Goal: Task Accomplishment & Management: Use online tool/utility

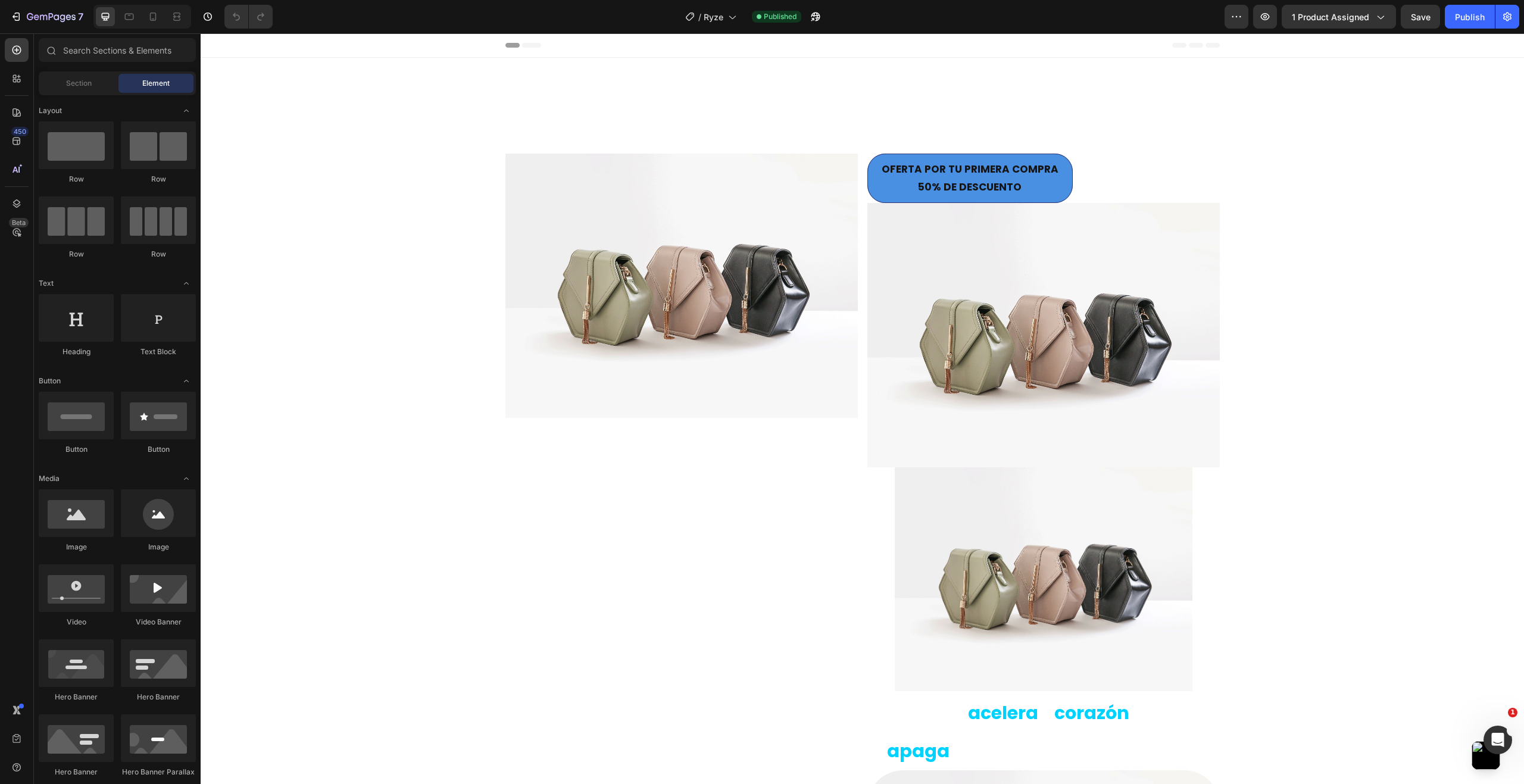
click at [153, 20] on icon at bounding box center [153, 17] width 12 height 12
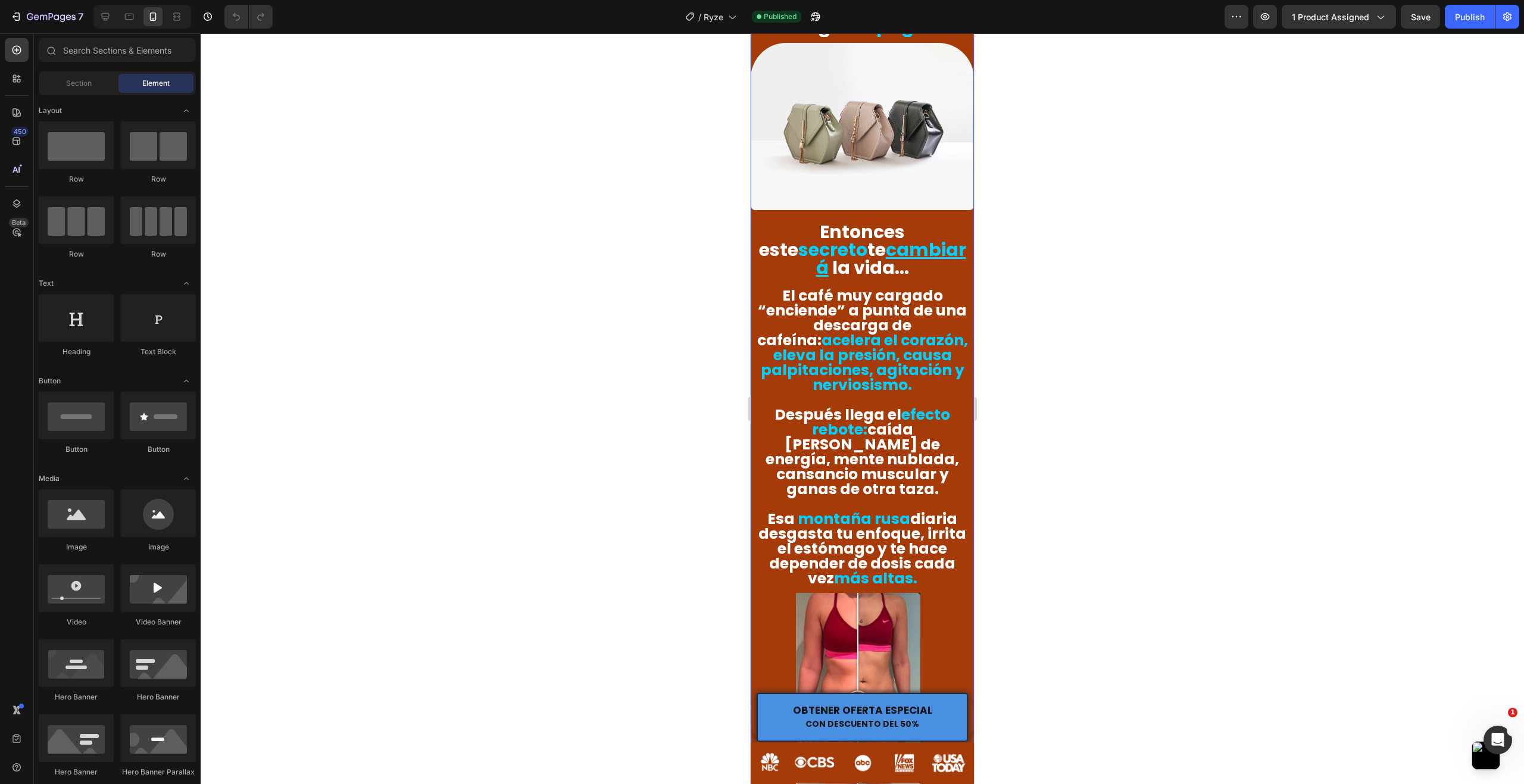
scroll to position [773, 0]
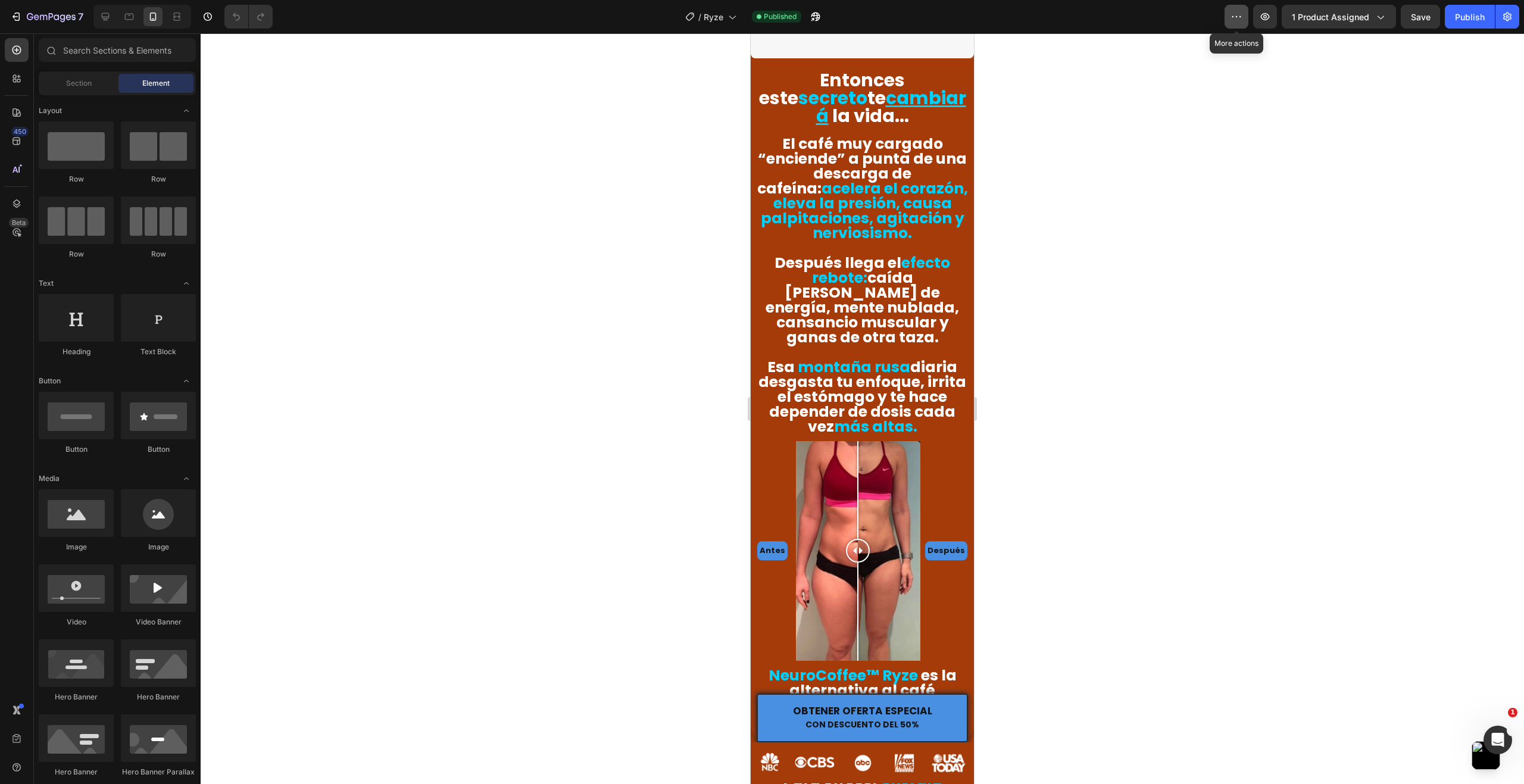
click at [1244, 21] on button "button" at bounding box center [1236, 17] width 24 height 24
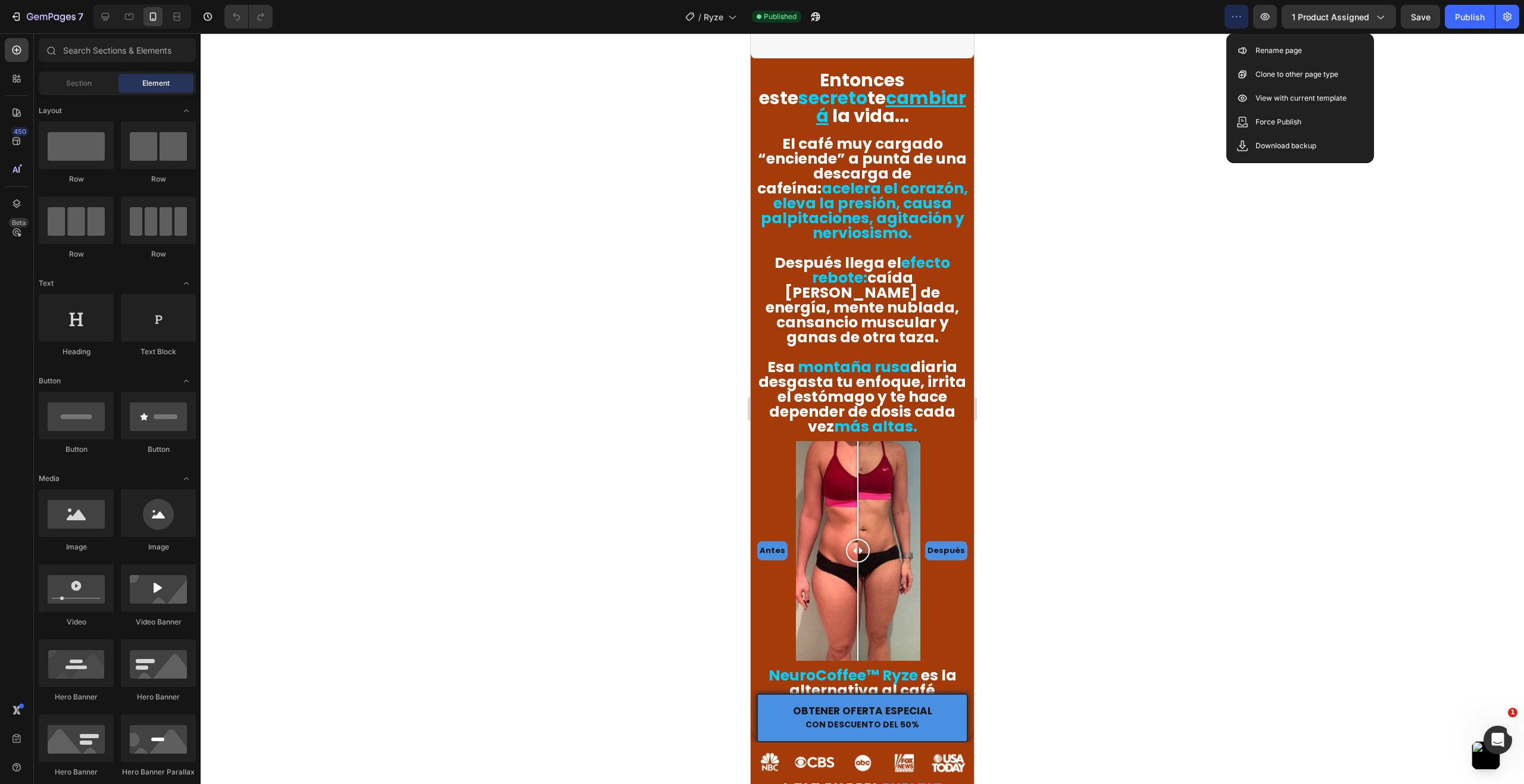
click at [1142, 113] on div at bounding box center [862, 408] width 1323 height 750
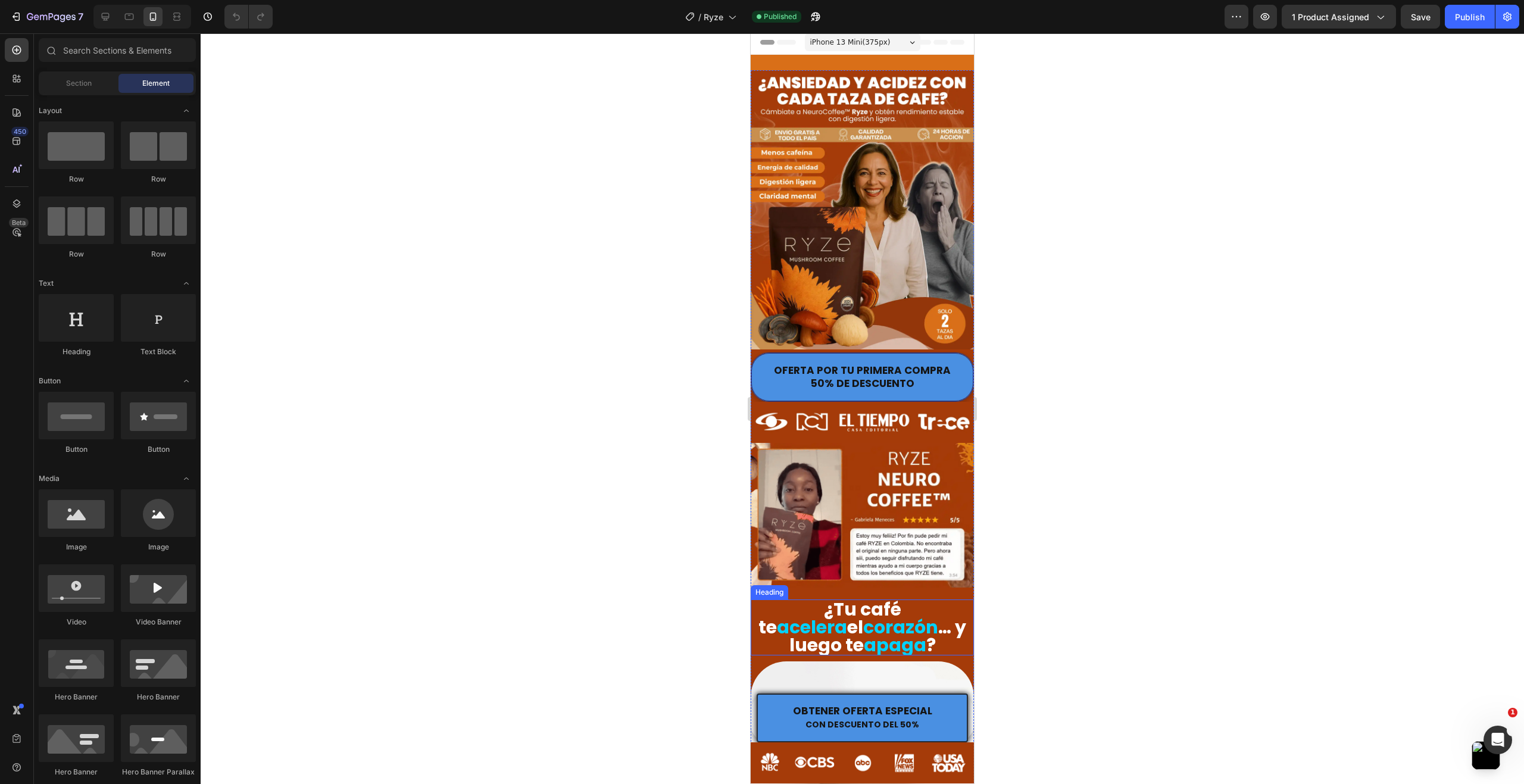
scroll to position [0, 0]
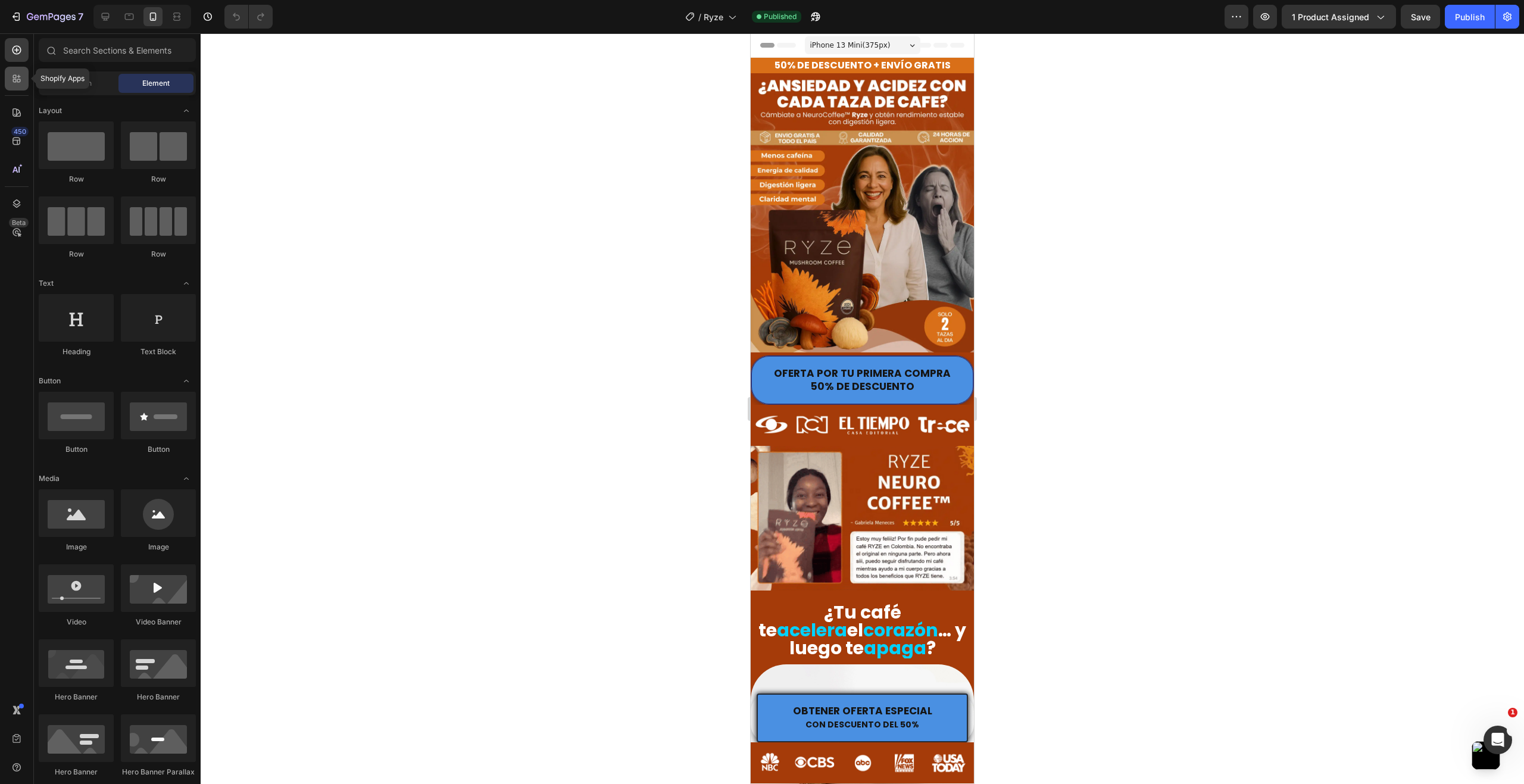
click at [17, 83] on icon at bounding box center [17, 79] width 12 height 12
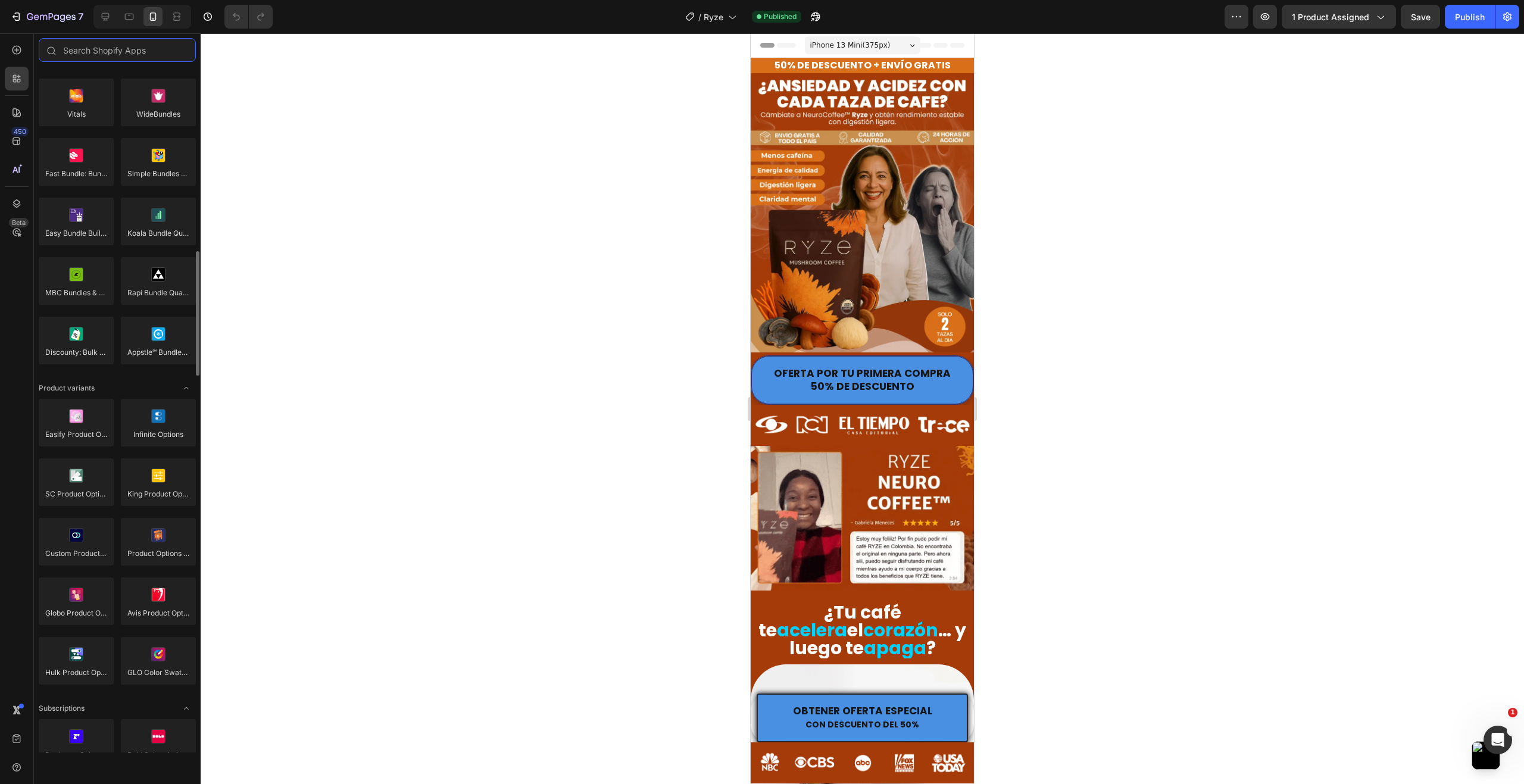
scroll to position [595, 0]
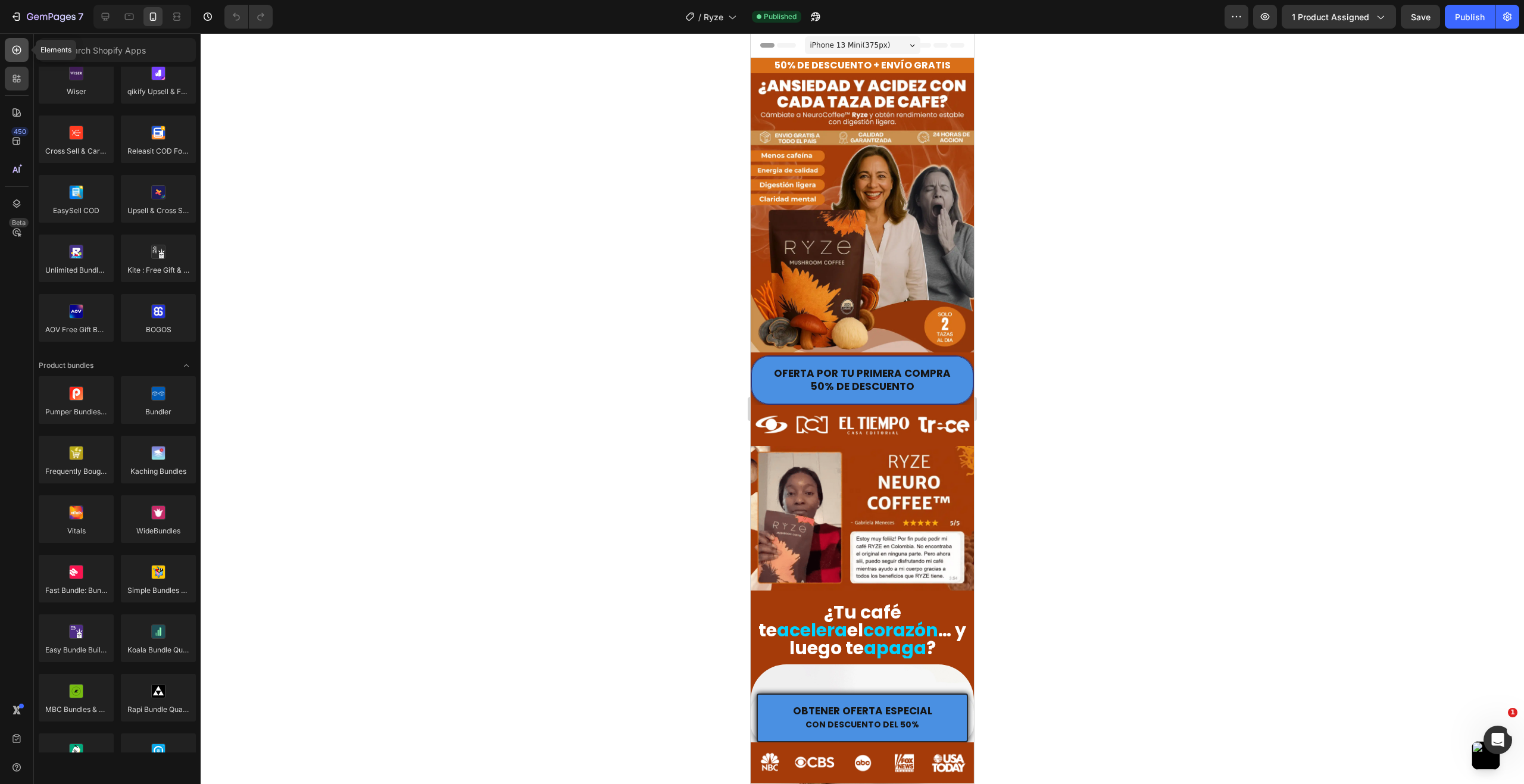
click at [19, 44] on div at bounding box center [17, 50] width 24 height 24
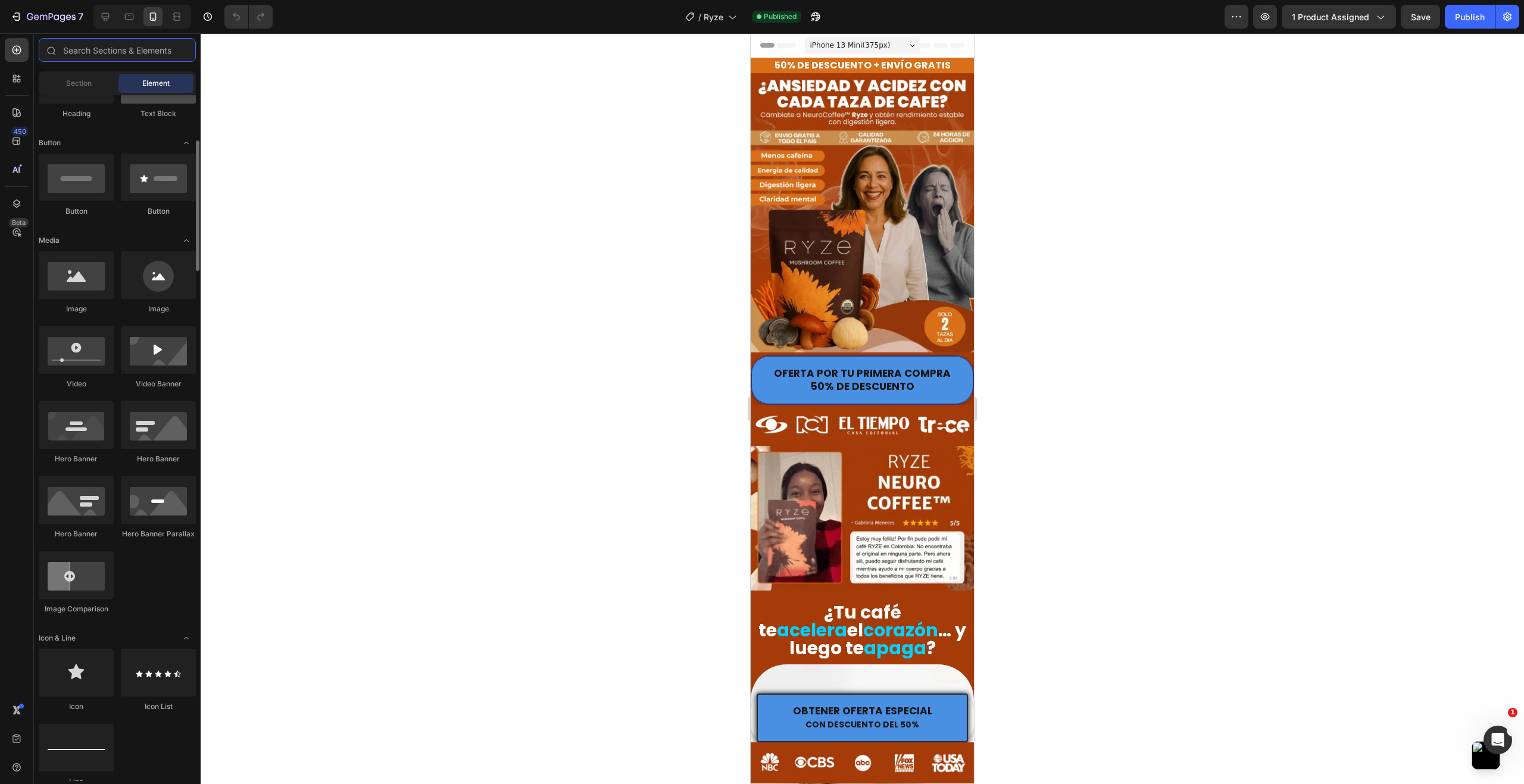
scroll to position [0, 0]
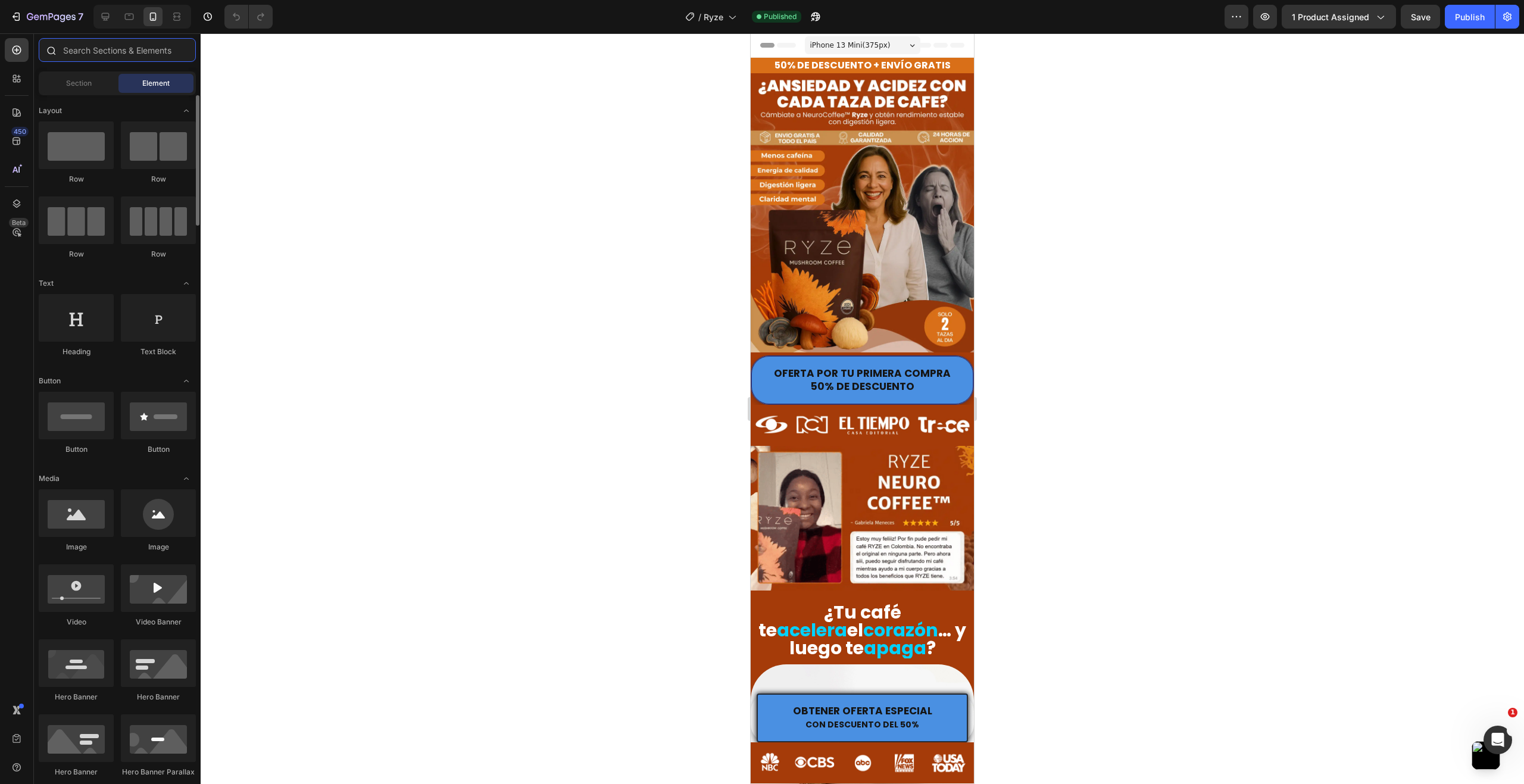
click at [88, 50] on input "text" at bounding box center [117, 50] width 157 height 24
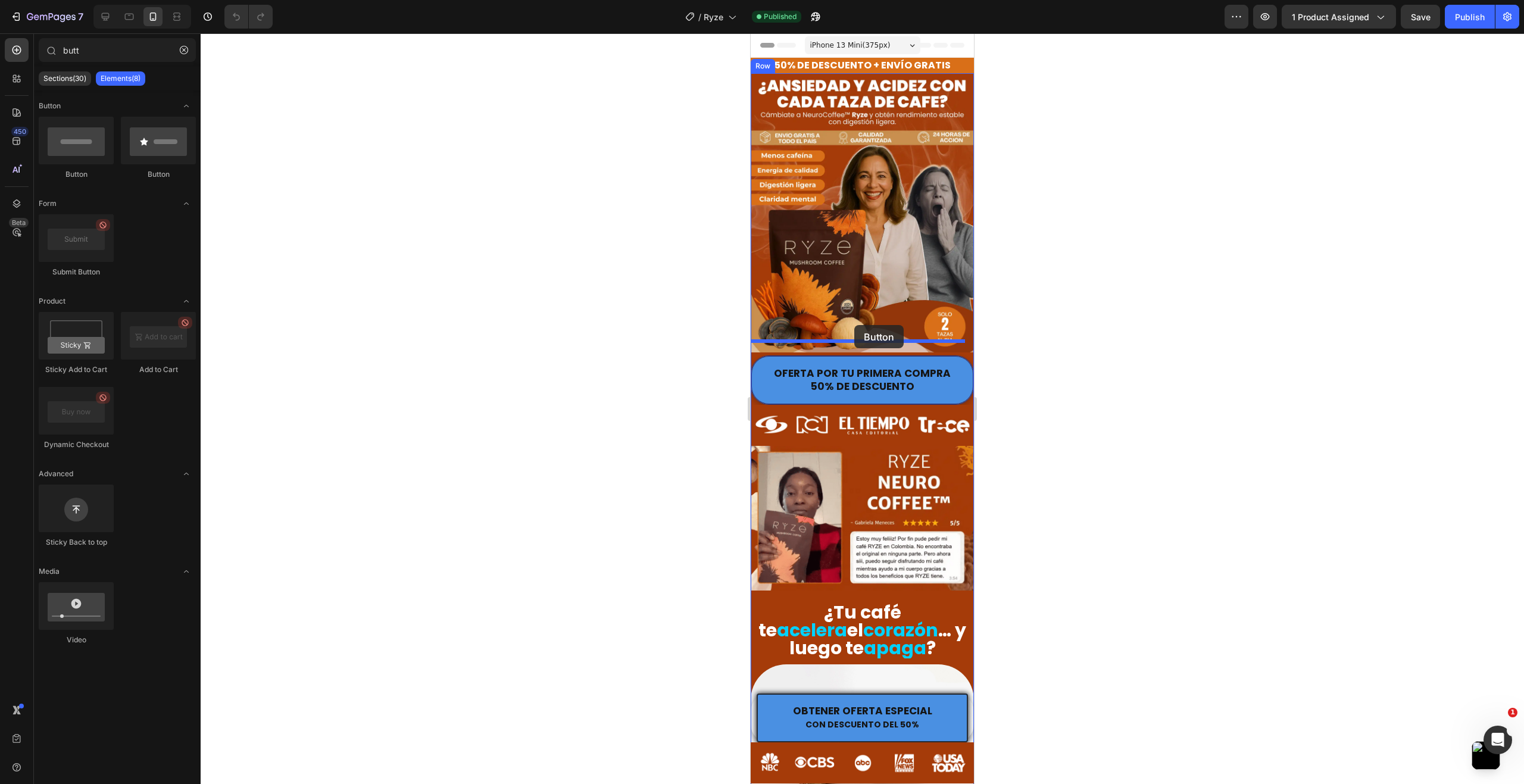
drag, startPoint x: 911, startPoint y: 176, endPoint x: 854, endPoint y: 325, distance: 159.5
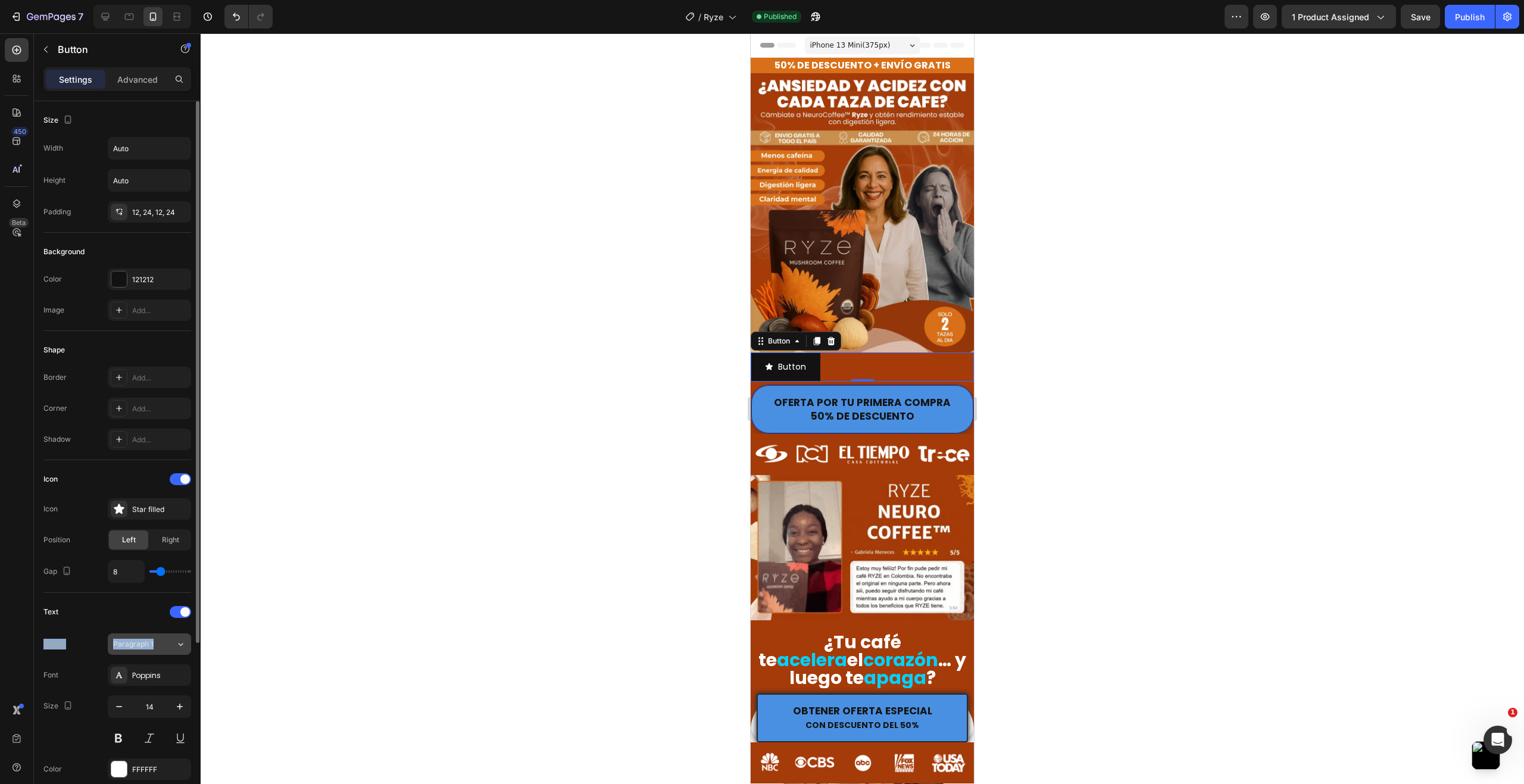
drag, startPoint x: 177, startPoint y: 636, endPoint x: 167, endPoint y: 644, distance: 12.8
click at [174, 647] on div "Text Styles Paragraph 1 Font Poppins Size 14 Color FFFFFF Show more" at bounding box center [117, 706] width 148 height 208
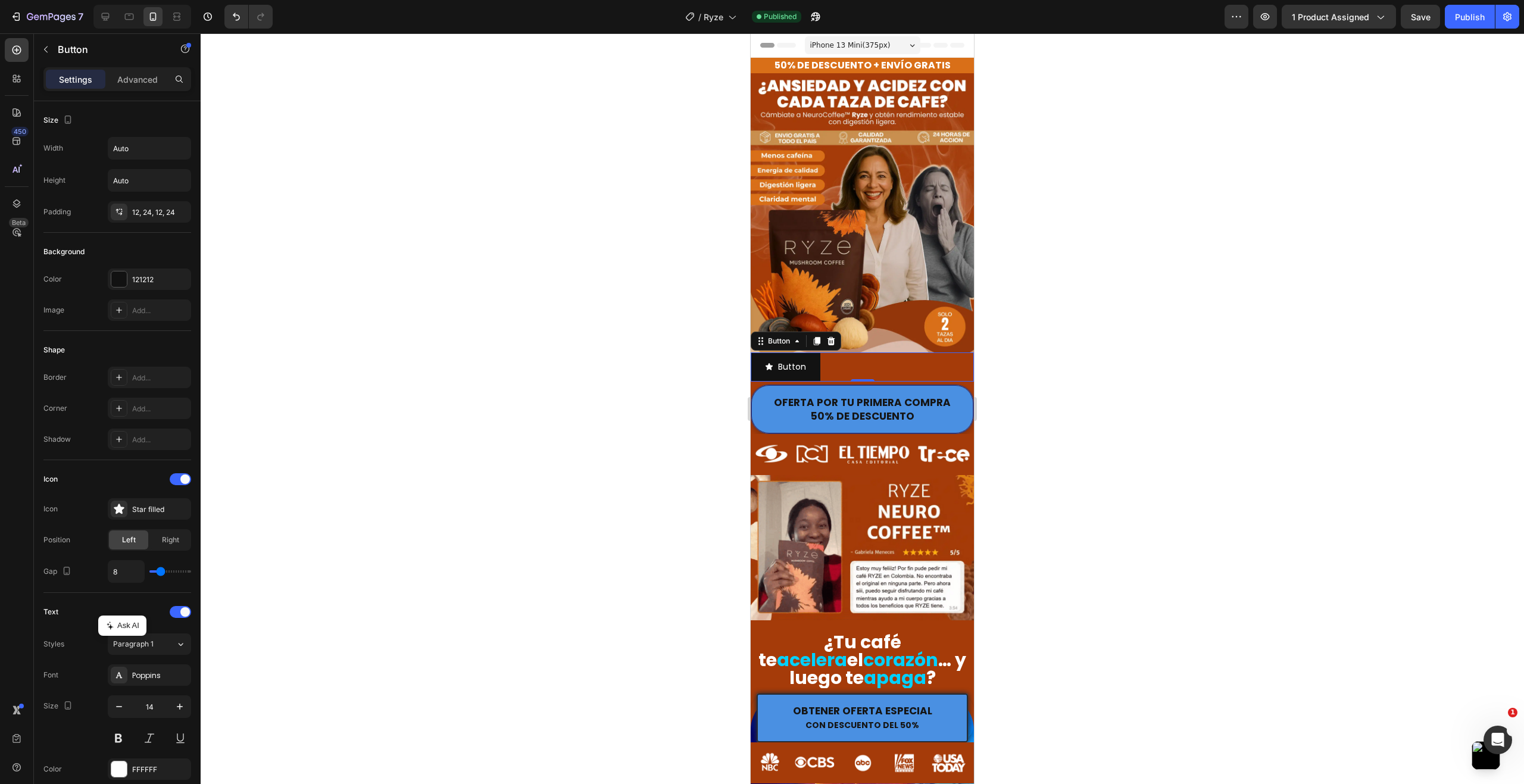
click at [460, 438] on div at bounding box center [862, 408] width 1323 height 750
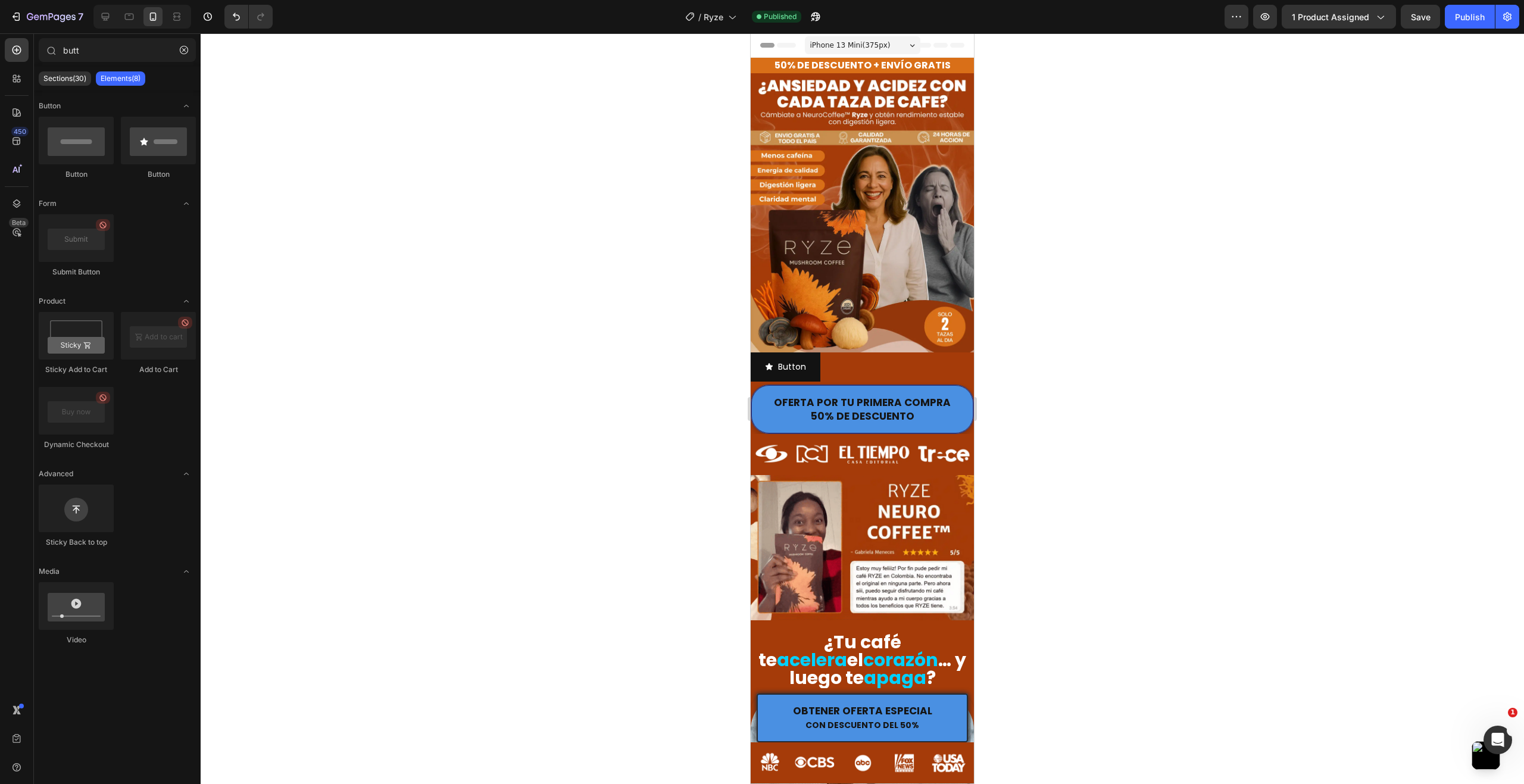
click at [470, 438] on div at bounding box center [862, 408] width 1323 height 750
click at [882, 352] on div "Button Button" at bounding box center [862, 366] width 223 height 29
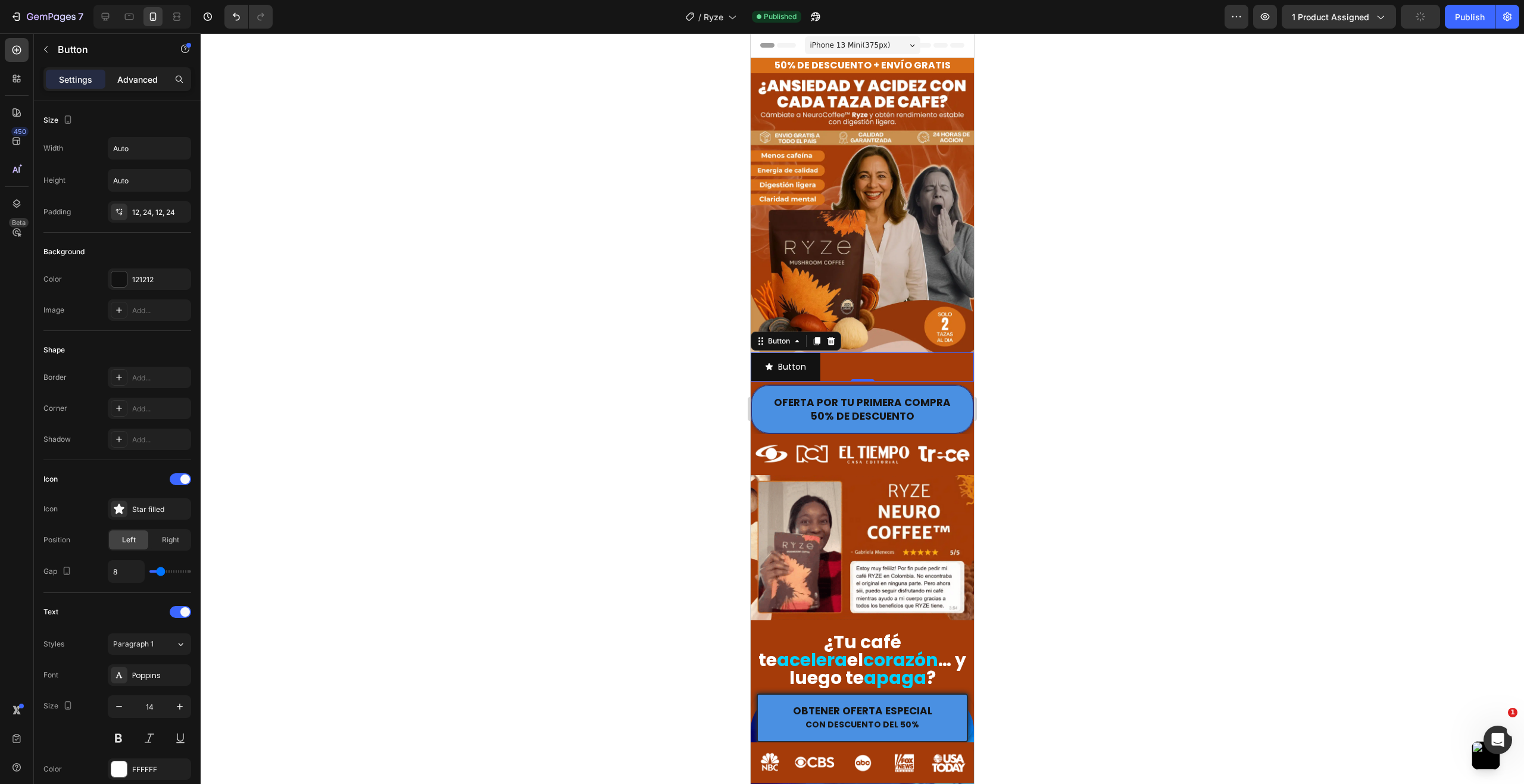
click at [142, 79] on p "Advanced" at bounding box center [137, 79] width 41 height 13
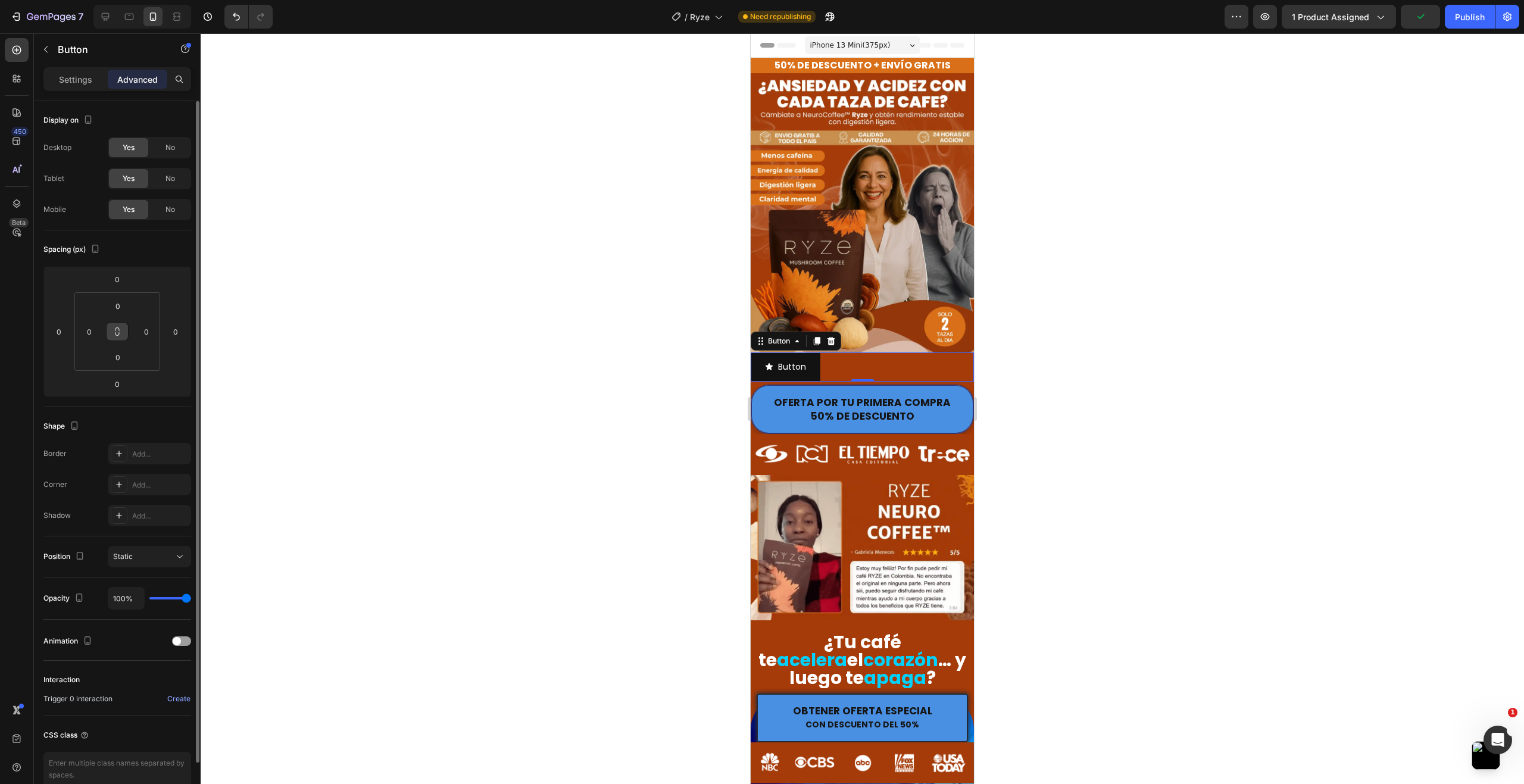
scroll to position [59, 0]
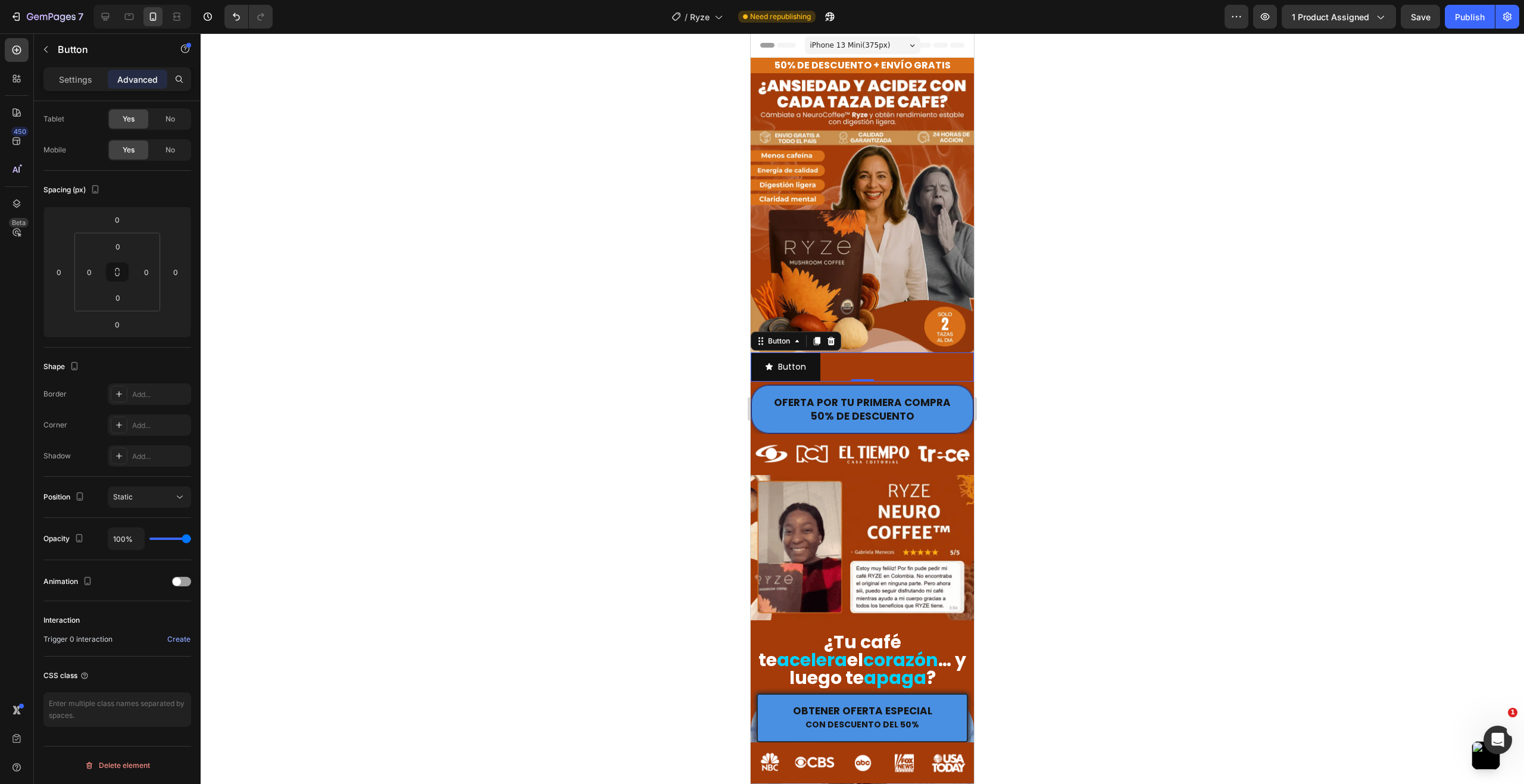
click at [487, 376] on div at bounding box center [862, 408] width 1323 height 750
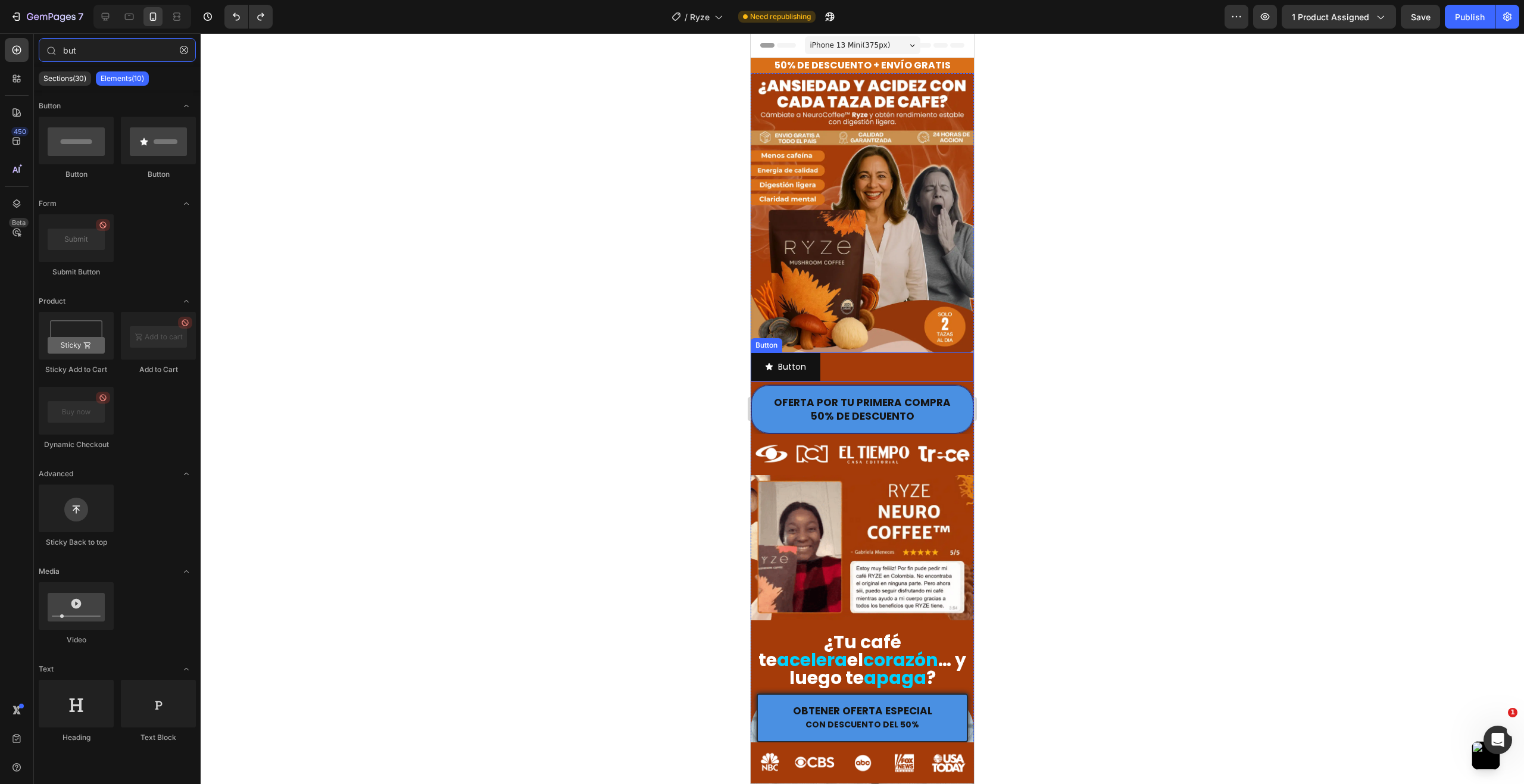
type input "but"
click at [821, 356] on div "Button Button" at bounding box center [862, 366] width 223 height 29
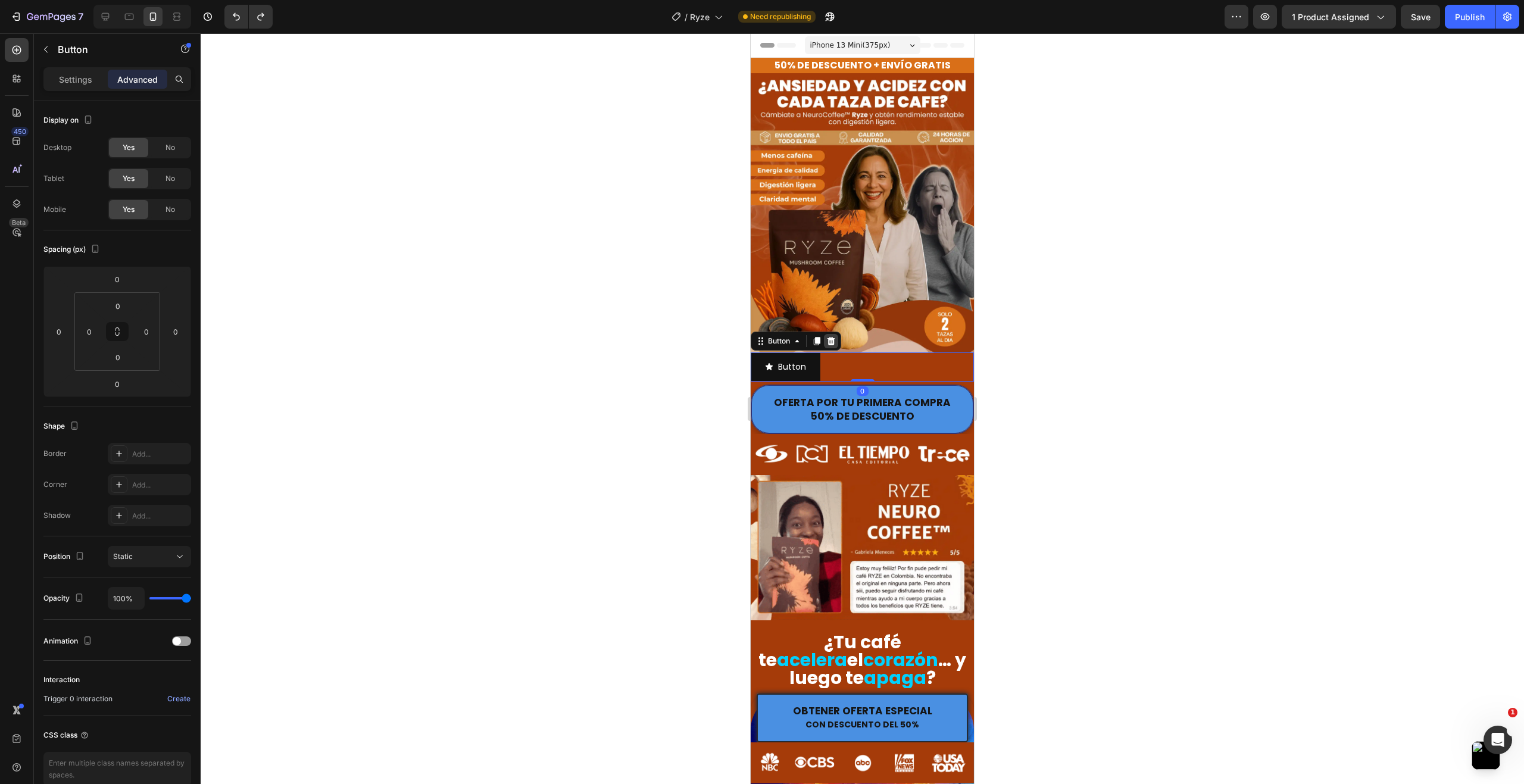
click at [833, 337] on icon at bounding box center [831, 341] width 8 height 8
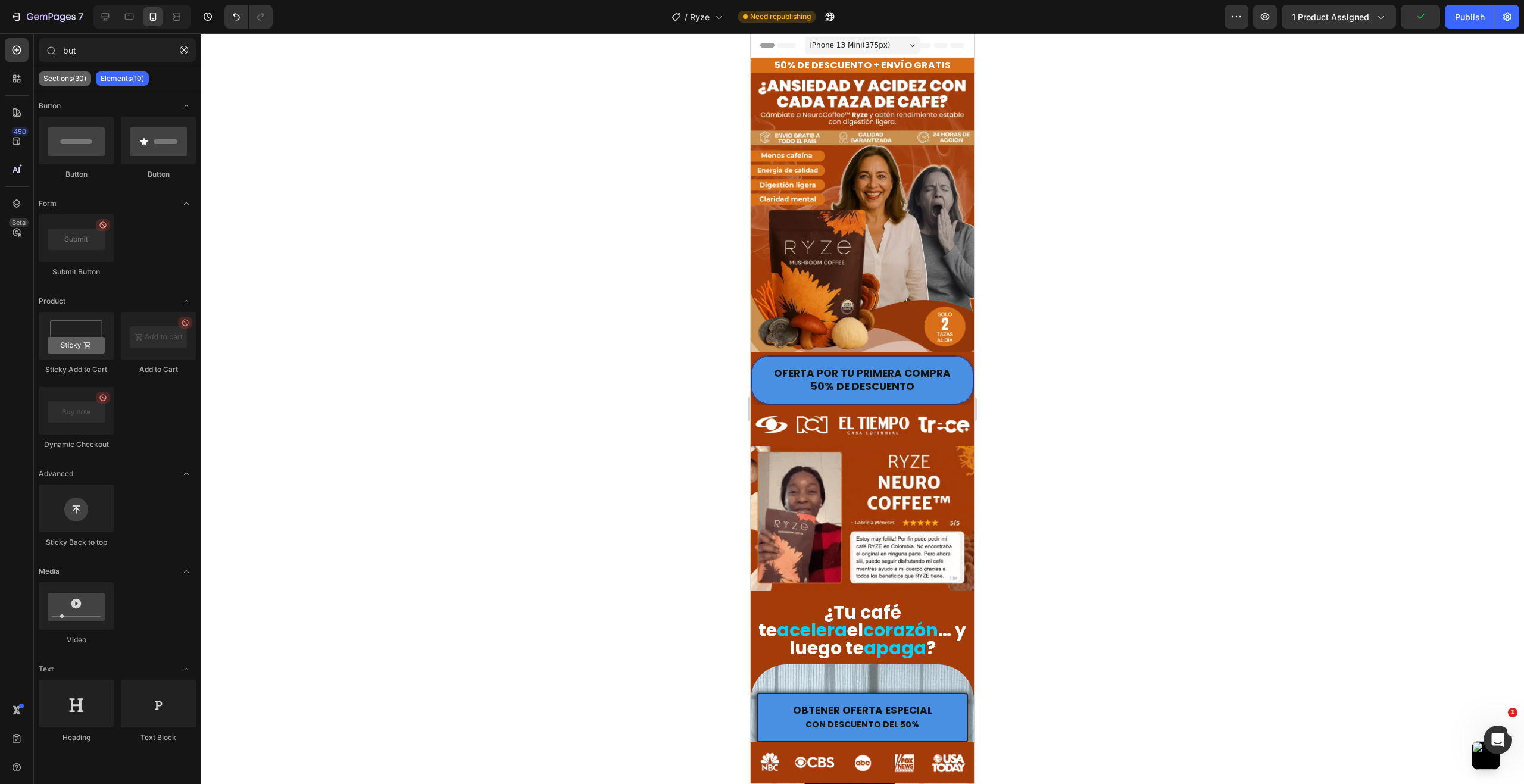
click at [71, 82] on p "Sections(30)" at bounding box center [65, 78] width 43 height 10
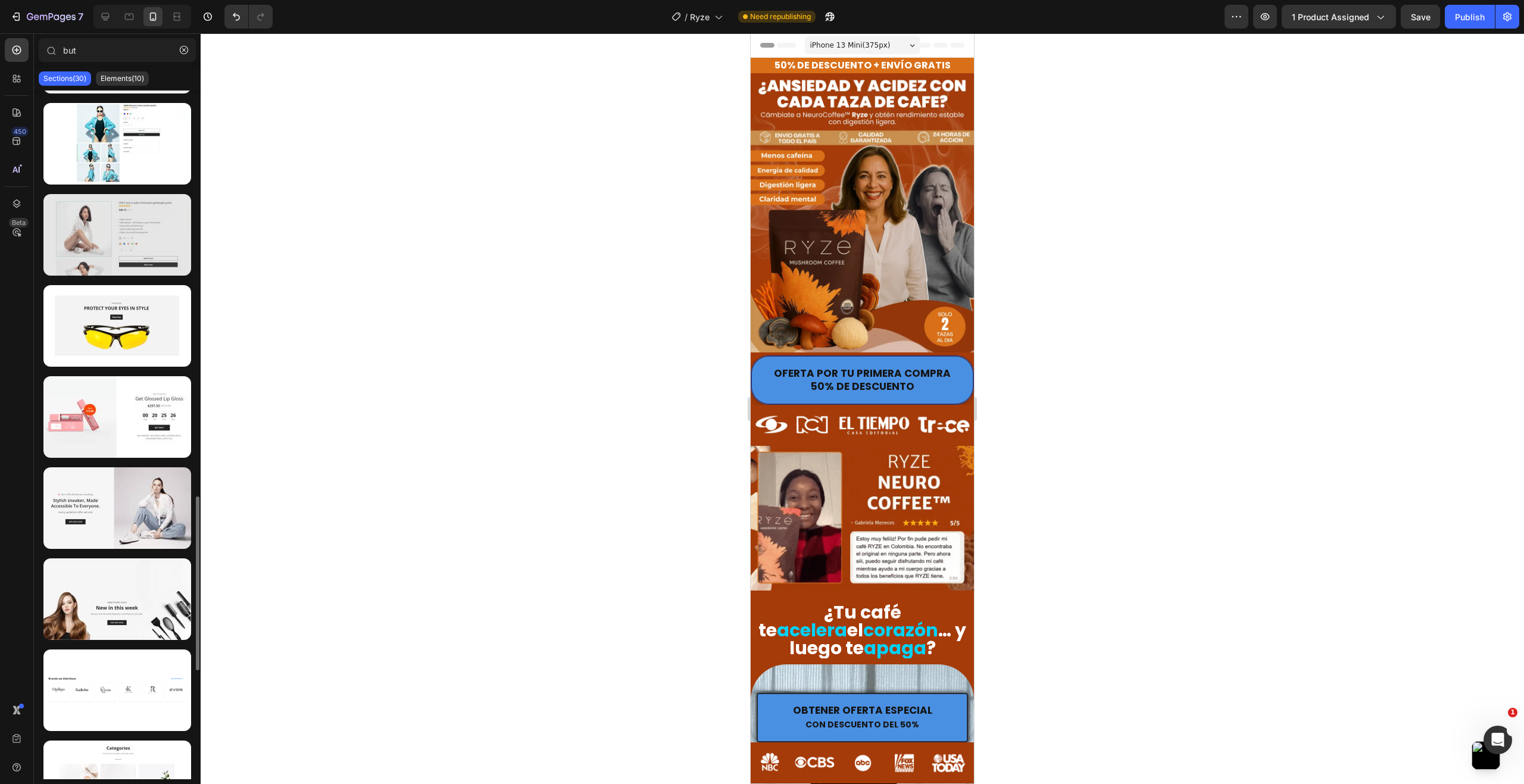
scroll to position [1964, 0]
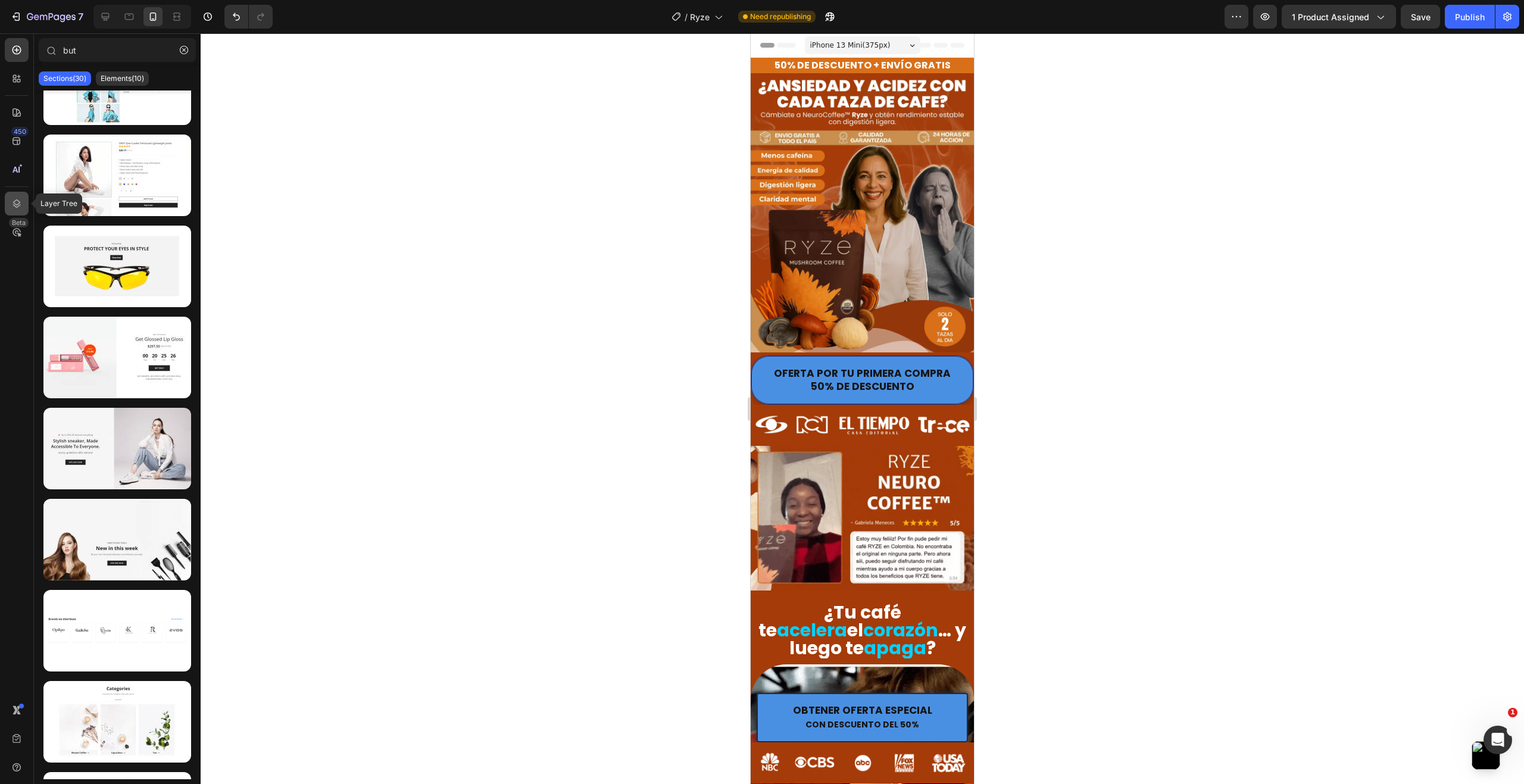
click at [18, 202] on icon at bounding box center [17, 204] width 12 height 12
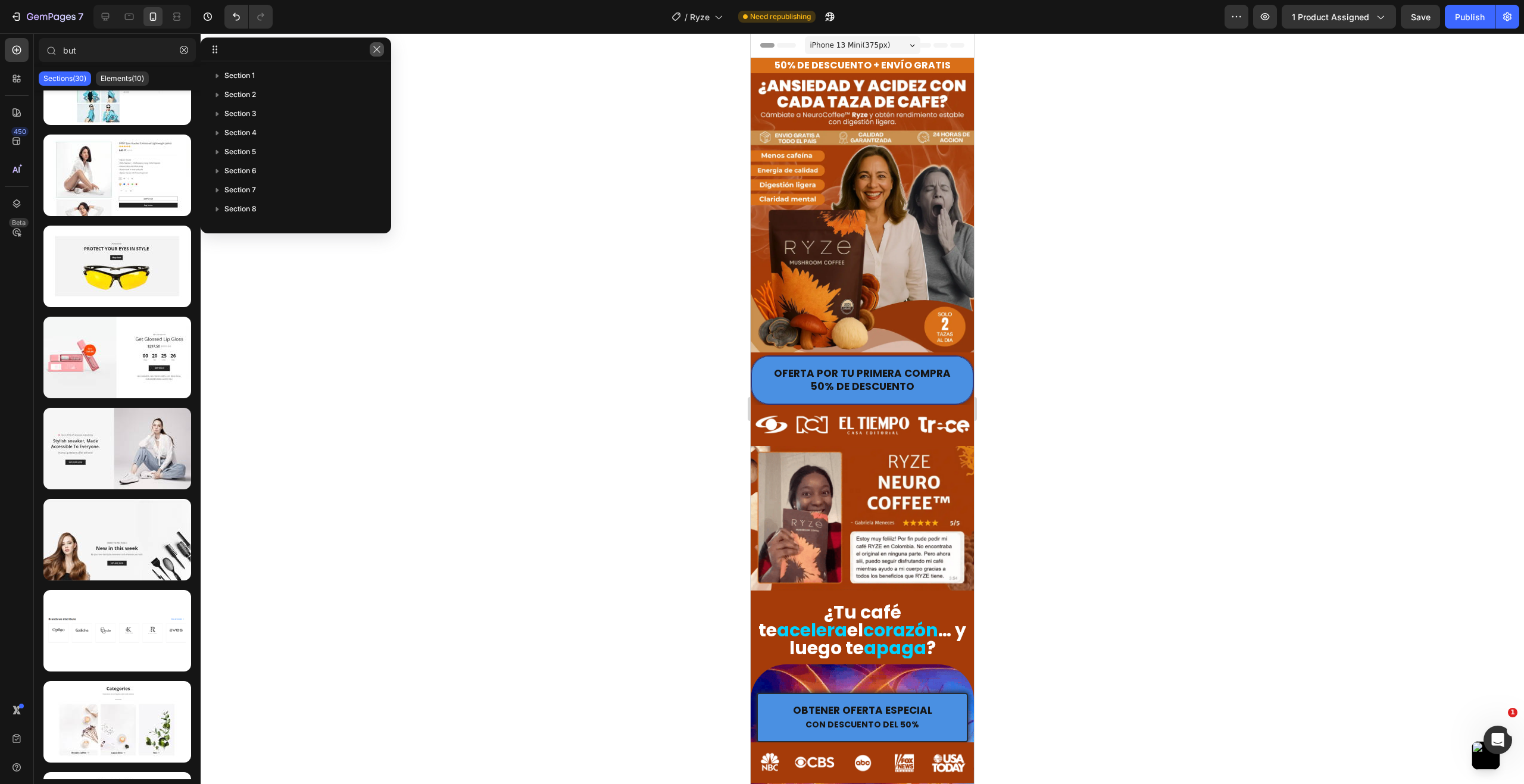
click at [377, 46] on icon "button" at bounding box center [376, 49] width 10 height 10
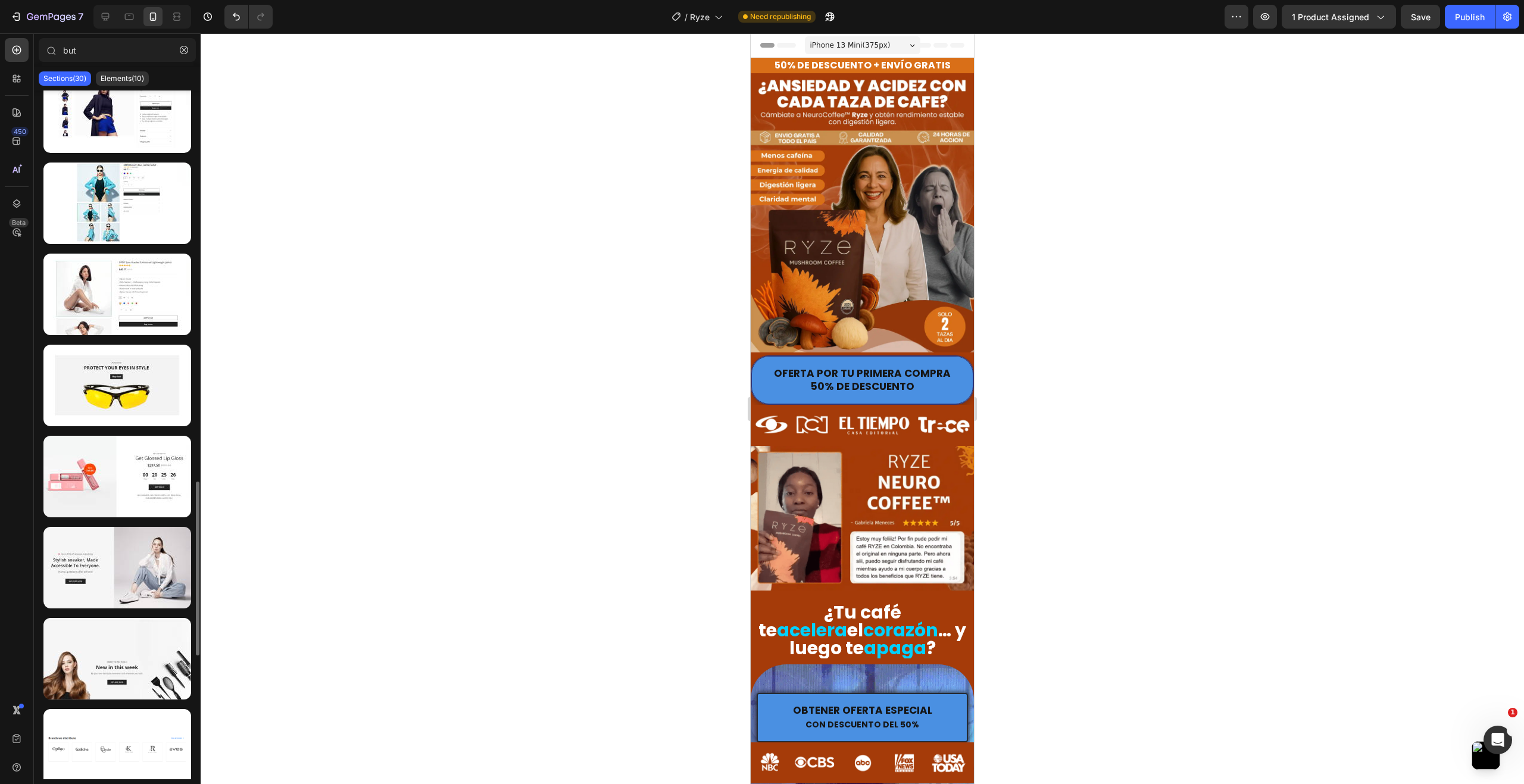
scroll to position [1666, 0]
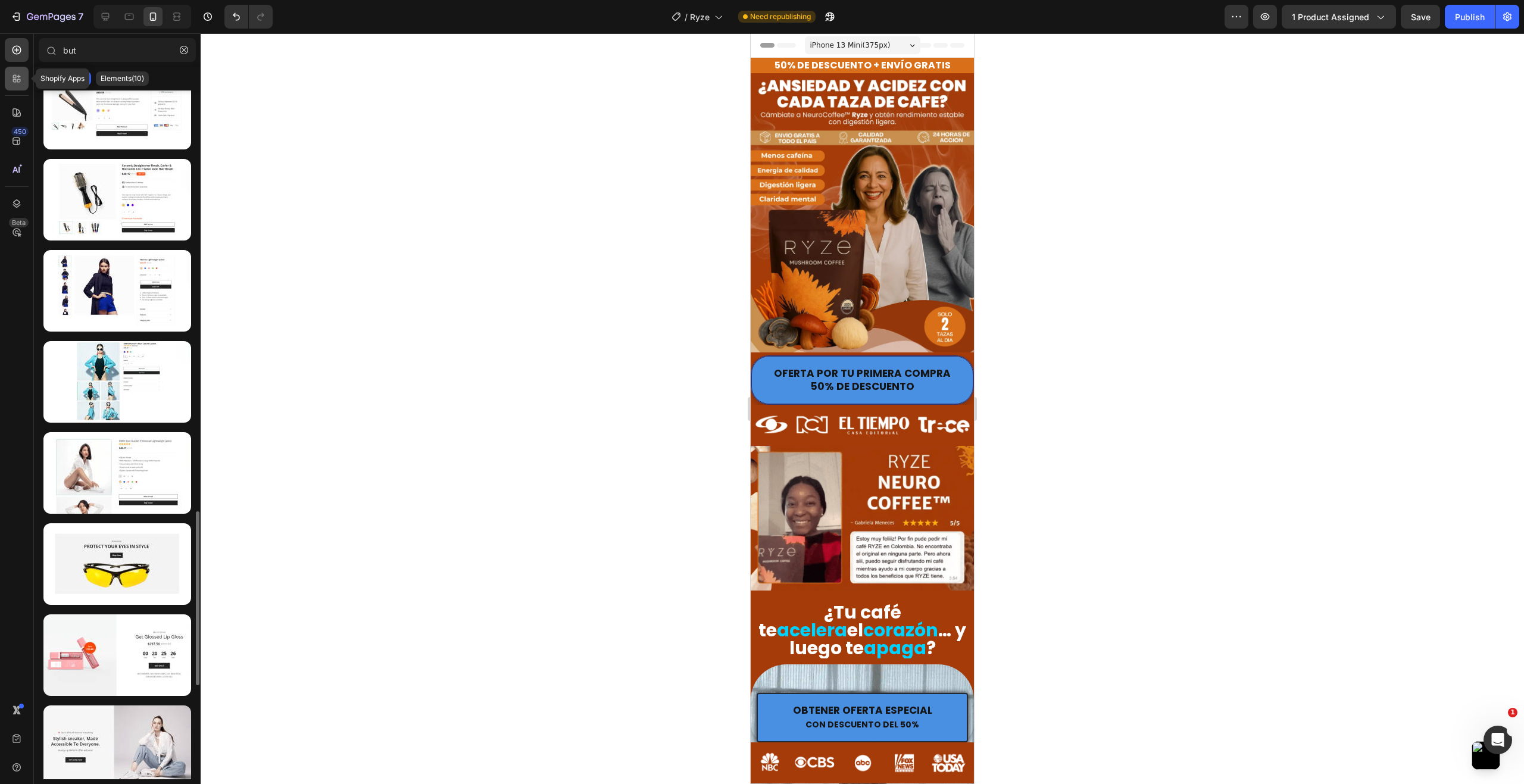
click at [13, 82] on icon at bounding box center [14, 80] width 4 height 4
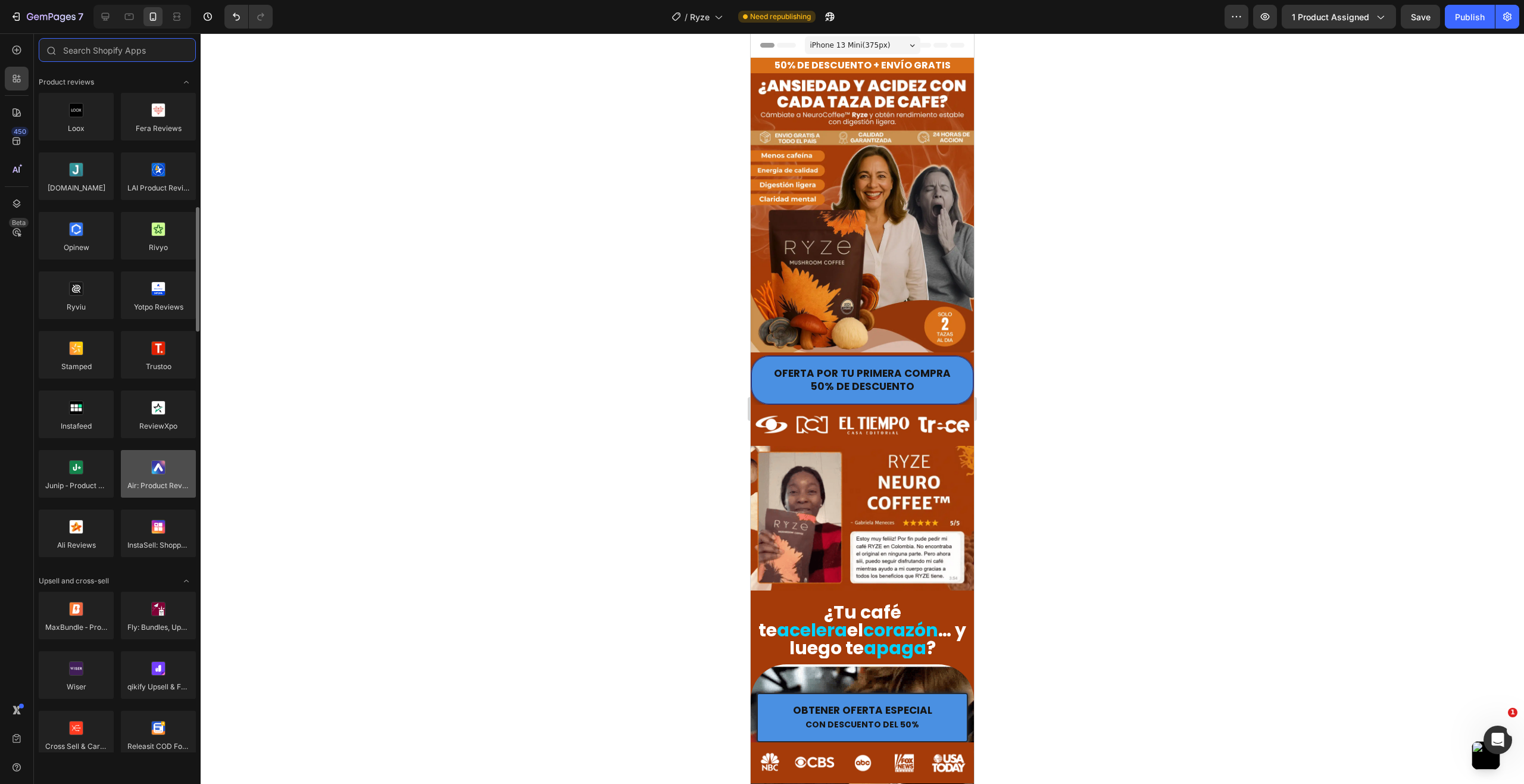
scroll to position [238, 0]
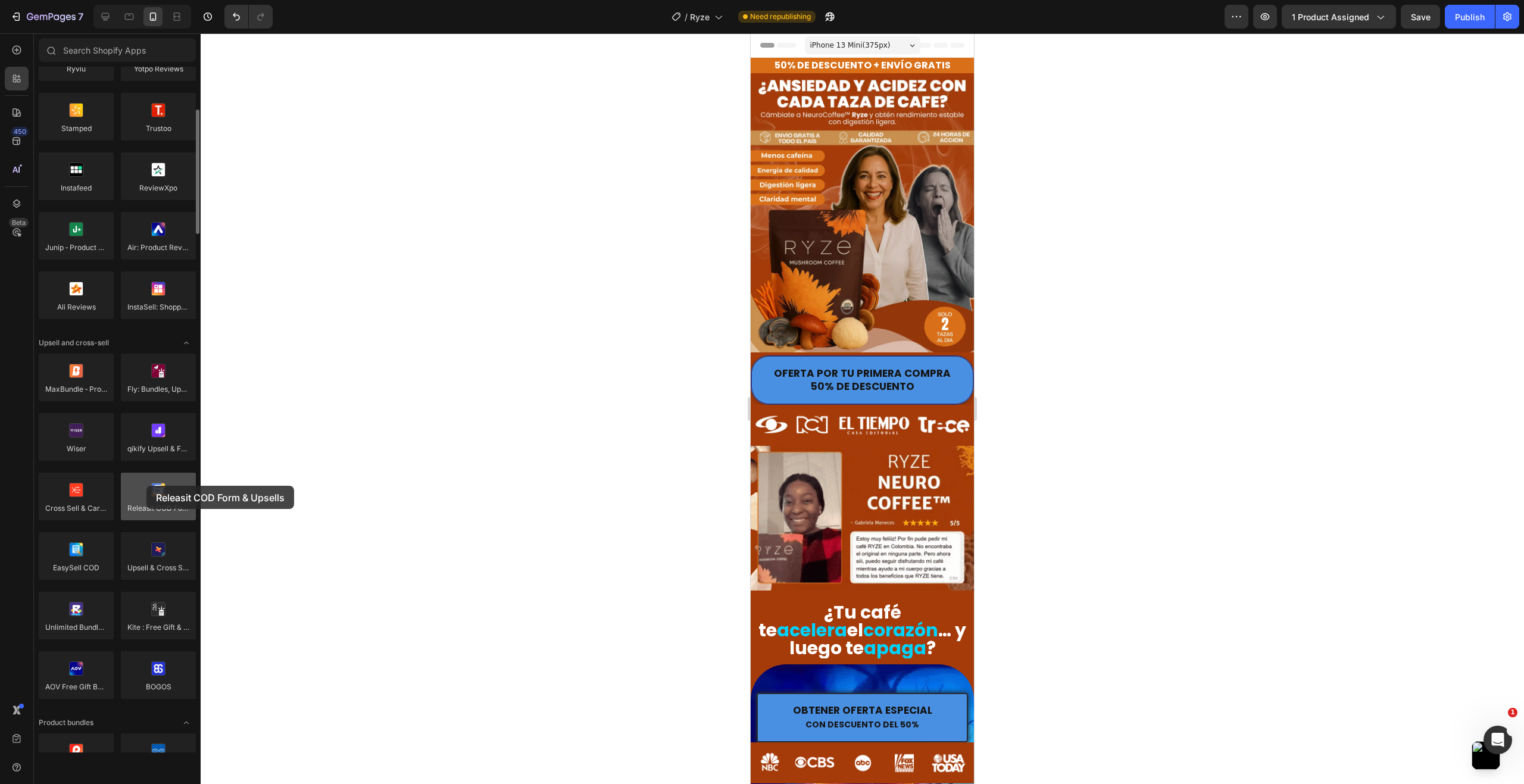
drag, startPoint x: 166, startPoint y: 497, endPoint x: 146, endPoint y: 486, distance: 22.8
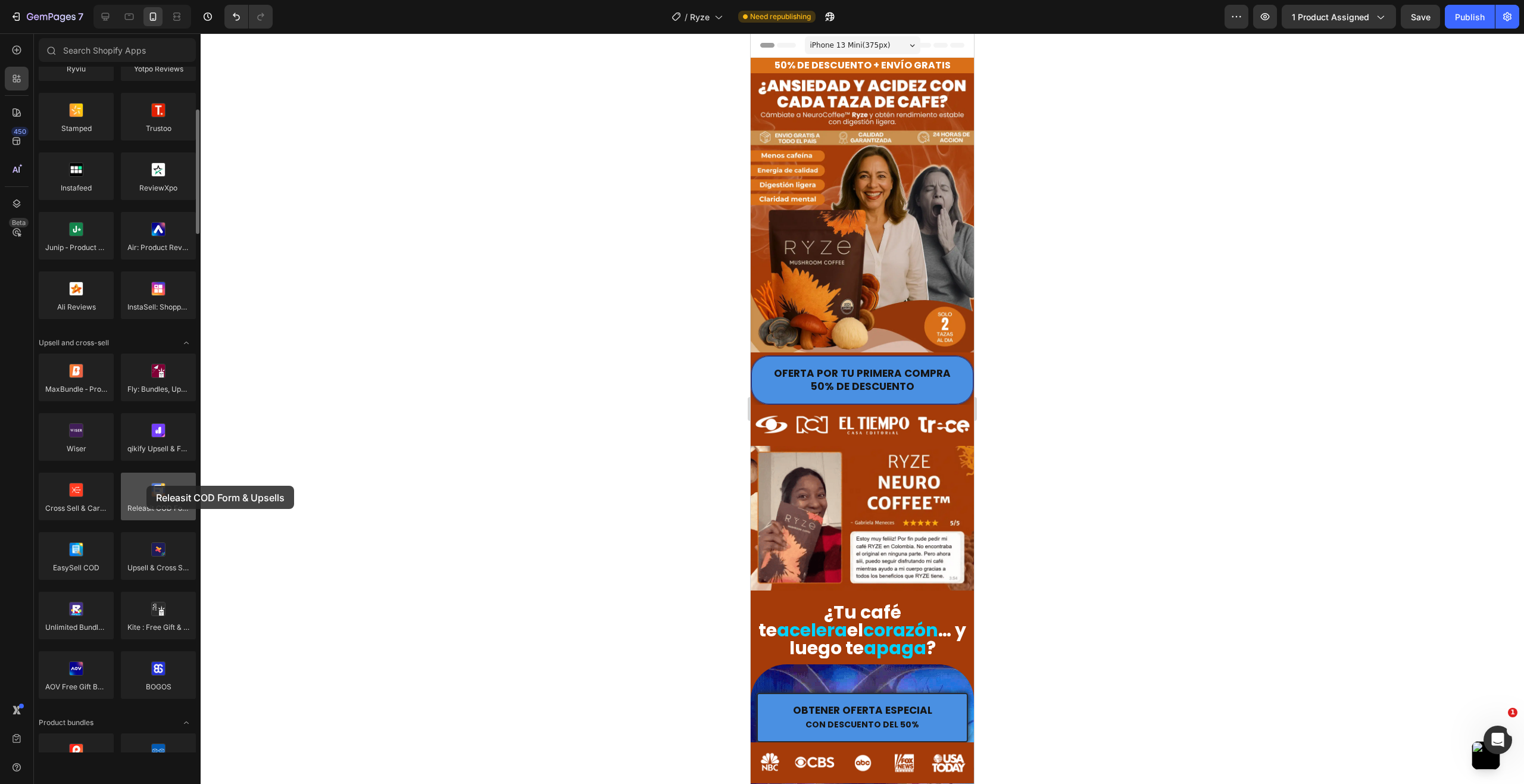
click at [146, 486] on div at bounding box center [158, 496] width 75 height 47
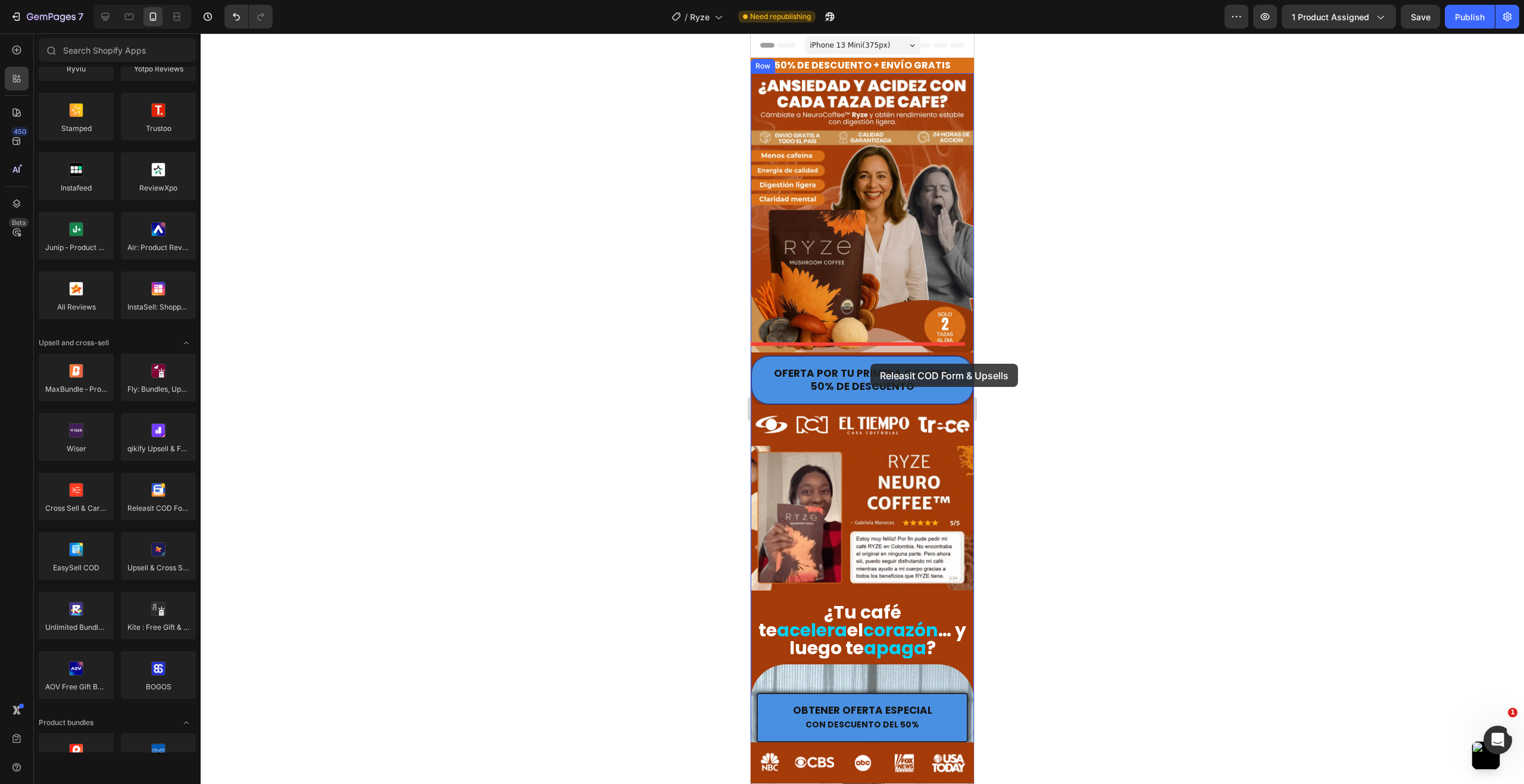
drag, startPoint x: 922, startPoint y: 531, endPoint x: 871, endPoint y: 363, distance: 175.6
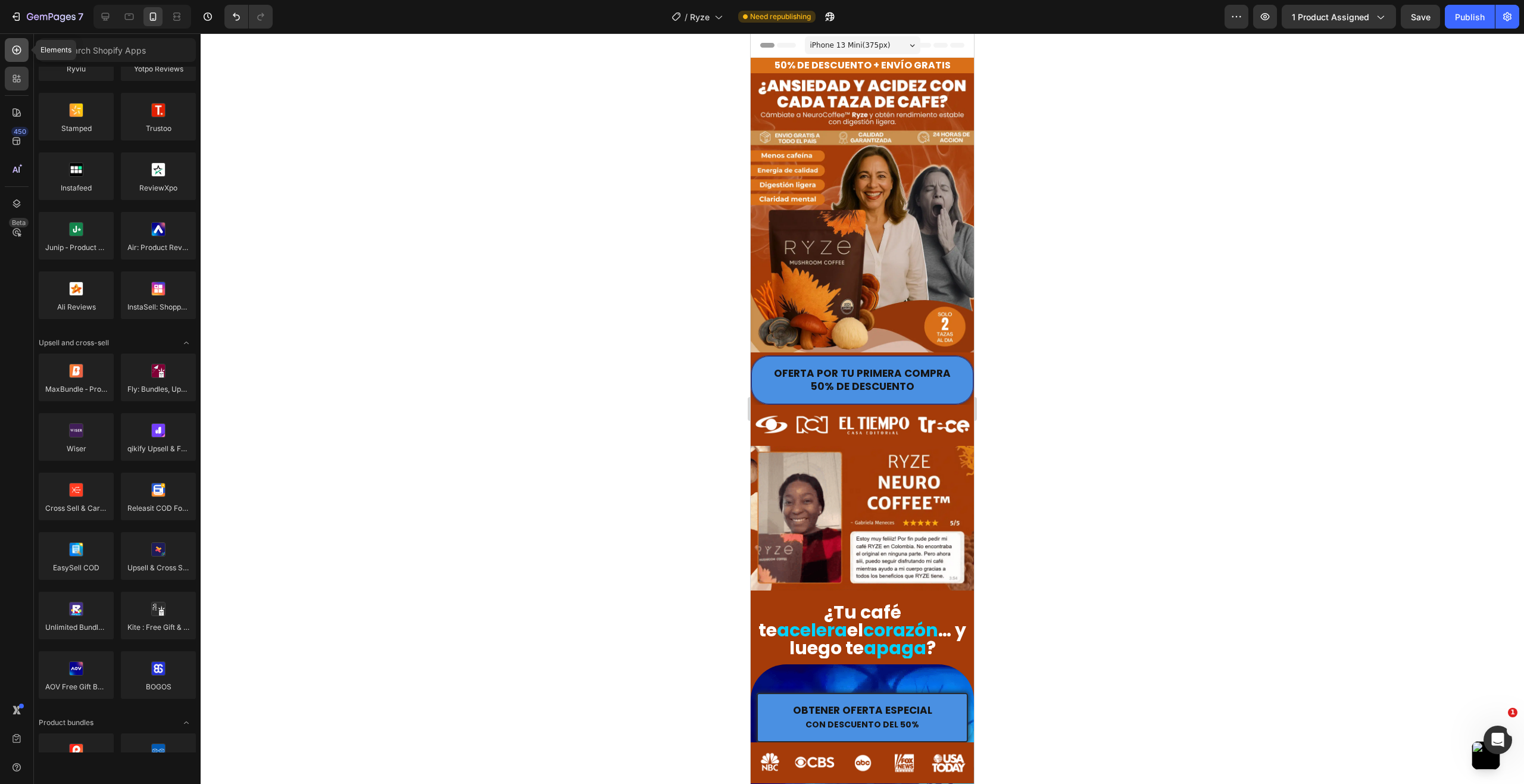
click at [18, 54] on icon at bounding box center [17, 50] width 9 height 9
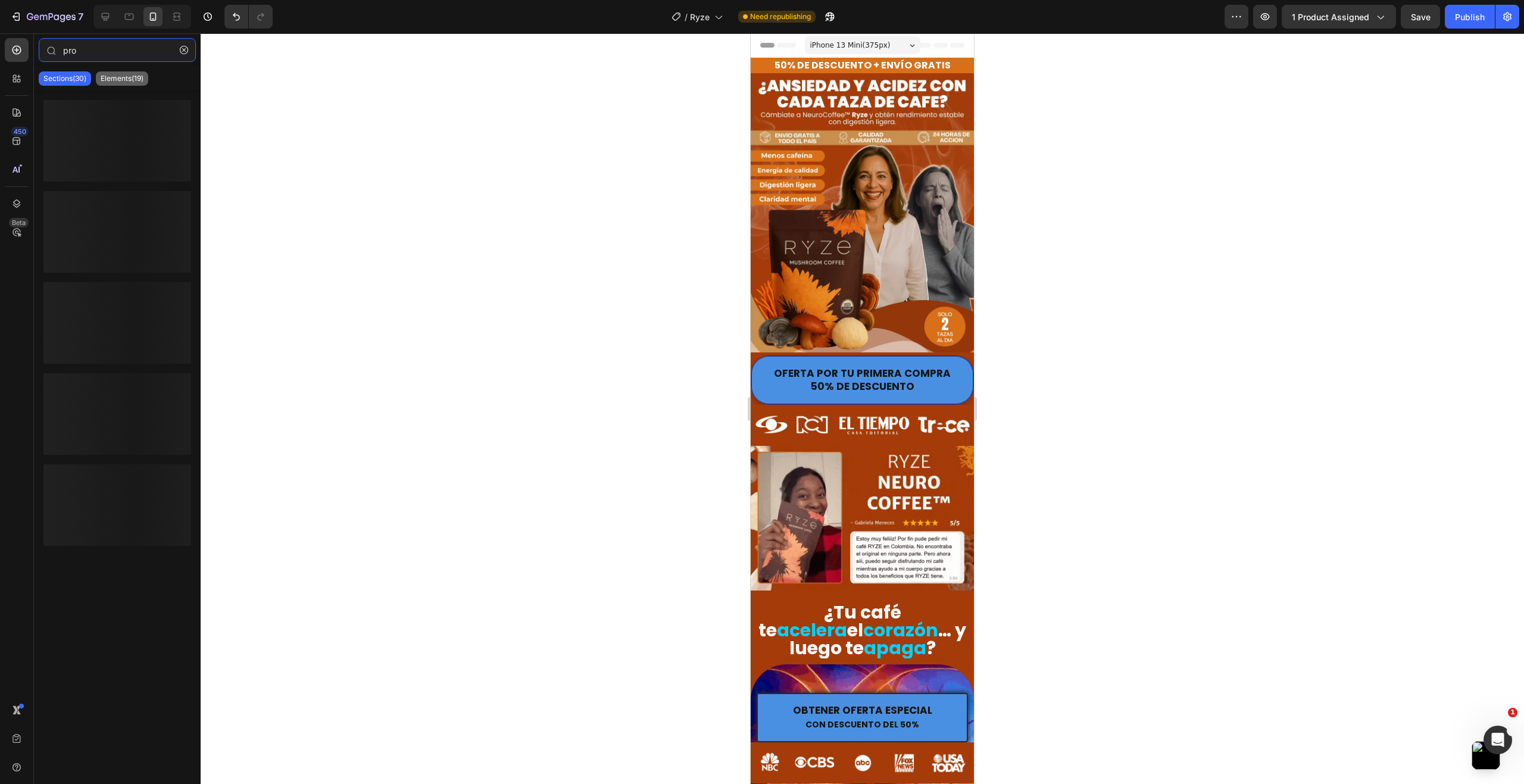
type input "pro"
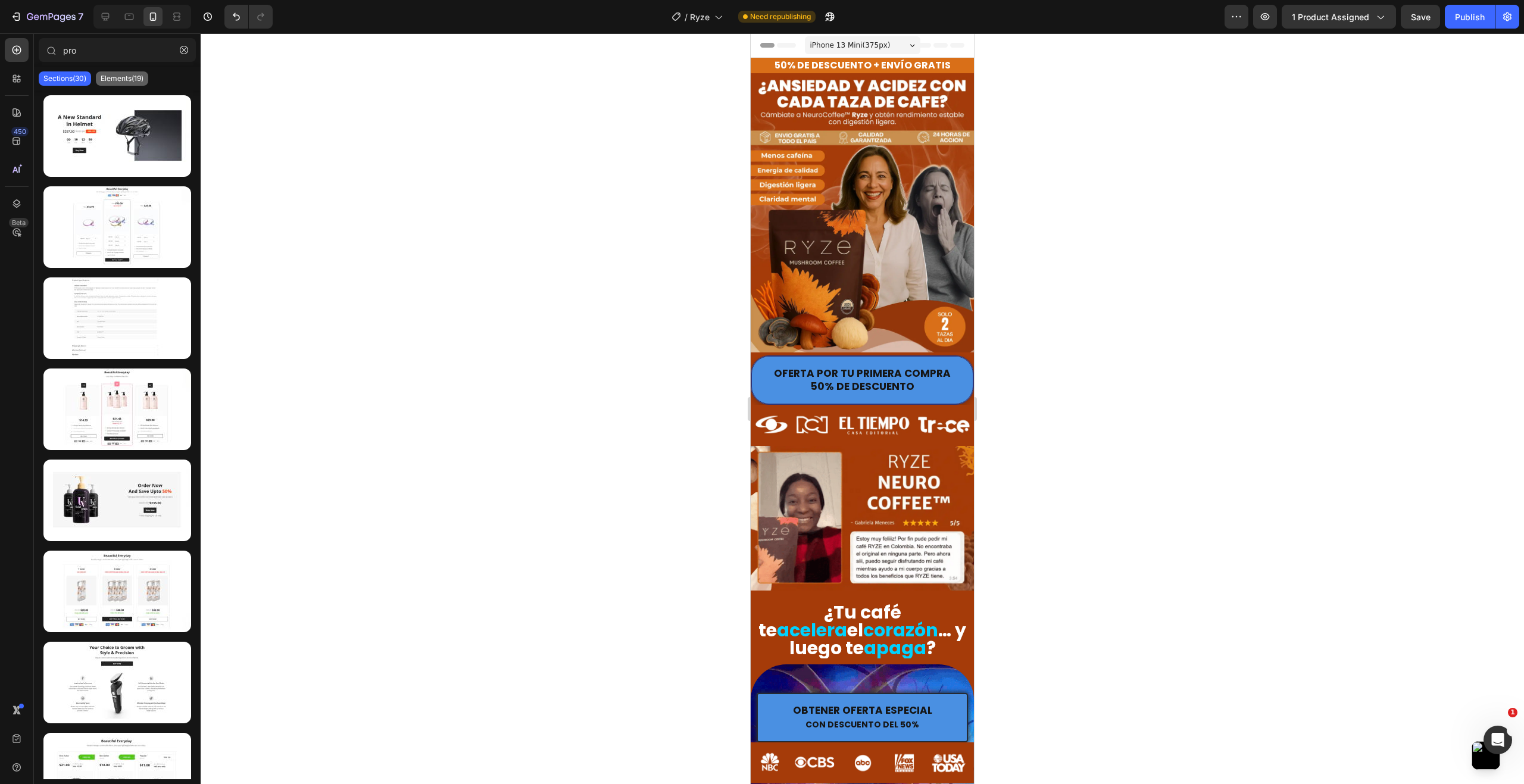
click at [131, 74] on p "Elements(19)" at bounding box center [122, 78] width 43 height 10
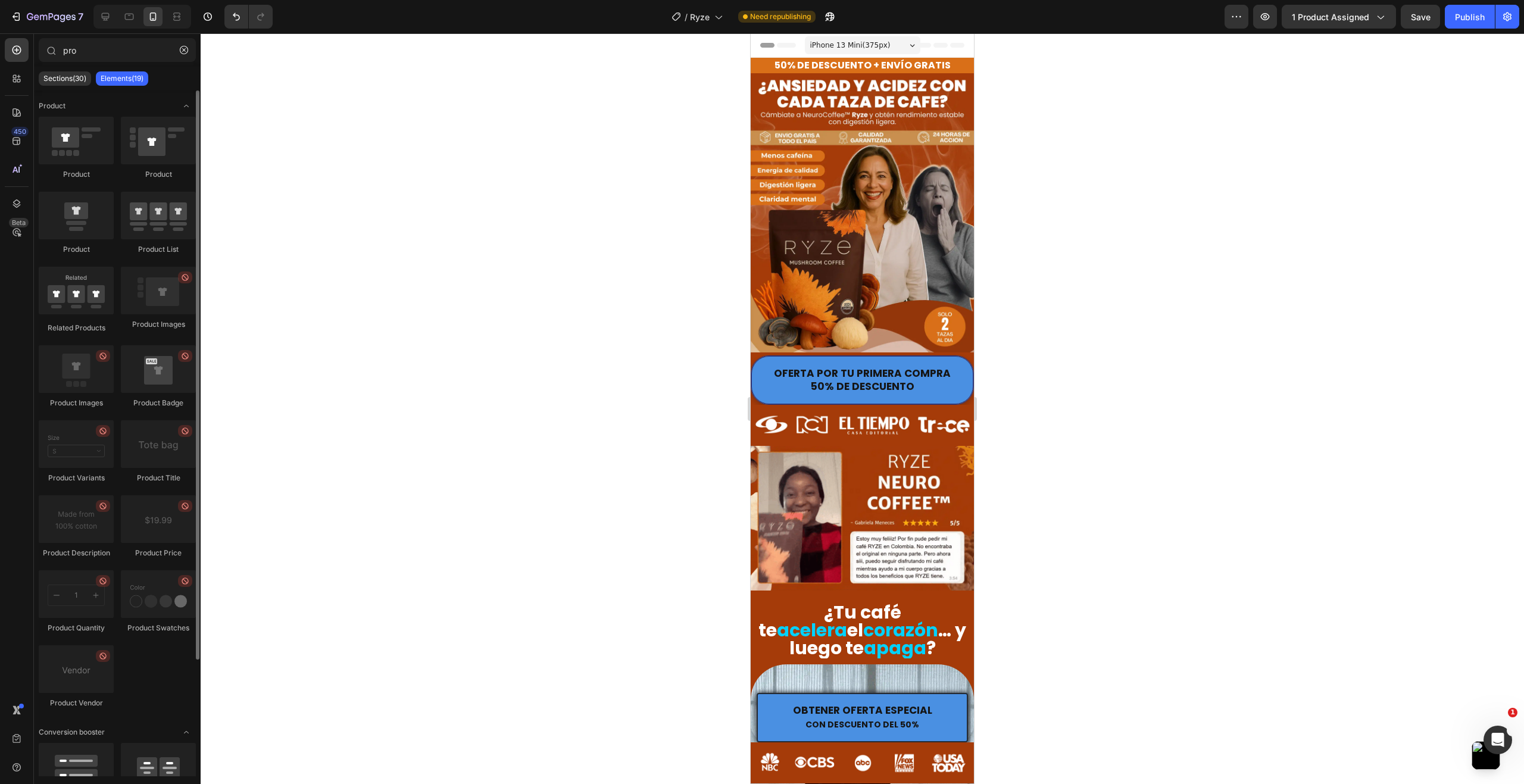
scroll to position [140, 0]
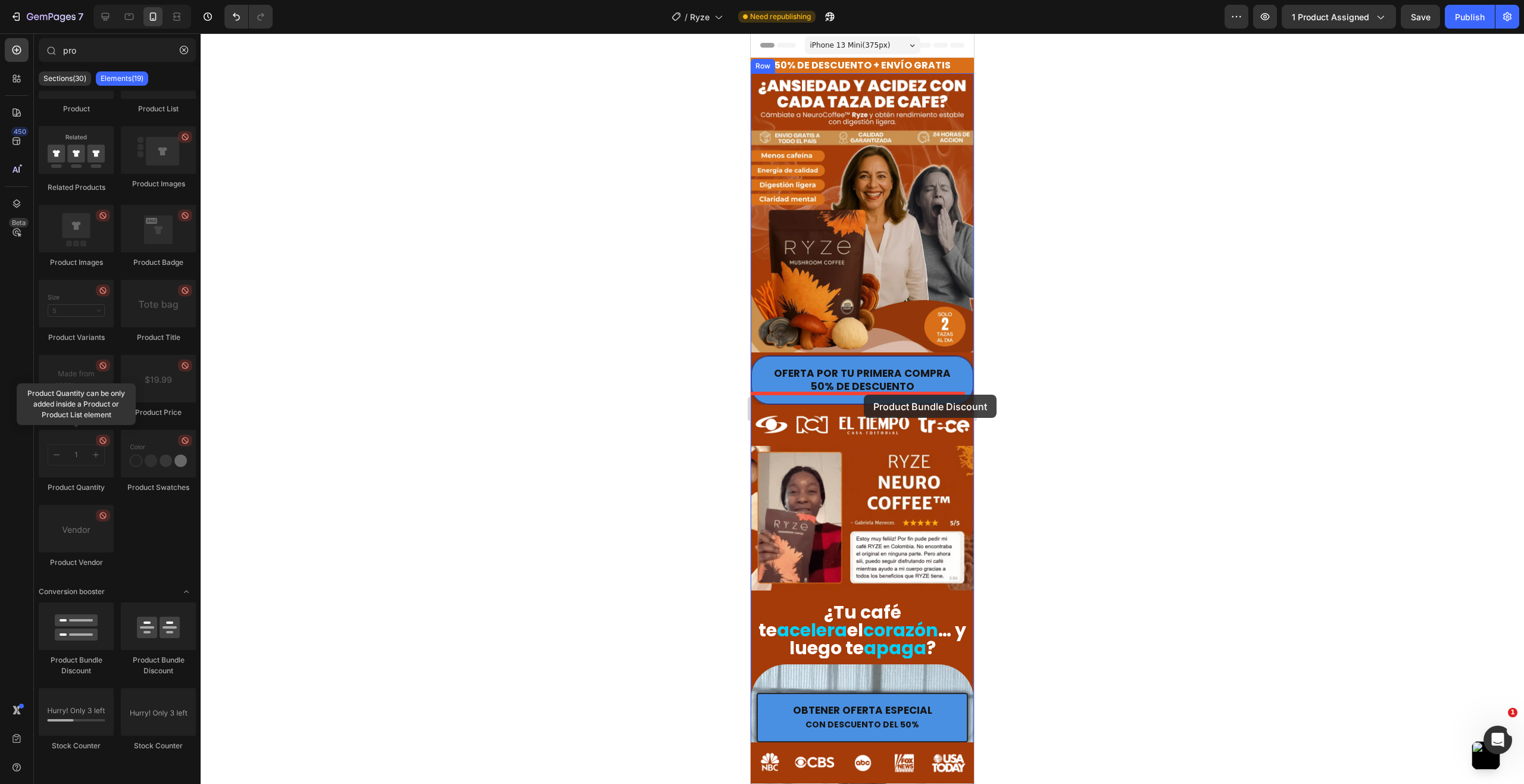
drag, startPoint x: 821, startPoint y: 658, endPoint x: 866, endPoint y: 394, distance: 267.8
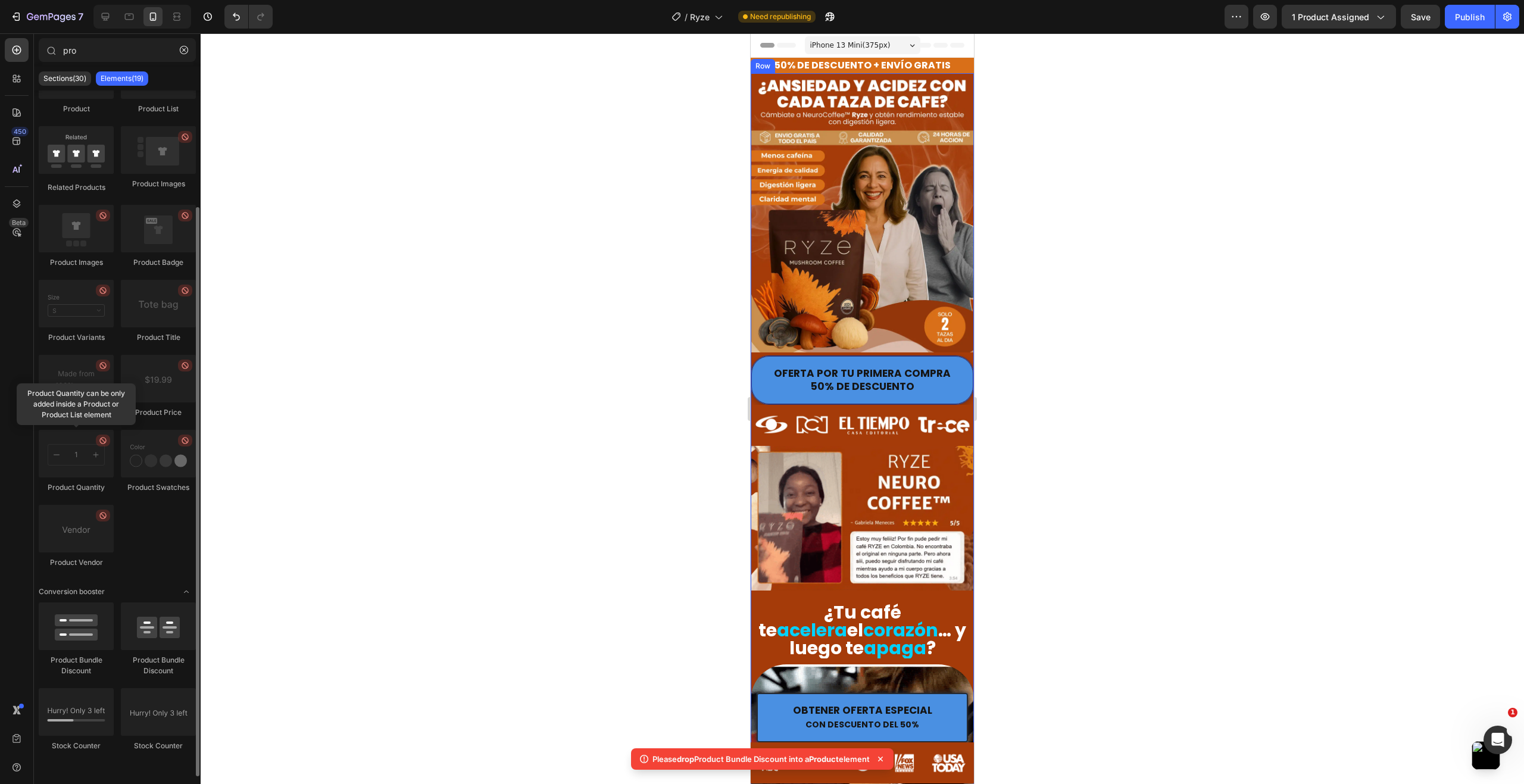
scroll to position [0, 0]
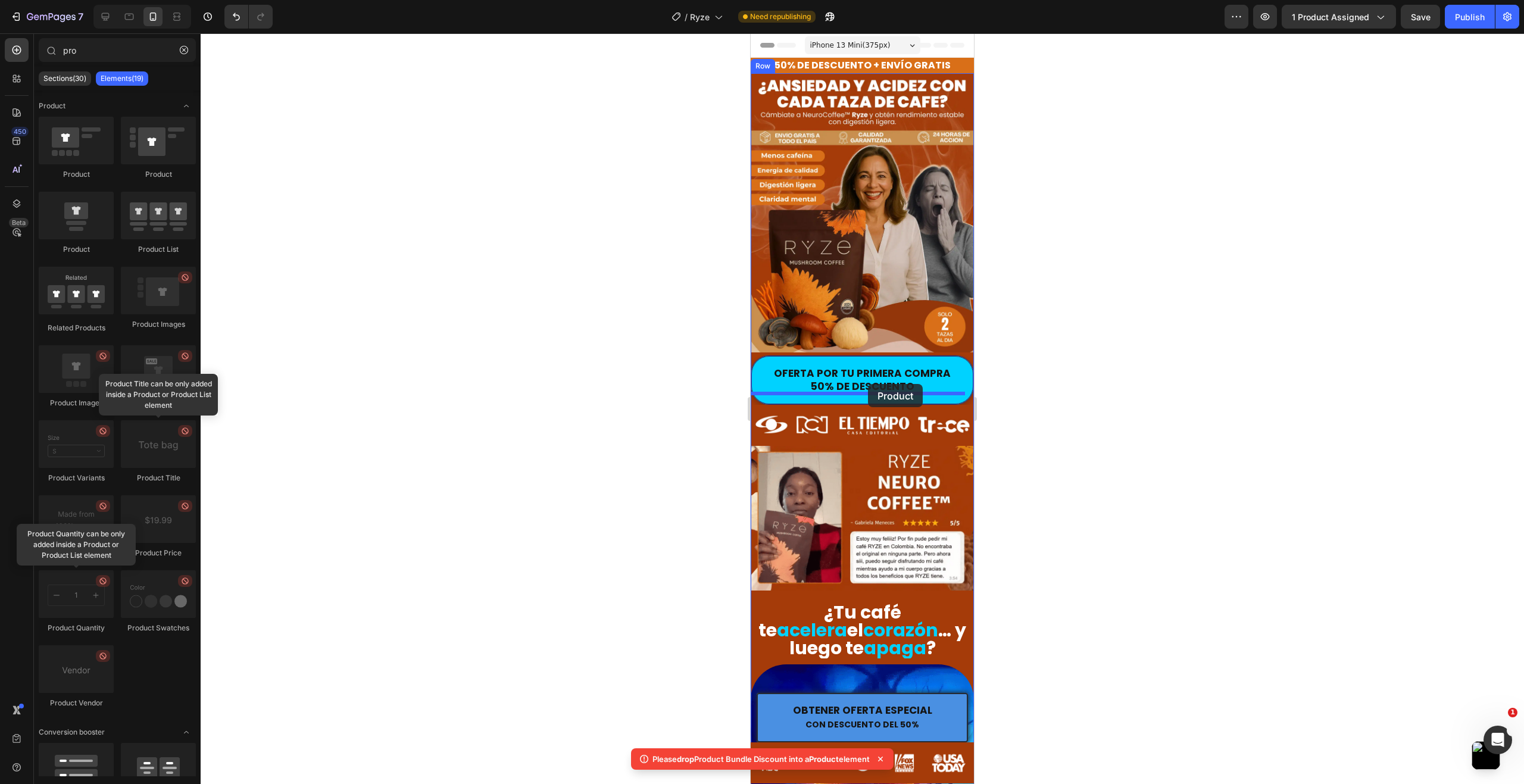
drag, startPoint x: 831, startPoint y: 173, endPoint x: 868, endPoint y: 384, distance: 214.2
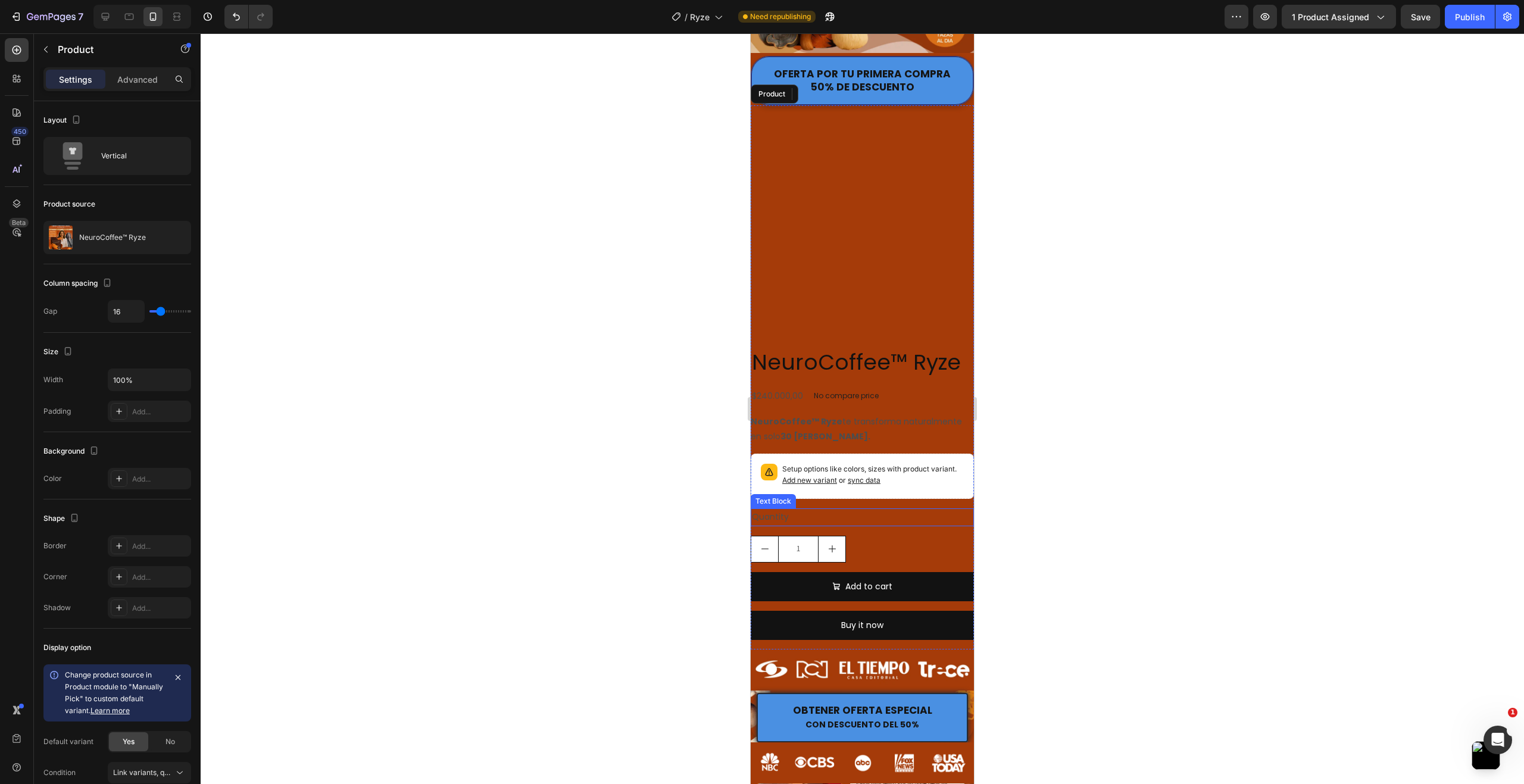
scroll to position [297, 0]
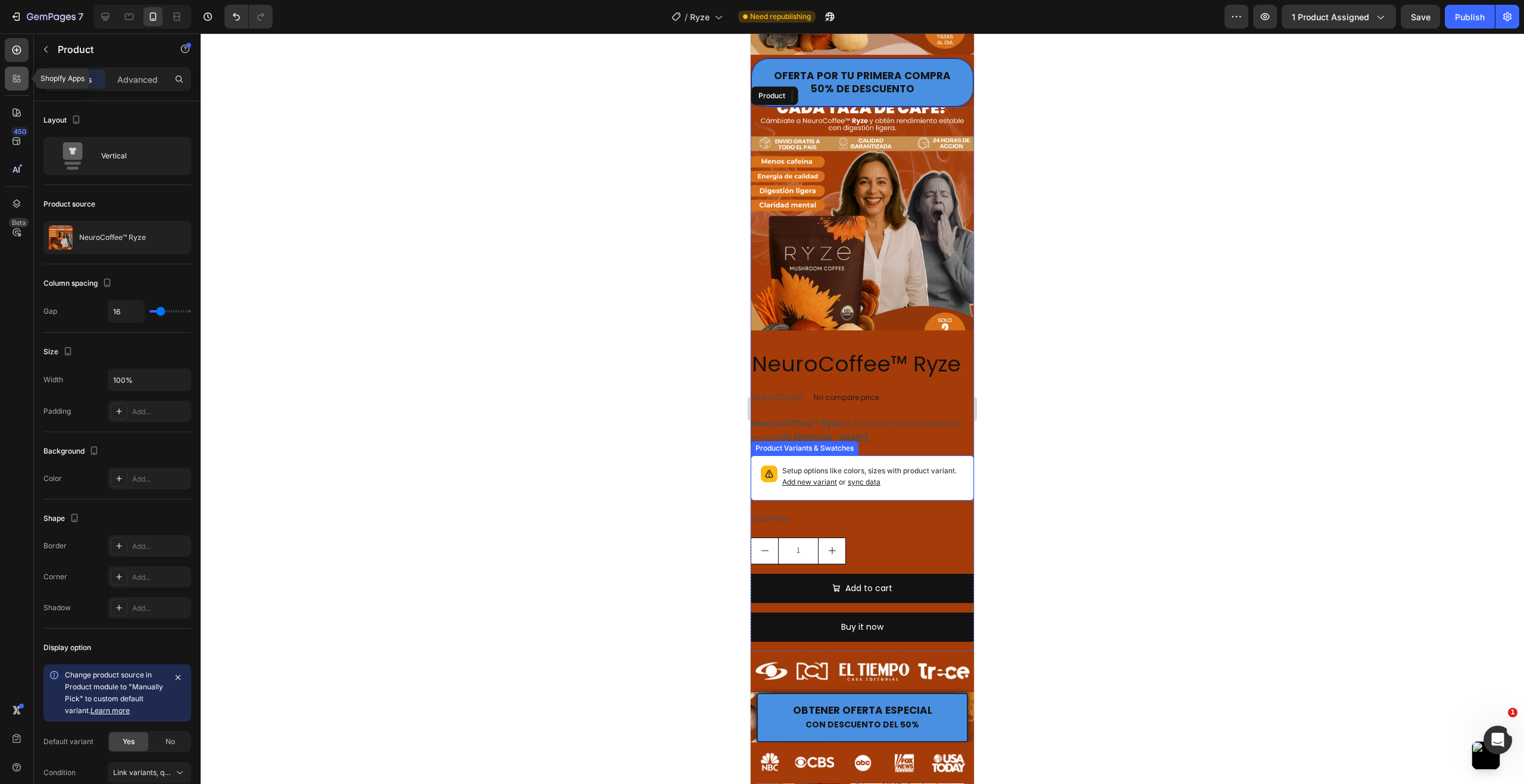
click at [17, 88] on div at bounding box center [17, 79] width 24 height 24
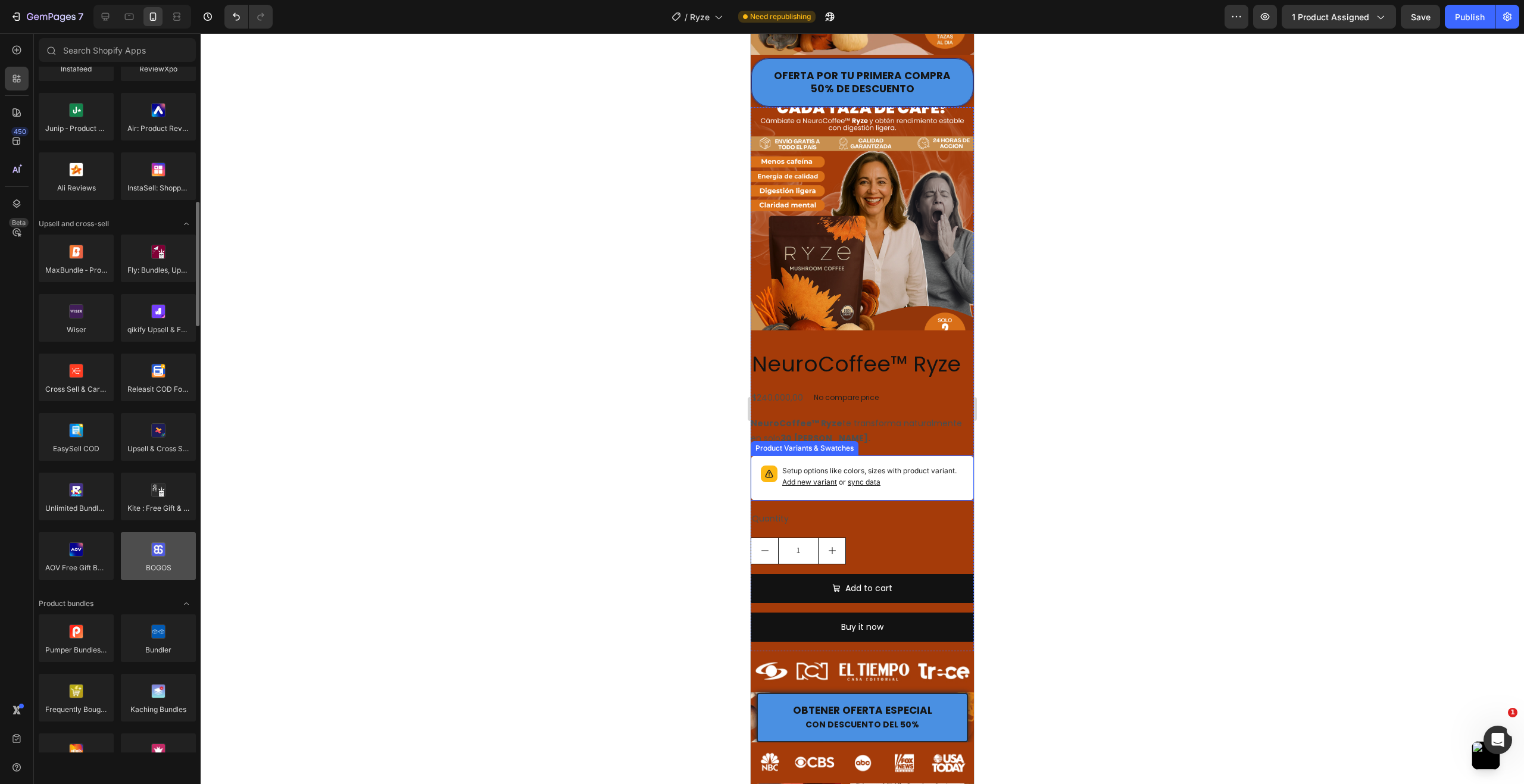
scroll to position [417, 0]
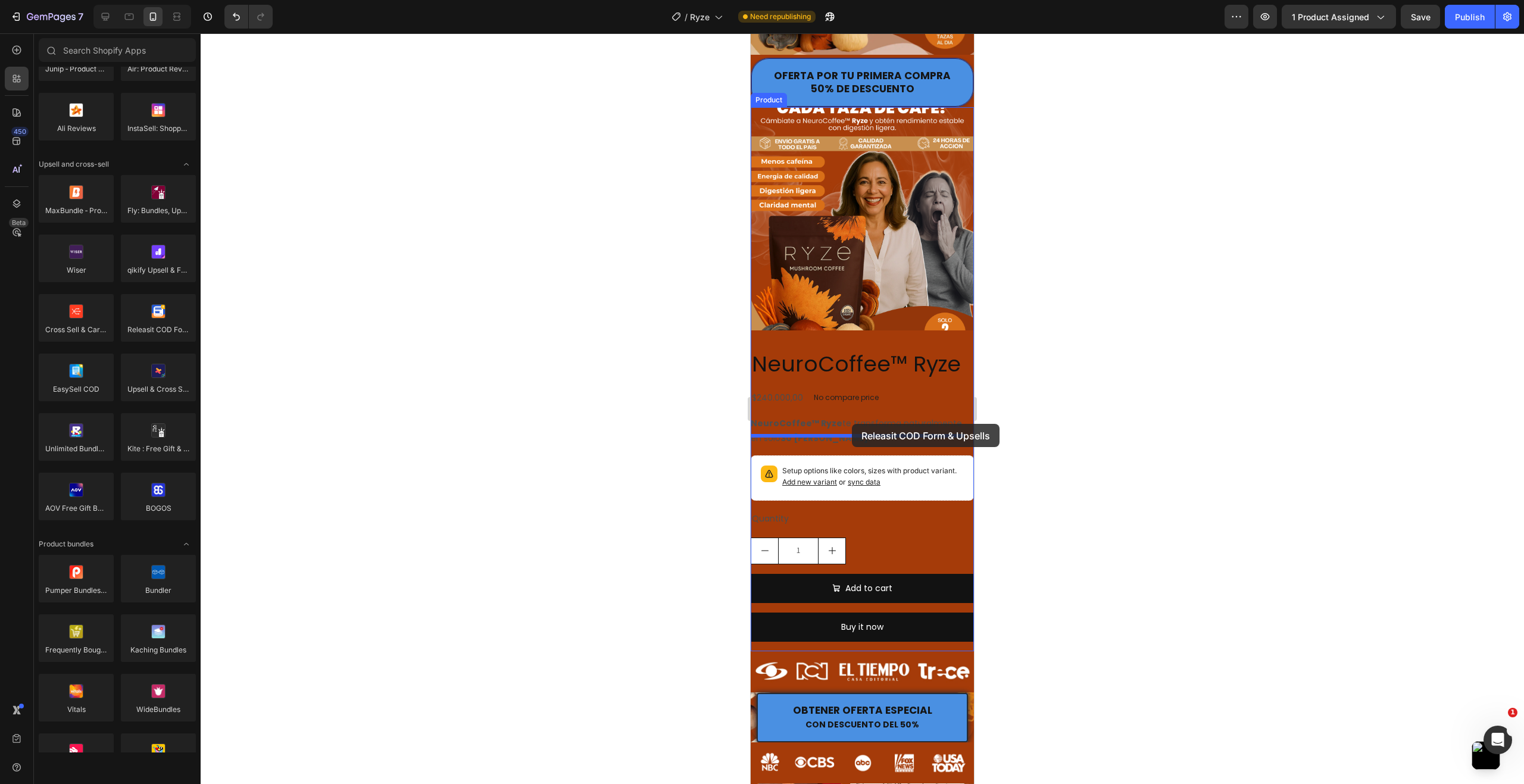
drag, startPoint x: 910, startPoint y: 357, endPoint x: 855, endPoint y: 427, distance: 89.0
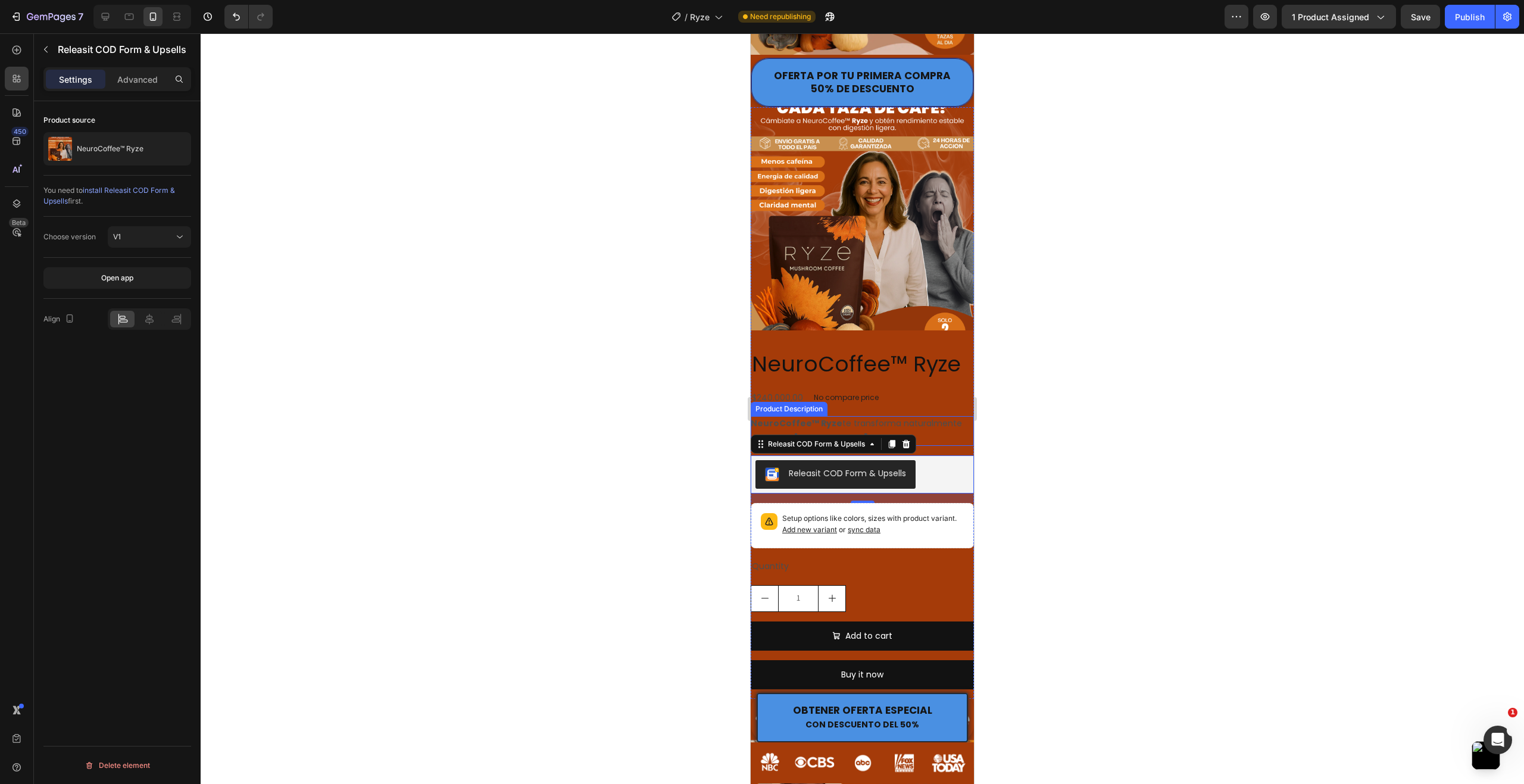
click at [934, 416] on div "NeuroCoffee™ Ryze te transforma naturalmente en solo 30 días." at bounding box center [862, 431] width 223 height 30
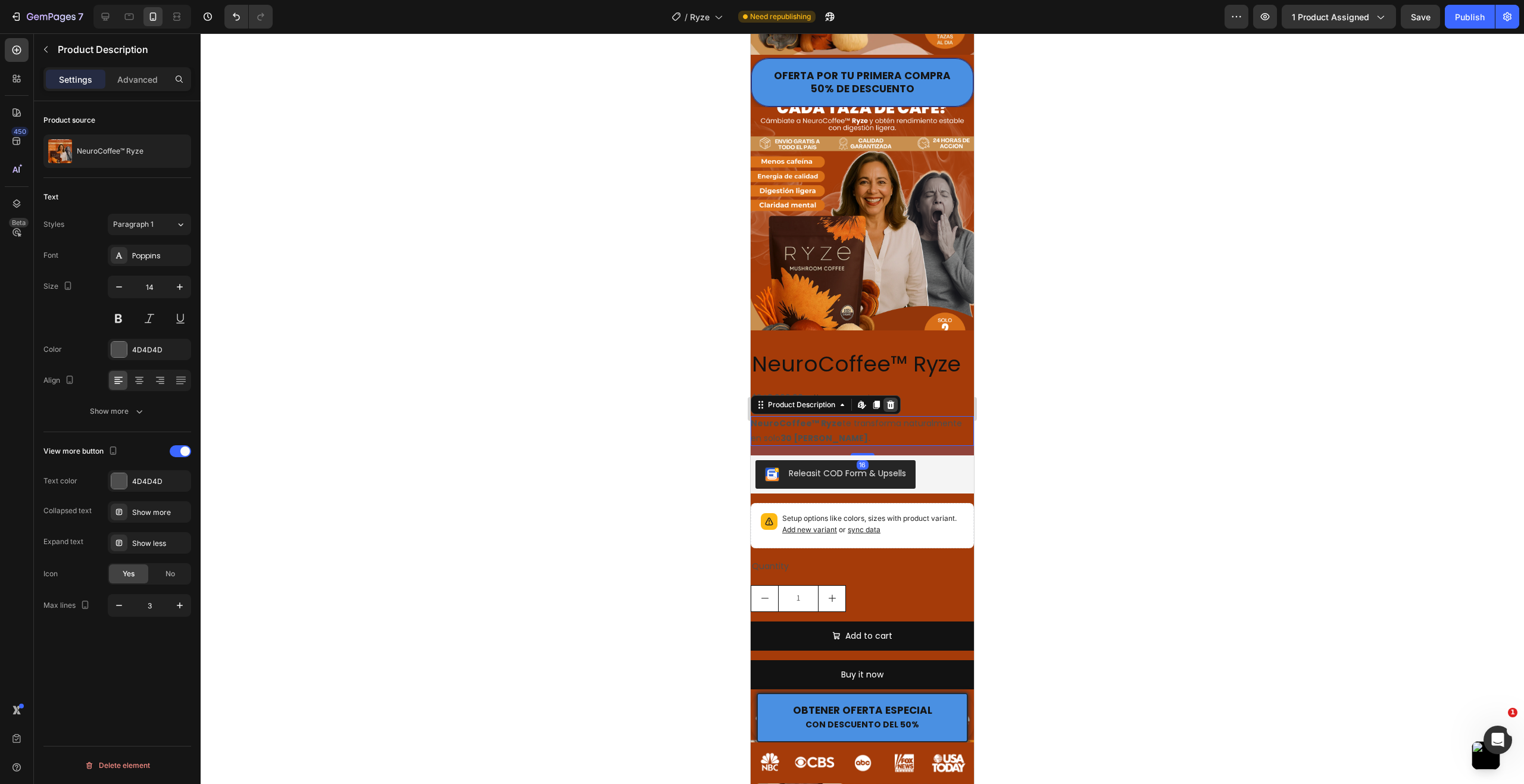
click at [893, 400] on icon at bounding box center [891, 404] width 8 height 8
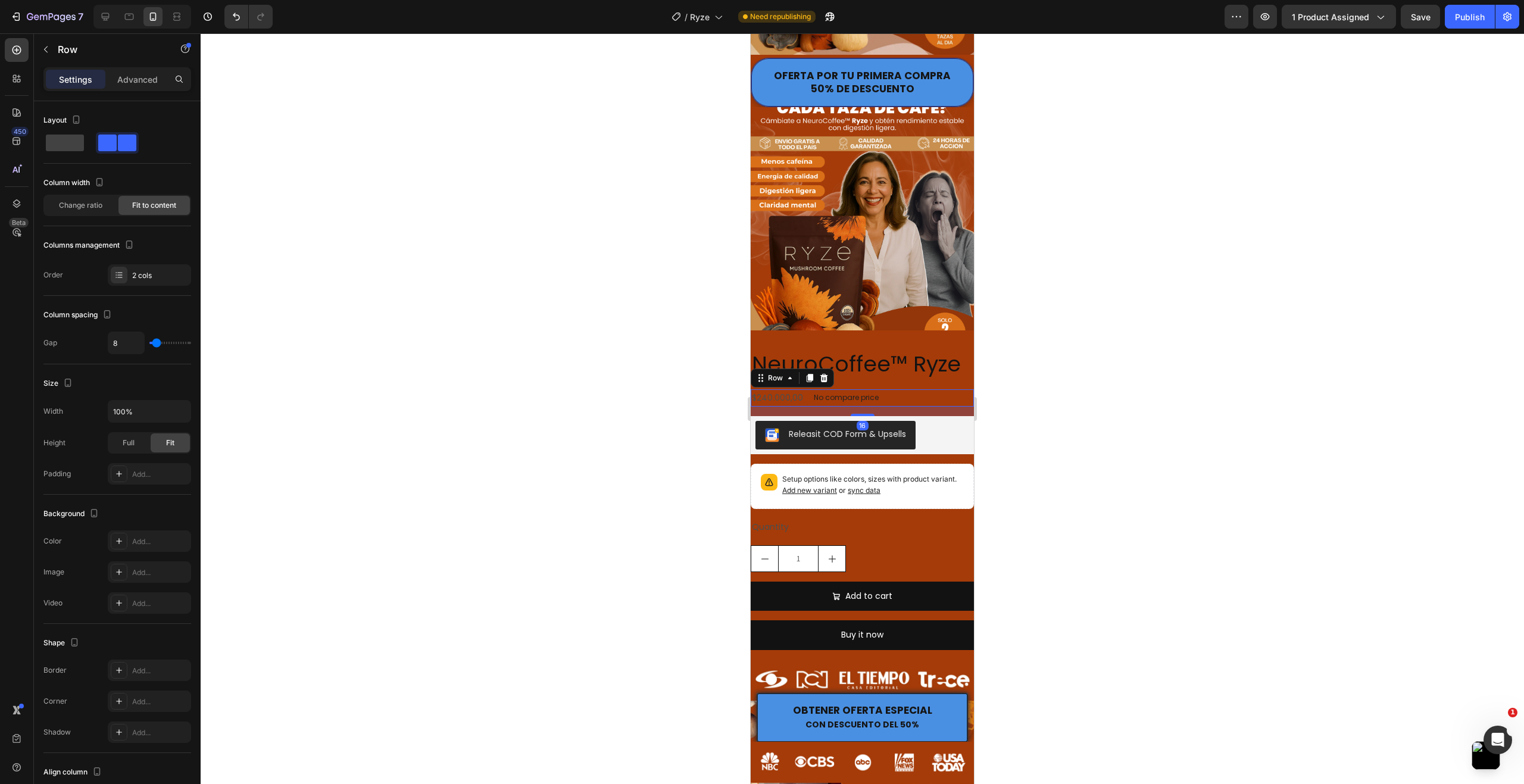
click at [913, 389] on div "$240.000,00 Product Price Product Price No compare price Product Price Row 16" at bounding box center [862, 397] width 223 height 17
click at [827, 373] on icon at bounding box center [823, 378] width 10 height 10
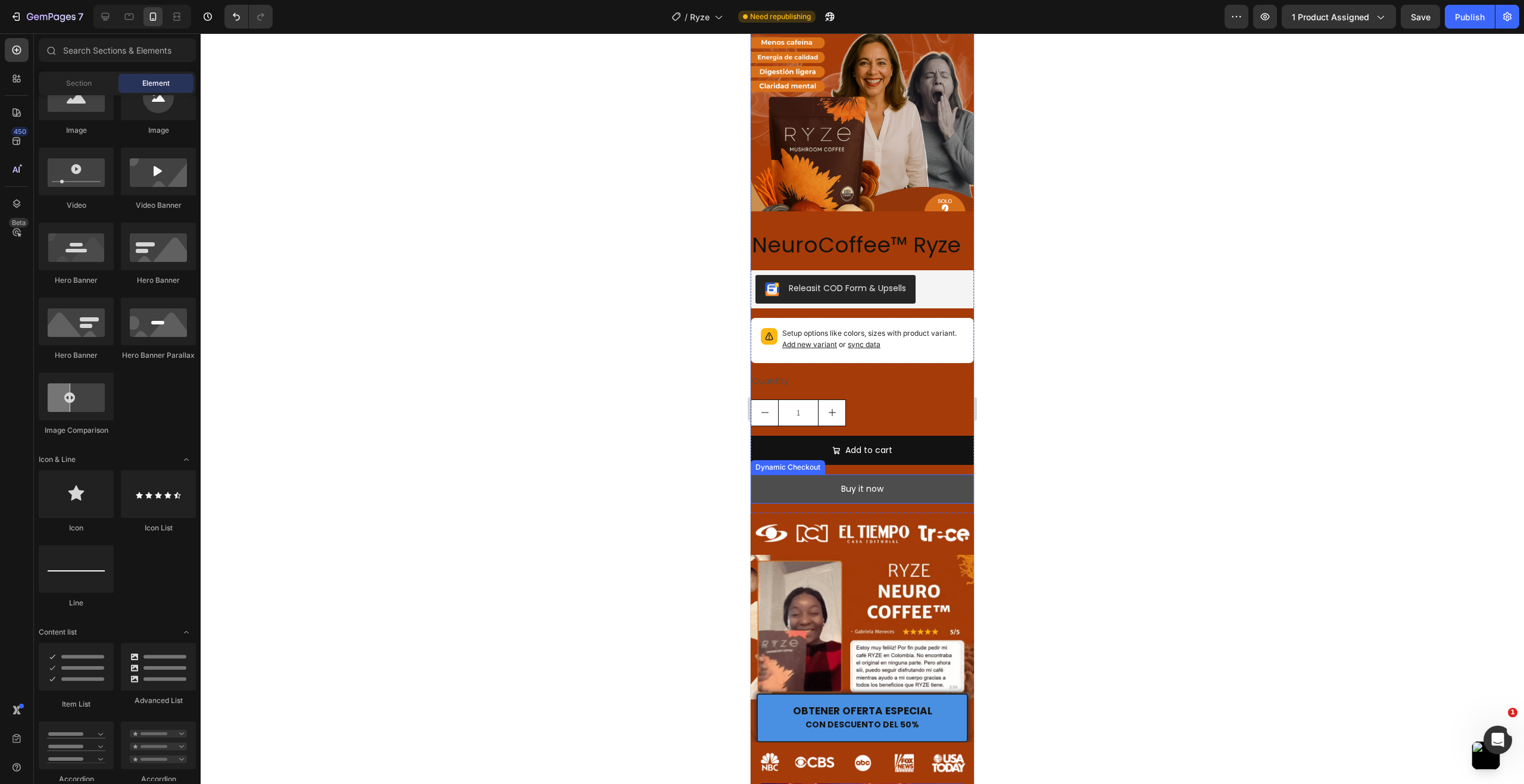
click at [885, 481] on button "Buy it now" at bounding box center [862, 489] width 223 height 29
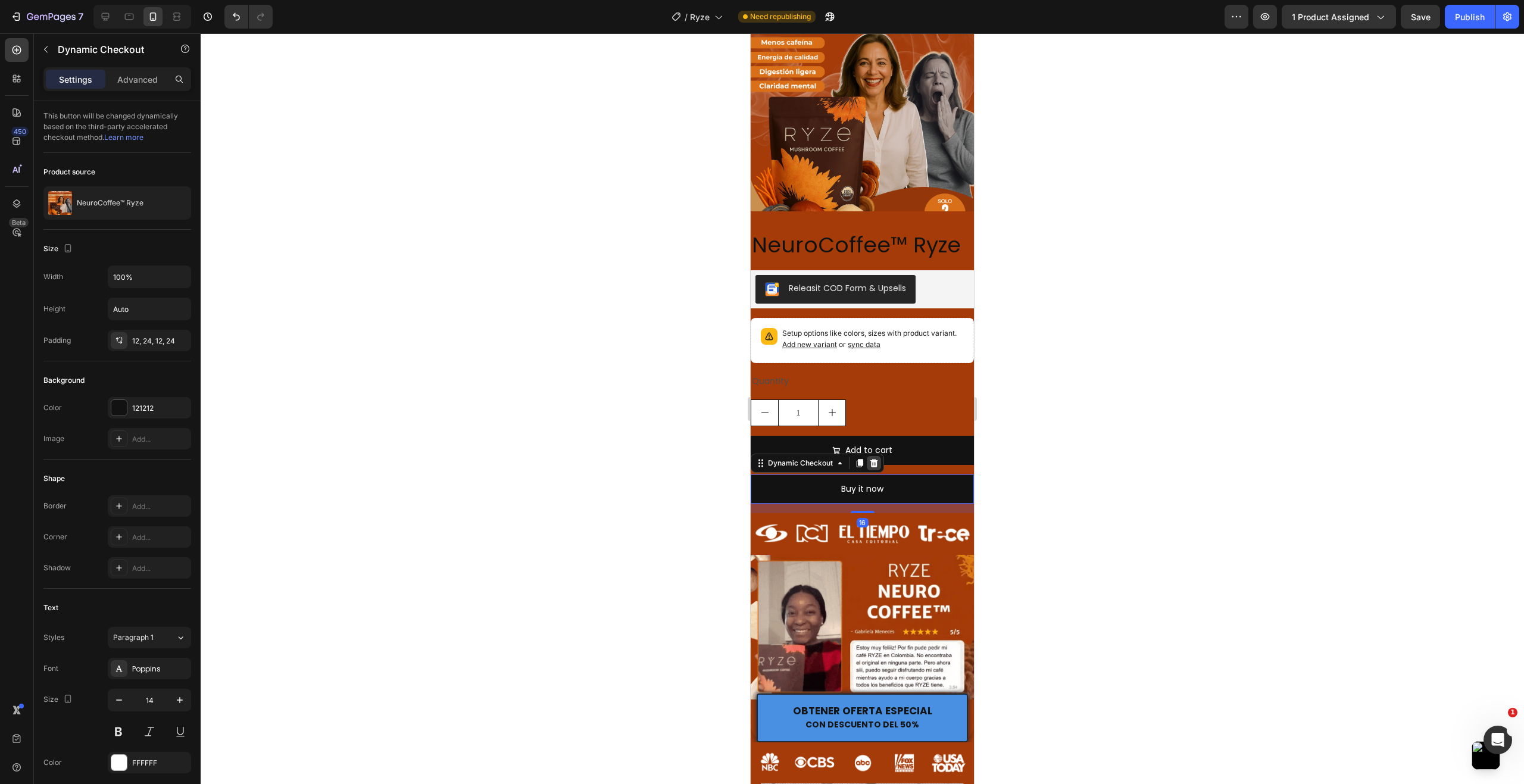
click at [876, 459] on icon at bounding box center [874, 463] width 8 height 8
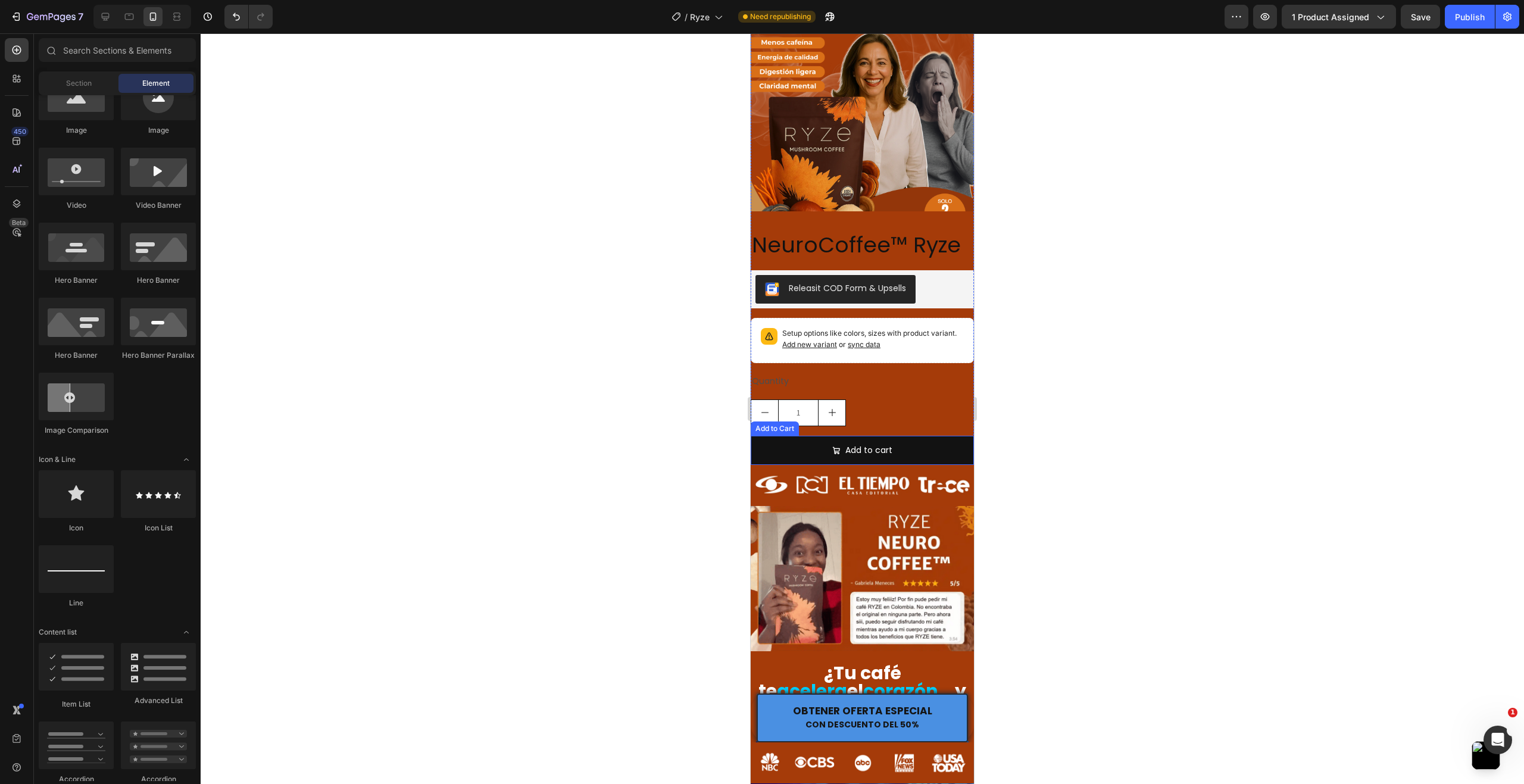
click at [903, 410] on div "NeuroCoffee™ Ryze Product Title Releasit COD Form & Upsells Releasit COD Form &…" at bounding box center [862, 348] width 223 height 234
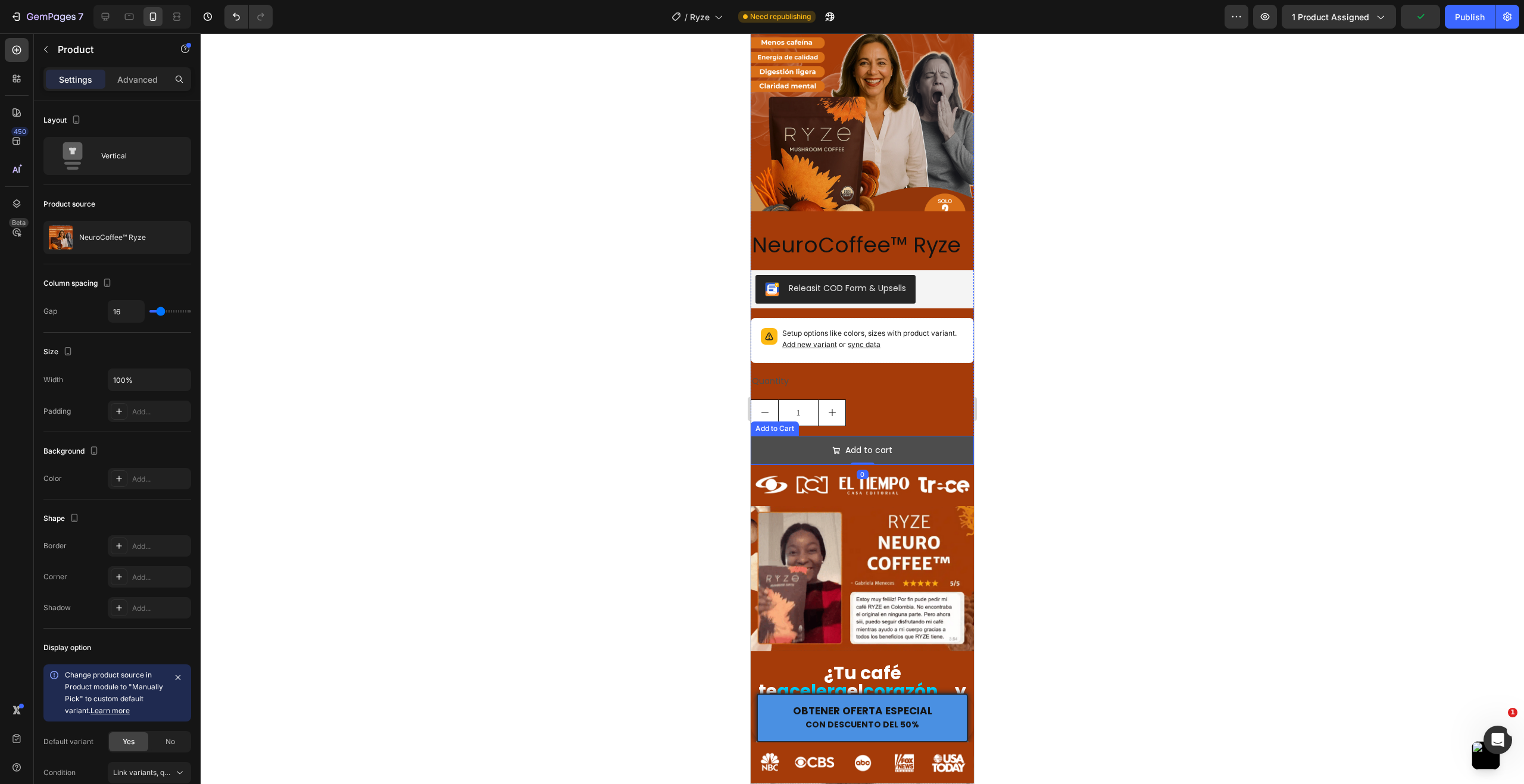
click at [899, 436] on button "Add to cart" at bounding box center [862, 450] width 223 height 29
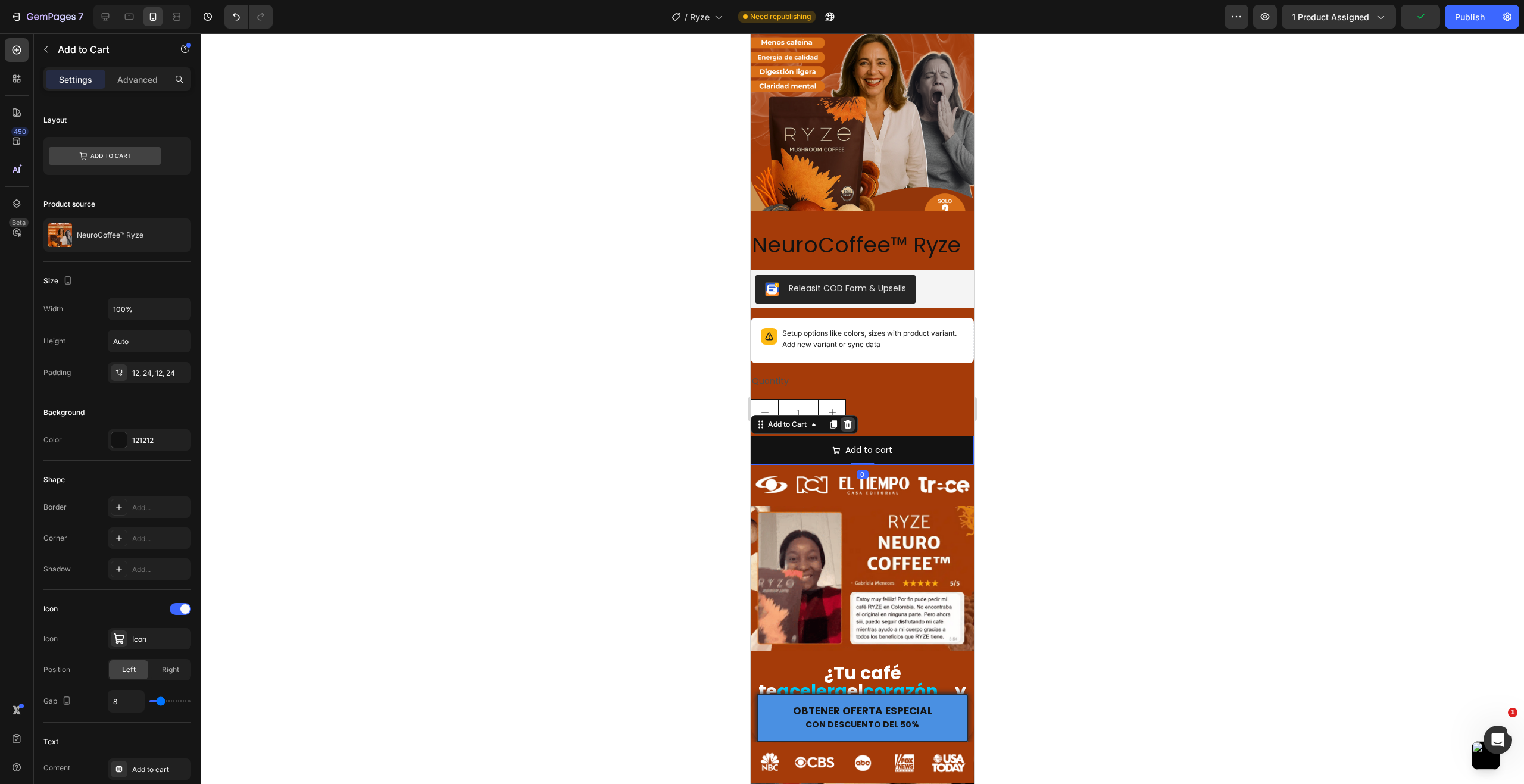
click at [850, 420] on icon at bounding box center [848, 424] width 8 height 8
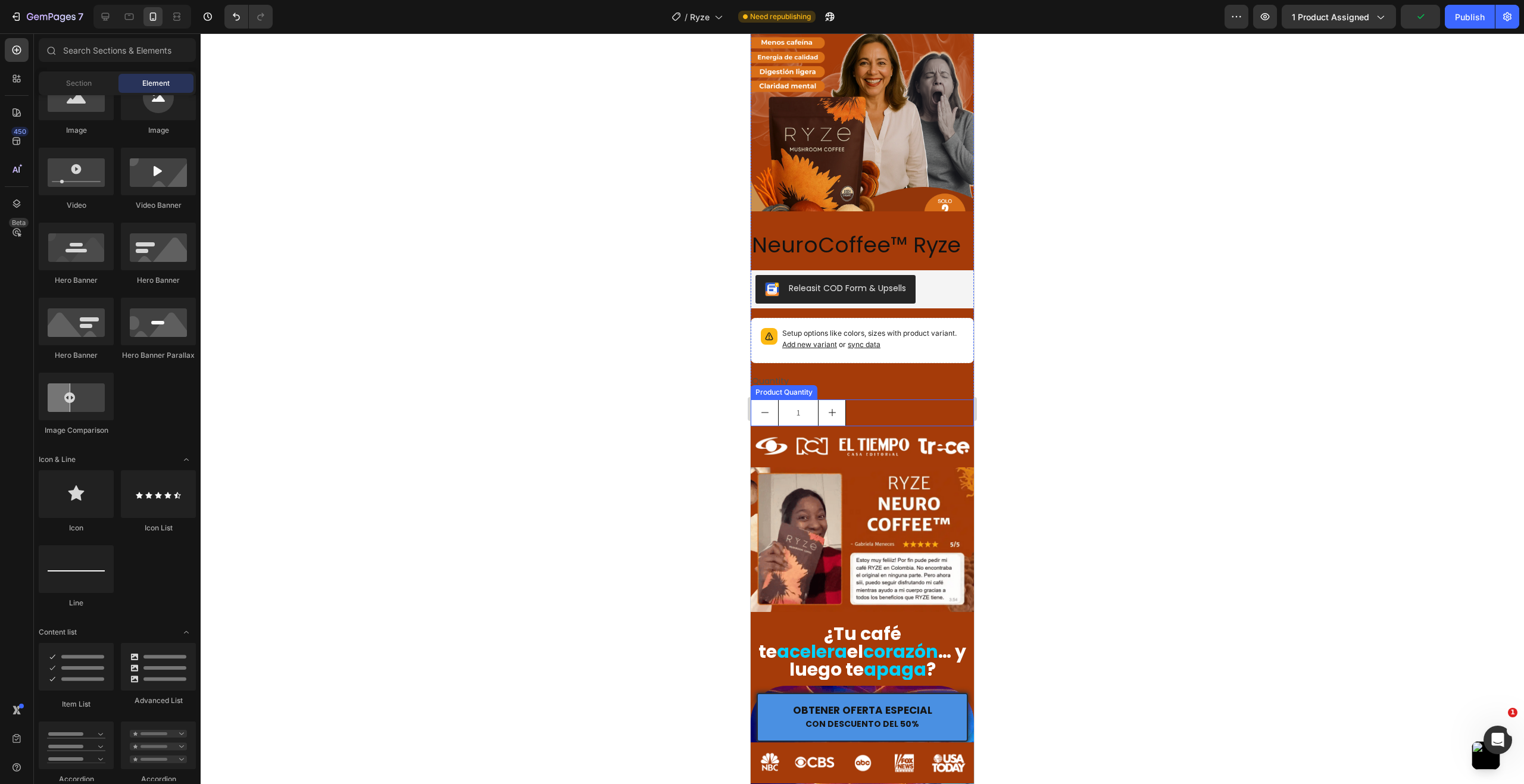
click at [876, 400] on div "1" at bounding box center [862, 413] width 223 height 27
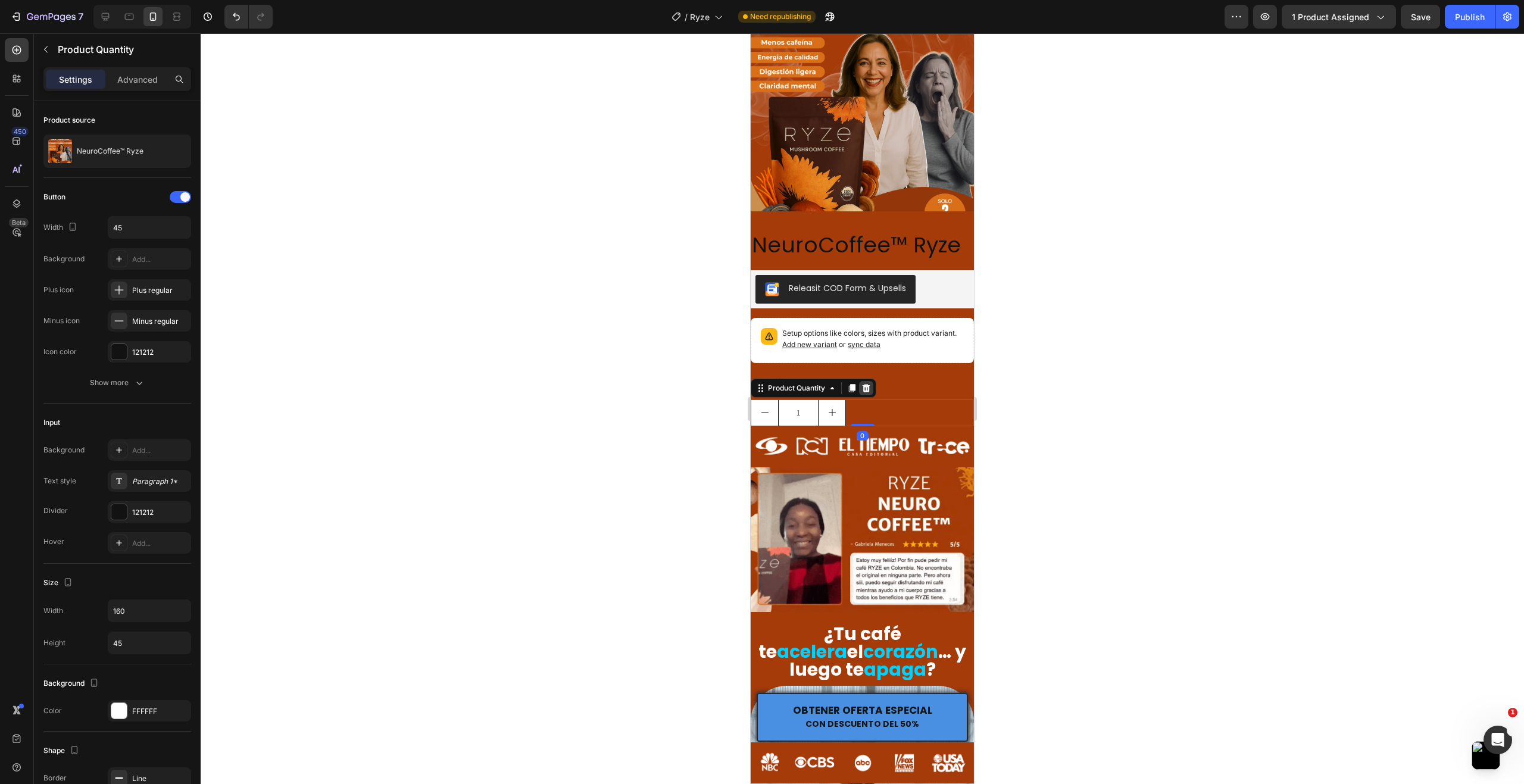
click at [870, 383] on icon at bounding box center [866, 387] width 10 height 10
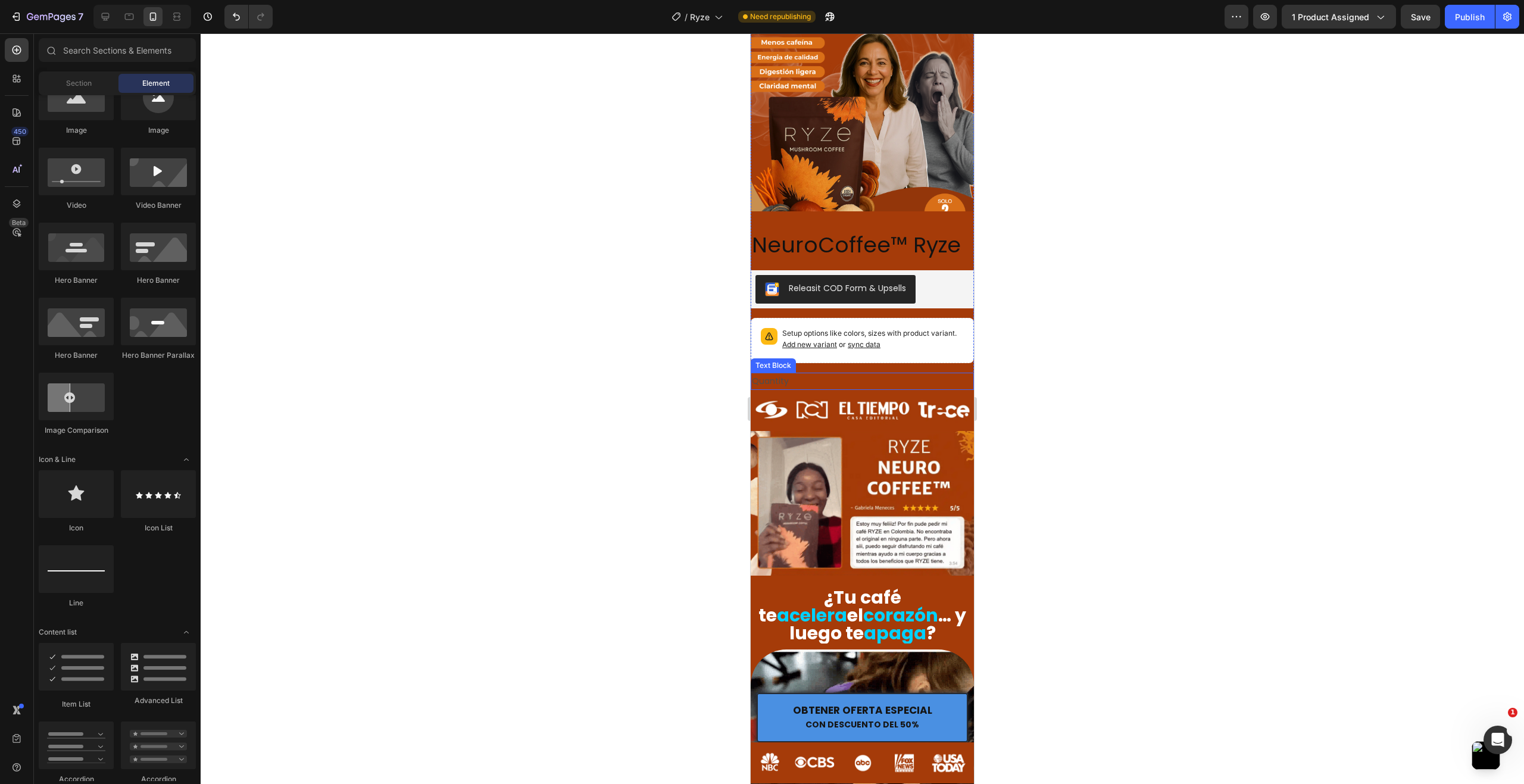
click at [844, 372] on div "Quantity" at bounding box center [862, 381] width 223 height 17
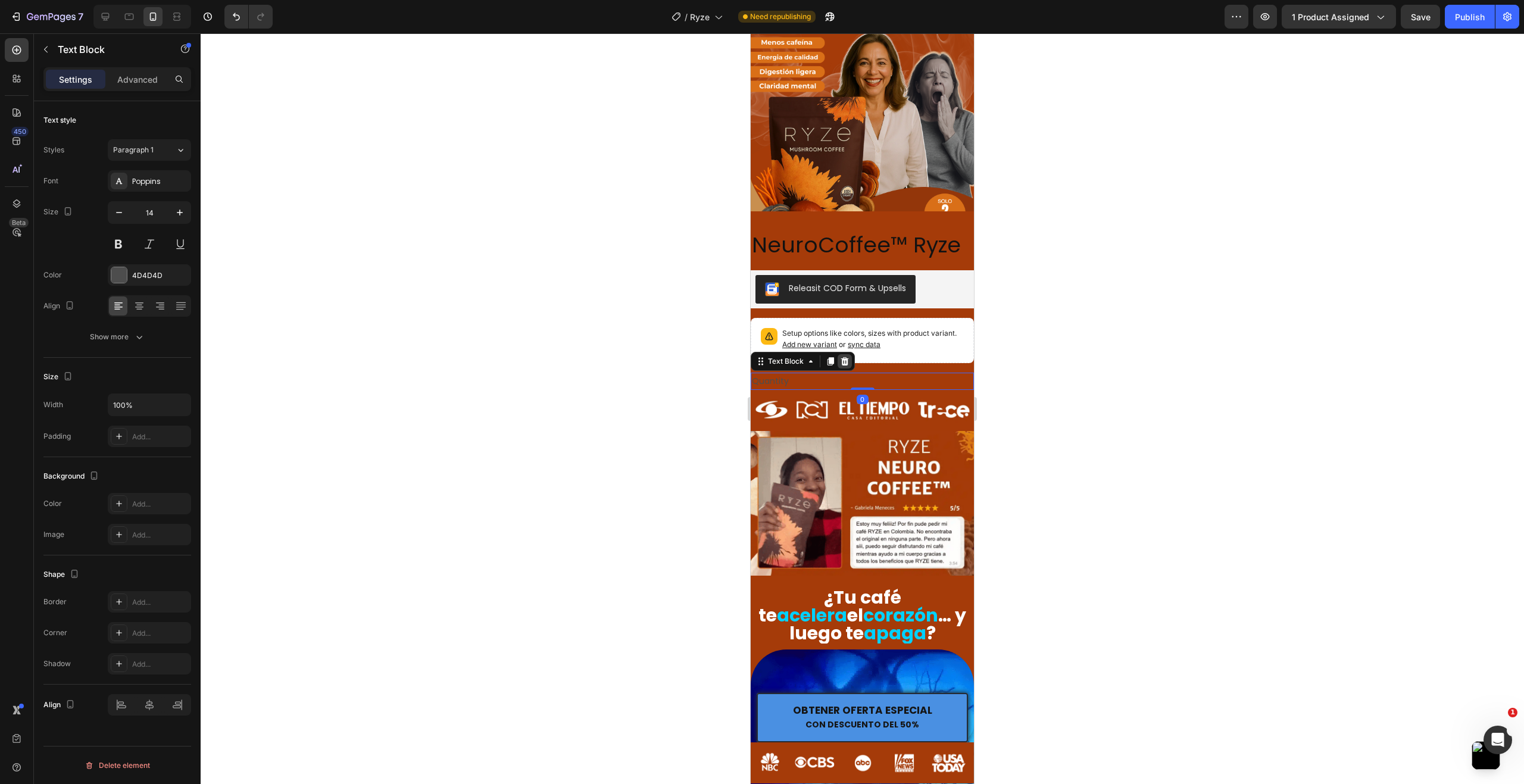
click at [847, 357] on icon at bounding box center [845, 360] width 8 height 8
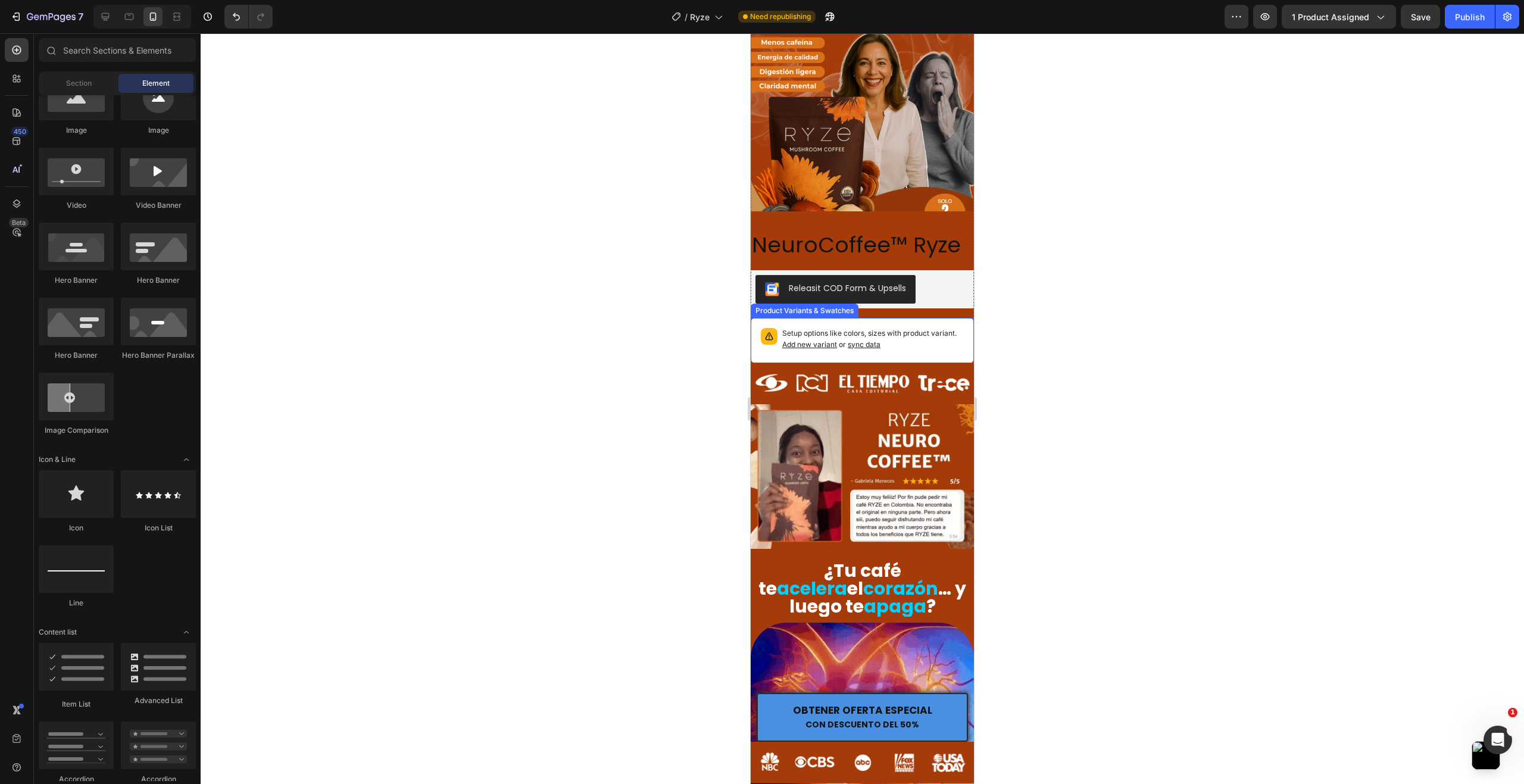
click at [928, 329] on p "Setup options like colors, sizes with product variant. Add new variant or sync …" at bounding box center [873, 339] width 182 height 23
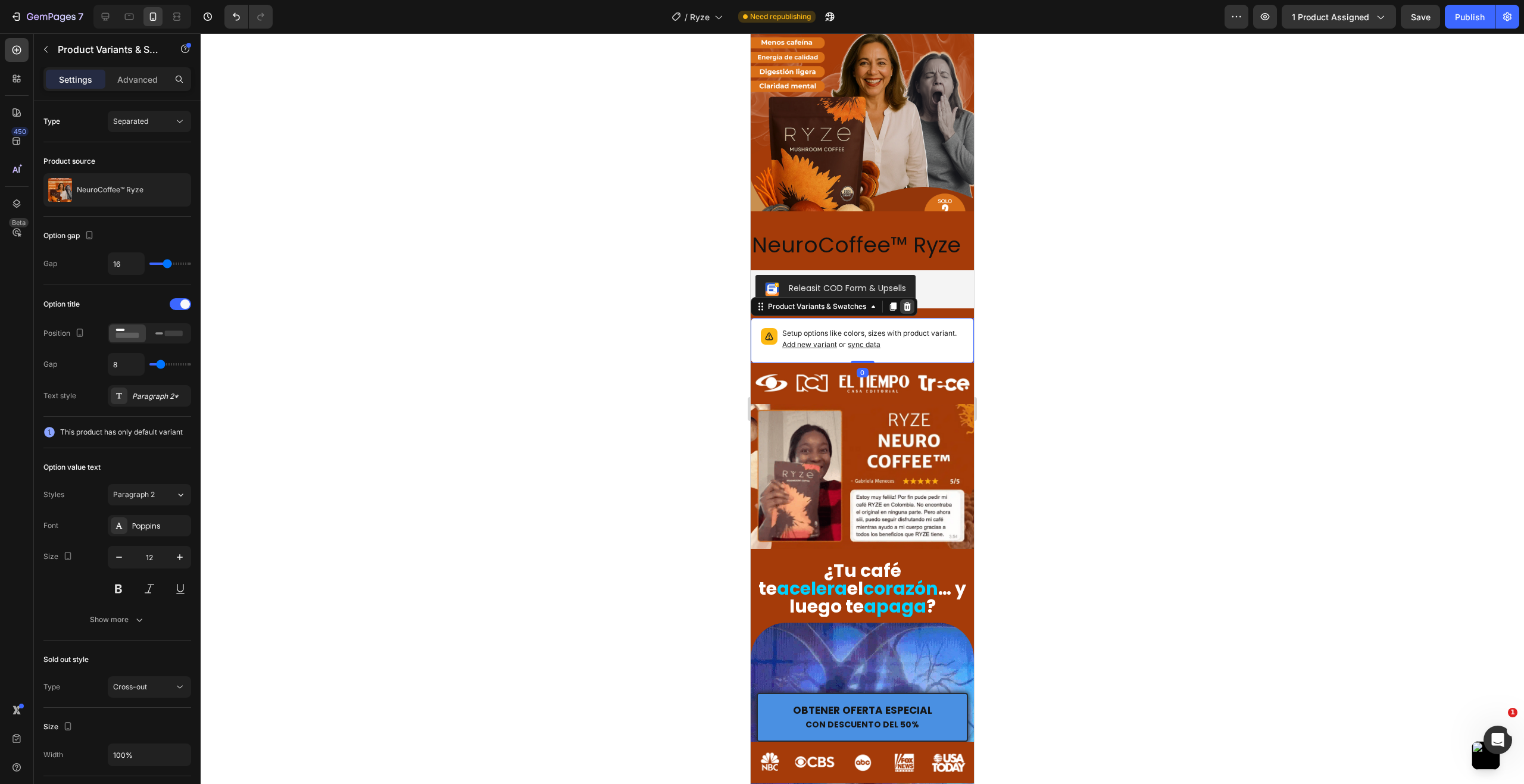
click at [904, 300] on div at bounding box center [907, 306] width 14 height 14
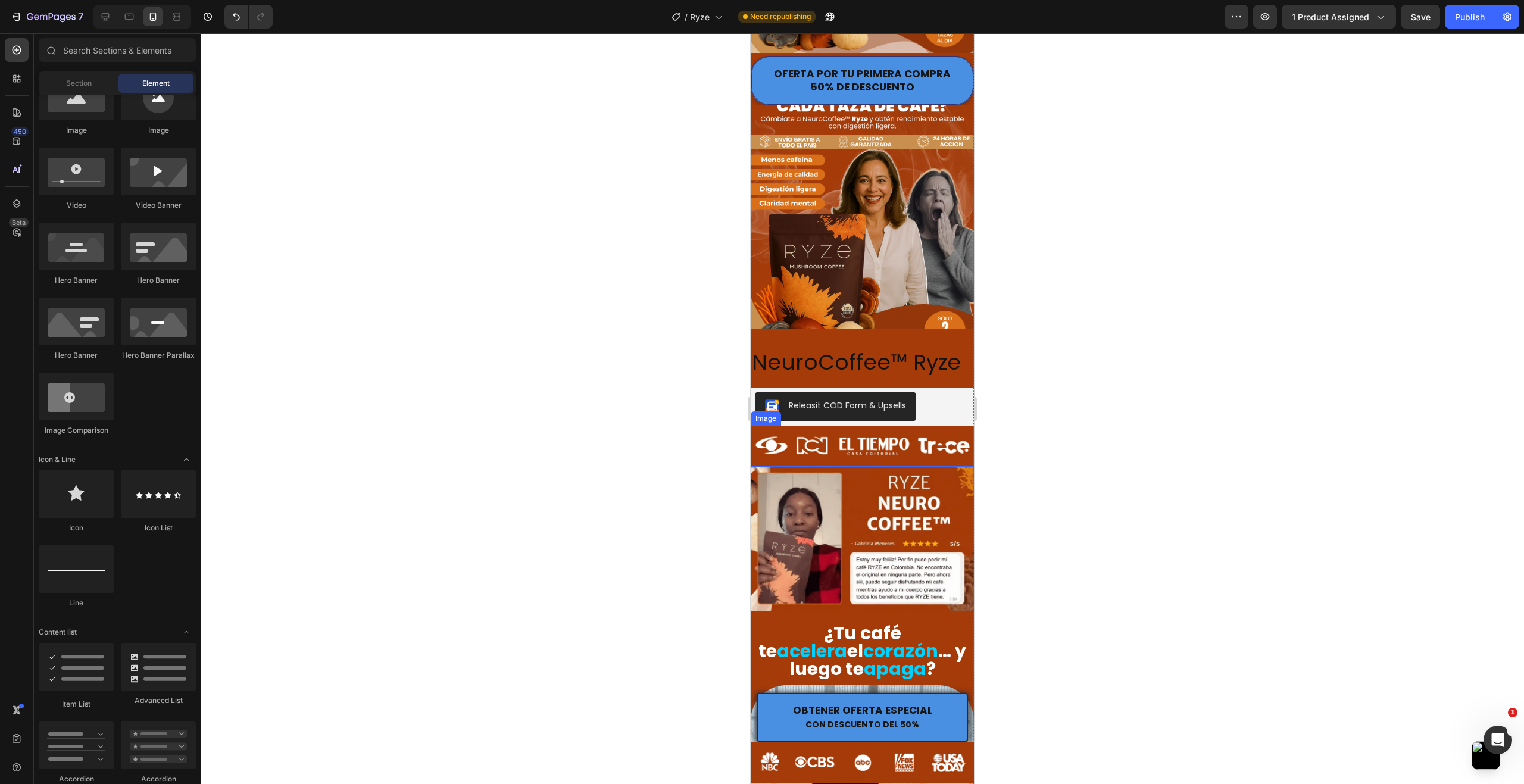
scroll to position [297, 0]
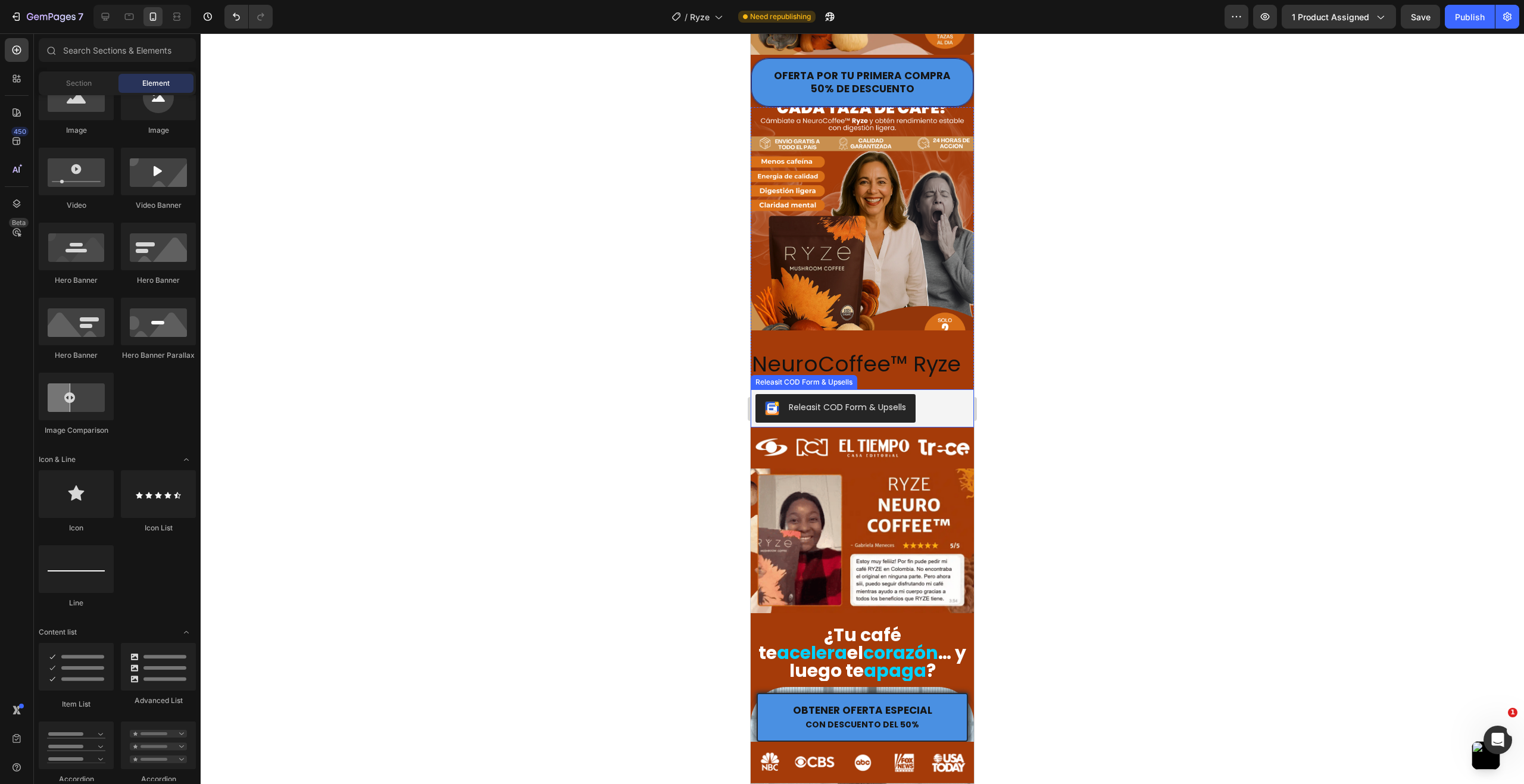
click at [942, 398] on div "Releasit COD Form & Upsells" at bounding box center [862, 409] width 213 height 29
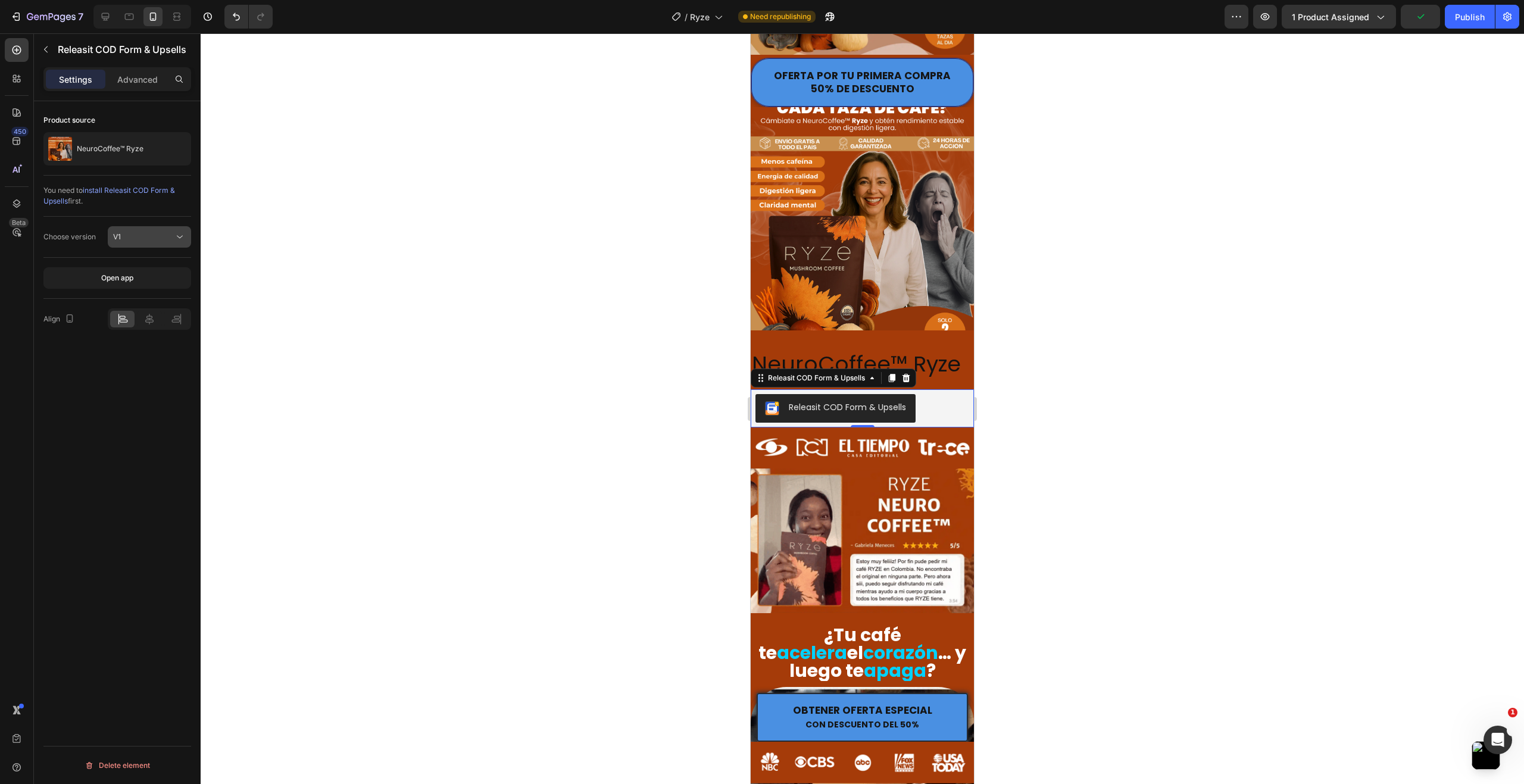
click at [149, 243] on div "V1" at bounding box center [149, 237] width 73 height 12
click at [261, 234] on div at bounding box center [862, 408] width 1323 height 750
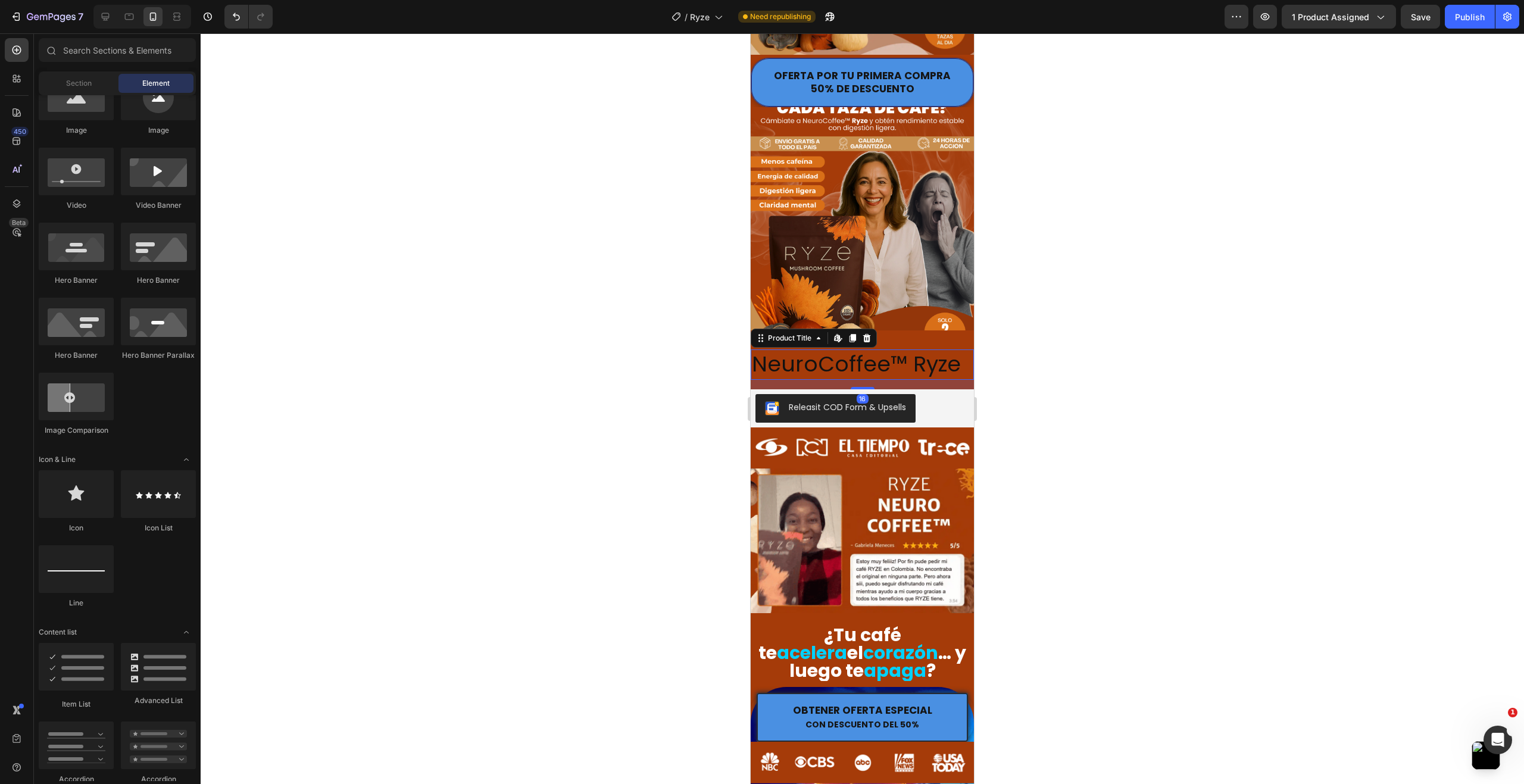
click at [907, 349] on h2 "NeuroCoffee™ Ryze" at bounding box center [862, 364] width 223 height 30
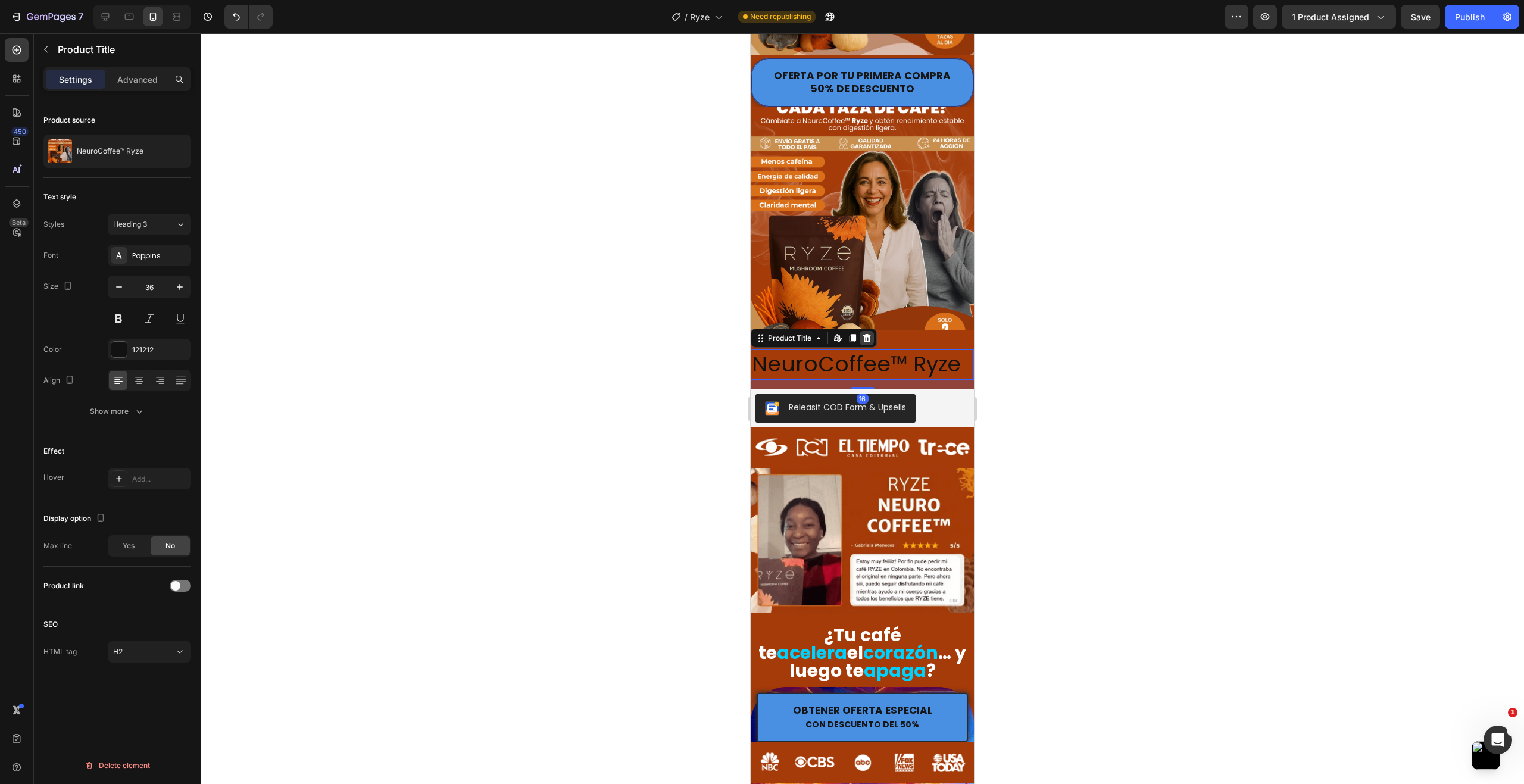
click at [868, 333] on icon at bounding box center [866, 338] width 10 height 10
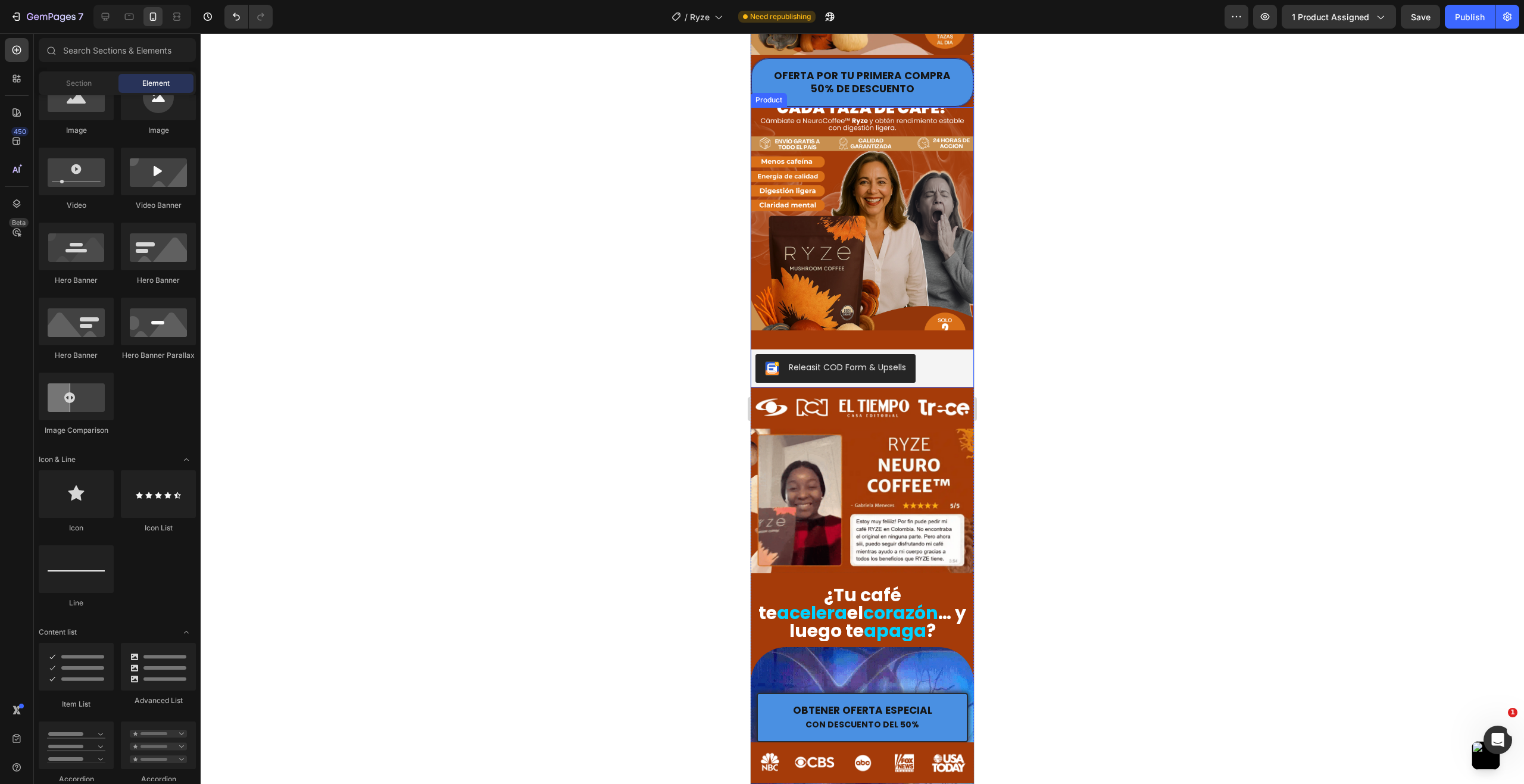
click at [882, 314] on div "Product Images" at bounding box center [862, 224] width 223 height 233
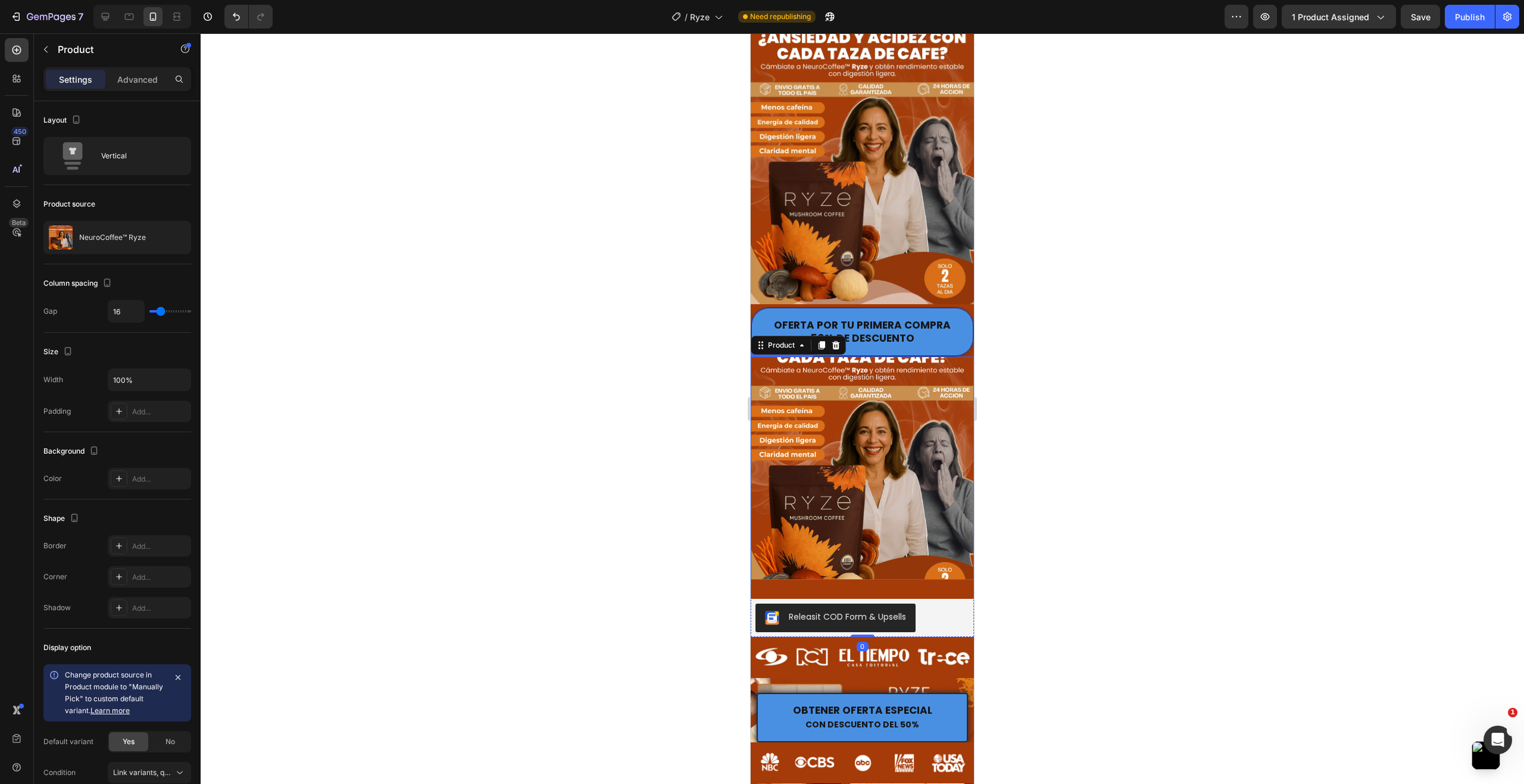
scroll to position [59, 0]
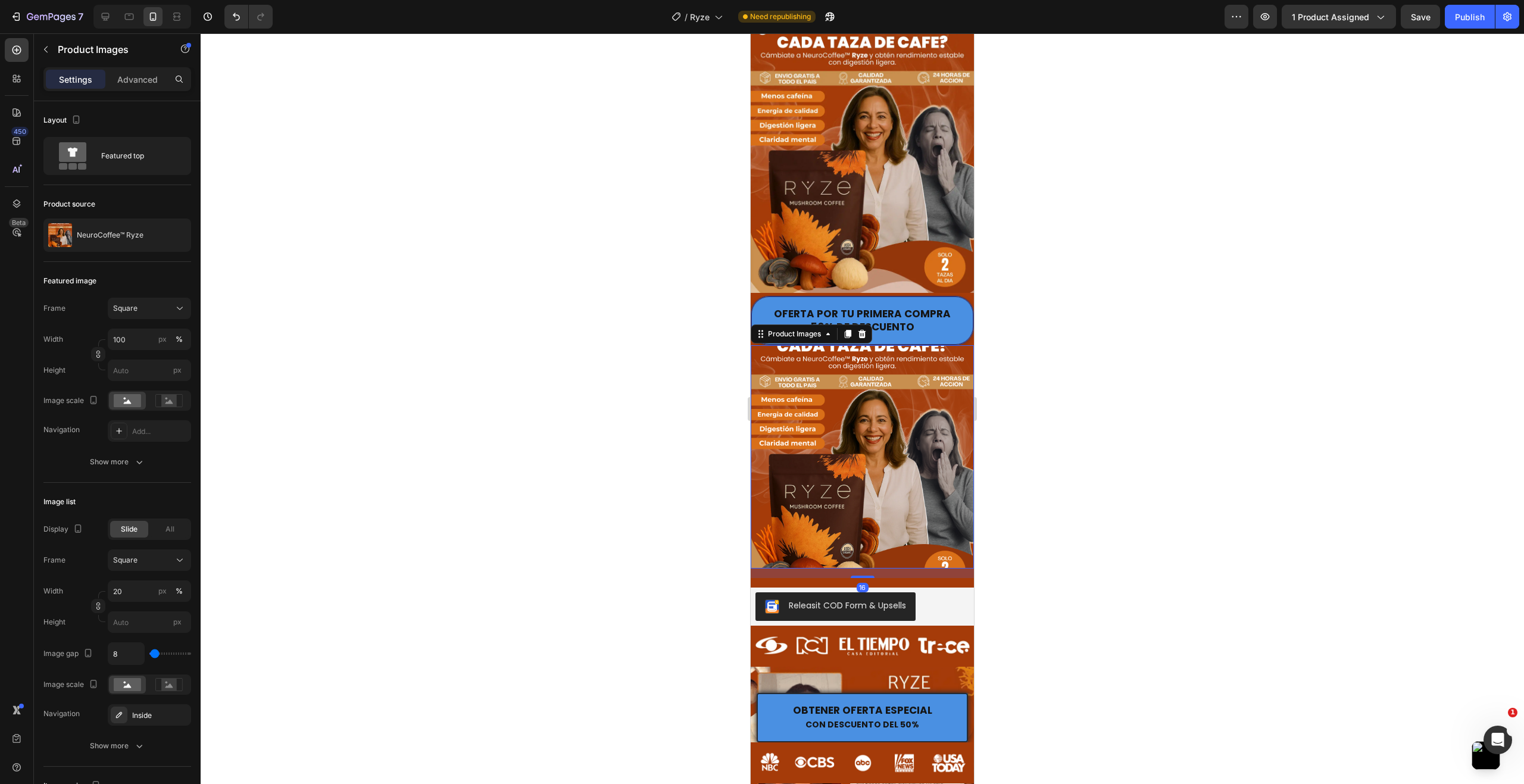
click at [882, 390] on img at bounding box center [862, 457] width 223 height 223
click at [865, 330] on icon at bounding box center [862, 333] width 8 height 8
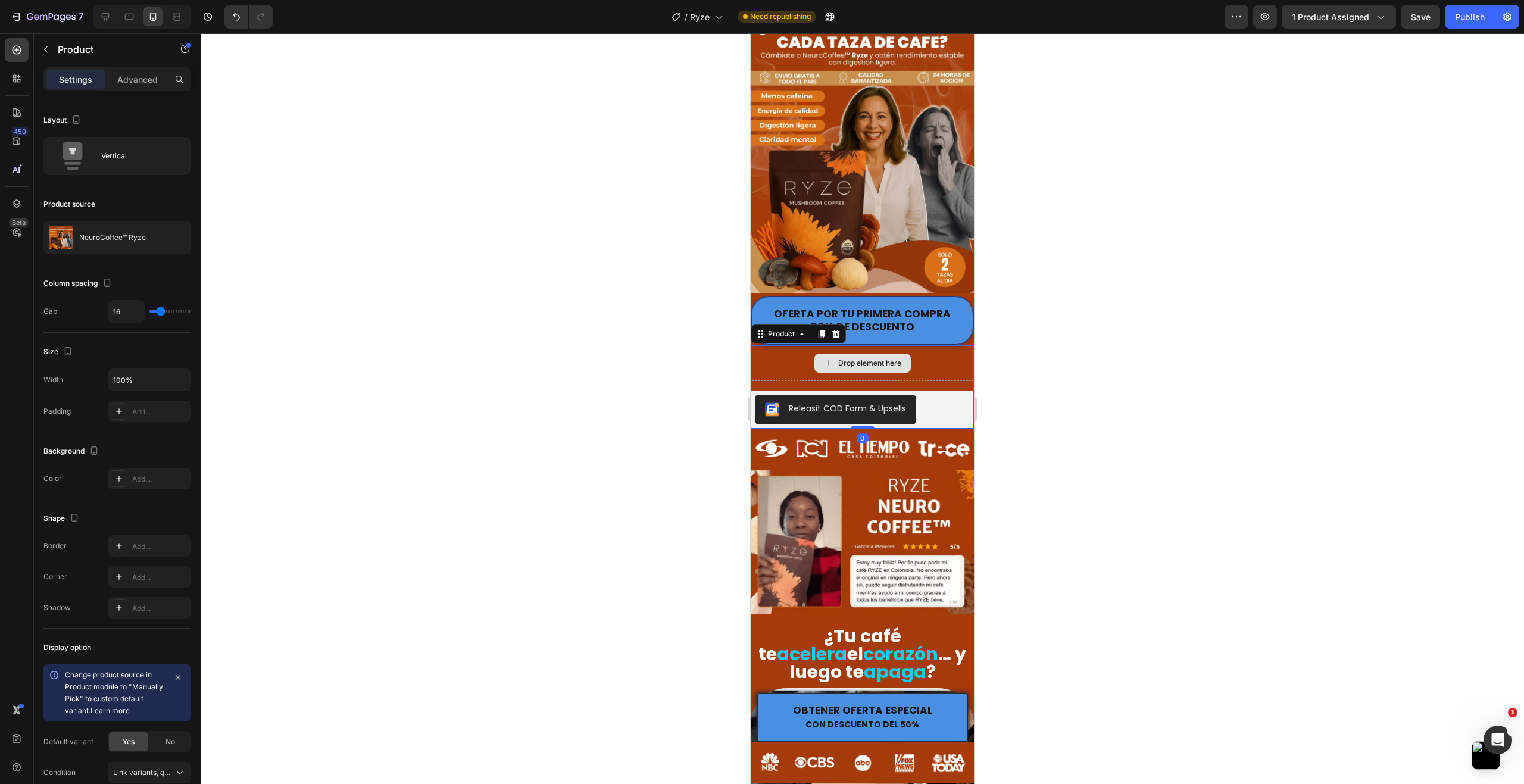
click at [945, 363] on div "Drop element here" at bounding box center [862, 363] width 223 height 36
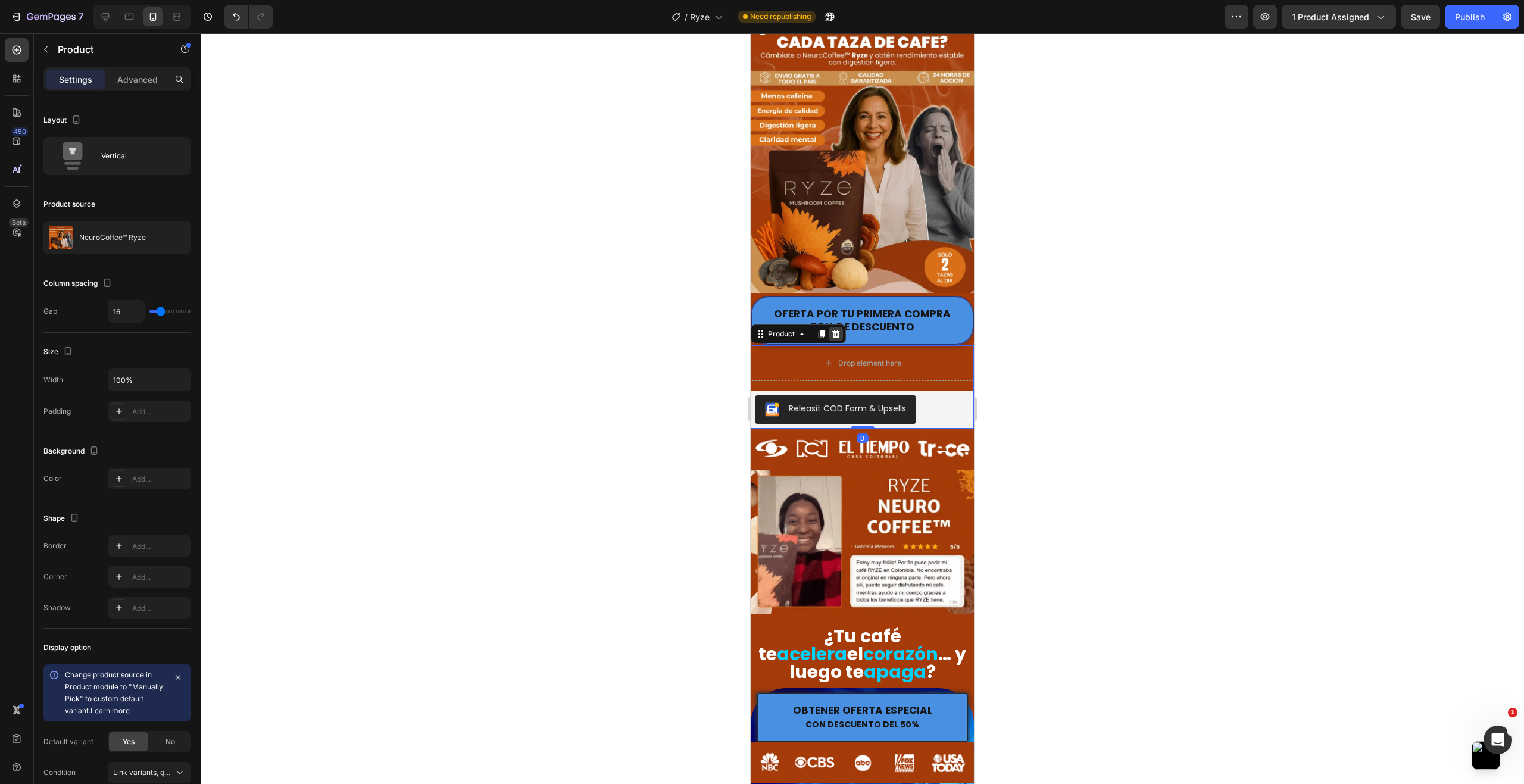
click at [838, 330] on icon at bounding box center [836, 333] width 8 height 8
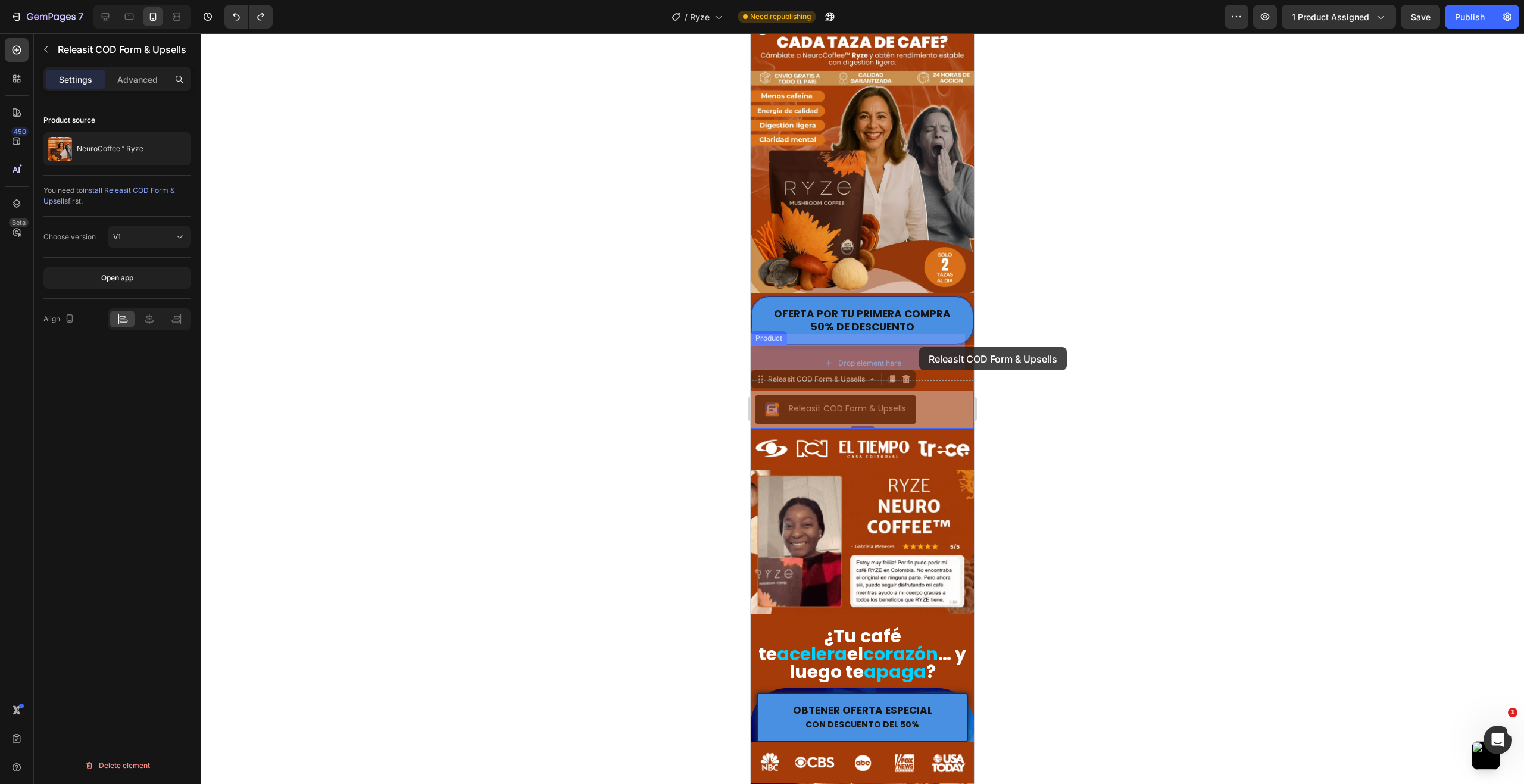
drag, startPoint x: 937, startPoint y: 407, endPoint x: 919, endPoint y: 347, distance: 62.6
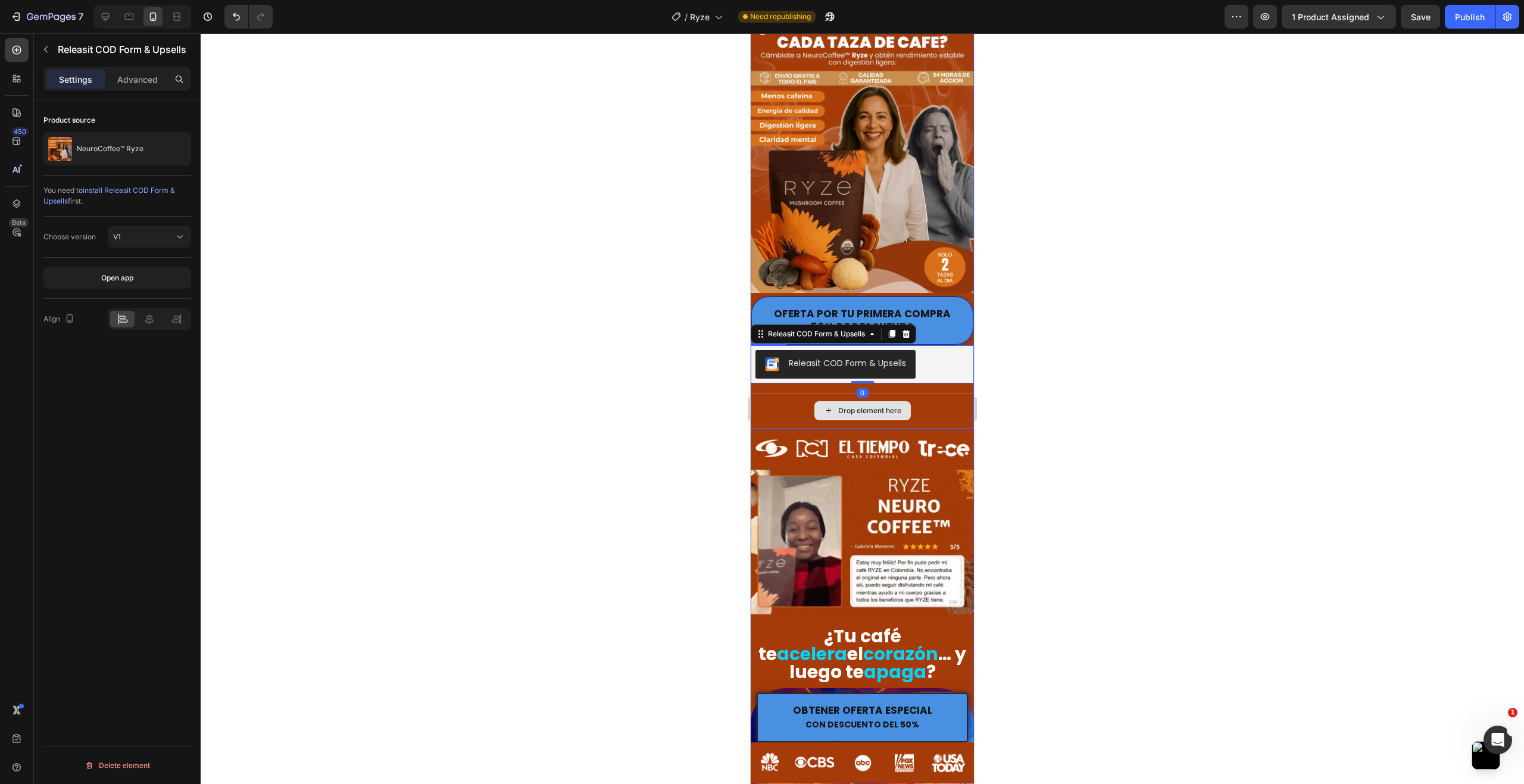
click at [923, 402] on div "Drop element here" at bounding box center [862, 411] width 223 height 36
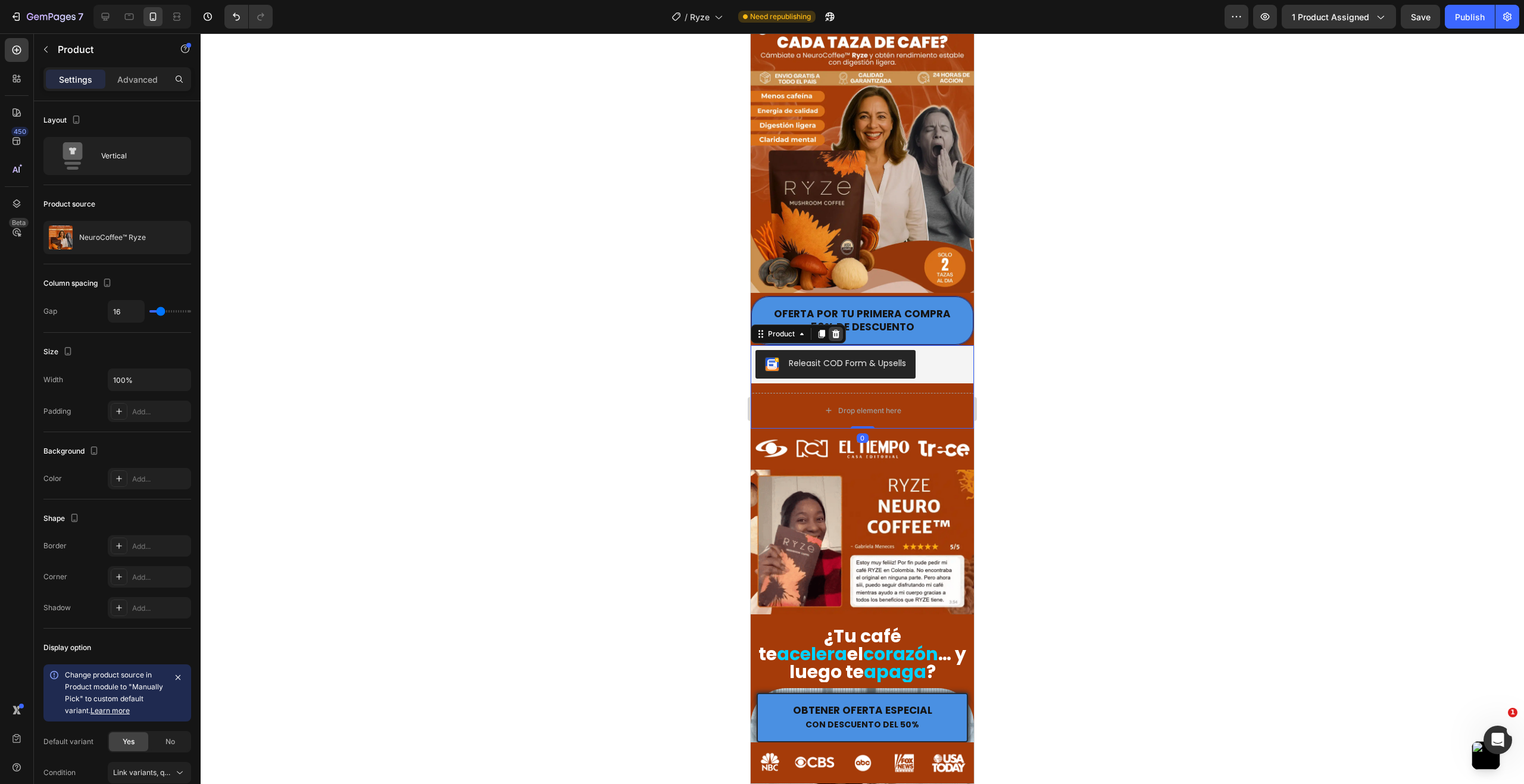
click at [839, 329] on icon at bounding box center [835, 333] width 10 height 10
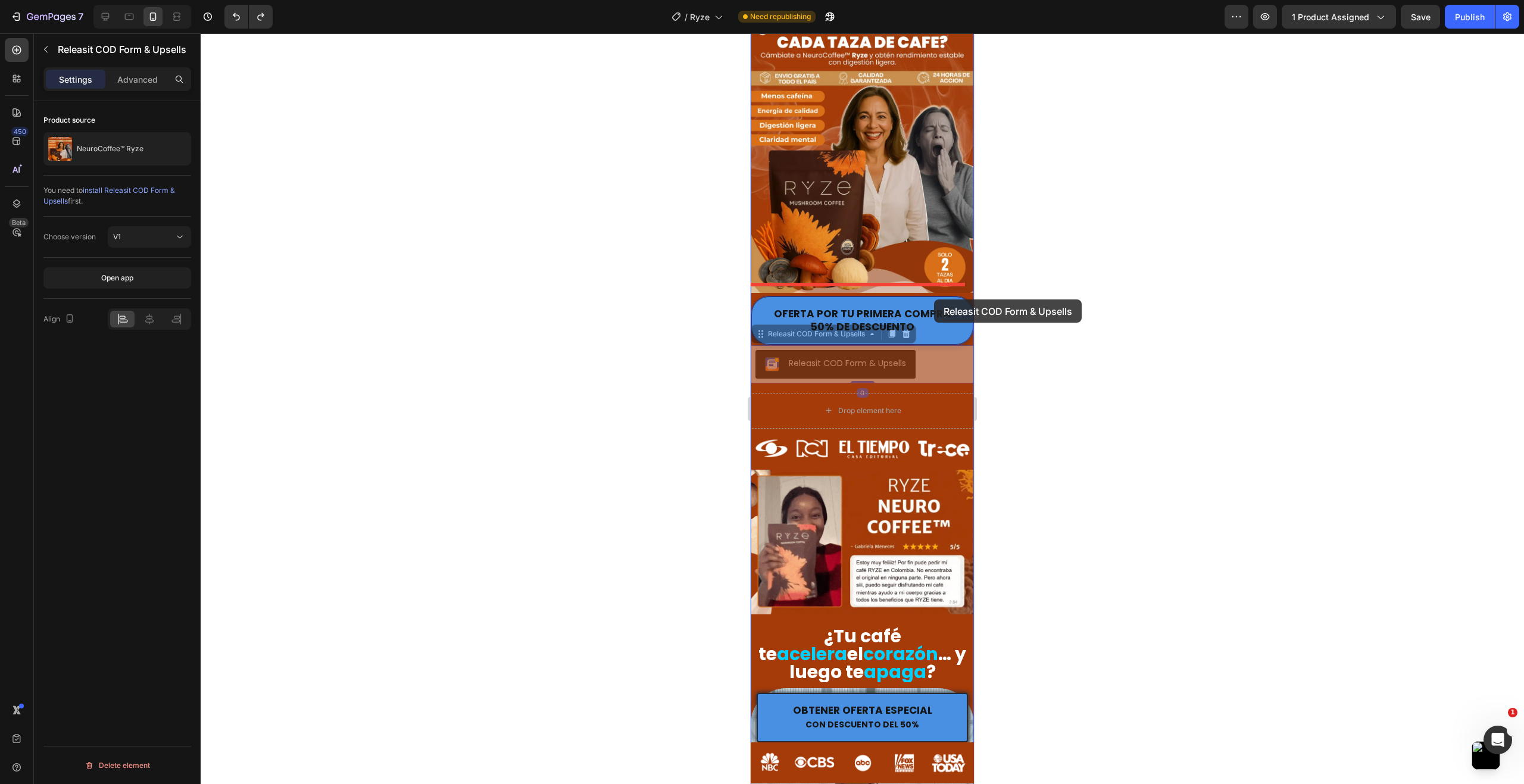
drag, startPoint x: 937, startPoint y: 353, endPoint x: 934, endPoint y: 300, distance: 53.1
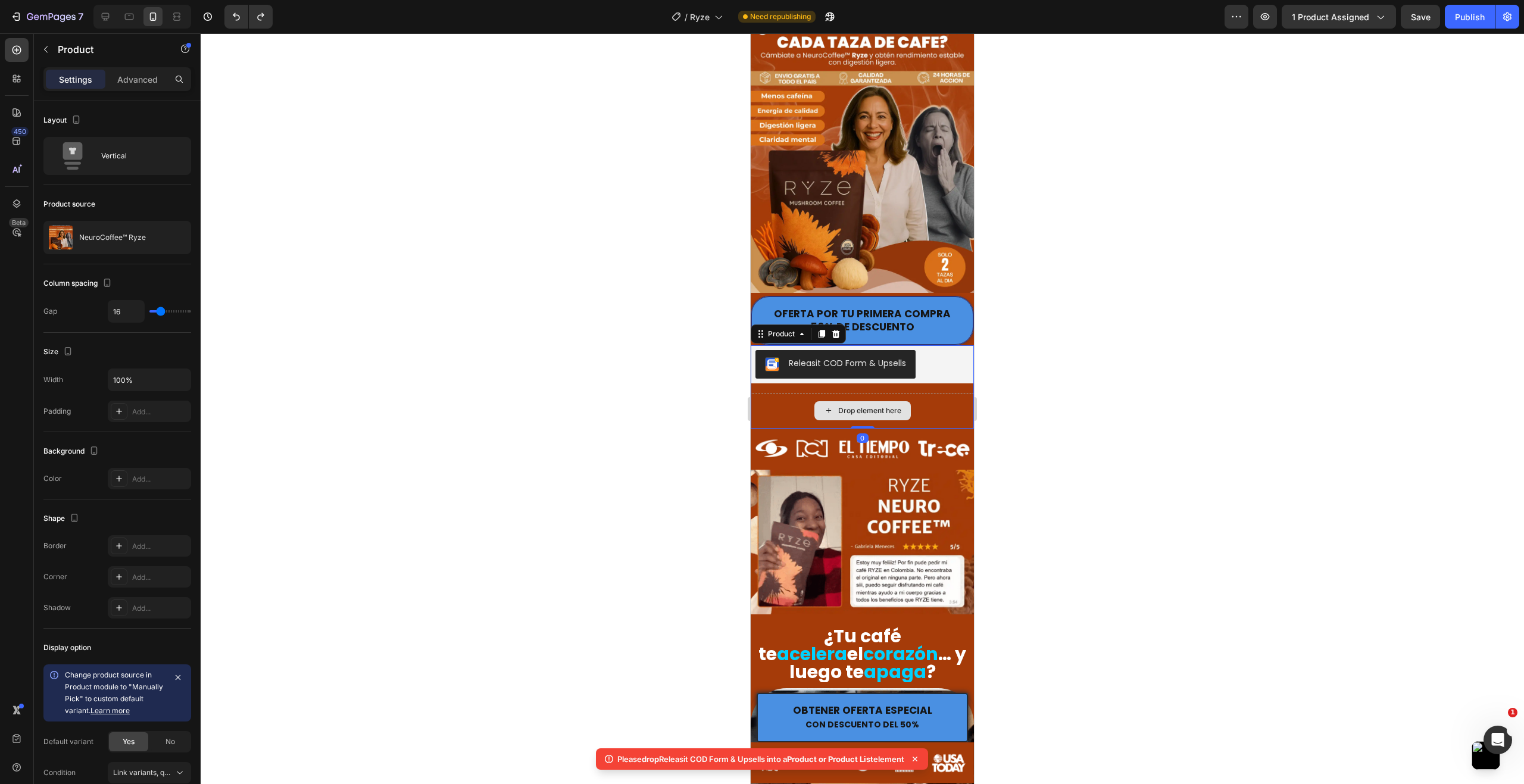
click at [922, 397] on div "Drop element here" at bounding box center [862, 411] width 223 height 36
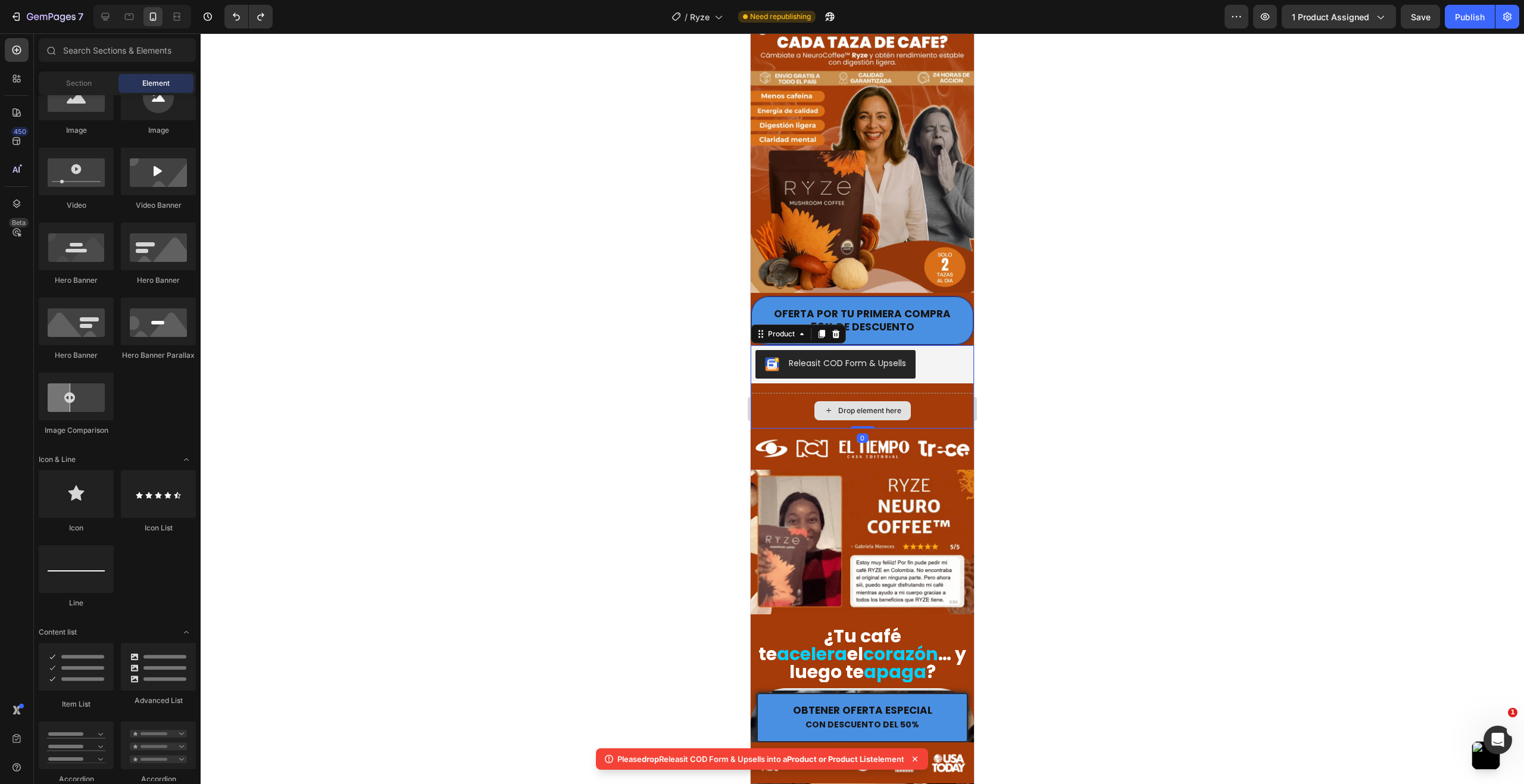
click at [825, 406] on icon at bounding box center [828, 410] width 10 height 10
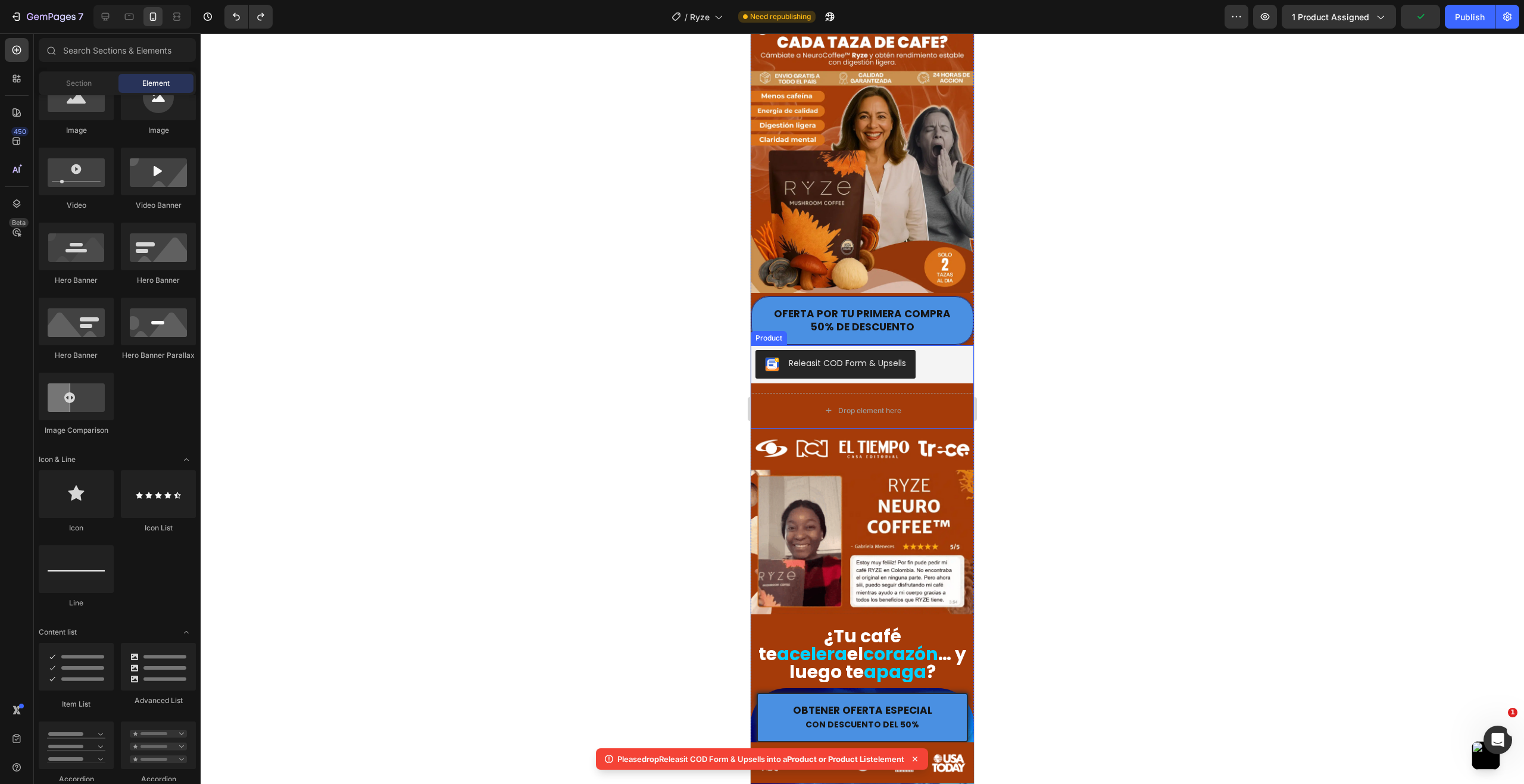
click at [798, 374] on div "Releasit COD Form & Upsells Releasit COD Form & Upsells Drop element here Produ…" at bounding box center [862, 387] width 223 height 83
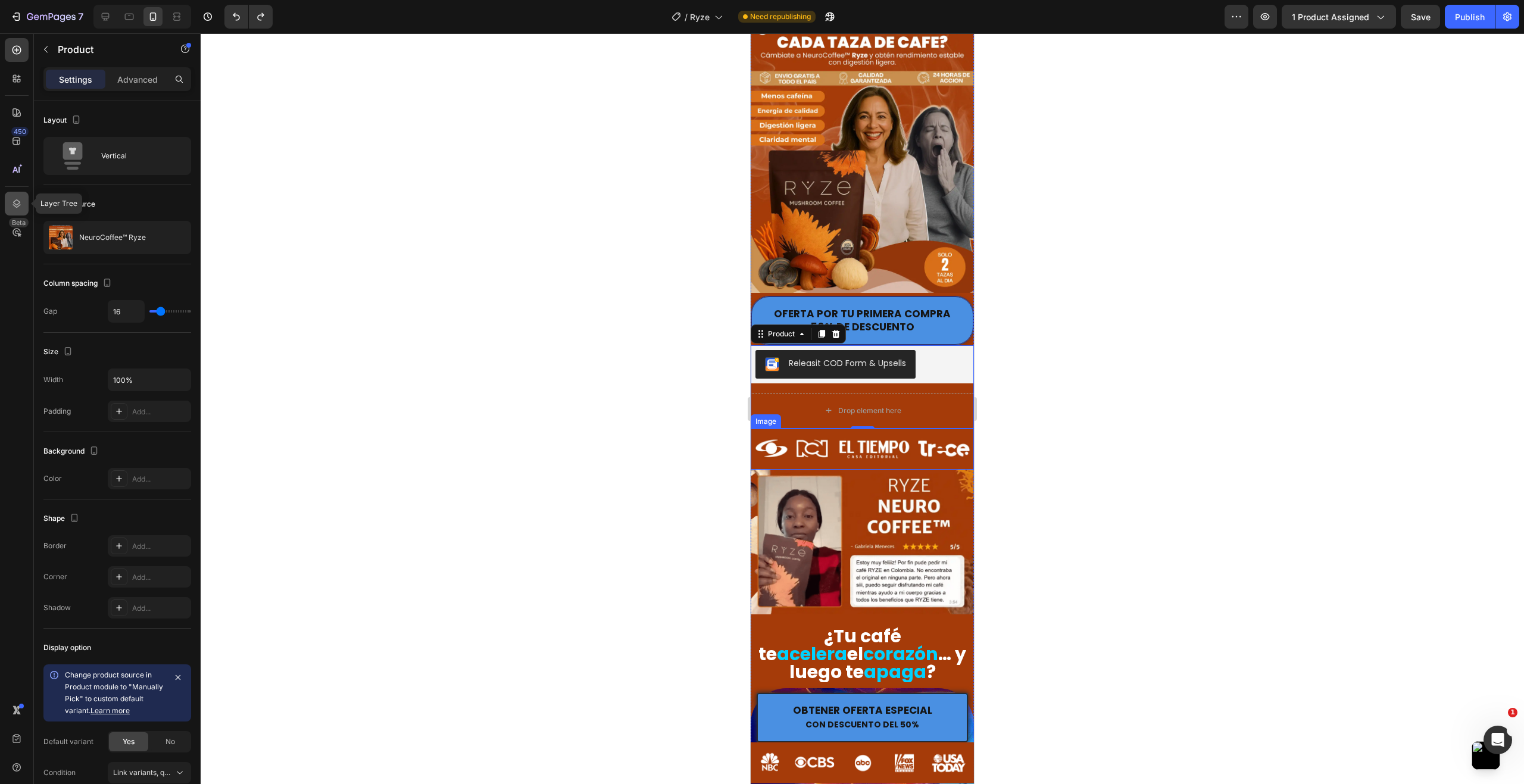
click at [11, 198] on icon at bounding box center [17, 204] width 12 height 12
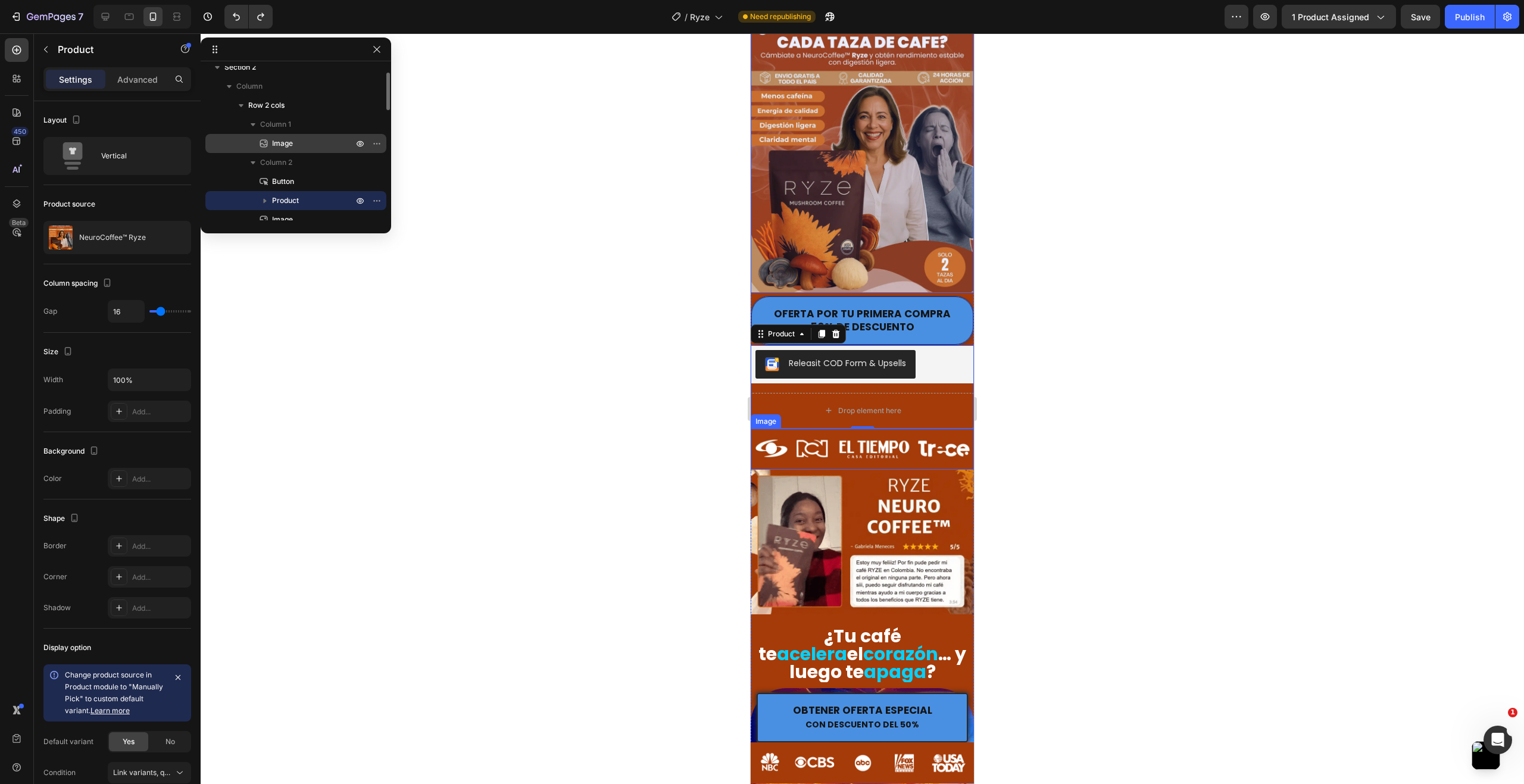
scroll to position [0, 0]
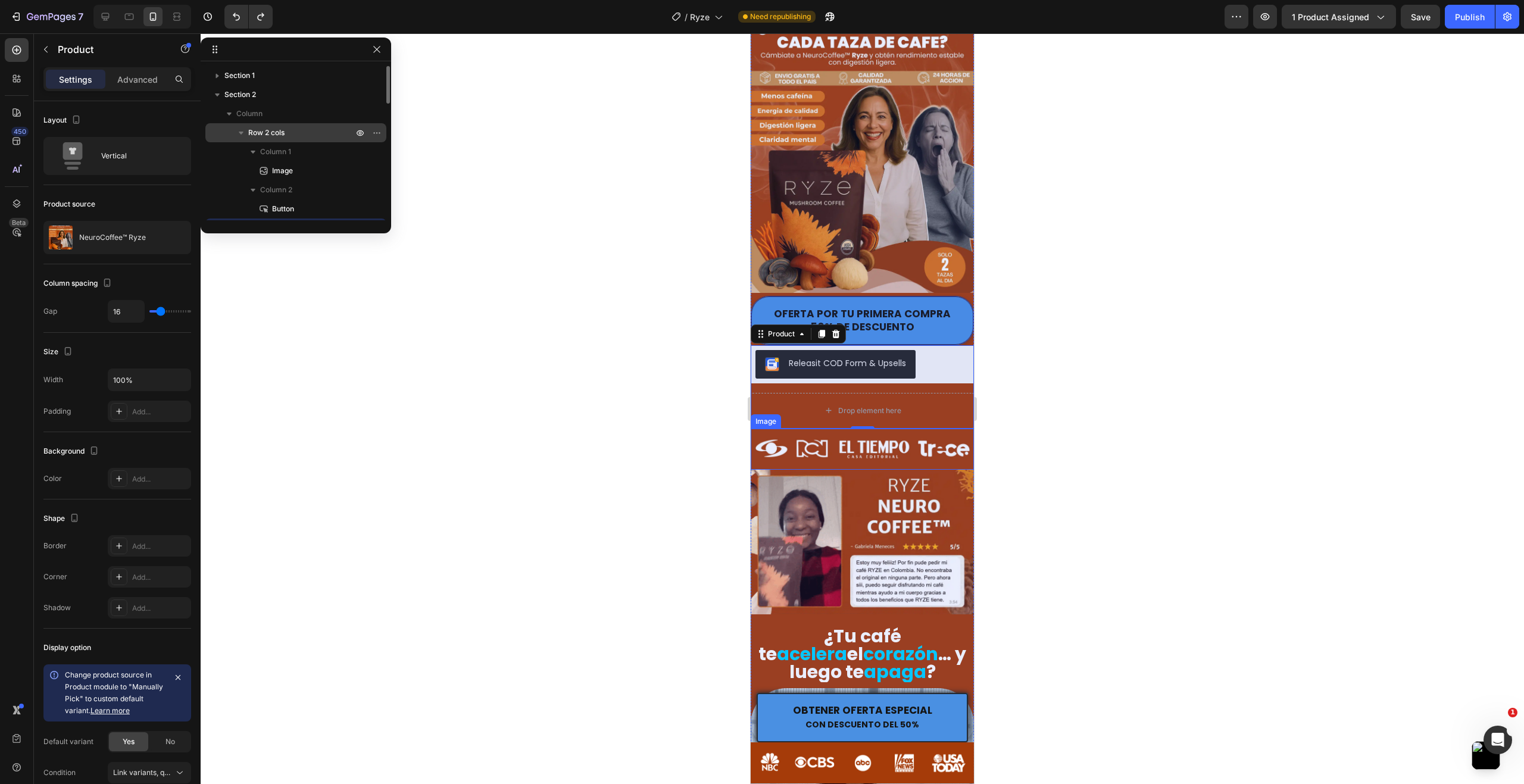
click at [311, 137] on p "Row 2 cols" at bounding box center [301, 133] width 107 height 12
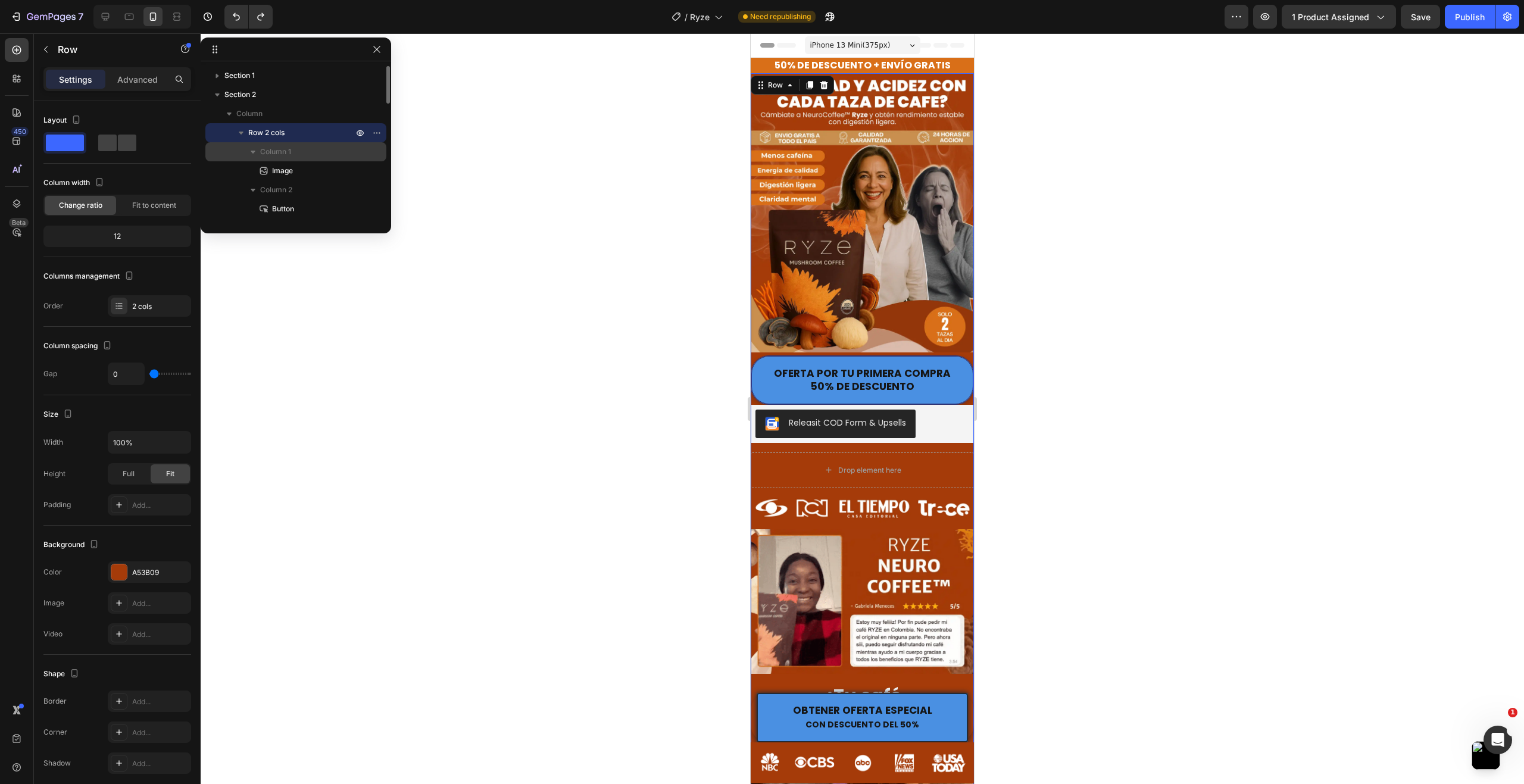
click at [309, 152] on p "Column 1" at bounding box center [307, 152] width 95 height 12
click at [320, 152] on p "Column 1" at bounding box center [307, 152] width 95 height 12
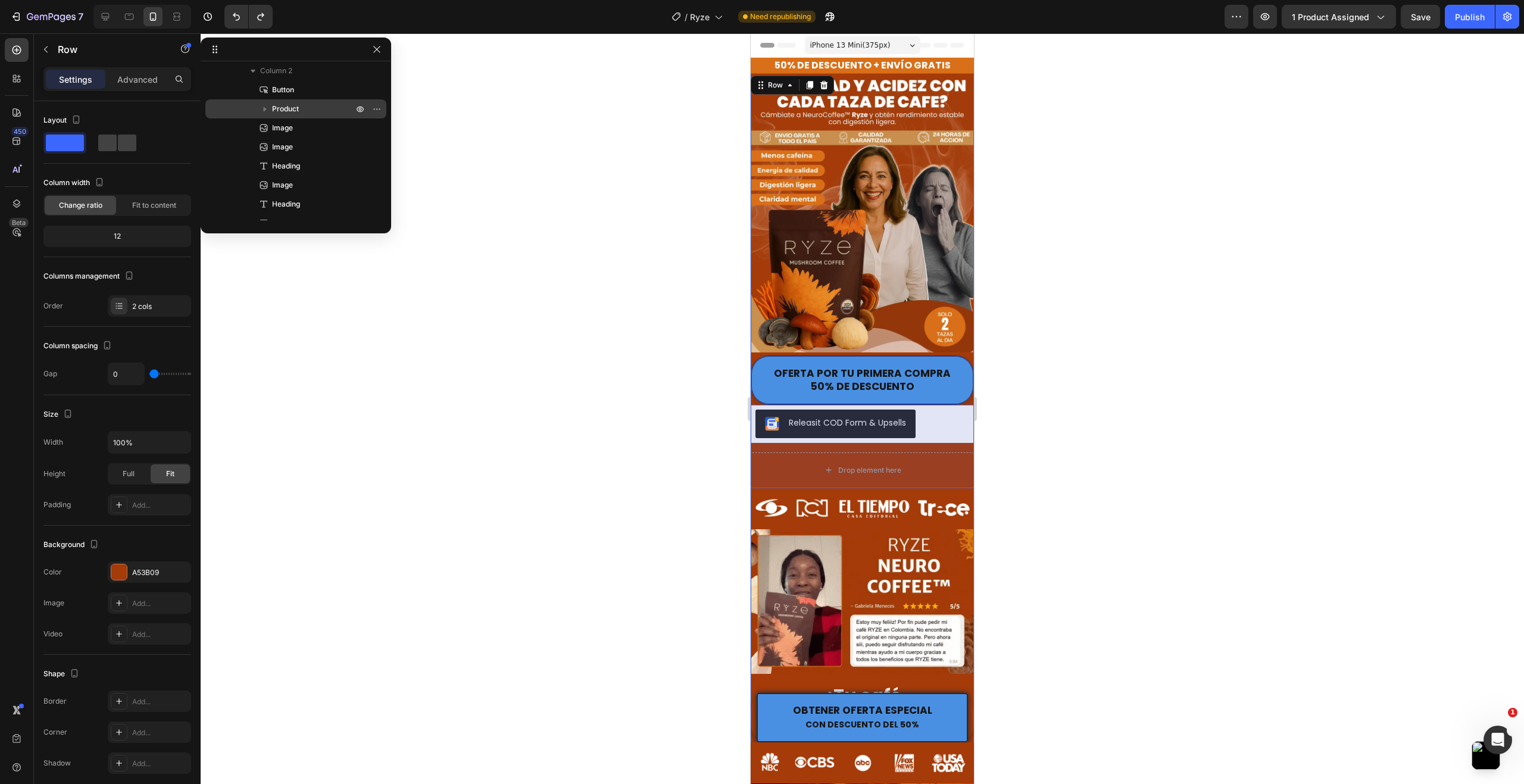
scroll to position [59, 0]
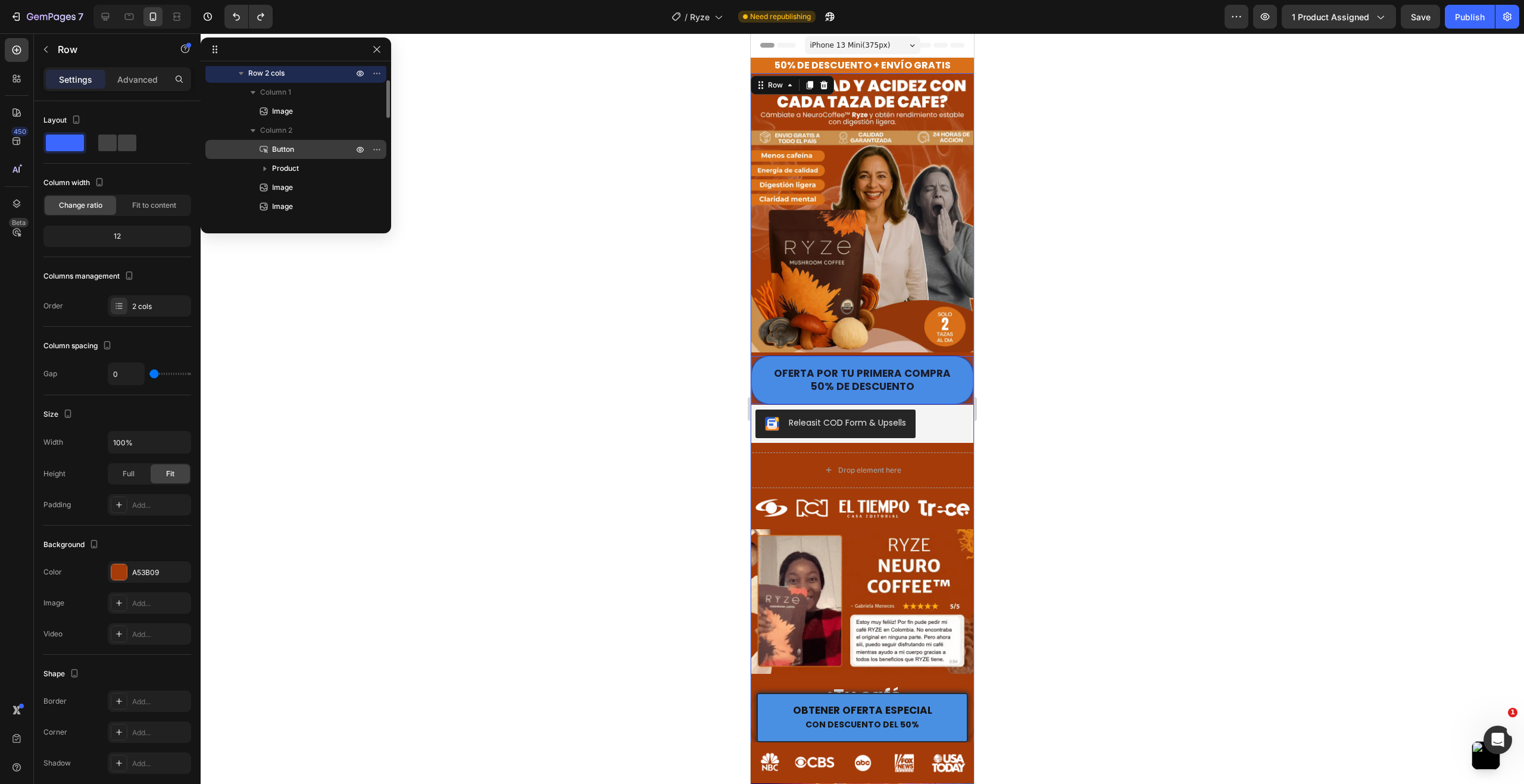
click at [308, 147] on p "Button" at bounding box center [299, 149] width 83 height 12
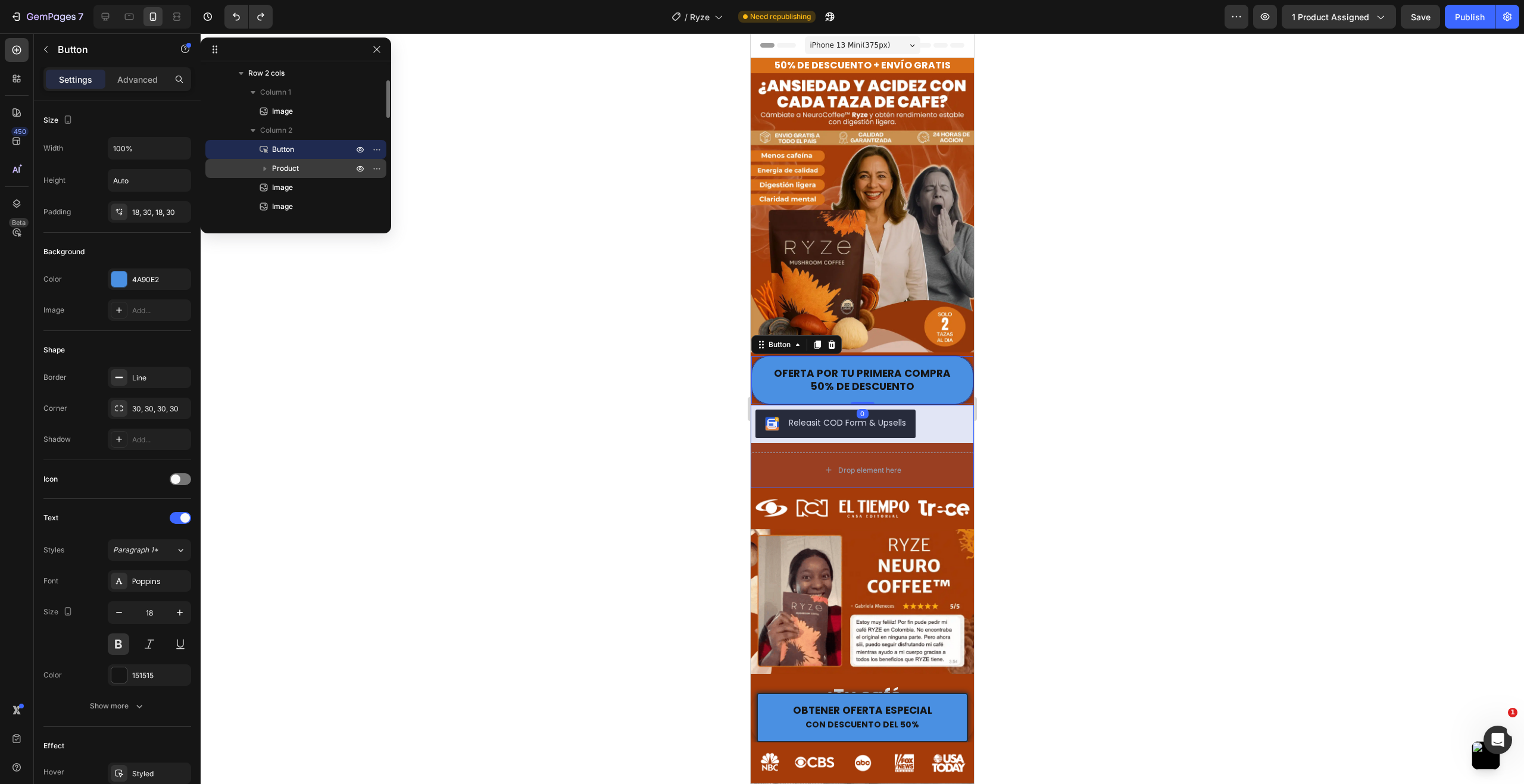
click at [315, 166] on p "Product" at bounding box center [313, 168] width 83 height 12
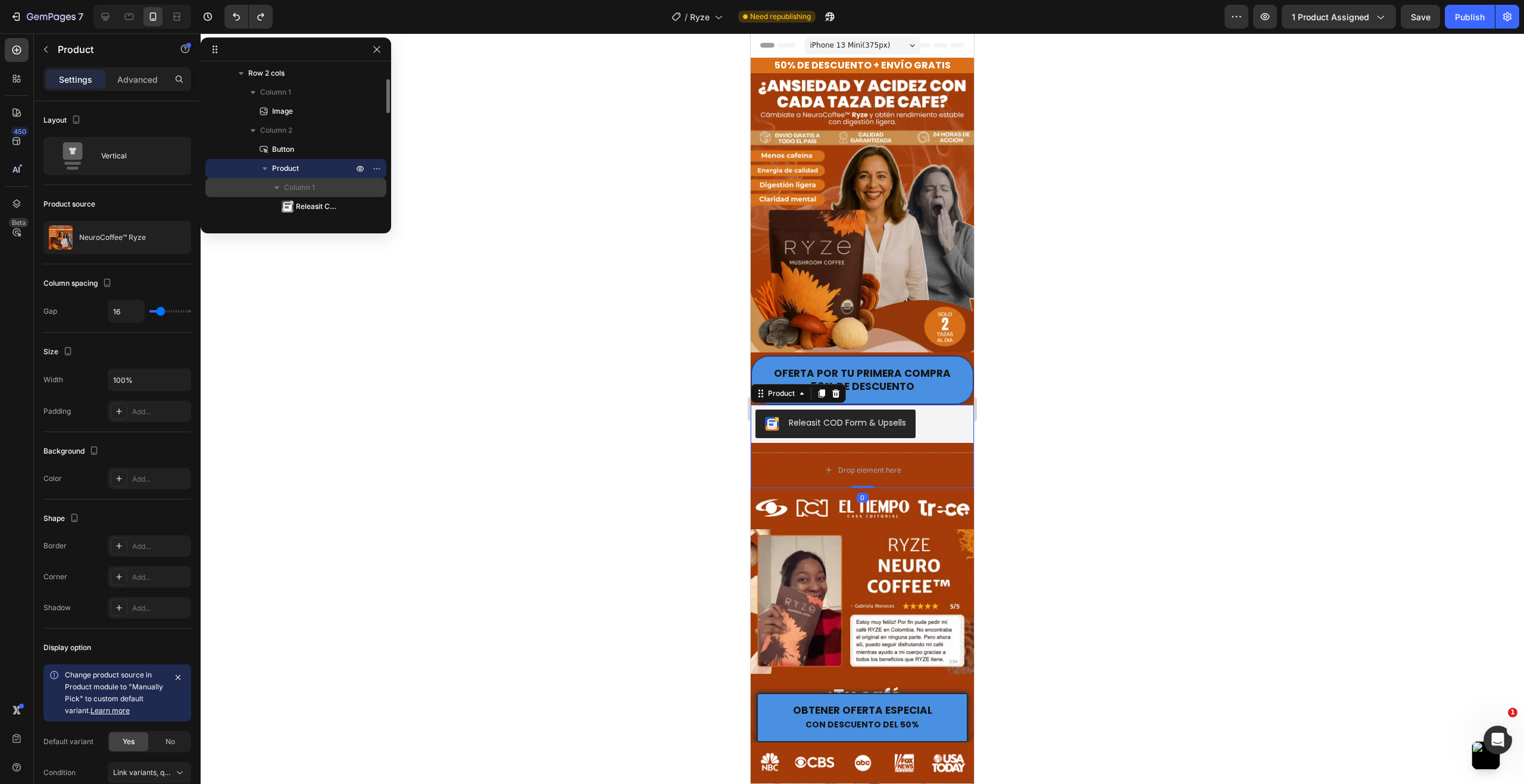
scroll to position [119, 0]
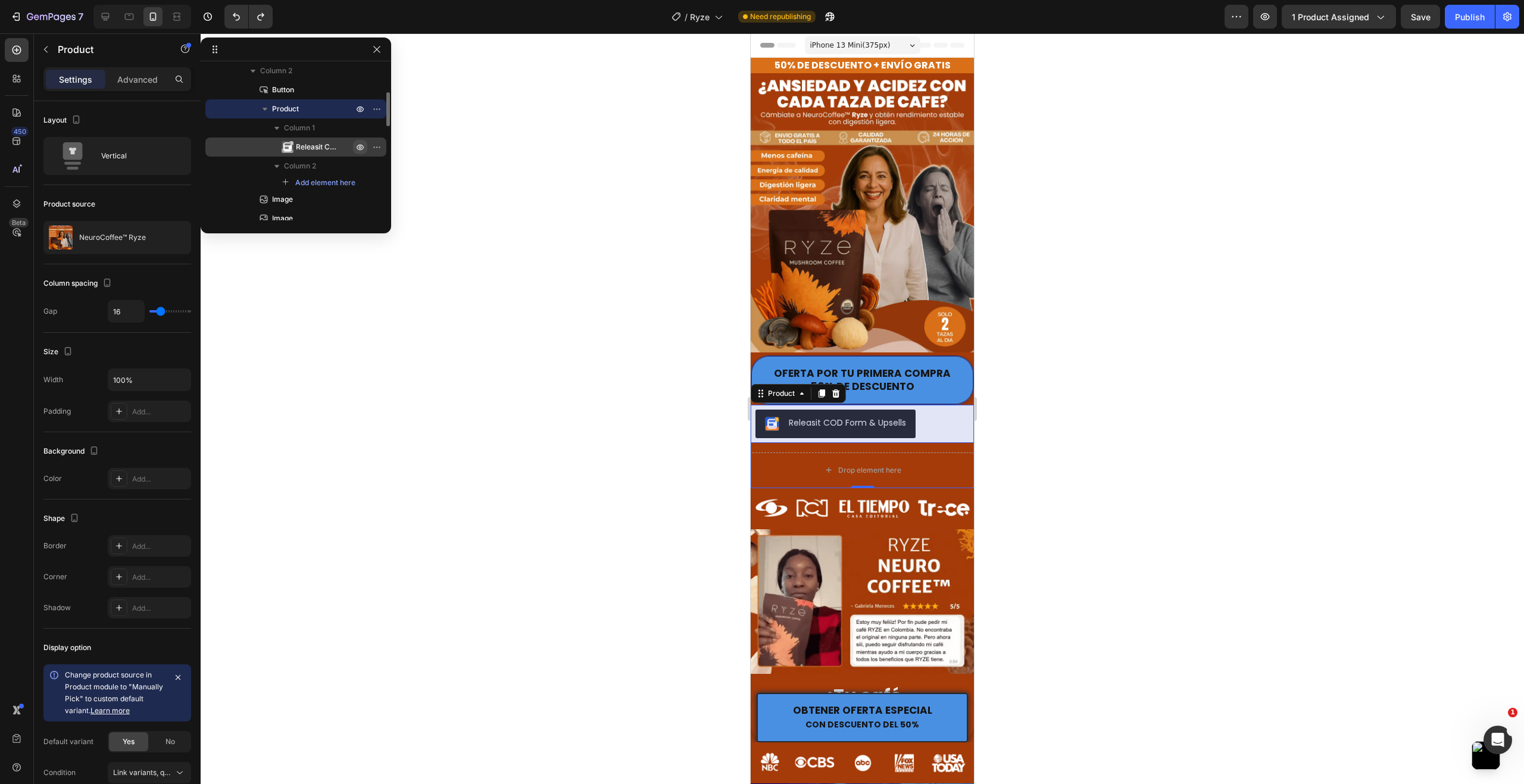
click at [362, 150] on icon "button" at bounding box center [360, 146] width 10 height 10
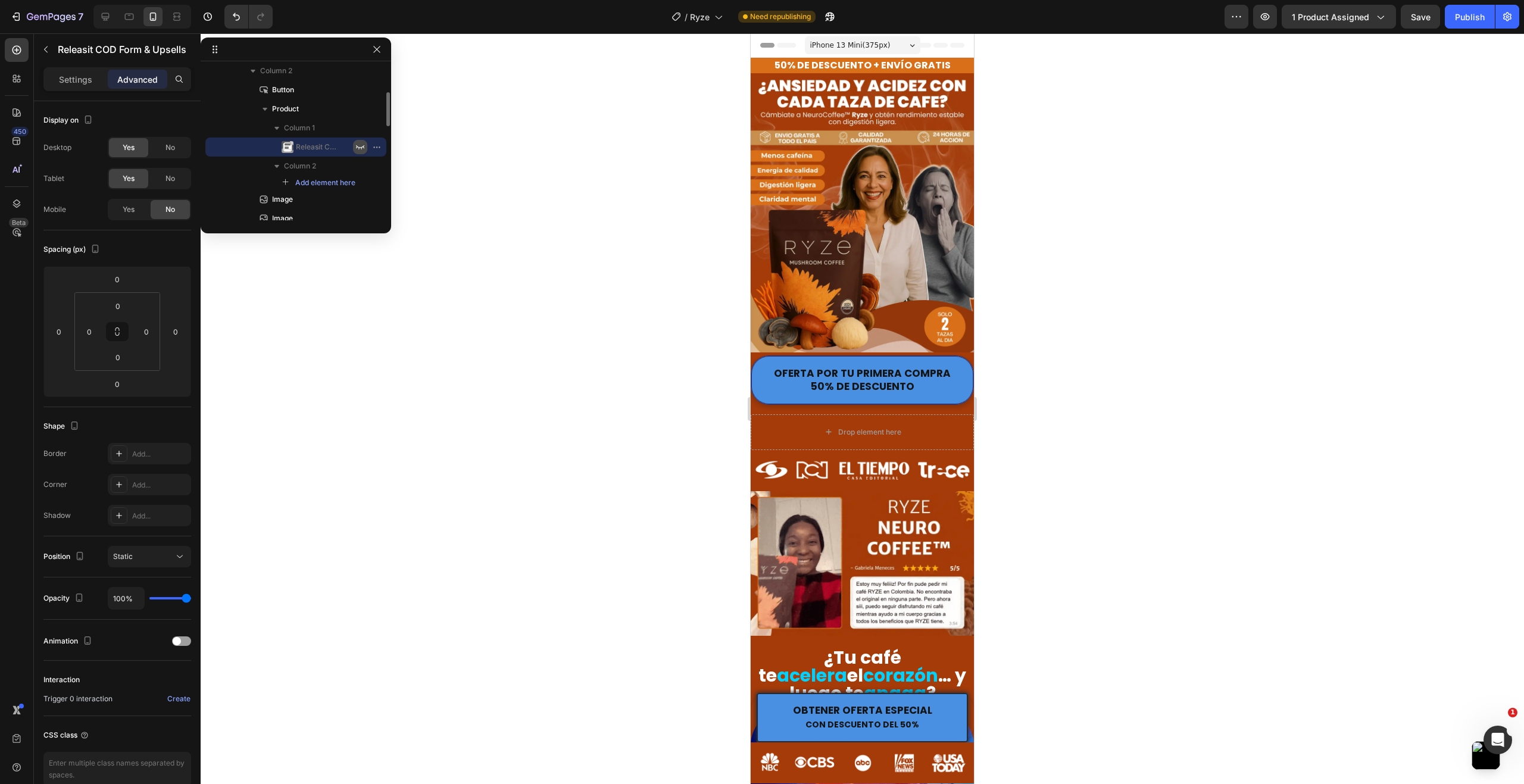
click at [363, 148] on icon "button" at bounding box center [360, 146] width 10 height 10
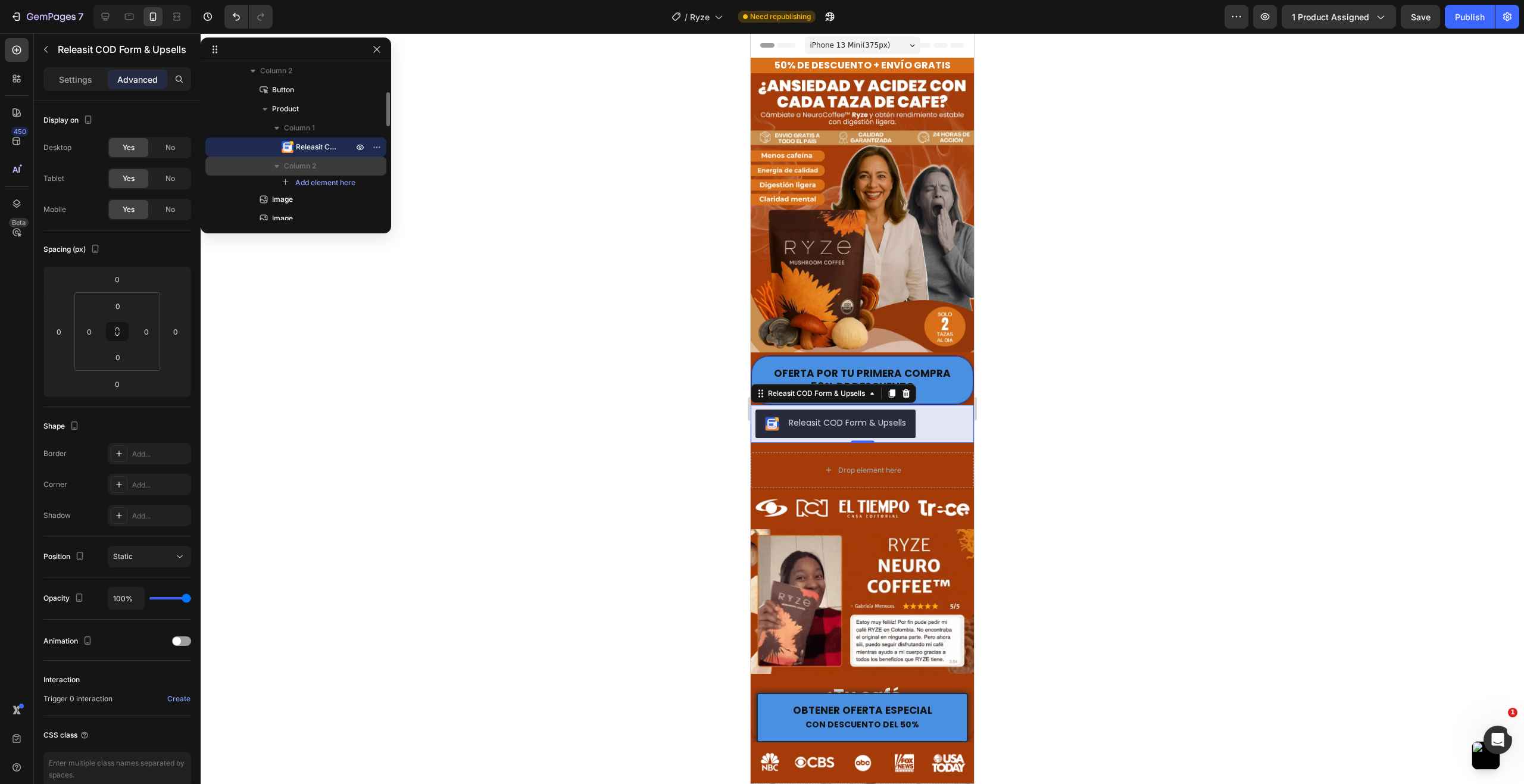
click at [277, 165] on icon "button" at bounding box center [276, 166] width 5 height 3
click at [277, 165] on icon "button" at bounding box center [277, 167] width 3 height 5
click at [1025, 388] on div at bounding box center [862, 408] width 1323 height 750
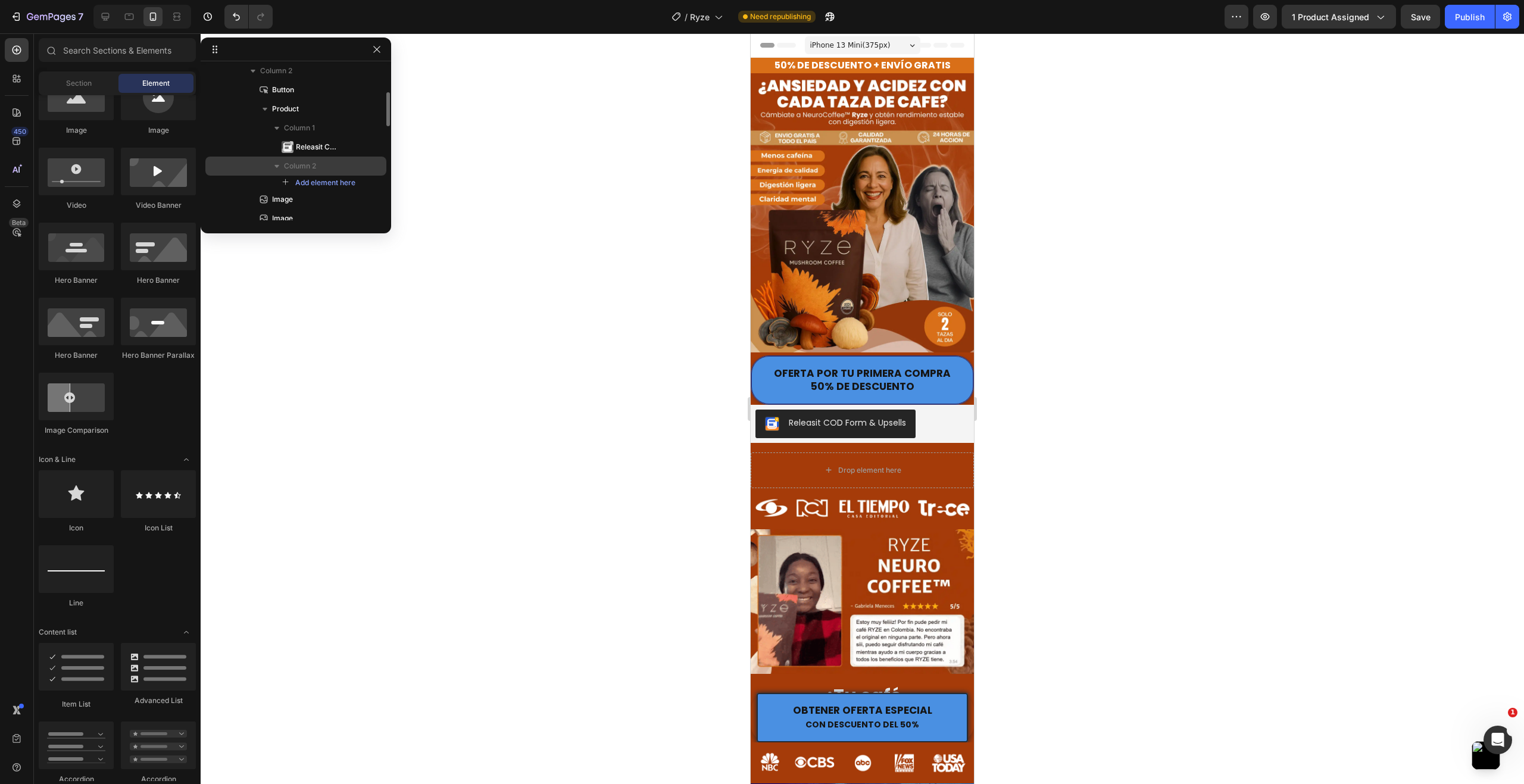
click at [1025, 388] on div at bounding box center [862, 408] width 1323 height 750
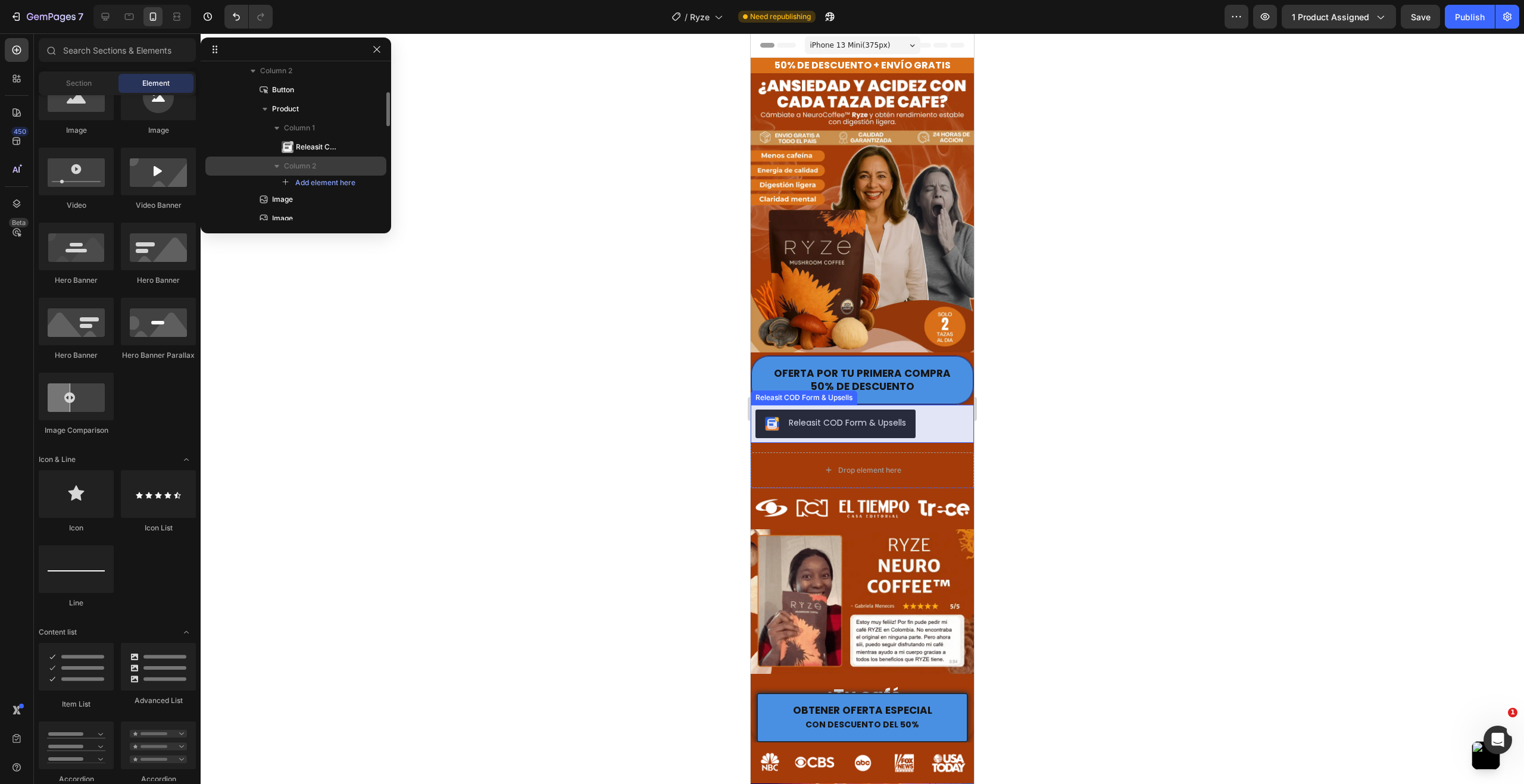
click at [936, 413] on div "Releasit COD Form & Upsells" at bounding box center [862, 424] width 213 height 29
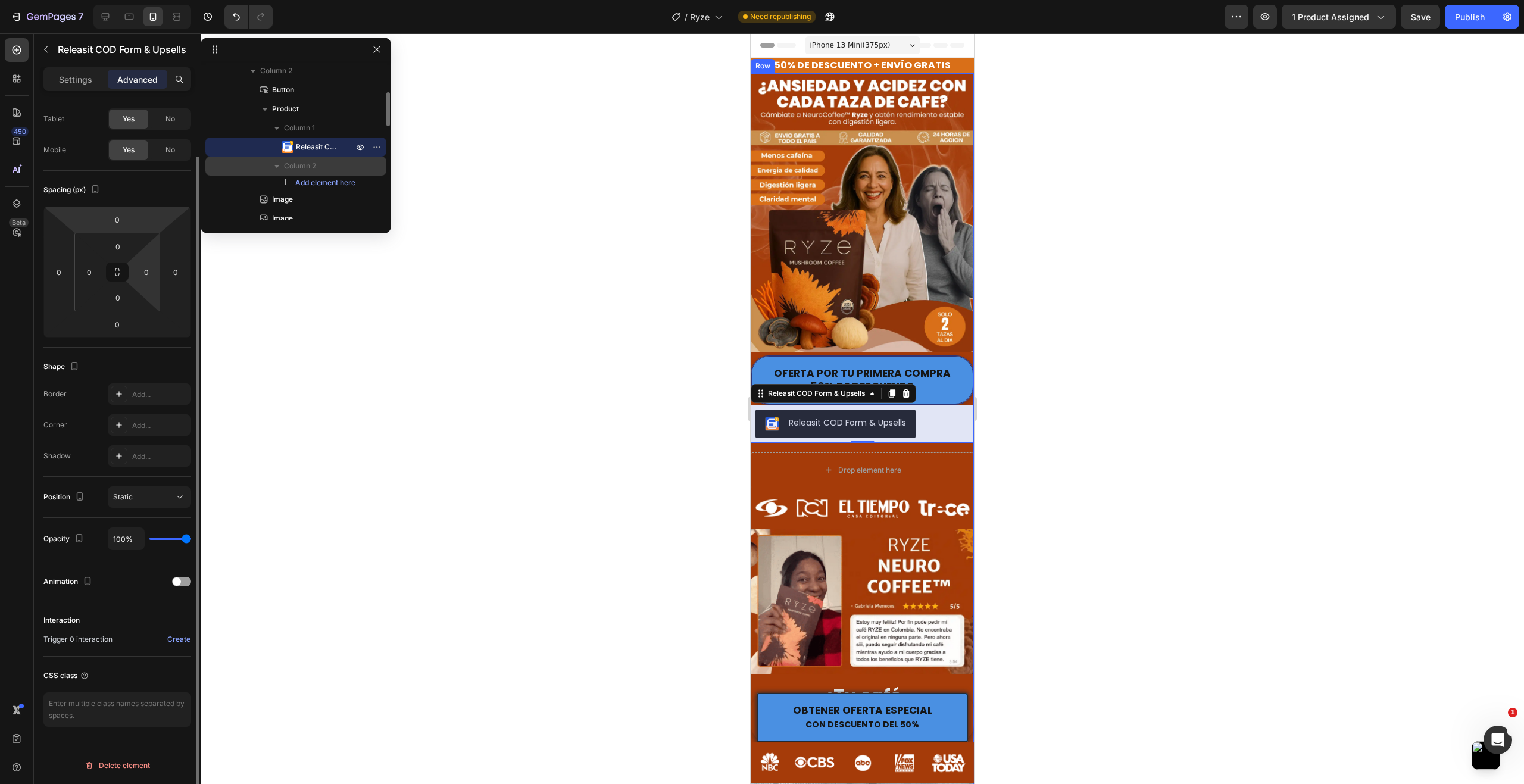
scroll to position [0, 0]
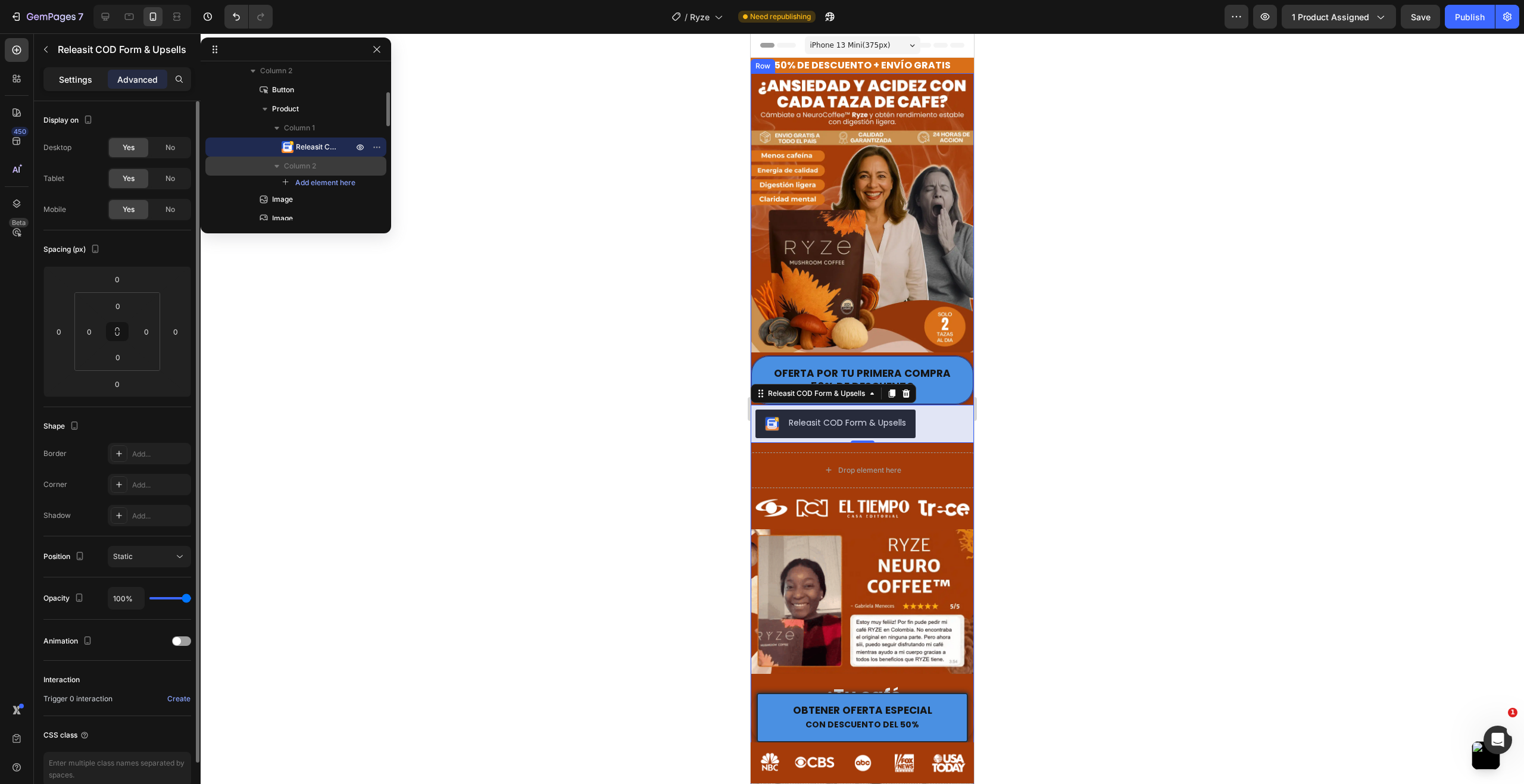
click at [89, 72] on div "Settings" at bounding box center [75, 79] width 59 height 19
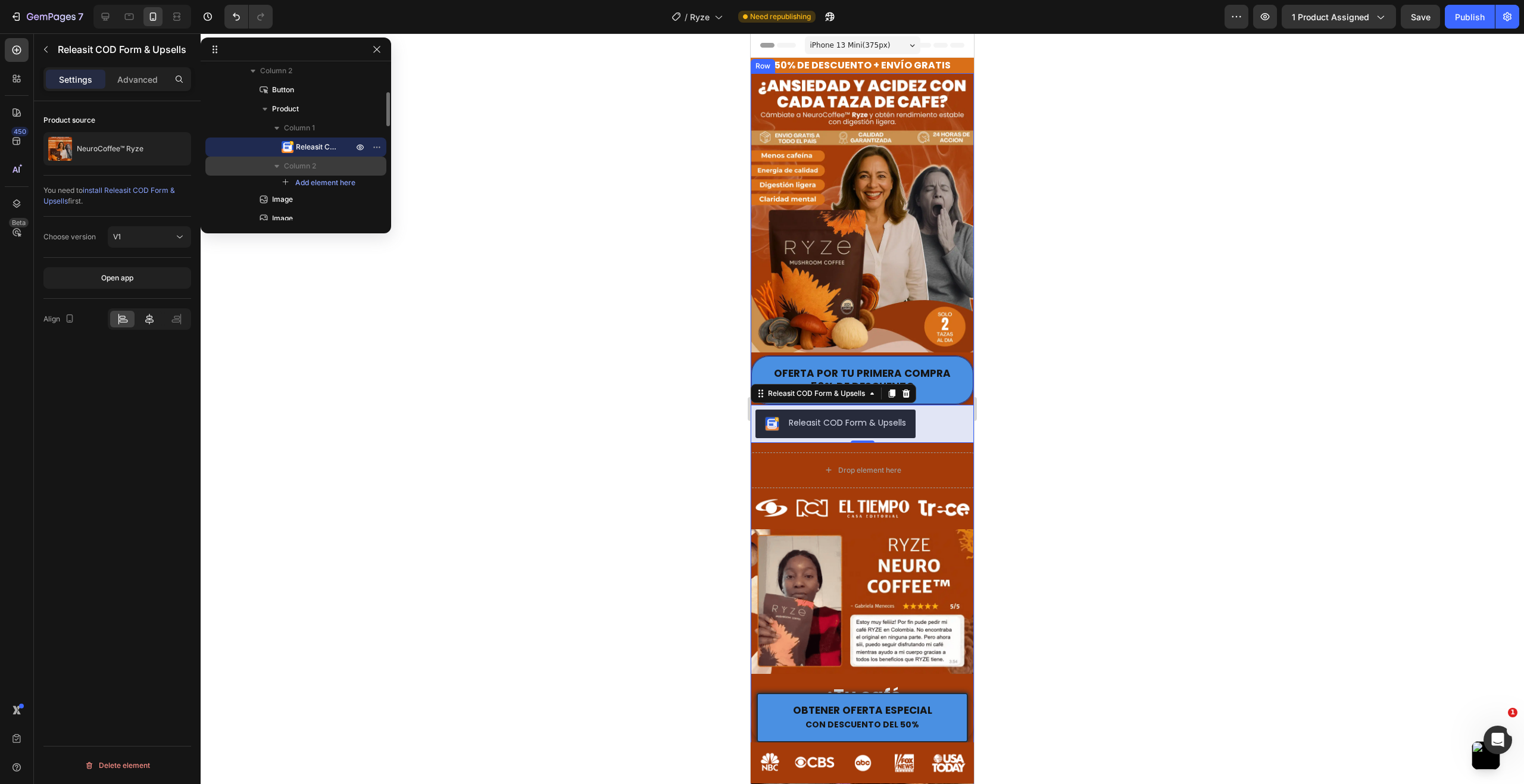
click at [148, 317] on icon at bounding box center [149, 319] width 12 height 12
click at [446, 410] on div at bounding box center [862, 408] width 1323 height 750
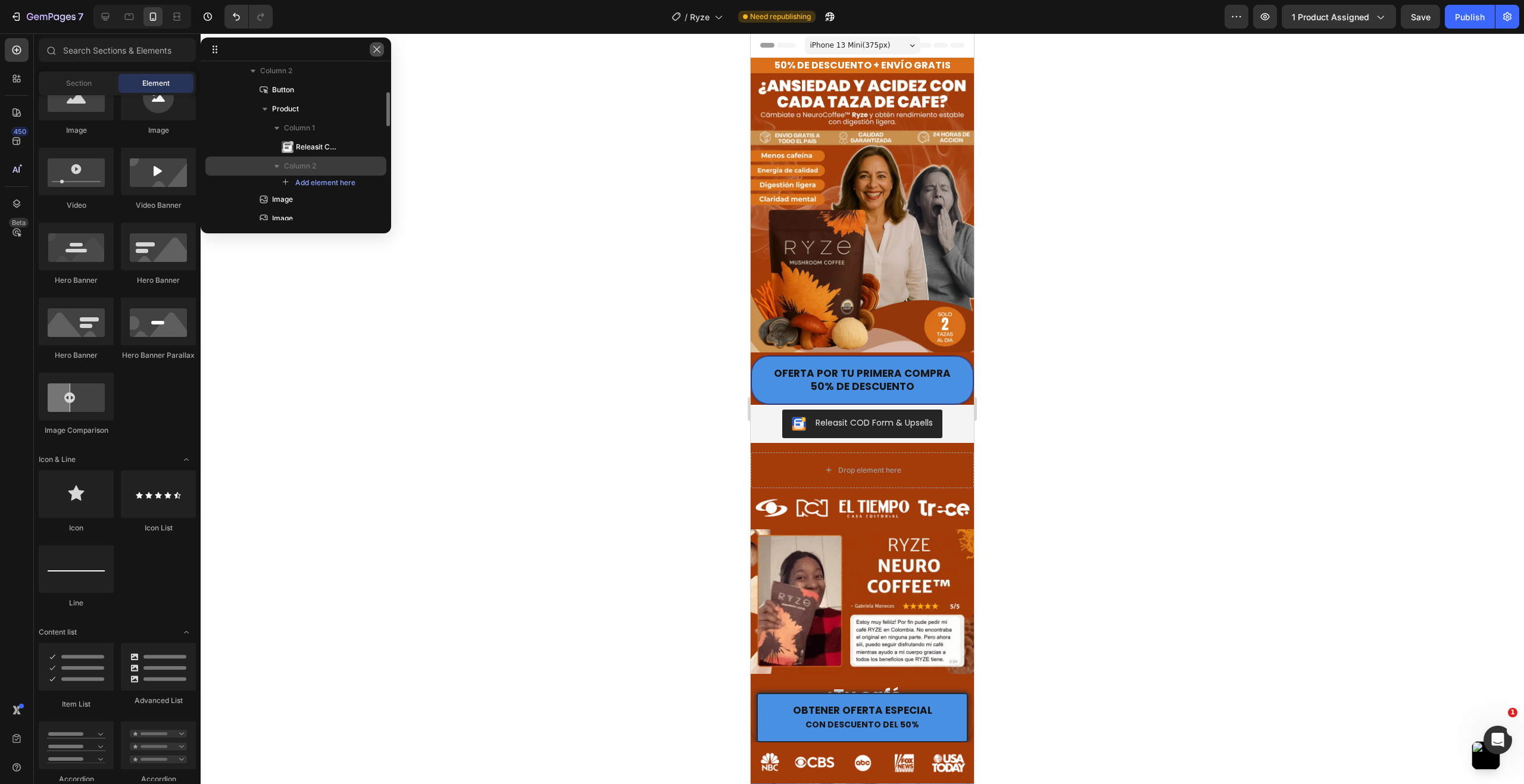
click at [380, 53] on icon "button" at bounding box center [376, 49] width 10 height 10
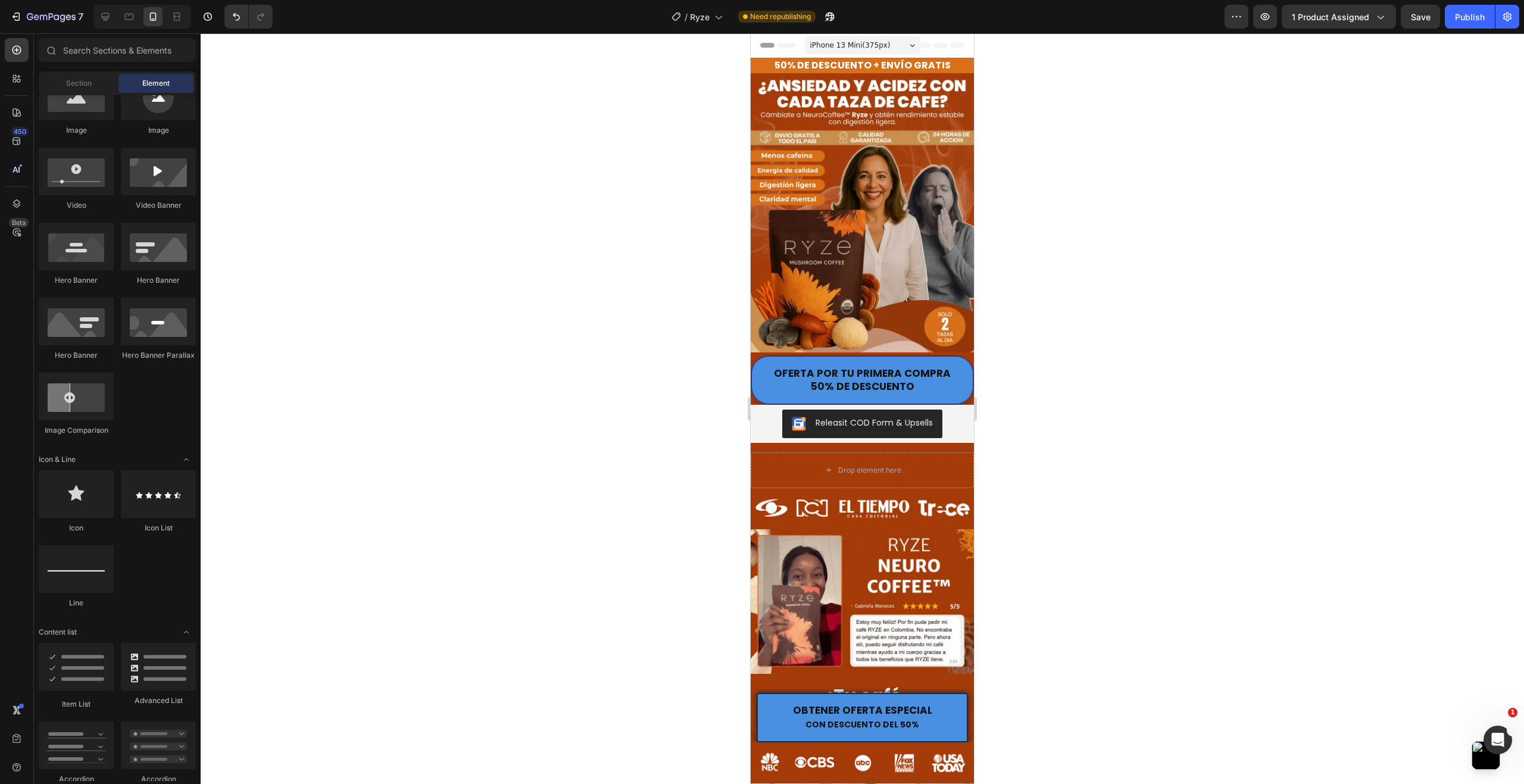
click at [518, 264] on div at bounding box center [862, 408] width 1323 height 750
click at [629, 415] on div at bounding box center [862, 408] width 1323 height 750
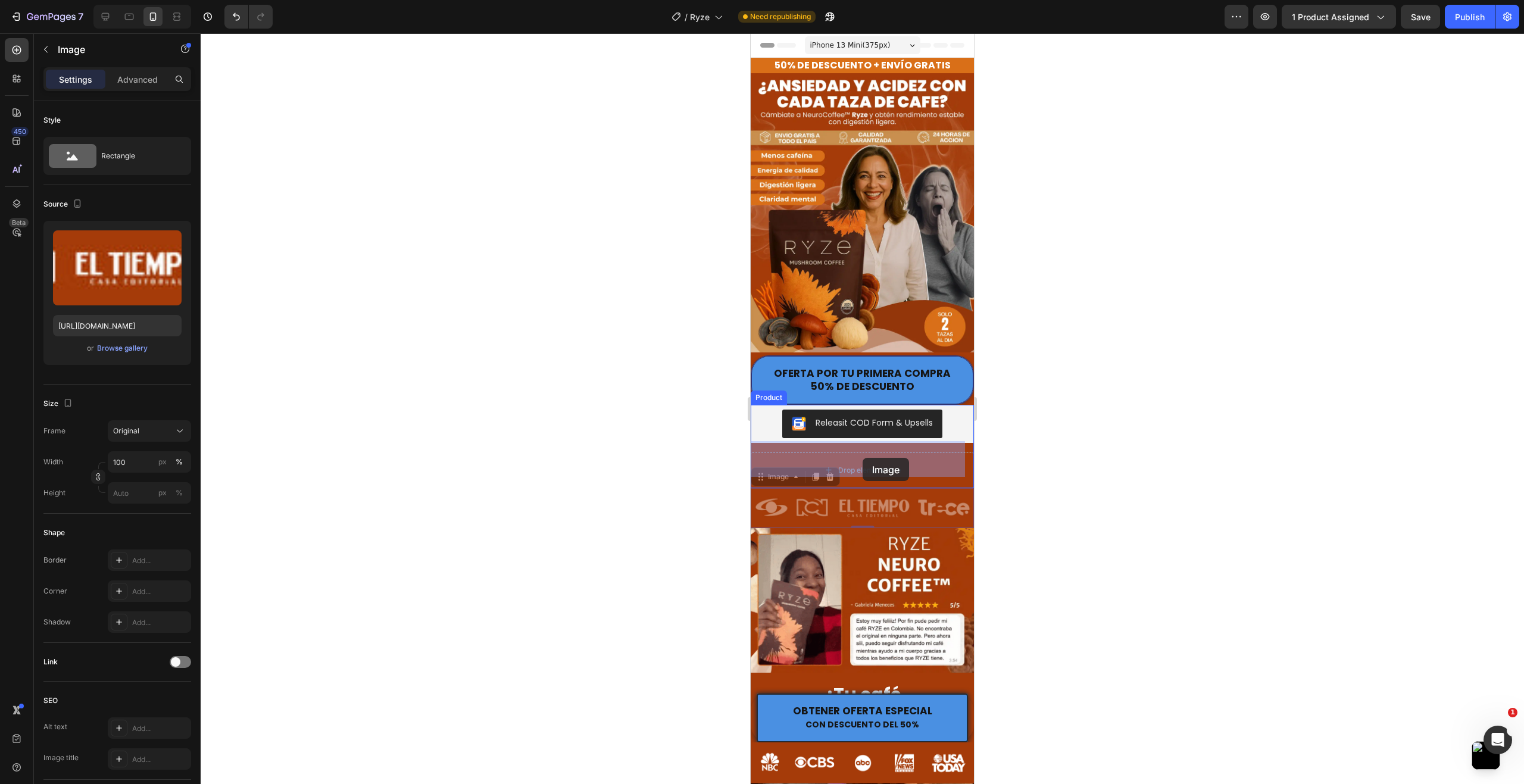
drag, startPoint x: 871, startPoint y: 497, endPoint x: 862, endPoint y: 457, distance: 41.0
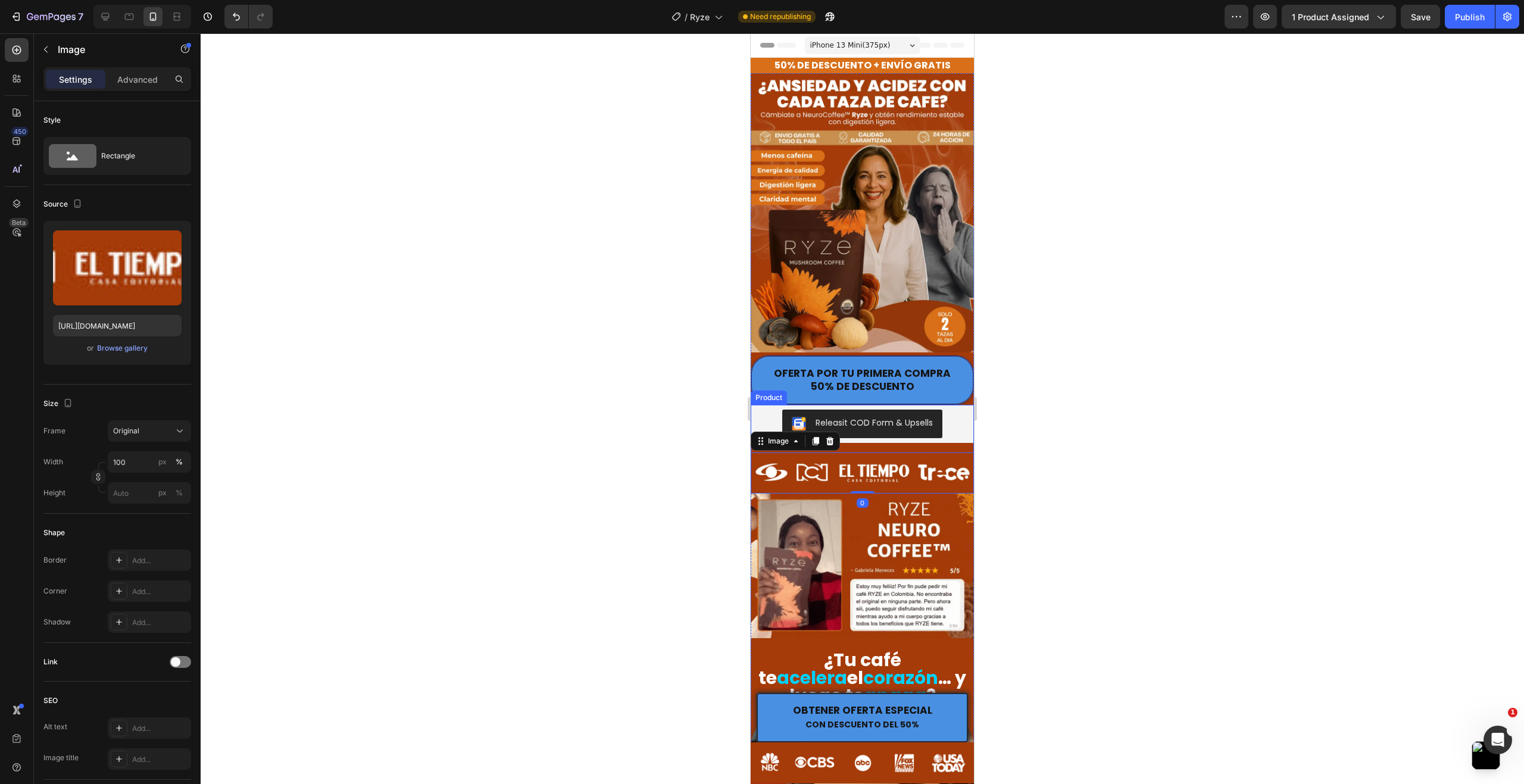
click at [632, 437] on div at bounding box center [862, 408] width 1323 height 750
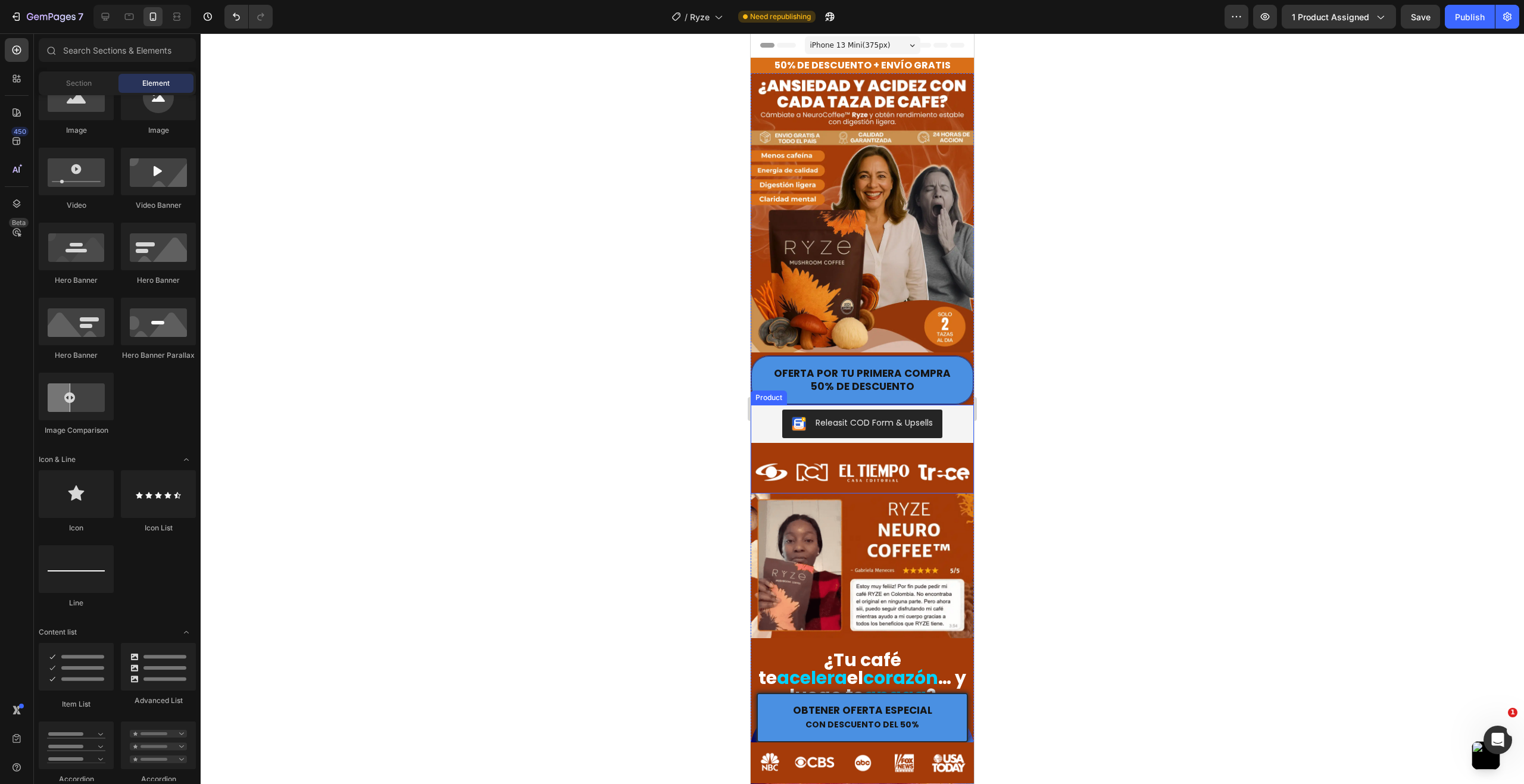
click at [610, 421] on div at bounding box center [862, 408] width 1323 height 750
click at [1178, 267] on div at bounding box center [862, 408] width 1323 height 750
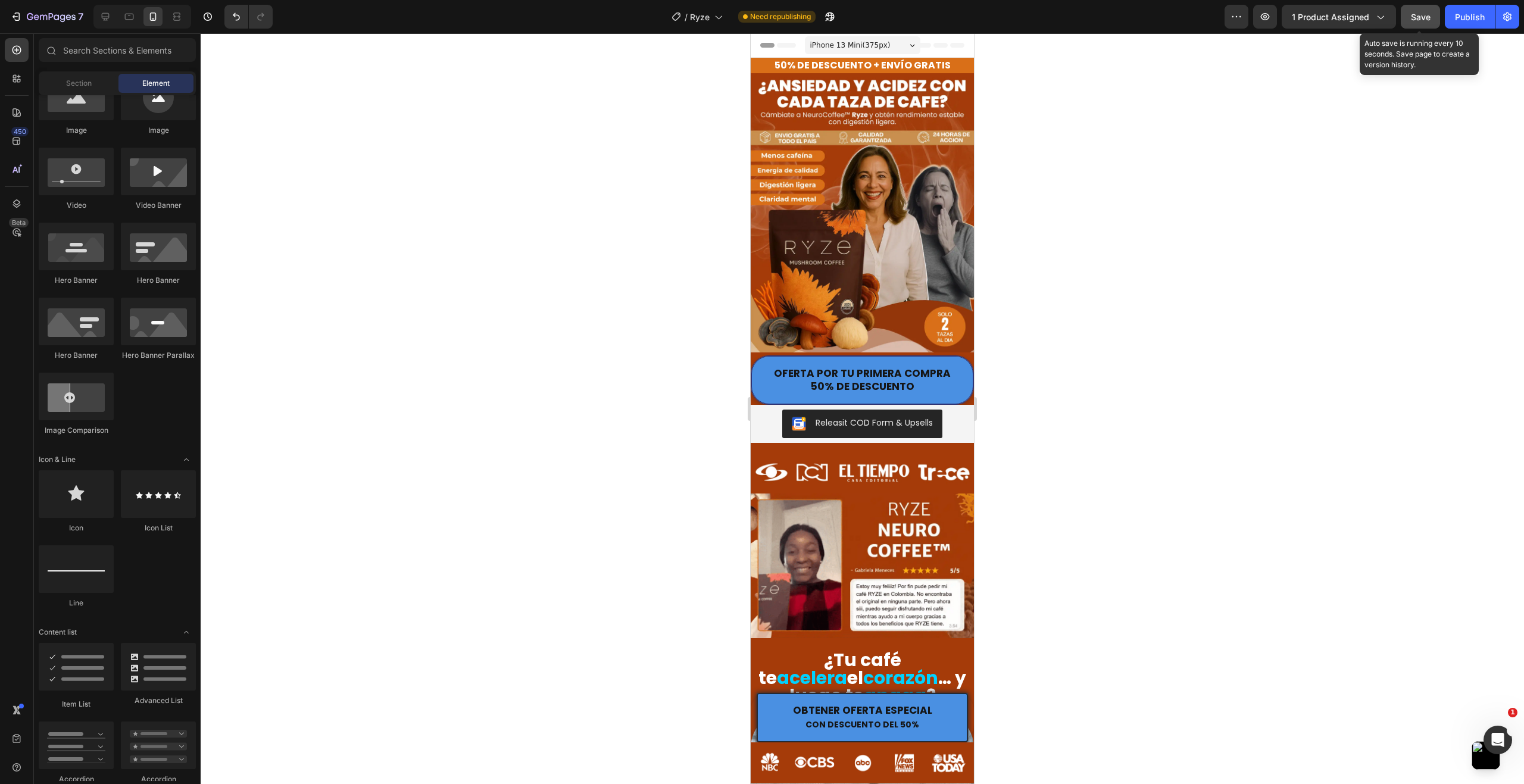
click at [1431, 23] on button "Save" at bounding box center [1420, 17] width 39 height 24
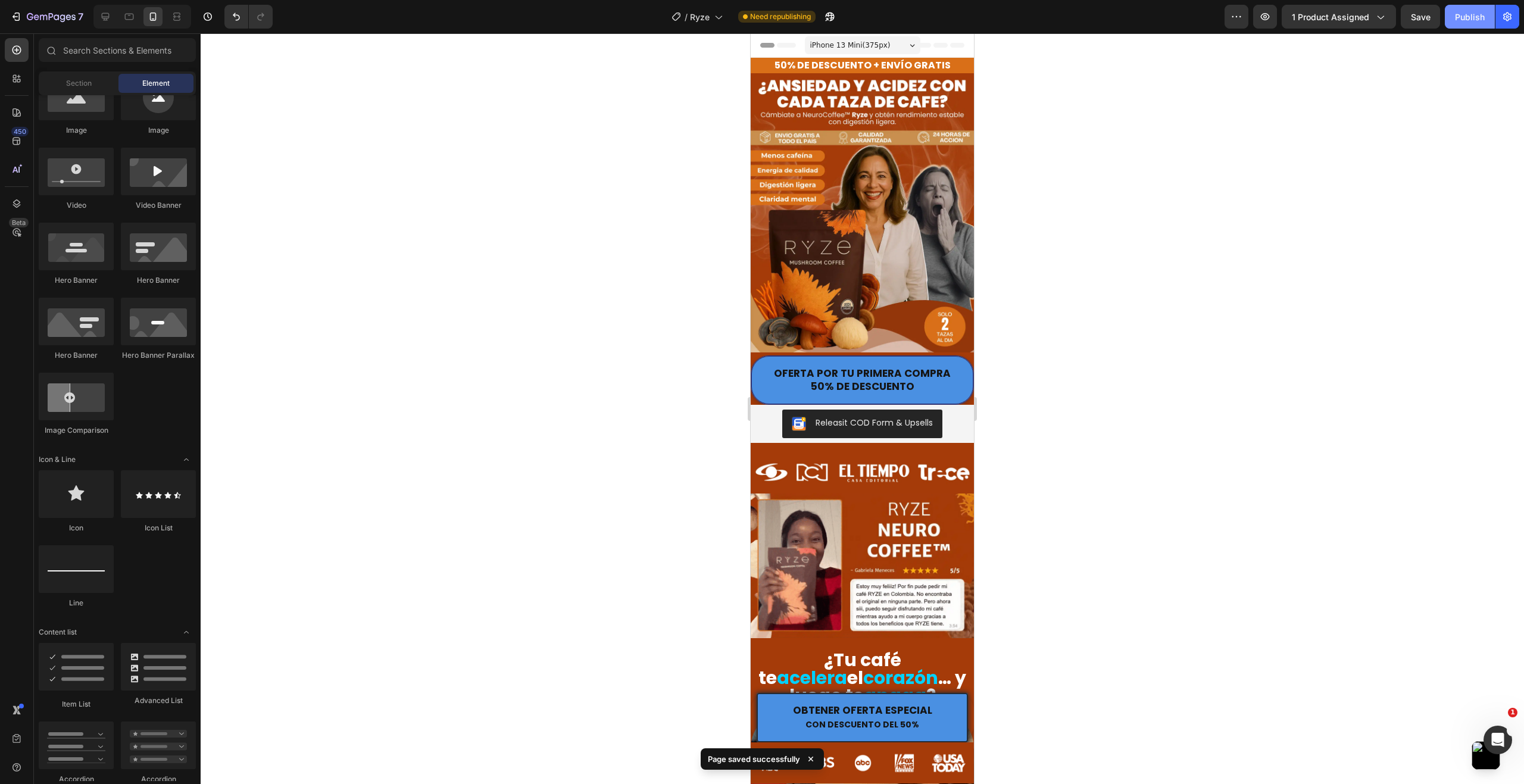
click at [1466, 23] on button "Publish" at bounding box center [1469, 17] width 50 height 24
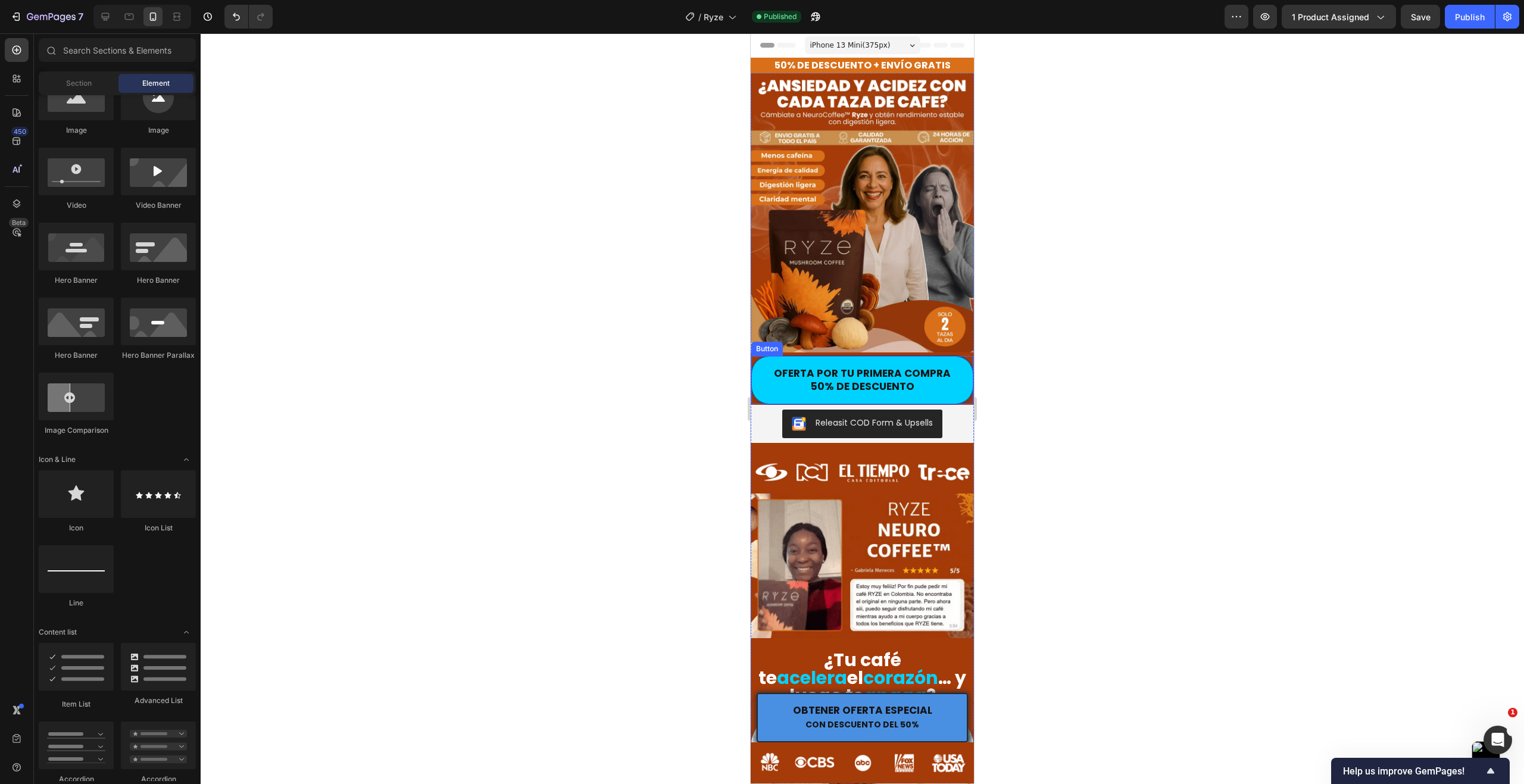
click at [958, 379] on button "OFERTA POR TU PRIMERA COMPRA 50% DE DESCUENTO" at bounding box center [862, 380] width 222 height 48
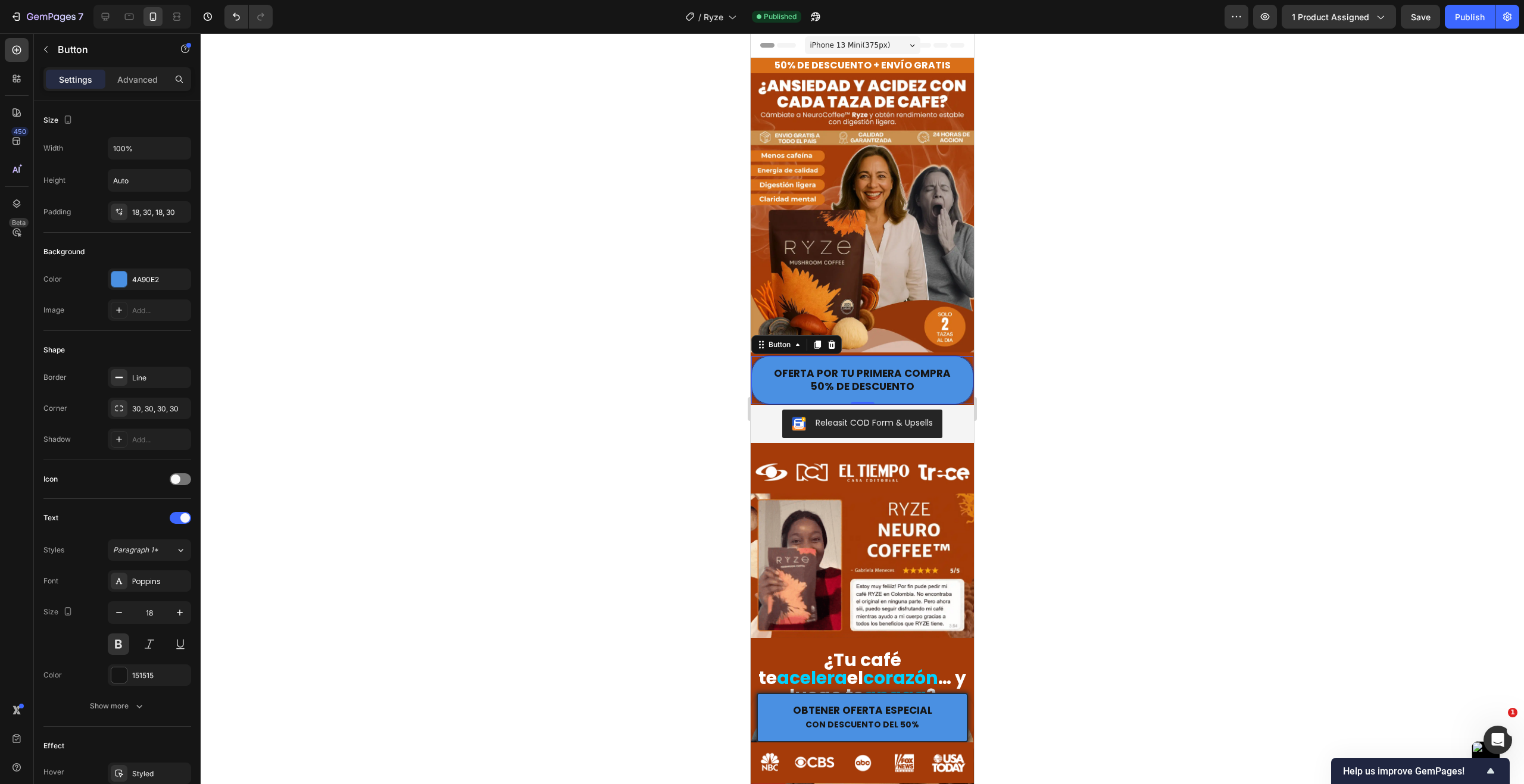
click at [1079, 364] on div at bounding box center [862, 408] width 1323 height 750
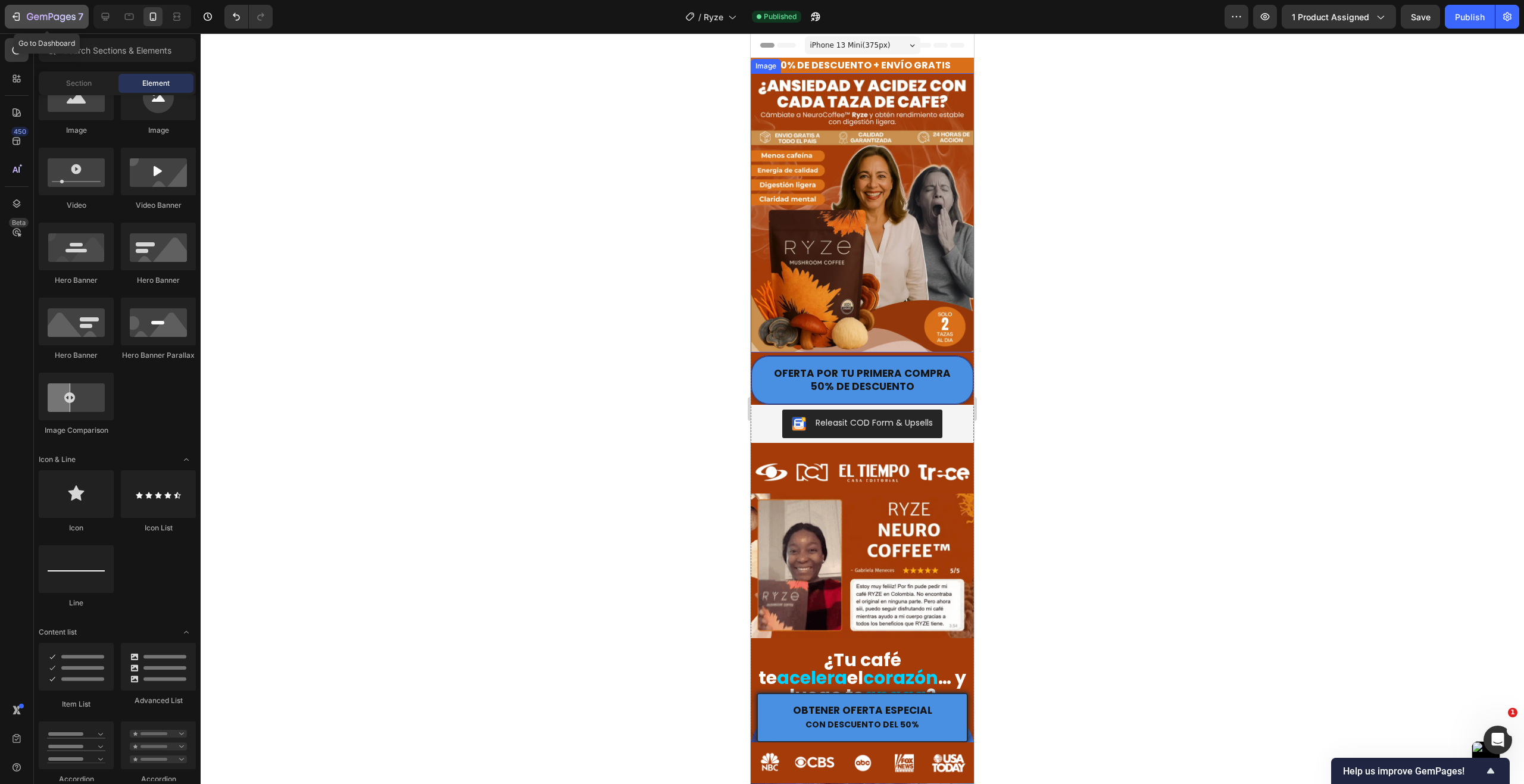
click at [47, 13] on icon "button" at bounding box center [51, 17] width 49 height 10
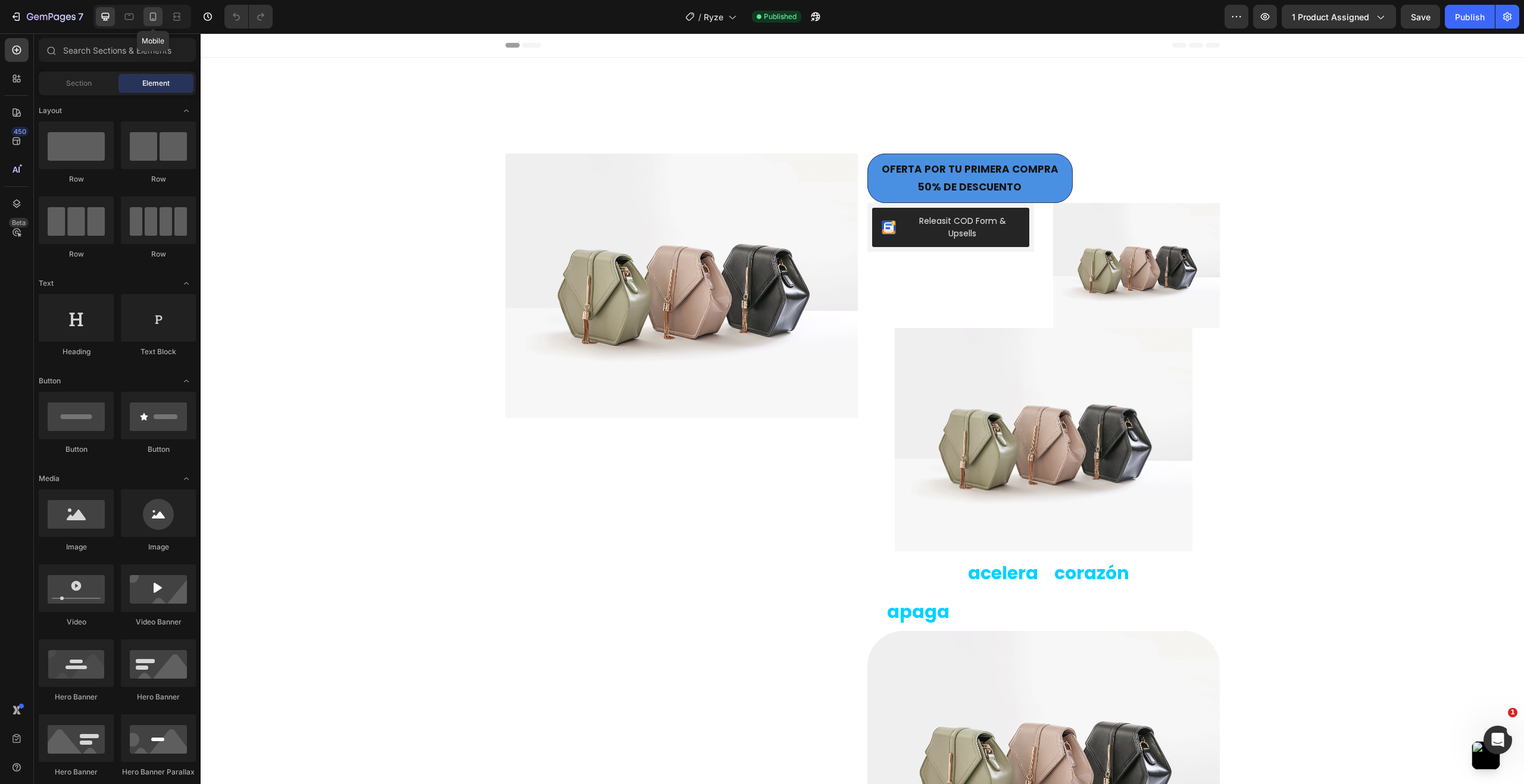
click at [153, 18] on icon at bounding box center [153, 17] width 12 height 12
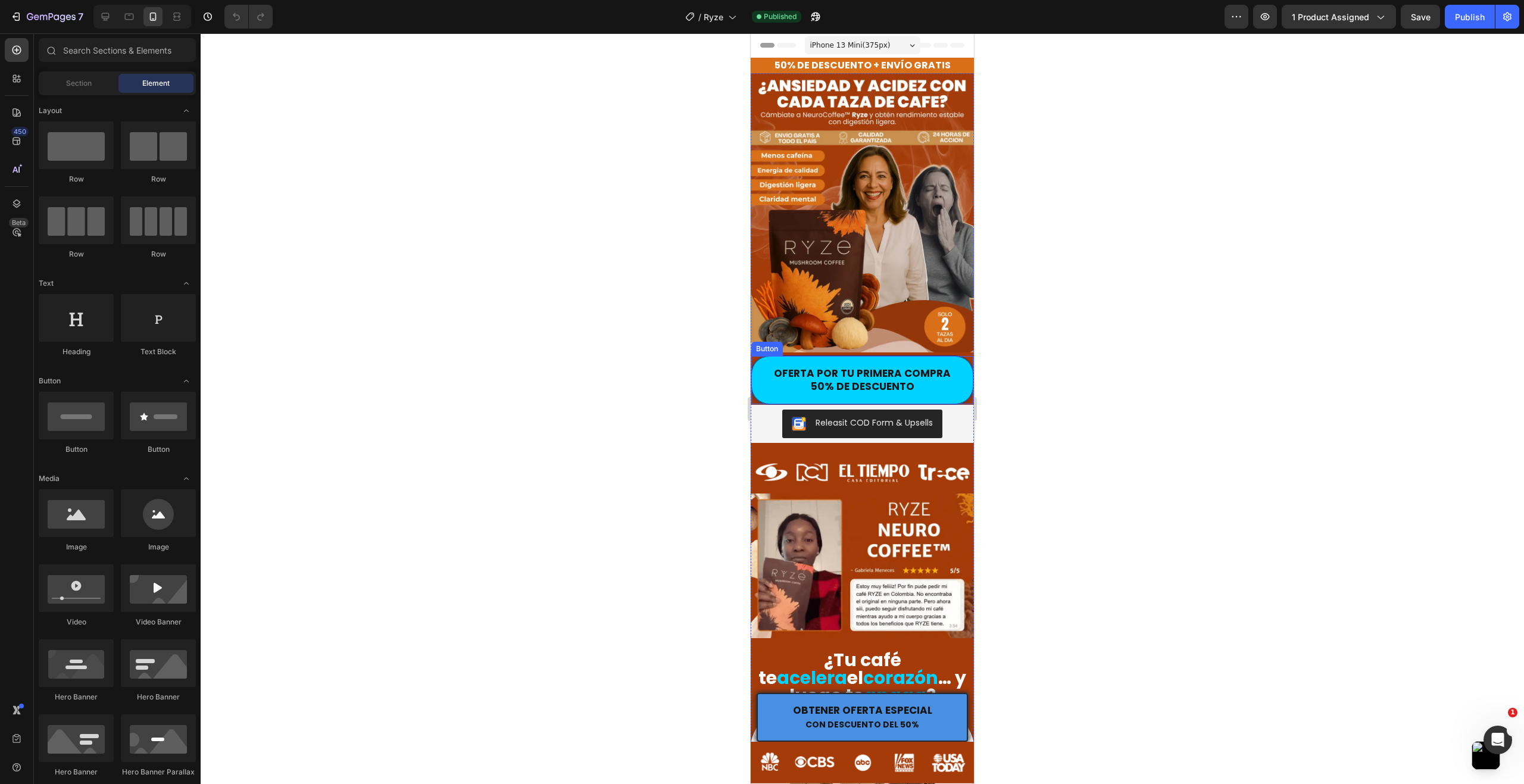
click at [950, 356] on button "OFERTA POR TU PRIMERA COMPRA 50% DE DESCUENTO" at bounding box center [862, 380] width 222 height 48
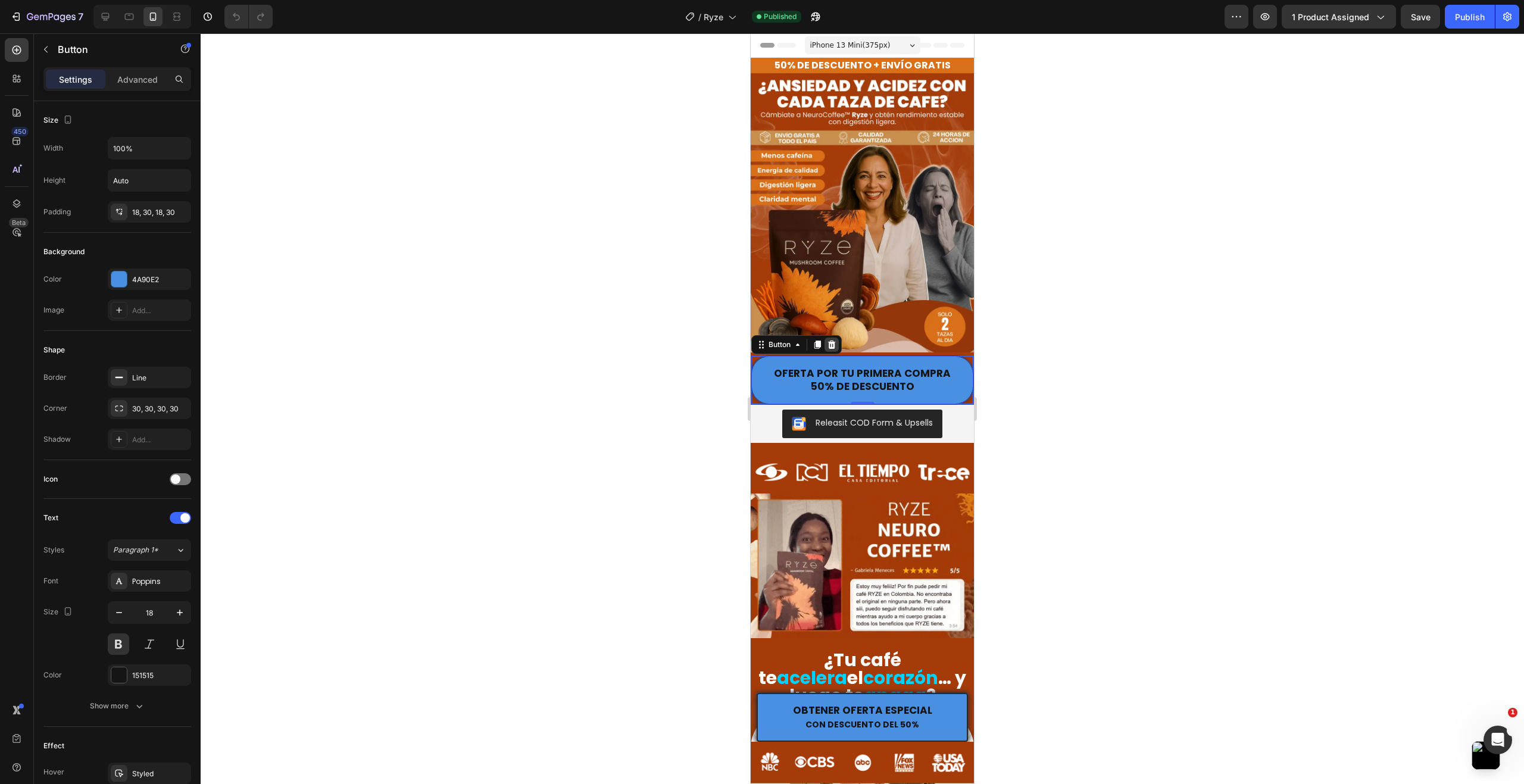
click at [833, 339] on icon at bounding box center [831, 344] width 10 height 10
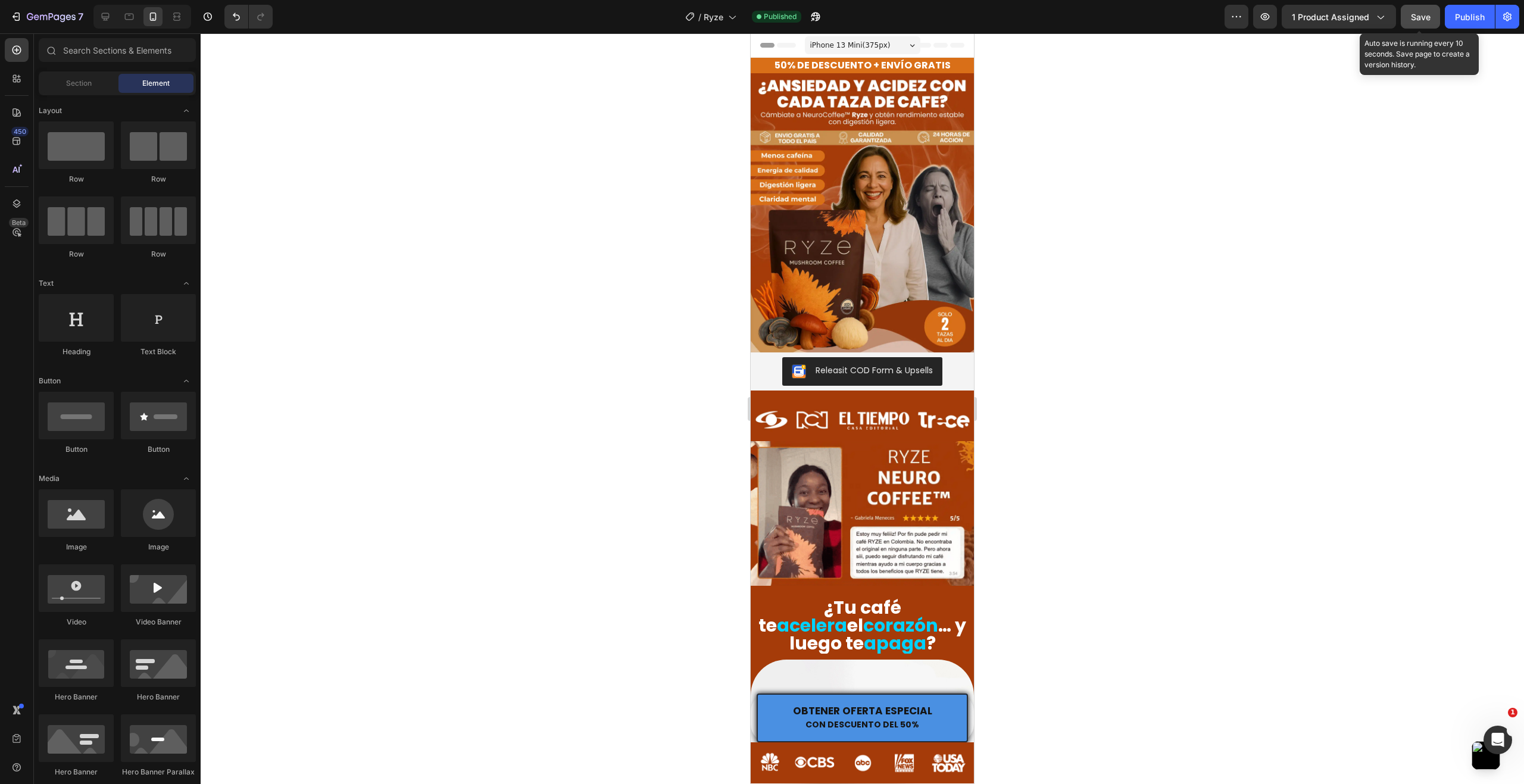
click at [1428, 20] on span "Save" at bounding box center [1420, 17] width 20 height 10
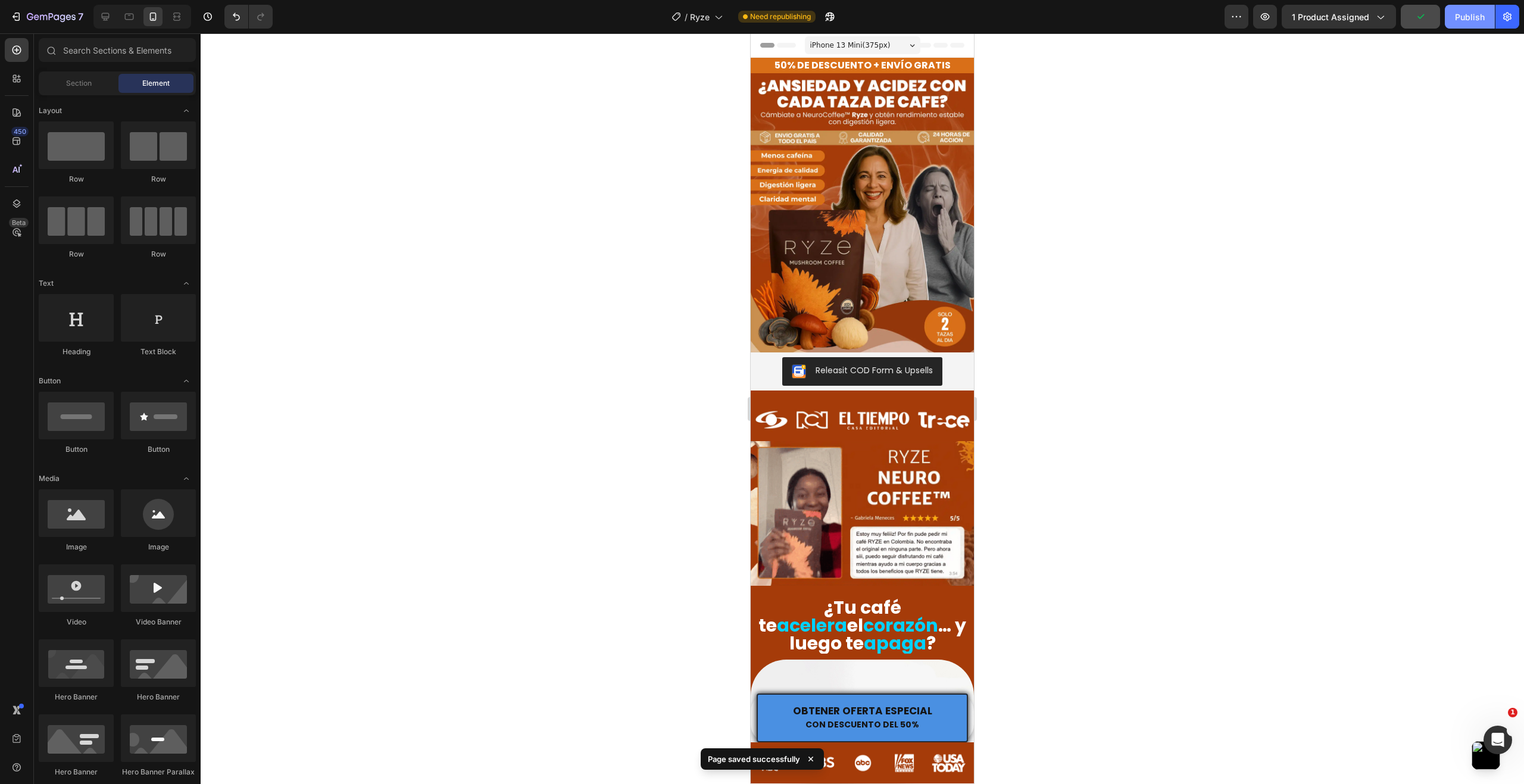
click at [1469, 20] on div "Publish" at bounding box center [1470, 17] width 30 height 13
click at [1092, 328] on div at bounding box center [862, 408] width 1323 height 750
click at [870, 383] on div "Releasit COD Form & Upsells Releasit COD Form & Upsells Image Product" at bounding box center [862, 397] width 223 height 89
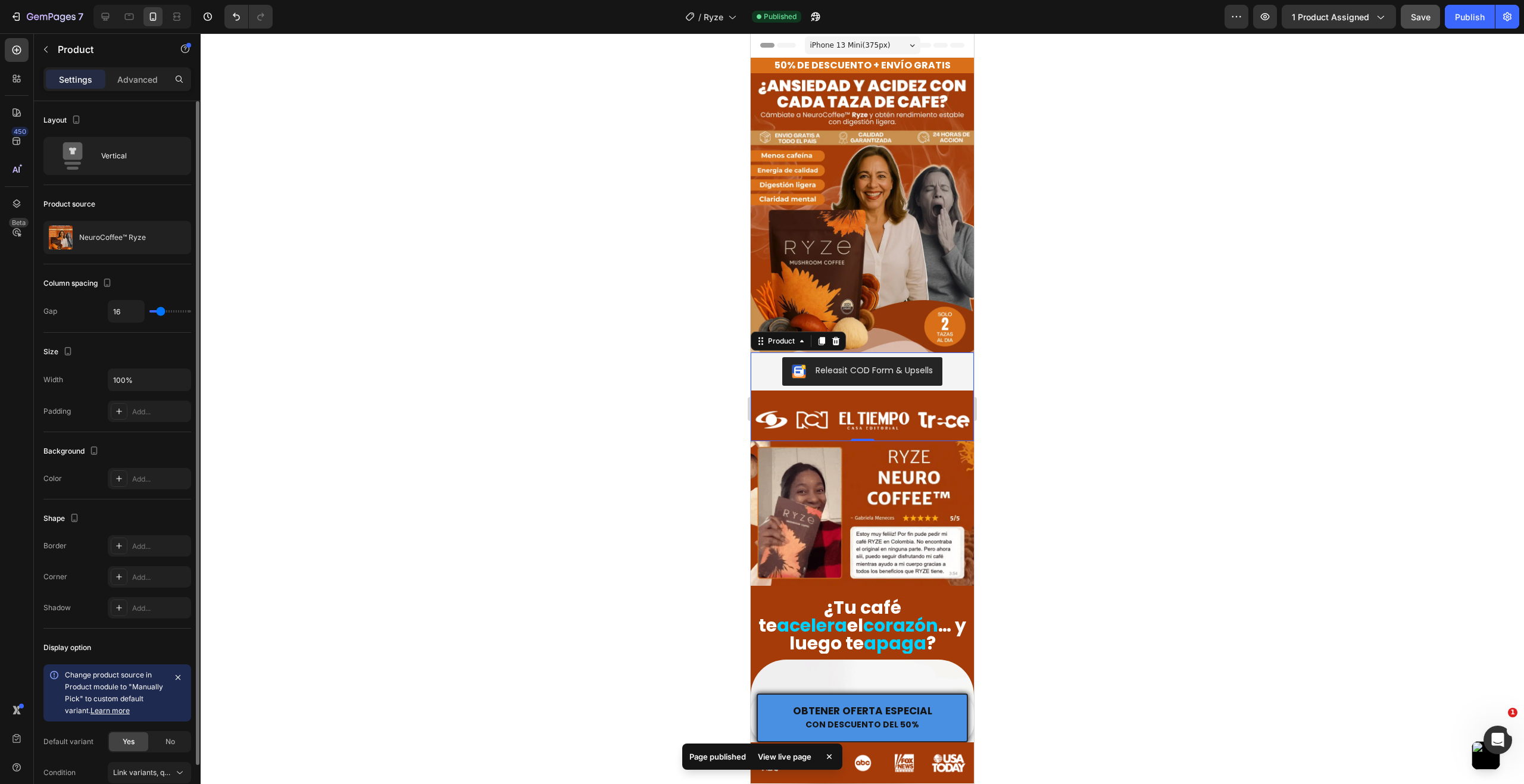
type input "12"
type input "10"
type input "9"
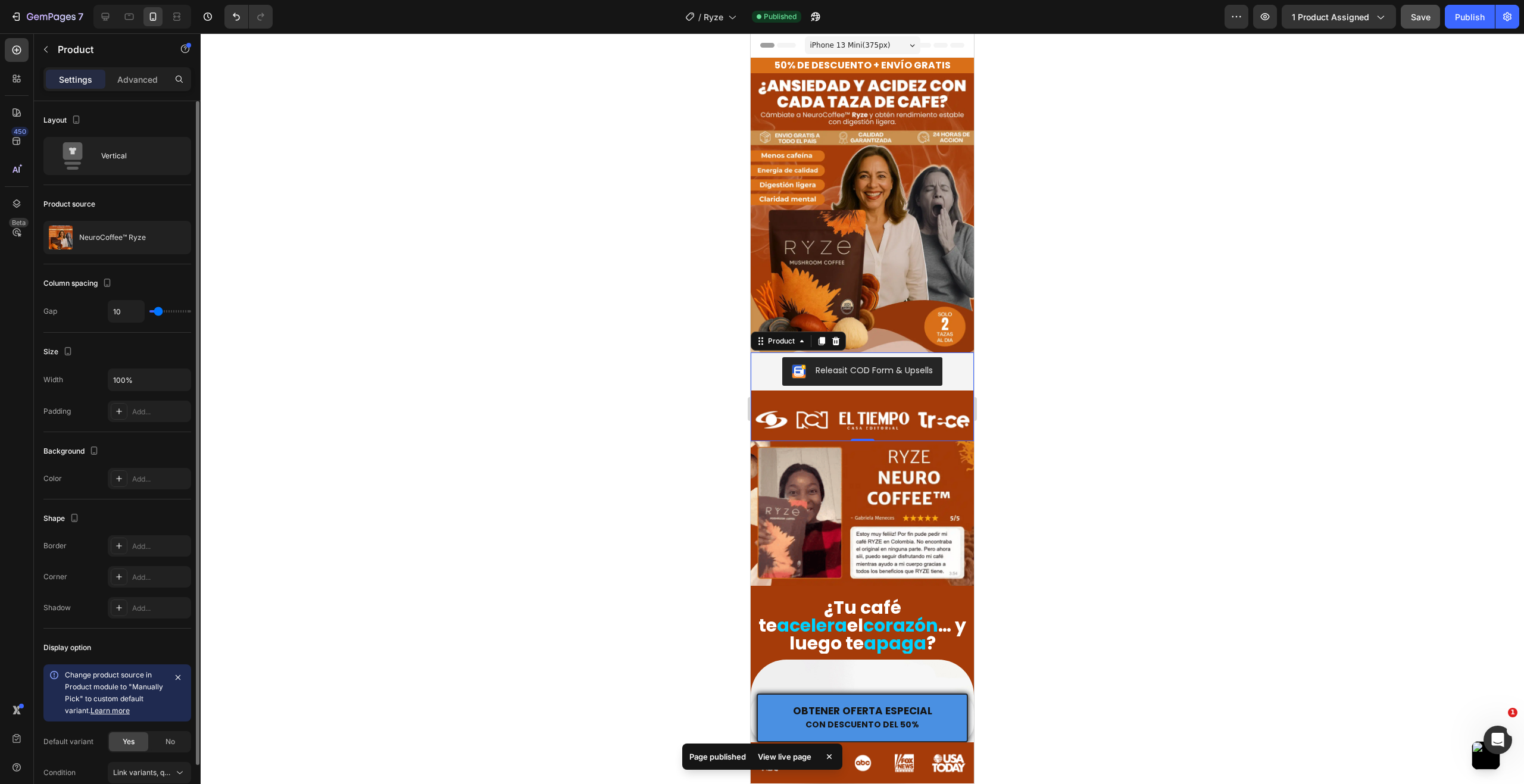
type input "9"
type input "7"
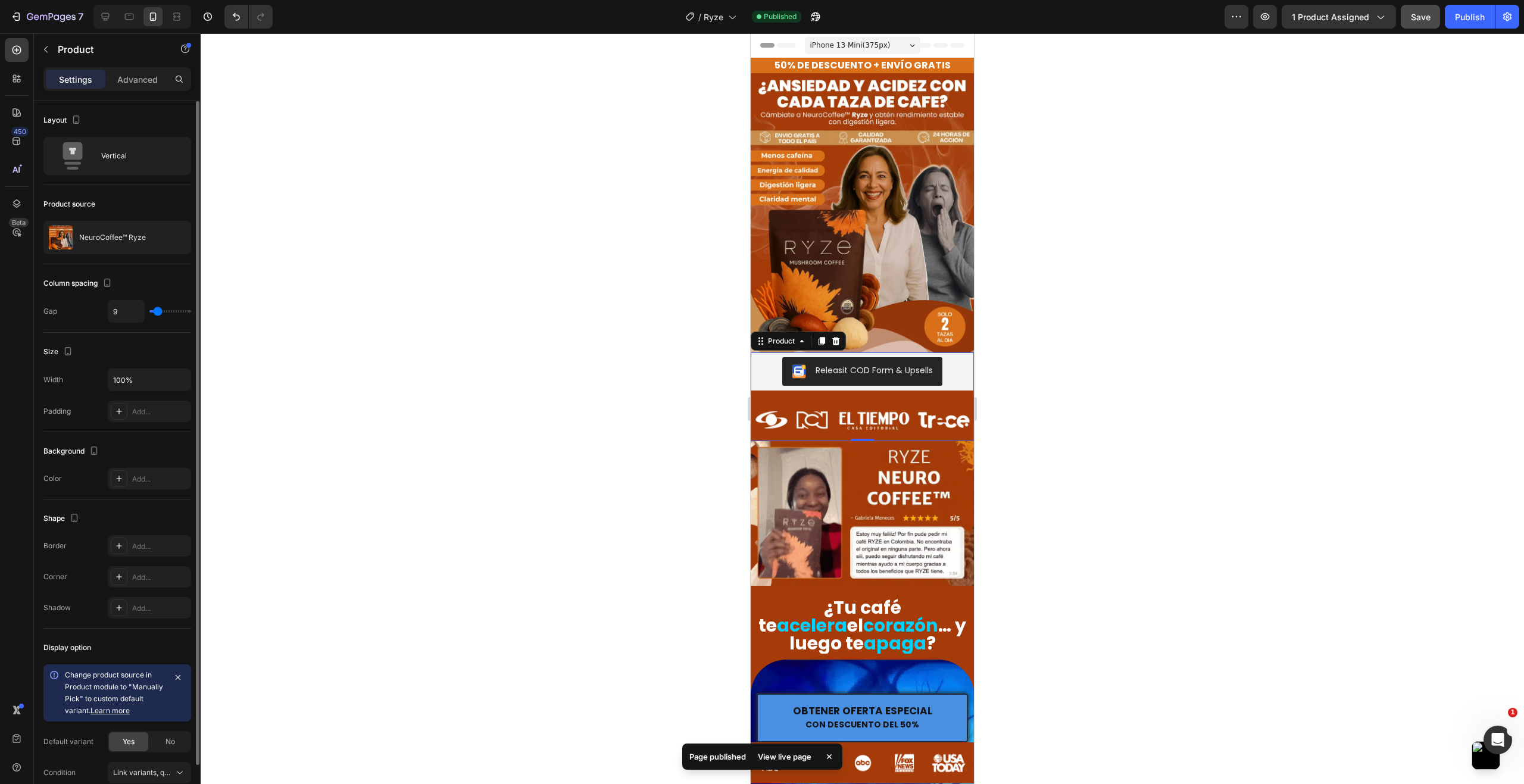
type input "7"
type input "6"
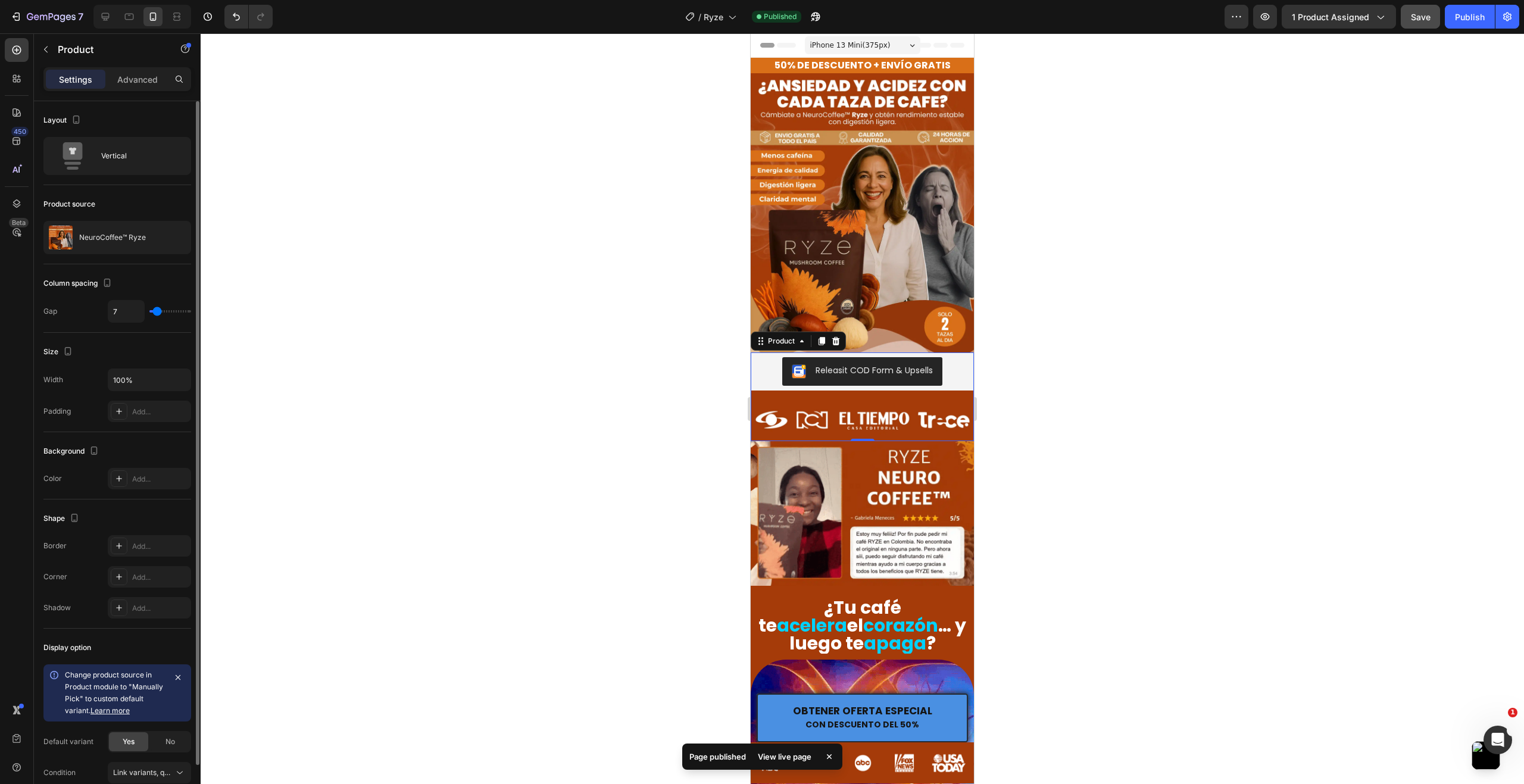
type input "6"
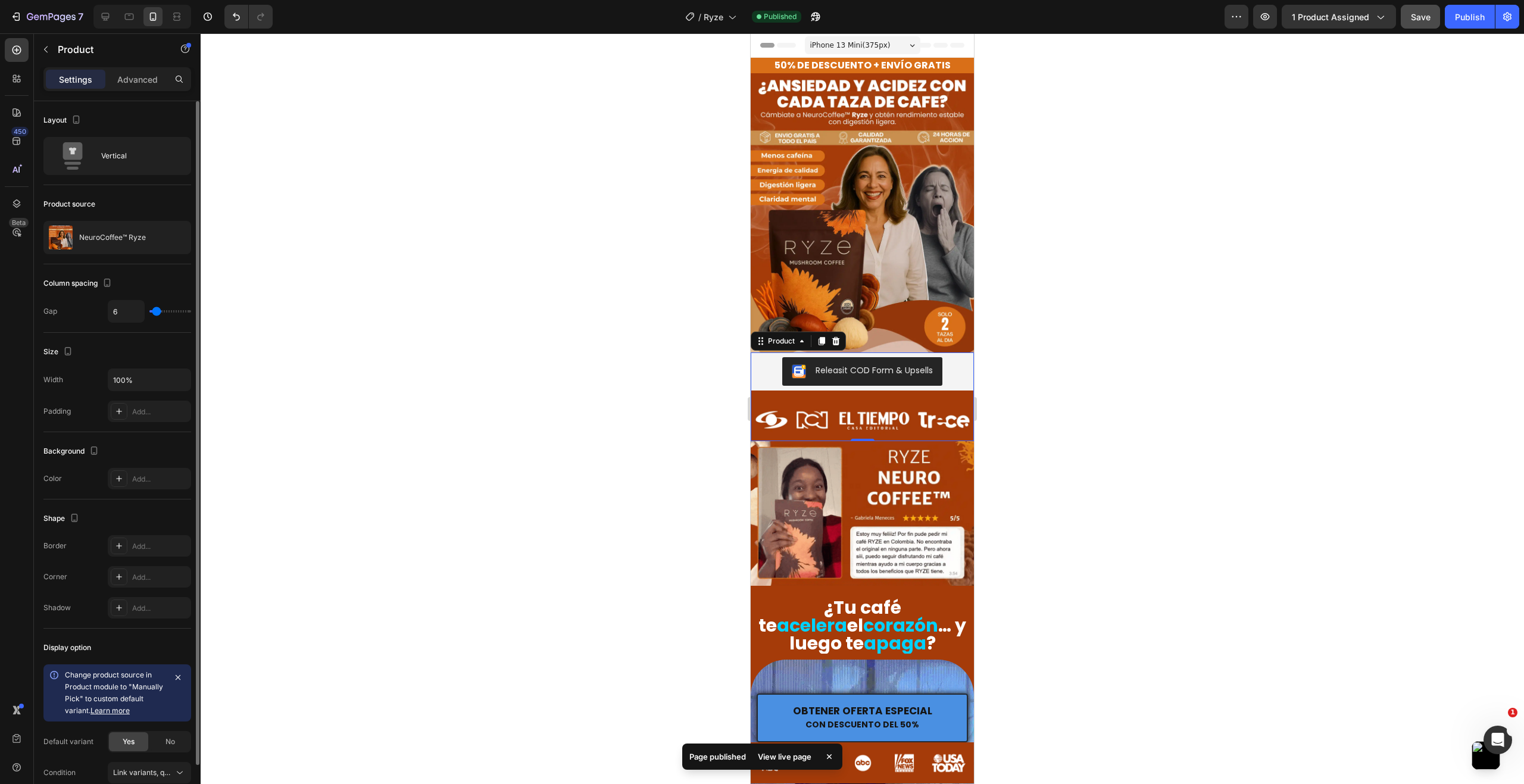
type input "4"
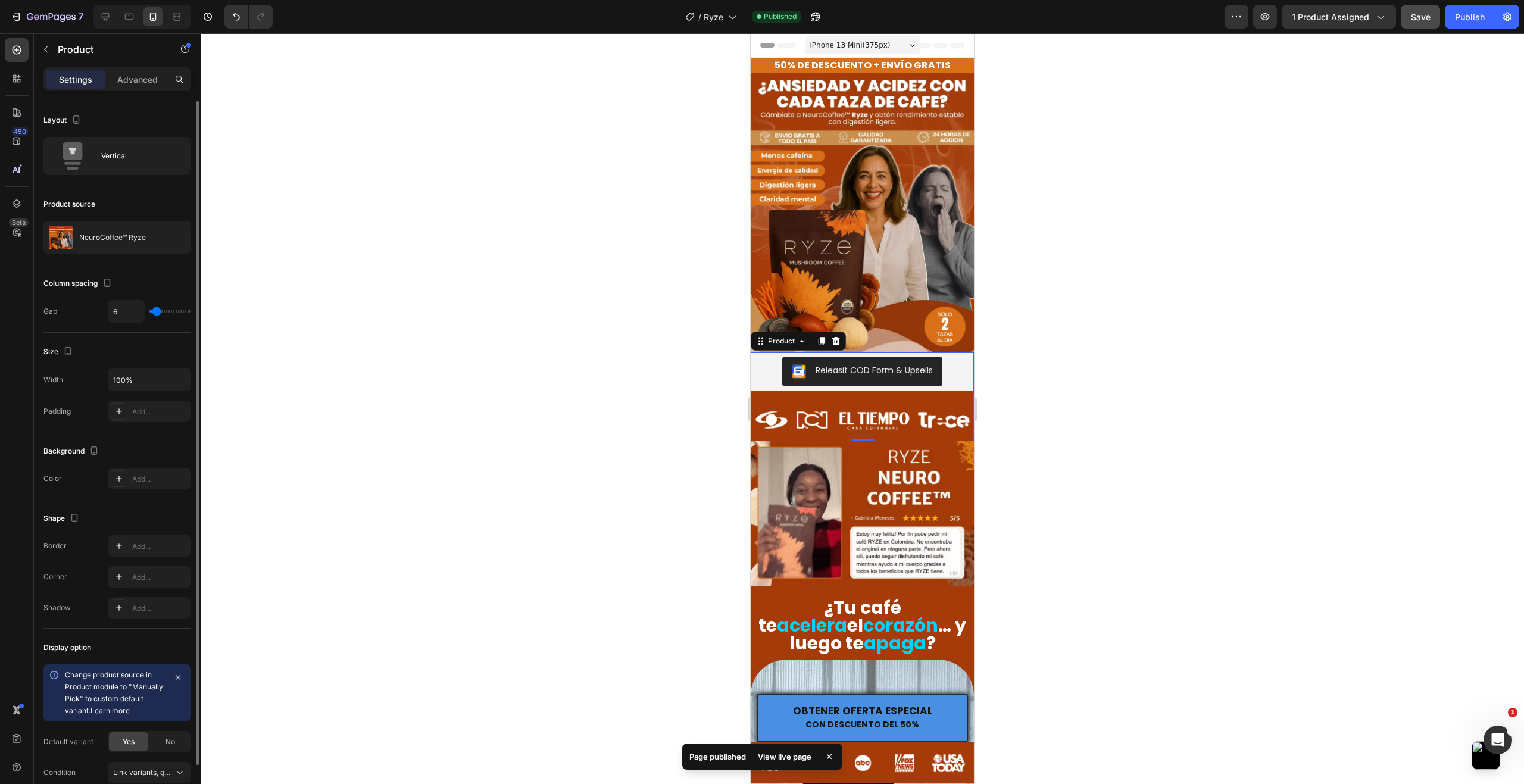
type input "4"
type input "3"
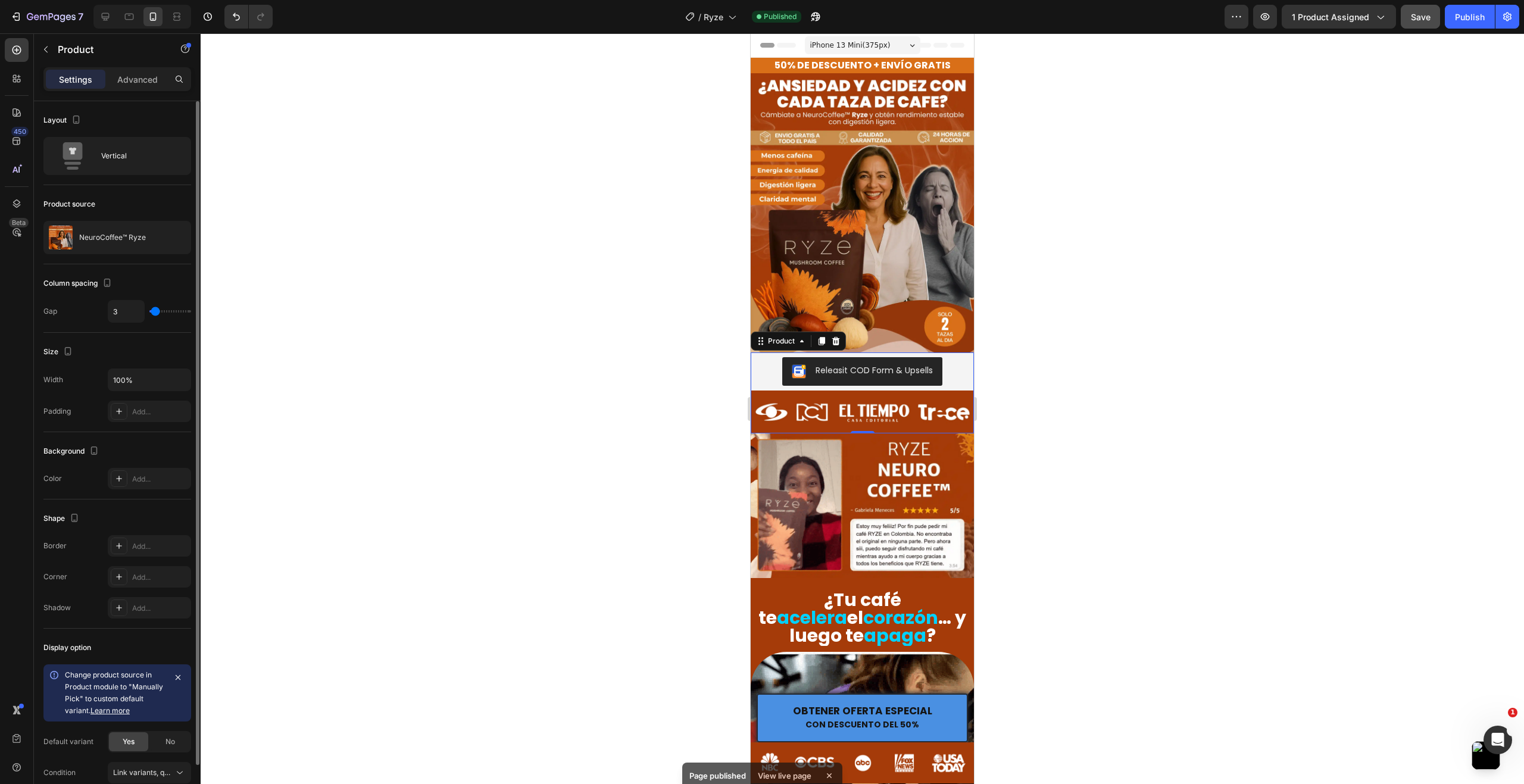
type input "1"
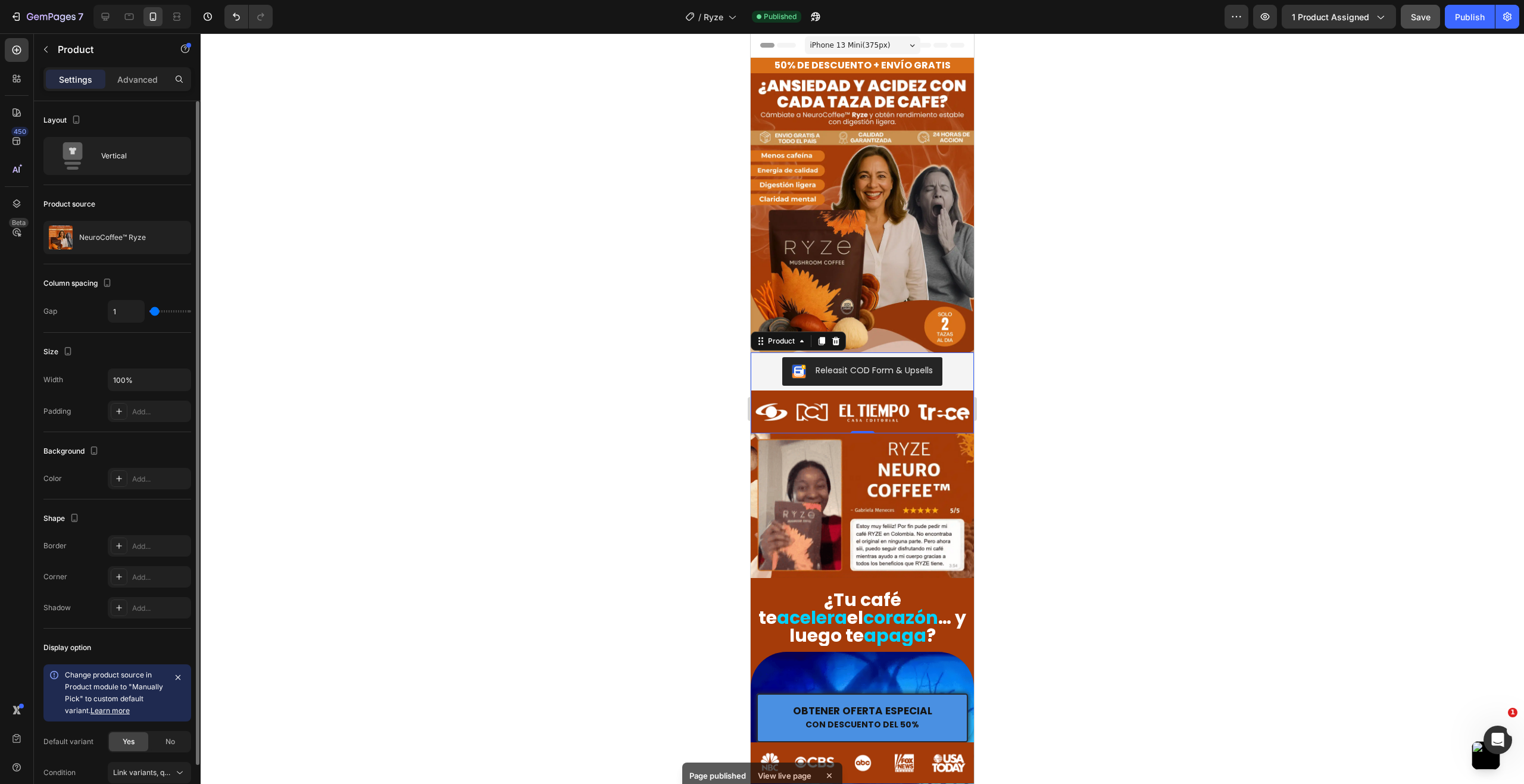
type input "0"
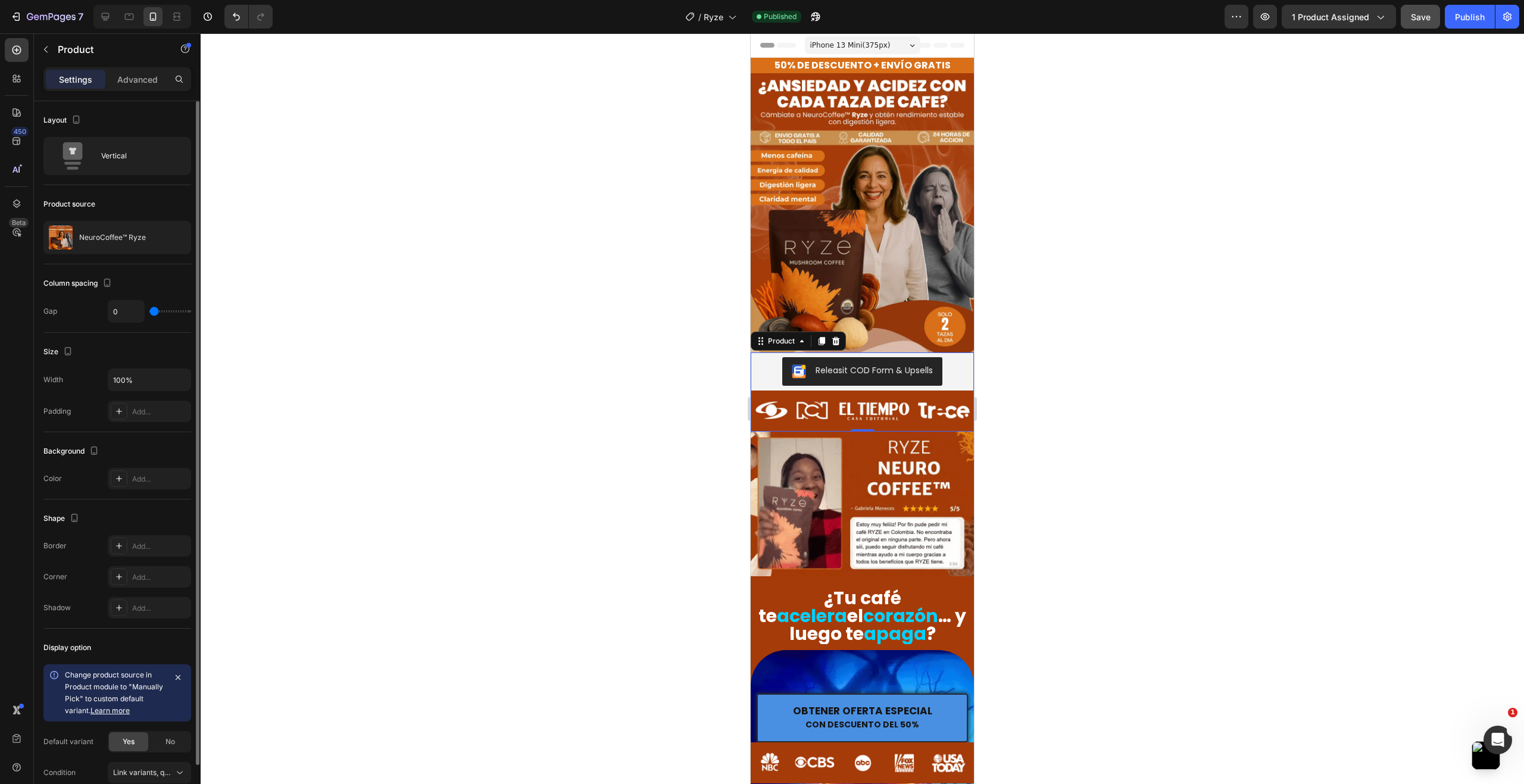
drag, startPoint x: 159, startPoint y: 310, endPoint x: 139, endPoint y: 313, distance: 20.2
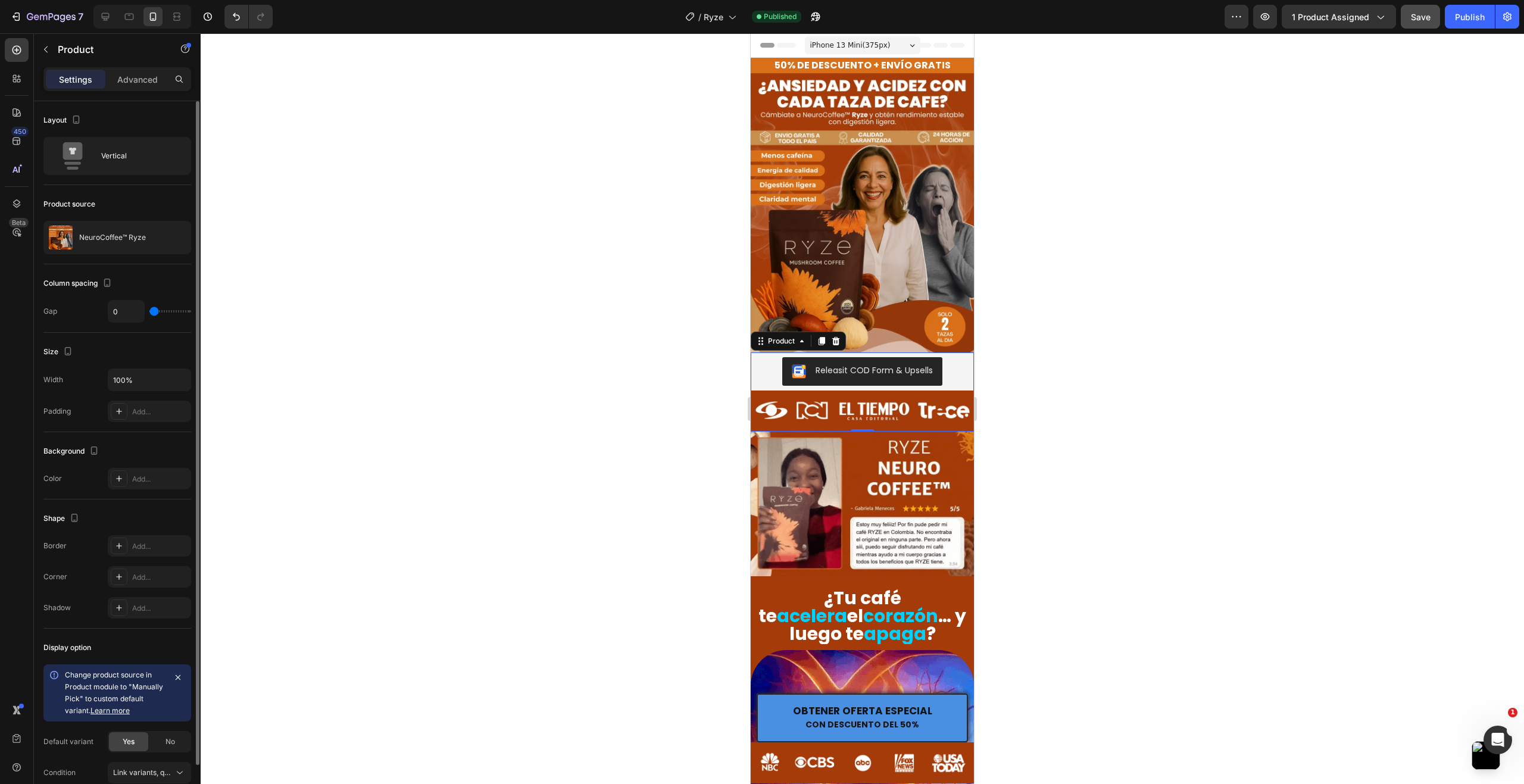
type input "0"
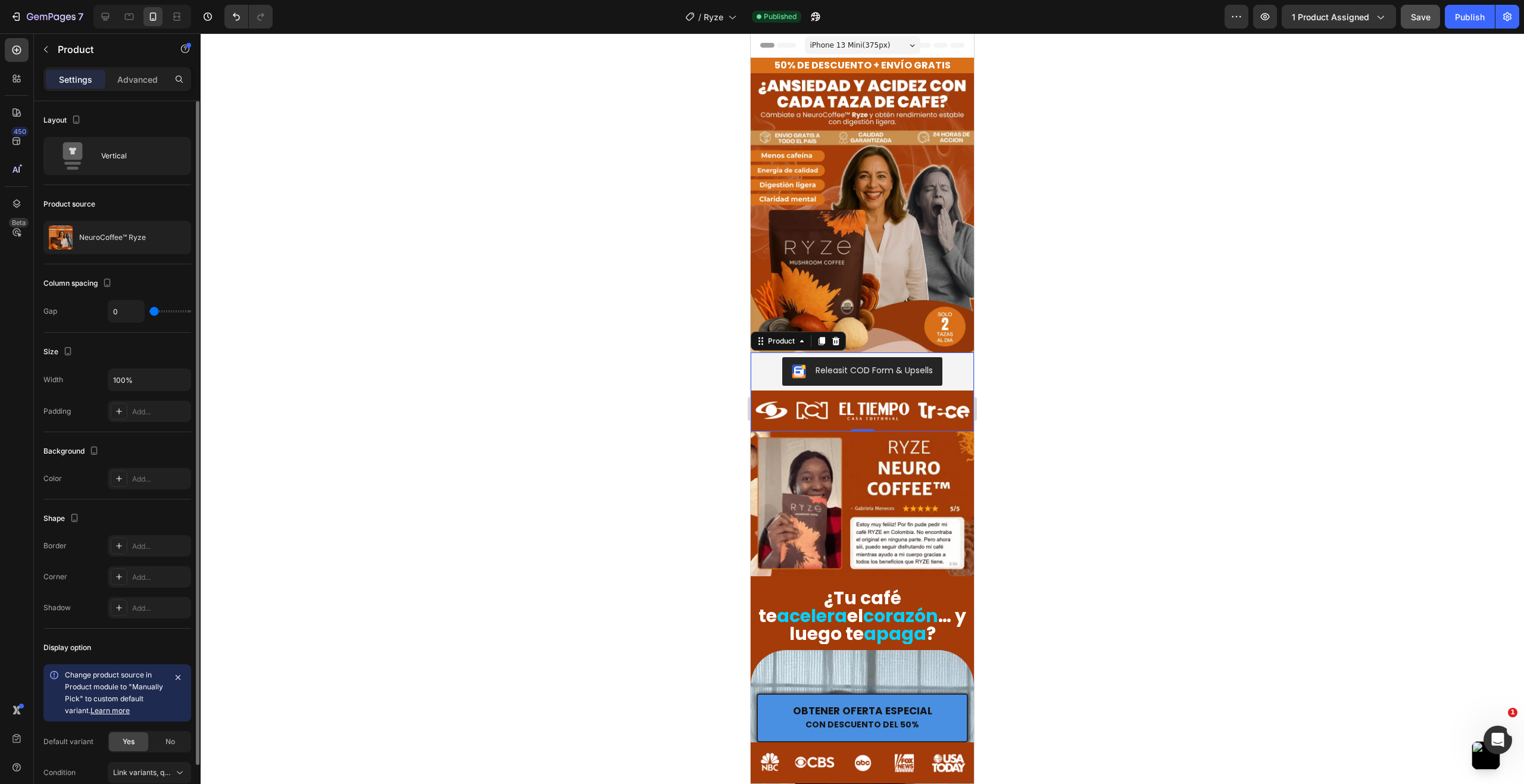
click at [149, 312] on input "range" at bounding box center [170, 311] width 41 height 2
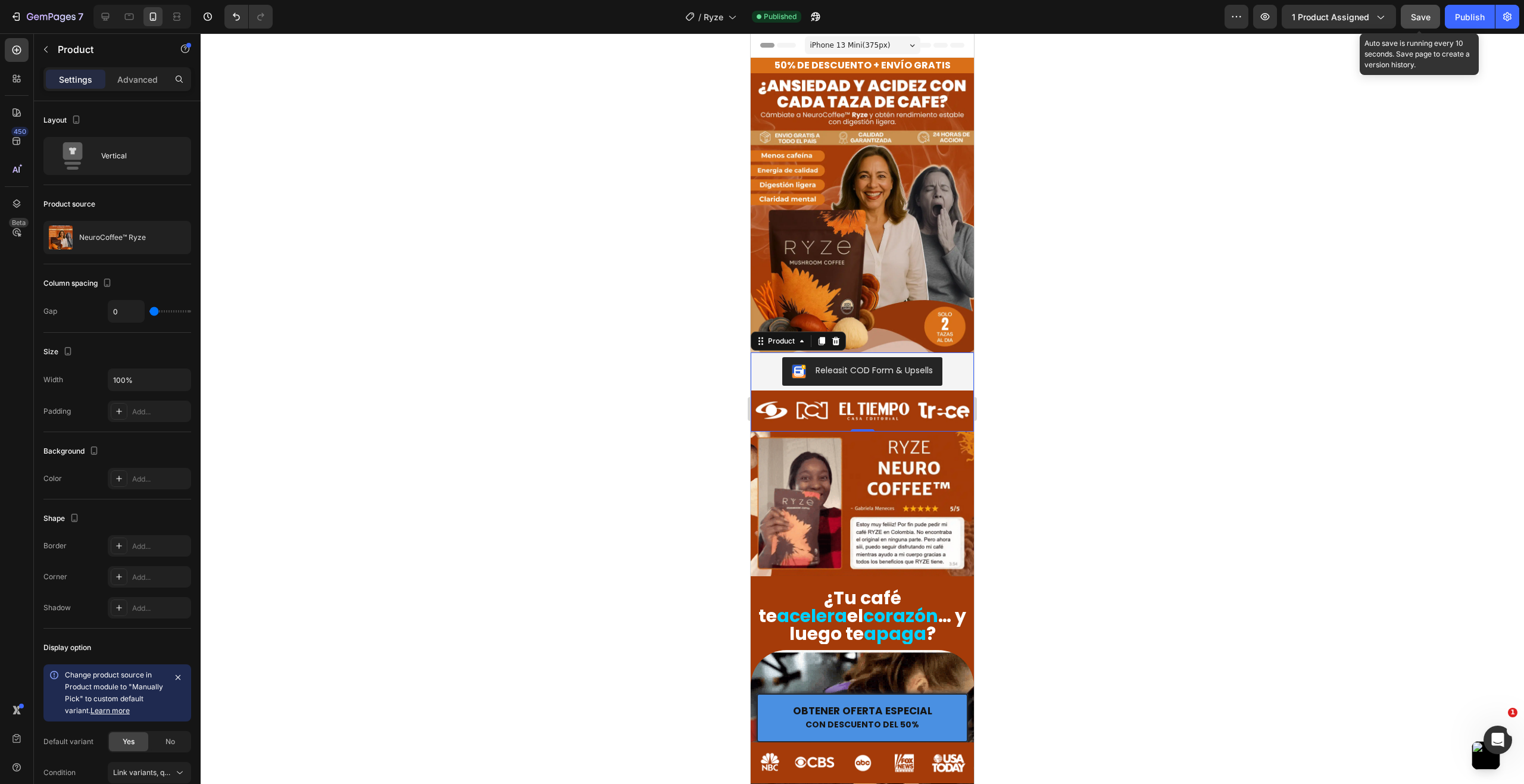
click at [1420, 26] on button "Save" at bounding box center [1420, 17] width 39 height 24
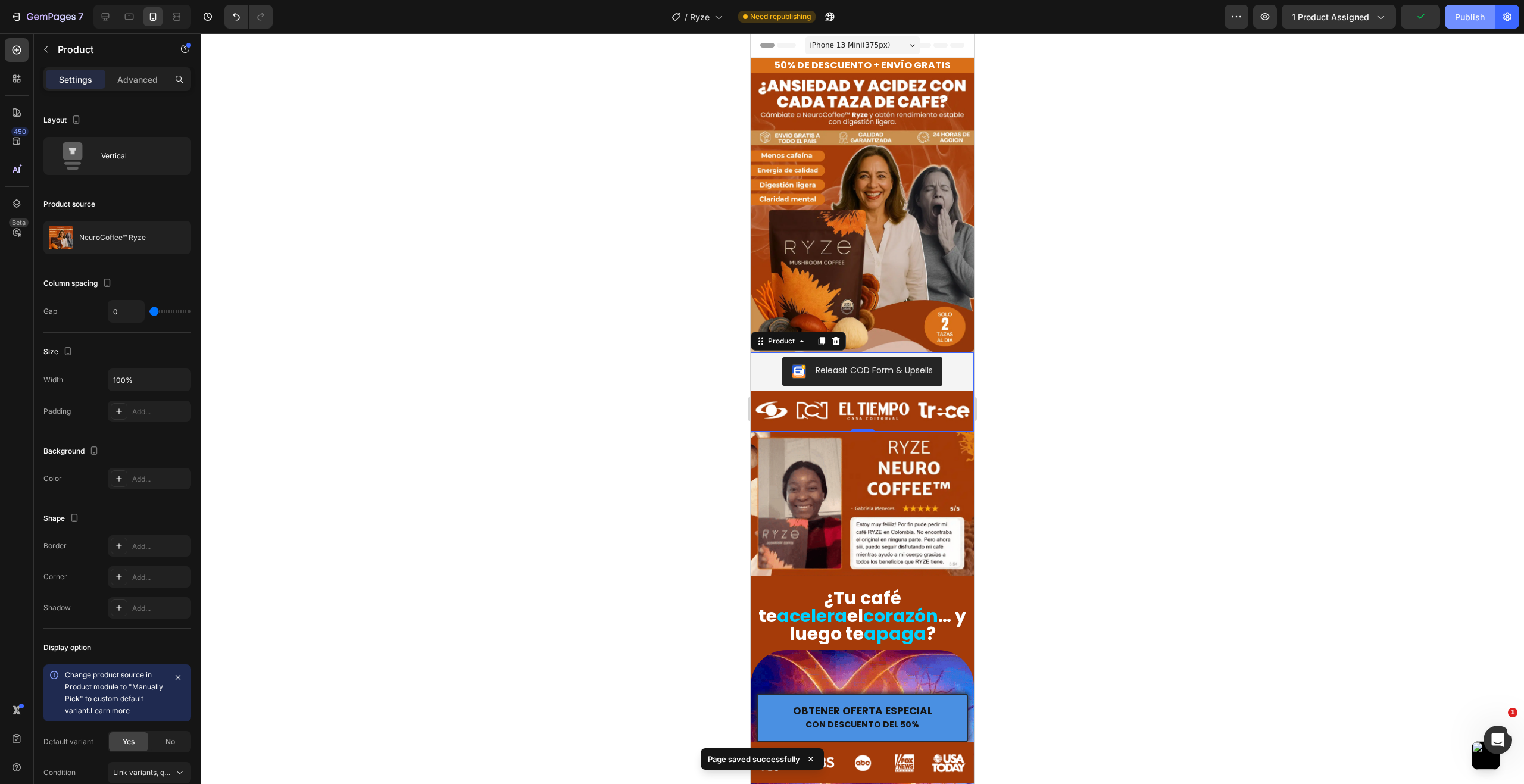
click at [1471, 20] on div "Publish" at bounding box center [1470, 17] width 30 height 13
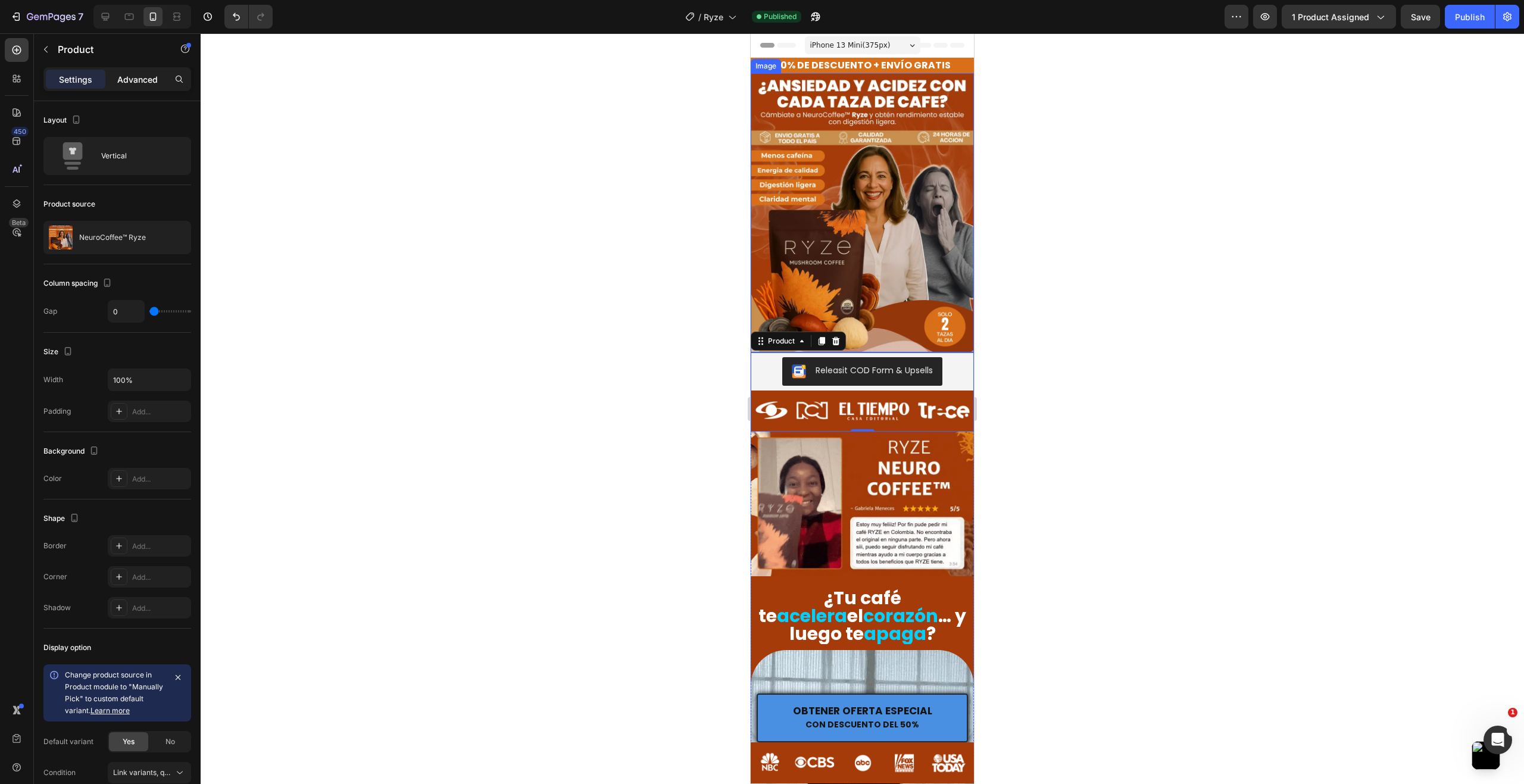
click at [146, 78] on p "Advanced" at bounding box center [137, 79] width 41 height 13
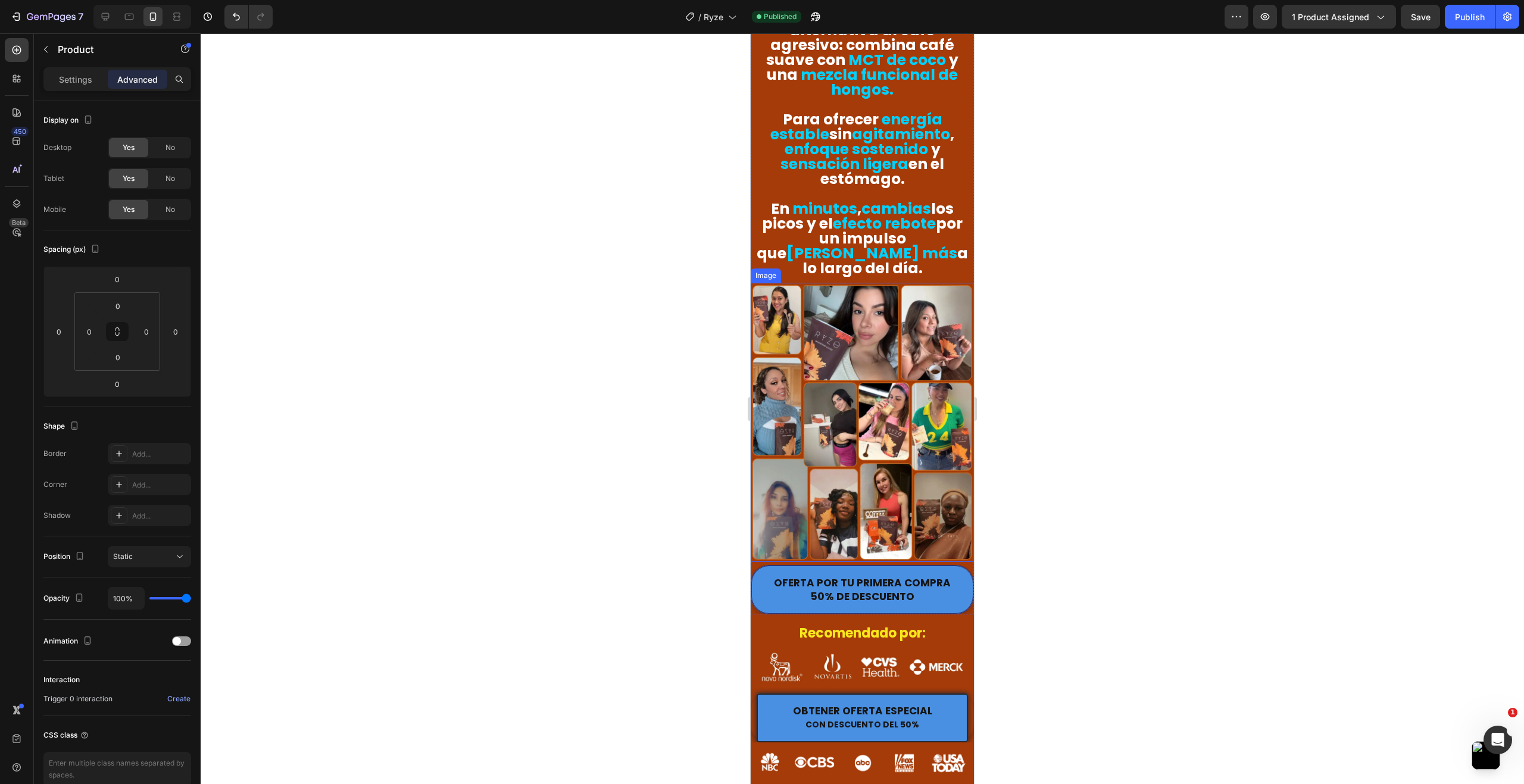
scroll to position [1488, 0]
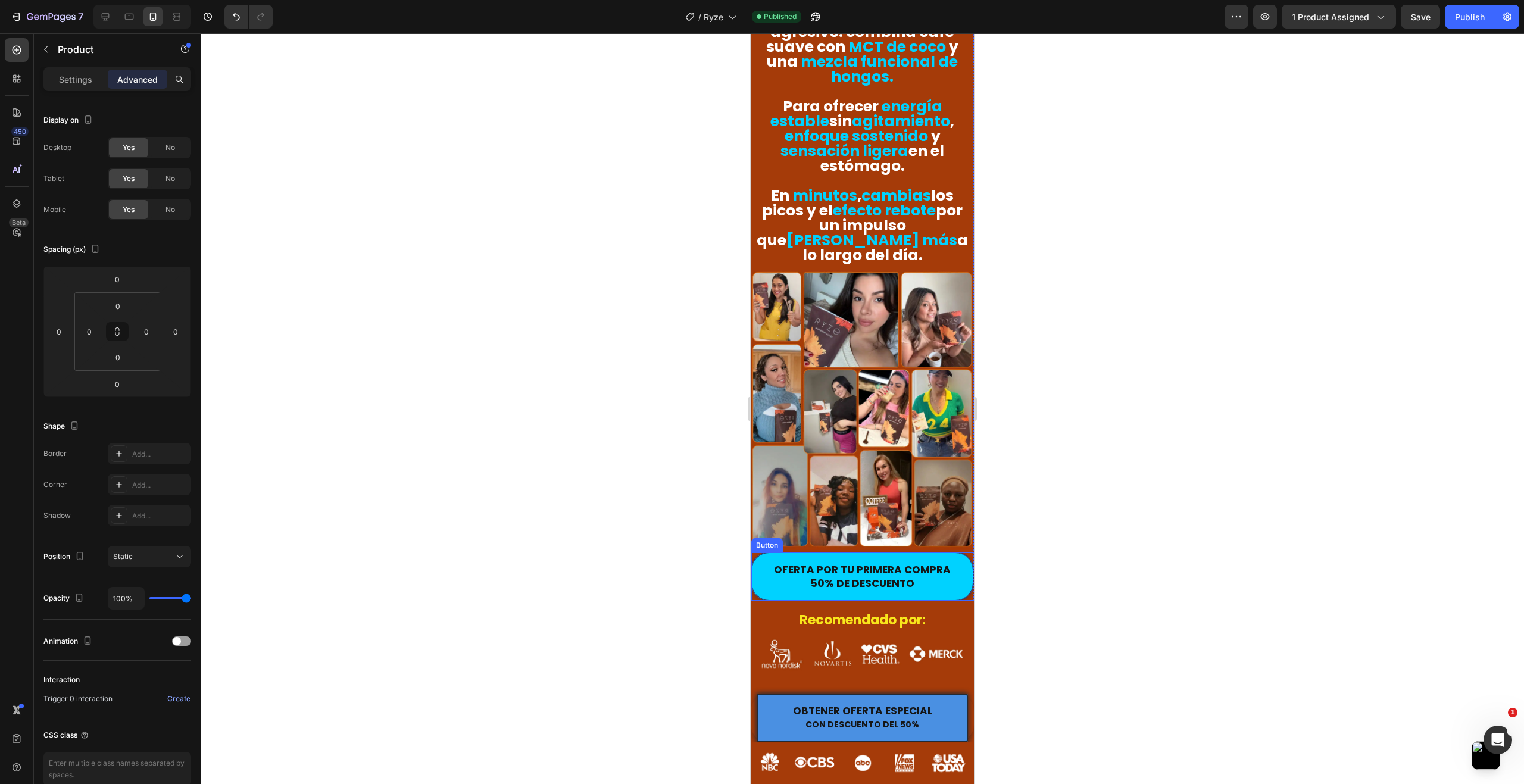
click at [956, 552] on button "OFERTA POR TU PRIMERA COMPRA 50% DE DESCUENTO" at bounding box center [862, 576] width 222 height 48
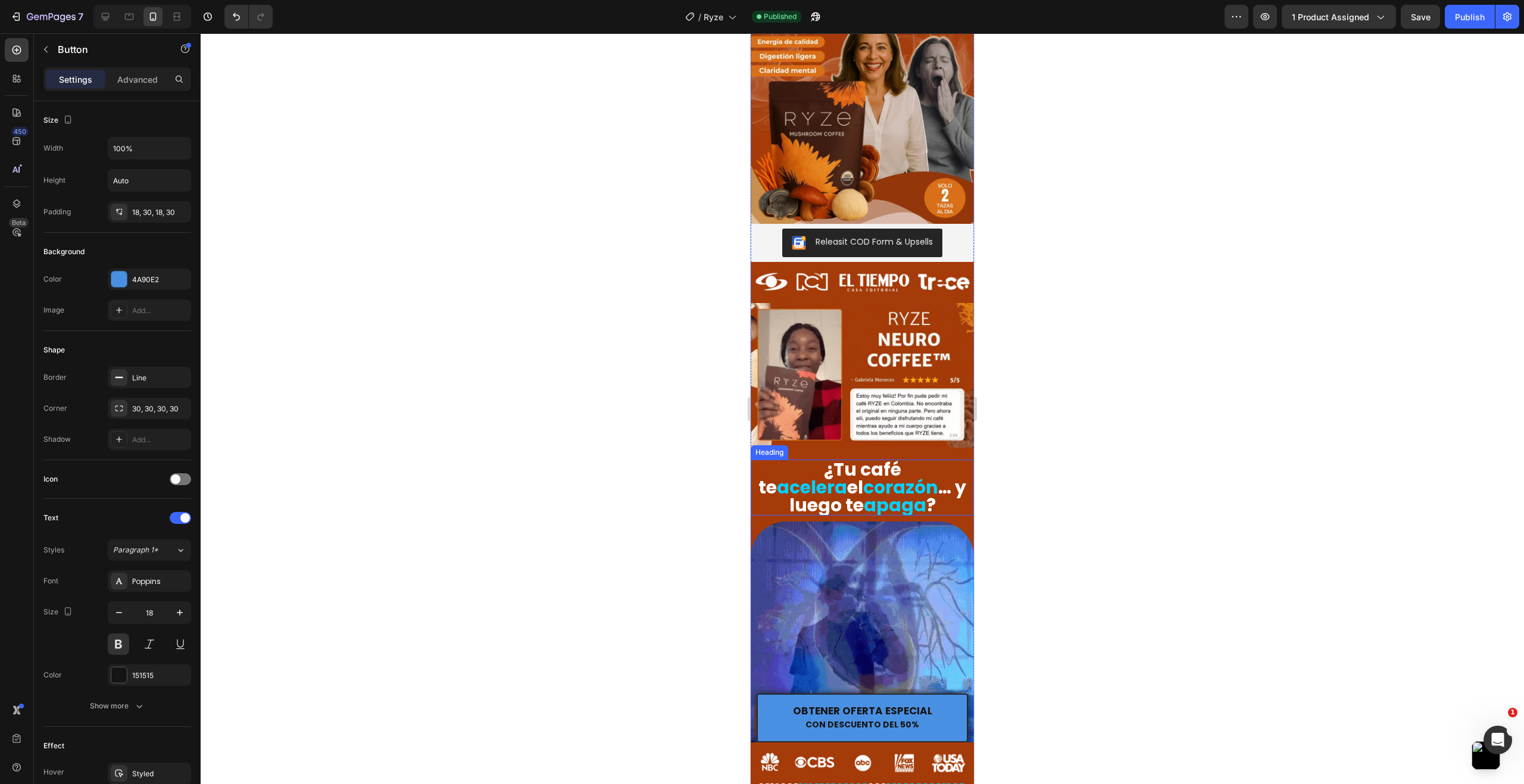
scroll to position [59, 0]
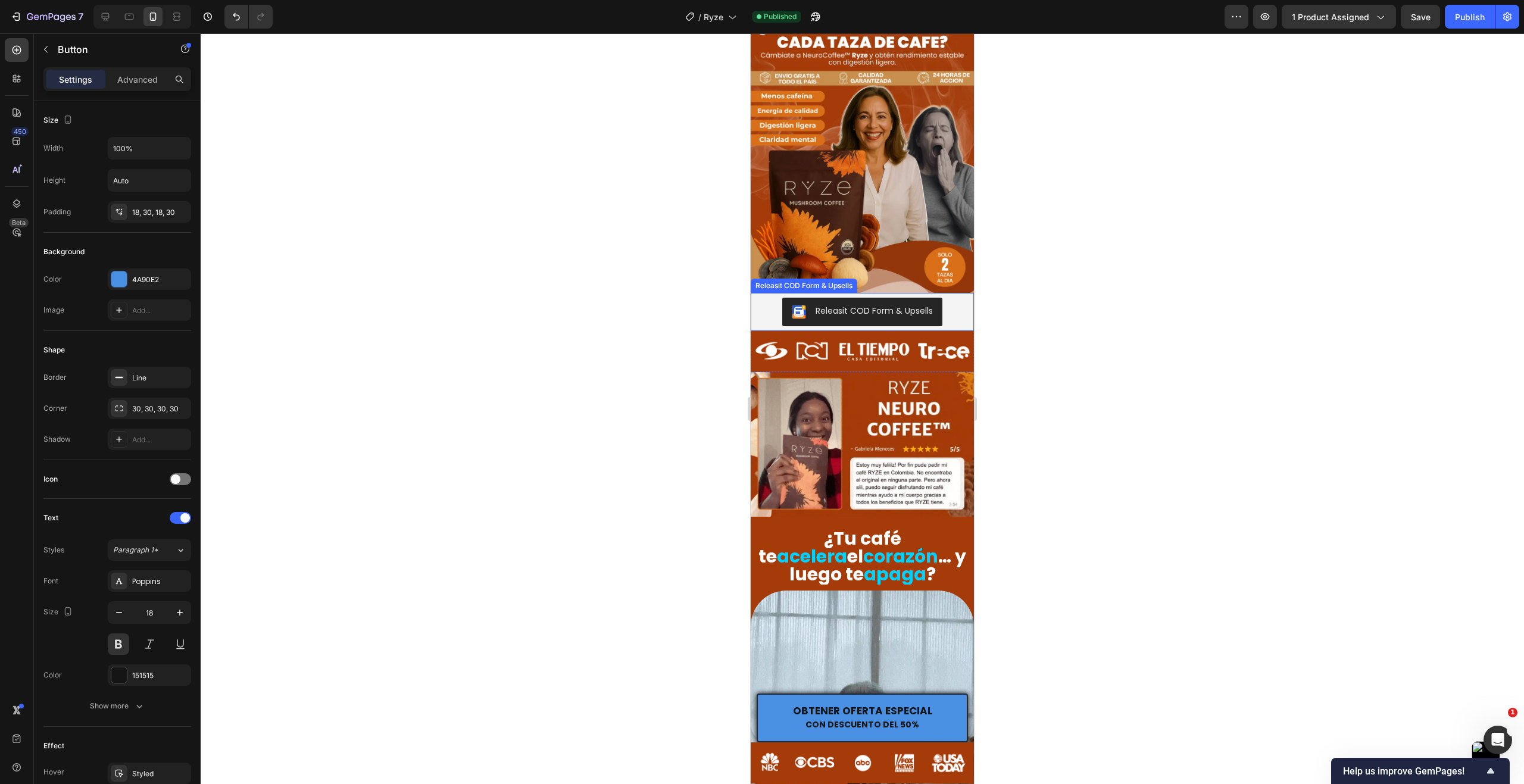
click at [952, 309] on div "Releasit COD Form & Upsells" at bounding box center [862, 312] width 213 height 29
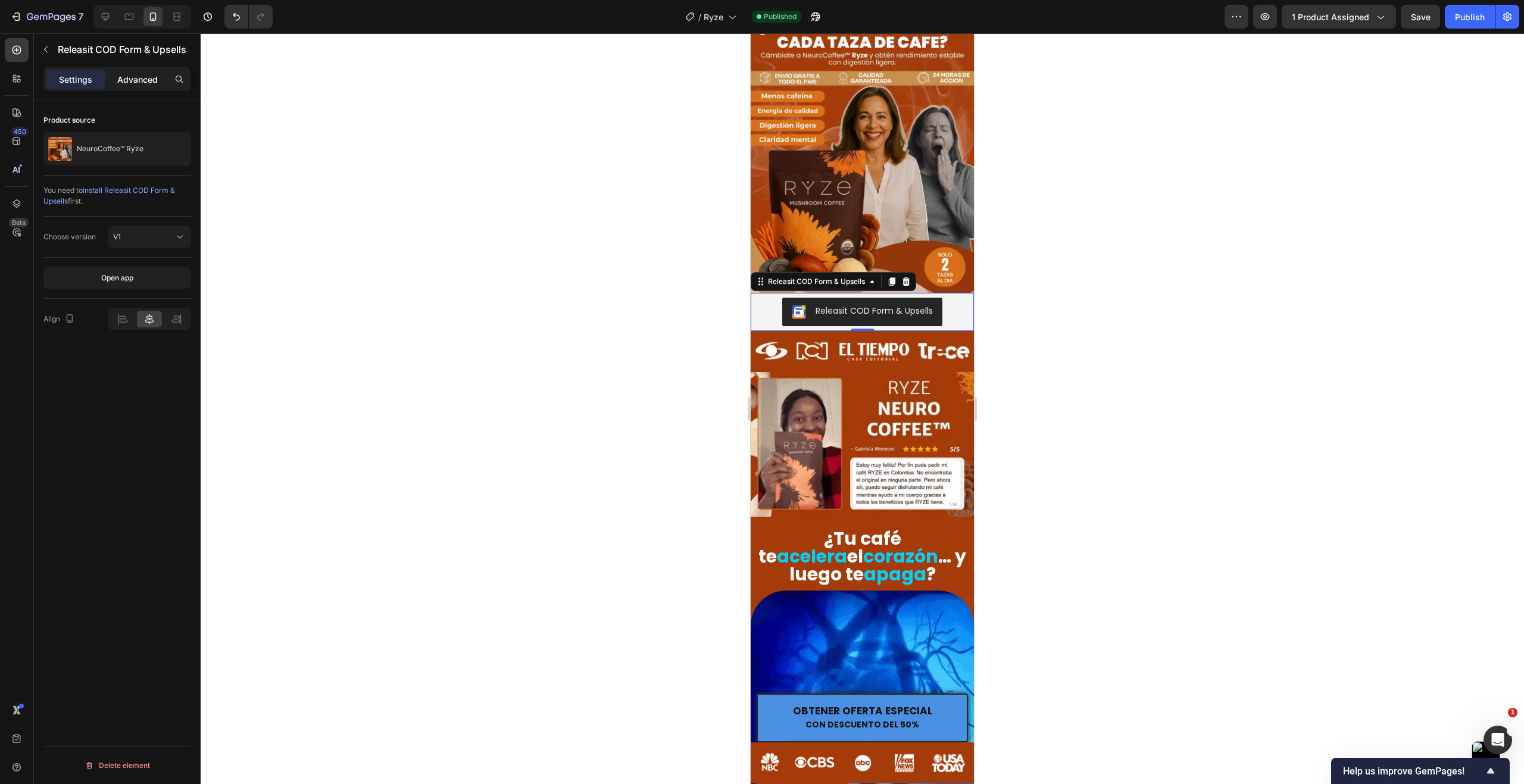
click at [148, 83] on p "Advanced" at bounding box center [137, 79] width 41 height 13
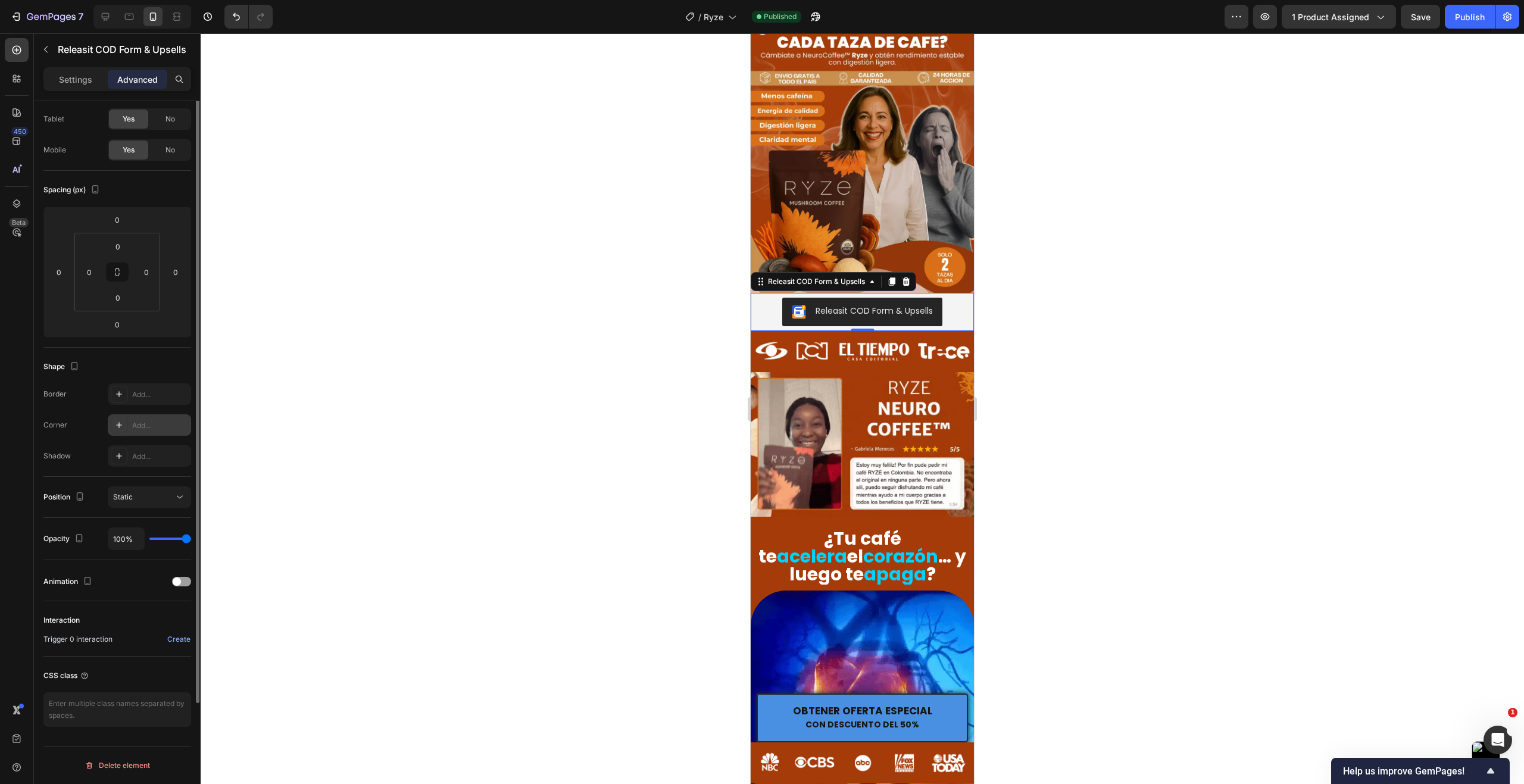
scroll to position [0, 0]
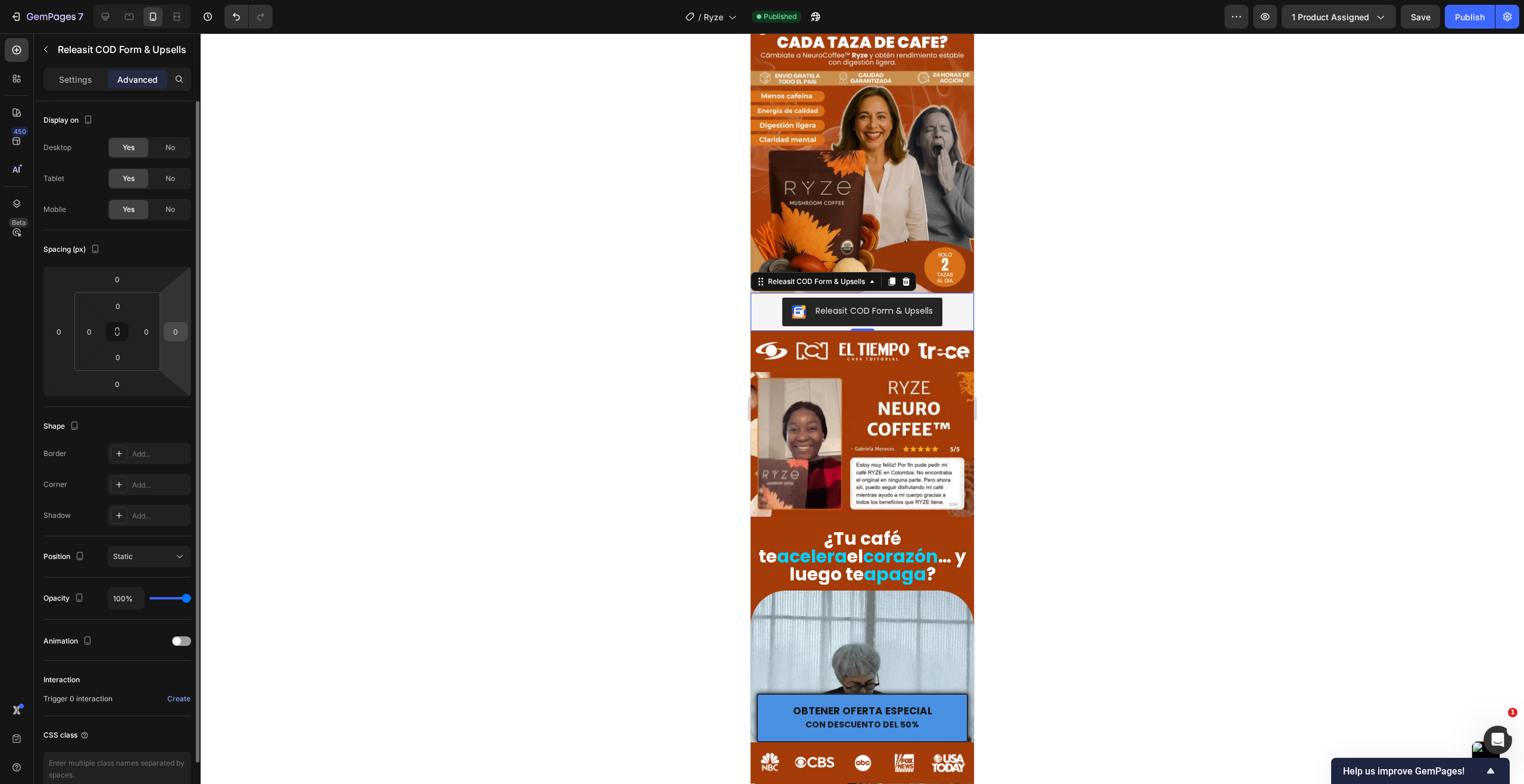
click at [182, 331] on input "0" at bounding box center [176, 331] width 18 height 18
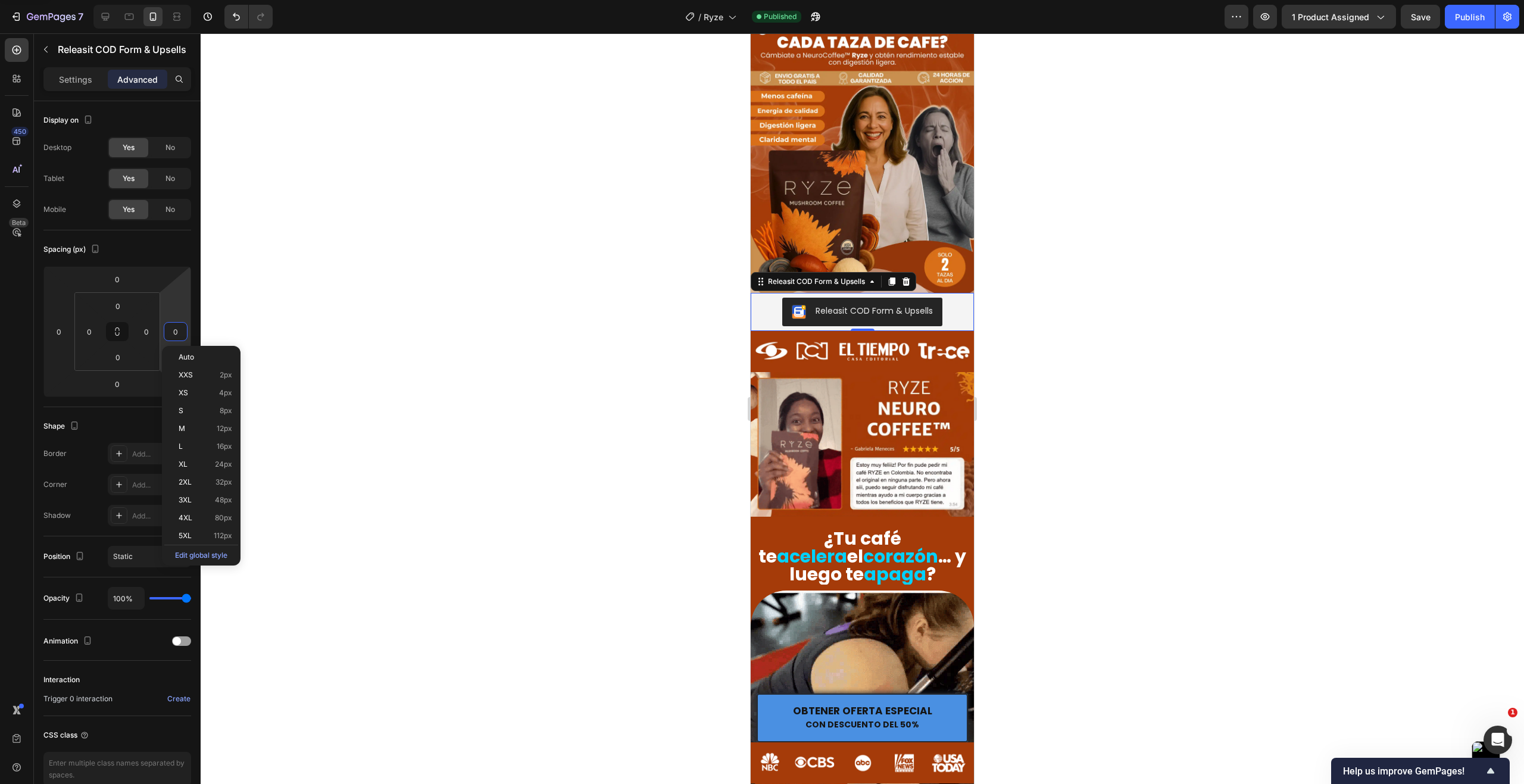
click at [282, 296] on div at bounding box center [862, 408] width 1323 height 750
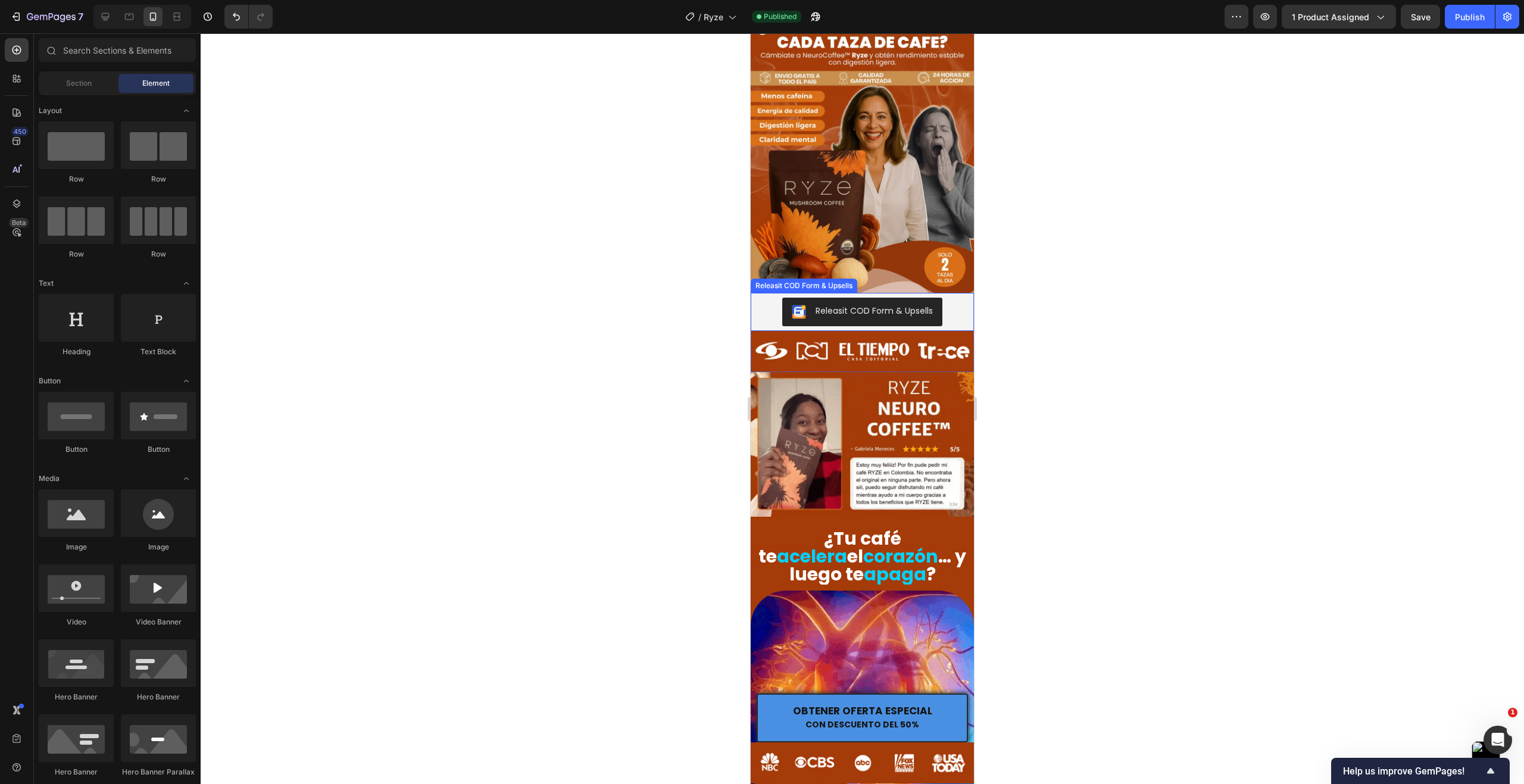
click at [773, 307] on div "Releasit COD Form & Upsells" at bounding box center [862, 312] width 213 height 29
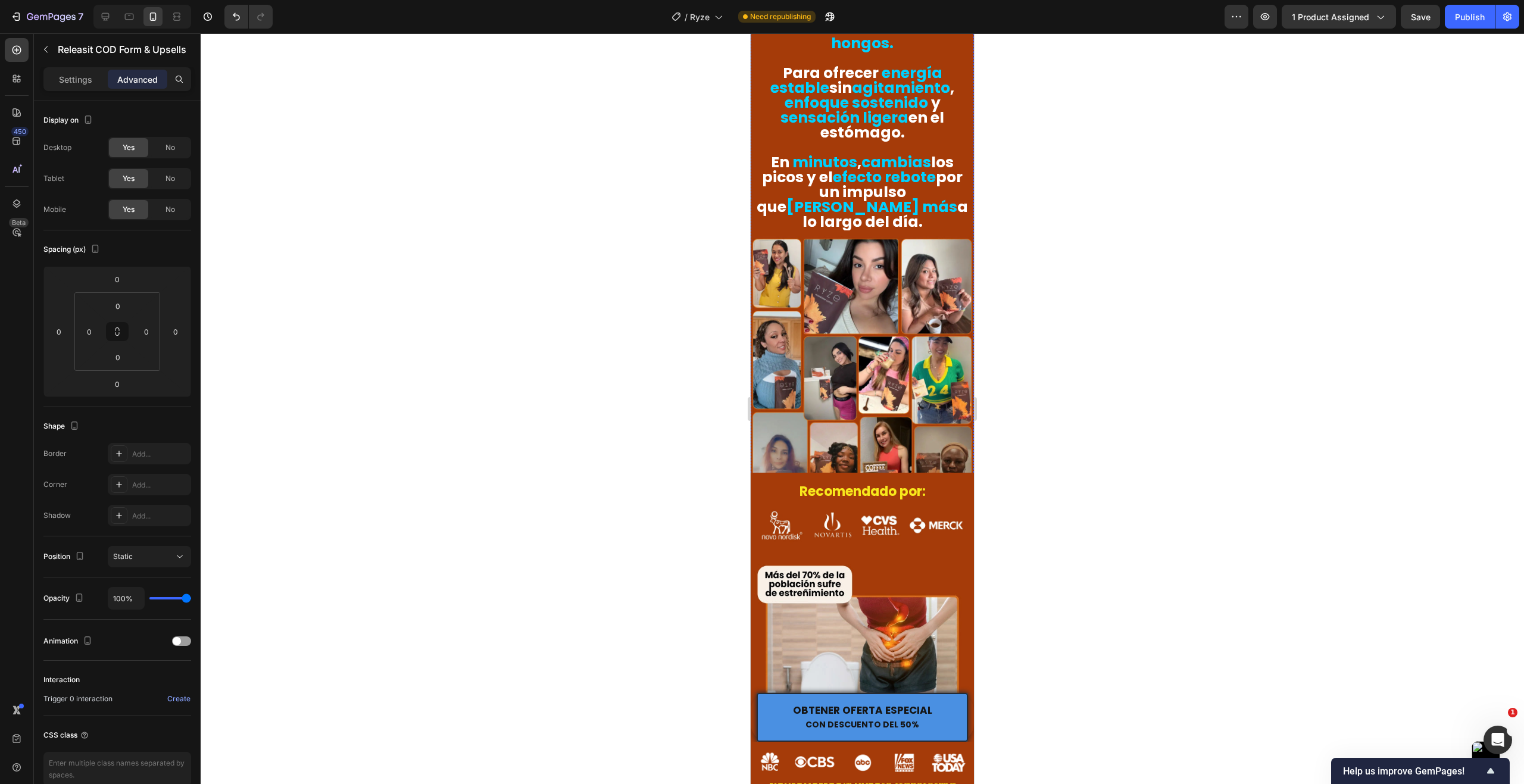
scroll to position [1488, 0]
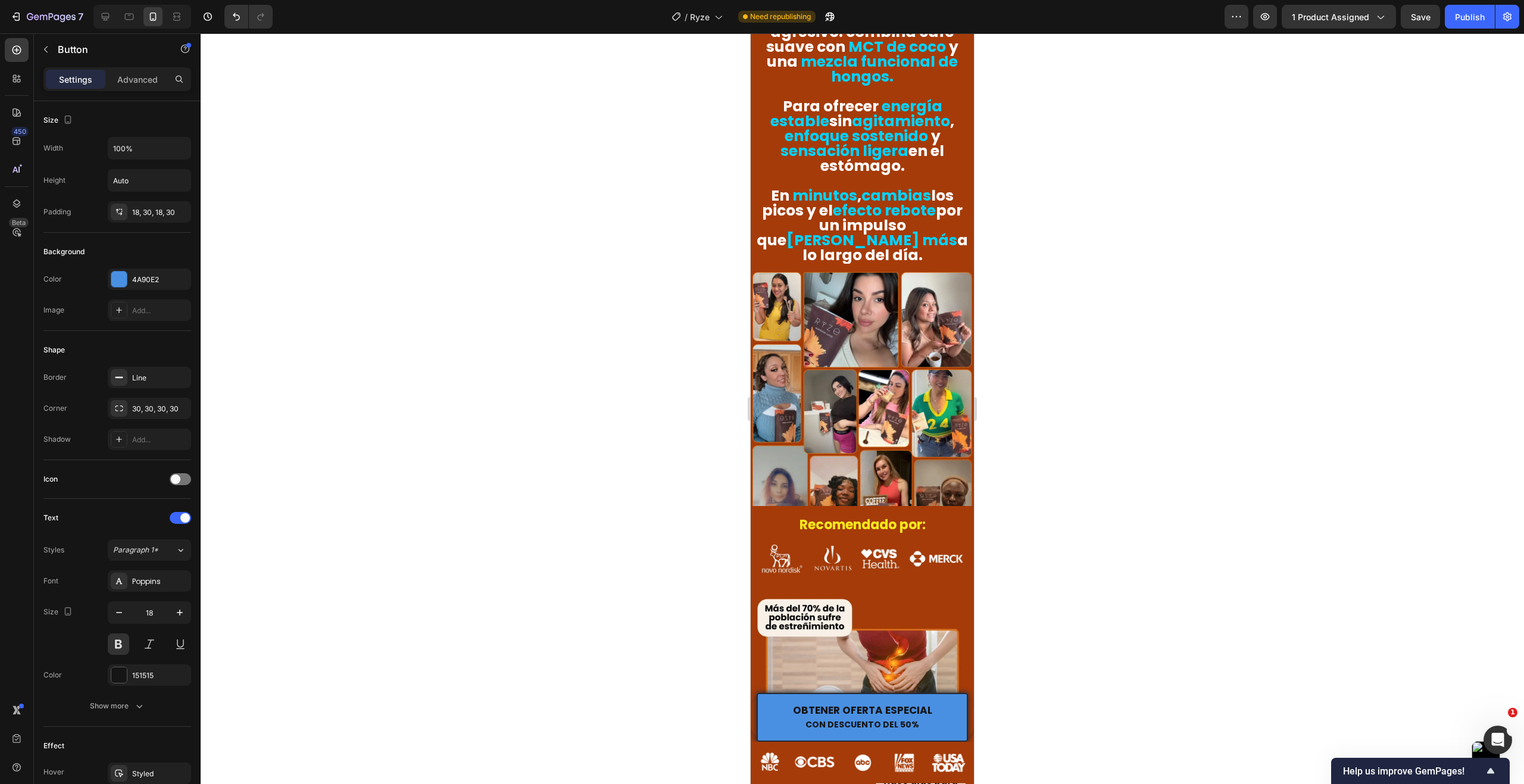
click at [938, 563] on p "OFERTA POR TU PRIMERA COMPRA 50% DE DESCUENTO" at bounding box center [862, 577] width 177 height 27
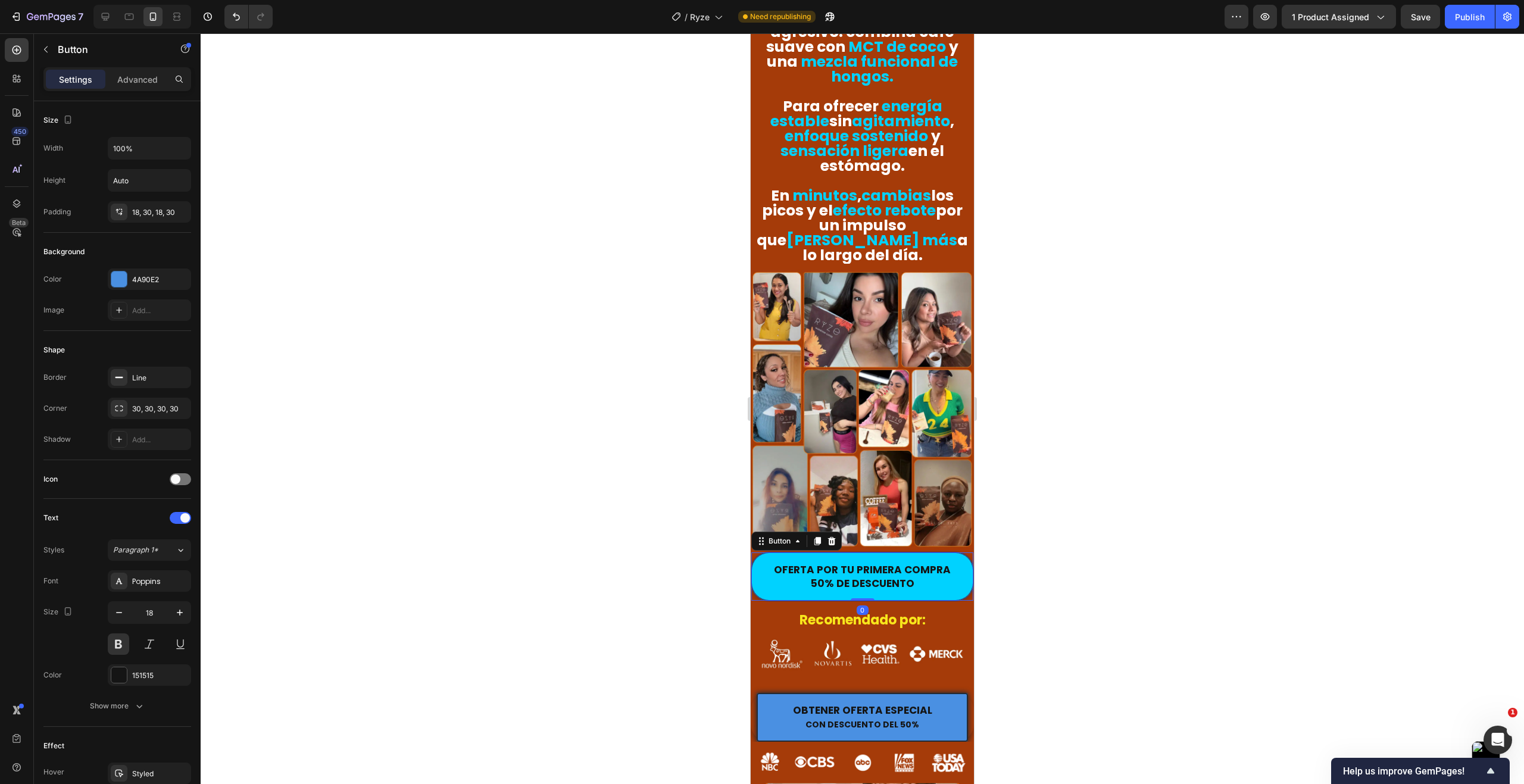
click at [957, 552] on button "OFERTA POR TU PRIMERA COMPRA 50% DE DESCUENTO" at bounding box center [862, 576] width 222 height 48
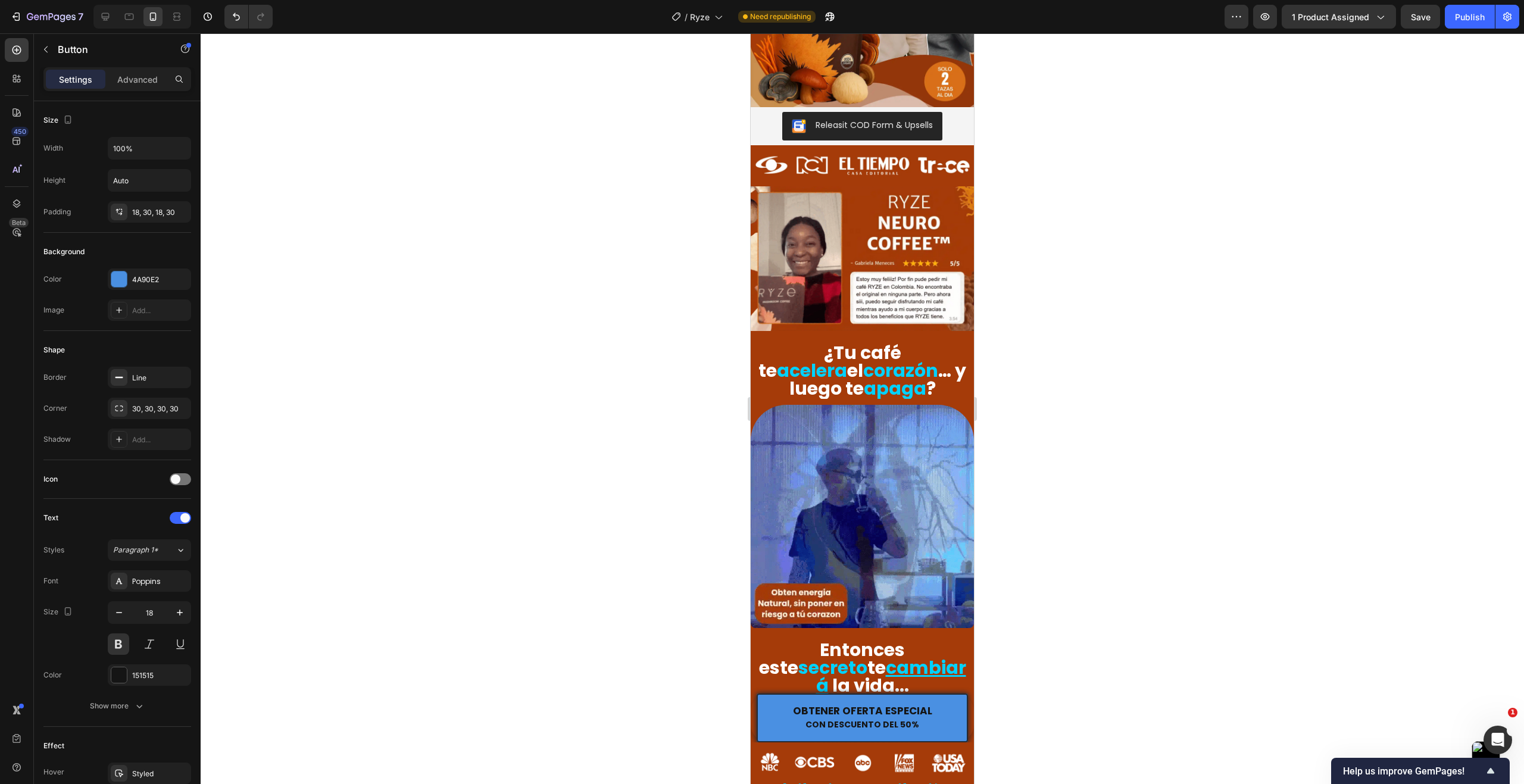
scroll to position [179, 0]
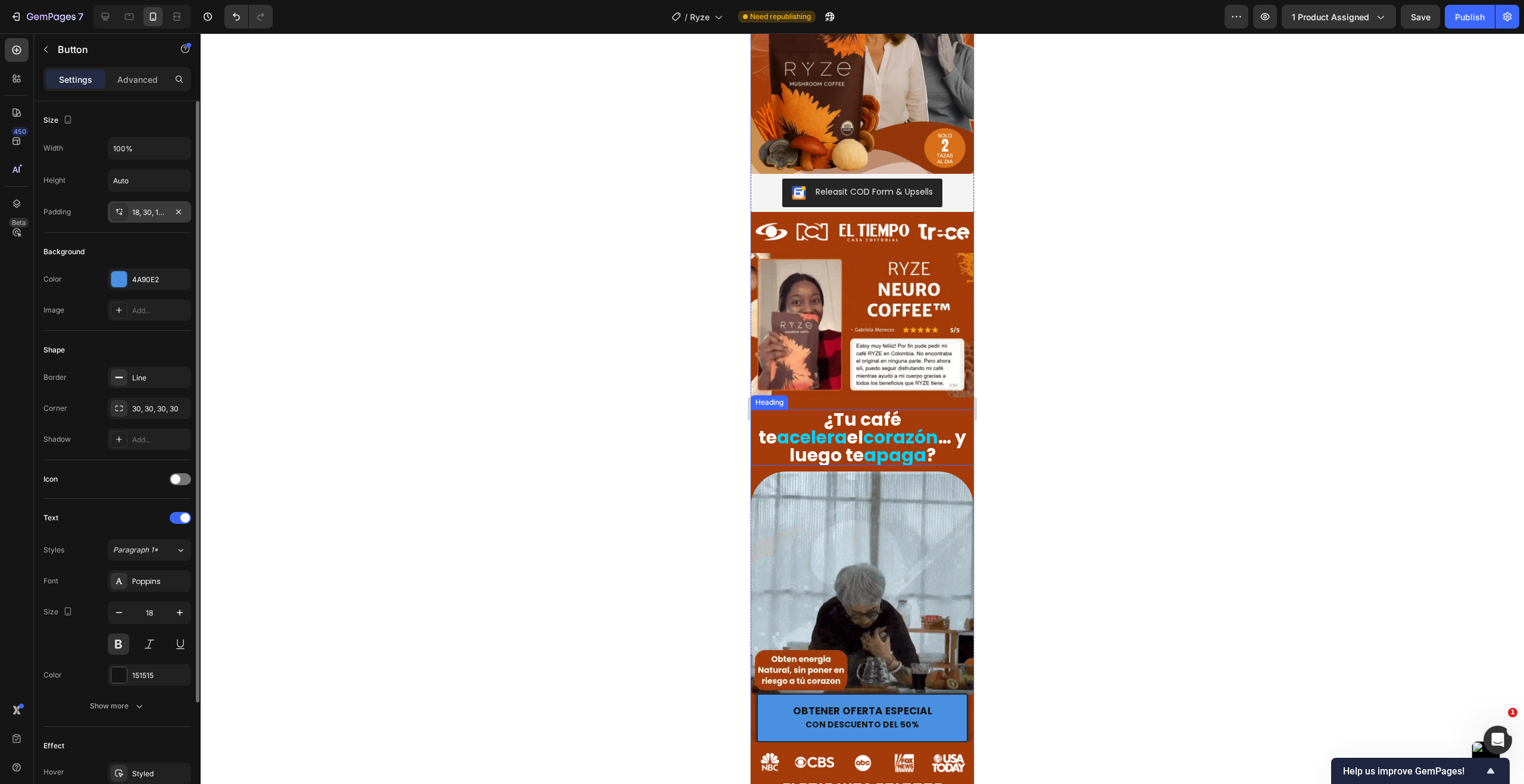
click at [152, 213] on div "18, 30, 18, 30" at bounding box center [149, 213] width 35 height 11
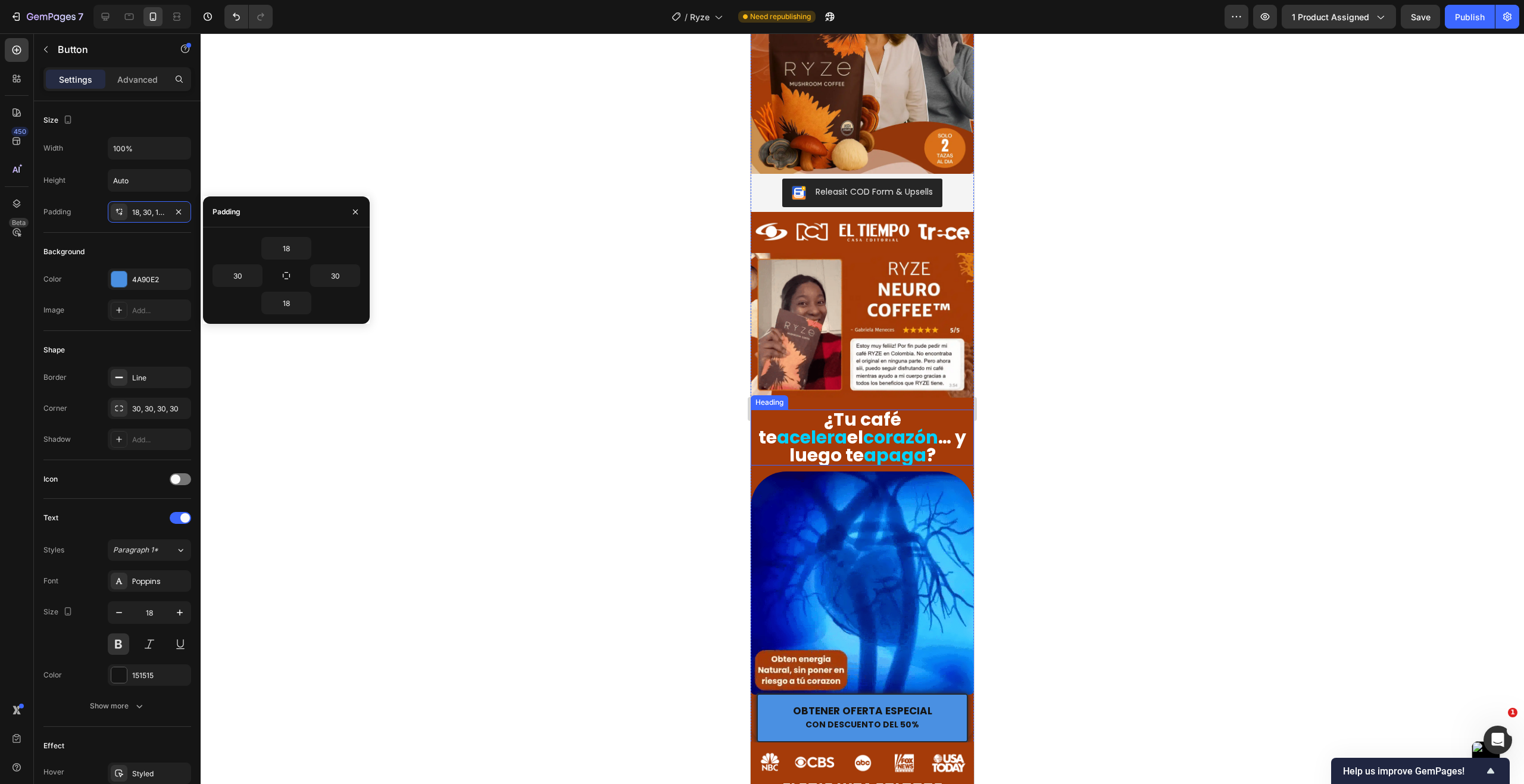
click at [466, 355] on div at bounding box center [862, 408] width 1323 height 750
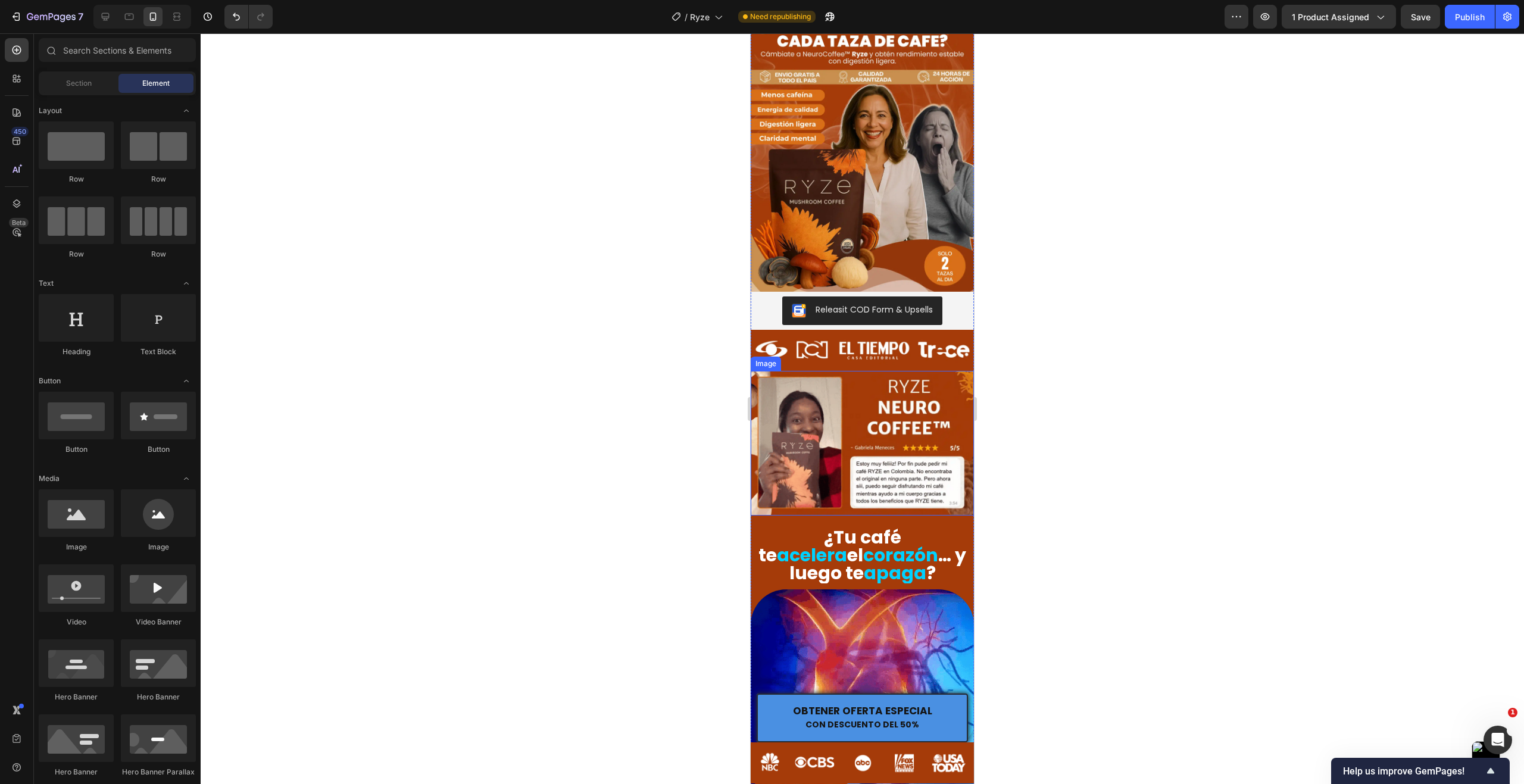
scroll to position [59, 0]
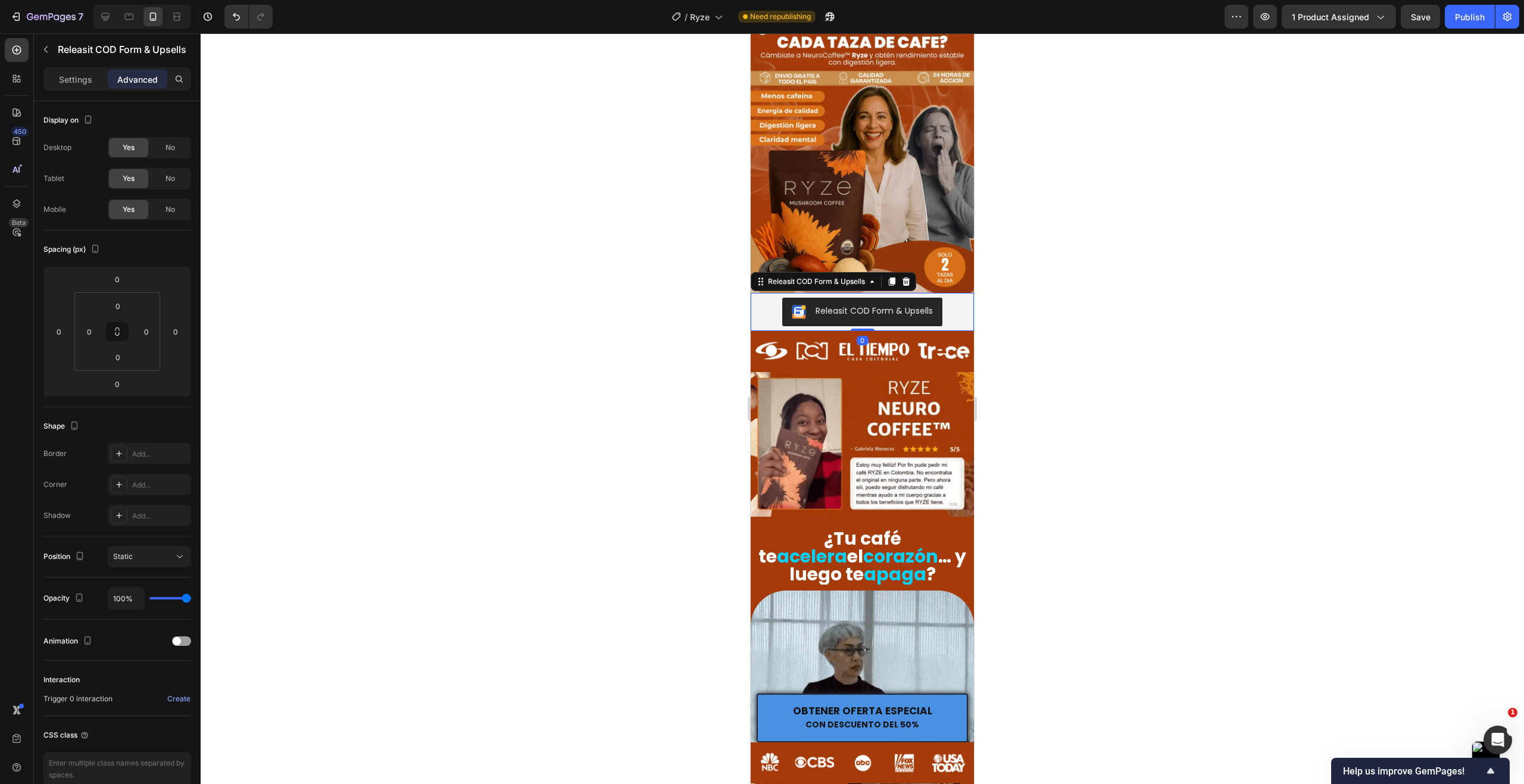
click at [951, 300] on div "Releasit COD Form & Upsells" at bounding box center [862, 312] width 213 height 29
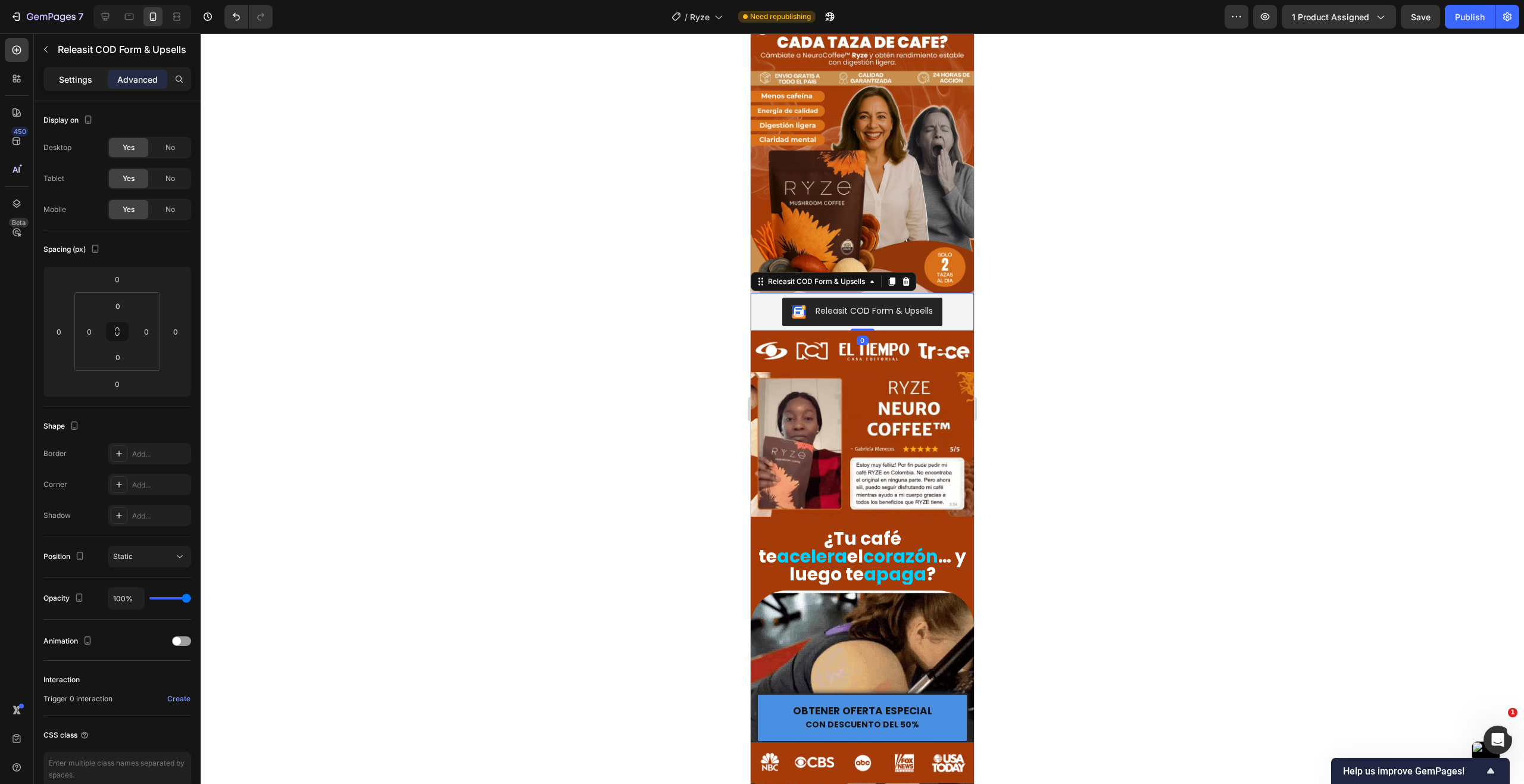
click at [87, 79] on p "Settings" at bounding box center [75, 79] width 33 height 13
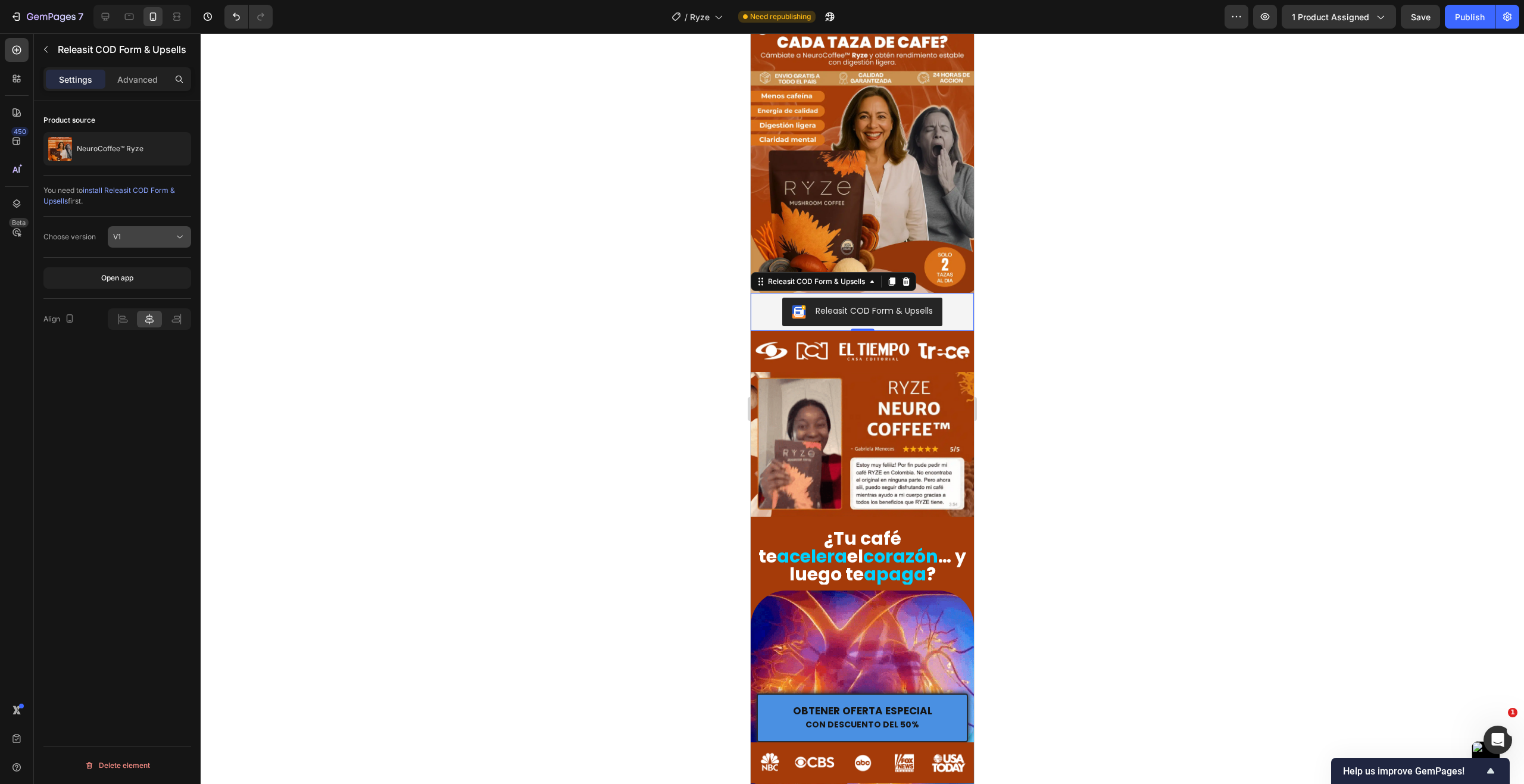
click at [167, 234] on div "V1" at bounding box center [143, 237] width 61 height 11
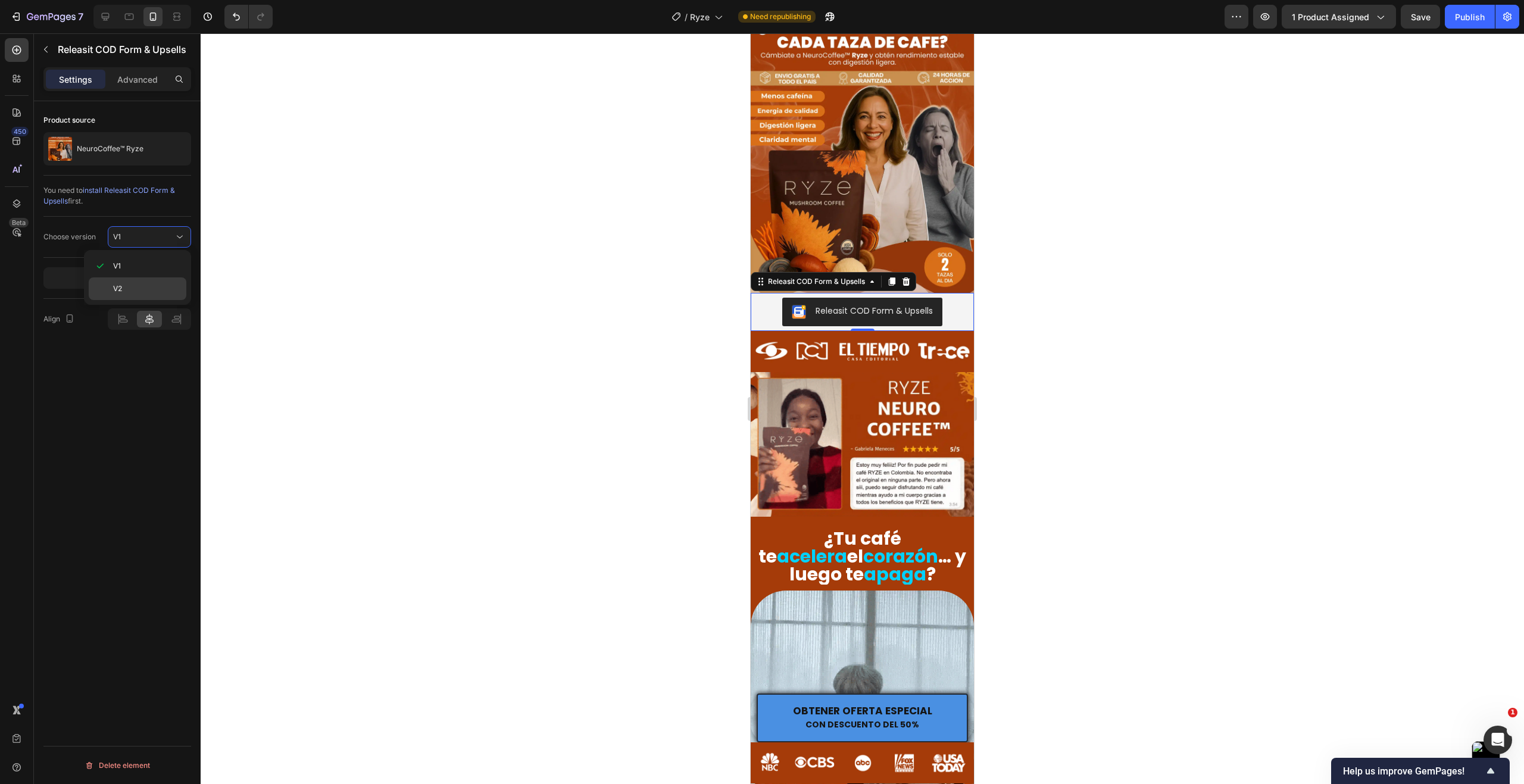
click at [135, 289] on p "V2" at bounding box center [147, 288] width 68 height 11
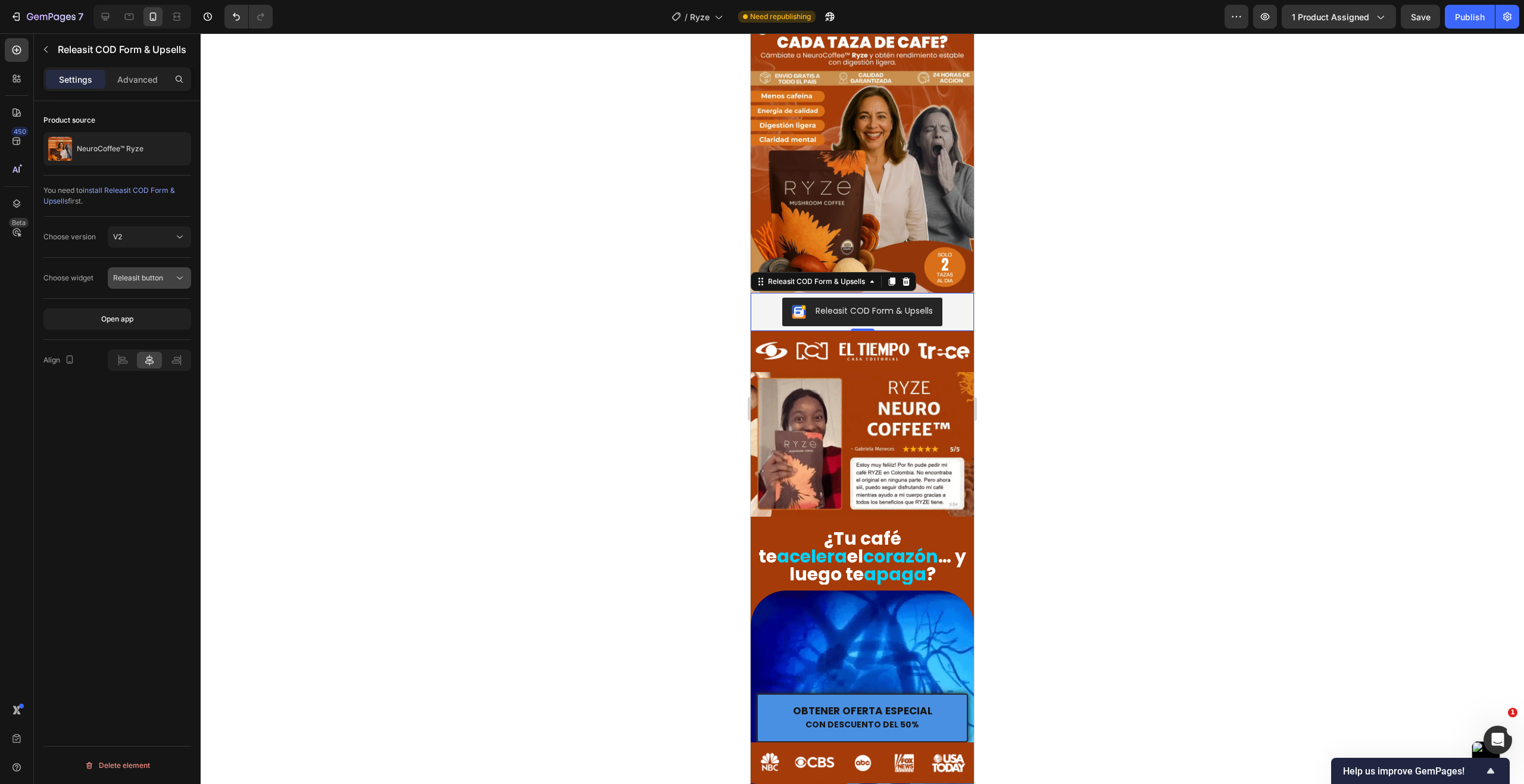
click at [147, 282] on span "Releasit button" at bounding box center [138, 278] width 50 height 11
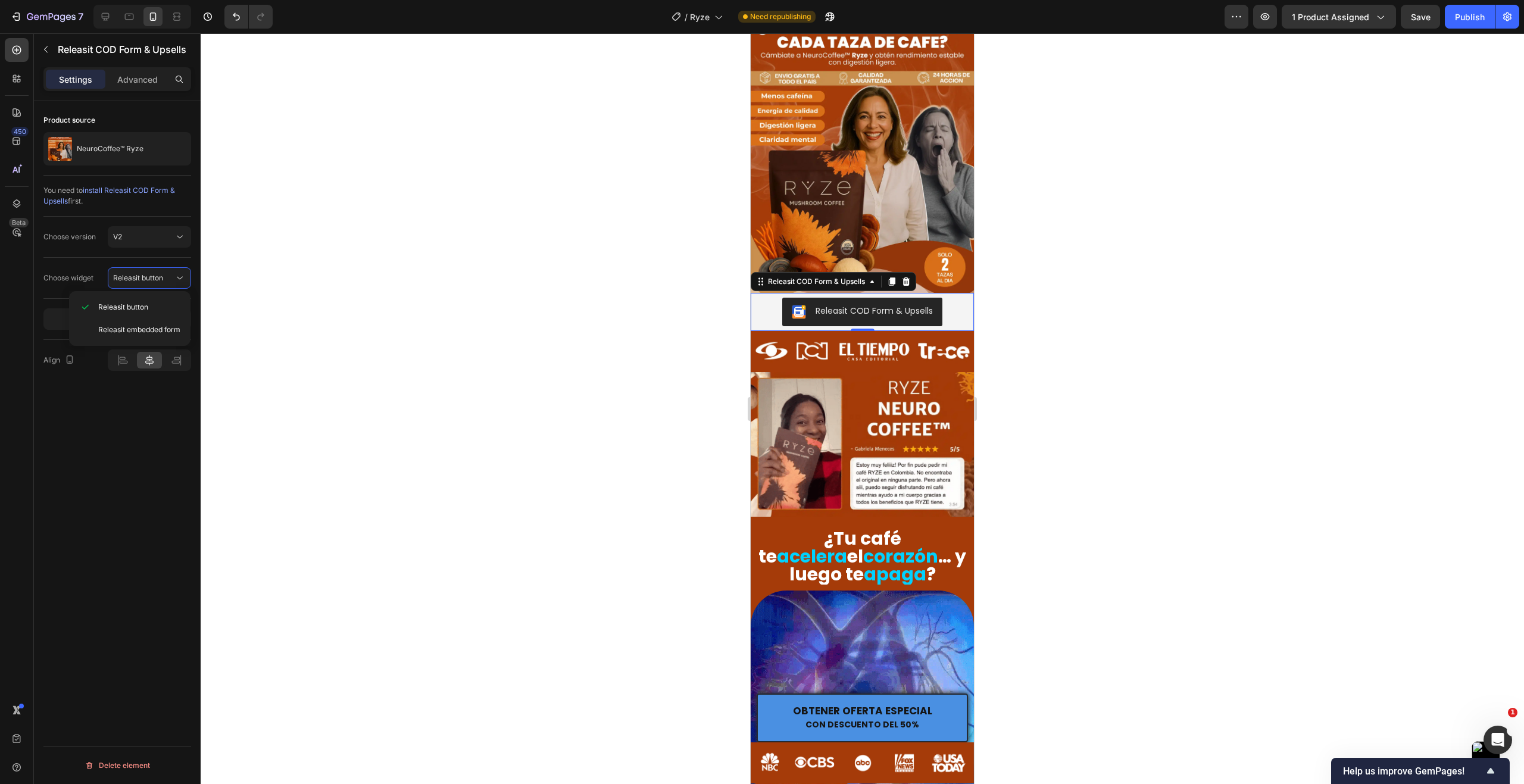
click at [158, 258] on div "Choose widget Releasit button" at bounding box center [117, 278] width 148 height 41
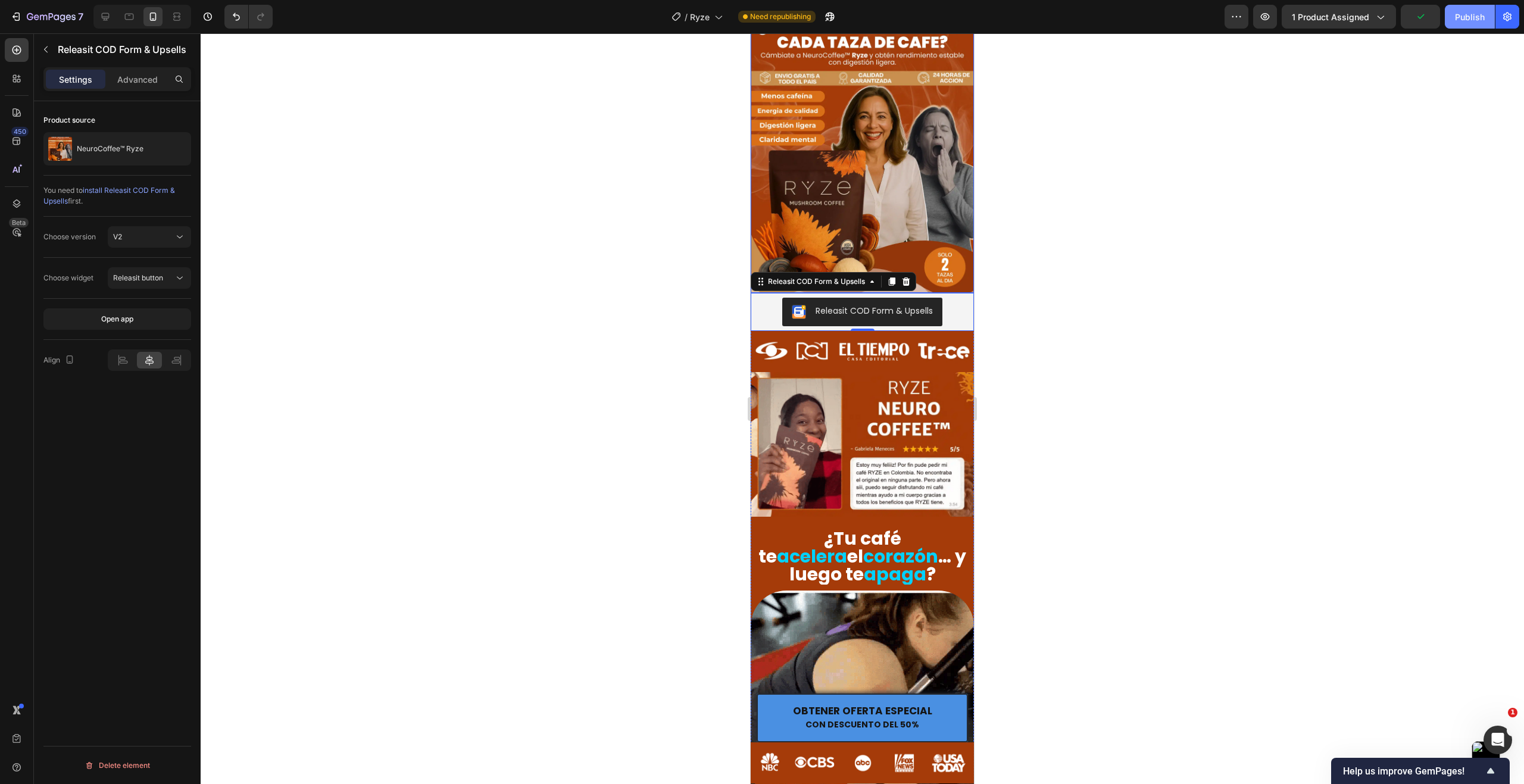
click at [1473, 19] on div "Publish" at bounding box center [1470, 17] width 30 height 13
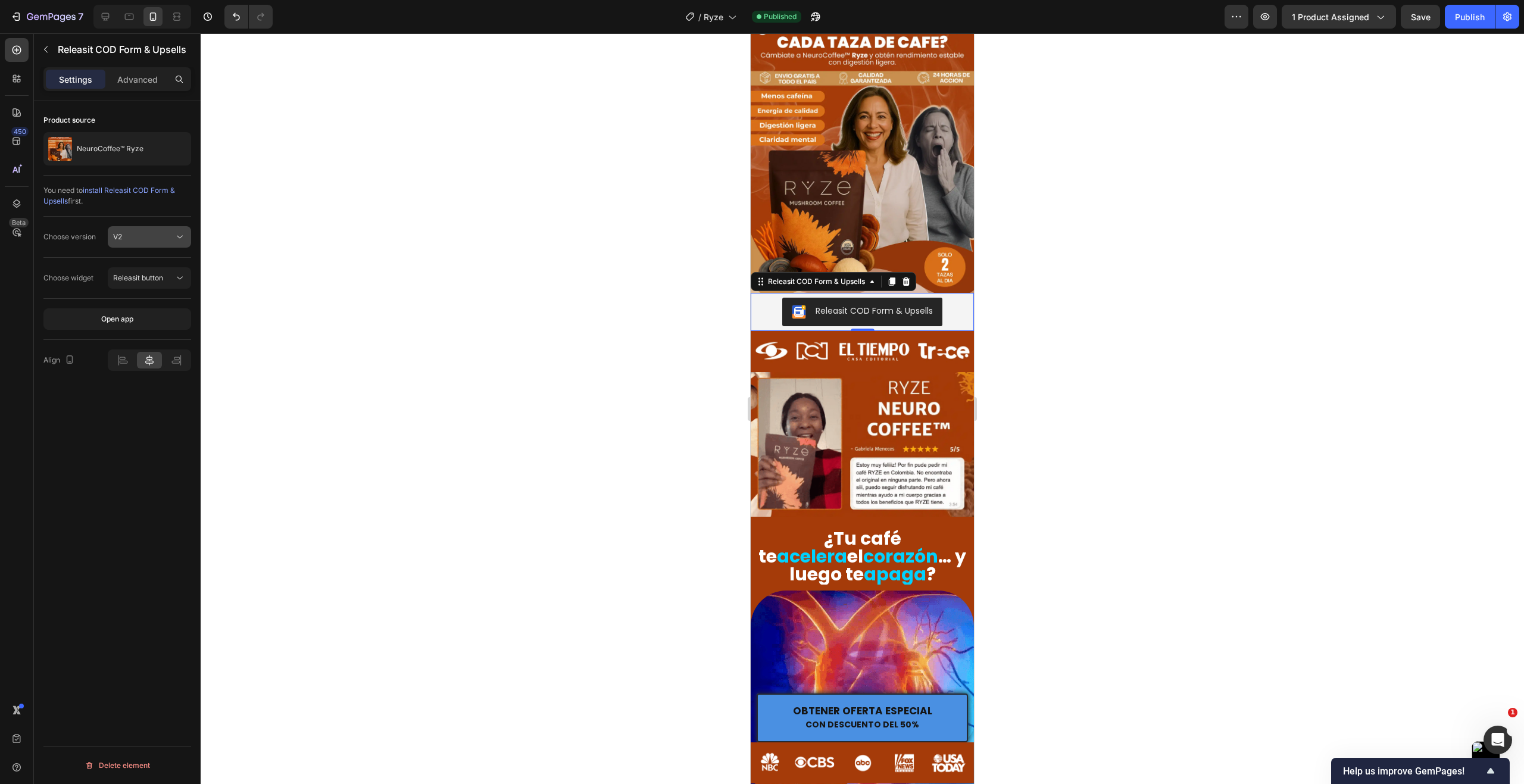
click at [174, 245] on button "V2" at bounding box center [149, 237] width 83 height 22
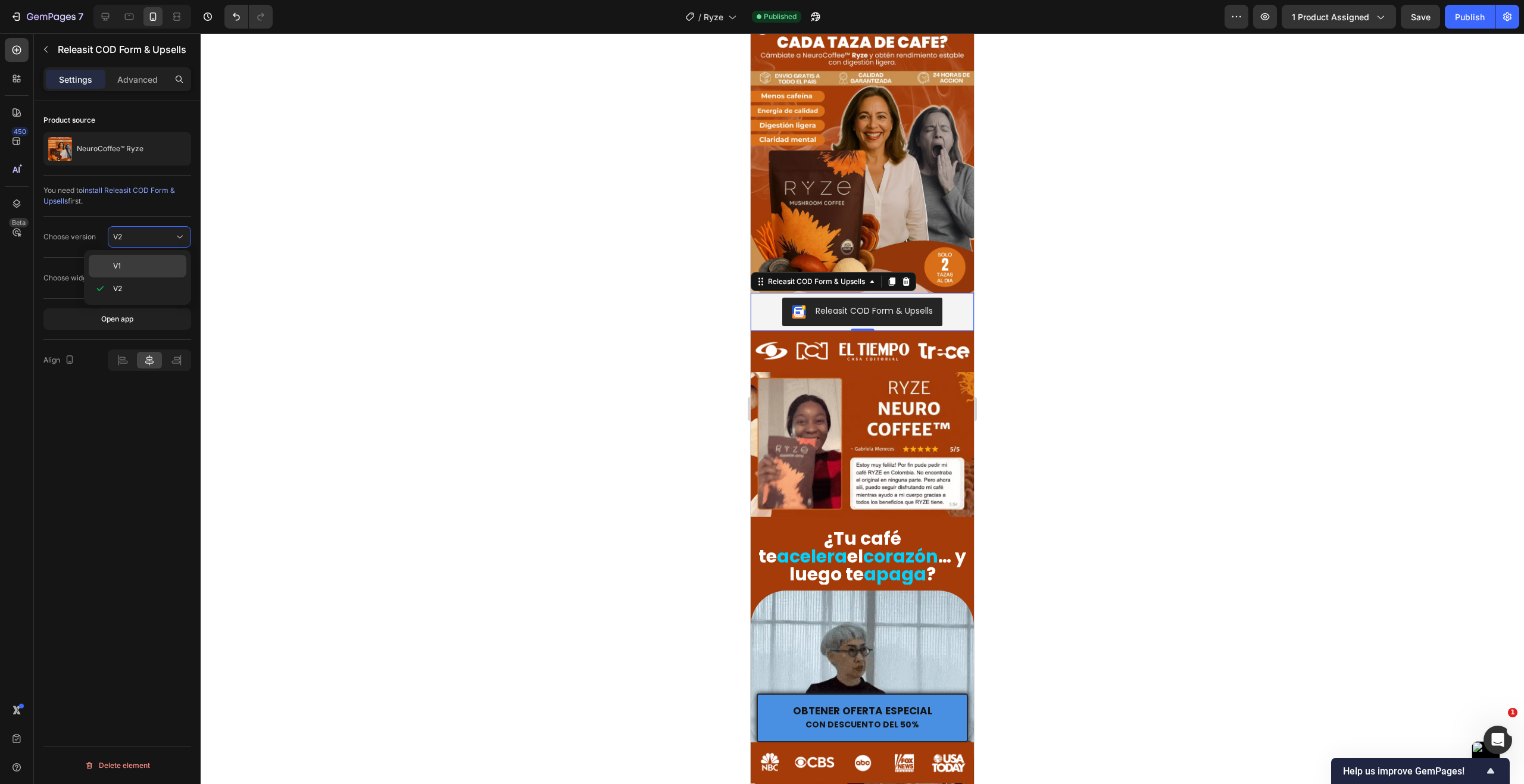
click at [149, 260] on div "V1" at bounding box center [137, 266] width 98 height 23
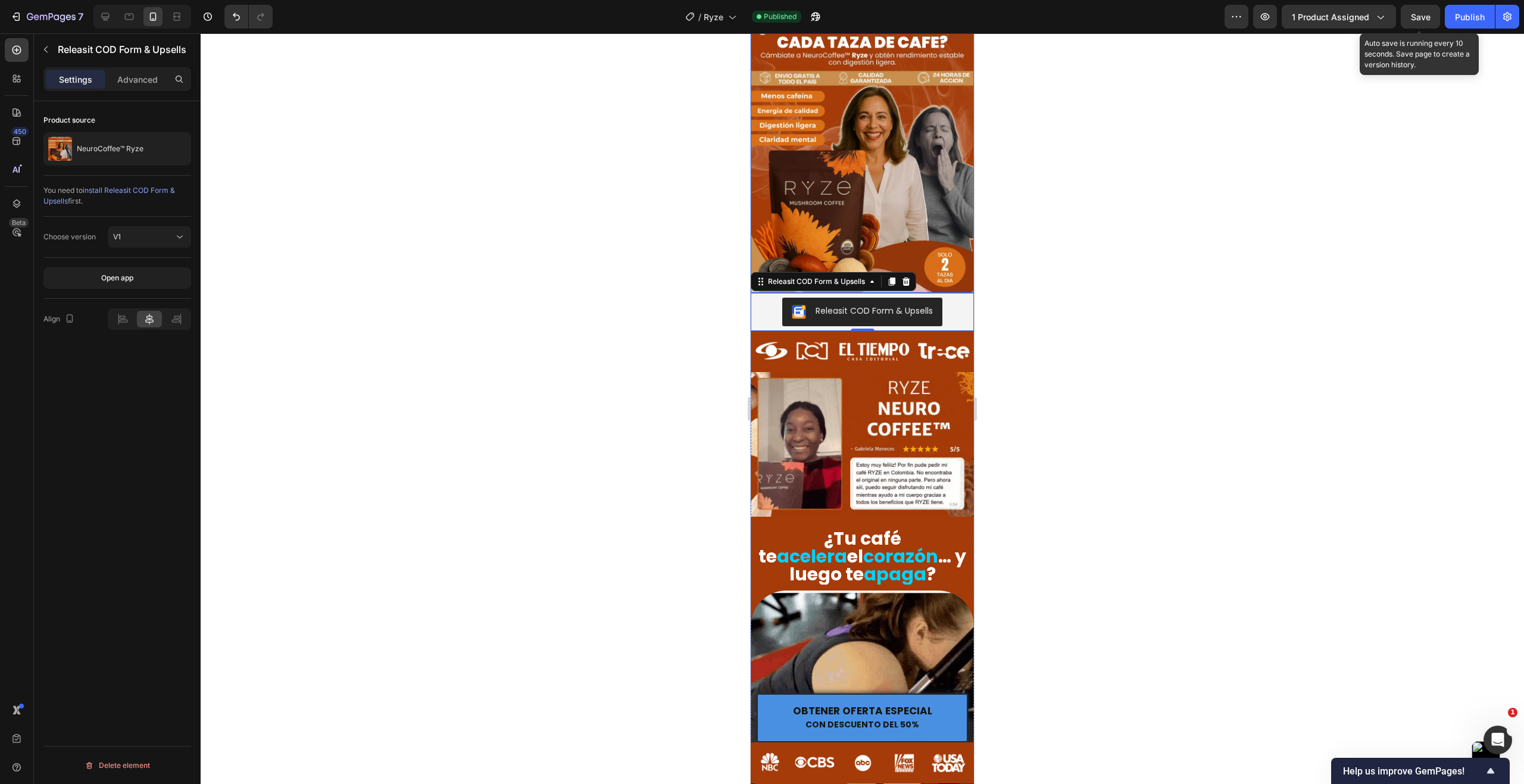
click at [1423, 13] on span "Save" at bounding box center [1420, 17] width 20 height 10
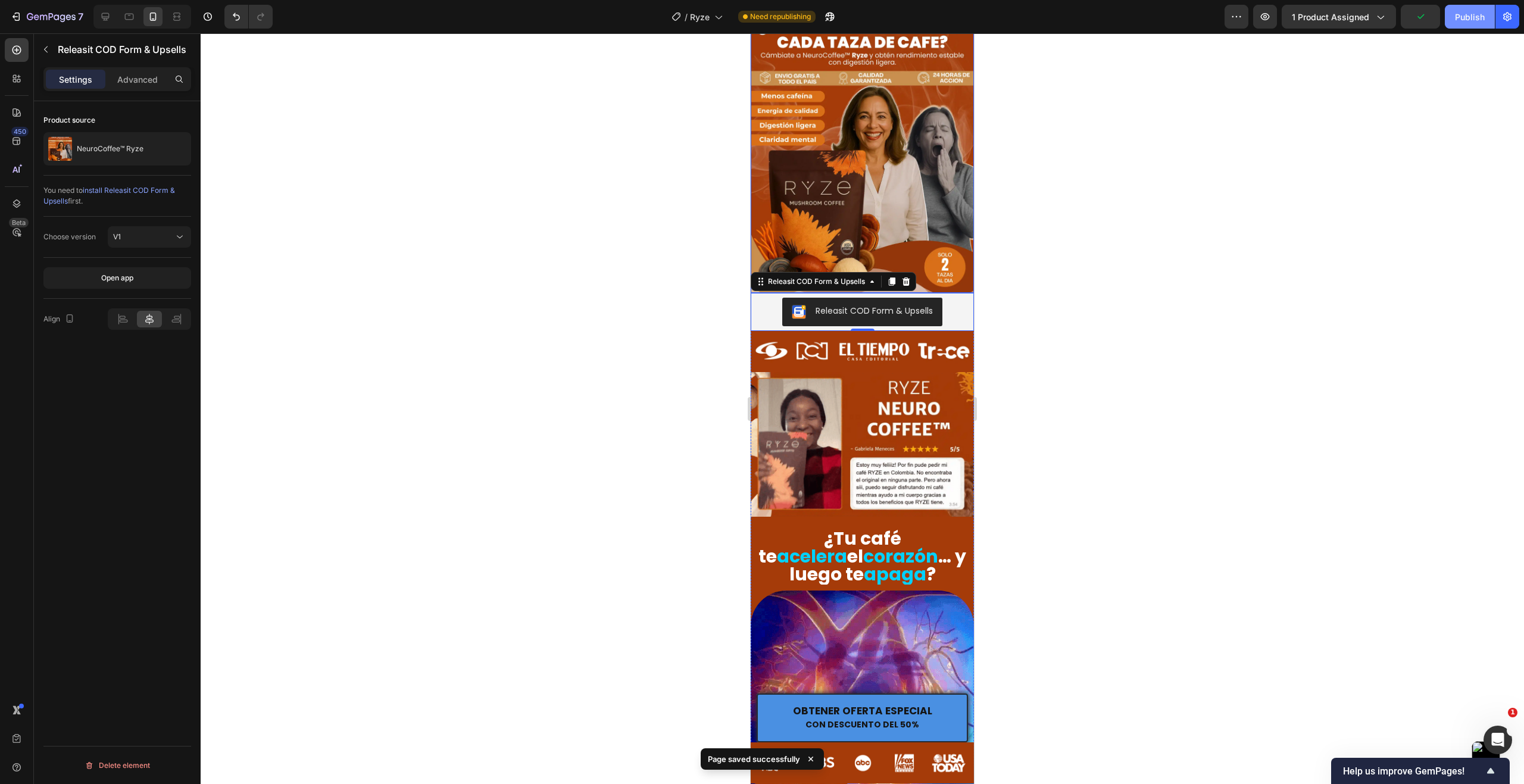
click at [1465, 19] on div "Publish" at bounding box center [1470, 17] width 30 height 13
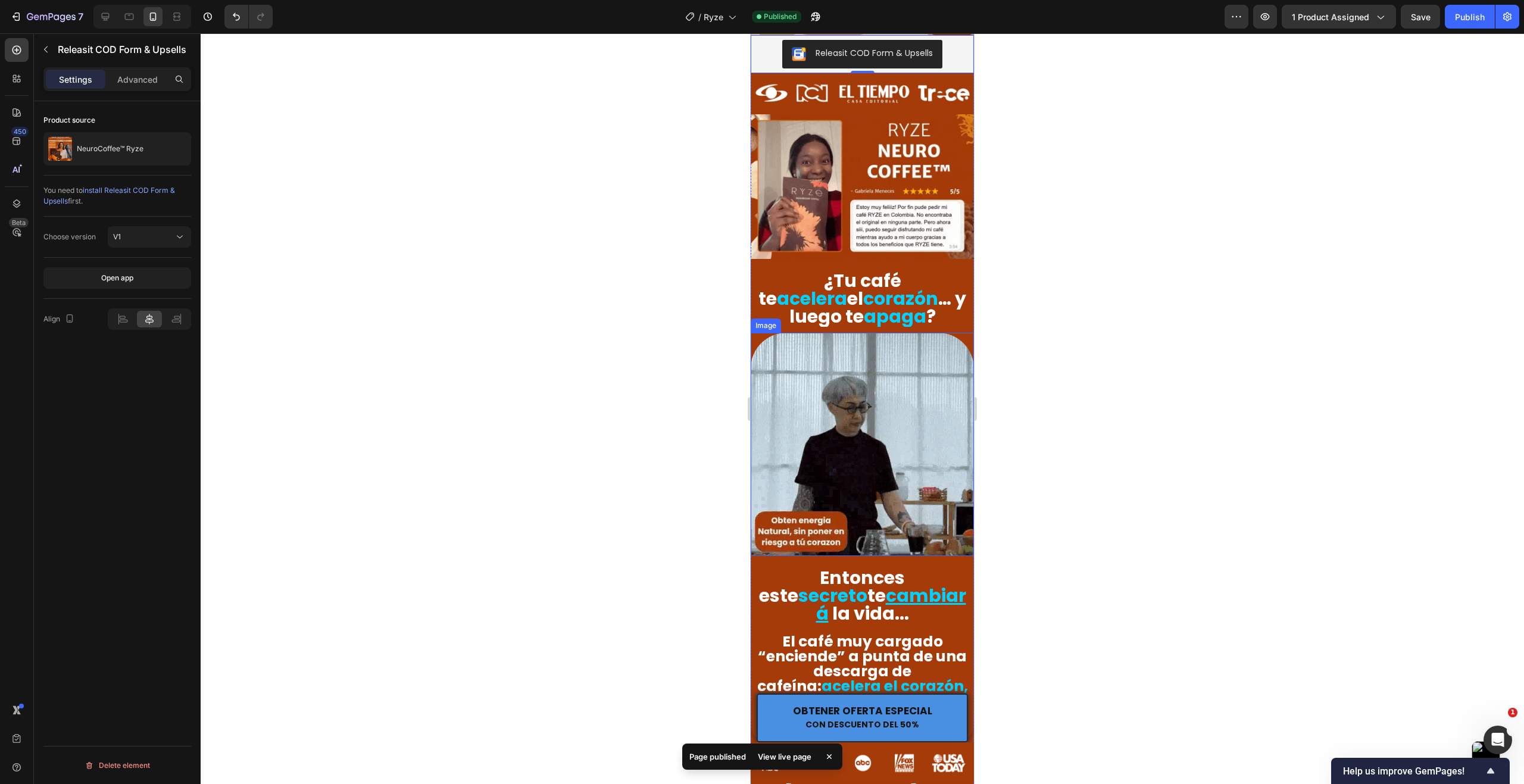
scroll to position [297, 0]
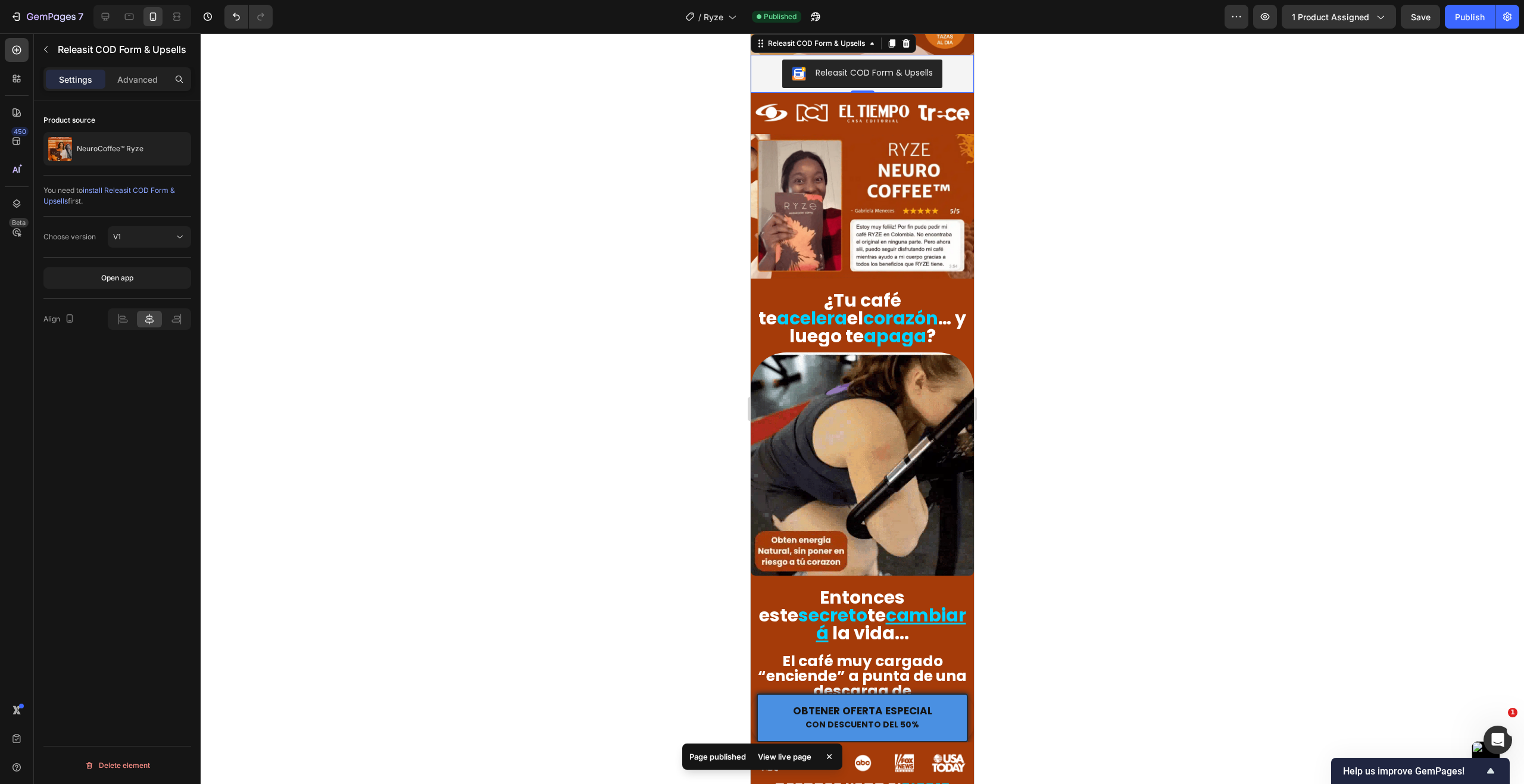
click at [600, 282] on div at bounding box center [862, 408] width 1323 height 750
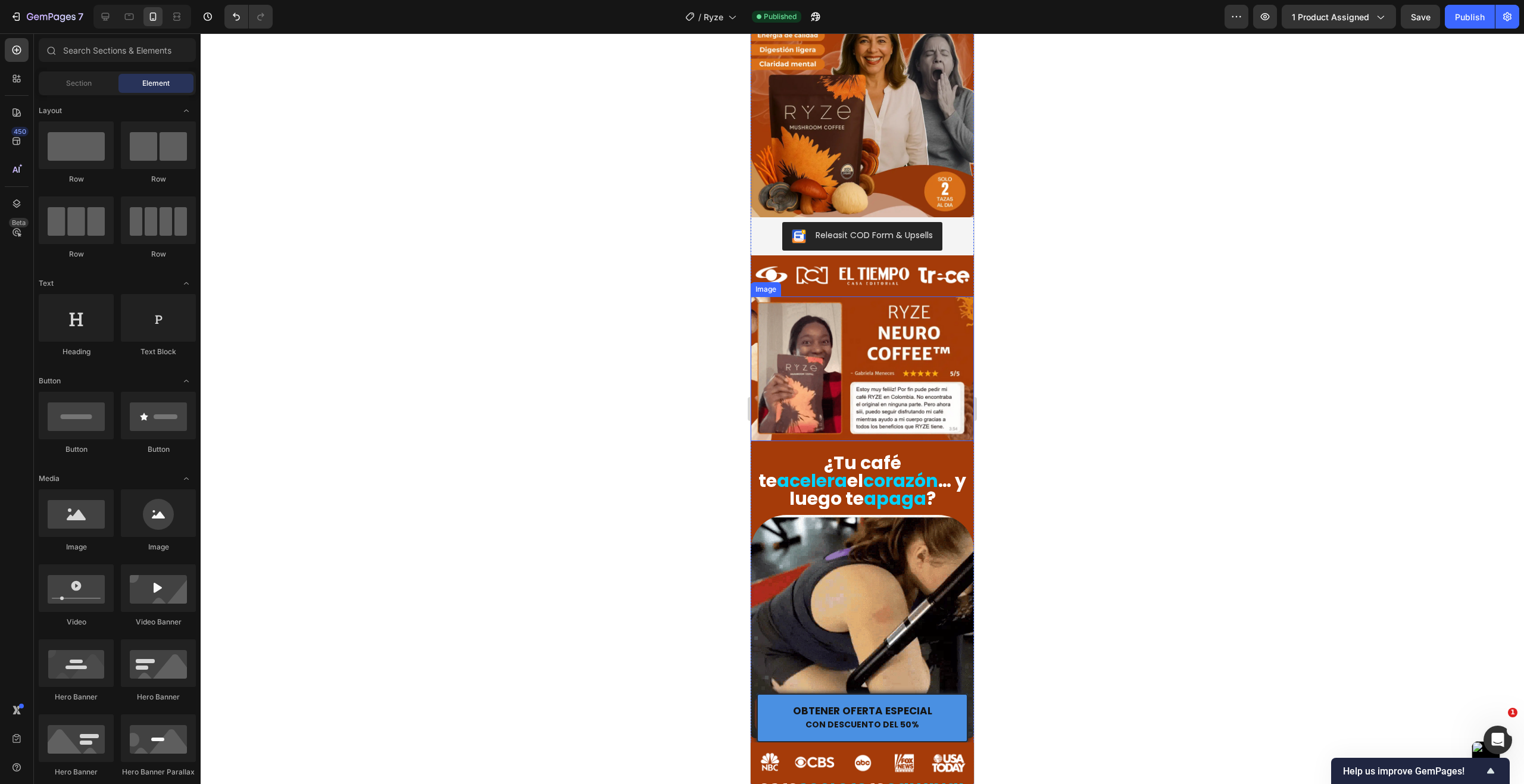
scroll to position [0, 0]
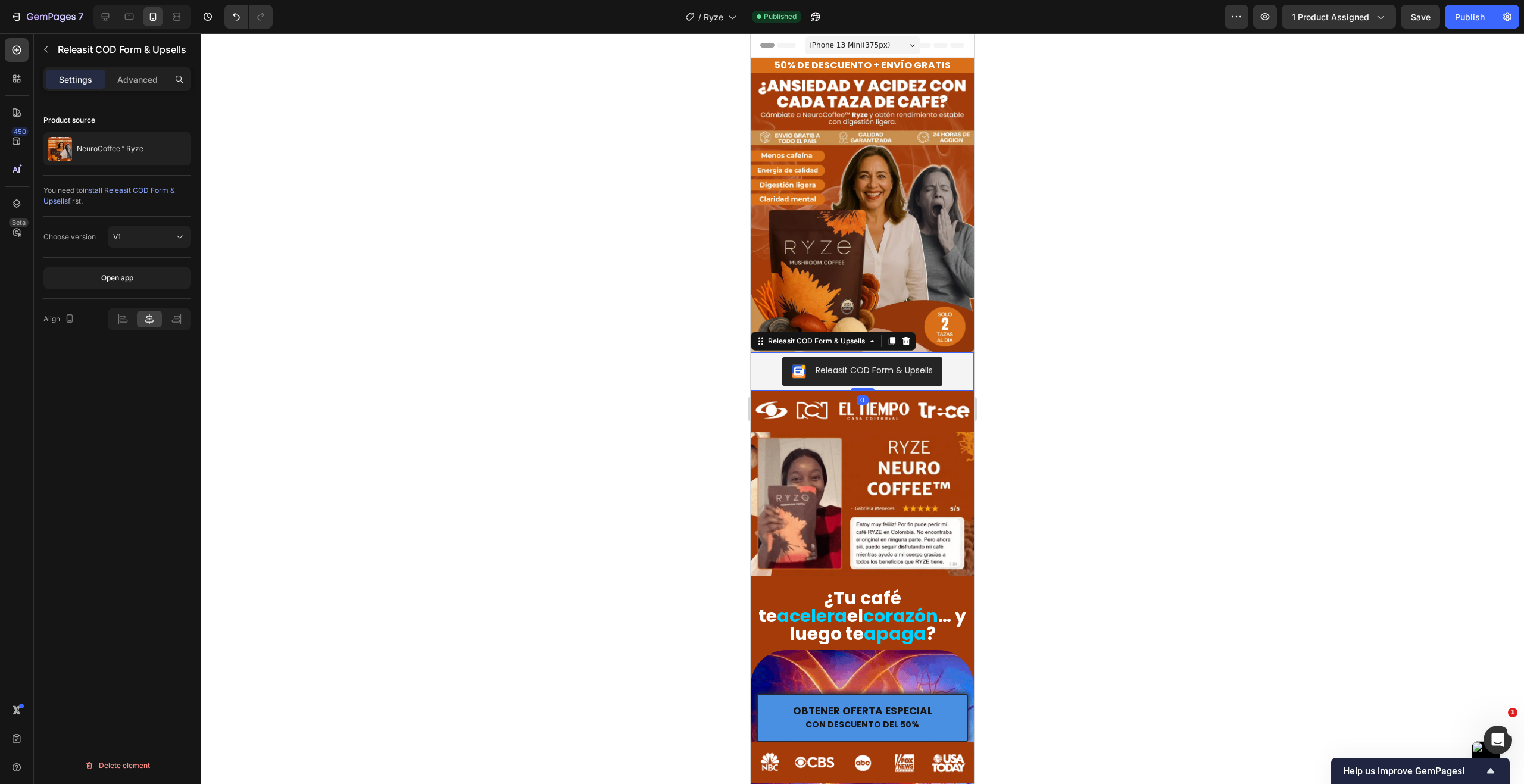
click at [768, 359] on div "Releasit COD Form & Upsells" at bounding box center [862, 371] width 213 height 29
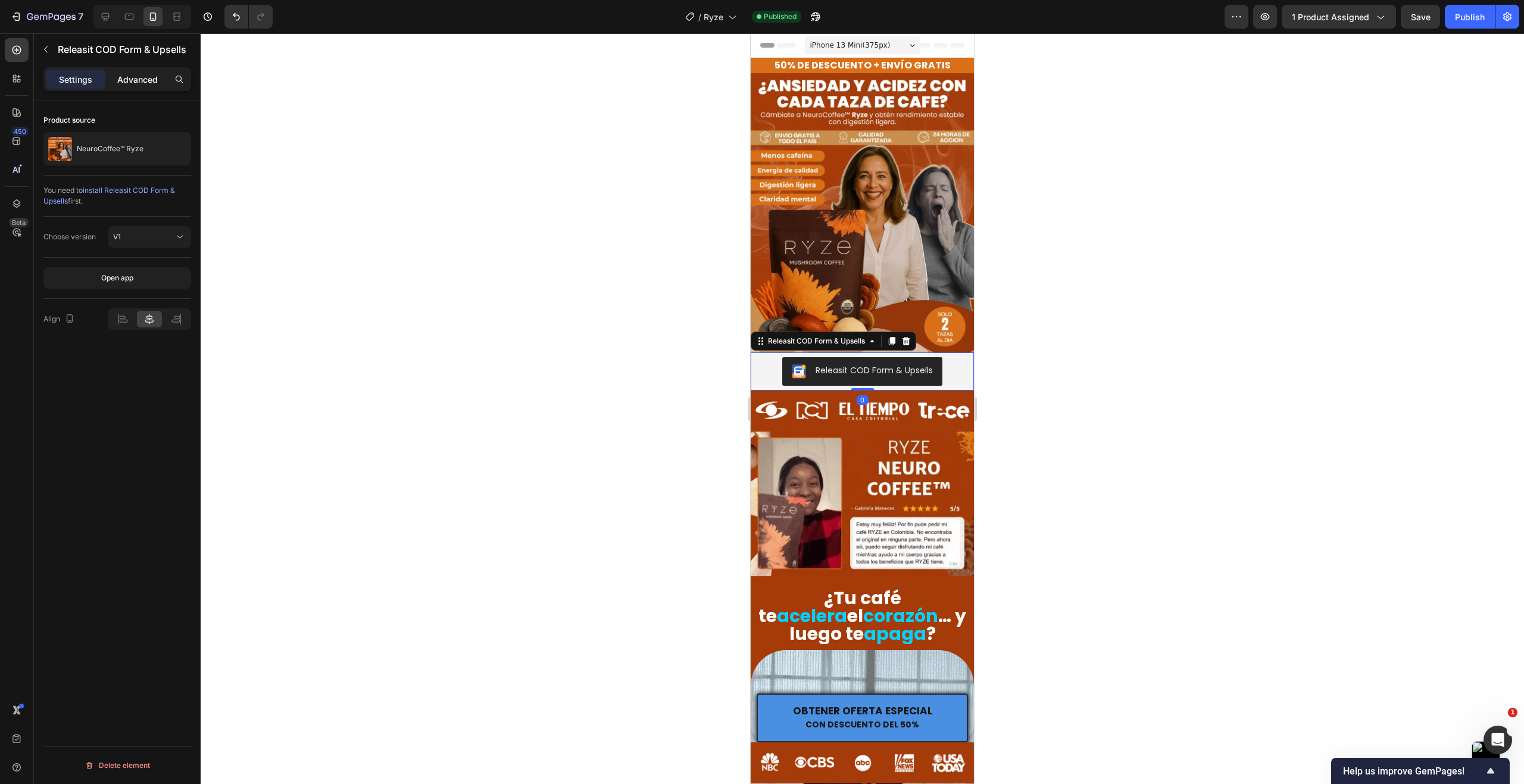
click at [143, 76] on p "Advanced" at bounding box center [137, 79] width 41 height 13
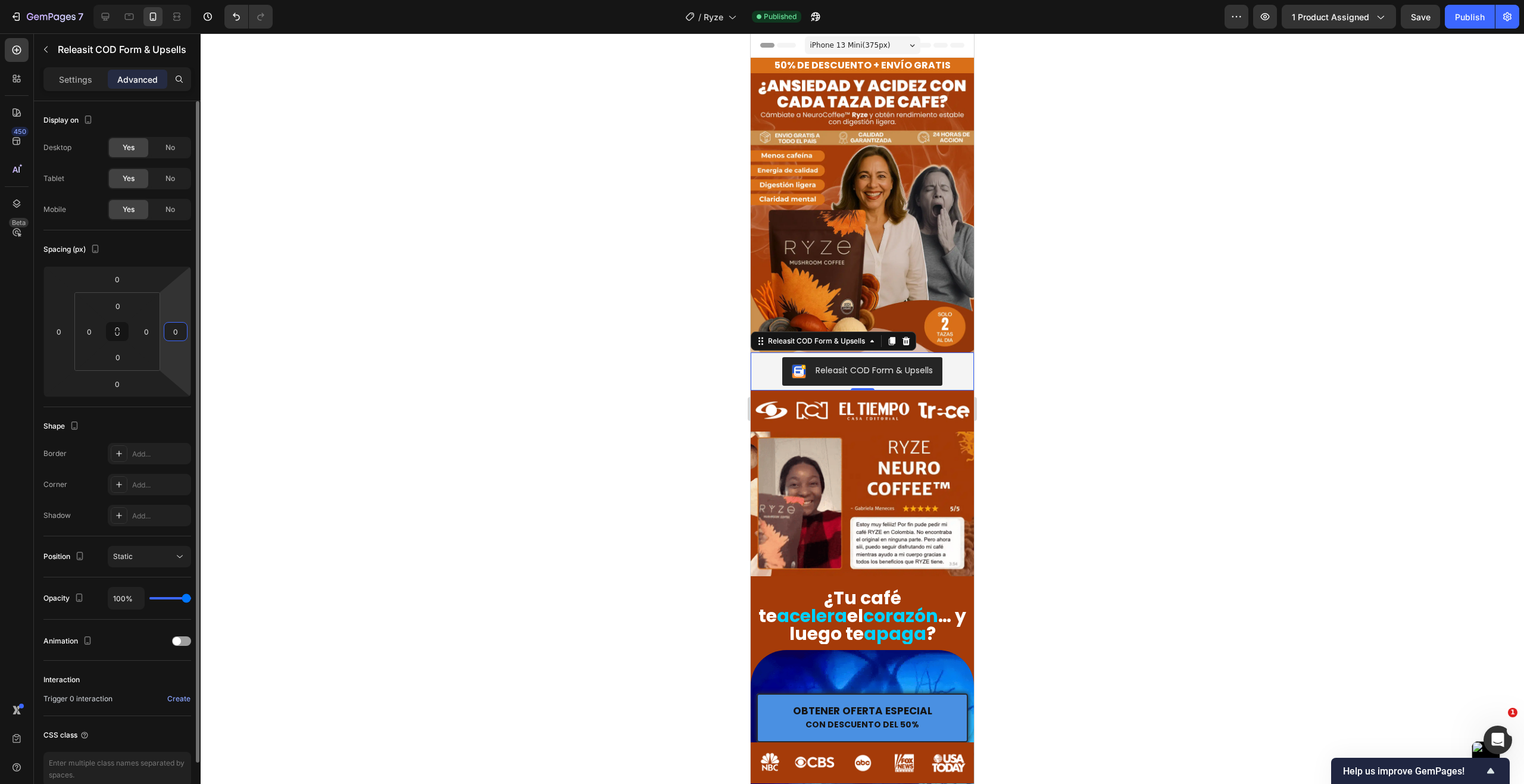
click at [180, 328] on input "0" at bounding box center [176, 331] width 18 height 18
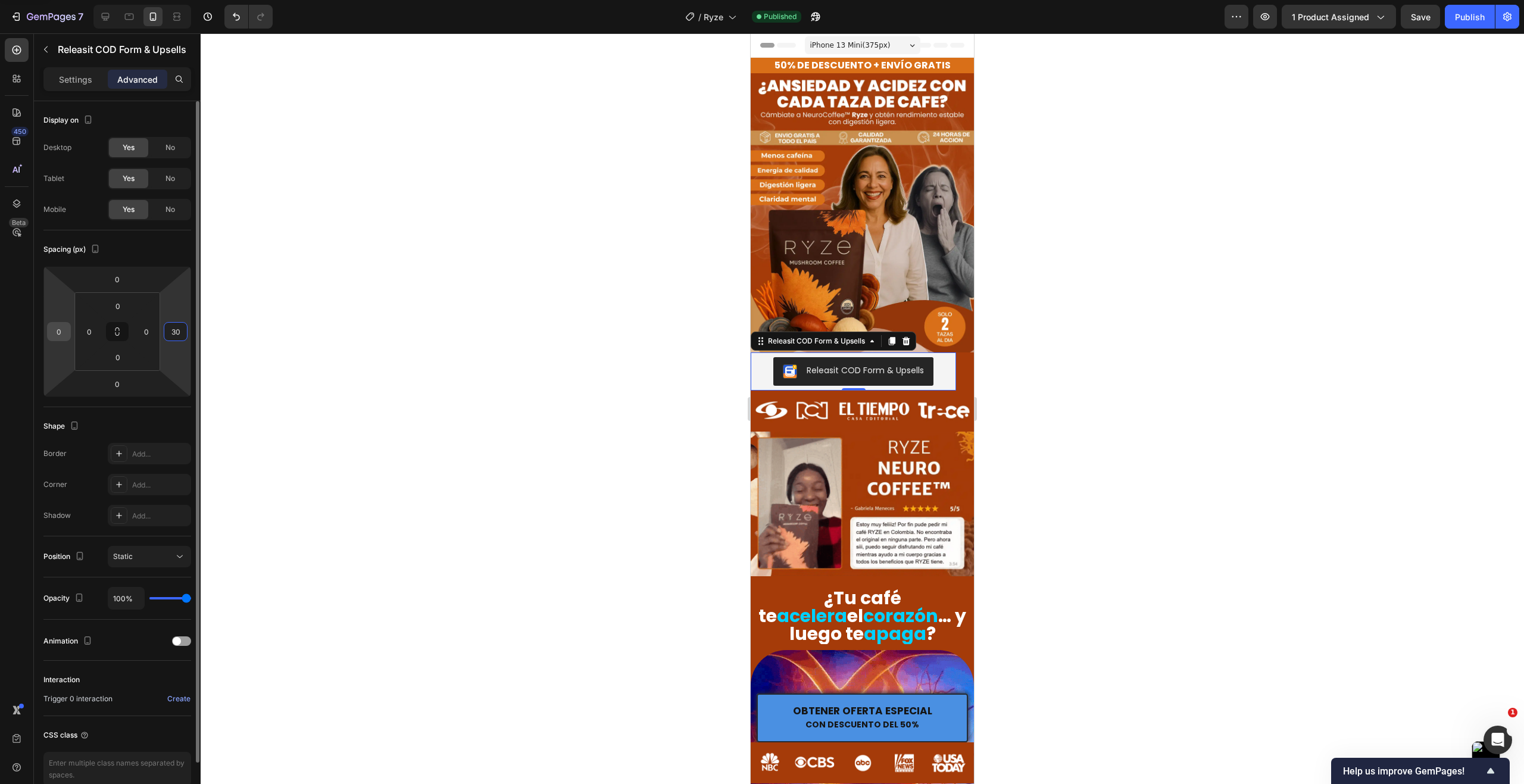
type input "30"
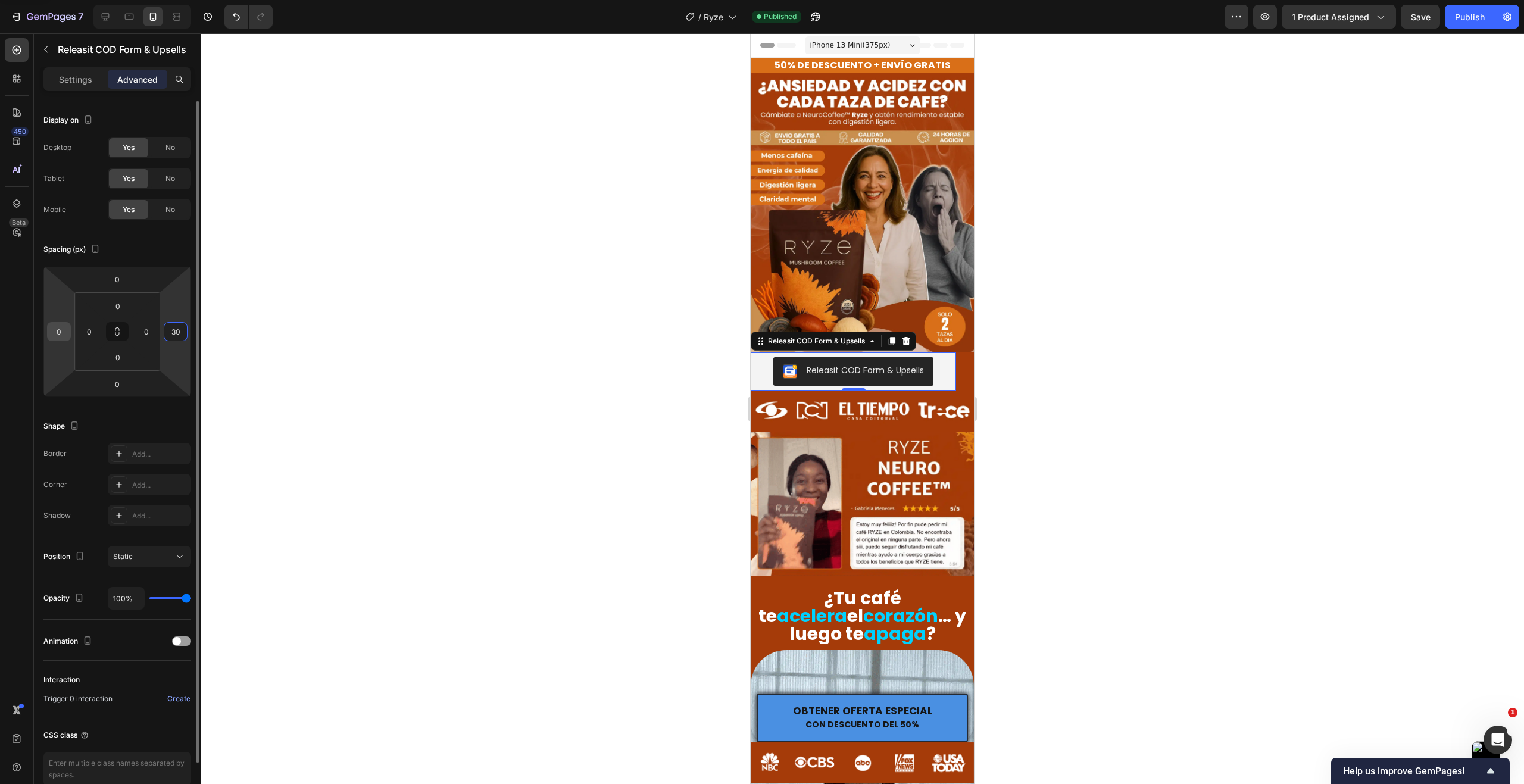
click at [65, 334] on input "0" at bounding box center [59, 331] width 18 height 18
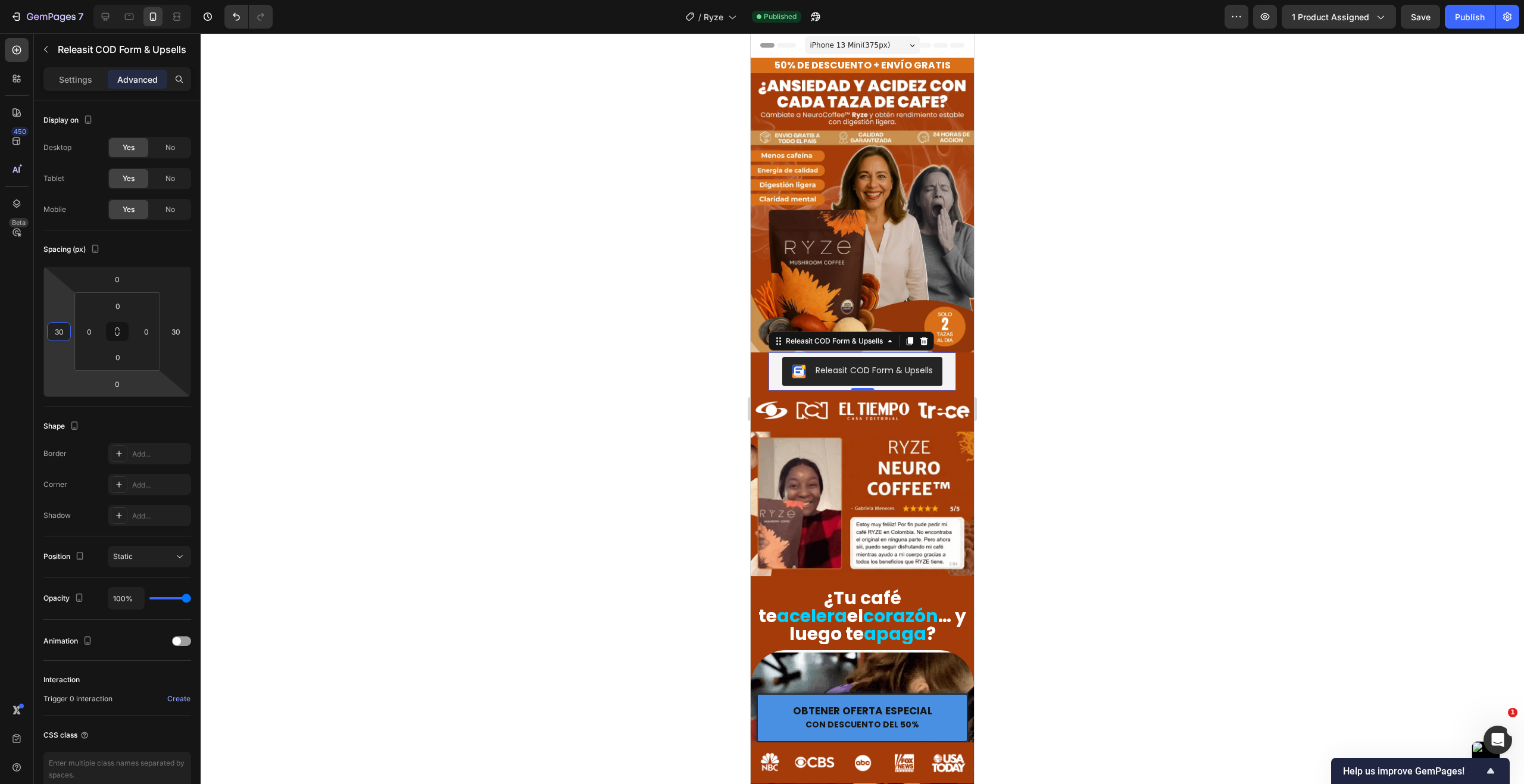
type input "30"
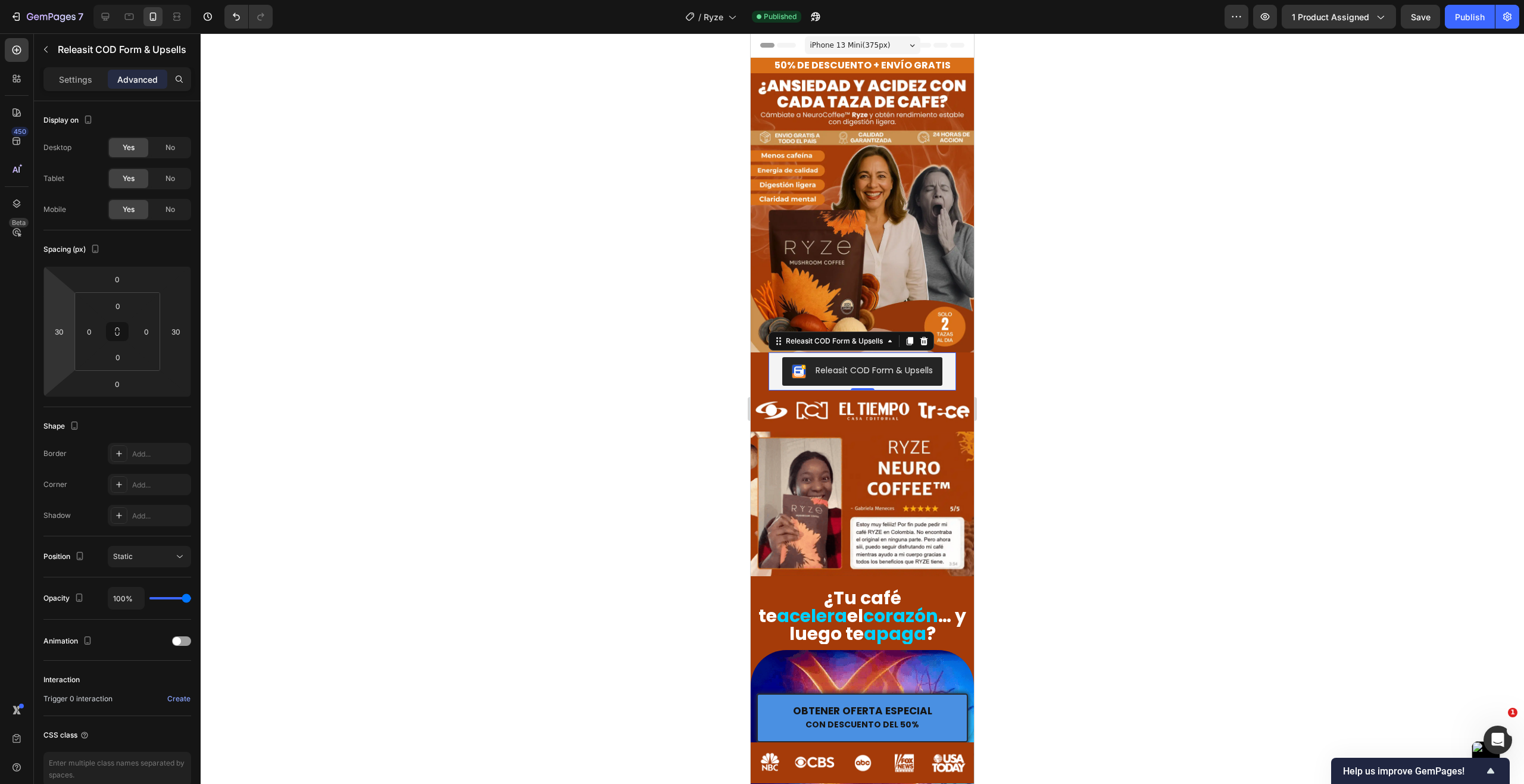
click at [316, 345] on div at bounding box center [862, 408] width 1323 height 750
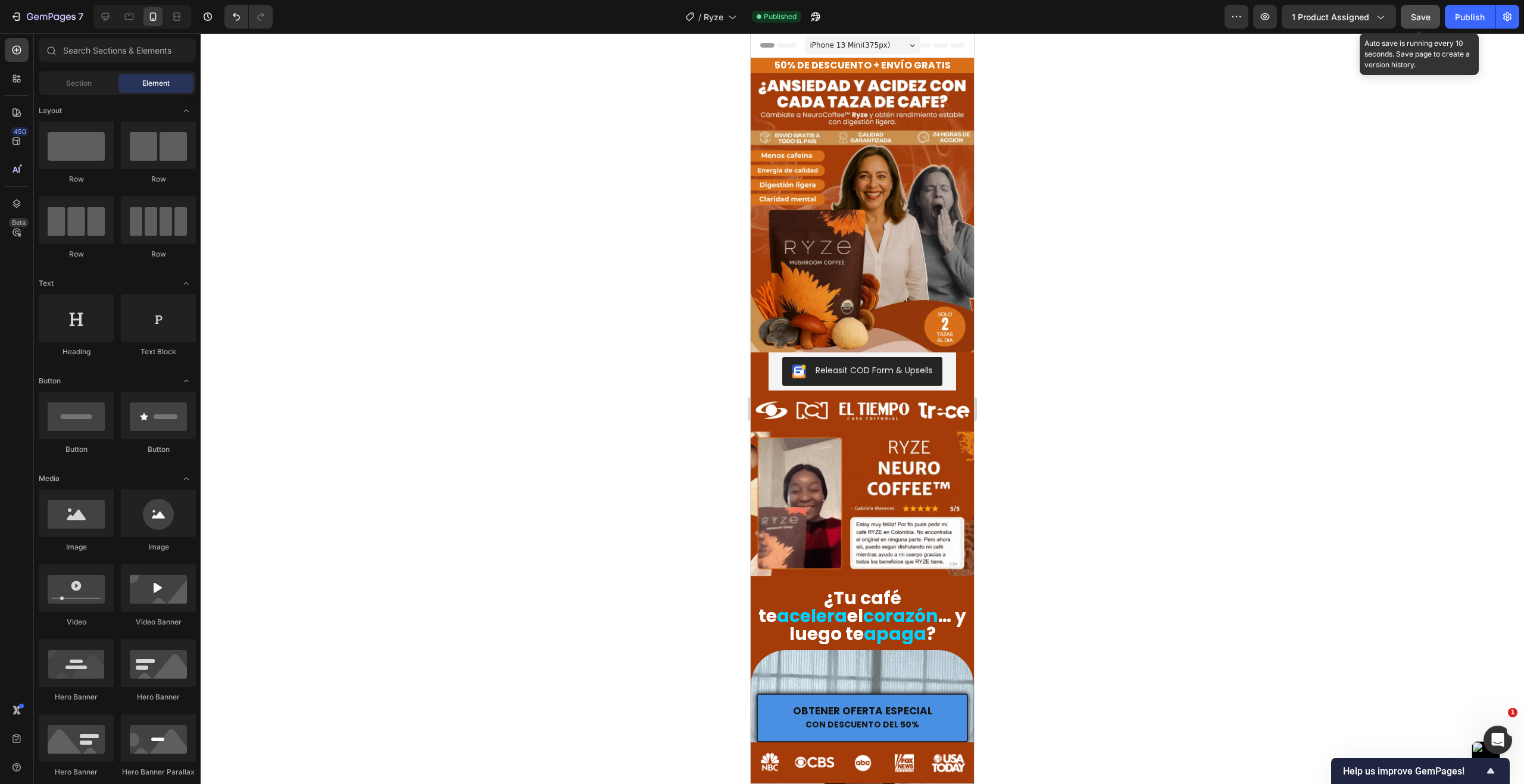
click at [1417, 25] on button "Save" at bounding box center [1420, 17] width 39 height 24
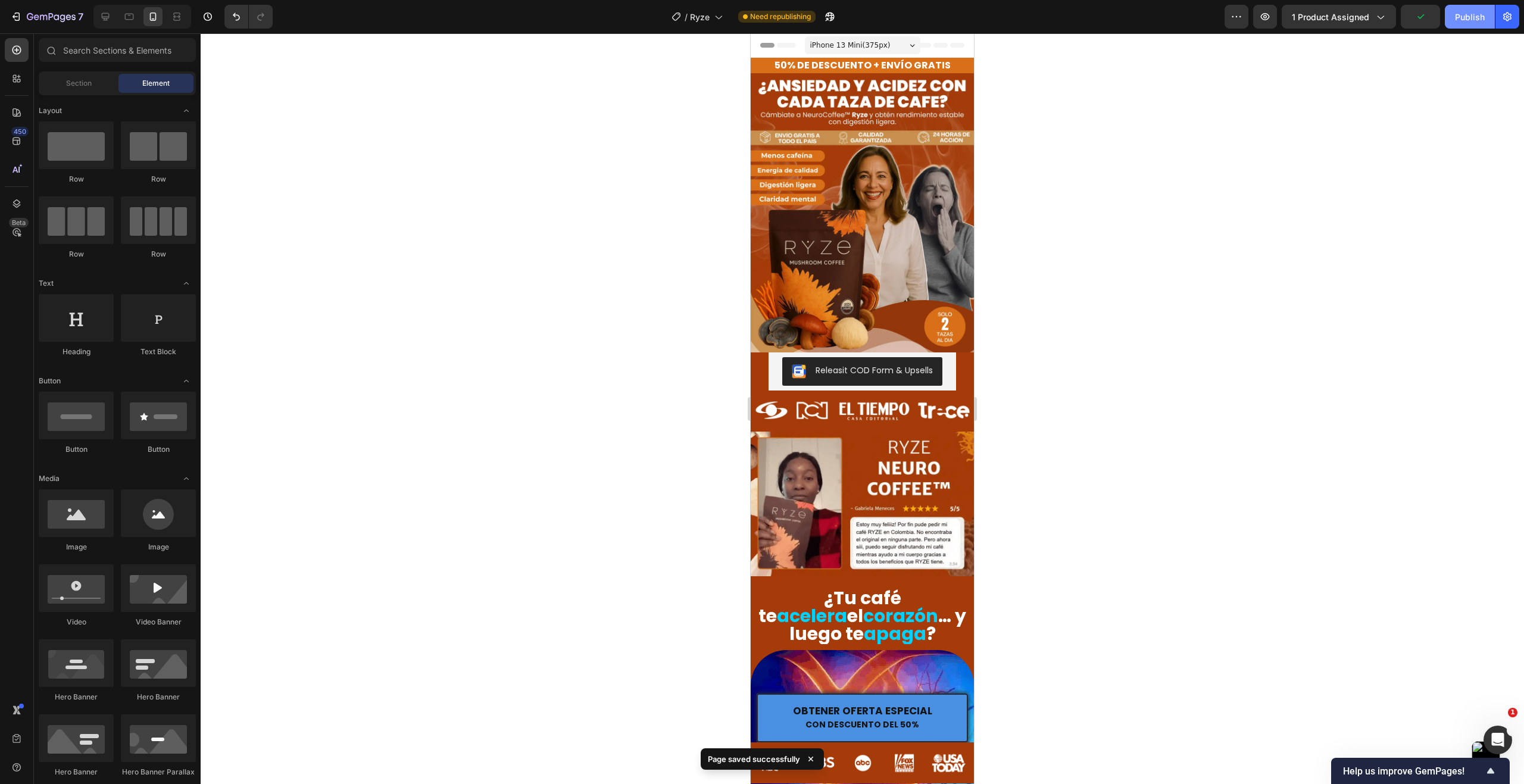
click at [1465, 17] on div "Publish" at bounding box center [1470, 17] width 30 height 13
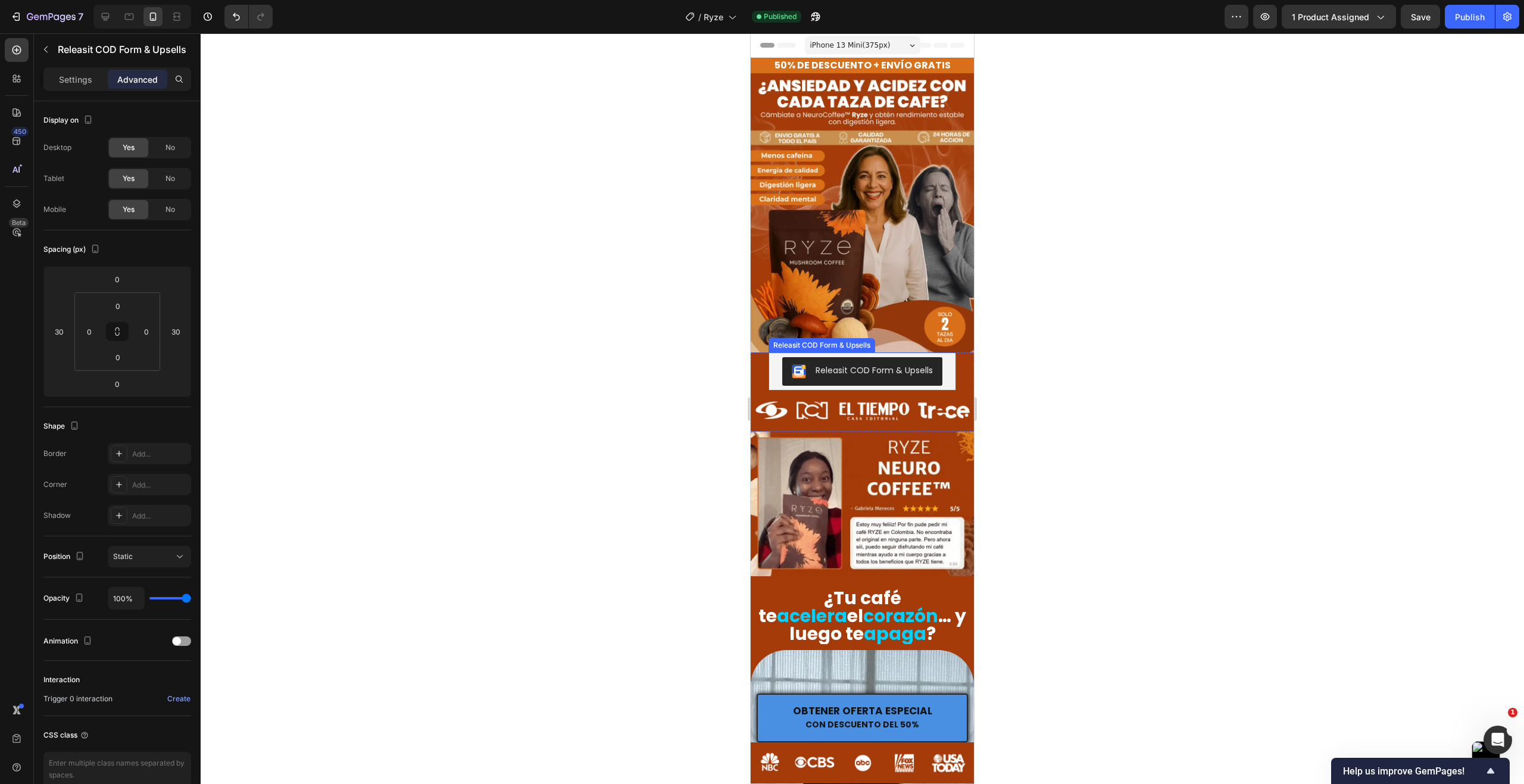
click at [774, 370] on div "Releasit COD Form & Upsells" at bounding box center [862, 371] width 178 height 29
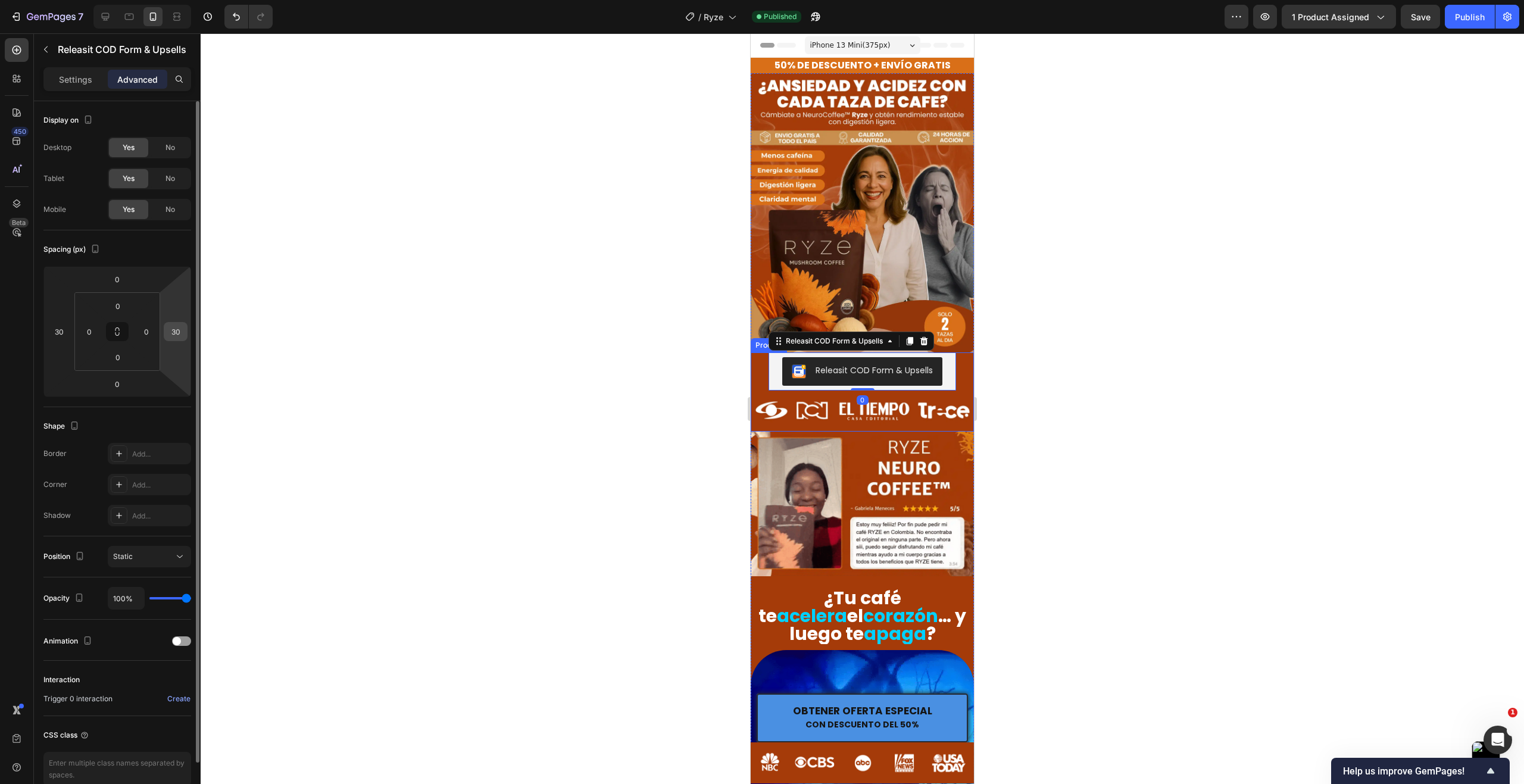
click at [180, 334] on input "30" at bounding box center [176, 331] width 18 height 18
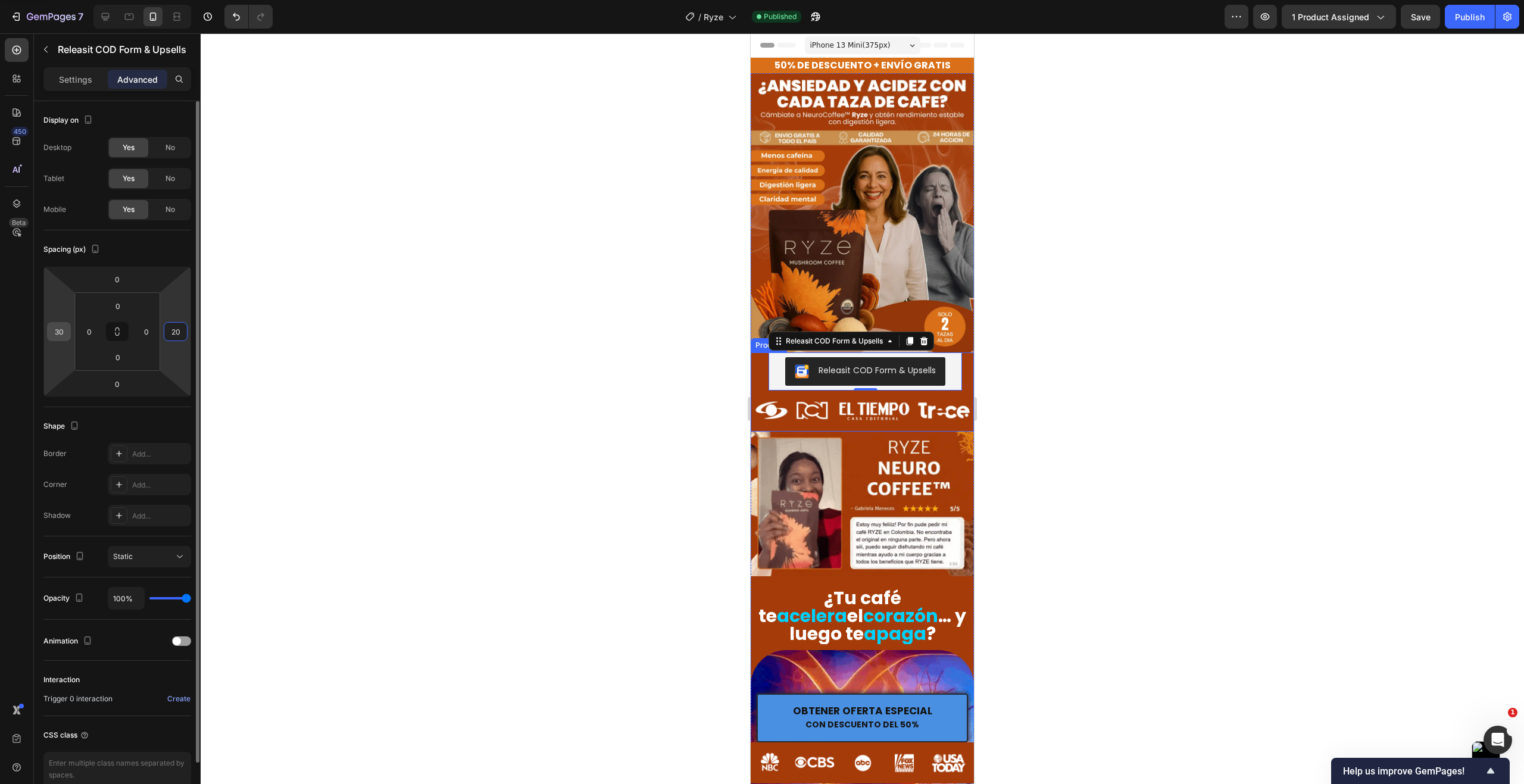
type input "20"
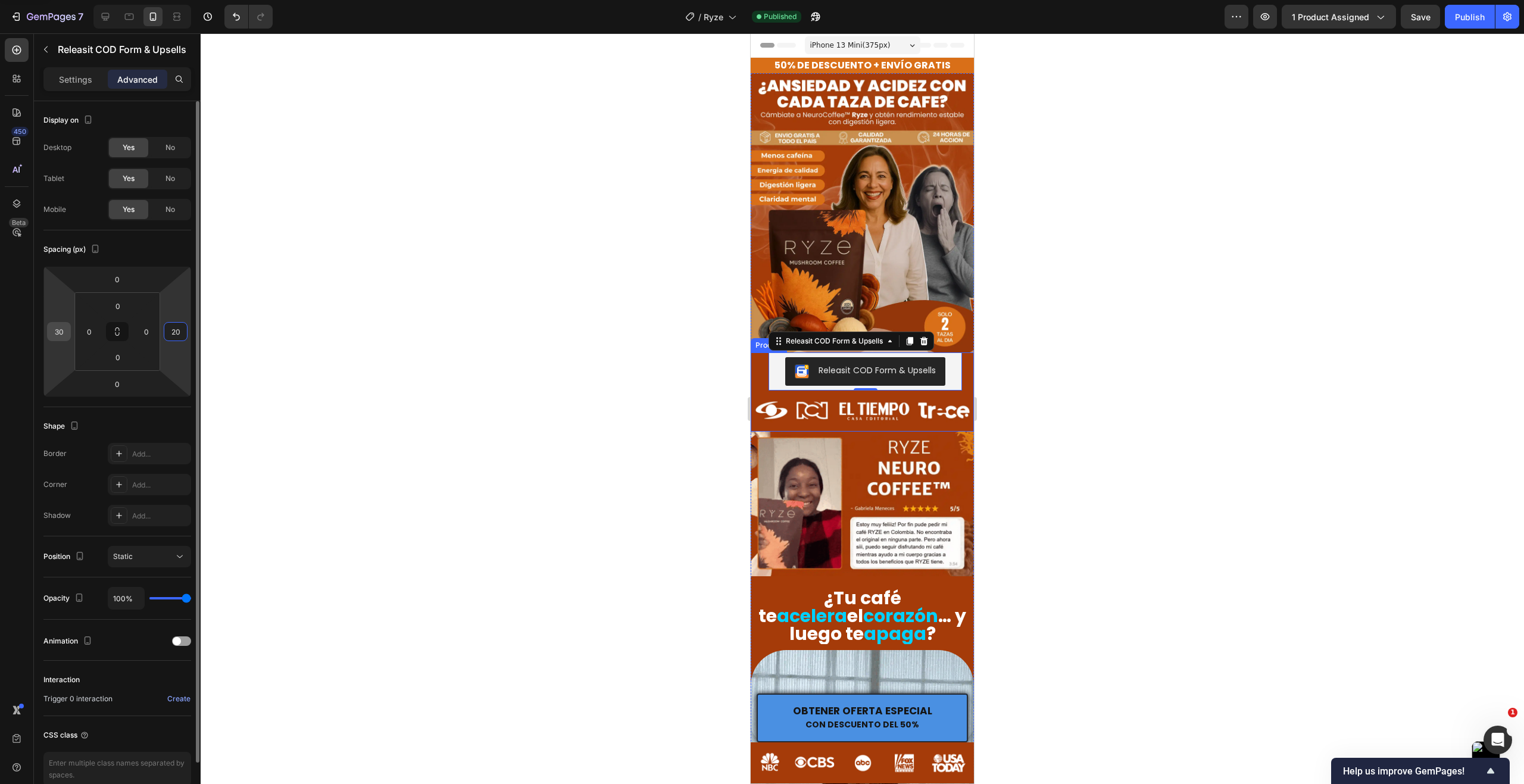
click at [63, 333] on input "30" at bounding box center [59, 331] width 18 height 18
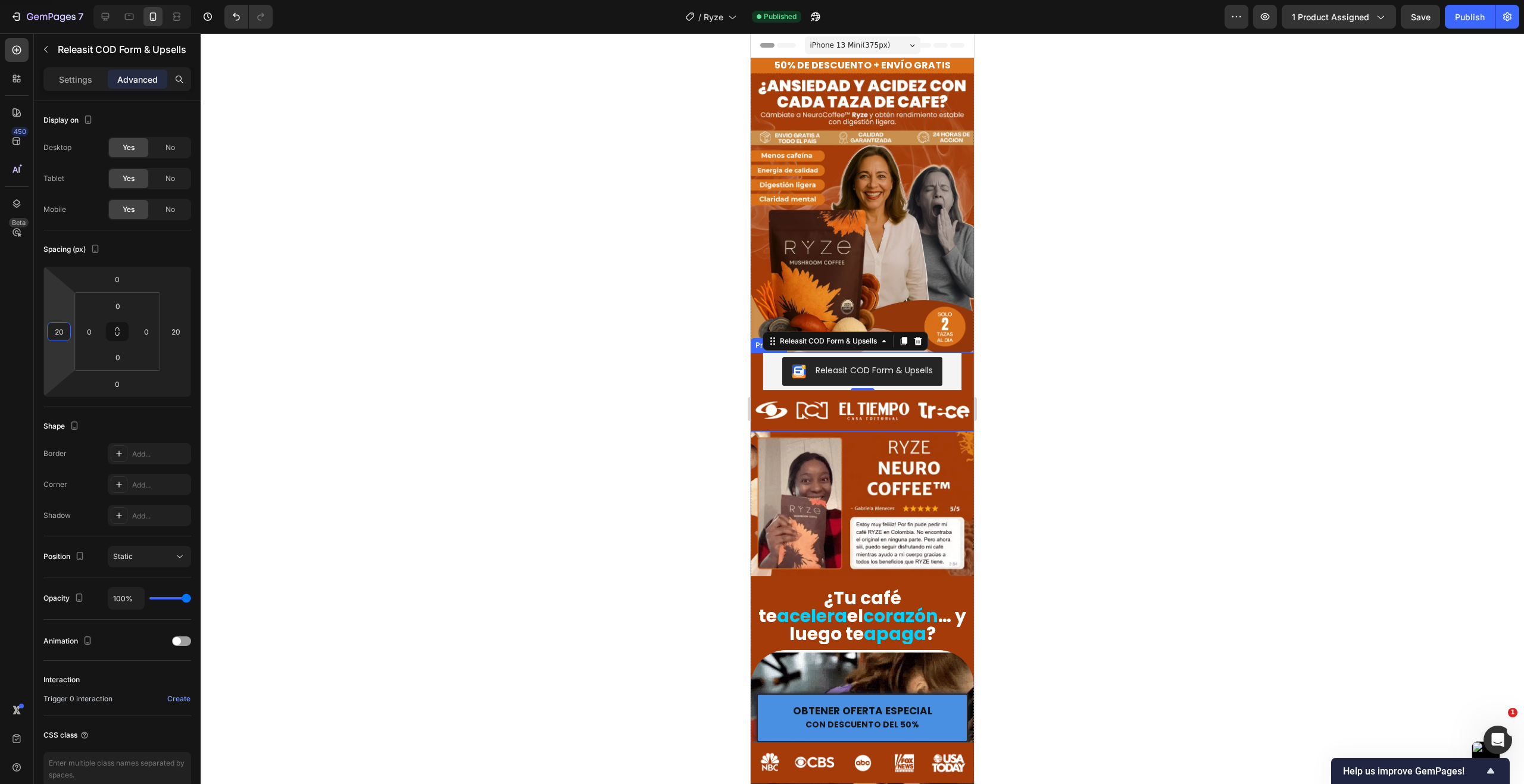
type input "20"
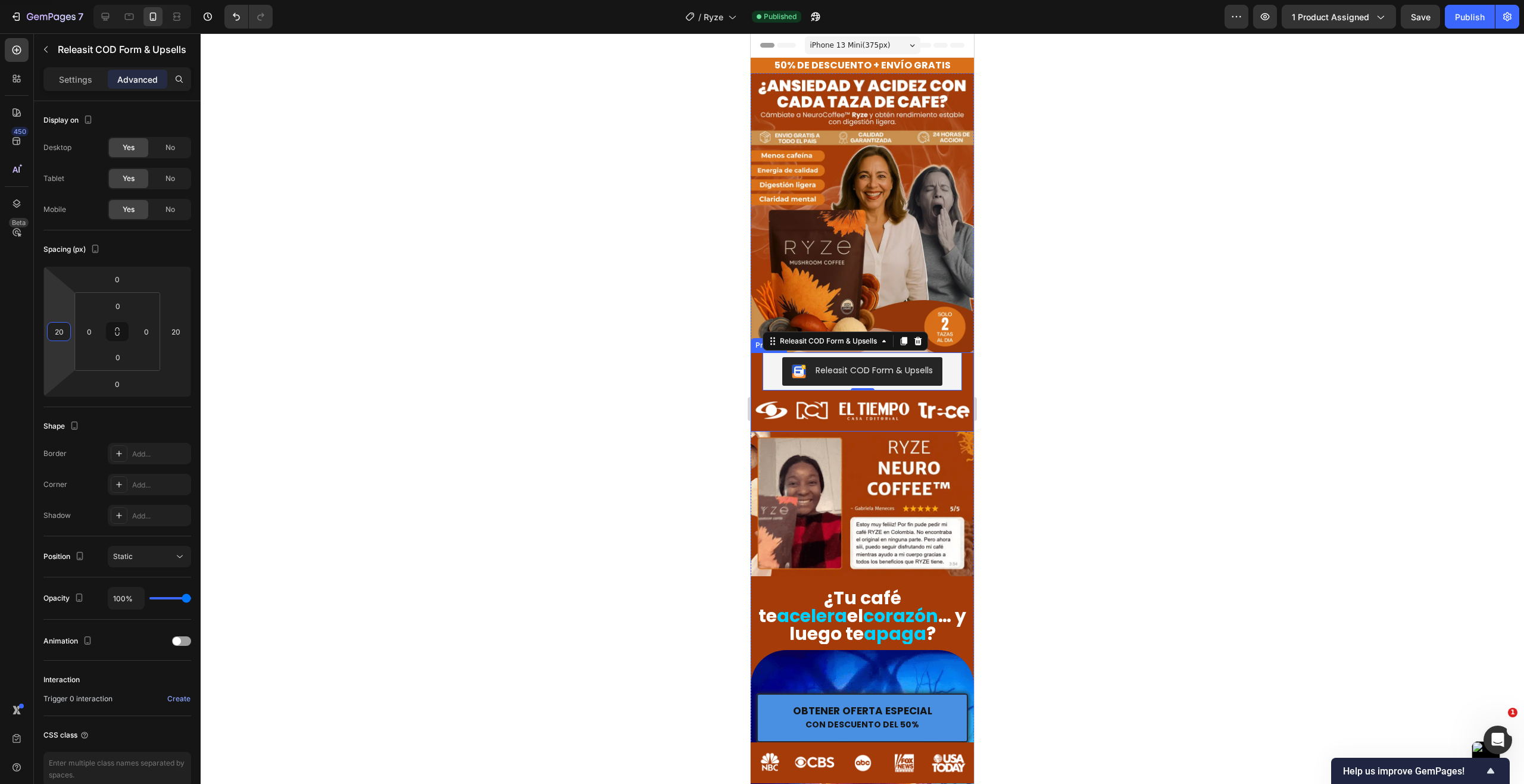
click at [313, 348] on div at bounding box center [862, 408] width 1323 height 750
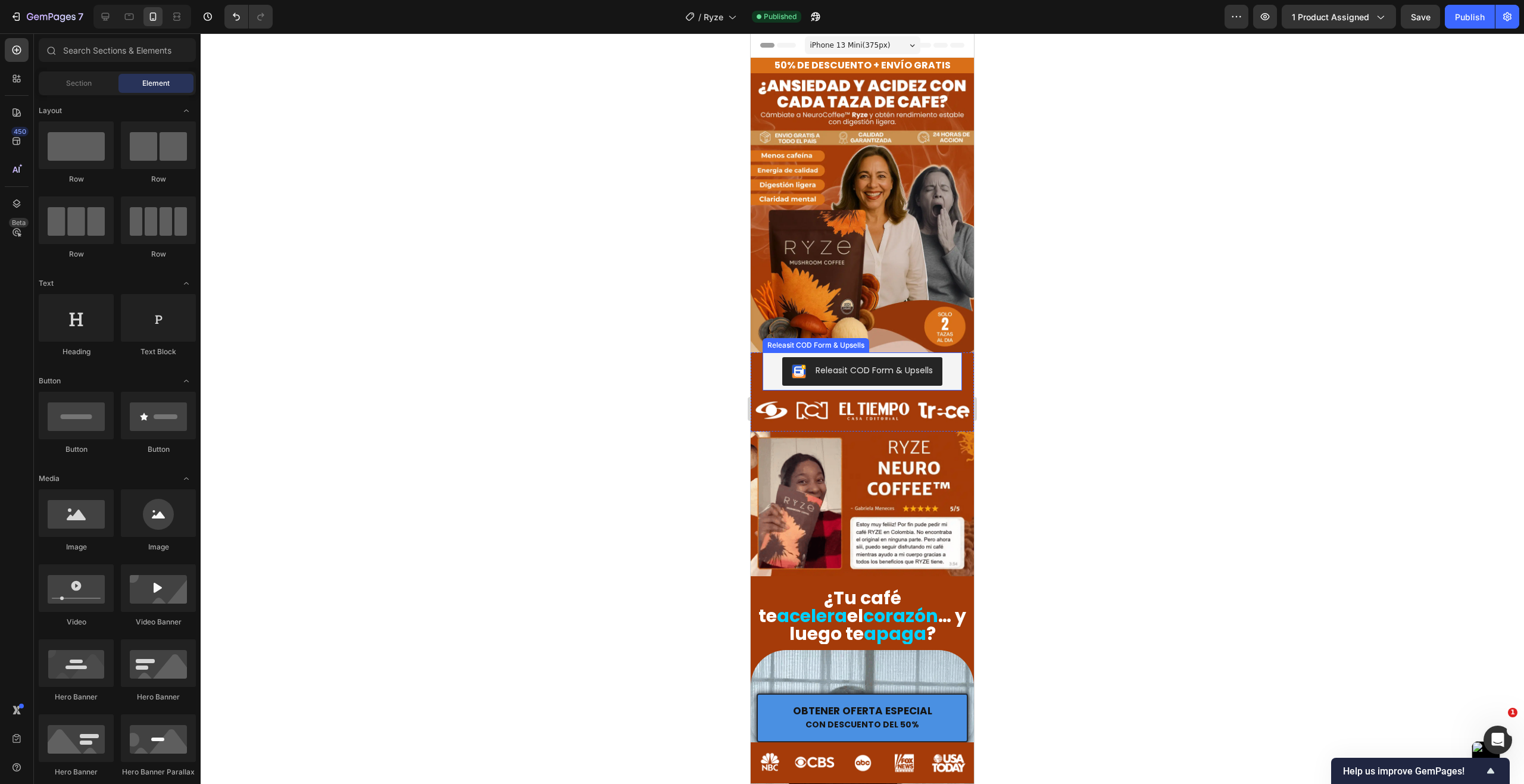
click at [770, 366] on div "Releasit COD Form & Upsells" at bounding box center [862, 371] width 190 height 29
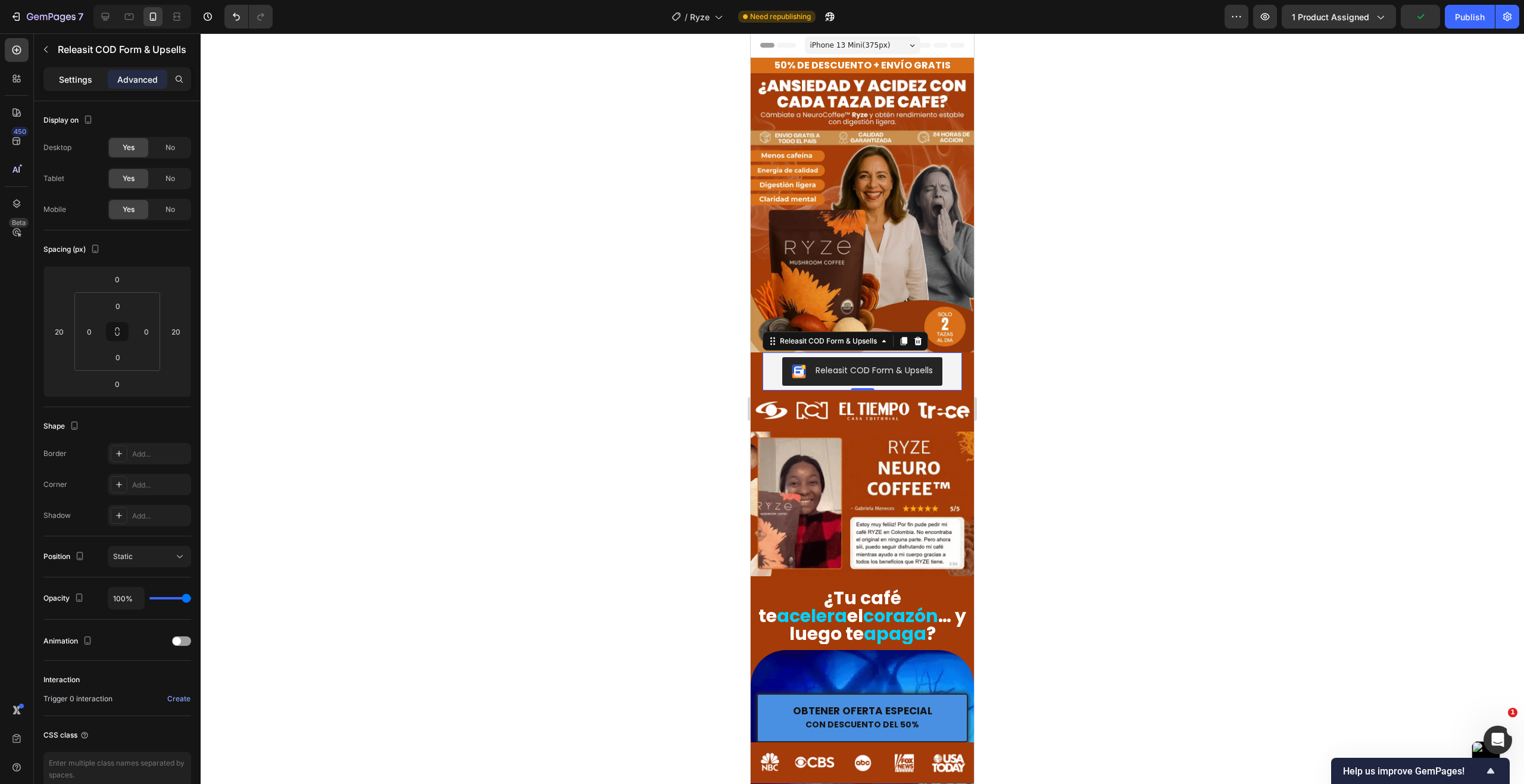
click at [80, 76] on p "Settings" at bounding box center [75, 79] width 33 height 13
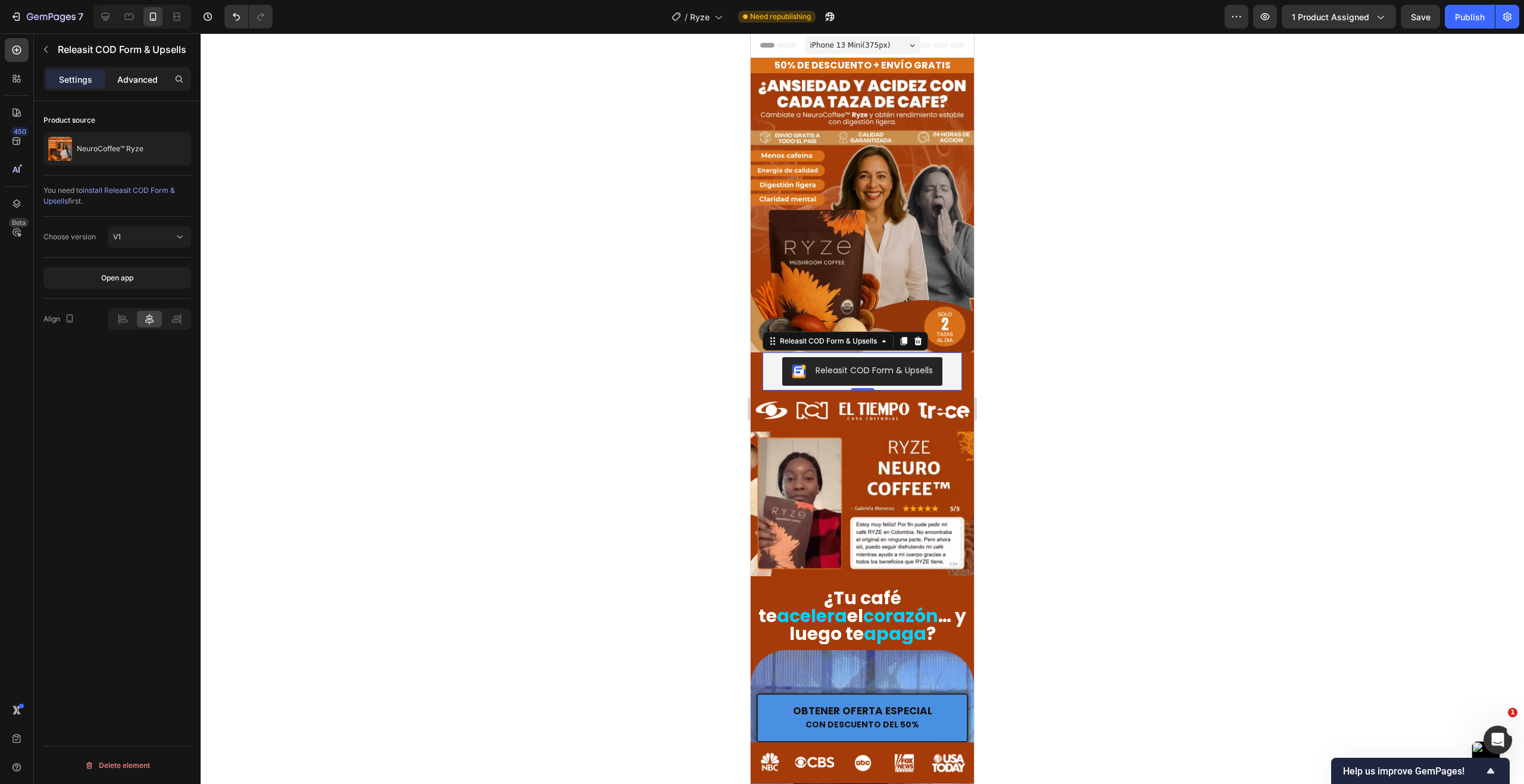
click at [138, 77] on p "Advanced" at bounding box center [137, 79] width 41 height 13
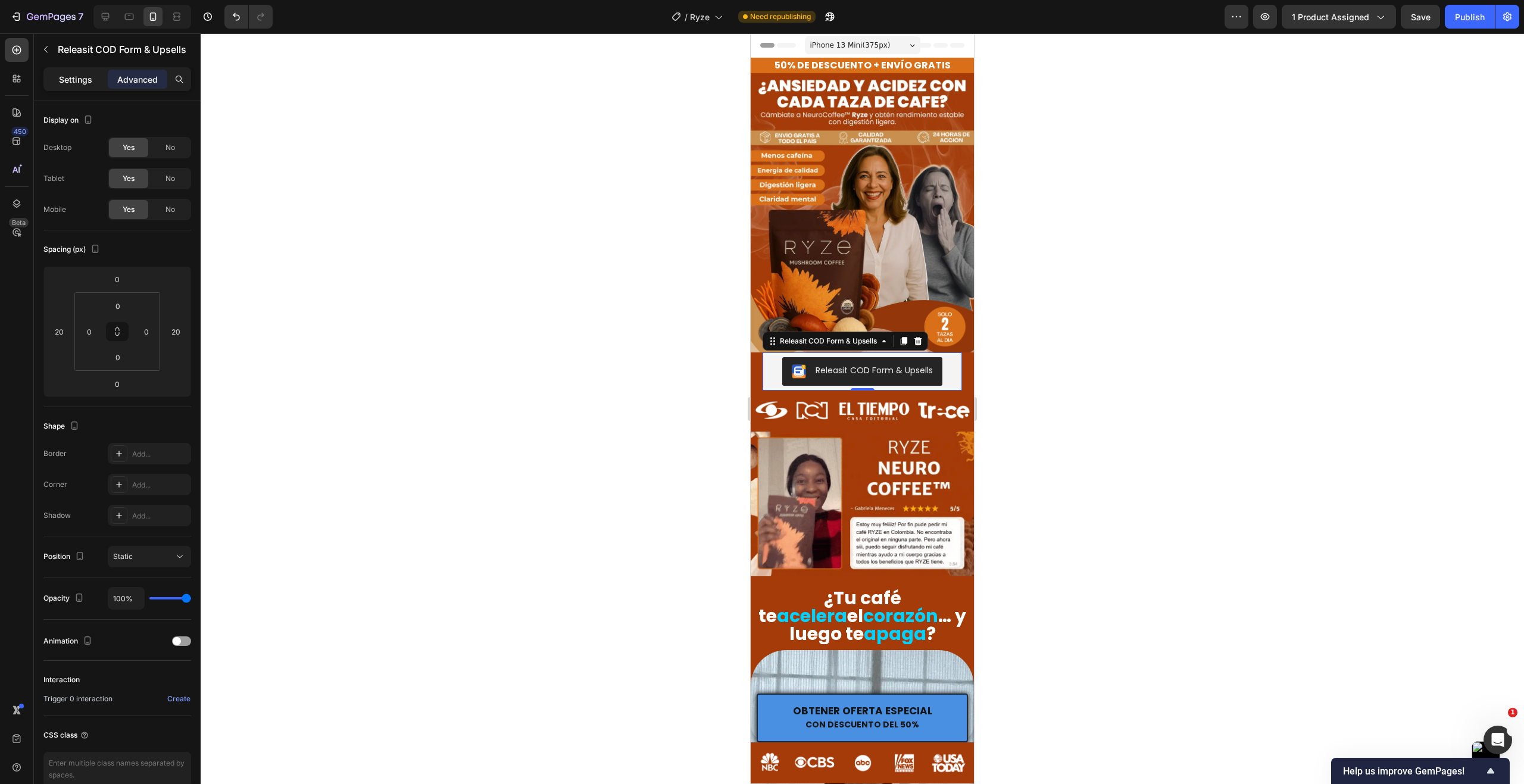
click at [82, 70] on div "Settings Advanced" at bounding box center [117, 80] width 148 height 24
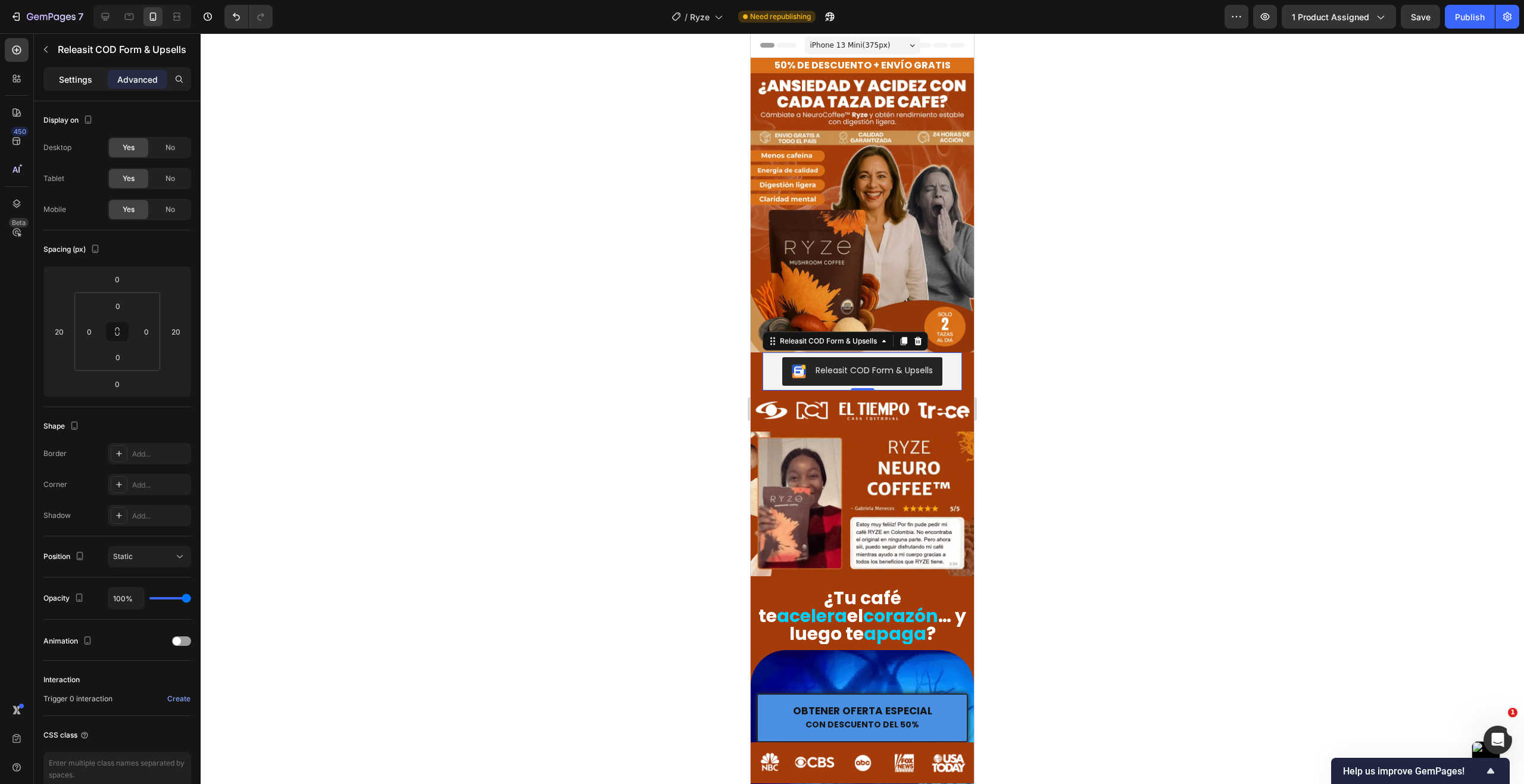
click at [81, 76] on p "Settings" at bounding box center [75, 79] width 33 height 13
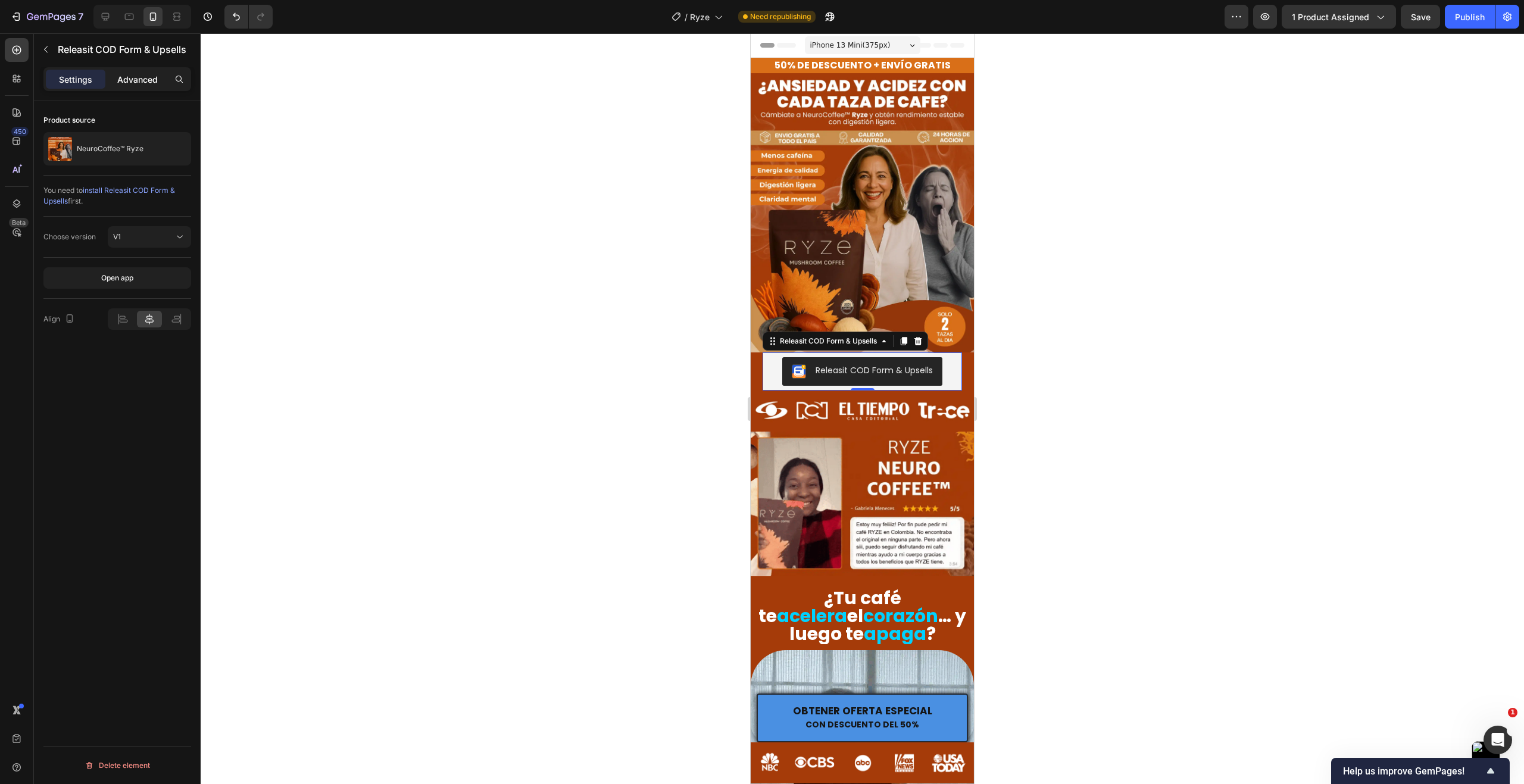
click at [133, 75] on p "Advanced" at bounding box center [137, 79] width 41 height 13
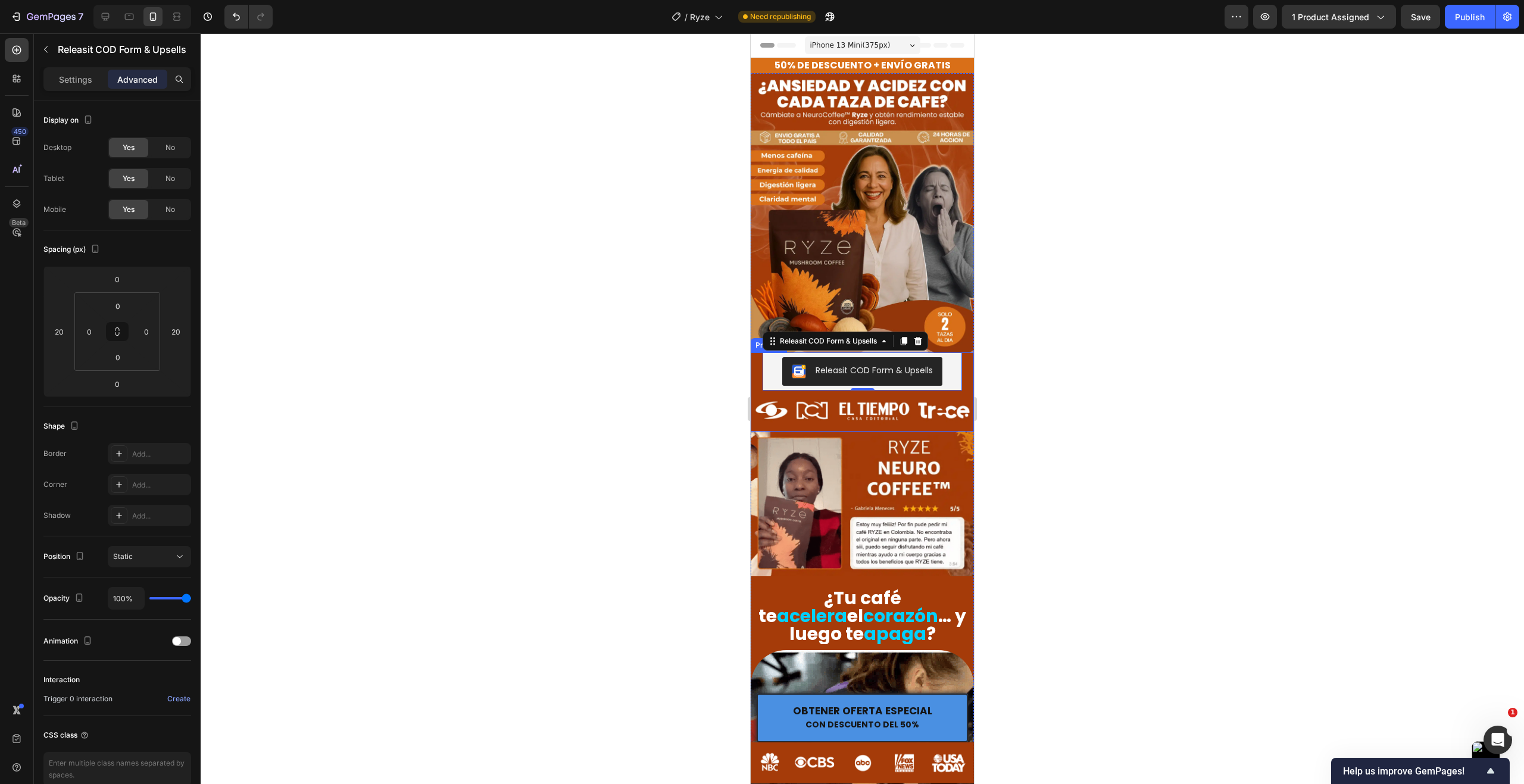
click at [756, 352] on div "Releasit COD Form & Upsells Releasit COD Form & Upsells 0" at bounding box center [862, 371] width 223 height 38
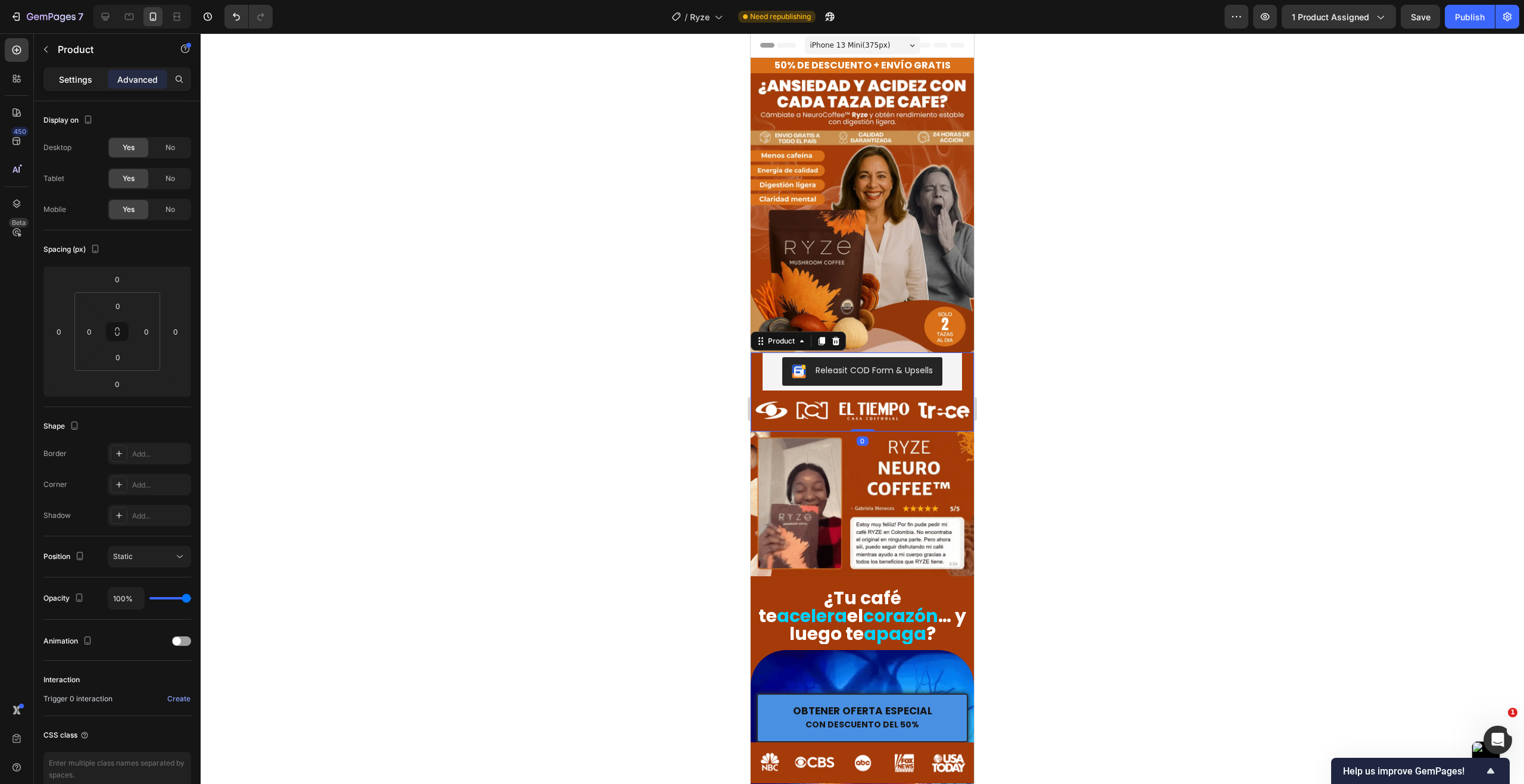
click at [83, 81] on p "Settings" at bounding box center [75, 79] width 33 height 13
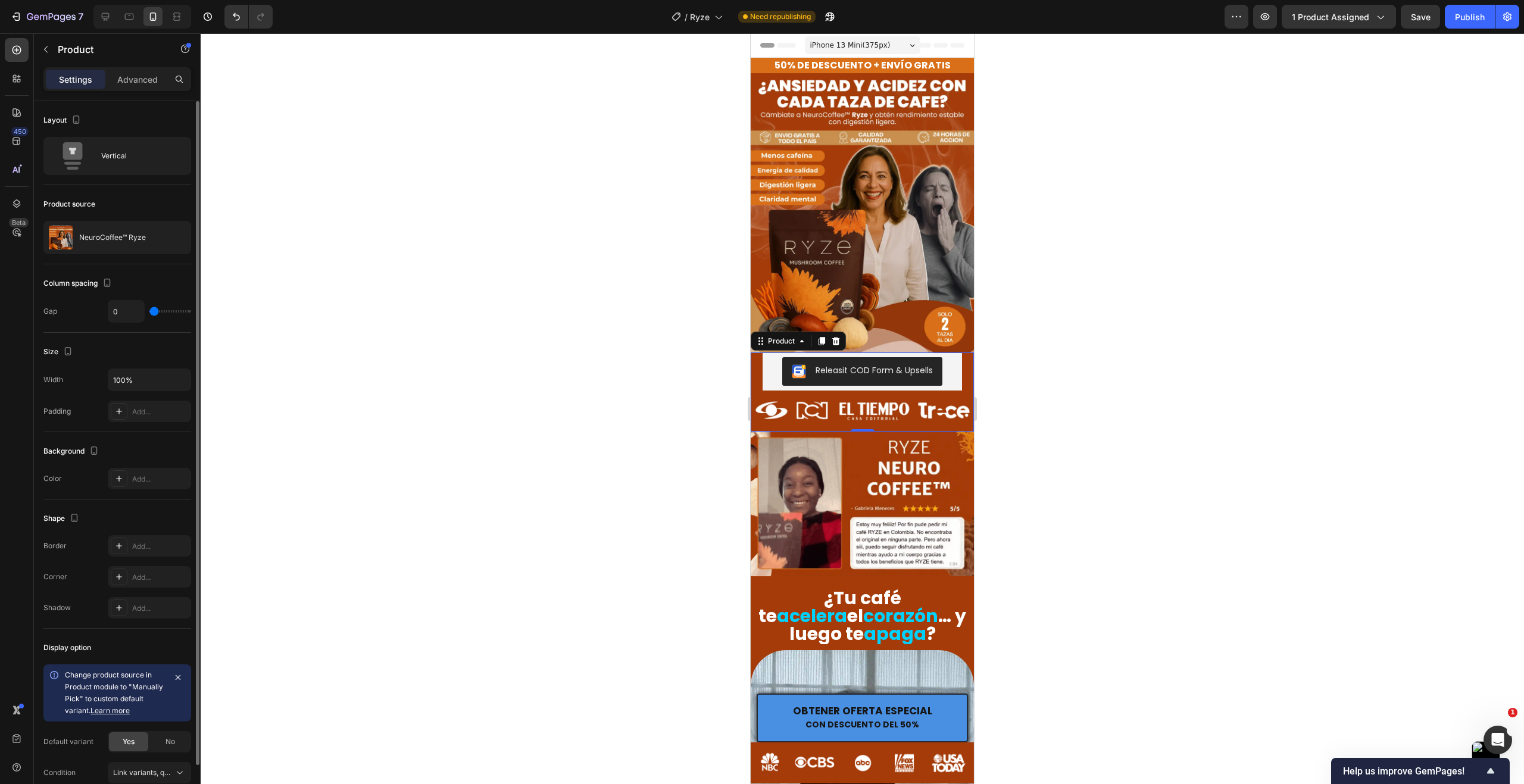
type input "1"
type input "3"
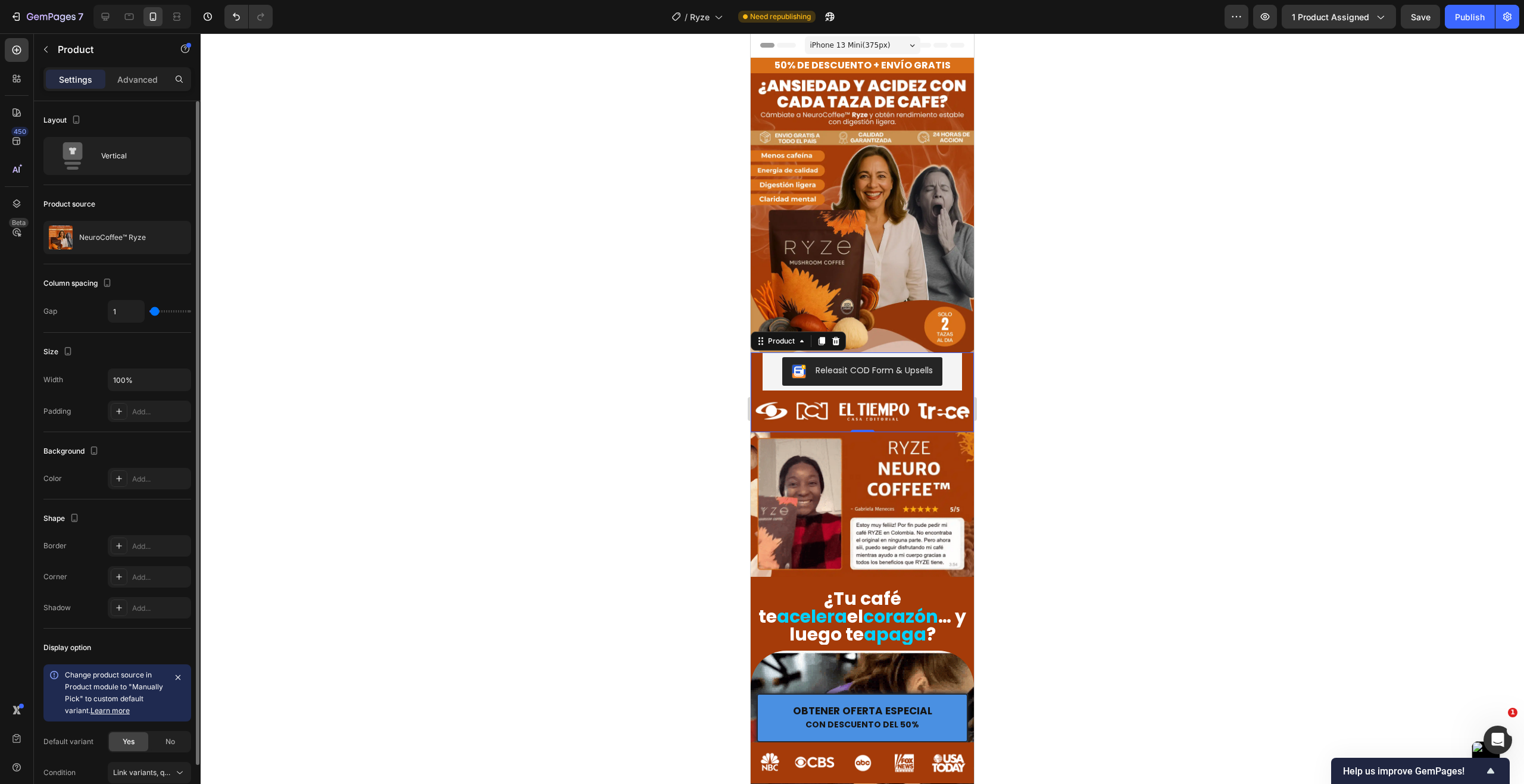
type input "3"
type input "4"
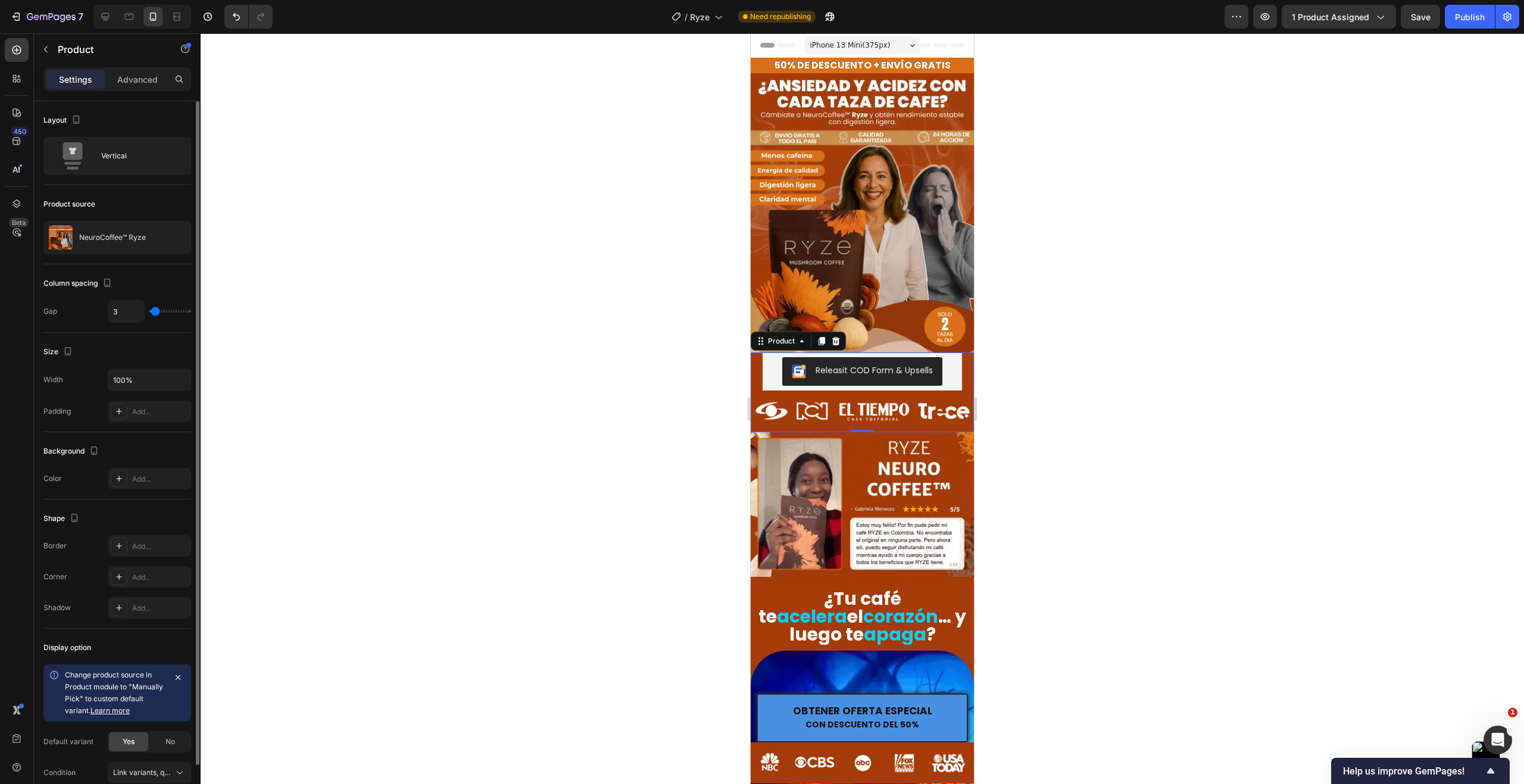
type input "4"
type input "6"
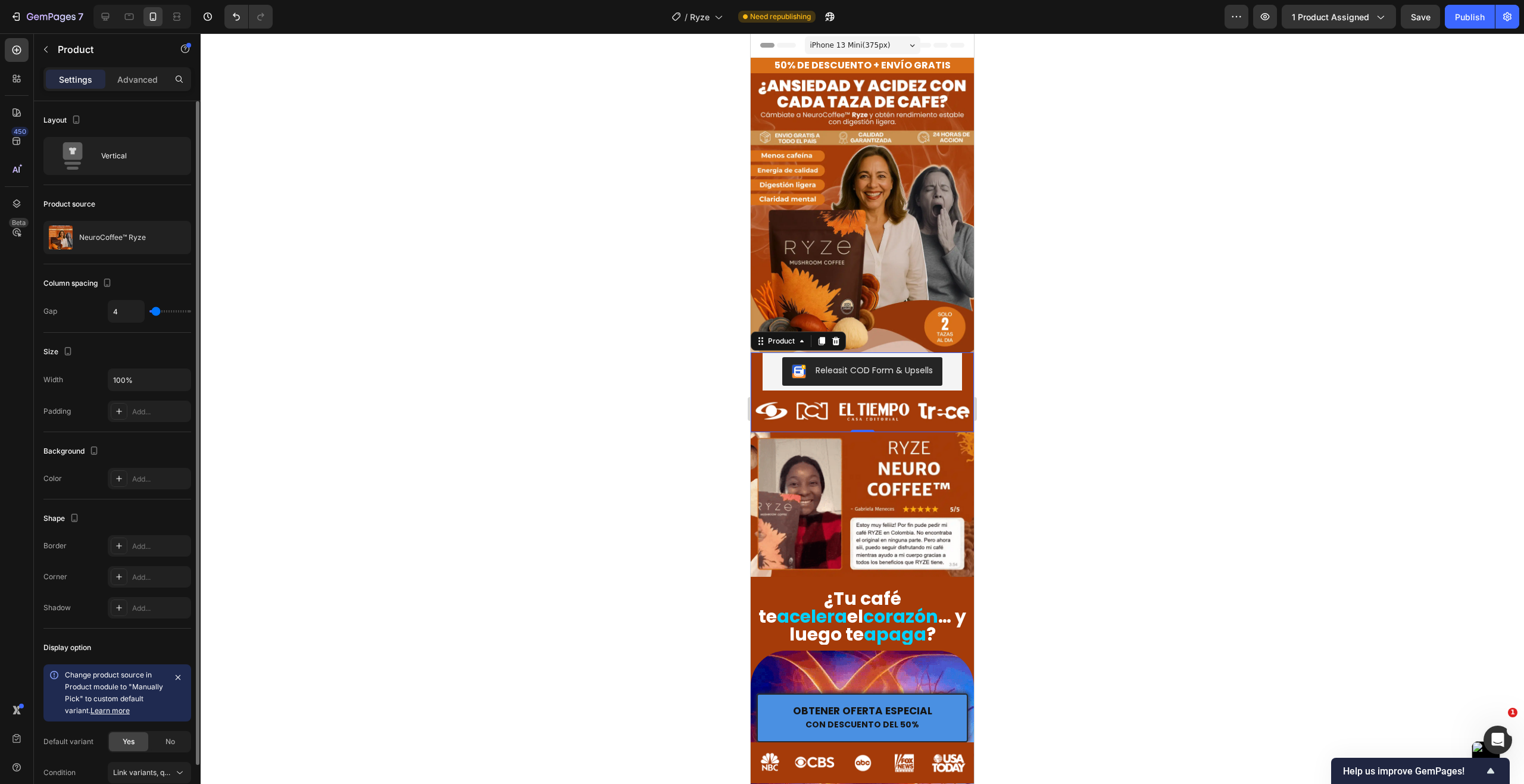
type input "6"
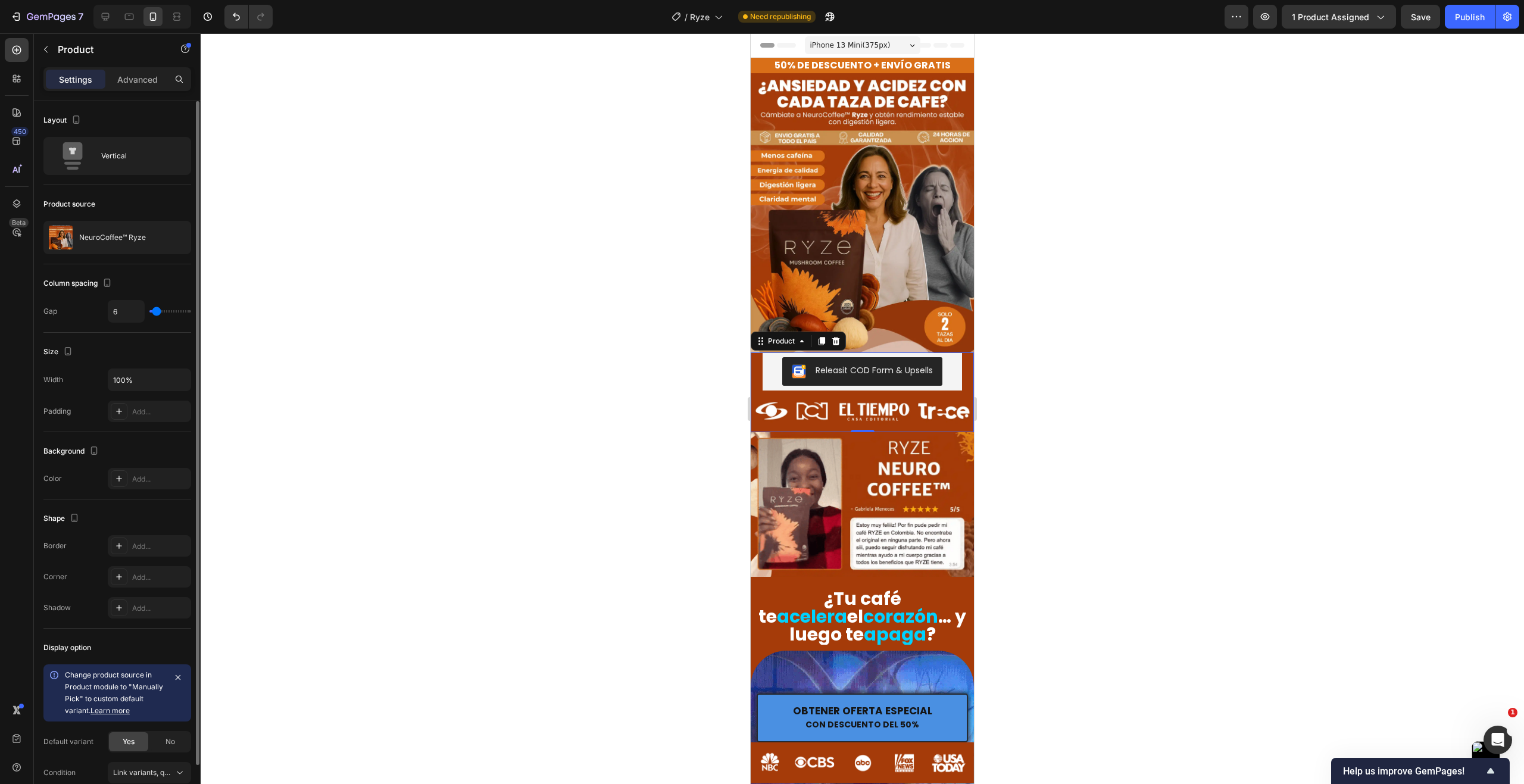
type input "7"
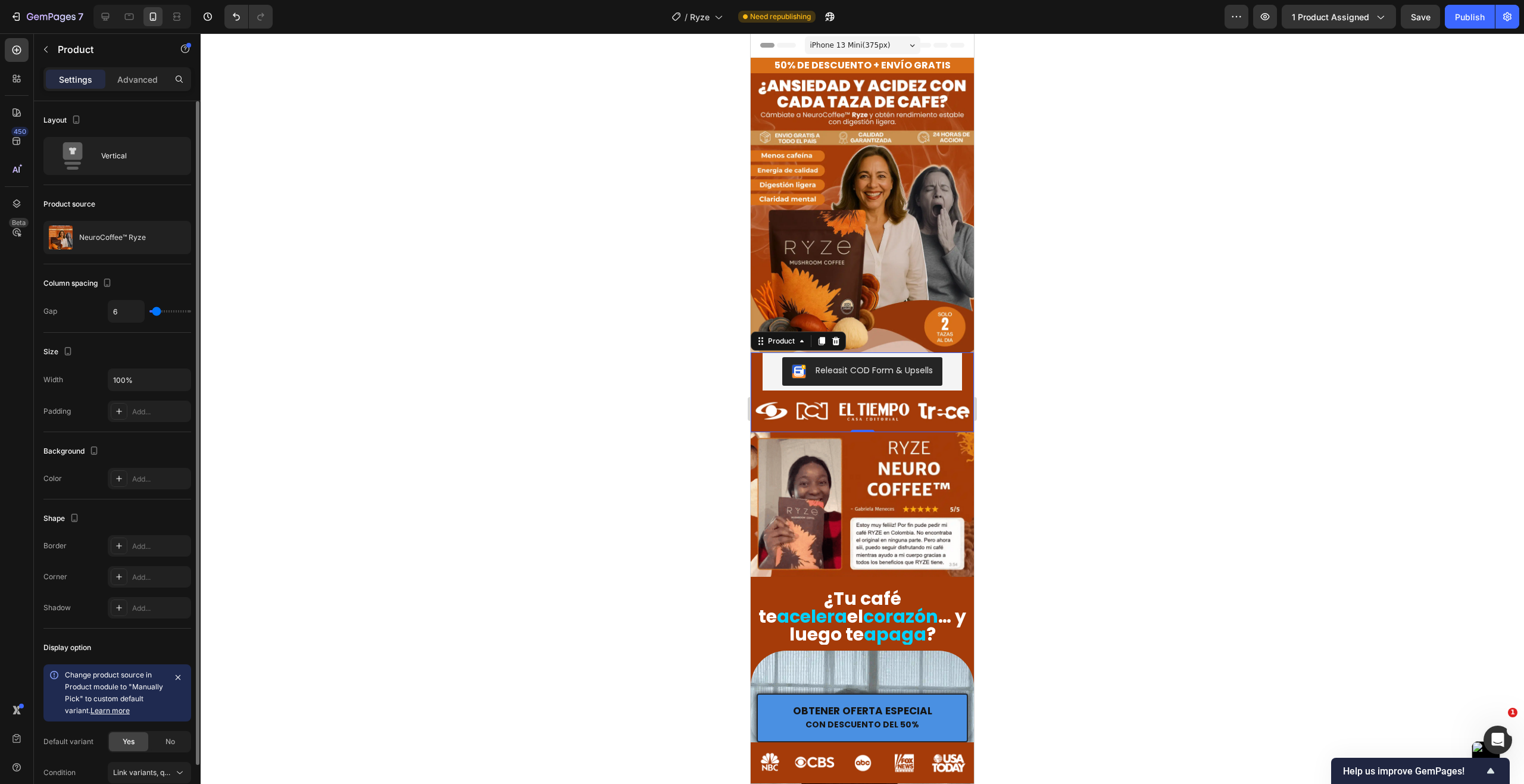
type input "7"
type input "9"
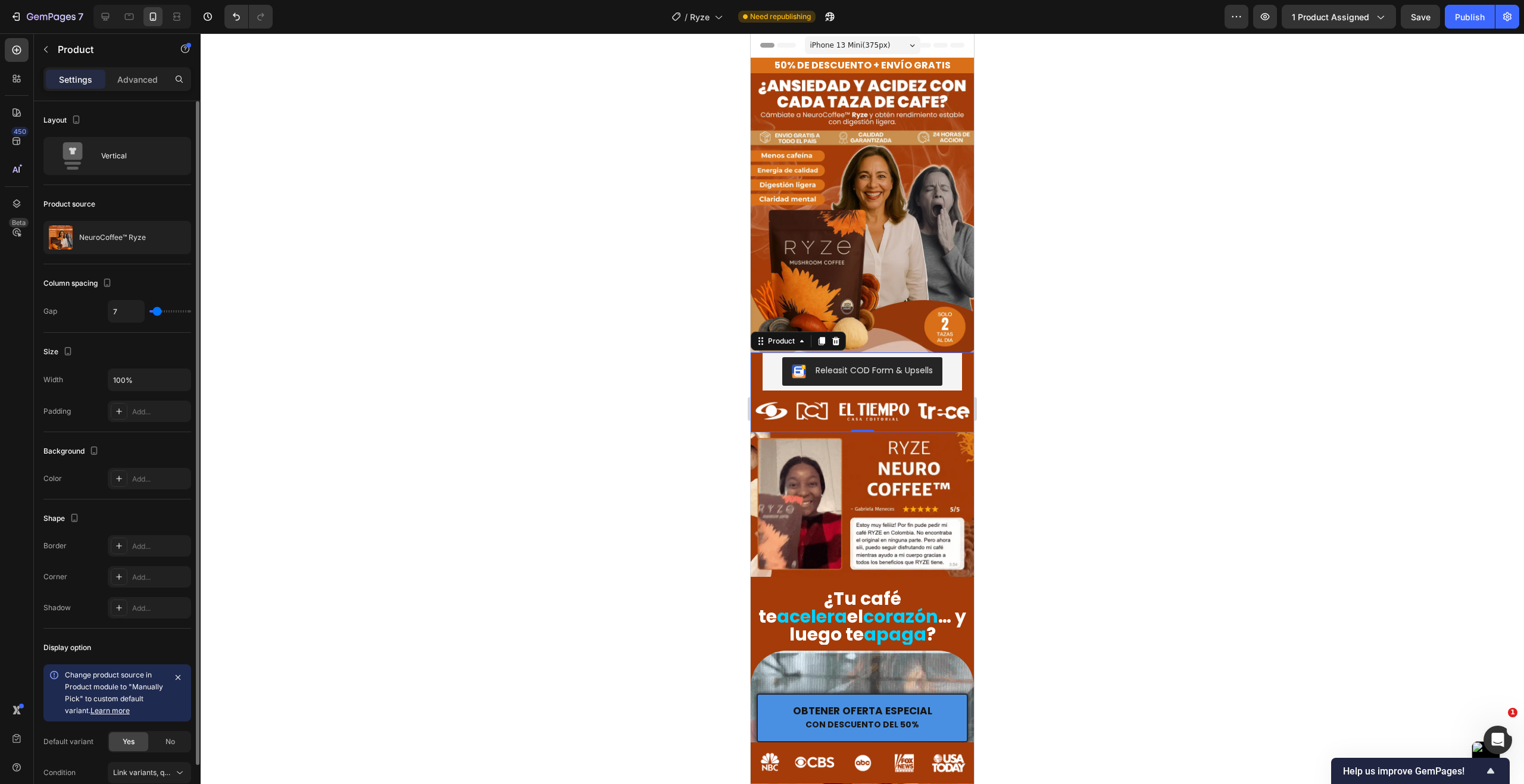
type input "9"
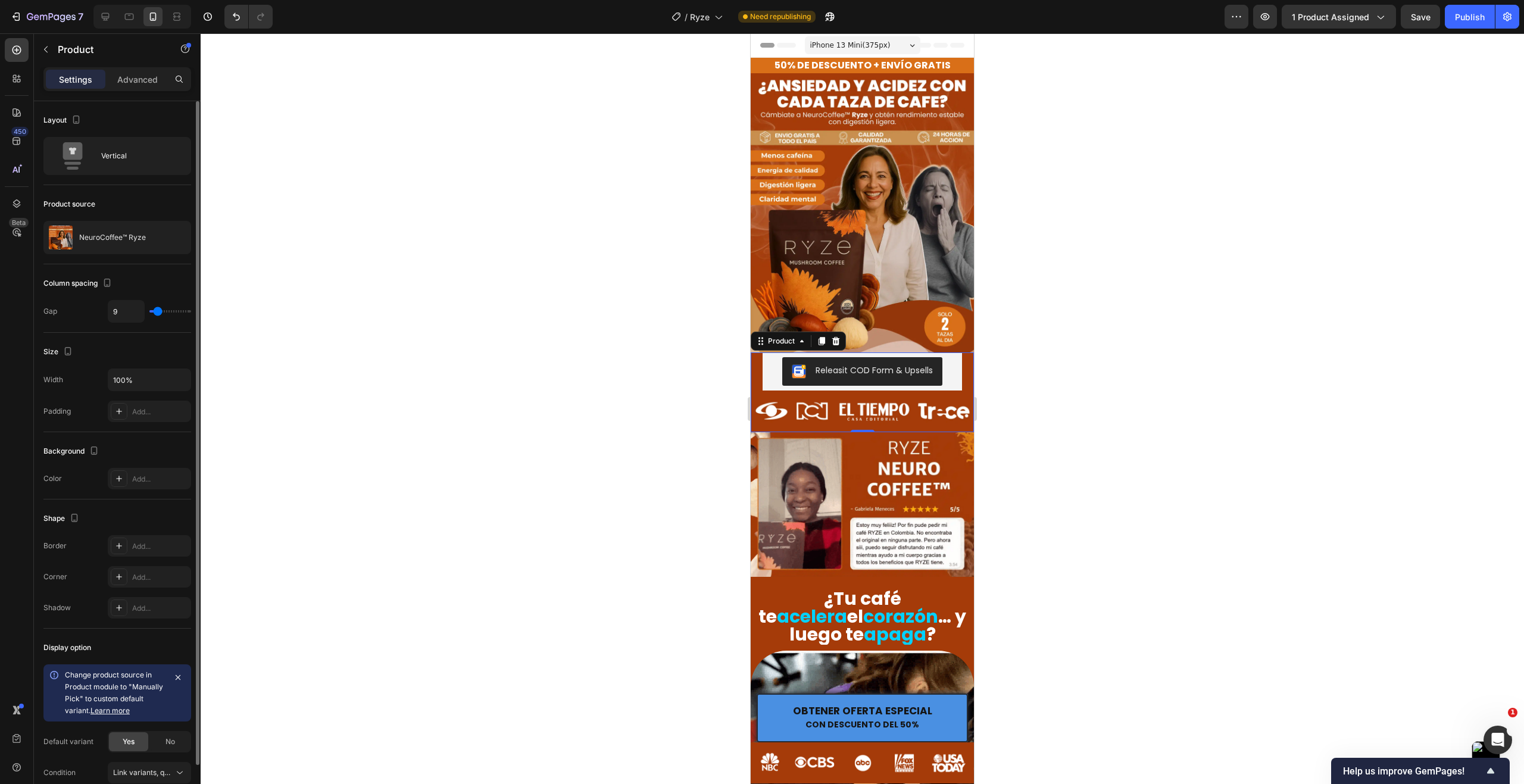
type input "10"
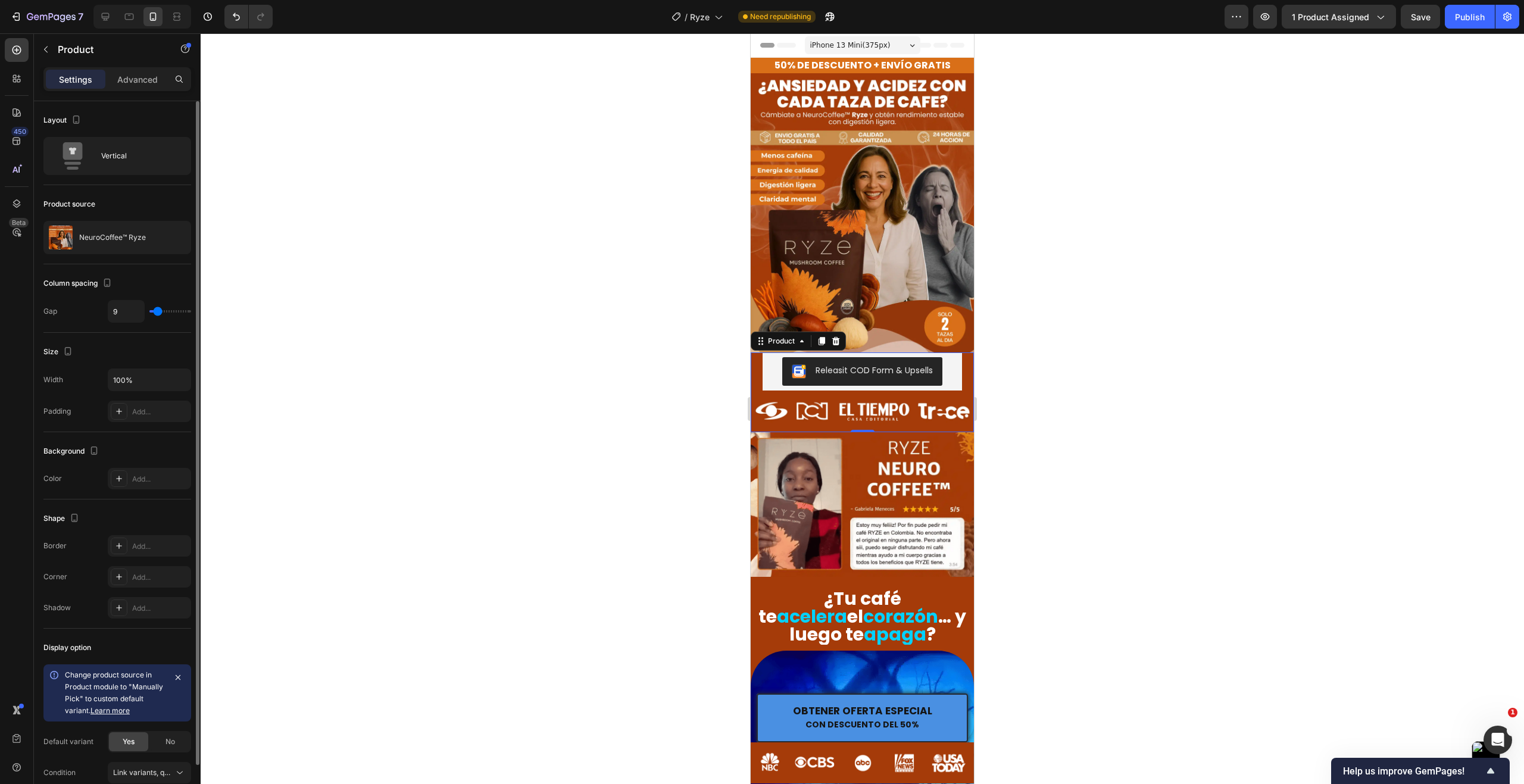
type input "10"
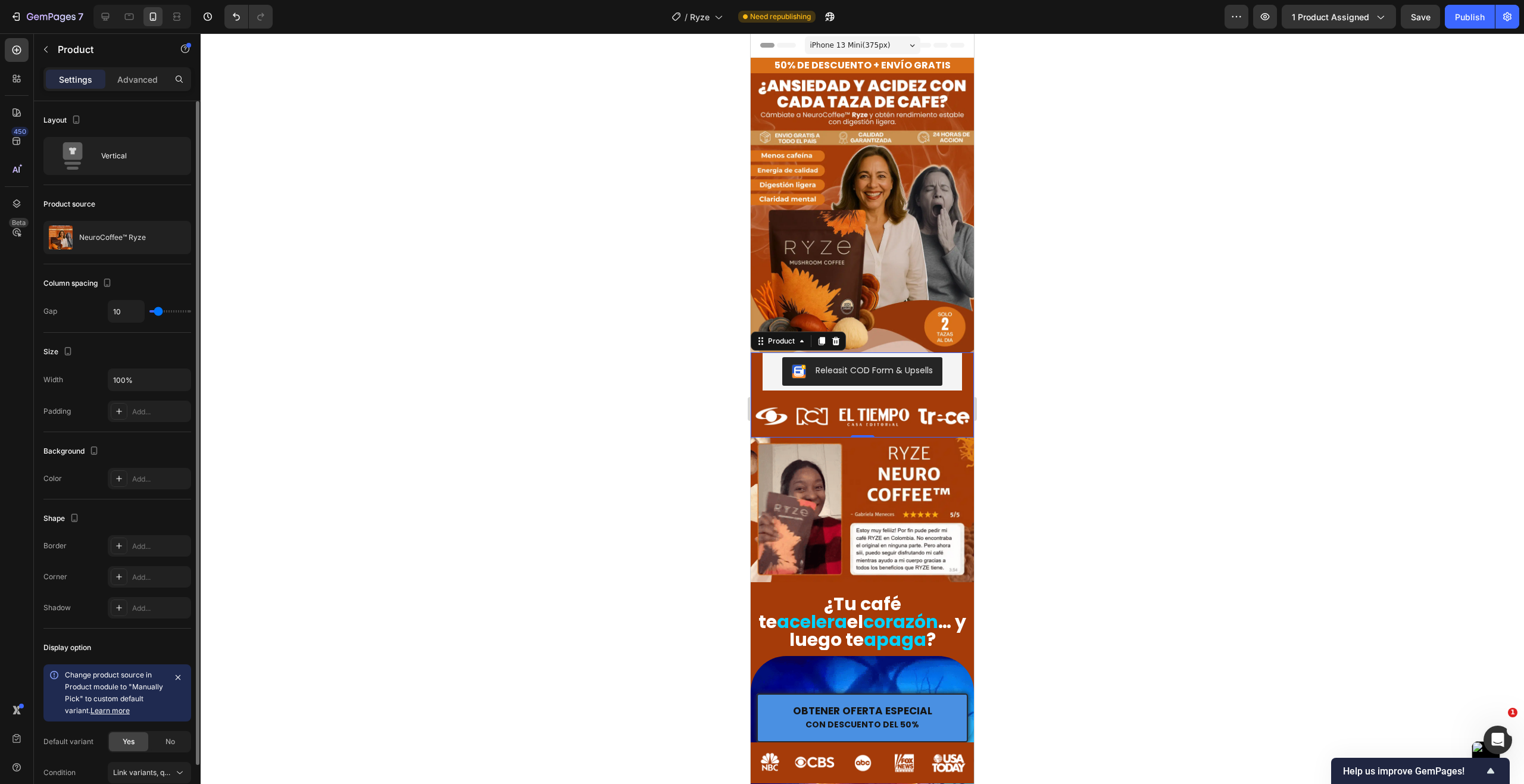
type input "9"
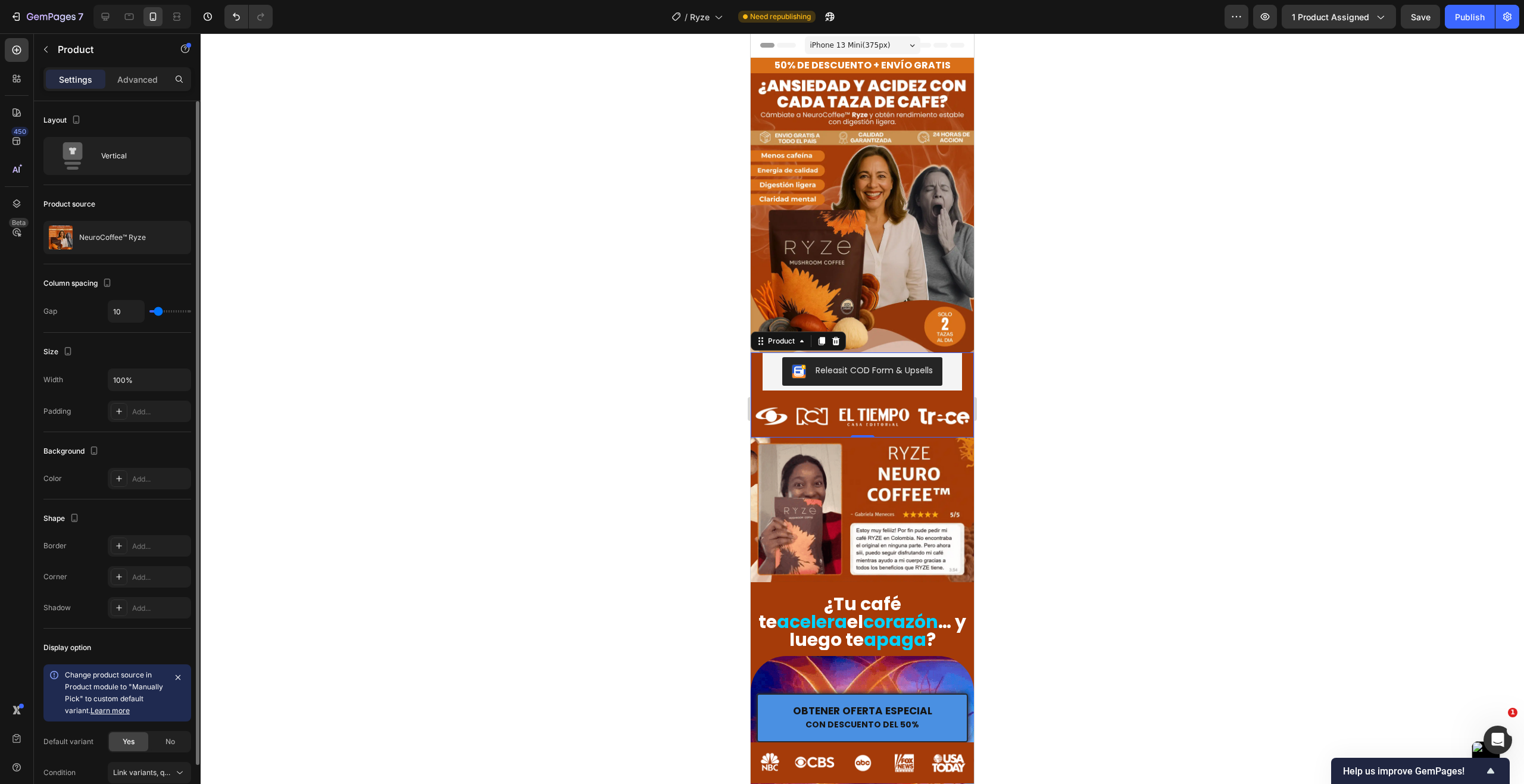
type input "9"
type input "7"
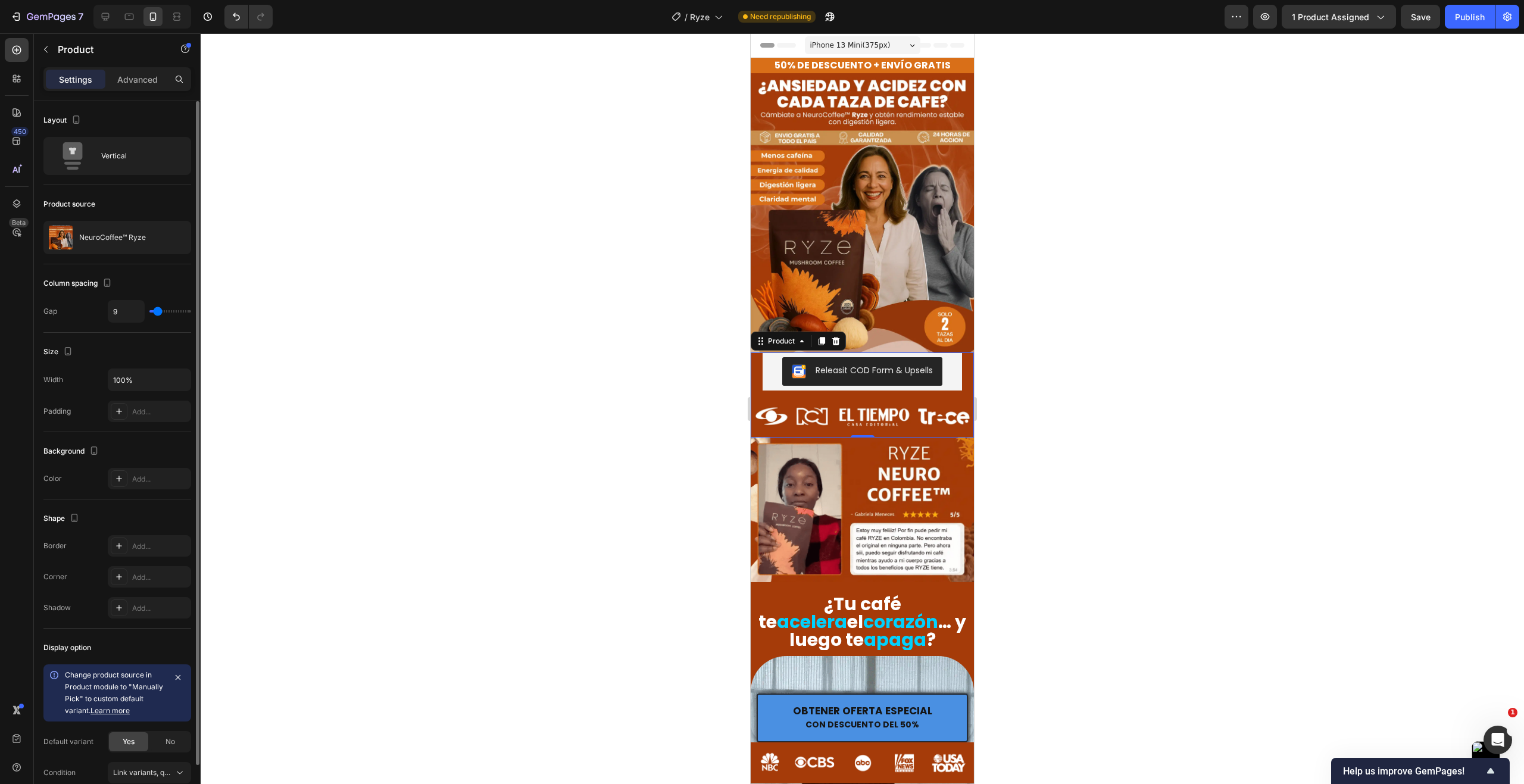
type input "7"
type input "6"
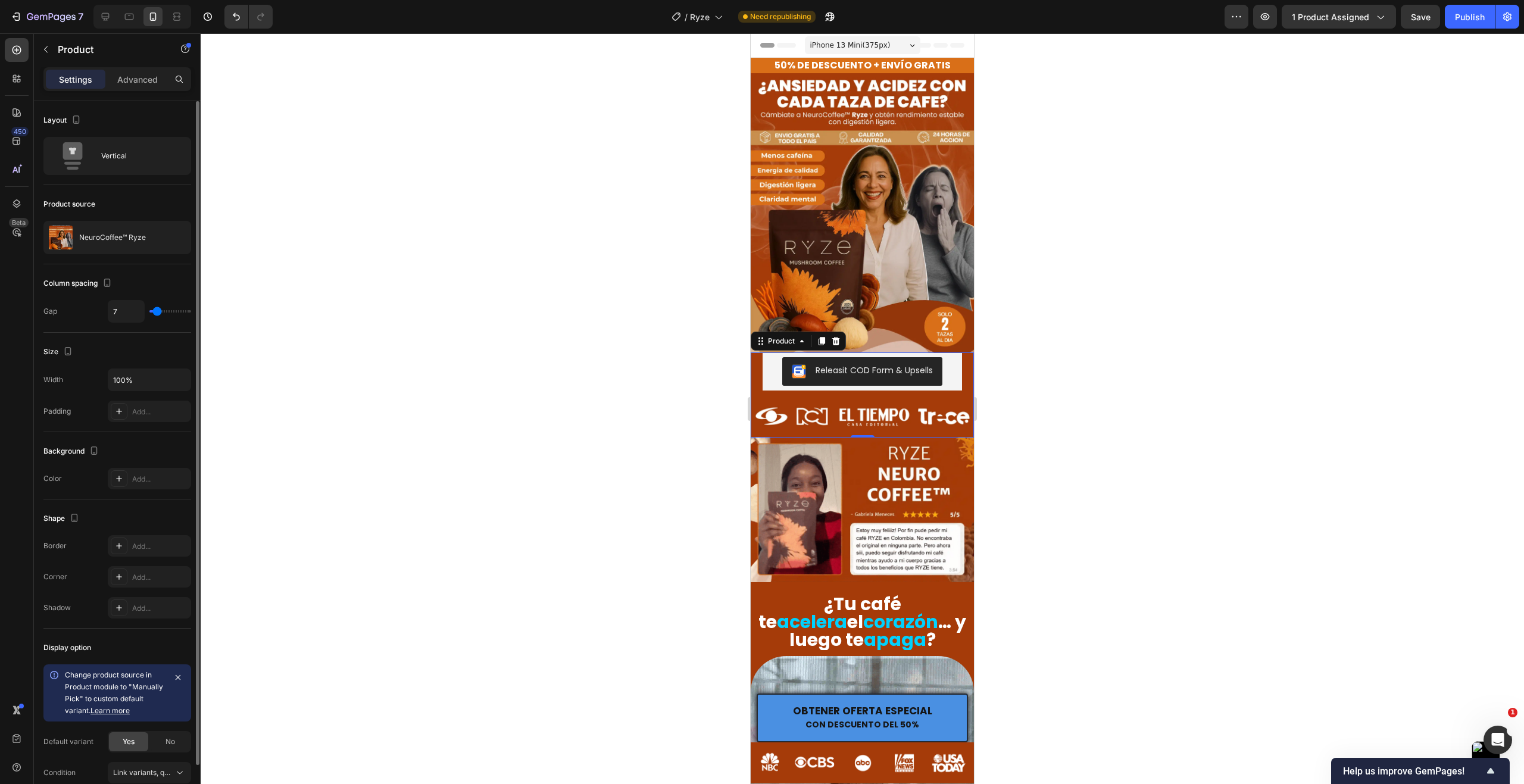
type input "6"
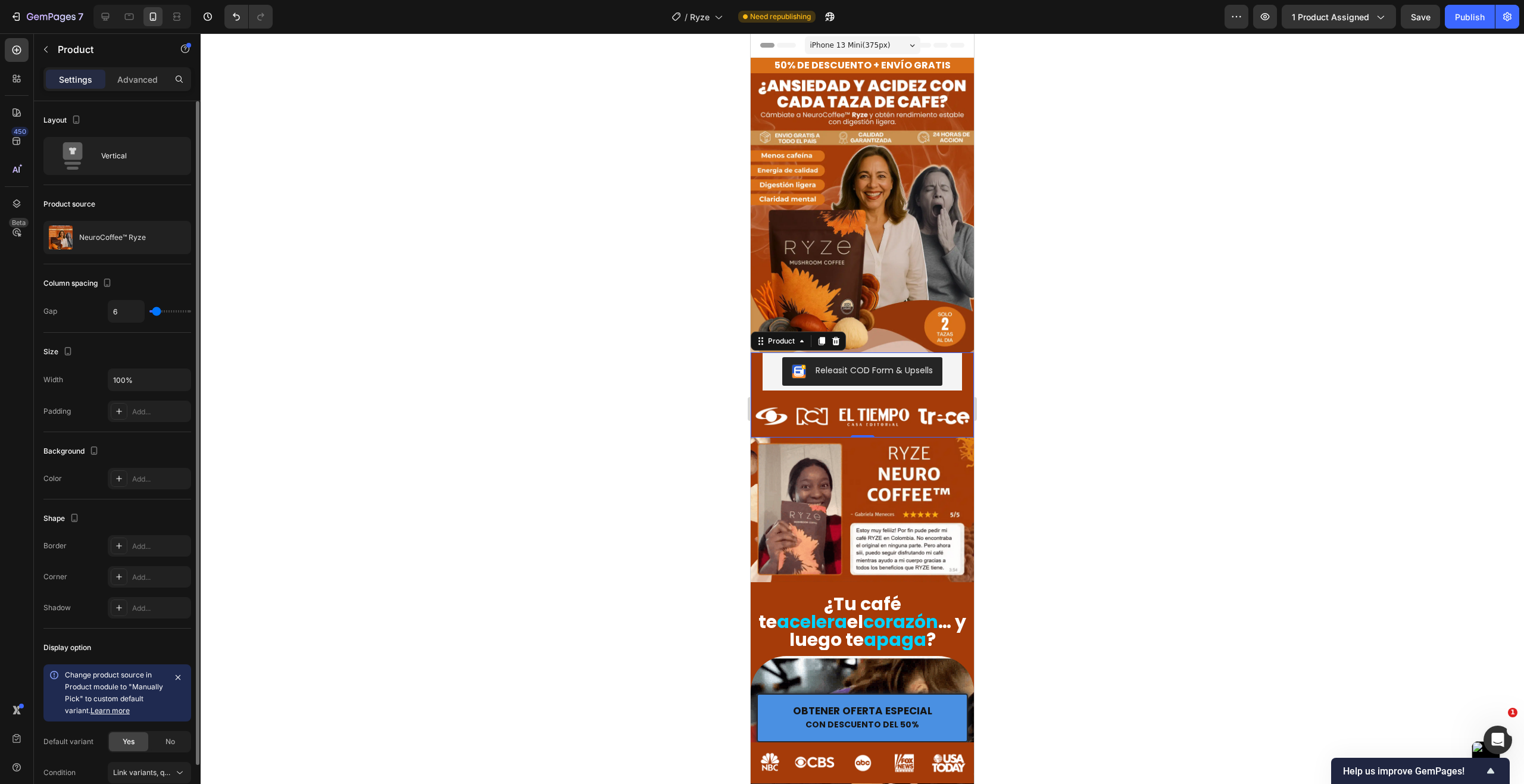
type input "4"
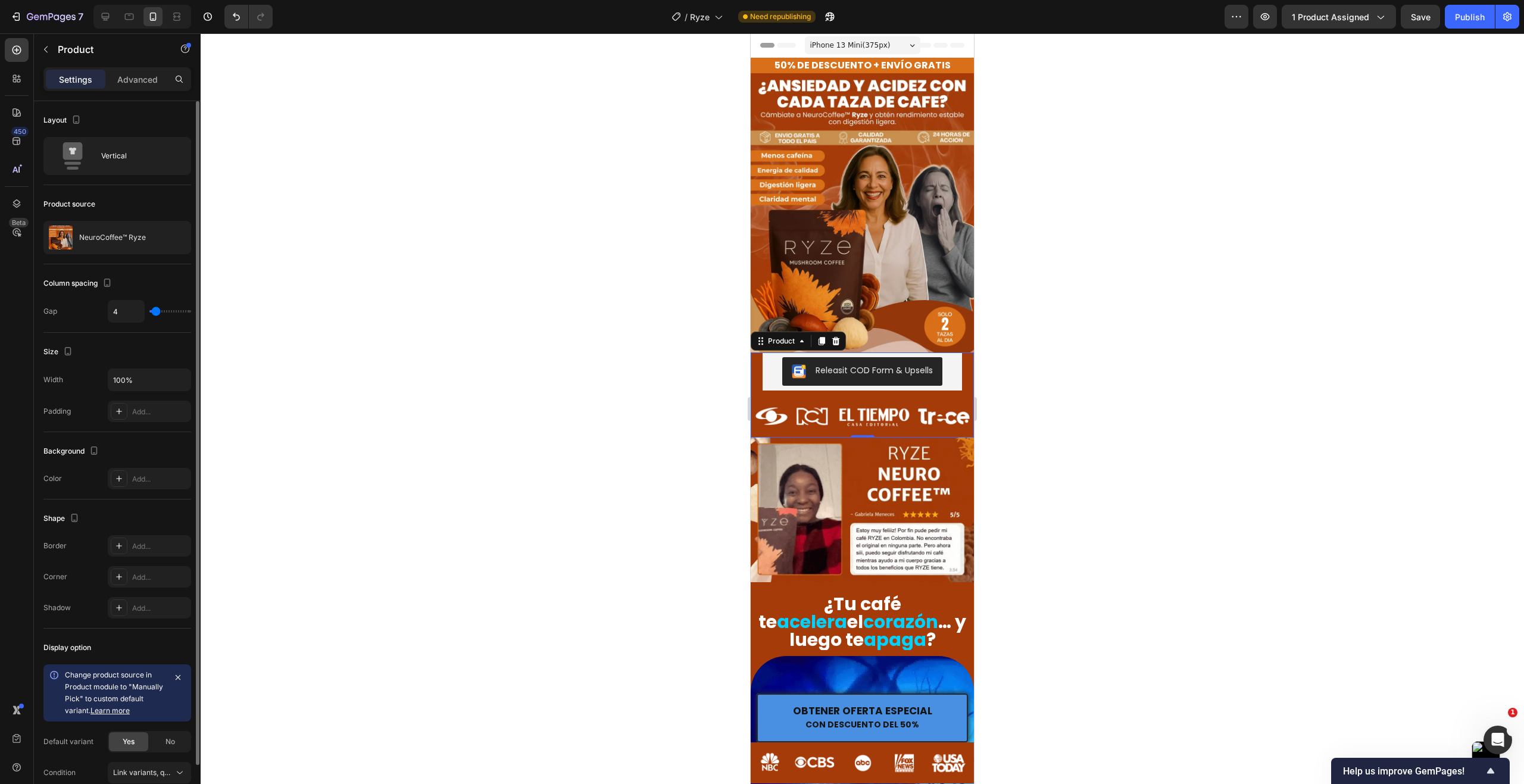
type input "3"
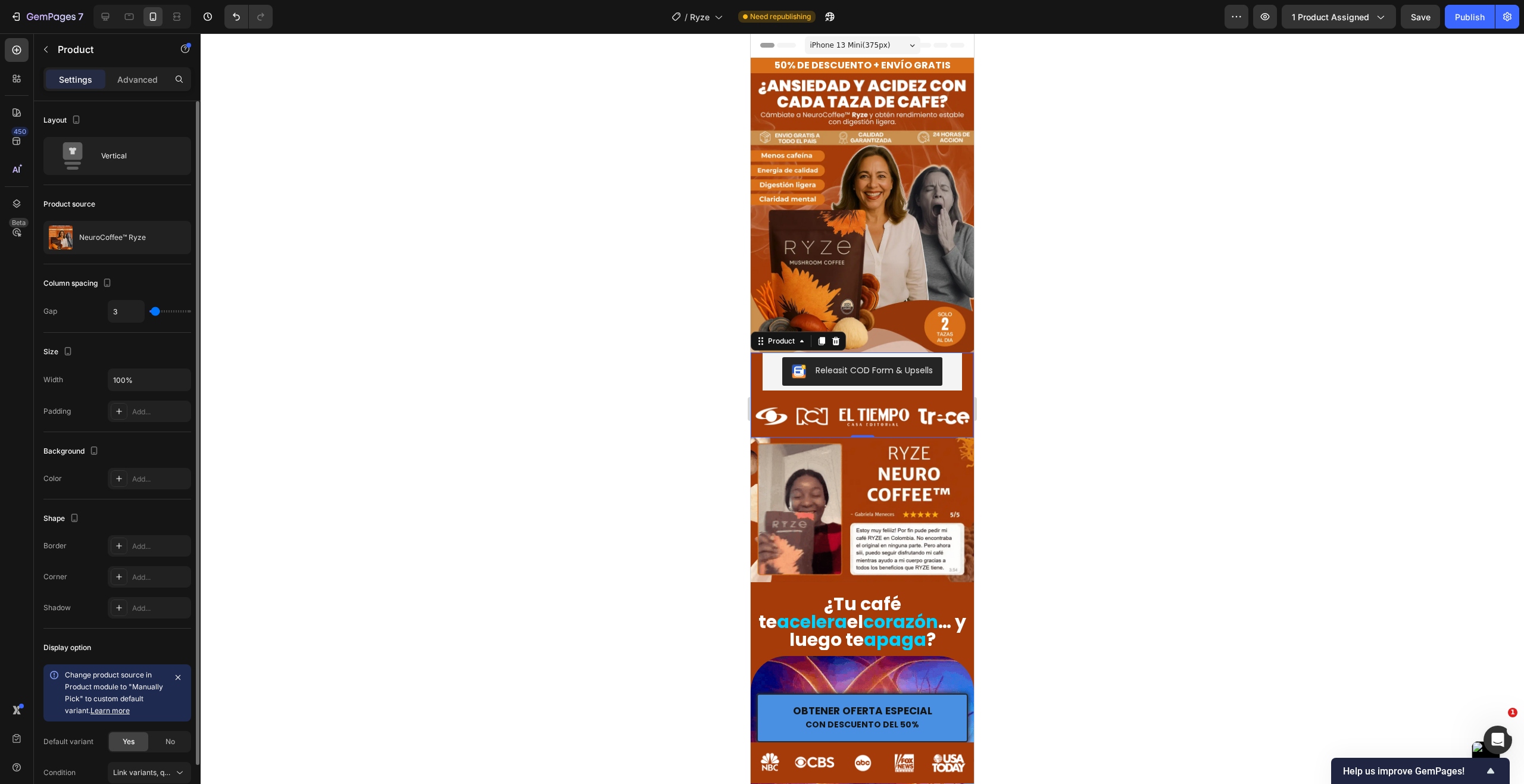
type input "1"
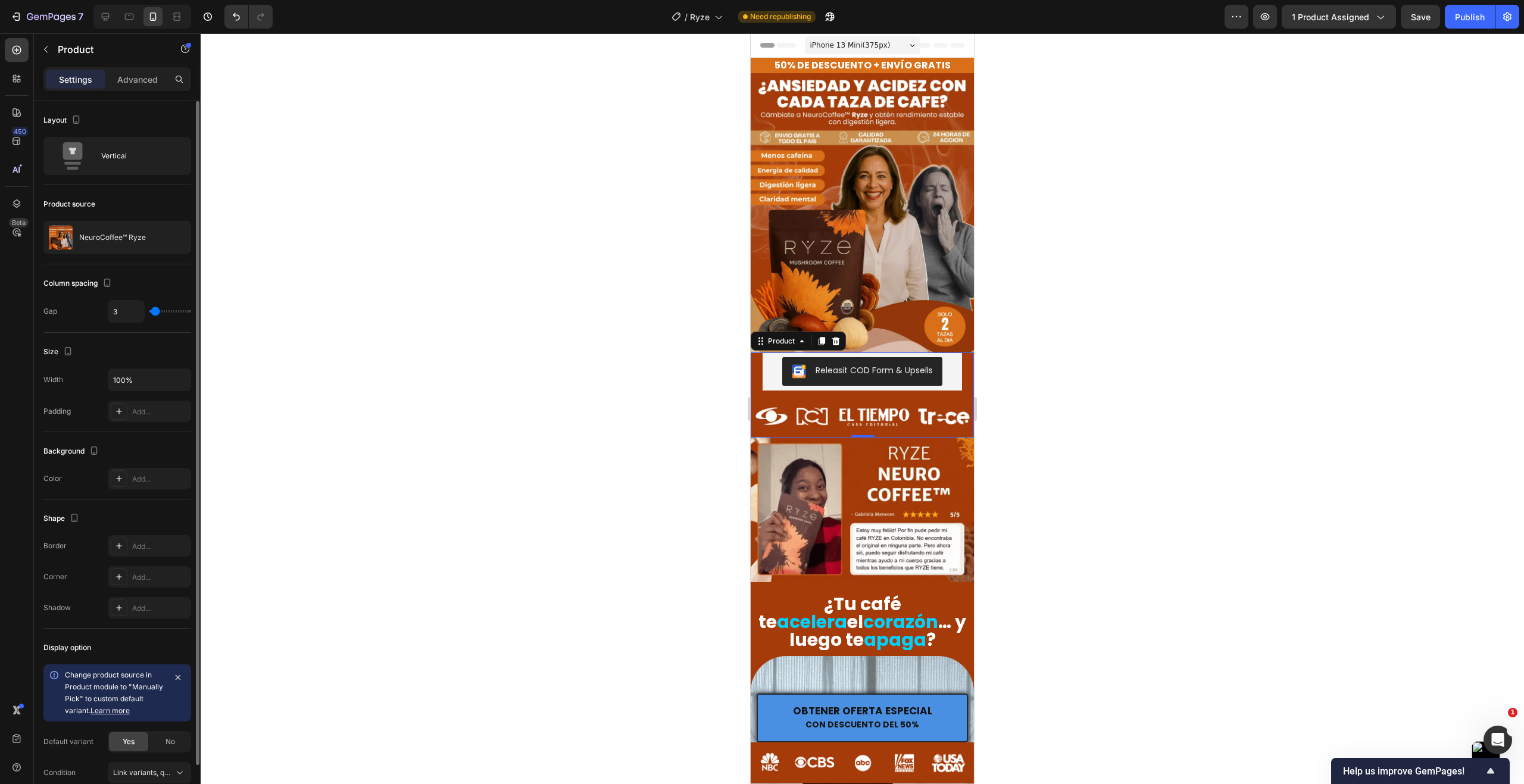
type input "1"
type input "0"
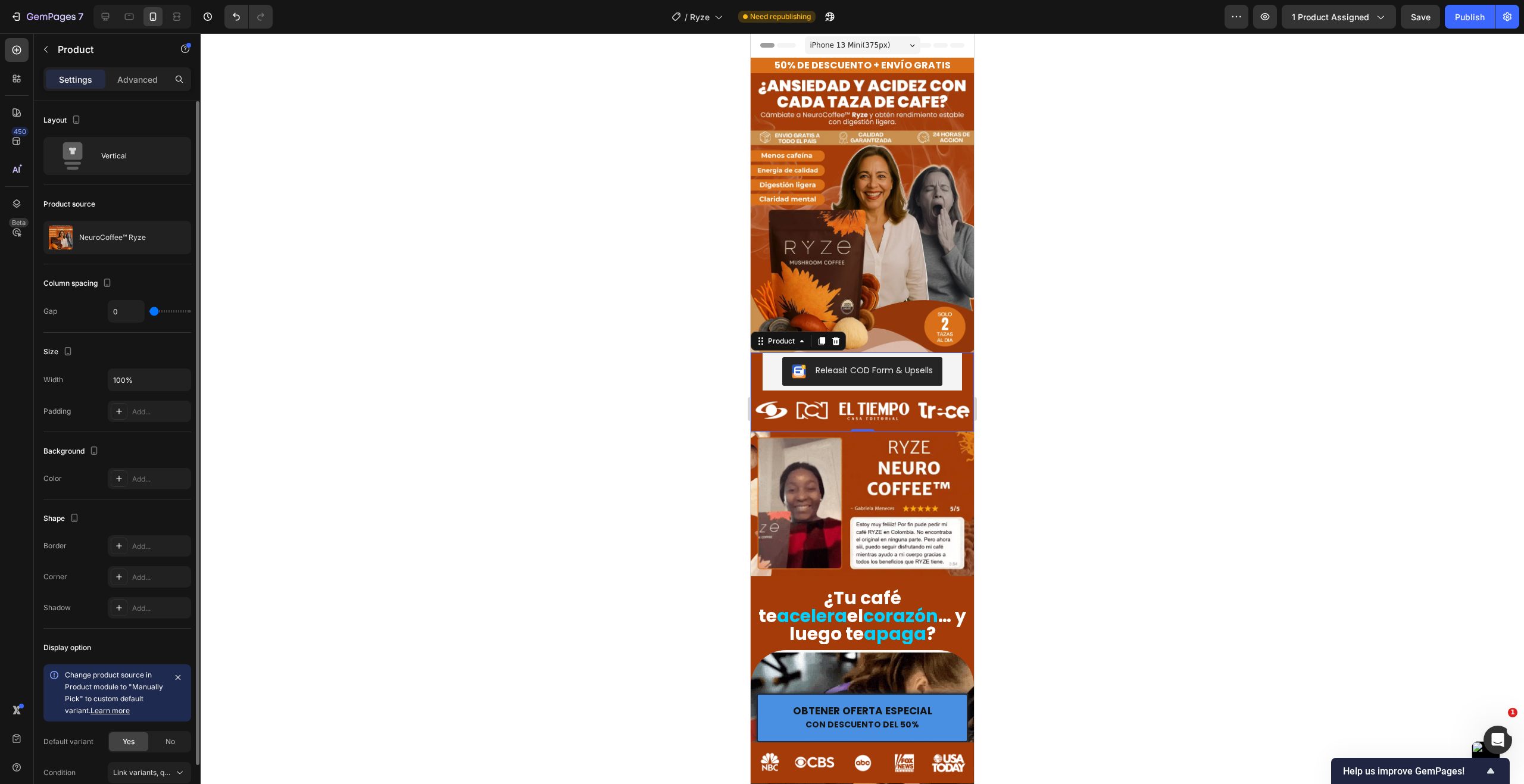
type input "1"
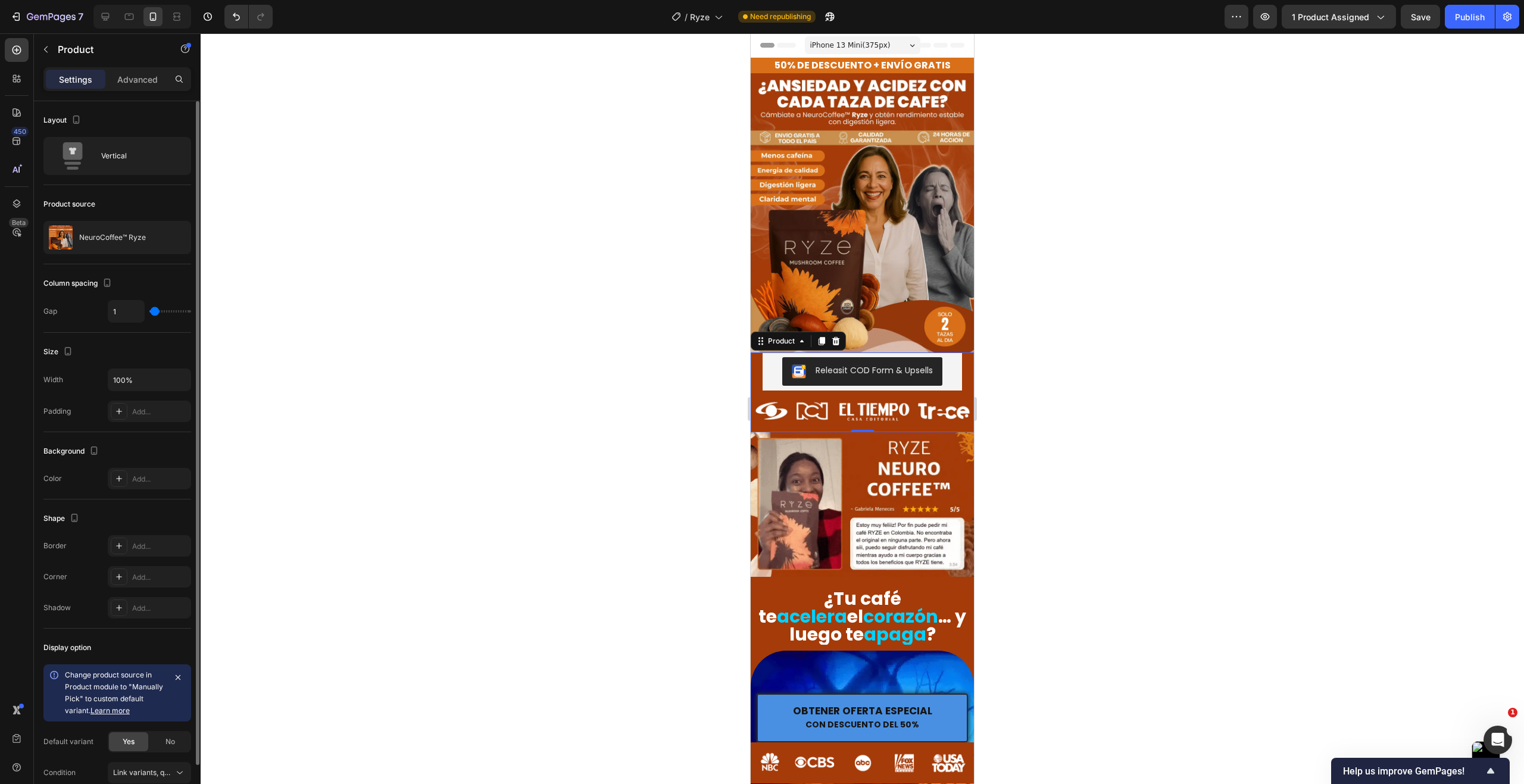
type input "3"
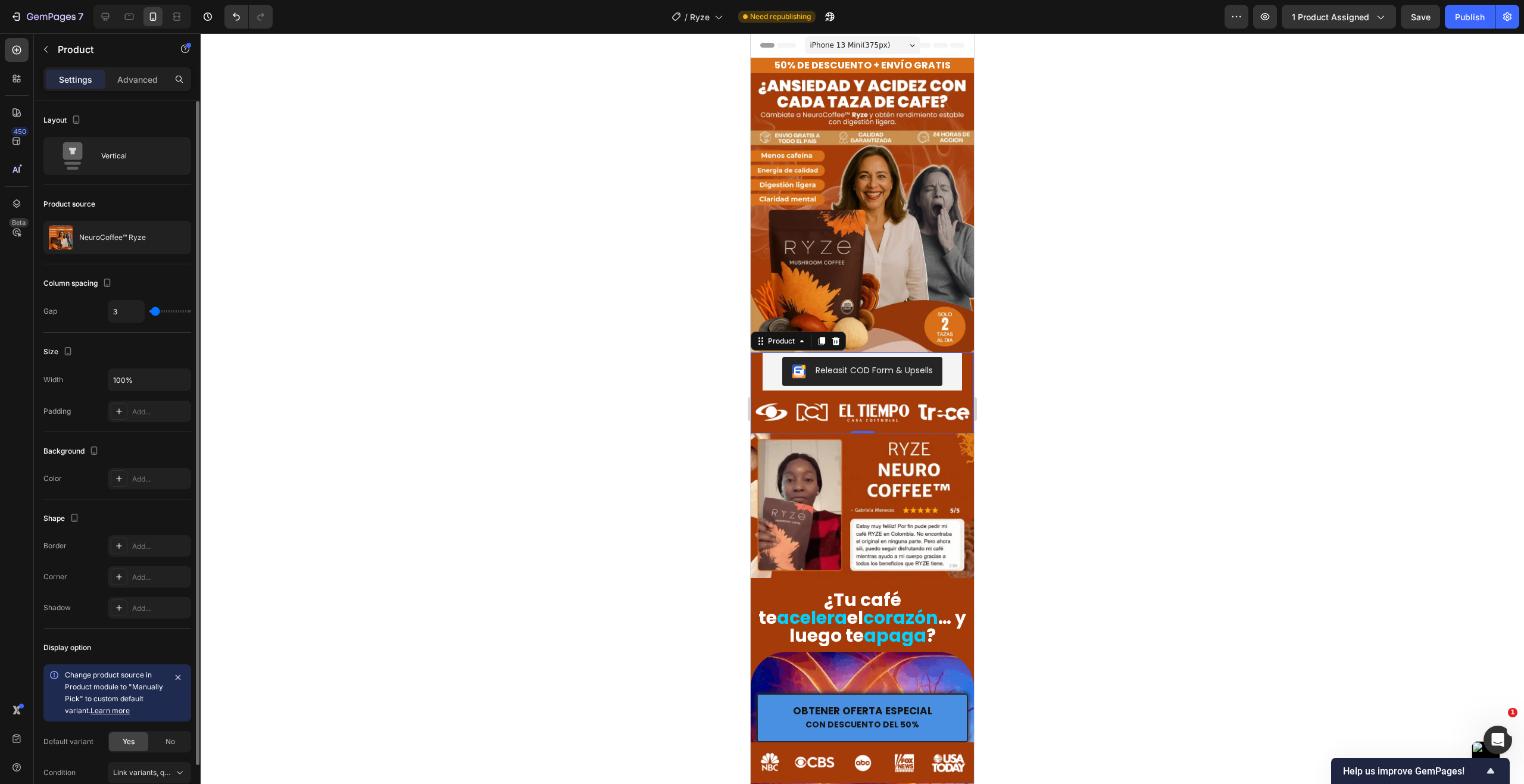
type input "3"
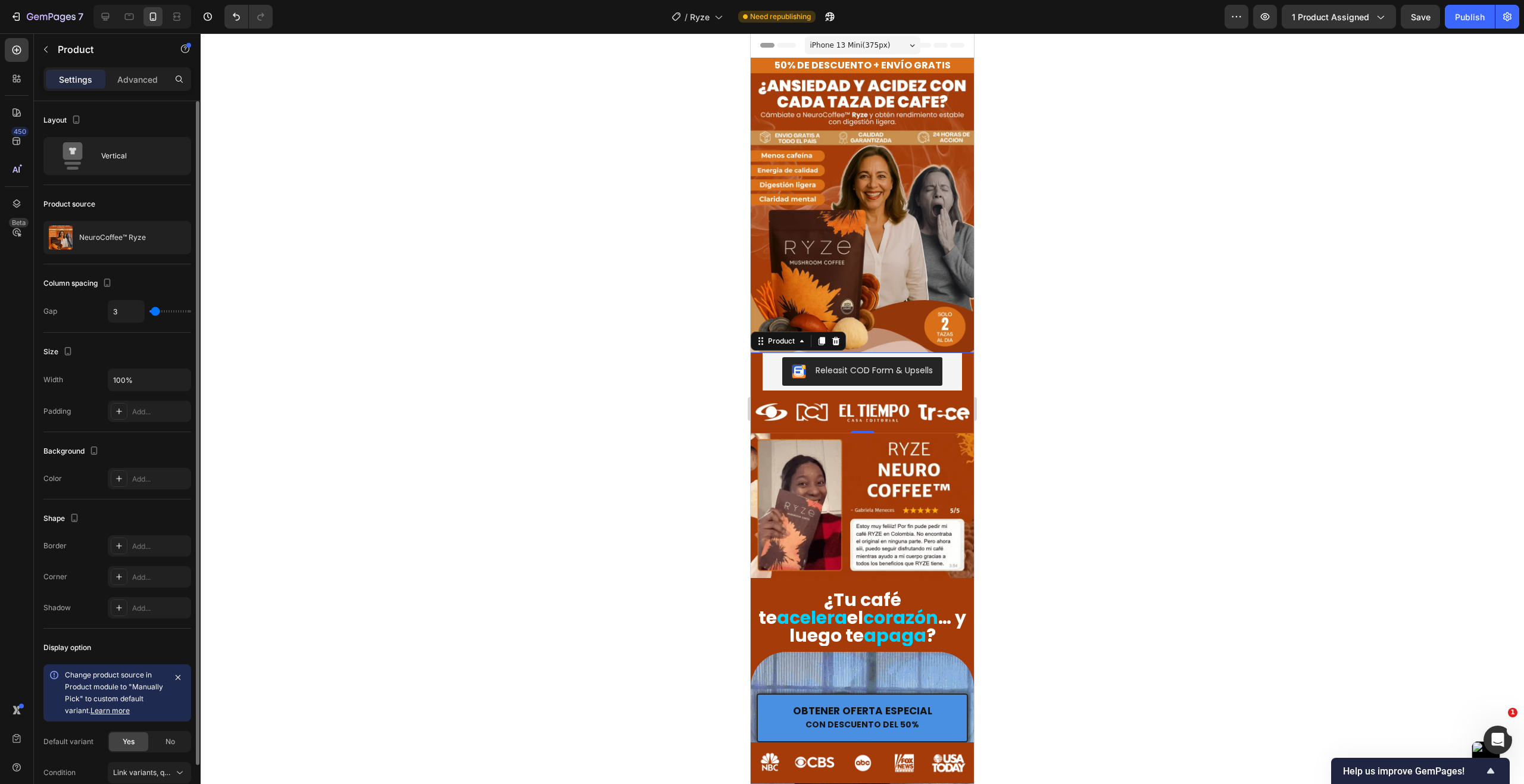
click at [155, 312] on input "range" at bounding box center [170, 311] width 41 height 2
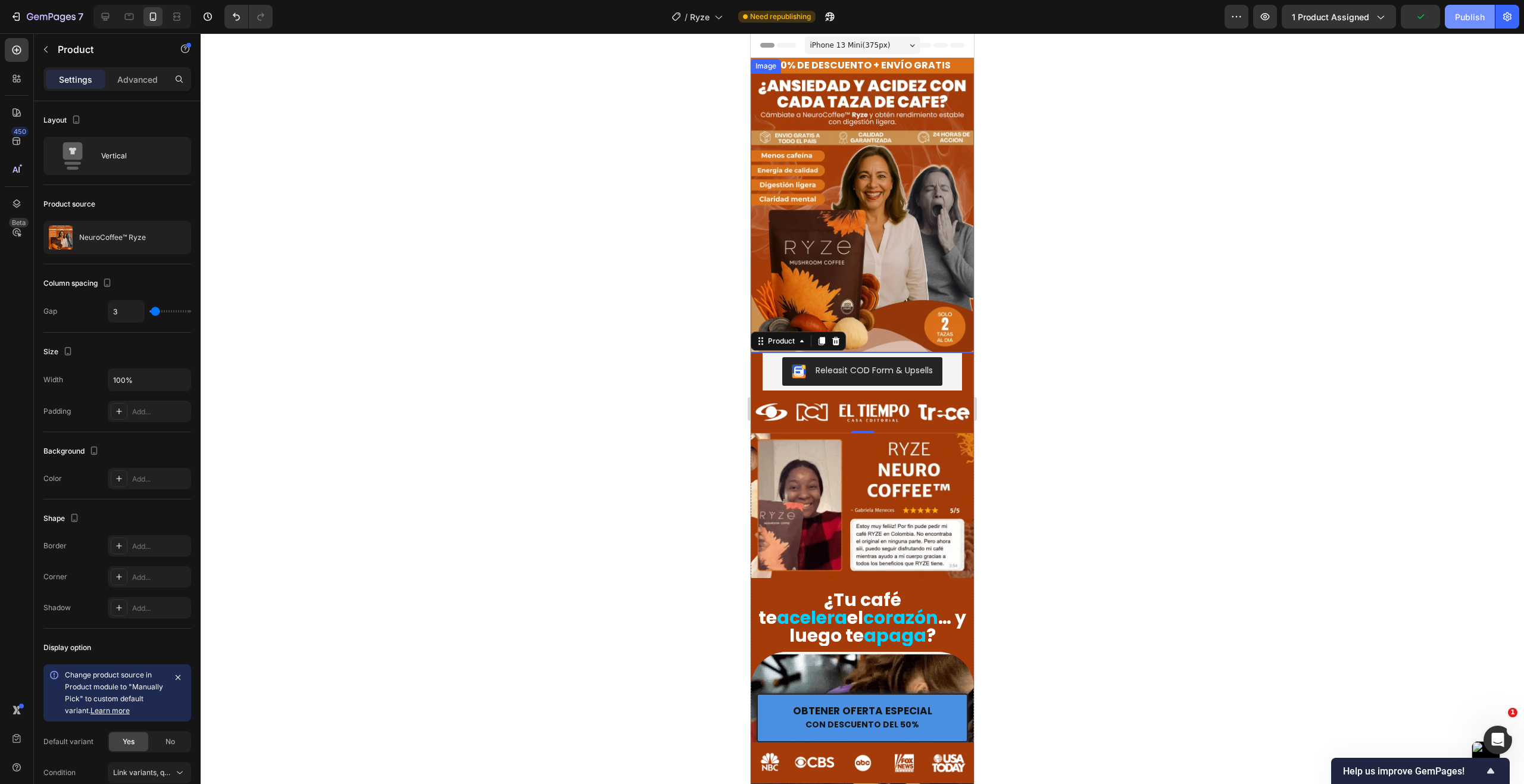
click at [1467, 19] on div "Publish" at bounding box center [1470, 17] width 30 height 13
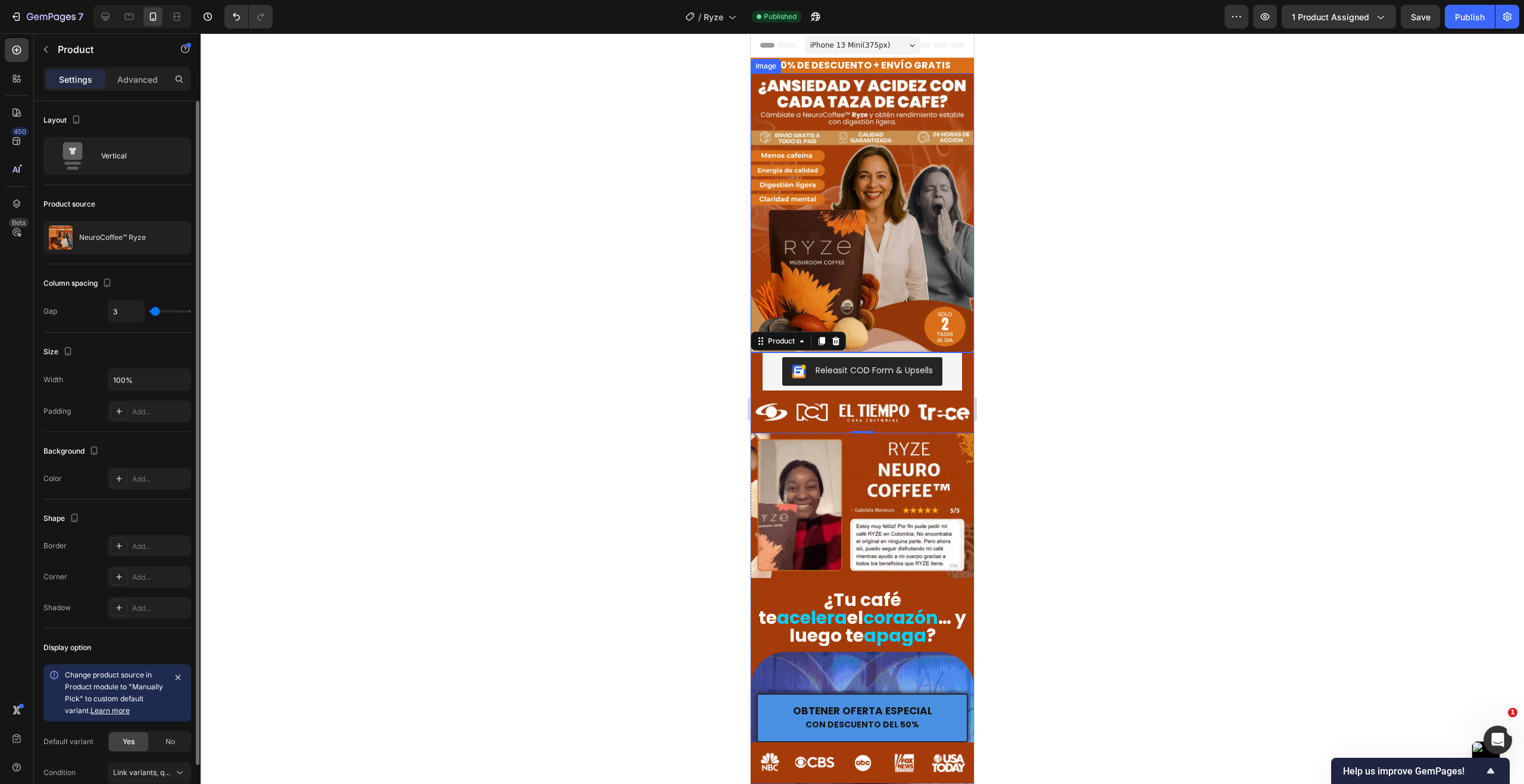
type input "4"
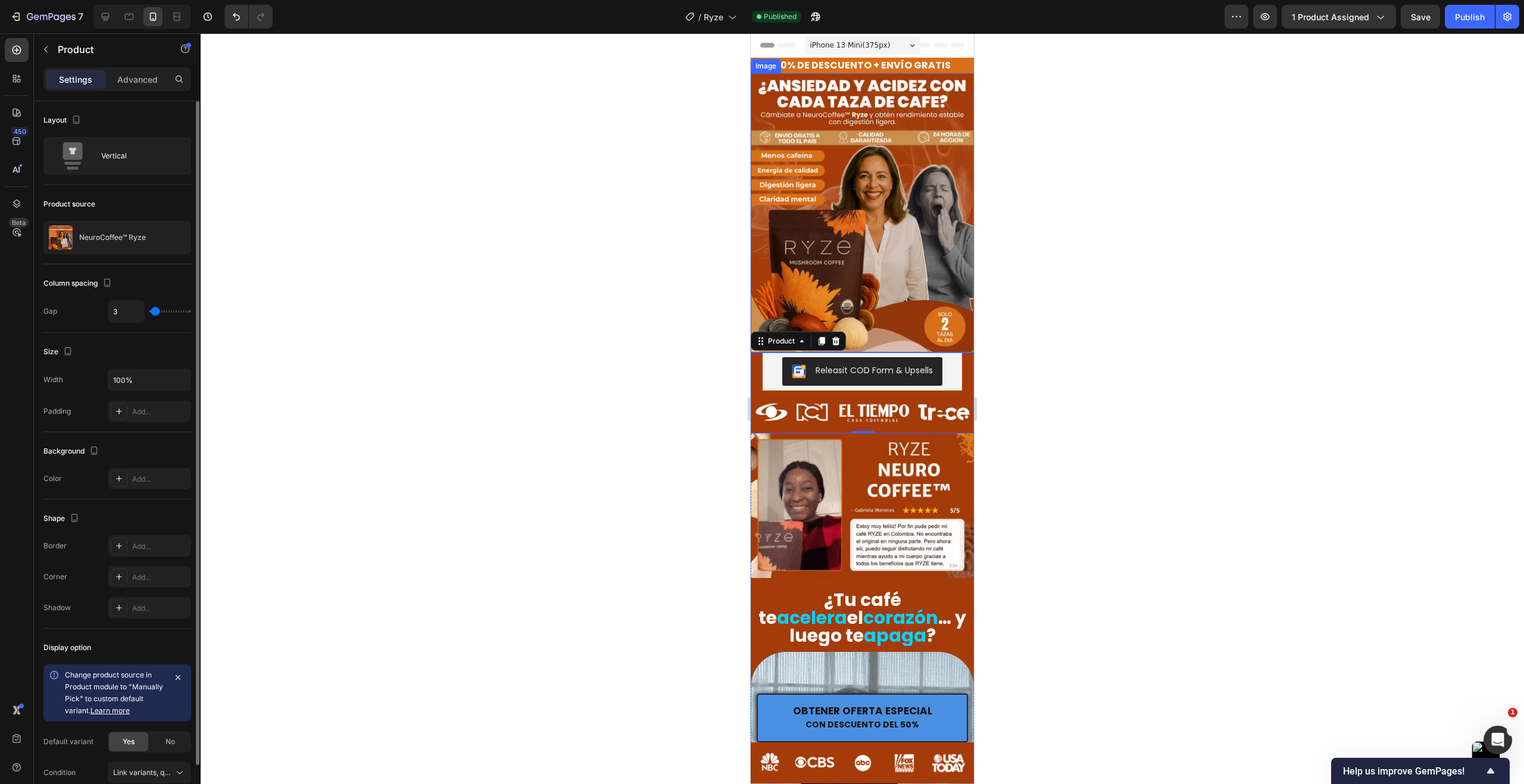
type input "4"
type input "6"
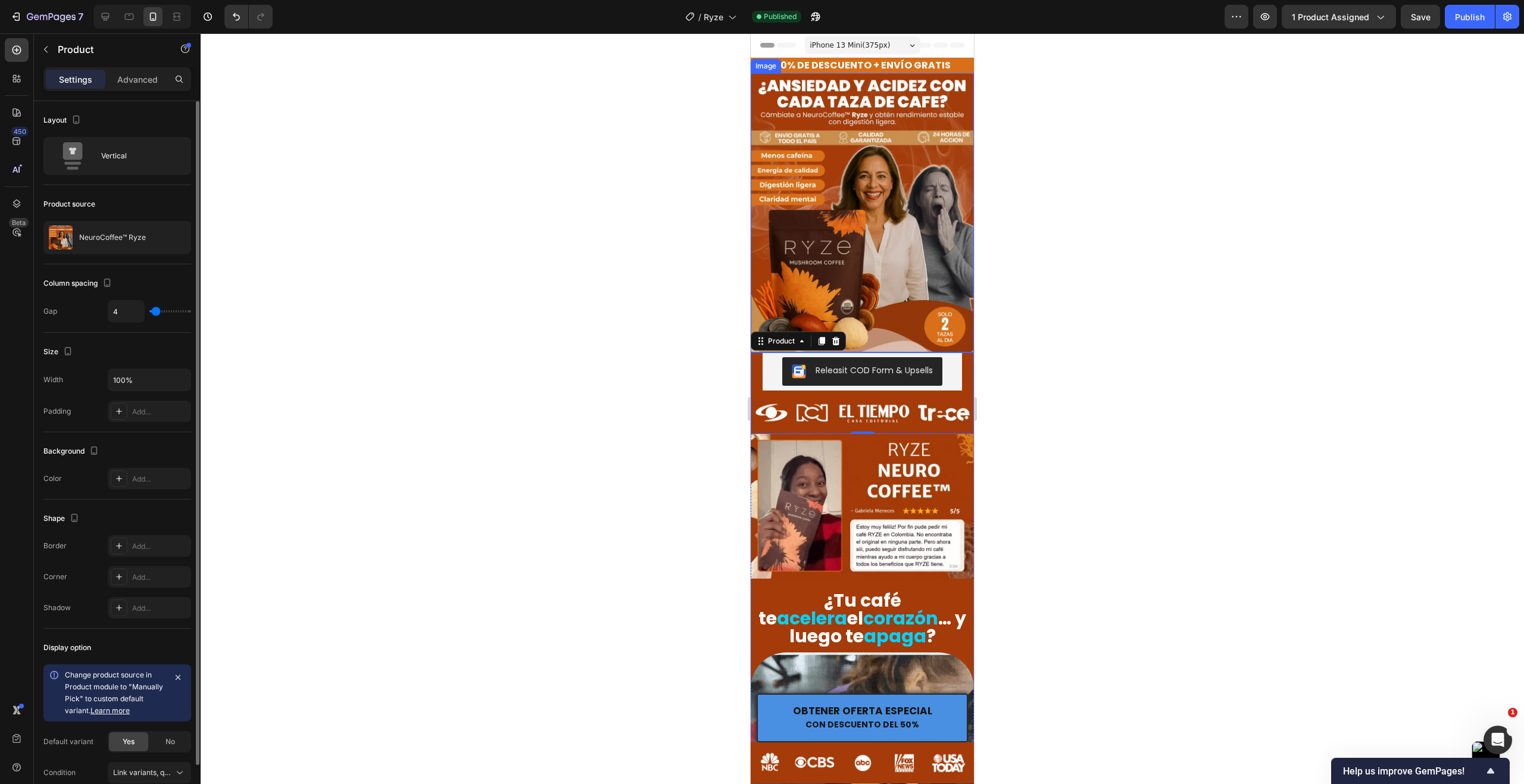
type input "6"
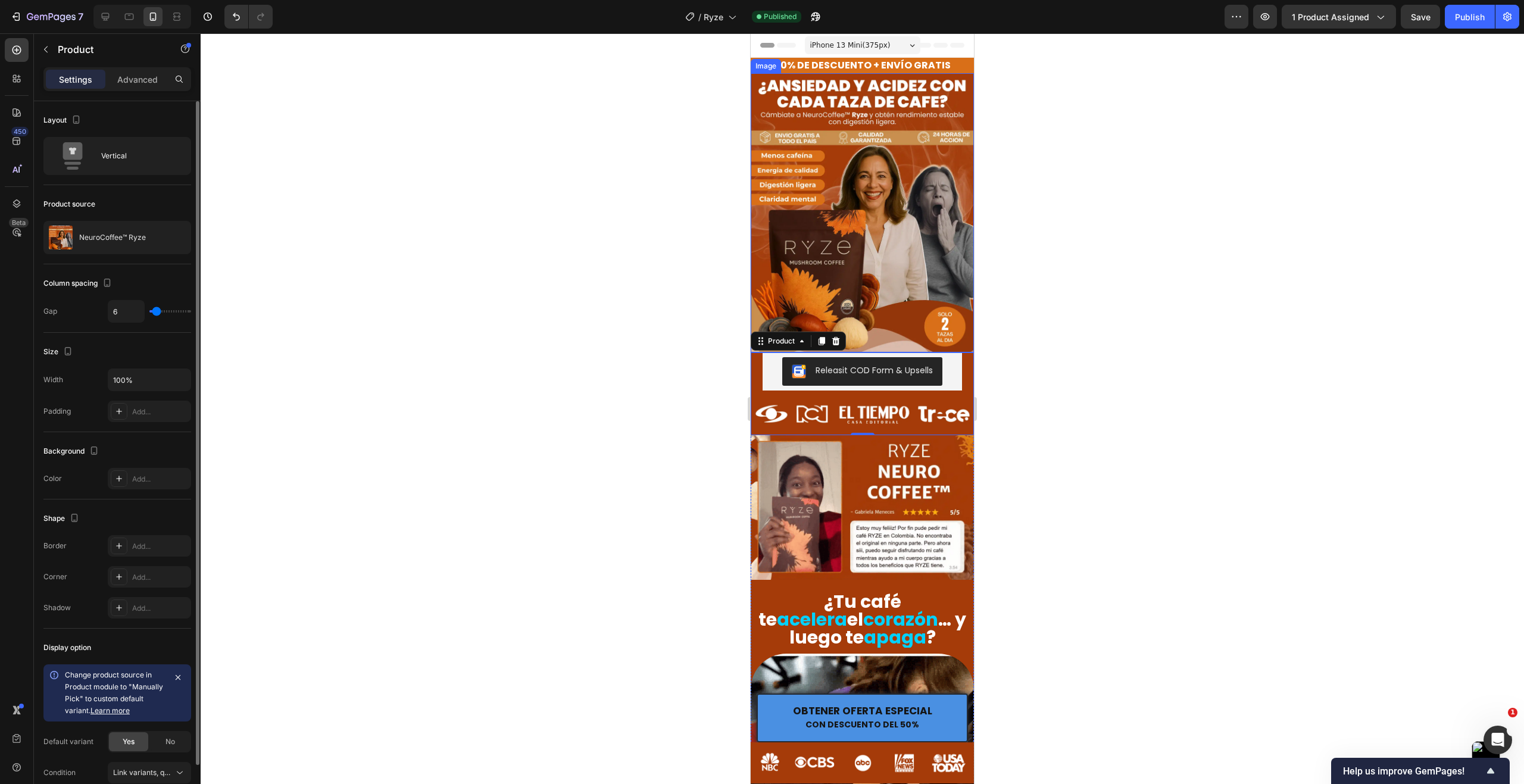
type input "4"
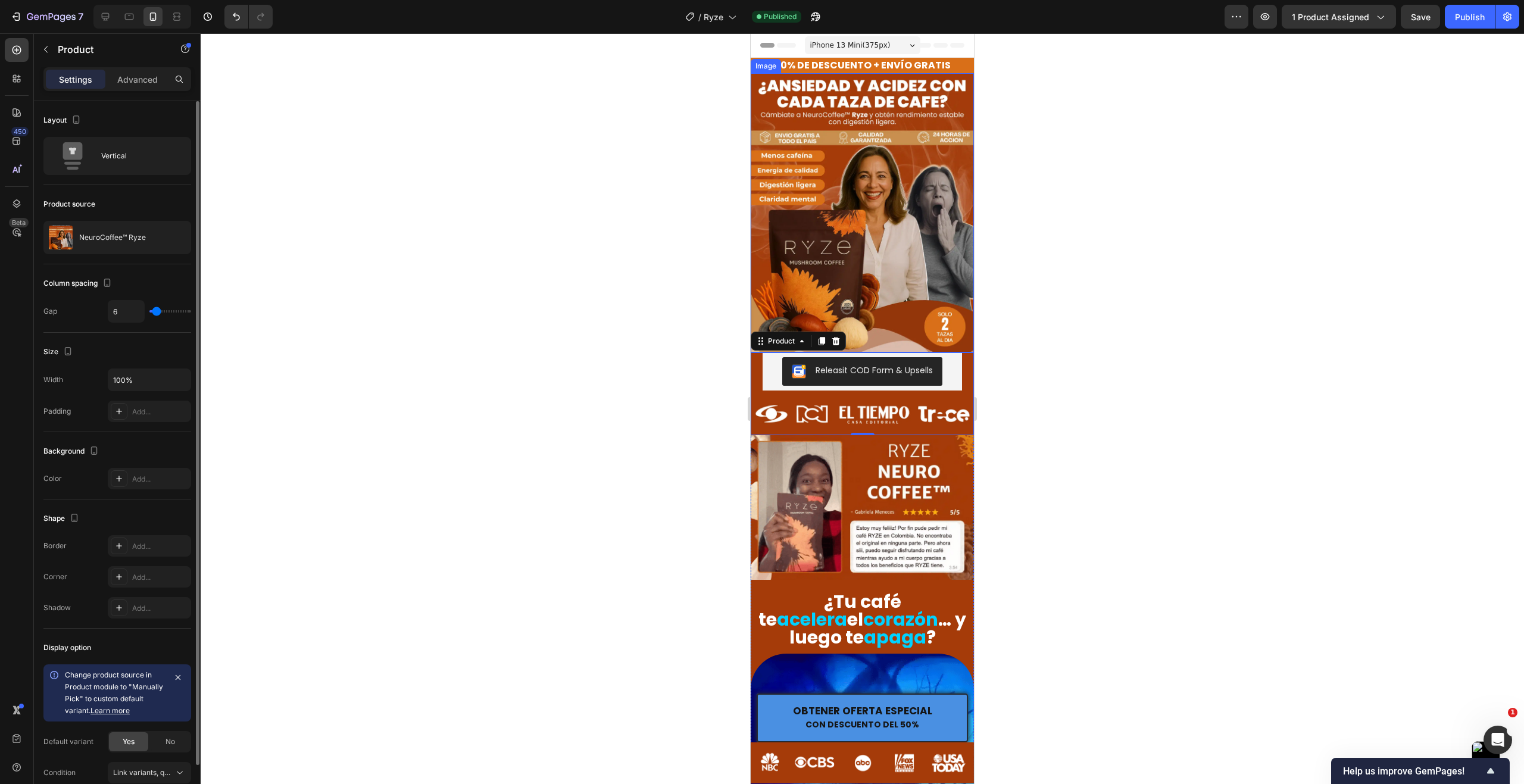
type input "4"
type input "6"
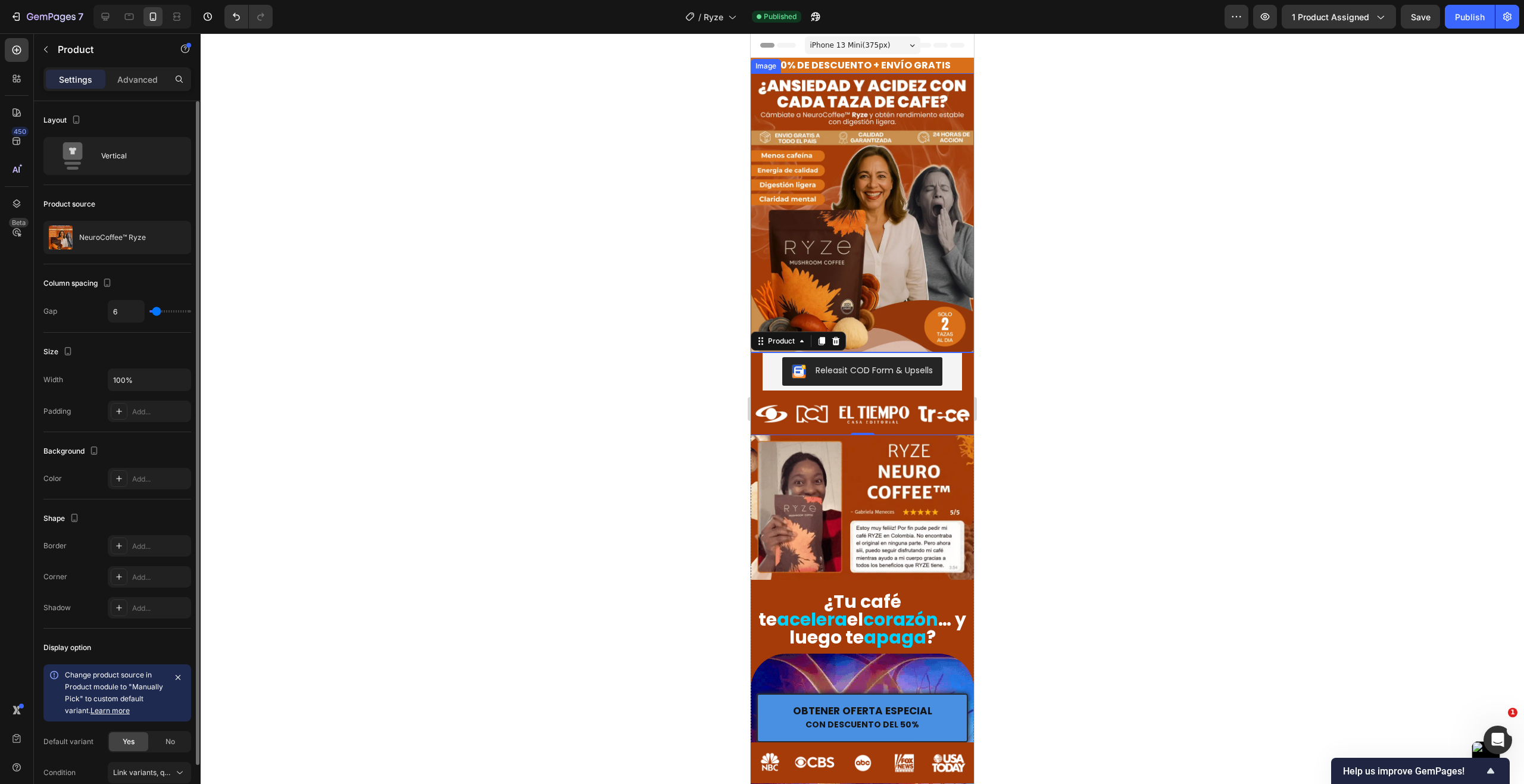
type input "6"
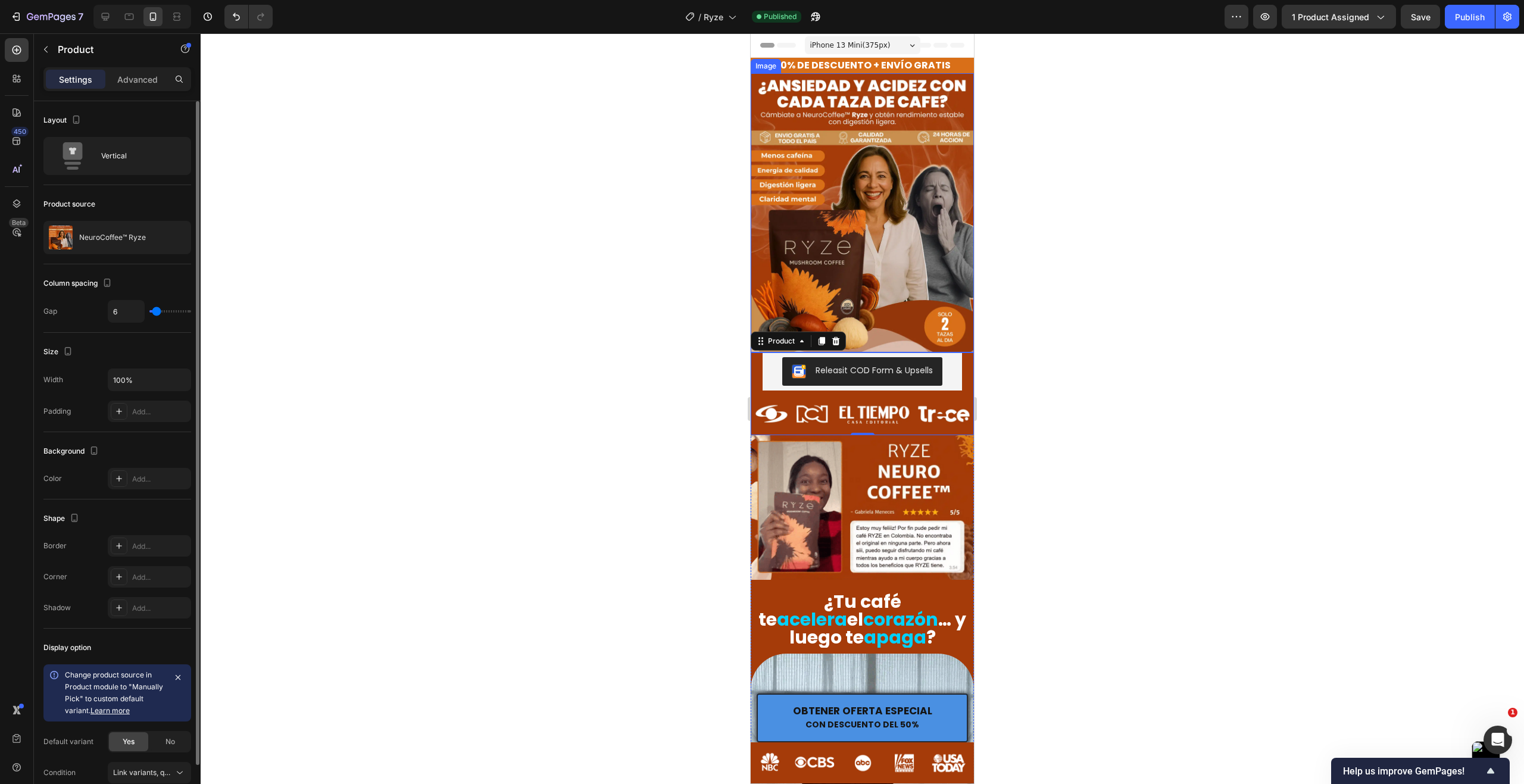
click at [156, 312] on input "range" at bounding box center [170, 311] width 41 height 2
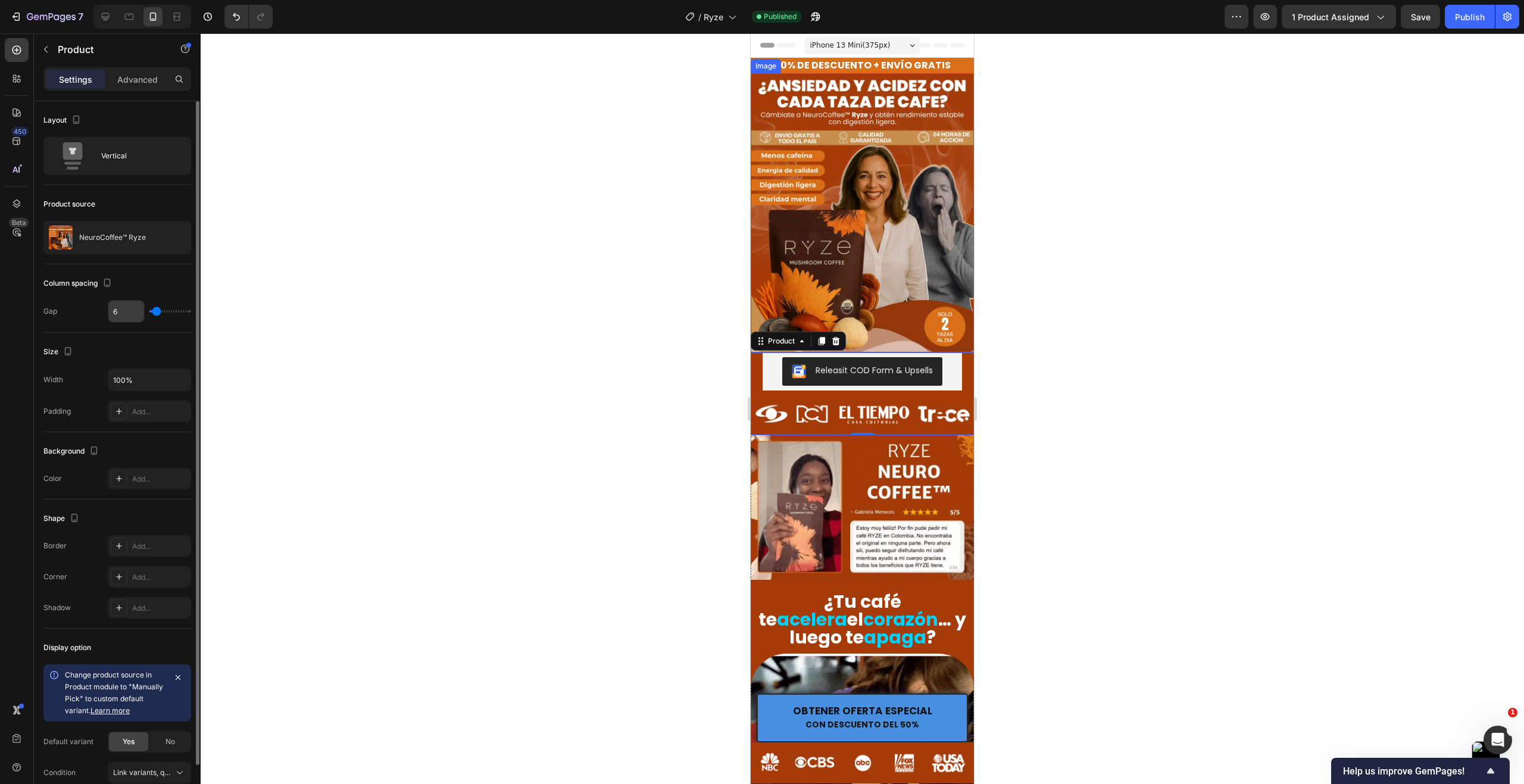
click at [119, 313] on input "6" at bounding box center [126, 311] width 36 height 22
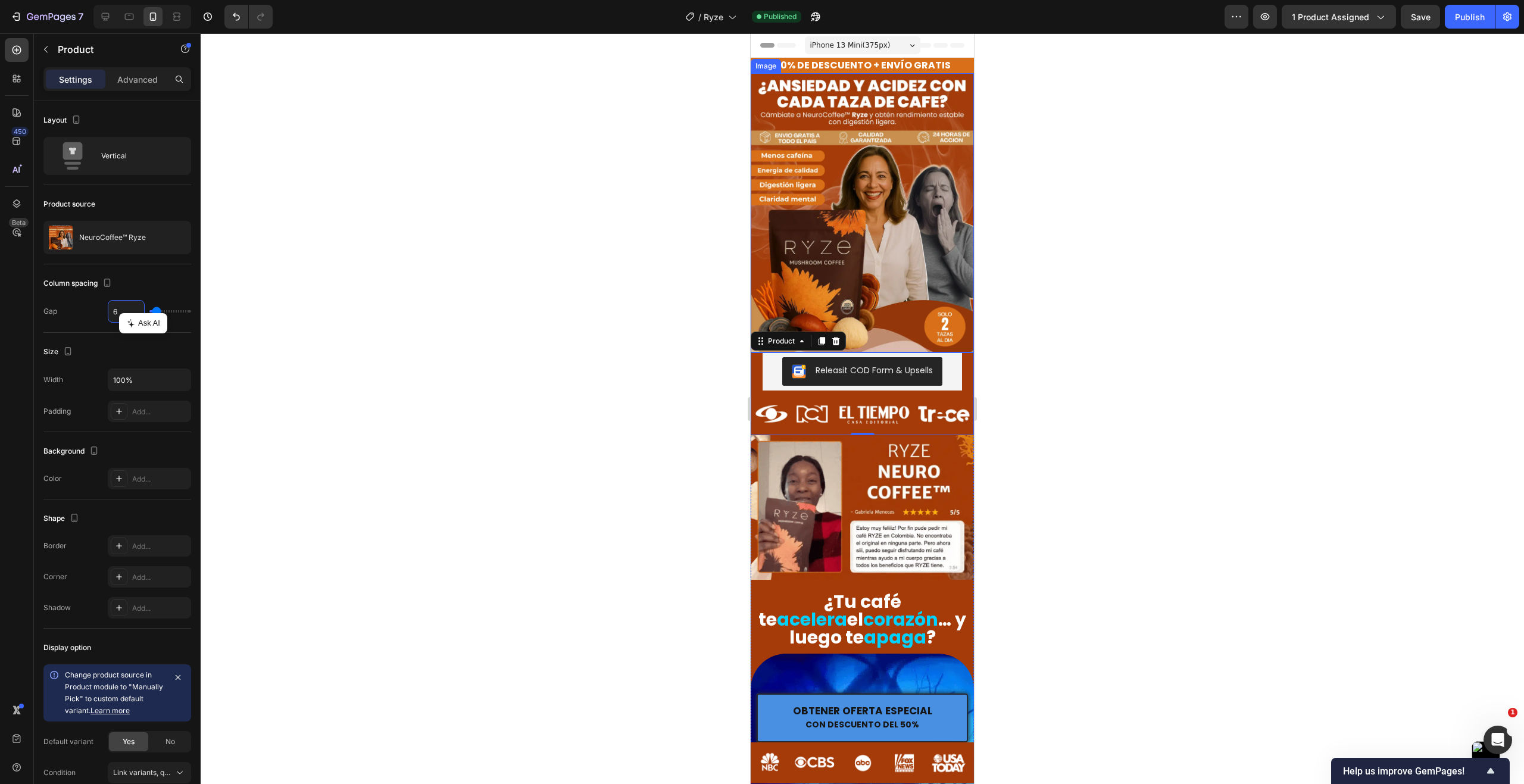
type input "5"
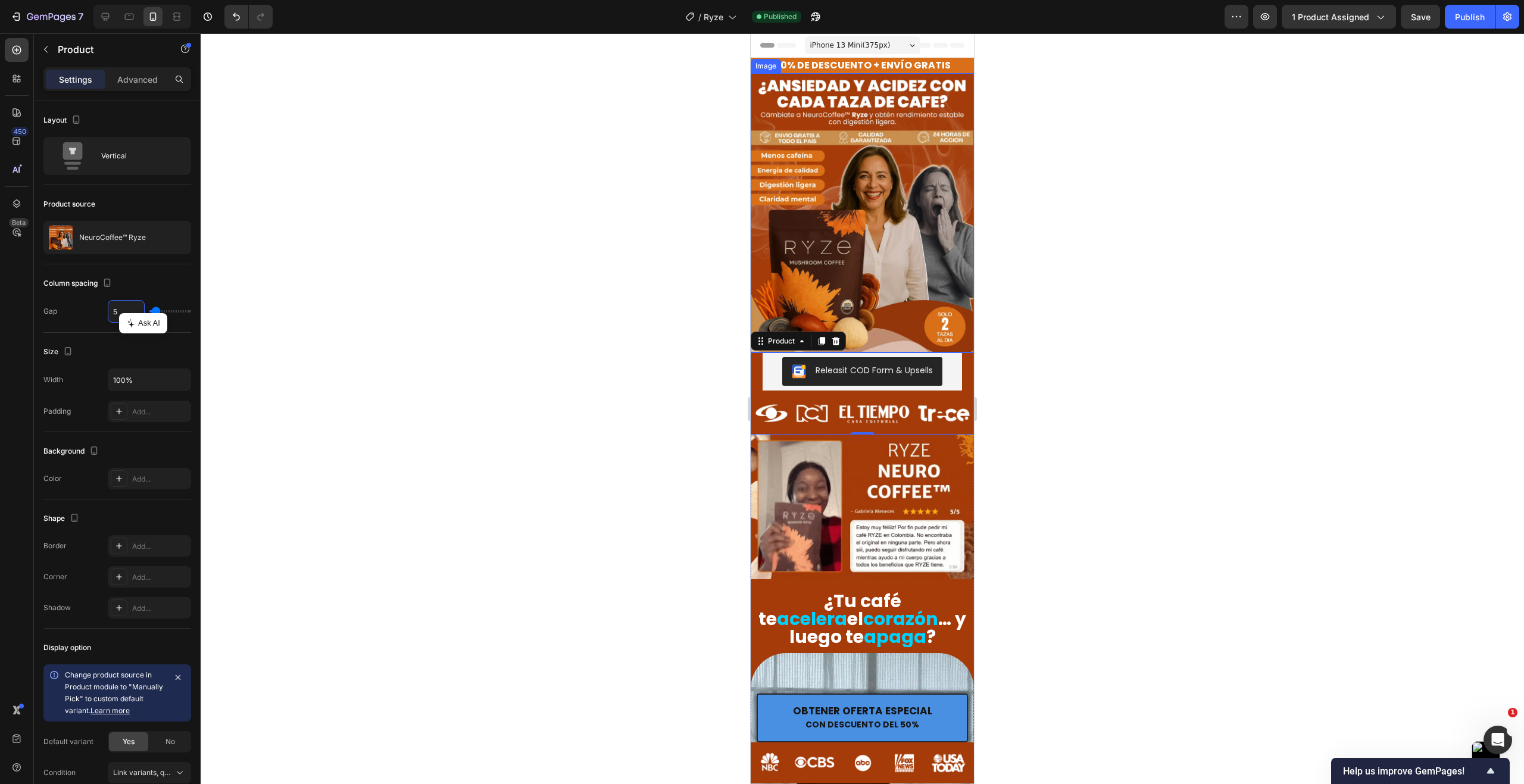
type input "5"
click at [373, 334] on div at bounding box center [862, 408] width 1323 height 750
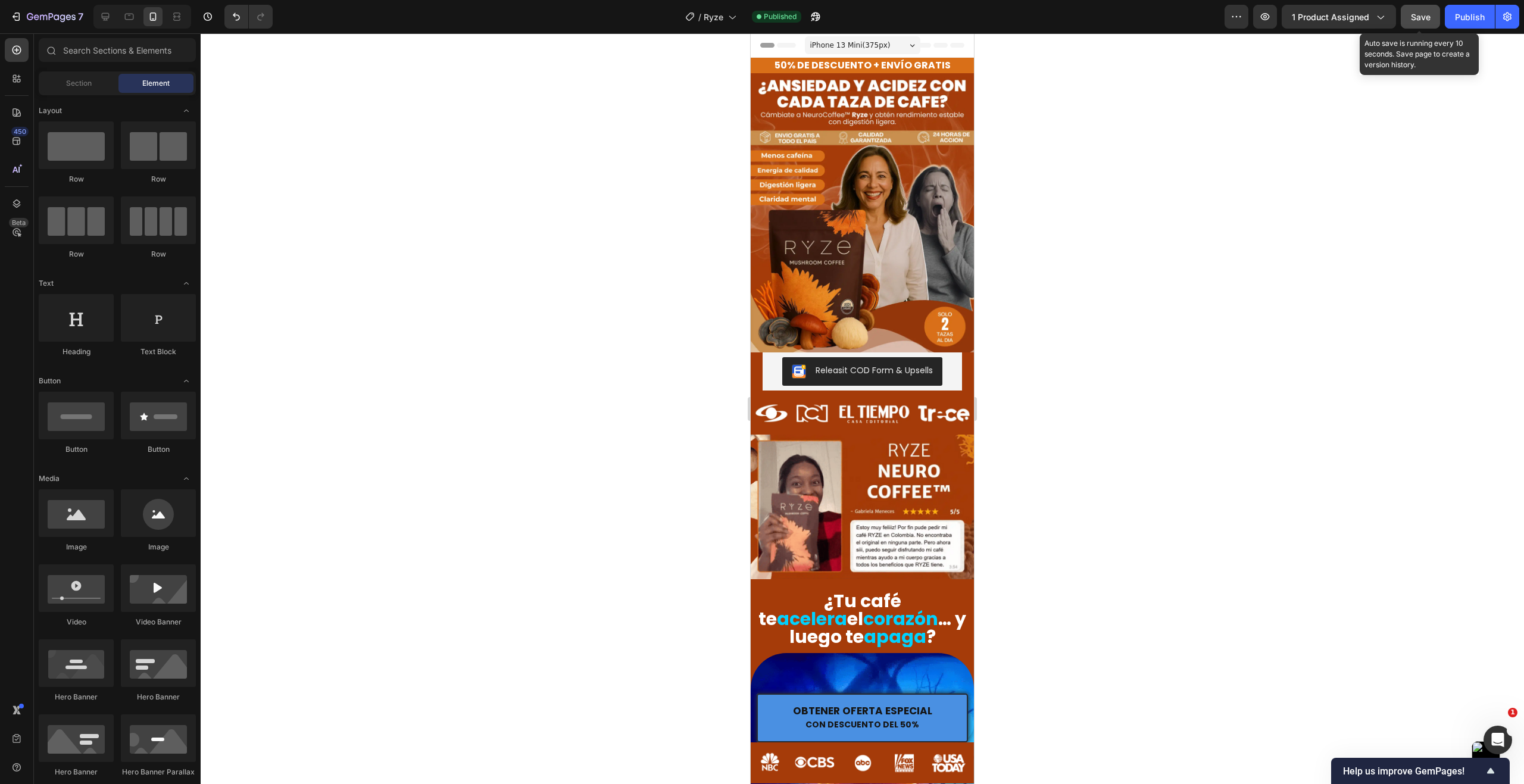
click at [1438, 26] on button "Save" at bounding box center [1420, 17] width 39 height 24
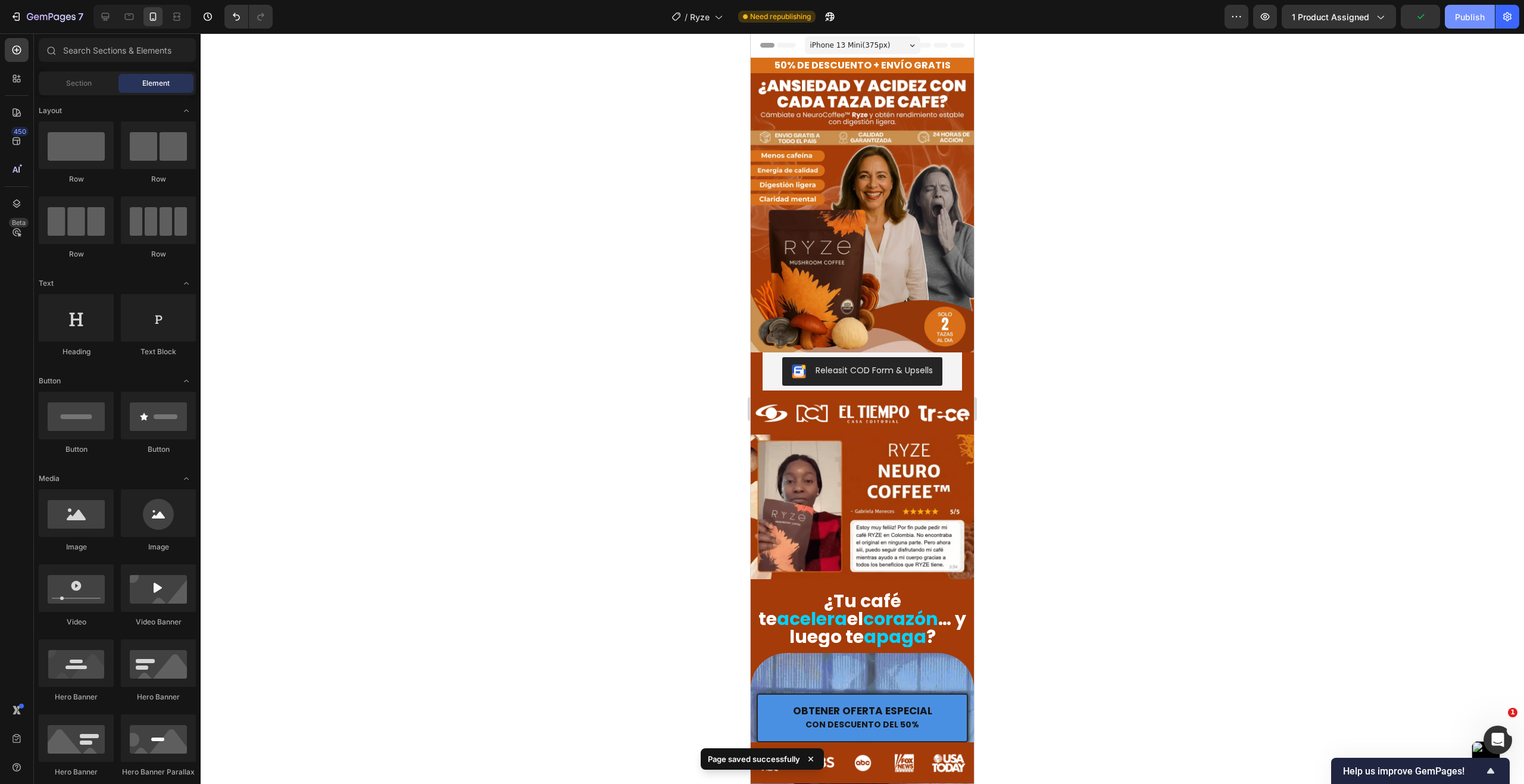
click at [1468, 16] on div "Publish" at bounding box center [1470, 17] width 30 height 13
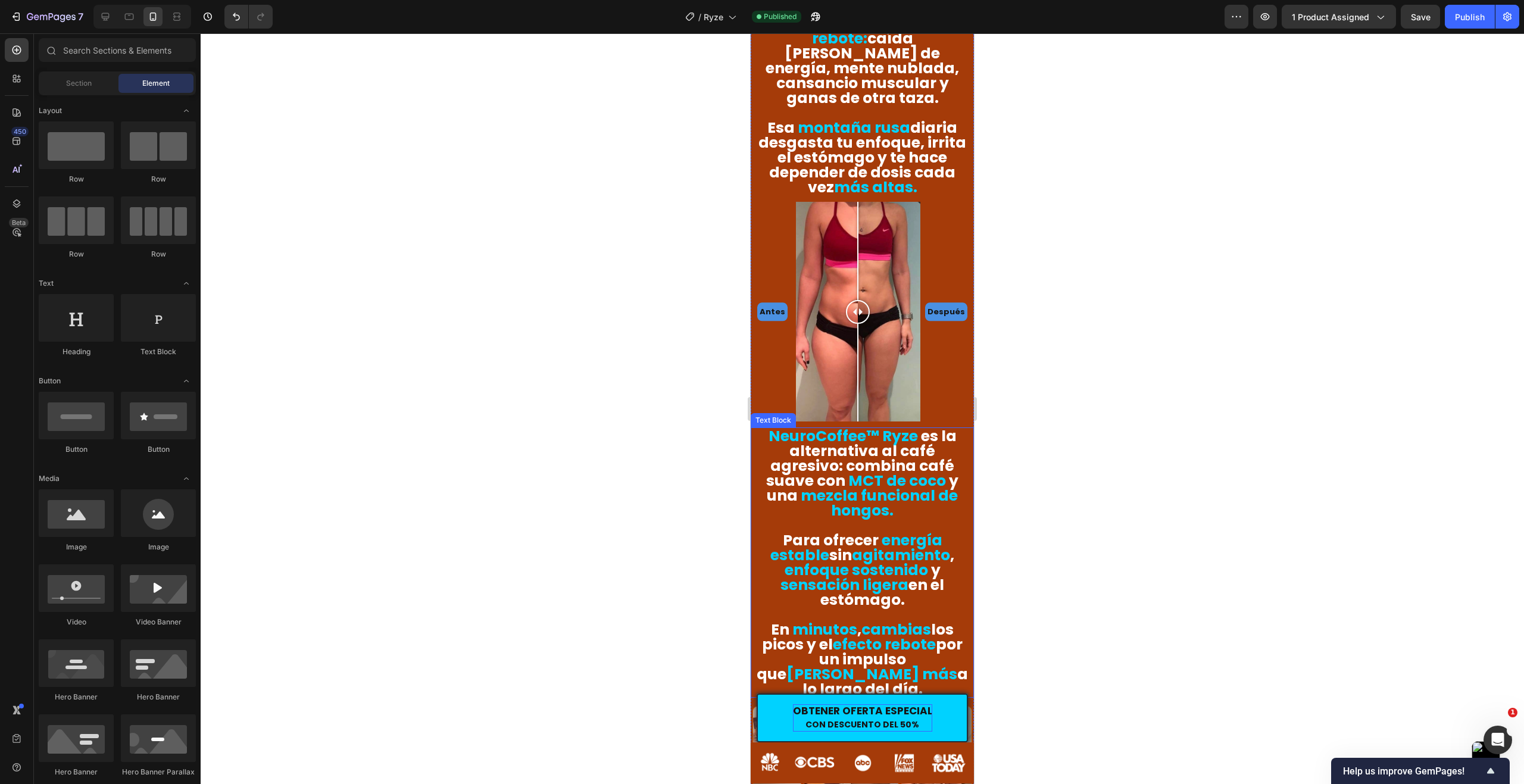
scroll to position [1071, 0]
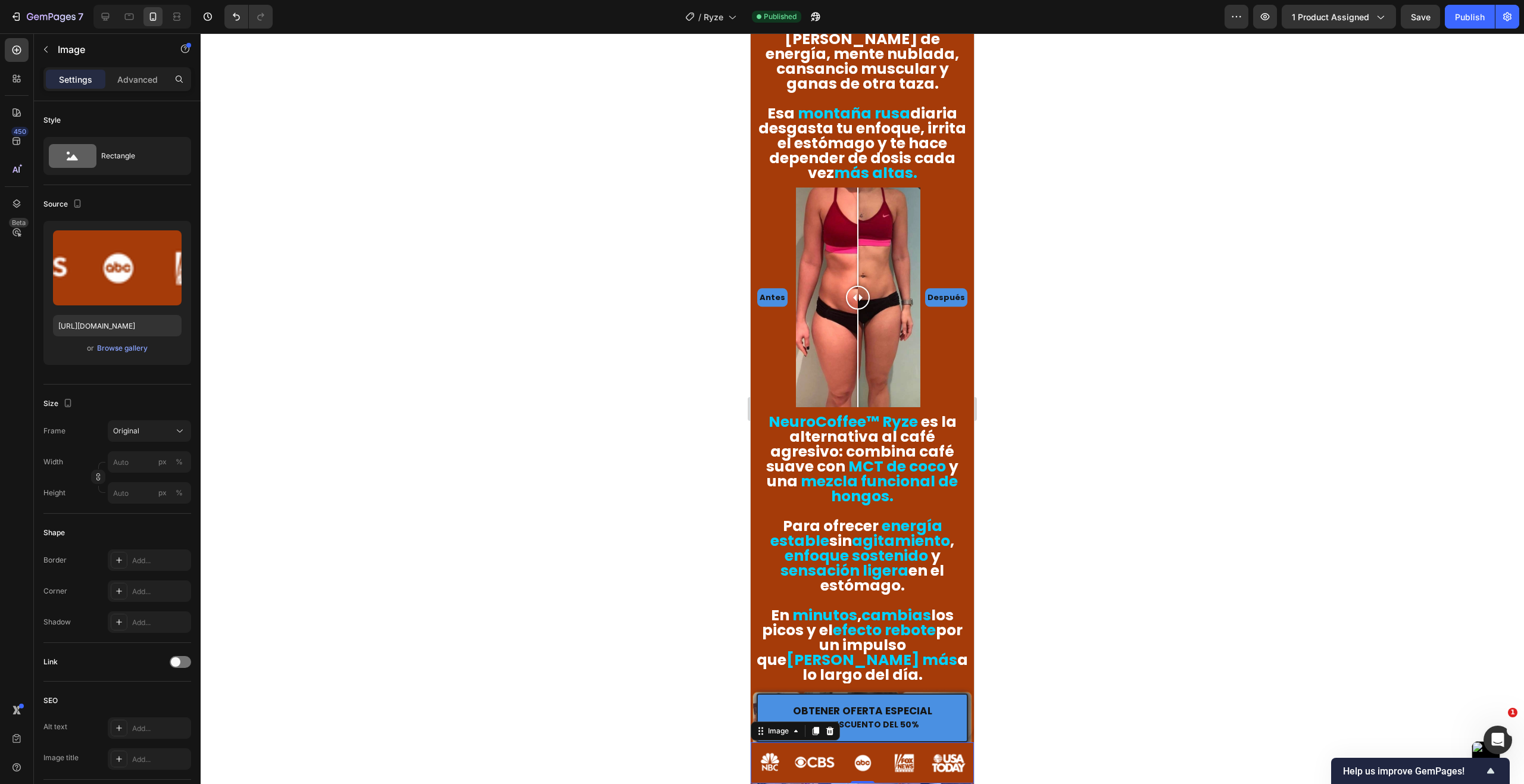
click at [793, 753] on img at bounding box center [862, 762] width 223 height 41
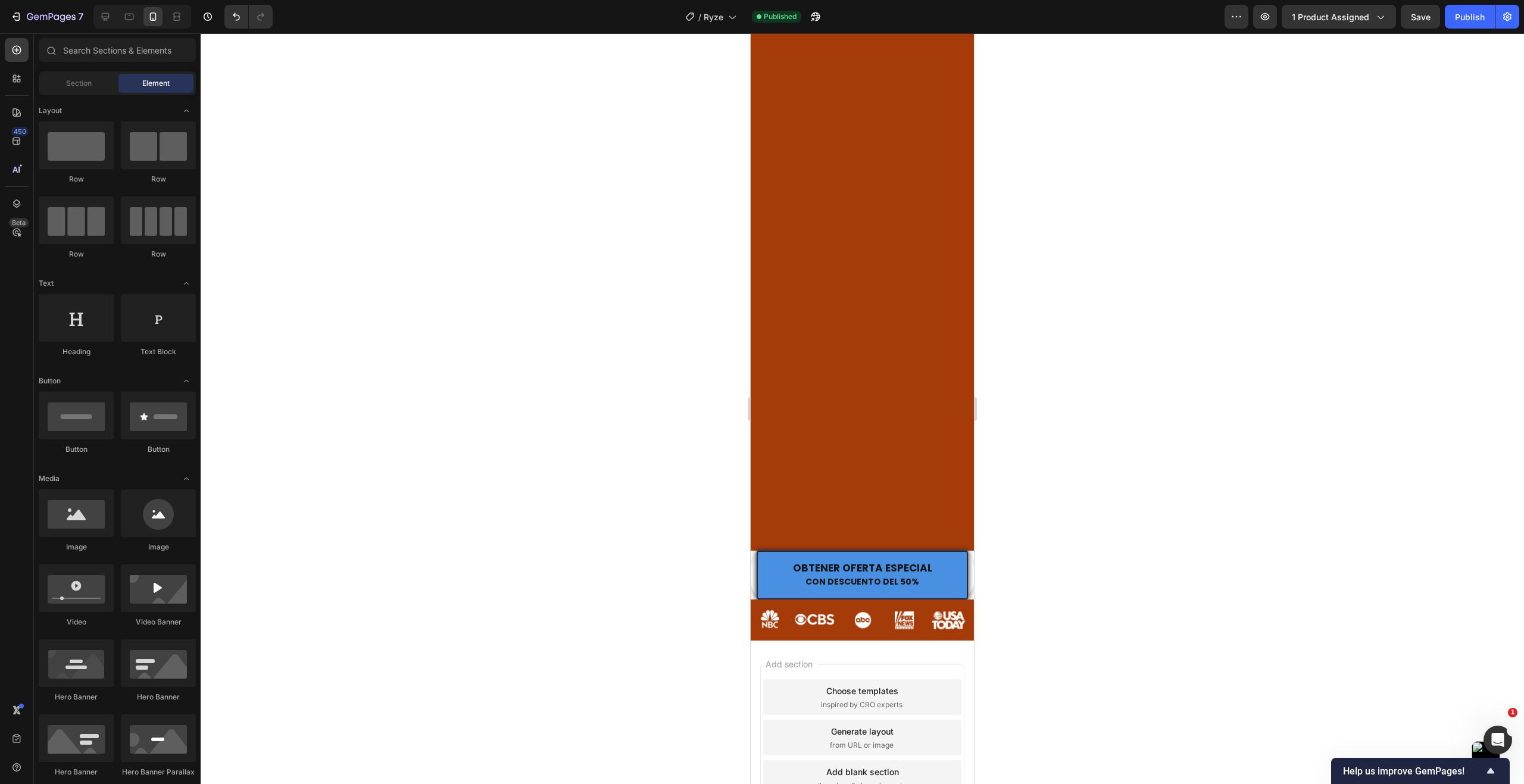
scroll to position [11745, 0]
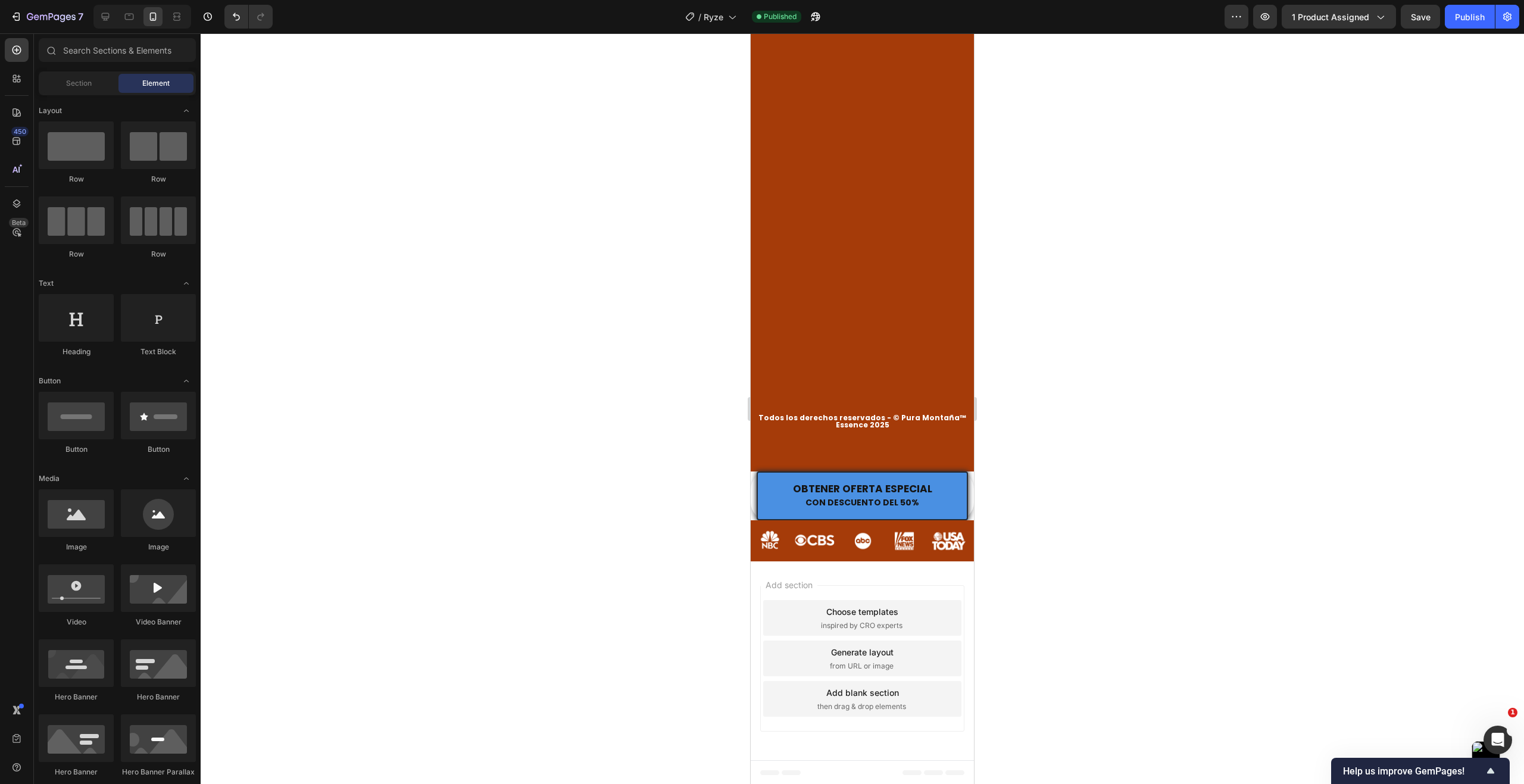
drag, startPoint x: 970, startPoint y: 293, endPoint x: 1731, endPoint y: 795, distance: 911.7
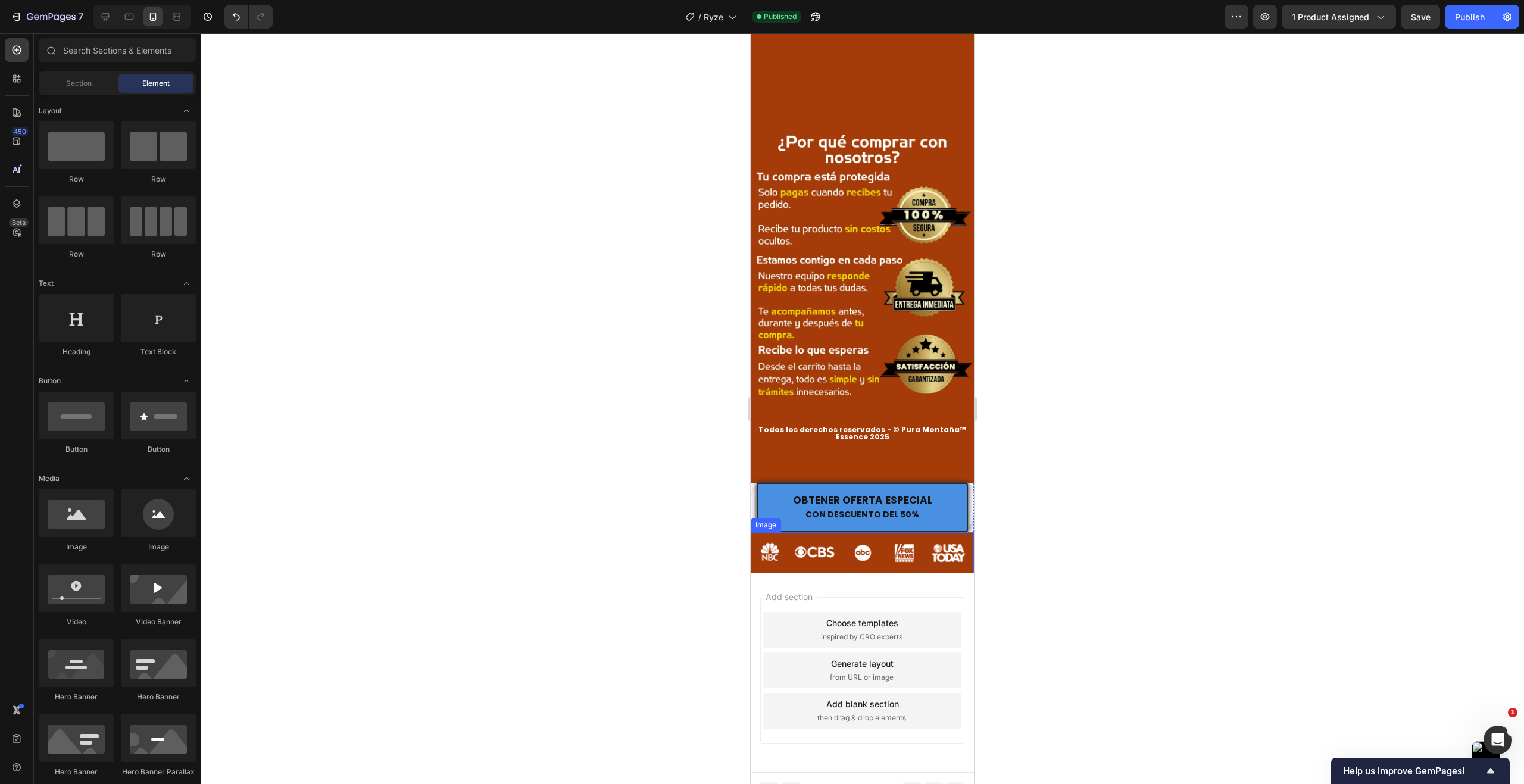
scroll to position [10965, 0]
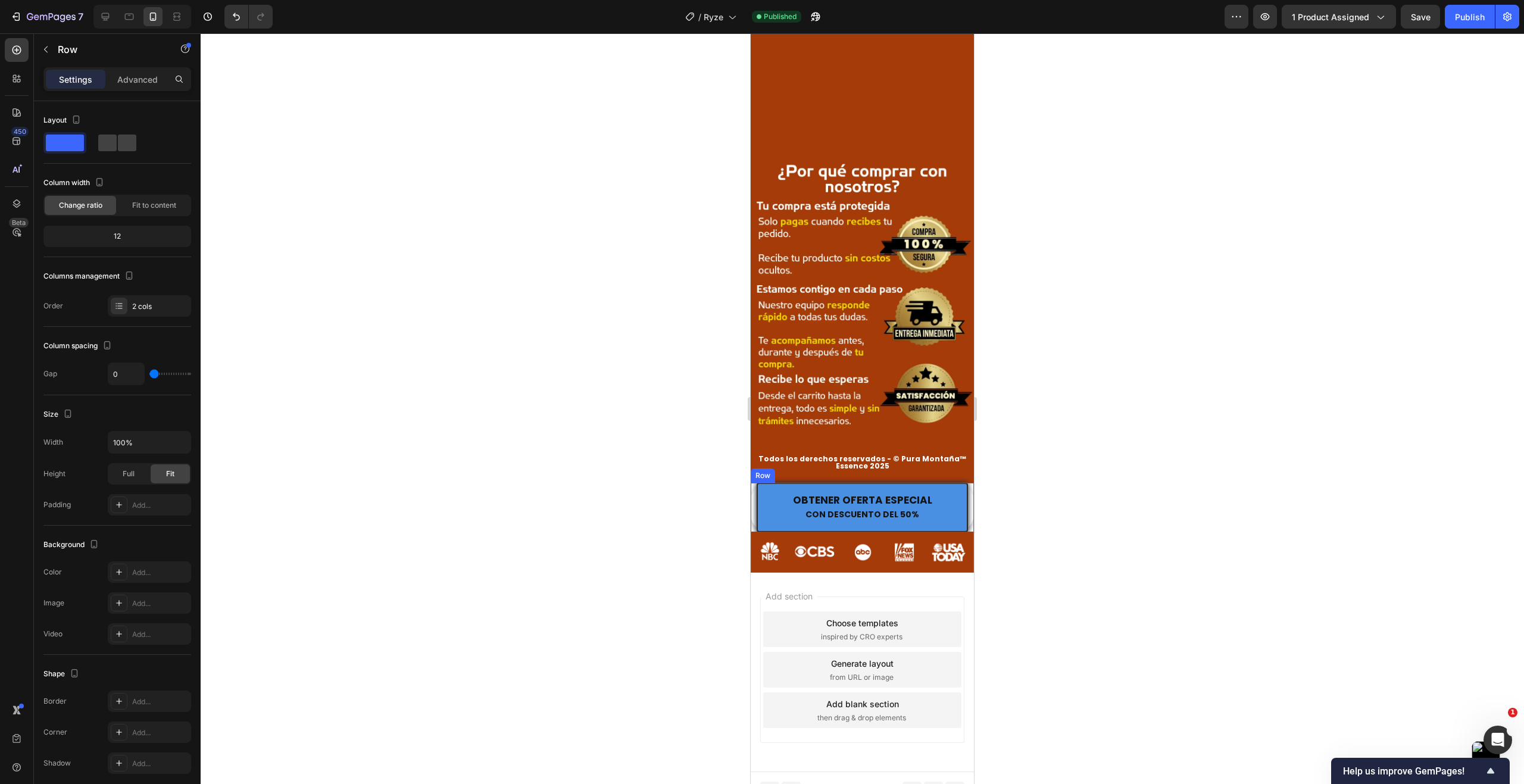
click at [750, 483] on div "OBTENER OFERTA ESPECIAL CON DESCUENTO DEL 50% Button" at bounding box center [862, 507] width 223 height 49
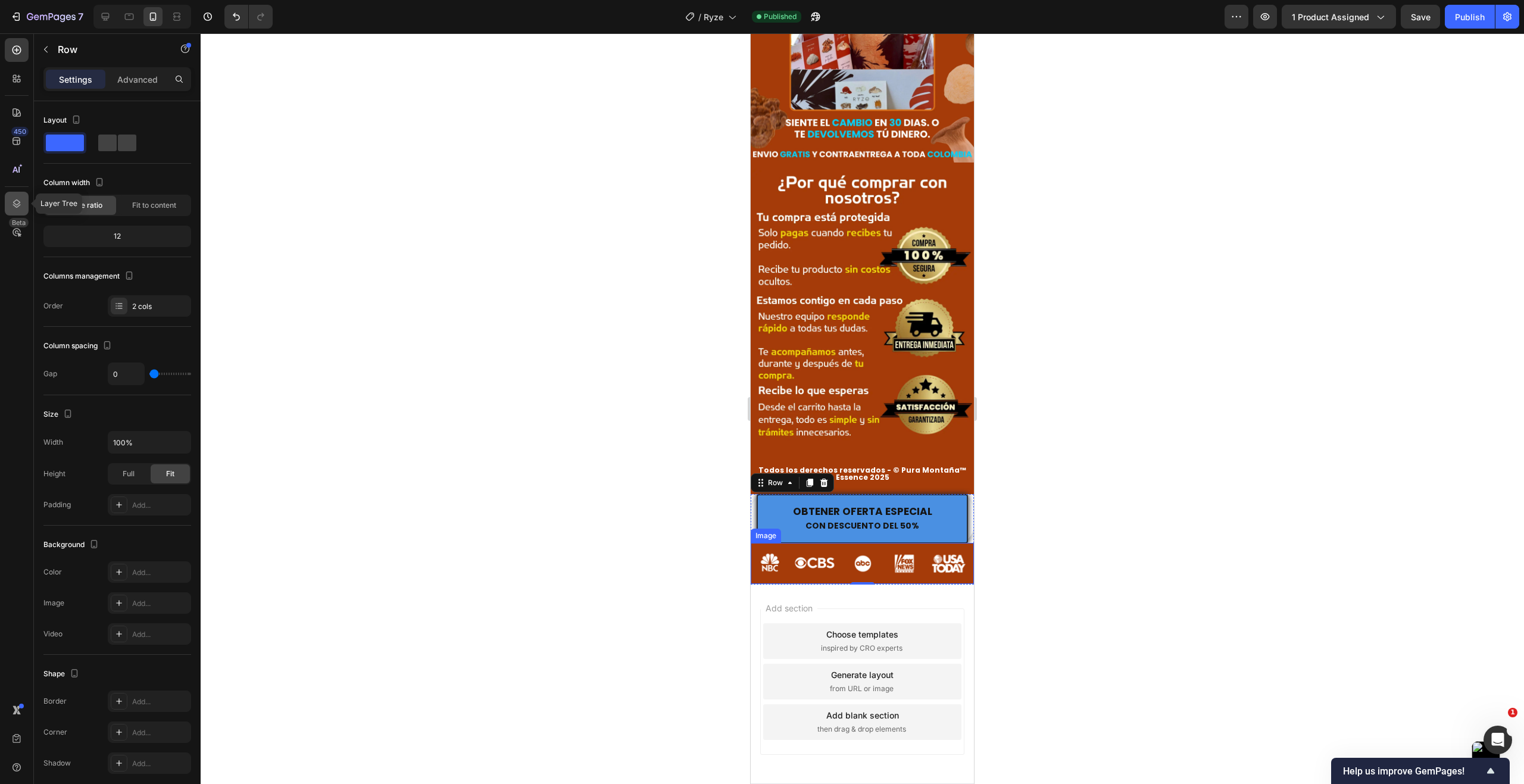
click at [22, 203] on icon at bounding box center [17, 204] width 12 height 12
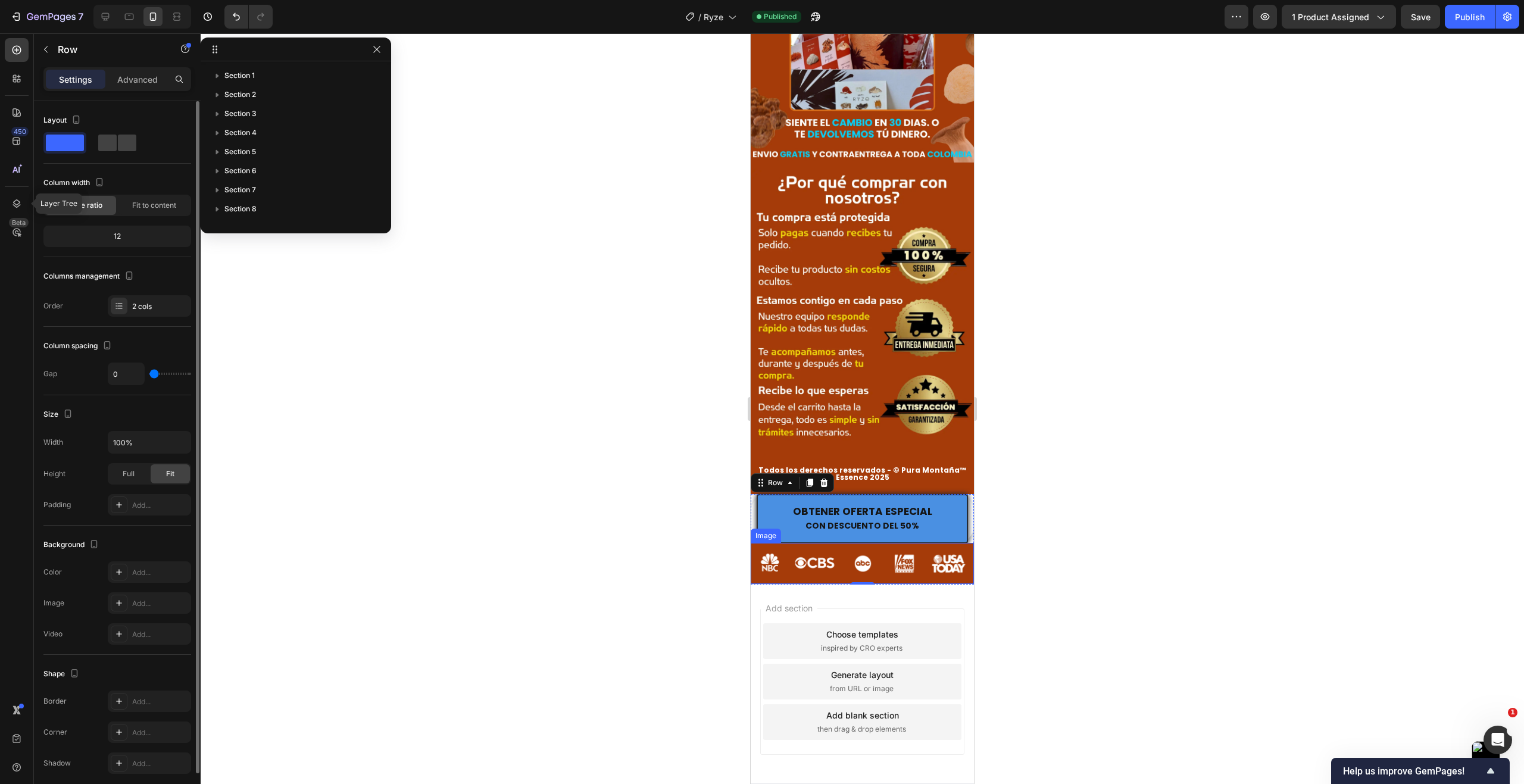
scroll to position [188, 0]
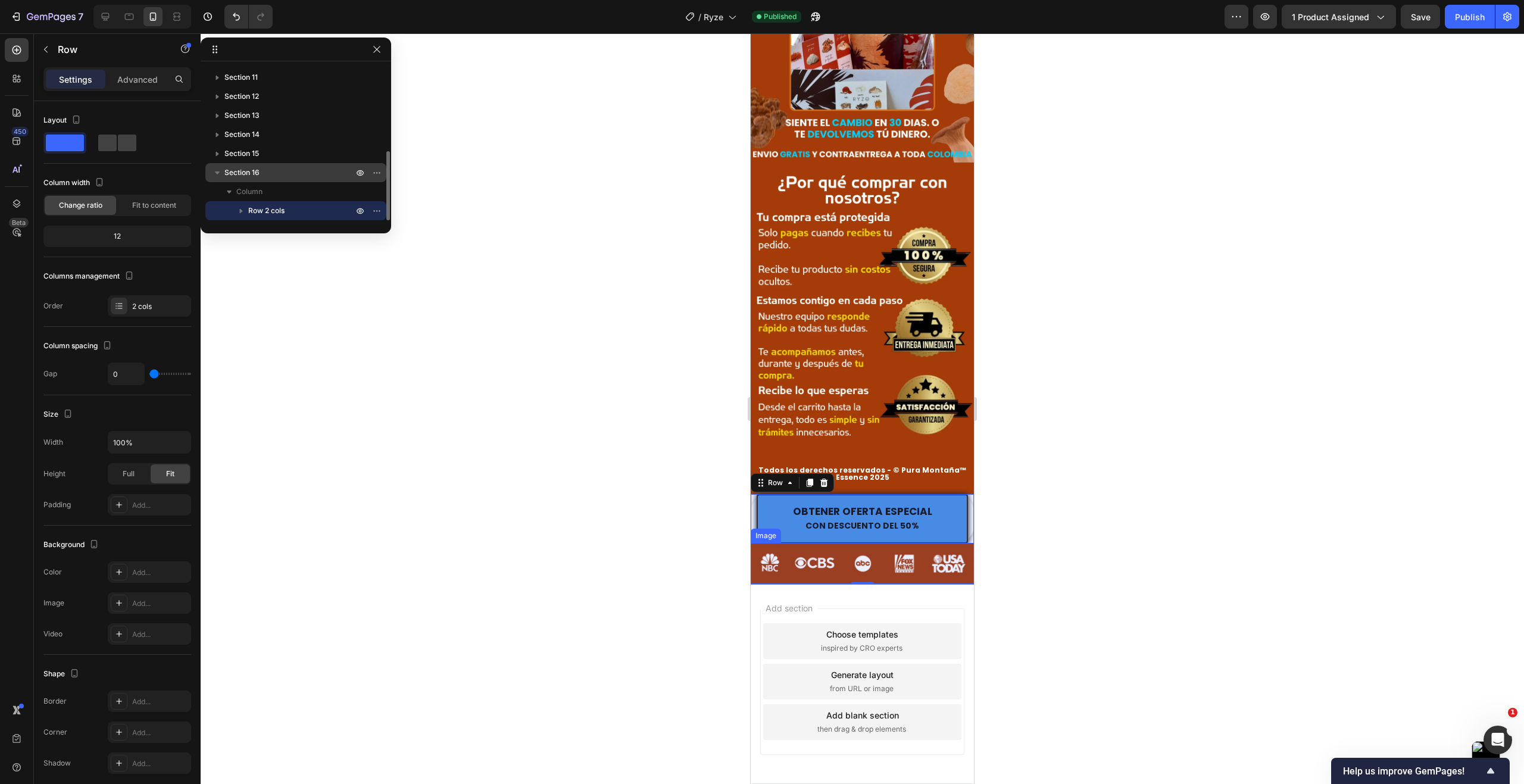
click at [285, 174] on p "Section 16" at bounding box center [290, 173] width 131 height 12
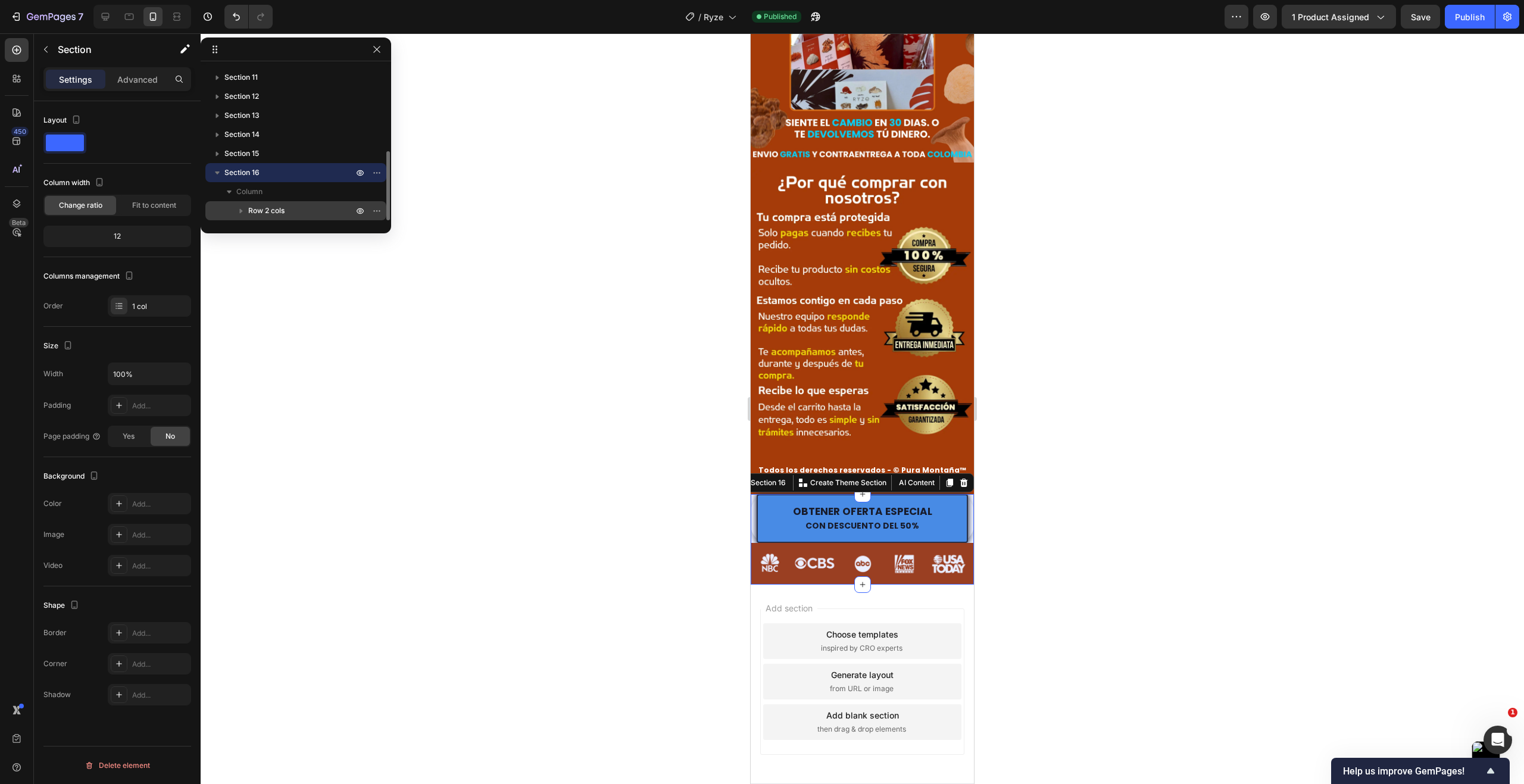
click at [297, 208] on p "Row 2 cols" at bounding box center [301, 211] width 107 height 12
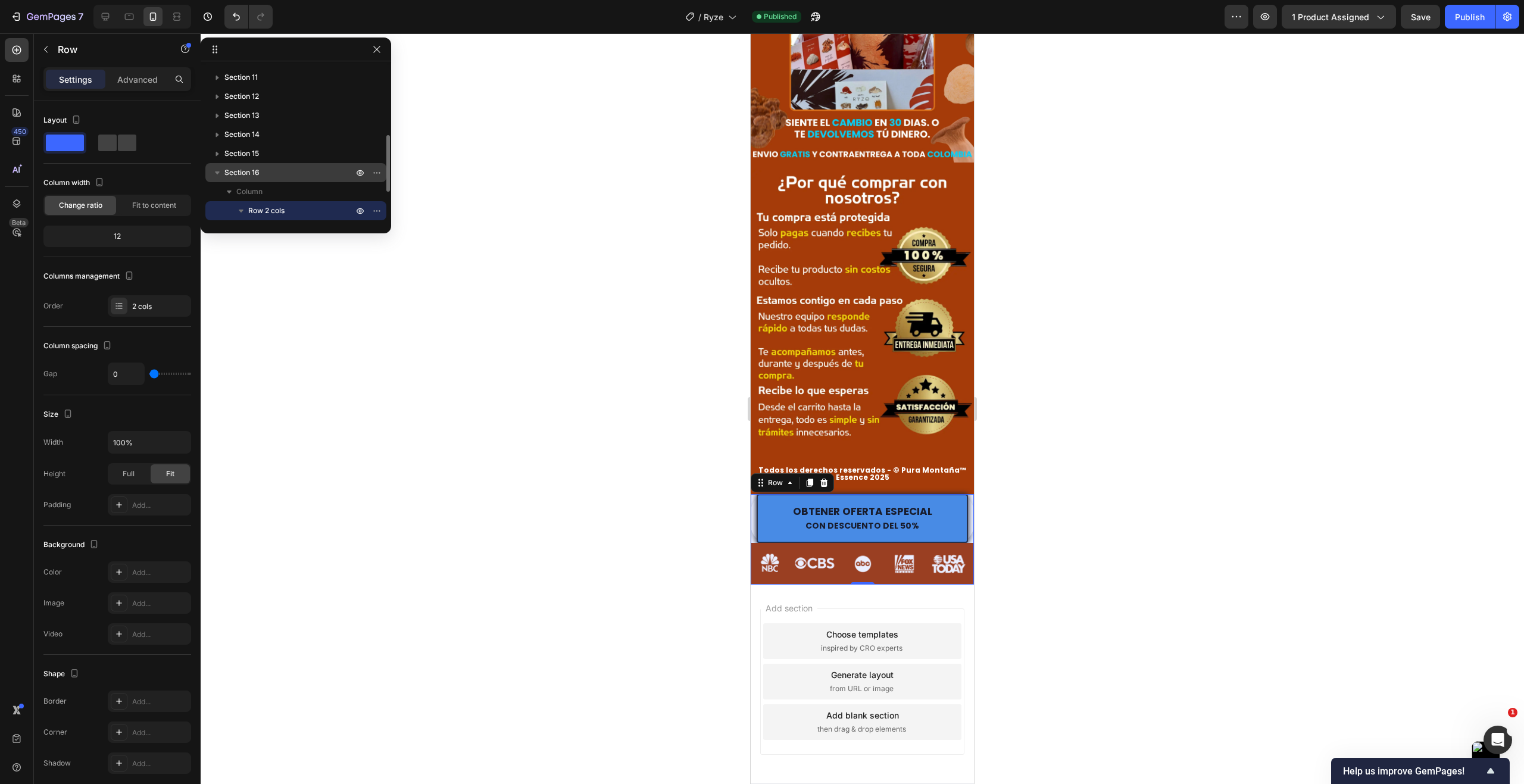
click at [216, 173] on icon "button" at bounding box center [217, 173] width 5 height 3
click at [216, 173] on icon "button" at bounding box center [218, 173] width 3 height 5
click at [355, 172] on button "button" at bounding box center [360, 172] width 14 height 14
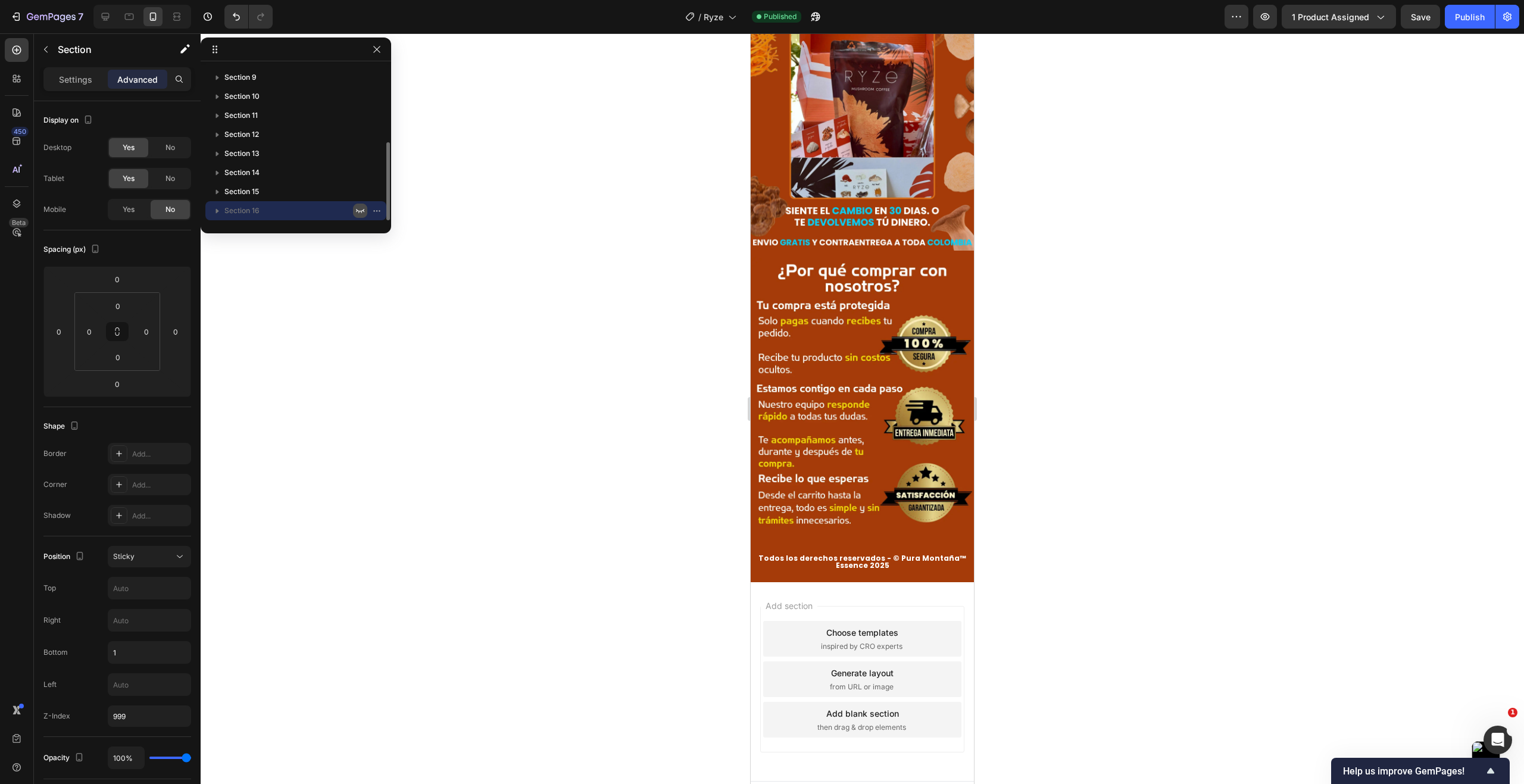
click at [358, 211] on icon "button" at bounding box center [360, 211] width 8 height 5
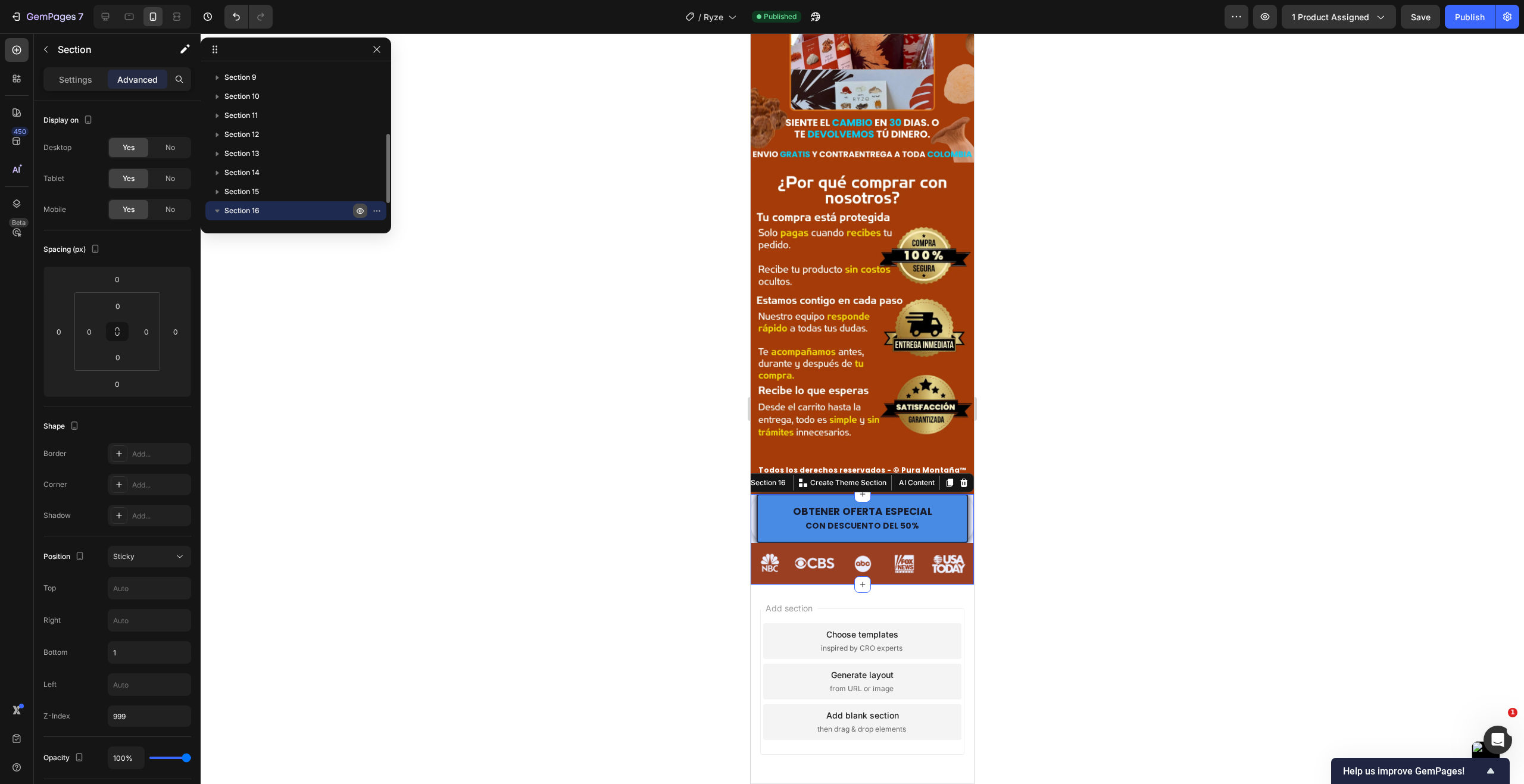
scroll to position [188, 0]
click at [216, 173] on icon "button" at bounding box center [217, 173] width 12 height 12
click at [217, 174] on icon "button" at bounding box center [217, 173] width 12 height 12
click at [217, 174] on icon "button" at bounding box center [217, 173] width 5 height 3
click at [217, 174] on icon "button" at bounding box center [217, 173] width 12 height 12
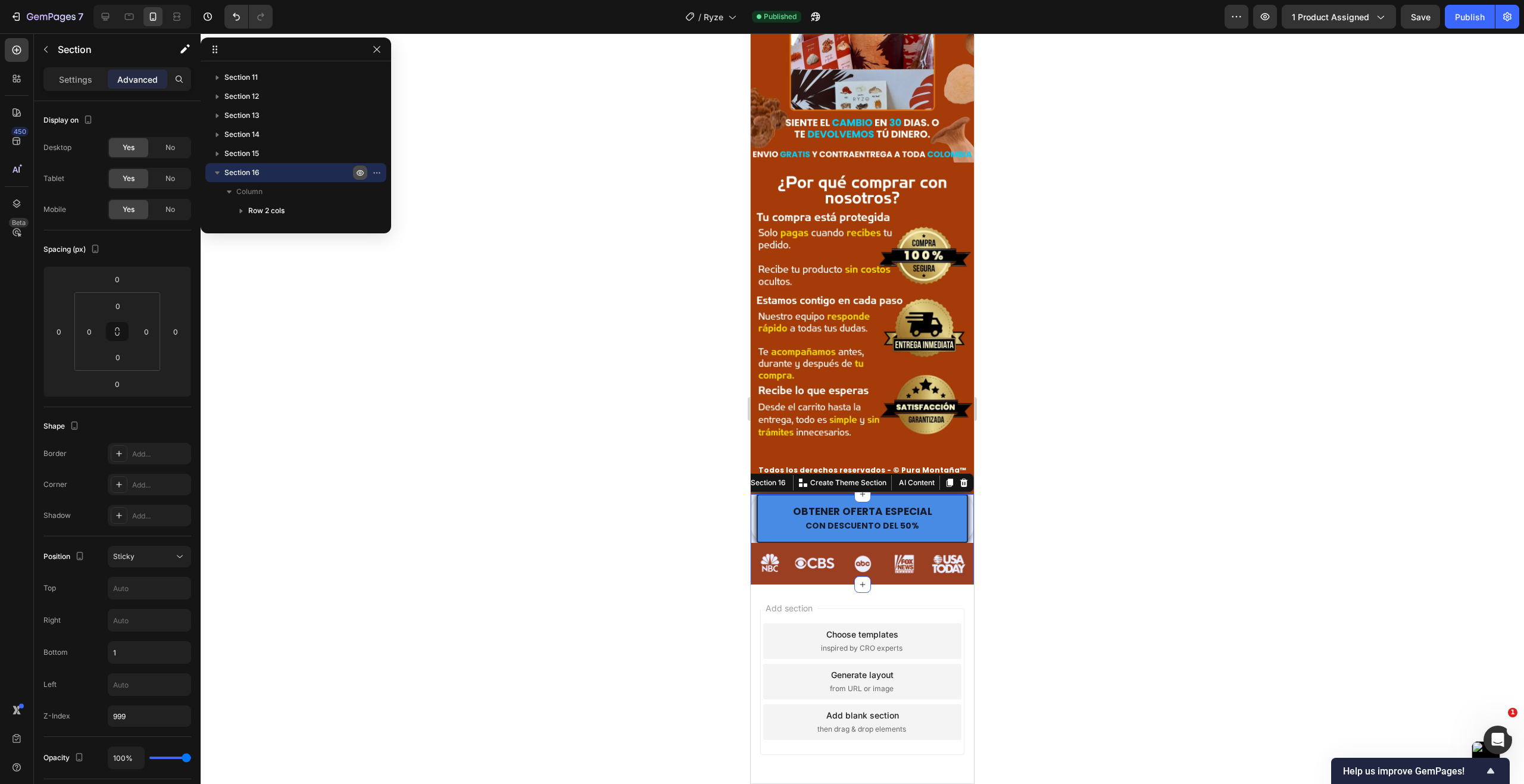
click at [217, 174] on icon "button" at bounding box center [217, 173] width 5 height 3
click at [217, 174] on icon "button" at bounding box center [217, 173] width 12 height 12
click at [374, 174] on icon "button" at bounding box center [376, 172] width 10 height 10
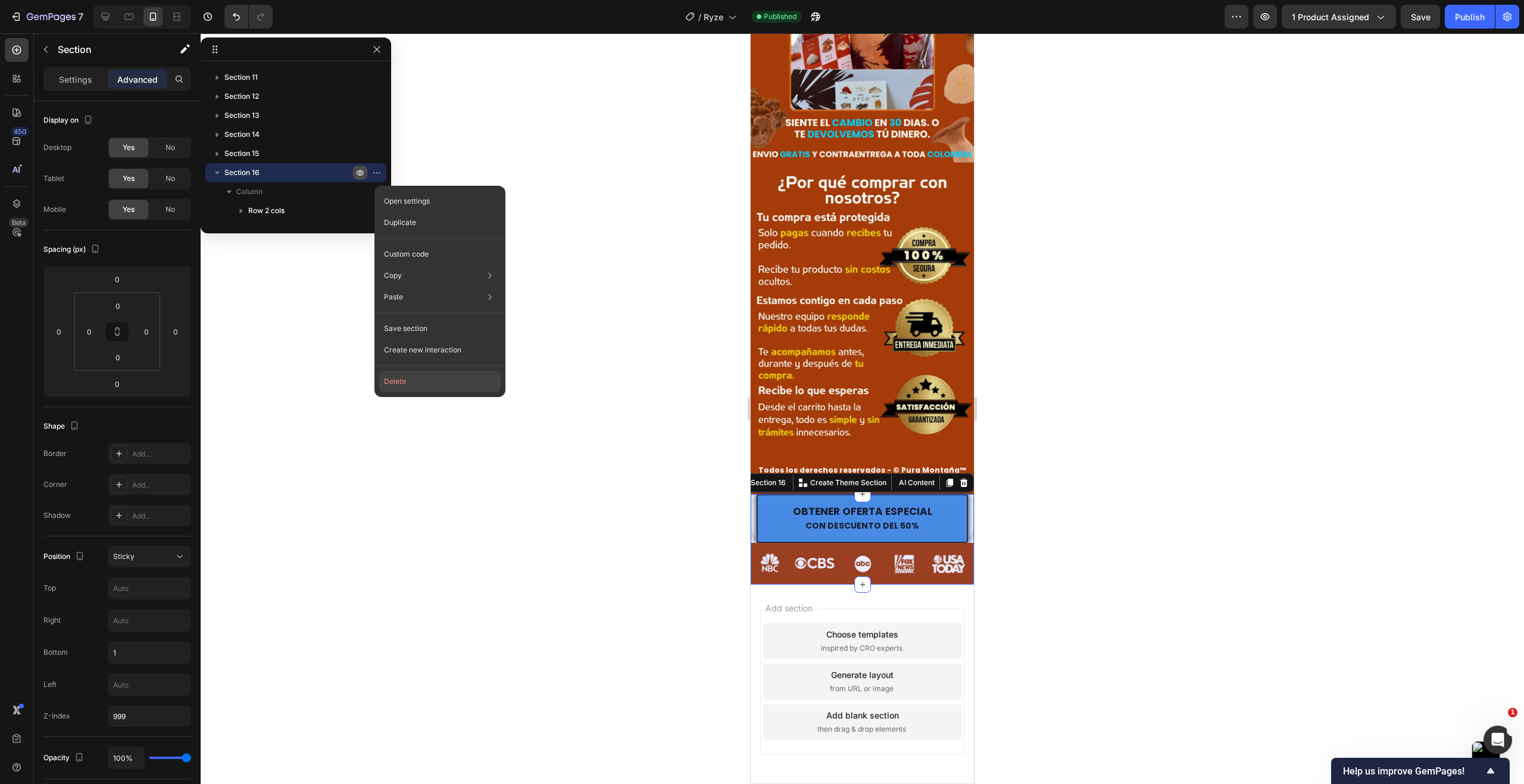
click at [403, 381] on button "Delete" at bounding box center [440, 381] width 122 height 22
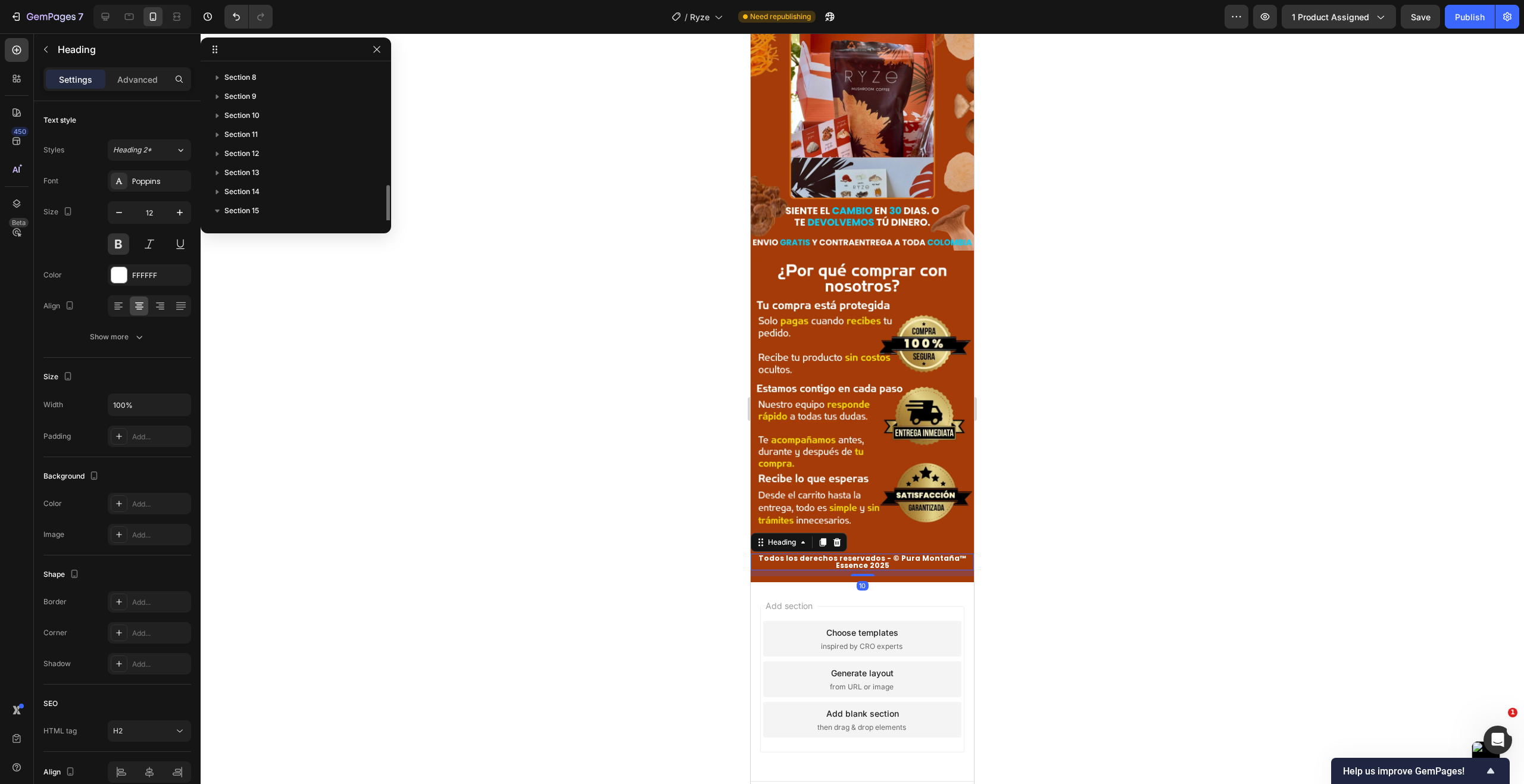
click at [890, 553] on strong "Todos los derechos reservados - © Pura Montaña™ Essence 2025" at bounding box center [862, 561] width 208 height 17
click at [885, 555] on p "Todos los derechos reservados - © Pura Montaña™ Essence 2025" at bounding box center [862, 562] width 221 height 14
click at [520, 383] on div at bounding box center [862, 408] width 1323 height 750
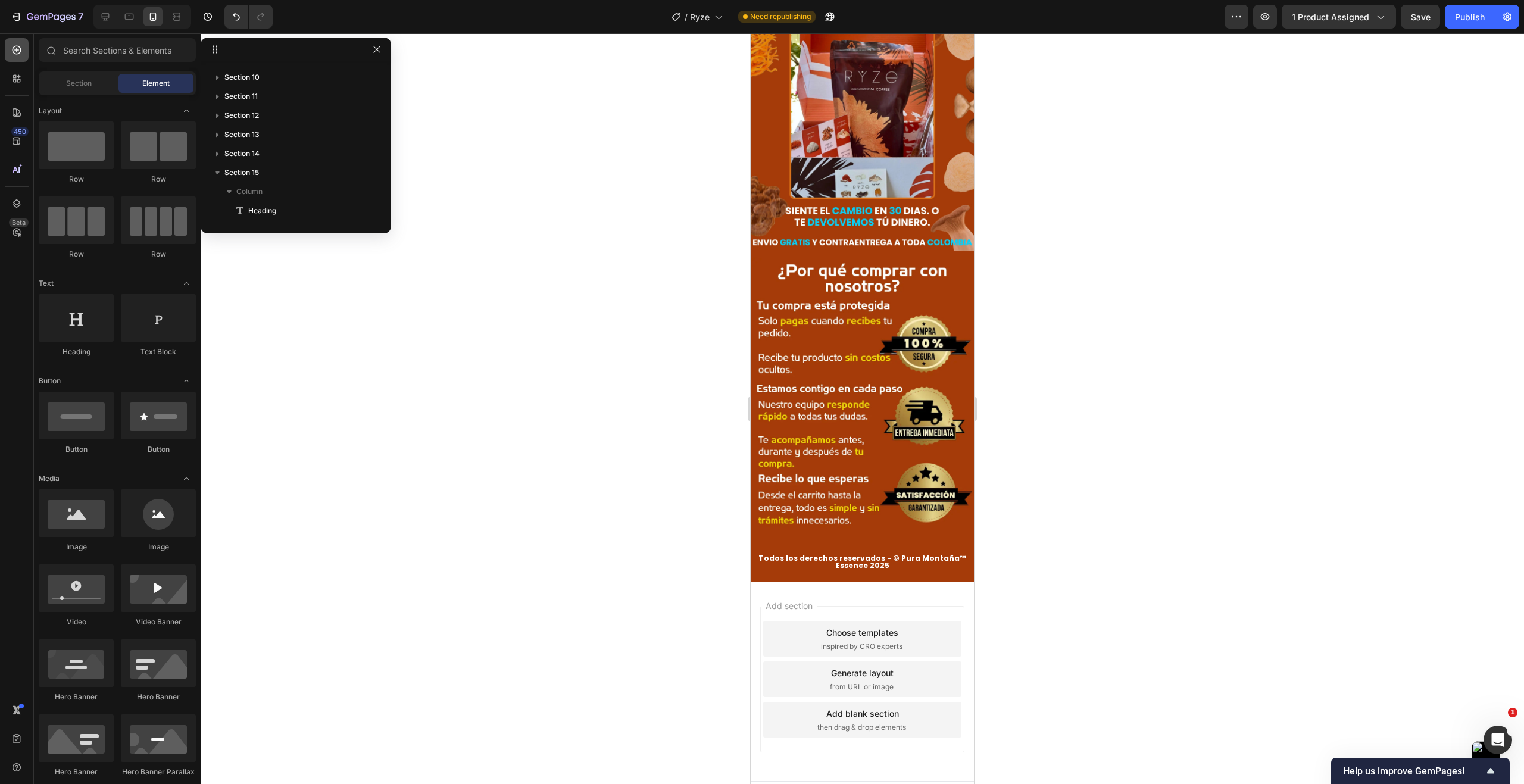
click at [16, 57] on div at bounding box center [17, 50] width 24 height 24
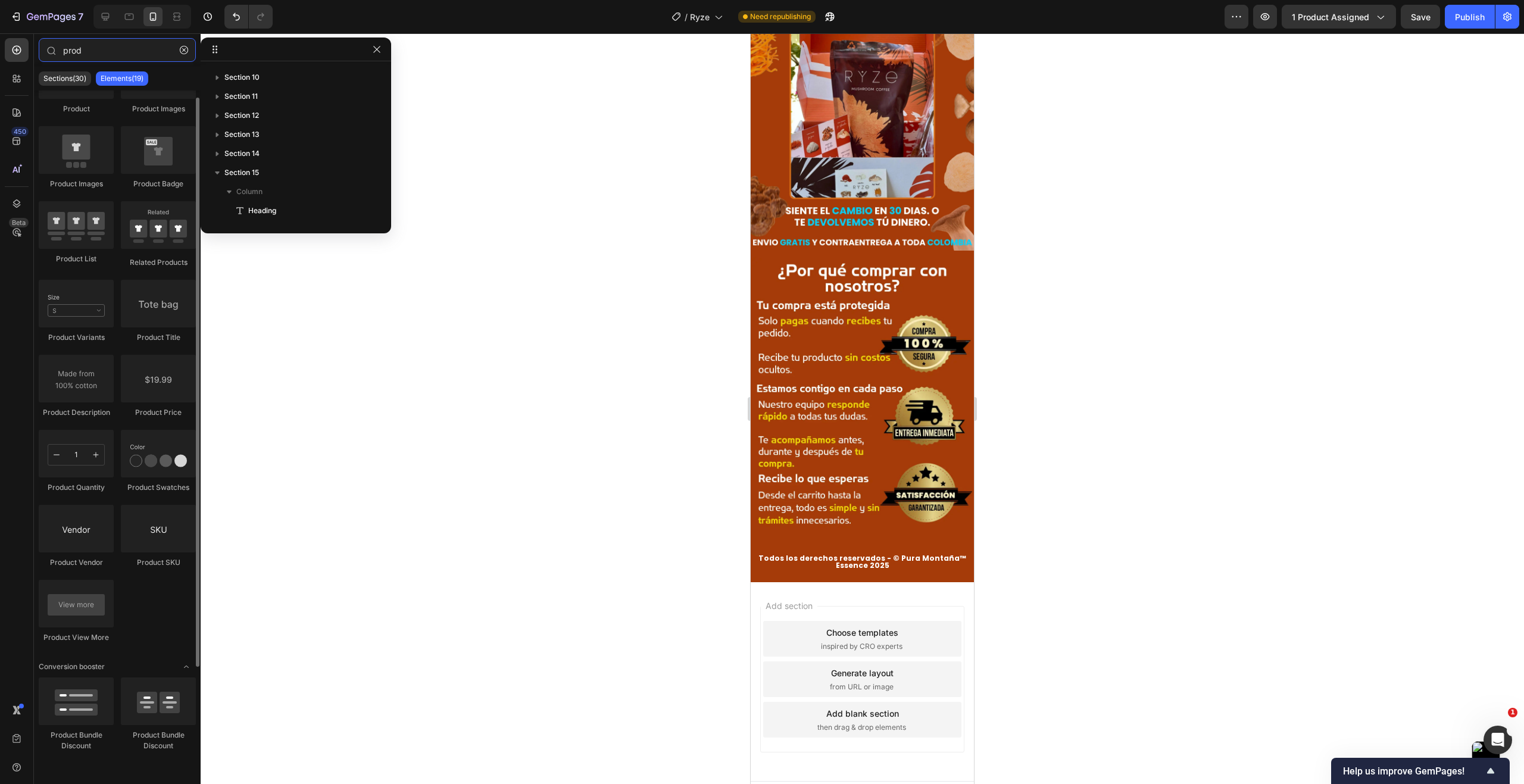
scroll to position [0, 0]
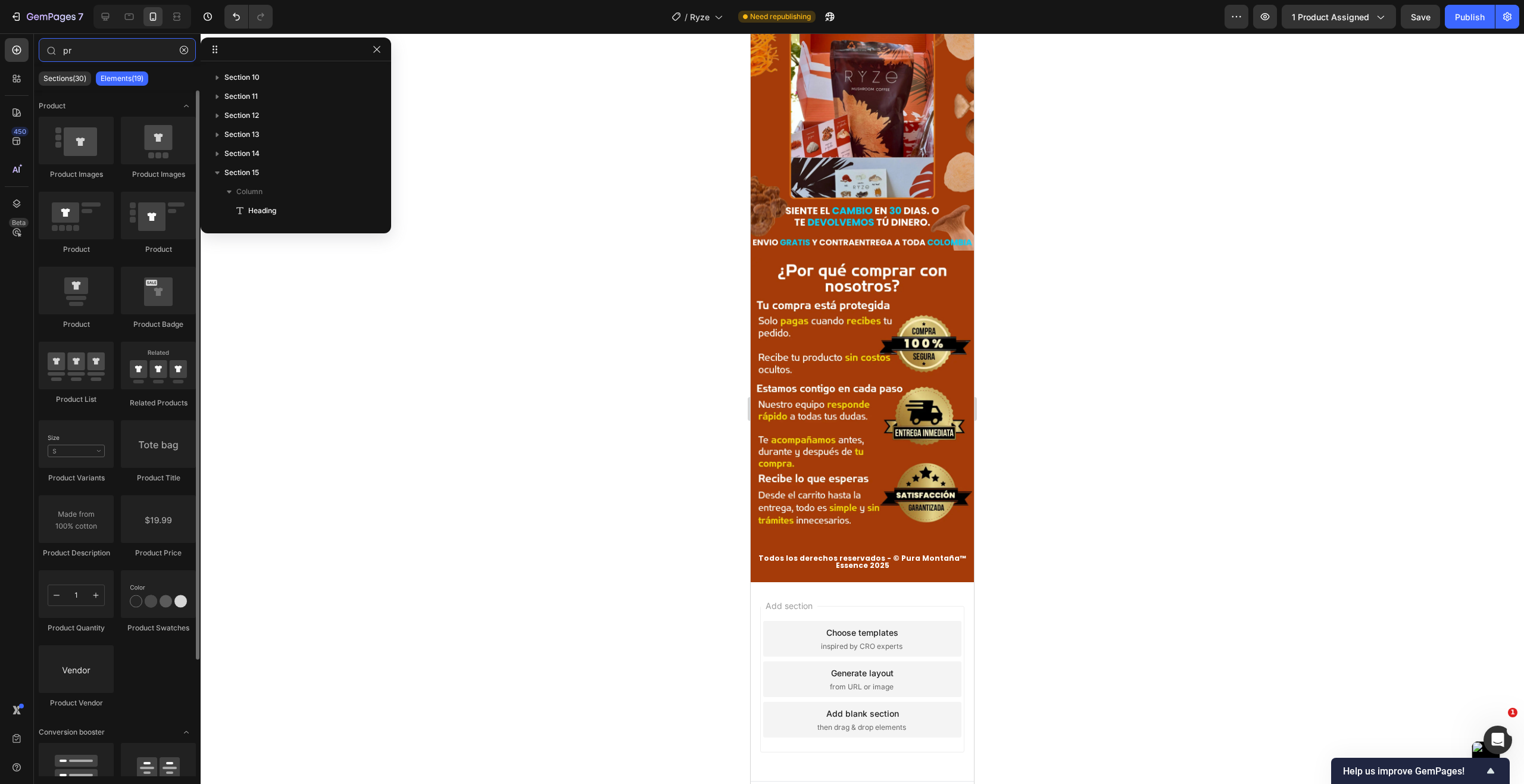
type input "p"
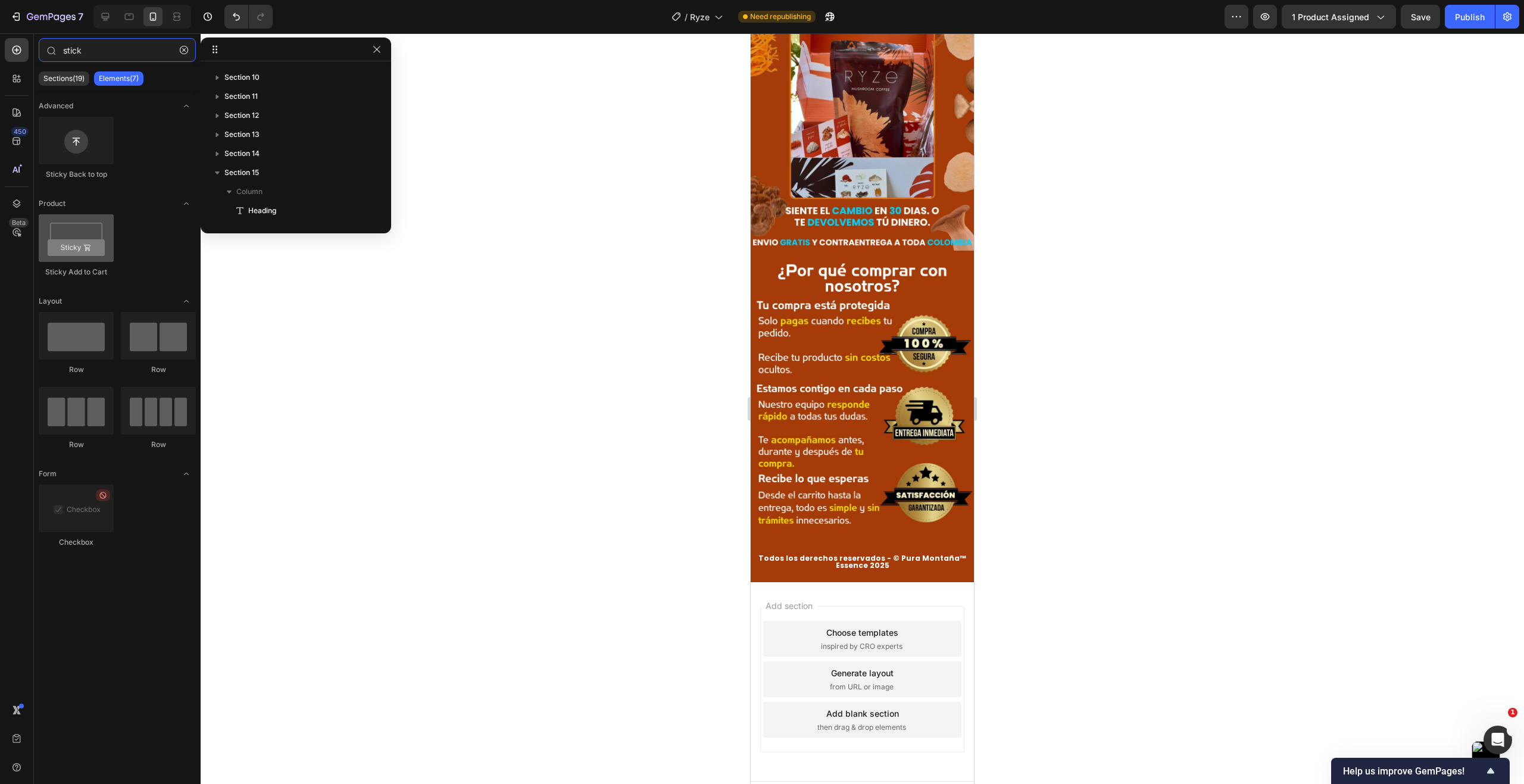
type input "stick"
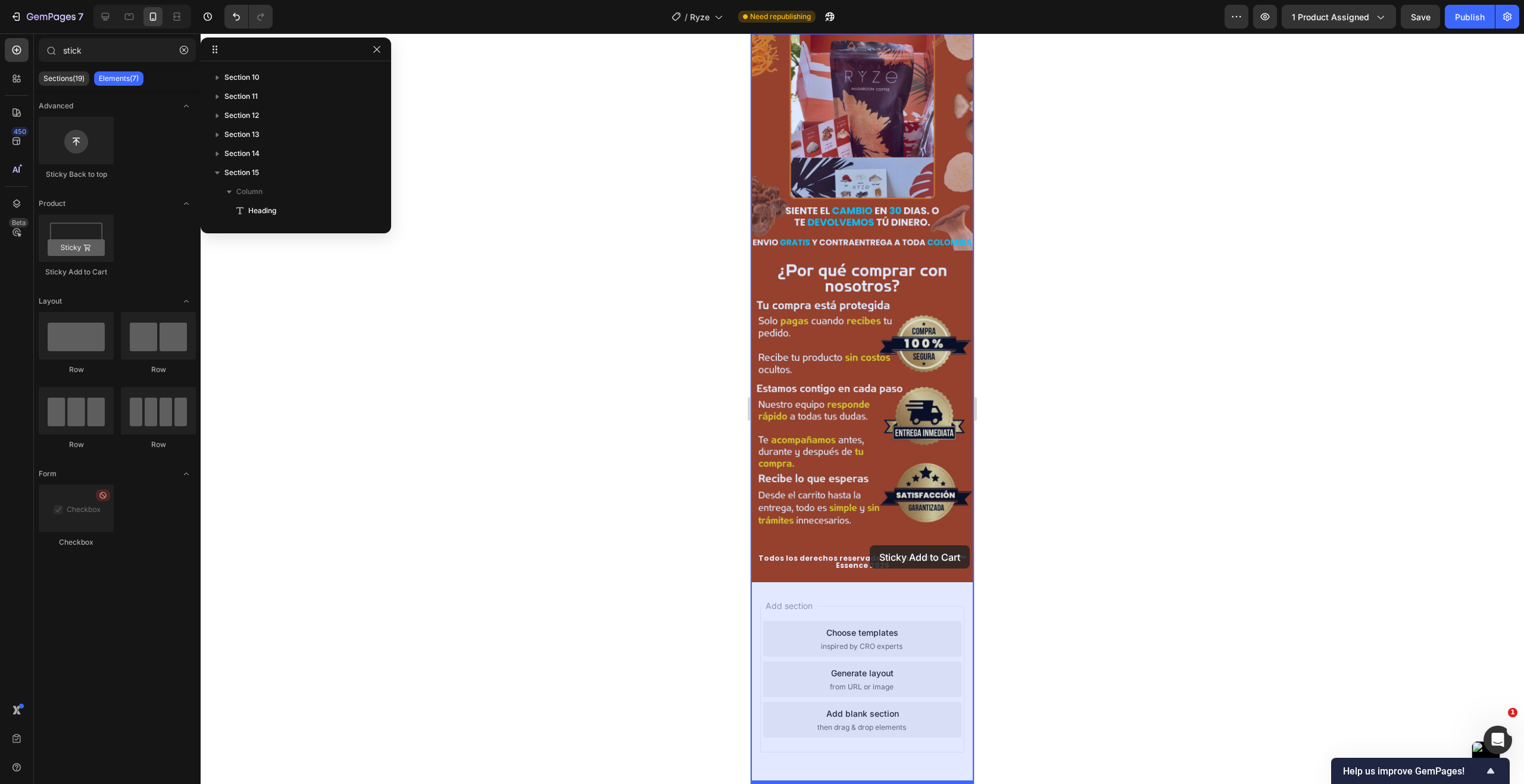
drag, startPoint x: 822, startPoint y: 273, endPoint x: 871, endPoint y: 553, distance: 284.3
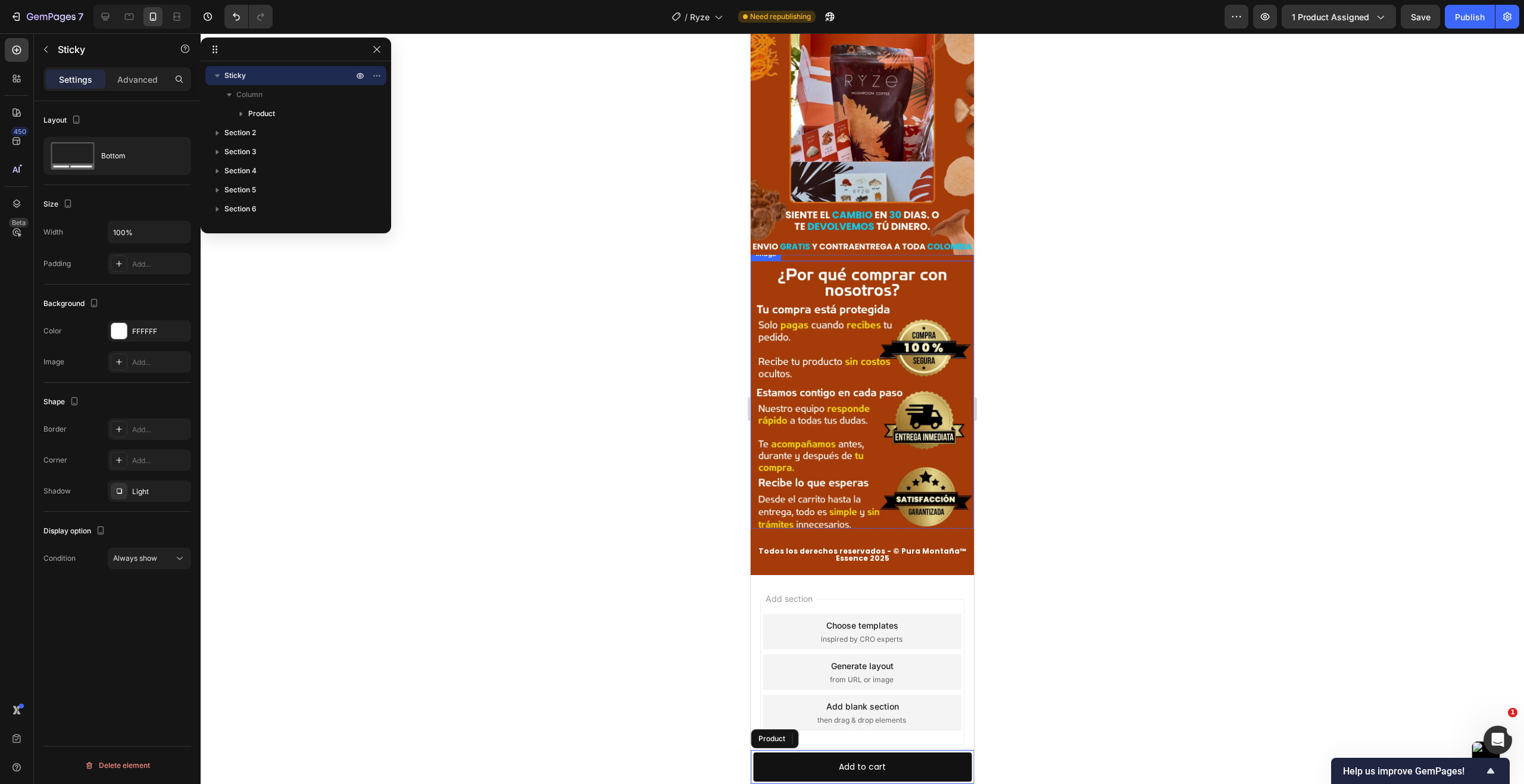
scroll to position [10121, 0]
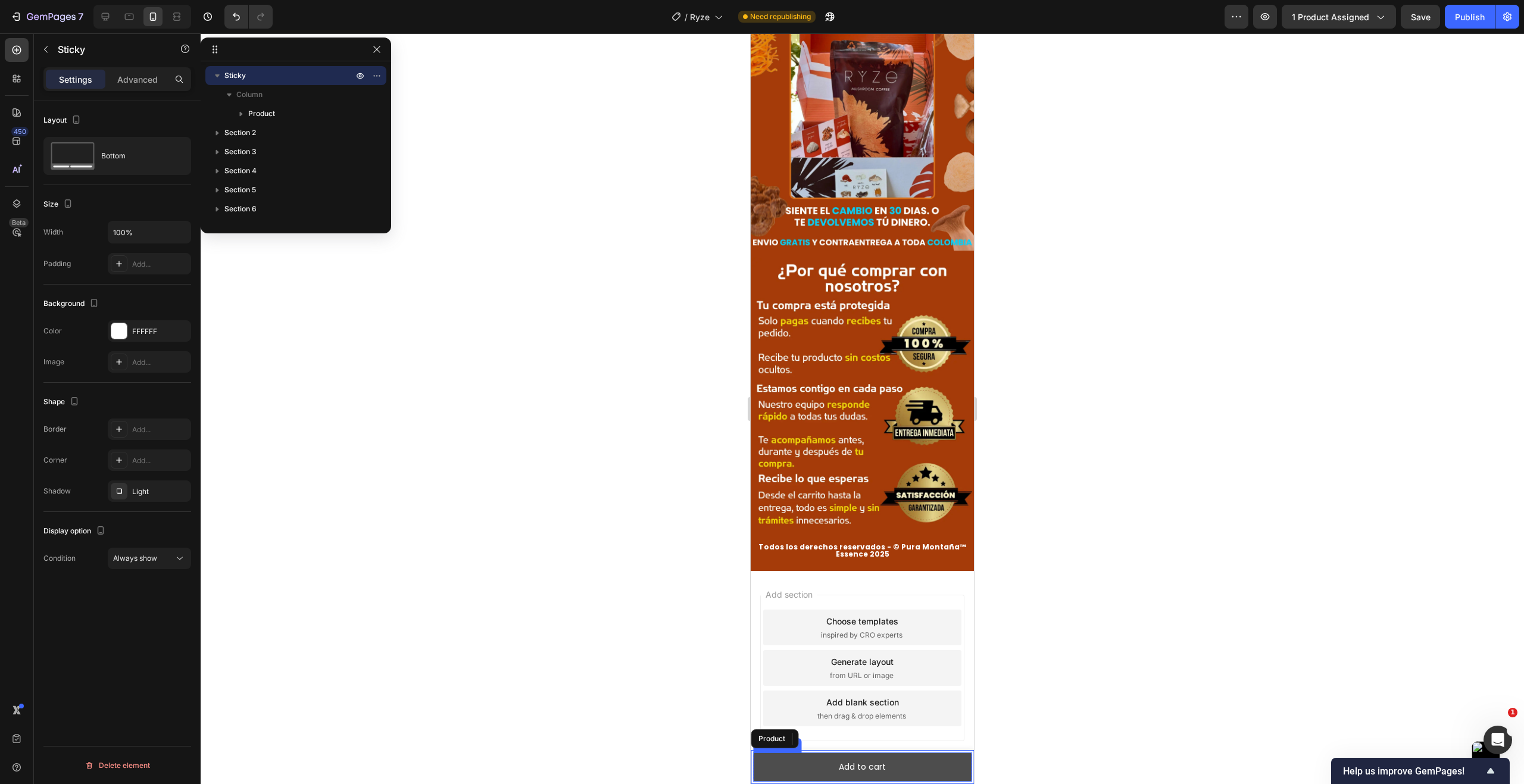
click at [783, 762] on button "Add to cart" at bounding box center [862, 767] width 219 height 29
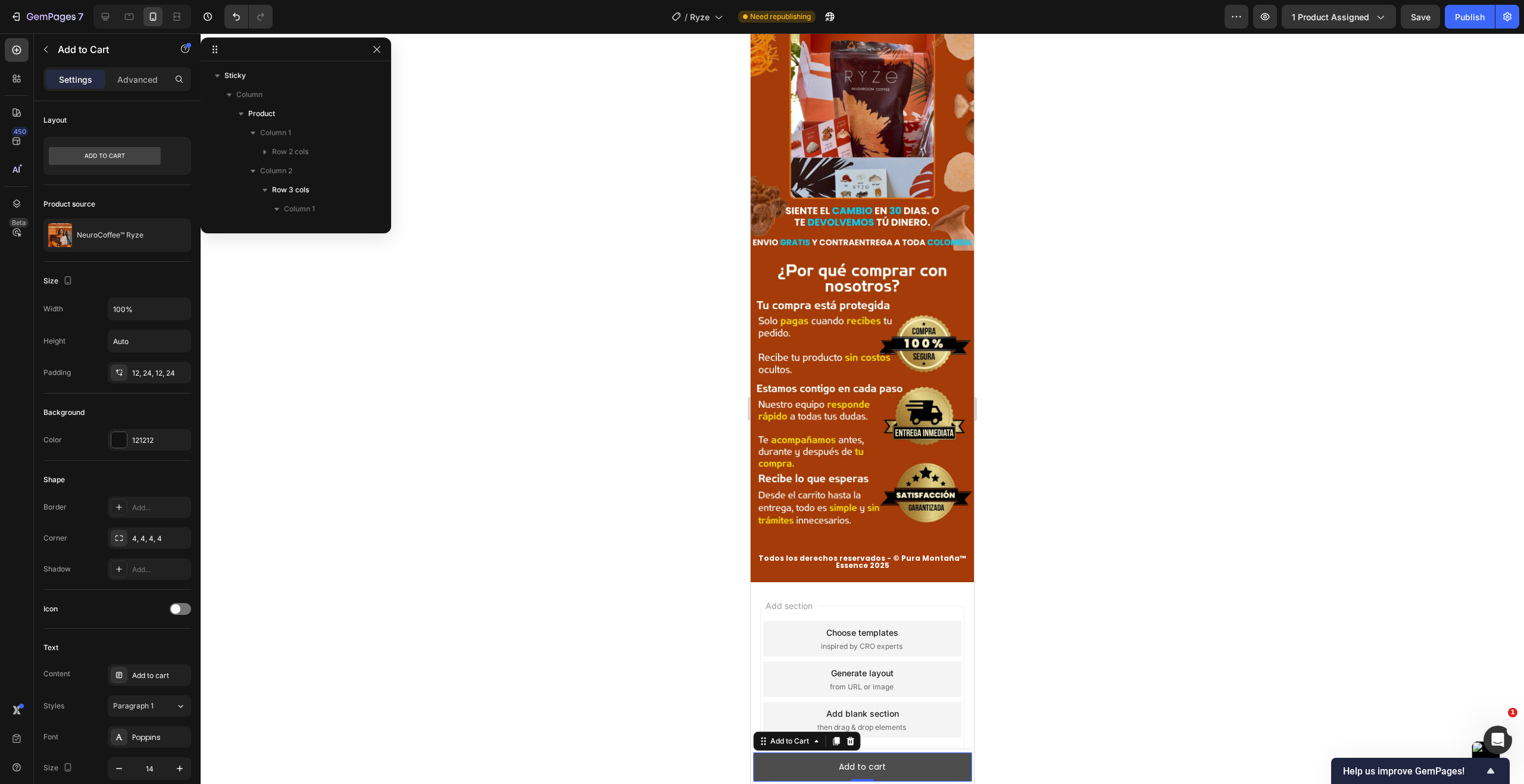
scroll to position [163, 0]
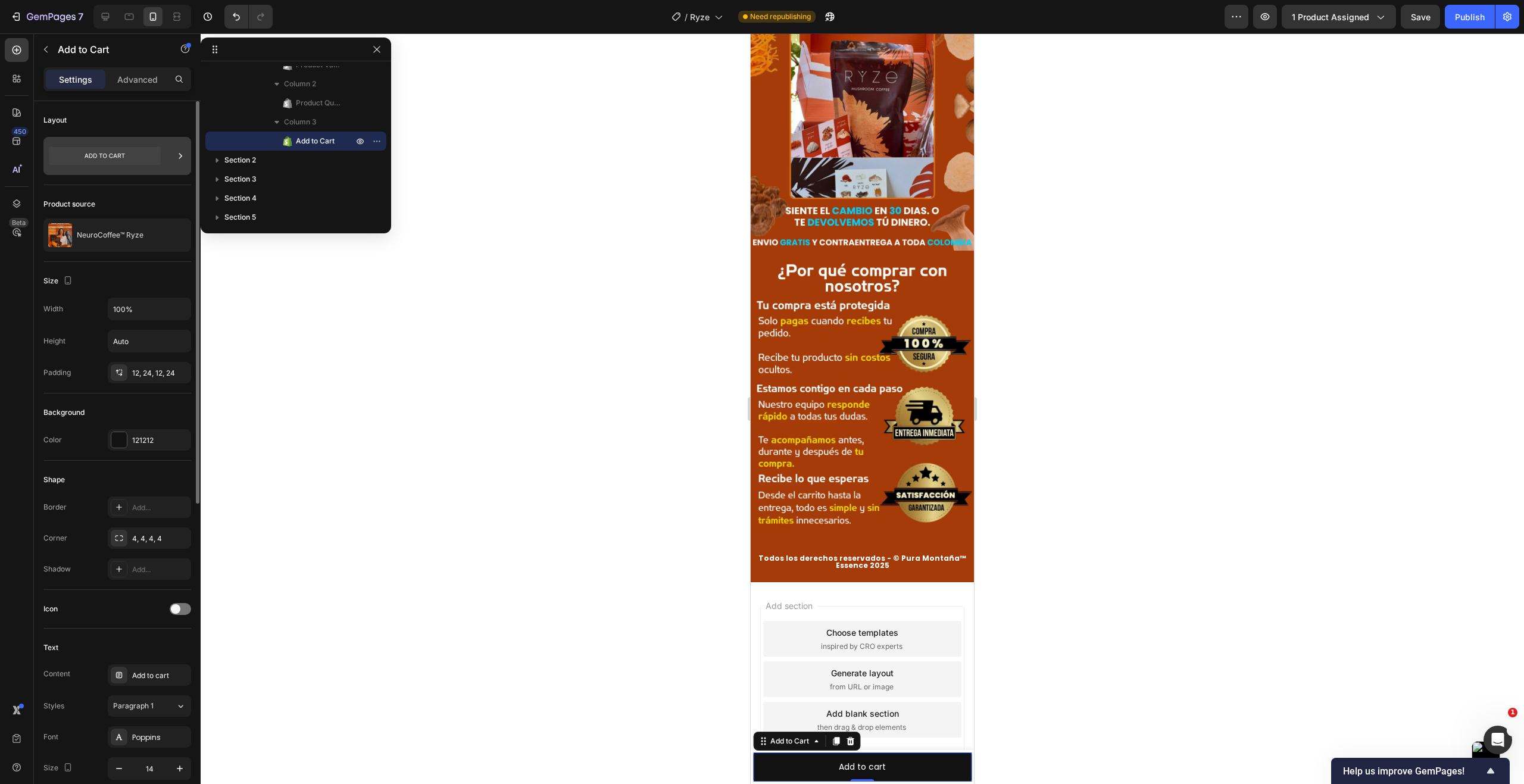
click at [177, 157] on icon at bounding box center [180, 156] width 12 height 12
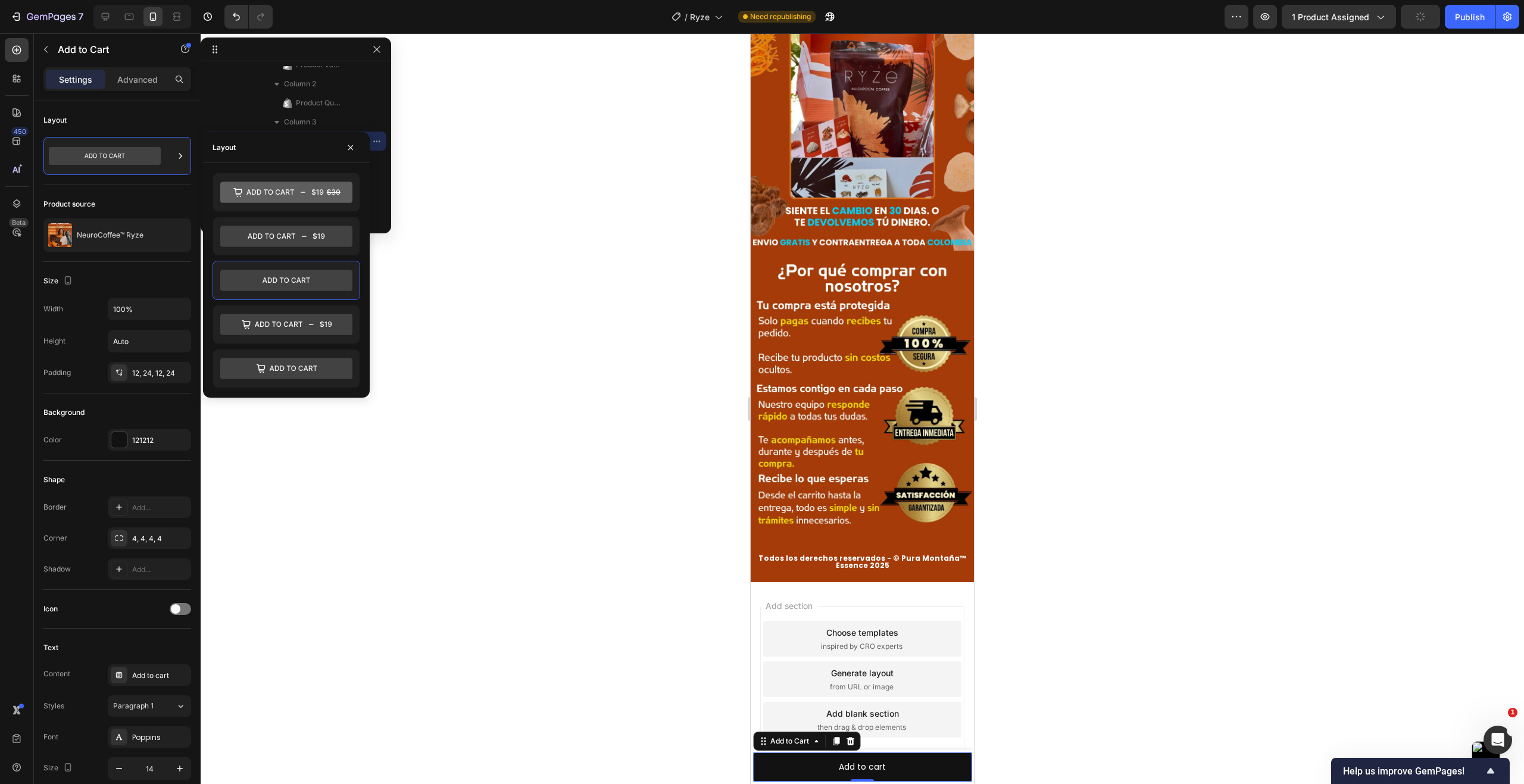
click at [465, 357] on div at bounding box center [862, 408] width 1323 height 750
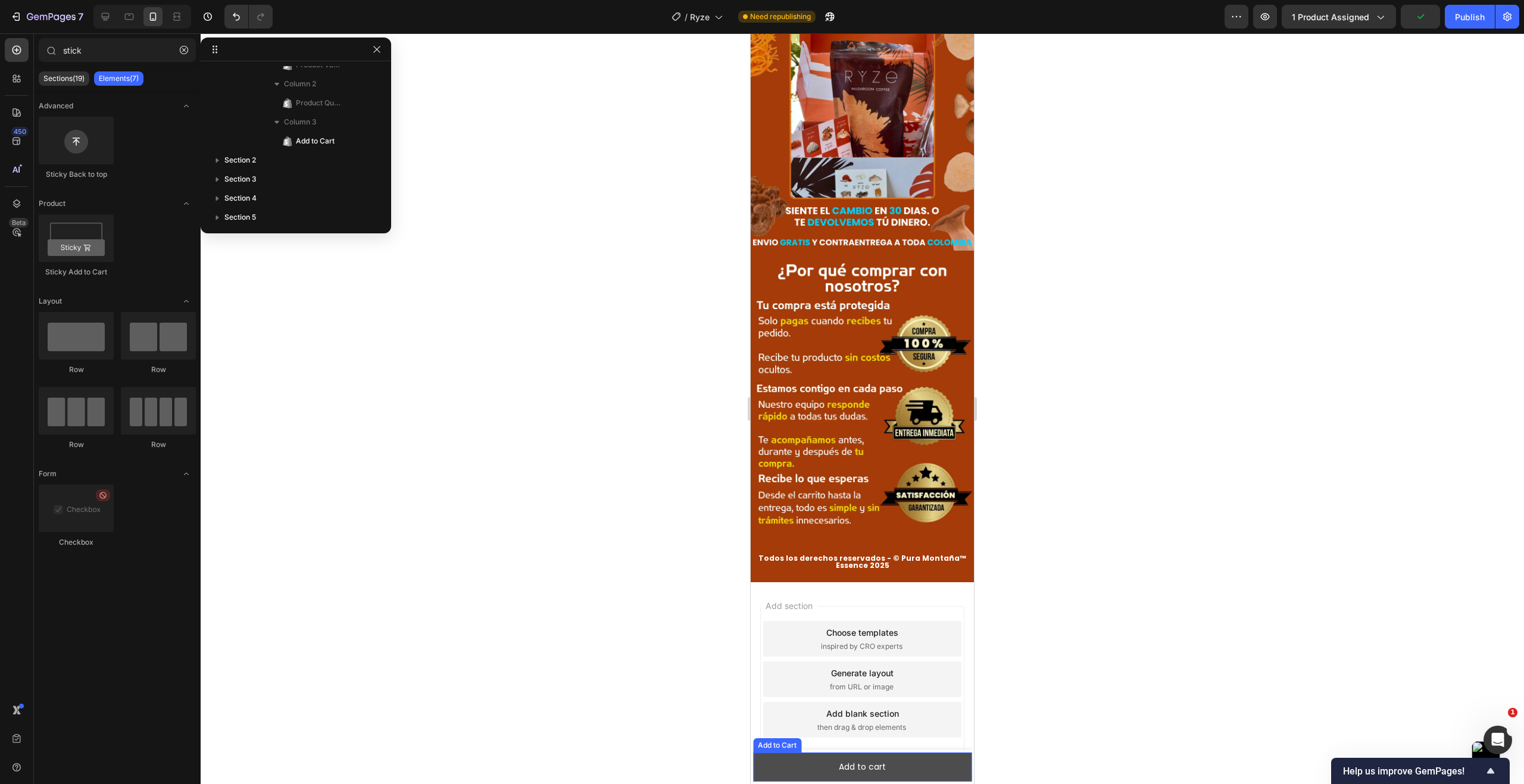
click at [813, 761] on button "Add to cart" at bounding box center [862, 767] width 219 height 29
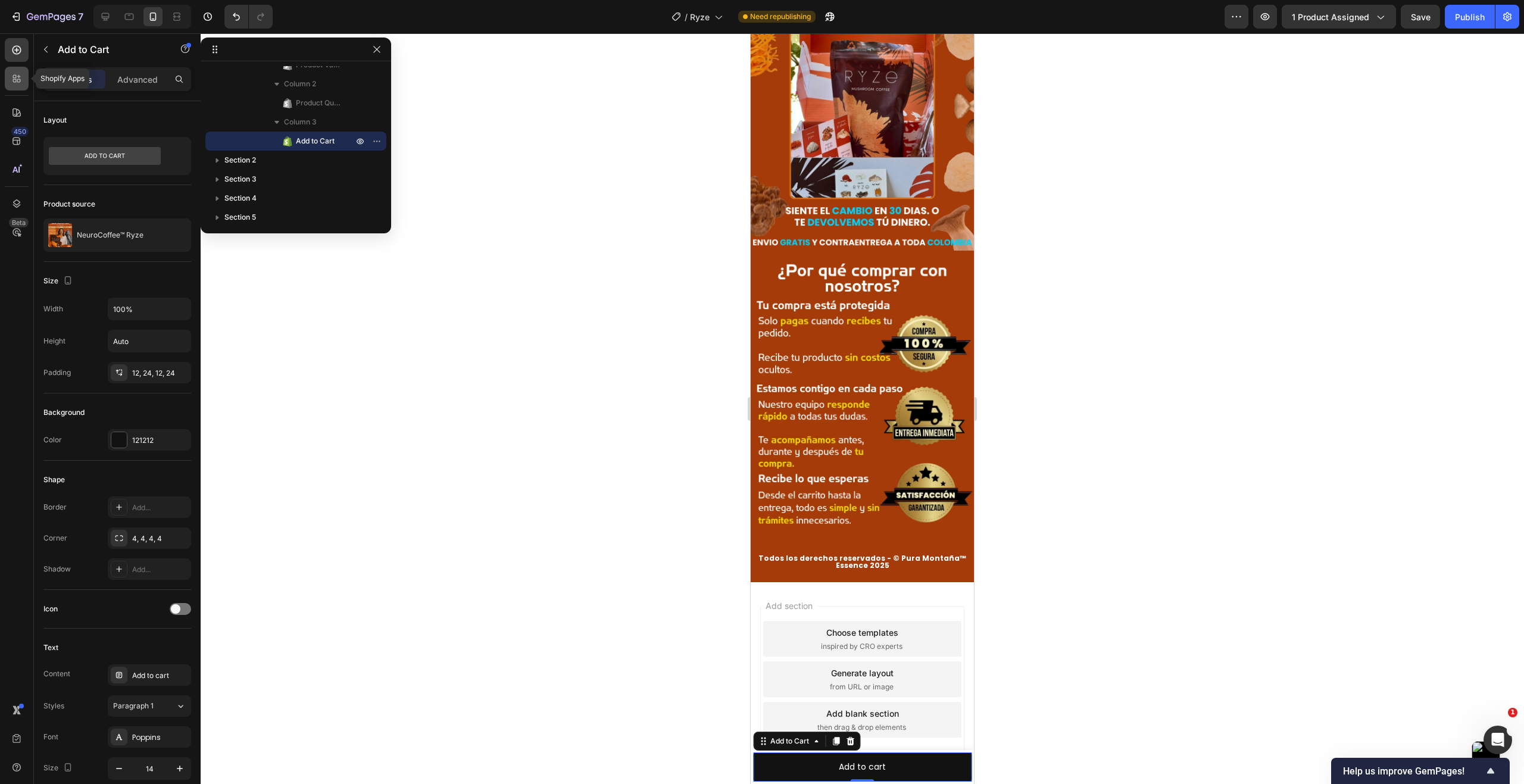
click at [20, 90] on div at bounding box center [17, 79] width 24 height 24
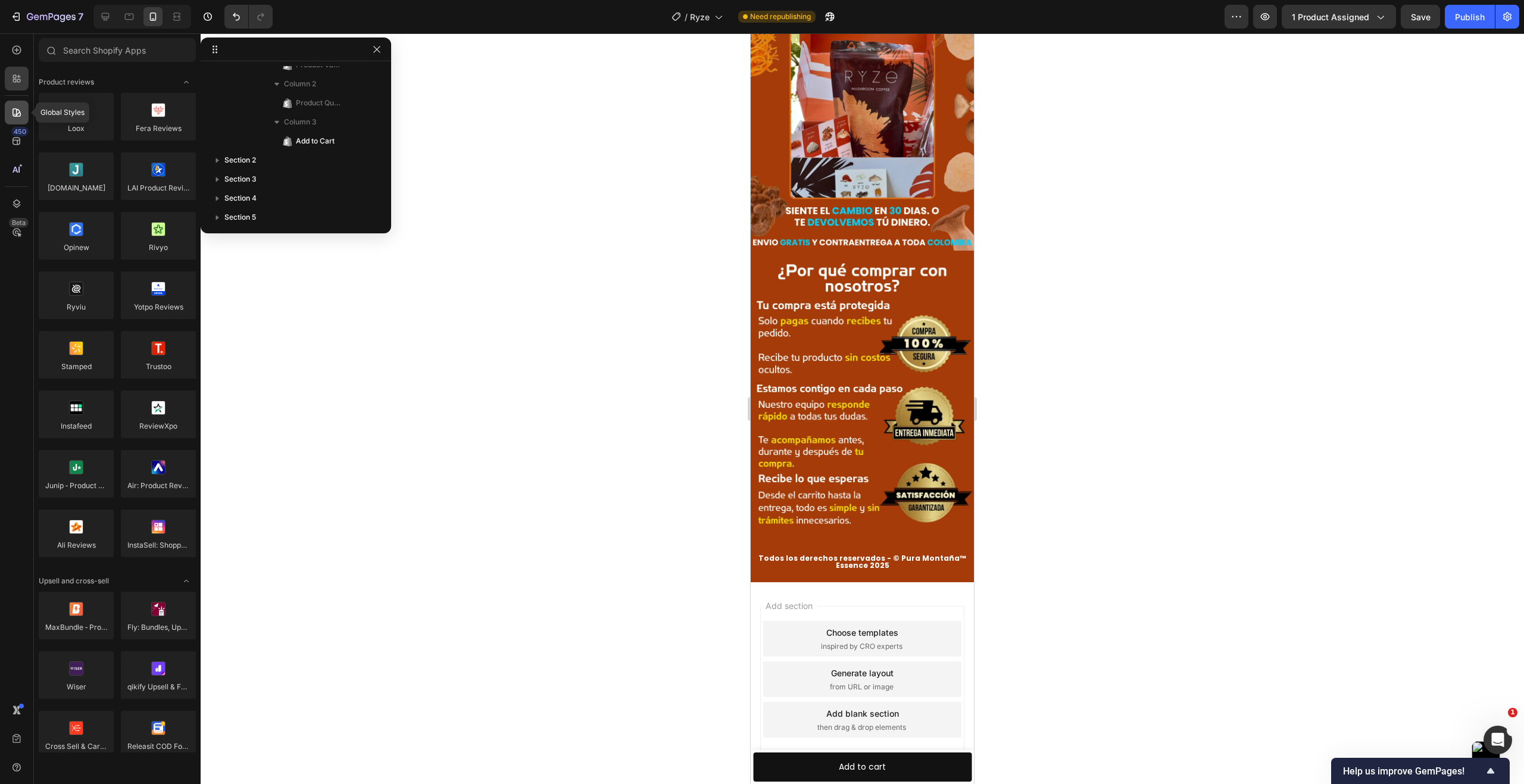
click at [16, 110] on icon at bounding box center [17, 112] width 8 height 8
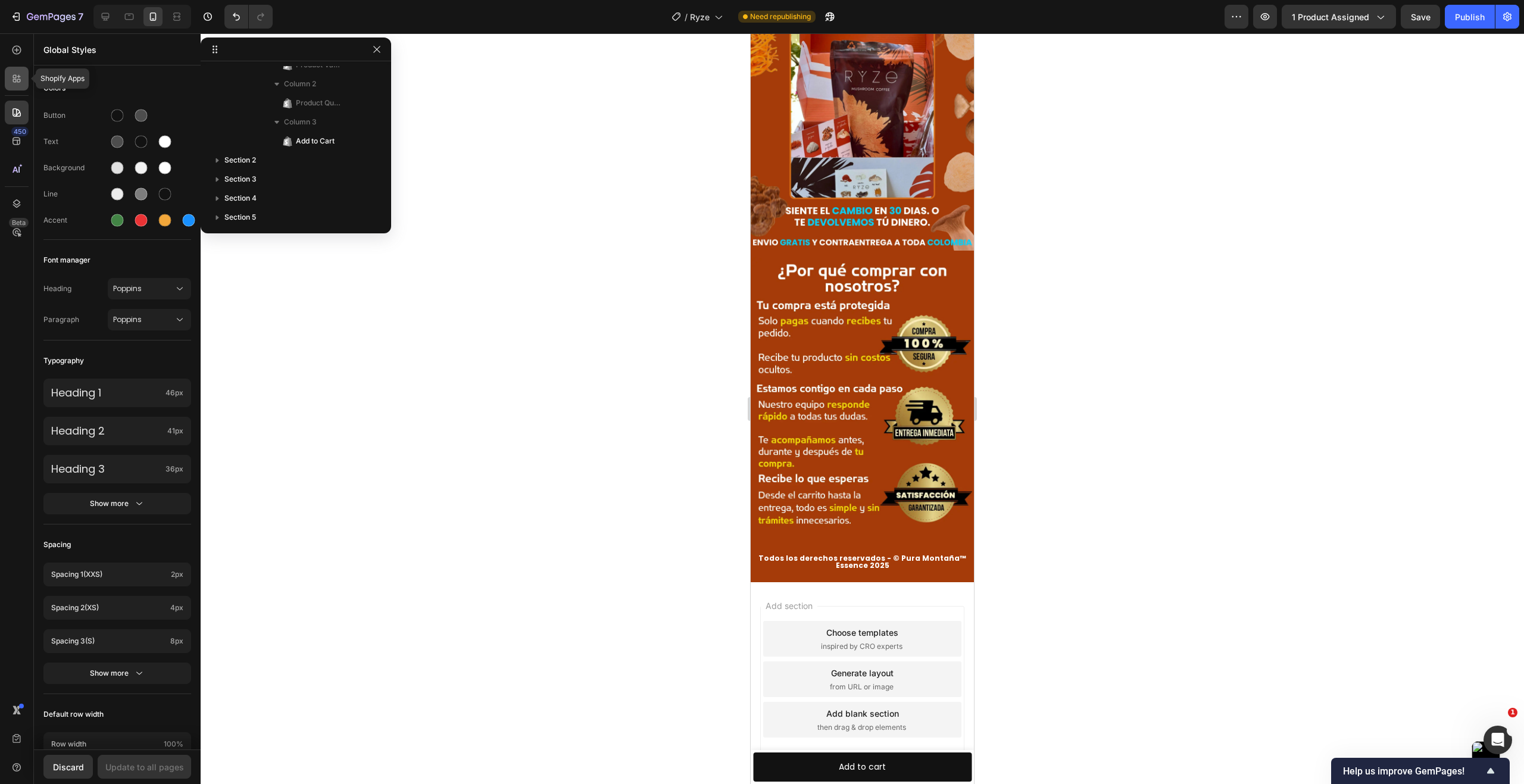
click at [20, 79] on icon at bounding box center [19, 80] width 4 height 4
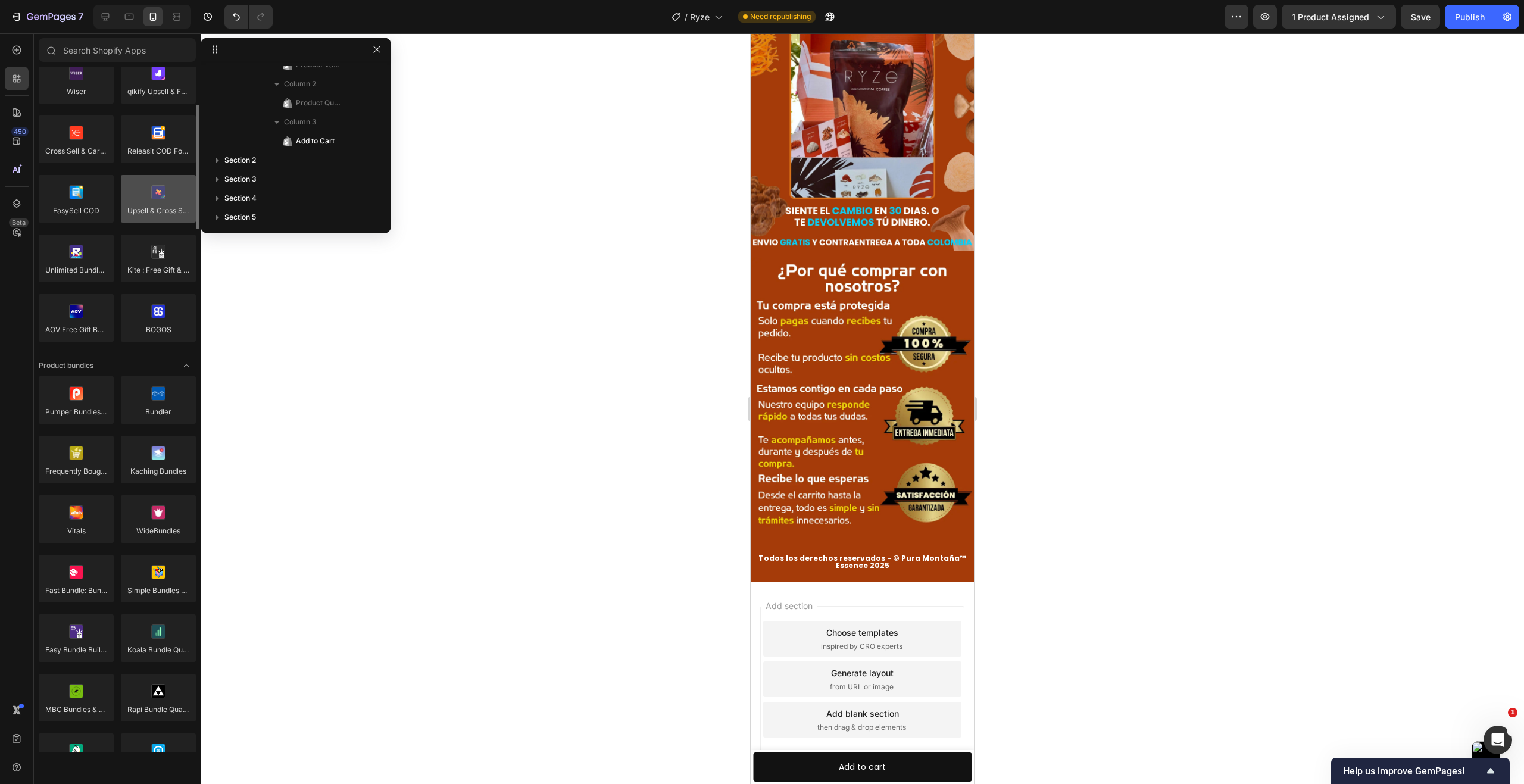
scroll to position [476, 0]
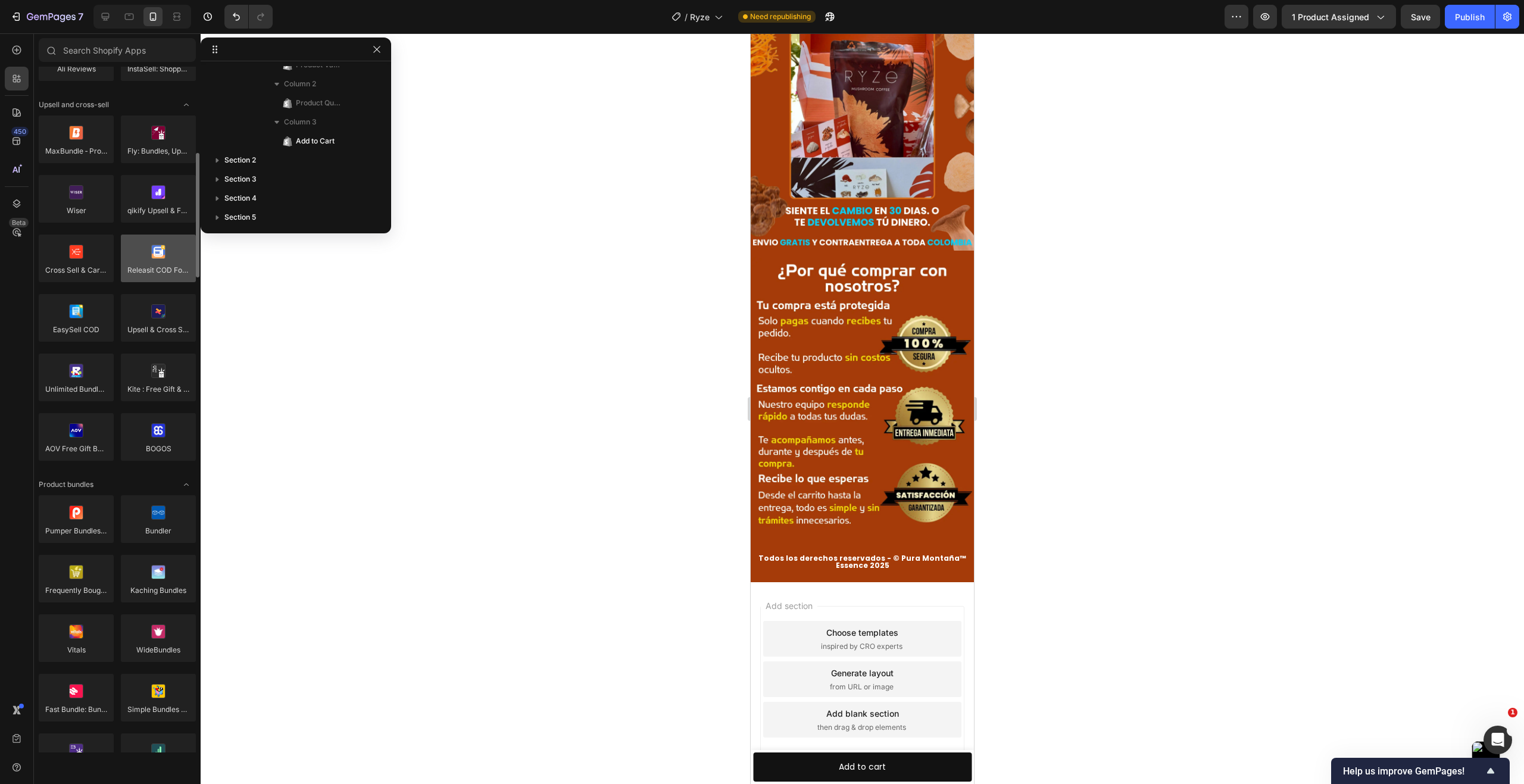
click at [158, 266] on div at bounding box center [158, 258] width 75 height 47
drag, startPoint x: 913, startPoint y: 311, endPoint x: 820, endPoint y: 755, distance: 453.6
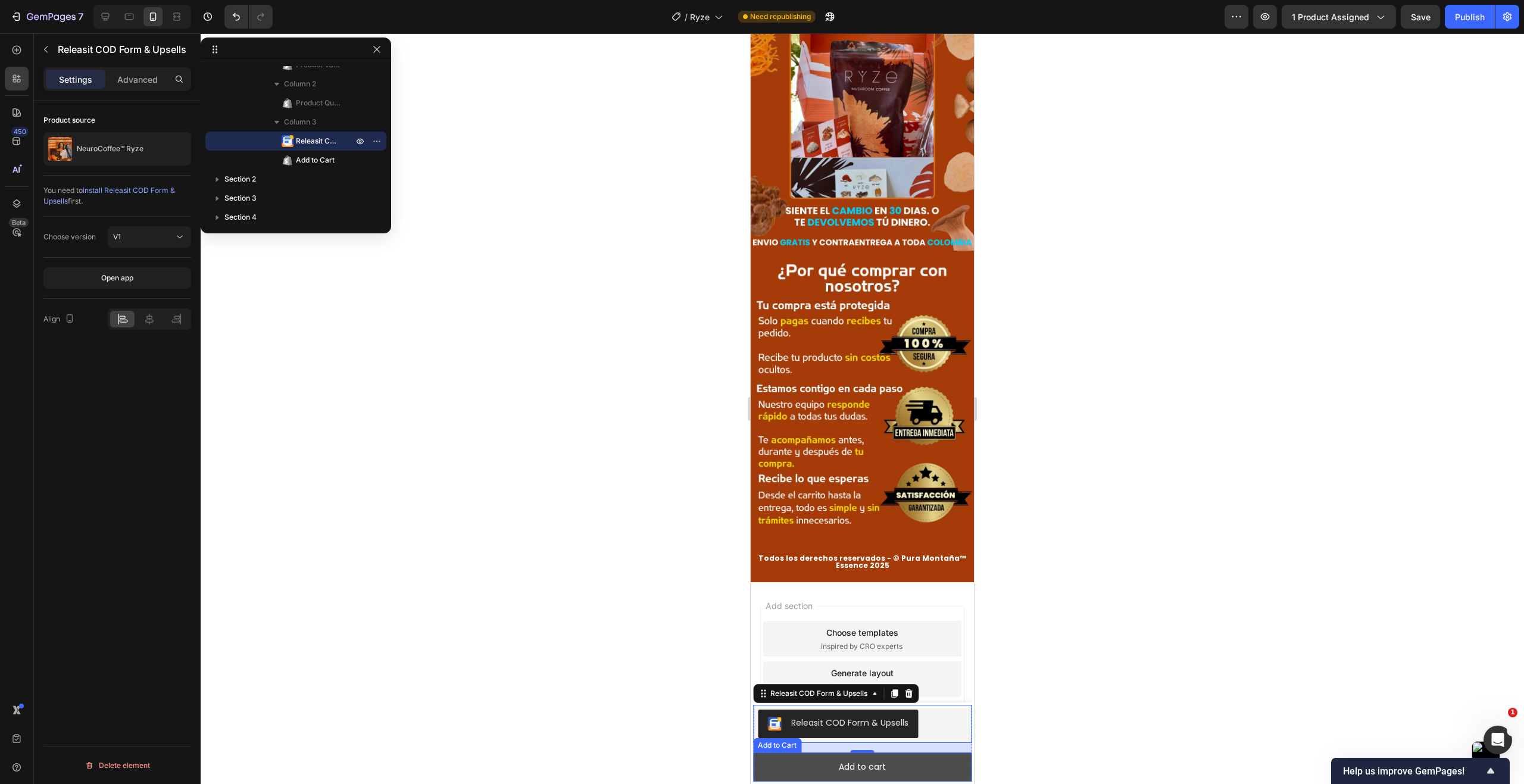
click at [915, 752] on button "Add to cart" at bounding box center [862, 767] width 219 height 29
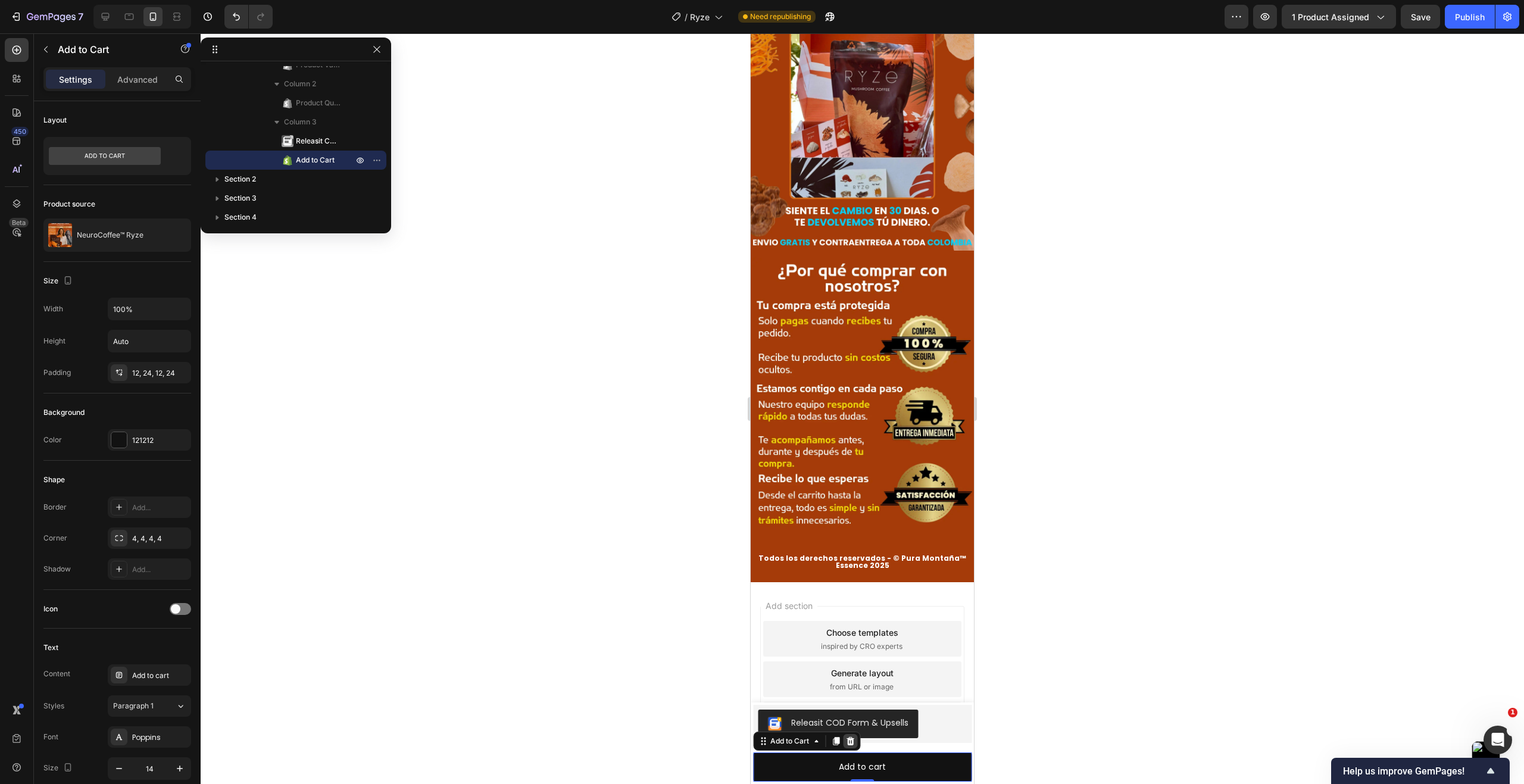
click at [851, 742] on icon at bounding box center [850, 740] width 10 height 10
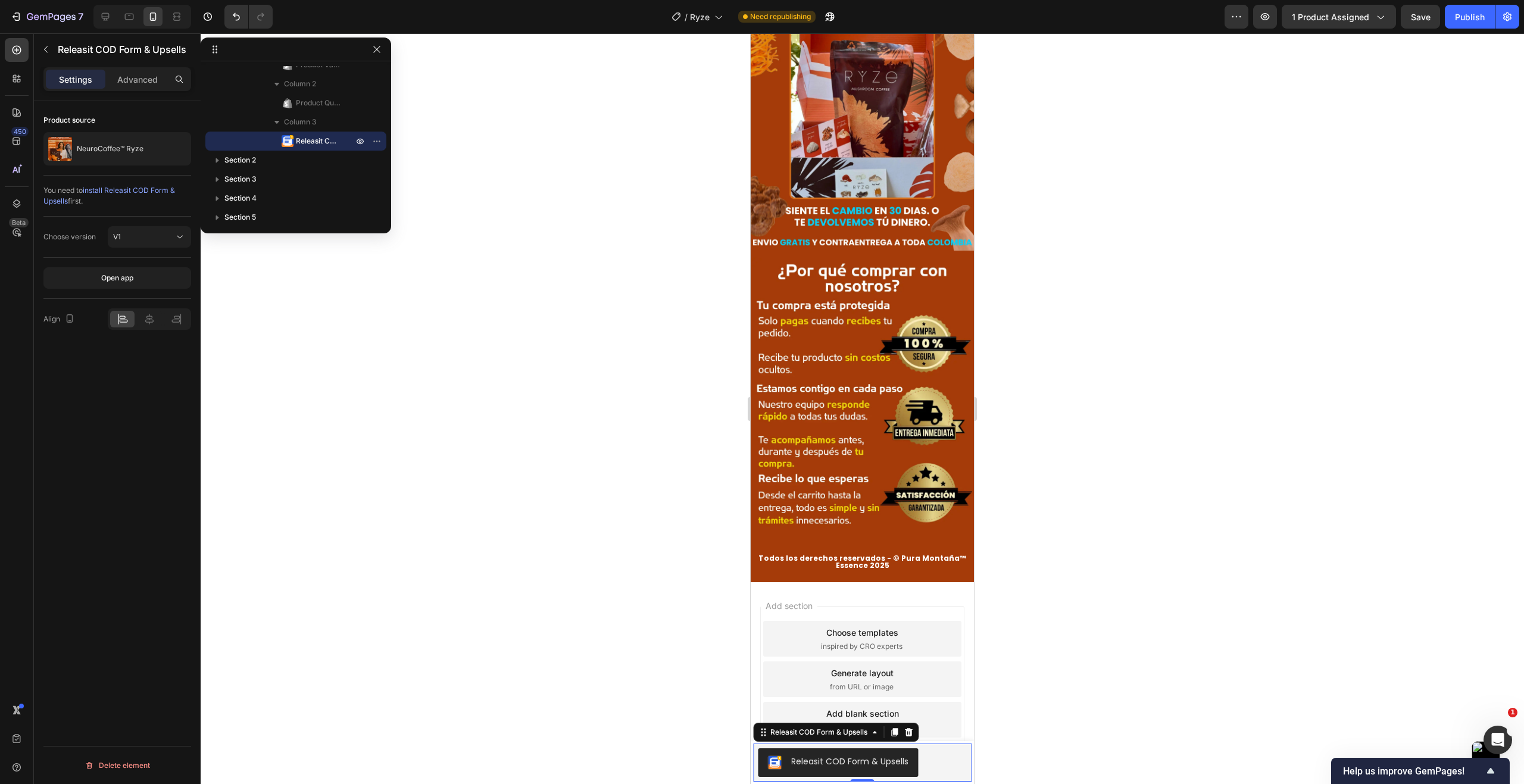
click at [934, 761] on div "Releasit COD Form & Upsells" at bounding box center [862, 762] width 209 height 29
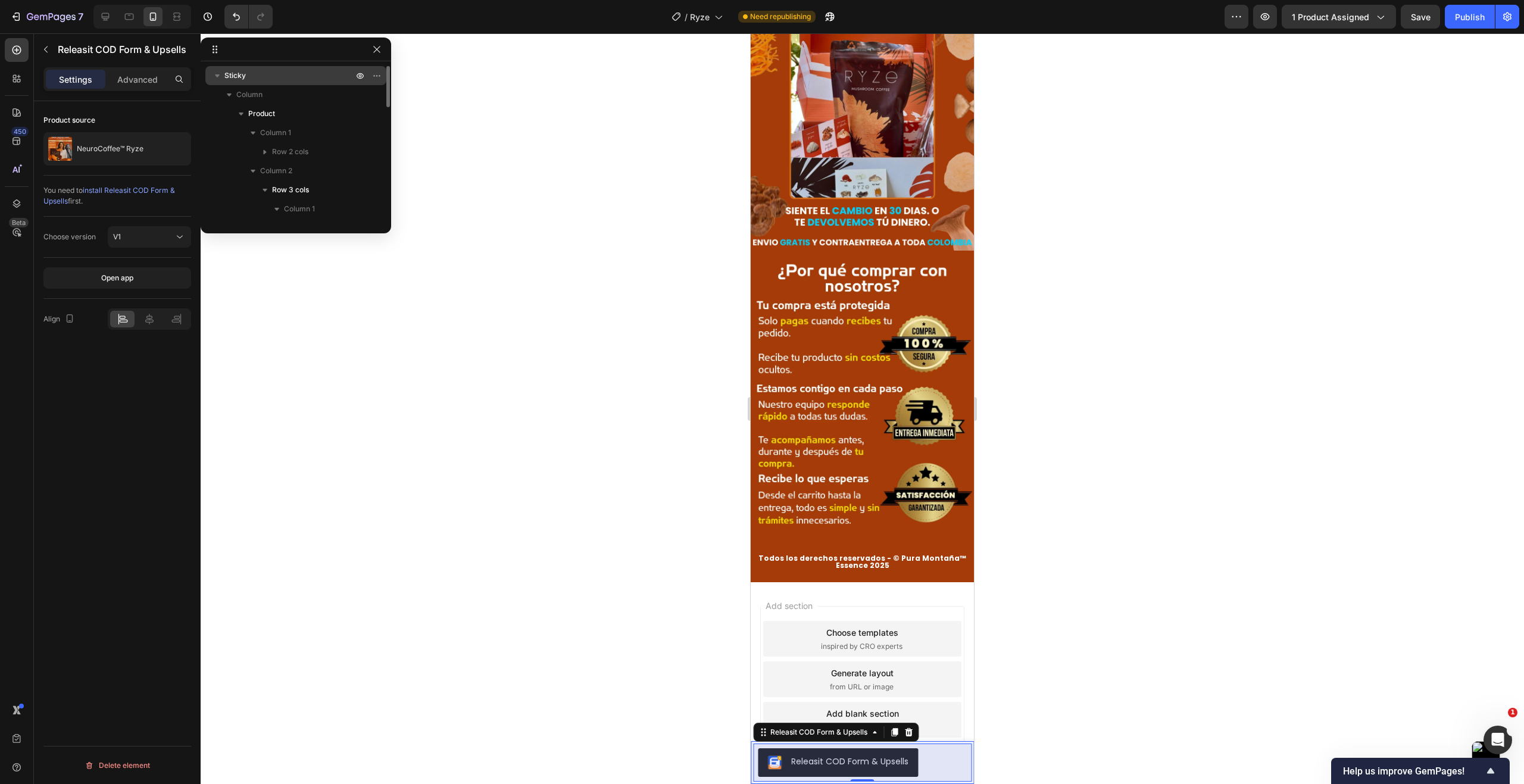
click at [257, 80] on p "Sticky" at bounding box center [290, 76] width 131 height 12
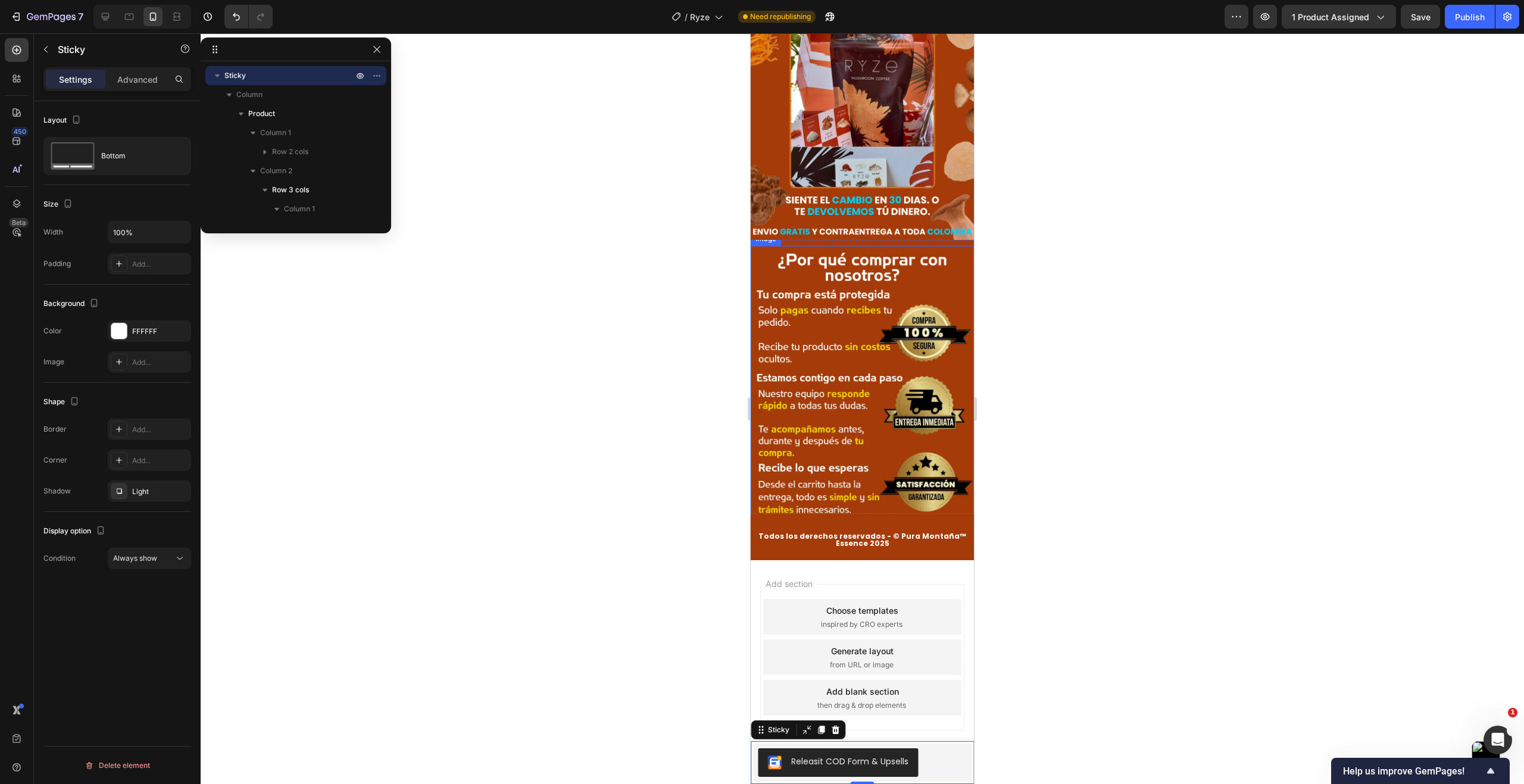
scroll to position [9149, 0]
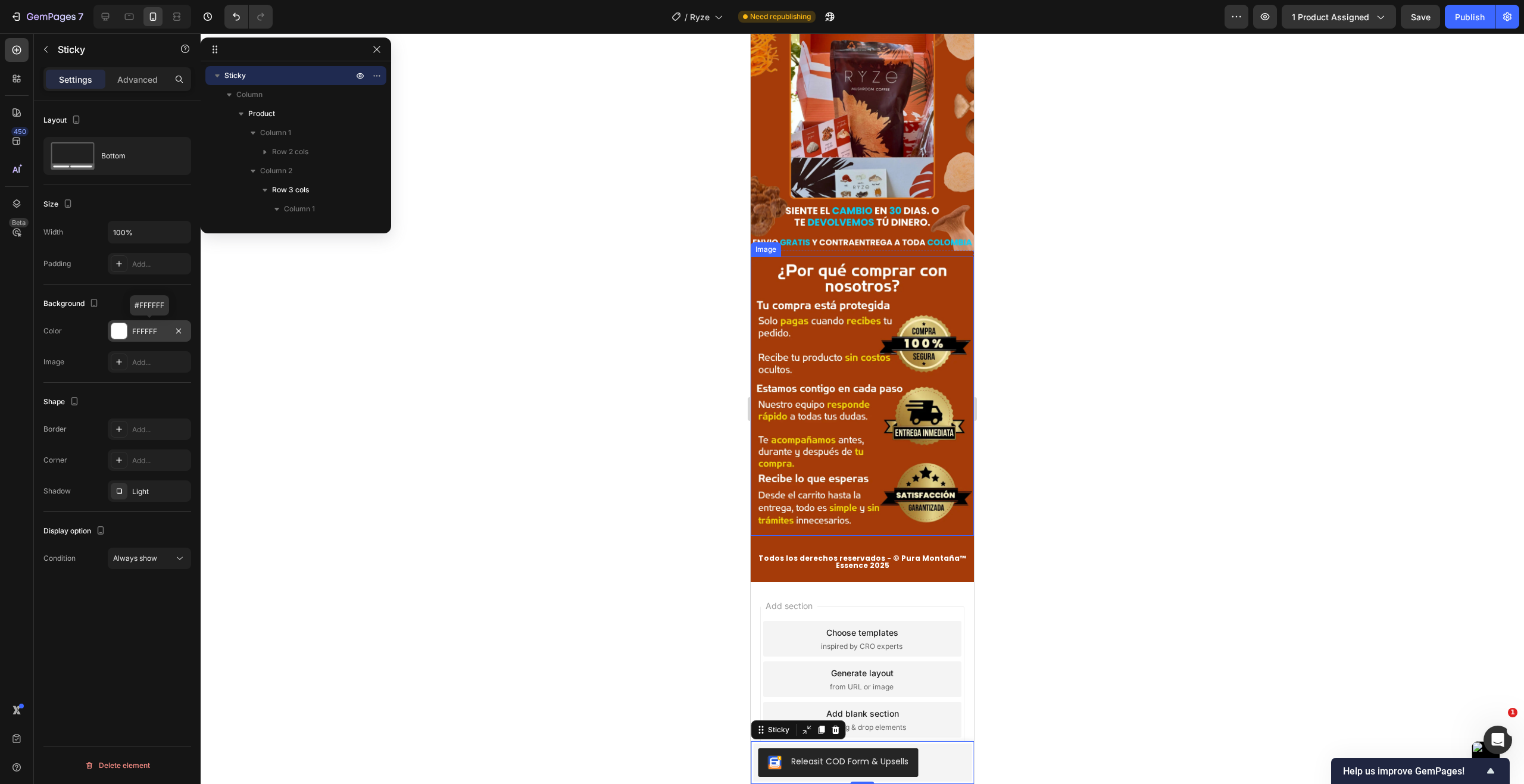
click at [115, 328] on div at bounding box center [119, 330] width 16 height 16
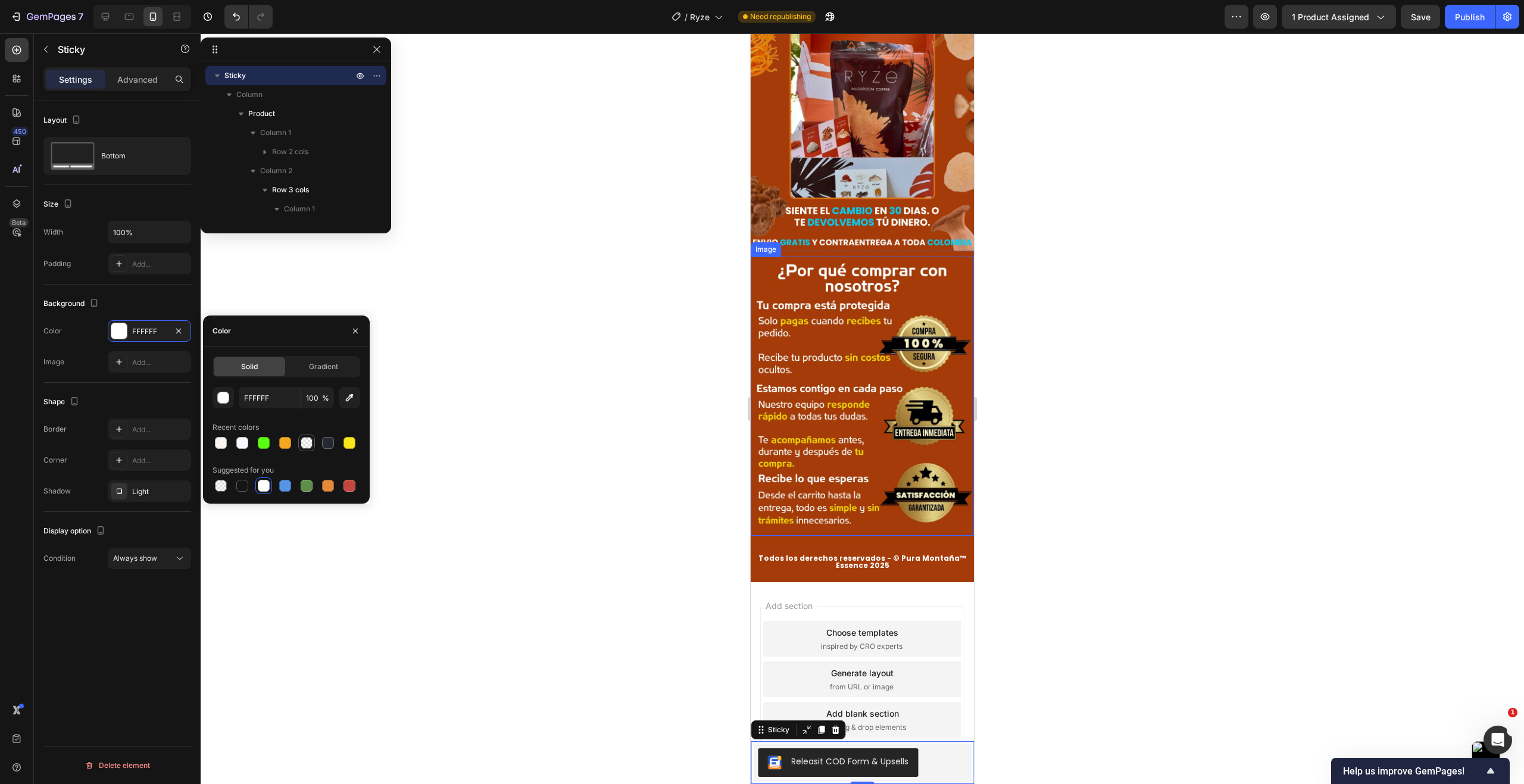
click at [310, 445] on div at bounding box center [306, 443] width 12 height 12
type input "A53B09"
type input "0"
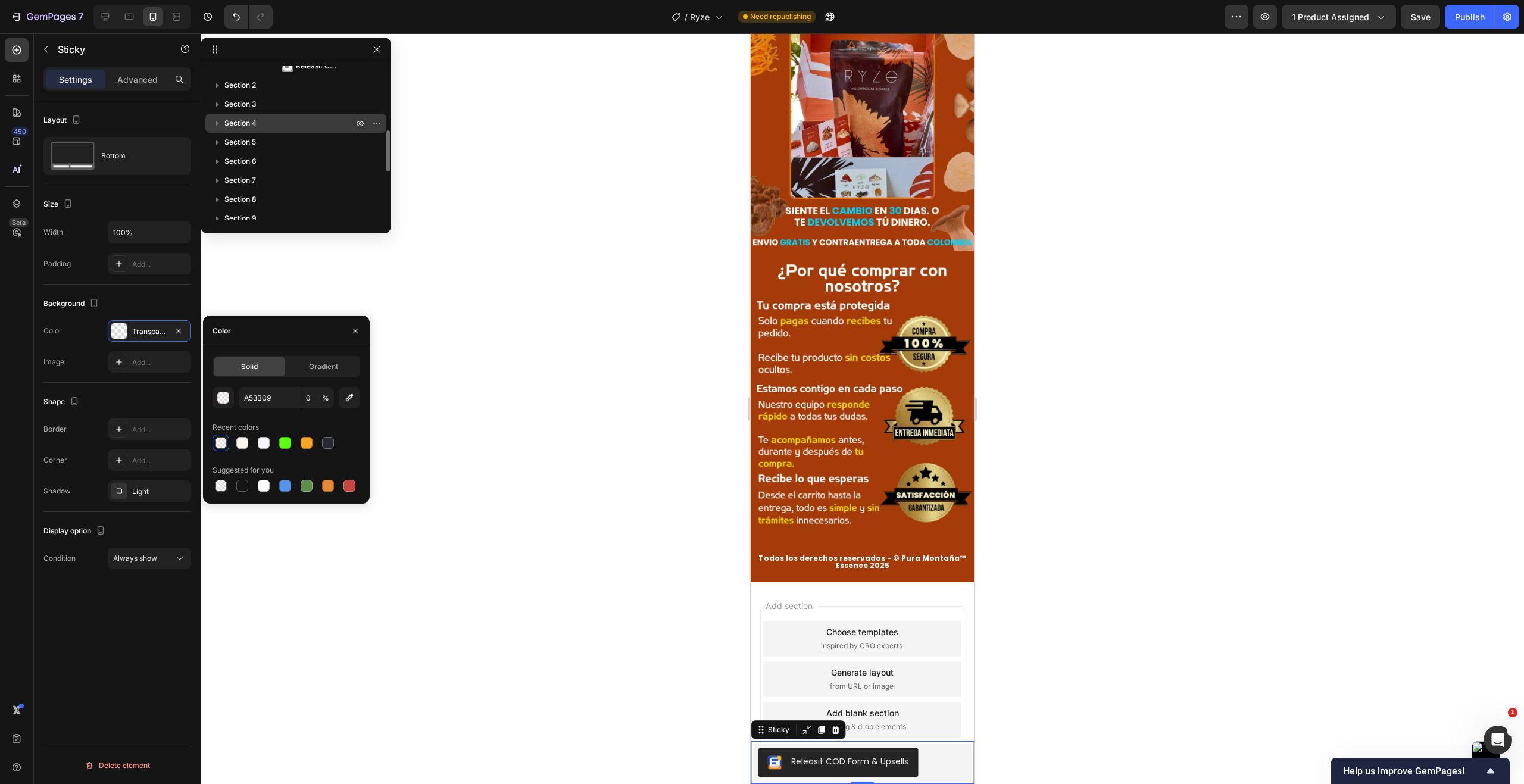
scroll to position [179, 0]
click at [335, 128] on span "Releasit COD Form & Upsells" at bounding box center [318, 125] width 45 height 12
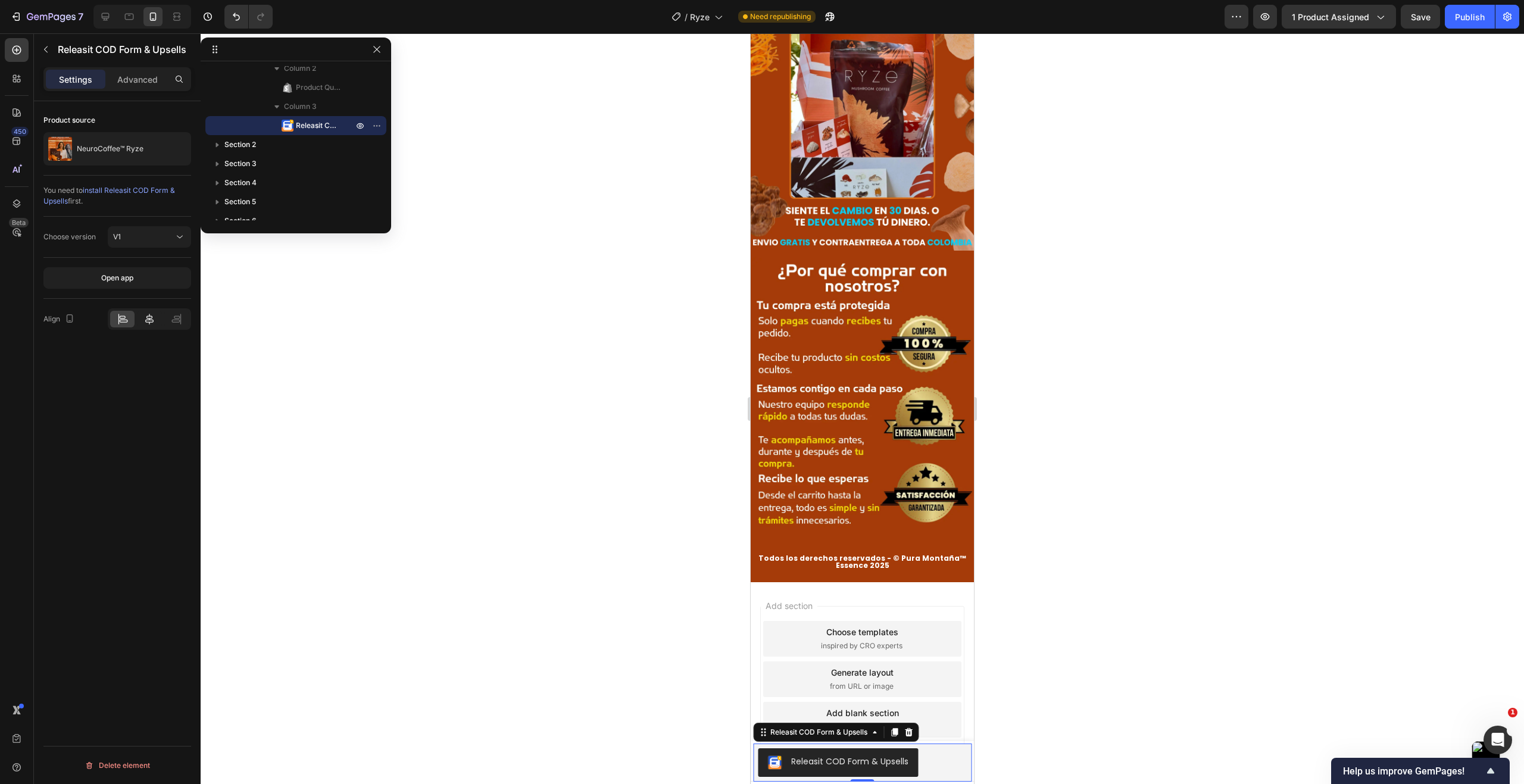
click at [149, 322] on icon at bounding box center [149, 319] width 8 height 11
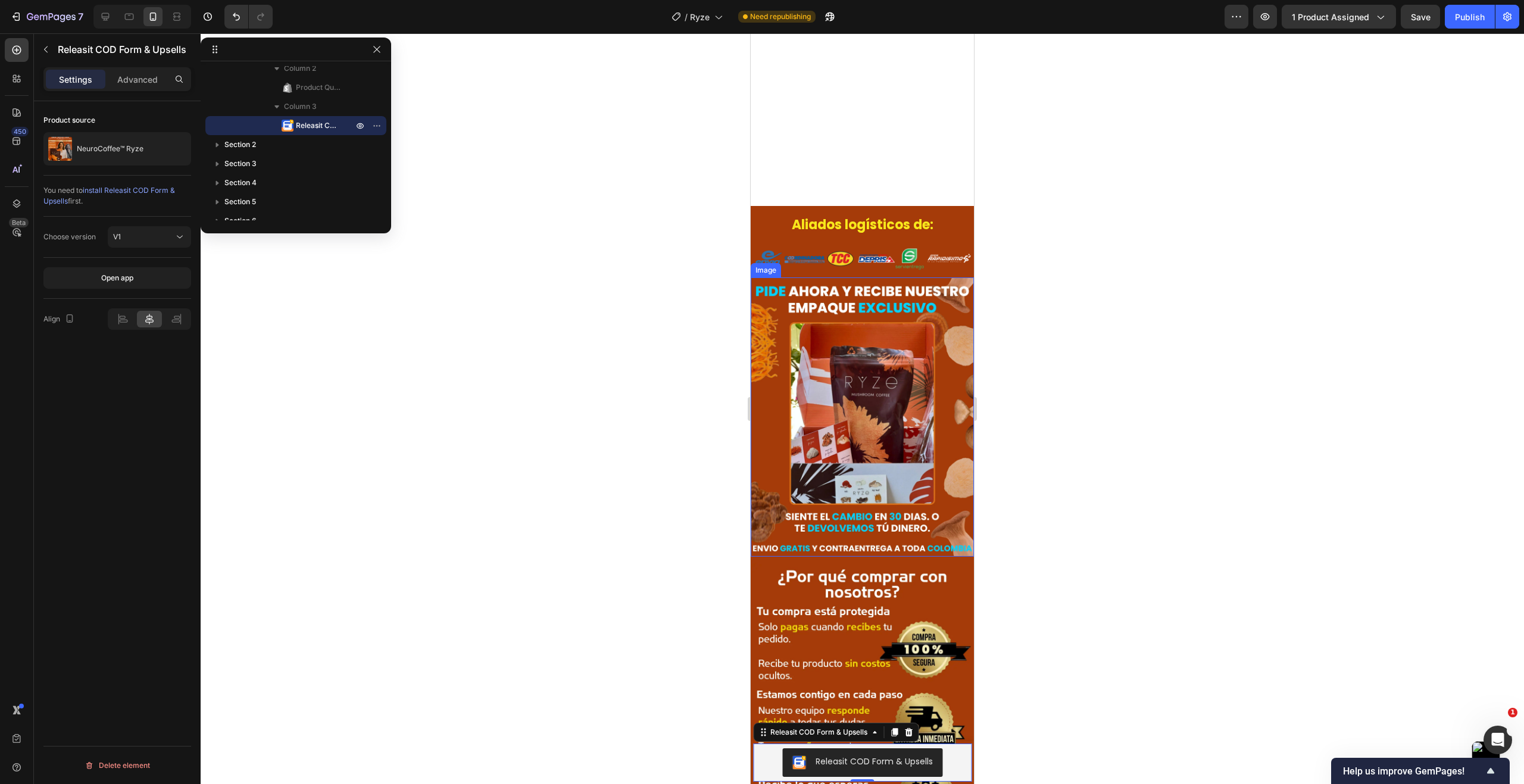
scroll to position [8042, 0]
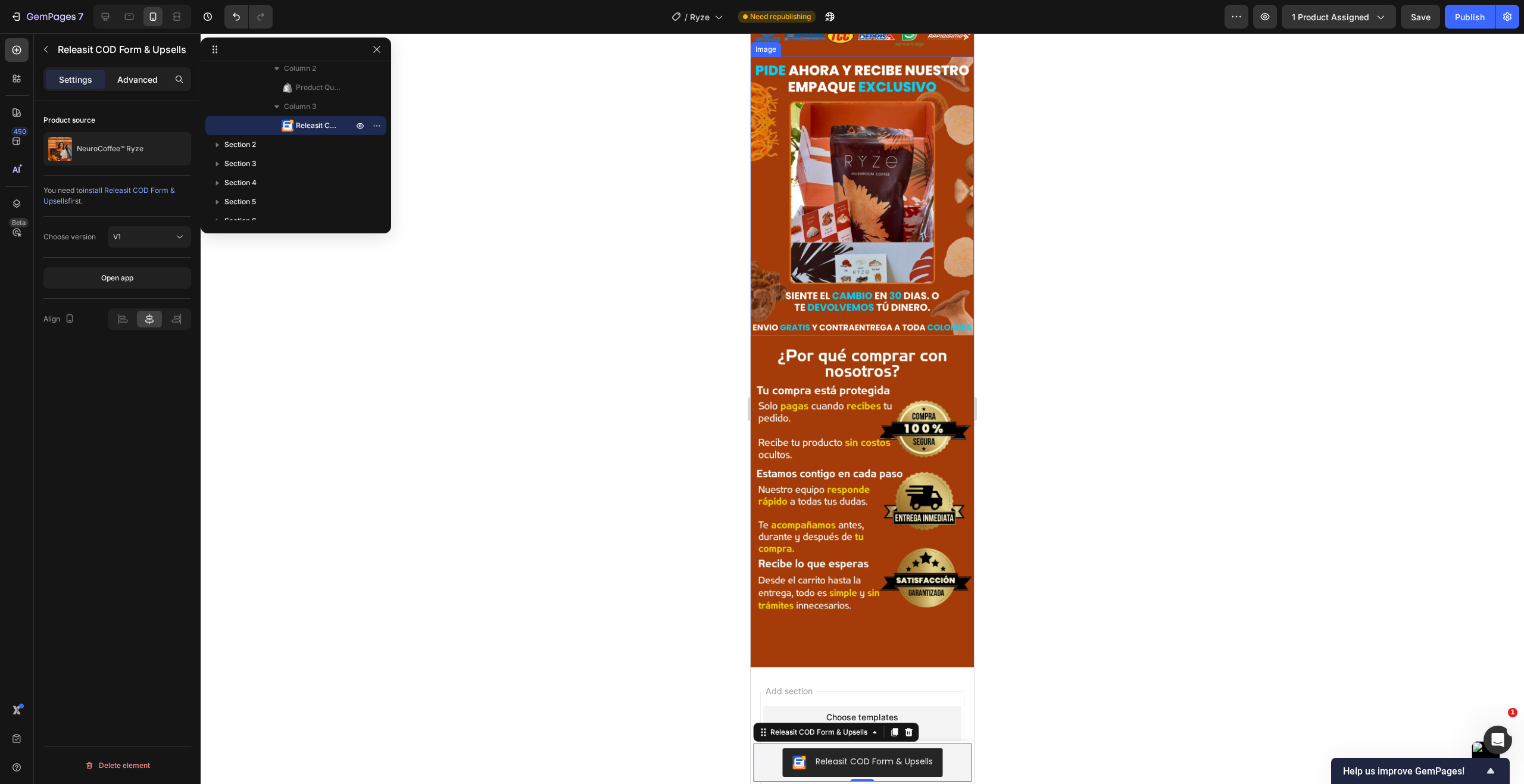
click at [140, 76] on p "Advanced" at bounding box center [137, 79] width 41 height 13
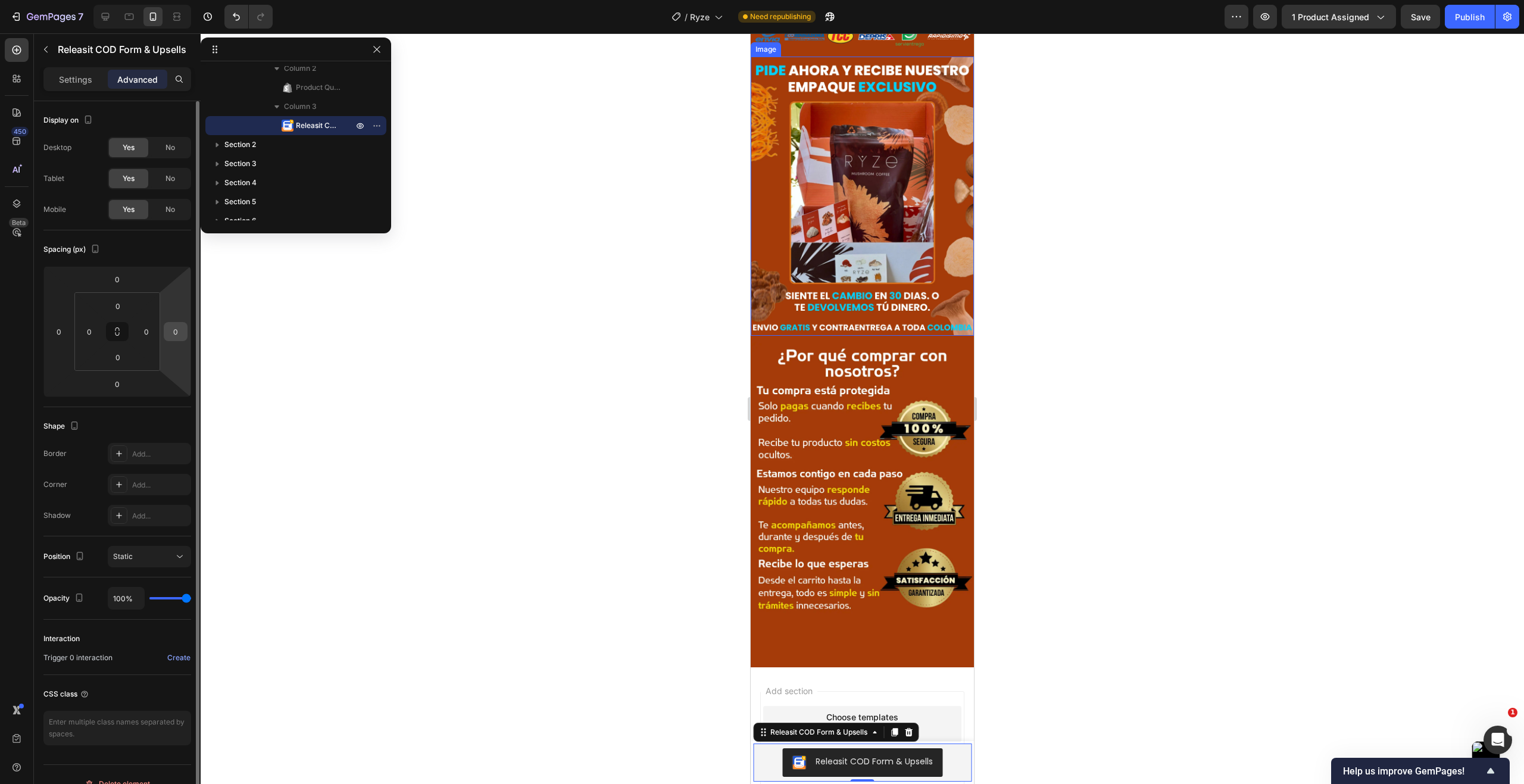
click at [178, 336] on input "0" at bounding box center [176, 331] width 18 height 18
click at [240, 327] on div at bounding box center [862, 408] width 1323 height 750
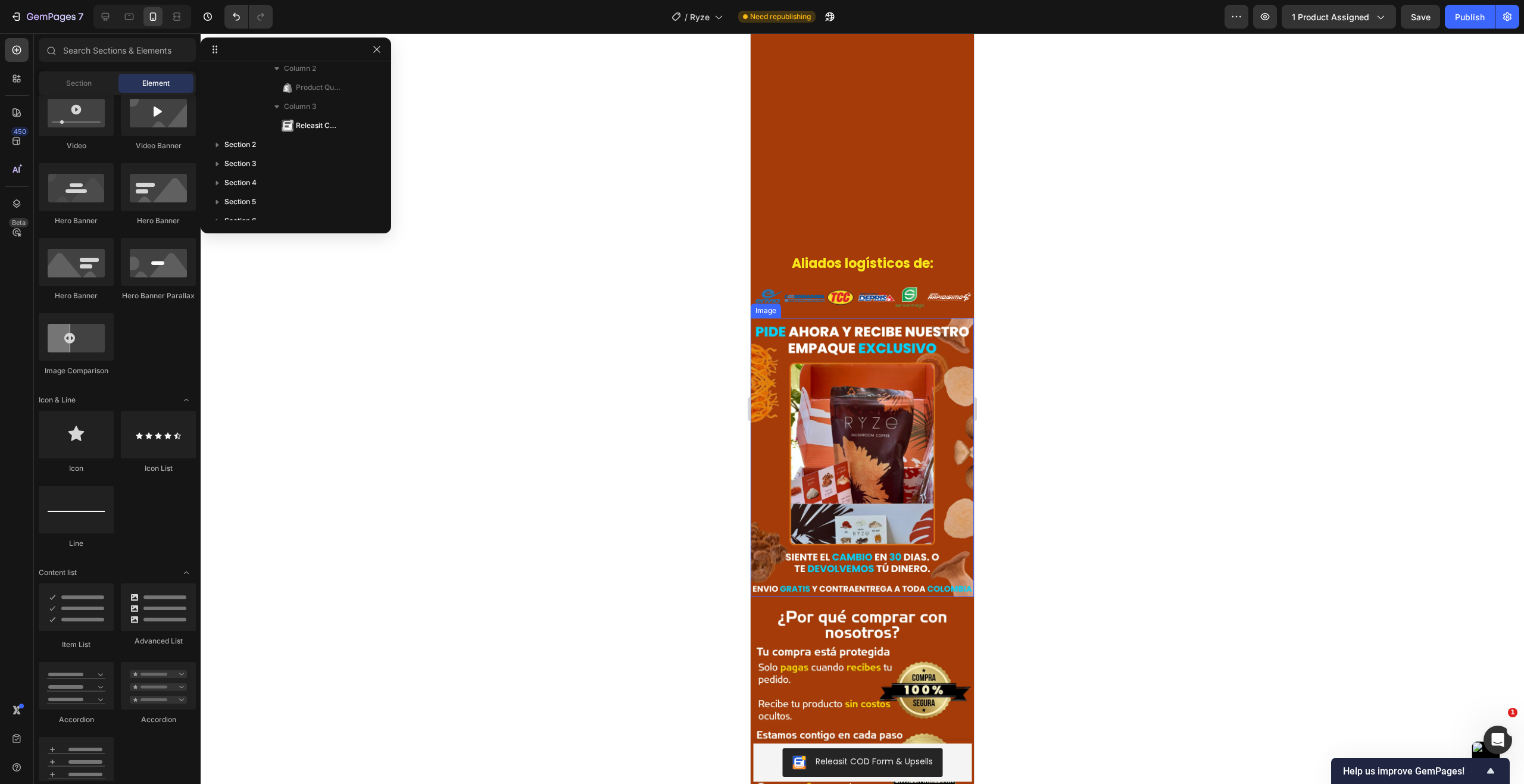
scroll to position [7685, 0]
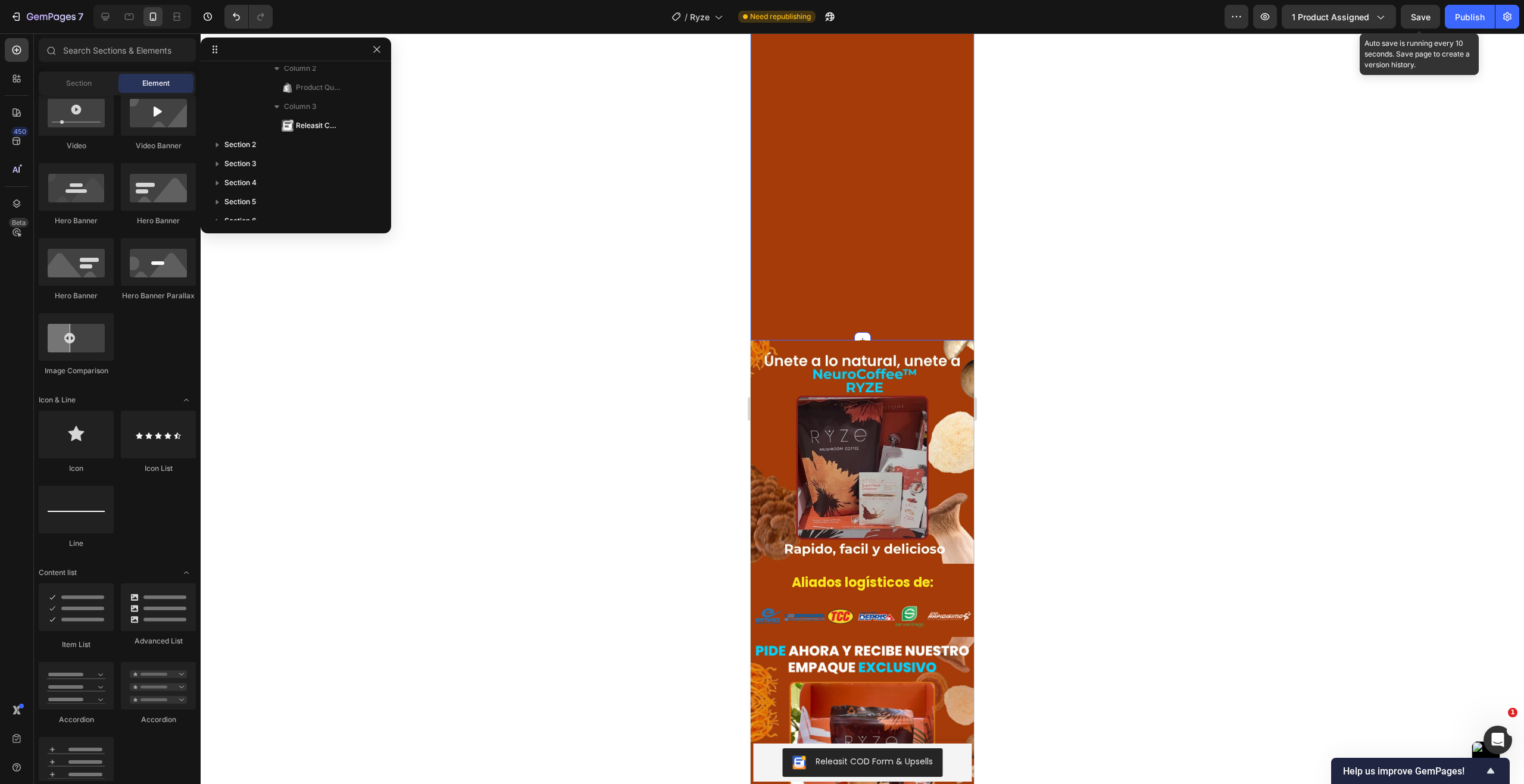
click at [1418, 23] on div "Save" at bounding box center [1420, 17] width 20 height 13
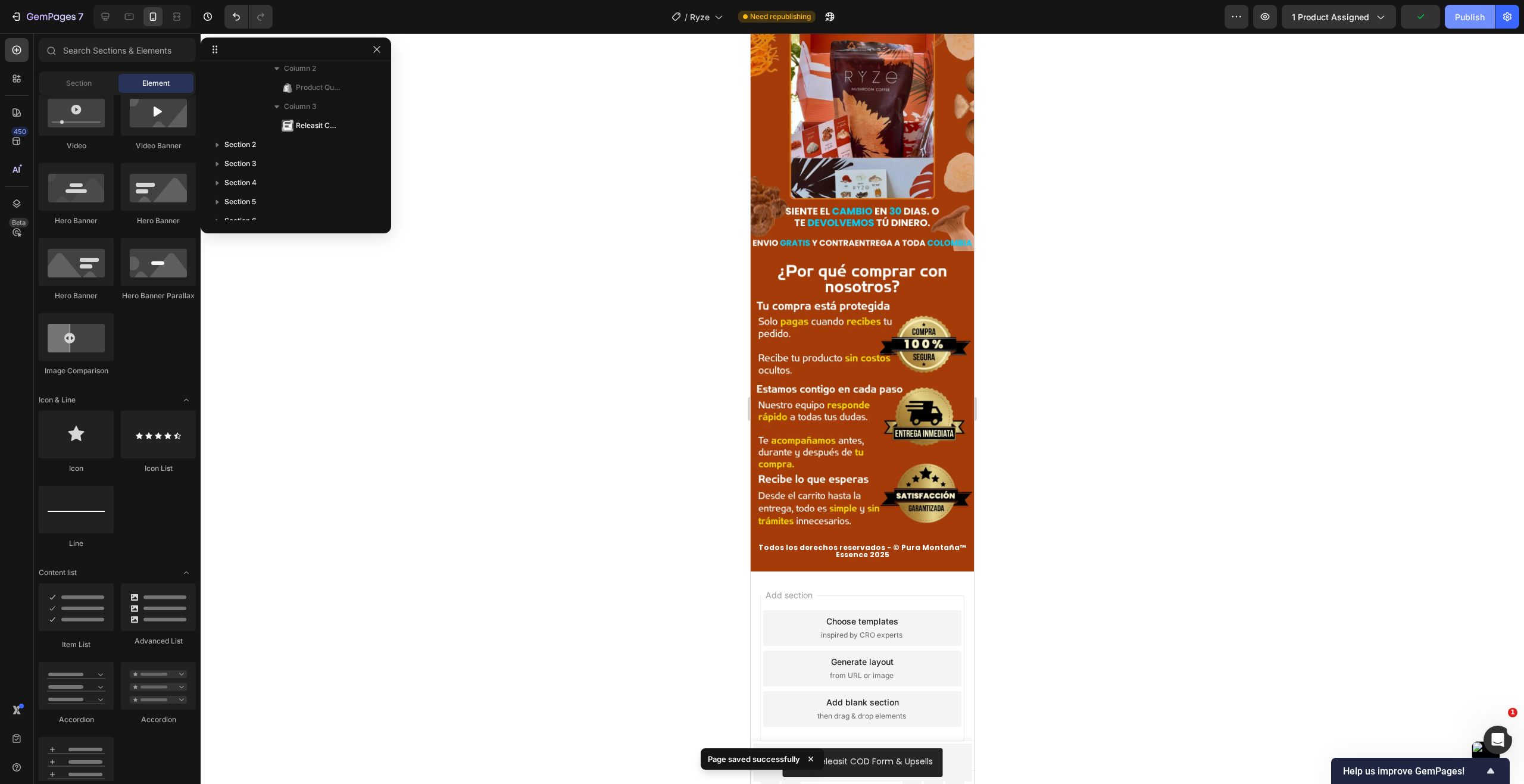
click at [1463, 18] on div "Publish" at bounding box center [1470, 17] width 30 height 13
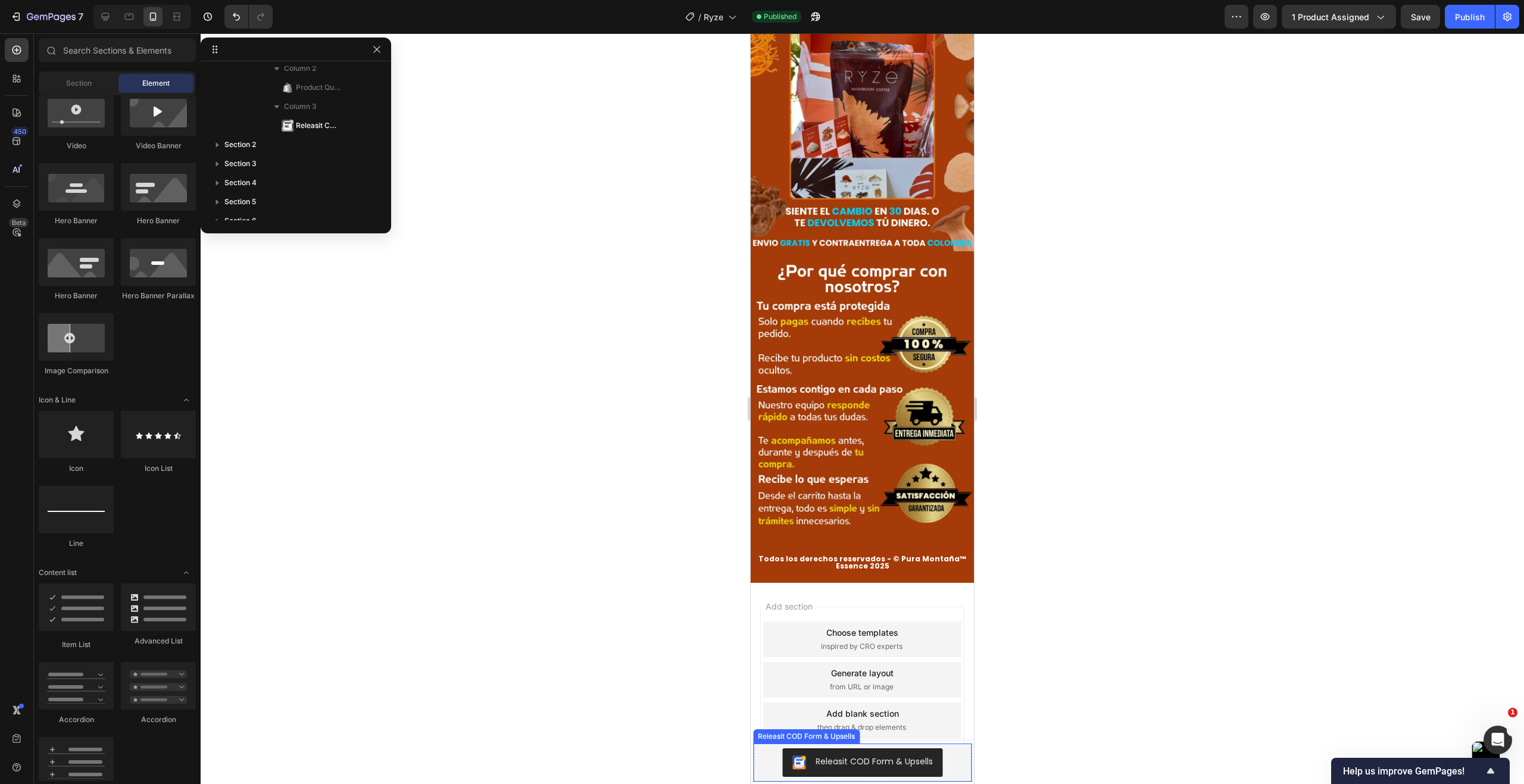
click at [763, 760] on div "Releasit COD Form & Upsells" at bounding box center [862, 762] width 209 height 29
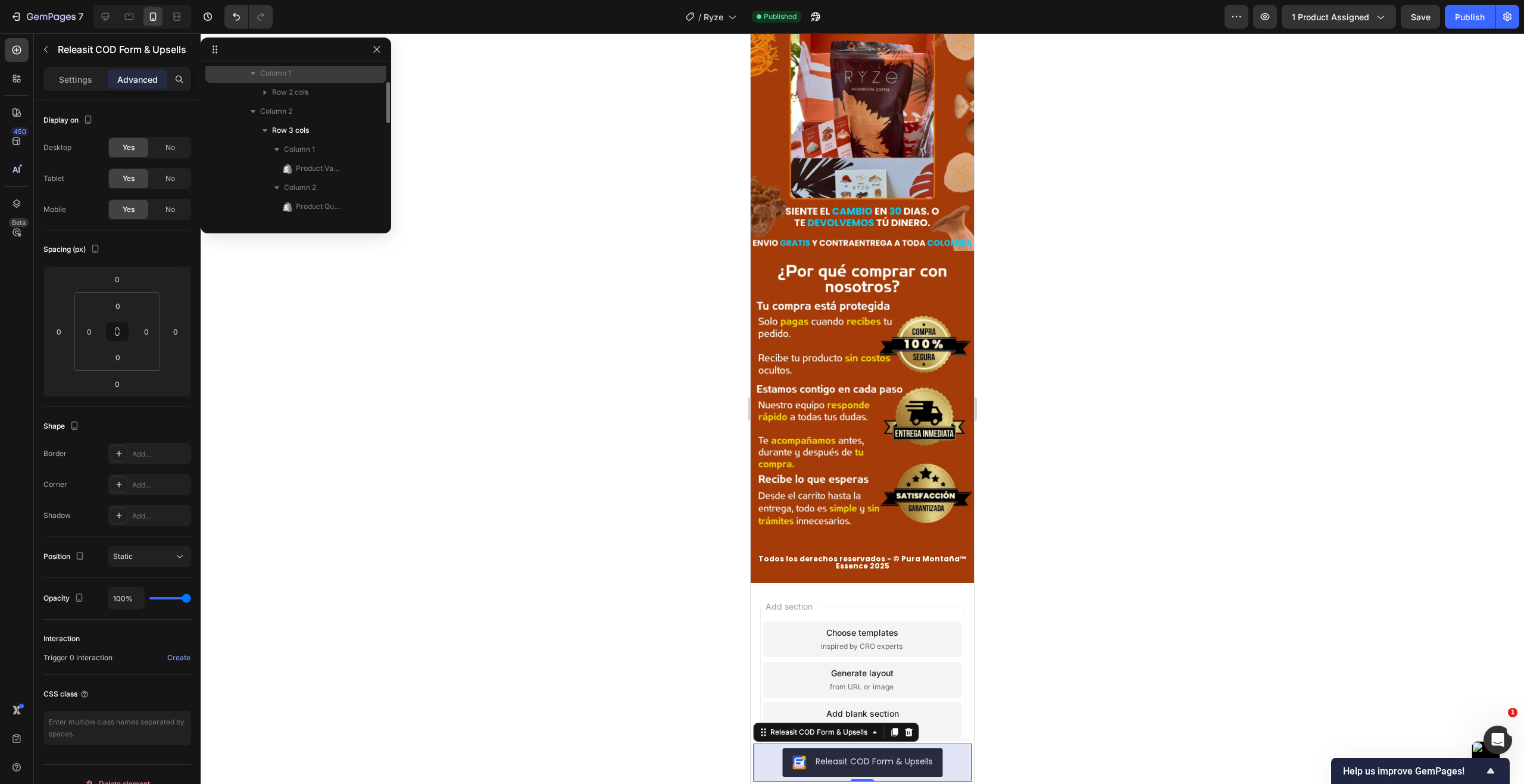
scroll to position [0, 0]
click at [285, 79] on p "Sticky" at bounding box center [290, 76] width 131 height 12
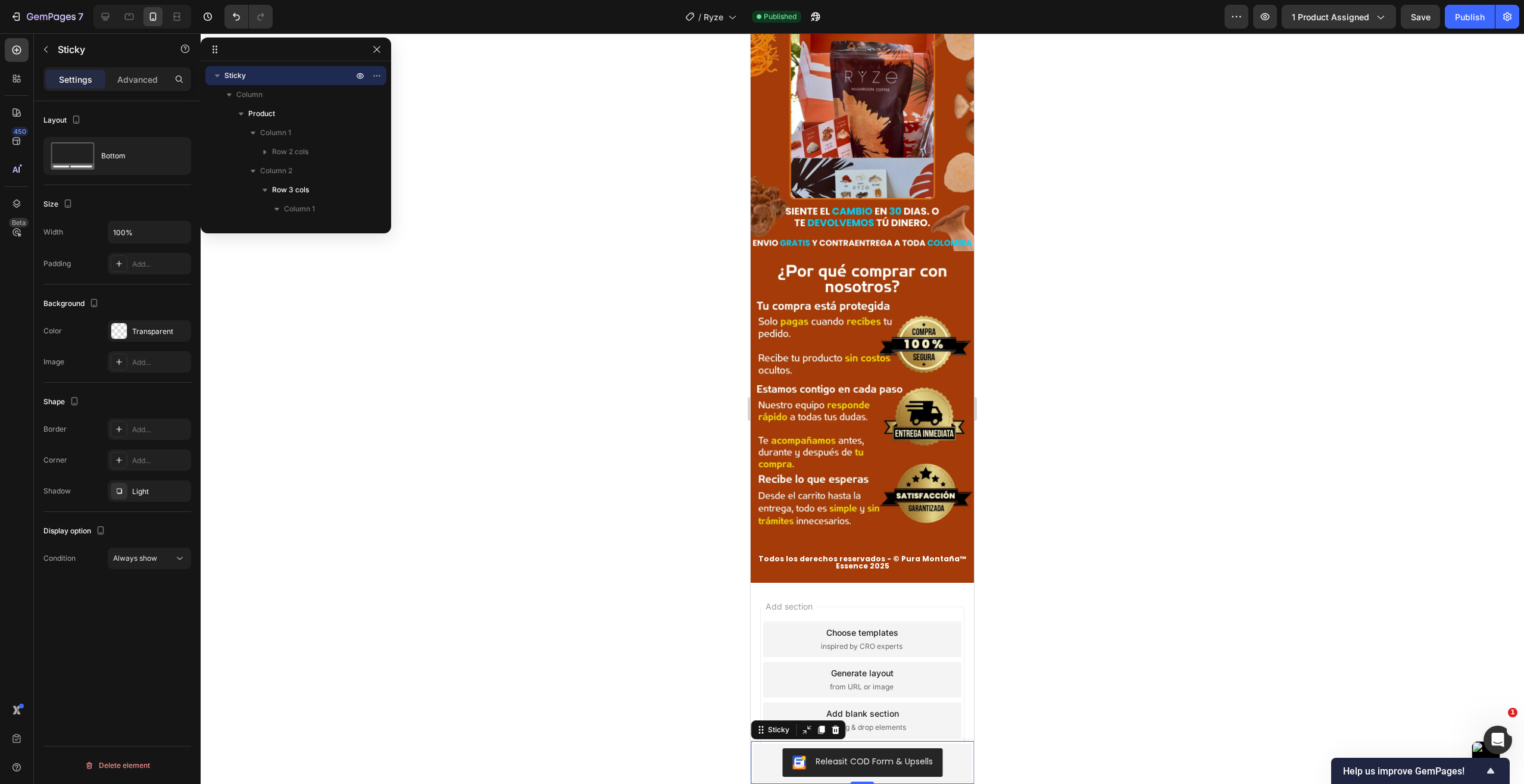
click at [151, 569] on div "Display option Condition Always show" at bounding box center [117, 544] width 148 height 67
click at [159, 562] on div "Always show" at bounding box center [143, 558] width 61 height 11
click at [159, 614] on span "After first cart button" at bounding box center [146, 610] width 71 height 11
click at [1422, 14] on span "Save" at bounding box center [1420, 17] width 20 height 10
click at [1465, 22] on div "Publish" at bounding box center [1470, 17] width 30 height 13
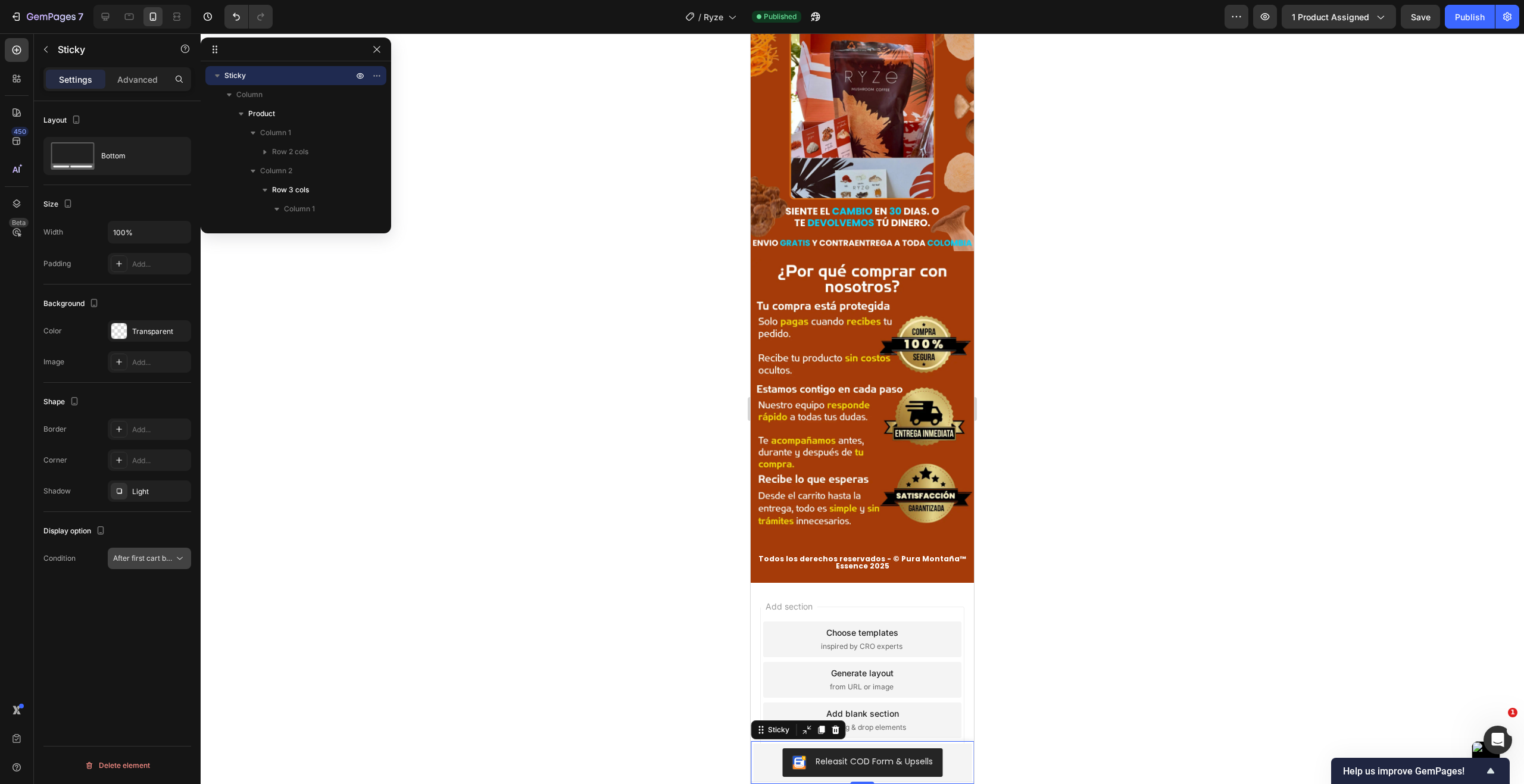
click at [147, 562] on span "After first cart button" at bounding box center [143, 558] width 61 height 11
click at [133, 674] on div "Layout Bottom Size Width 100% Padding Add... Background The changes might be hi…" at bounding box center [117, 460] width 167 height 716
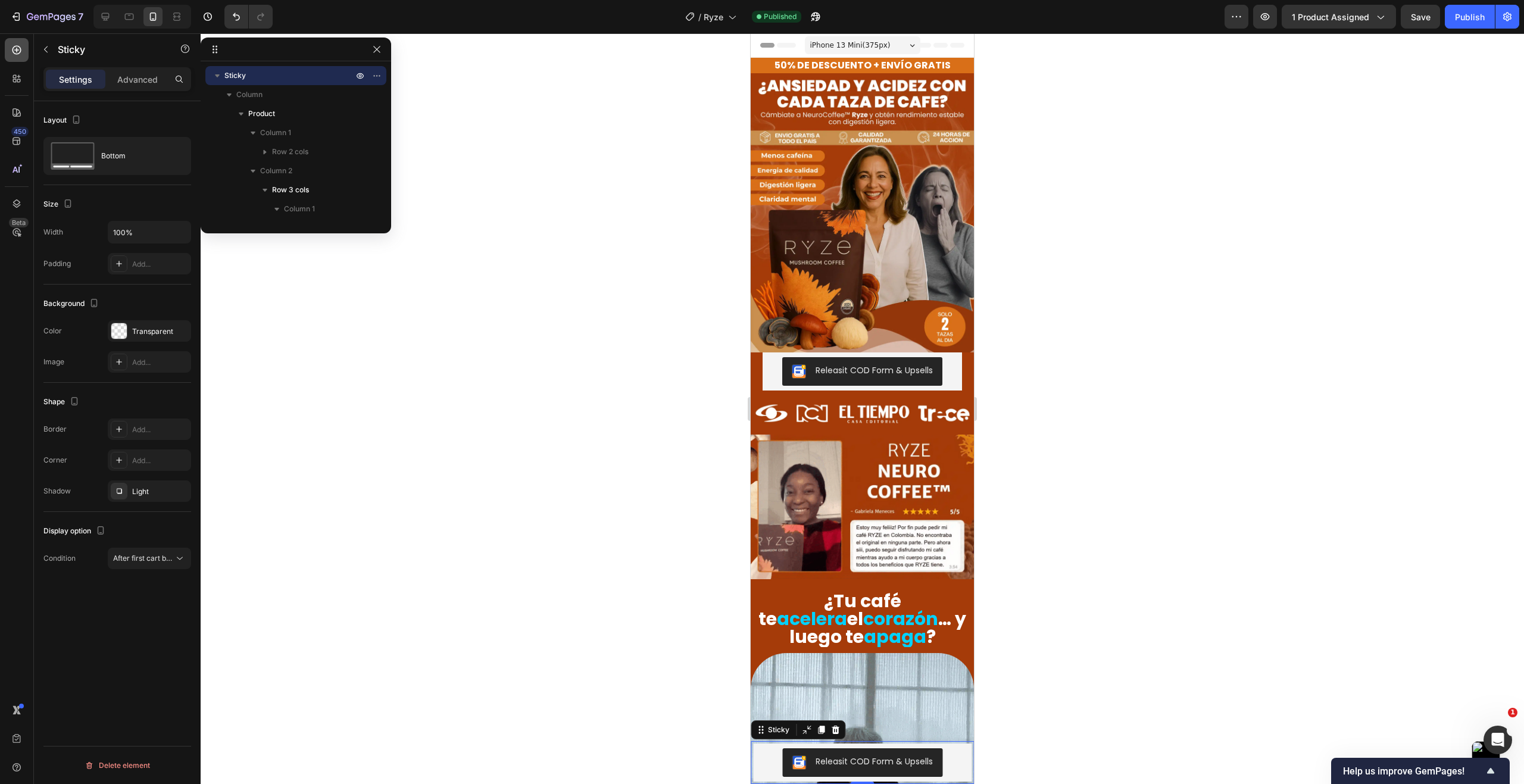
click at [15, 50] on icon at bounding box center [17, 50] width 12 height 12
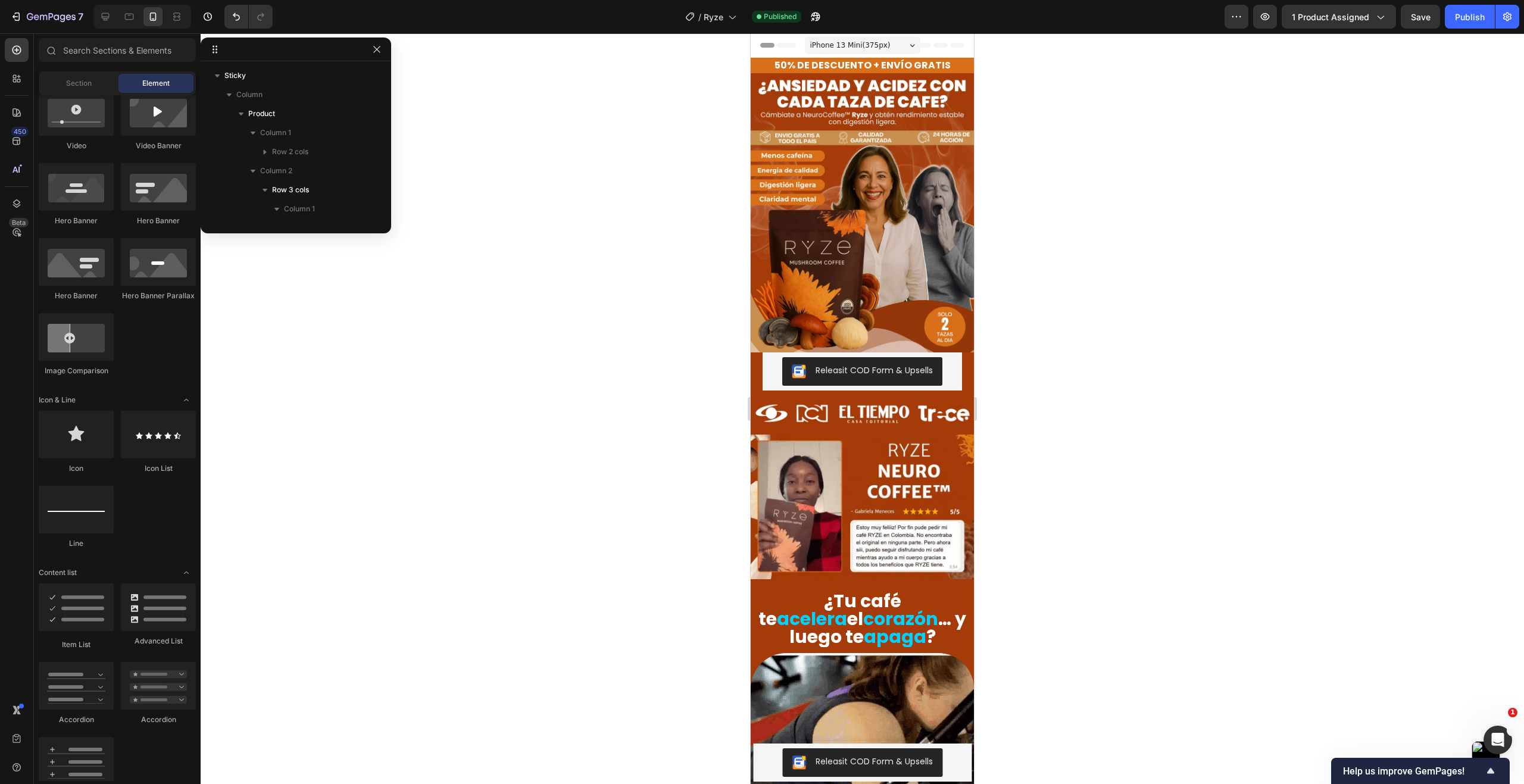
scroll to position [238, 0]
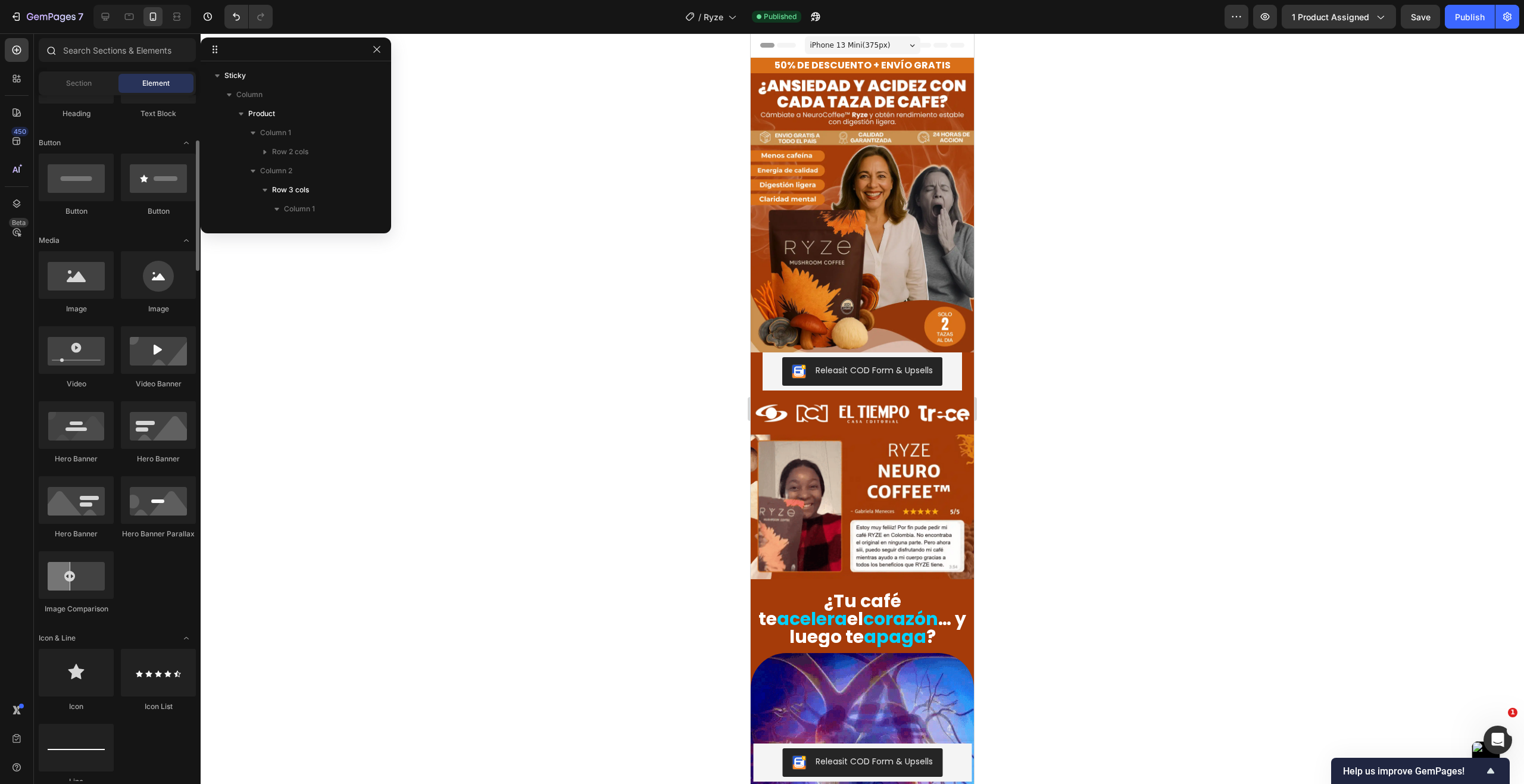
click at [126, 63] on div at bounding box center [117, 53] width 167 height 29
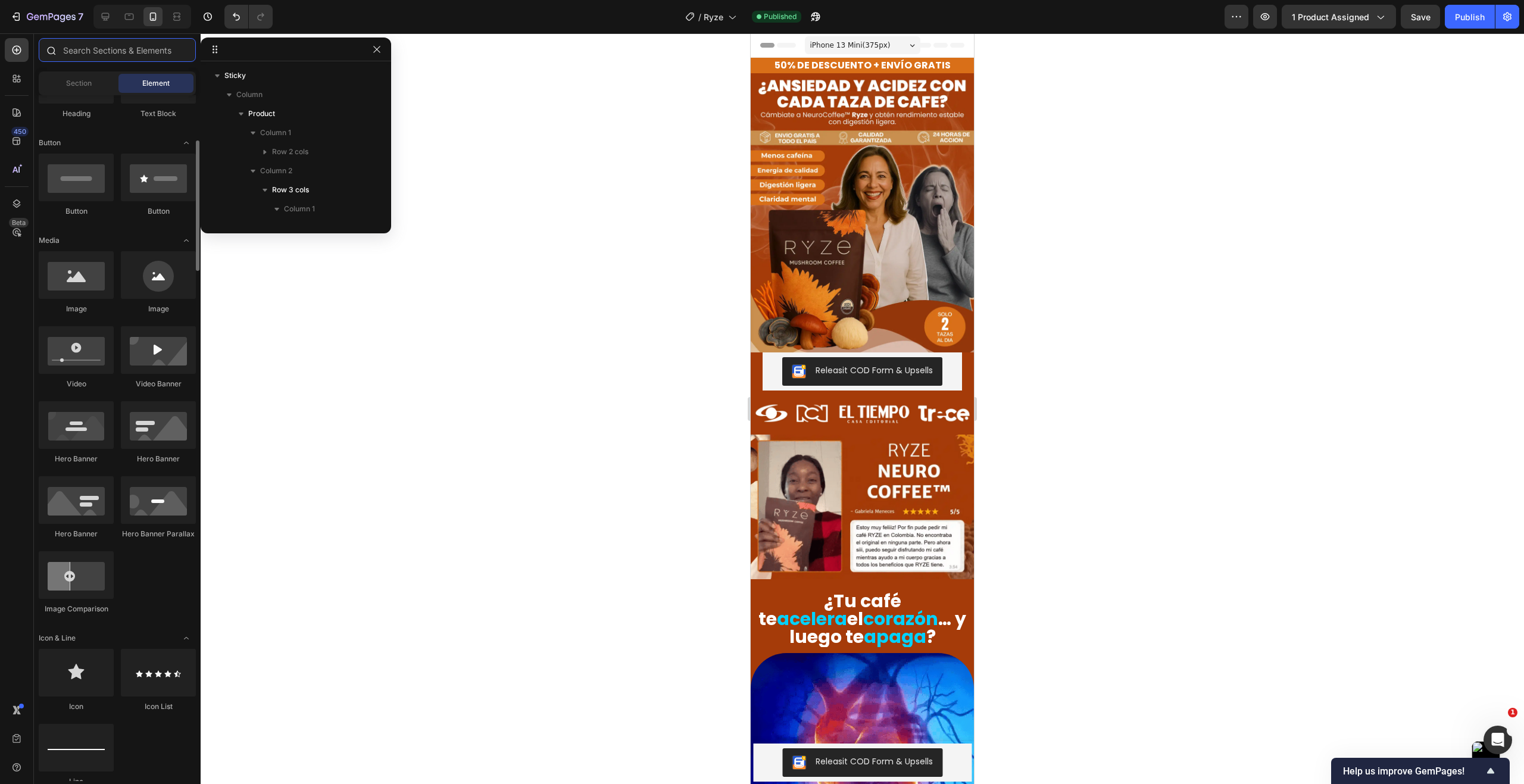
click at [128, 50] on input "text" at bounding box center [117, 50] width 157 height 24
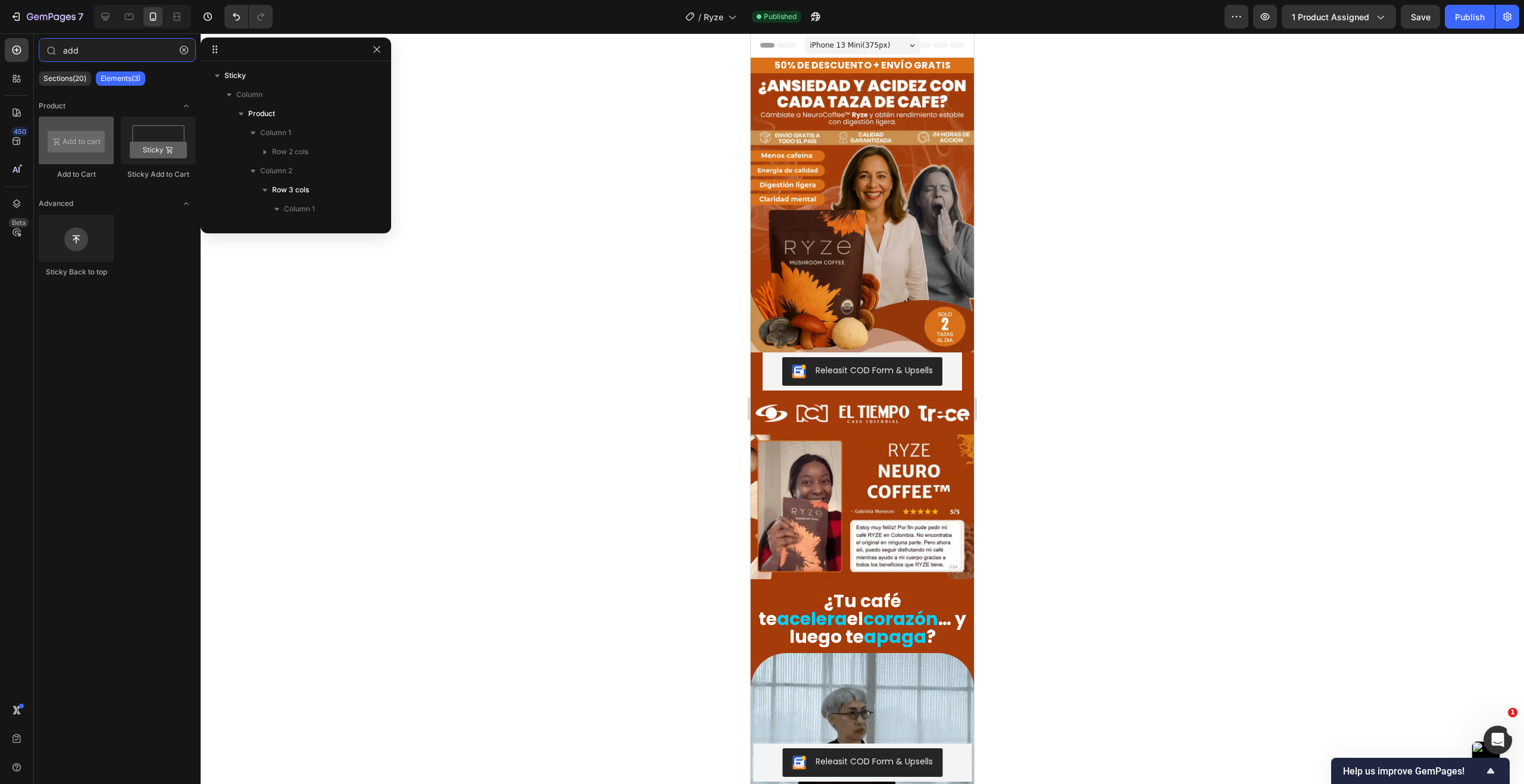
type input "add"
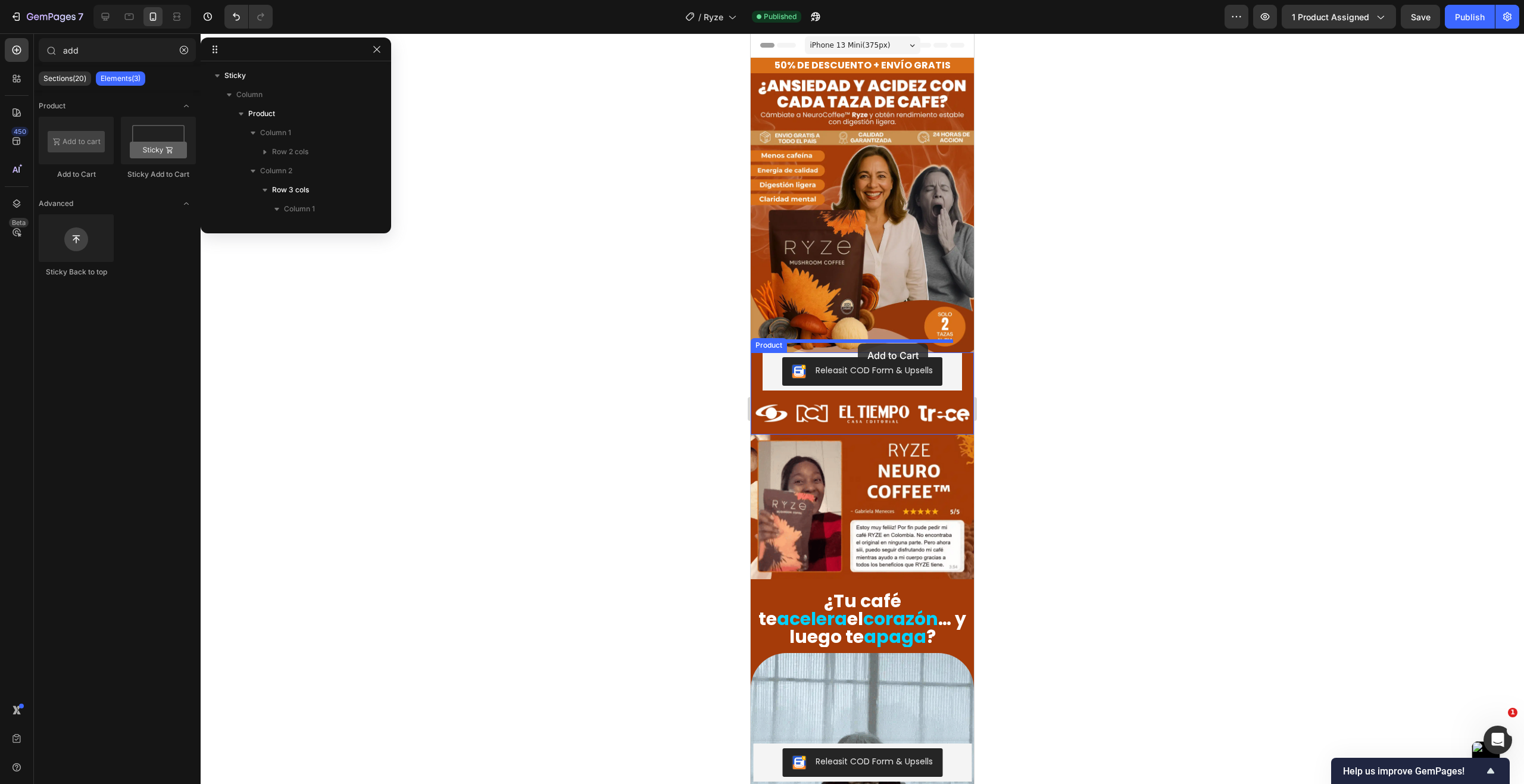
drag, startPoint x: 834, startPoint y: 179, endPoint x: 858, endPoint y: 343, distance: 165.7
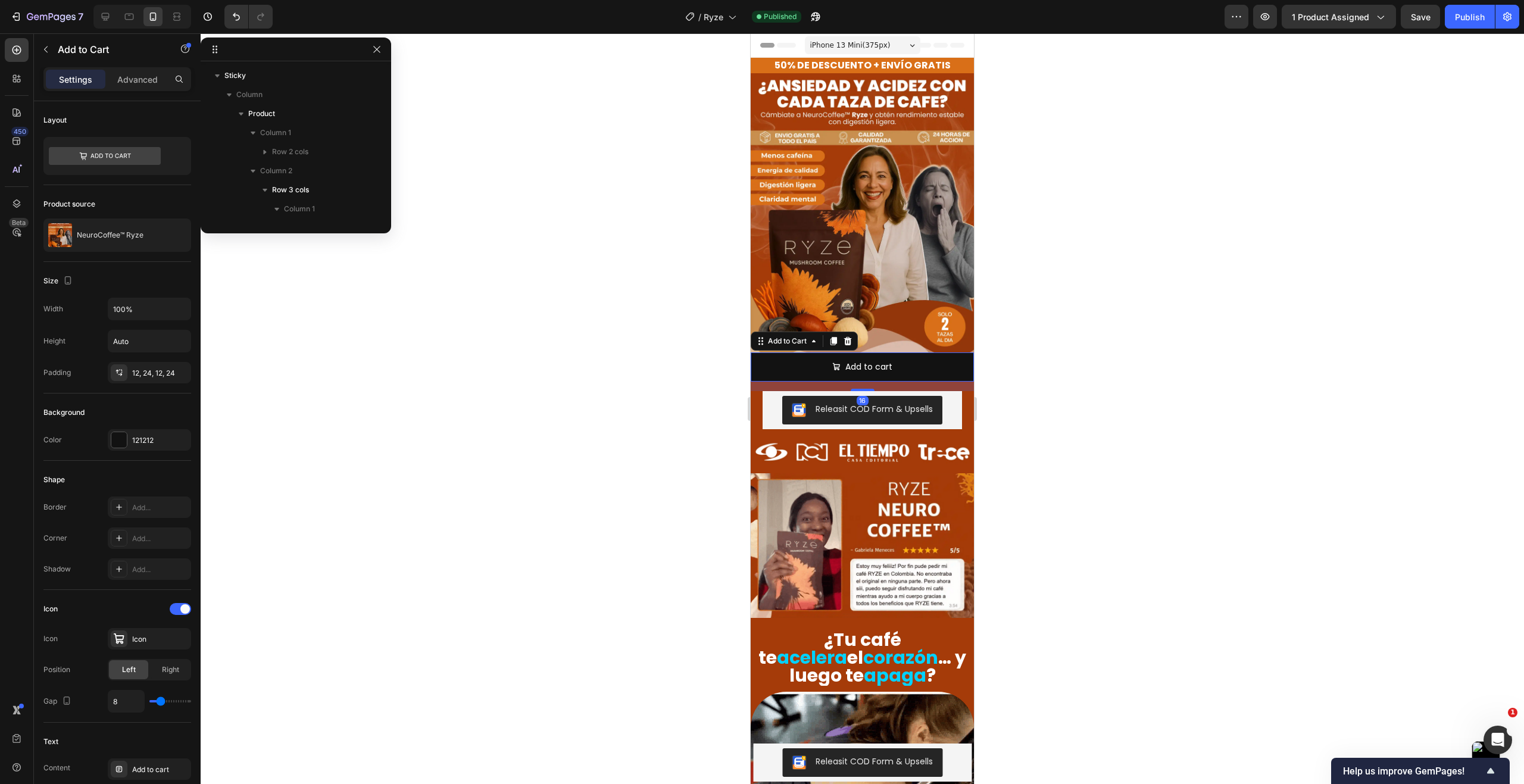
scroll to position [354, 0]
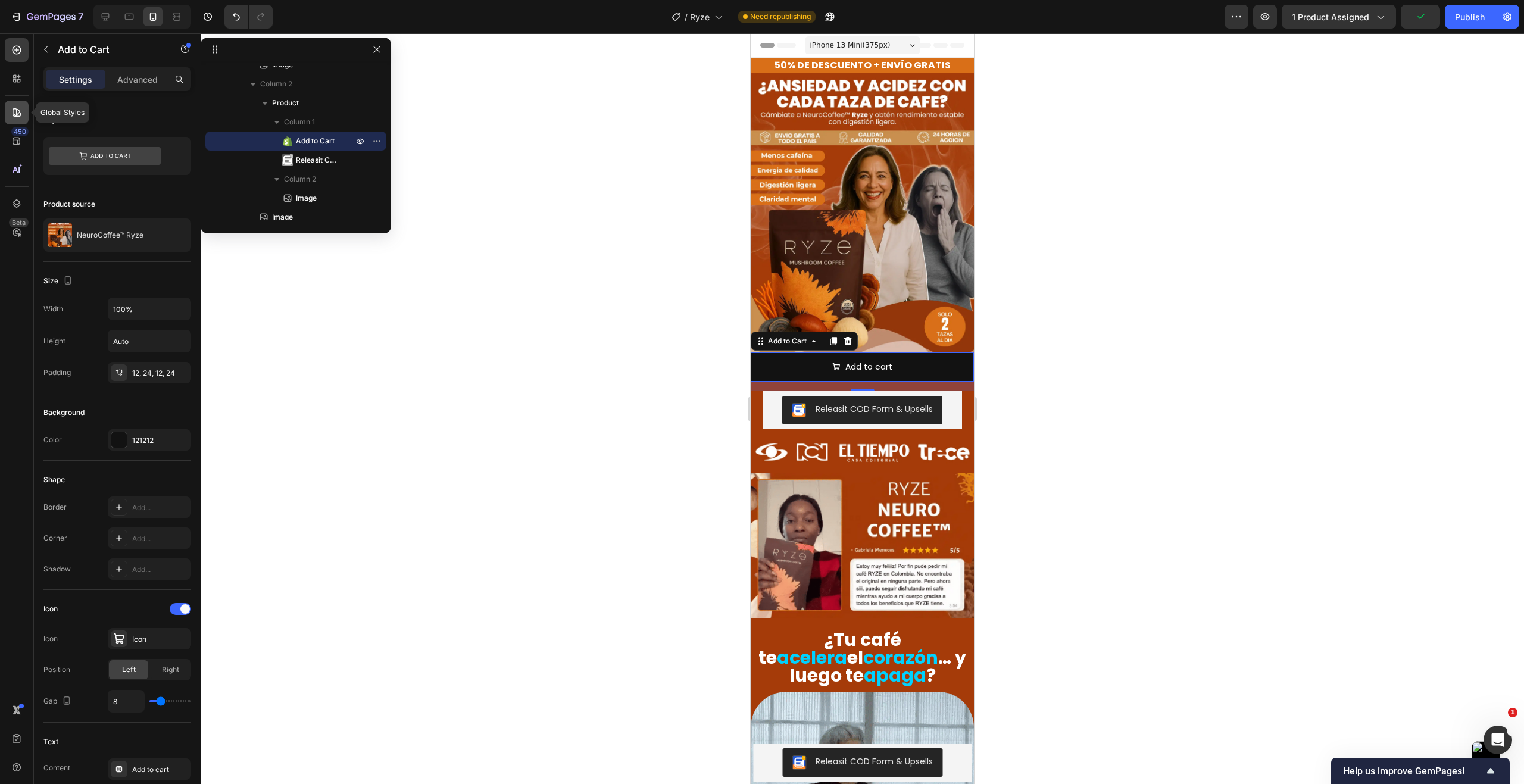
click at [15, 112] on icon at bounding box center [17, 113] width 12 height 12
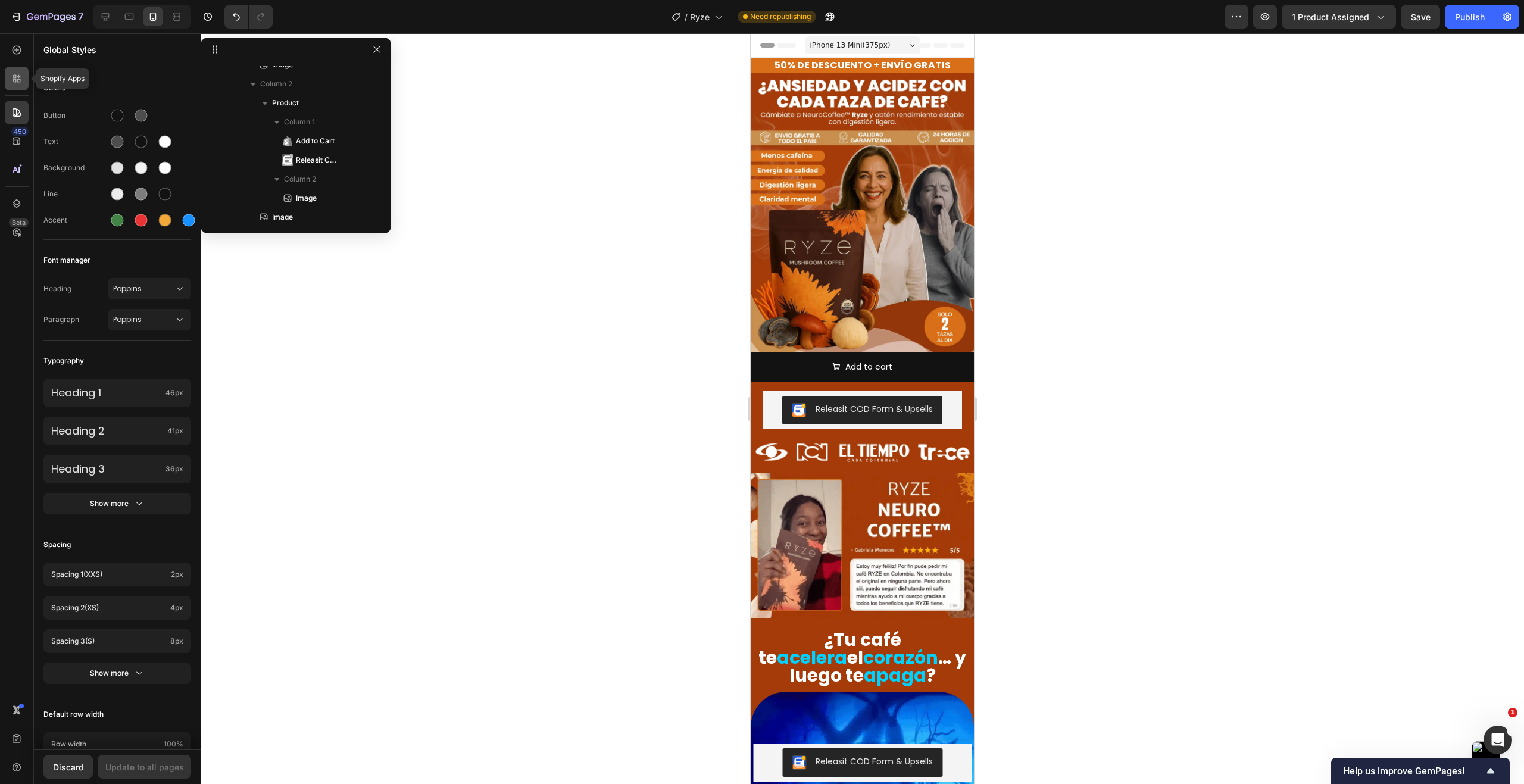
click at [17, 89] on div at bounding box center [17, 79] width 24 height 24
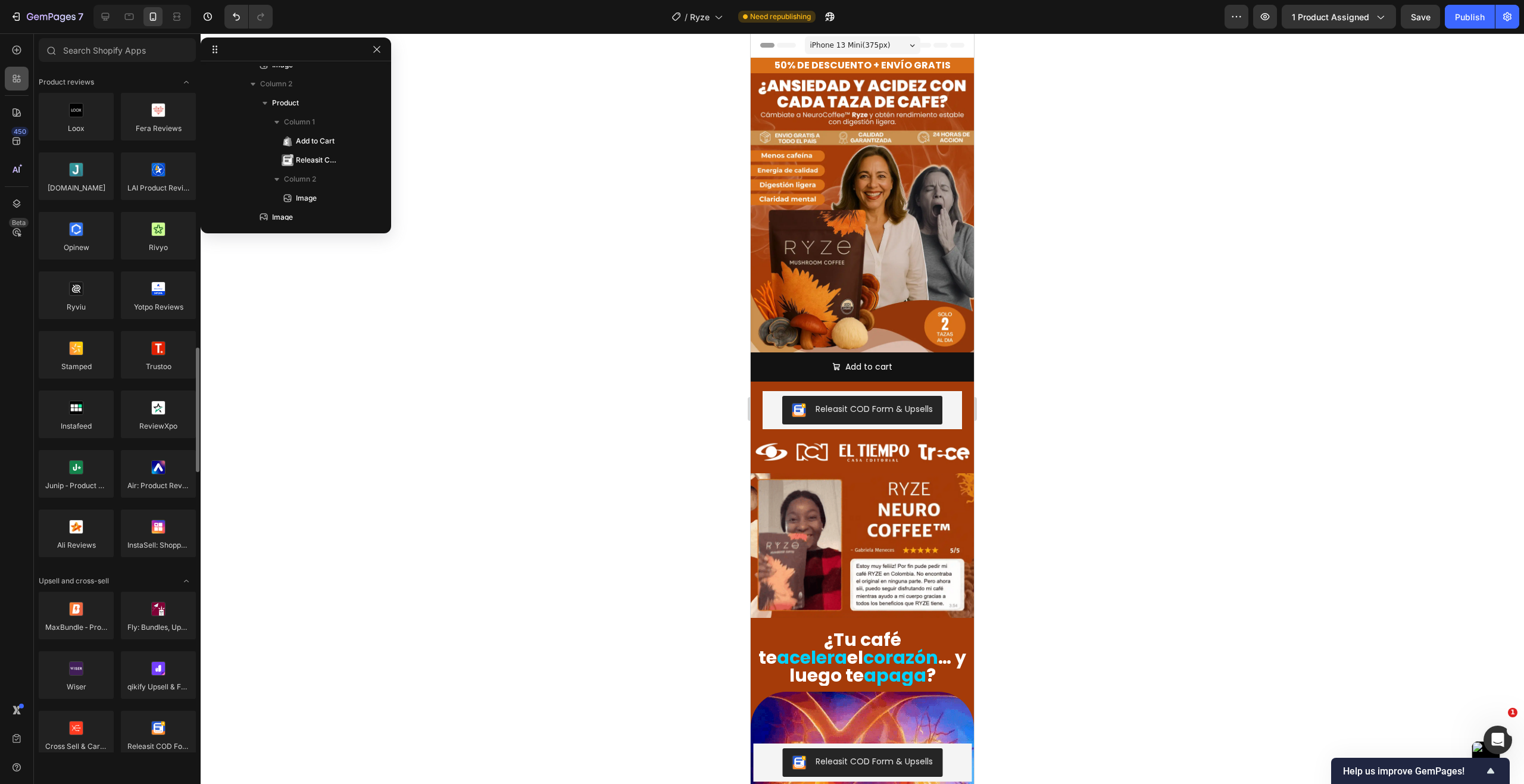
scroll to position [238, 0]
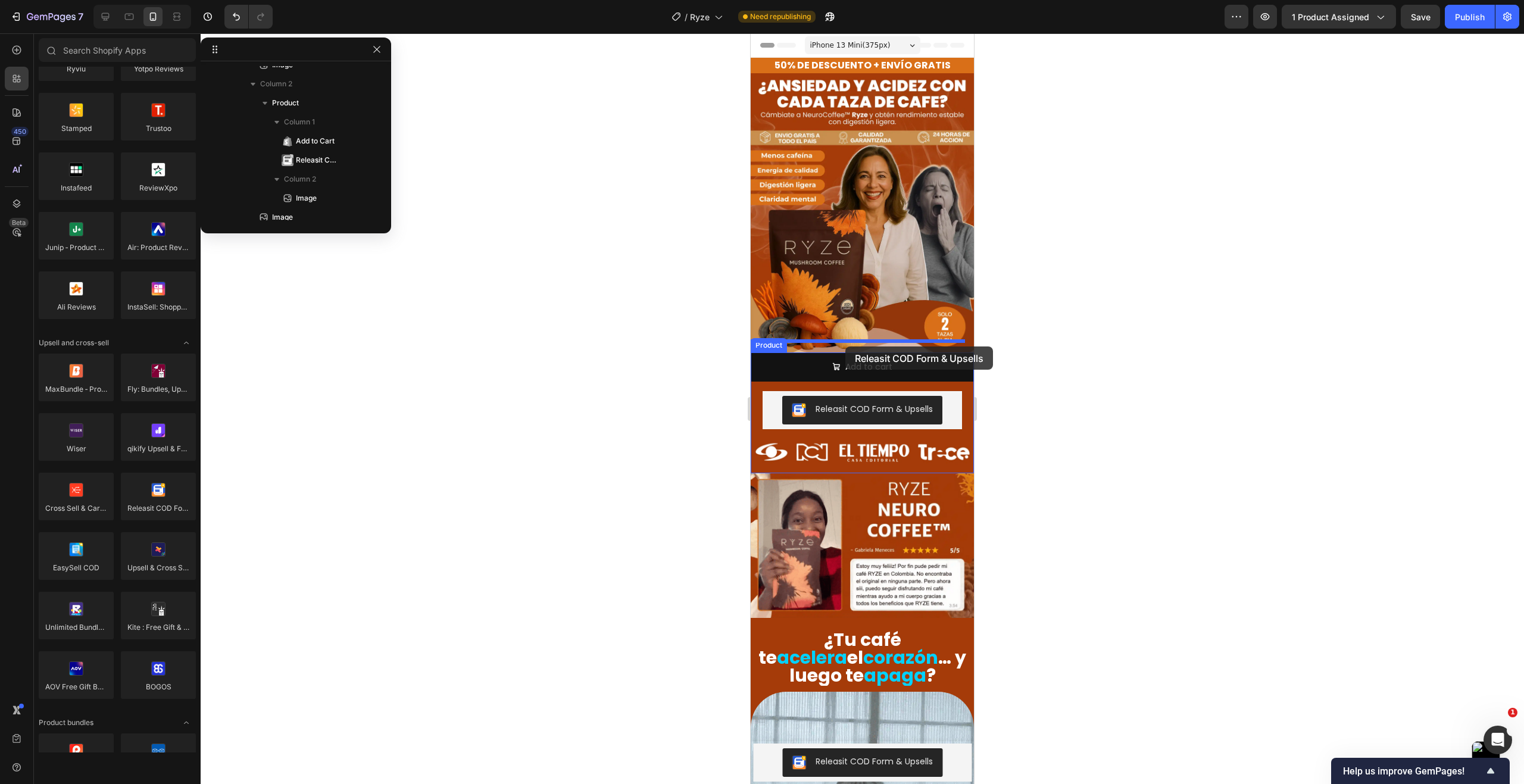
drag, startPoint x: 907, startPoint y: 526, endPoint x: 845, endPoint y: 346, distance: 190.4
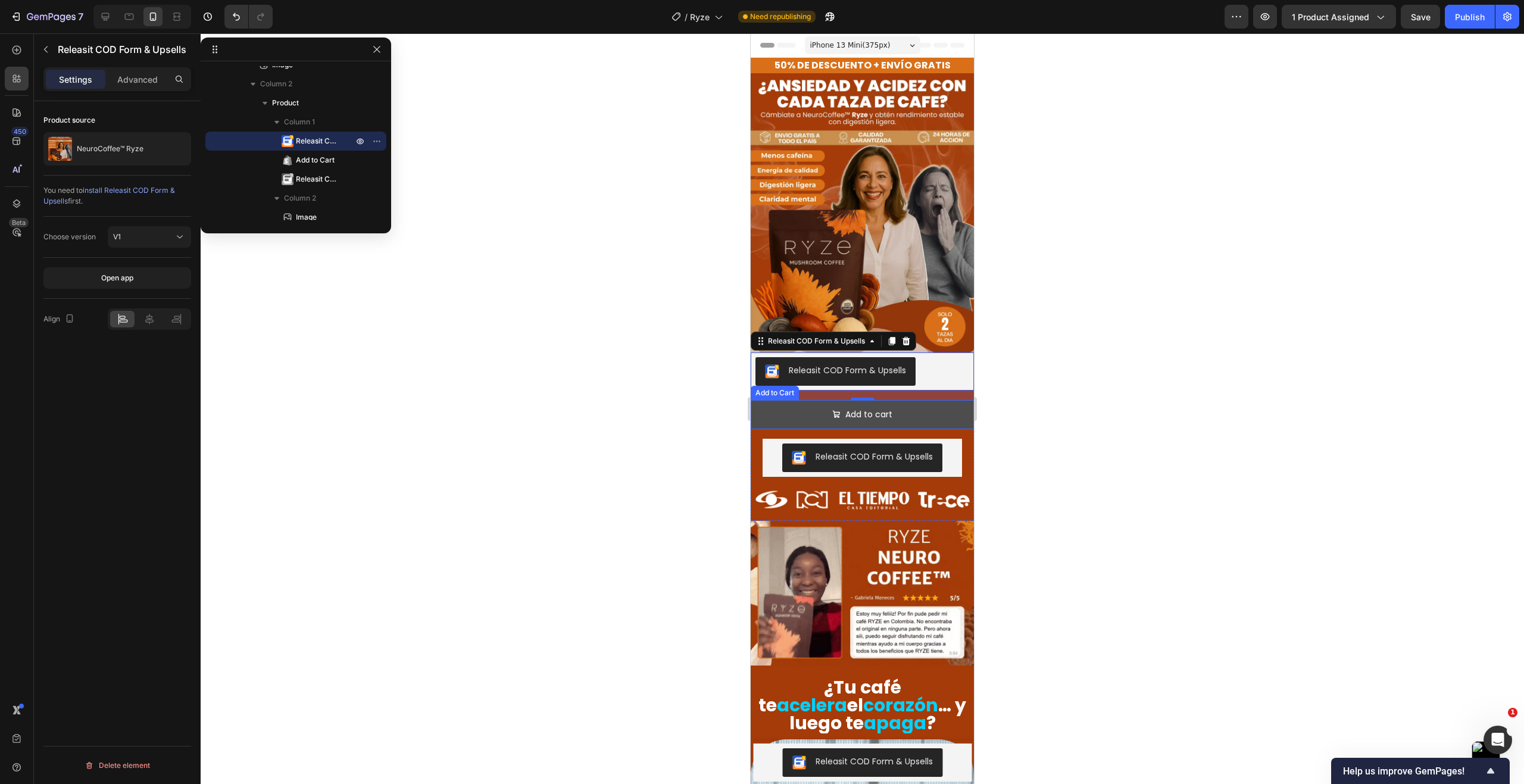
click at [897, 400] on button "Add to cart" at bounding box center [862, 414] width 223 height 29
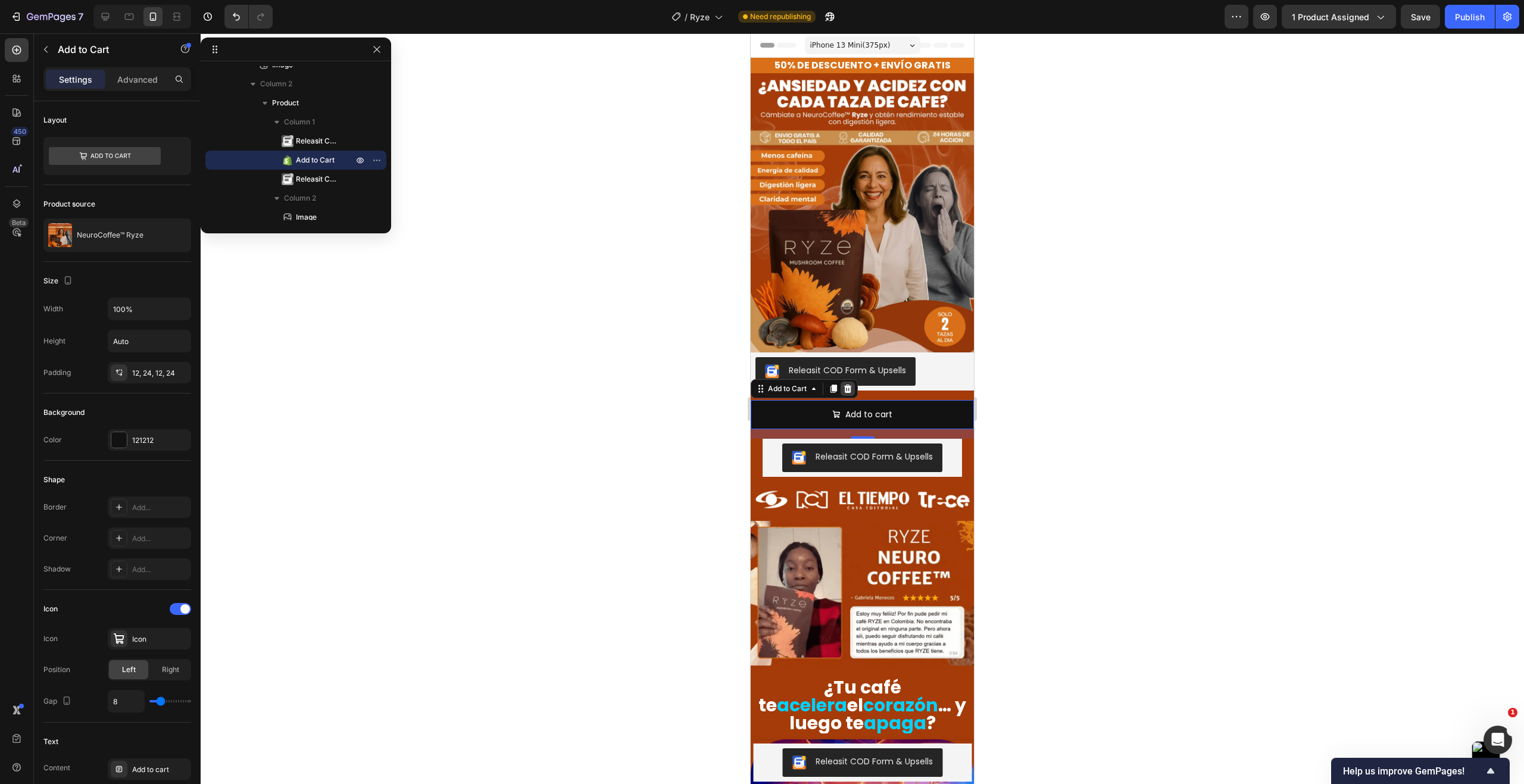
click at [850, 384] on icon at bounding box center [848, 388] width 8 height 8
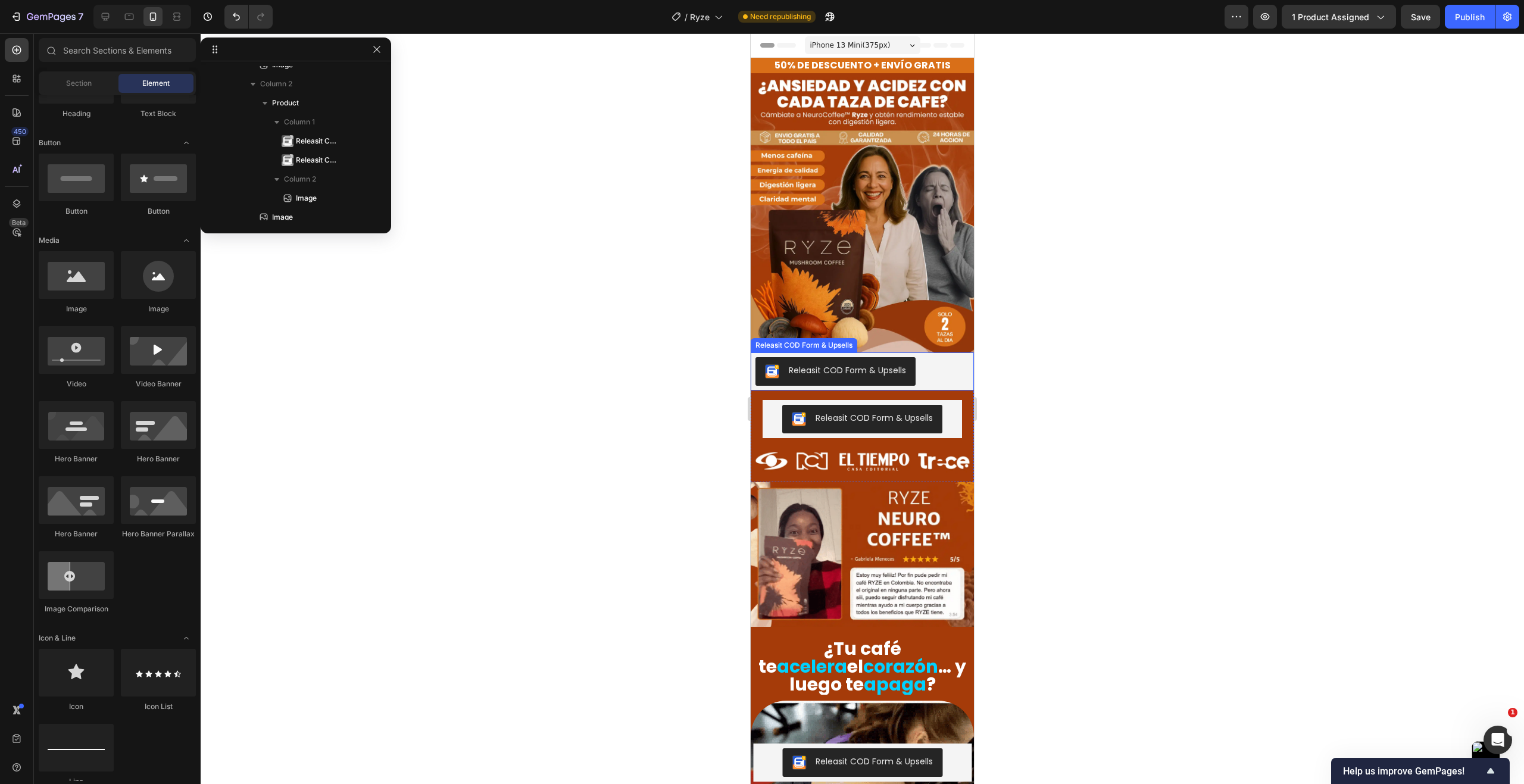
click at [928, 366] on div "Releasit COD Form & Upsells" at bounding box center [862, 371] width 213 height 29
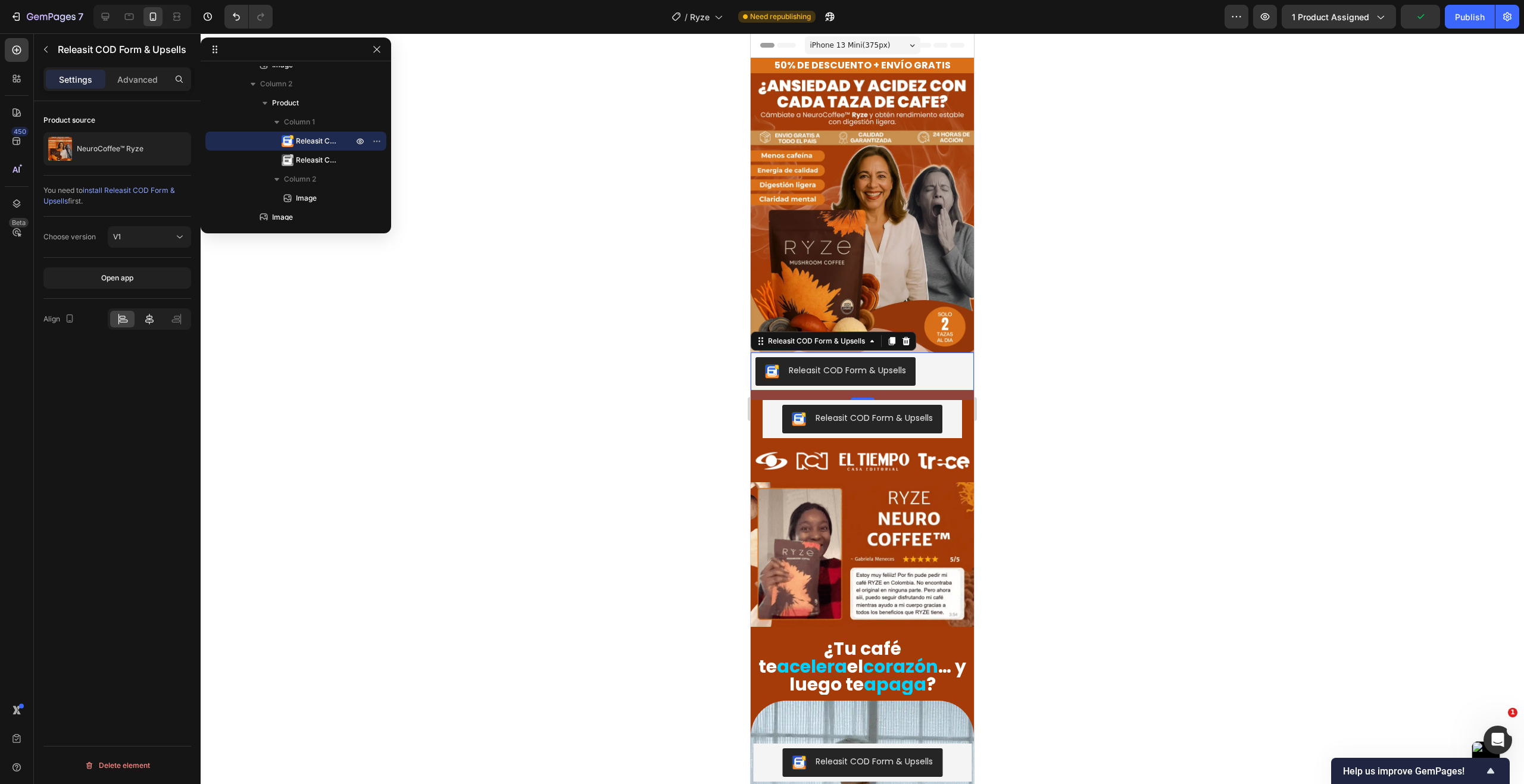
click at [158, 322] on div at bounding box center [149, 319] width 24 height 17
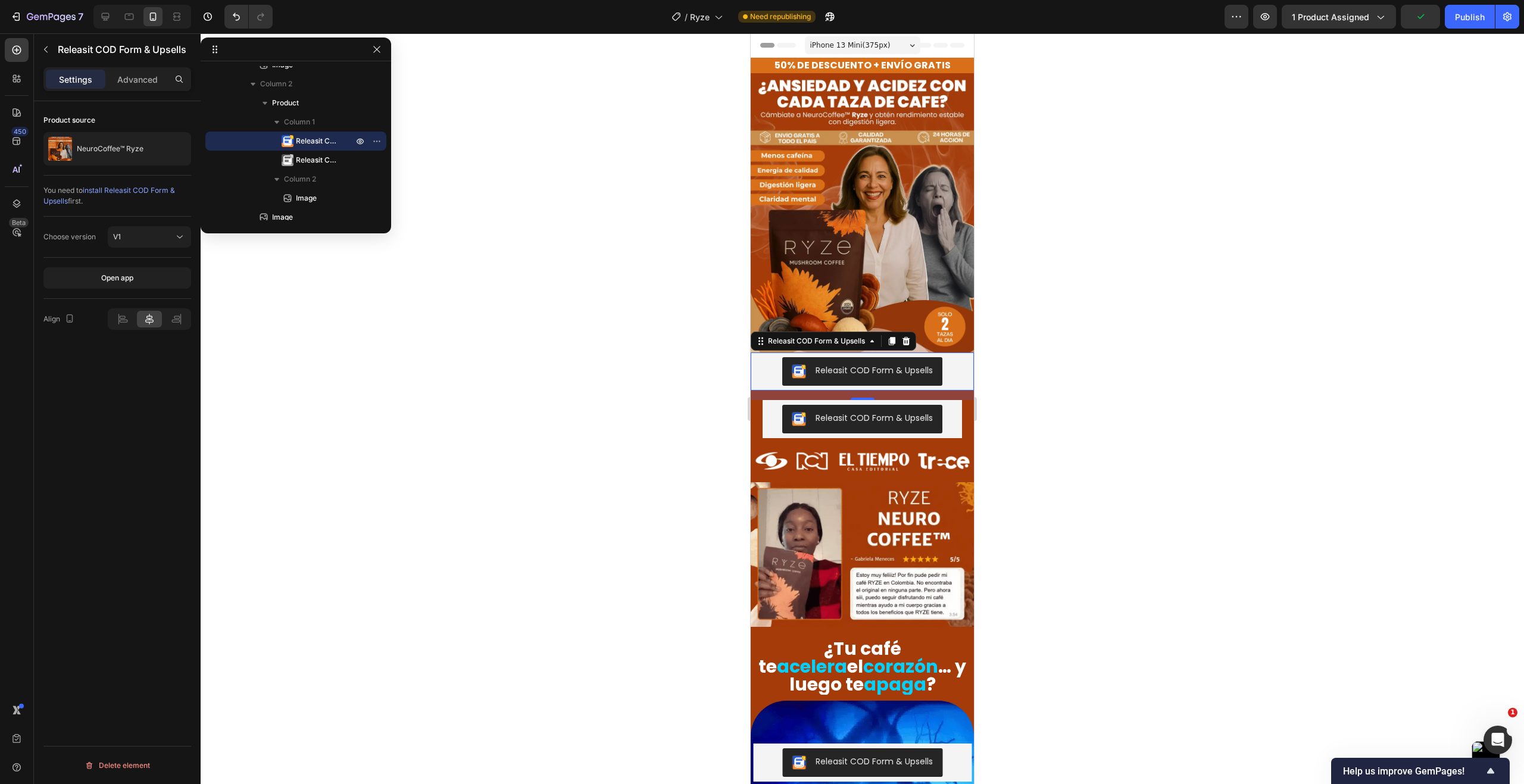
click at [150, 89] on div "Settings Advanced" at bounding box center [117, 80] width 148 height 24
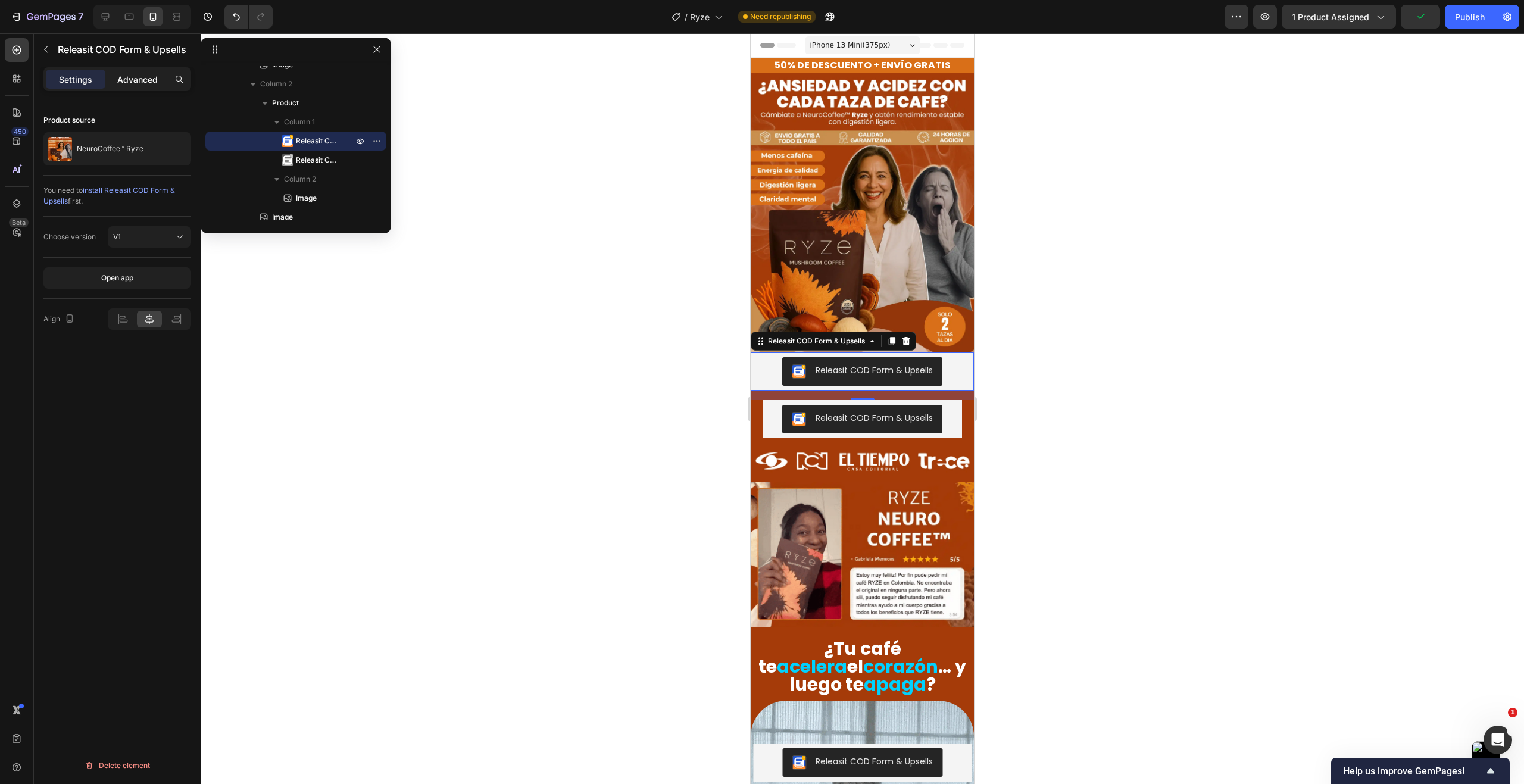
click at [145, 79] on p "Advanced" at bounding box center [137, 79] width 41 height 13
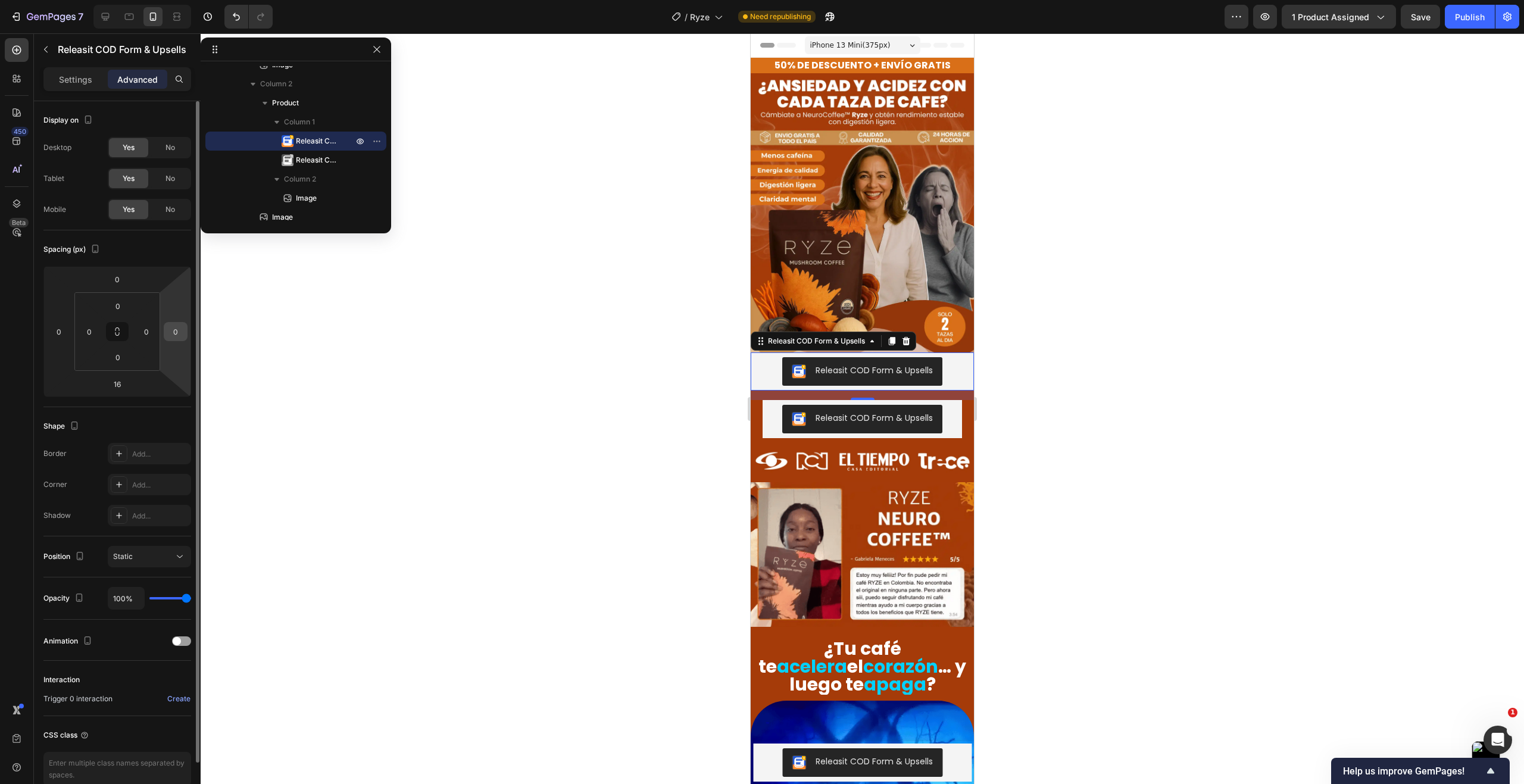
click at [180, 331] on input "0" at bounding box center [176, 331] width 18 height 18
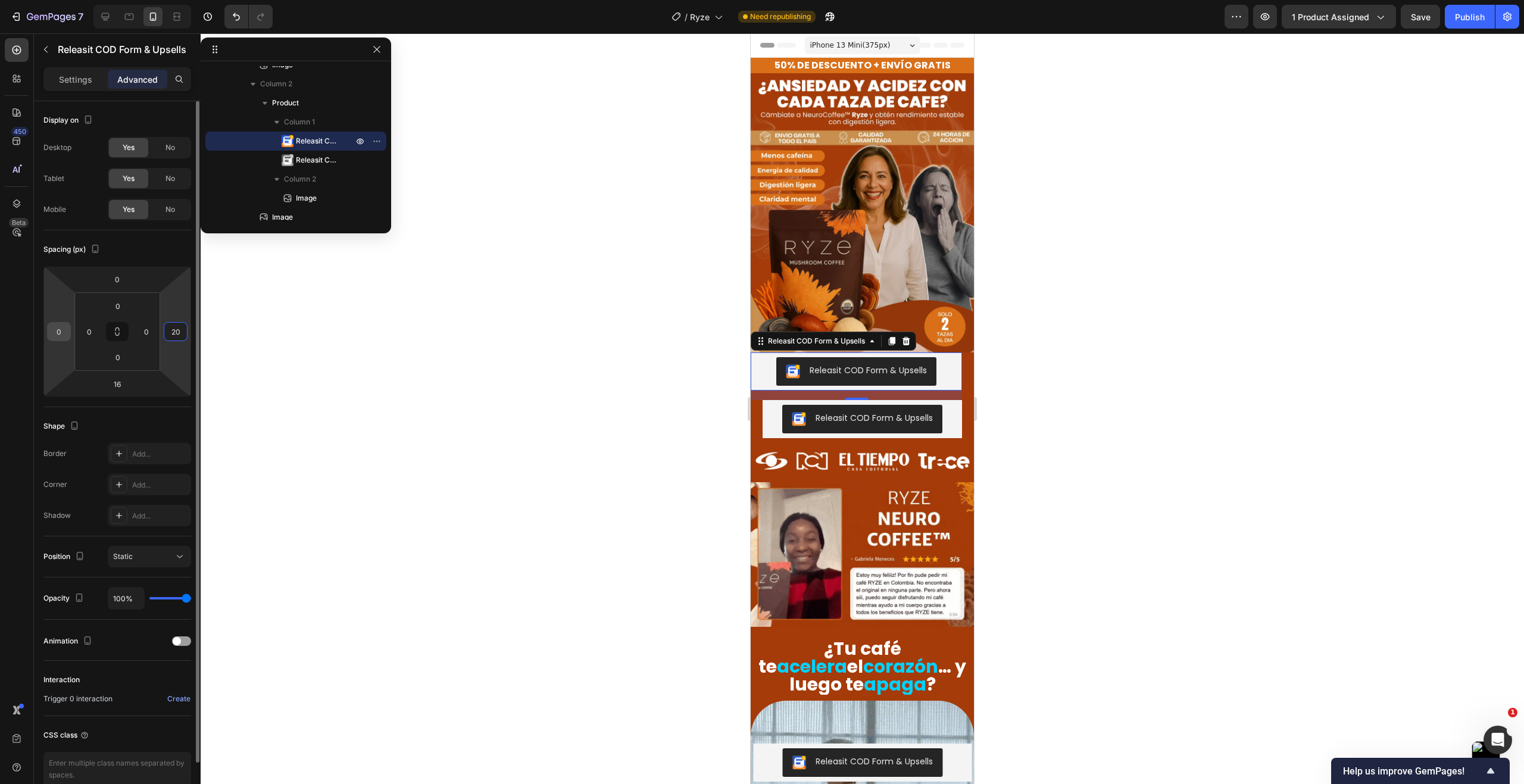
type input "20"
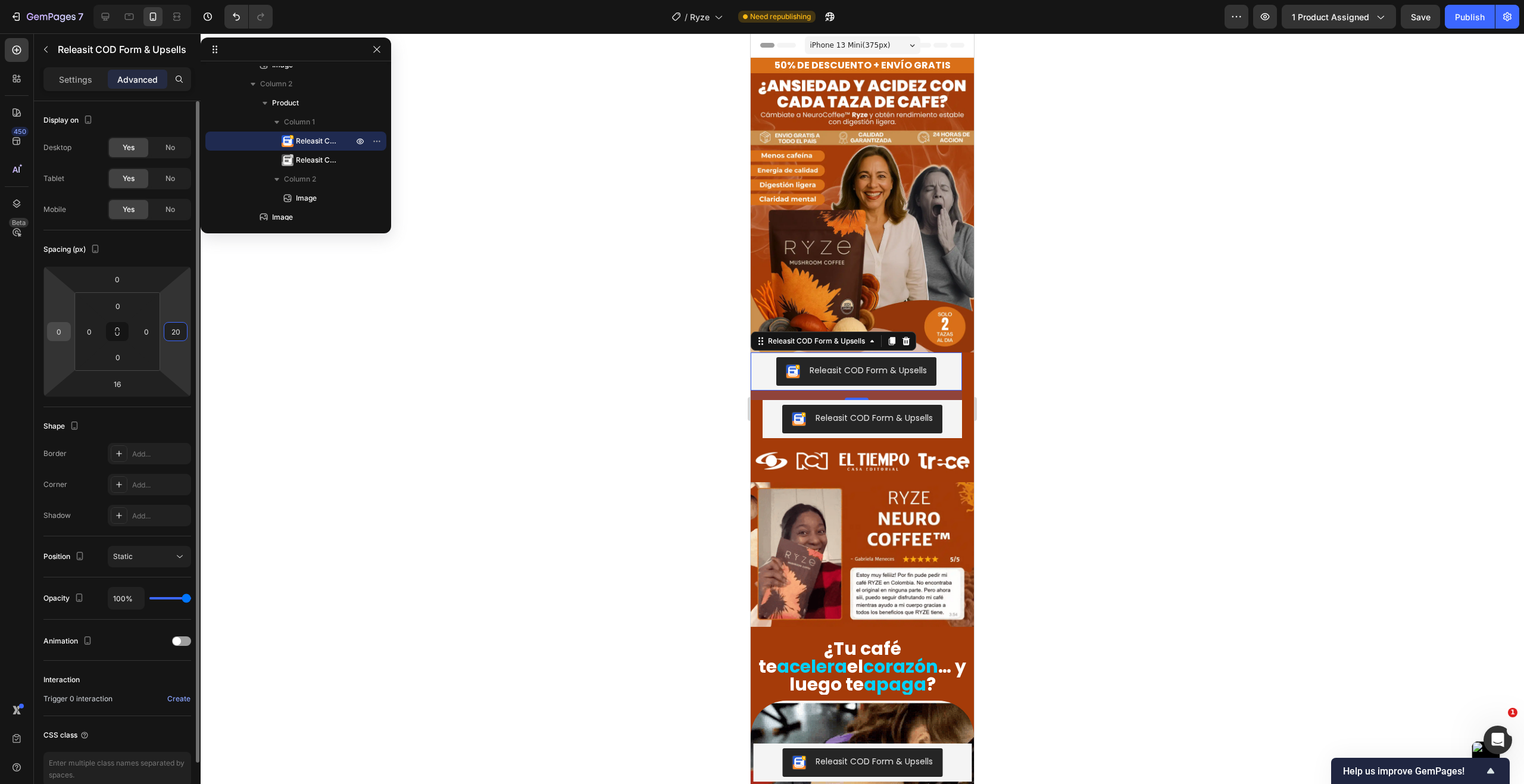
click at [65, 333] on input "0" at bounding box center [59, 331] width 18 height 18
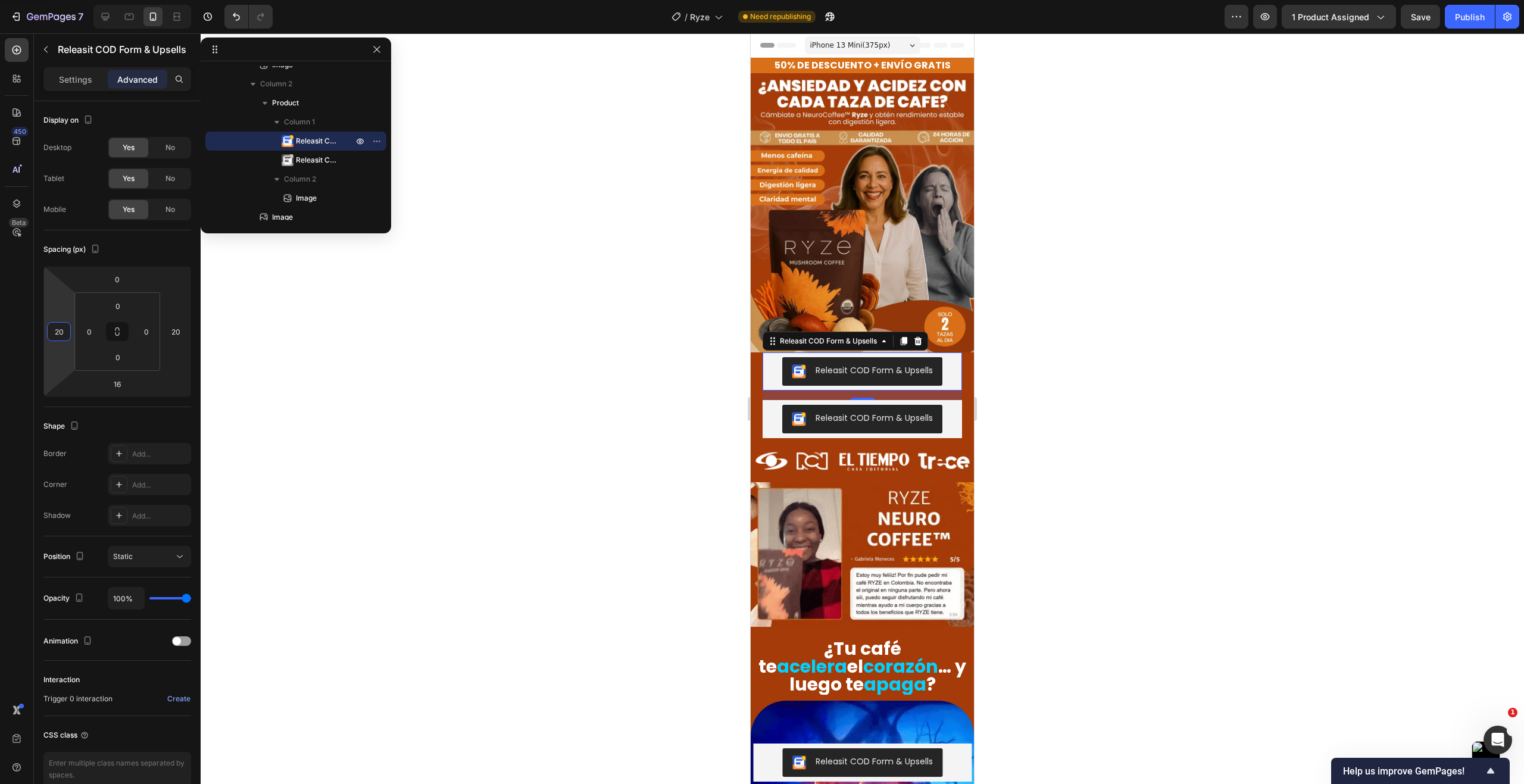
type input "20"
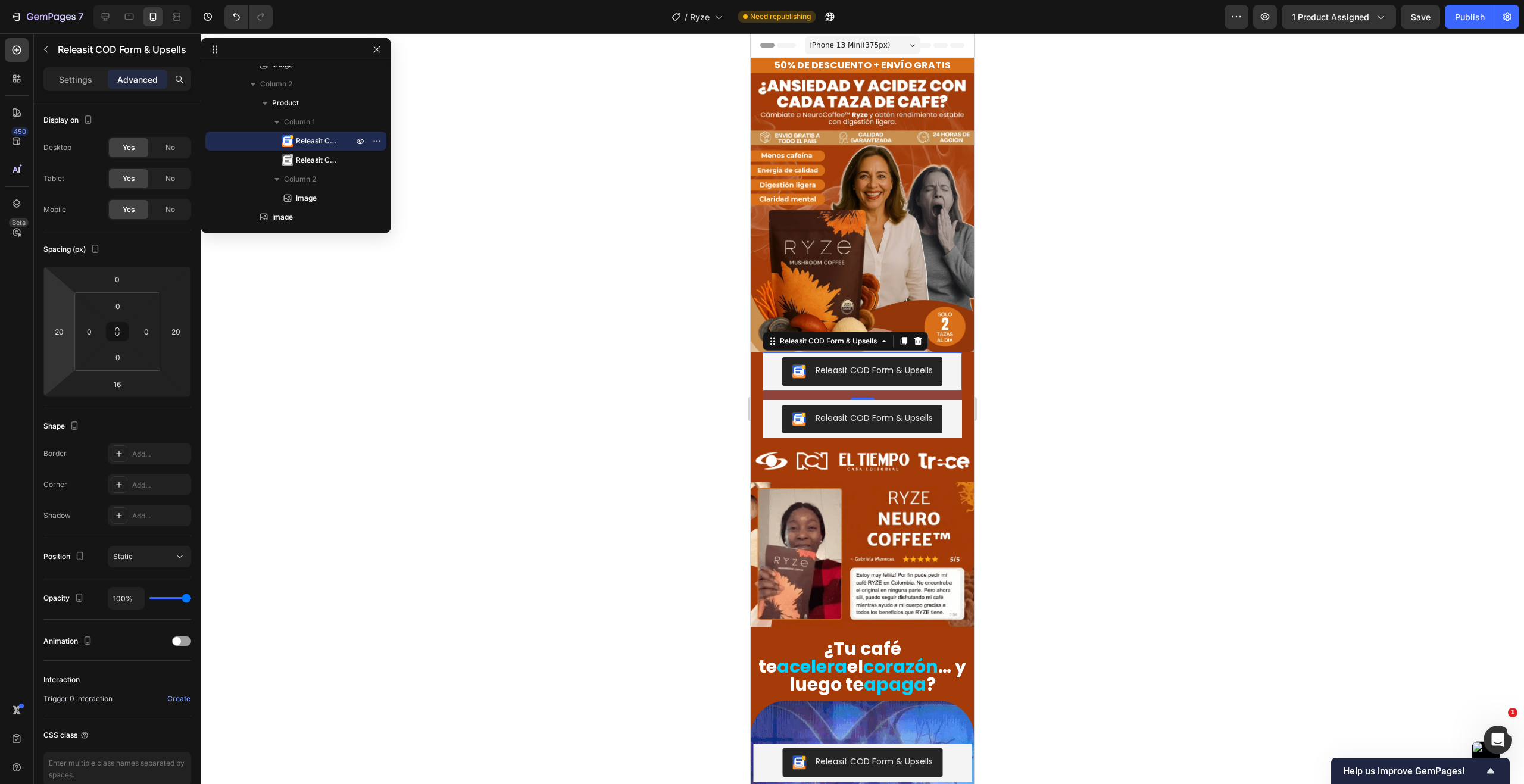
click at [394, 368] on div at bounding box center [862, 408] width 1323 height 750
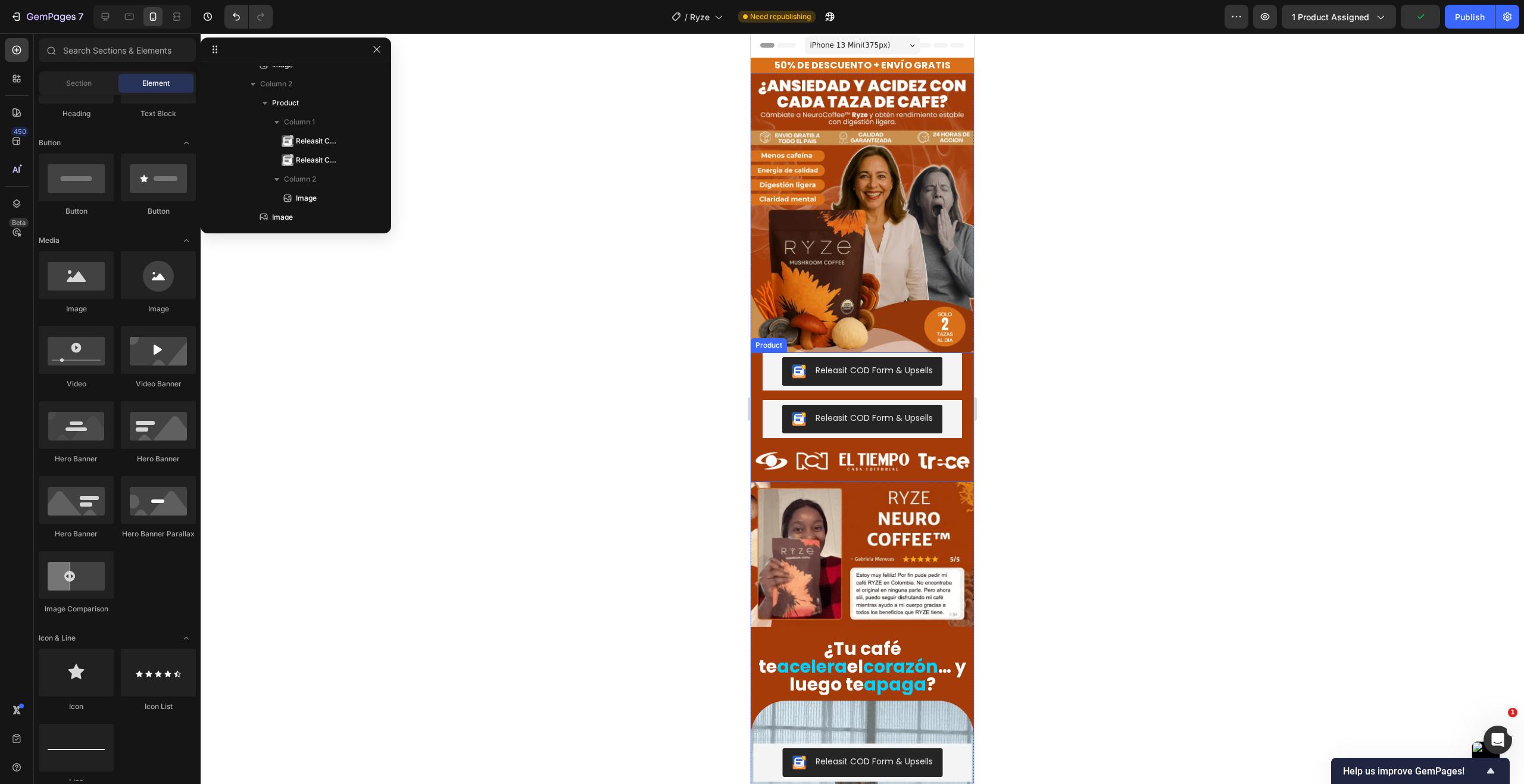
click at [753, 365] on div "Releasit COD Form & Upsells Releasit COD Form & Upsells Releasit COD Form & Ups…" at bounding box center [862, 395] width 223 height 86
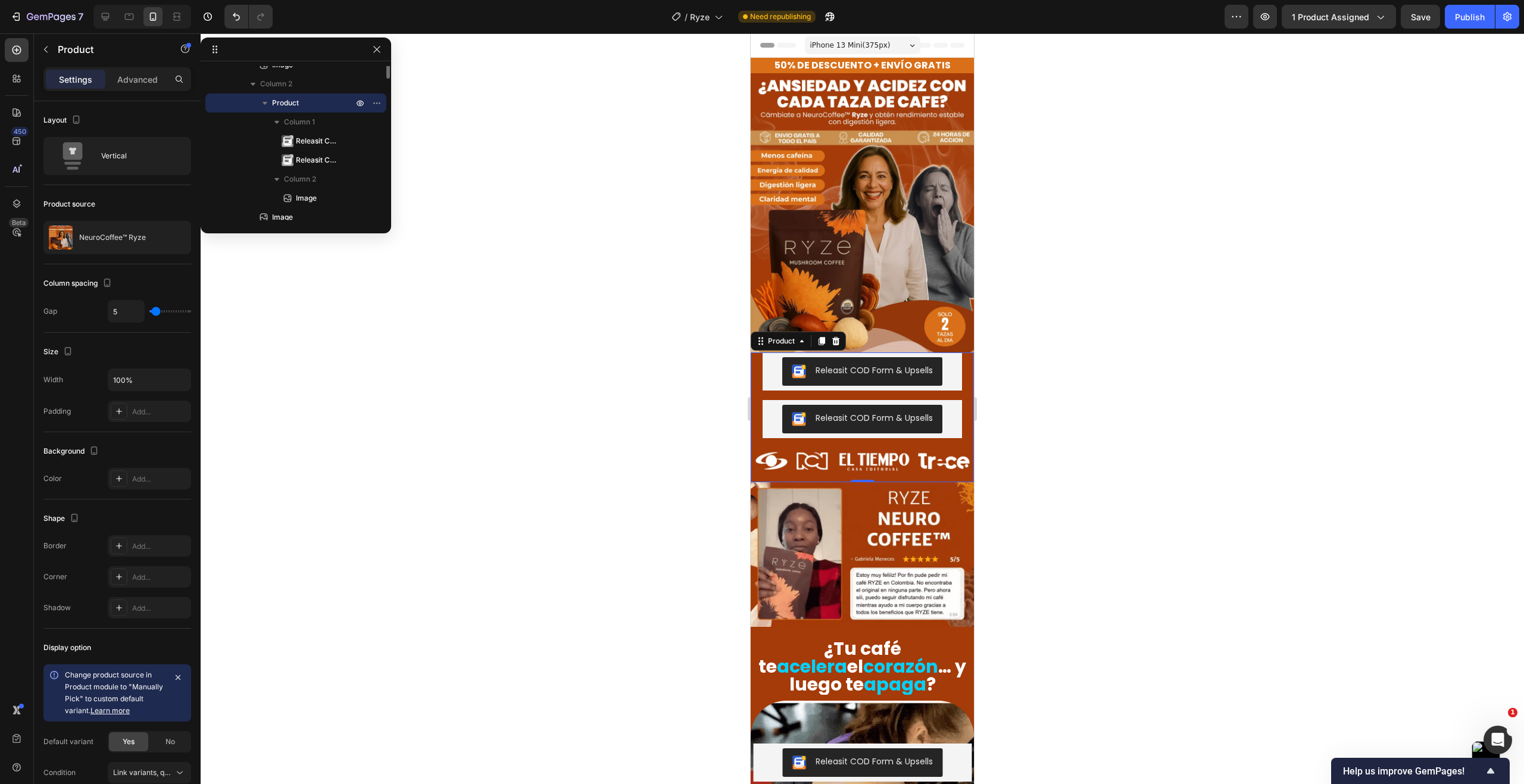
scroll to position [294, 0]
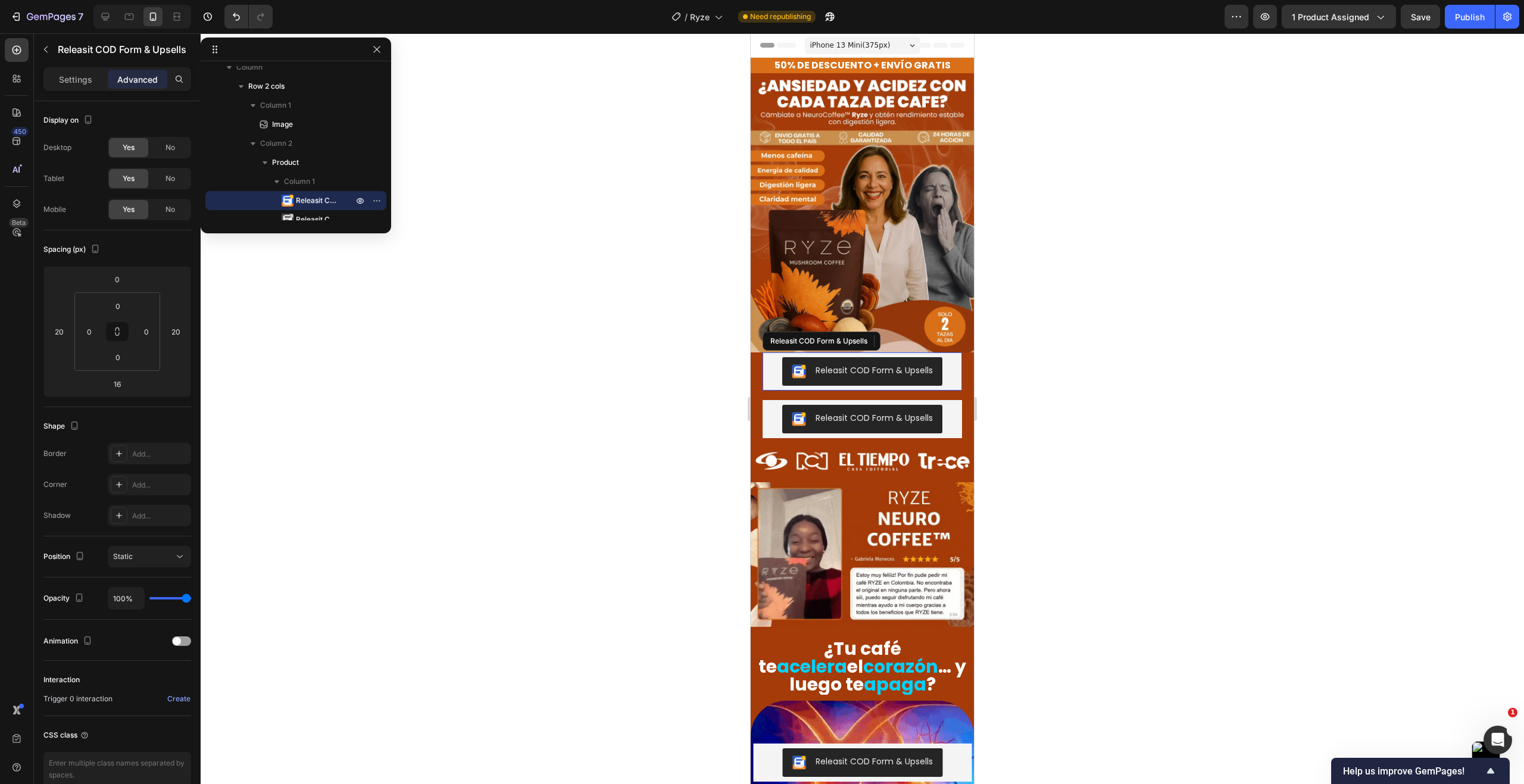
click at [782, 357] on button "Releasit COD Form & Upsells" at bounding box center [862, 371] width 160 height 29
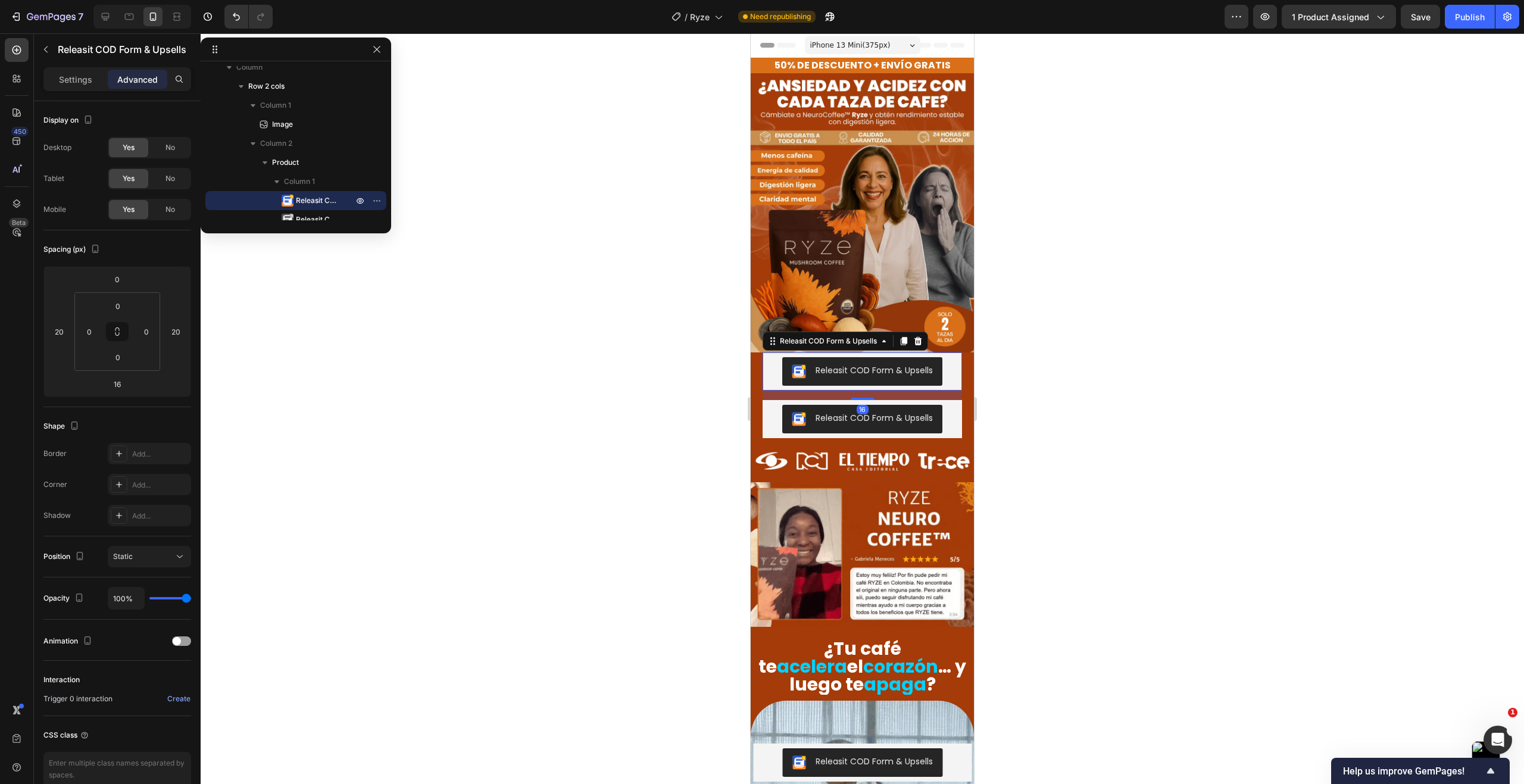
click at [768, 360] on div "Releasit COD Form & Upsells" at bounding box center [862, 371] width 190 height 29
click at [93, 77] on div "Settings" at bounding box center [75, 79] width 59 height 19
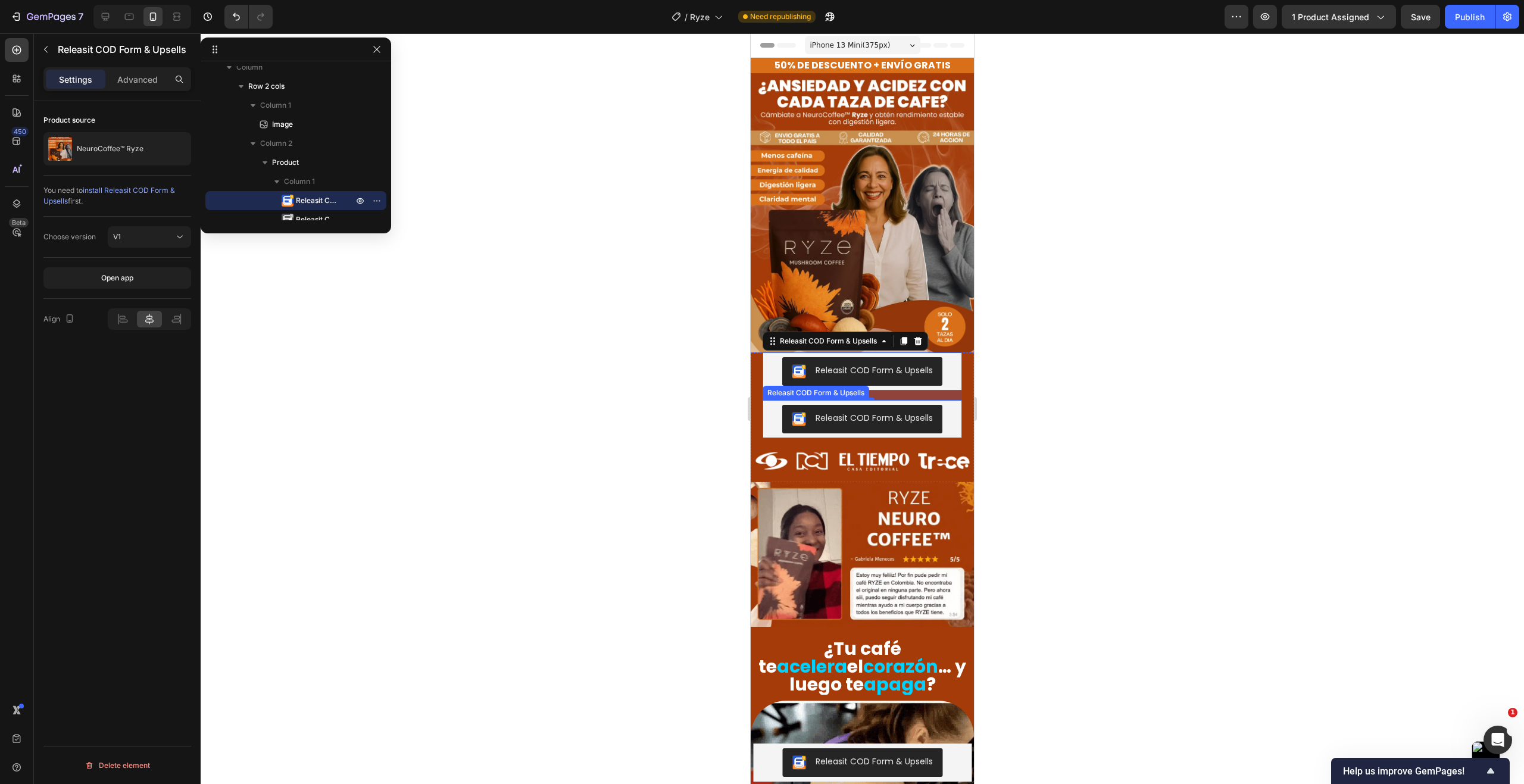
click at [766, 403] on div "Releasit COD Form & Upsells" at bounding box center [862, 418] width 199 height 38
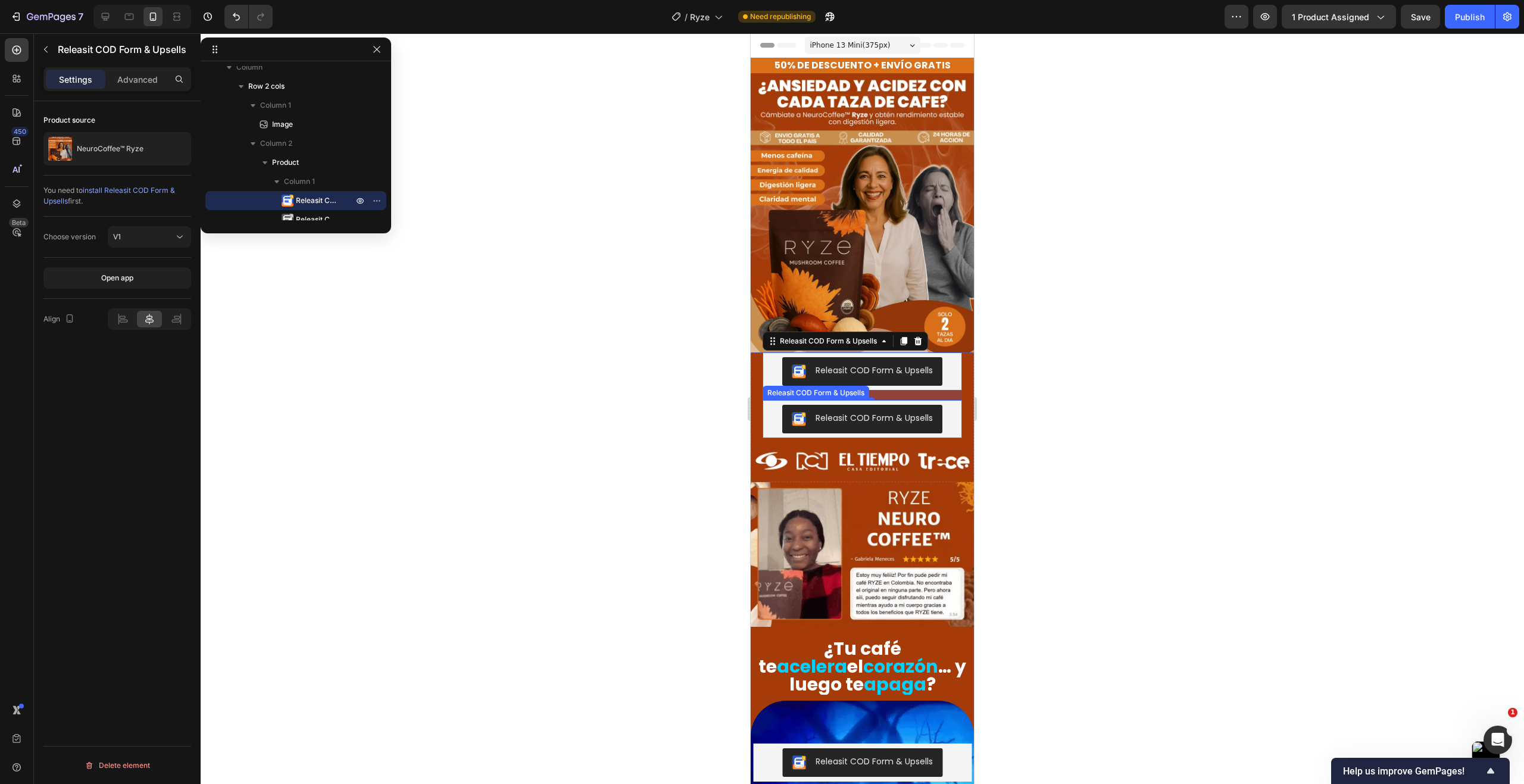
scroll to position [372, 0]
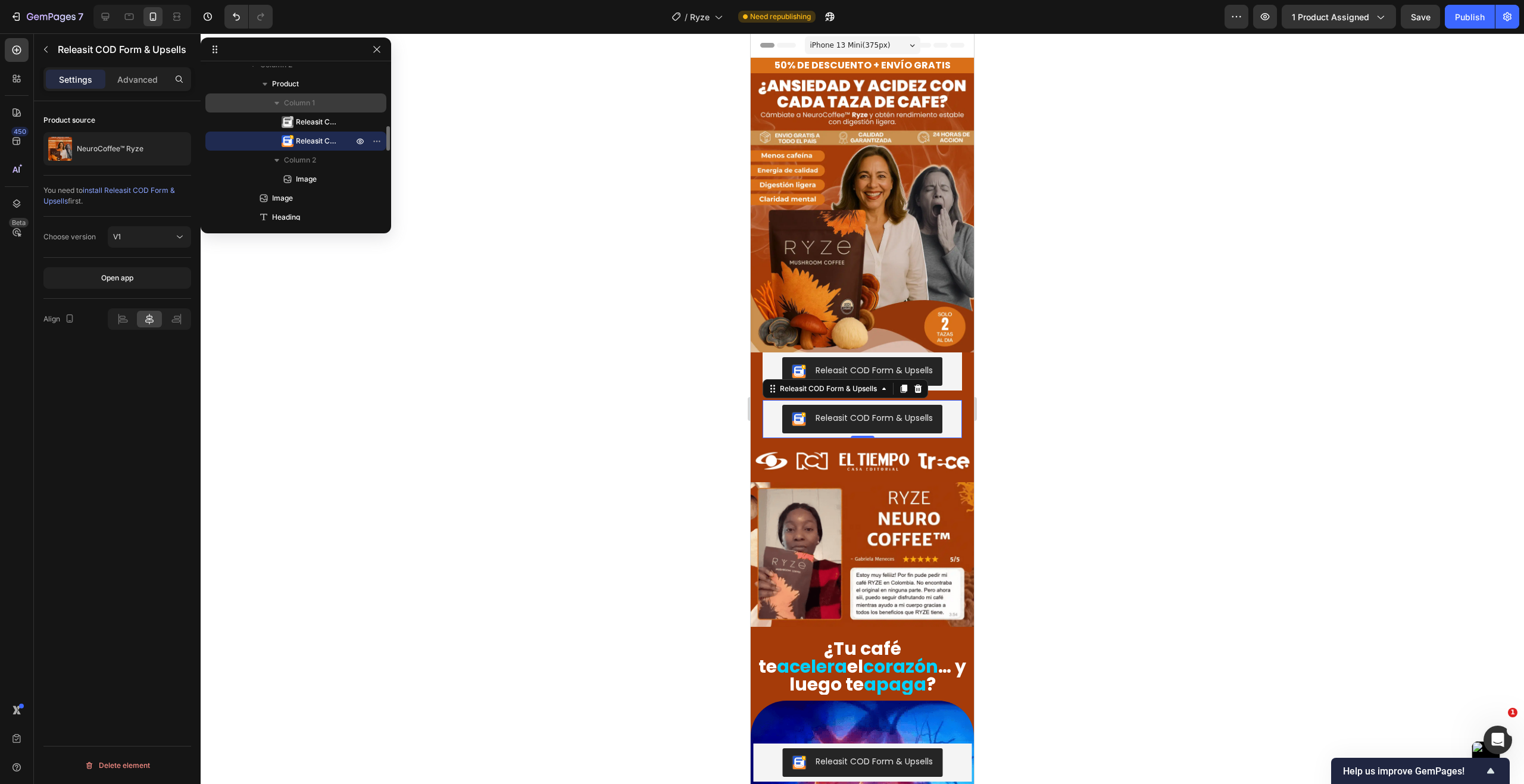
click at [334, 106] on p "Column 1" at bounding box center [319, 103] width 71 height 12
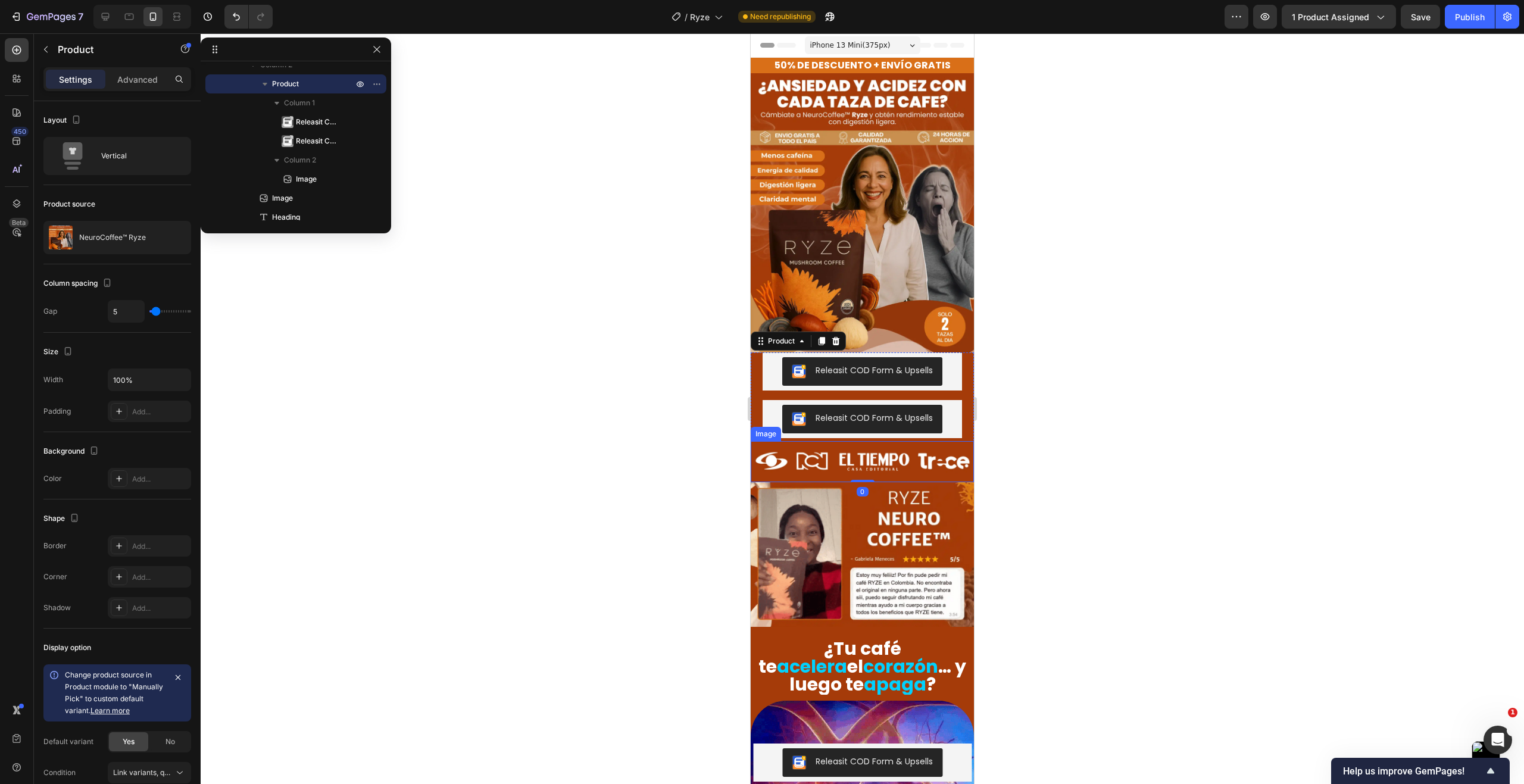
click at [756, 441] on img at bounding box center [862, 461] width 223 height 41
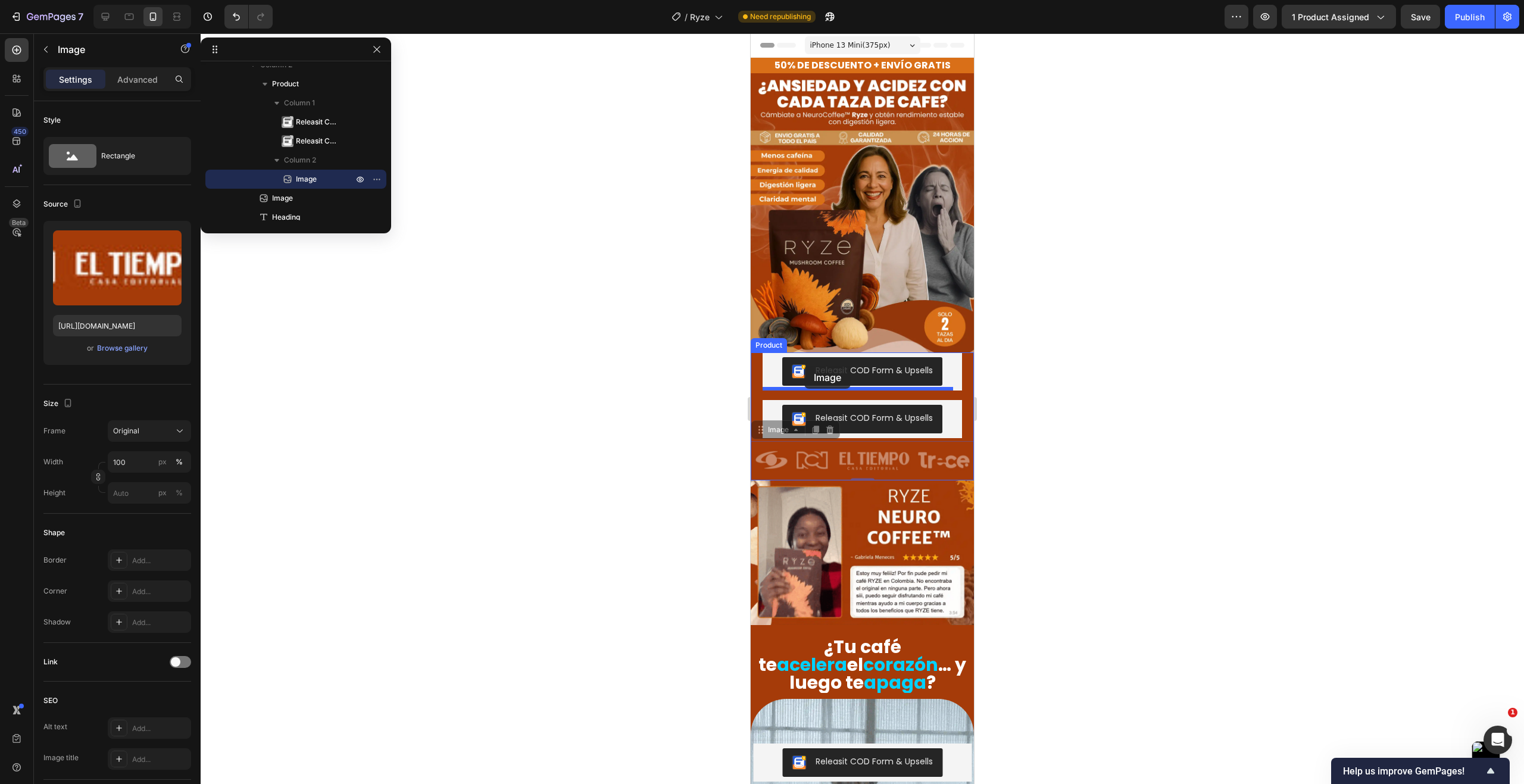
drag, startPoint x: 770, startPoint y: 440, endPoint x: 804, endPoint y: 366, distance: 81.4
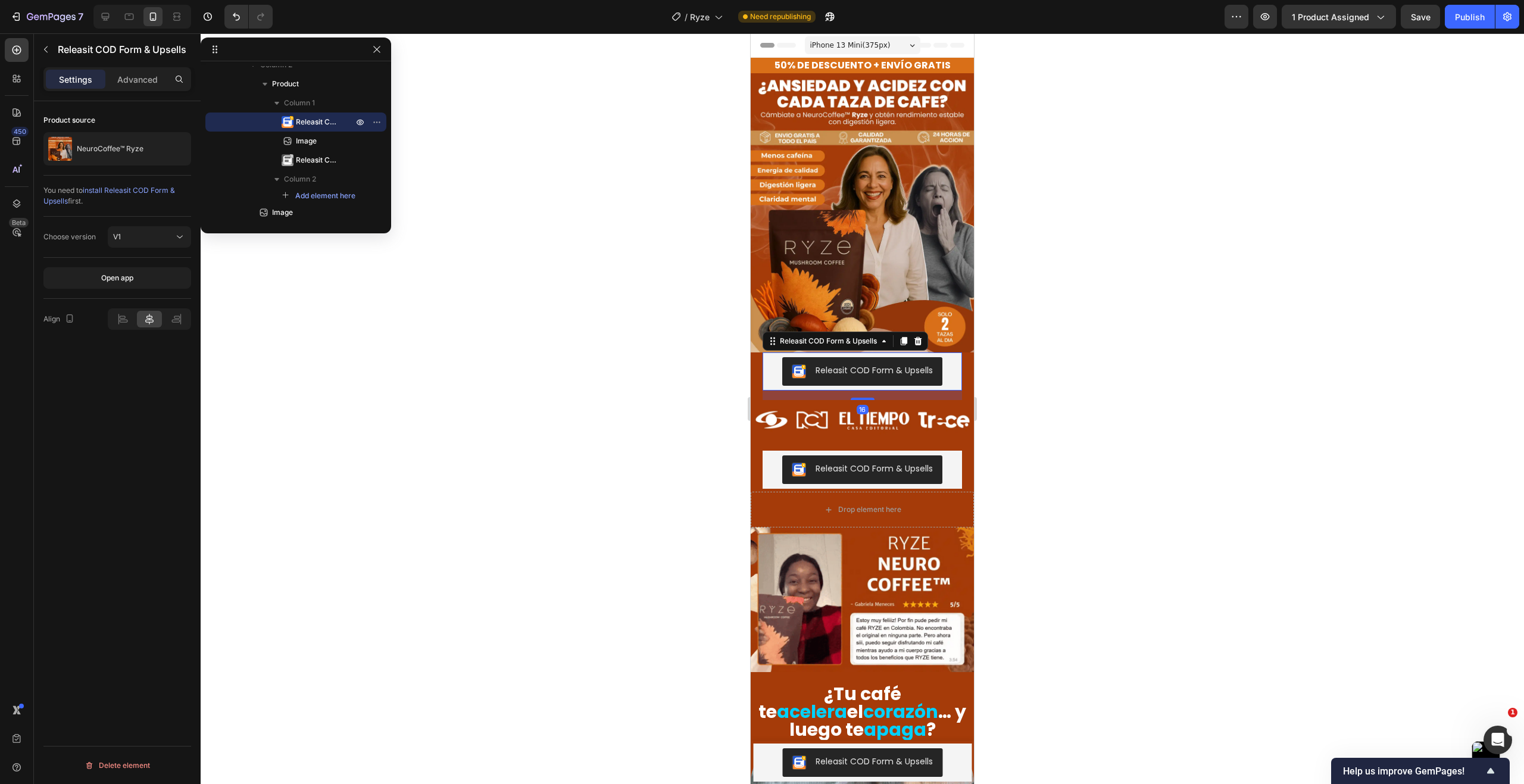
click at [925, 374] on div "Releasit COD Form & Upsells" at bounding box center [862, 371] width 199 height 38
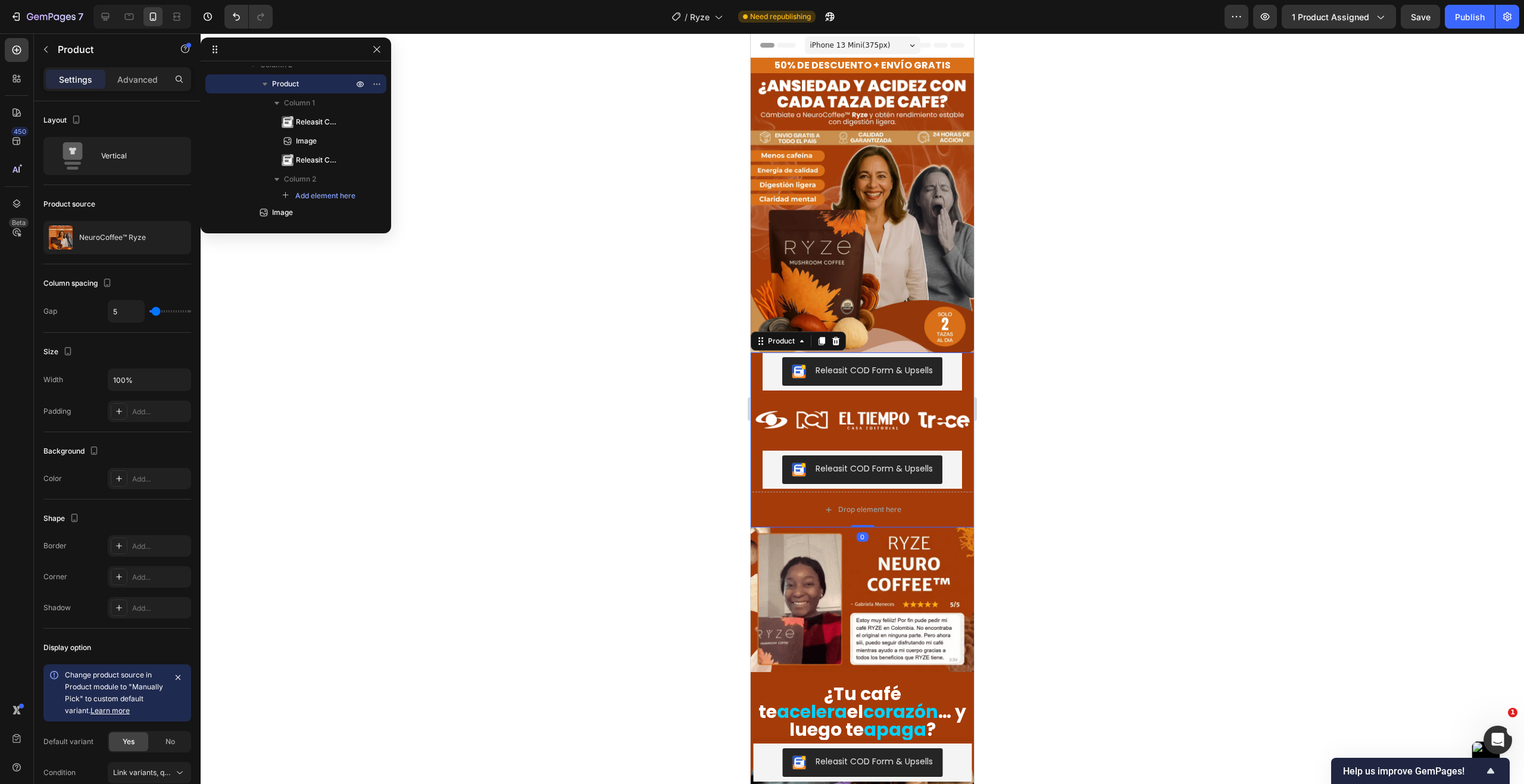
click at [752, 364] on div "Releasit COD Form & Upsells Releasit COD Form & Upsells Image Releasit COD Form…" at bounding box center [862, 420] width 223 height 136
click at [782, 368] on button "Releasit COD Form & Upsells" at bounding box center [862, 371] width 160 height 29
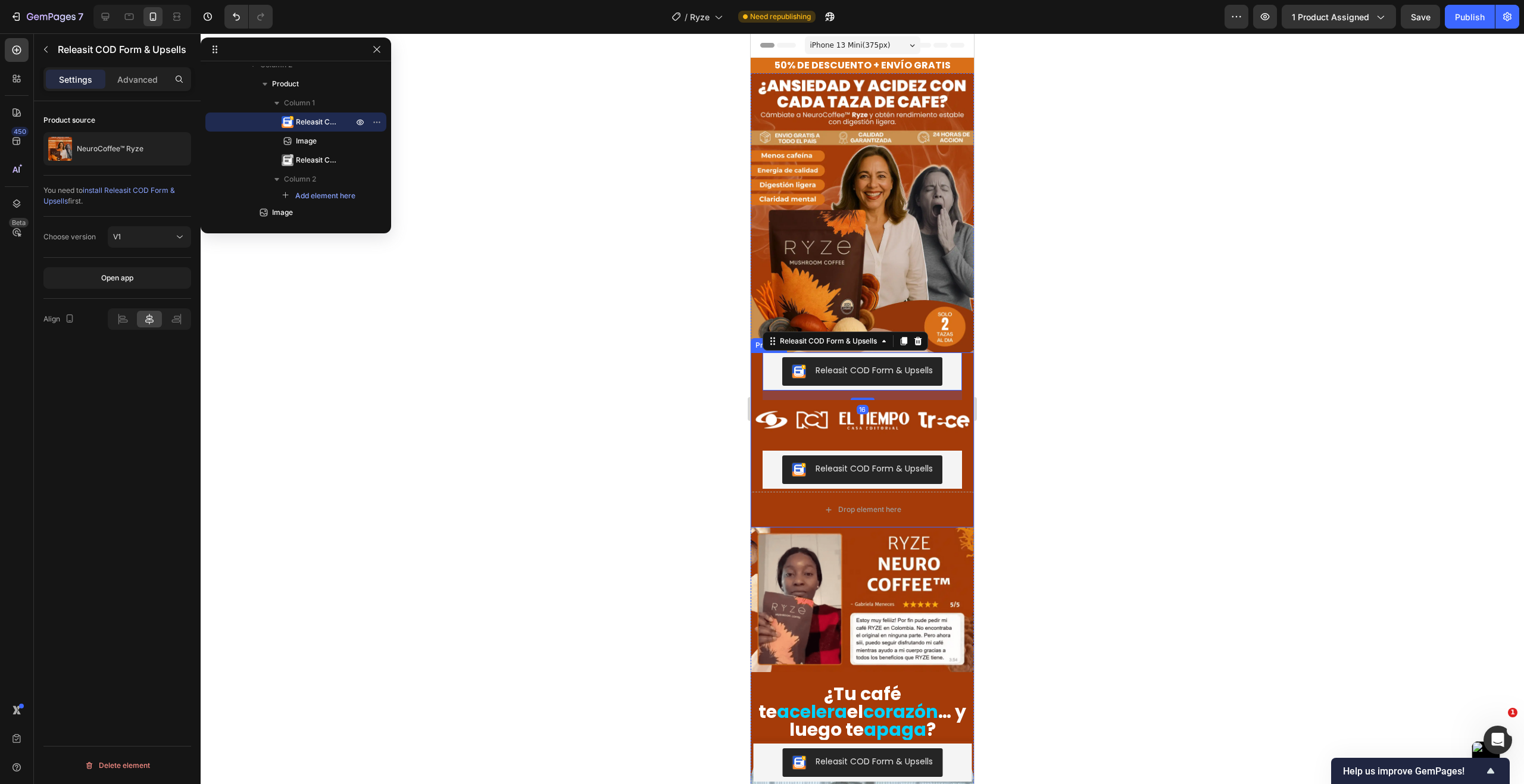
click at [145, 66] on div "Releasit COD Form & Upsells" at bounding box center [111, 50] width 155 height 34
click at [137, 80] on p "Advanced" at bounding box center [137, 79] width 41 height 13
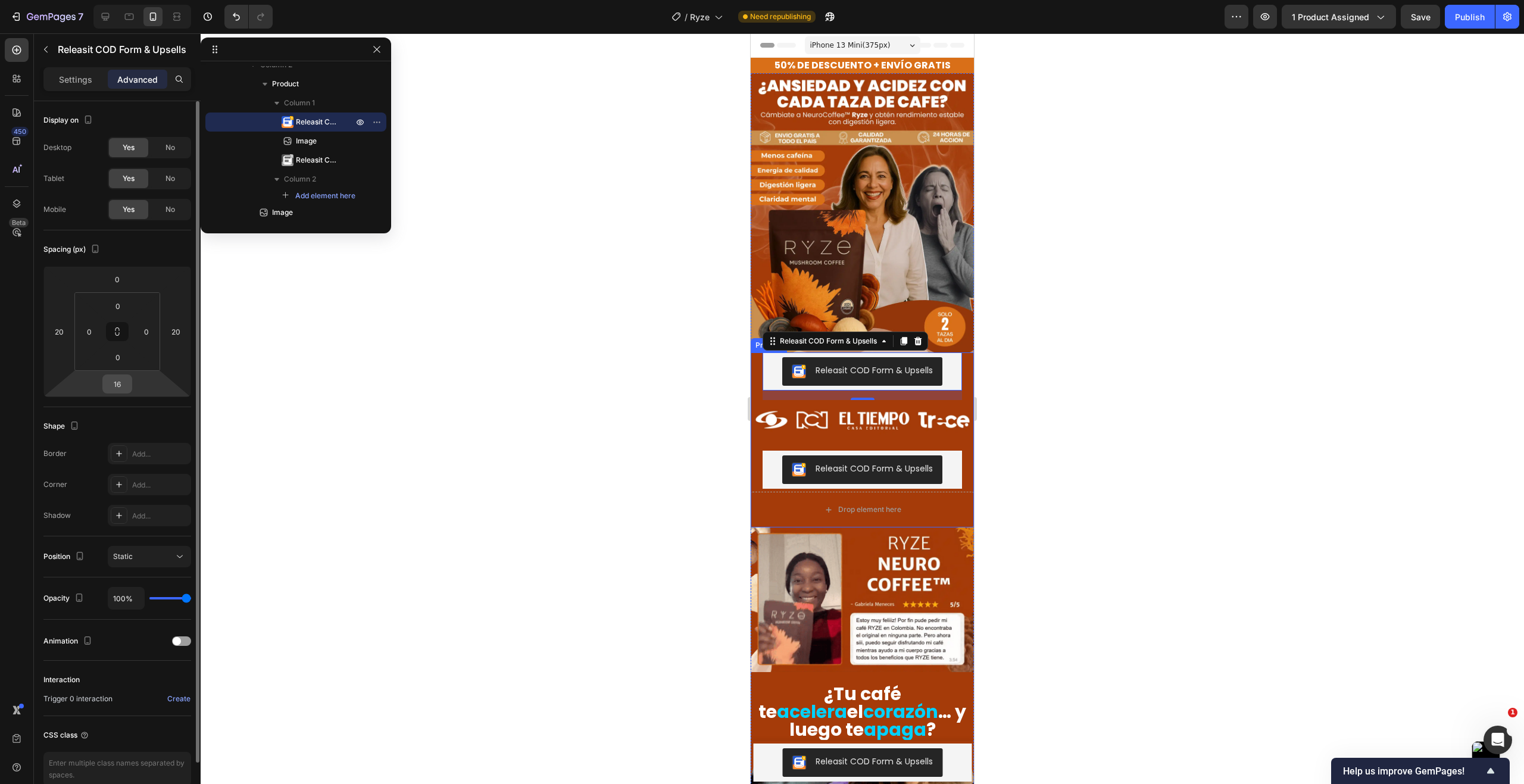
click at [131, 388] on div "16" at bounding box center [117, 383] width 30 height 19
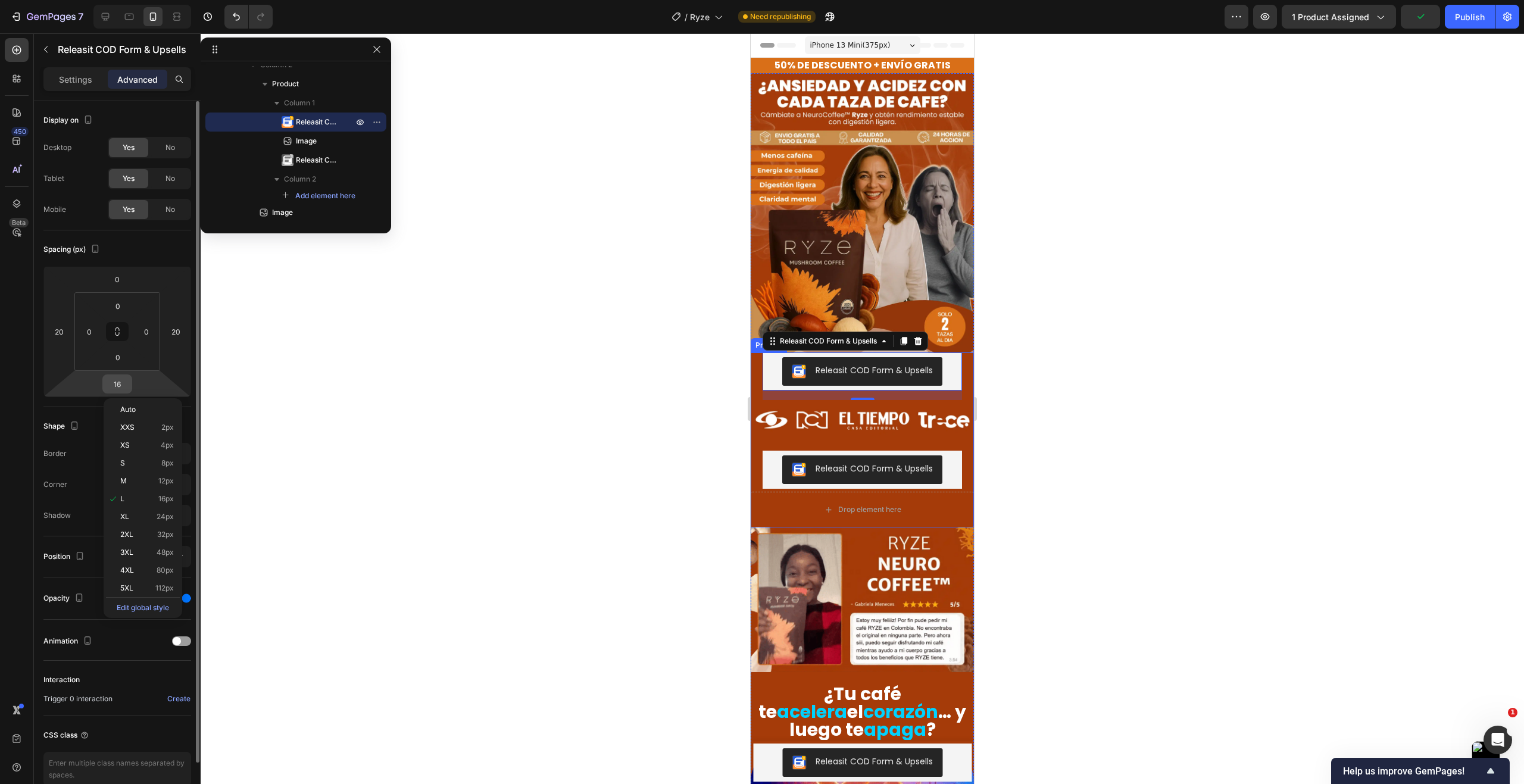
click at [120, 384] on input "16" at bounding box center [117, 384] width 24 height 18
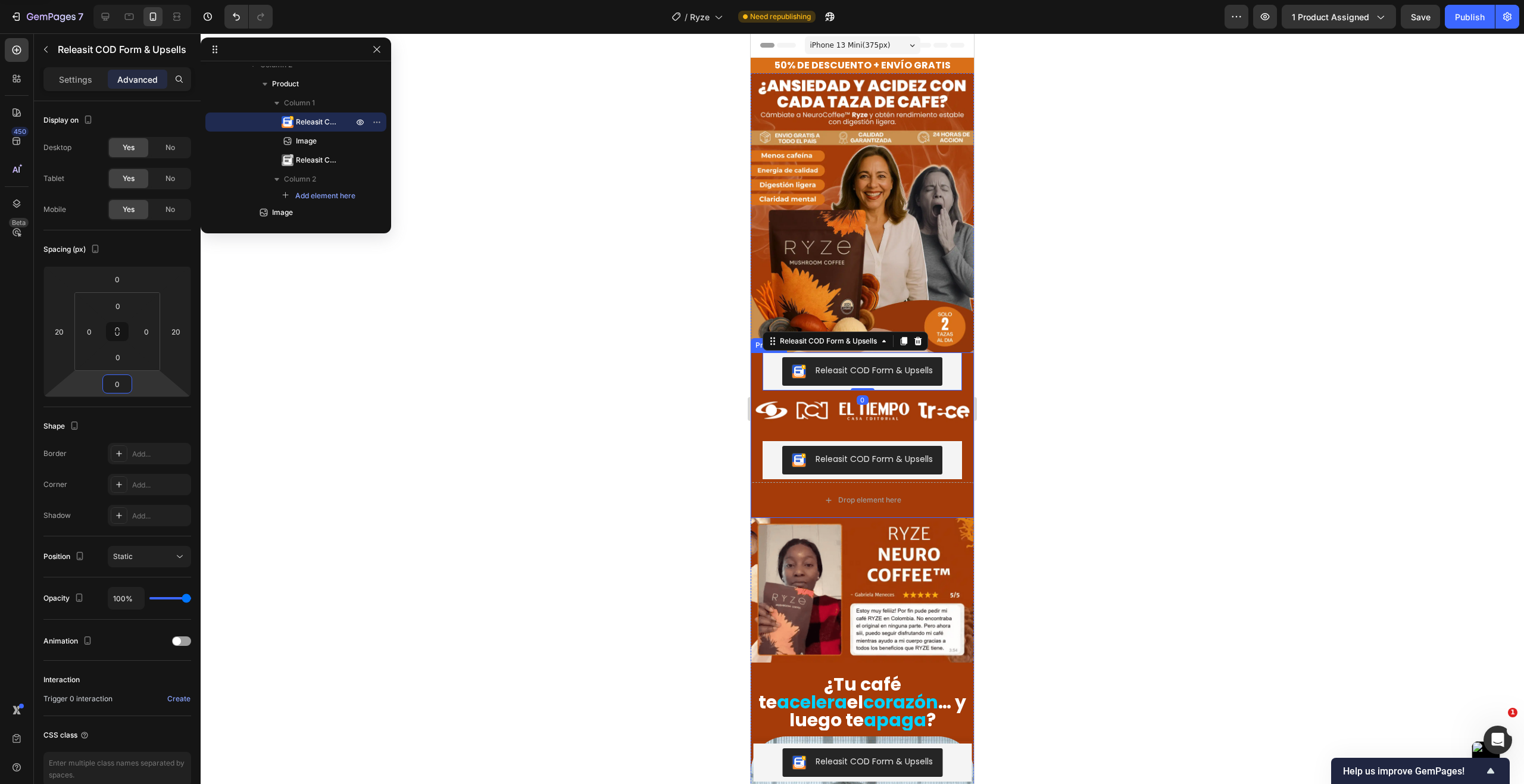
type input "0"
click at [521, 460] on div at bounding box center [862, 408] width 1323 height 750
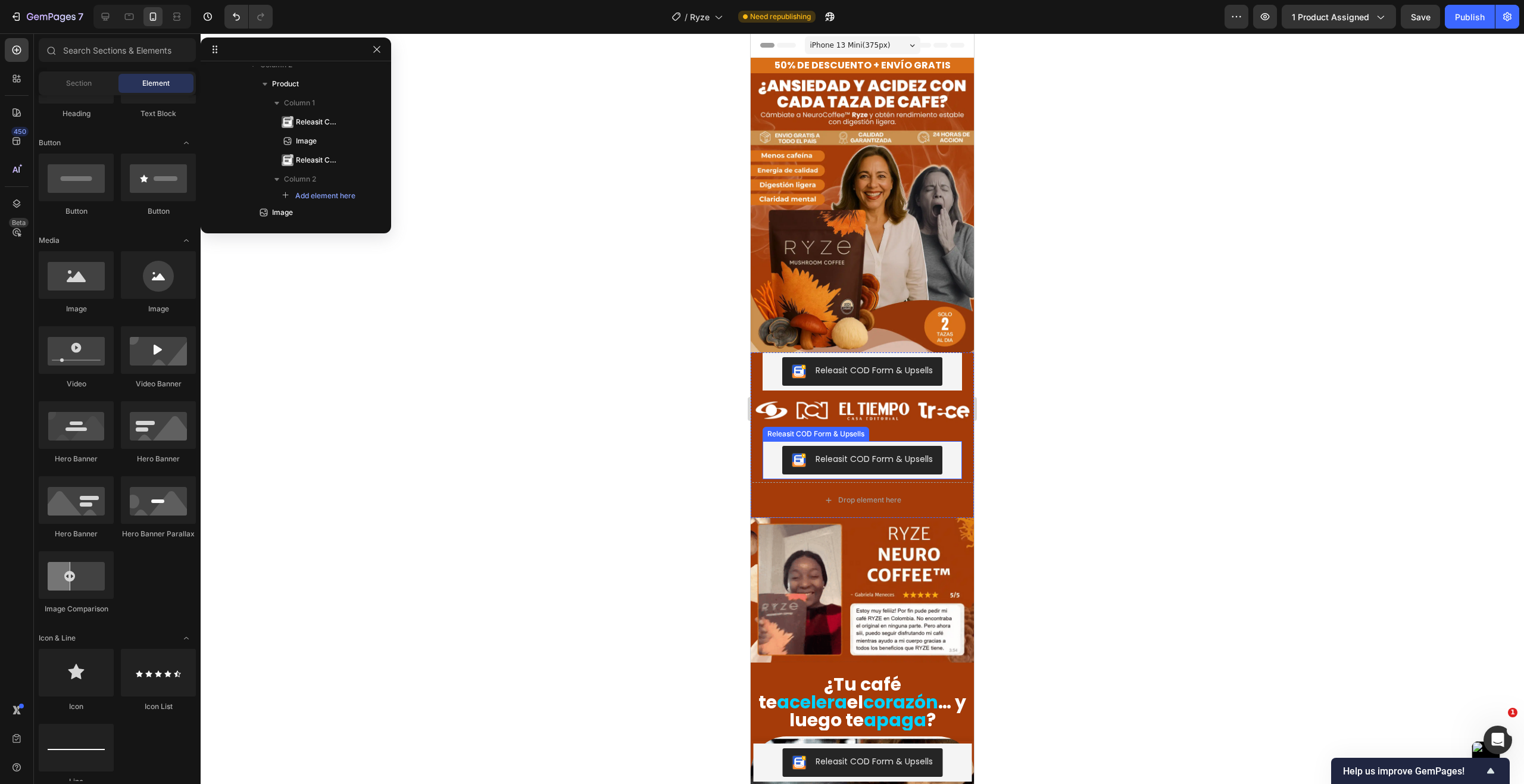
click at [767, 449] on div "Releasit COD Form & Upsells" at bounding box center [862, 460] width 190 height 29
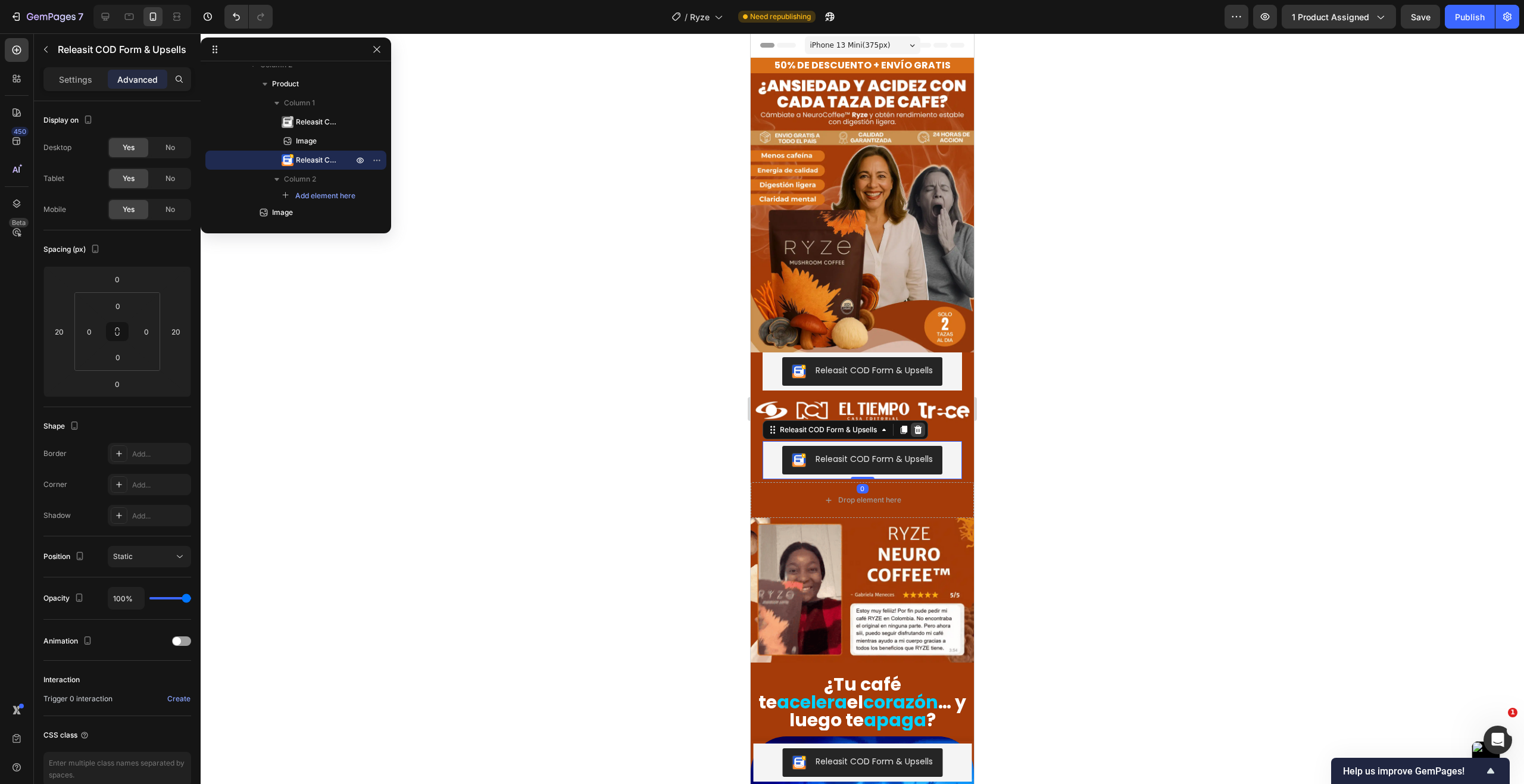
click at [920, 426] on icon at bounding box center [918, 430] width 8 height 8
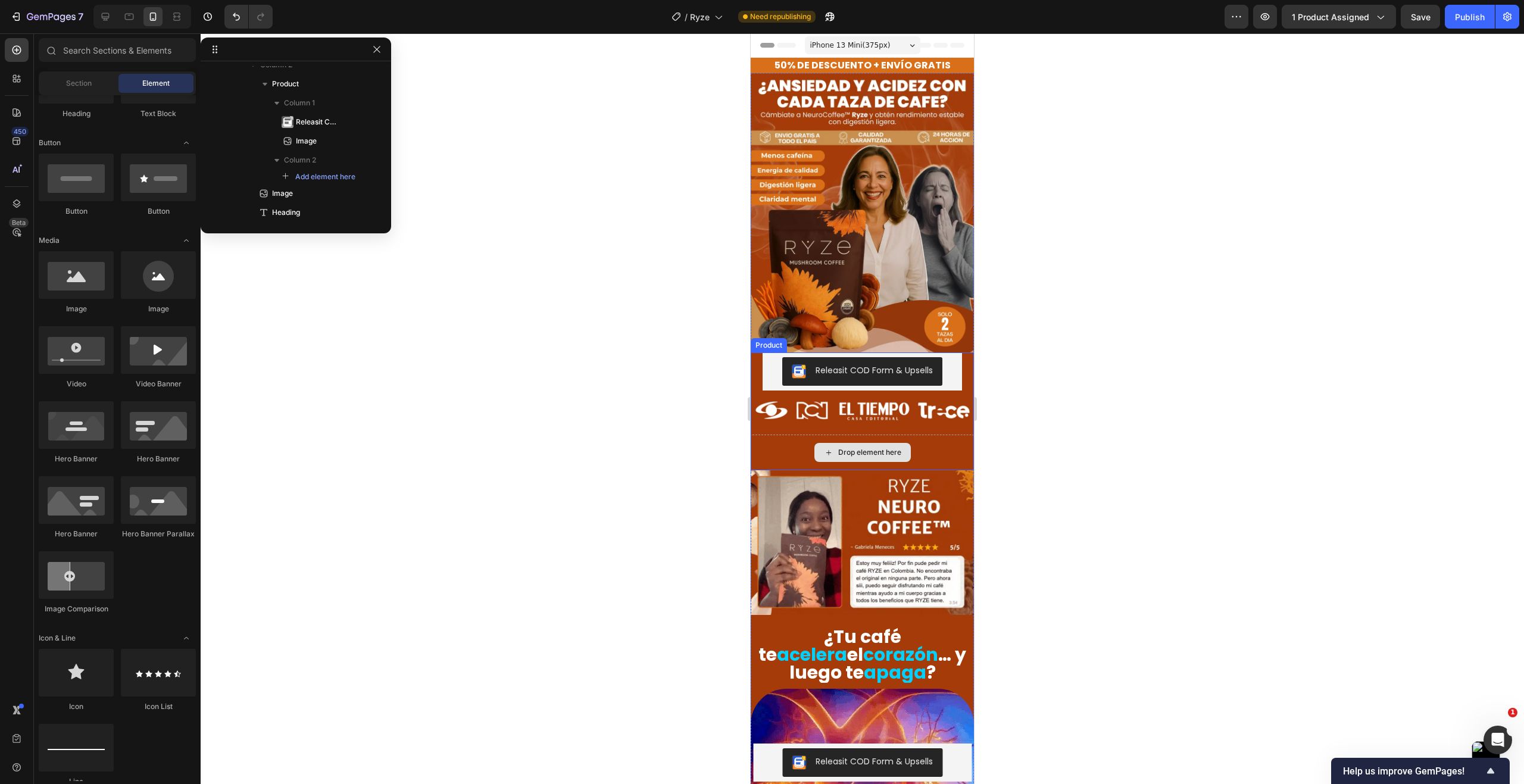
click at [914, 445] on div "Drop element here" at bounding box center [862, 452] width 223 height 36
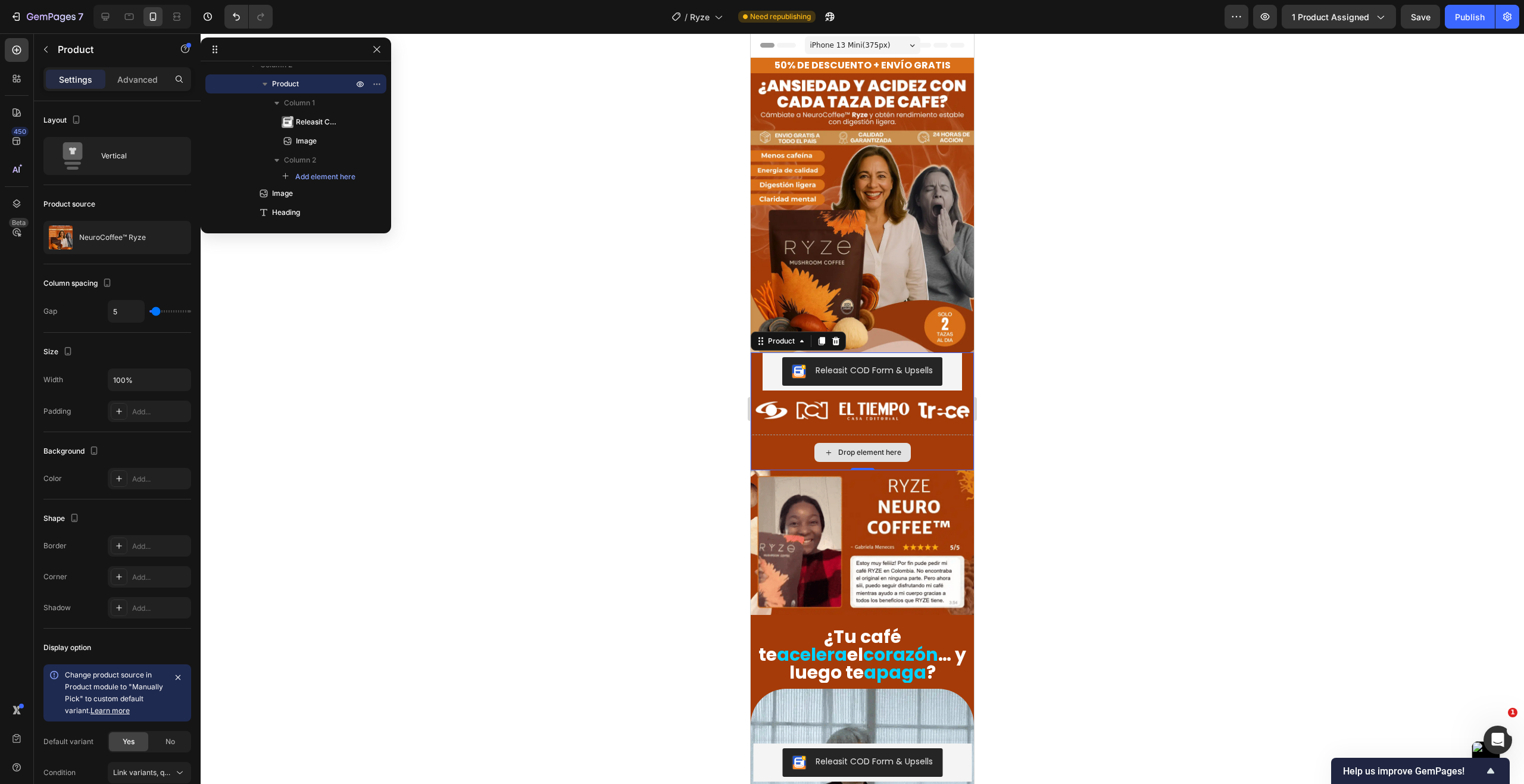
click at [770, 434] on div "Drop element here" at bounding box center [862, 452] width 223 height 36
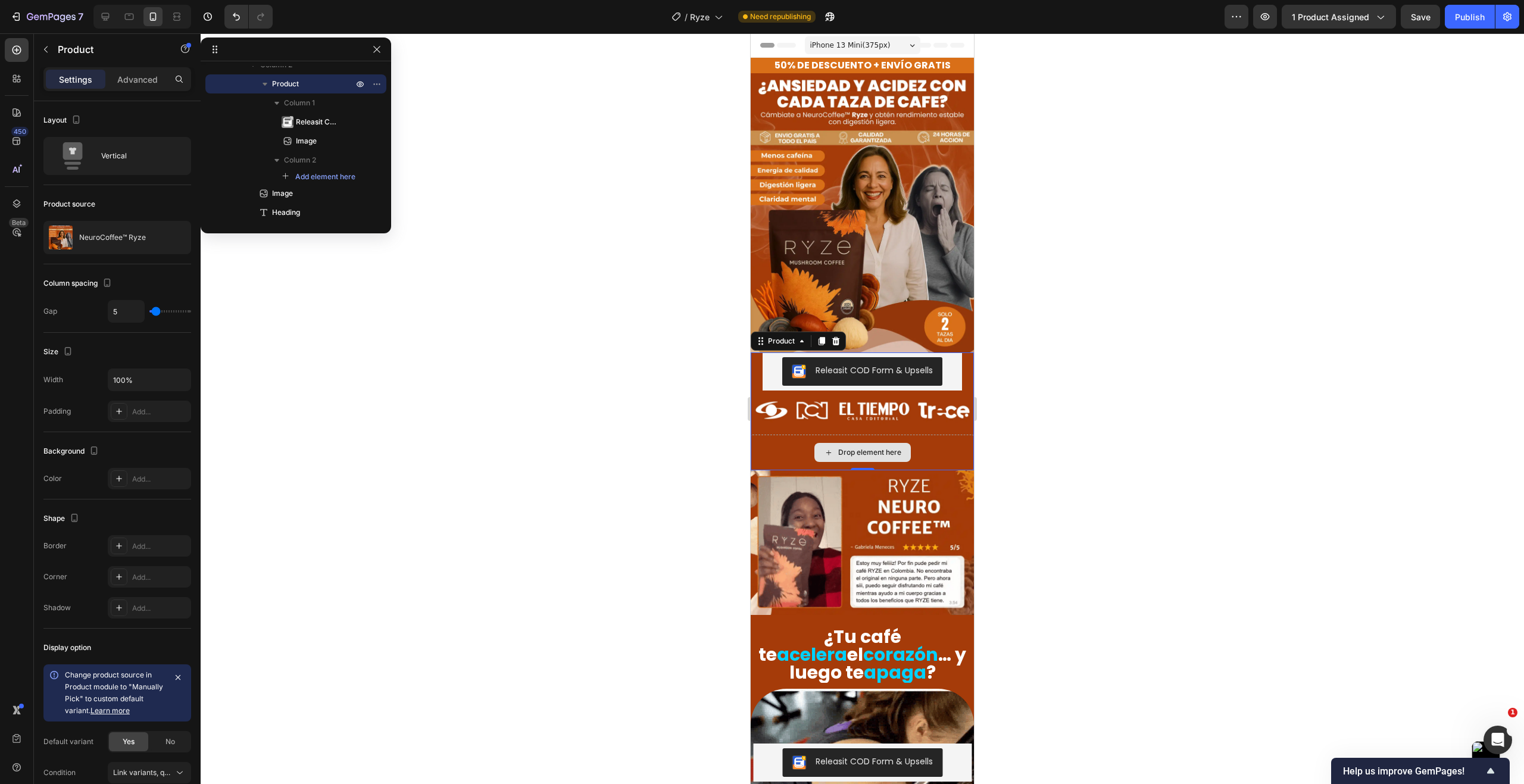
click at [770, 434] on div "Drop element here" at bounding box center [862, 452] width 223 height 36
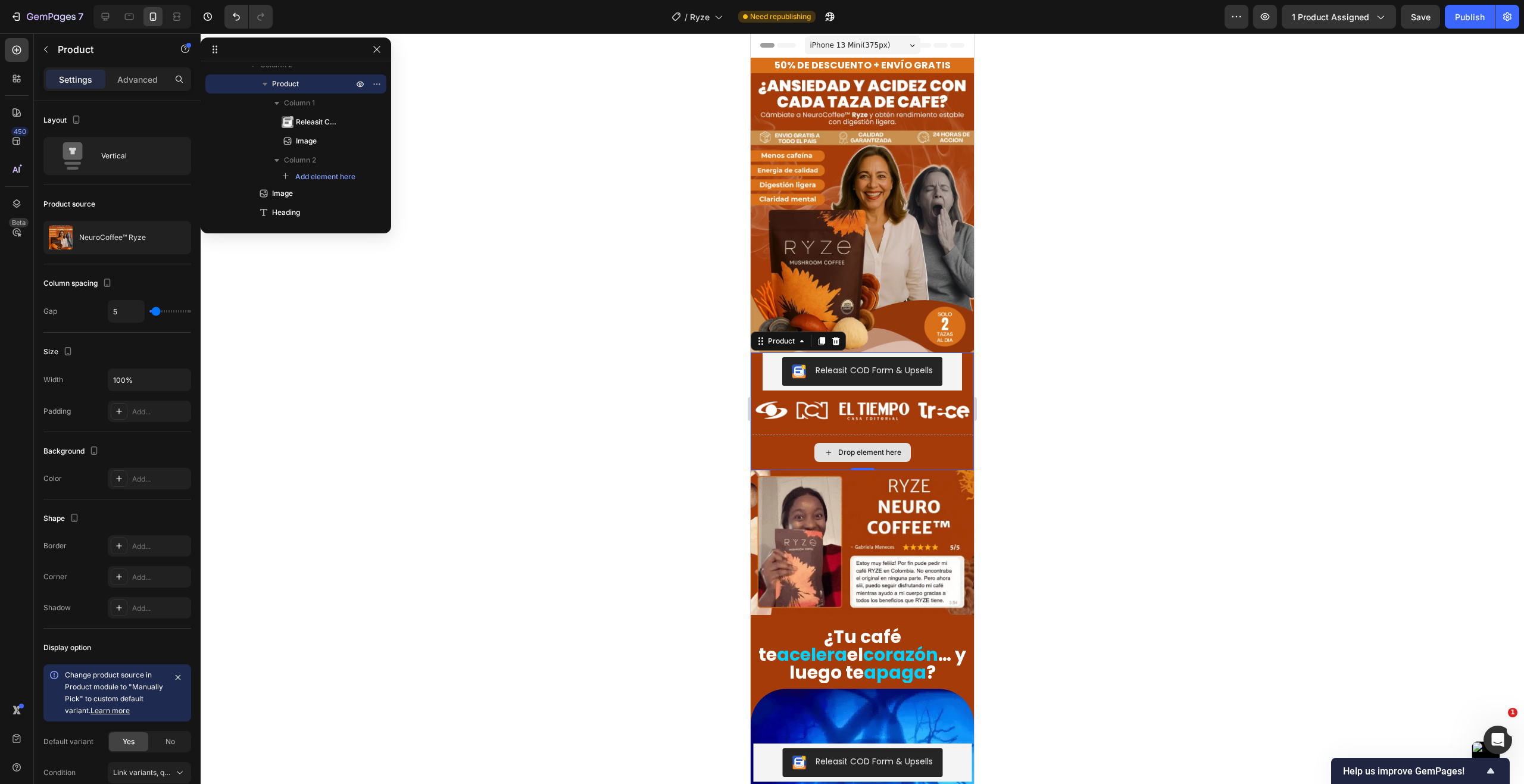
click at [770, 434] on div "Drop element here" at bounding box center [862, 452] width 223 height 36
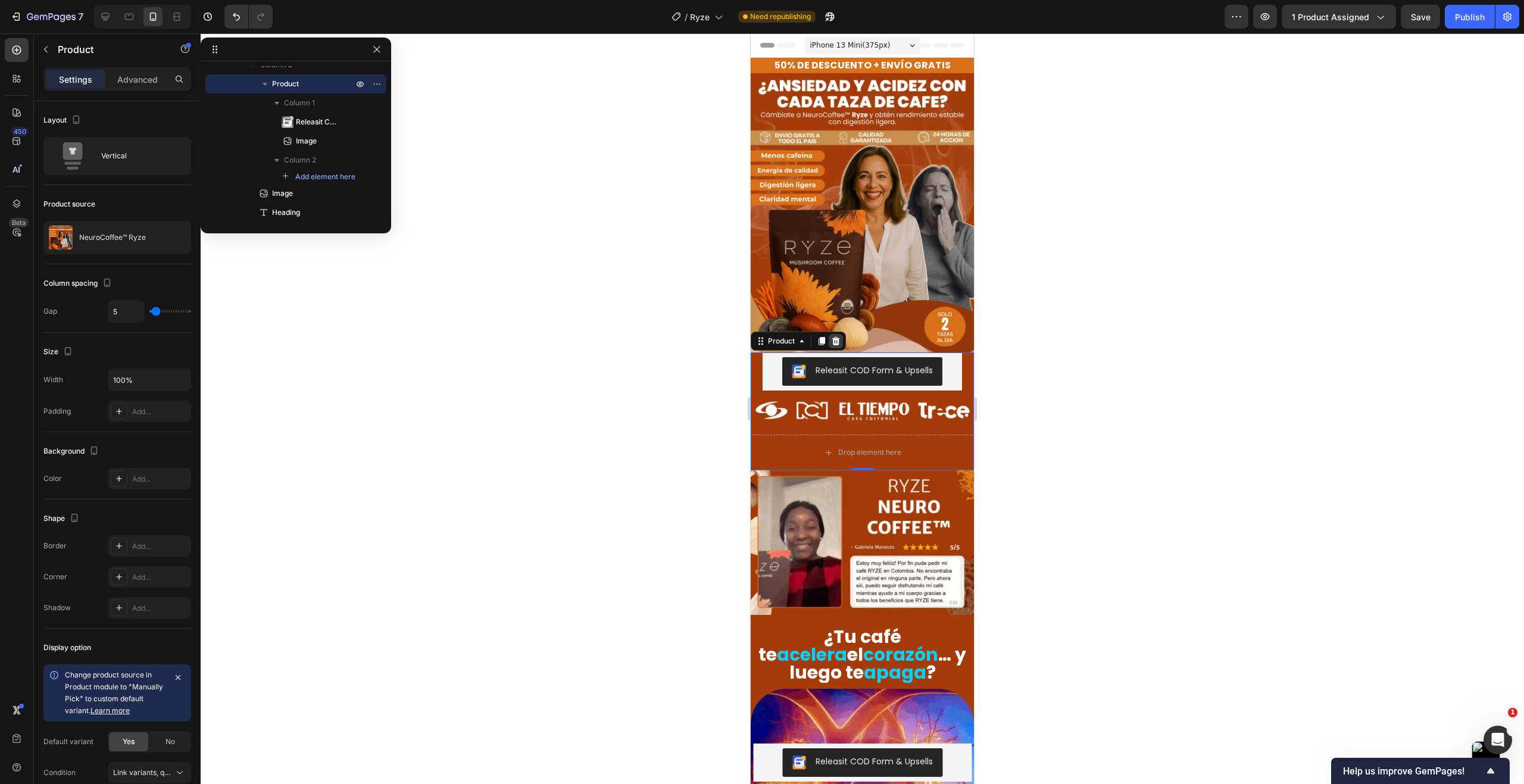
click at [834, 337] on icon at bounding box center [836, 341] width 8 height 8
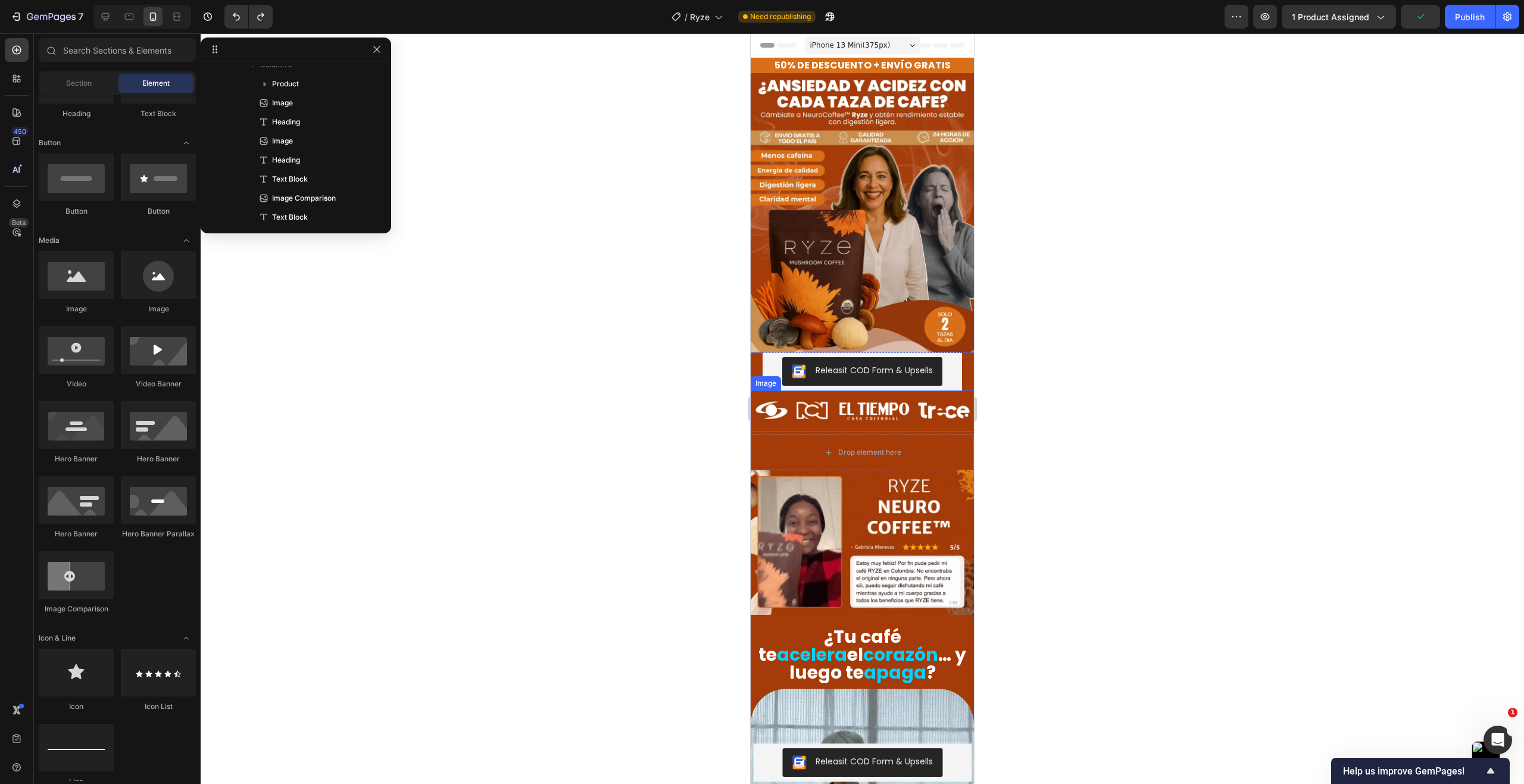
click at [793, 396] on img at bounding box center [862, 411] width 223 height 41
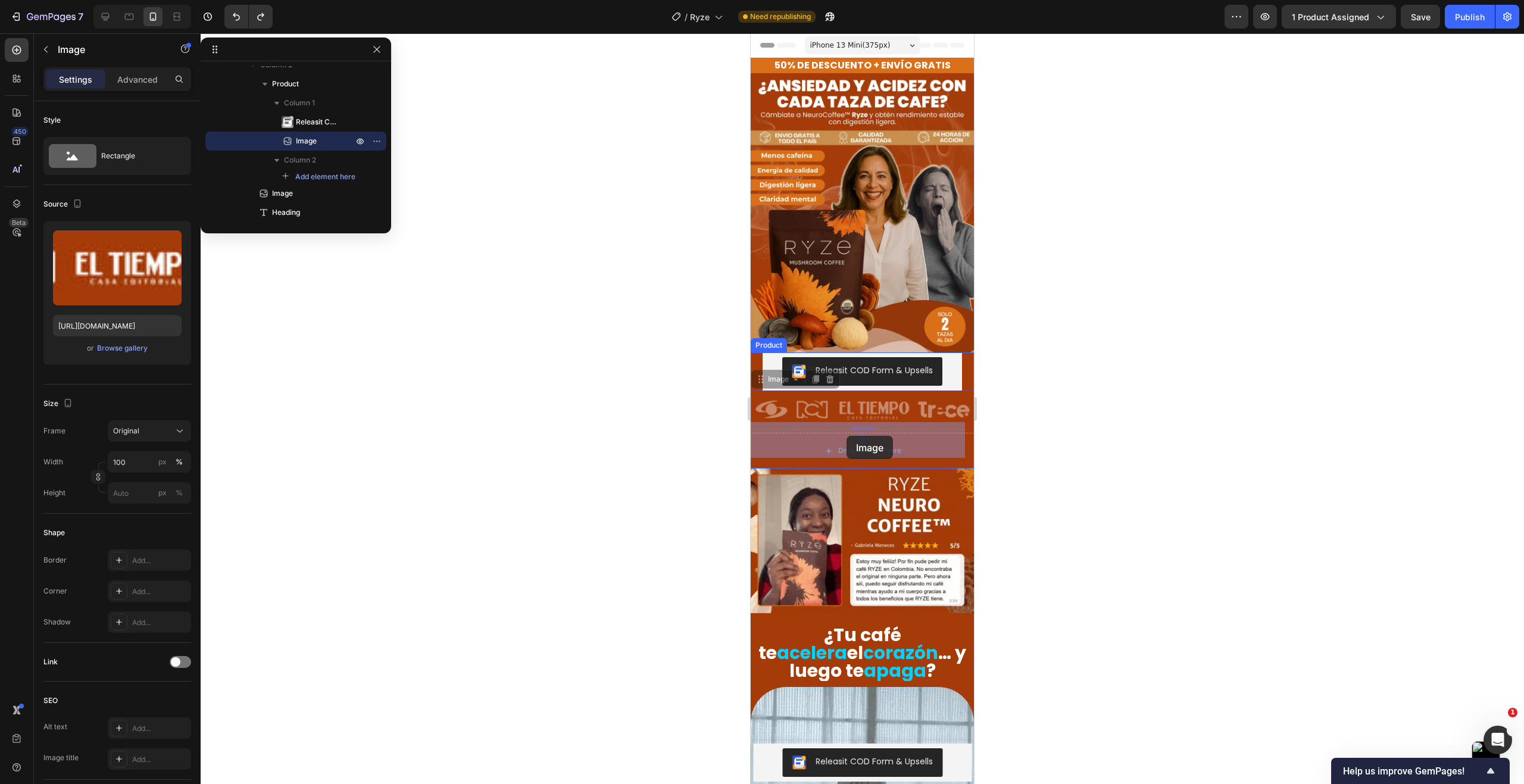
drag, startPoint x: 820, startPoint y: 403, endPoint x: 841, endPoint y: 430, distance: 34.2
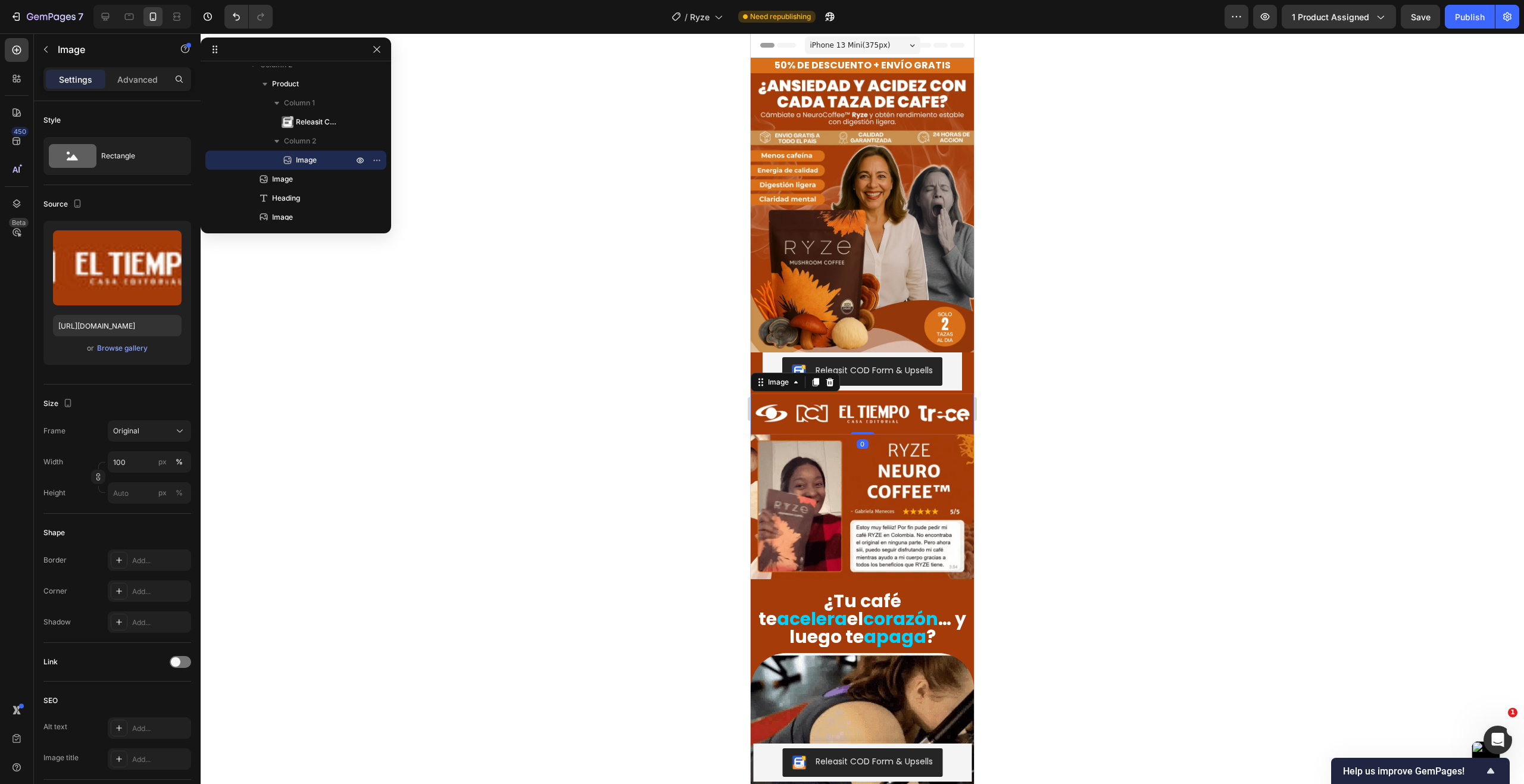
click at [1034, 387] on div at bounding box center [862, 408] width 1323 height 750
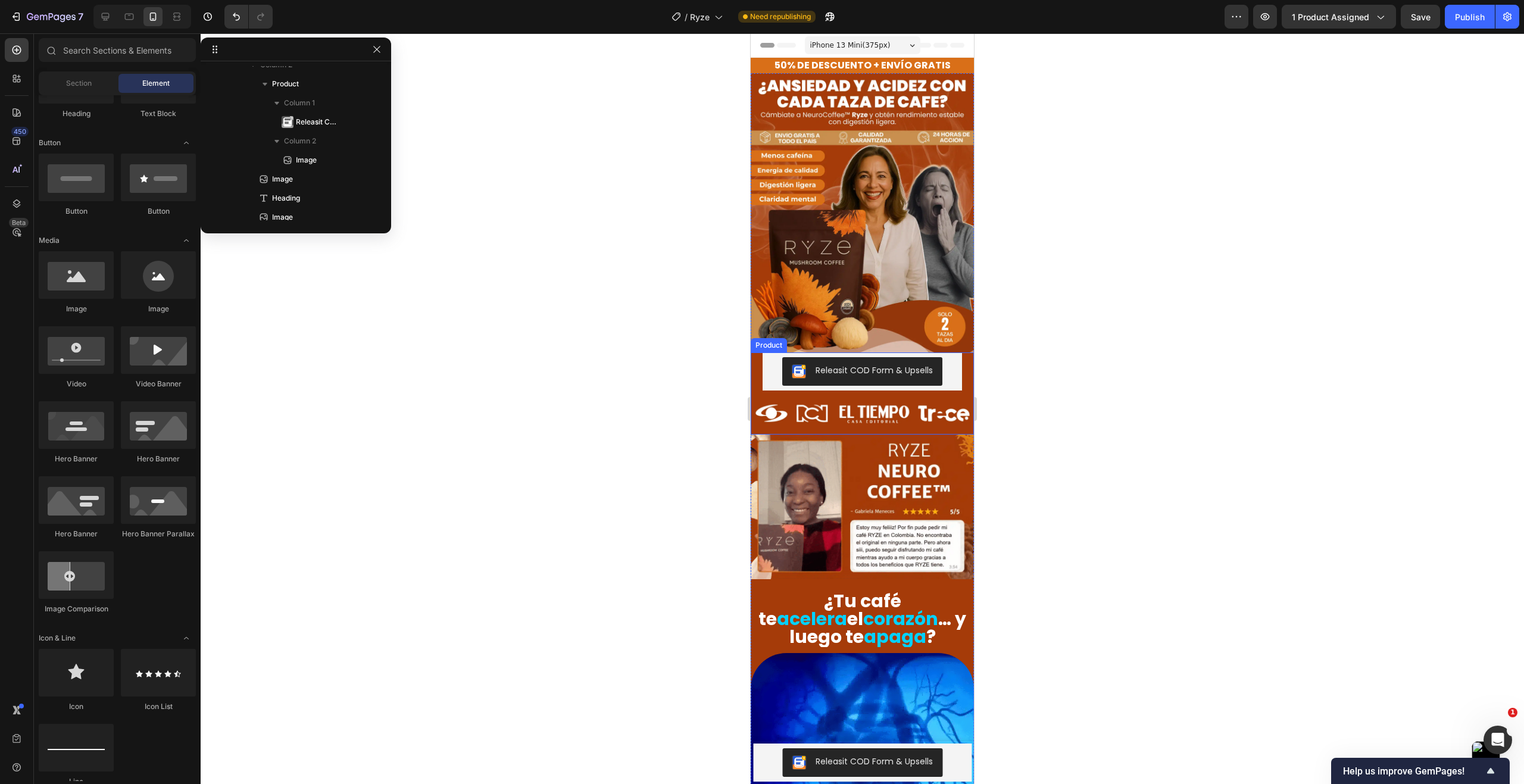
click at [754, 352] on div "Releasit COD Form & Upsells Releasit COD Form & Upsells" at bounding box center [862, 371] width 223 height 38
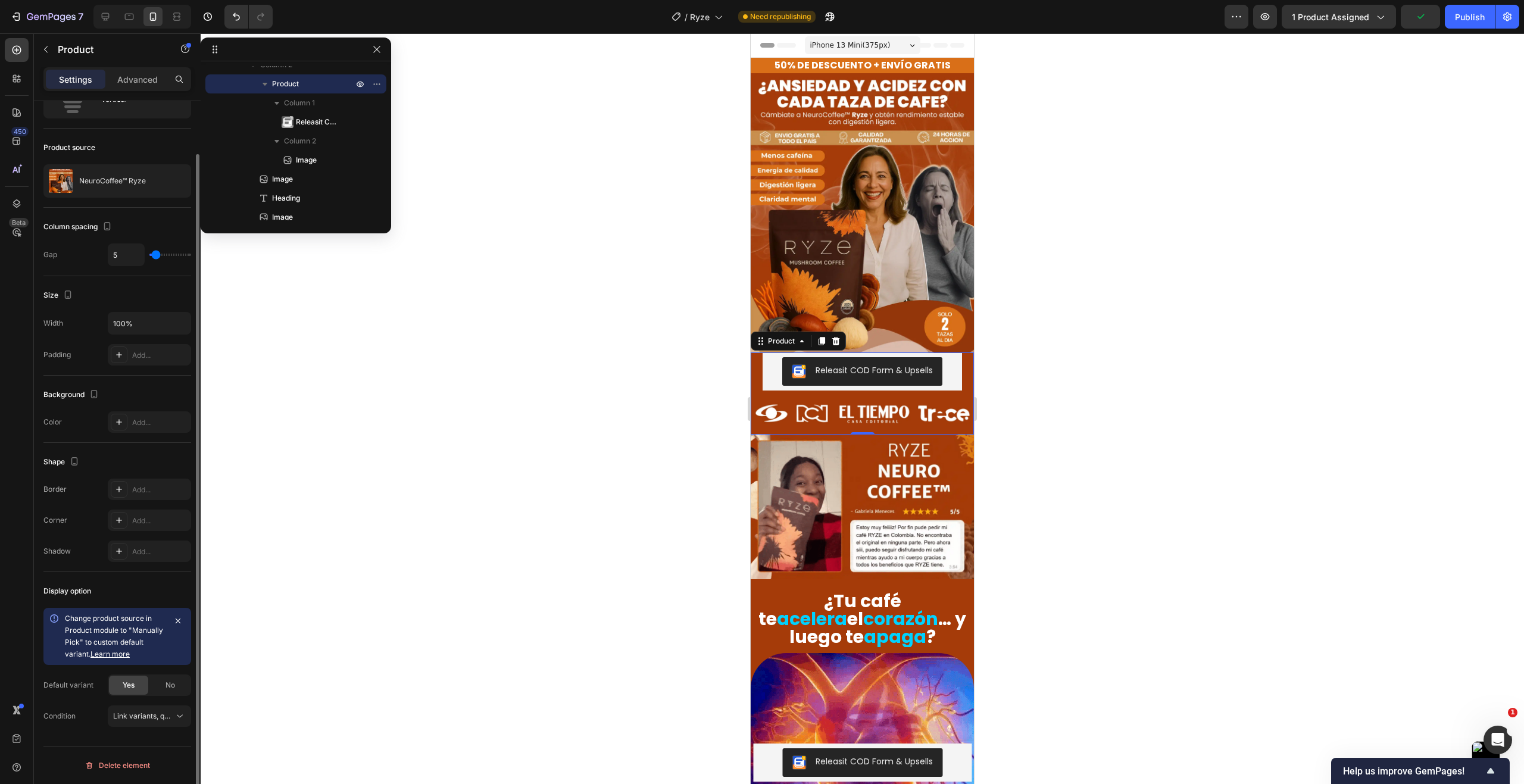
scroll to position [0, 0]
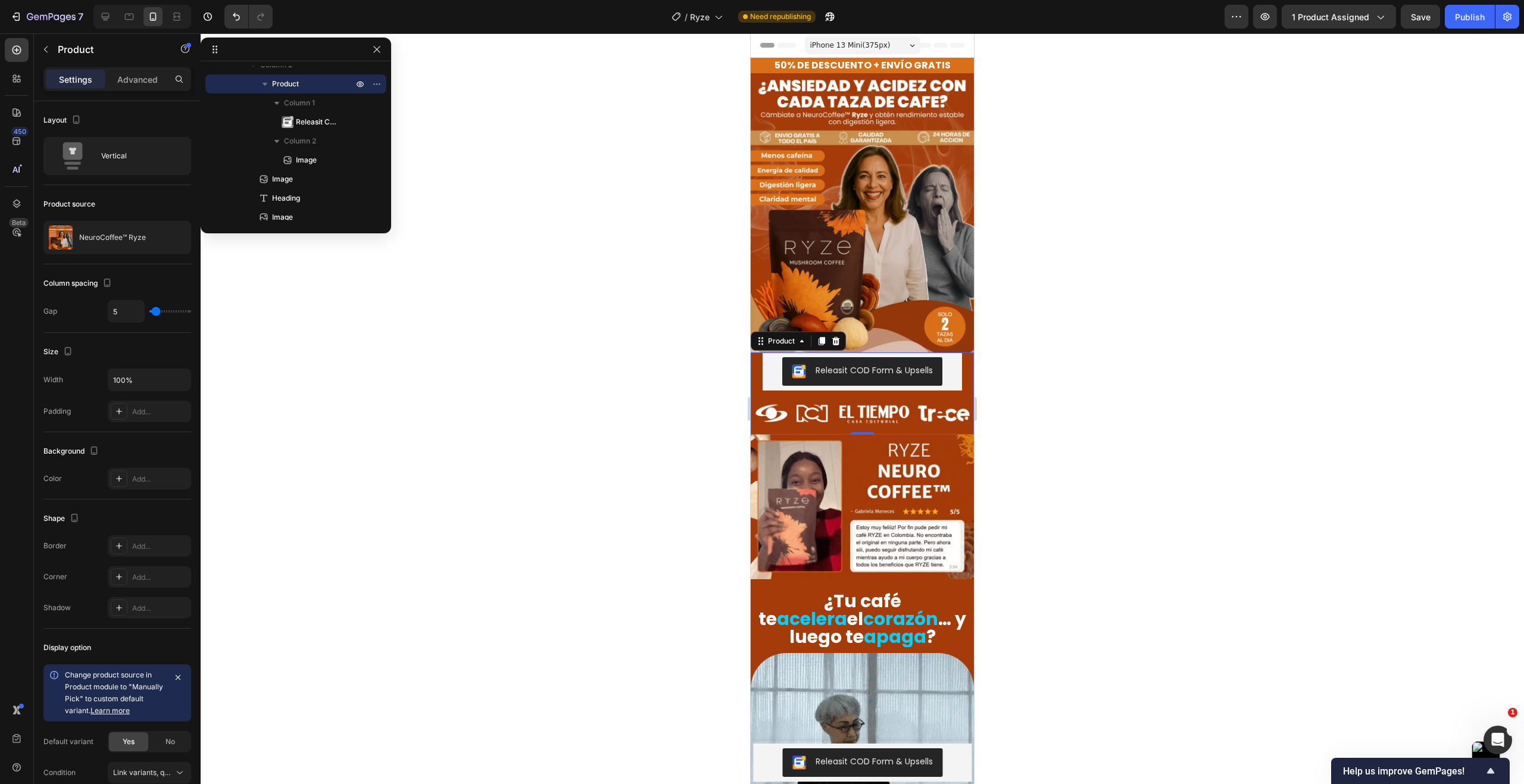
click at [620, 362] on div at bounding box center [862, 408] width 1323 height 750
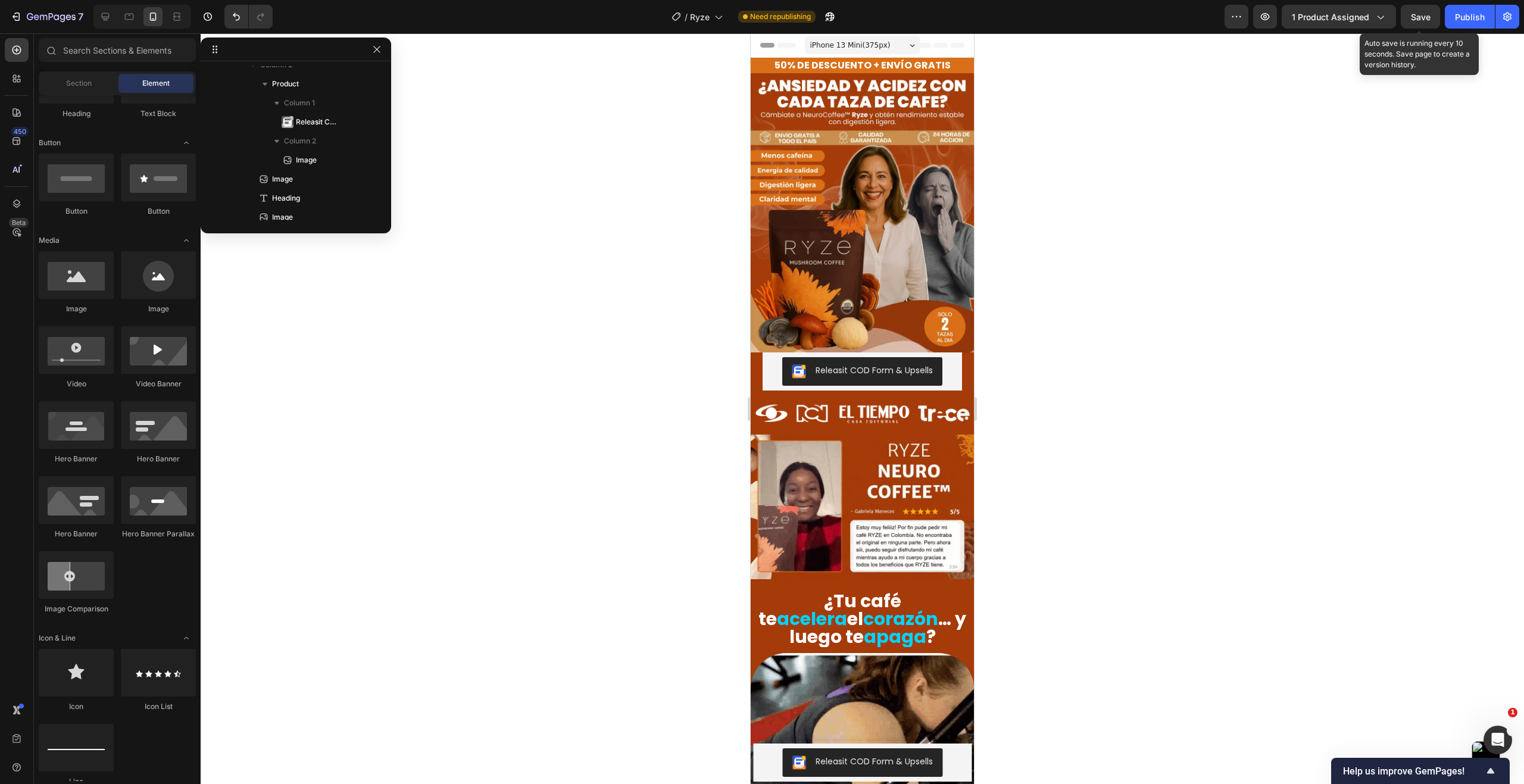
click at [1416, 20] on span "Save" at bounding box center [1420, 17] width 20 height 10
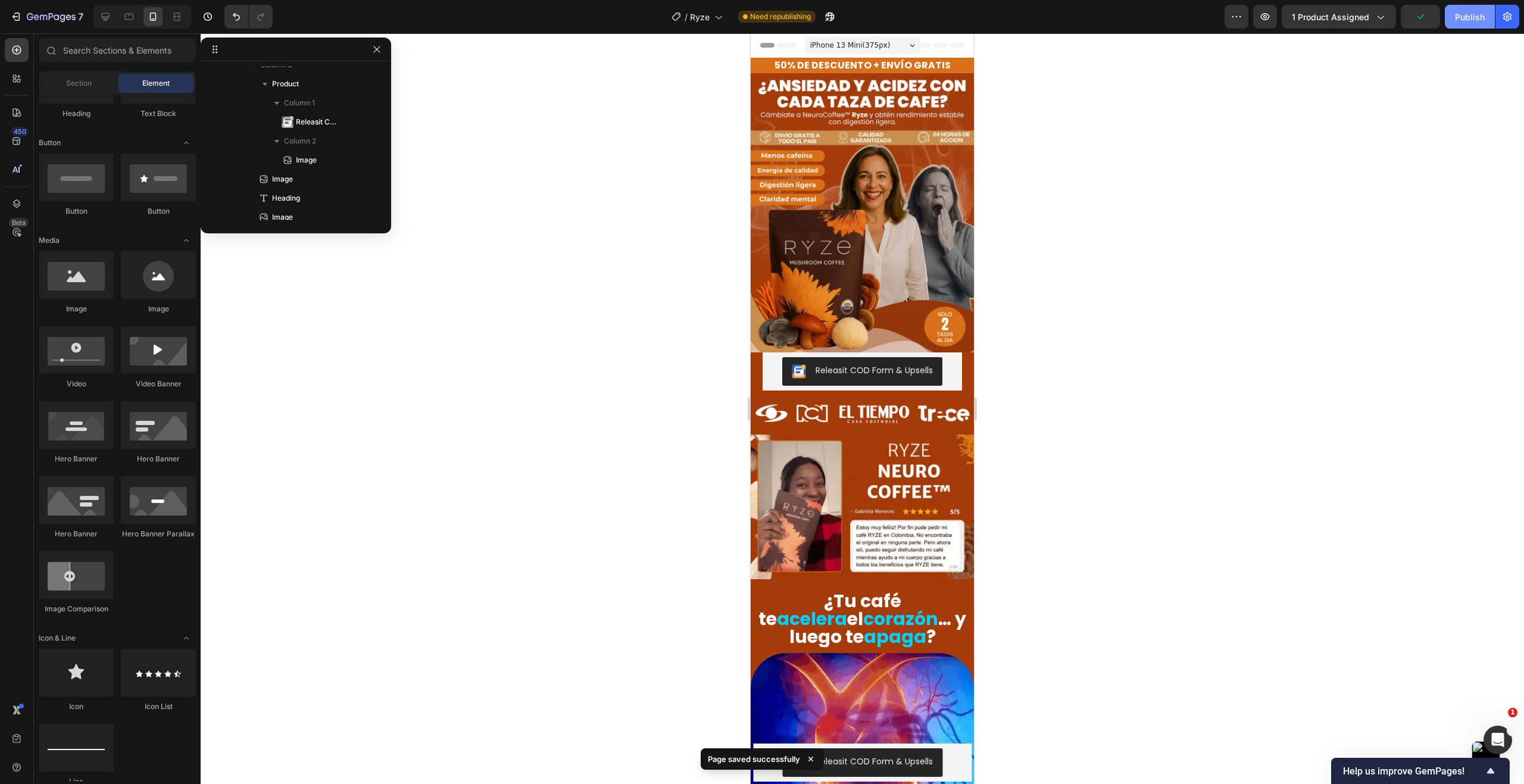
click at [1477, 20] on div "Publish" at bounding box center [1470, 17] width 30 height 13
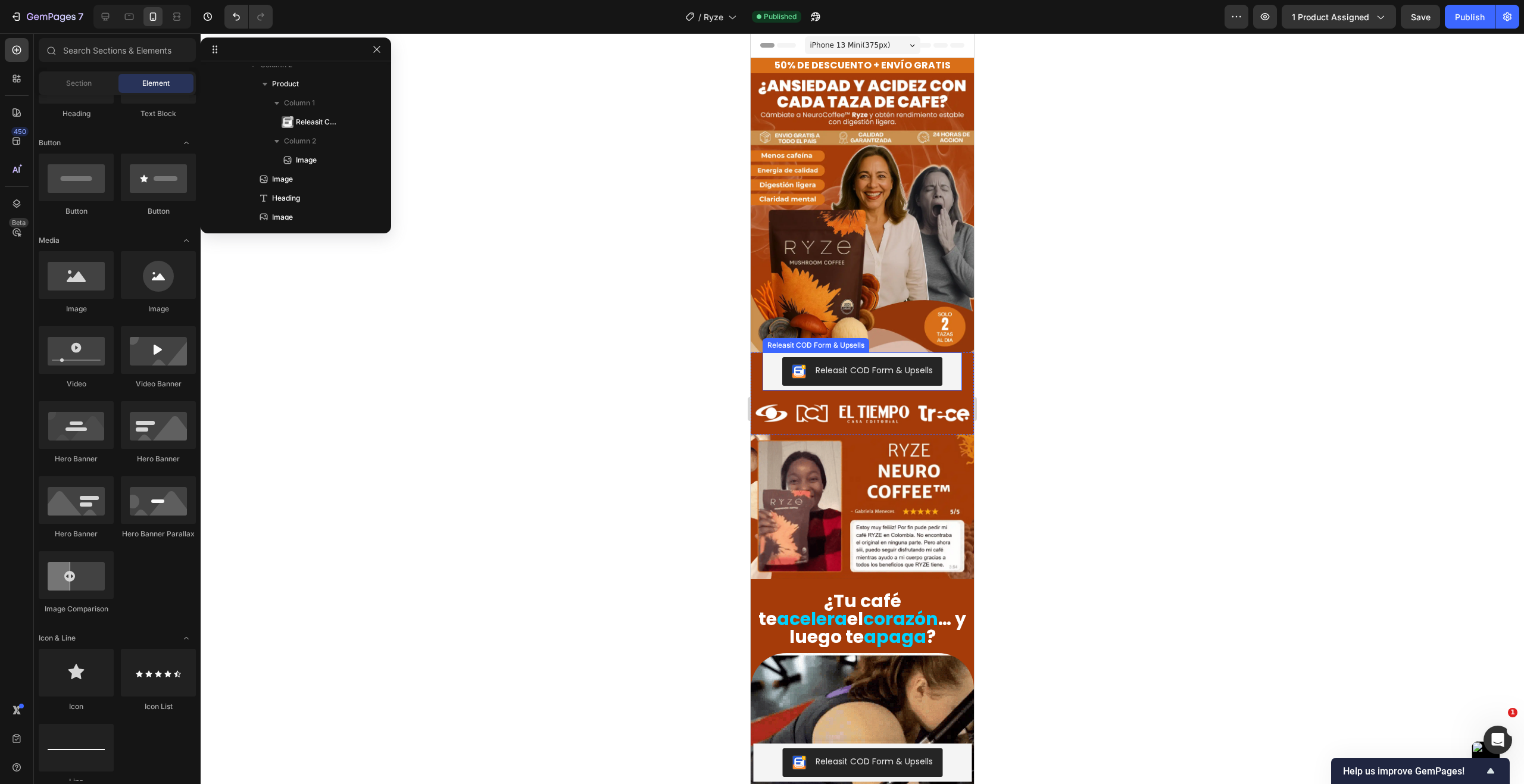
click at [776, 374] on div "Releasit COD Form & Upsells" at bounding box center [862, 371] width 199 height 38
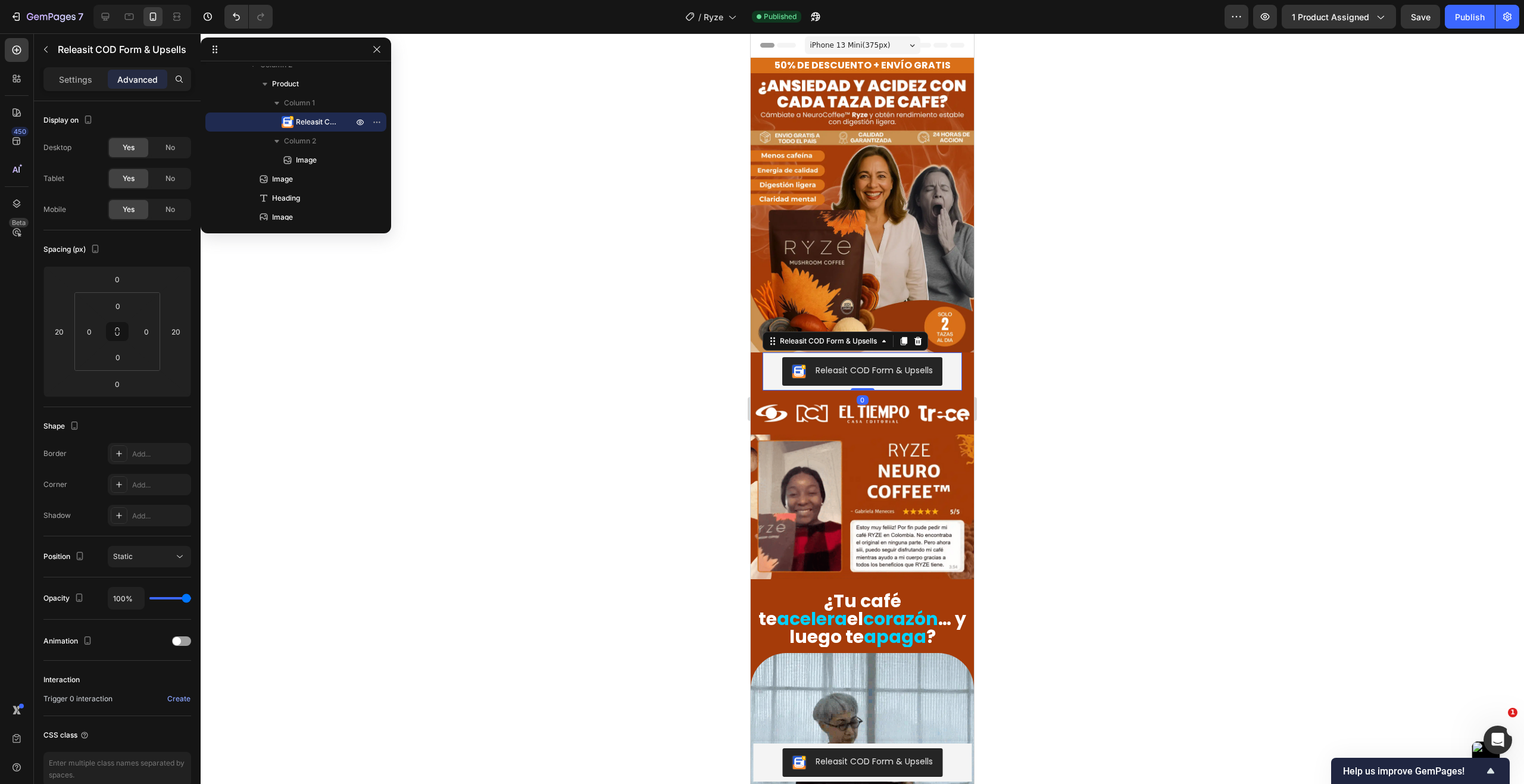
click at [641, 359] on div at bounding box center [862, 408] width 1323 height 750
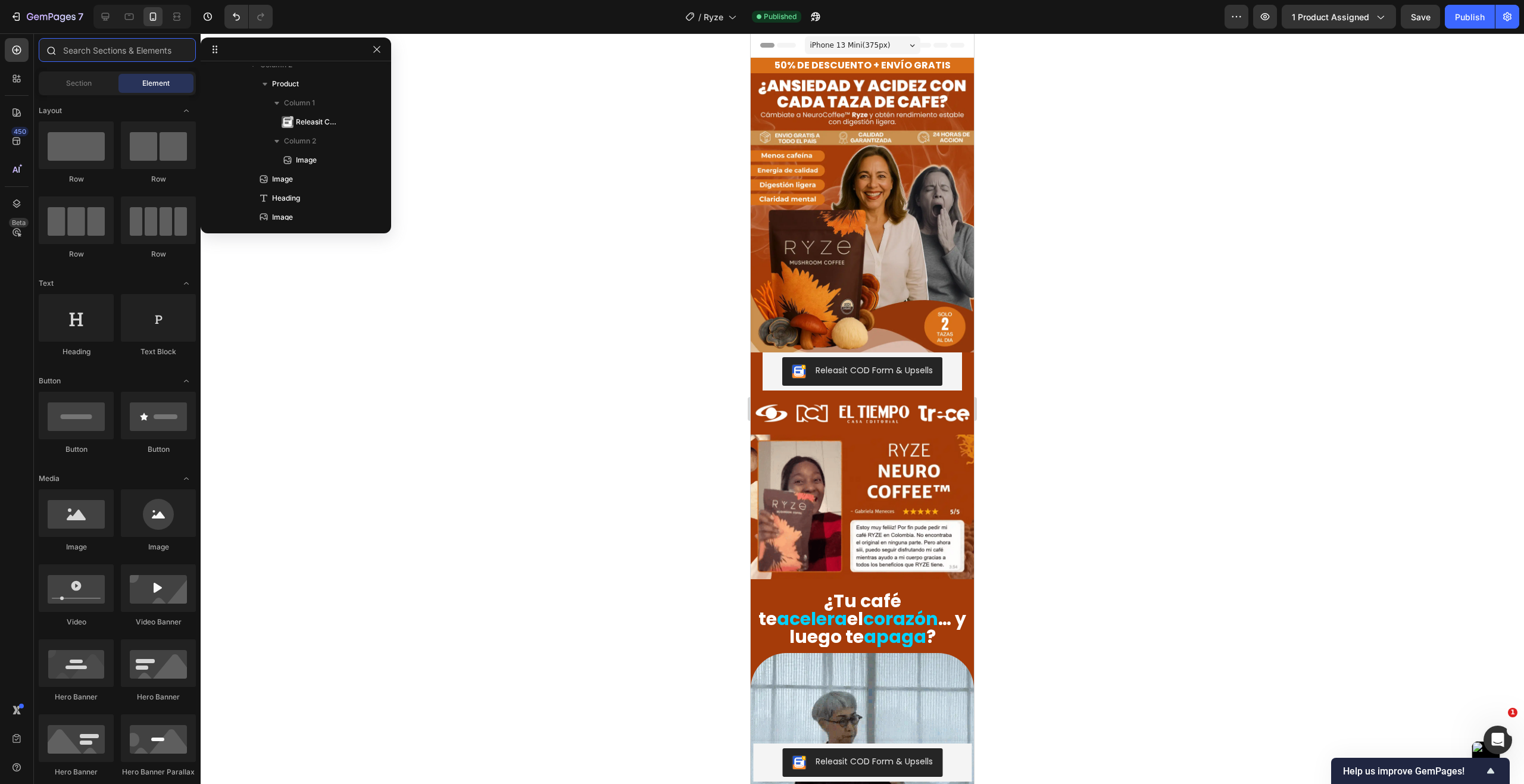
click at [90, 55] on input "text" at bounding box center [117, 50] width 157 height 24
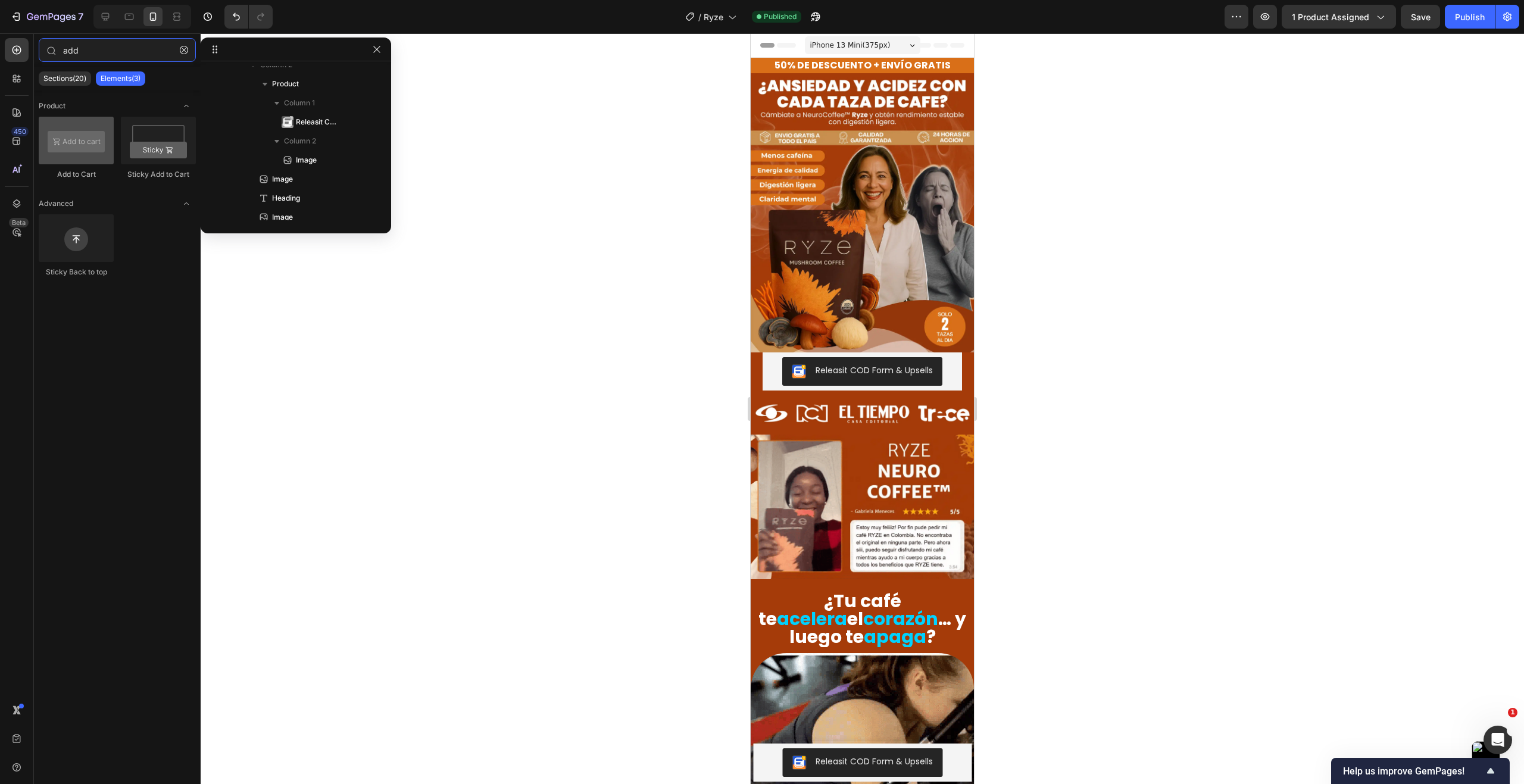
type input "add"
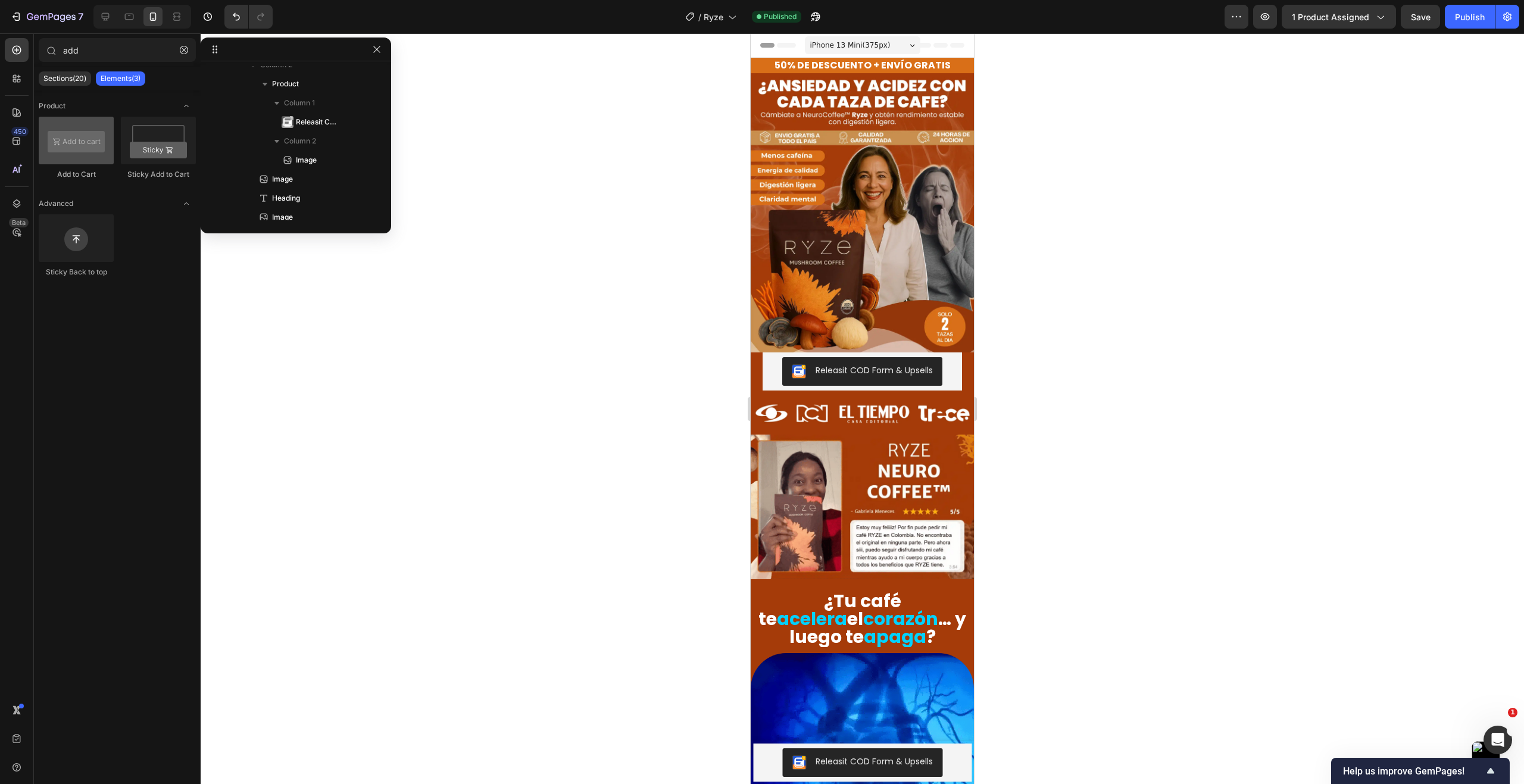
click at [81, 134] on div at bounding box center [77, 140] width 75 height 47
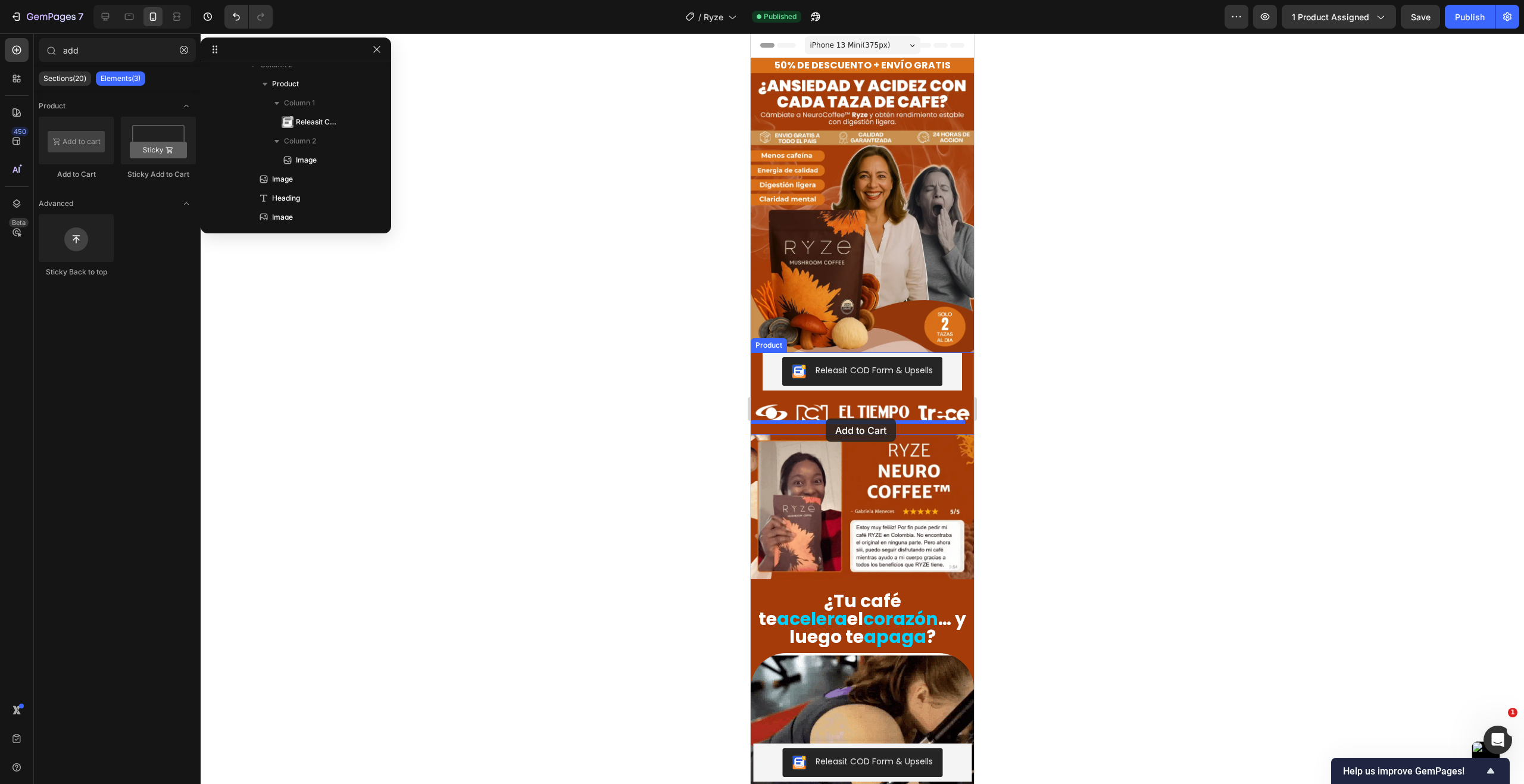
drag, startPoint x: 837, startPoint y: 185, endPoint x: 825, endPoint y: 418, distance: 233.3
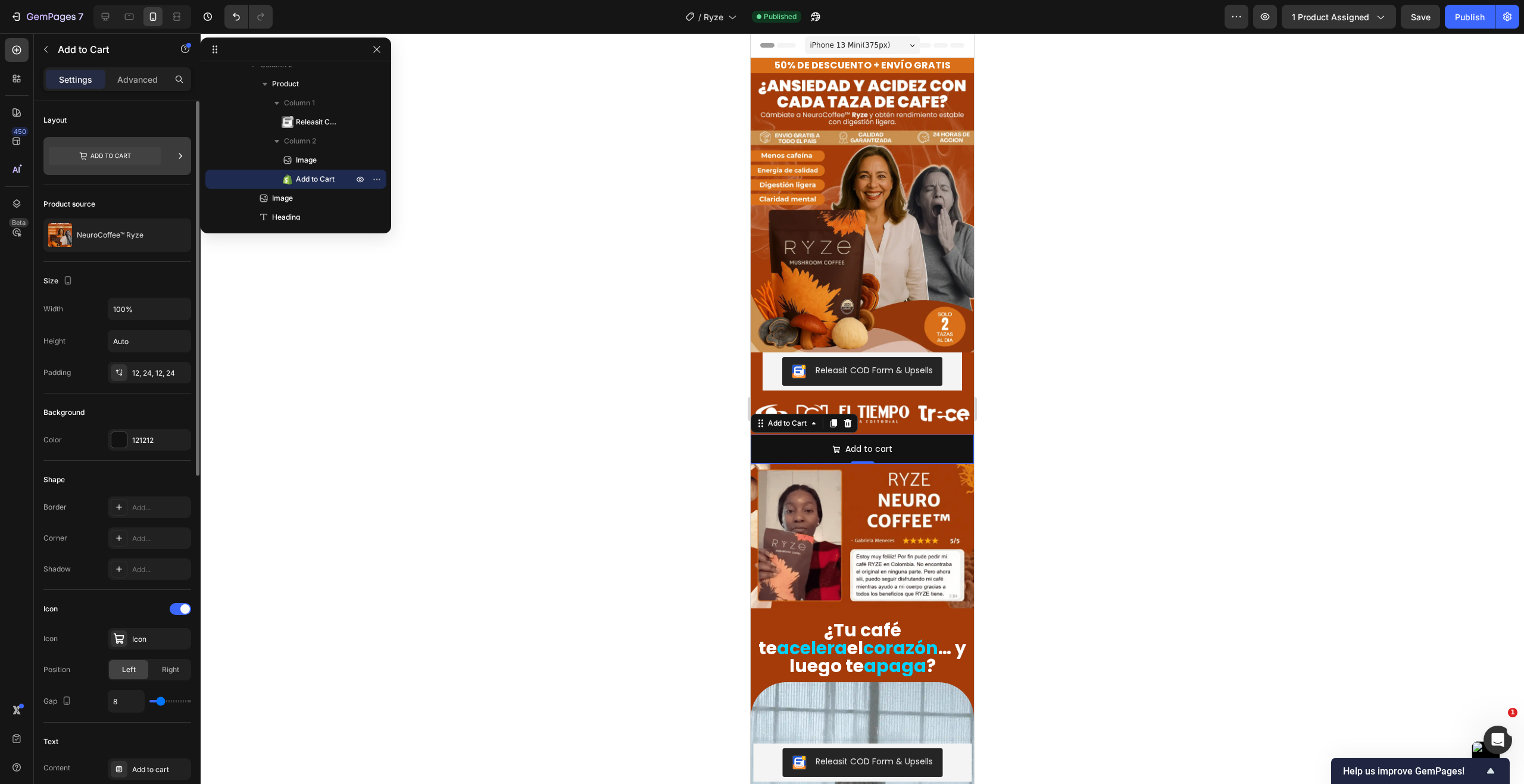
click at [129, 162] on icon at bounding box center [104, 156] width 112 height 18
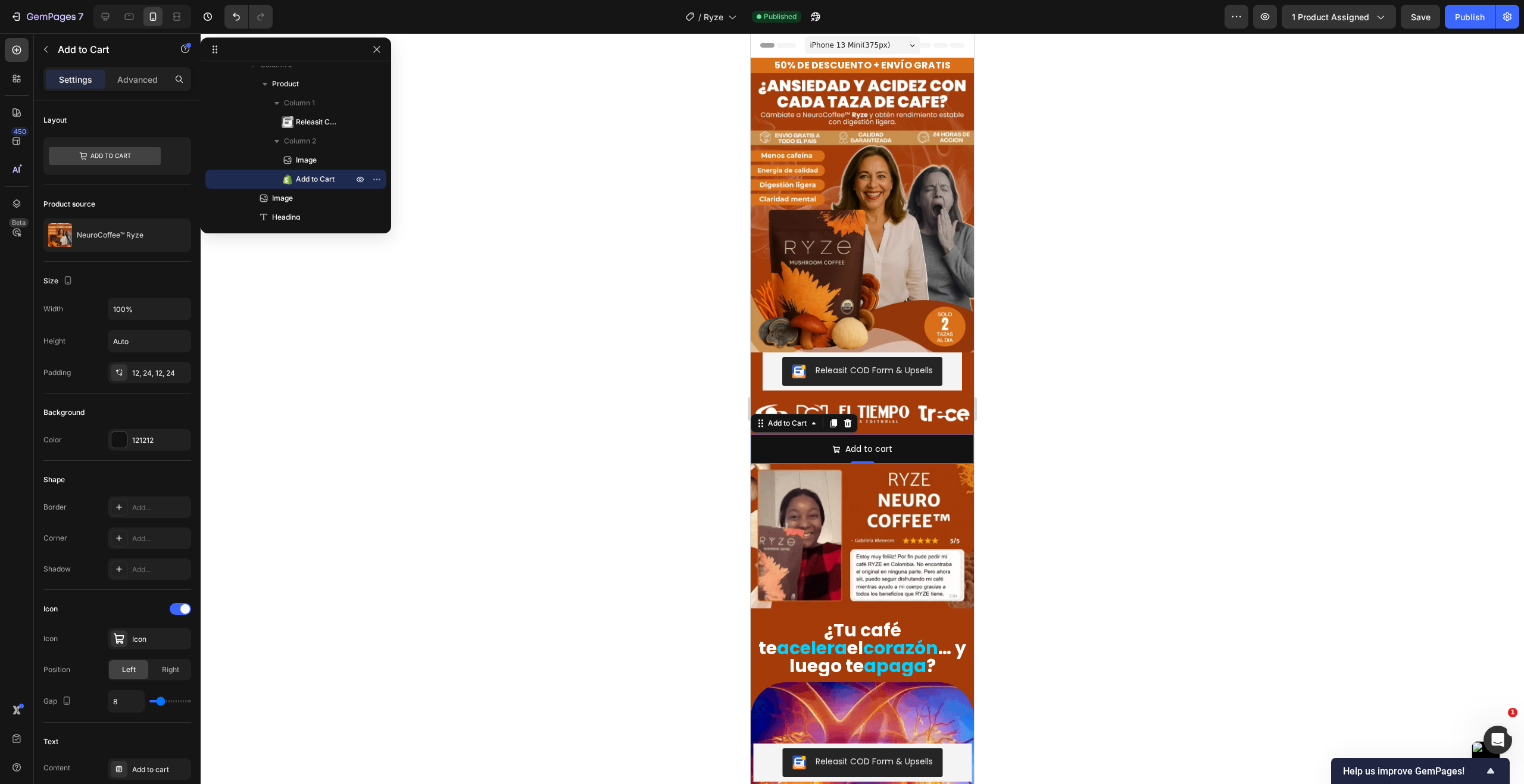
click at [503, 364] on div at bounding box center [862, 408] width 1323 height 750
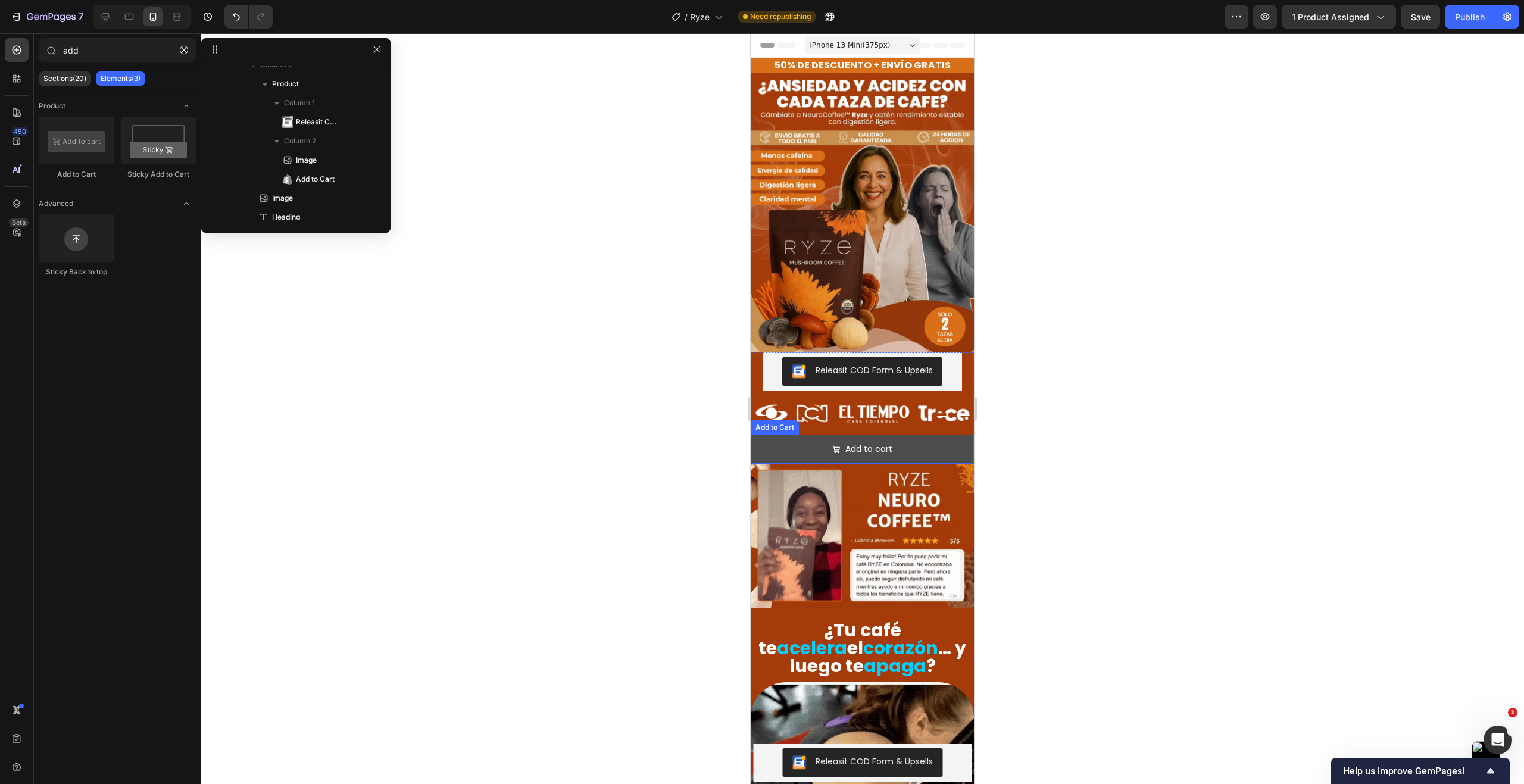
click at [780, 439] on button "Add to cart" at bounding box center [862, 448] width 223 height 29
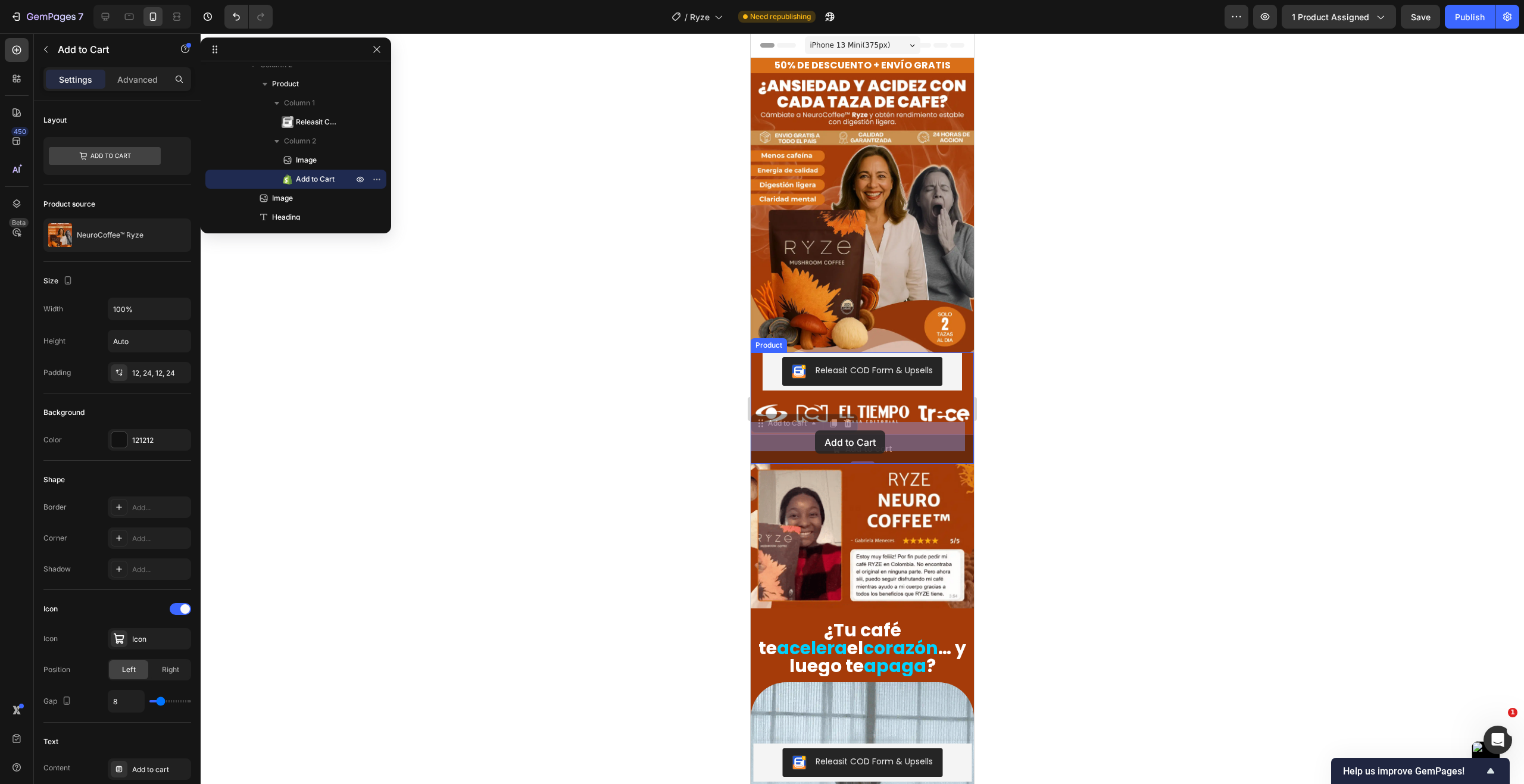
drag, startPoint x: 775, startPoint y: 442, endPoint x: 815, endPoint y: 430, distance: 41.8
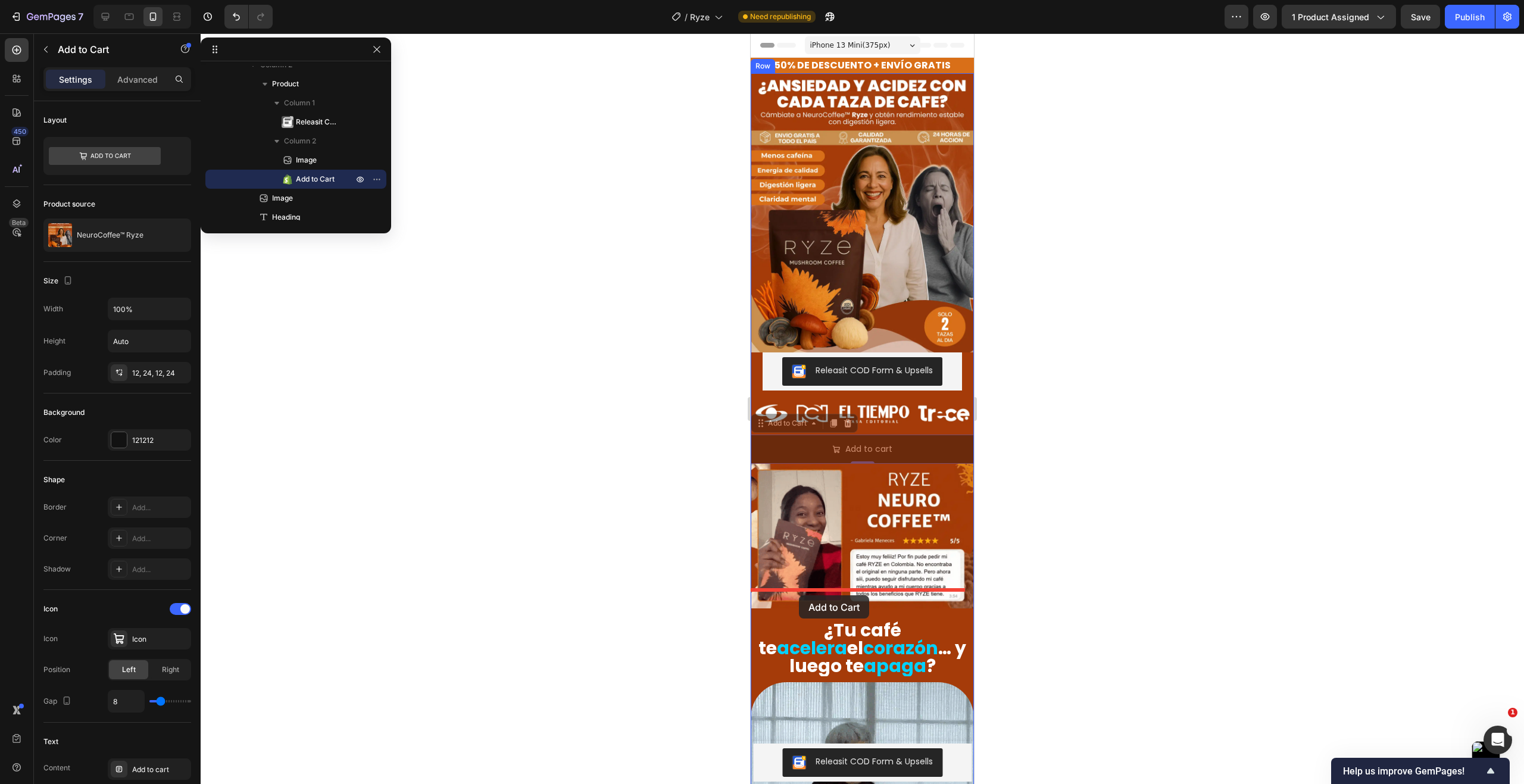
drag, startPoint x: 787, startPoint y: 435, endPoint x: 798, endPoint y: 595, distance: 160.4
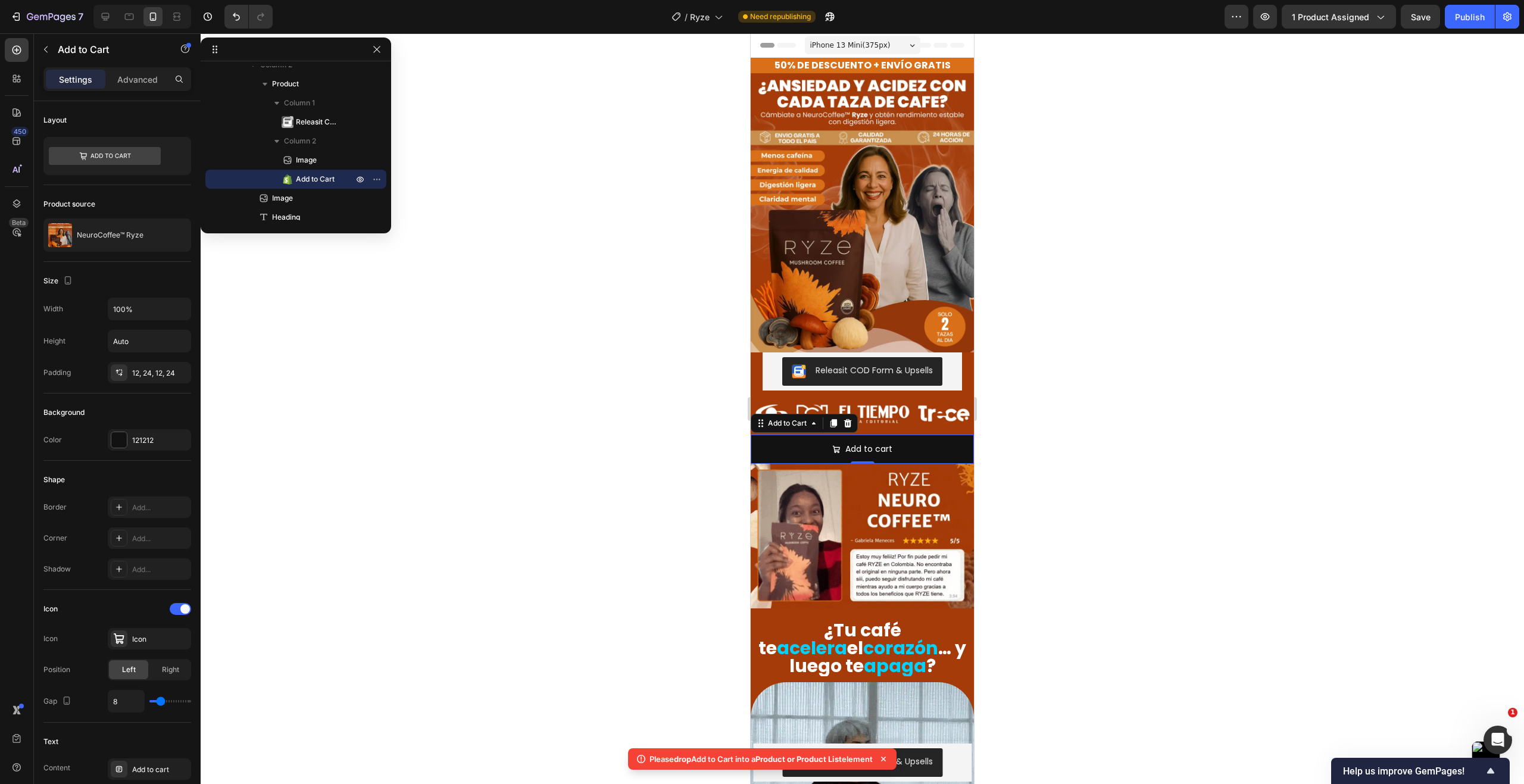
click at [625, 518] on div at bounding box center [862, 408] width 1323 height 750
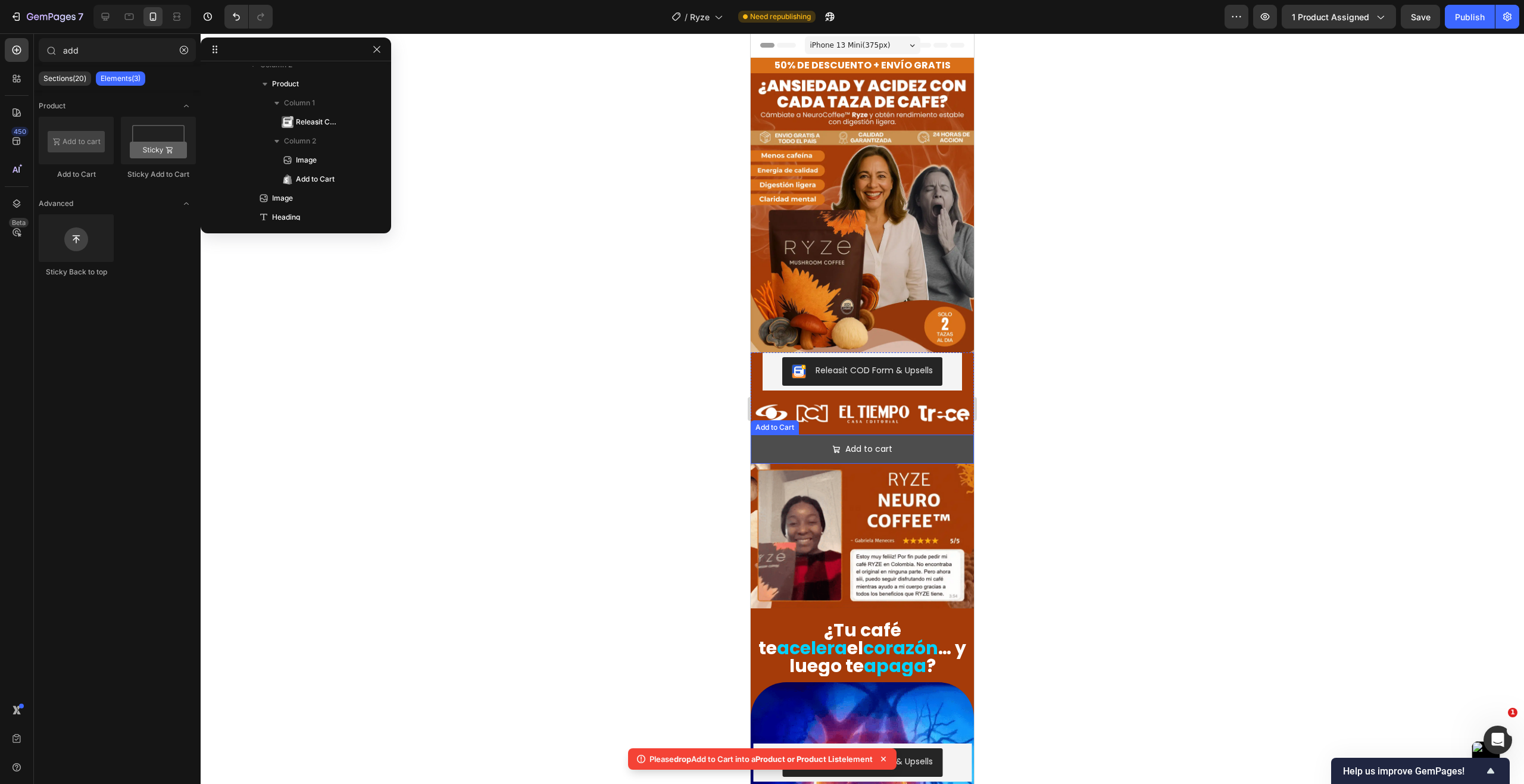
click at [785, 439] on button "Add to cart" at bounding box center [862, 448] width 223 height 29
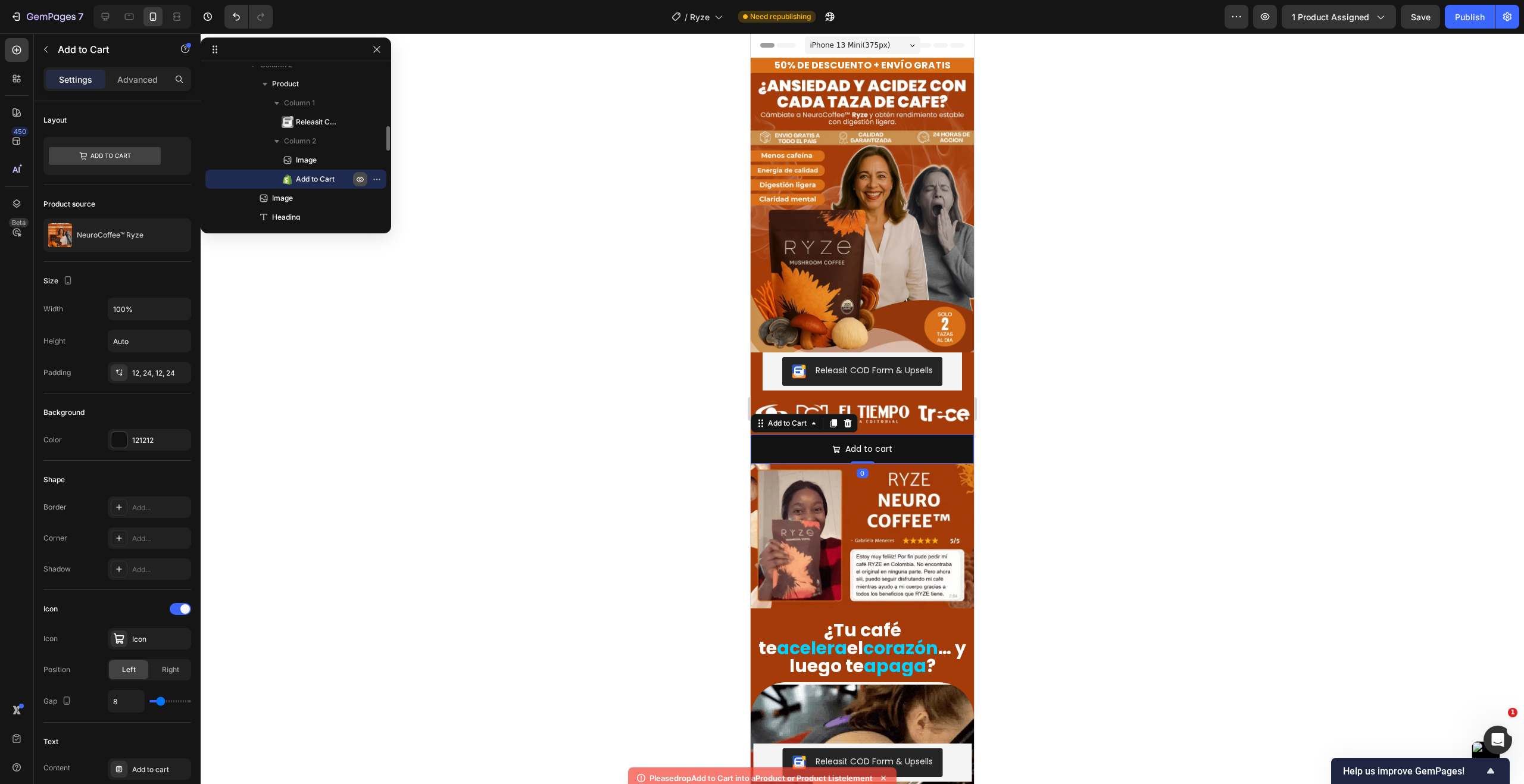
click at [363, 176] on icon "button" at bounding box center [360, 179] width 10 height 10
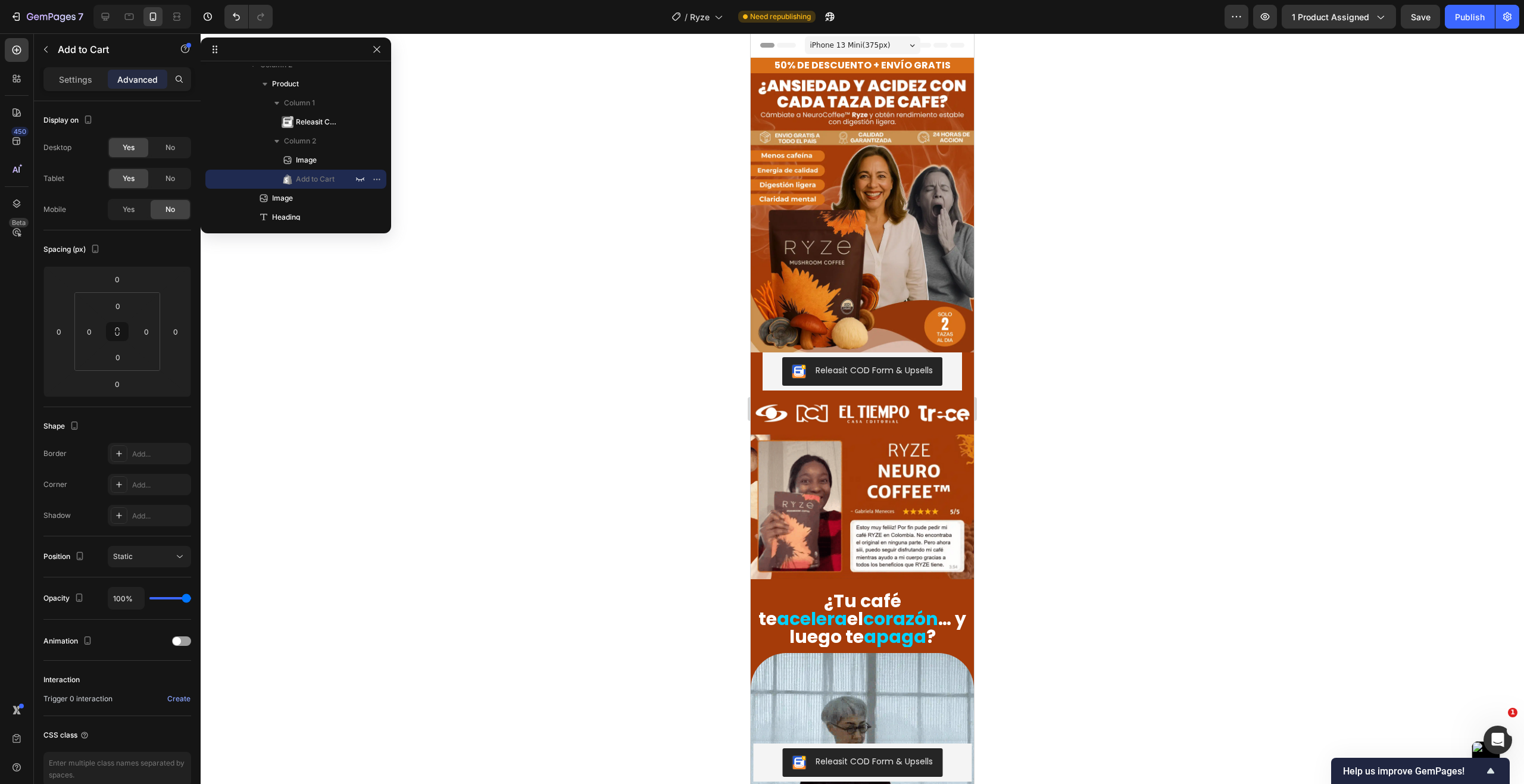
click at [1074, 338] on div at bounding box center [862, 408] width 1323 height 750
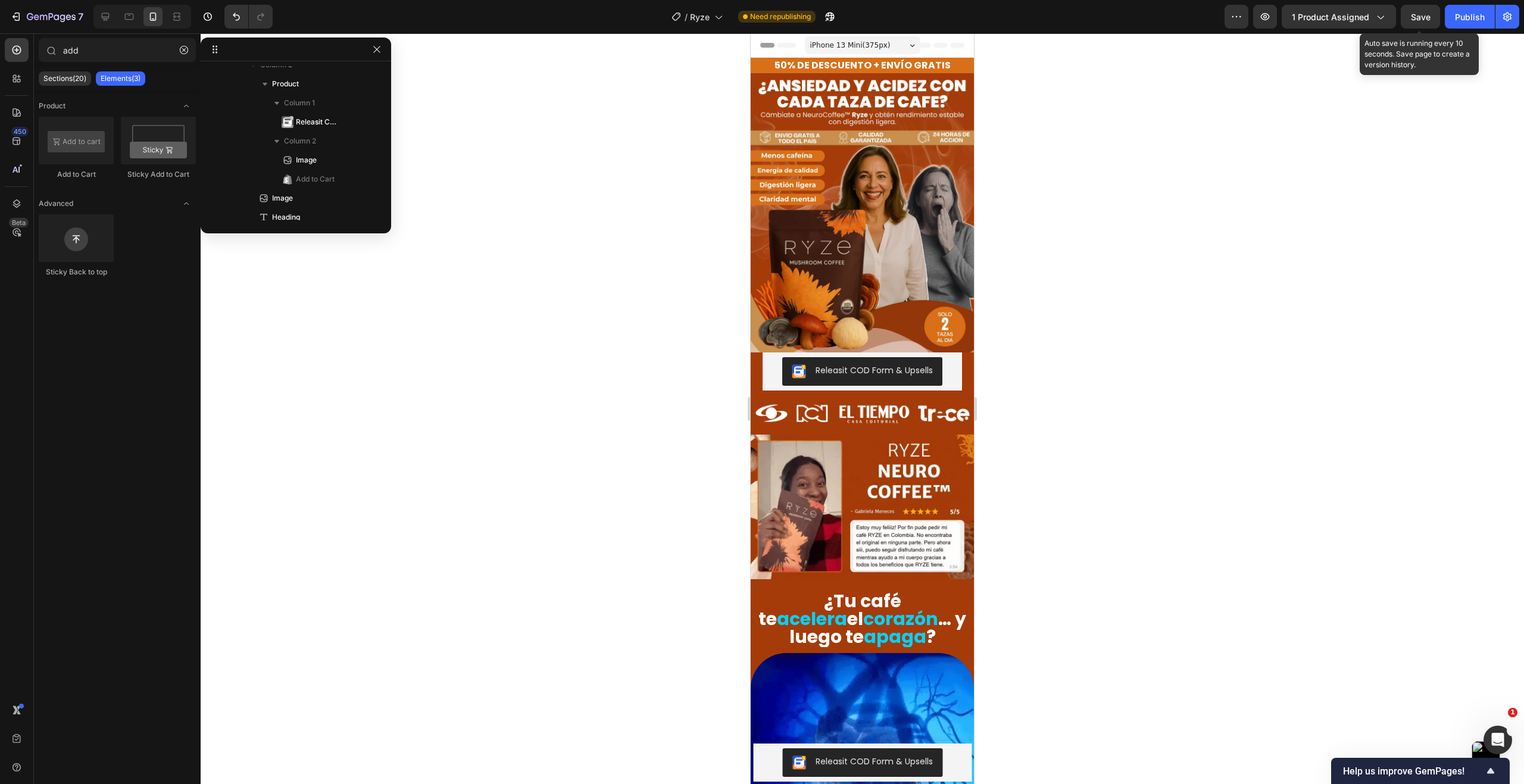
click at [1420, 18] on span "Save" at bounding box center [1420, 17] width 20 height 10
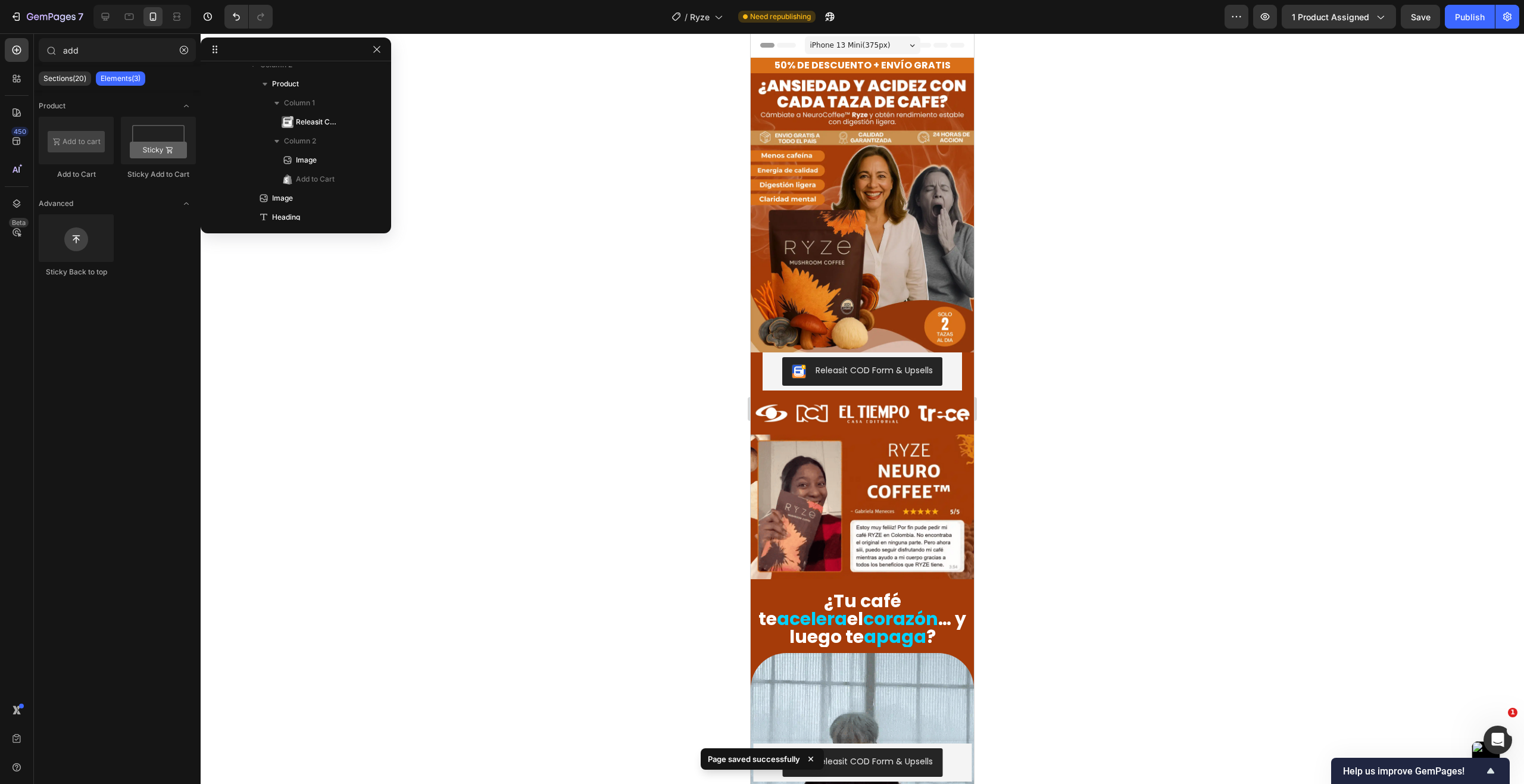
drag, startPoint x: 1477, startPoint y: 16, endPoint x: 1464, endPoint y: 33, distance: 21.4
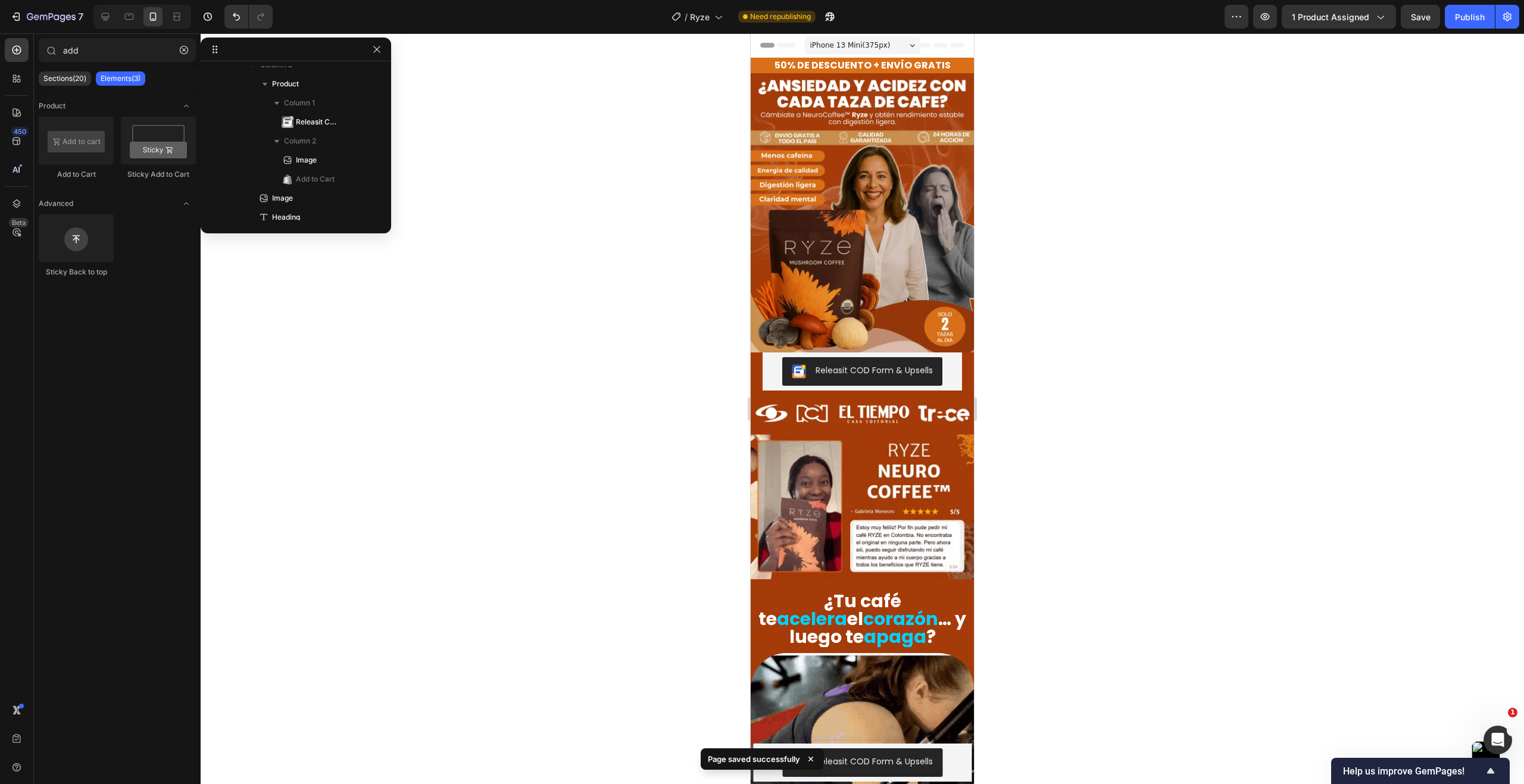
click at [1477, 14] on div "Publish" at bounding box center [1470, 17] width 30 height 13
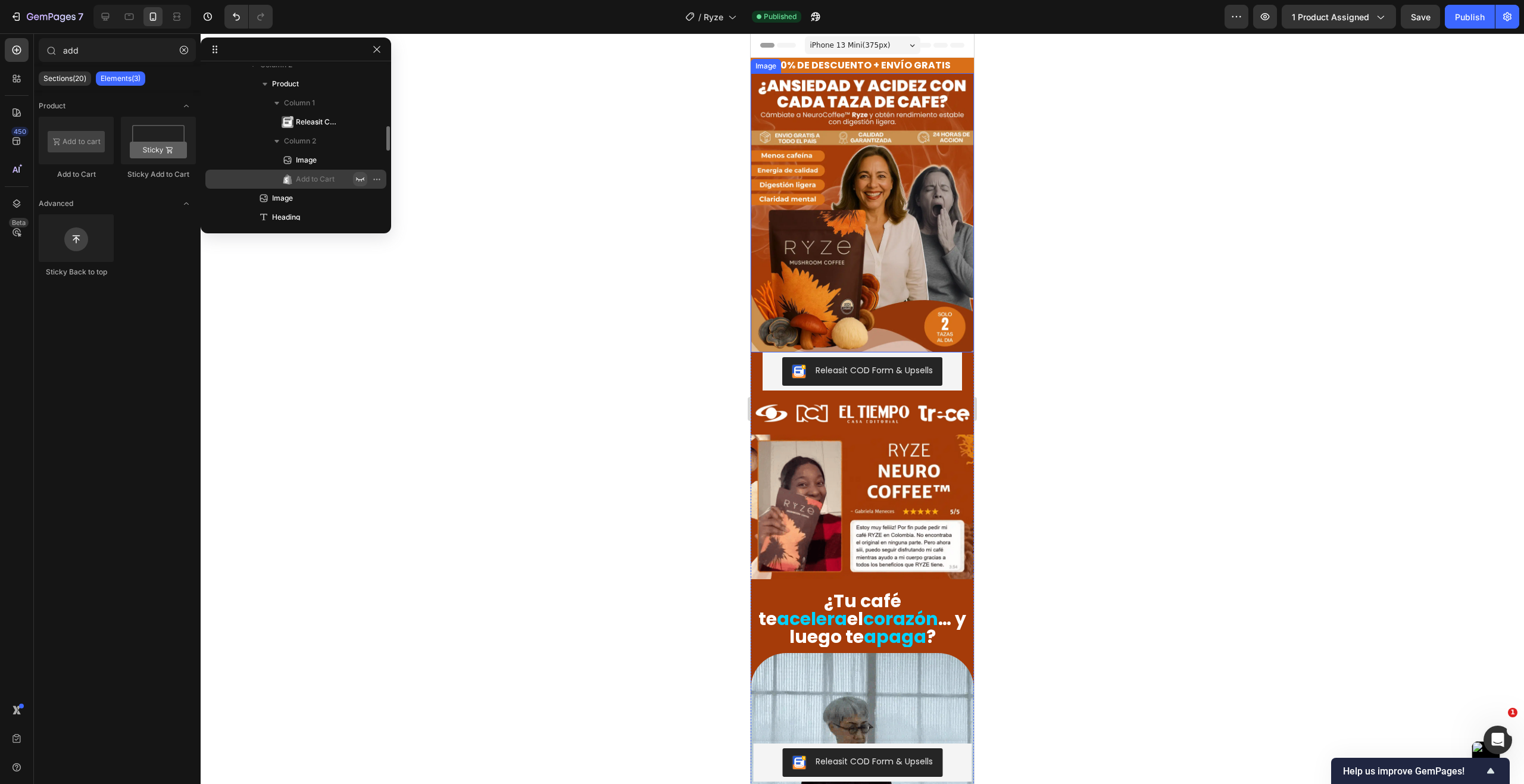
click at [360, 179] on icon "button" at bounding box center [360, 179] width 10 height 10
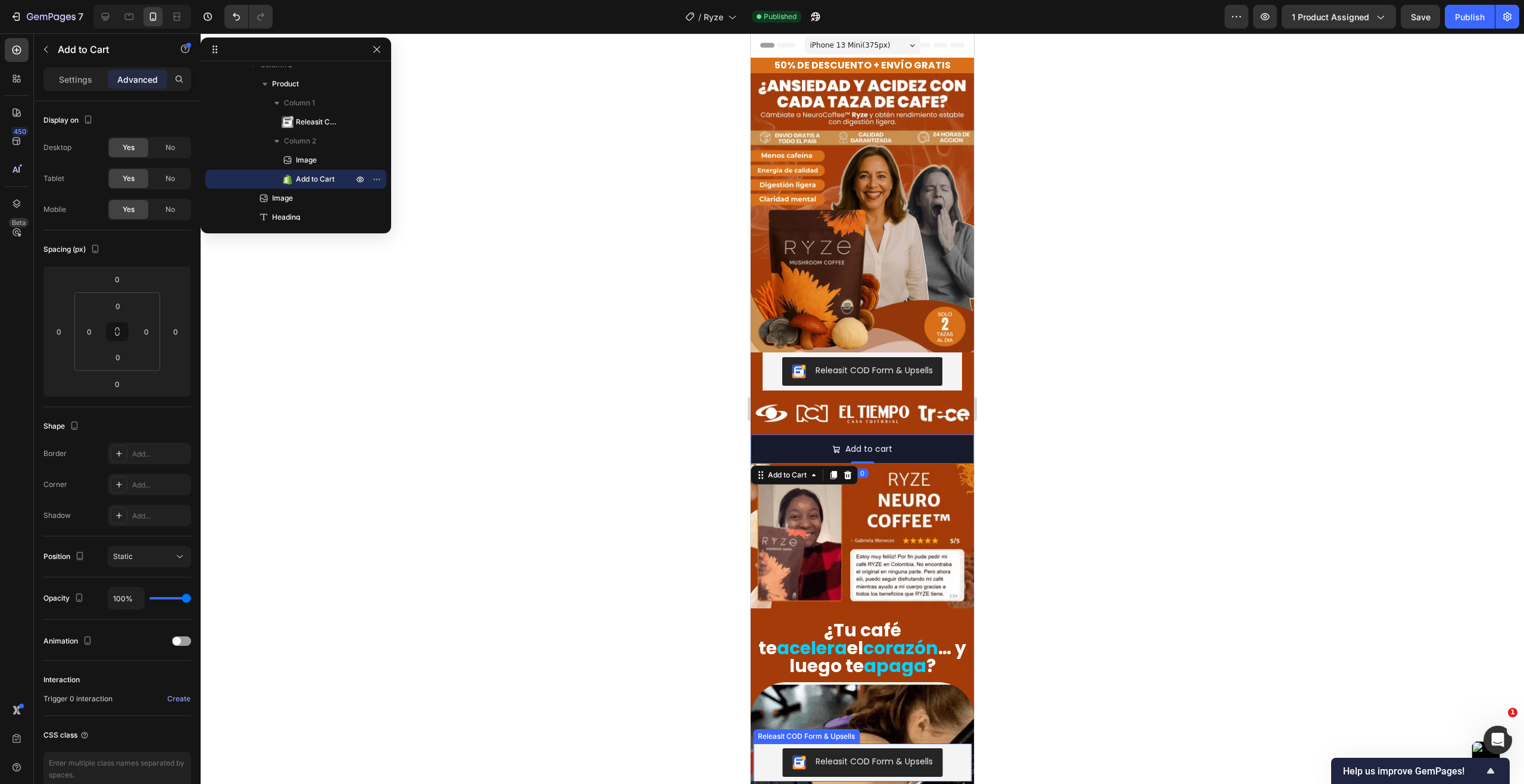
click at [761, 761] on div "Releasit COD Form & Upsells" at bounding box center [862, 762] width 209 height 29
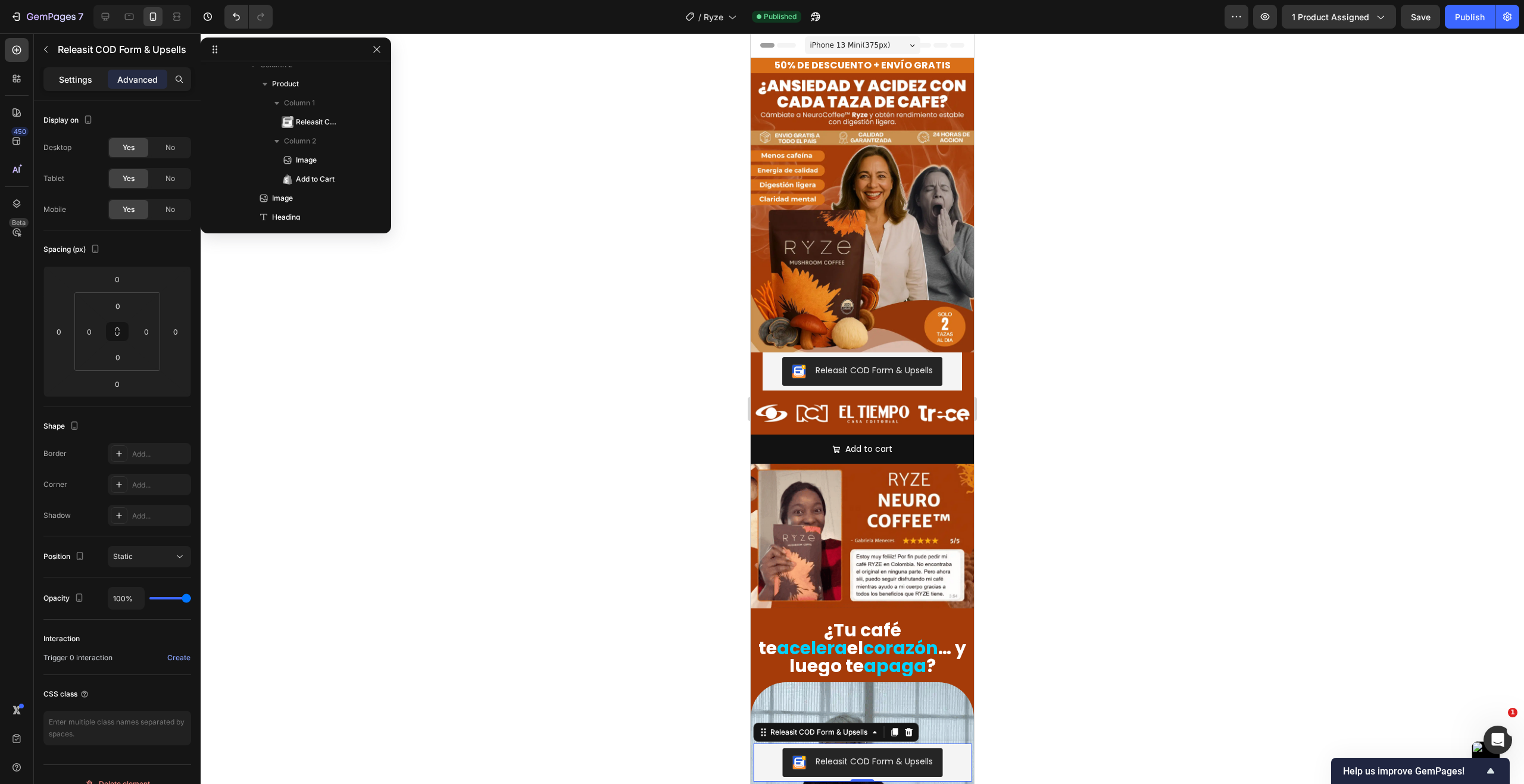
click at [96, 81] on div "Settings" at bounding box center [75, 79] width 59 height 19
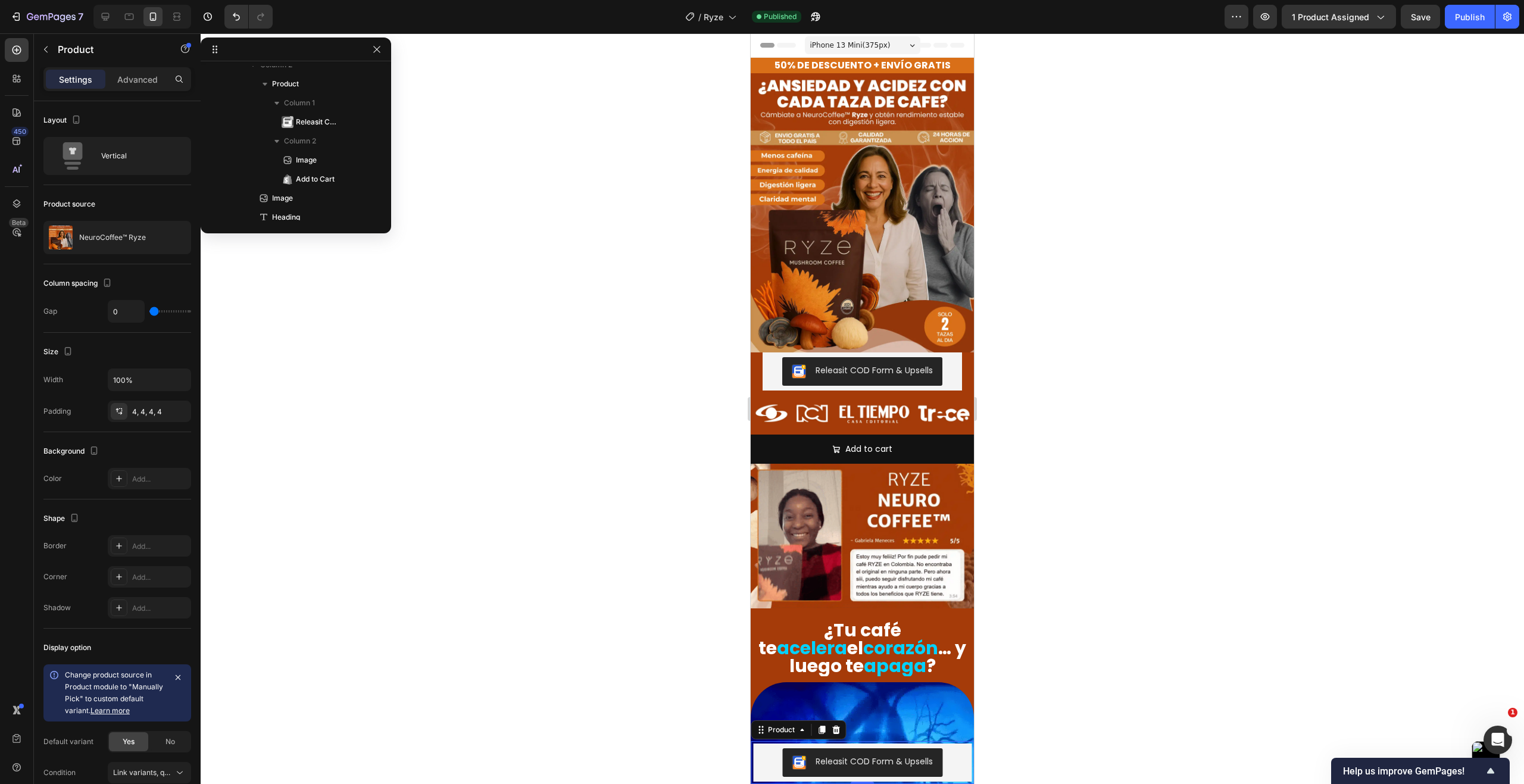
click at [752, 753] on div "Product Images NeuroCoffee™ Ryze Product Title $240.000,00 Product Price Produc…" at bounding box center [862, 762] width 223 height 43
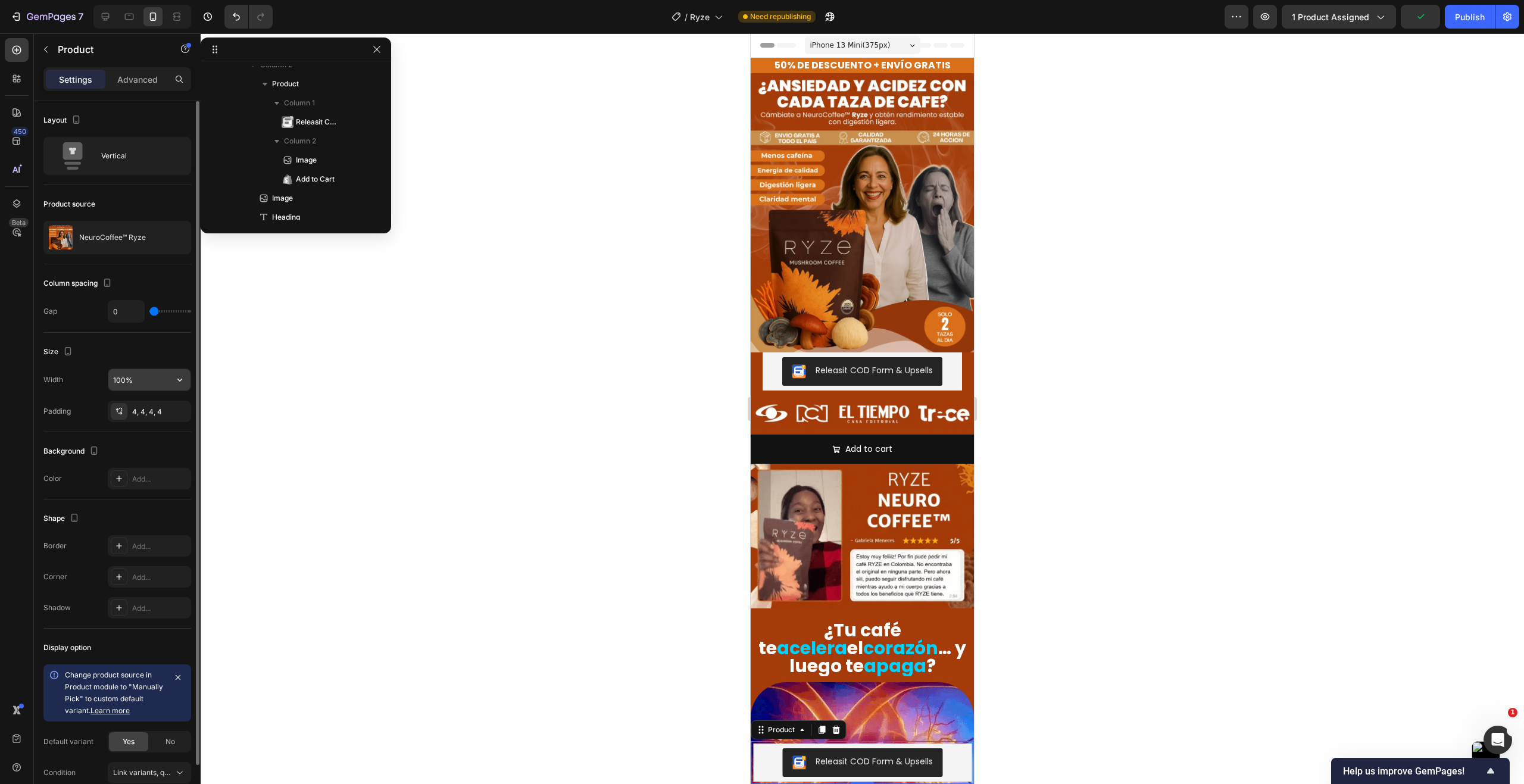
scroll to position [56, 0]
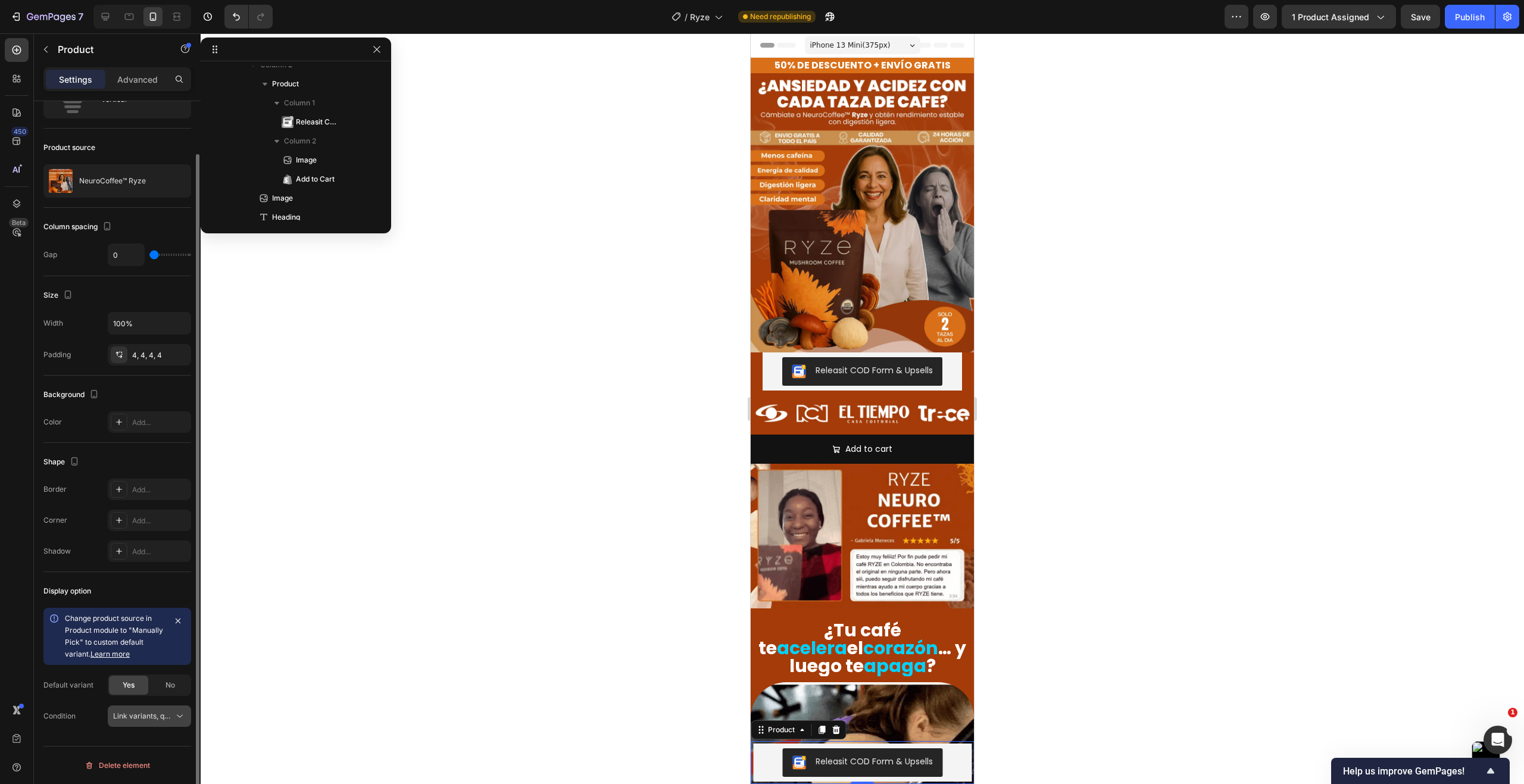
click at [183, 721] on icon at bounding box center [180, 716] width 12 height 12
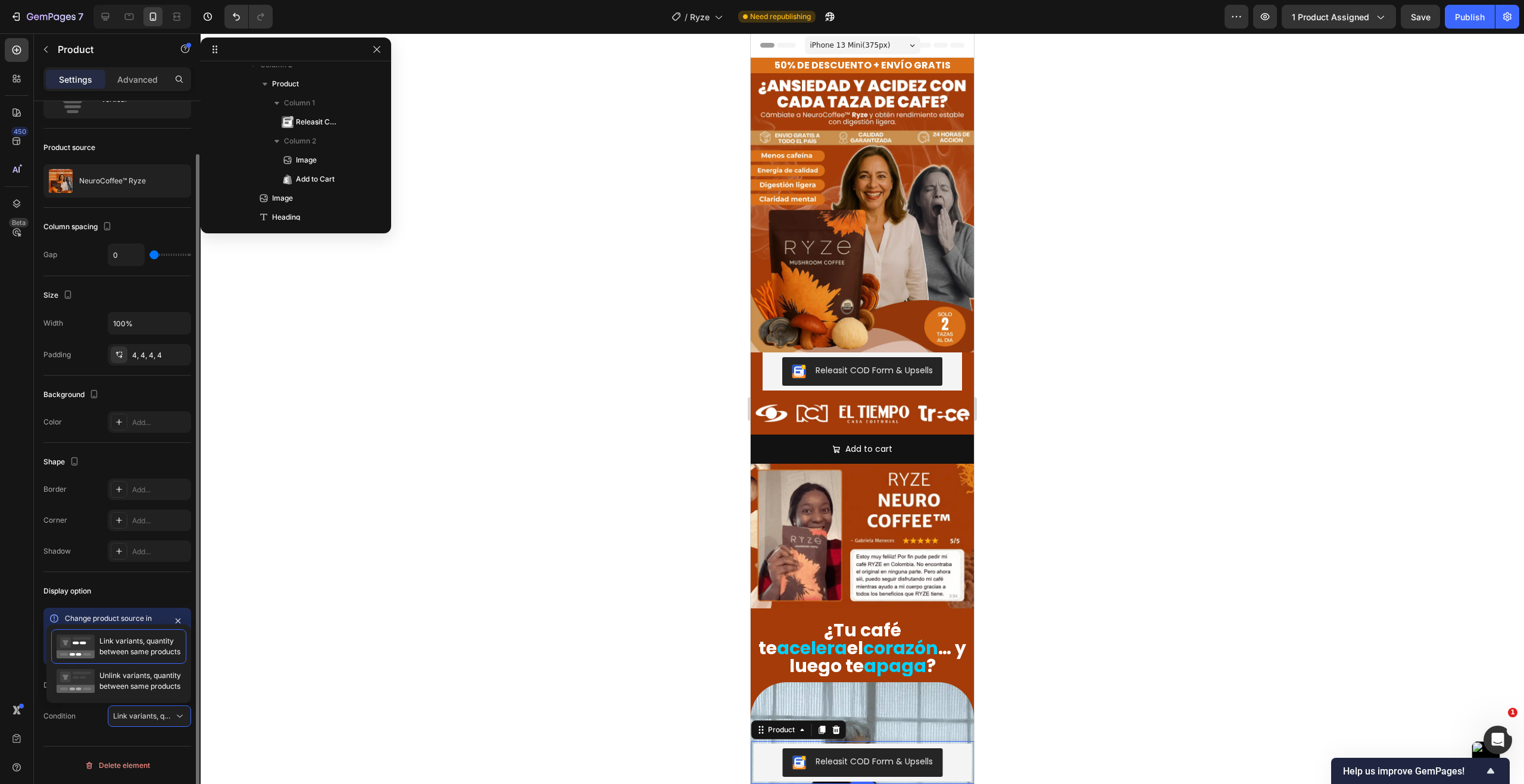
click at [170, 746] on div at bounding box center [117, 746] width 148 height 1
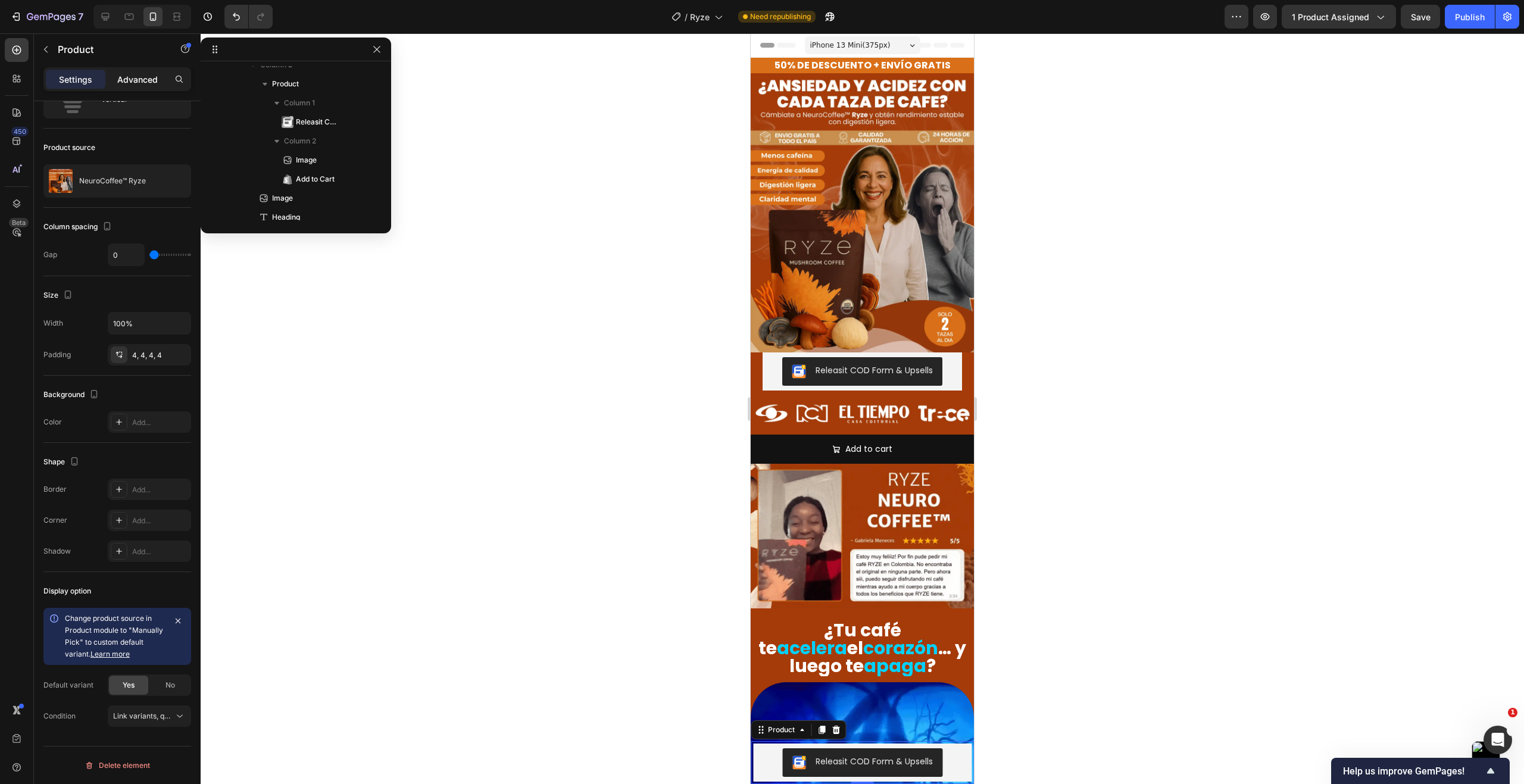
click at [129, 80] on p "Advanced" at bounding box center [137, 79] width 41 height 13
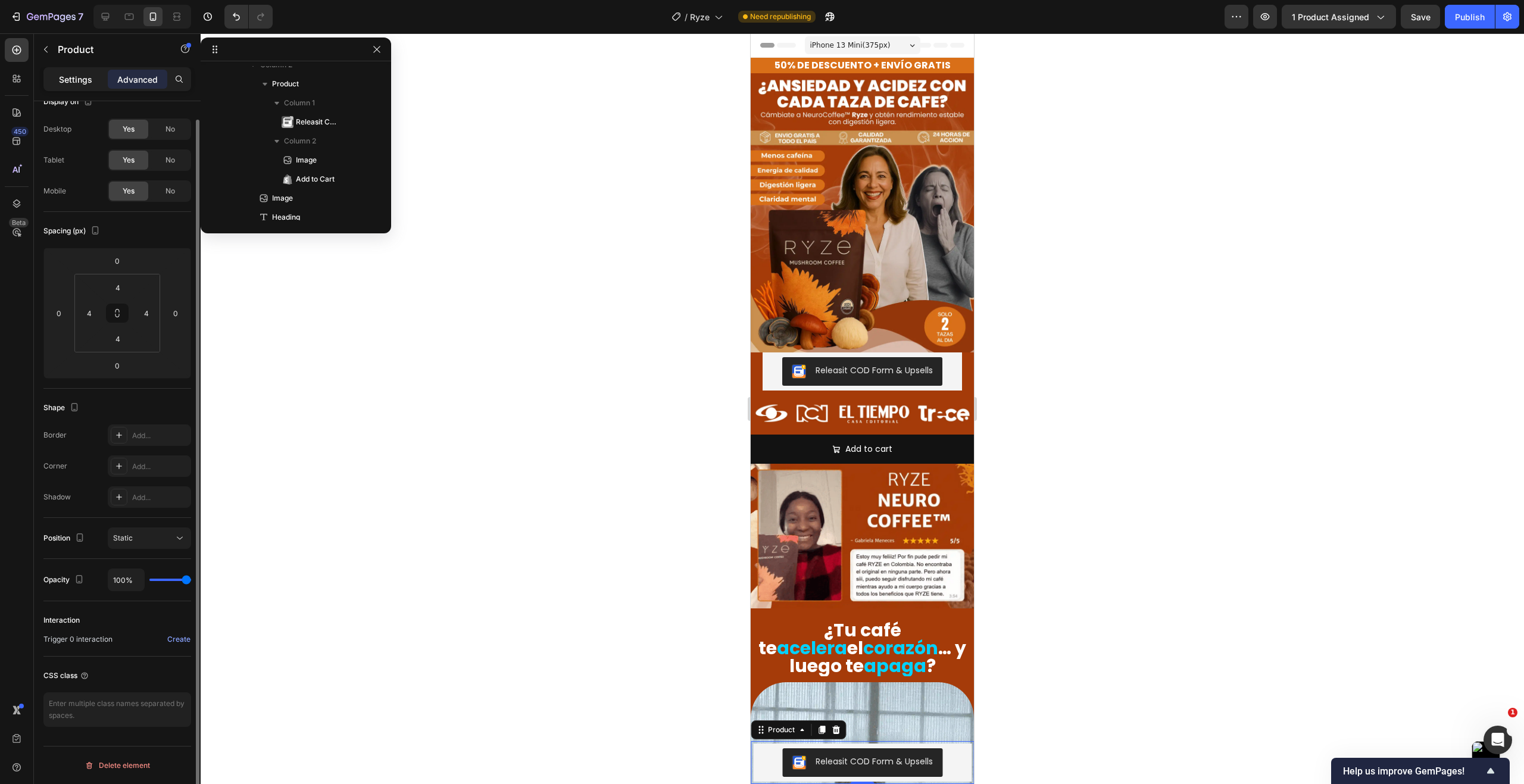
click at [74, 83] on p "Settings" at bounding box center [75, 79] width 33 height 13
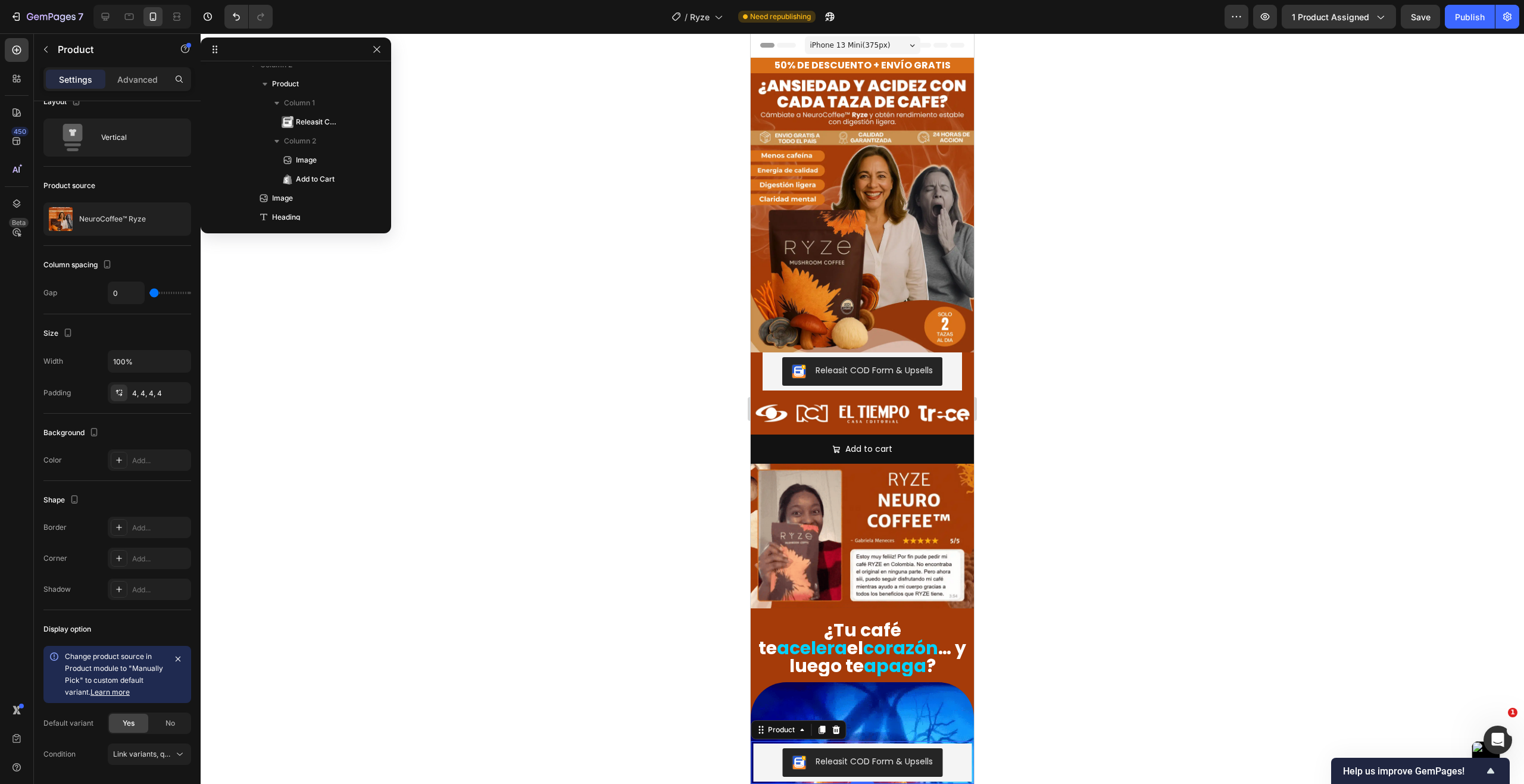
click at [752, 746] on div "Product Images NeuroCoffee™ Ryze Product Title $240.000,00 Product Price Produc…" at bounding box center [862, 762] width 223 height 43
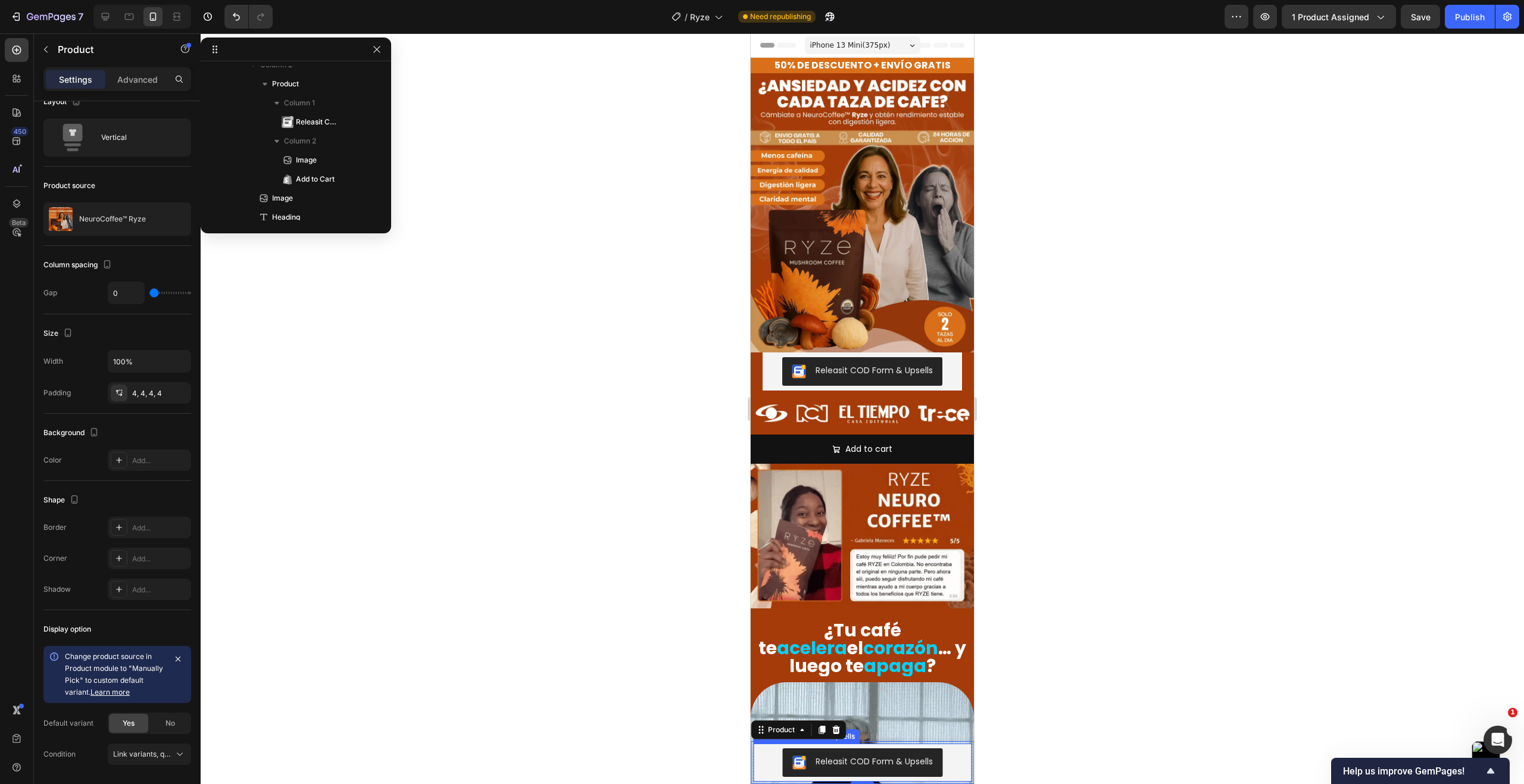
scroll to position [0, 0]
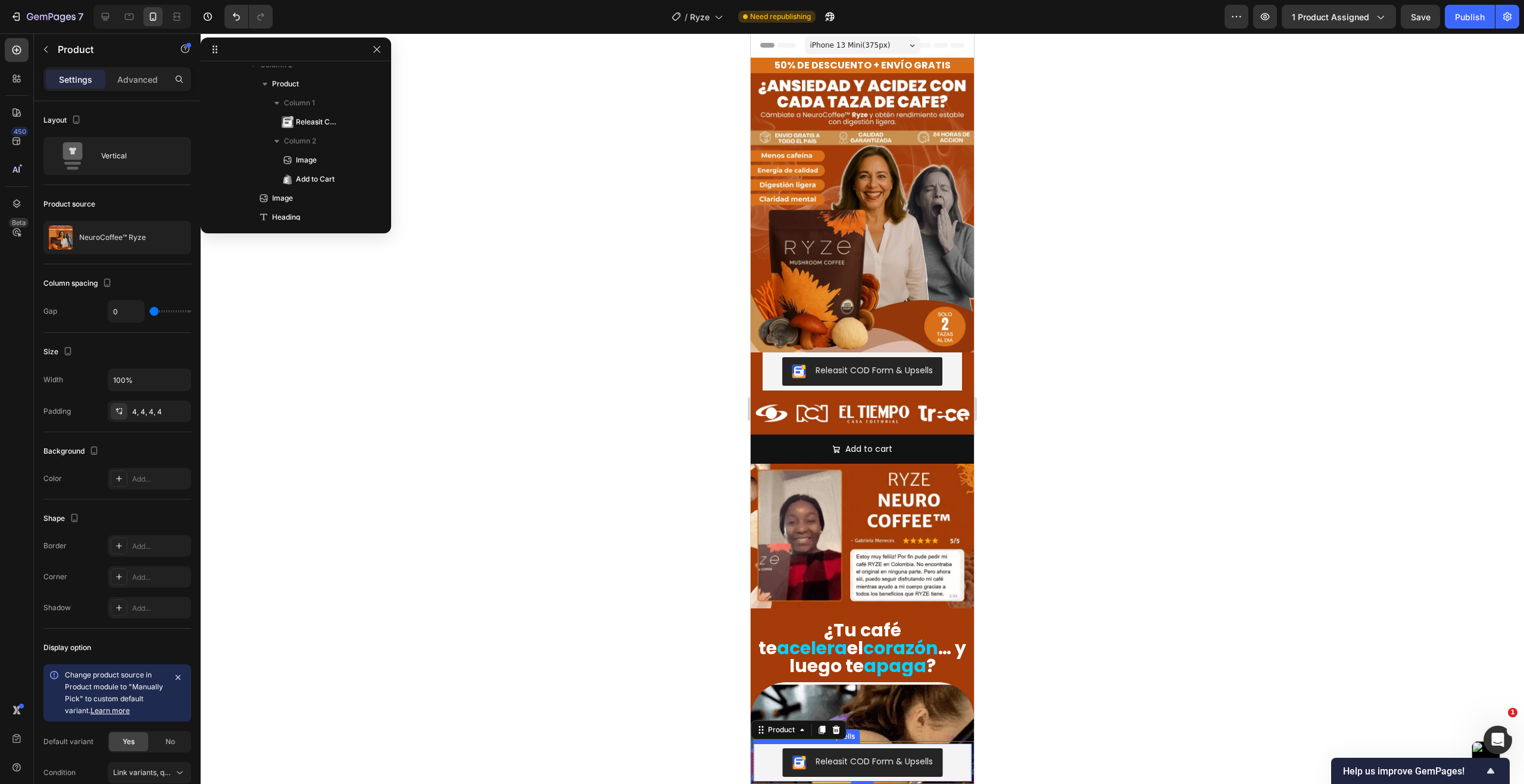
click at [762, 741] on div "Product Images NeuroCoffee™ Ryze Product Title $240.000,00 Product Price Produc…" at bounding box center [862, 762] width 223 height 43
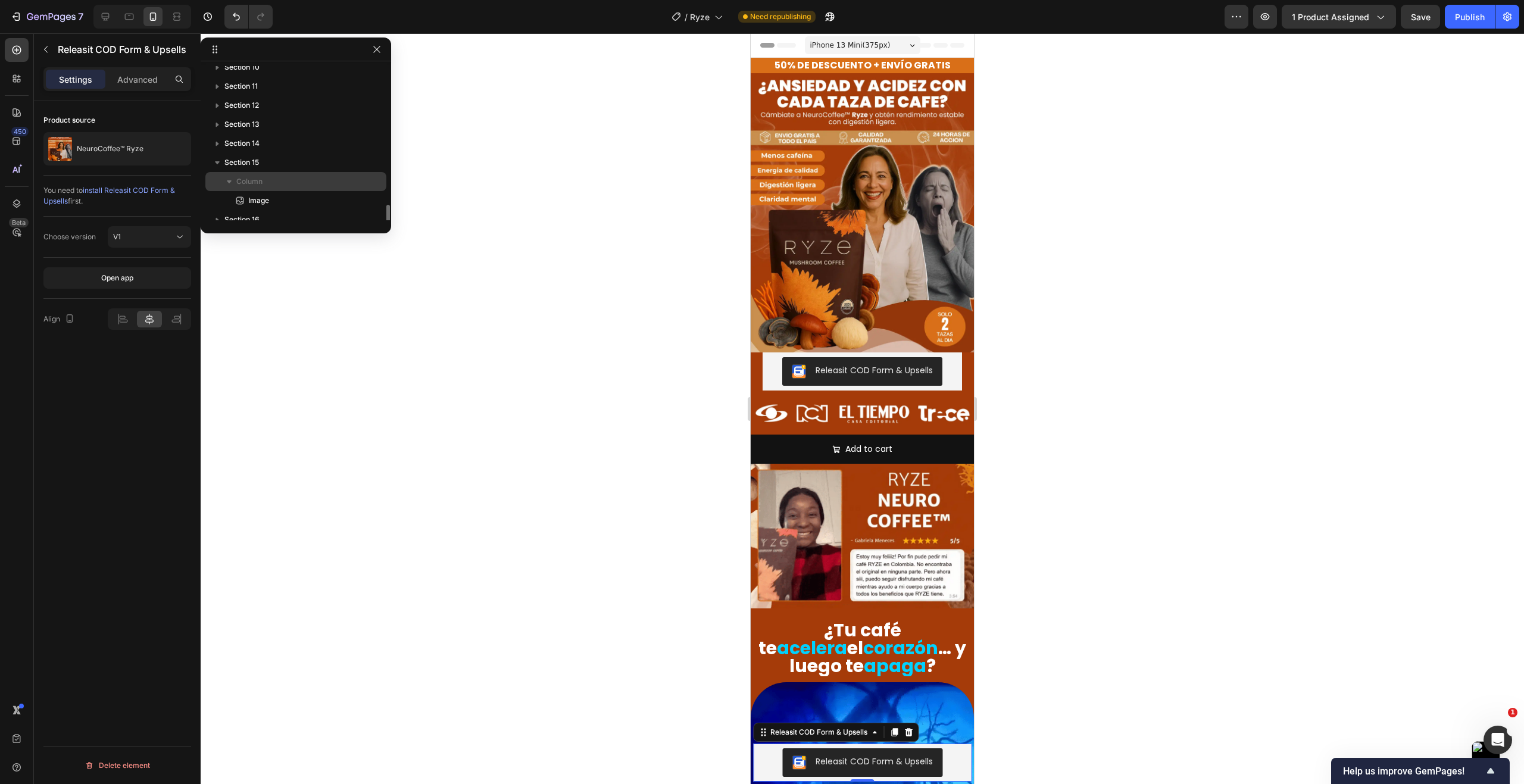
scroll to position [798, 0]
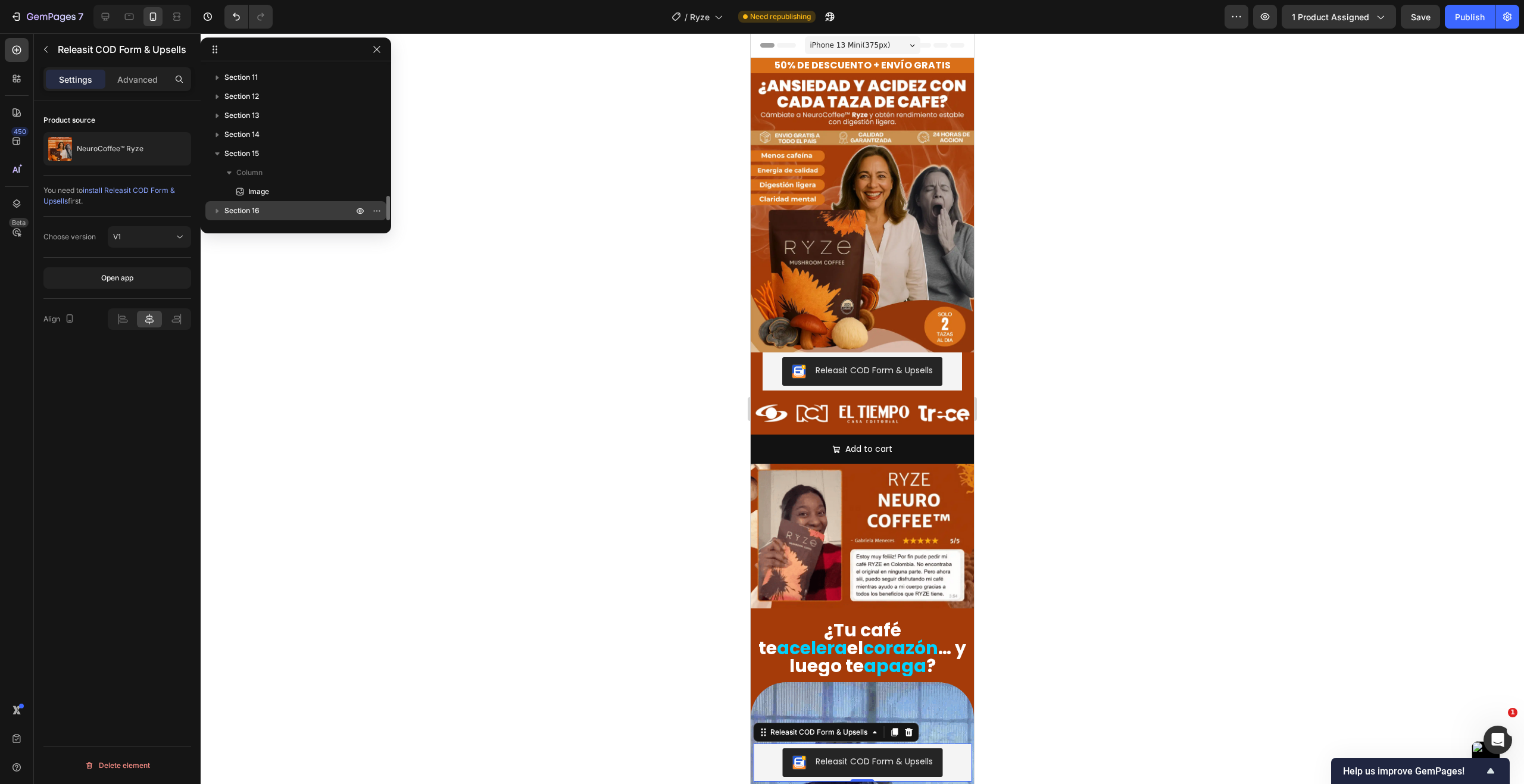
click at [268, 207] on p "Section 16" at bounding box center [290, 211] width 131 height 12
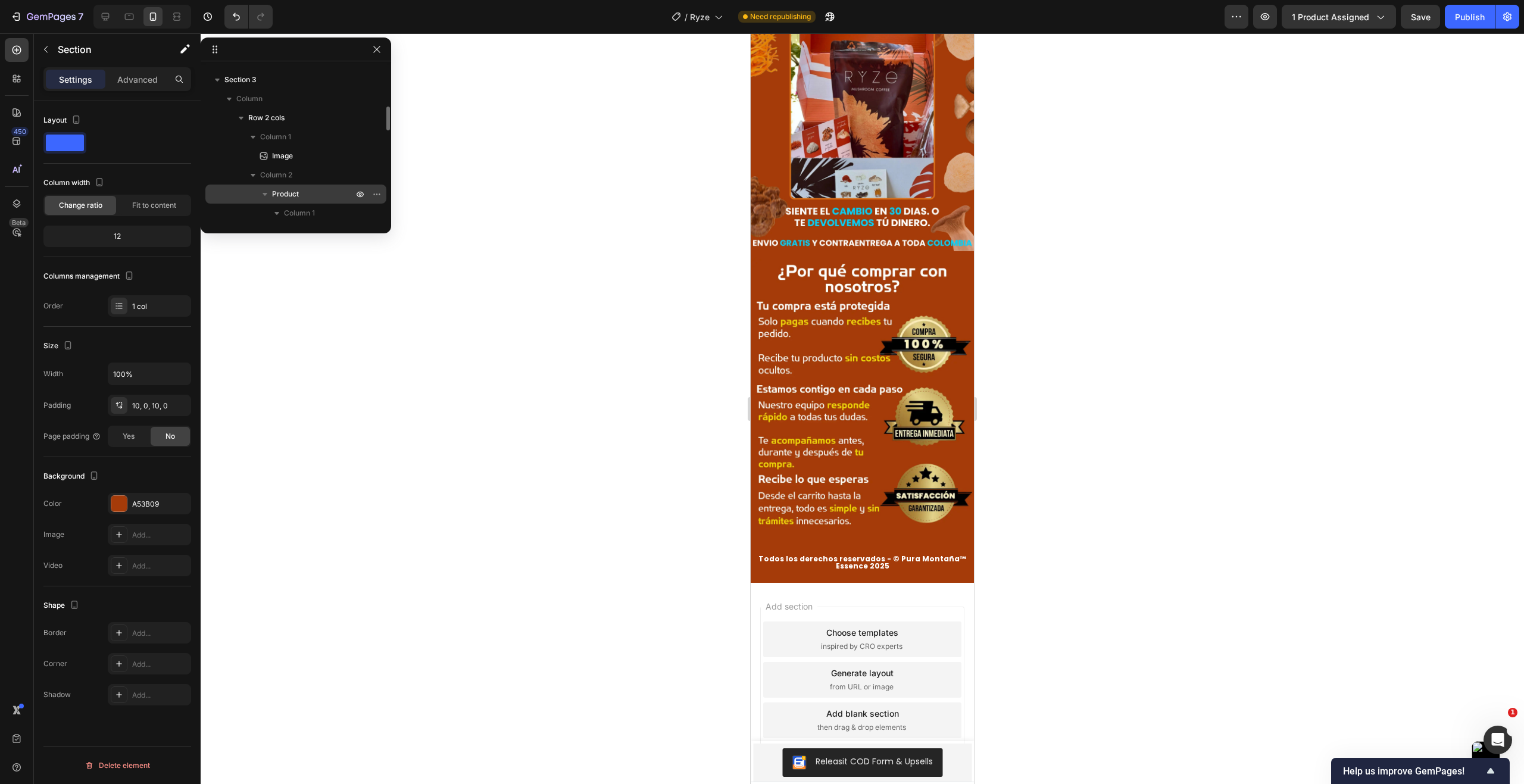
scroll to position [0, 0]
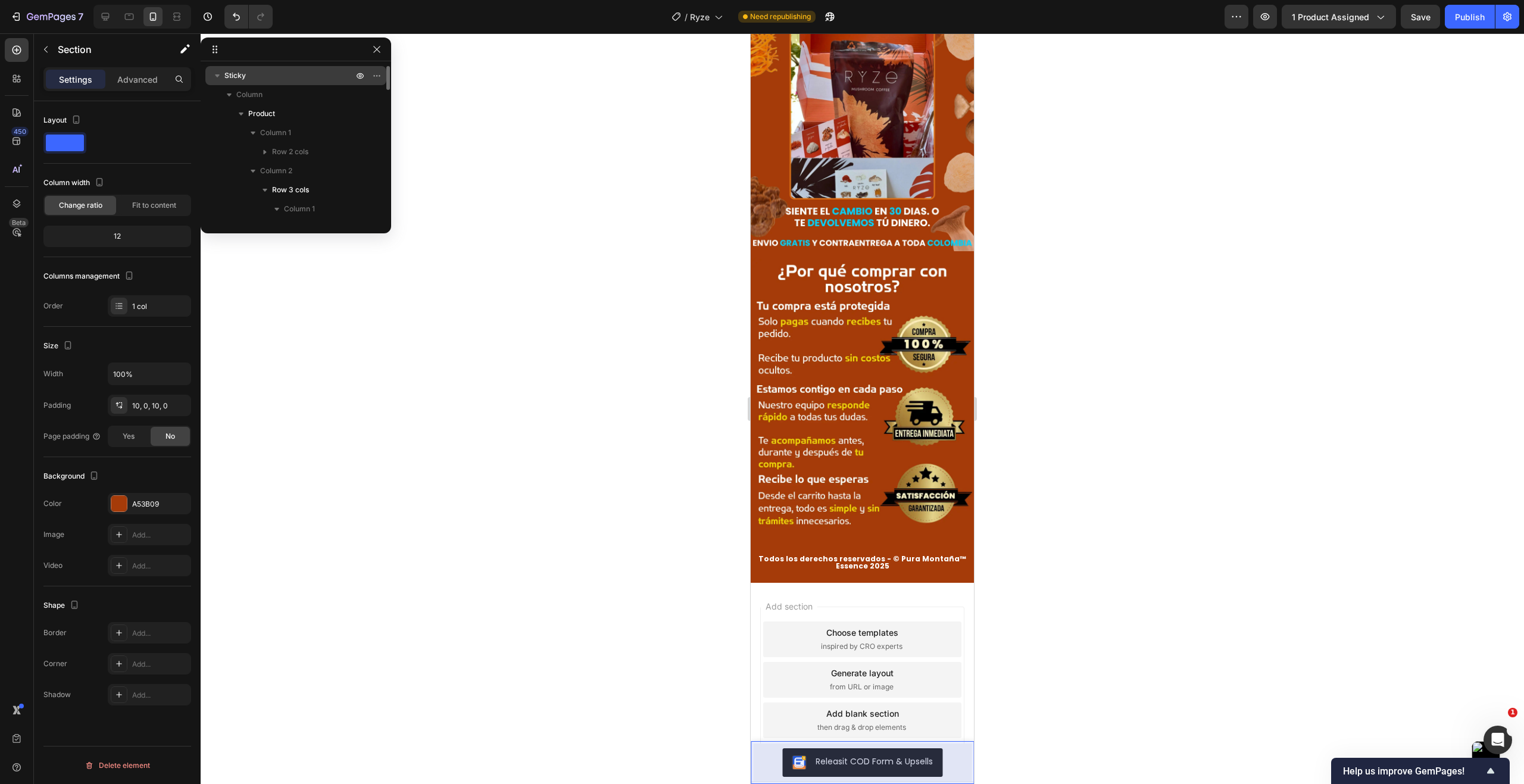
click at [262, 77] on p "Sticky" at bounding box center [290, 76] width 131 height 12
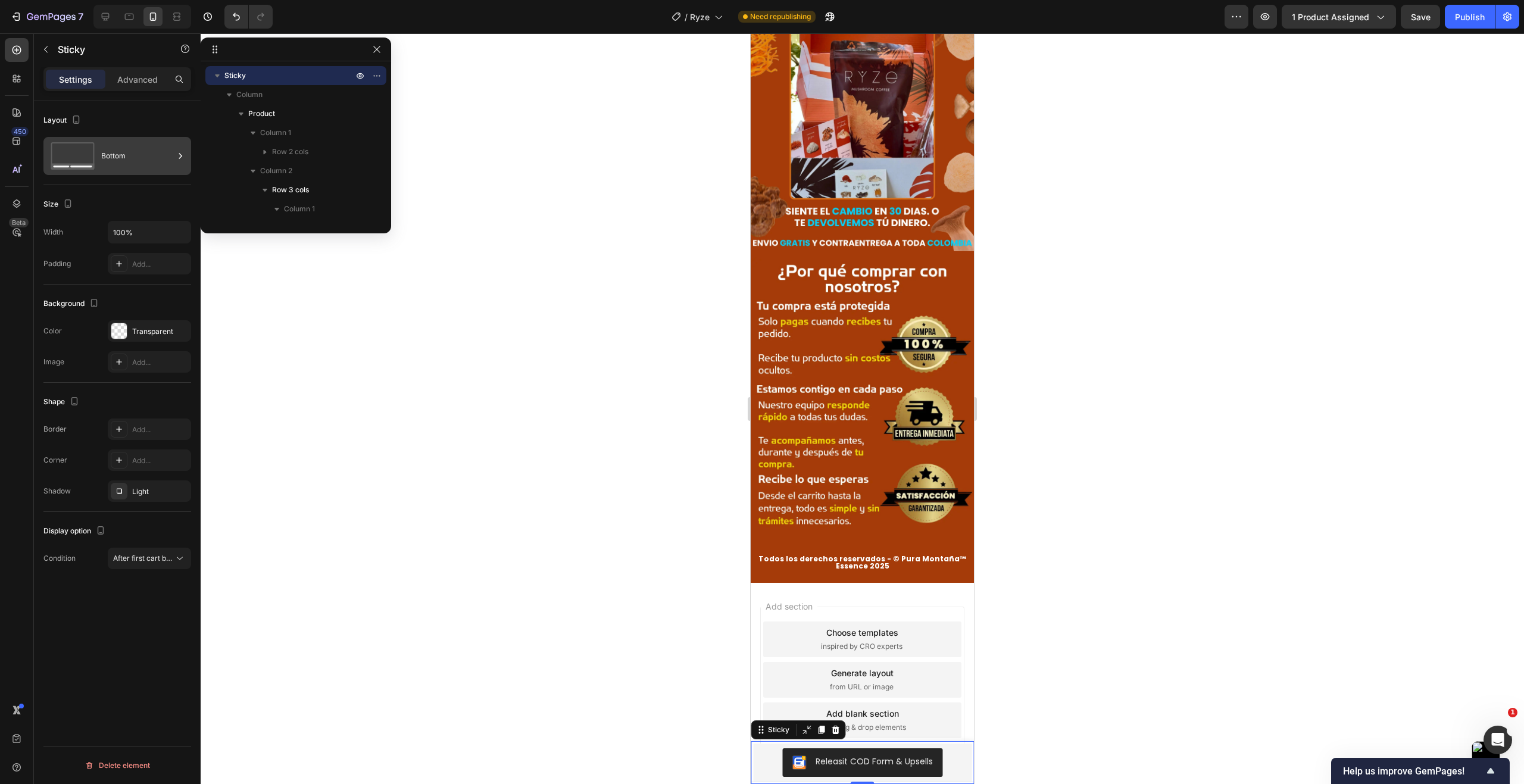
click at [128, 158] on div "Bottom" at bounding box center [137, 155] width 73 height 27
click at [136, 125] on div "Layout" at bounding box center [117, 119] width 148 height 19
click at [160, 557] on span "After first cart button" at bounding box center [149, 558] width 71 height 9
click at [120, 647] on div "Layout Bottom Size Width 100% Padding Add... Background The changes might be hi…" at bounding box center [117, 460] width 167 height 716
click at [110, 159] on div "Bottom" at bounding box center [137, 155] width 73 height 27
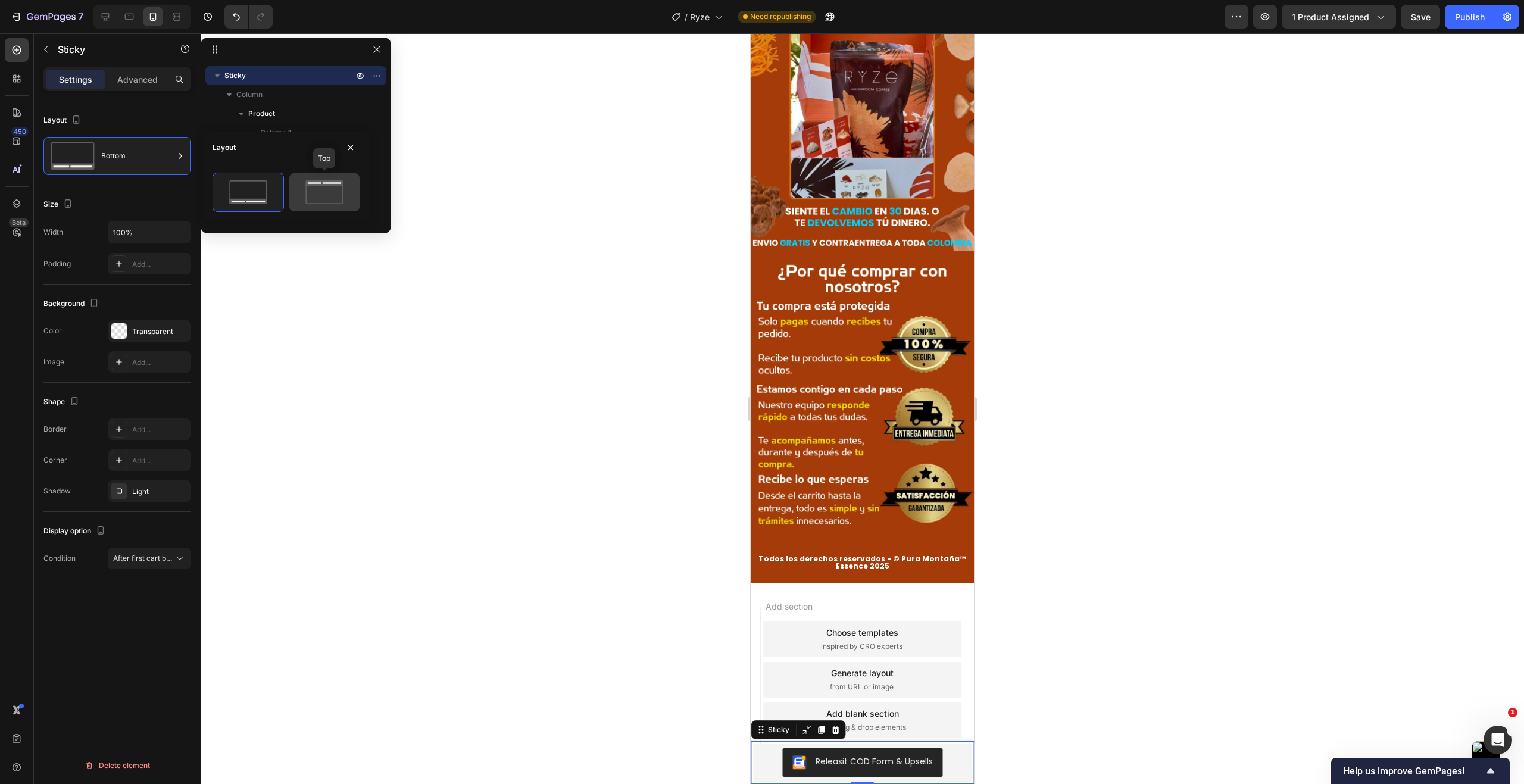
click at [320, 182] on icon at bounding box center [324, 182] width 38 height 5
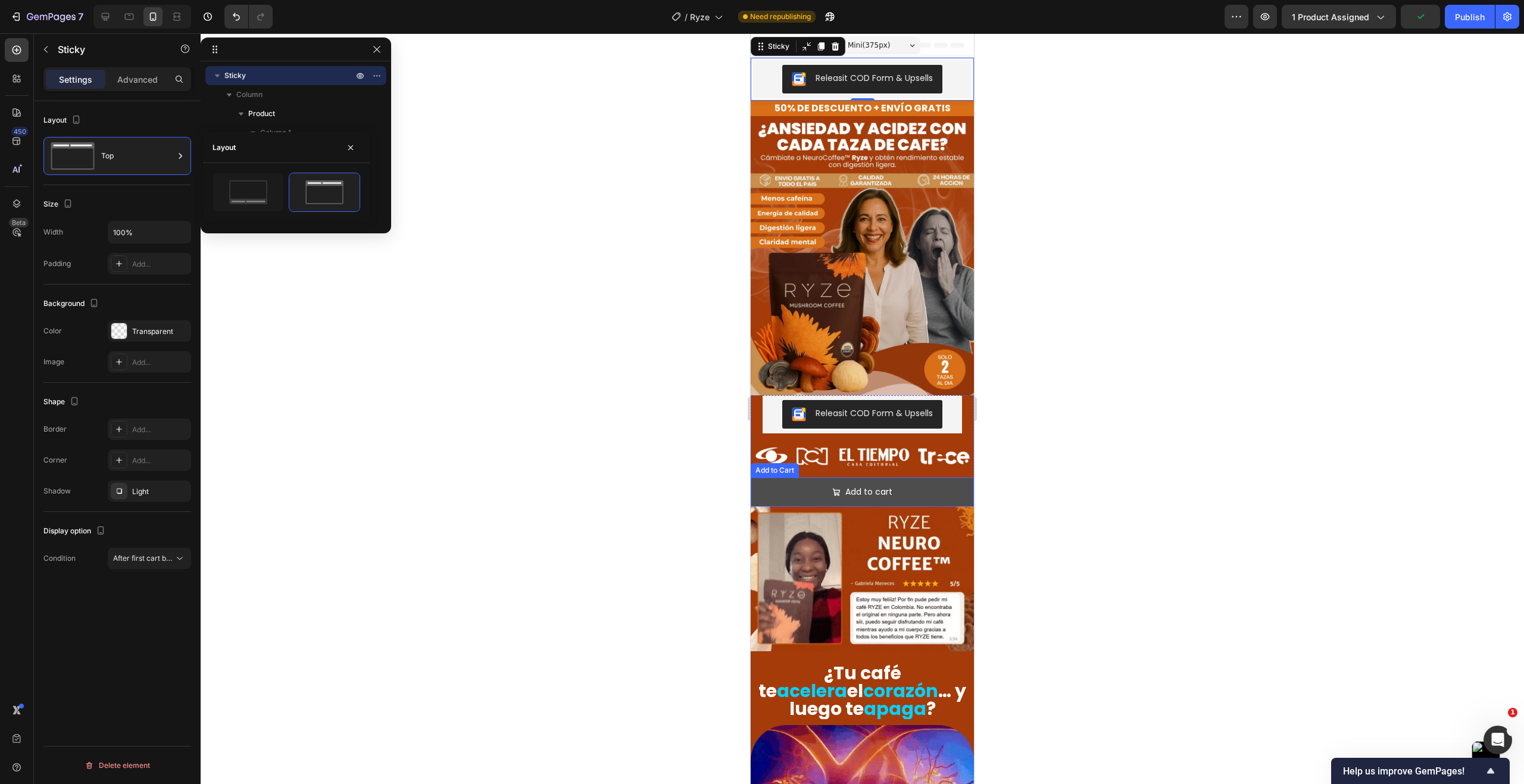
click at [898, 478] on button "Add to cart" at bounding box center [862, 492] width 223 height 29
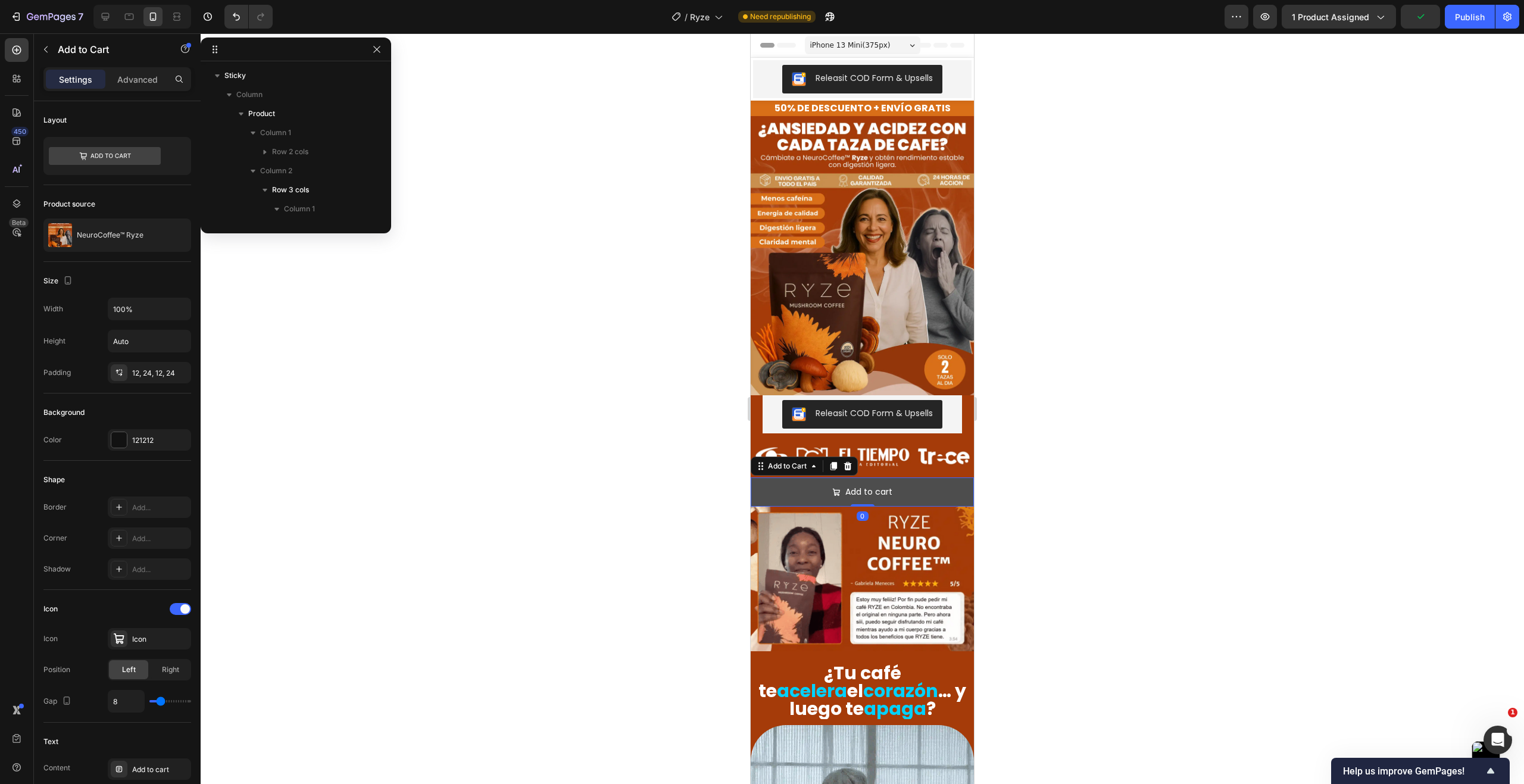
scroll to position [411, 0]
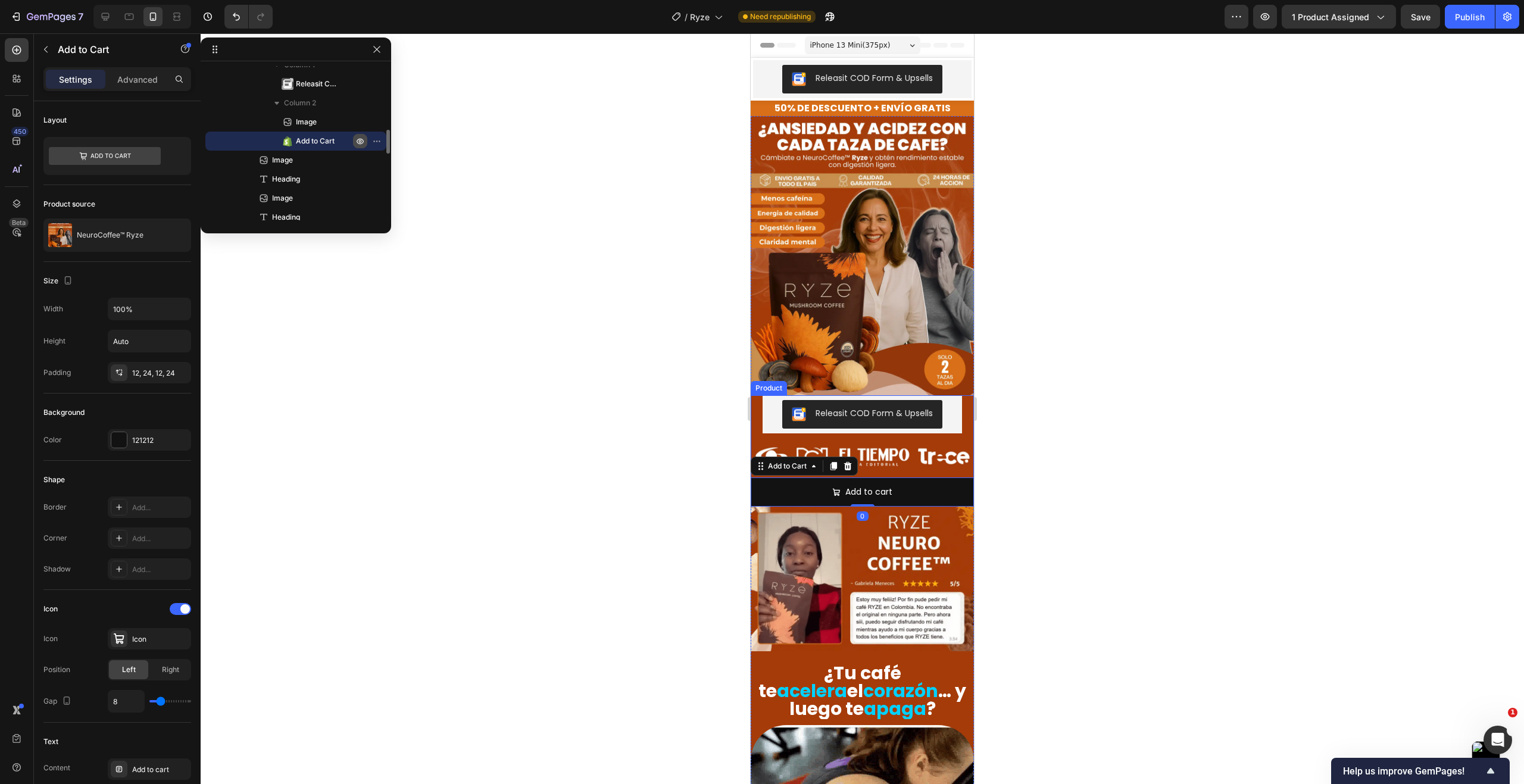
click at [360, 144] on icon "button" at bounding box center [361, 142] width 8 height 6
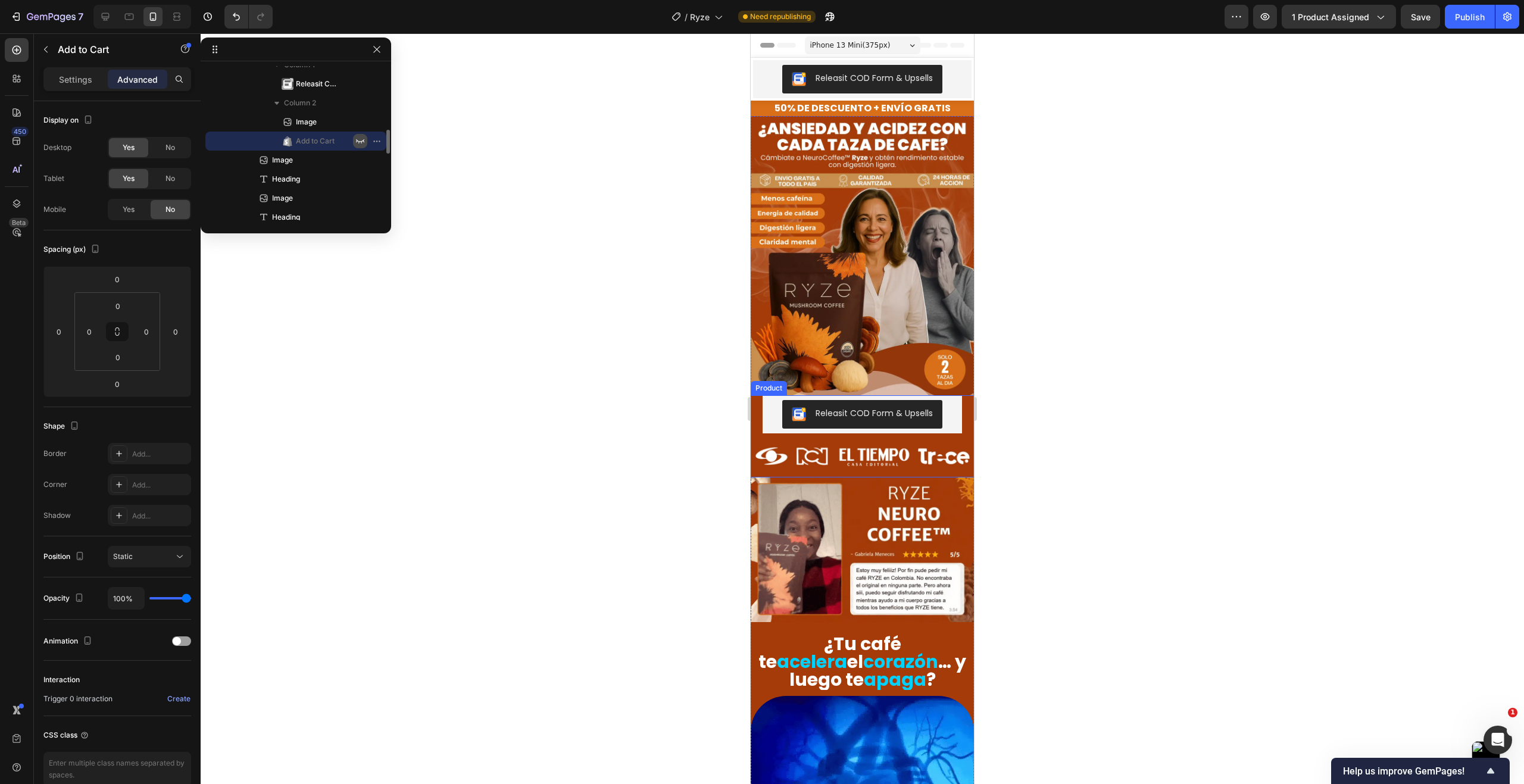
click at [601, 218] on div at bounding box center [862, 408] width 1323 height 750
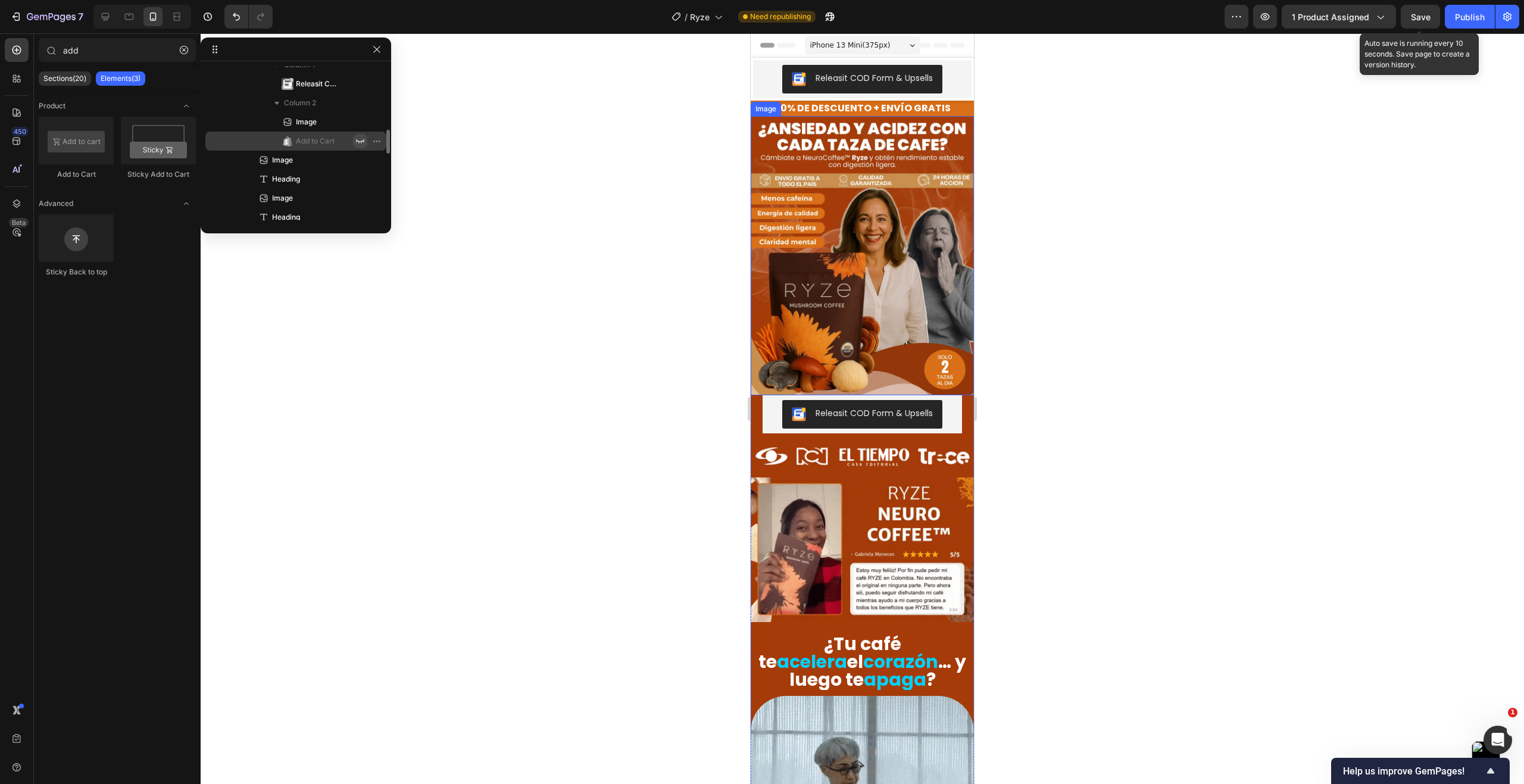
click at [1418, 20] on span "Save" at bounding box center [1420, 17] width 20 height 10
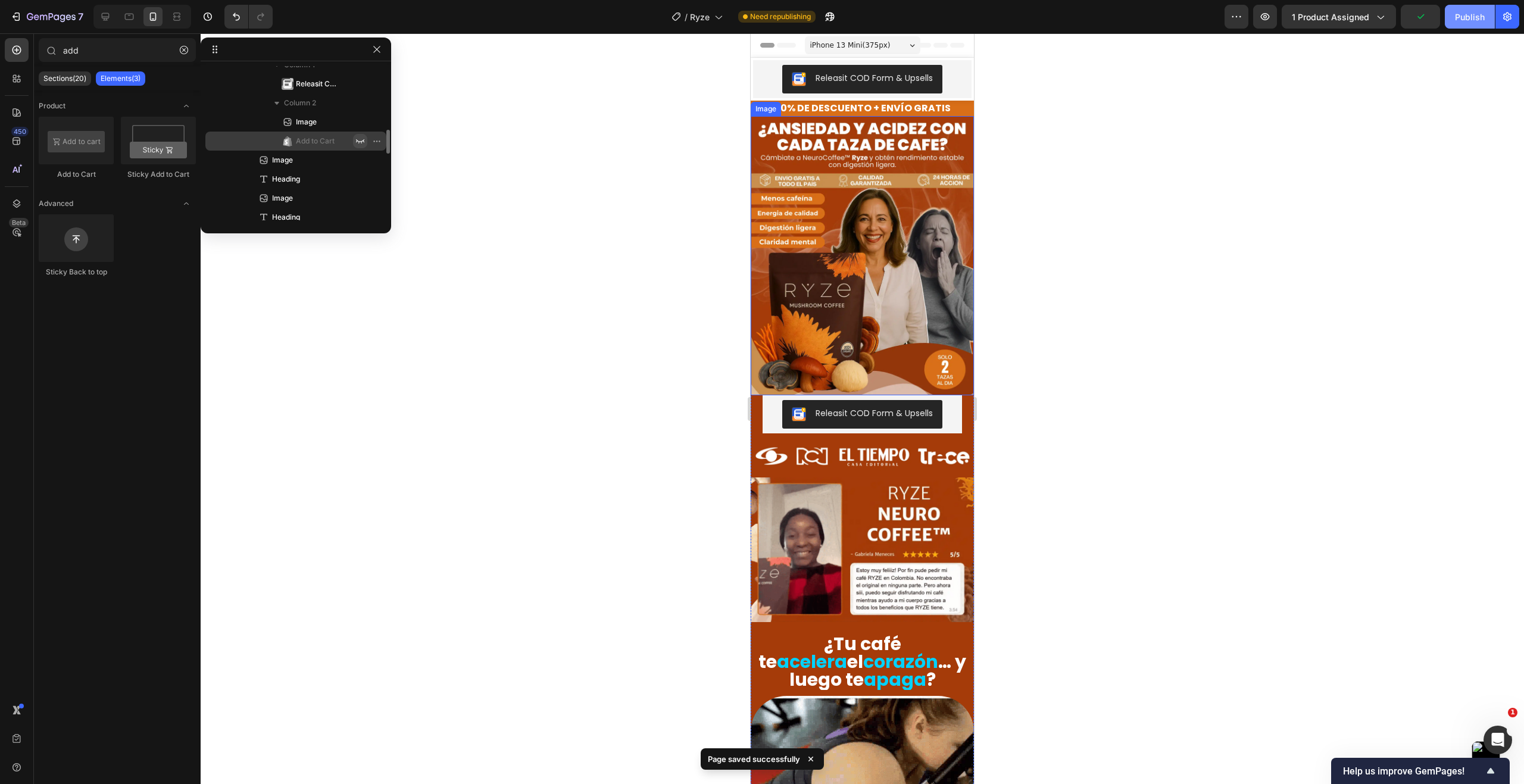
click at [1473, 22] on div "Publish" at bounding box center [1470, 17] width 30 height 13
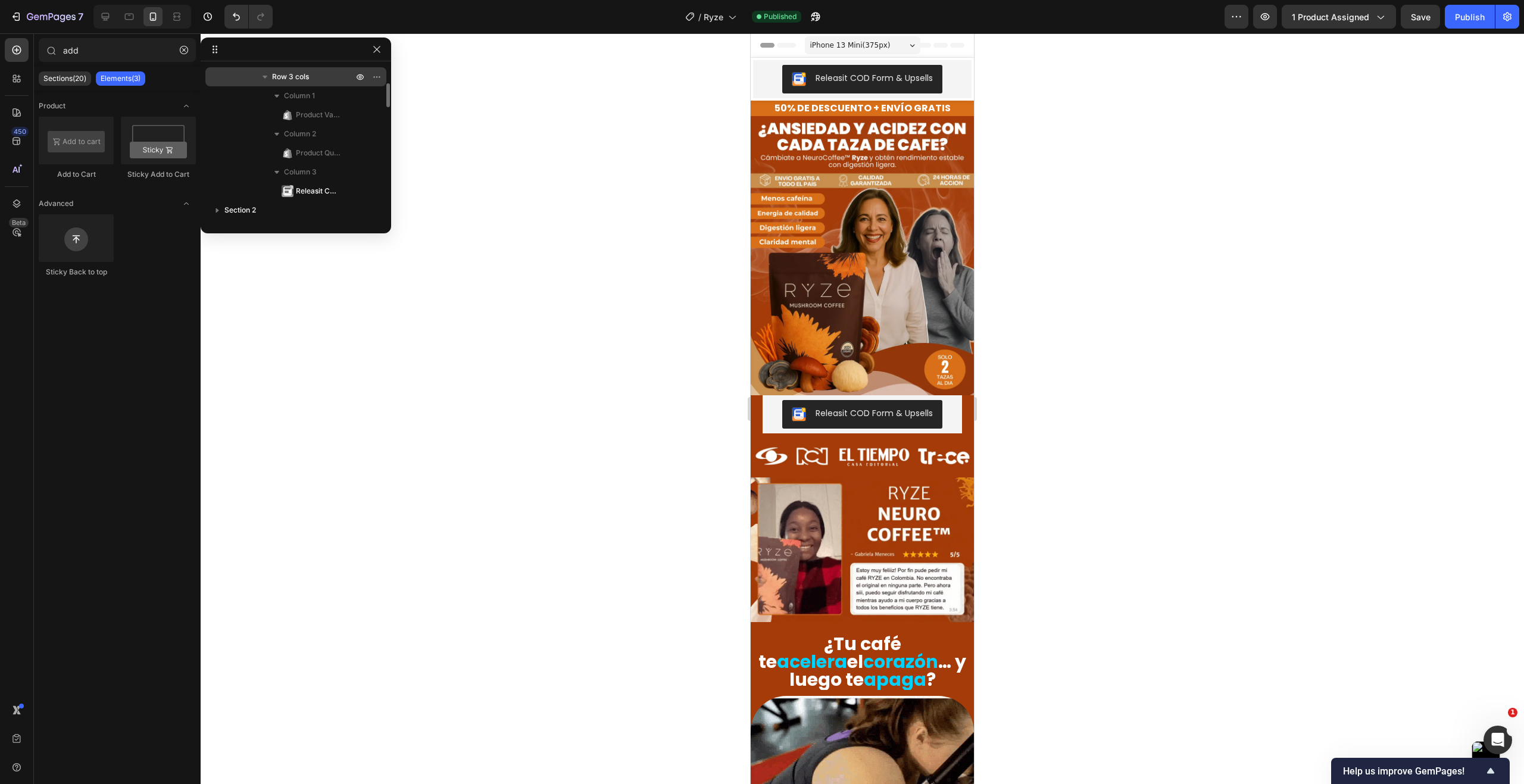
scroll to position [0, 0]
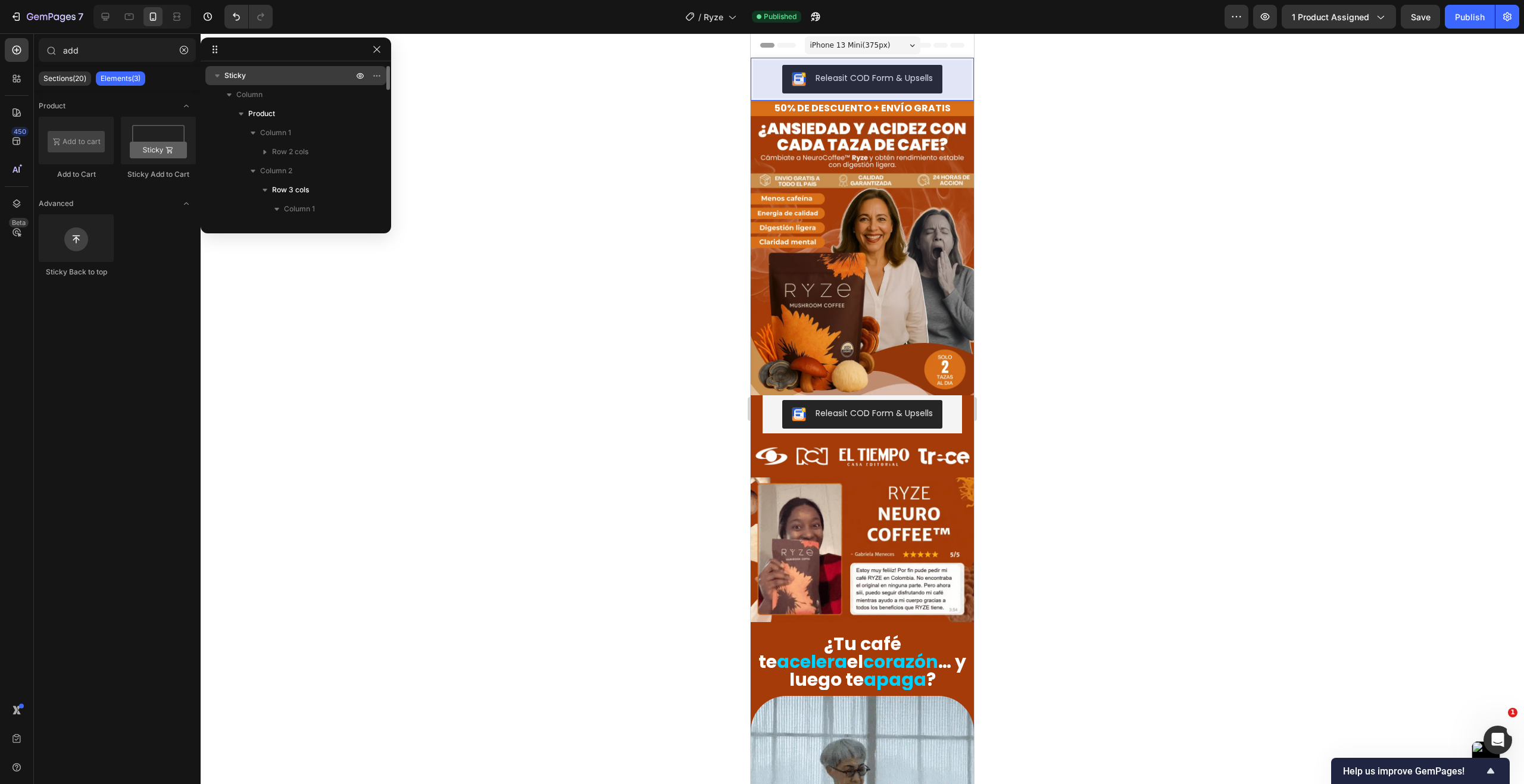
click at [262, 81] on p "Sticky" at bounding box center [290, 76] width 131 height 12
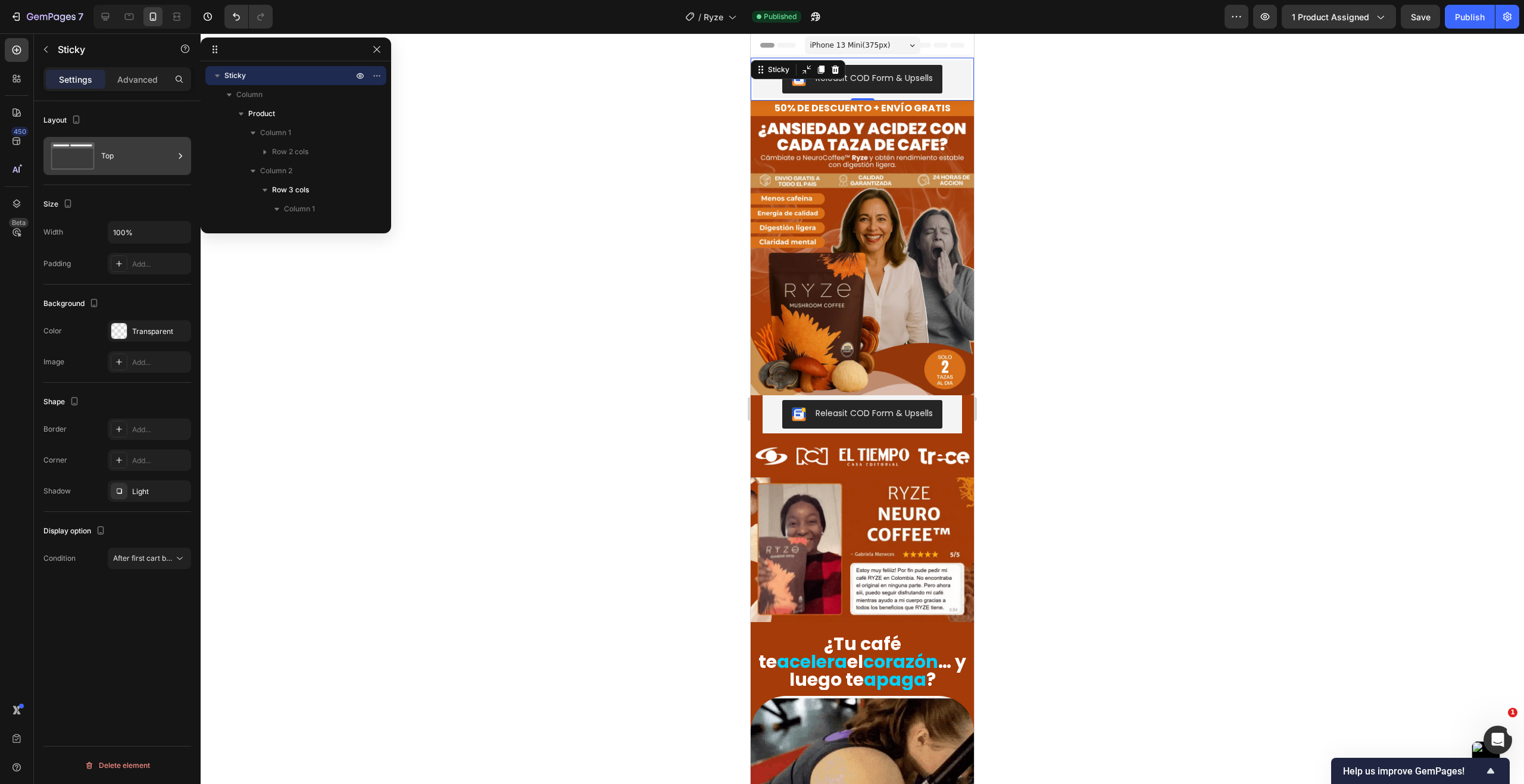
click at [104, 138] on div "Top" at bounding box center [117, 155] width 148 height 38
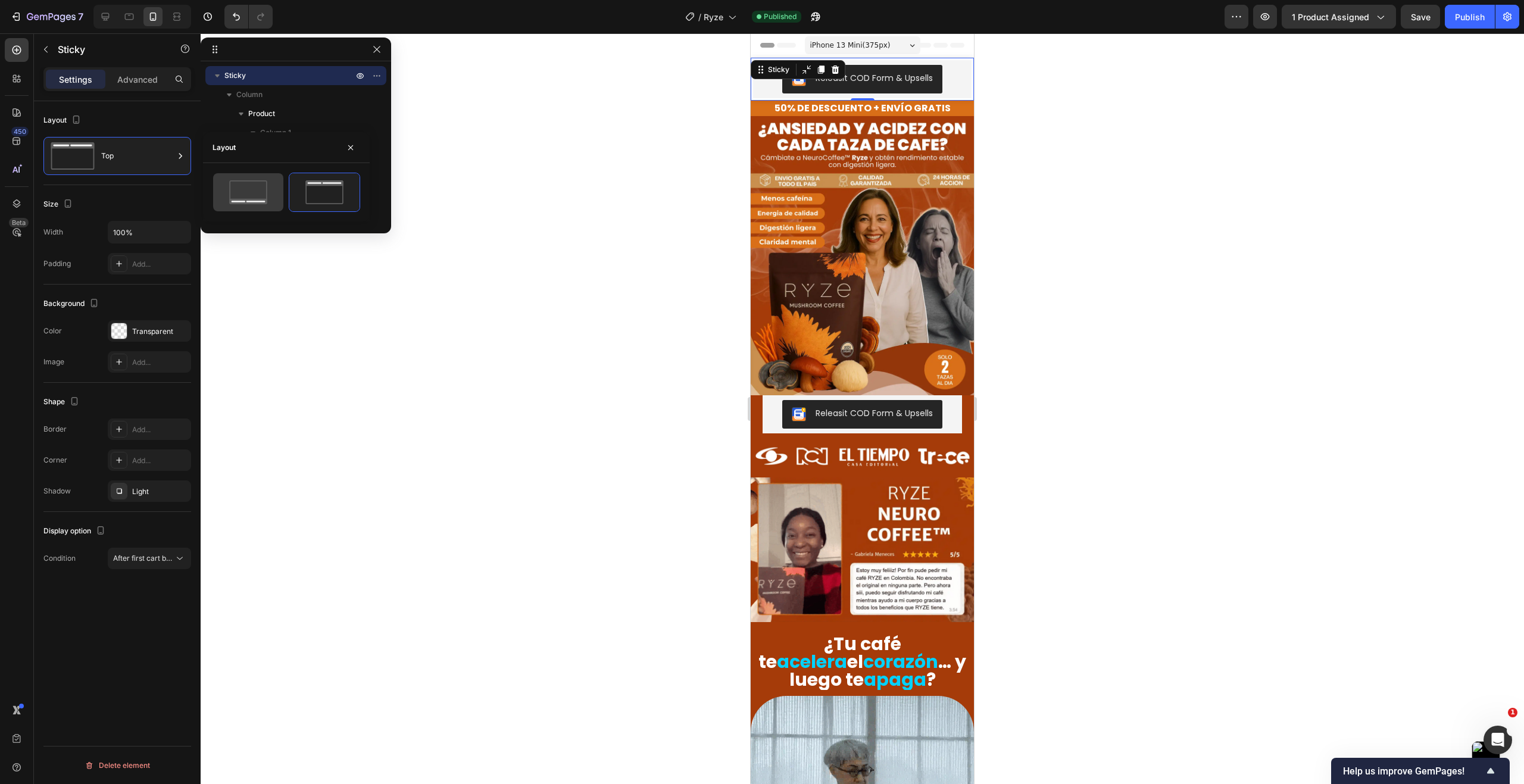
click at [259, 191] on icon at bounding box center [248, 192] width 56 height 24
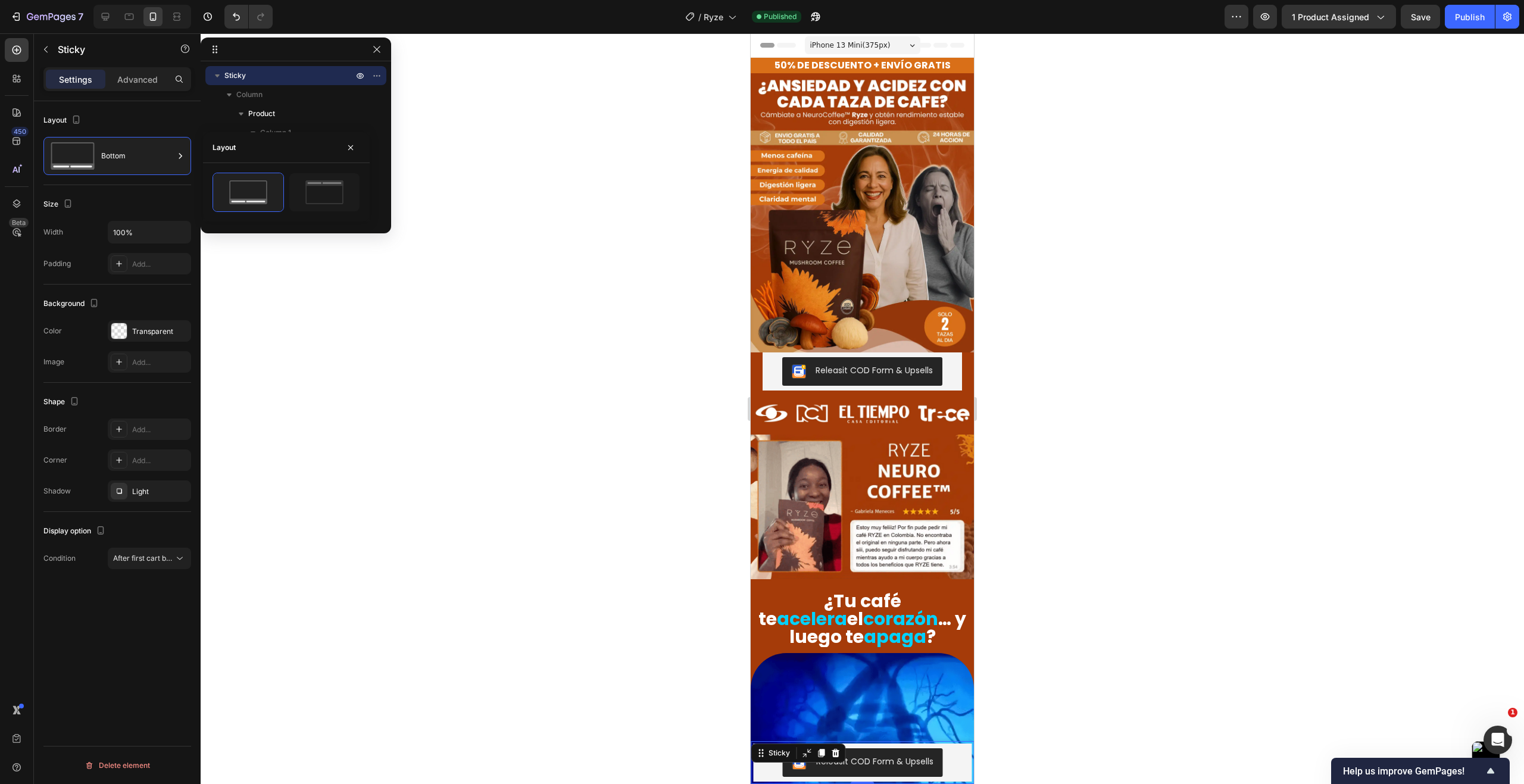
click at [139, 207] on div "Size" at bounding box center [117, 204] width 148 height 19
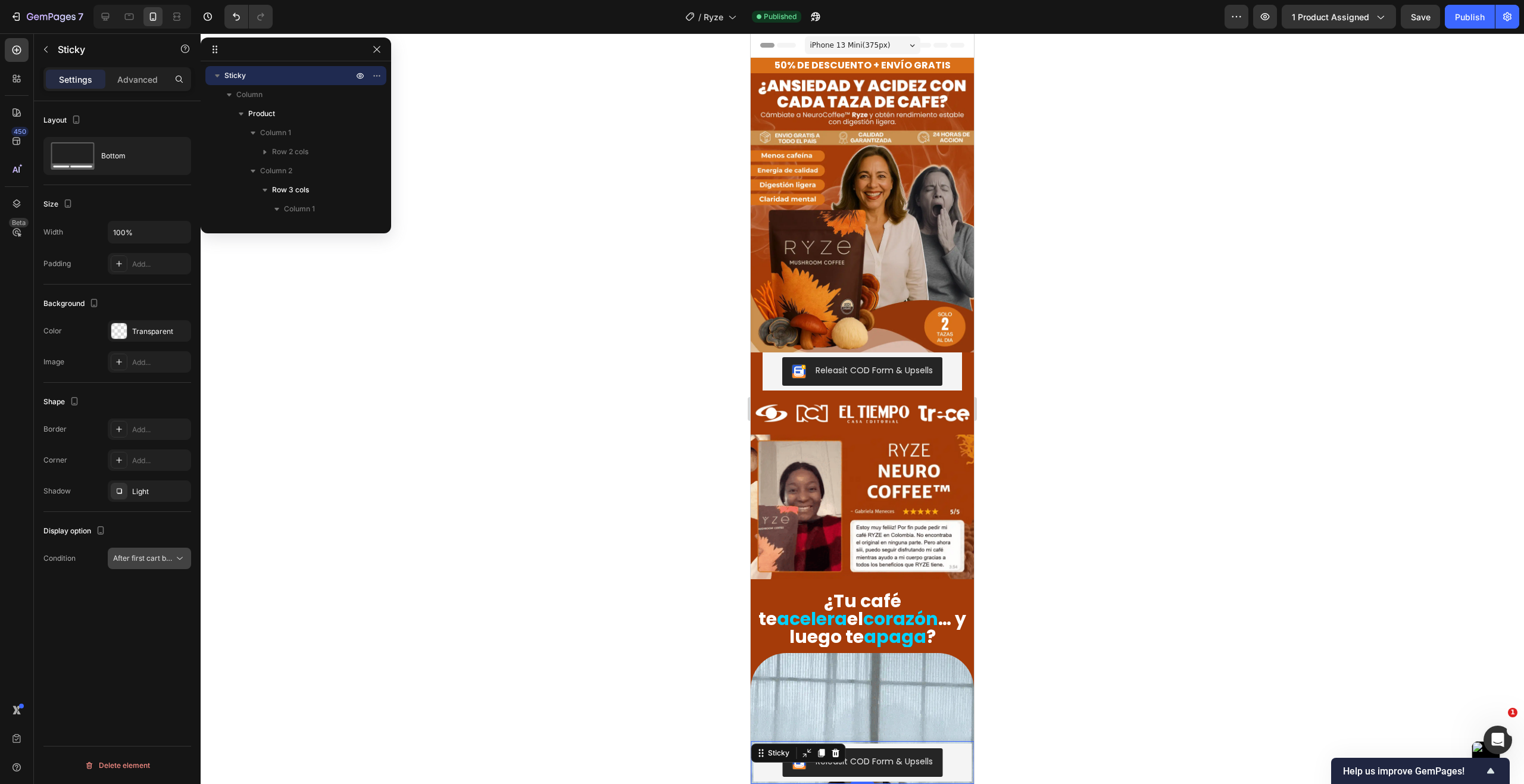
click at [163, 563] on div "After first cart button" at bounding box center [149, 558] width 73 height 12
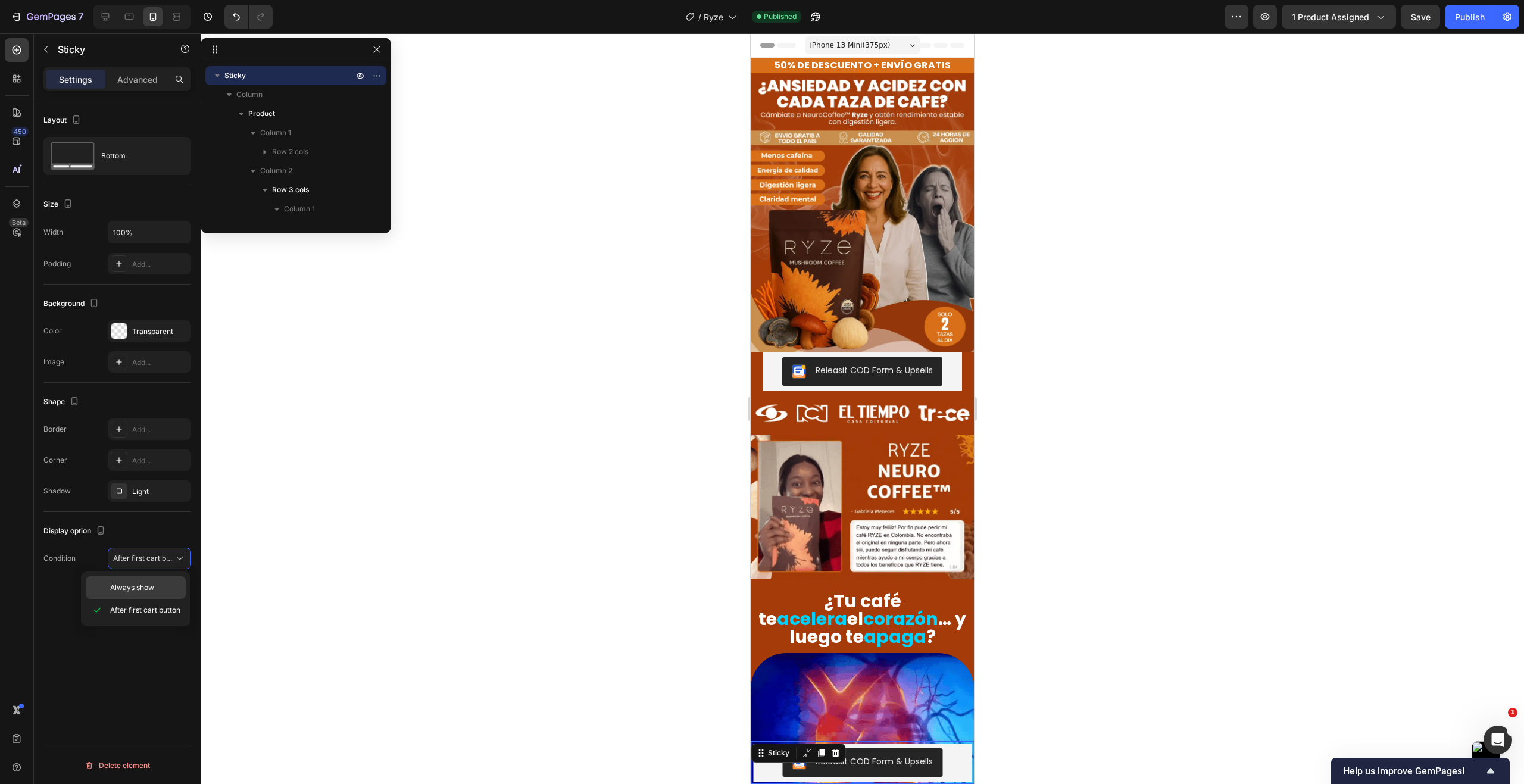
click at [164, 589] on p "Always show" at bounding box center [146, 587] width 71 height 11
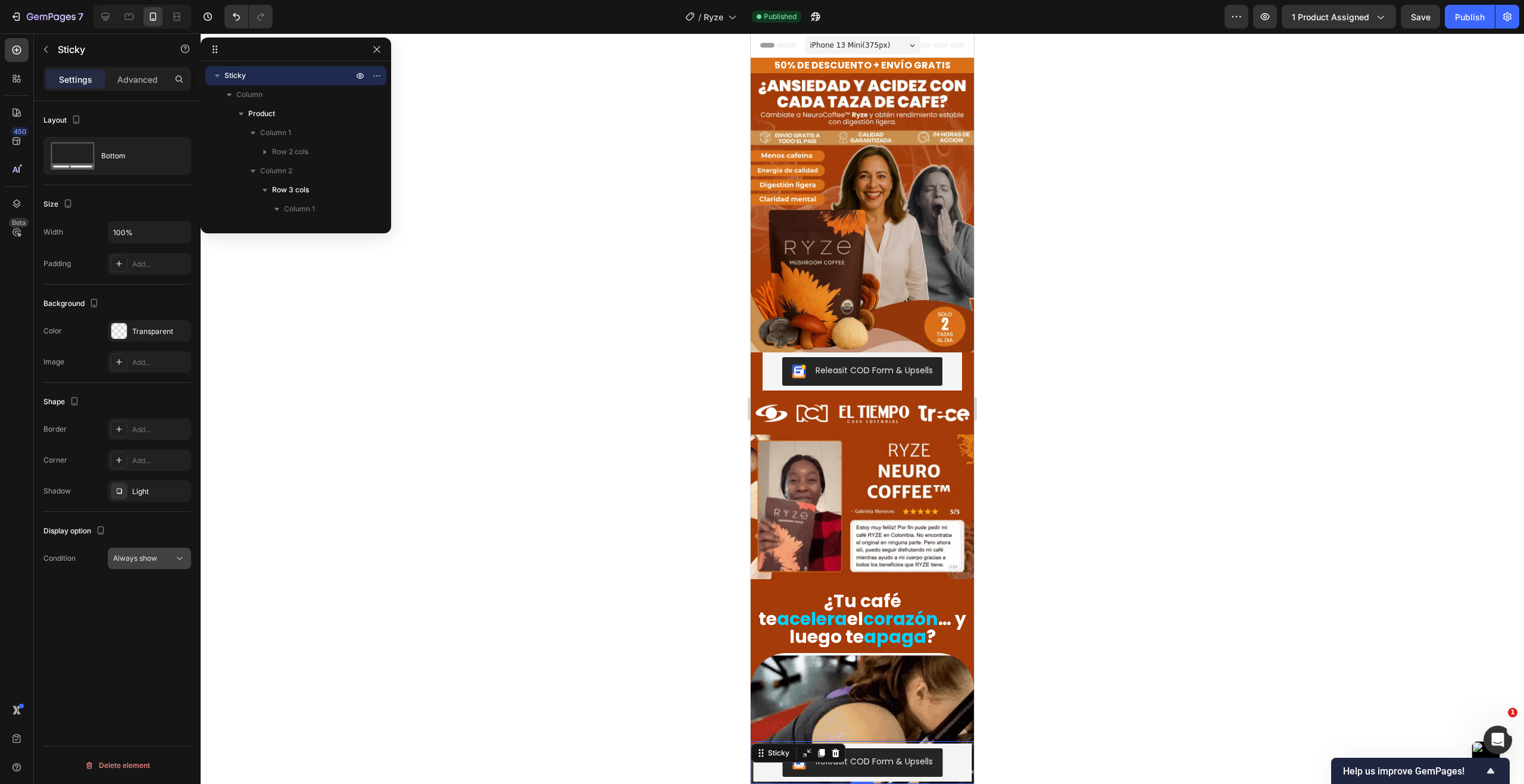
click at [171, 559] on div "Always show" at bounding box center [143, 558] width 61 height 11
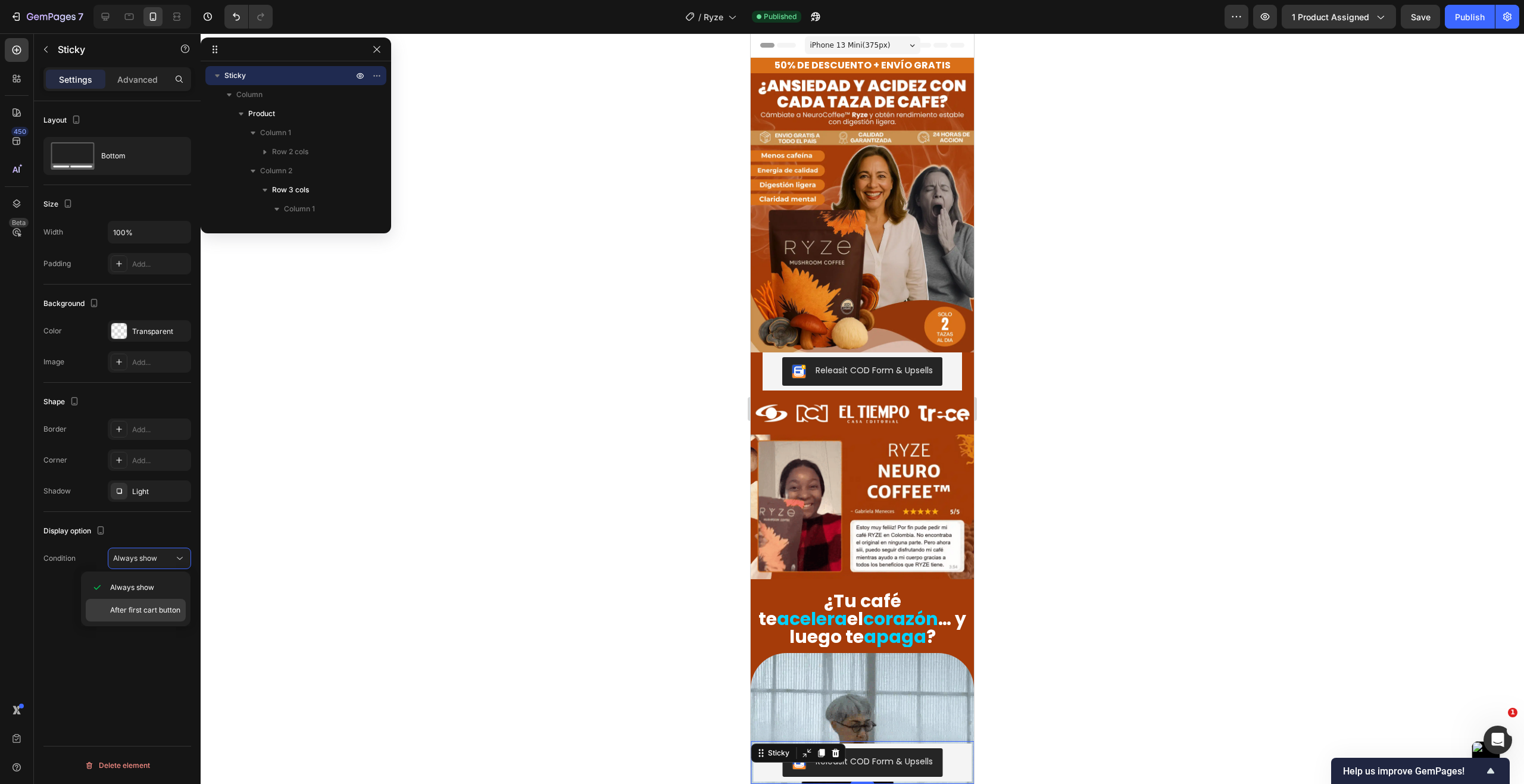
click at [161, 609] on span "After first cart button" at bounding box center [146, 610] width 71 height 11
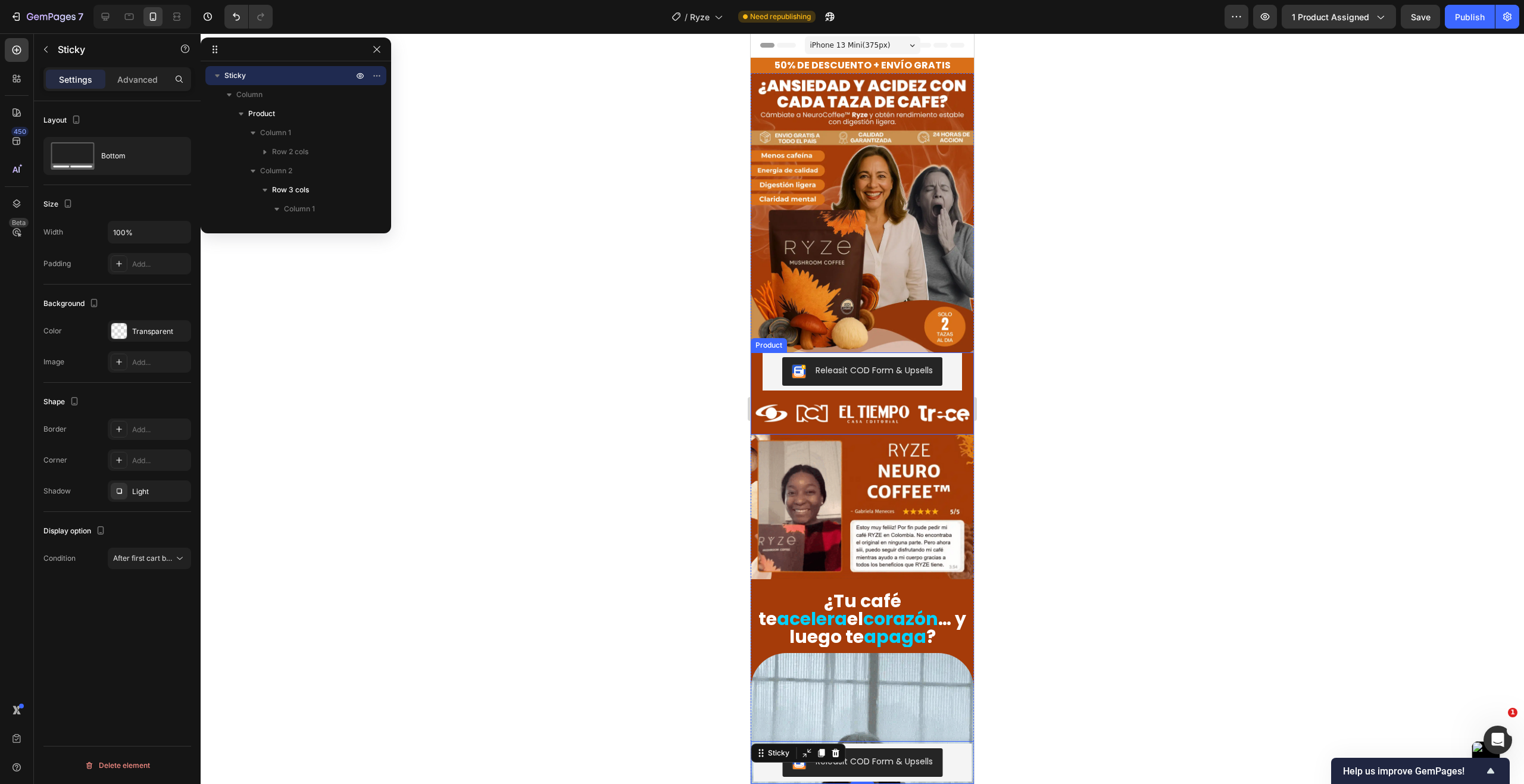
scroll to position [417, 0]
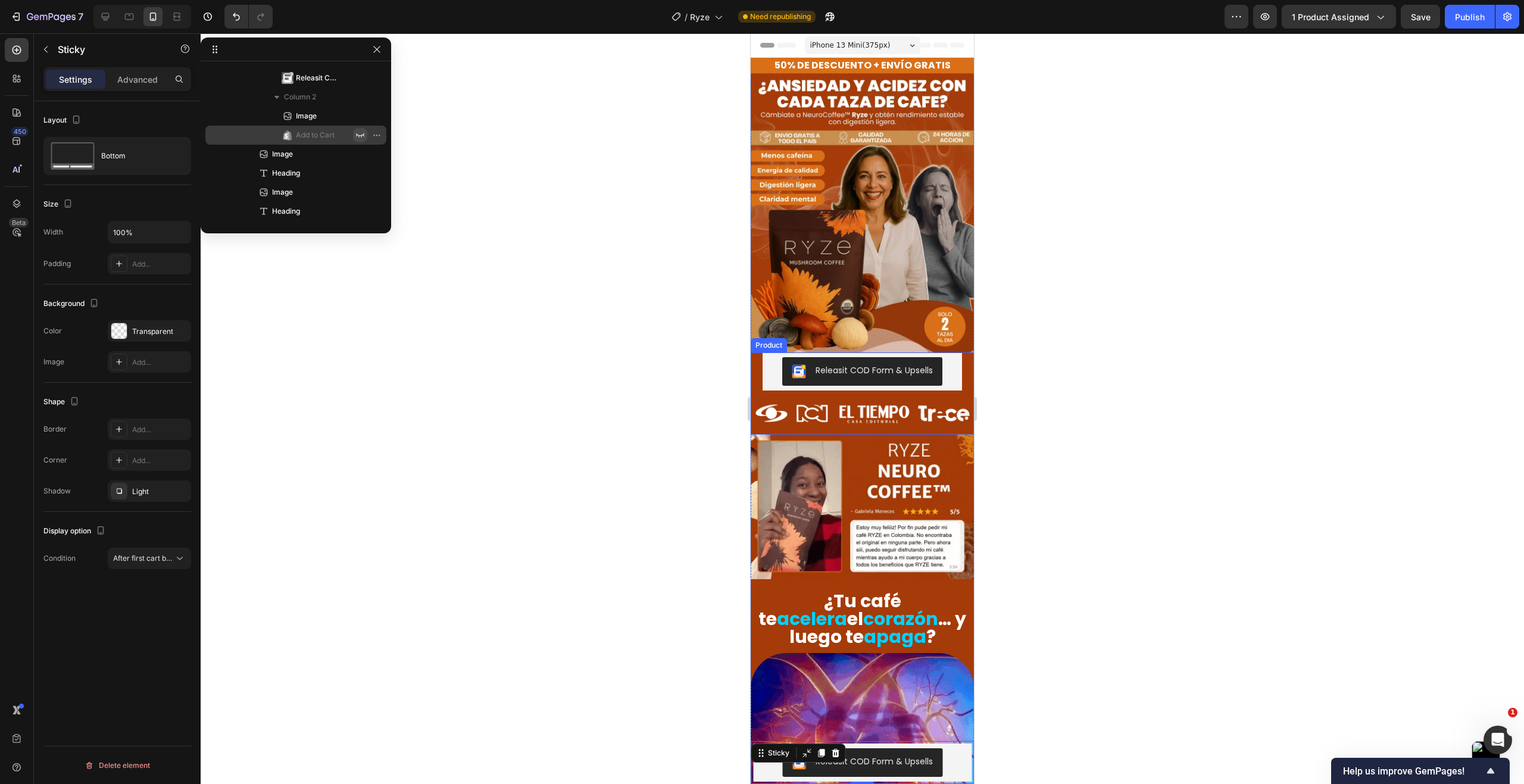
click at [360, 135] on icon "button" at bounding box center [360, 135] width 10 height 10
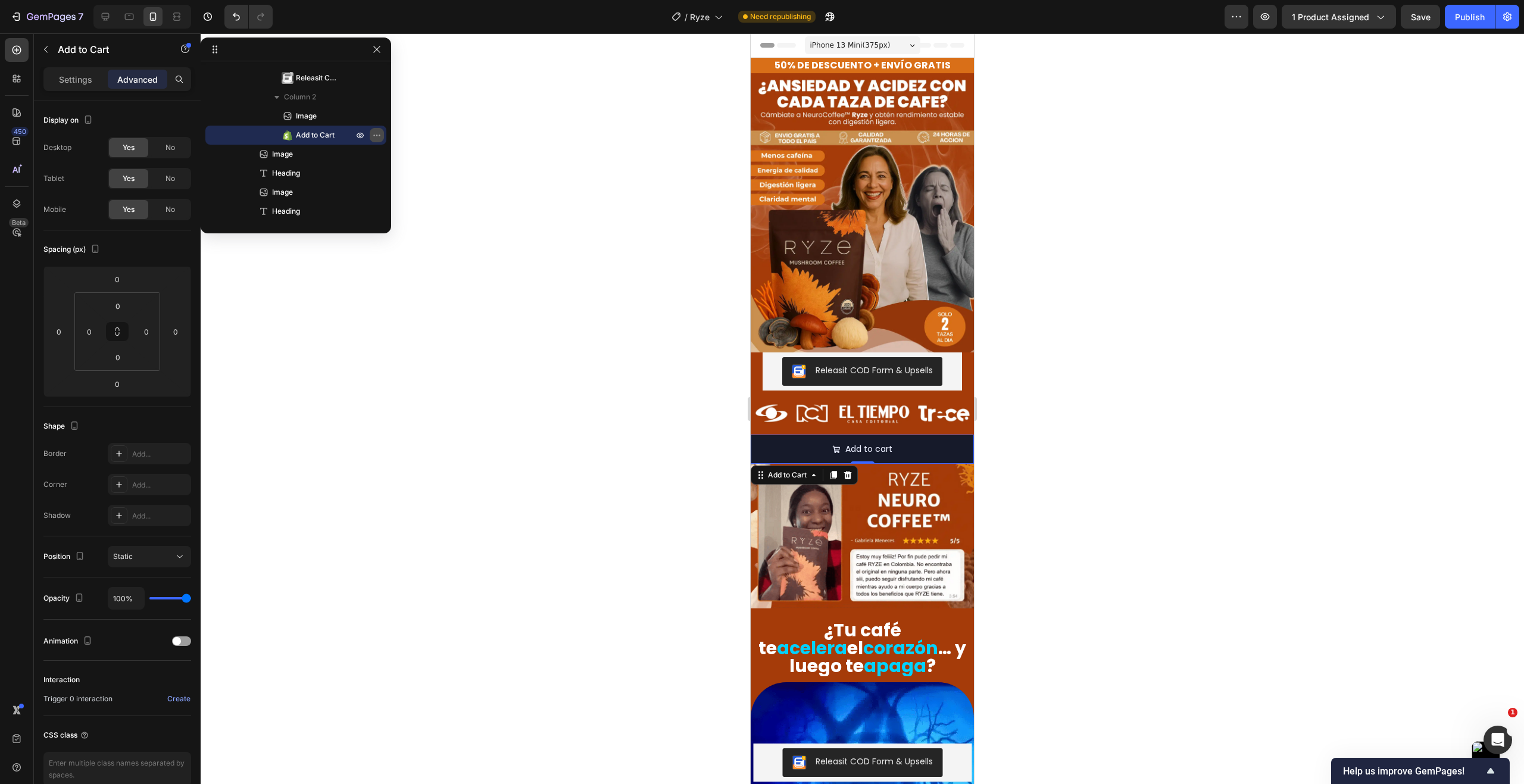
click at [374, 134] on icon "button" at bounding box center [376, 135] width 10 height 10
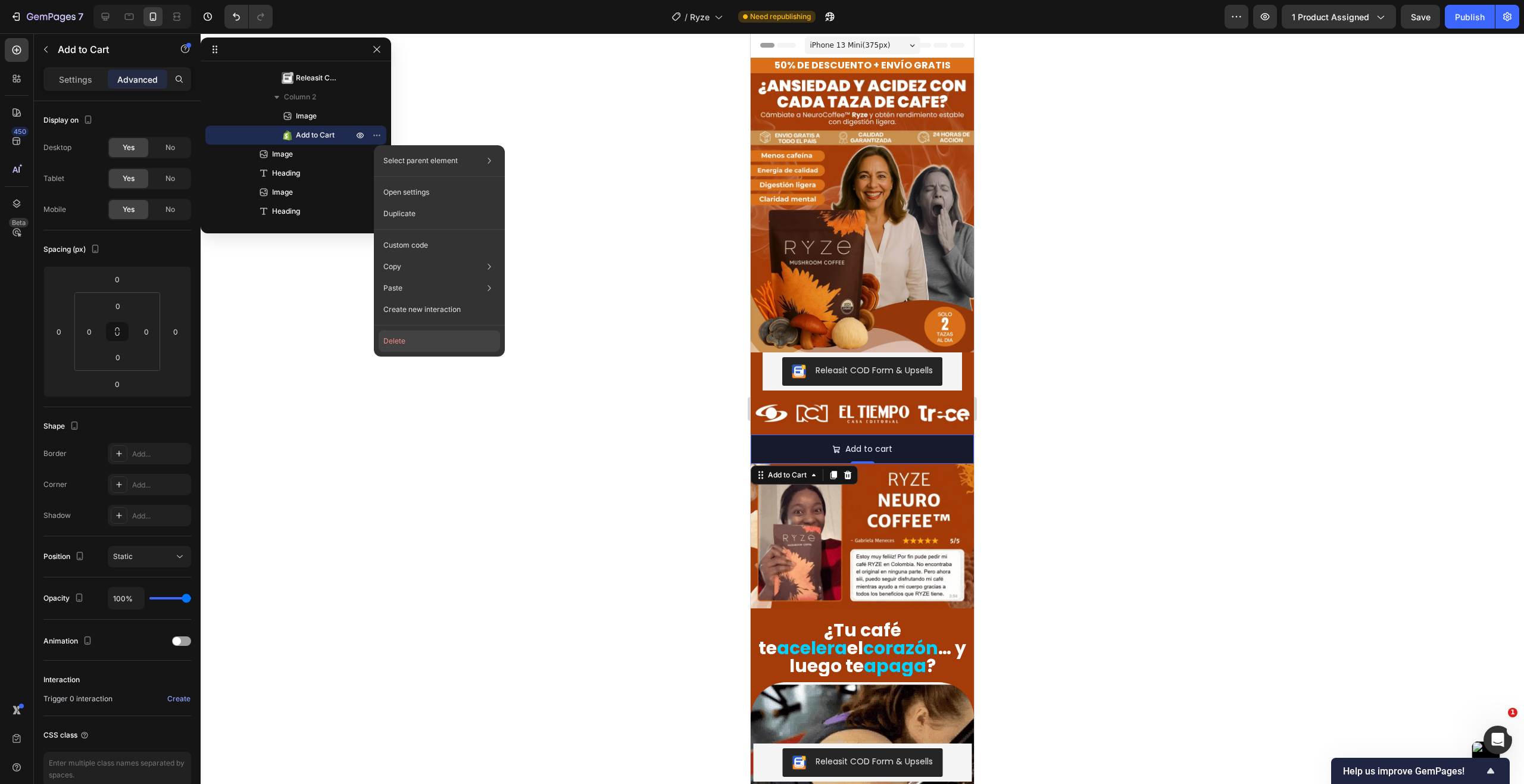
click at [421, 338] on button "Delete" at bounding box center [439, 341] width 122 height 22
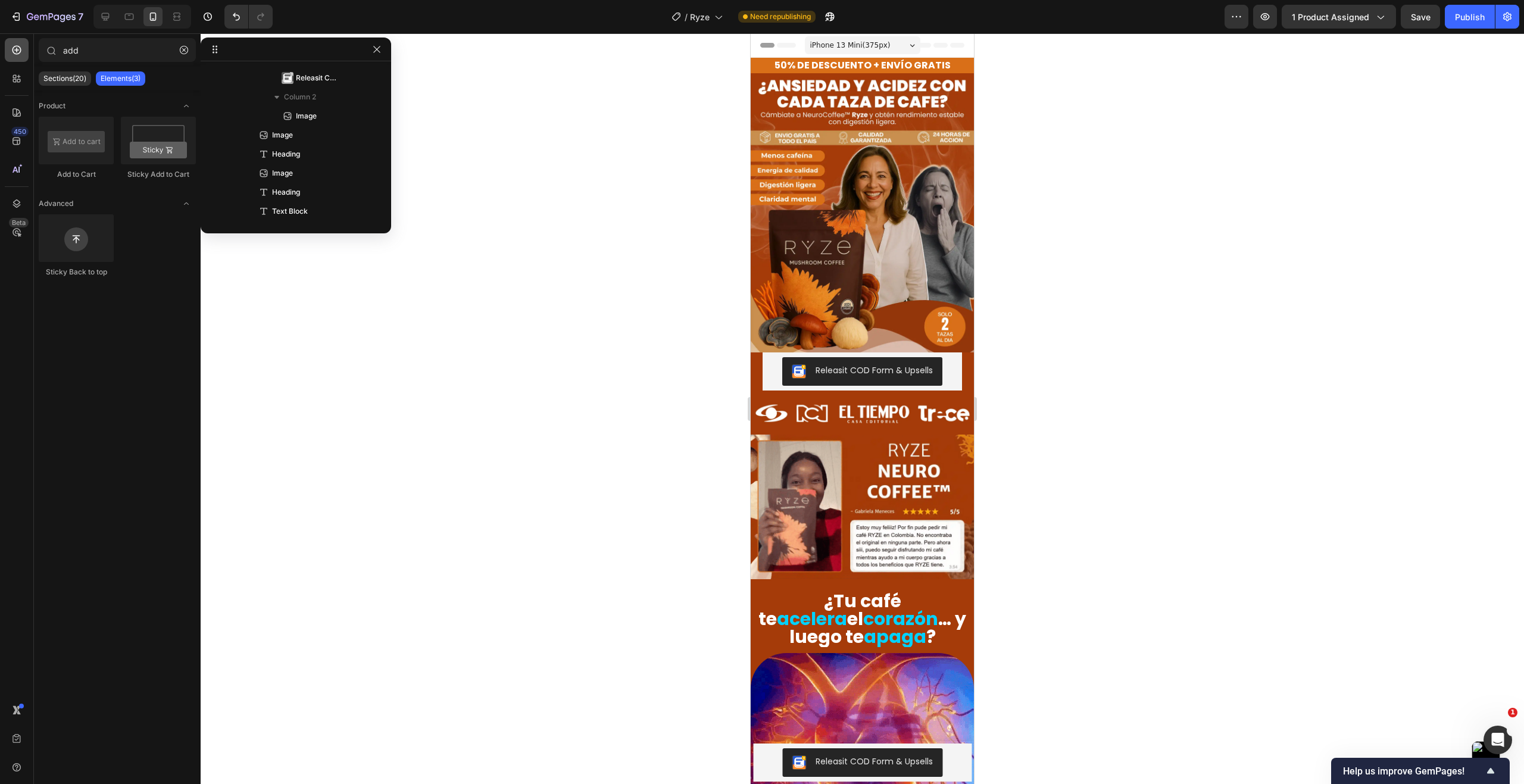
click at [18, 47] on icon at bounding box center [17, 50] width 12 height 12
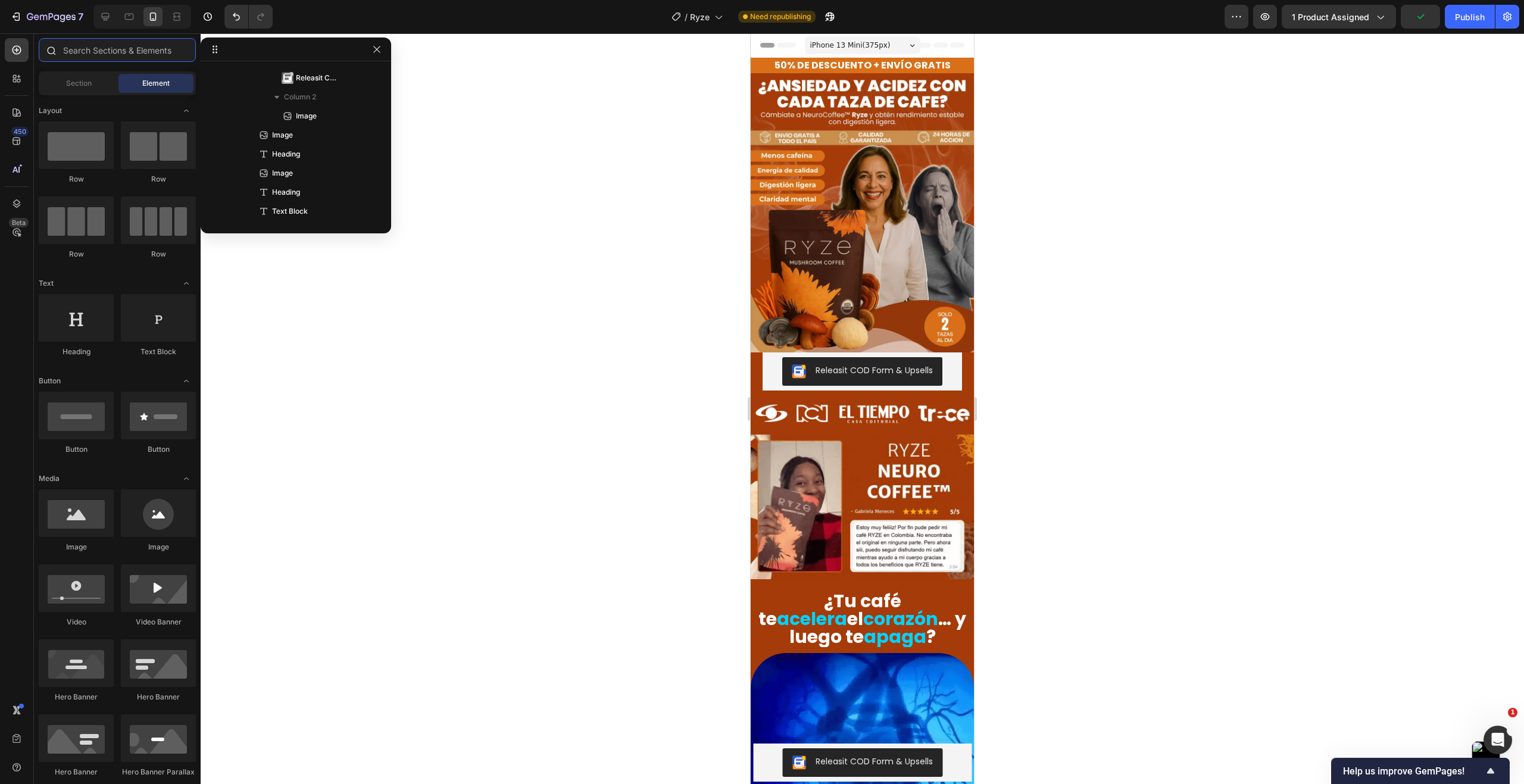
click at [118, 53] on input "text" at bounding box center [117, 50] width 157 height 24
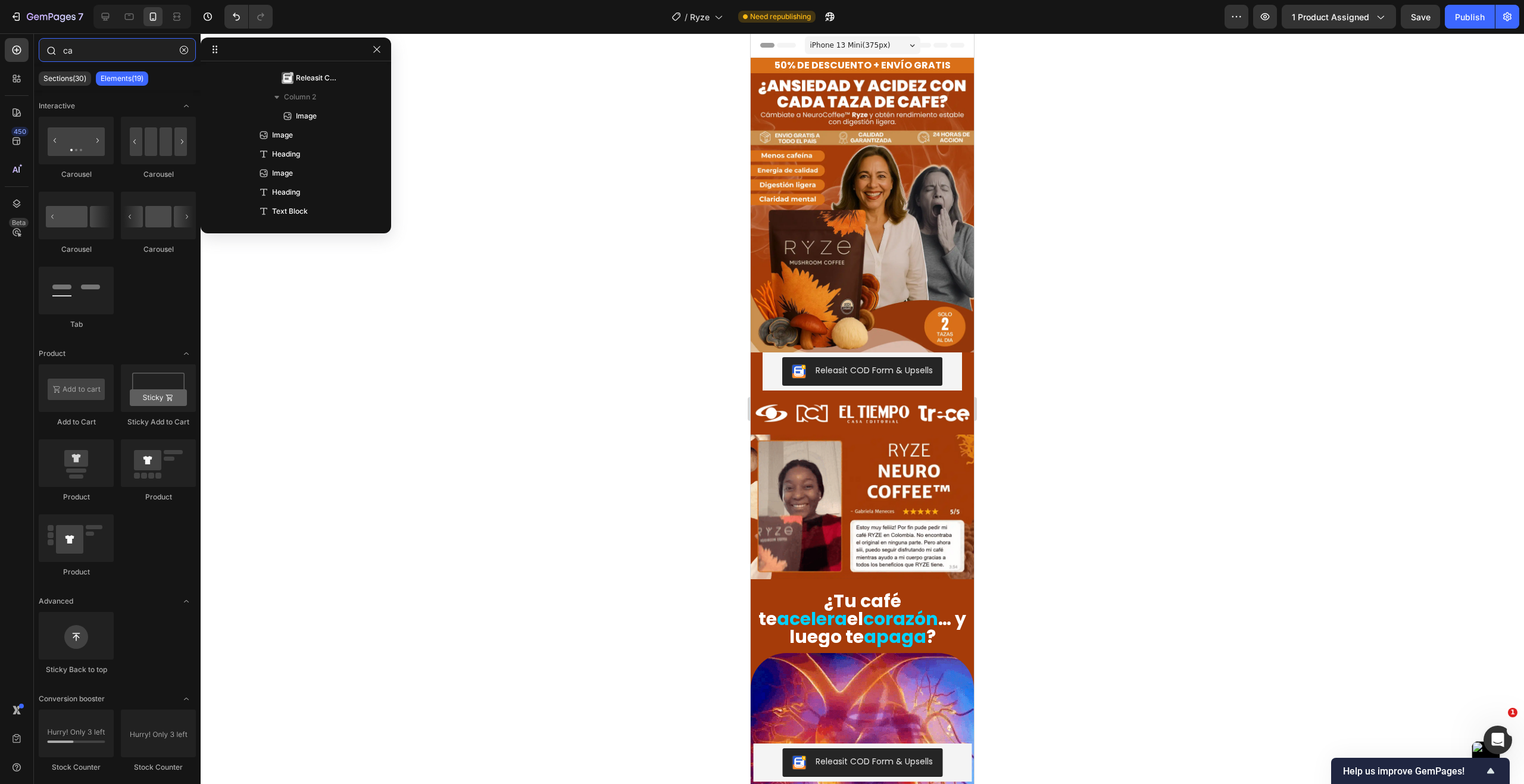
type input "c"
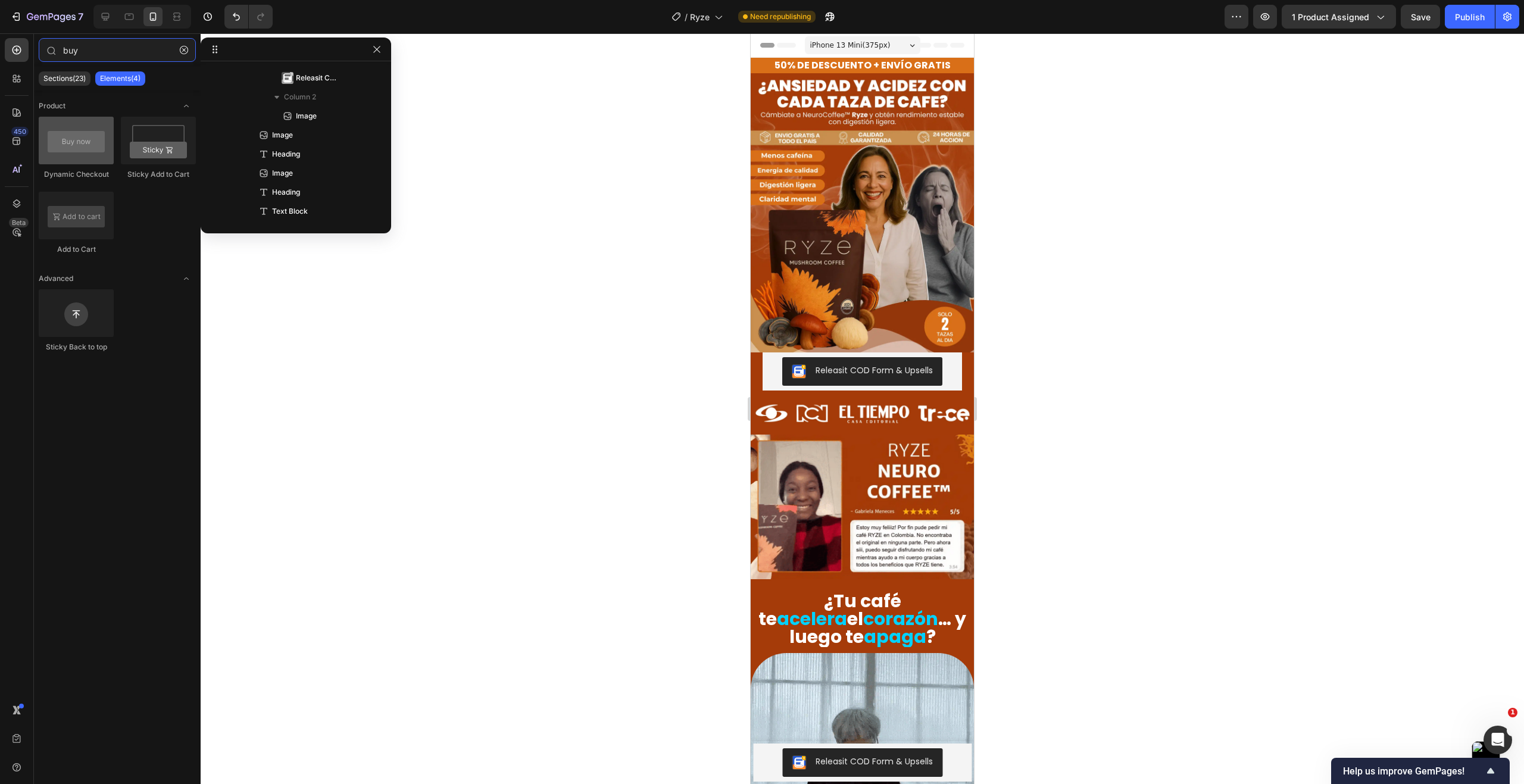
type input "buy"
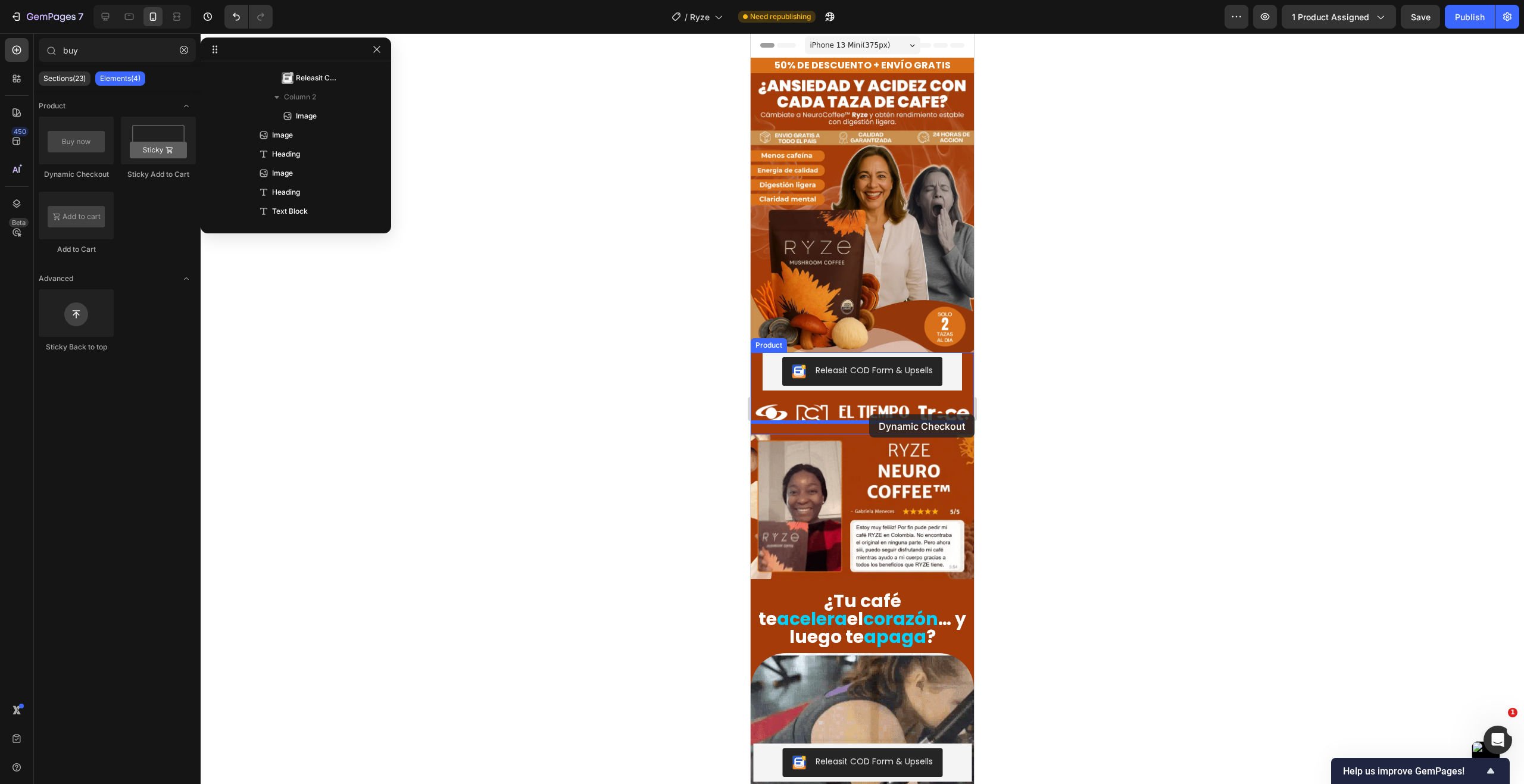
drag, startPoint x: 832, startPoint y: 183, endPoint x: 869, endPoint y: 415, distance: 234.9
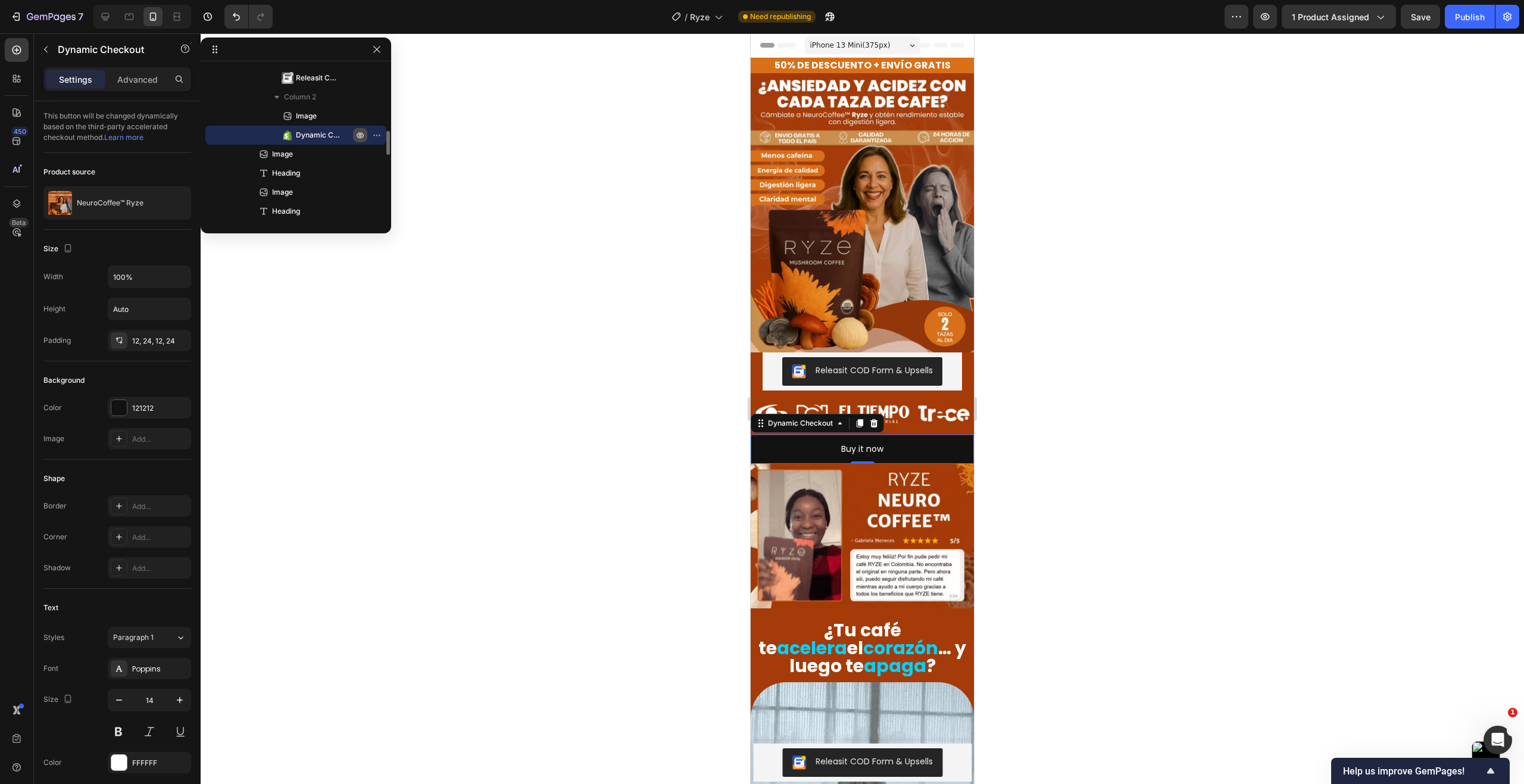
click at [363, 137] on icon "button" at bounding box center [361, 136] width 8 height 6
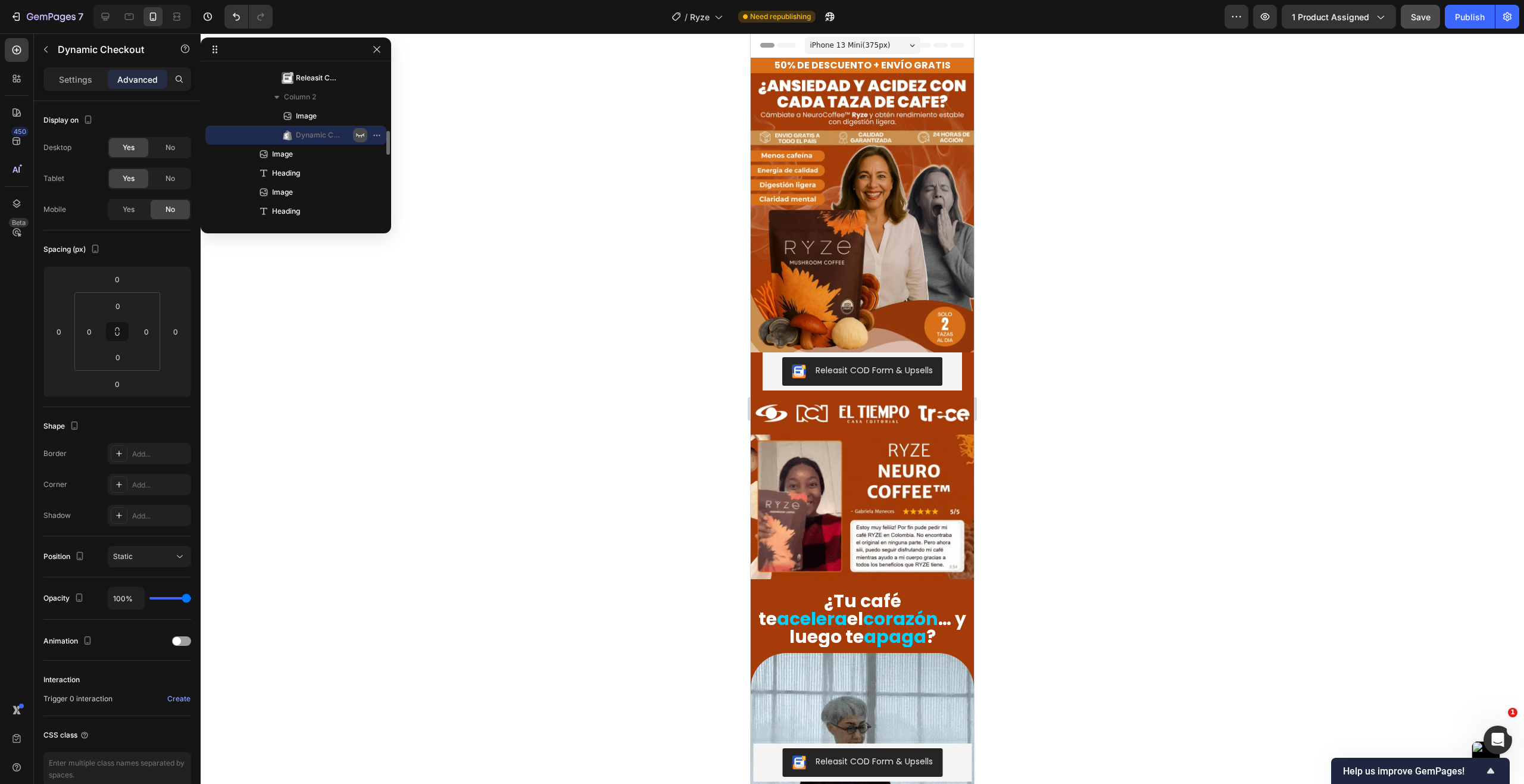
click at [1410, 24] on button "Save" at bounding box center [1420, 17] width 39 height 24
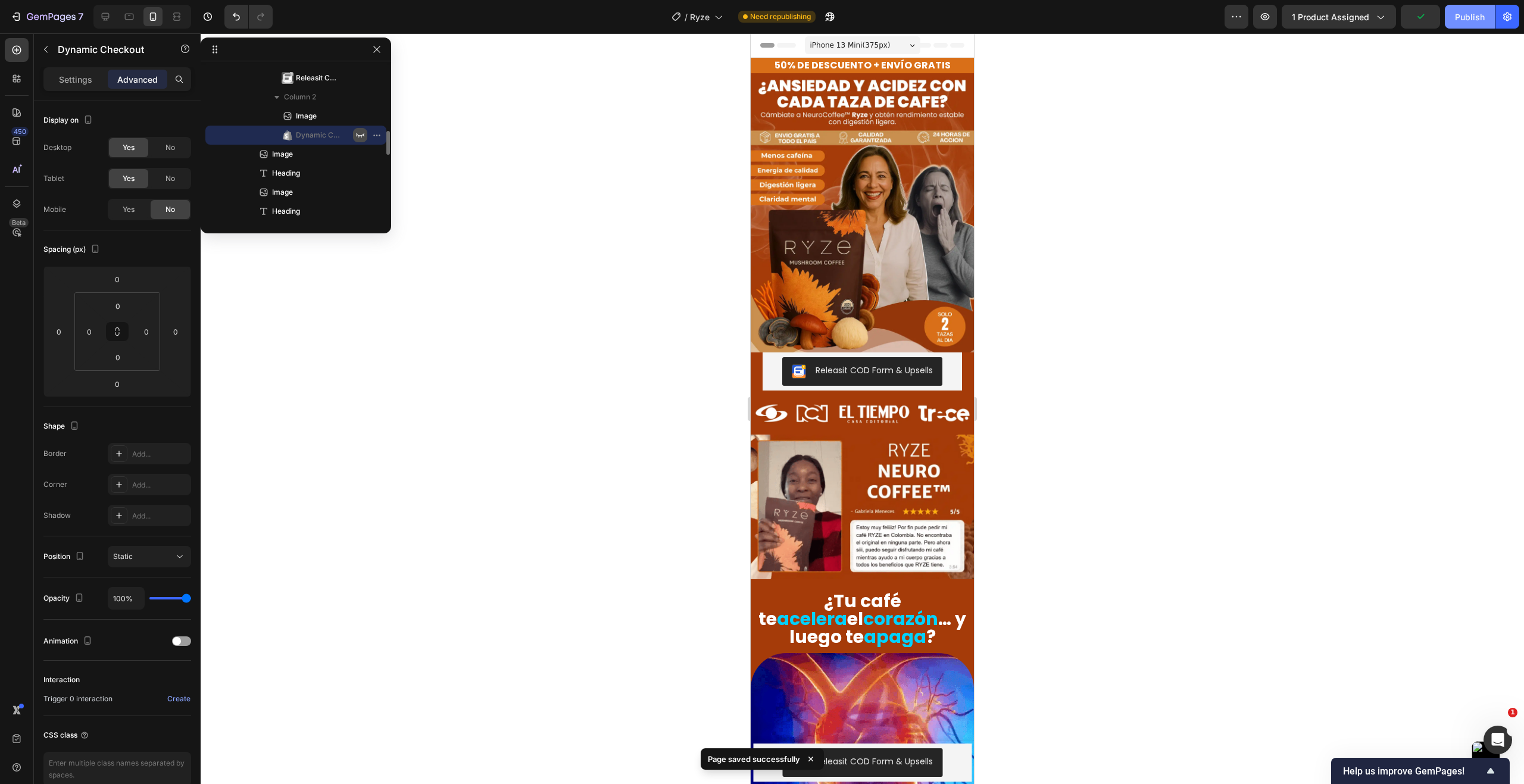
click at [1481, 25] on button "Publish" at bounding box center [1469, 17] width 50 height 24
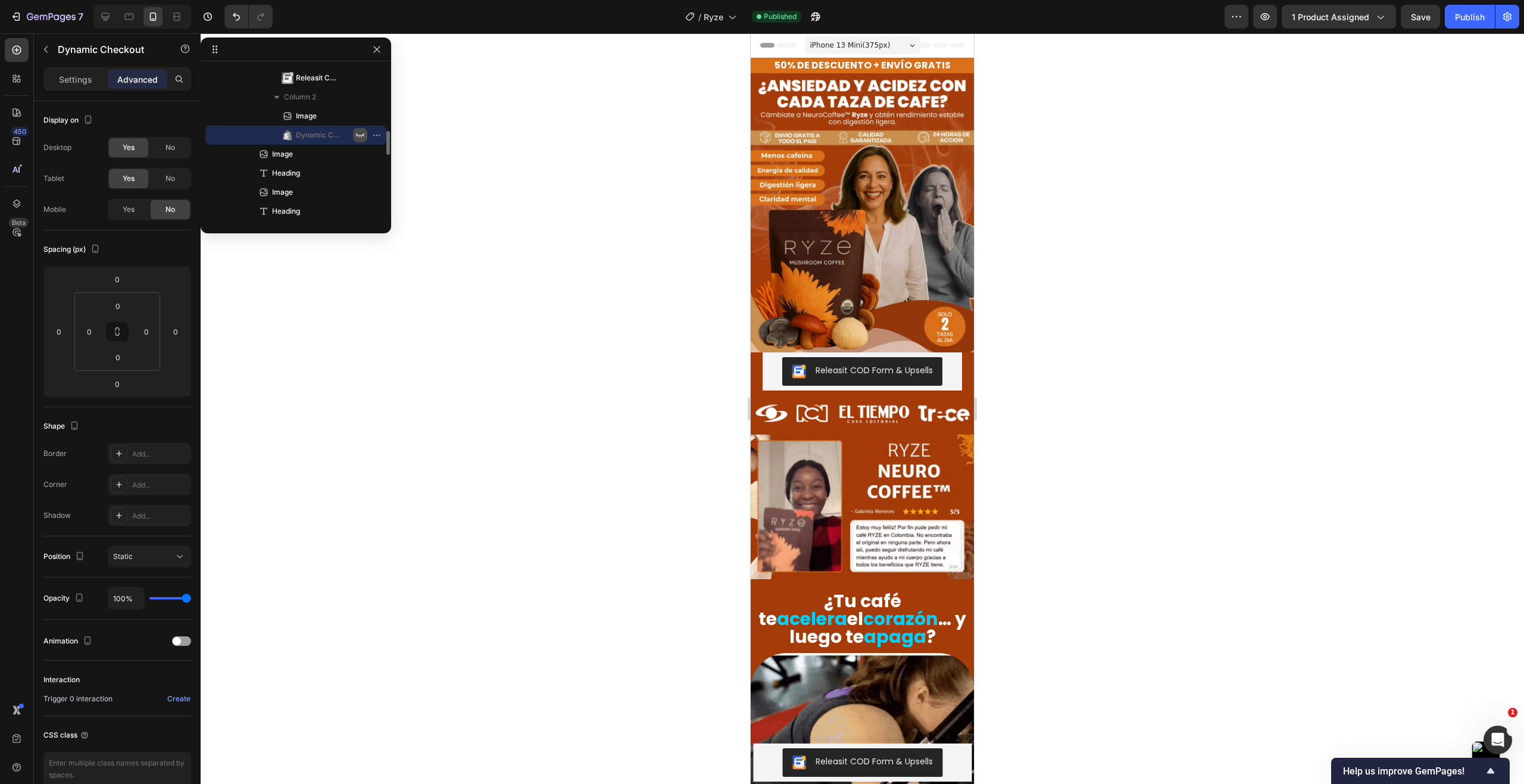
click at [362, 134] on icon "button" at bounding box center [360, 135] width 10 height 10
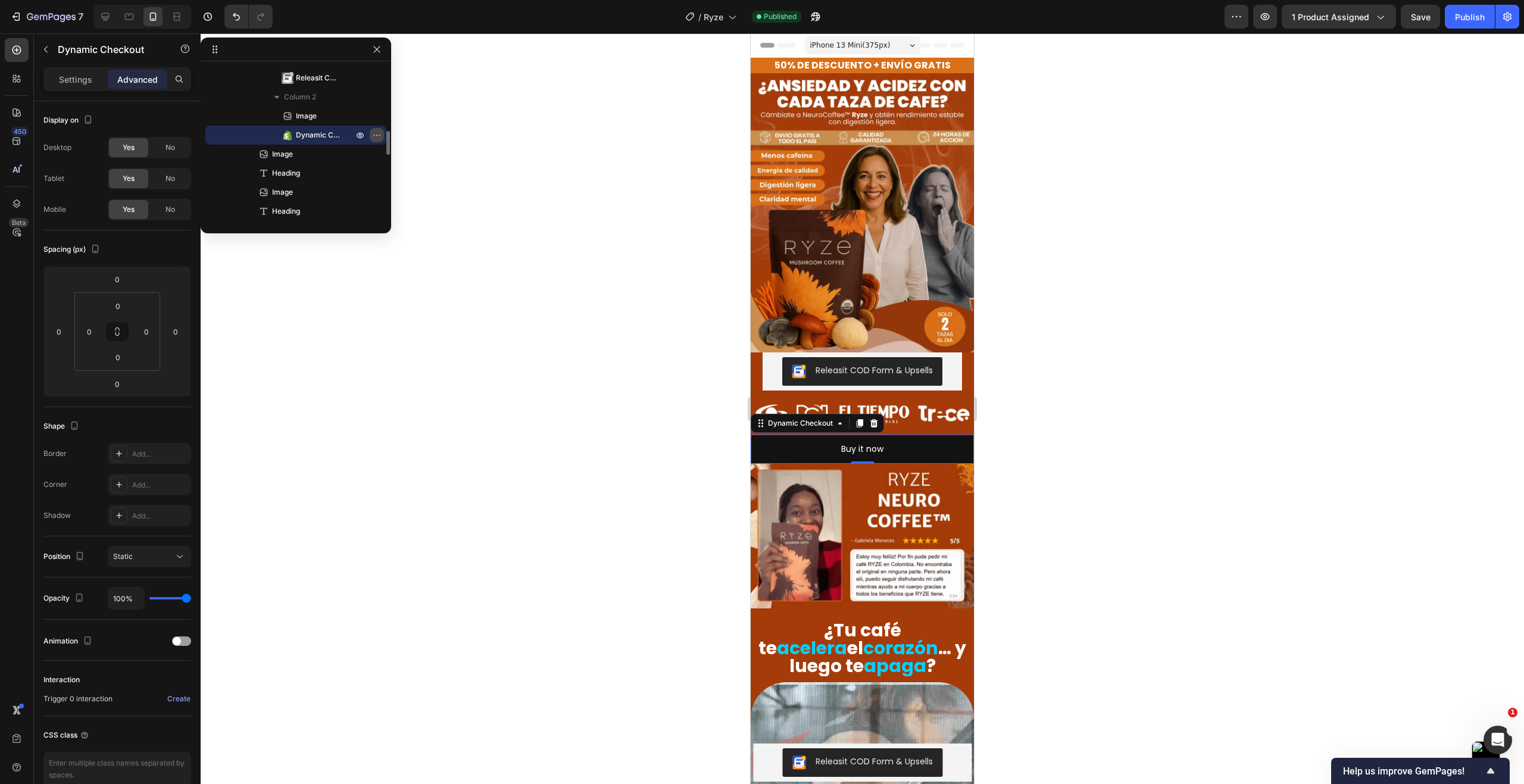
click at [376, 135] on icon "button" at bounding box center [376, 135] width 10 height 10
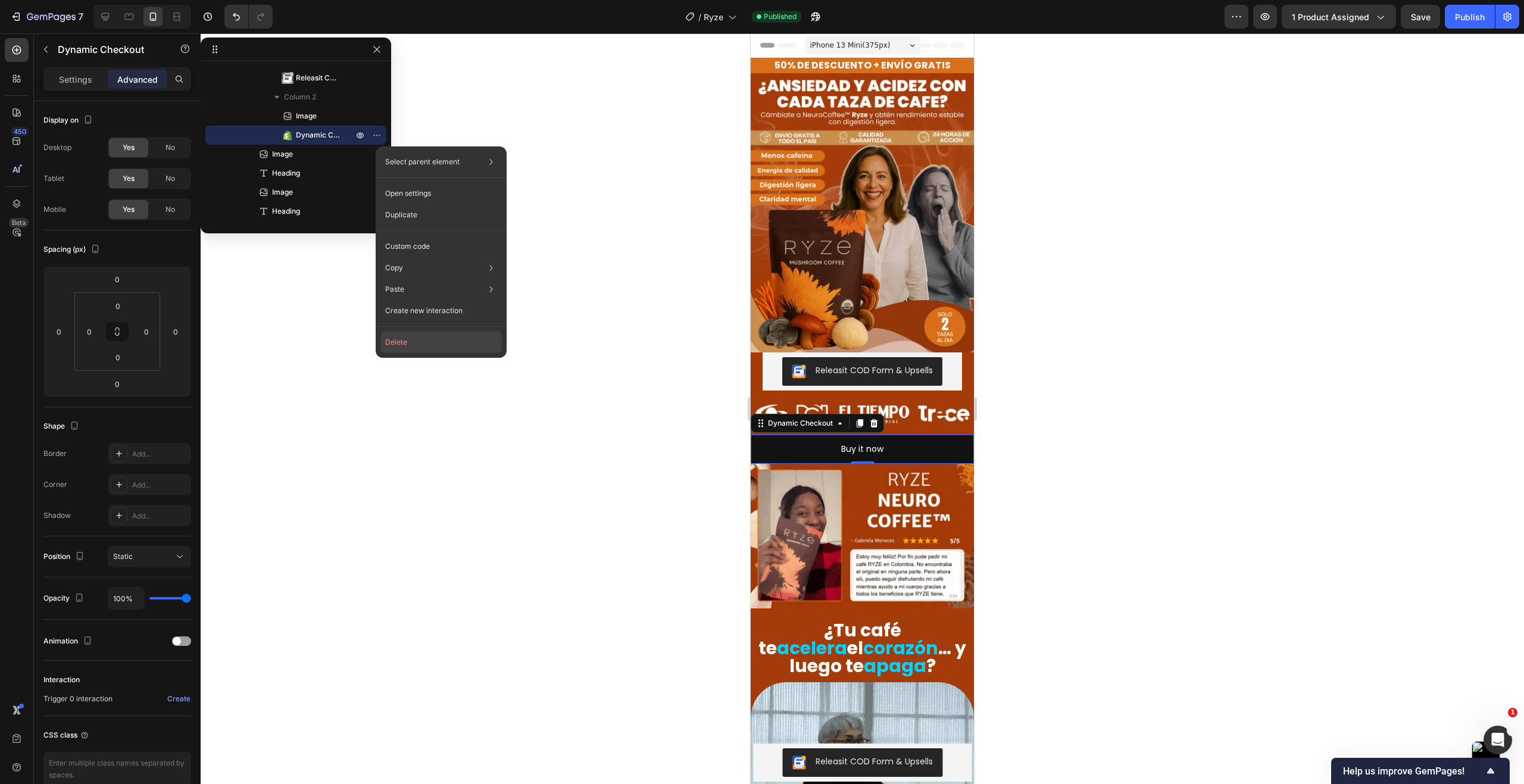
click at [406, 340] on button "Delete" at bounding box center [441, 342] width 122 height 22
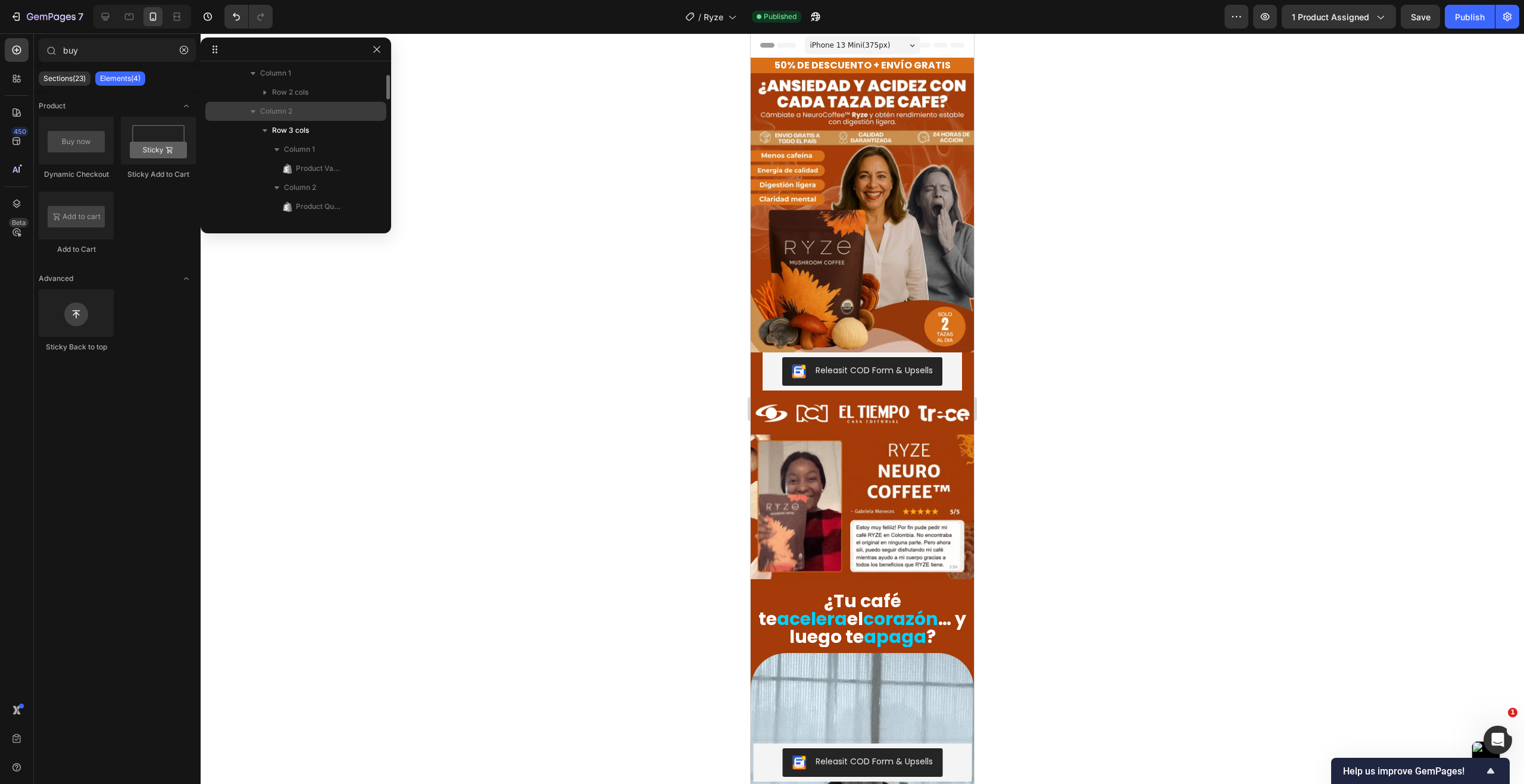
scroll to position [0, 0]
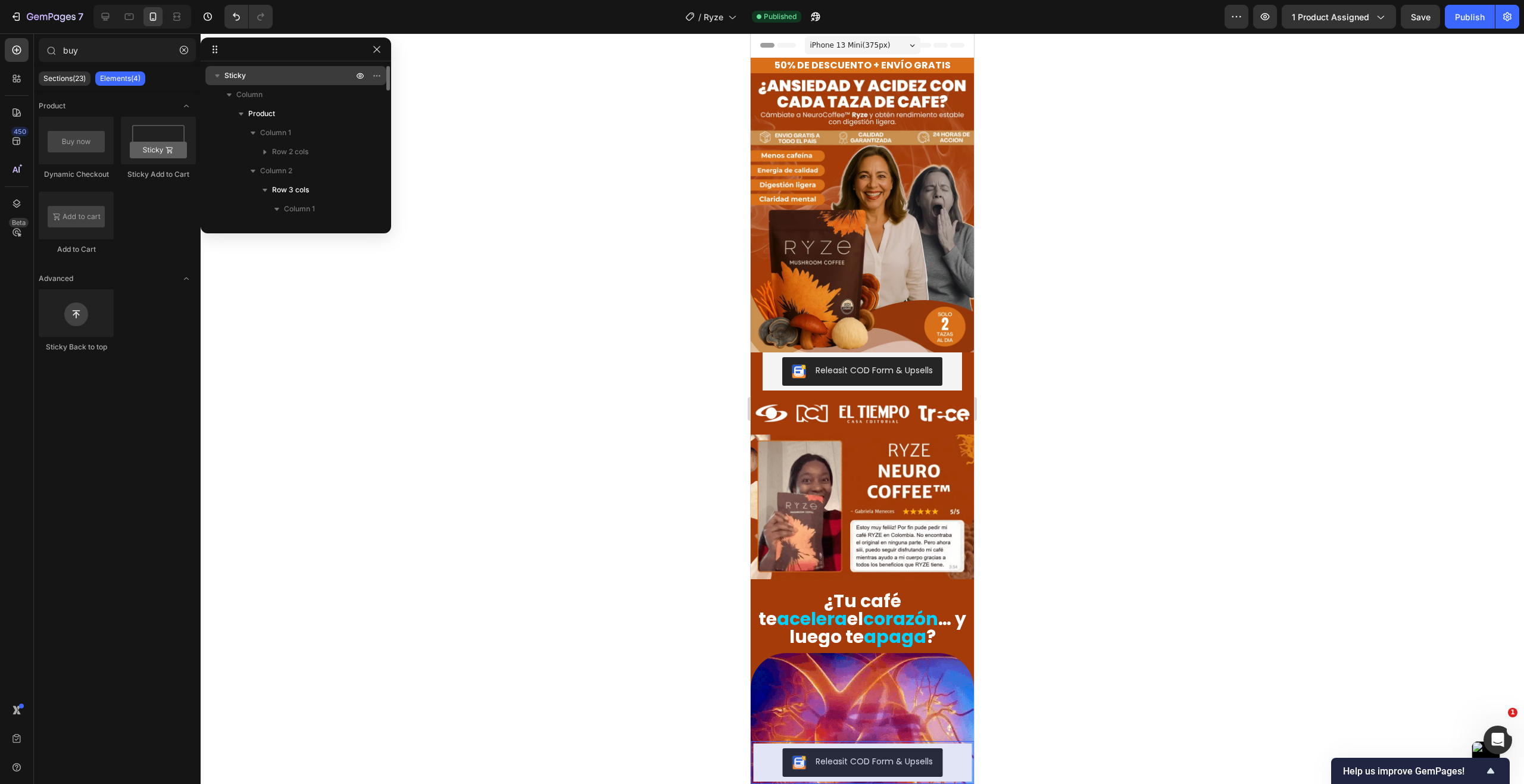
click at [264, 81] on p "Sticky" at bounding box center [290, 76] width 131 height 12
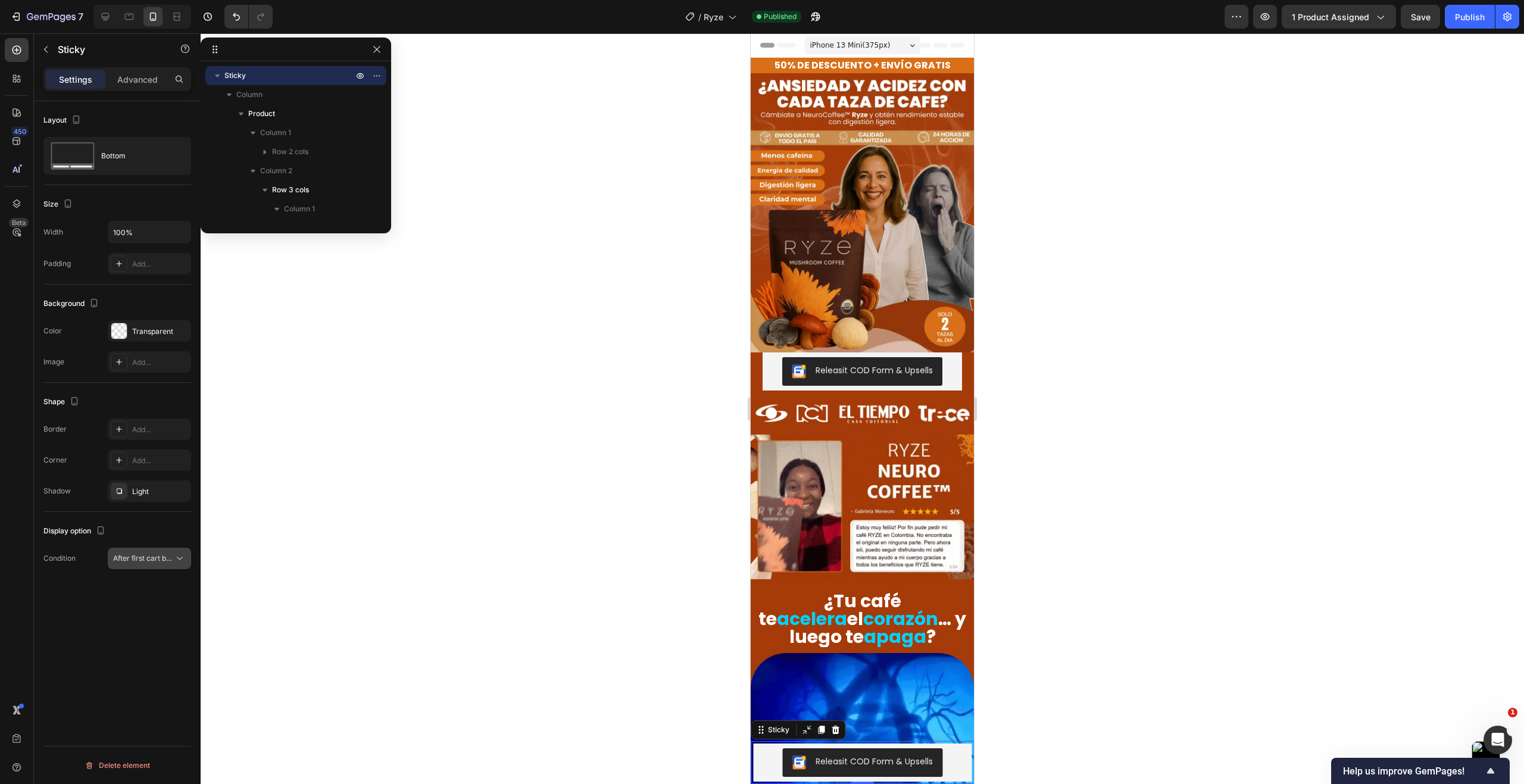
click at [134, 553] on span "After first cart button" at bounding box center [149, 558] width 71 height 9
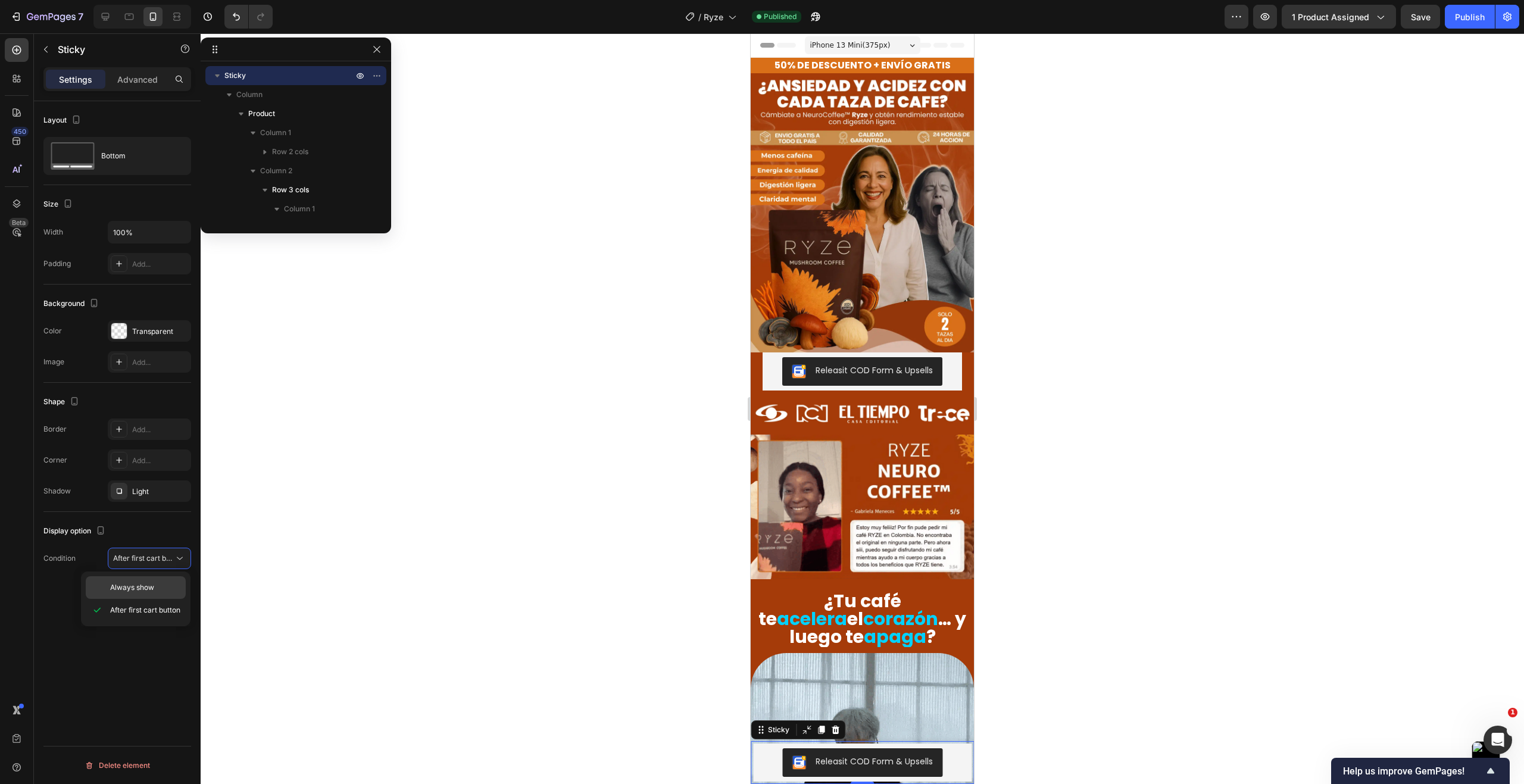
click at [139, 580] on div "Always show" at bounding box center [135, 587] width 100 height 23
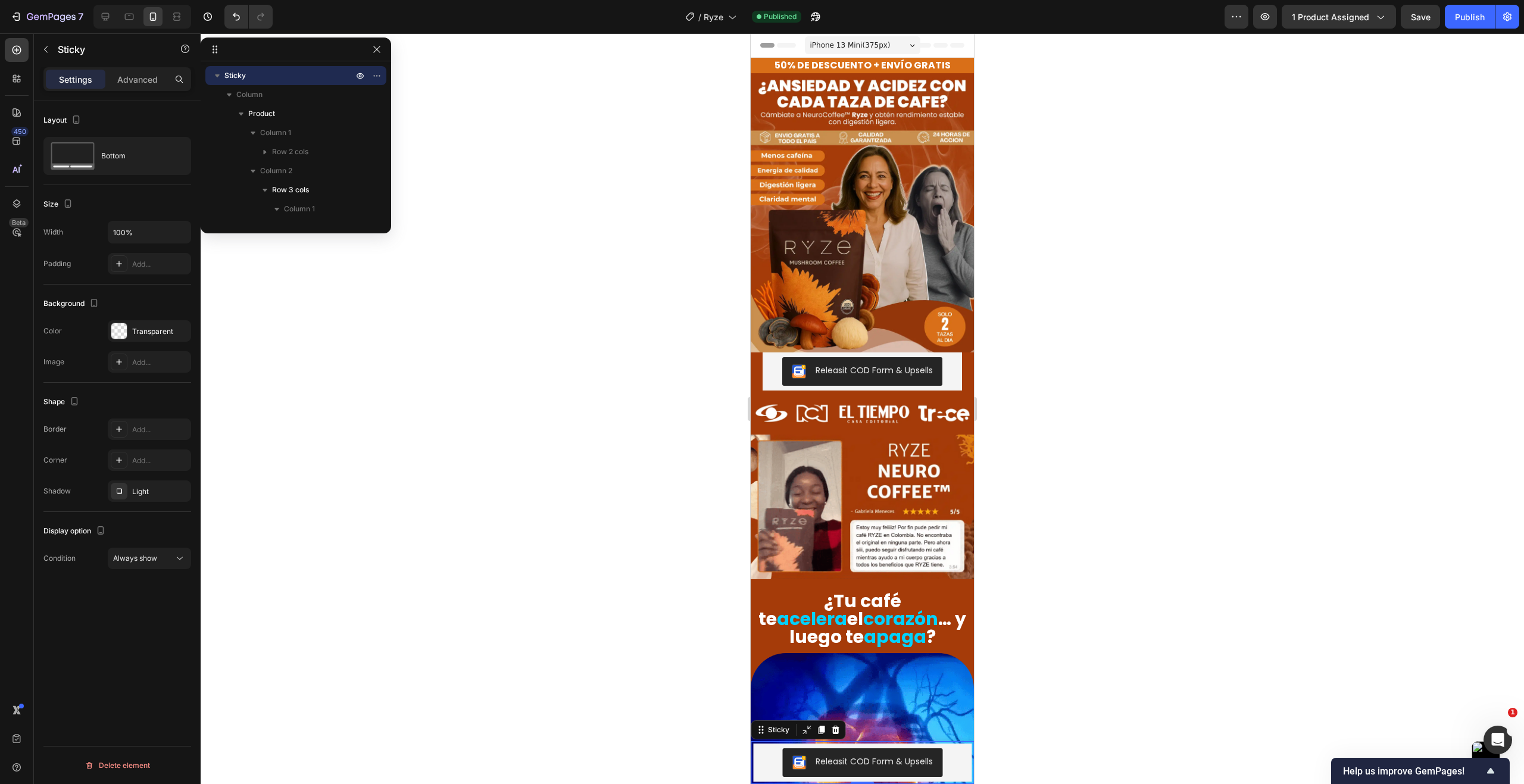
click at [463, 159] on div at bounding box center [862, 408] width 1323 height 750
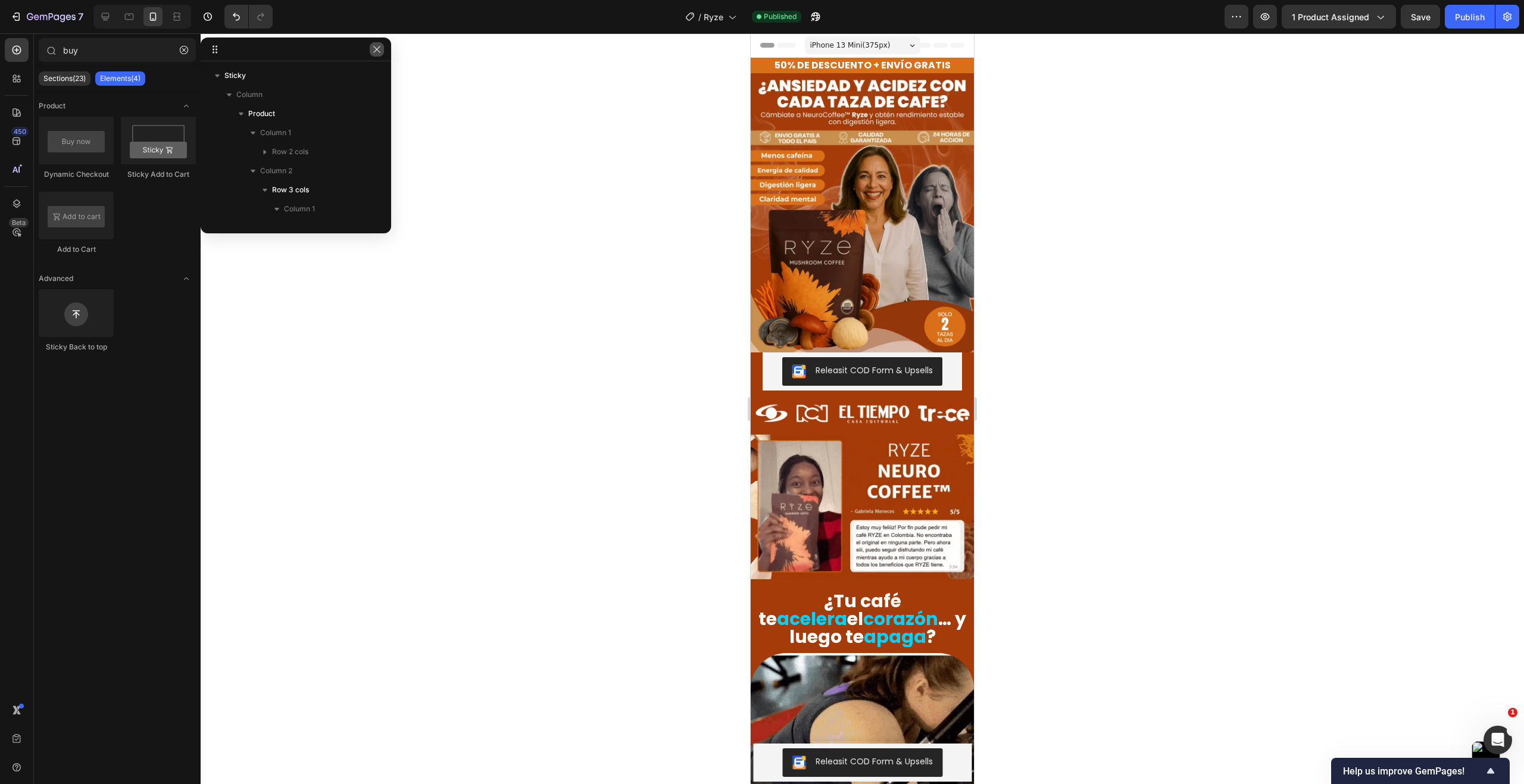
click at [374, 45] on icon "button" at bounding box center [376, 49] width 10 height 10
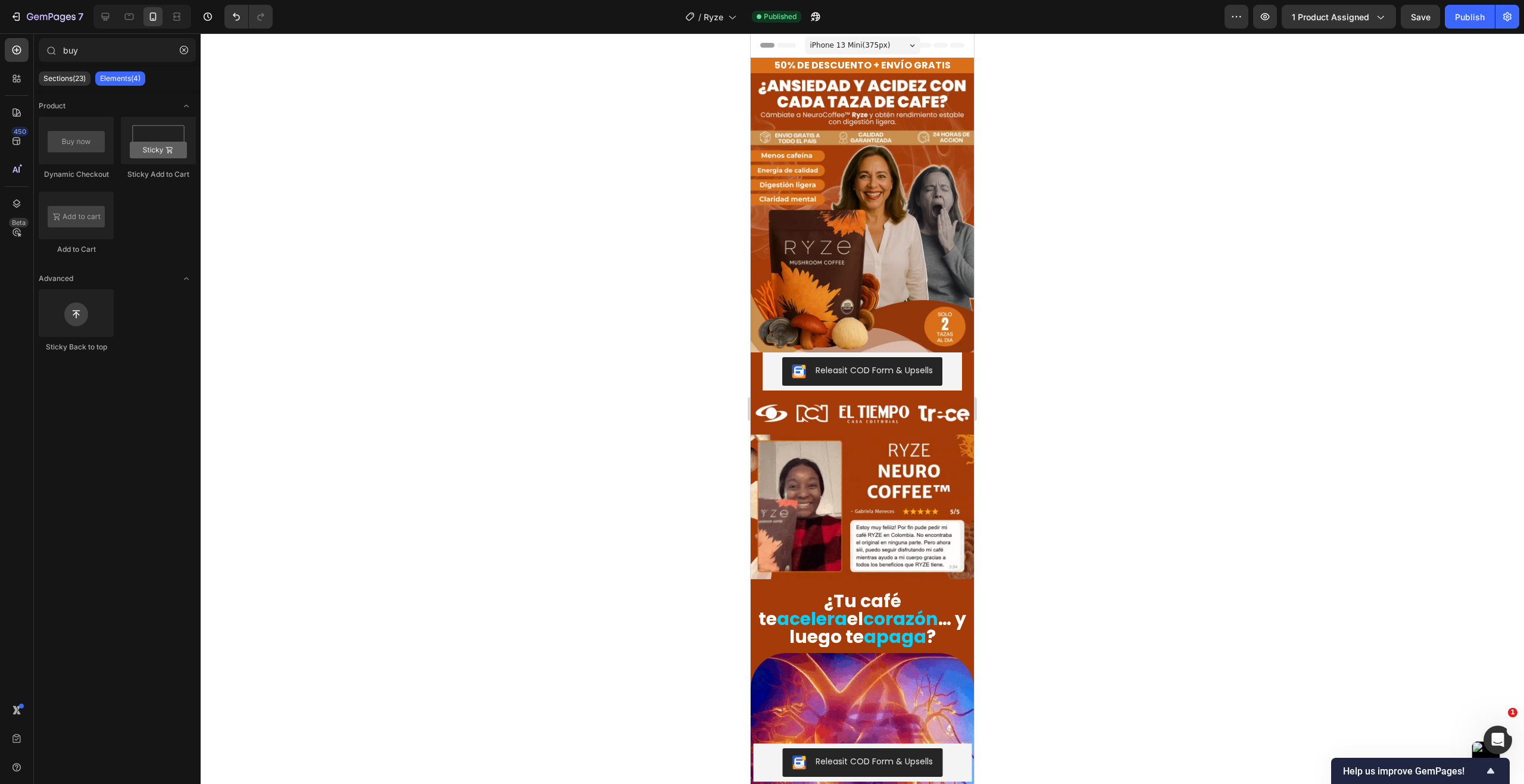
click at [479, 177] on div at bounding box center [862, 408] width 1323 height 750
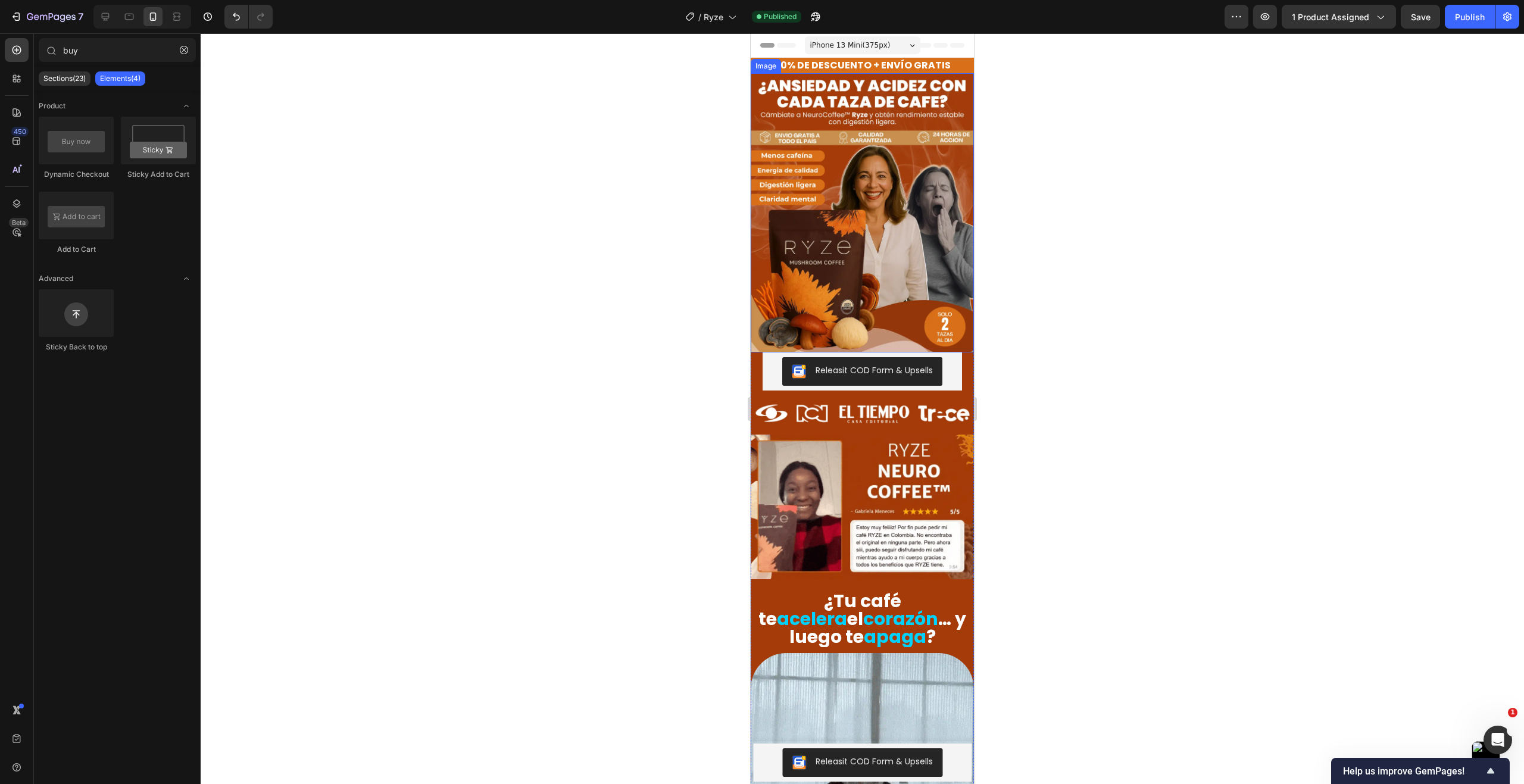
click at [1422, 21] on span "Save" at bounding box center [1420, 17] width 20 height 10
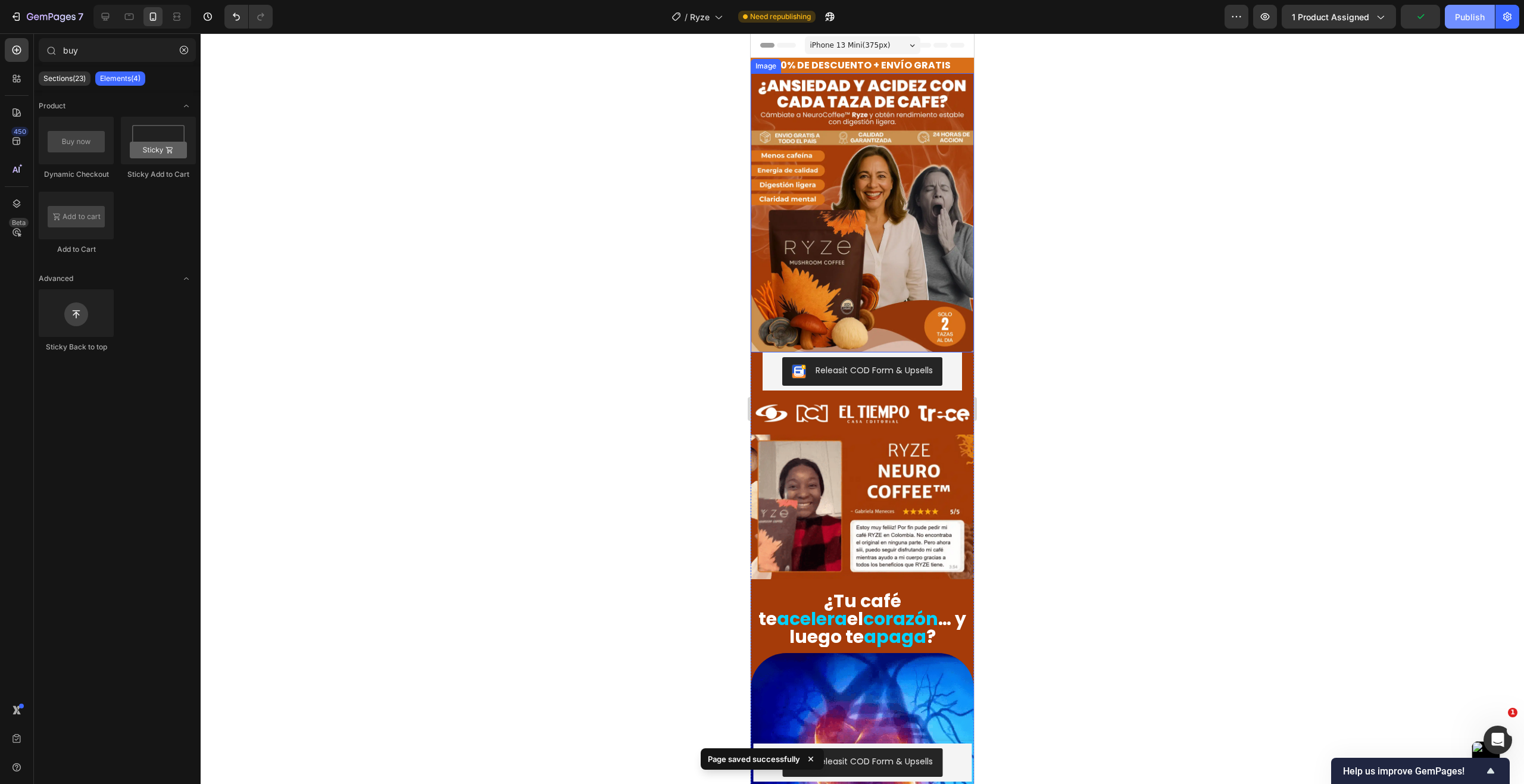
click at [1472, 17] on div "Publish" at bounding box center [1470, 17] width 30 height 13
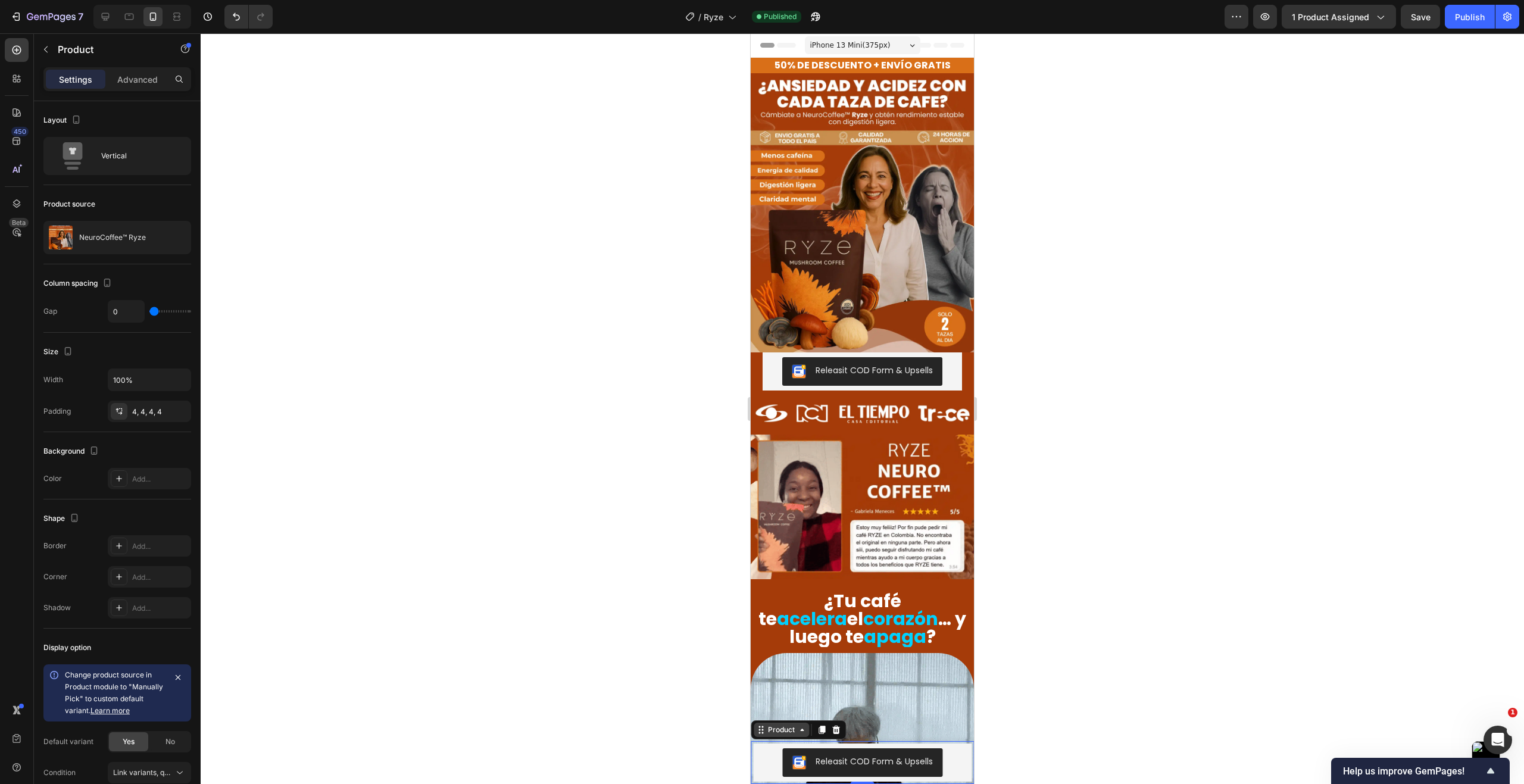
click at [768, 734] on div "Product" at bounding box center [781, 729] width 32 height 11
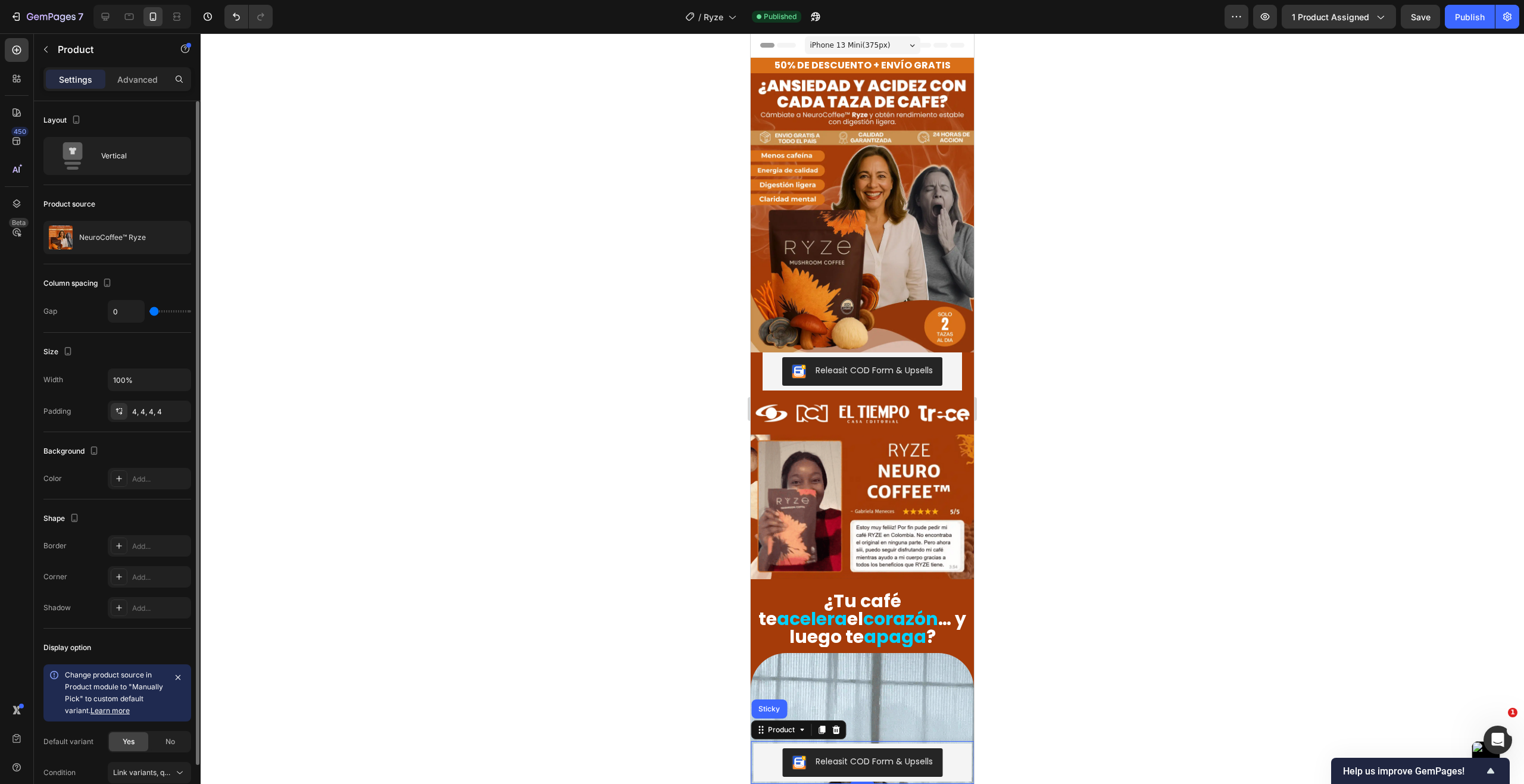
scroll to position [56, 0]
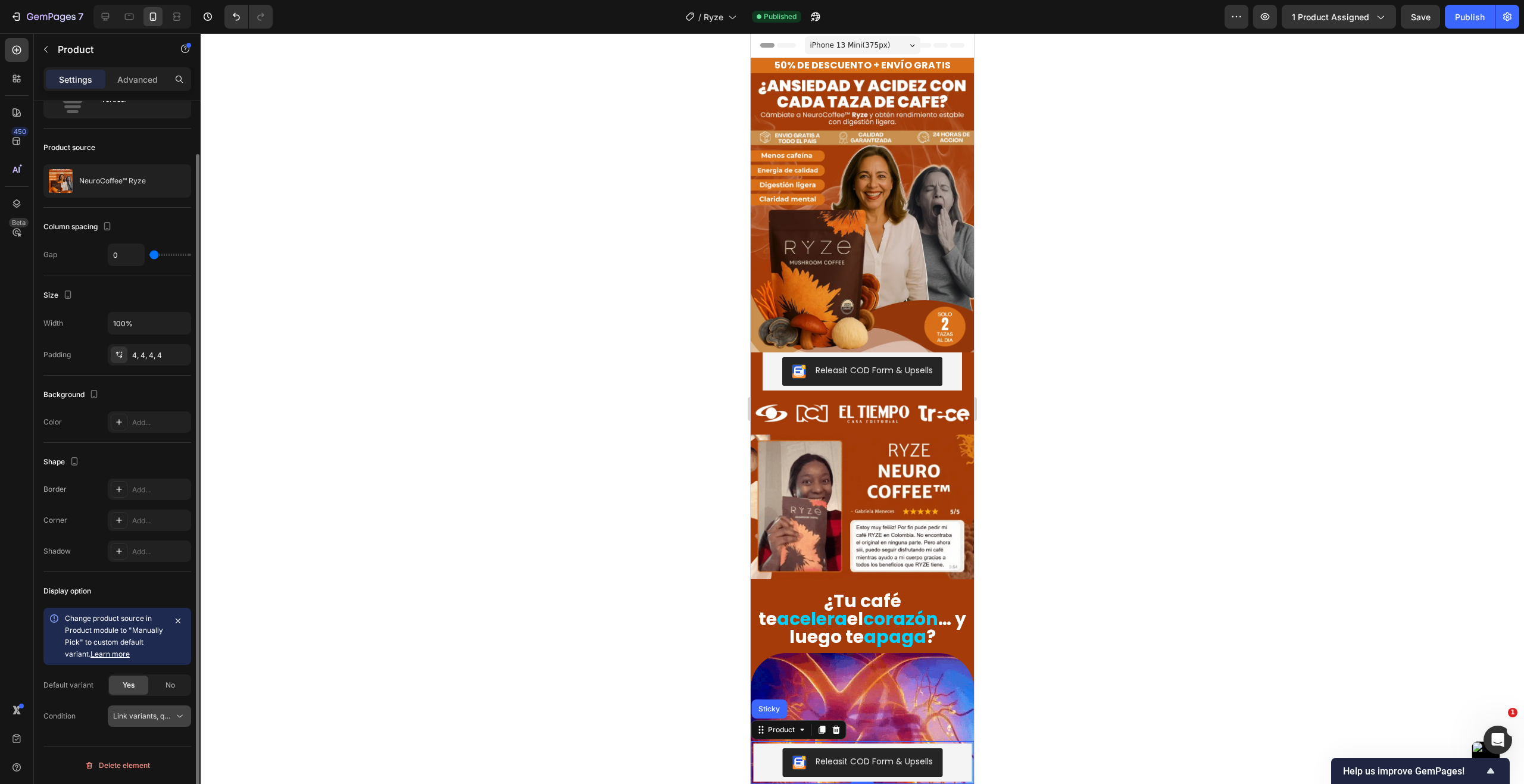
click at [164, 717] on span "Link variants, quantity <br> between same products" at bounding box center [201, 716] width 176 height 9
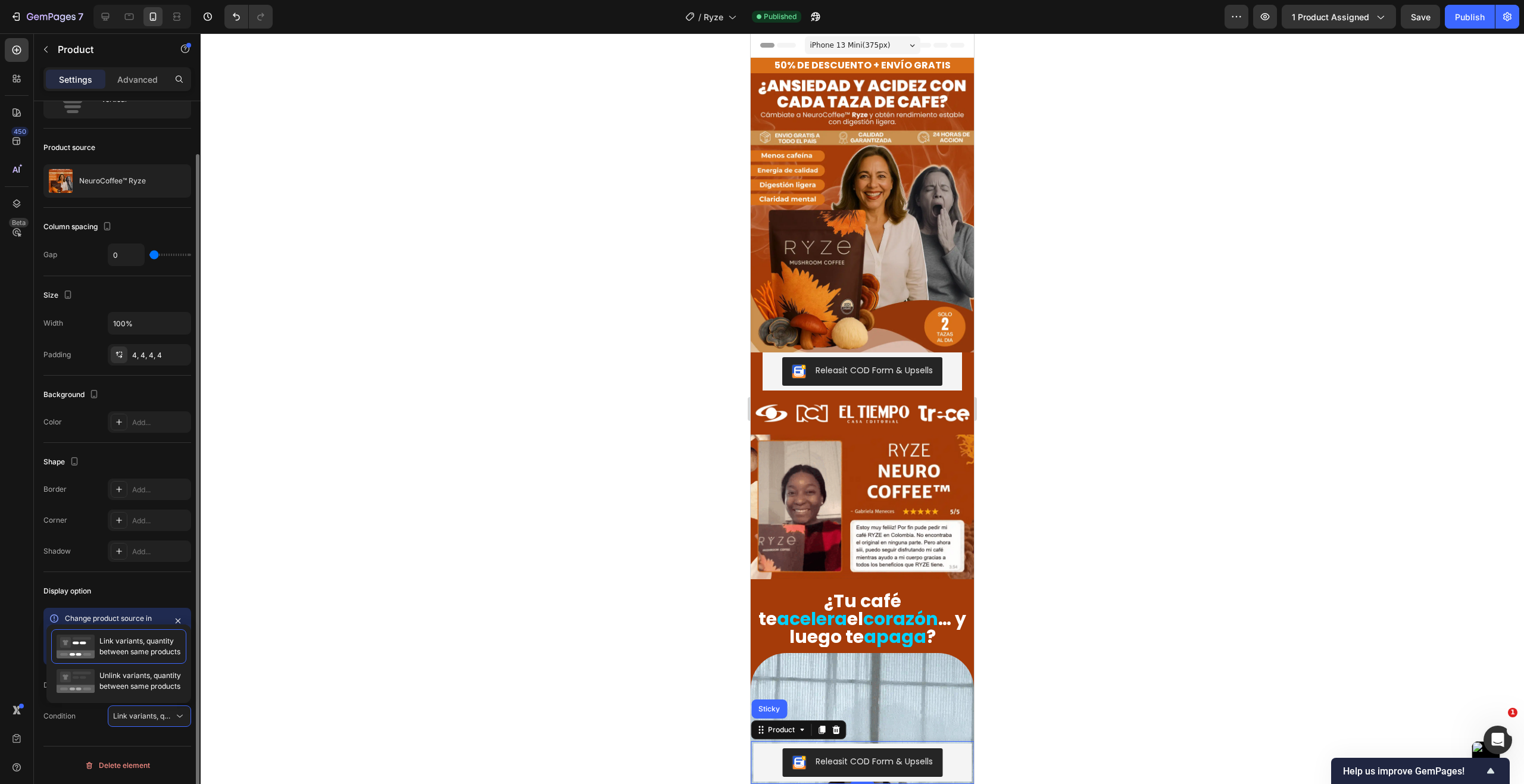
click at [161, 749] on div "Delete element" at bounding box center [117, 765] width 148 height 39
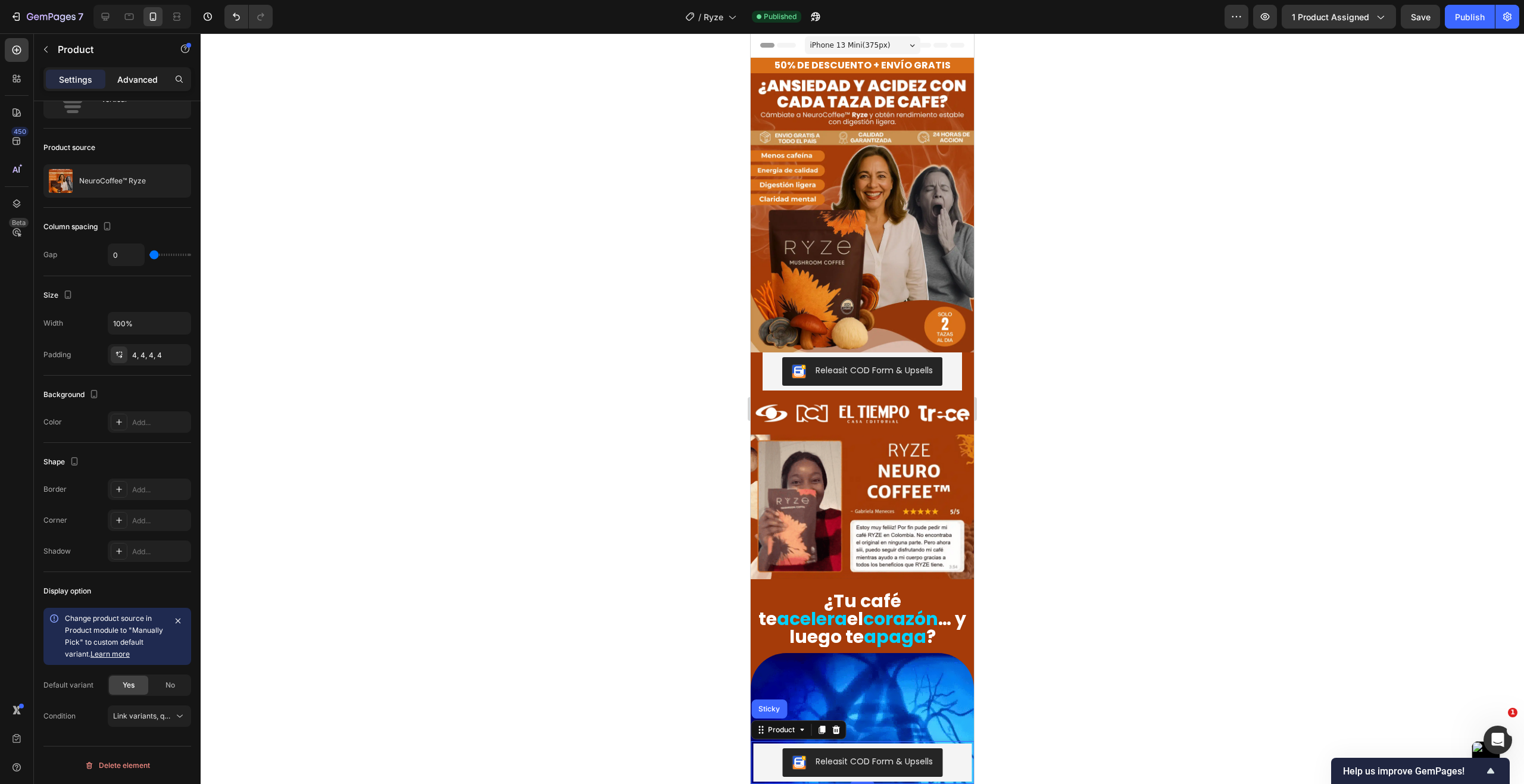
click at [147, 76] on p "Advanced" at bounding box center [137, 79] width 41 height 13
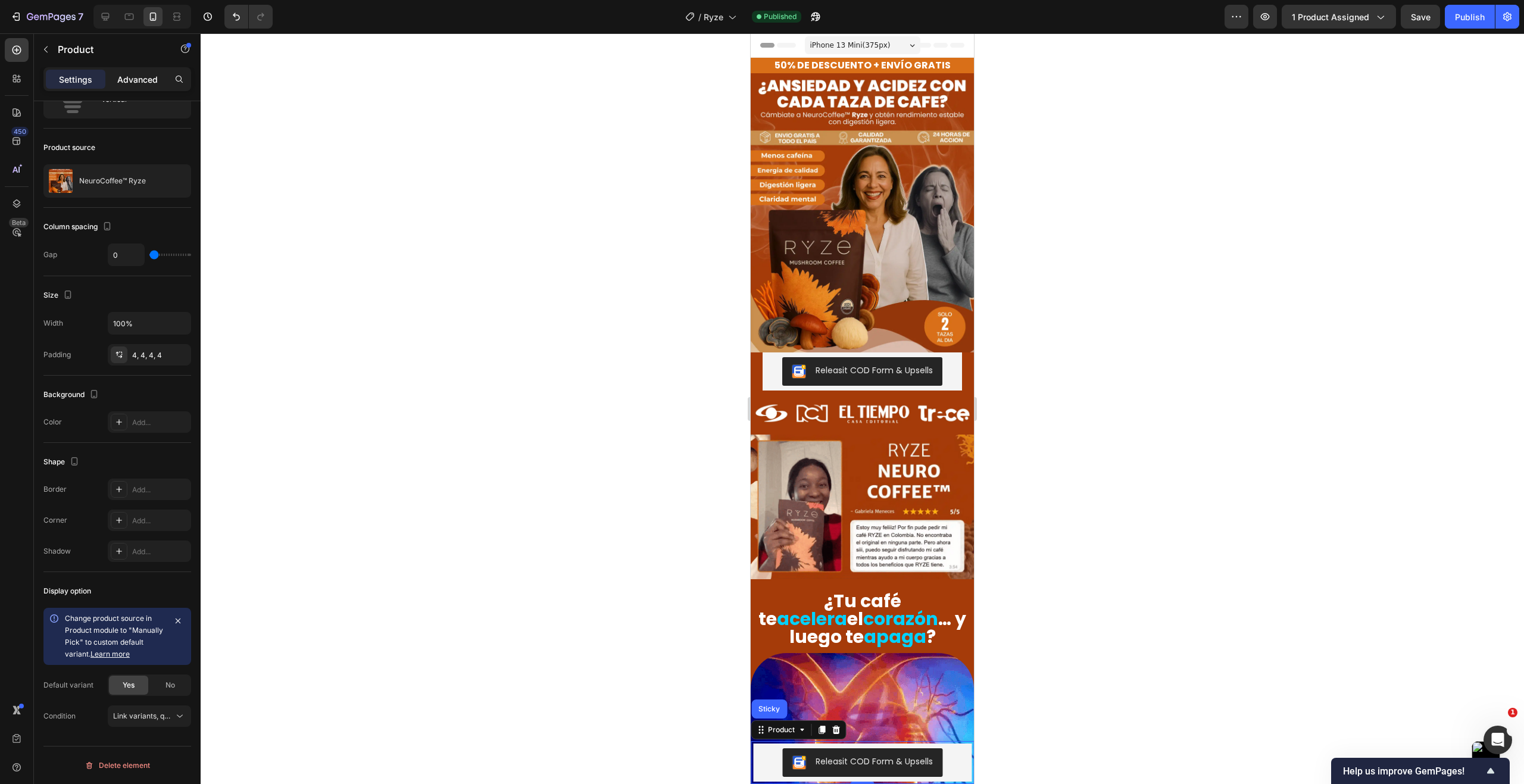
scroll to position [19, 0]
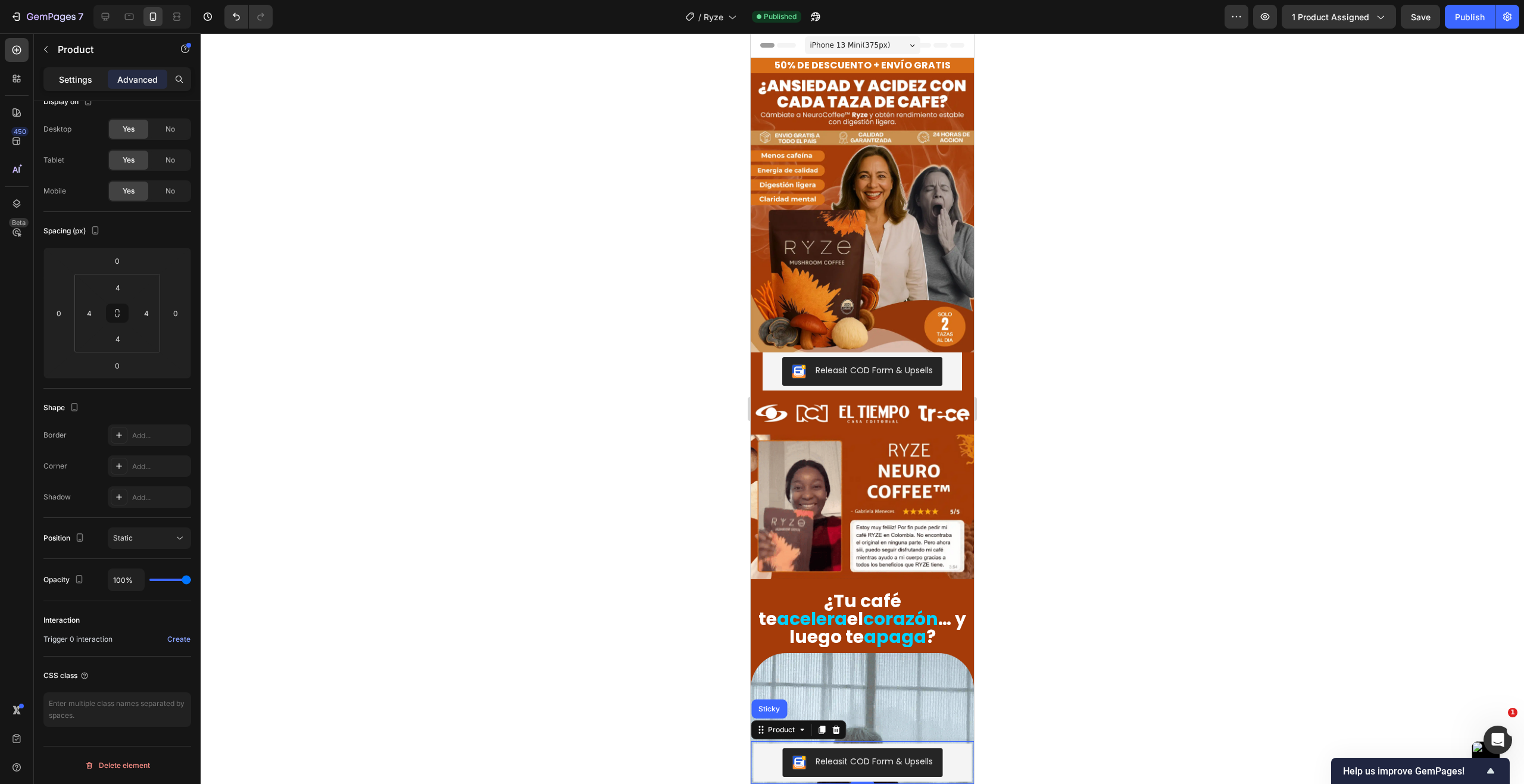
click at [86, 82] on p "Settings" at bounding box center [75, 79] width 33 height 13
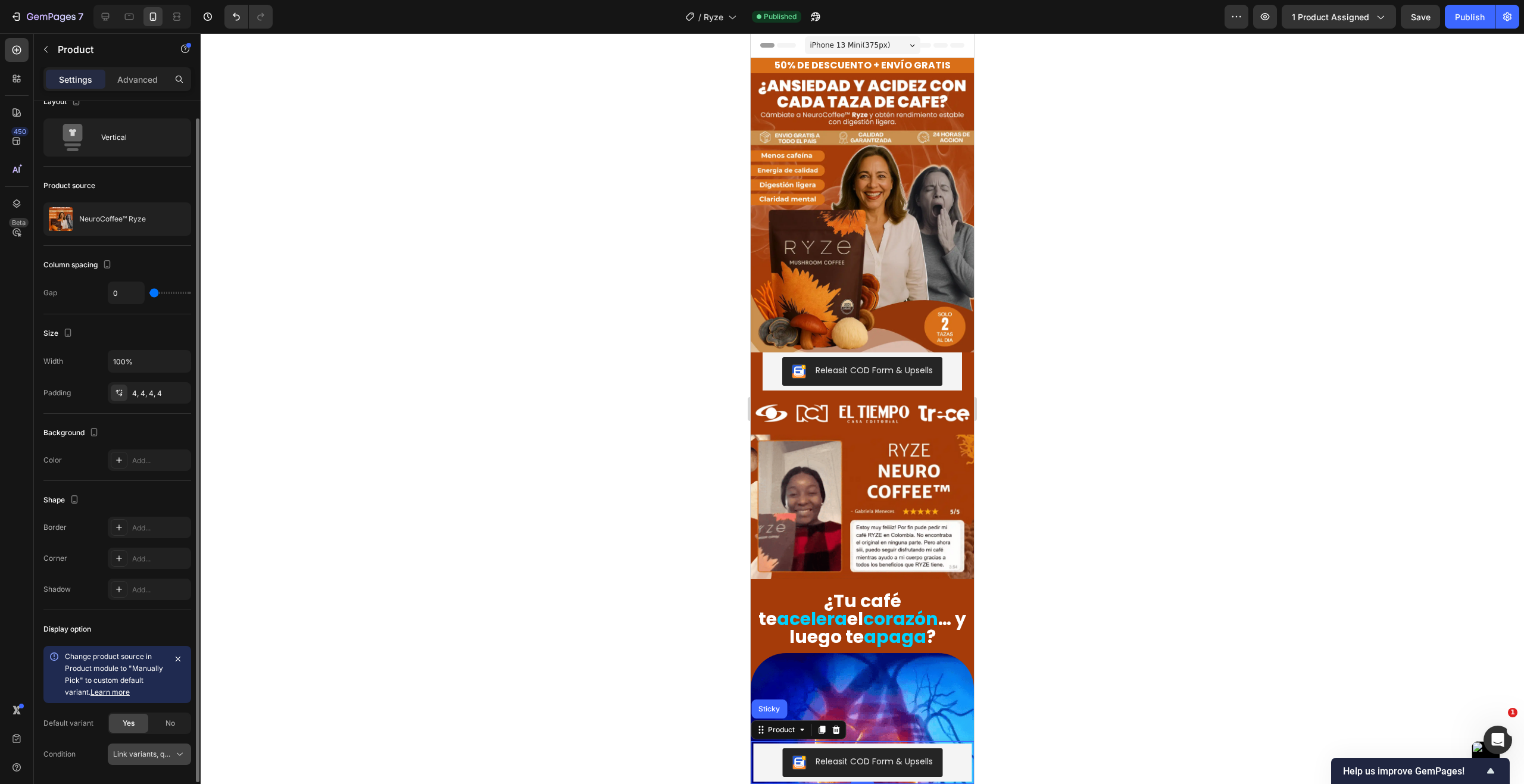
click at [159, 758] on span "Link variants, quantity <br> between same products" at bounding box center [143, 754] width 61 height 11
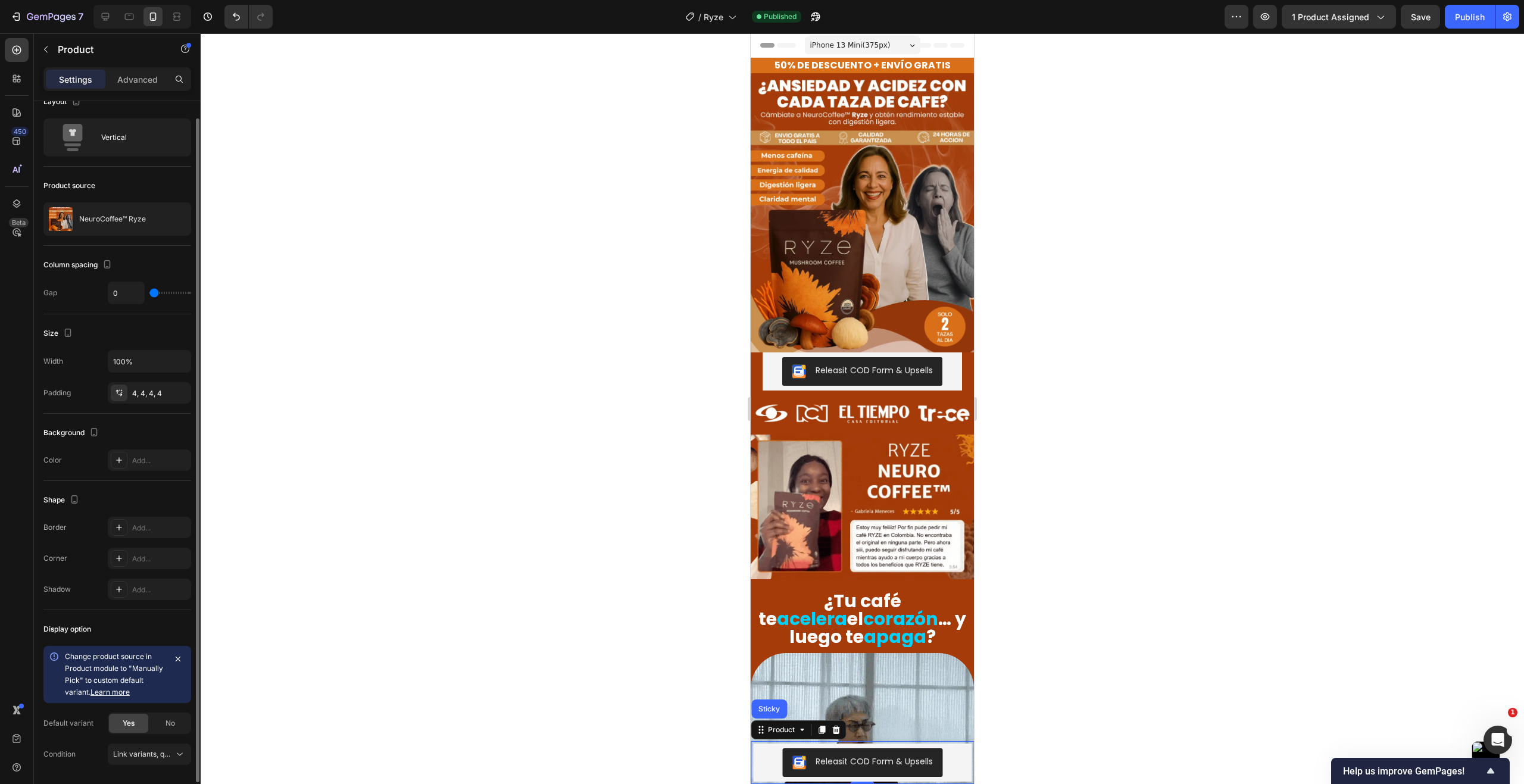
click at [95, 765] on div "Display option Change product source in Product module to "Manually Pick" to cu…" at bounding box center [117, 692] width 148 height 164
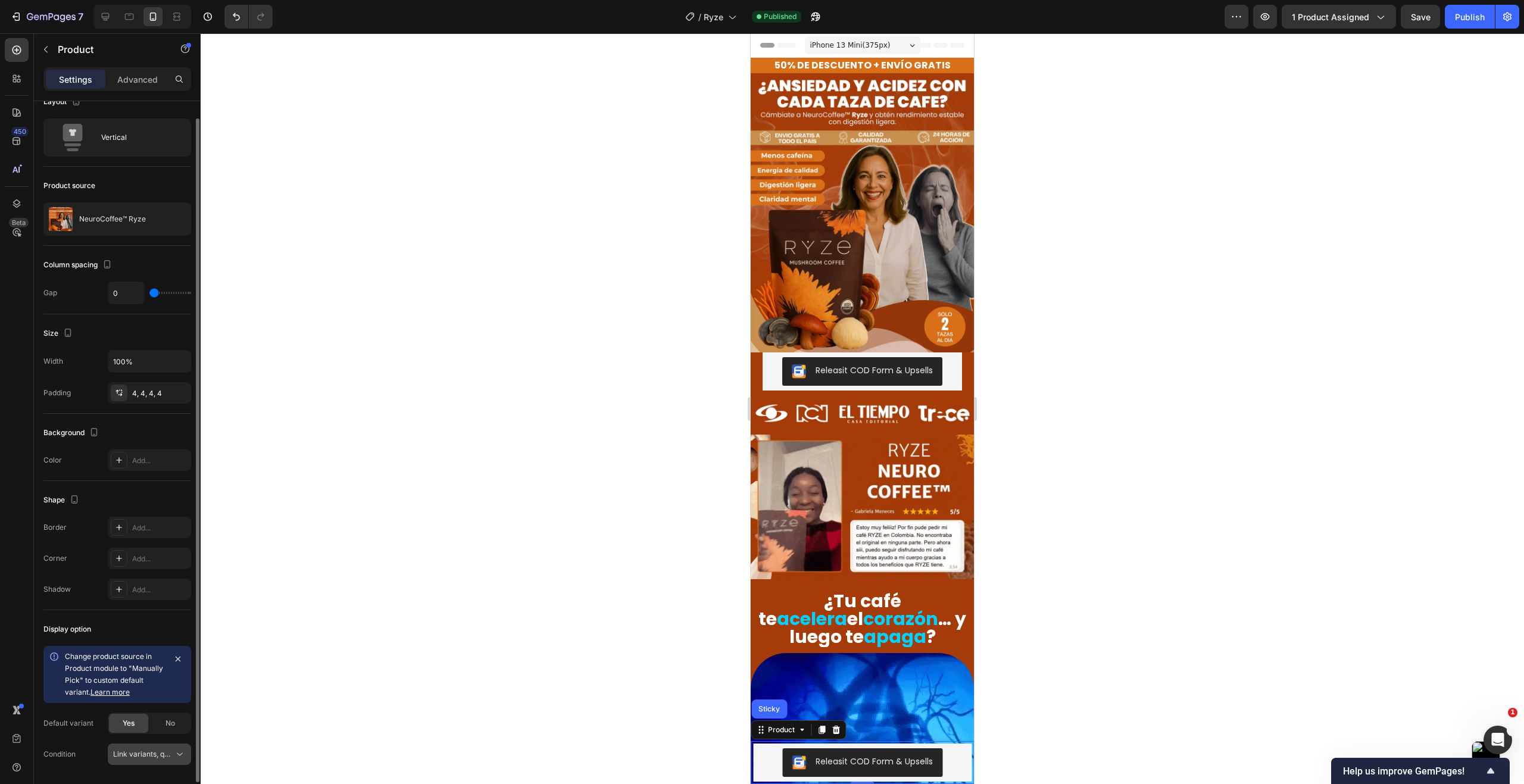
click at [152, 754] on span "Link variants, quantity <br> between same products" at bounding box center [201, 754] width 176 height 9
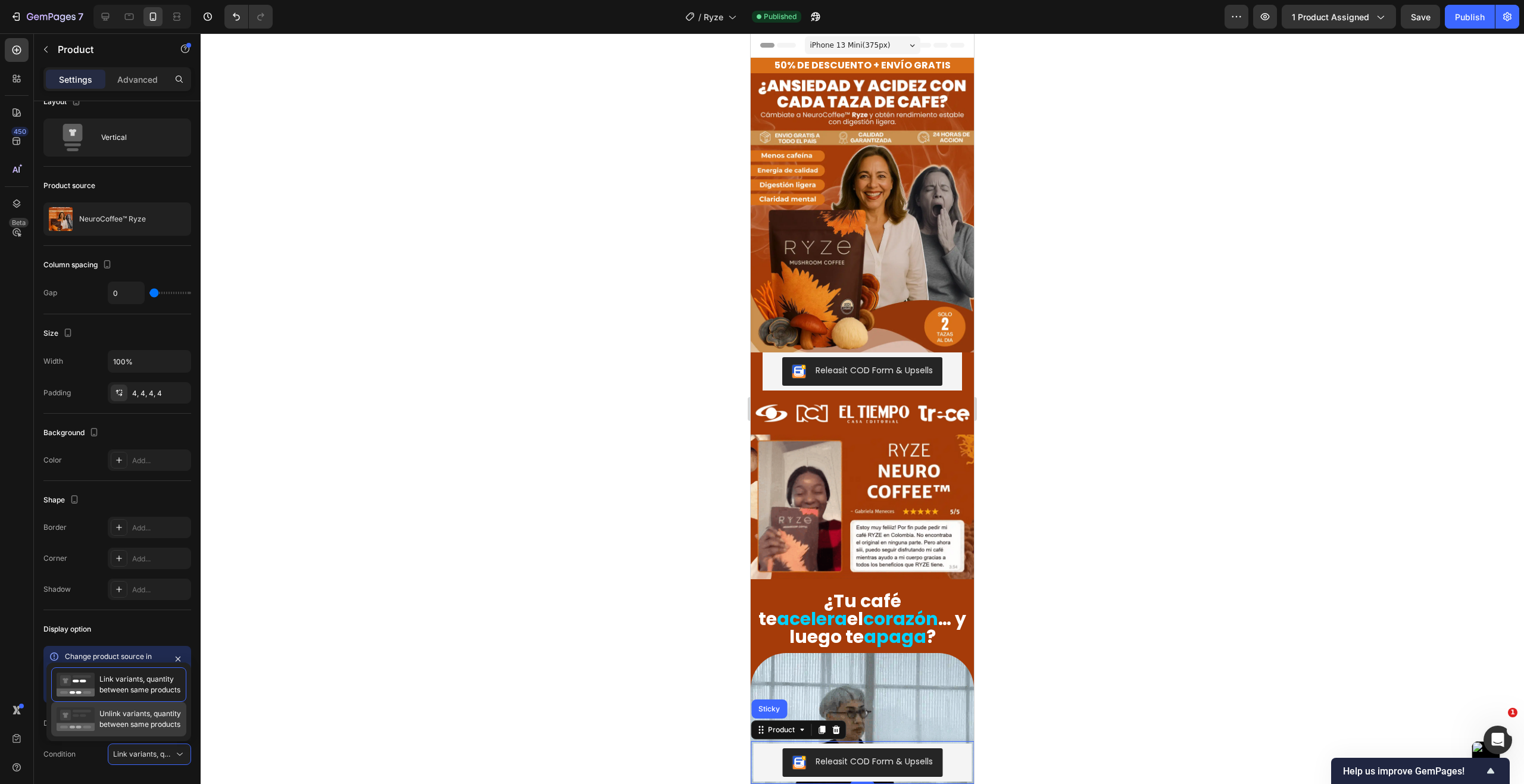
click at [142, 723] on span "Unlink variants, quantity between same products" at bounding box center [140, 719] width 82 height 22
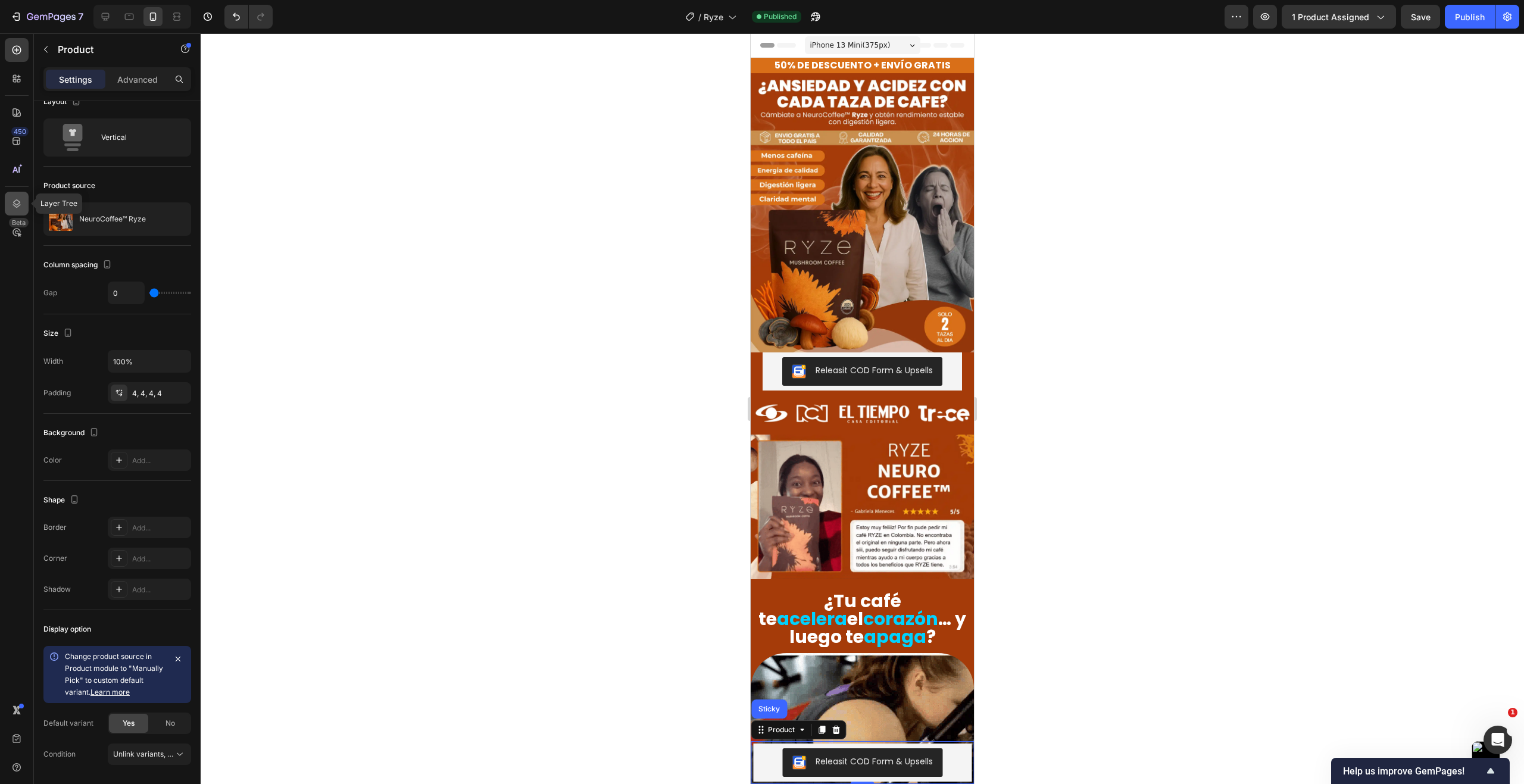
drag, startPoint x: 10, startPoint y: 198, endPoint x: 20, endPoint y: 198, distance: 10.0
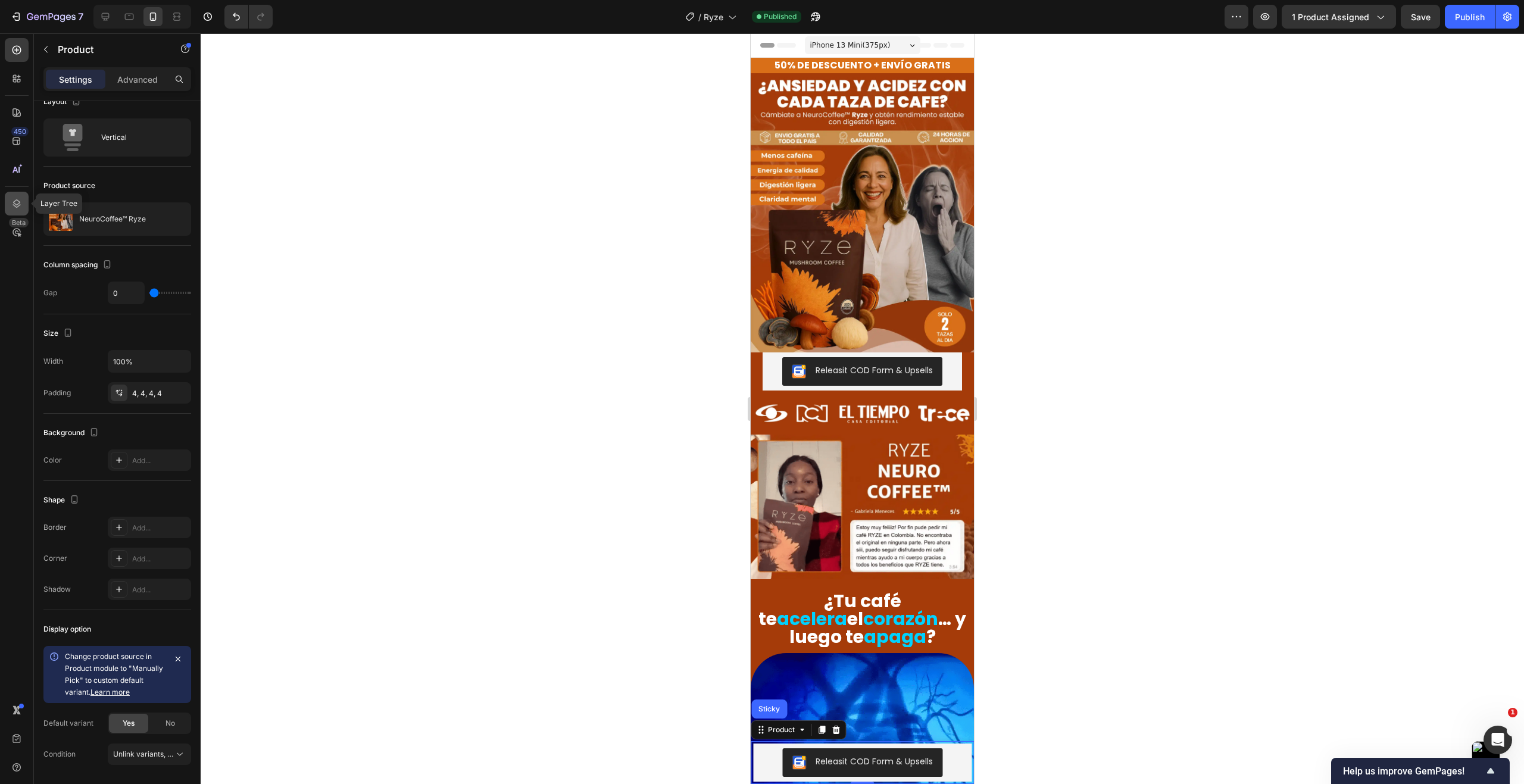
click at [11, 197] on div at bounding box center [17, 204] width 24 height 24
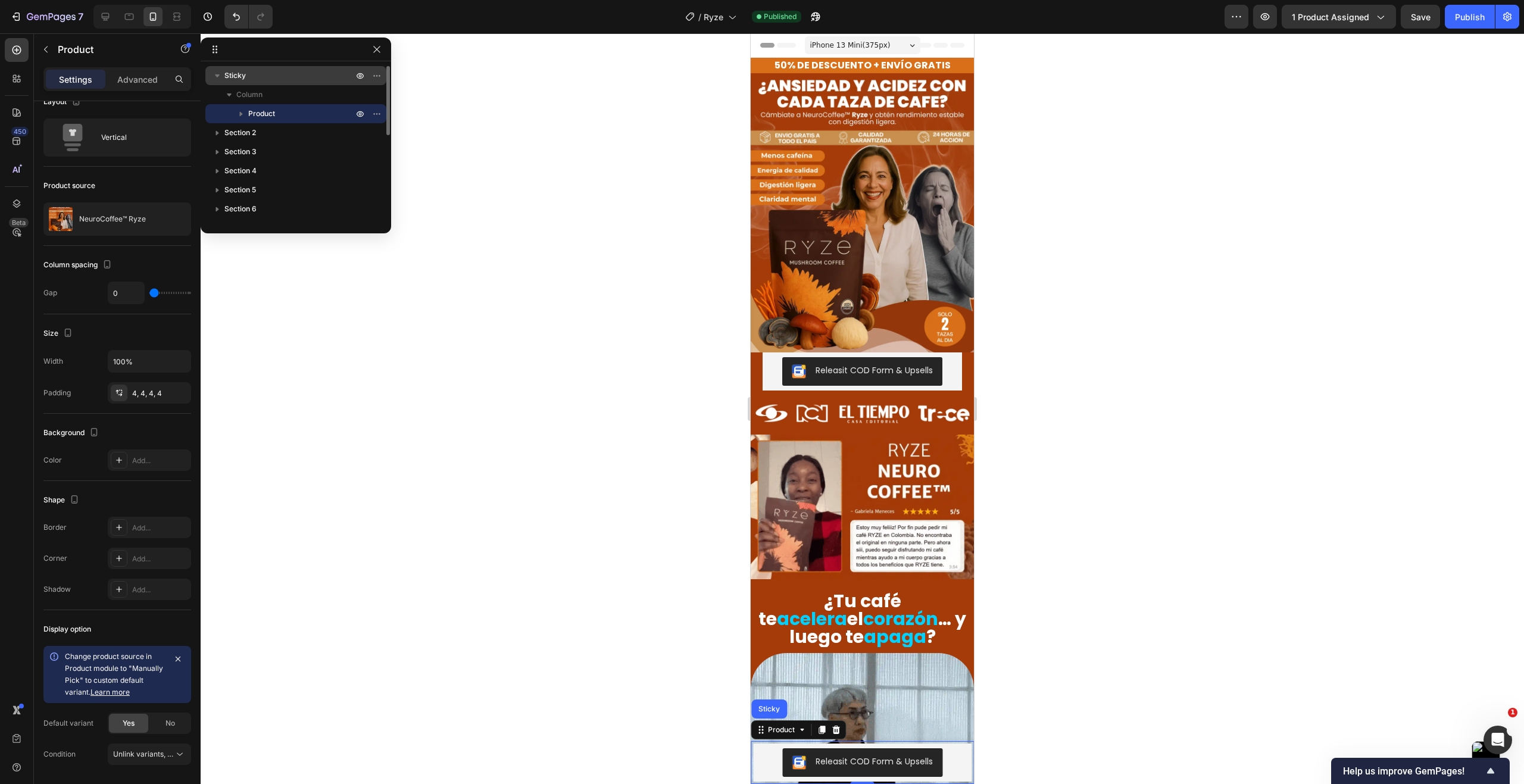
click at [277, 75] on p "Sticky" at bounding box center [290, 76] width 131 height 12
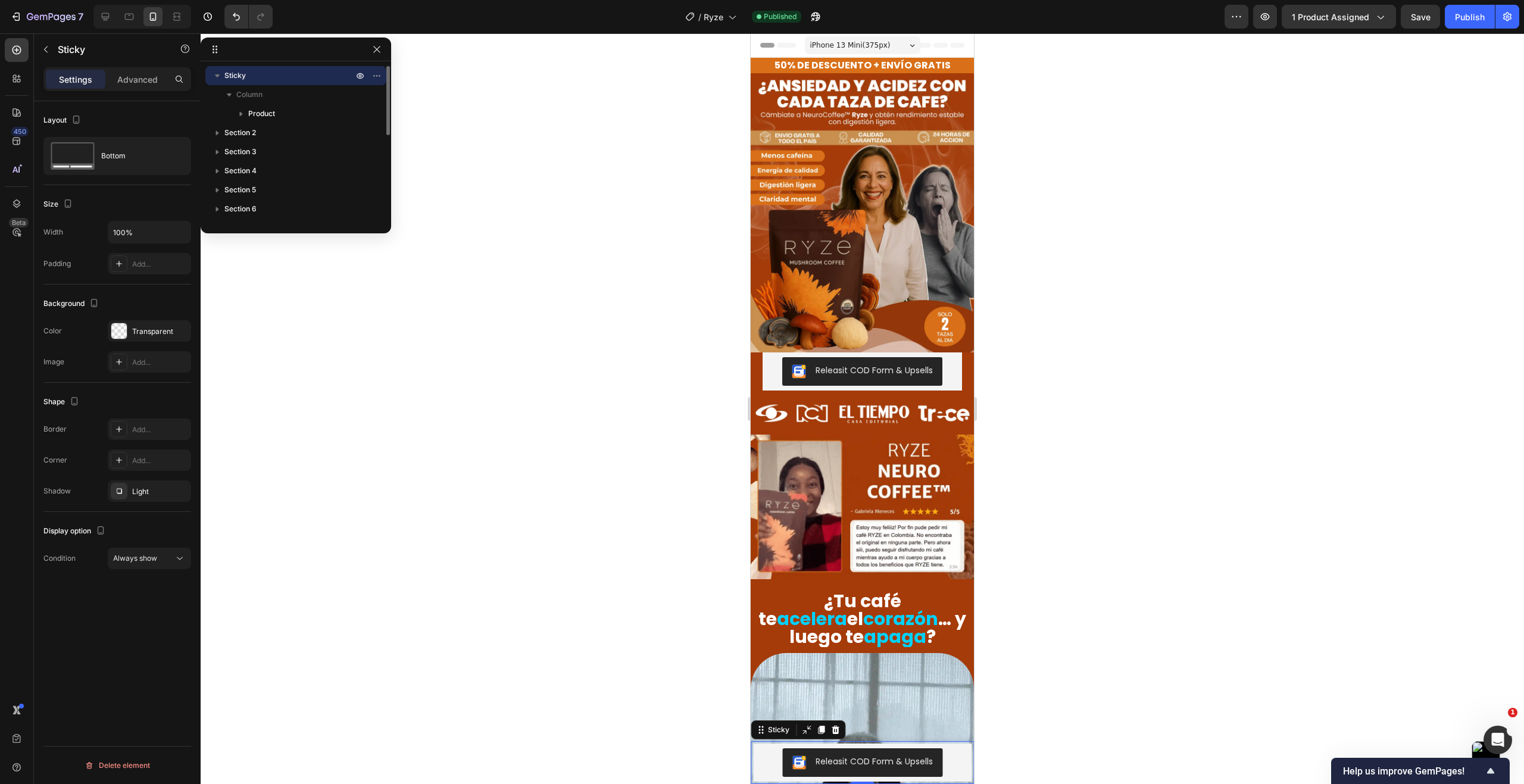
scroll to position [0, 0]
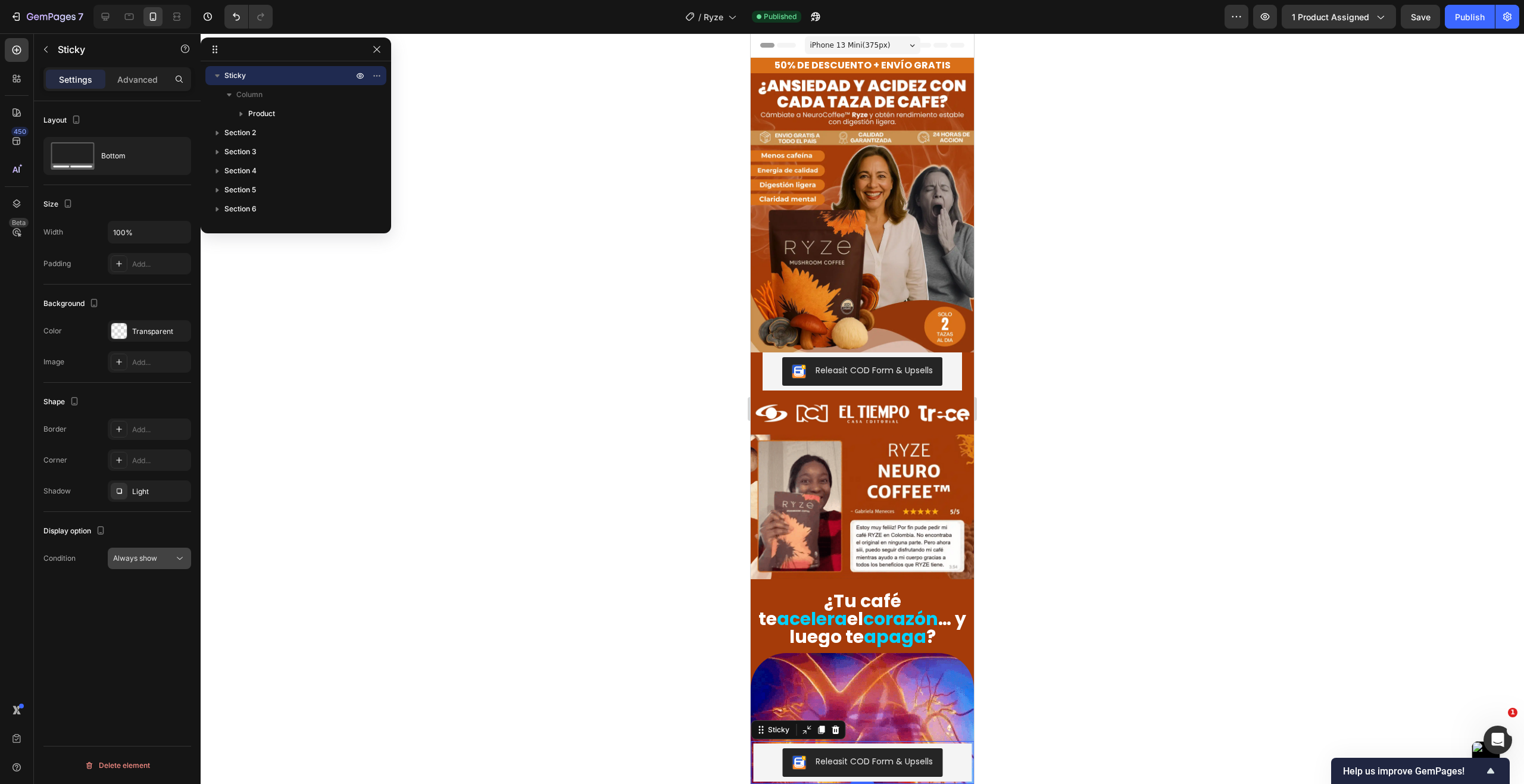
click at [167, 553] on div "Always show" at bounding box center [143, 558] width 61 height 11
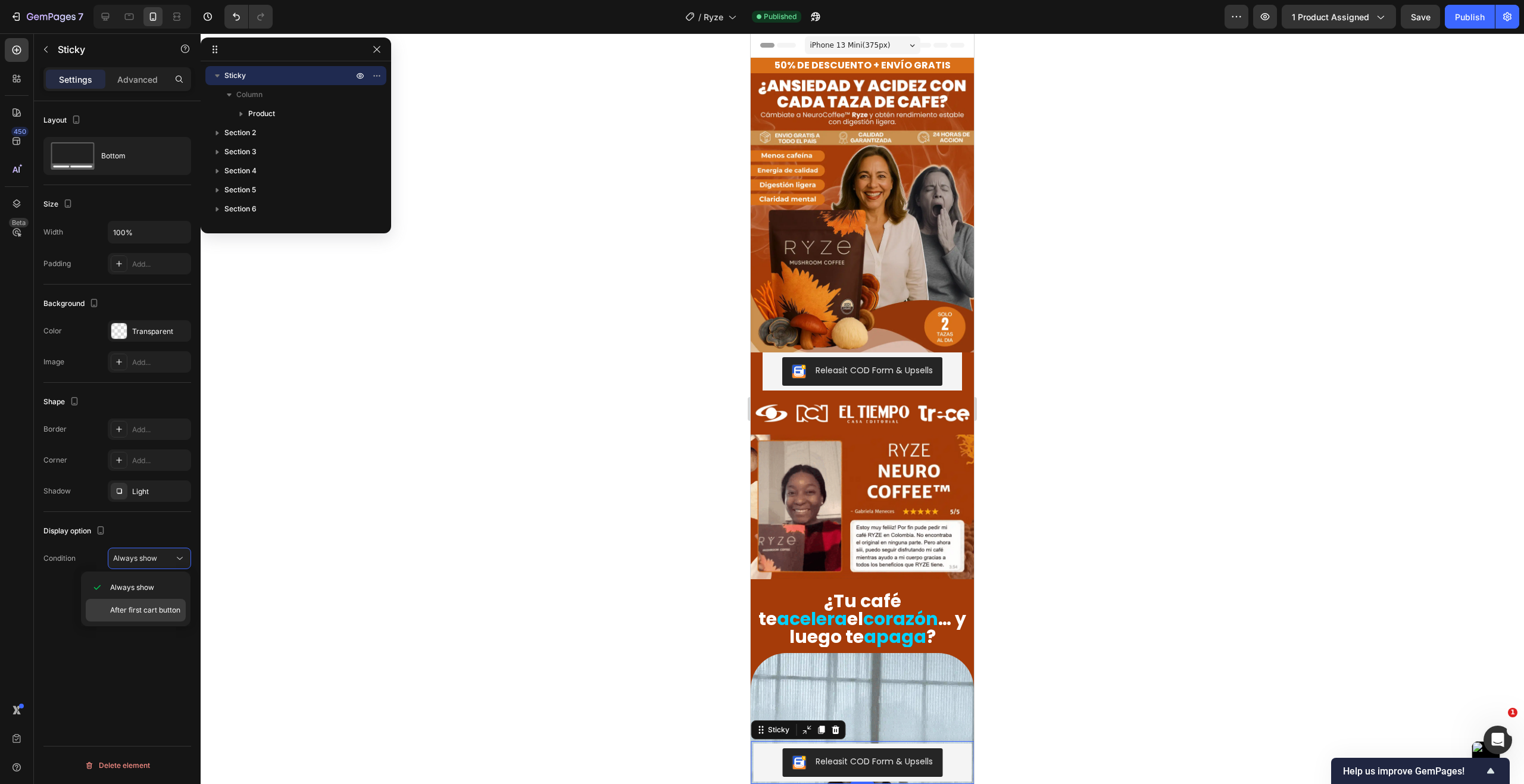
click at [145, 606] on span "After first cart button" at bounding box center [146, 610] width 71 height 11
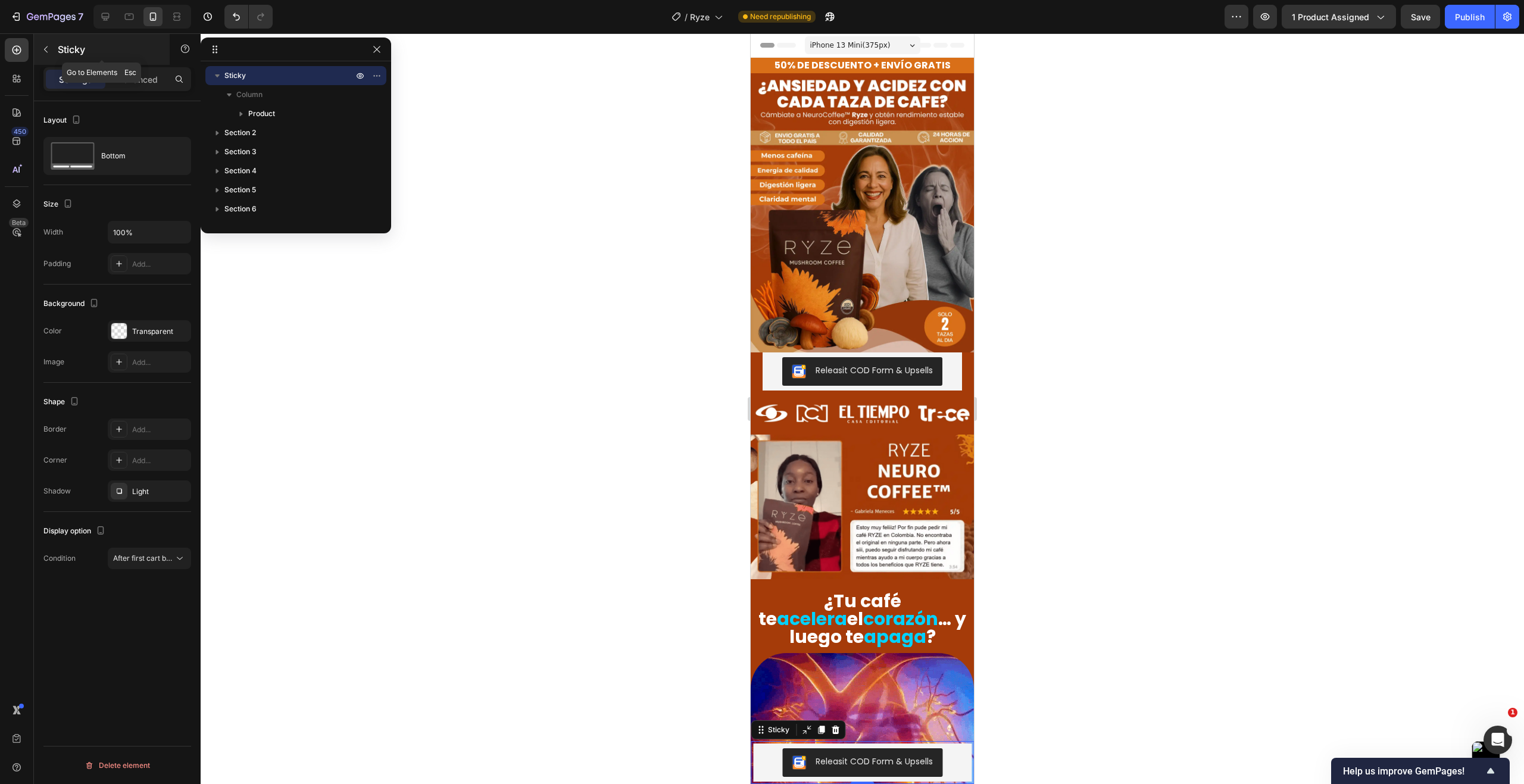
click at [53, 50] on button "button" at bounding box center [45, 49] width 19 height 19
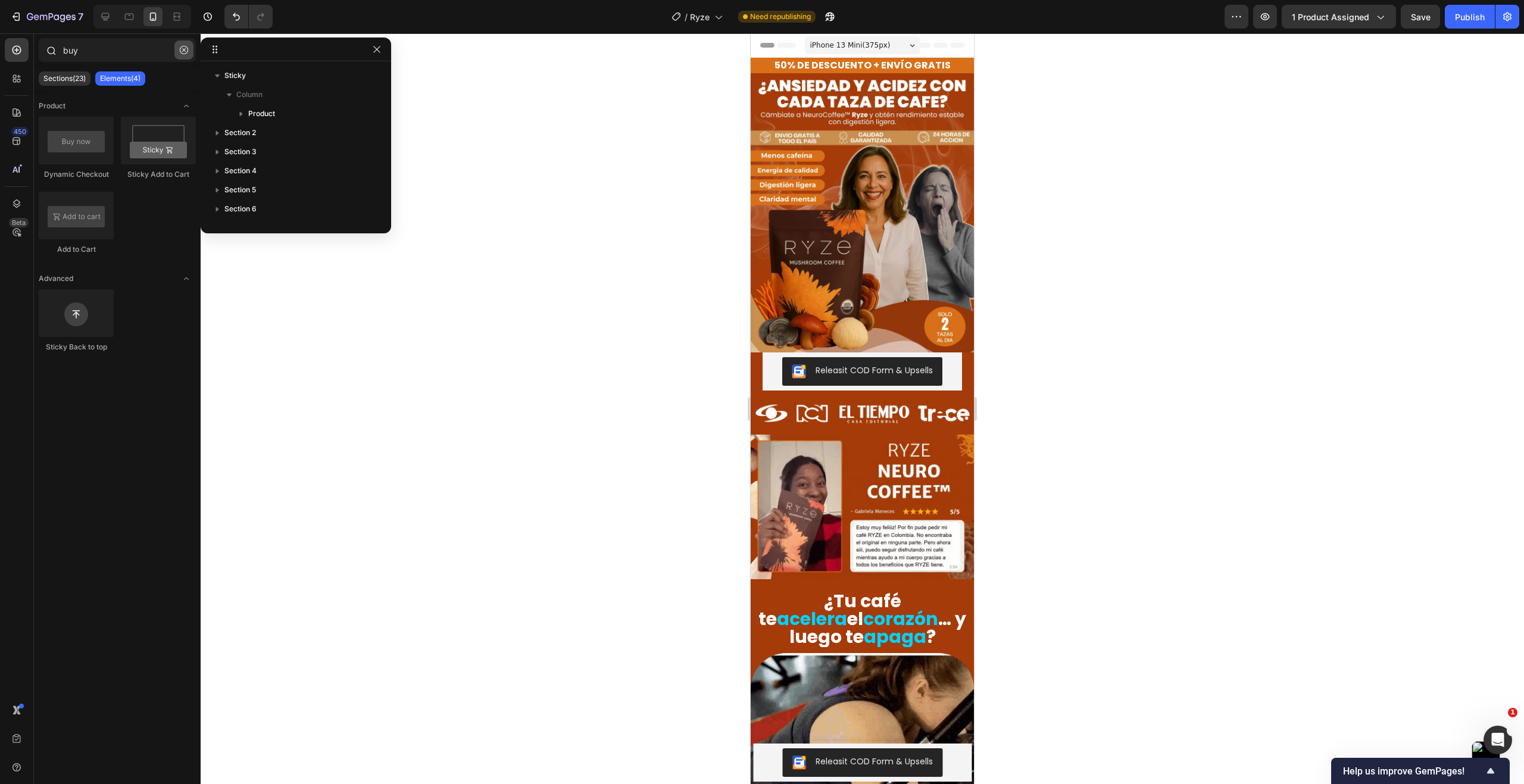
click at [182, 51] on icon "button" at bounding box center [183, 50] width 8 height 8
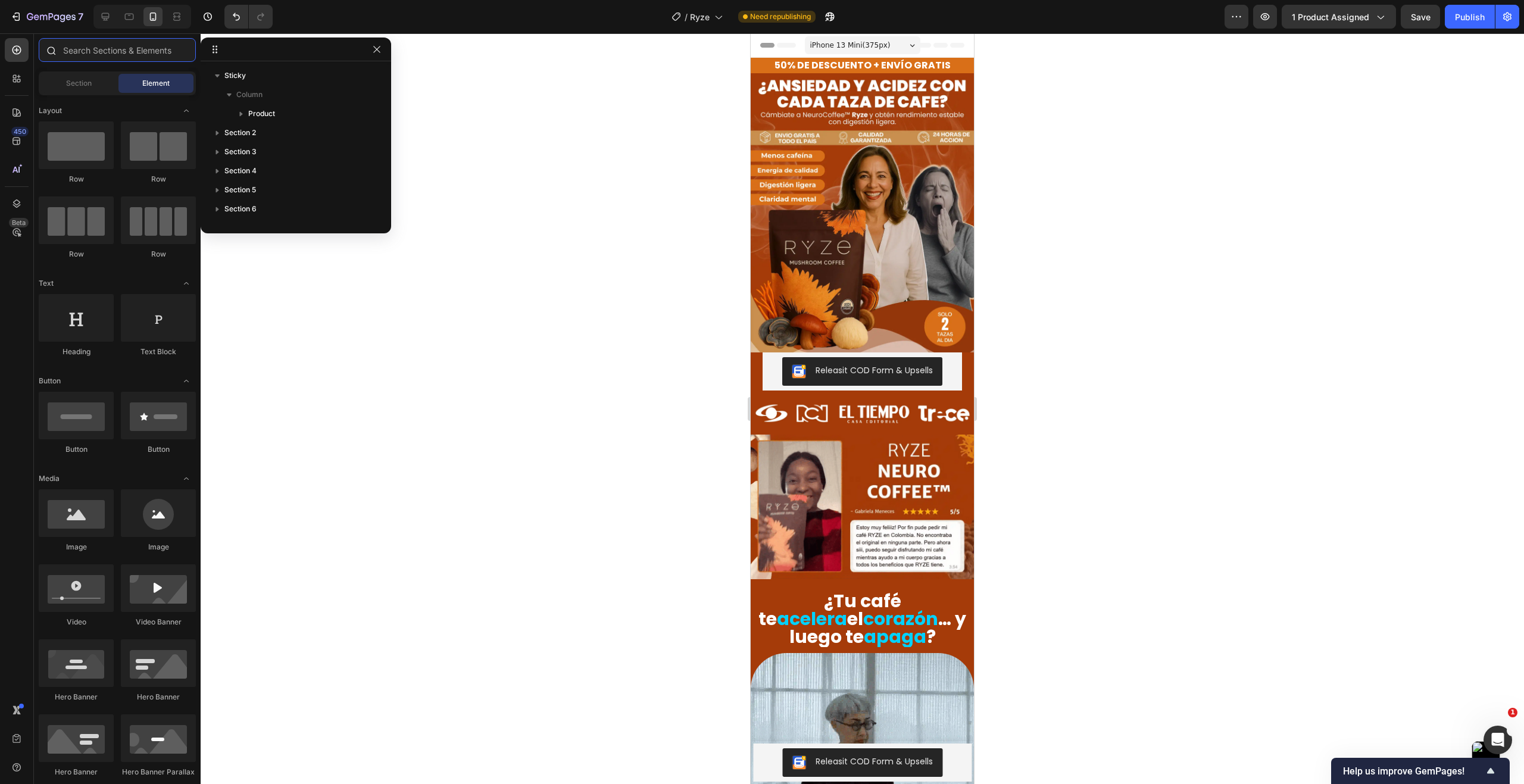
click at [133, 51] on input "text" at bounding box center [117, 50] width 157 height 24
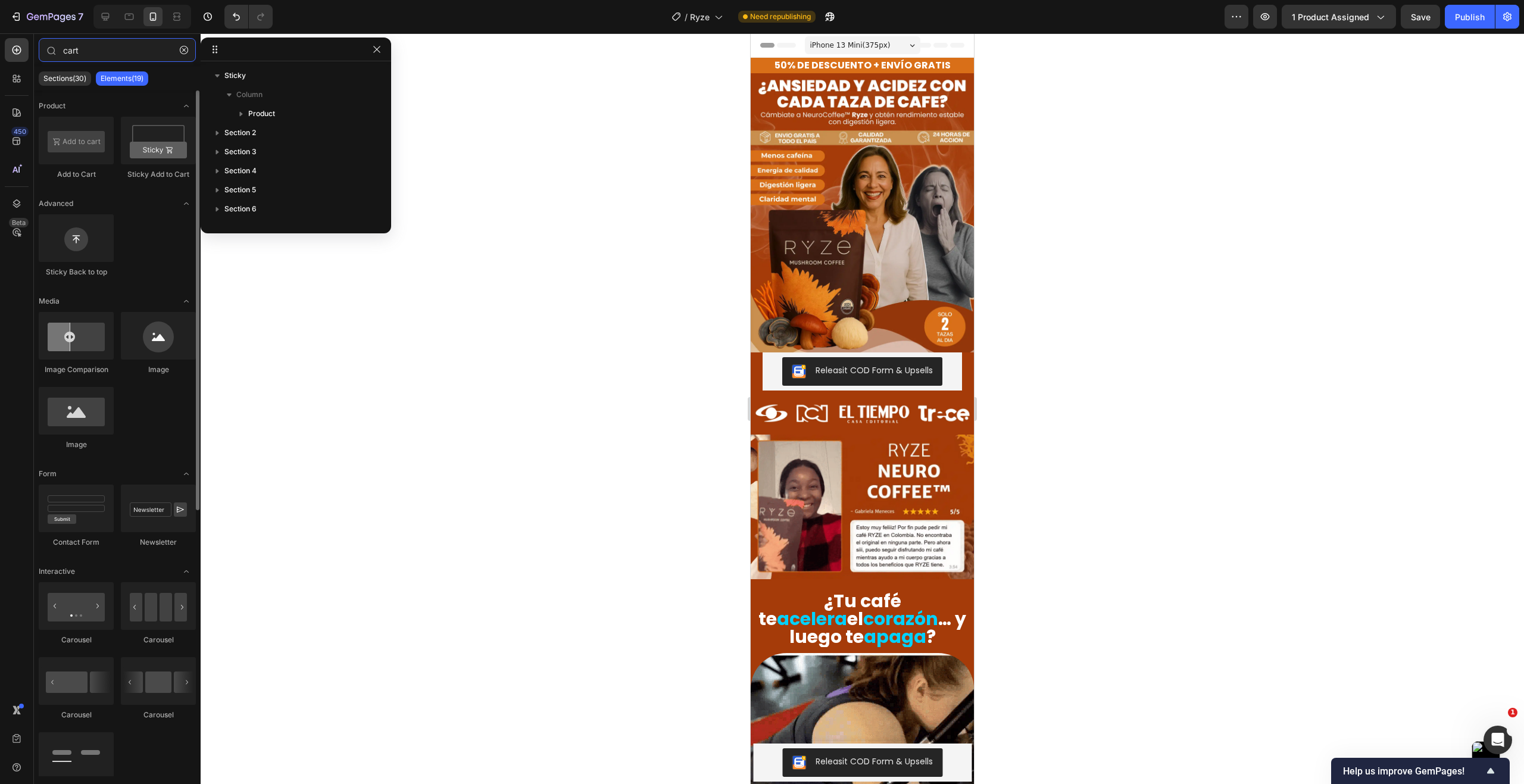
type input "cart"
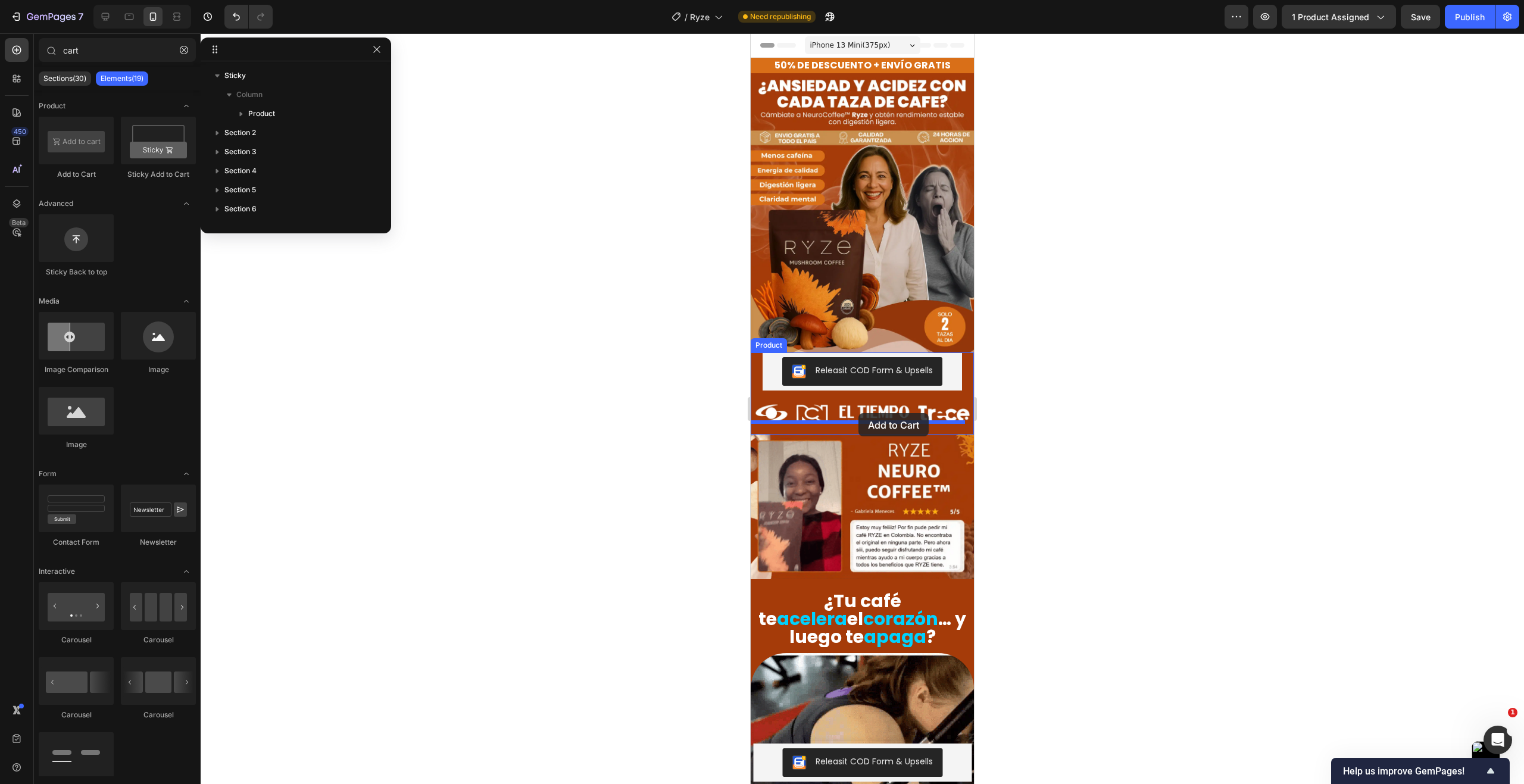
drag, startPoint x: 843, startPoint y: 199, endPoint x: 859, endPoint y: 413, distance: 214.6
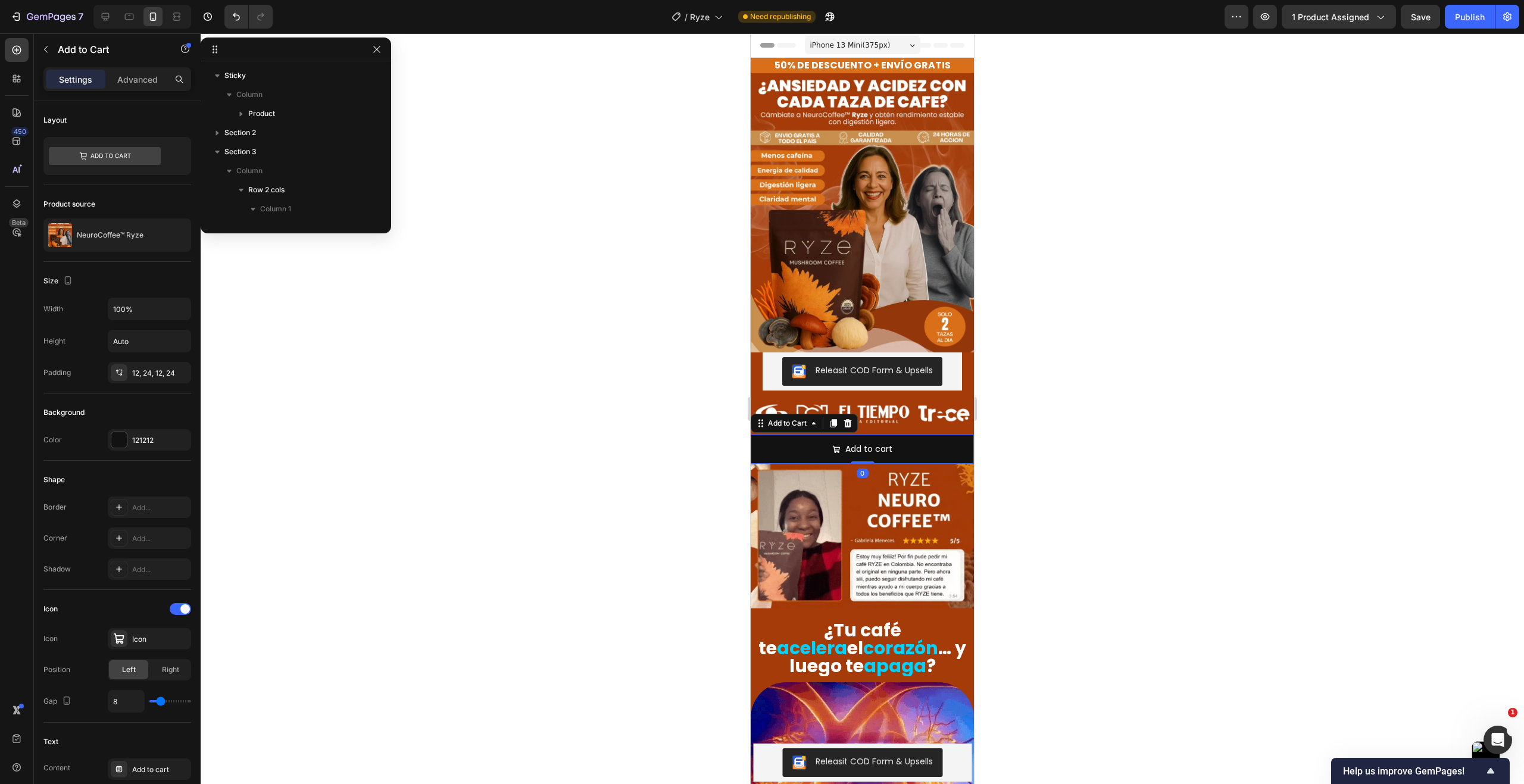
scroll to position [220, 0]
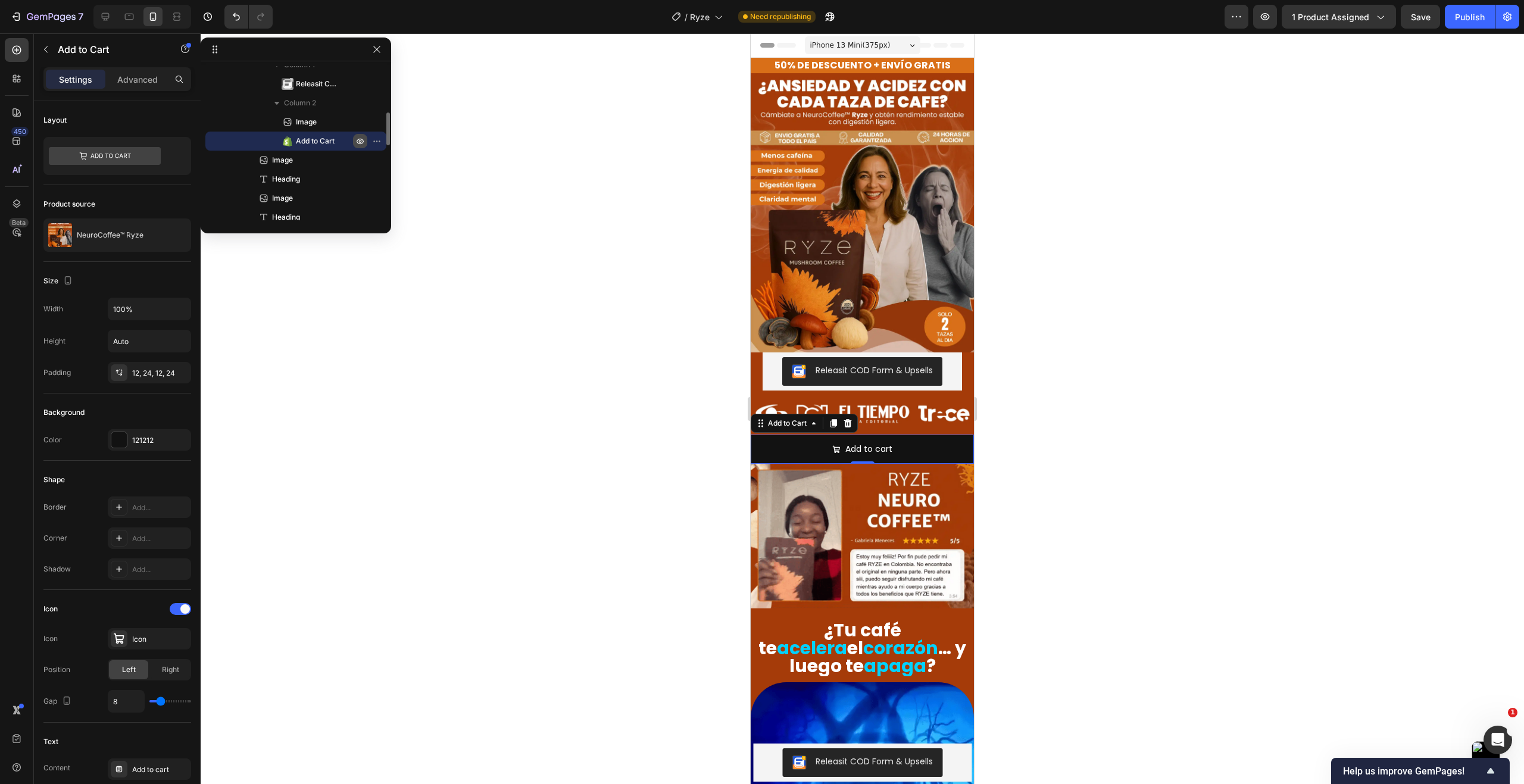
click at [363, 140] on icon "button" at bounding box center [361, 142] width 8 height 6
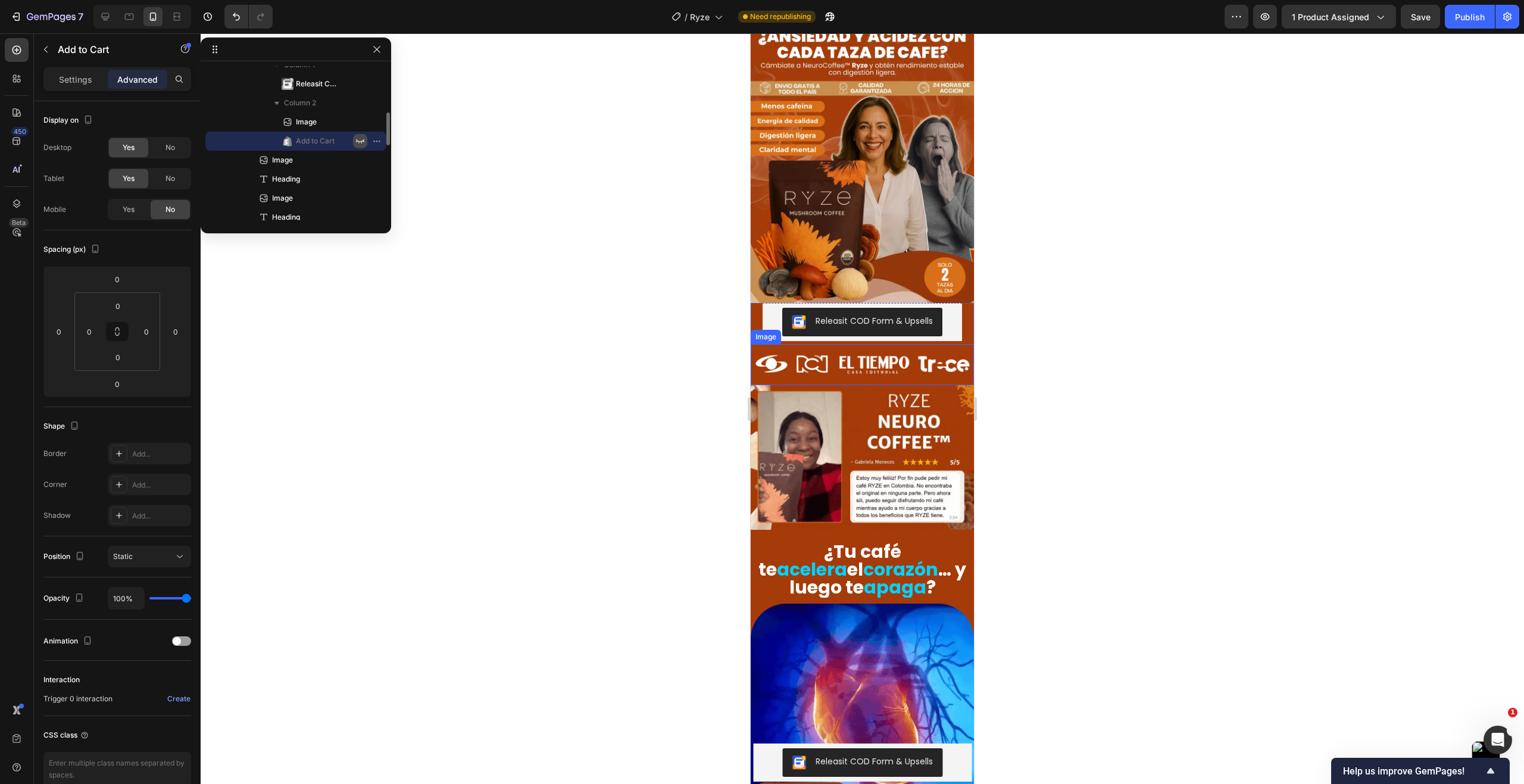
scroll to position [59, 0]
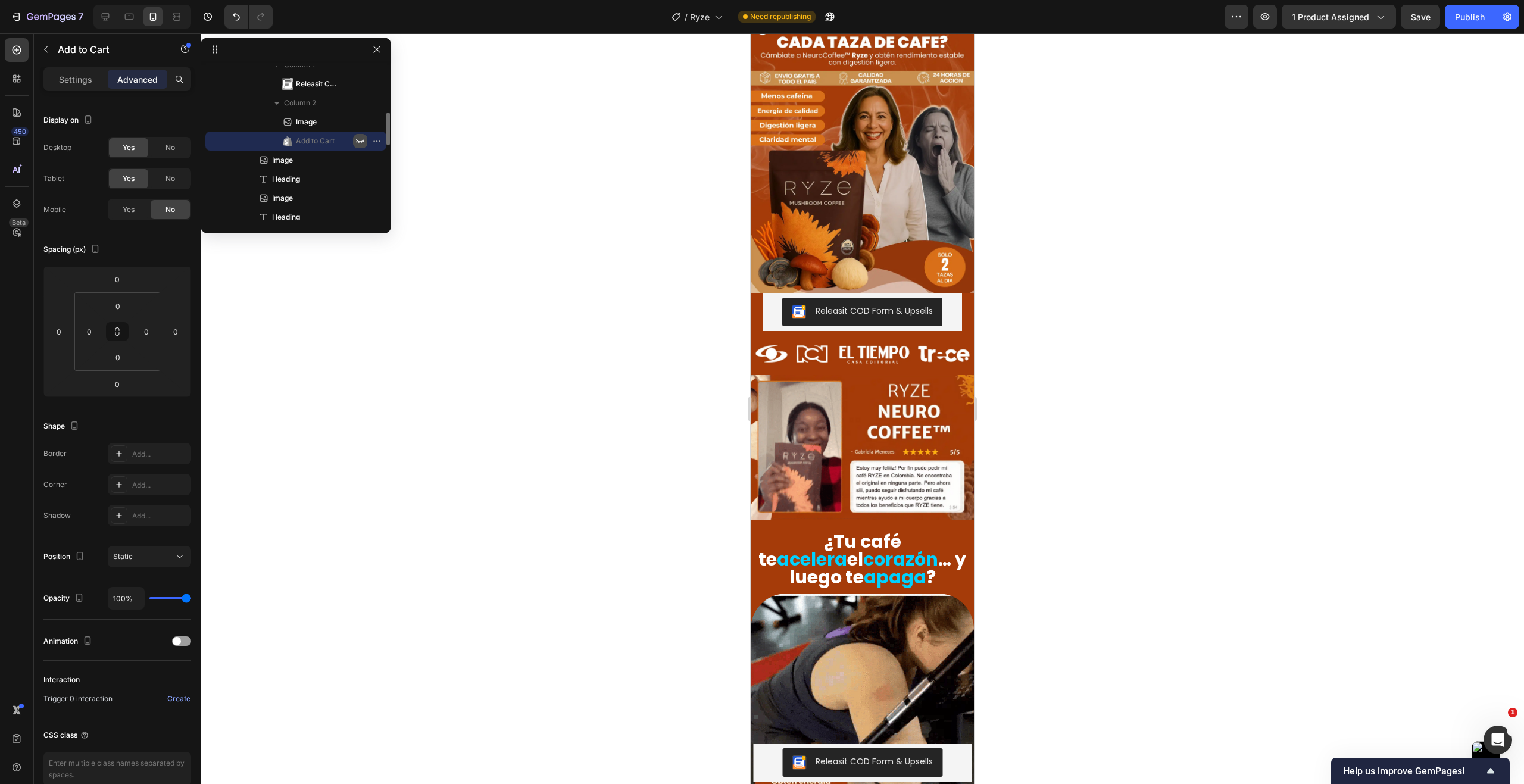
click at [1417, 21] on span "Save" at bounding box center [1420, 17] width 20 height 10
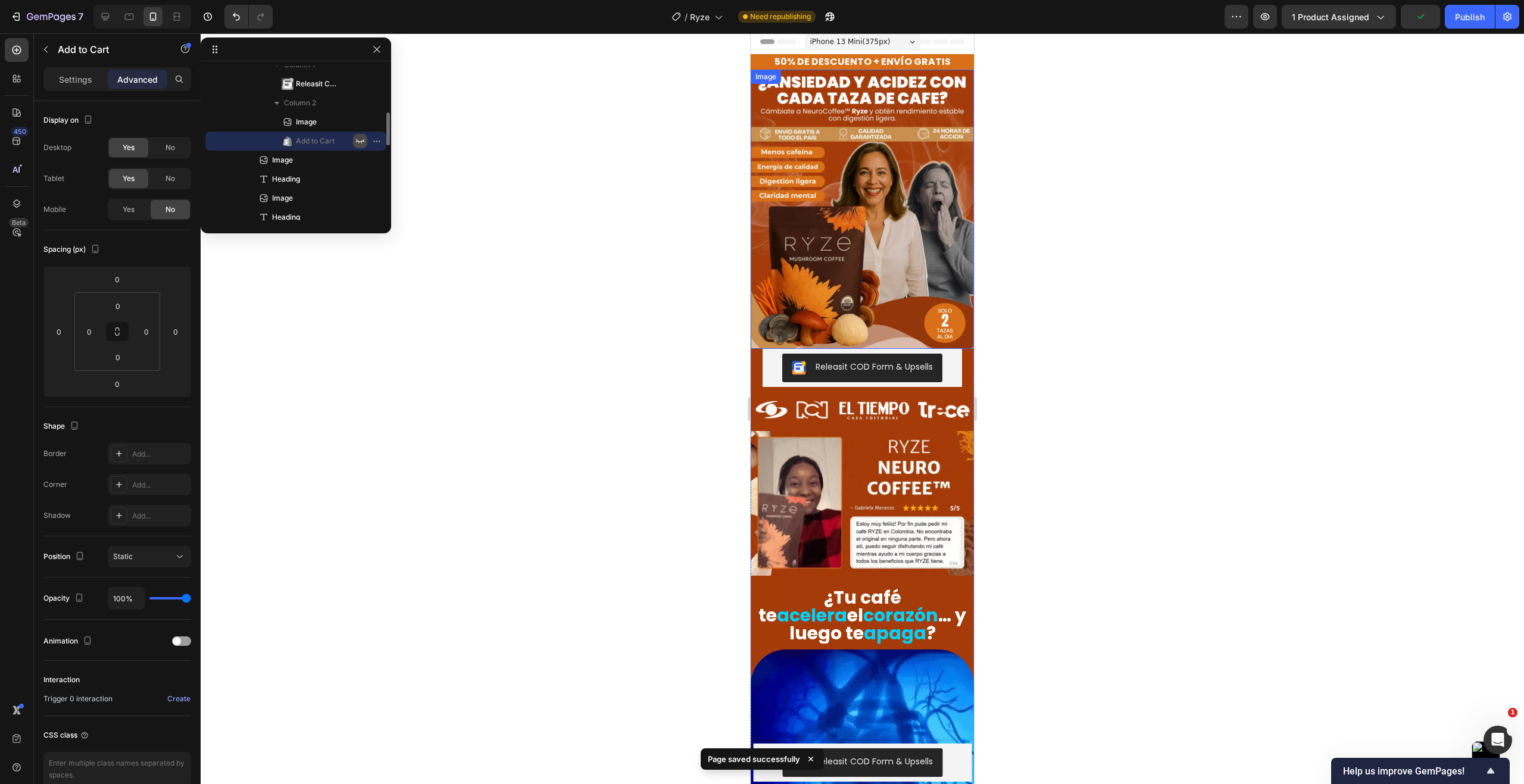
scroll to position [0, 0]
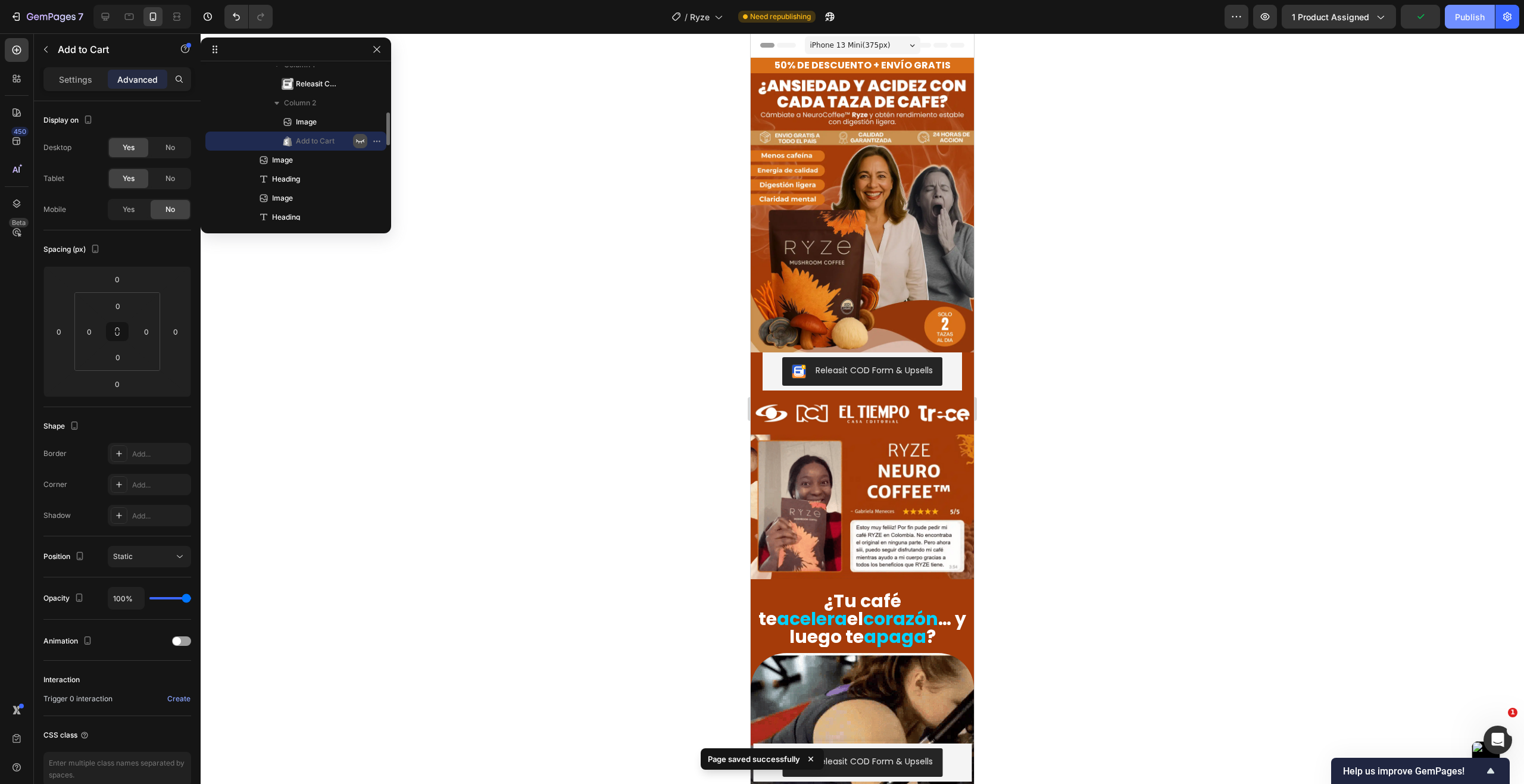
click at [1475, 19] on div "Publish" at bounding box center [1470, 17] width 30 height 13
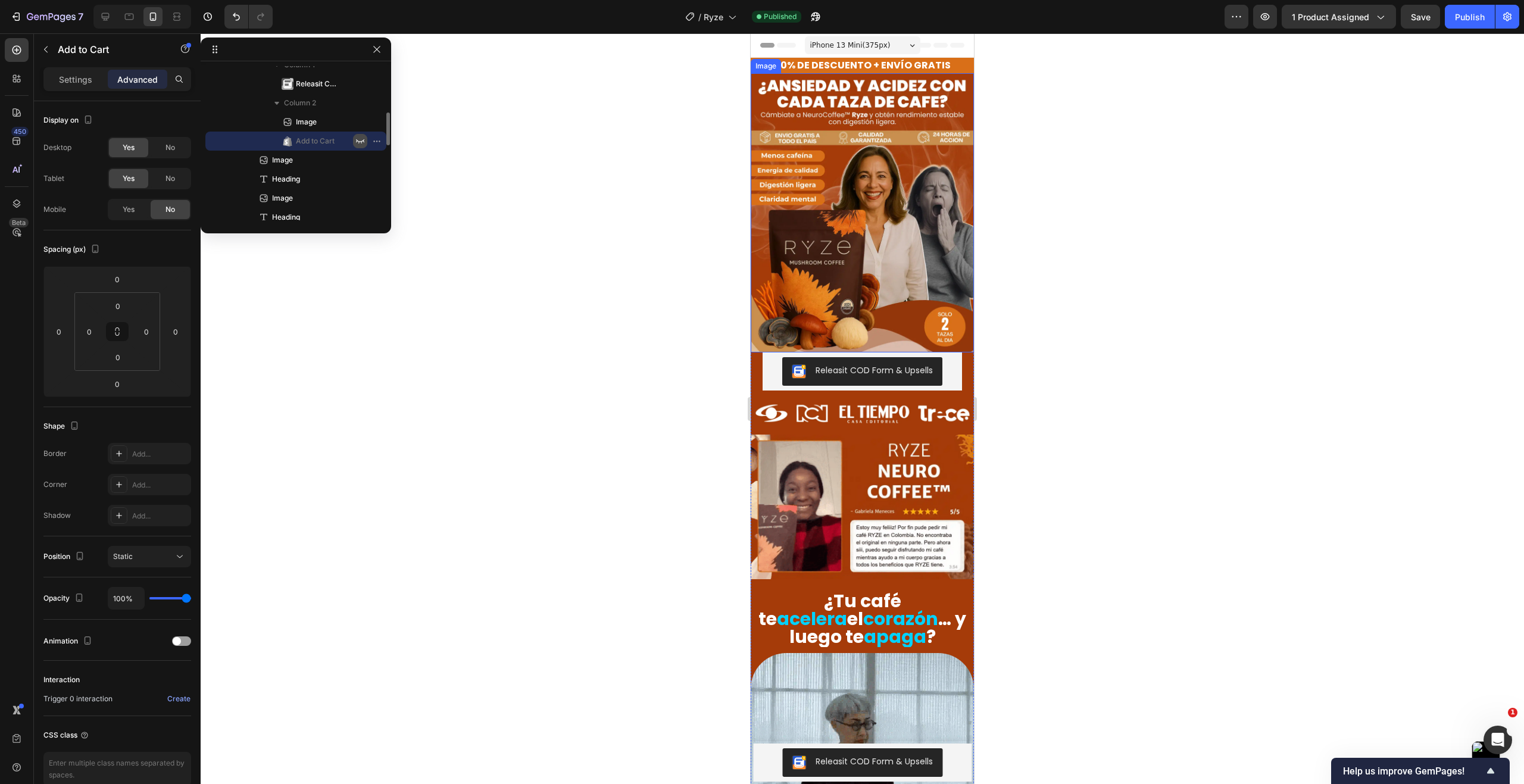
click at [359, 141] on icon "button" at bounding box center [360, 140] width 10 height 10
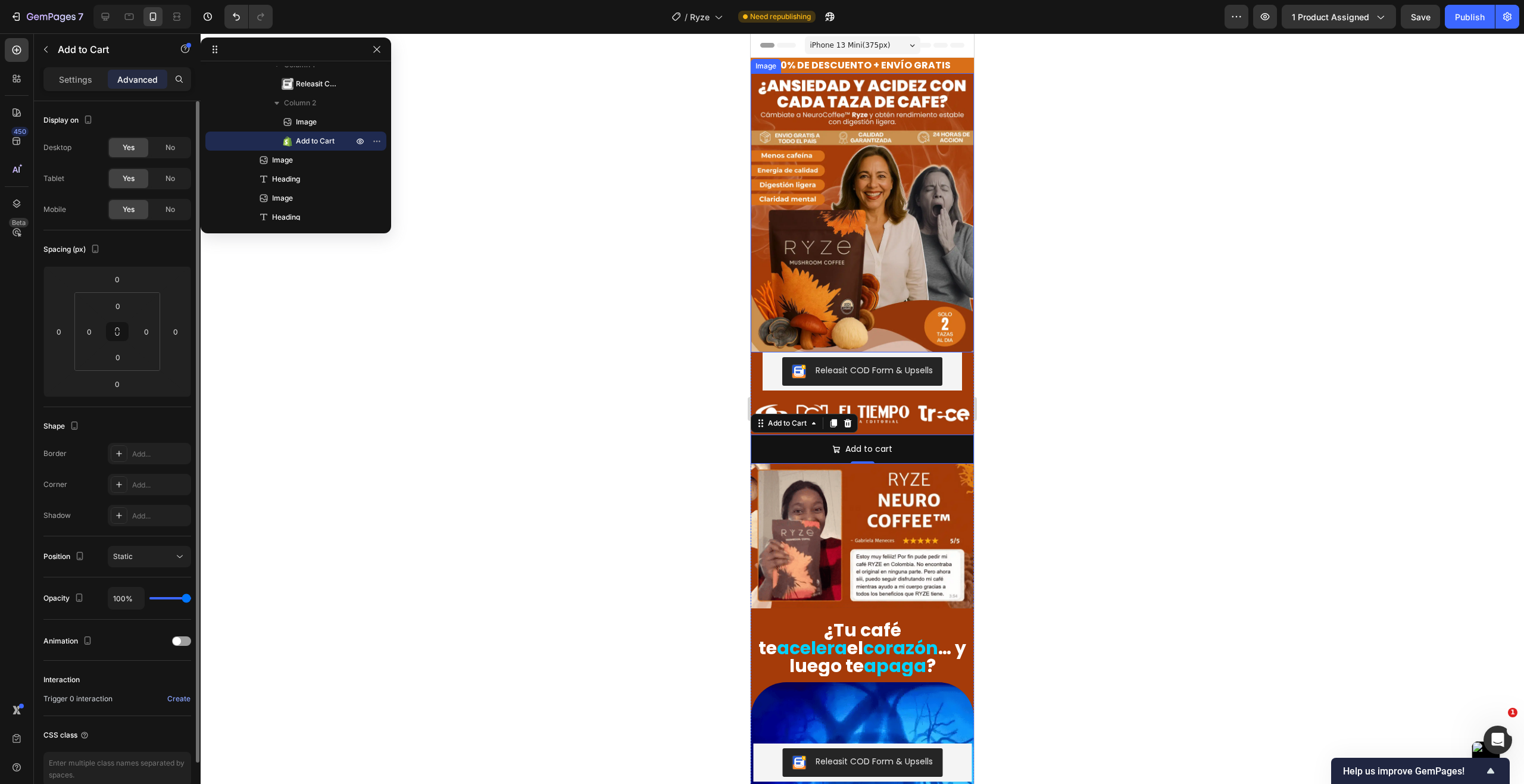
click at [134, 210] on span "Yes" at bounding box center [128, 210] width 12 height 11
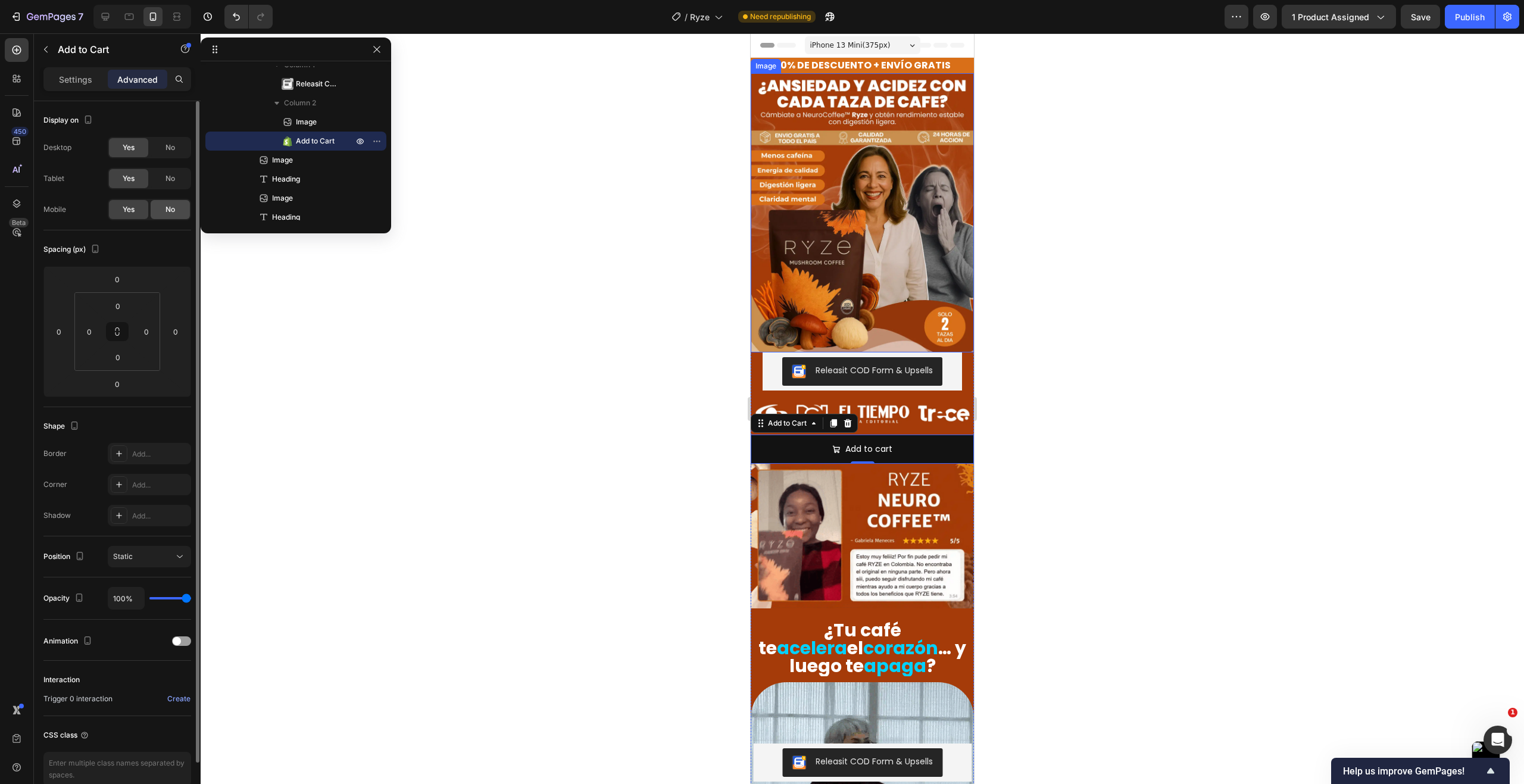
click at [170, 211] on span "No" at bounding box center [170, 210] width 10 height 11
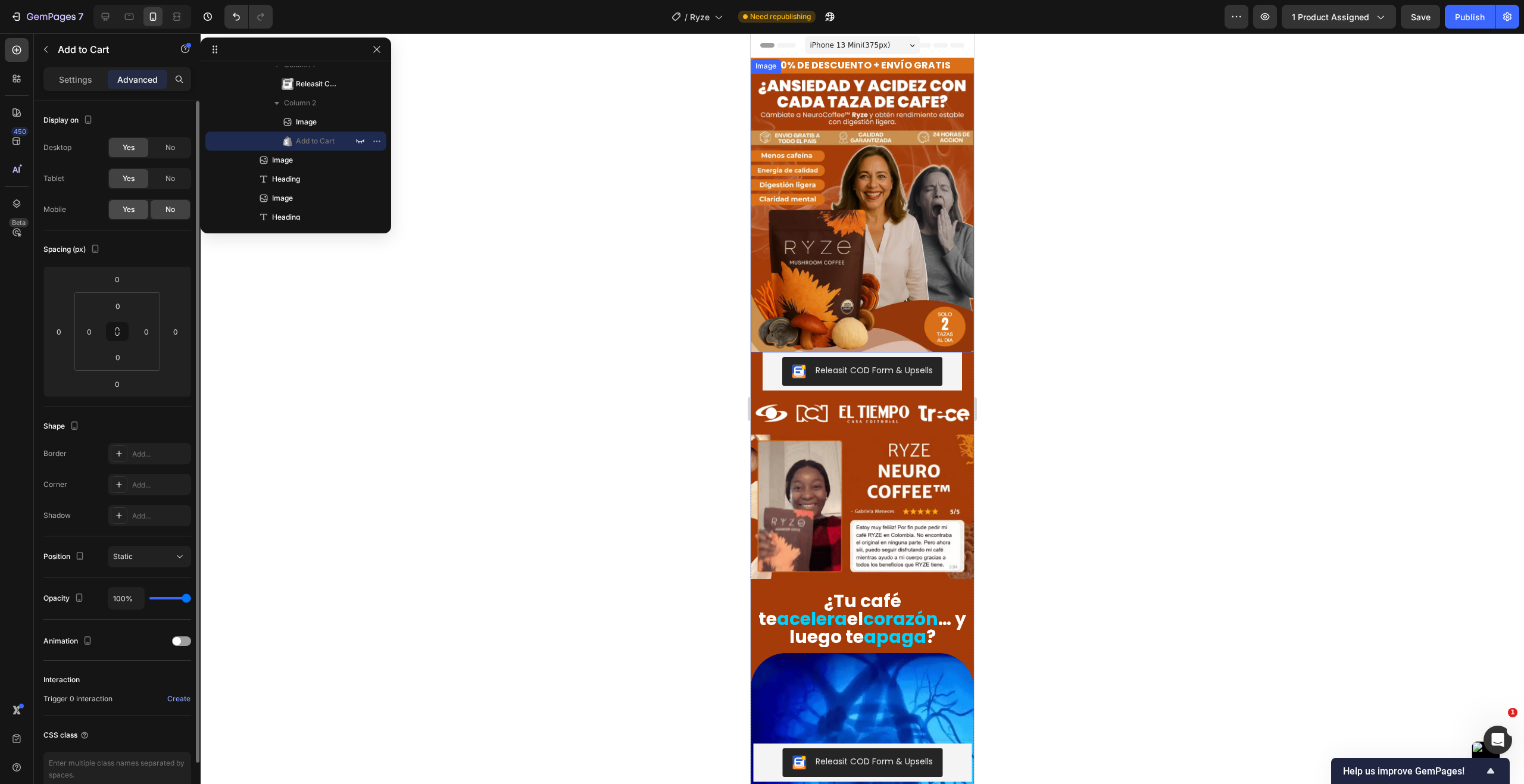
click at [133, 213] on span "Yes" at bounding box center [128, 210] width 12 height 11
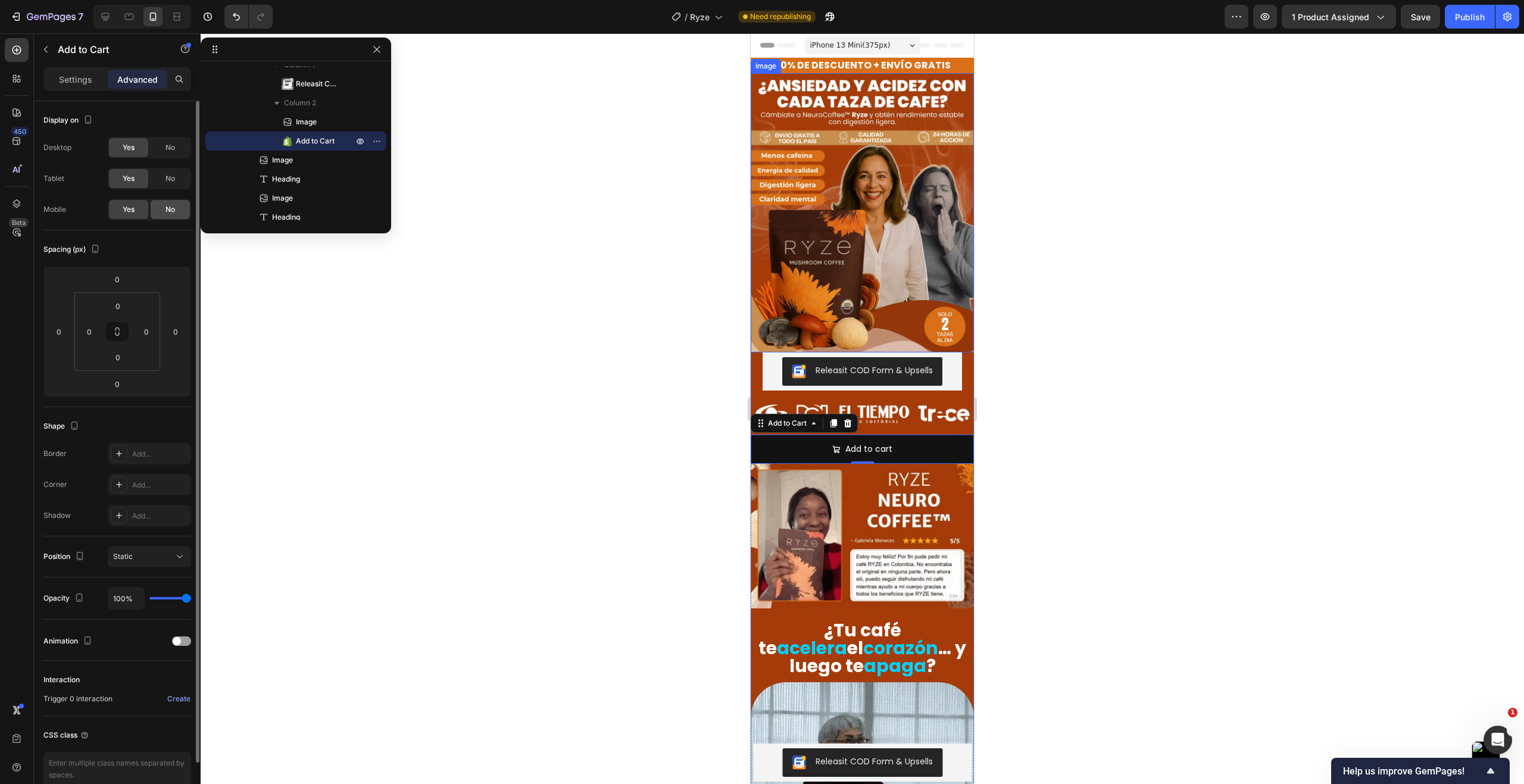
click at [165, 213] on span "No" at bounding box center [170, 210] width 10 height 11
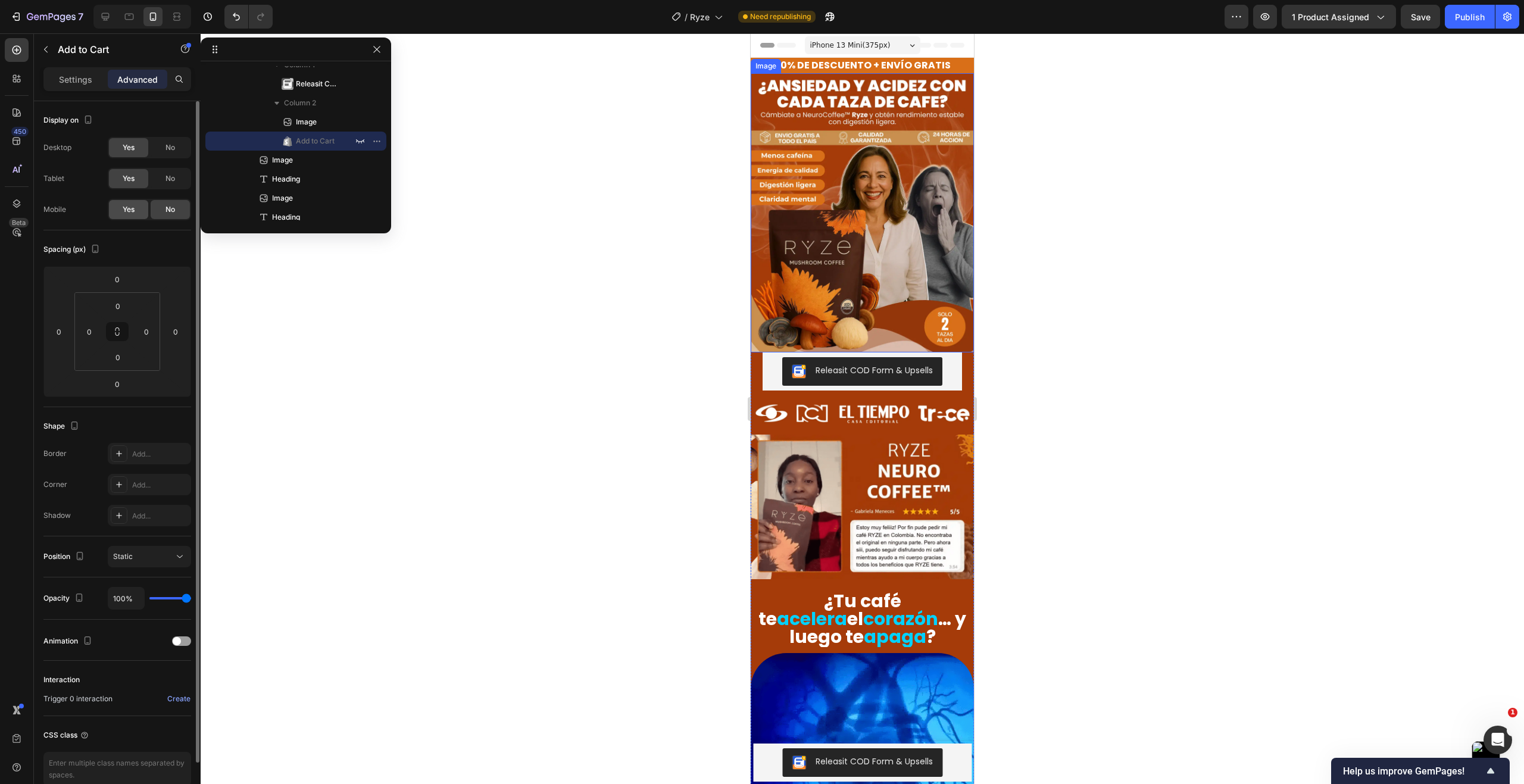
click at [133, 209] on span "Yes" at bounding box center [128, 210] width 12 height 11
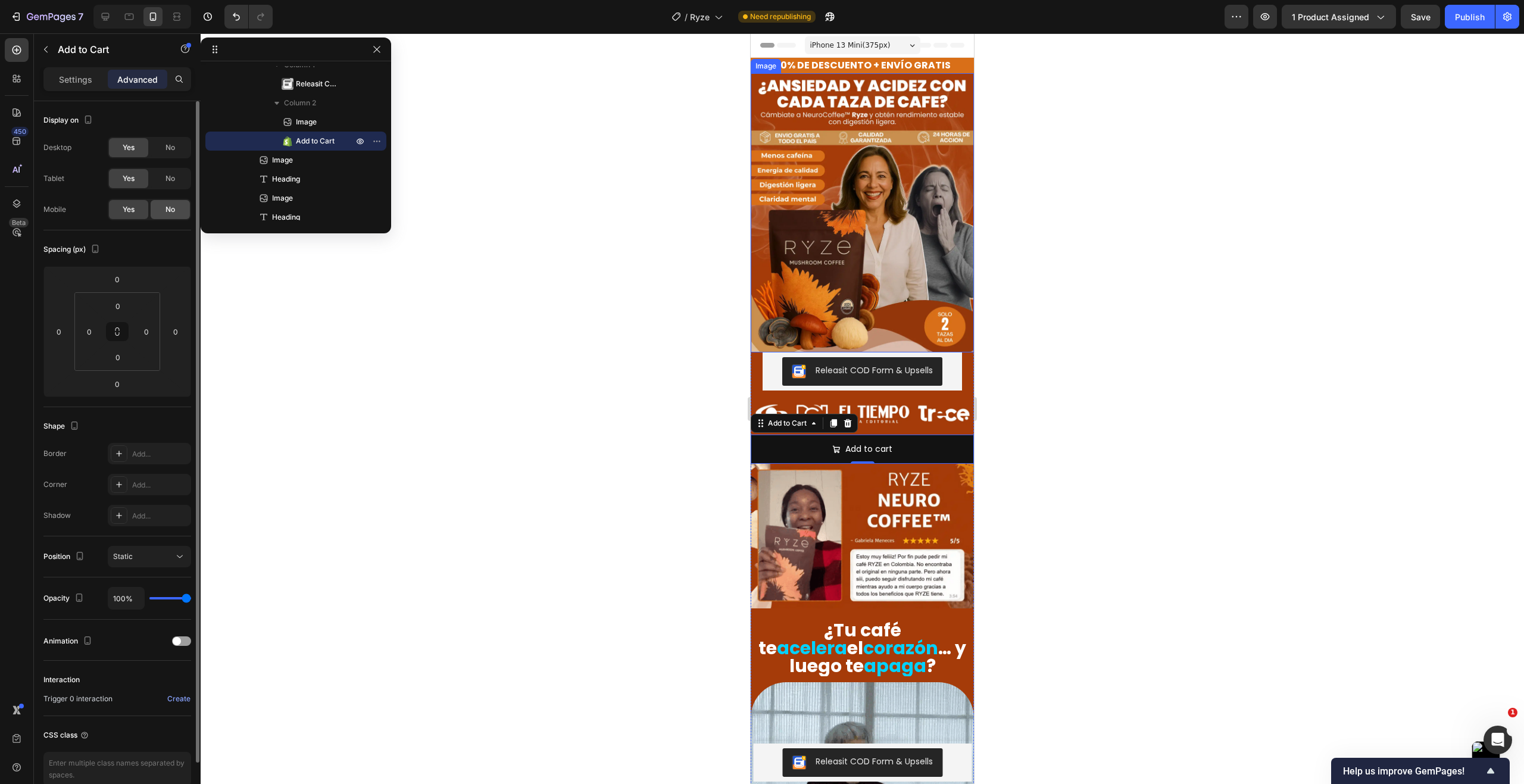
click at [172, 211] on span "No" at bounding box center [170, 210] width 10 height 11
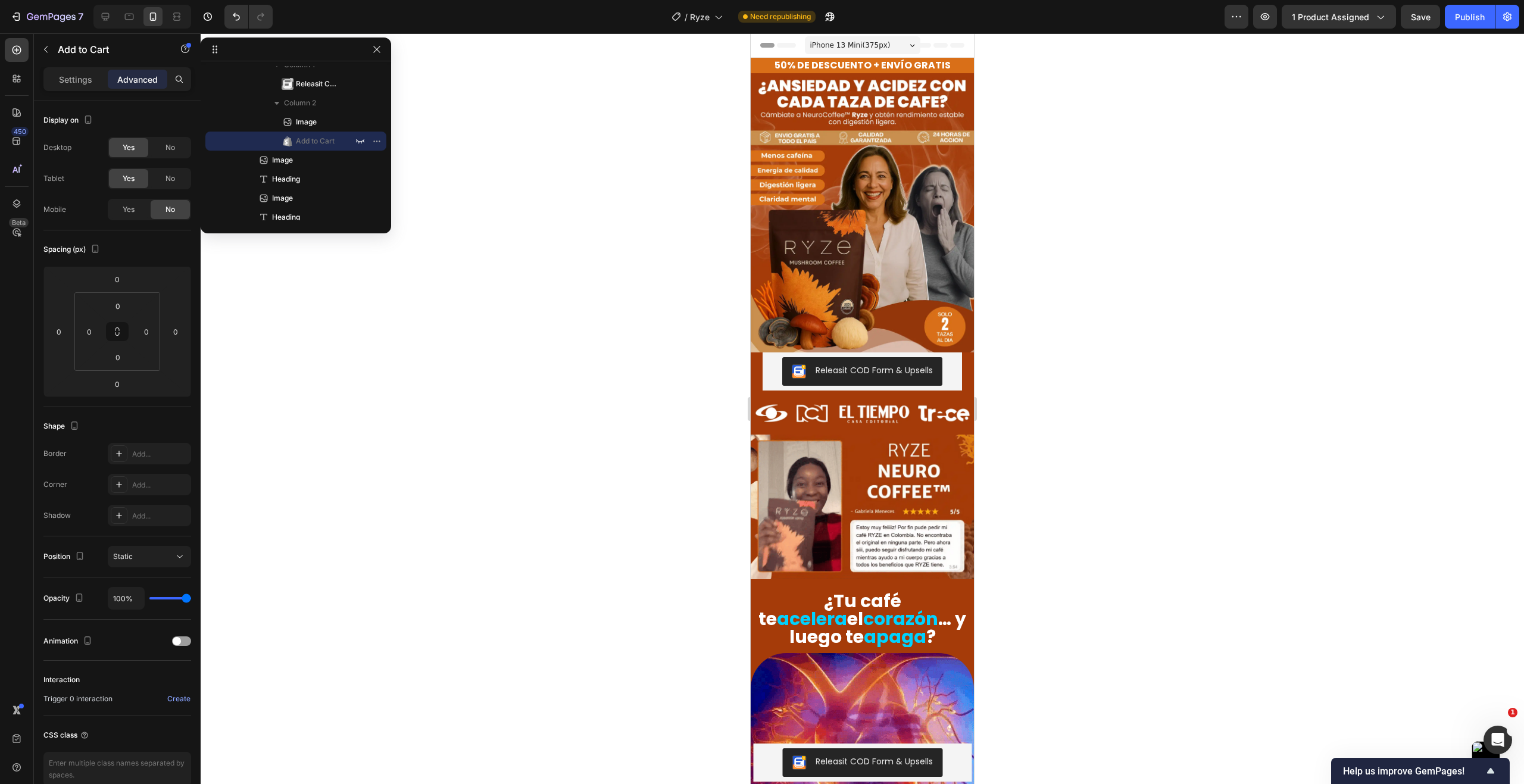
click at [1423, 17] on span "Save" at bounding box center [1420, 17] width 20 height 10
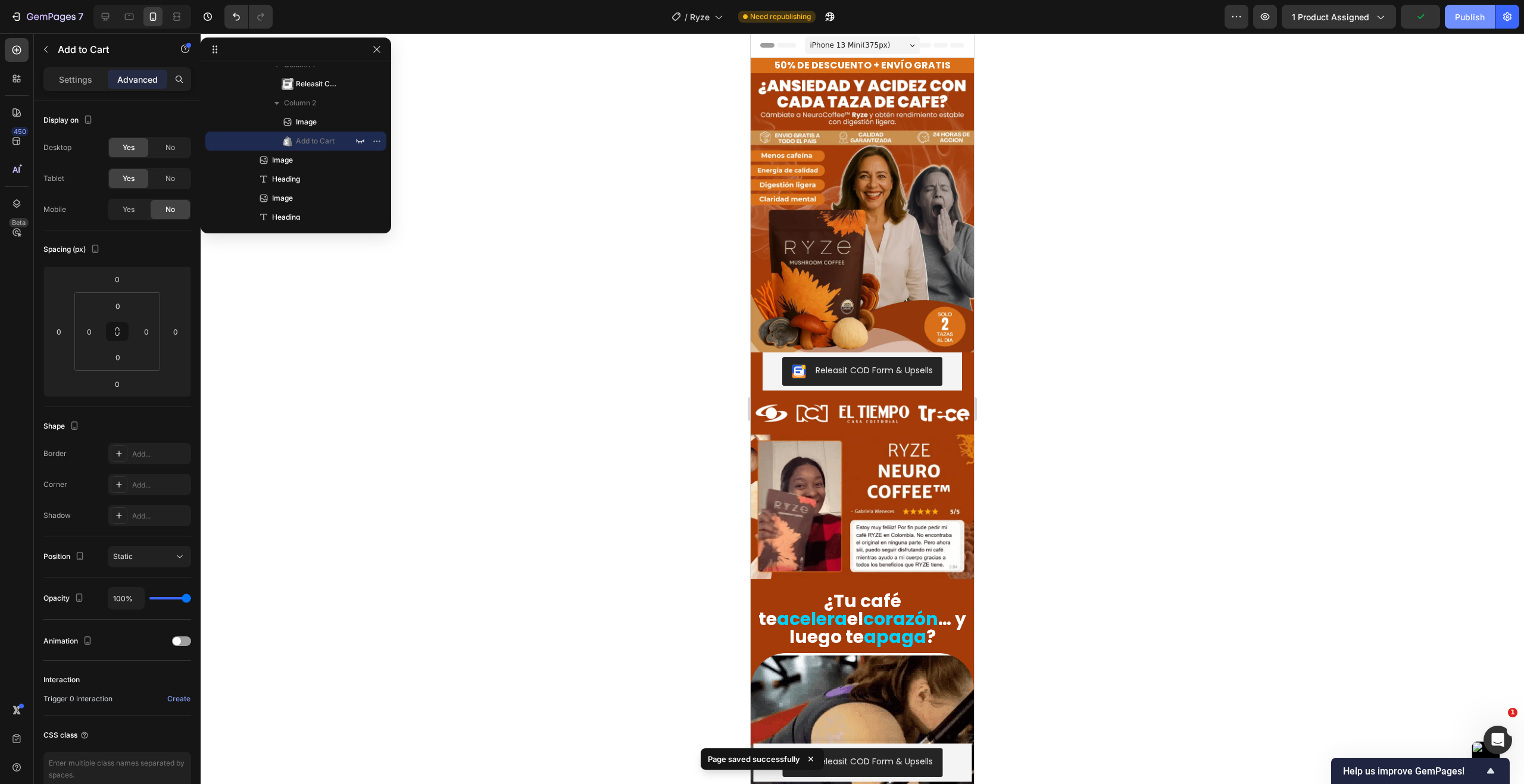
click at [1464, 23] on button "Publish" at bounding box center [1469, 17] width 50 height 24
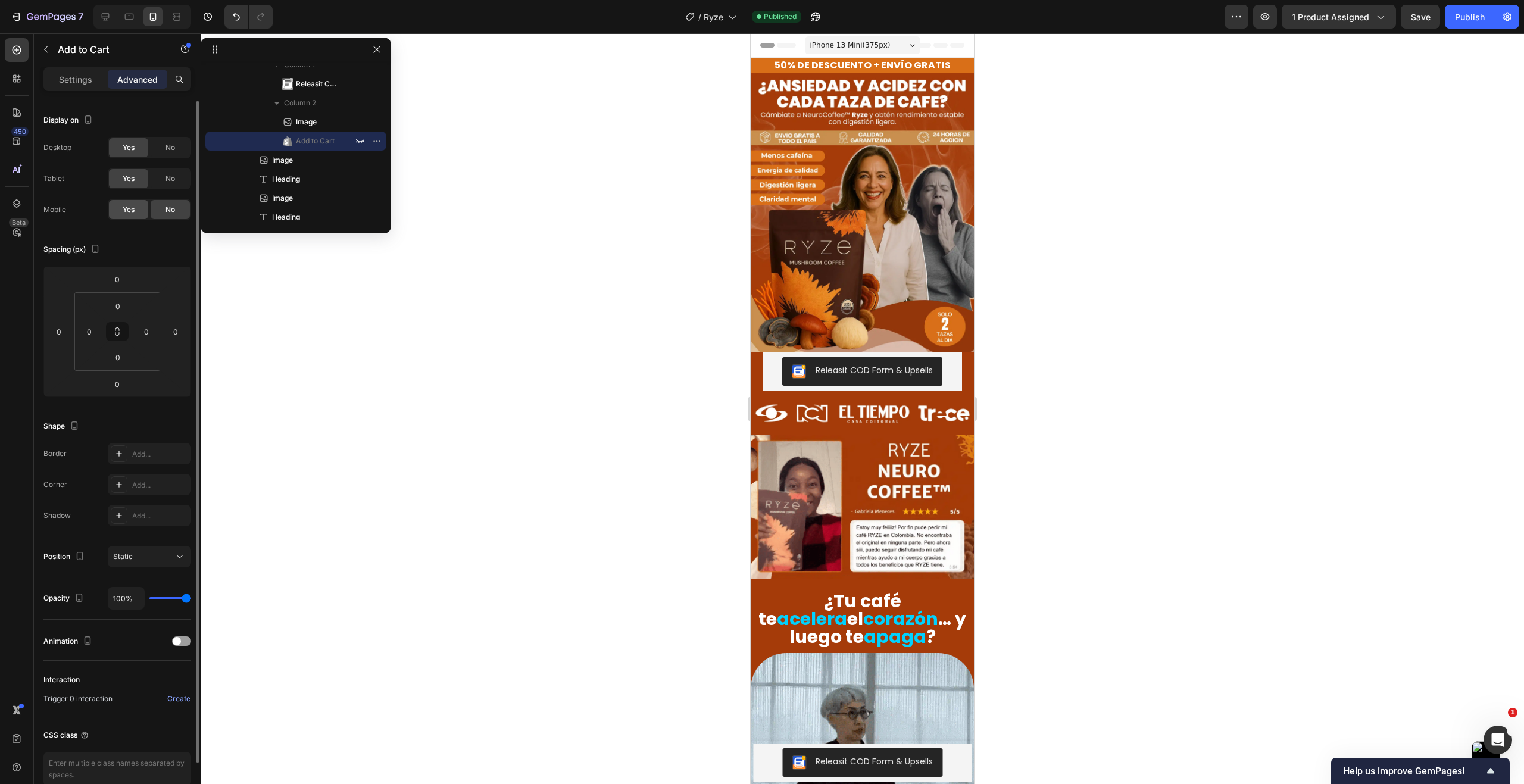
click at [134, 200] on div "Yes" at bounding box center [128, 209] width 39 height 19
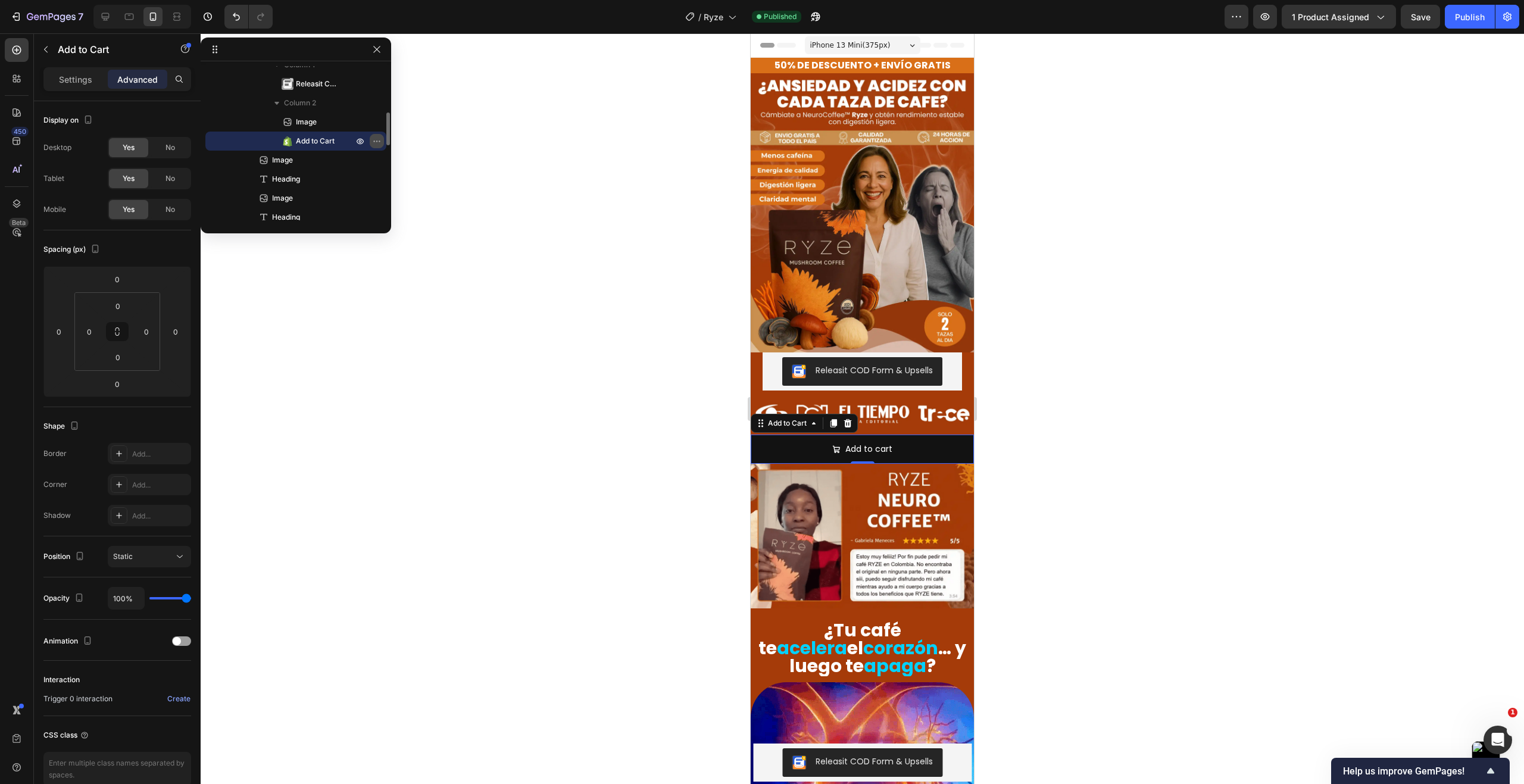
click at [378, 142] on icon "button" at bounding box center [376, 140] width 10 height 10
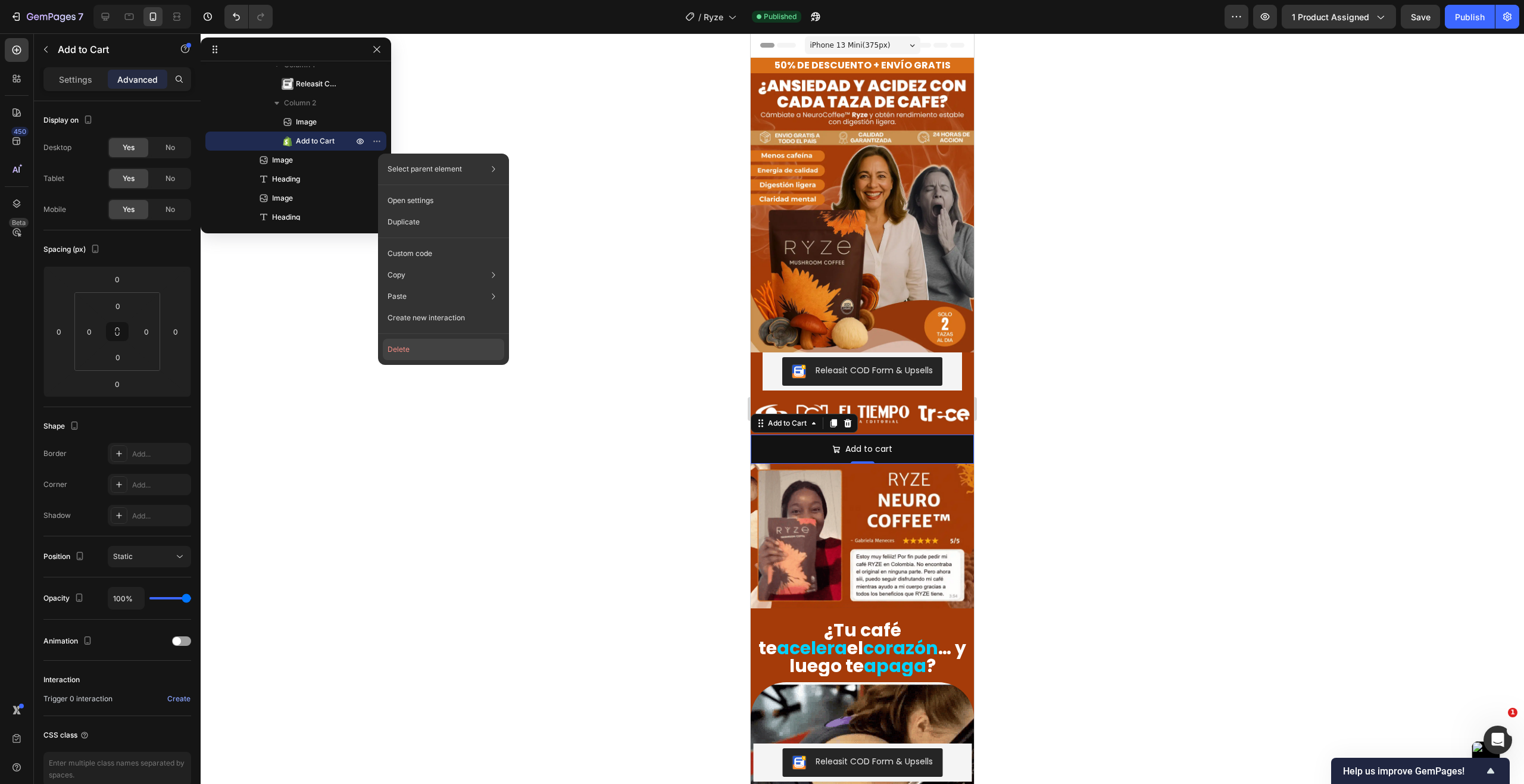
click at [430, 350] on button "Delete" at bounding box center [444, 349] width 122 height 22
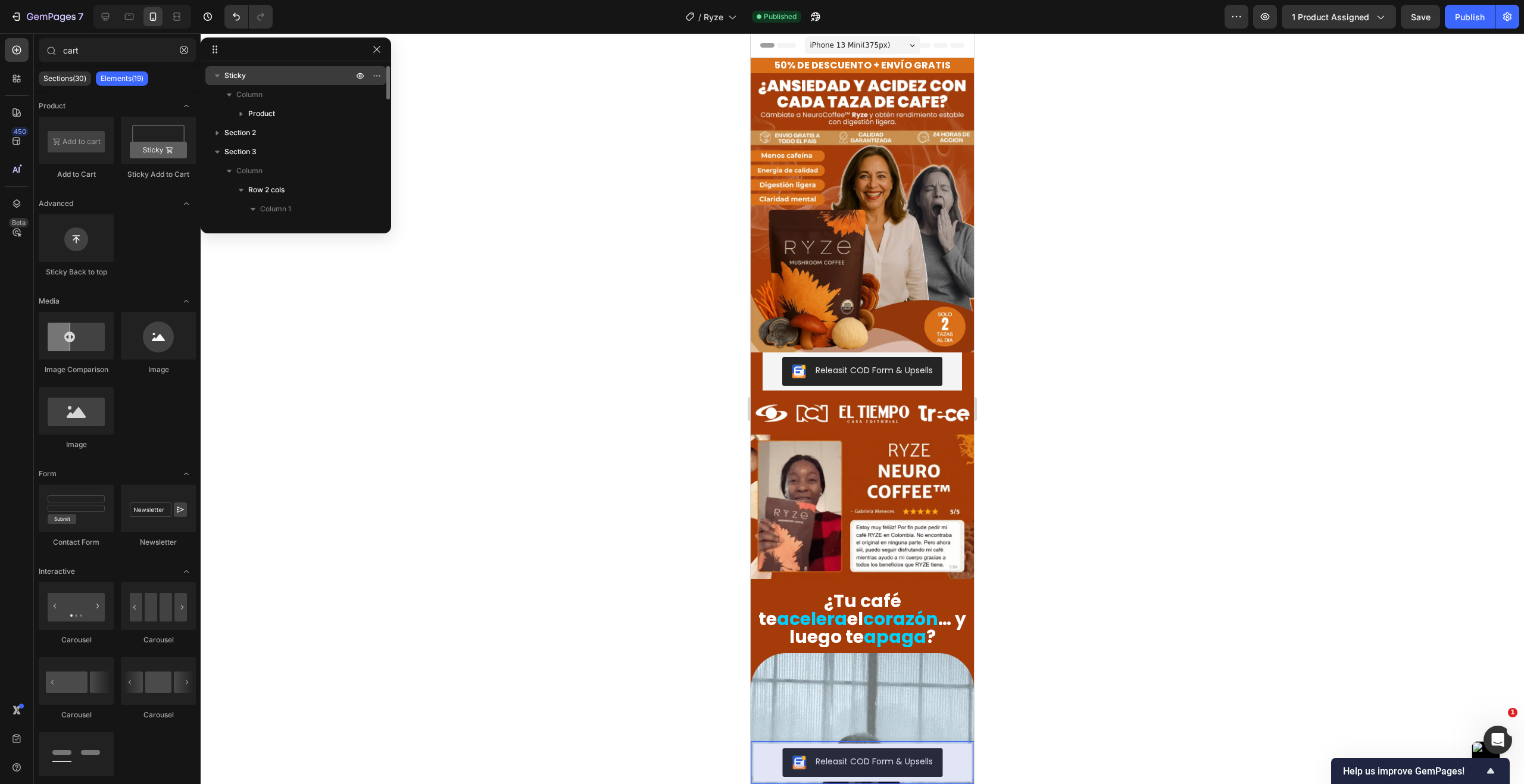
click at [254, 82] on div "Sticky" at bounding box center [296, 75] width 171 height 19
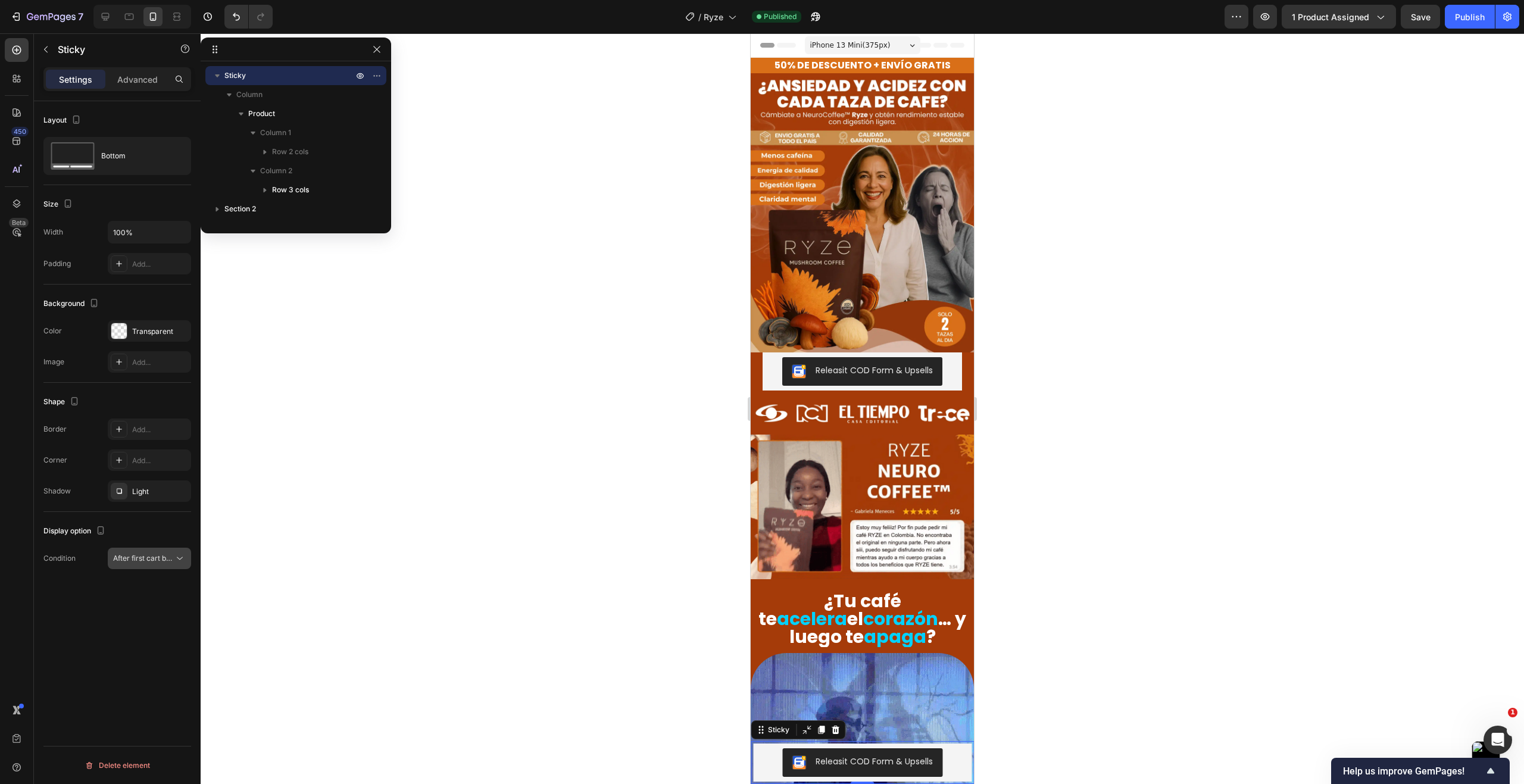
click at [166, 563] on div "After first cart button" at bounding box center [149, 558] width 73 height 12
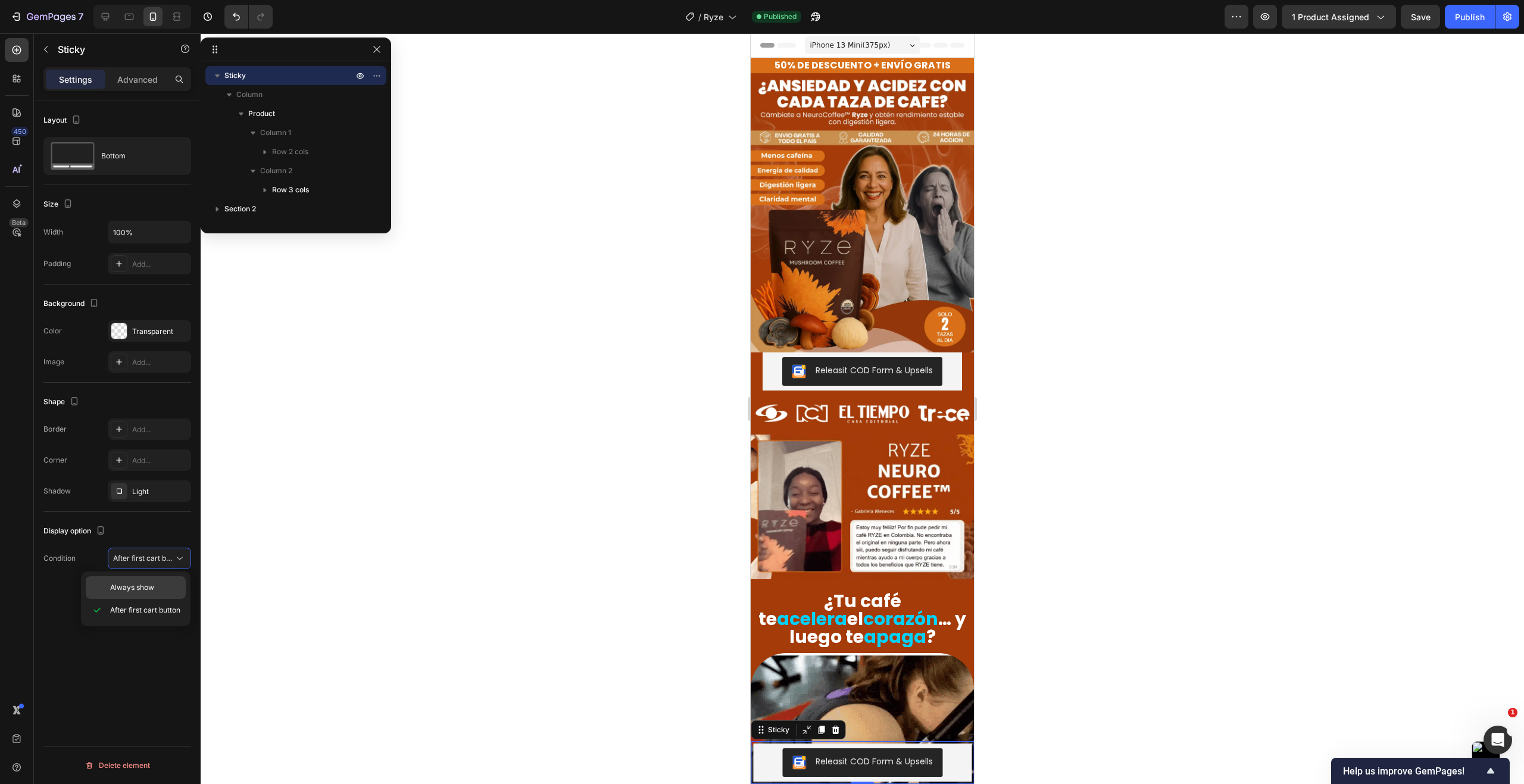
click at [155, 583] on p "Always show" at bounding box center [146, 587] width 71 height 11
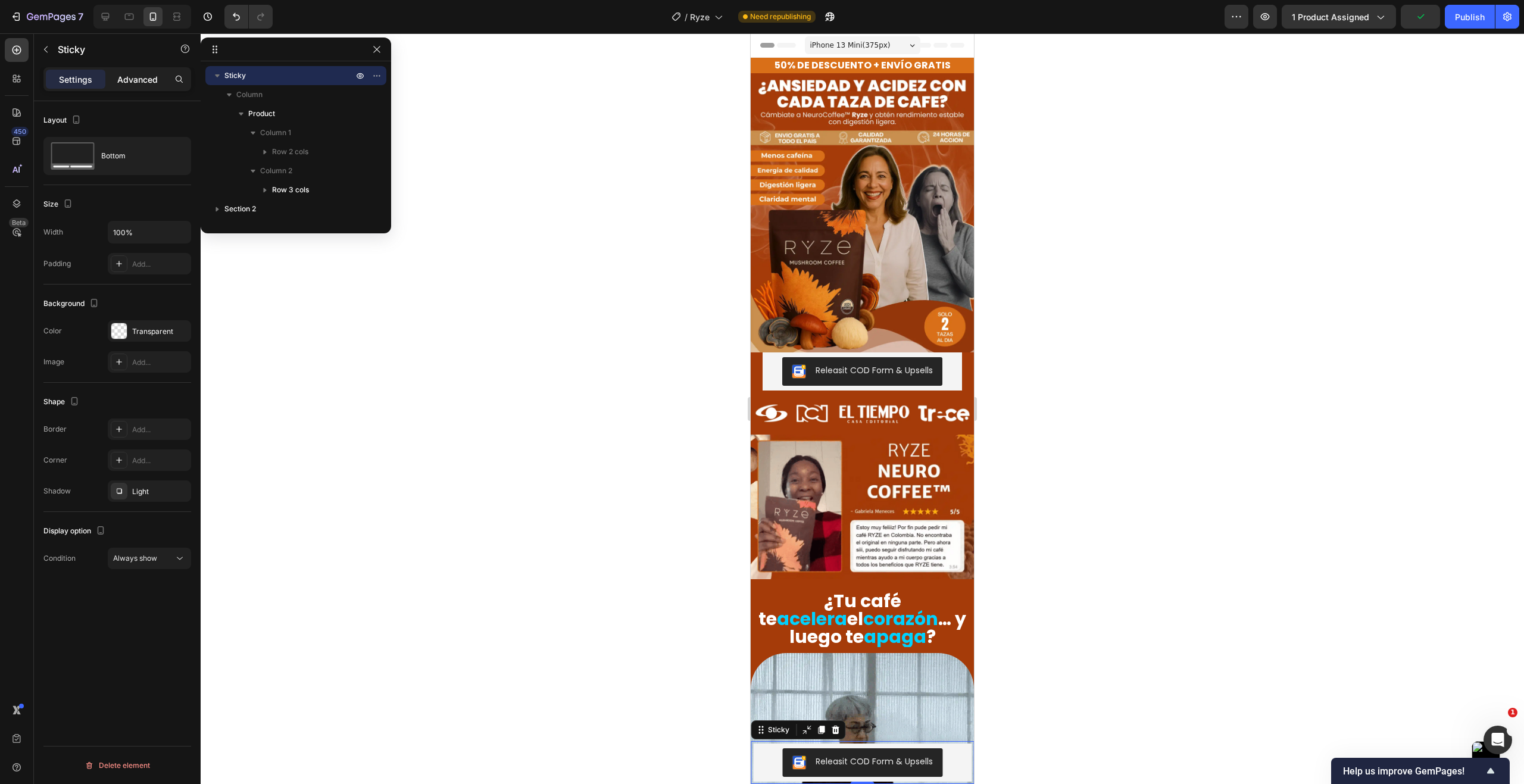
click at [142, 78] on p "Advanced" at bounding box center [137, 79] width 41 height 13
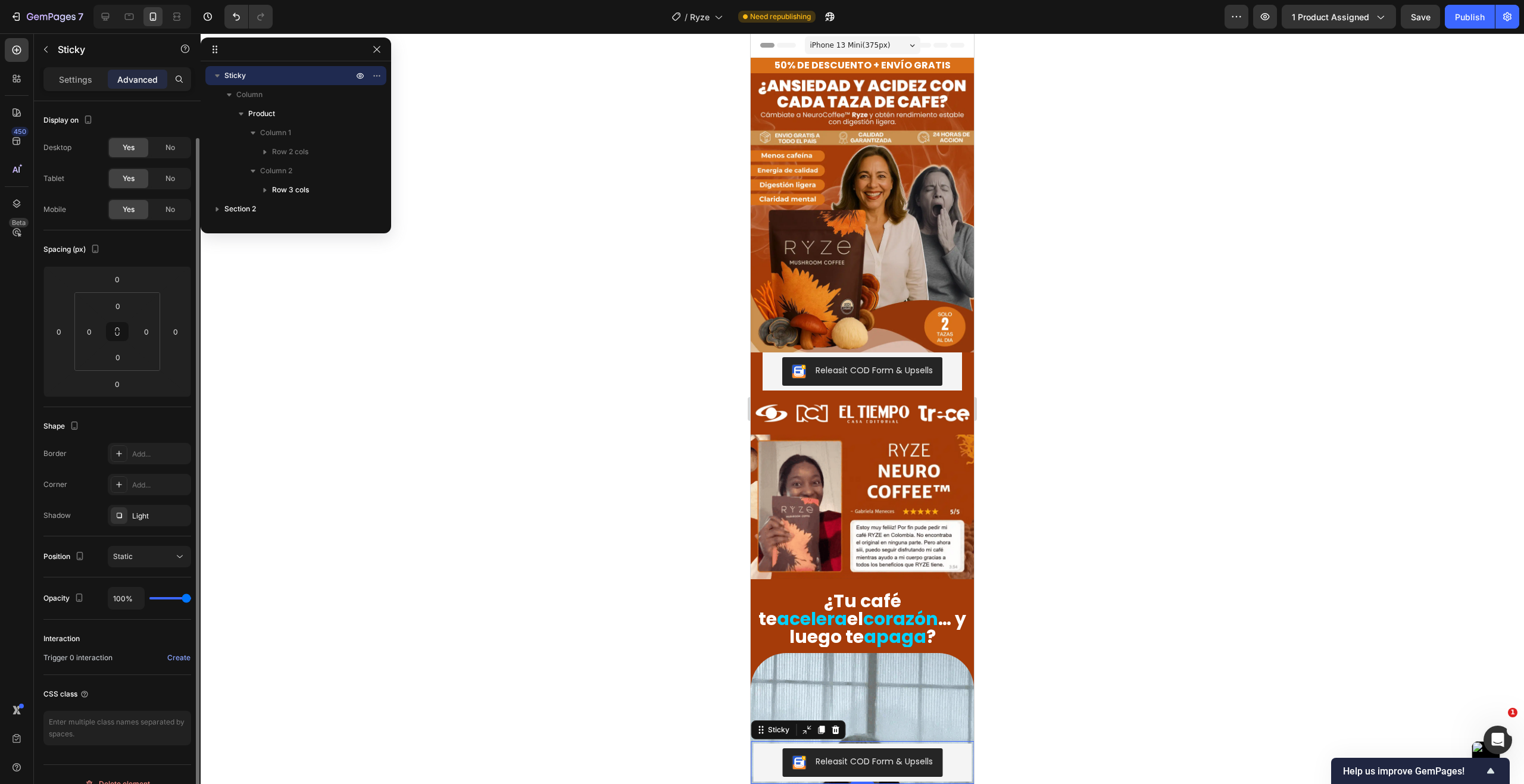
scroll to position [19, 0]
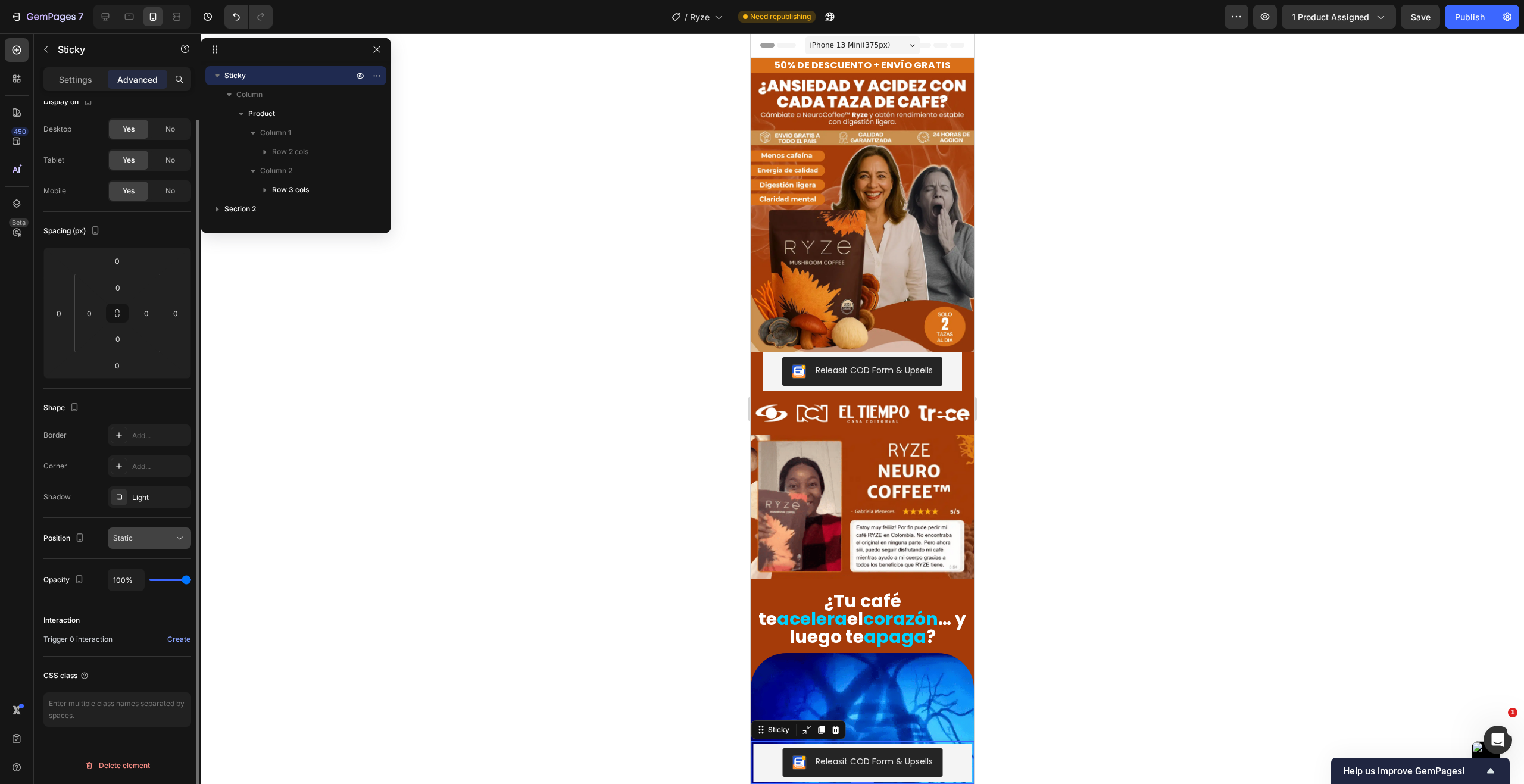
click at [168, 535] on div "Static" at bounding box center [143, 538] width 61 height 11
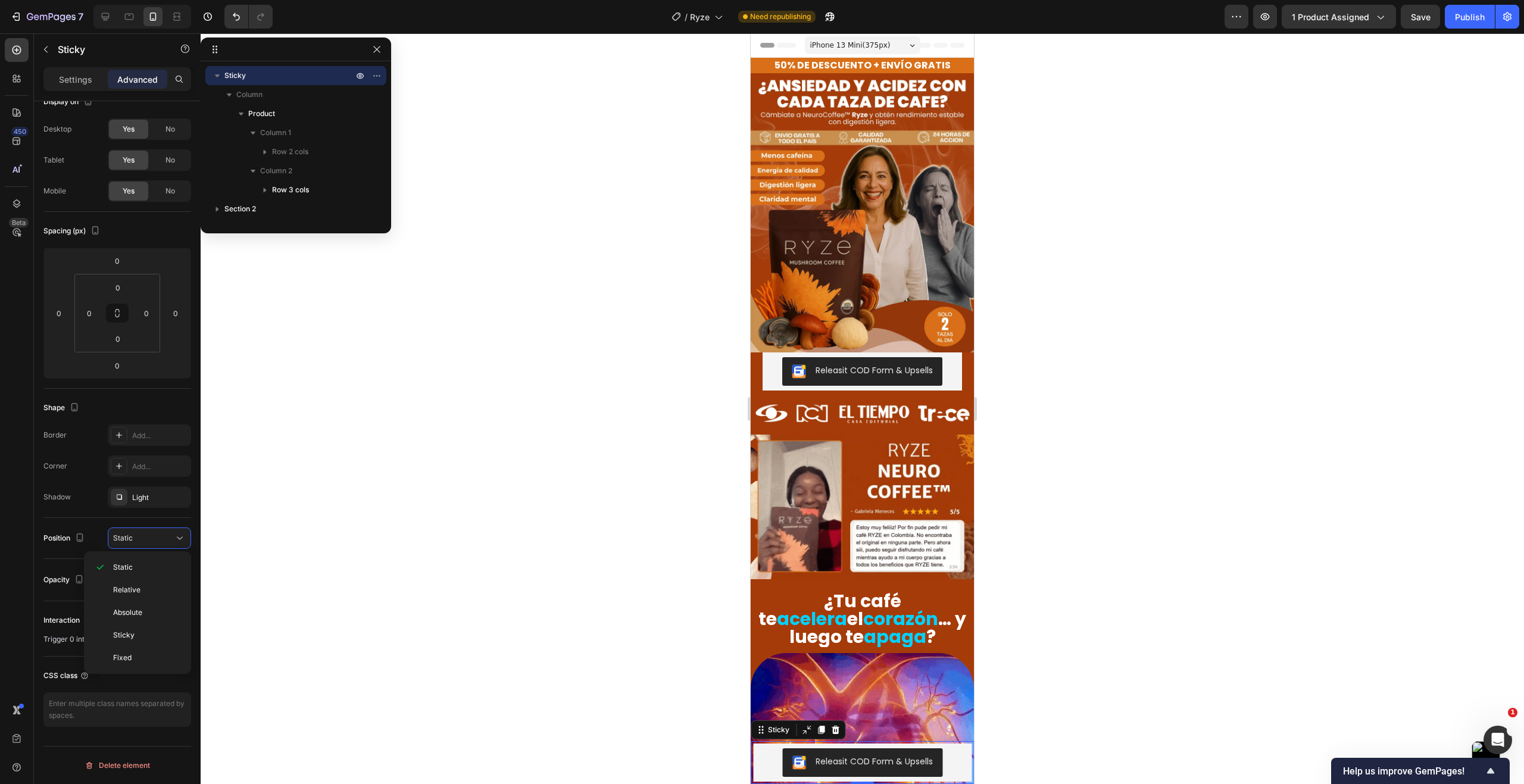
click at [32, 541] on div "450 Beta" at bounding box center [17, 408] width 34 height 750
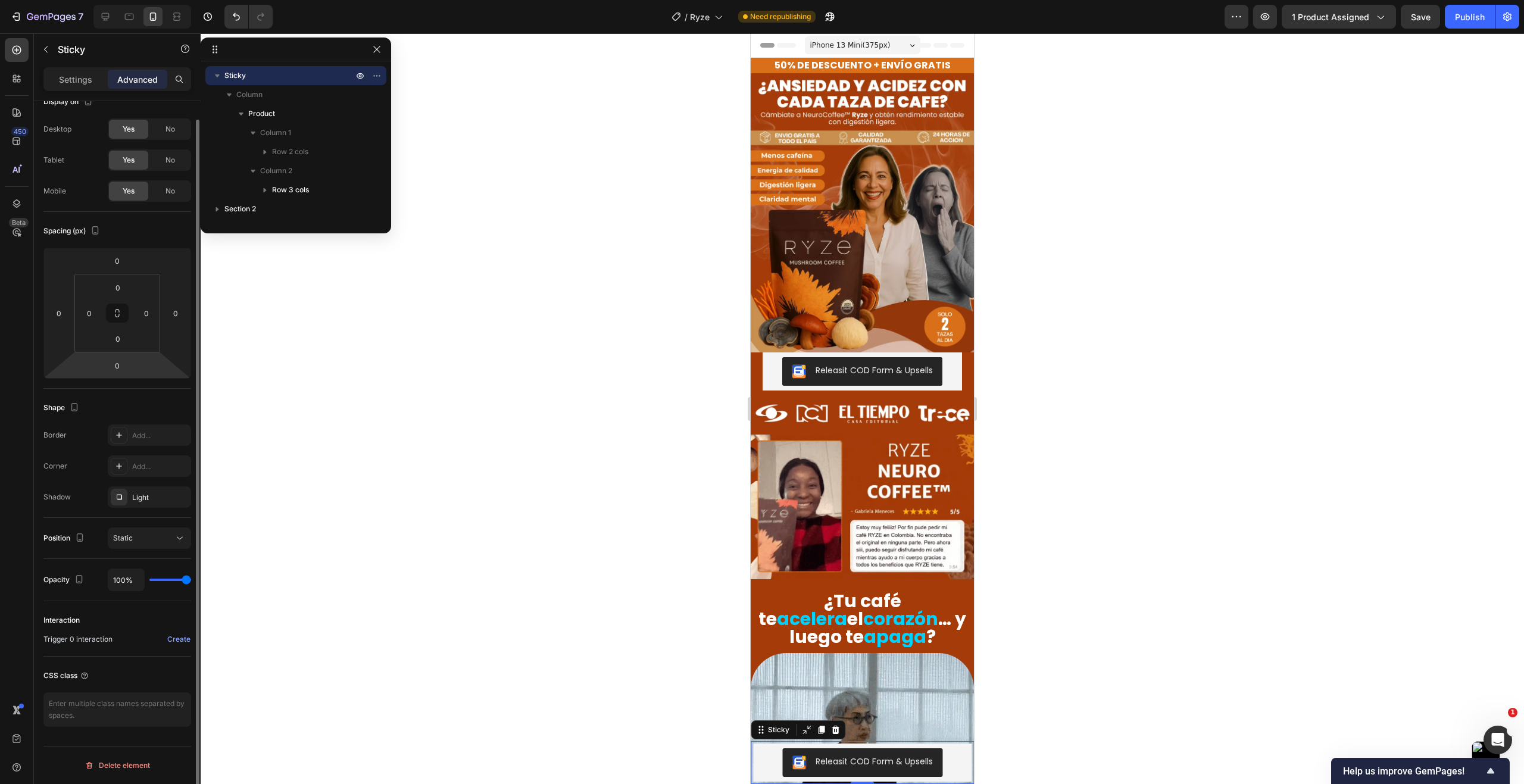
scroll to position [0, 0]
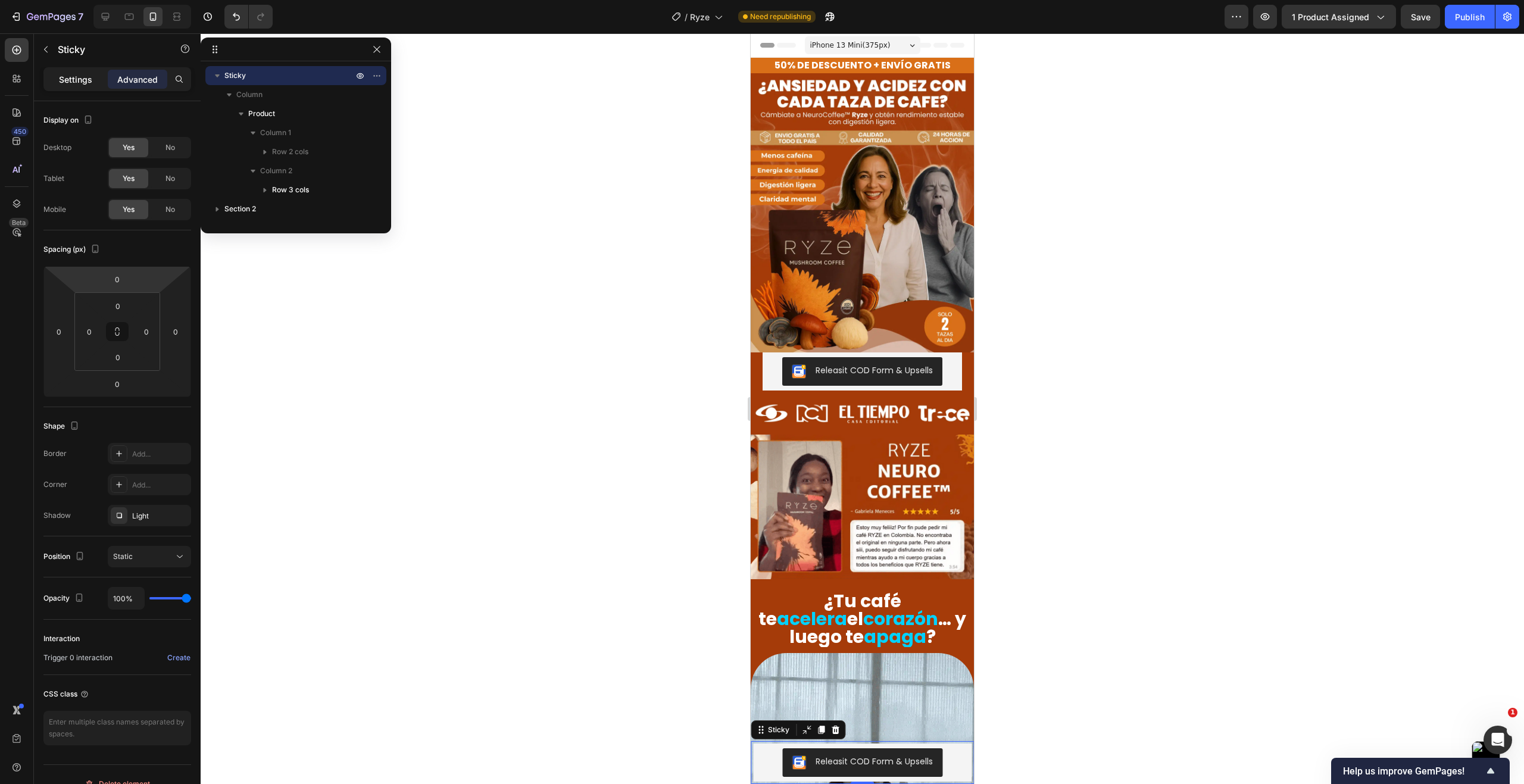
click at [59, 71] on div "Settings" at bounding box center [75, 79] width 59 height 19
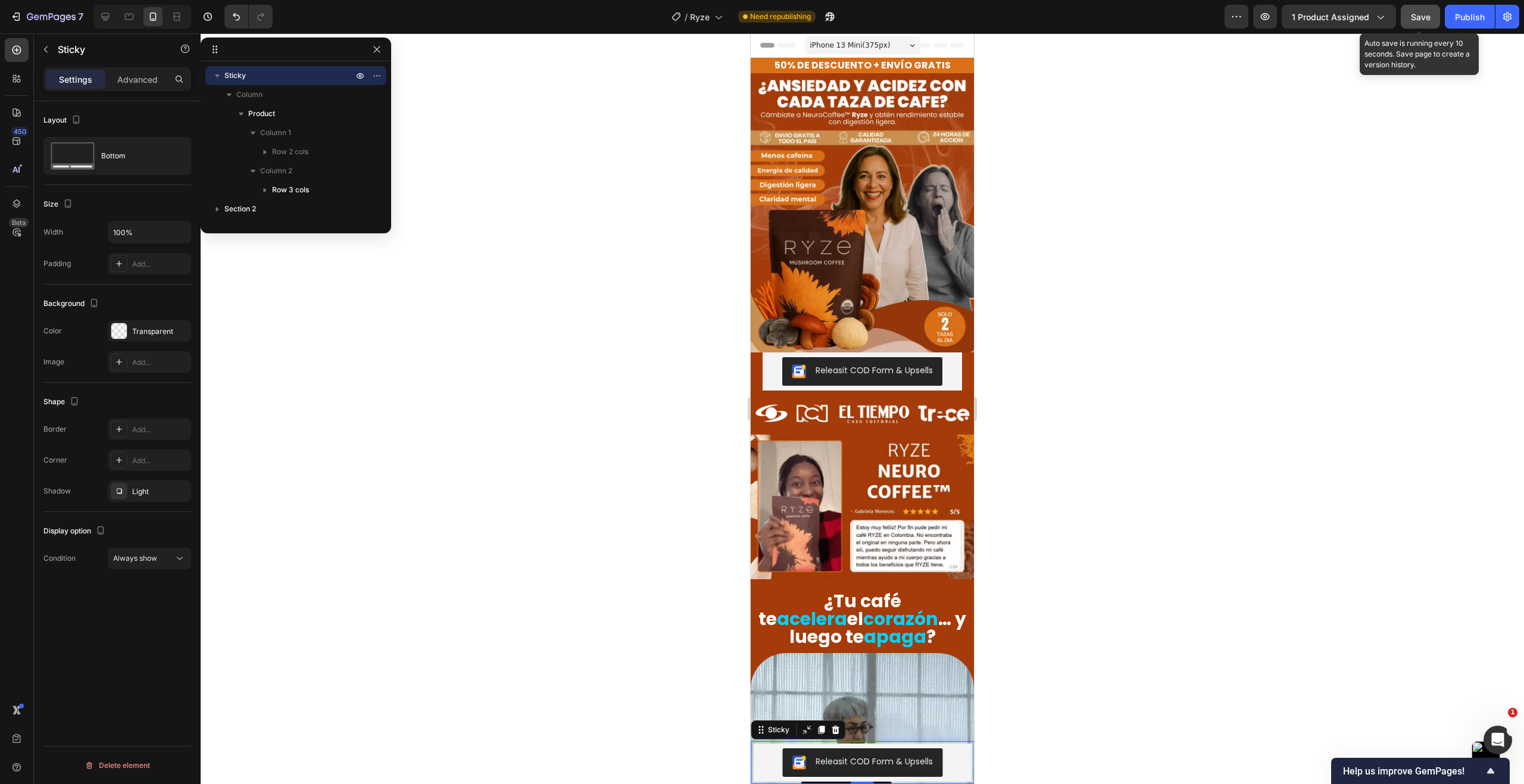
click at [1434, 19] on button "Save" at bounding box center [1420, 17] width 39 height 24
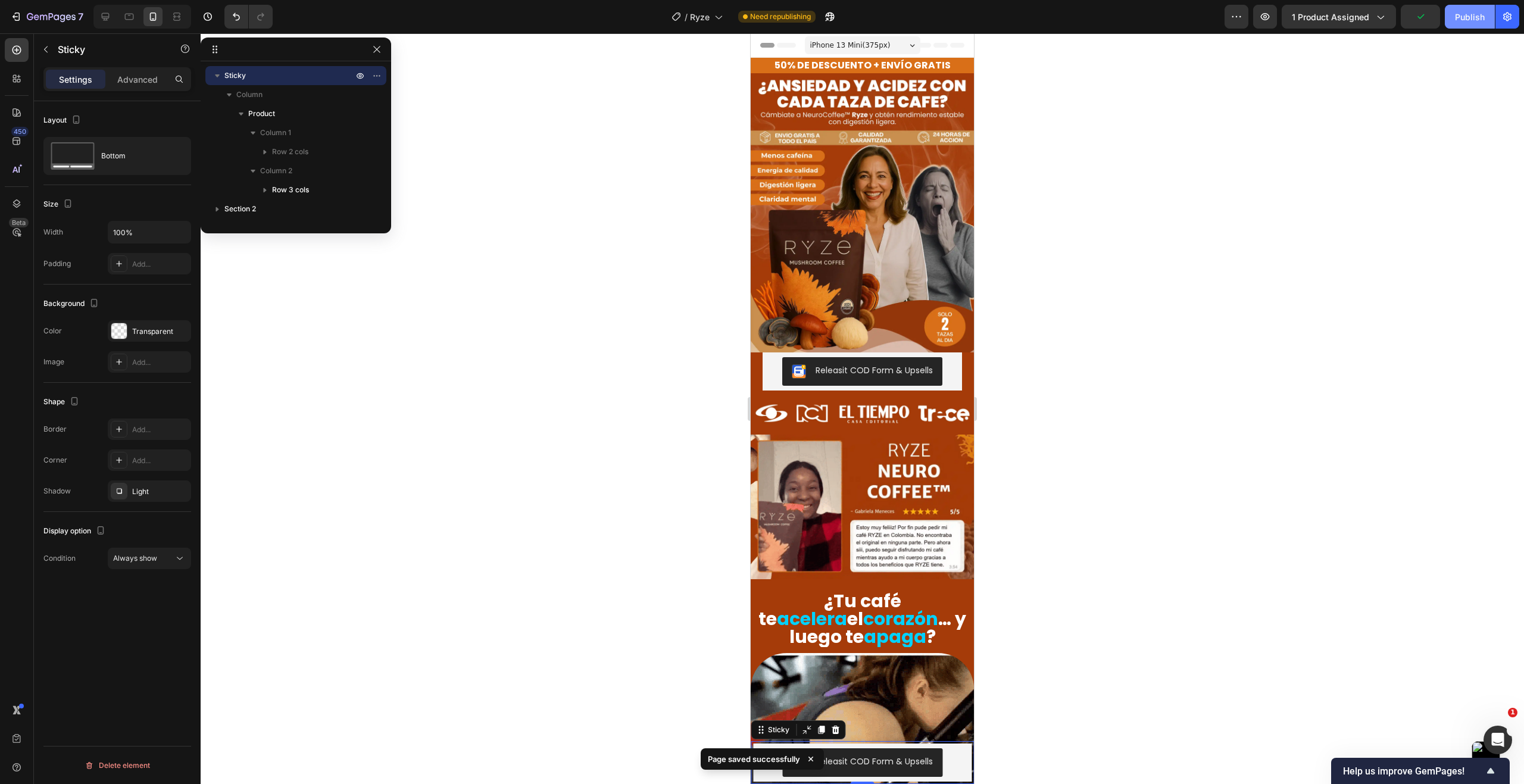
click at [1458, 16] on div "Publish" at bounding box center [1470, 17] width 30 height 13
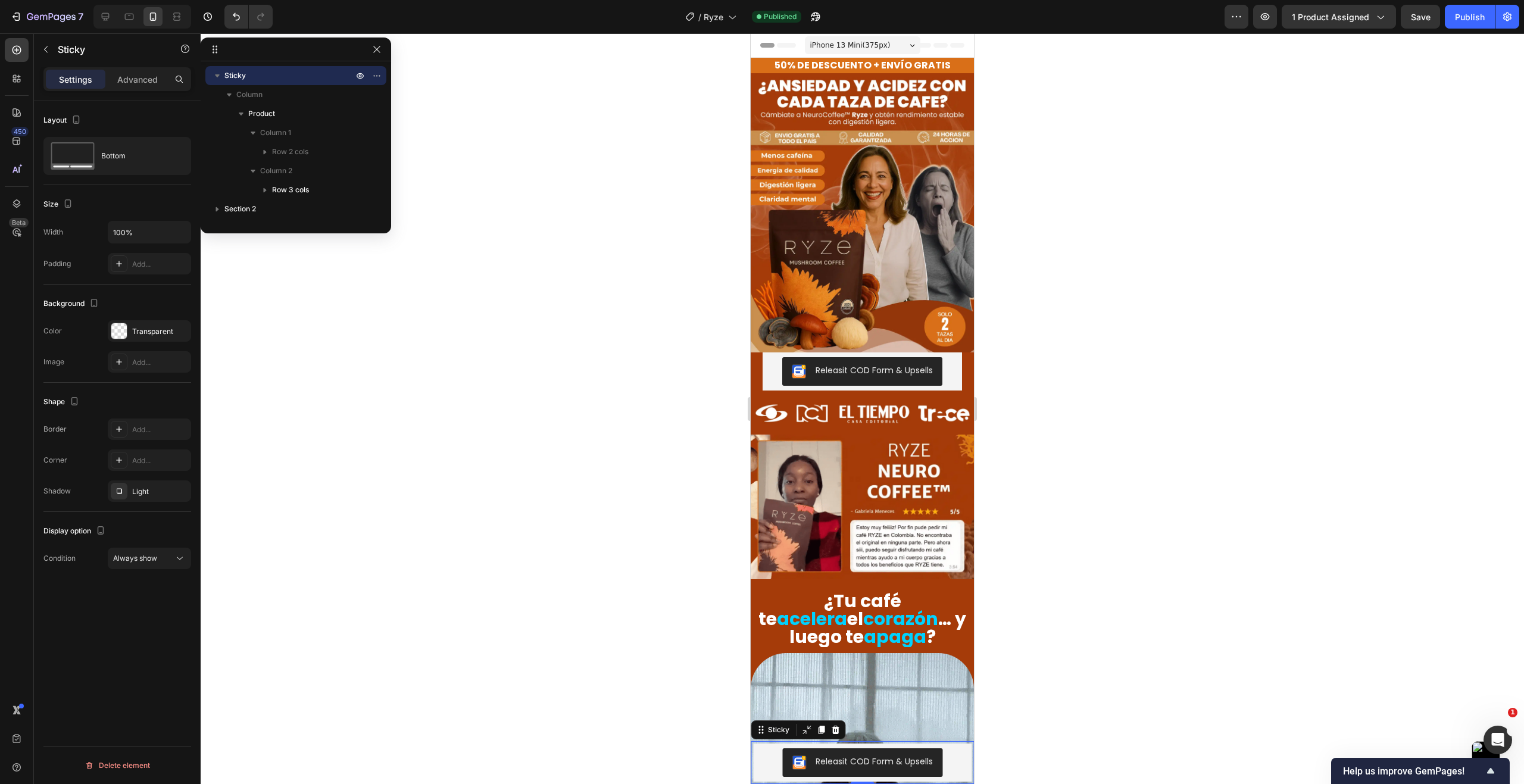
click at [582, 395] on div at bounding box center [862, 408] width 1323 height 750
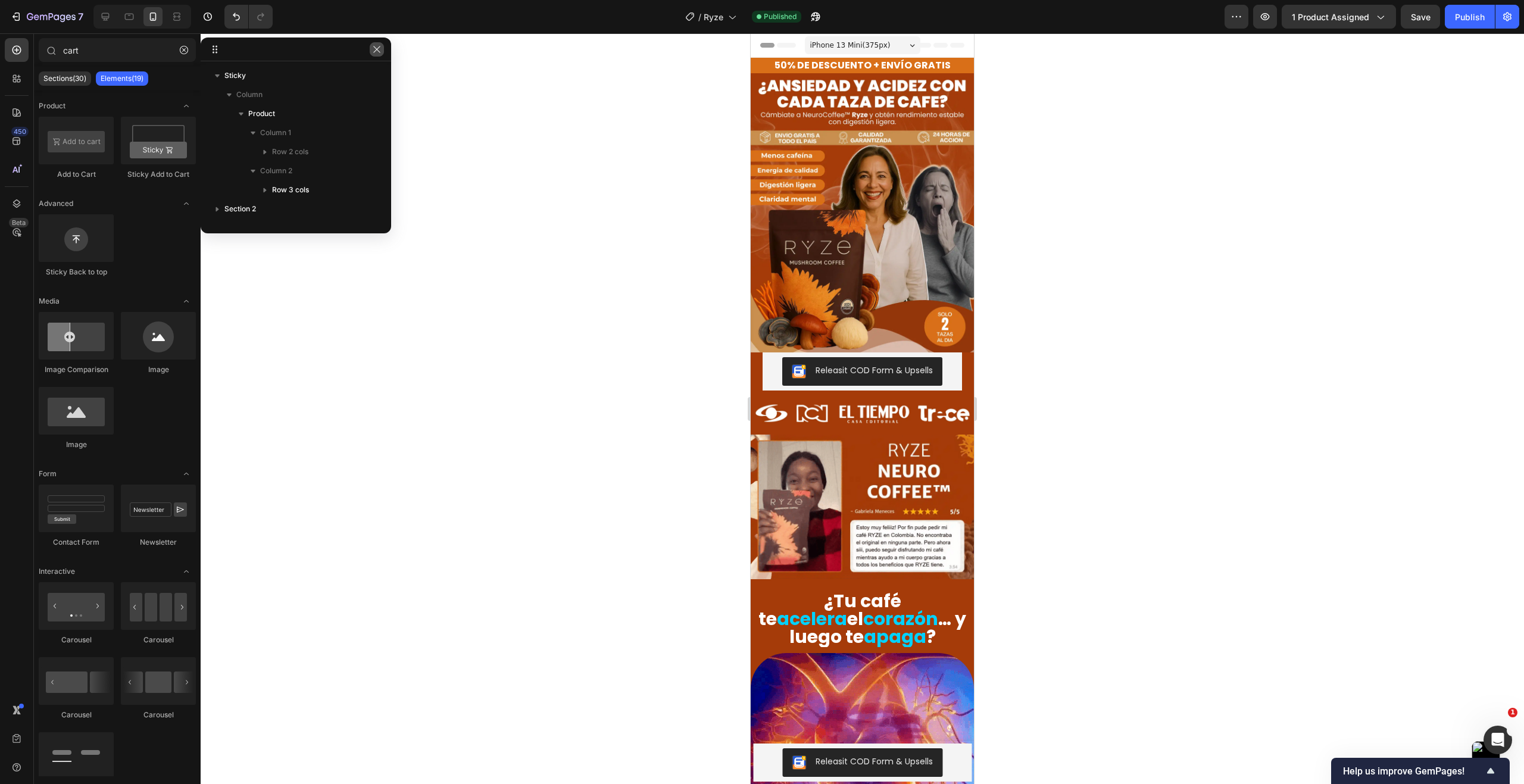
click at [376, 53] on icon "button" at bounding box center [376, 49] width 10 height 10
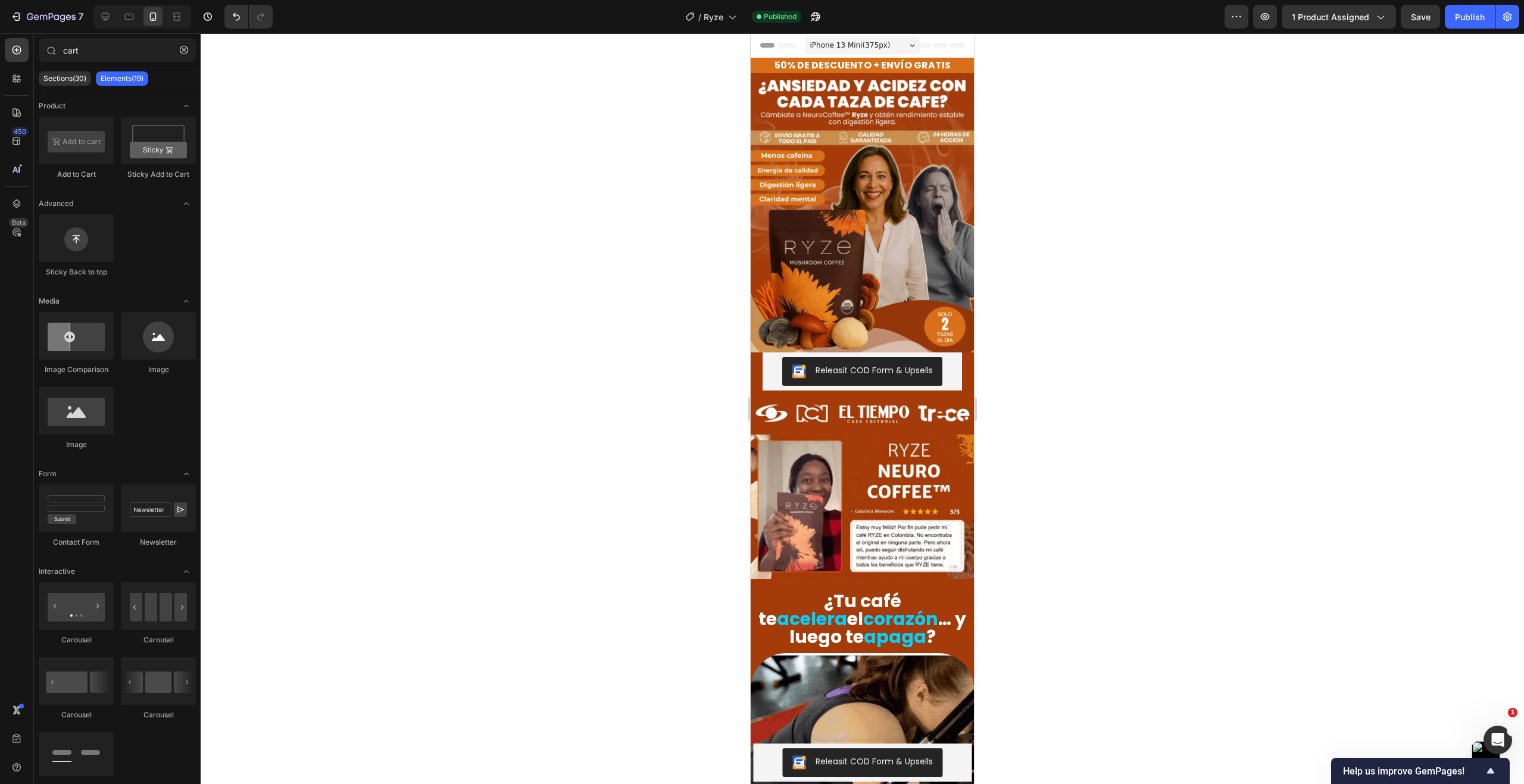
click at [1418, 19] on span "Save" at bounding box center [1420, 17] width 20 height 10
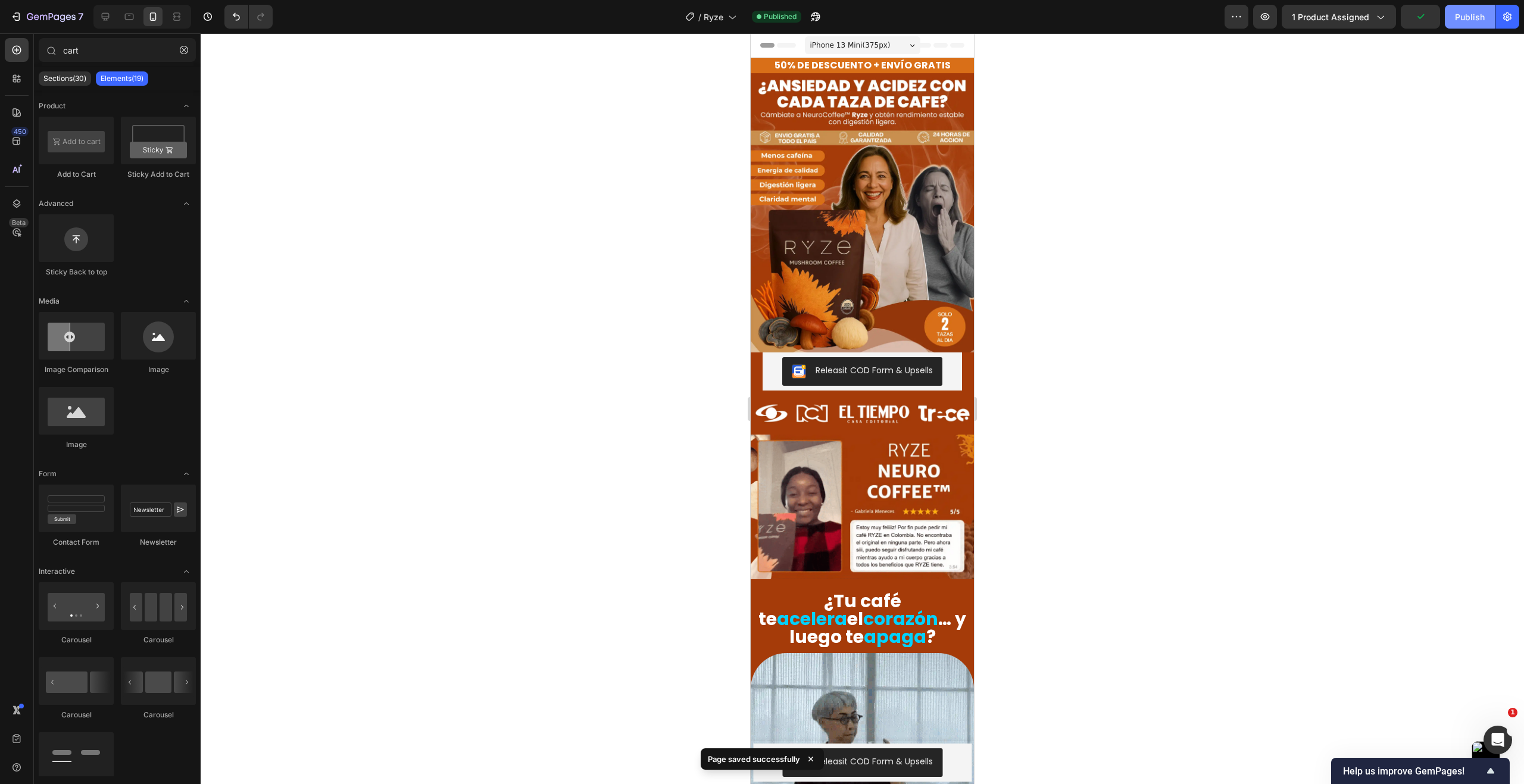
click at [1470, 20] on div "Publish" at bounding box center [1470, 17] width 30 height 13
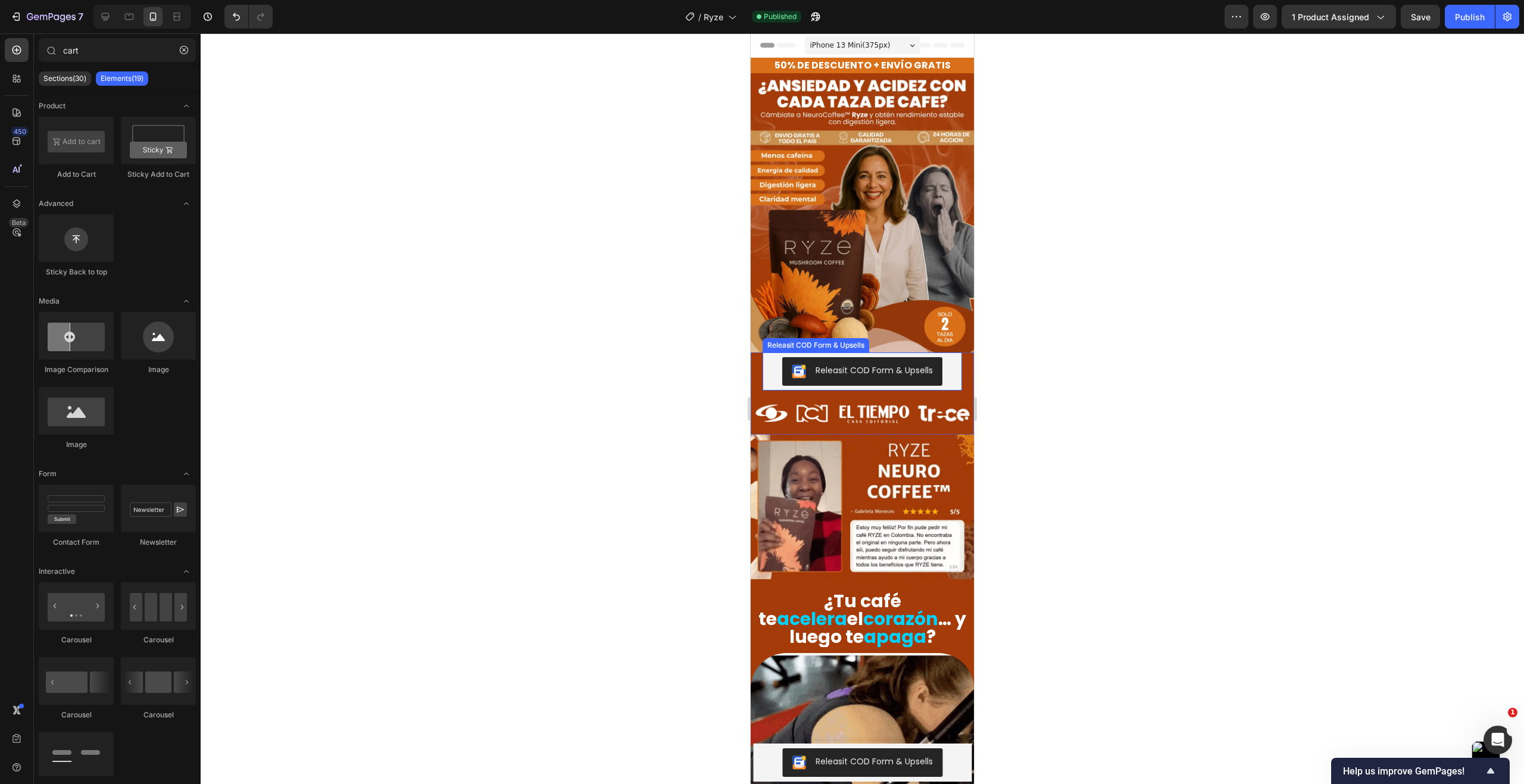
click at [764, 363] on div "Releasit COD Form & Upsells" at bounding box center [862, 371] width 199 height 38
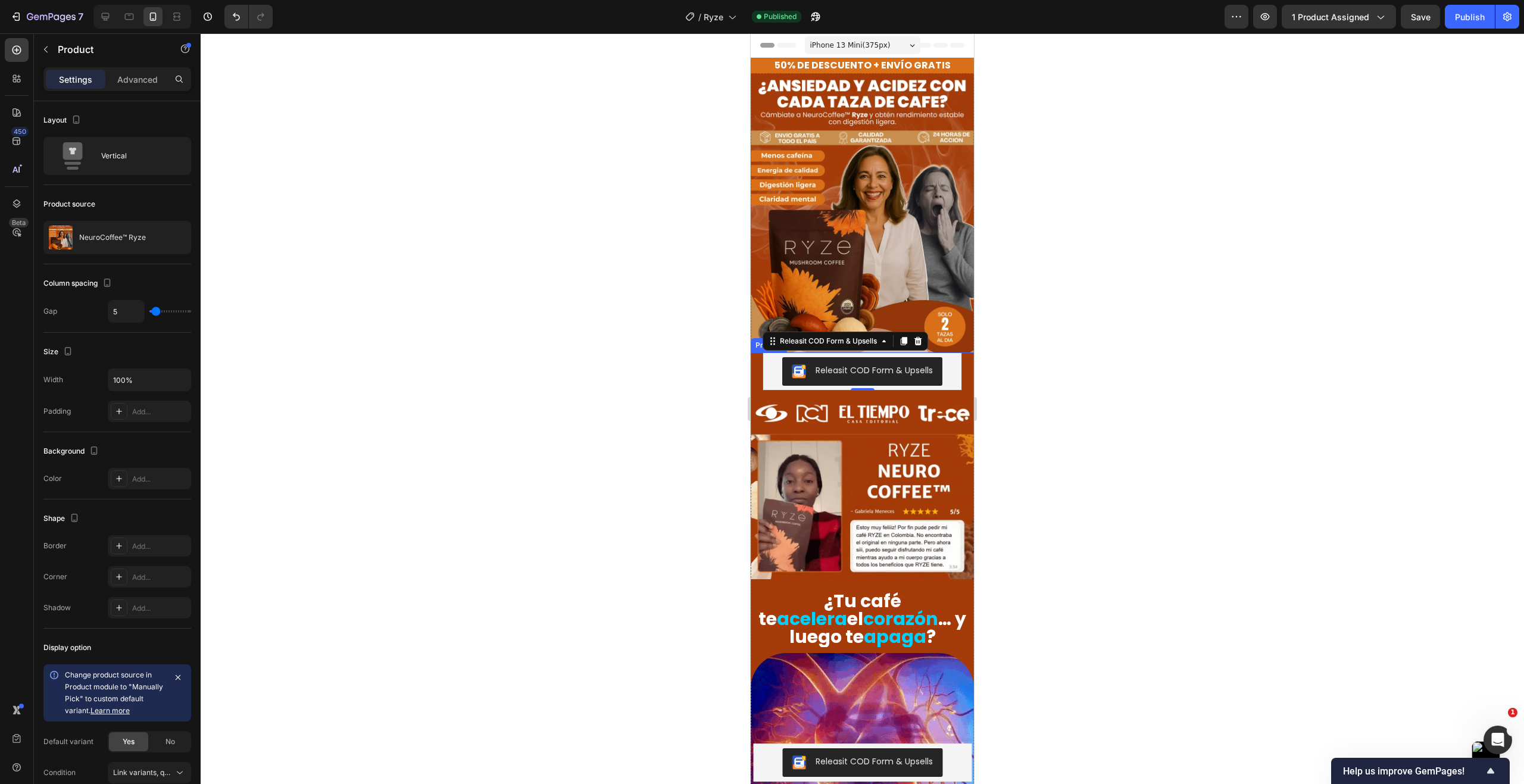
click at [758, 363] on div "Releasit COD Form & Upsells Releasit COD Form & Upsells 0" at bounding box center [862, 371] width 223 height 38
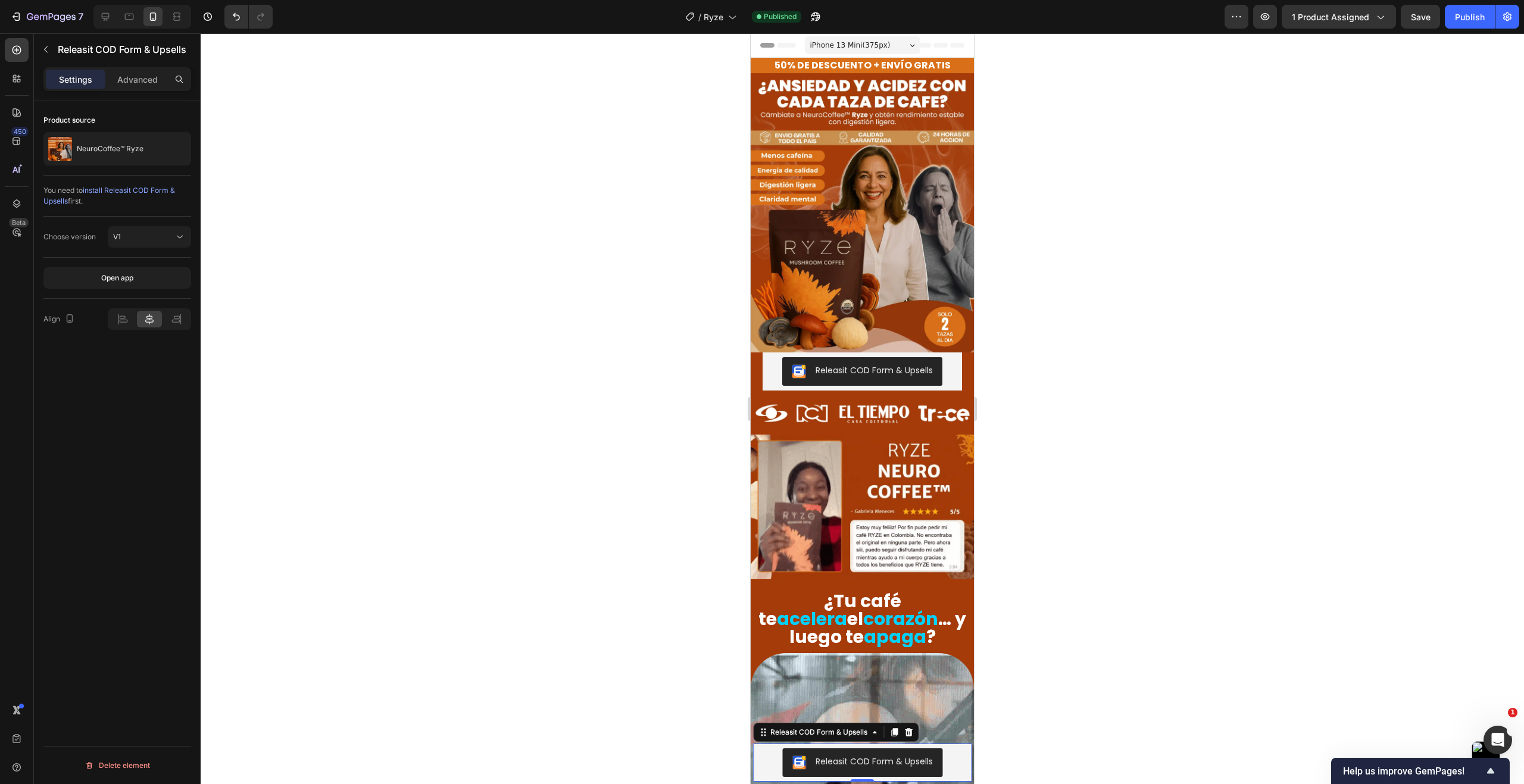
click at [755, 753] on div "Releasit COD Form & Upsells" at bounding box center [862, 762] width 219 height 38
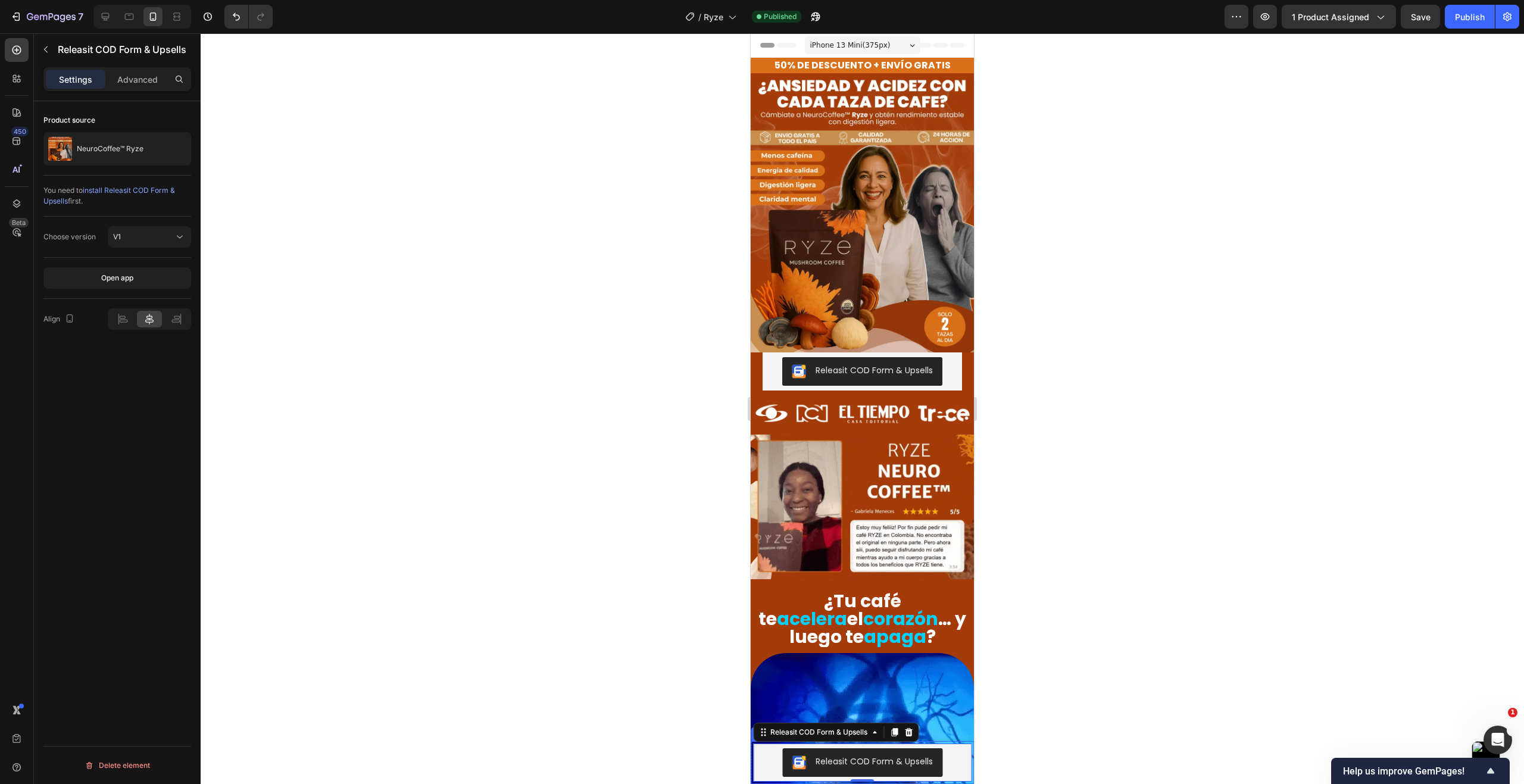
click at [752, 752] on div "Product Images NeuroCoffee™ Ryze Product Title $240.000,00 Product Price Produc…" at bounding box center [862, 762] width 223 height 43
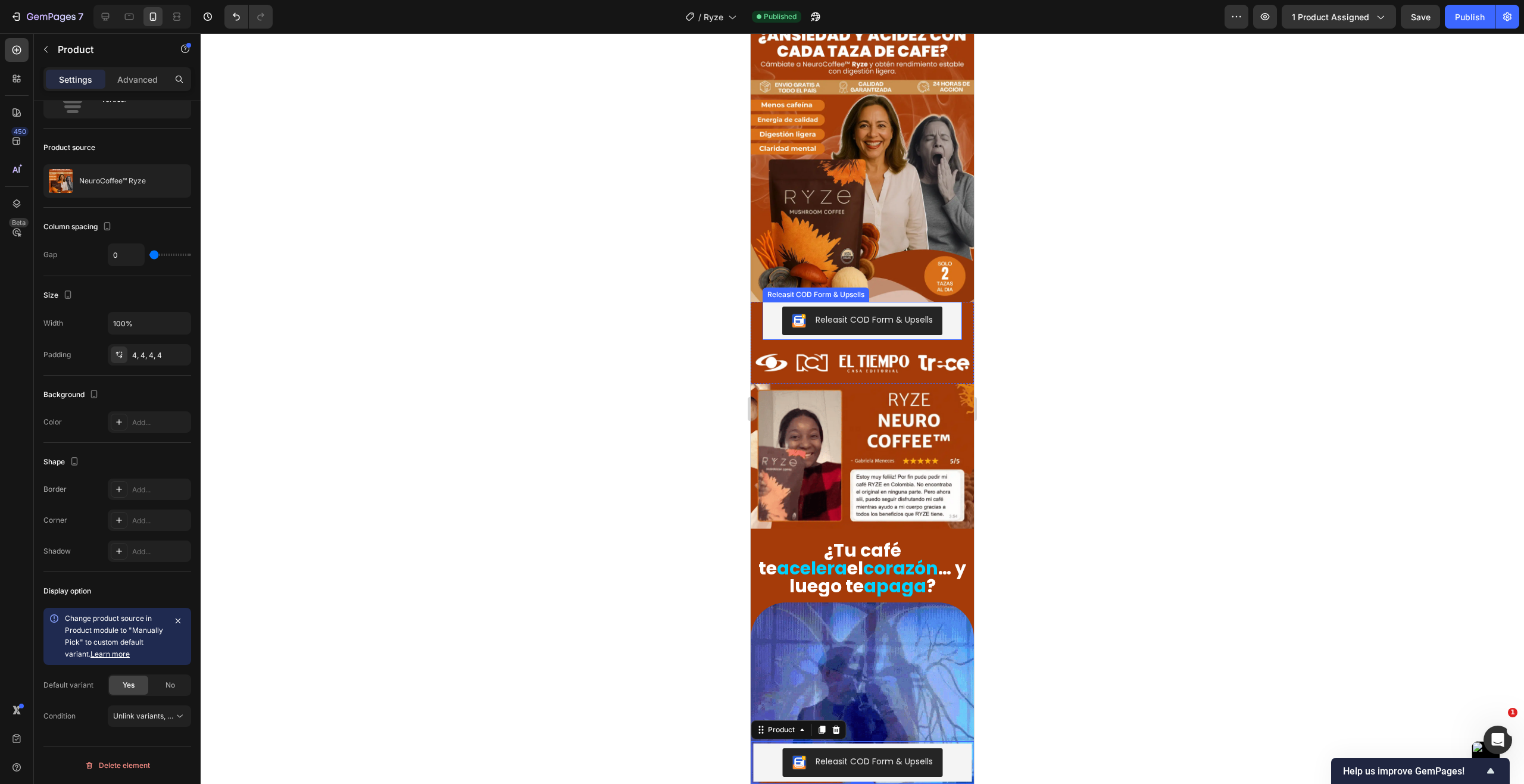
scroll to position [59, 0]
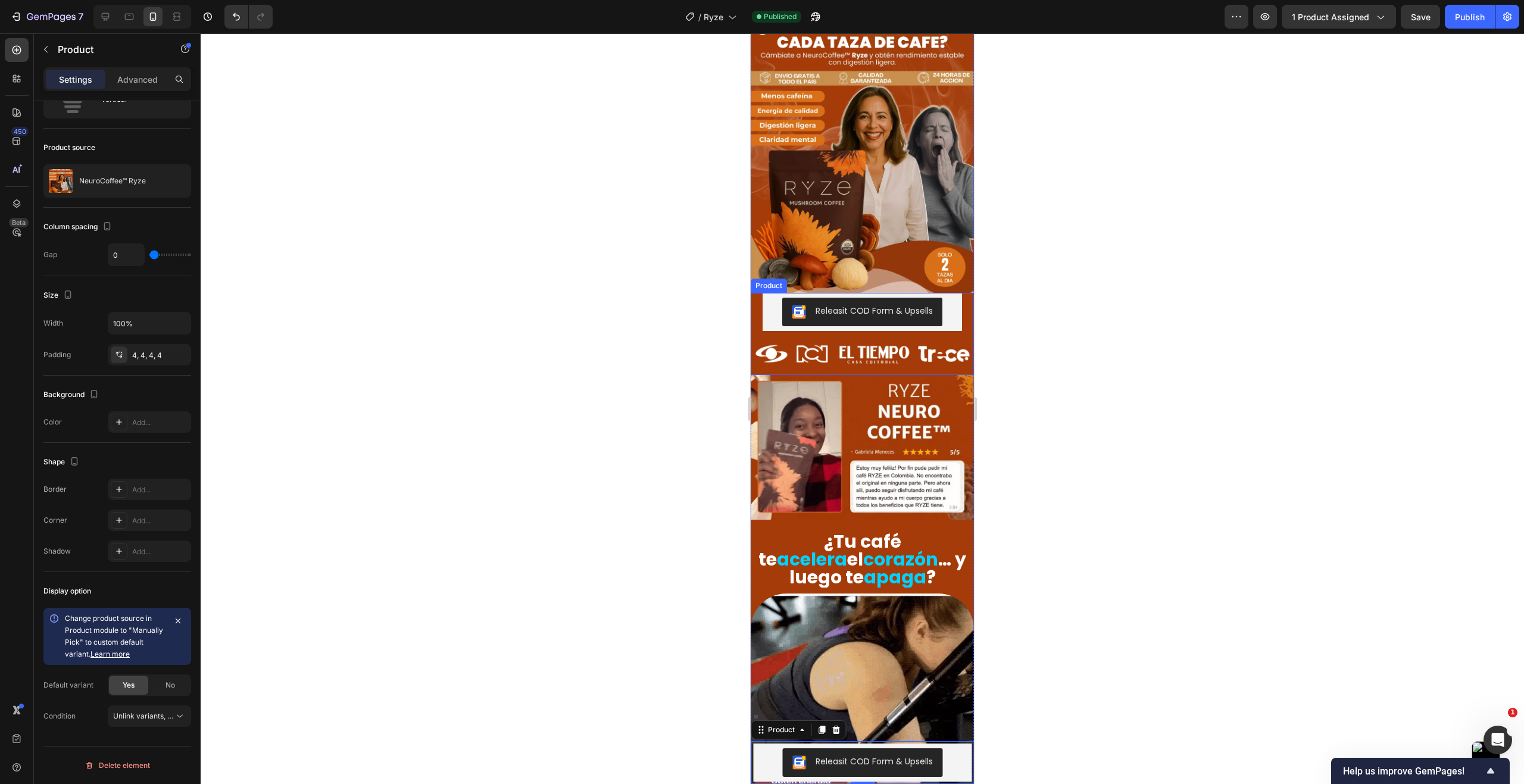
click at [756, 297] on div "Releasit COD Form & Upsells Releasit COD Form & Upsells" at bounding box center [862, 312] width 223 height 38
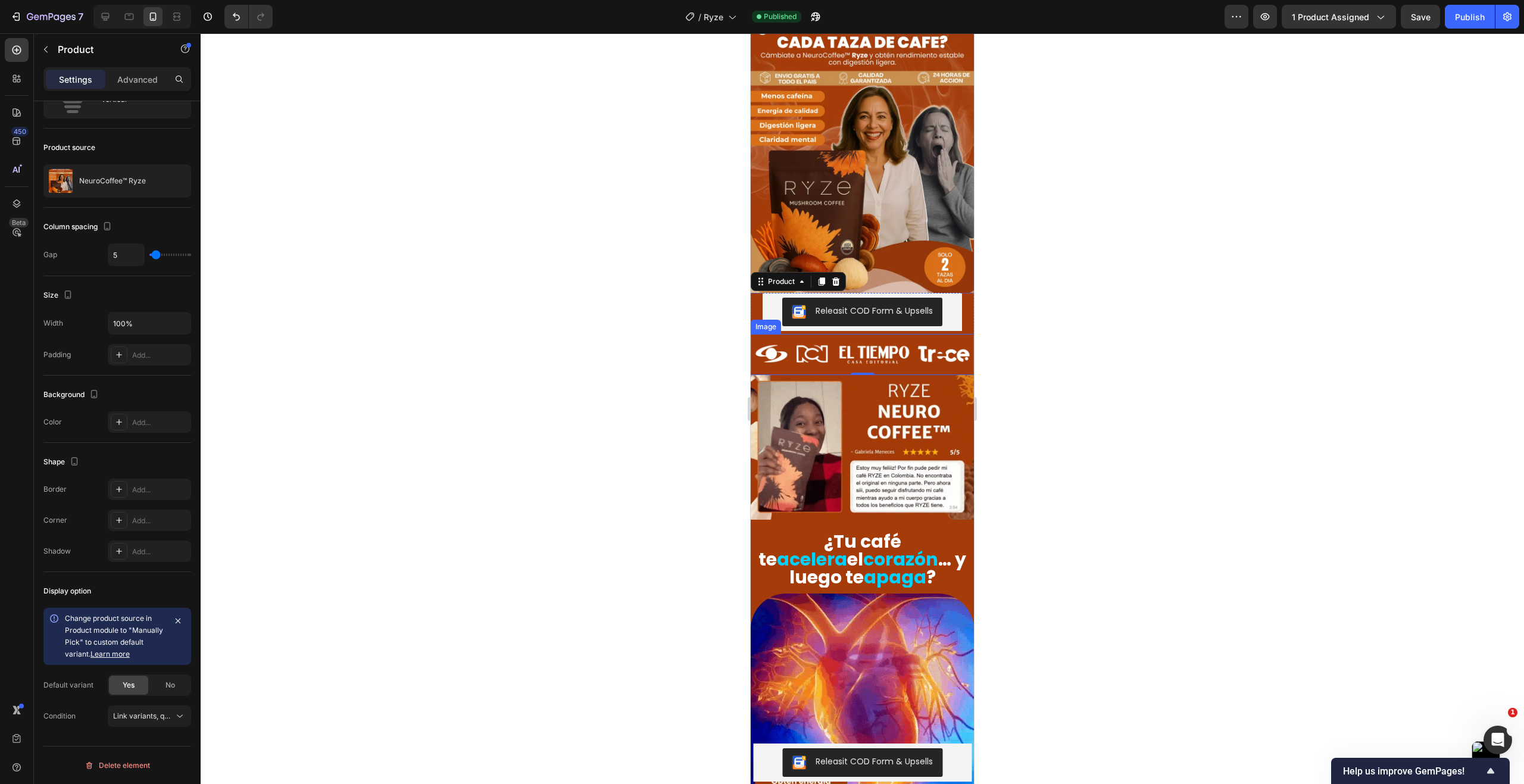
click at [778, 346] on img at bounding box center [862, 354] width 223 height 41
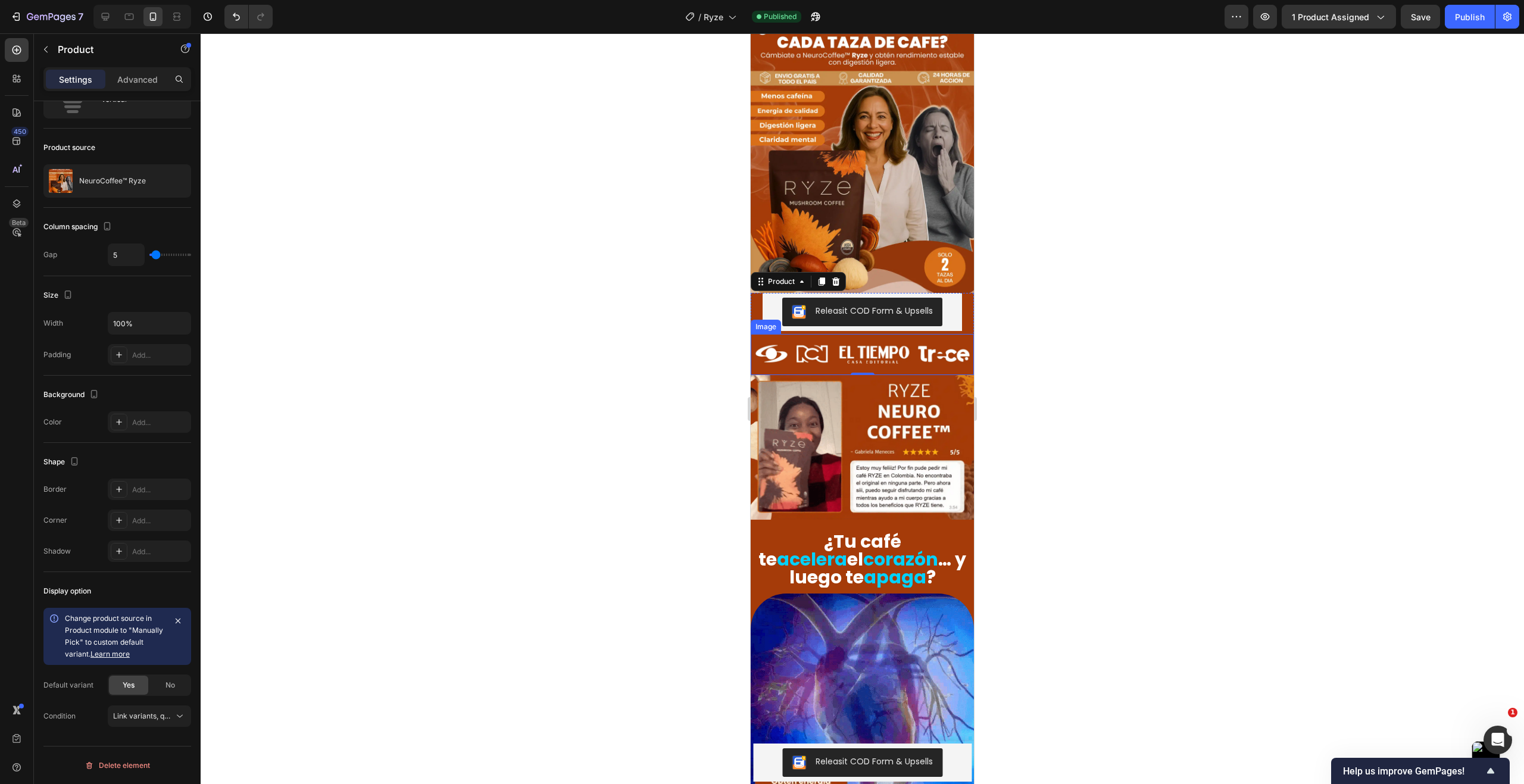
scroll to position [0, 0]
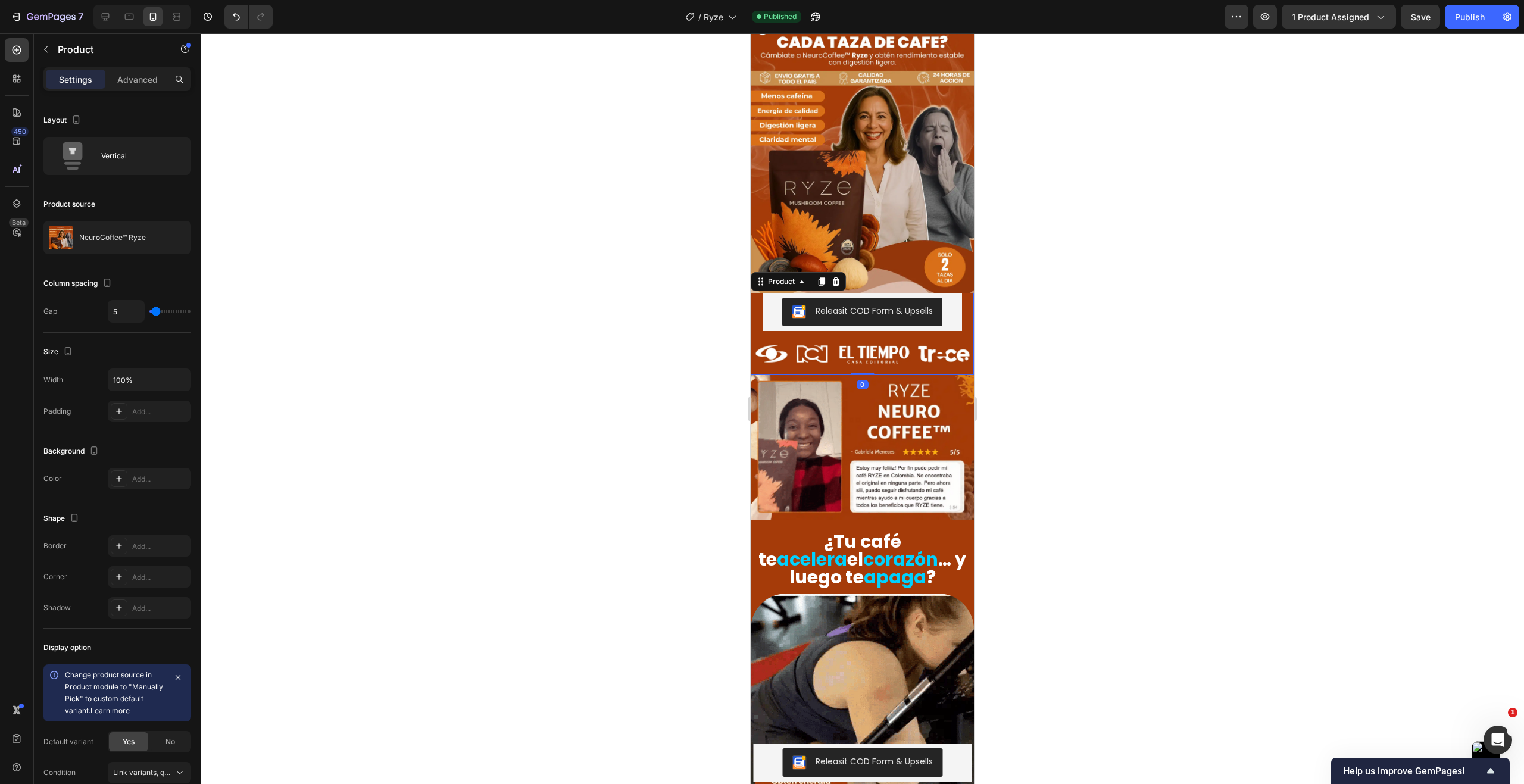
click at [756, 293] on div "Releasit COD Form & Upsells Releasit COD Form & Upsells" at bounding box center [862, 312] width 223 height 38
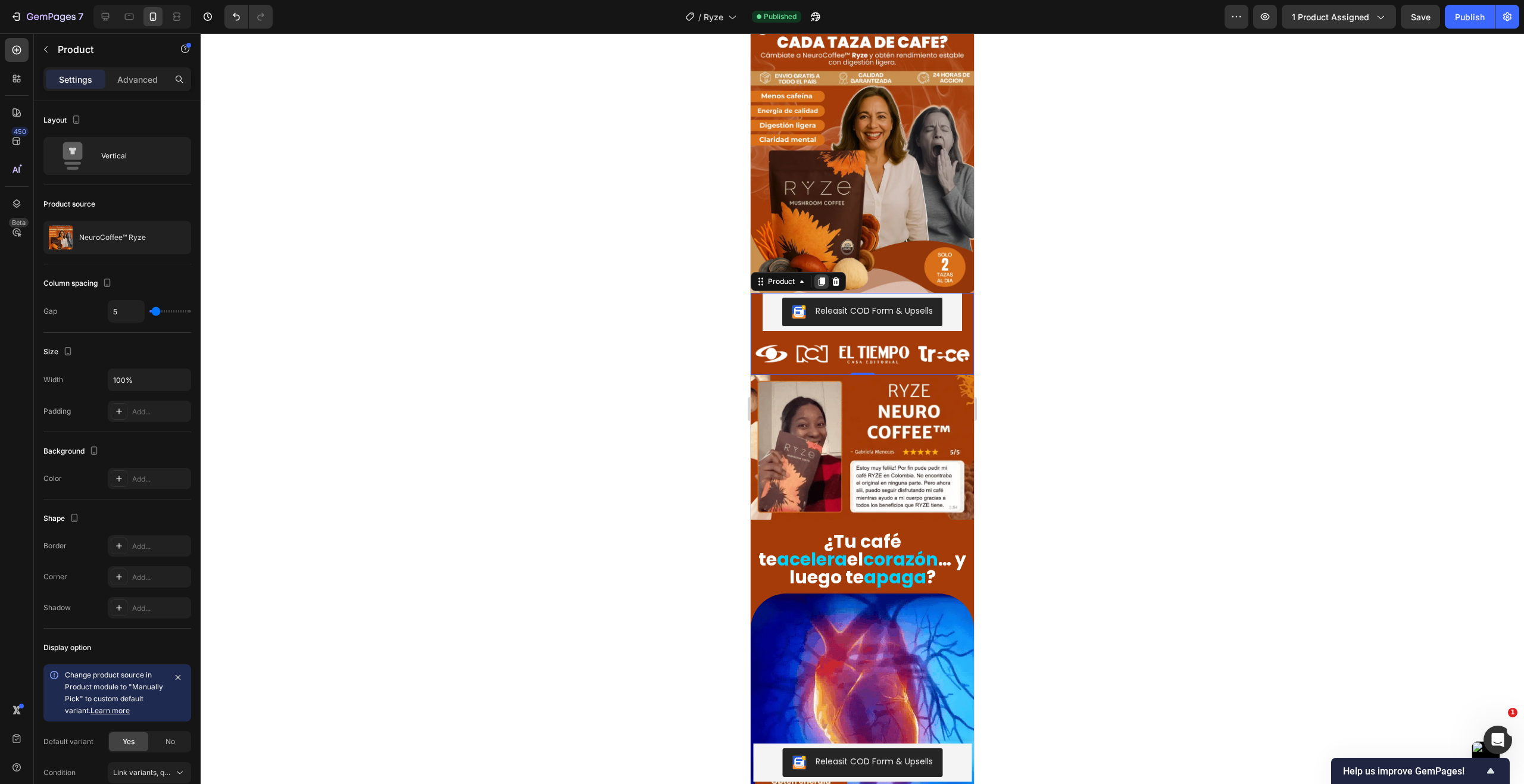
click at [822, 277] on icon at bounding box center [822, 281] width 7 height 8
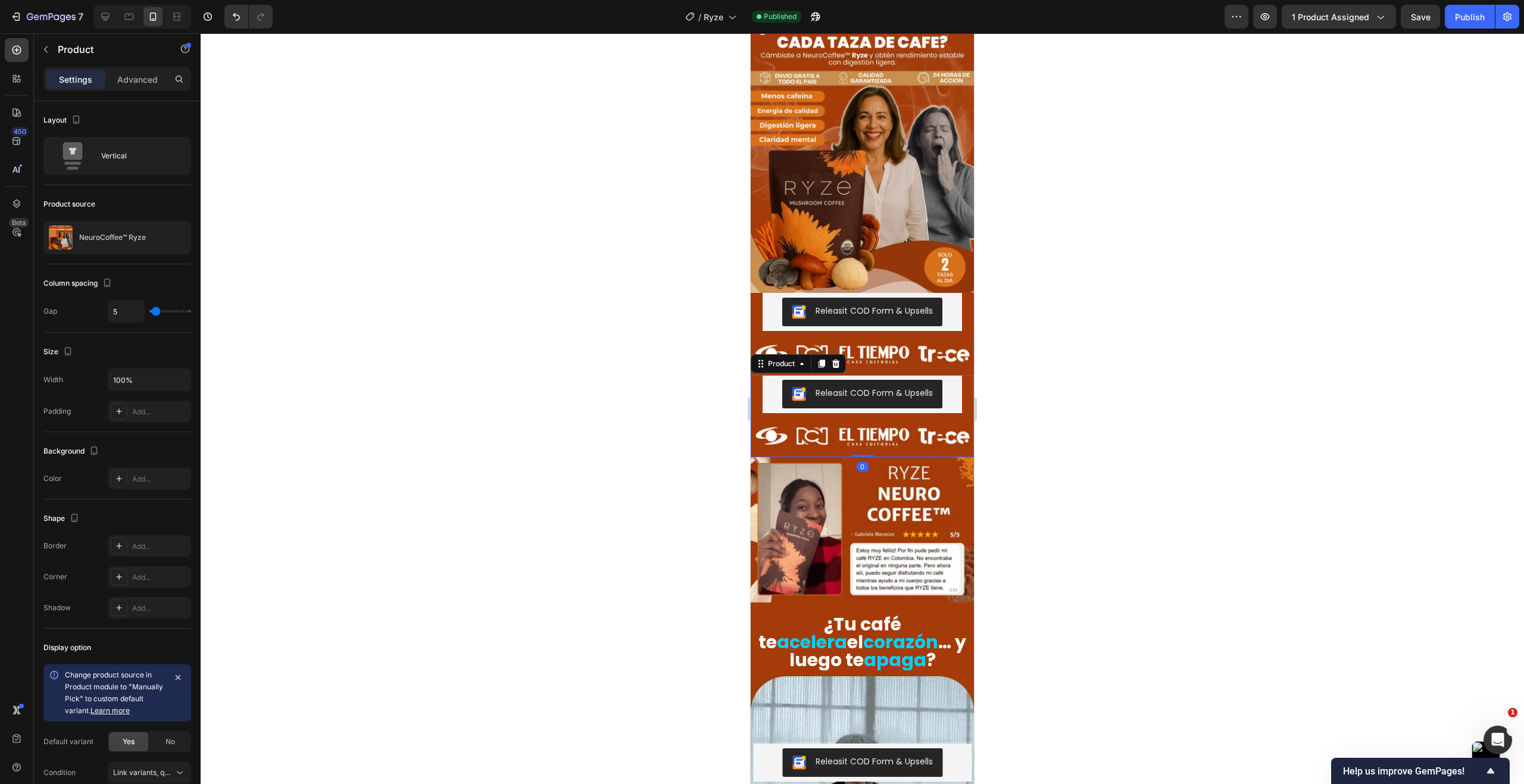
click at [759, 375] on div "Releasit COD Form & Upsells Releasit COD Form & Upsells" at bounding box center [862, 394] width 223 height 38
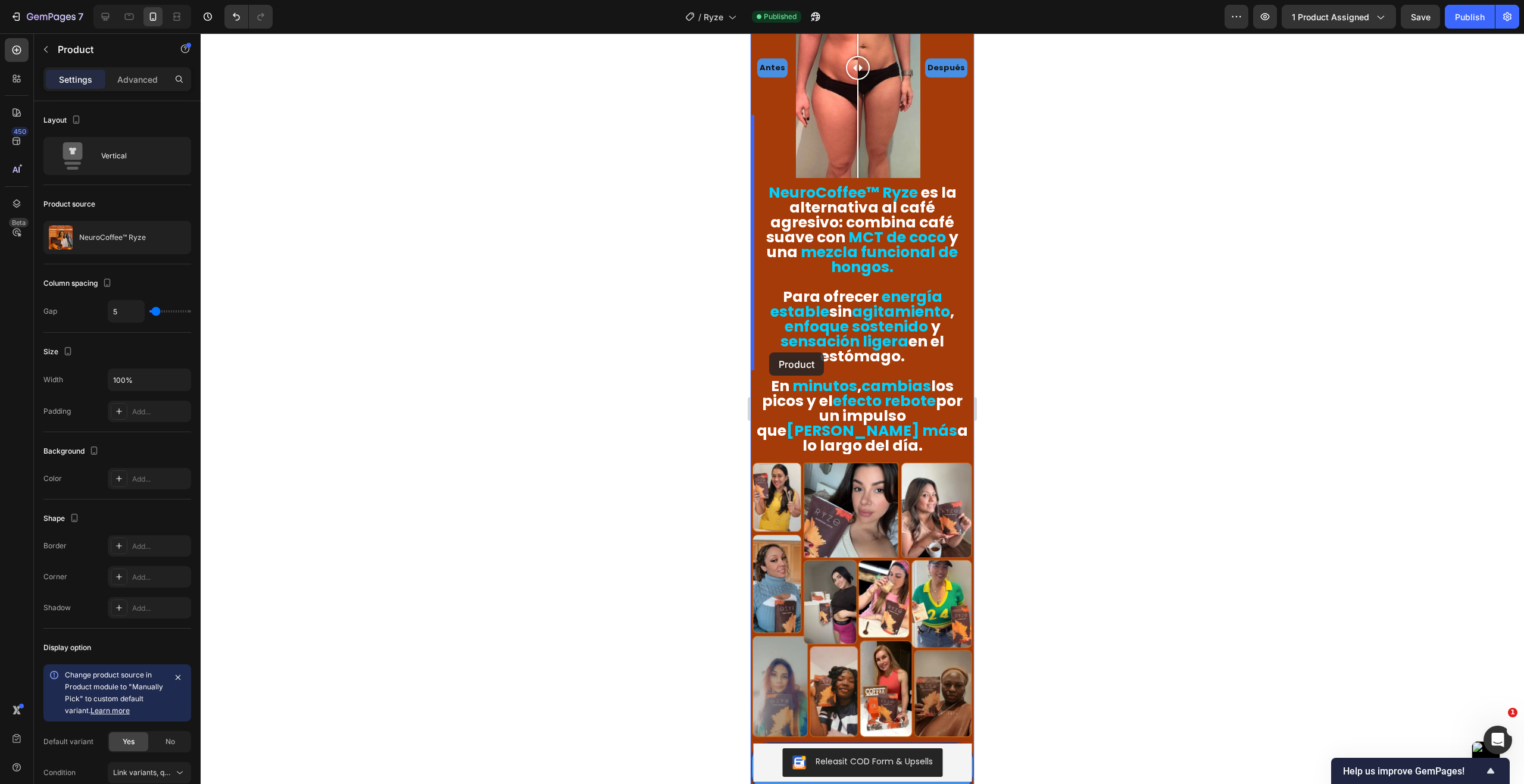
scroll to position [1488, 0]
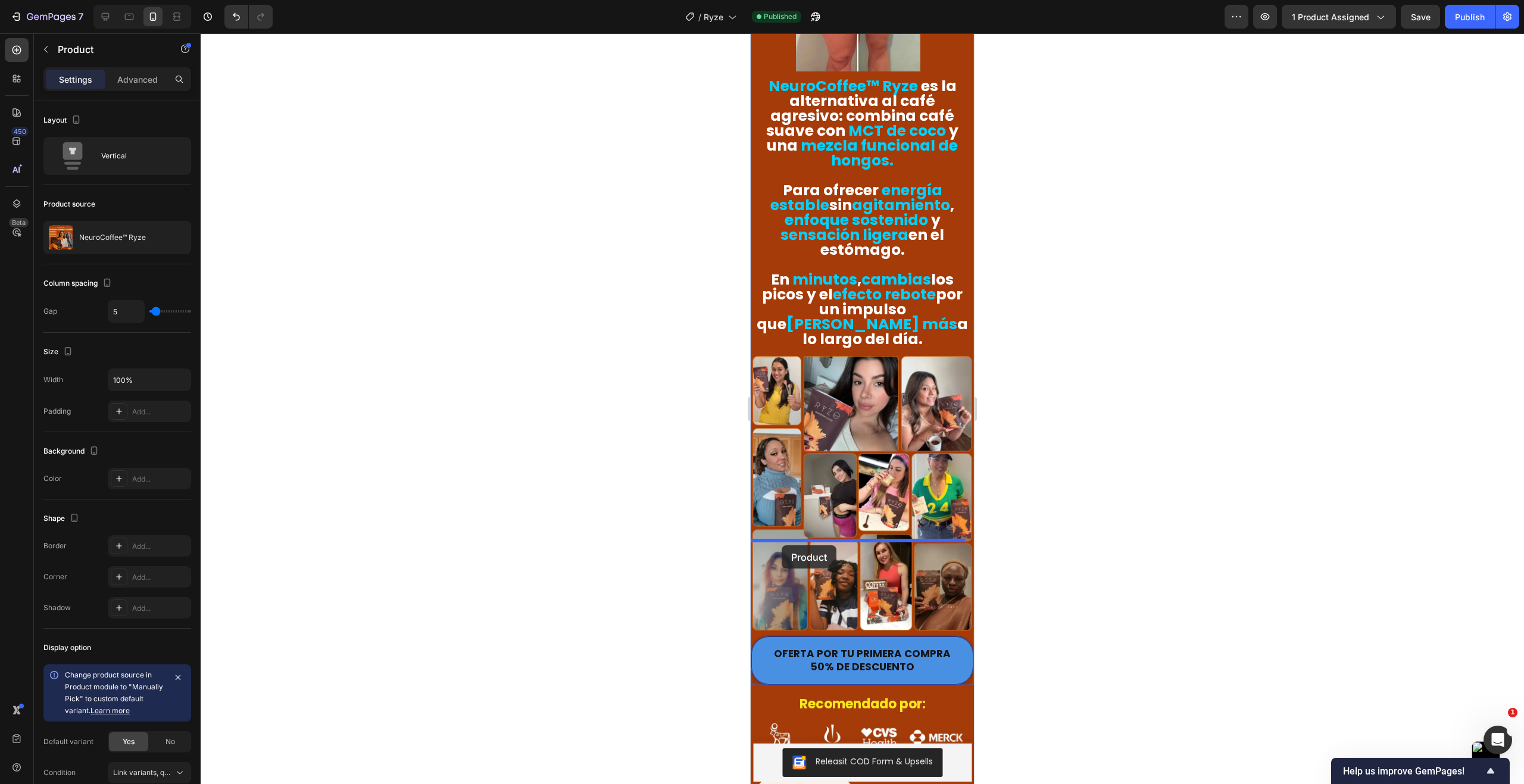
drag, startPoint x: 759, startPoint y: 380, endPoint x: 781, endPoint y: 545, distance: 166.5
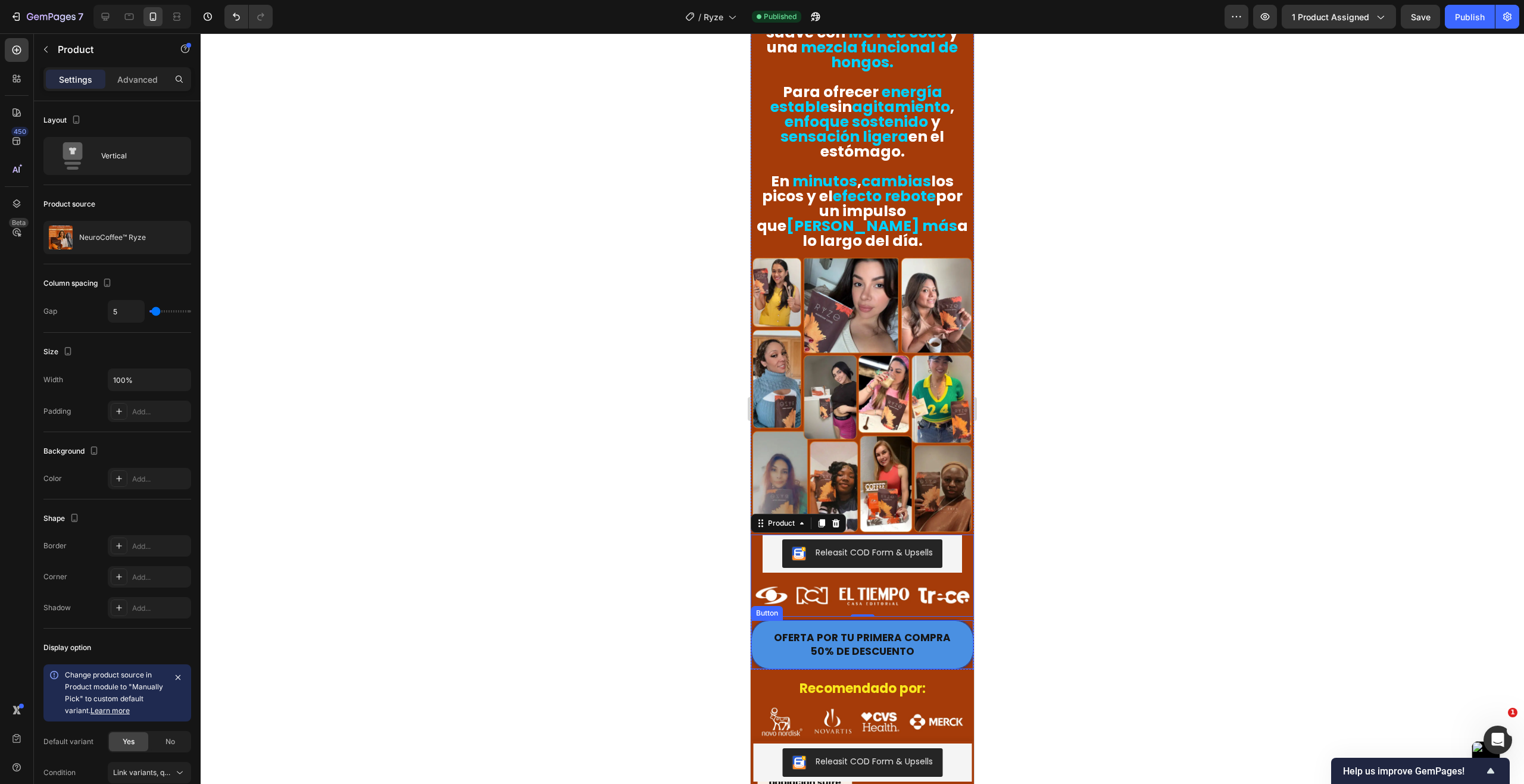
scroll to position [1526, 0]
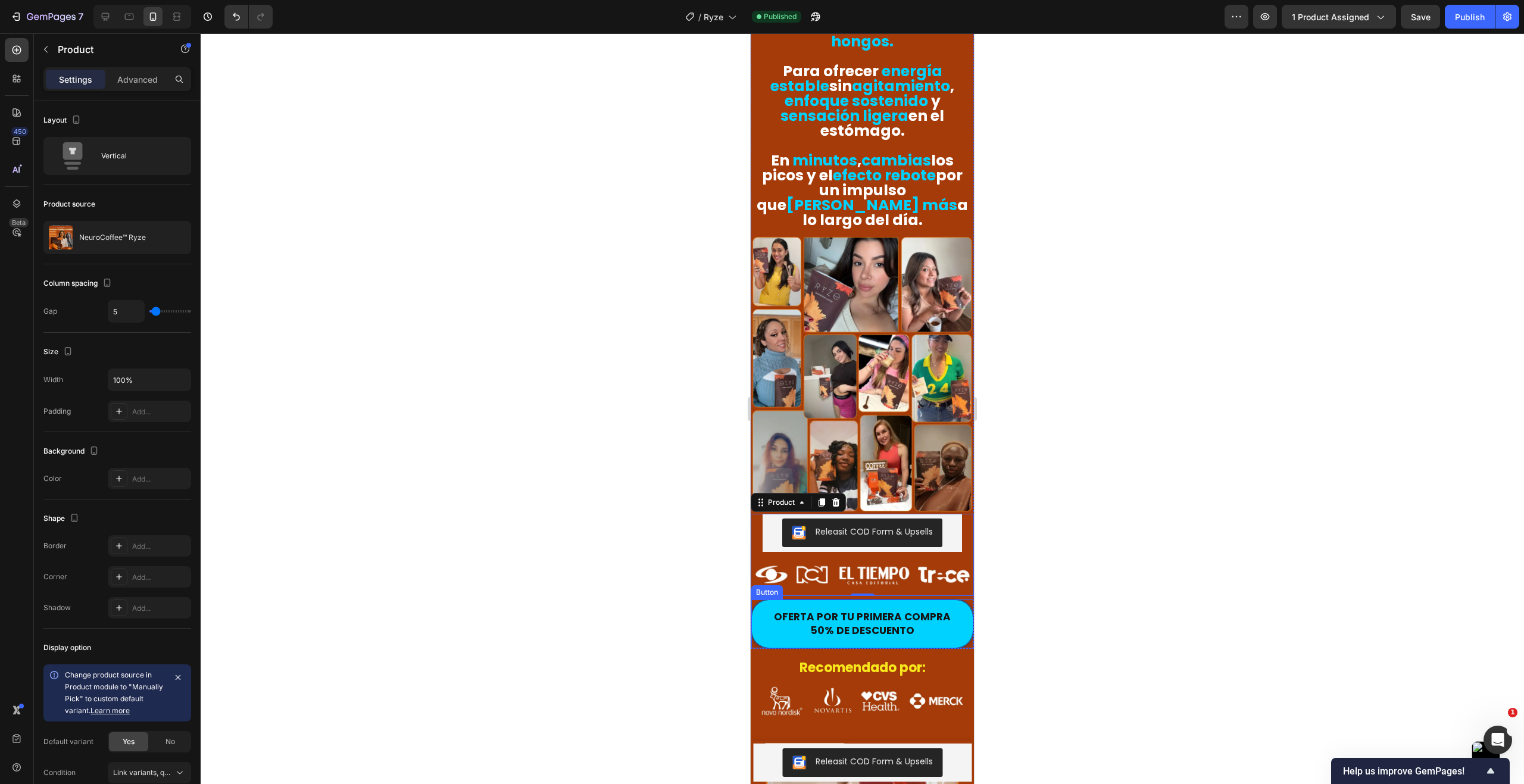
click at [959, 599] on button "OFERTA POR TU PRIMERA COMPRA 50% DE DESCUENTO" at bounding box center [862, 623] width 222 height 48
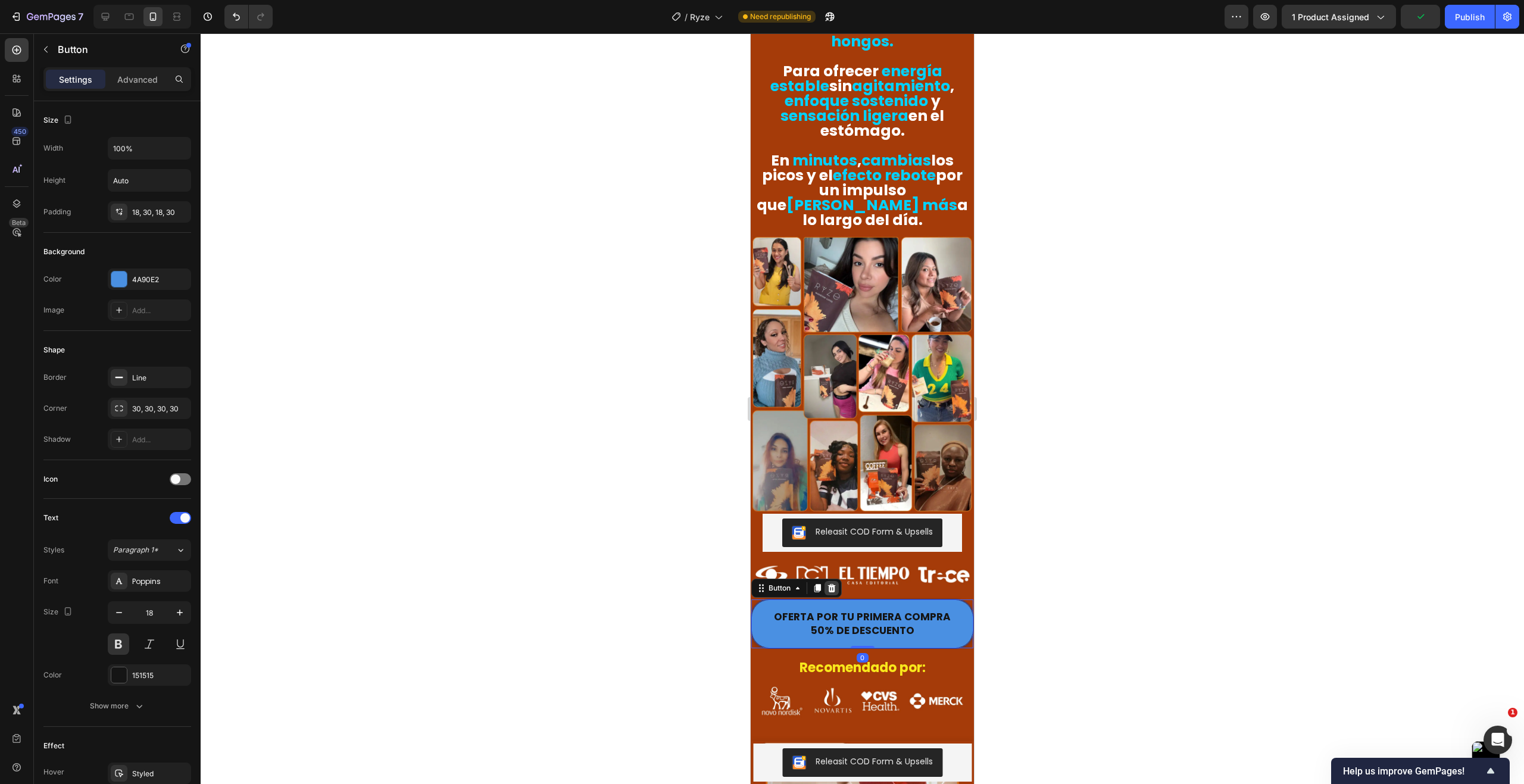
click at [833, 583] on icon at bounding box center [831, 587] width 8 height 8
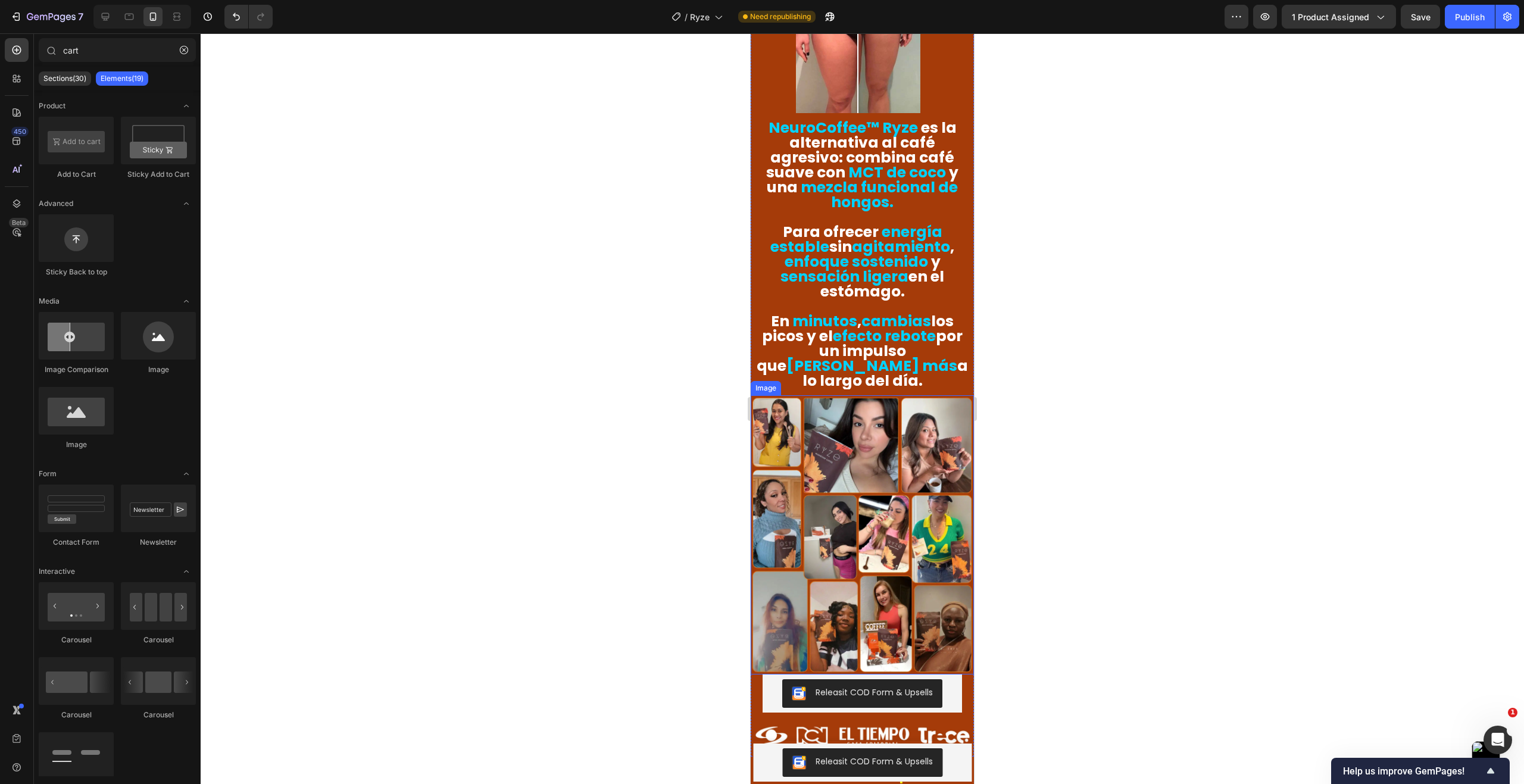
scroll to position [1407, 0]
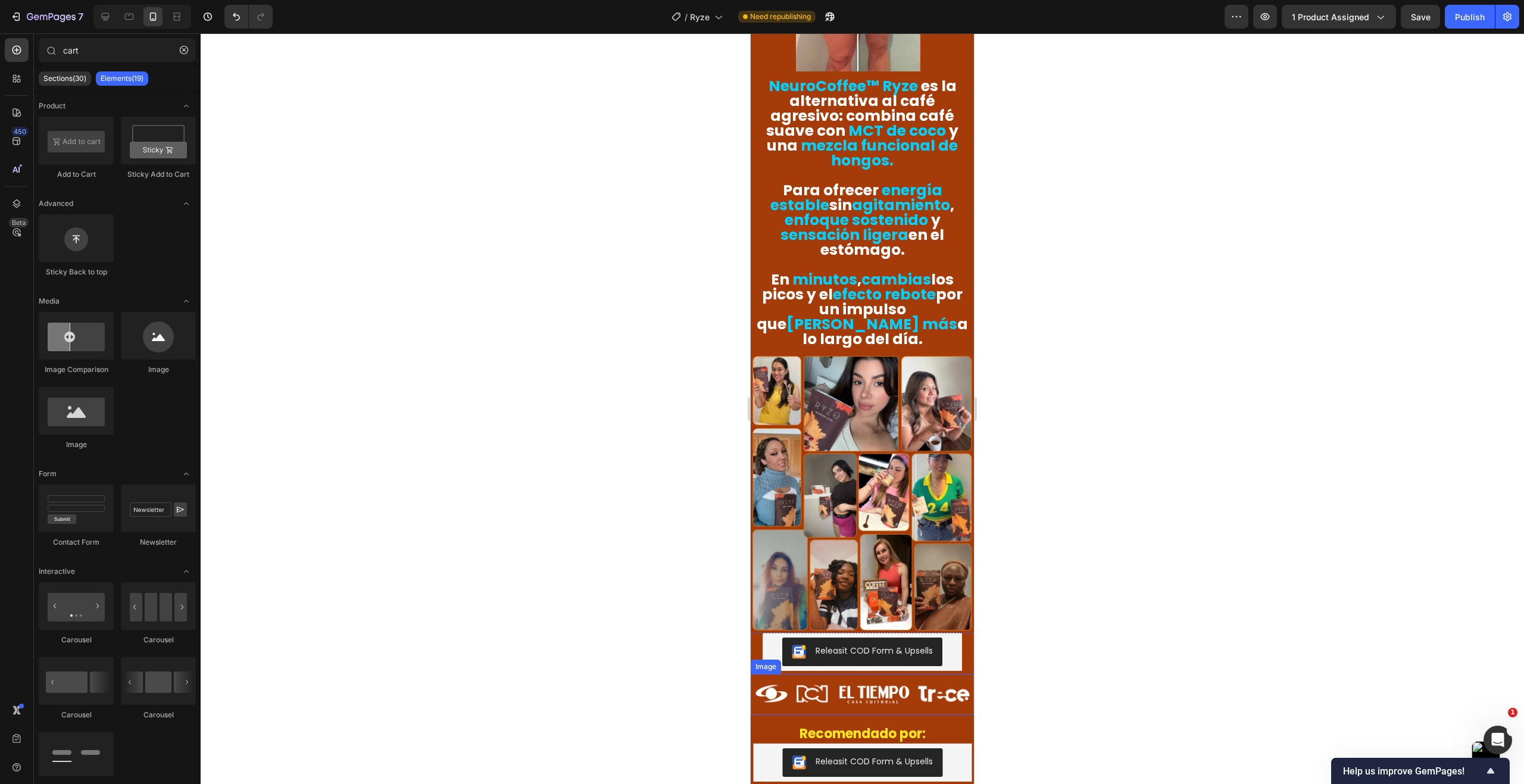
click at [904, 674] on img at bounding box center [862, 694] width 223 height 41
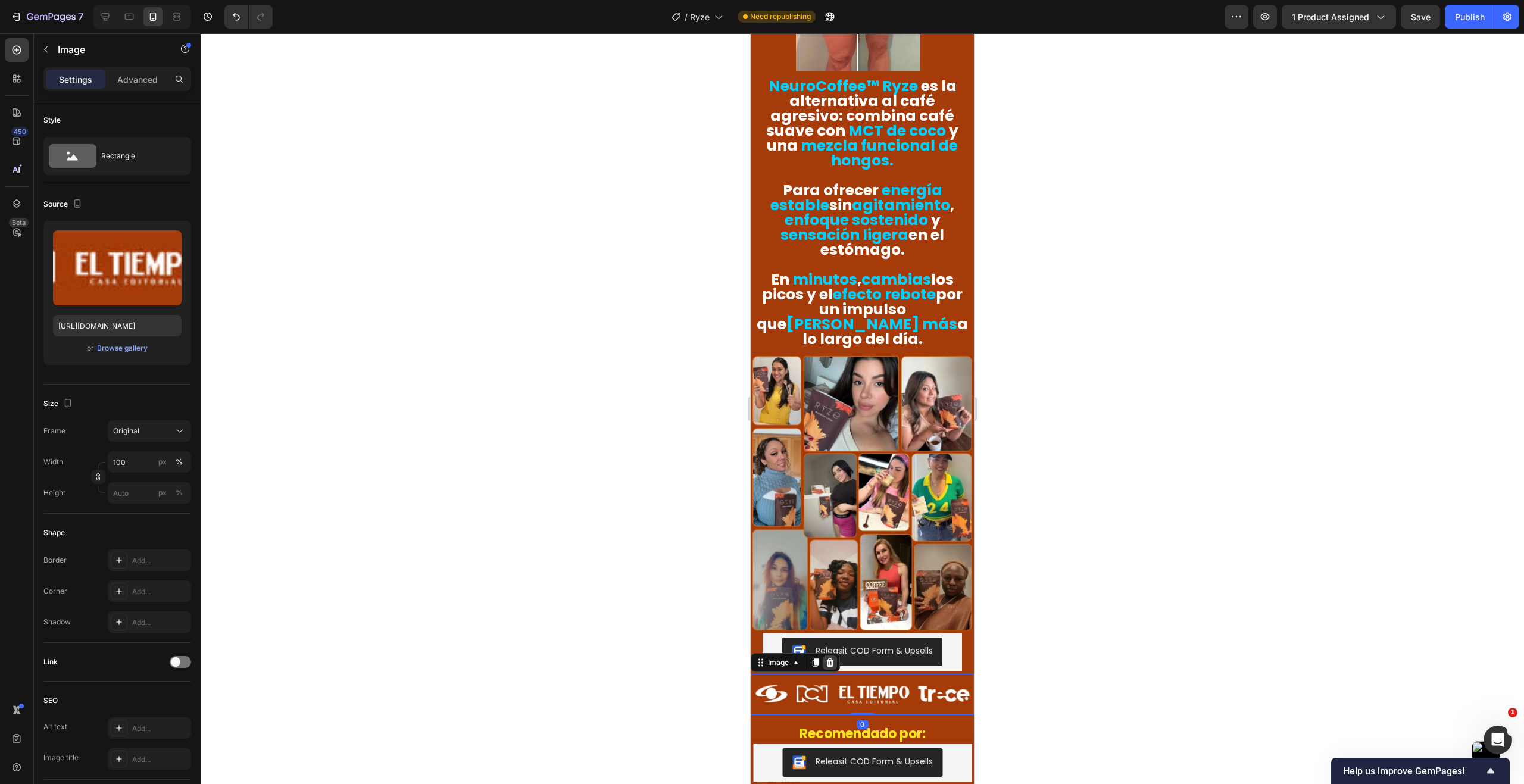
click at [831, 658] on icon at bounding box center [830, 662] width 8 height 8
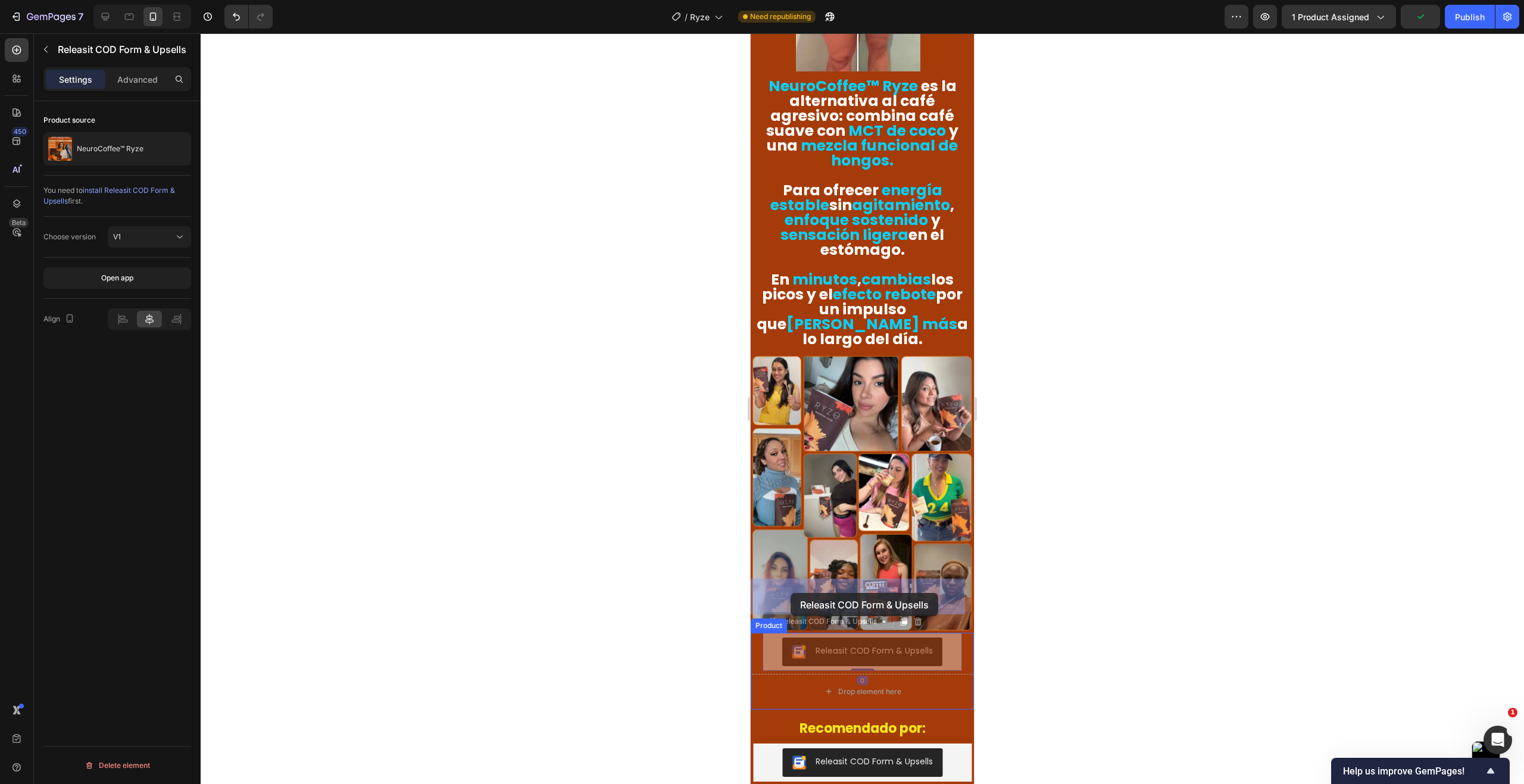
drag, startPoint x: 770, startPoint y: 555, endPoint x: 790, endPoint y: 593, distance: 42.9
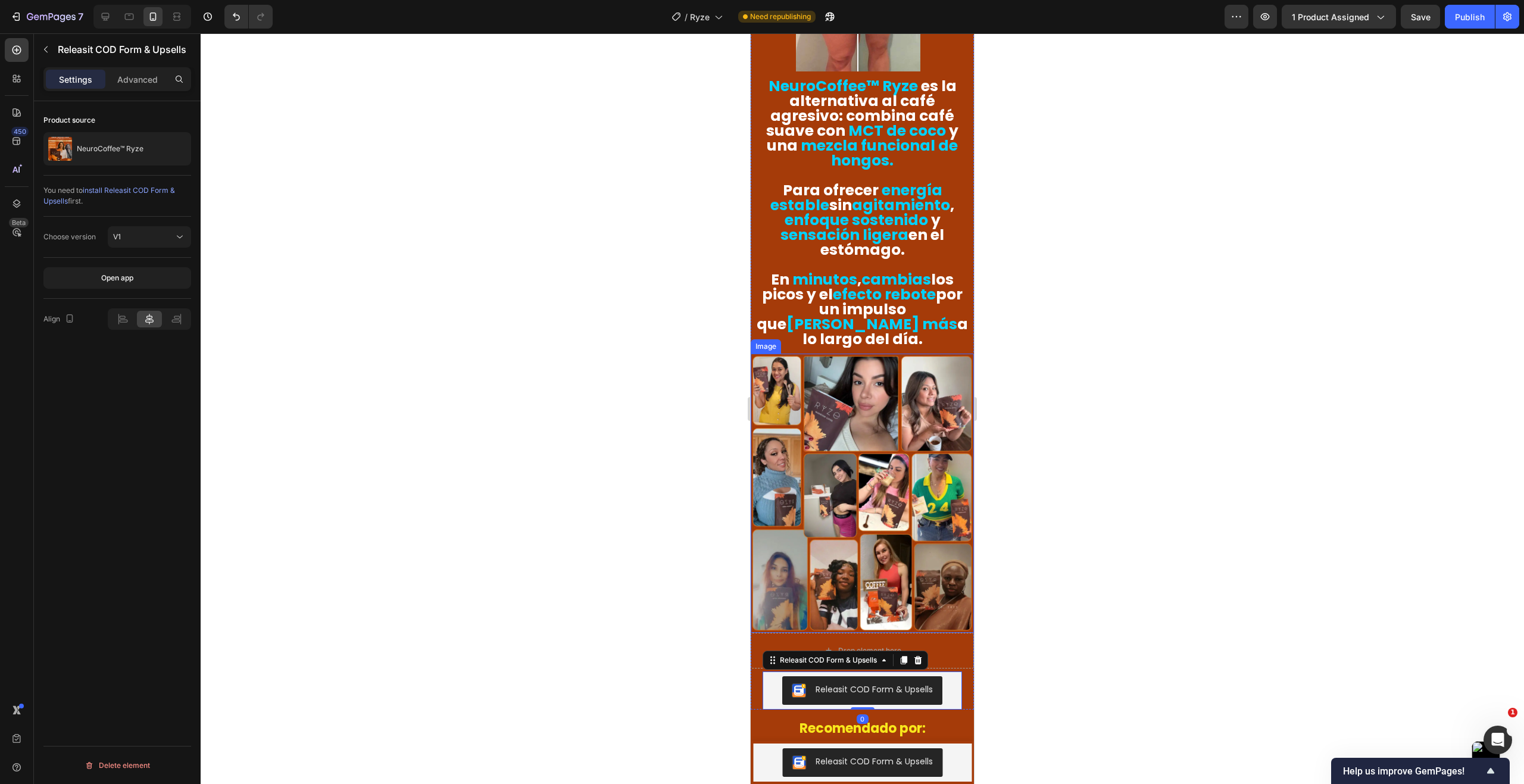
click at [814, 480] on img at bounding box center [862, 493] width 223 height 279
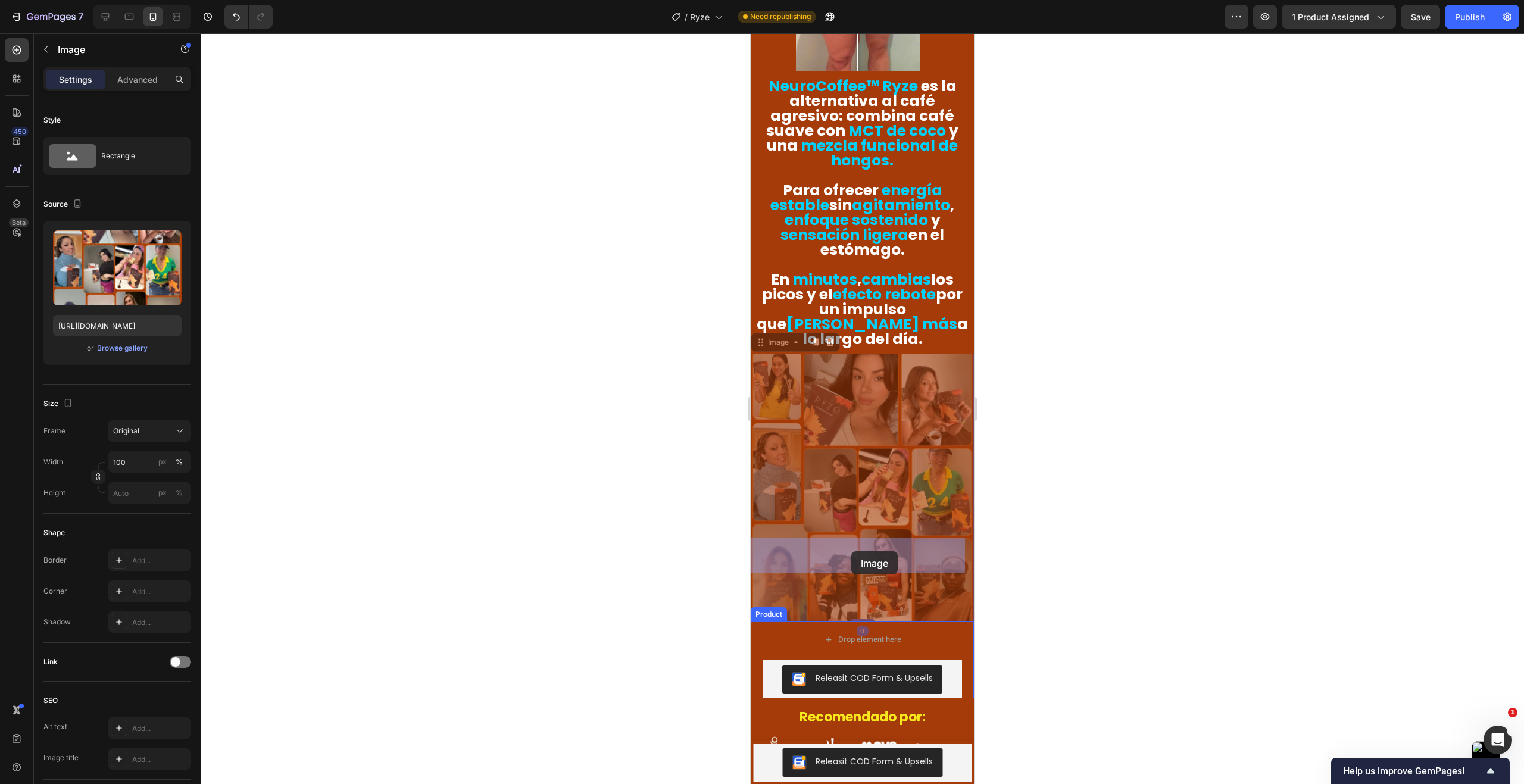
drag, startPoint x: 826, startPoint y: 473, endPoint x: 851, endPoint y: 551, distance: 81.9
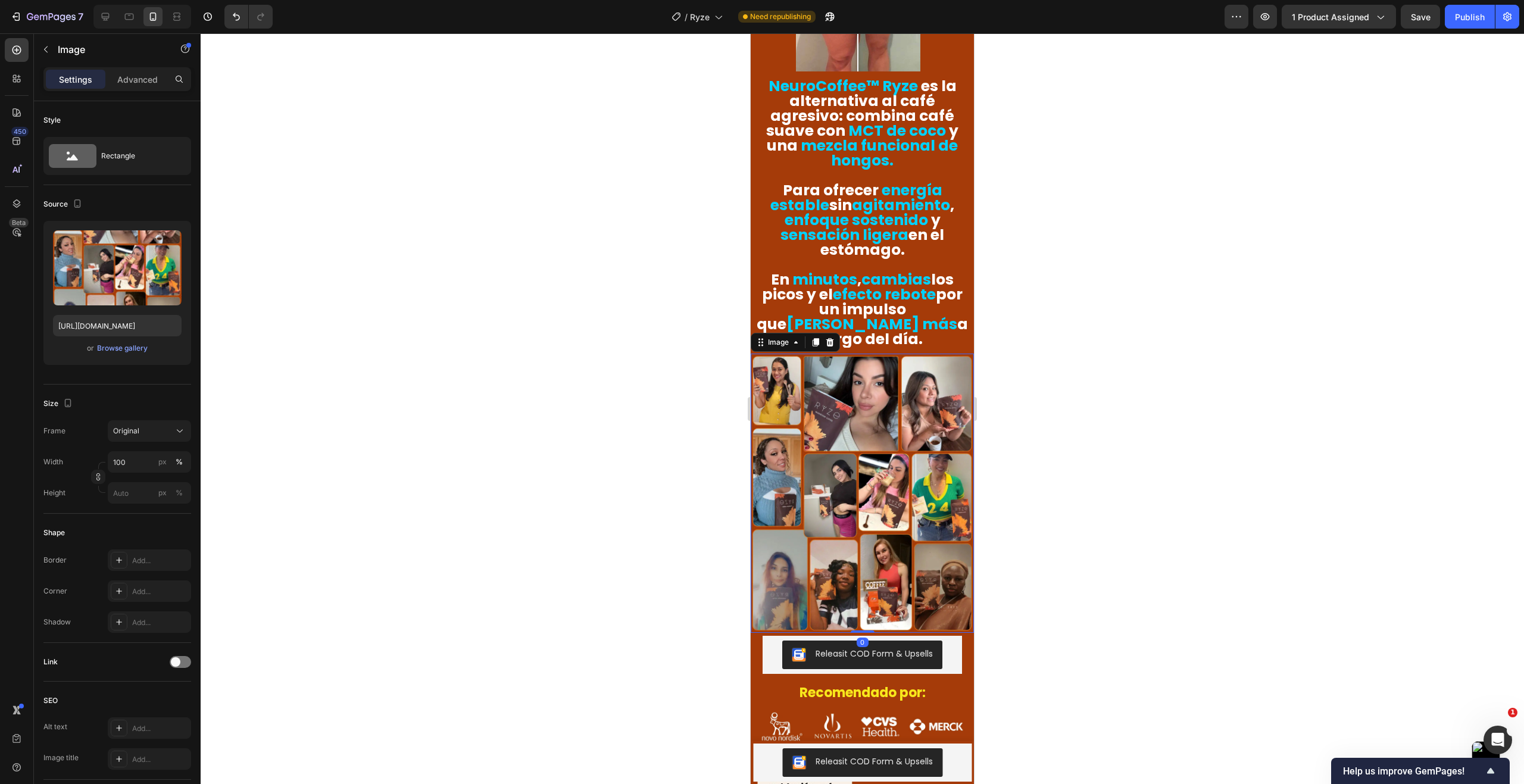
click at [1032, 469] on div at bounding box center [862, 408] width 1323 height 750
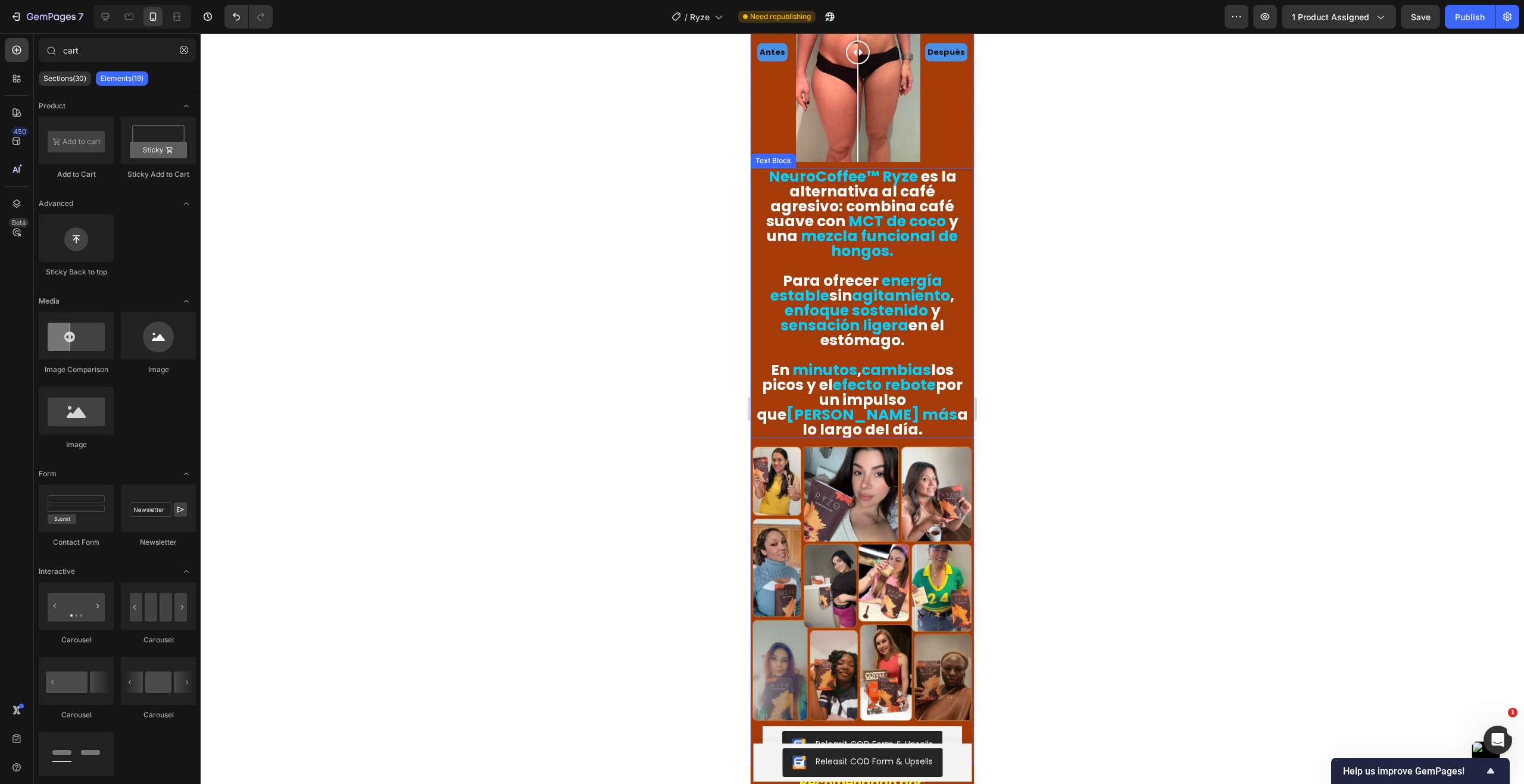
scroll to position [1526, 0]
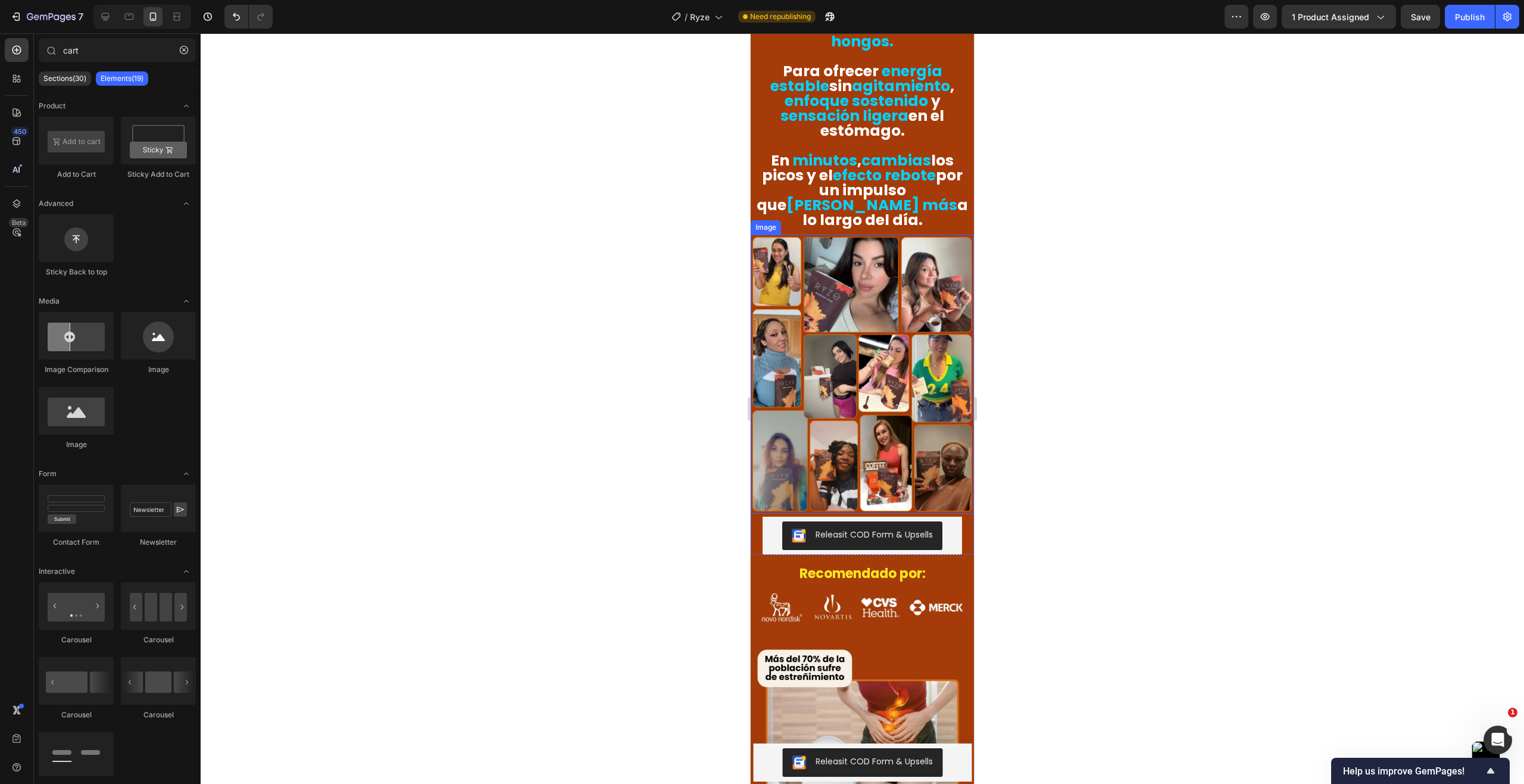
click at [788, 245] on img at bounding box center [862, 374] width 223 height 279
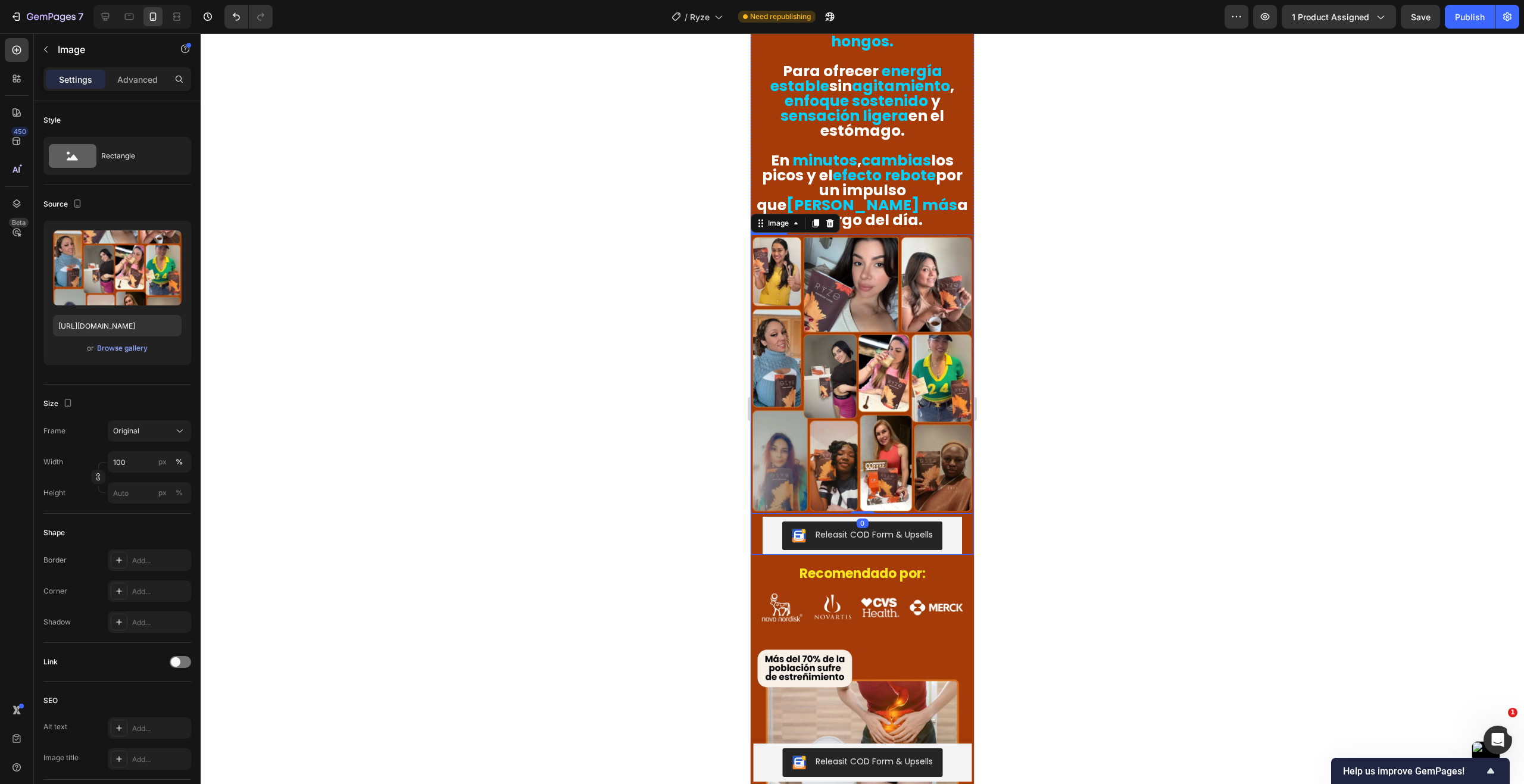
click at [756, 517] on div "Releasit COD Form & Upsells Releasit COD Form & Upsells" at bounding box center [862, 535] width 223 height 38
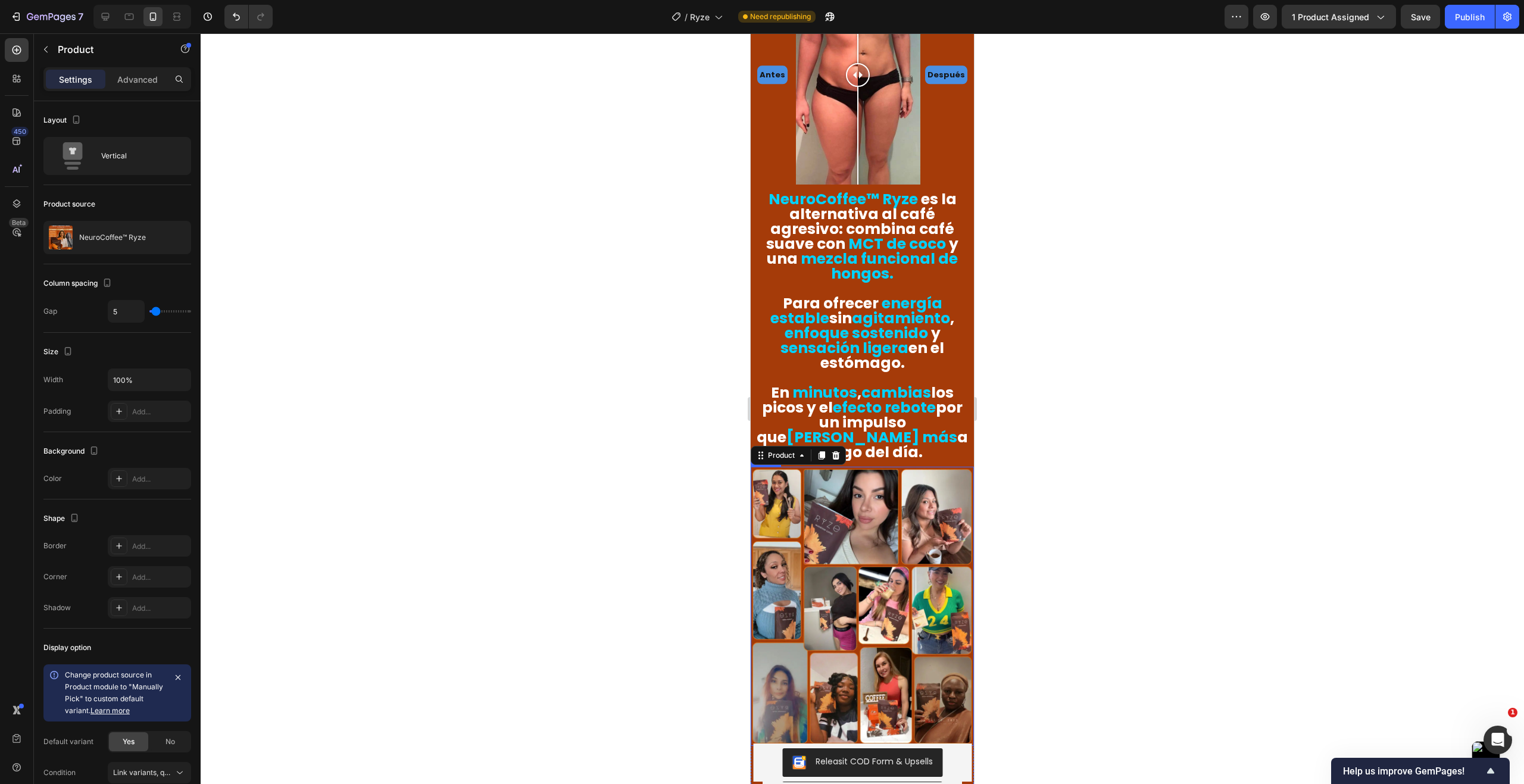
scroll to position [1407, 0]
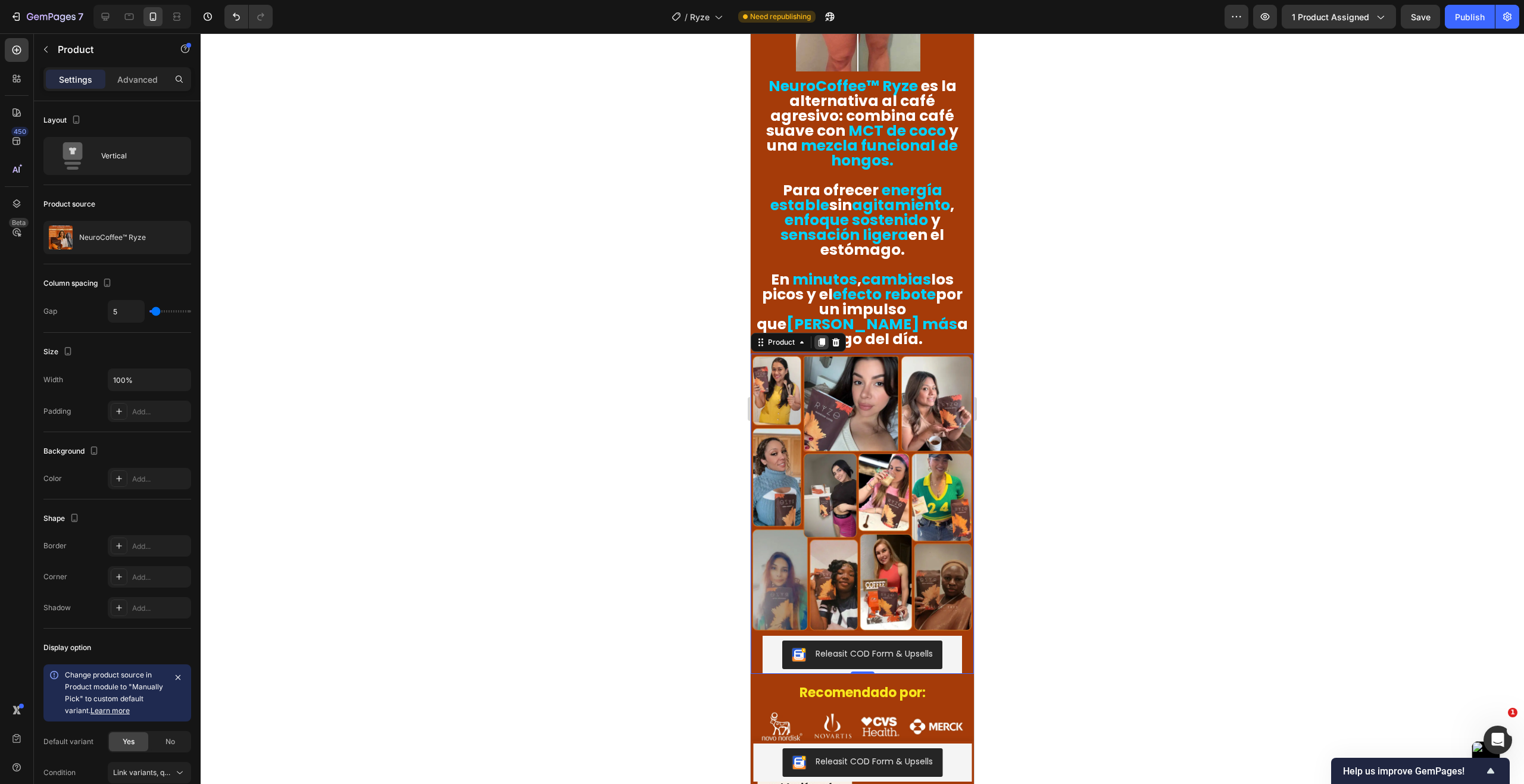
click at [824, 338] on icon at bounding box center [822, 342] width 7 height 8
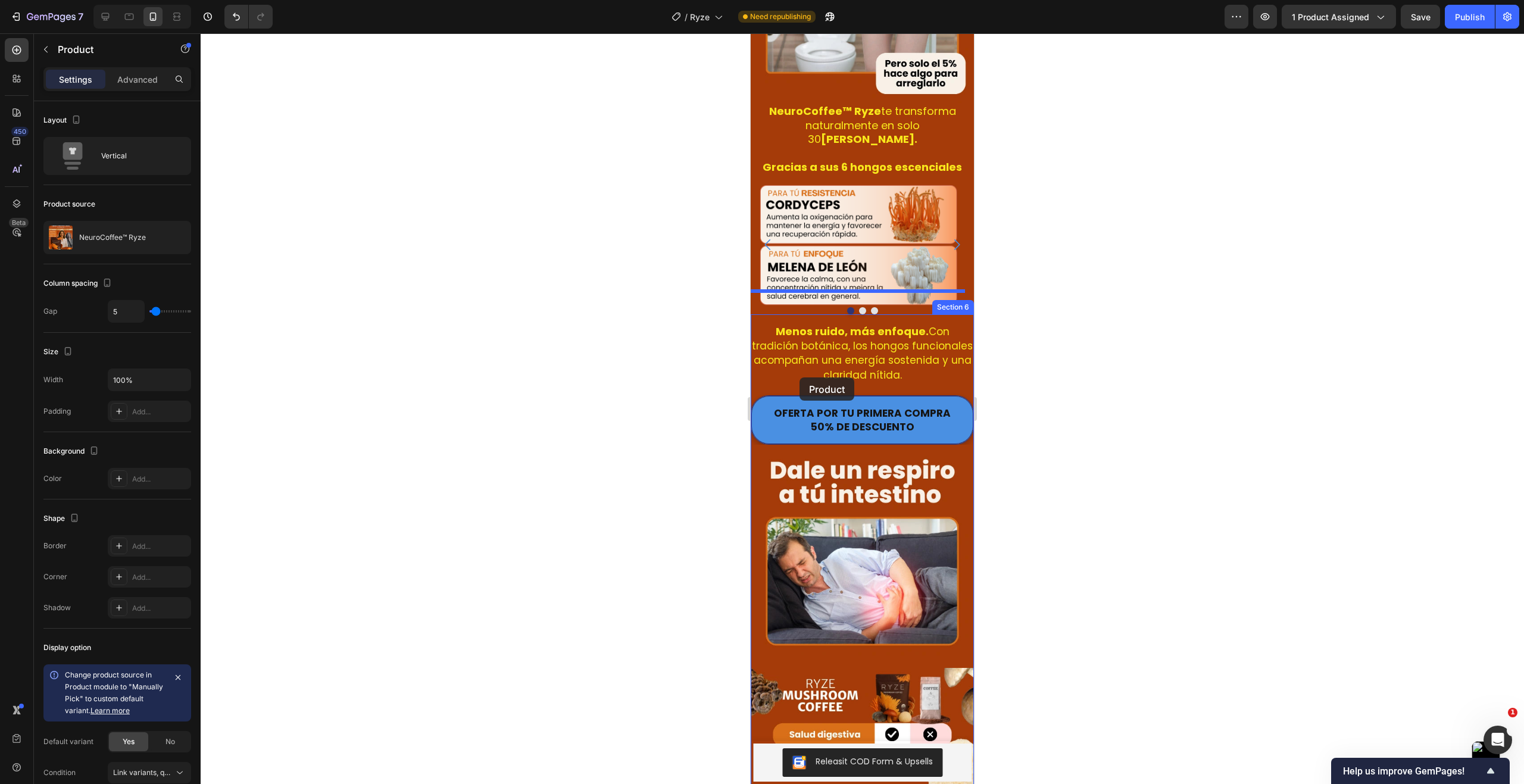
scroll to position [2505, 0]
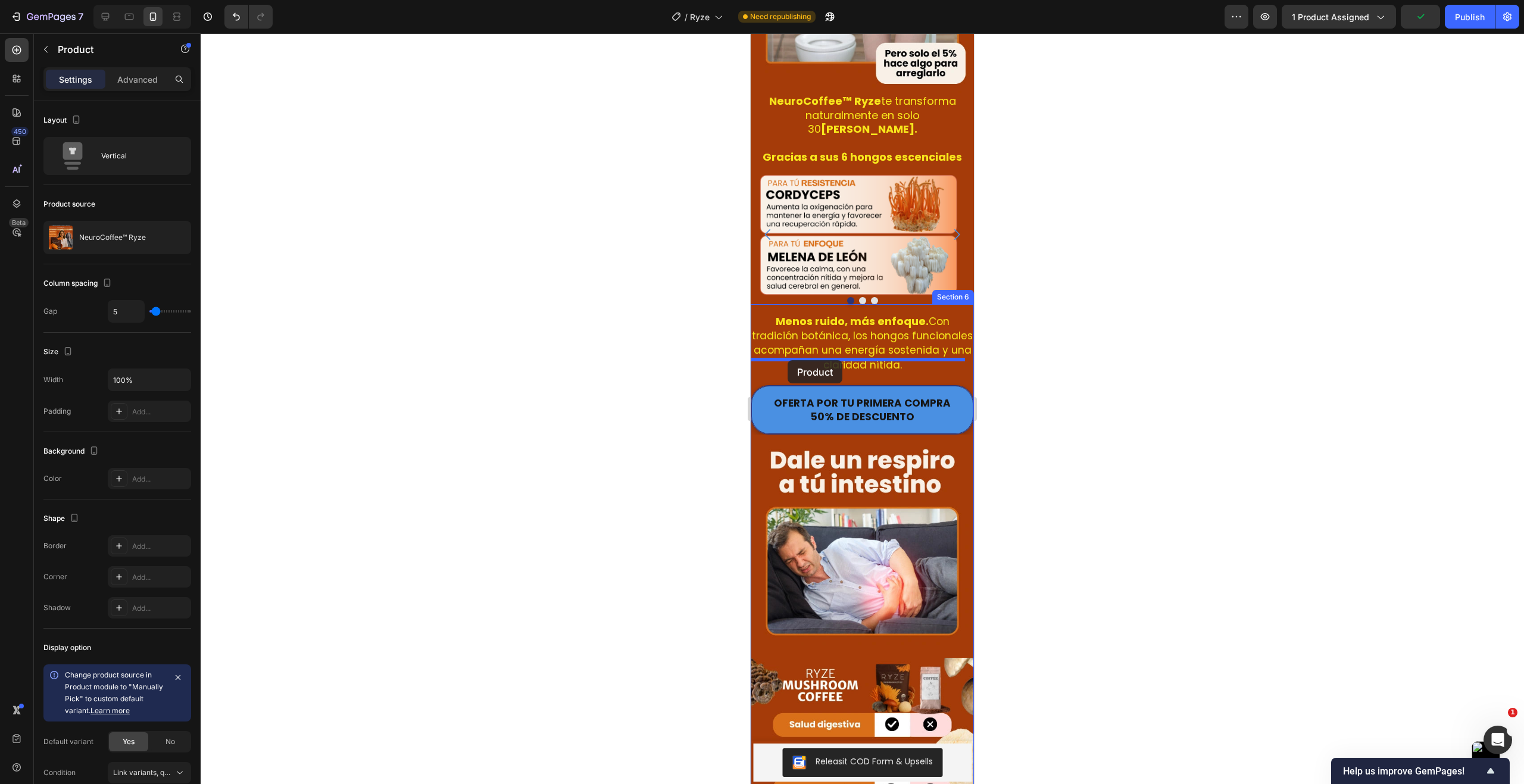
drag, startPoint x: 759, startPoint y: 357, endPoint x: 787, endPoint y: 360, distance: 28.2
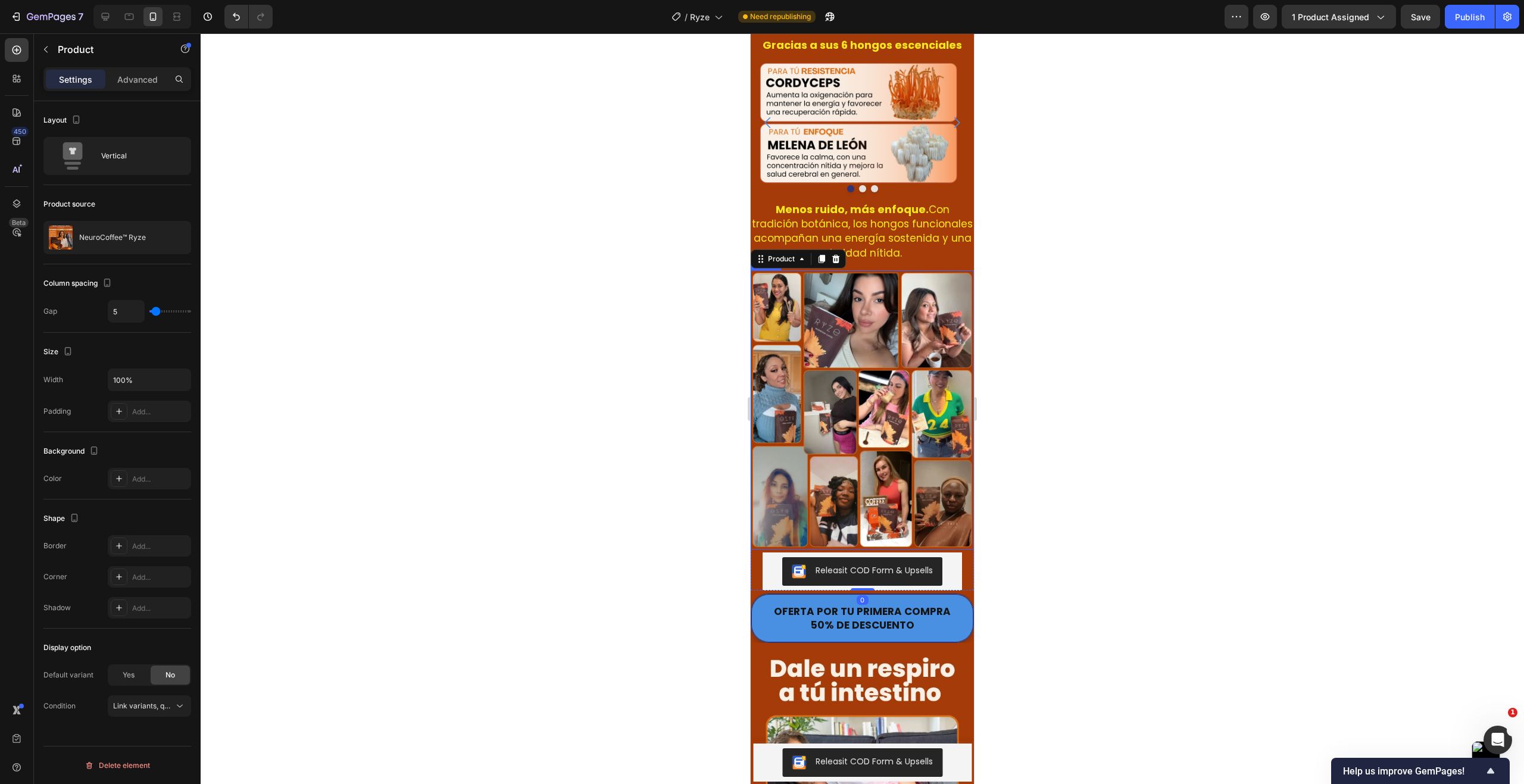
scroll to position [2625, 0]
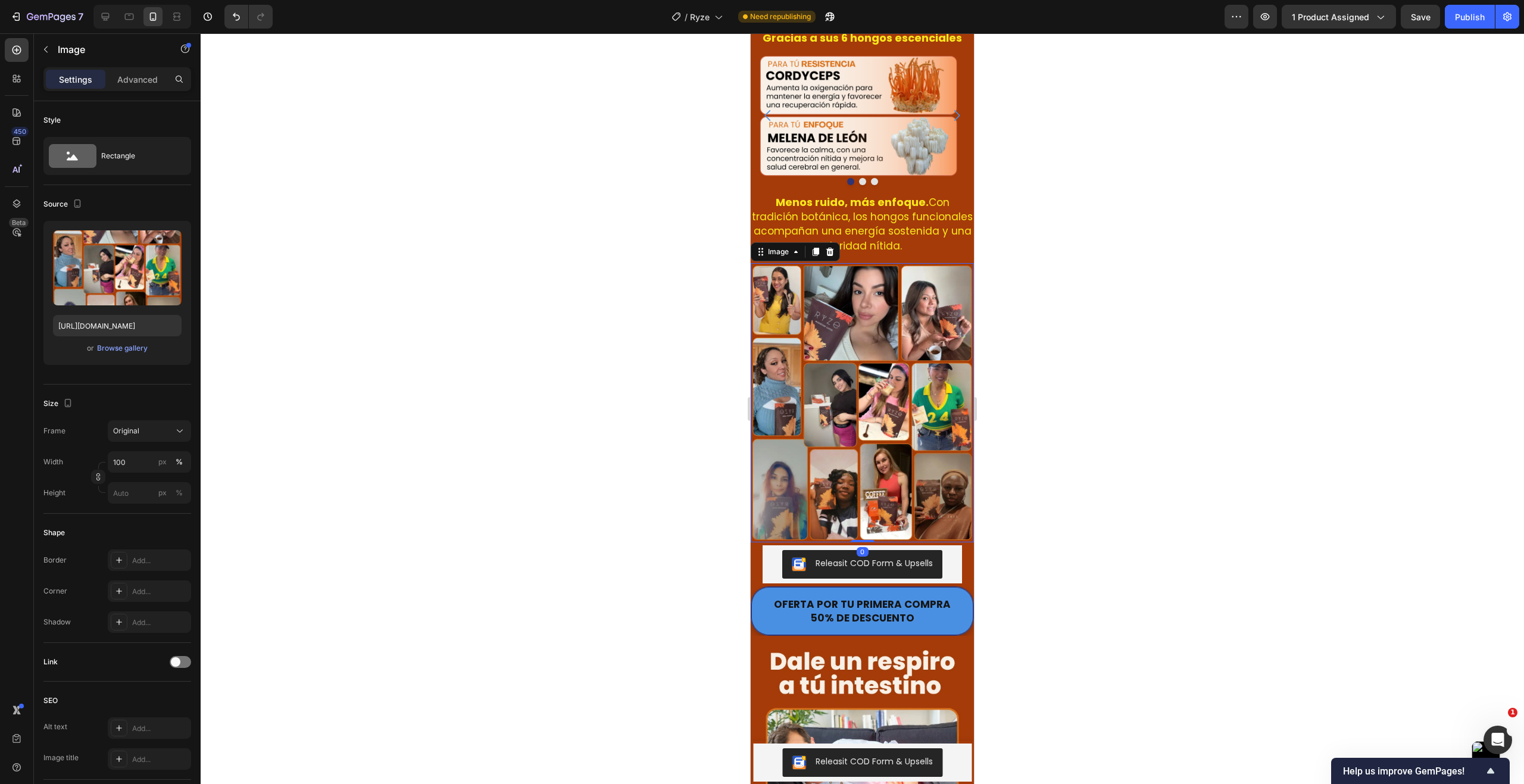
click at [831, 302] on img at bounding box center [862, 403] width 223 height 279
click at [831, 247] on icon at bounding box center [829, 252] width 10 height 10
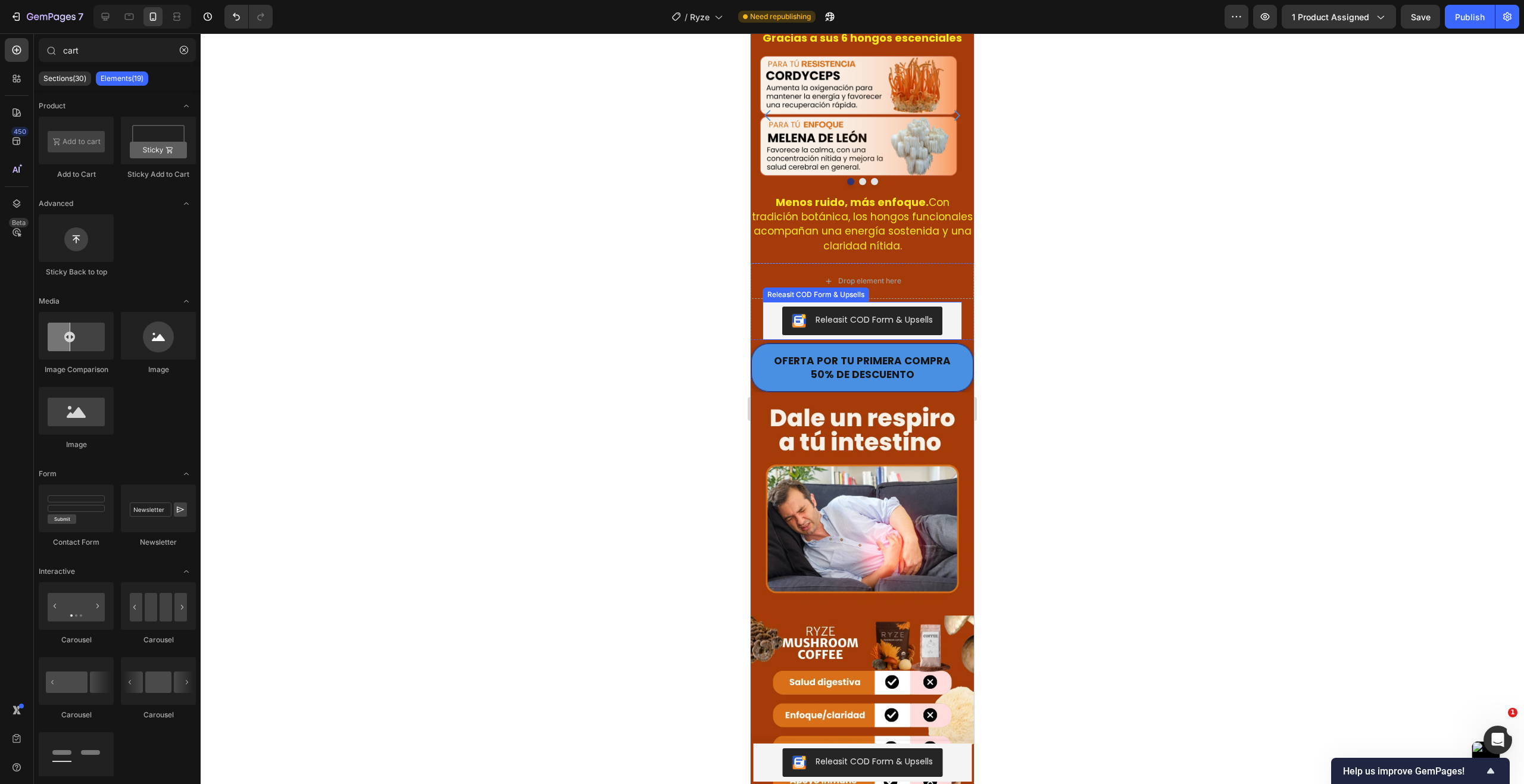
click at [773, 306] on div "Releasit COD Form & Upsells" at bounding box center [862, 321] width 190 height 29
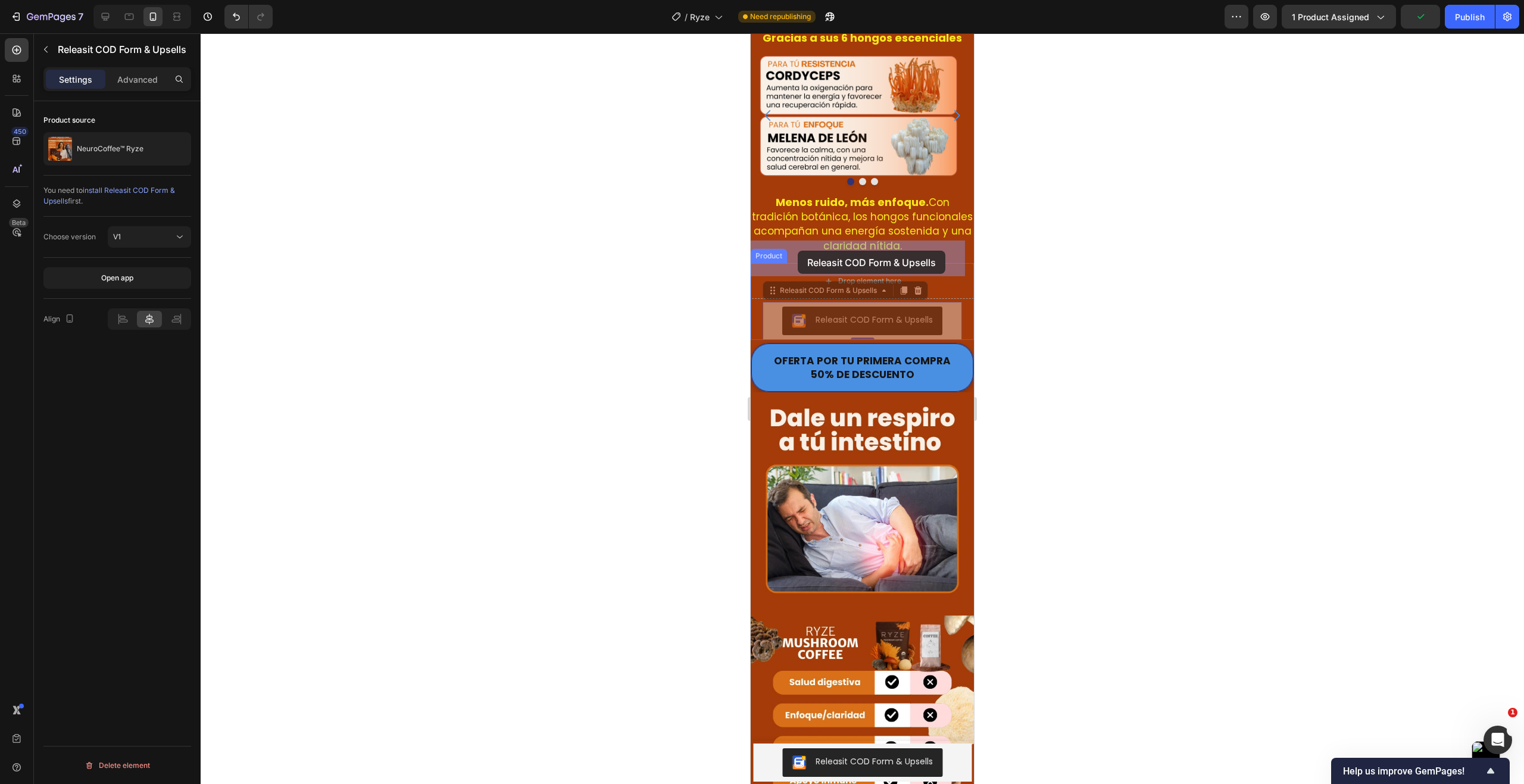
drag, startPoint x: 777, startPoint y: 294, endPoint x: 798, endPoint y: 251, distance: 47.9
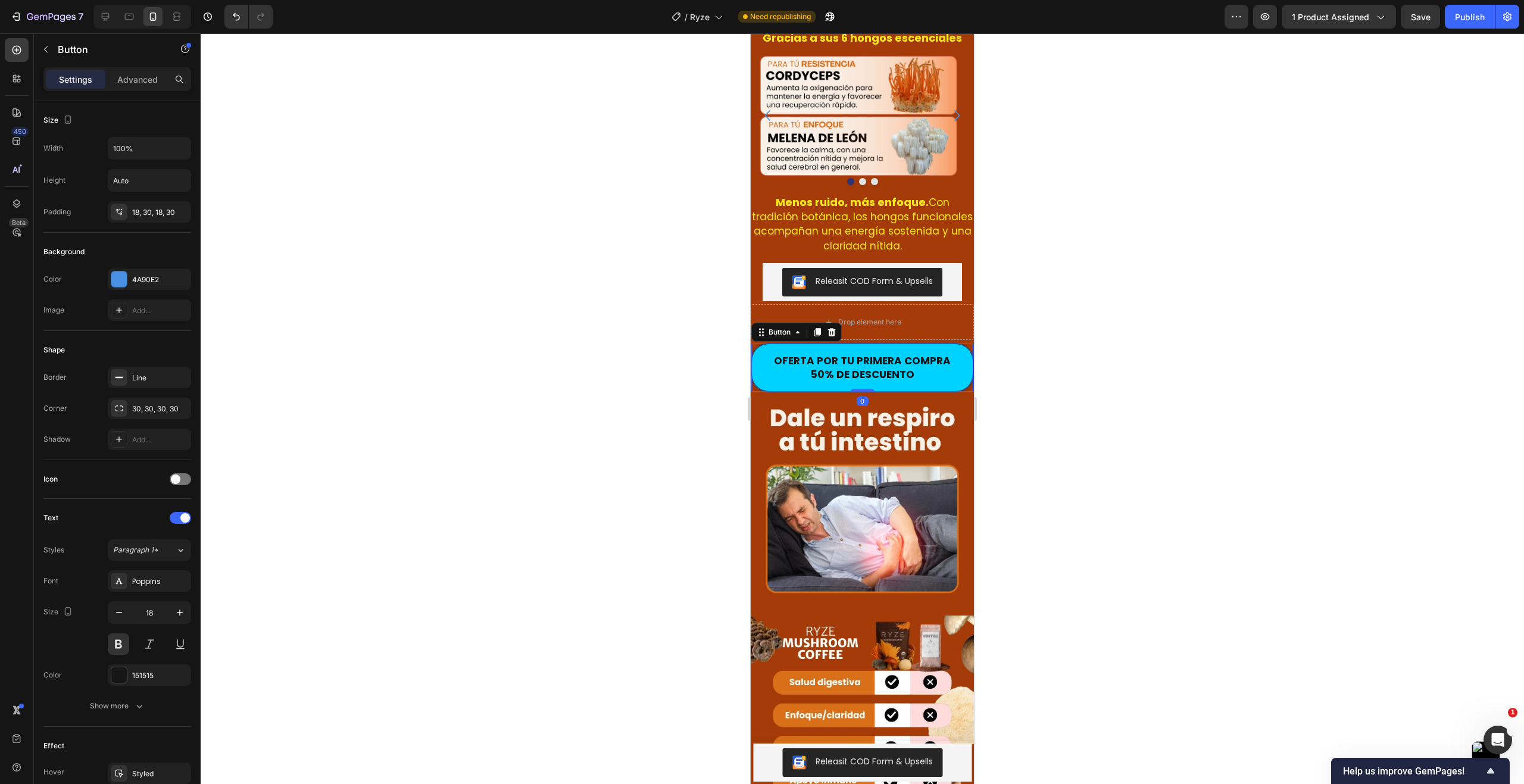
click at [765, 349] on button "OFERTA POR TU PRIMERA COMPRA 50% DE DESCUENTO" at bounding box center [862, 367] width 222 height 48
click at [833, 327] on icon at bounding box center [831, 332] width 10 height 10
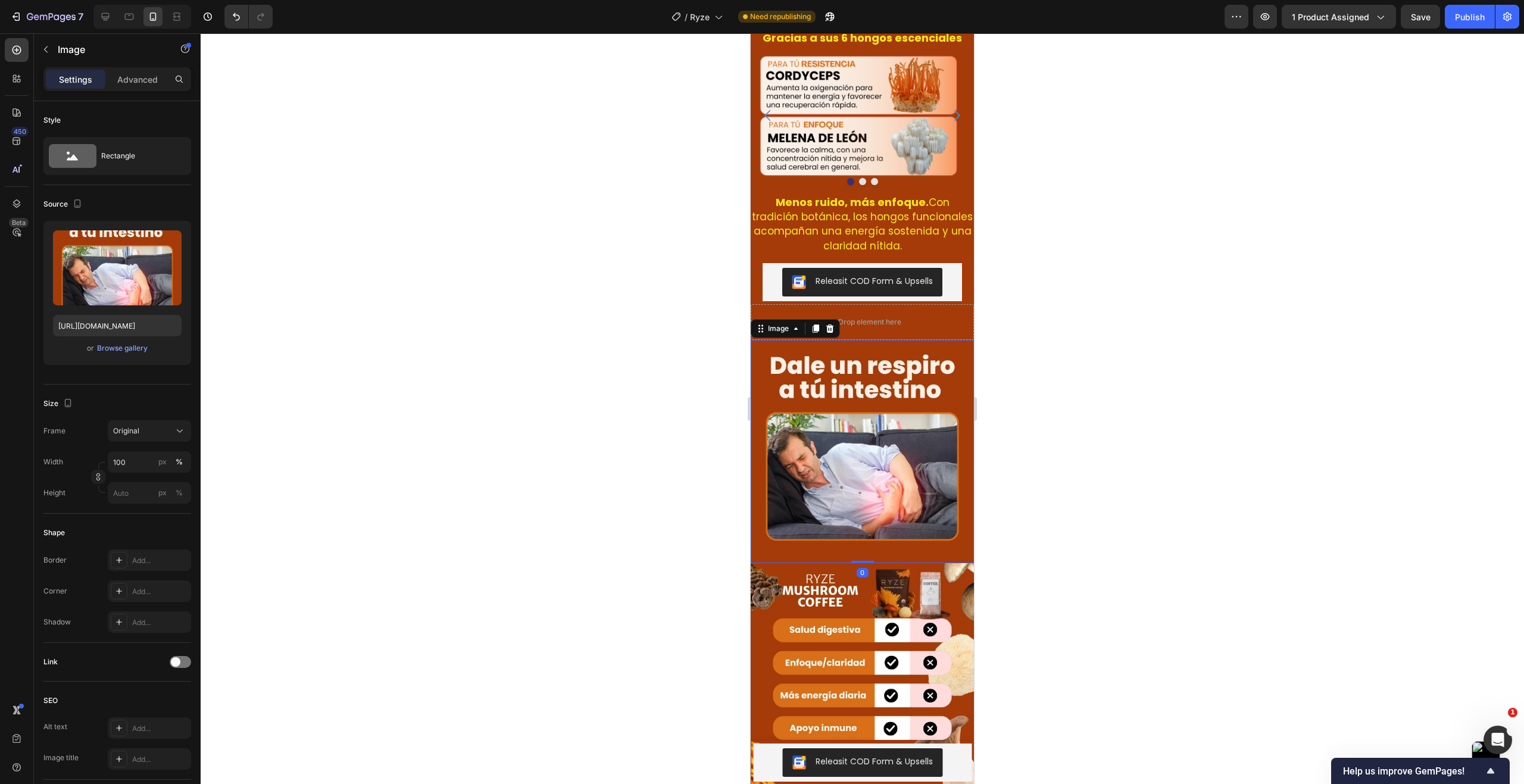
drag, startPoint x: 795, startPoint y: 403, endPoint x: 801, endPoint y: 412, distance: 10.8
click at [795, 403] on img at bounding box center [862, 451] width 223 height 223
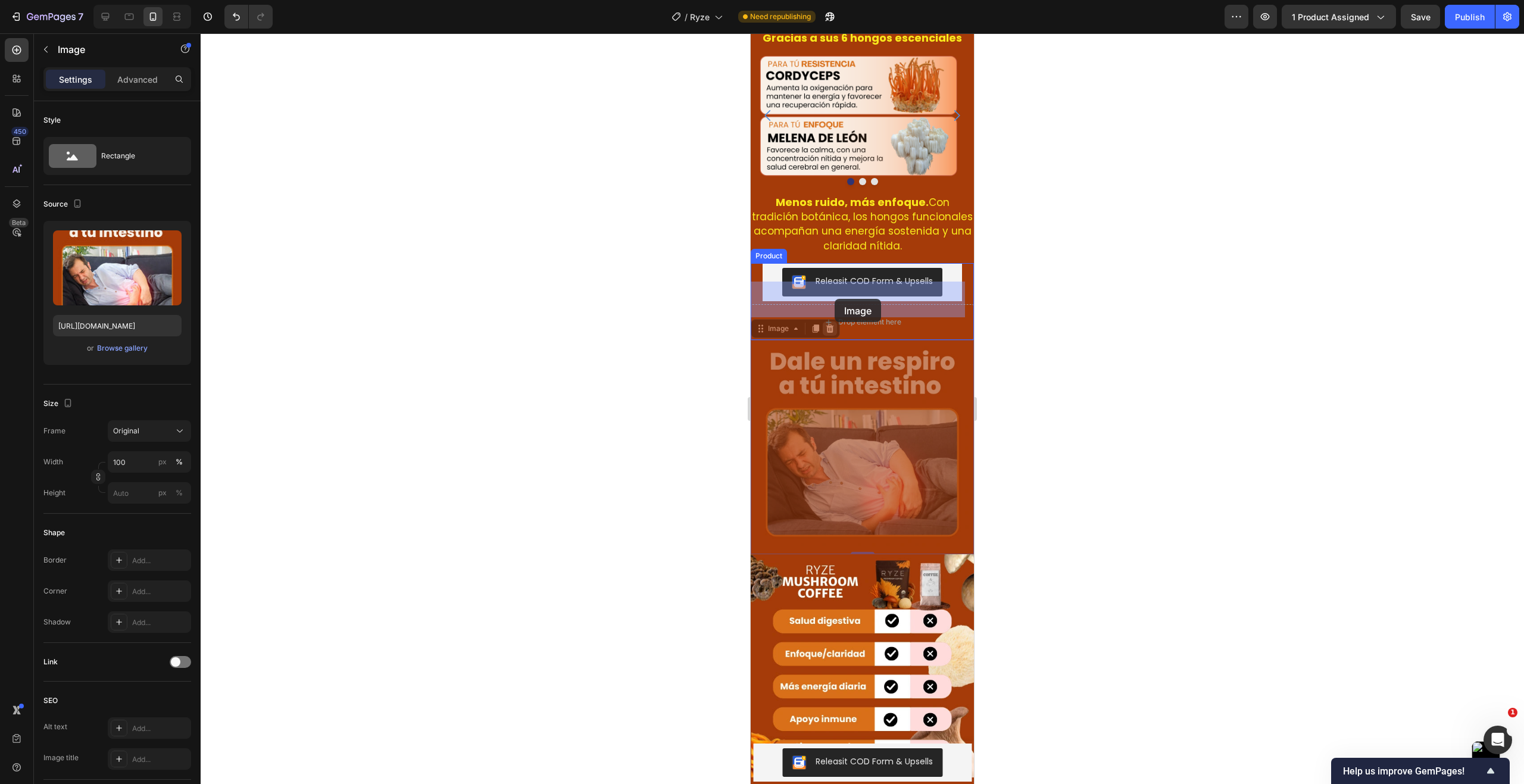
drag, startPoint x: 801, startPoint y: 412, endPoint x: 834, endPoint y: 300, distance: 116.8
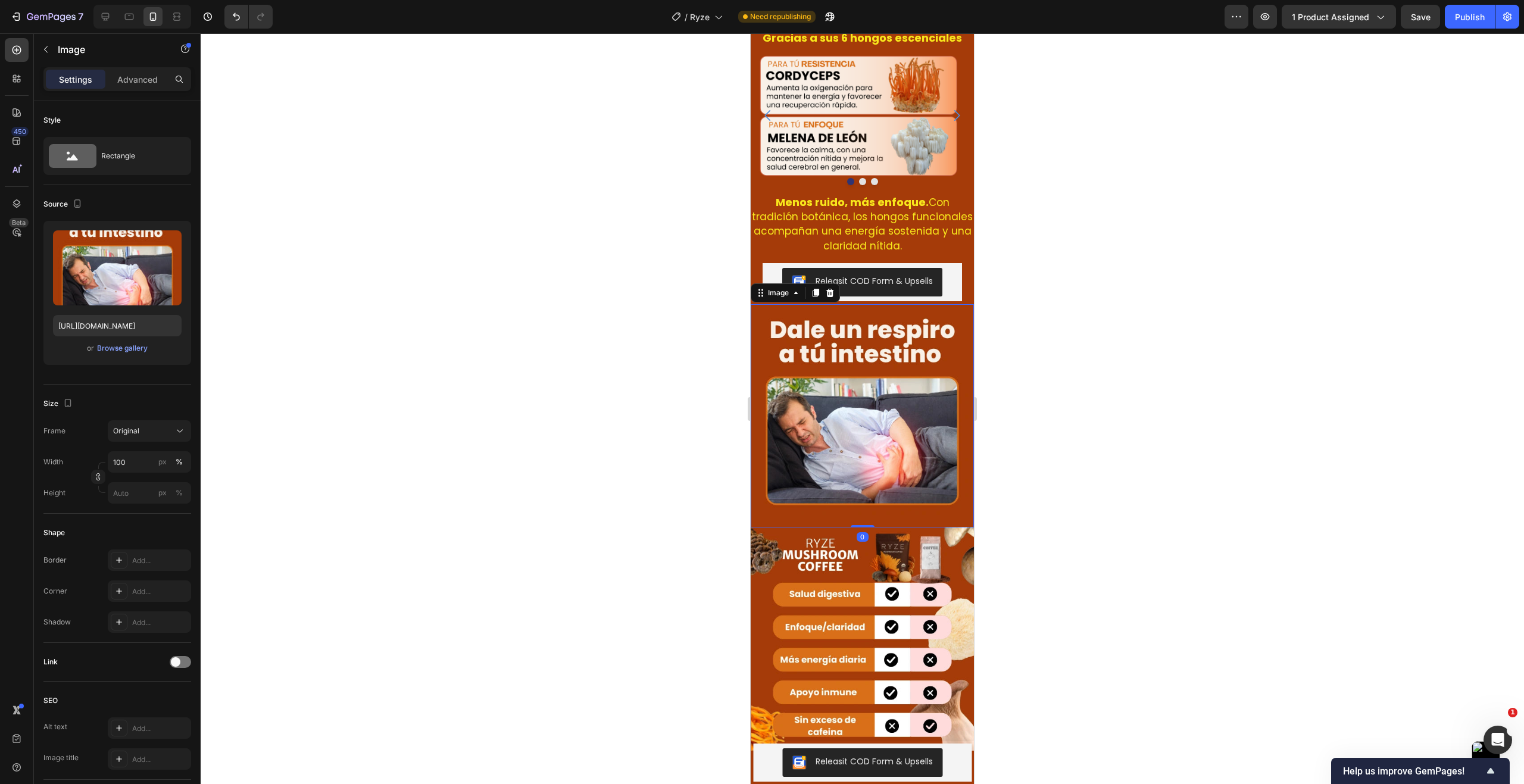
click at [673, 457] on div at bounding box center [862, 408] width 1323 height 750
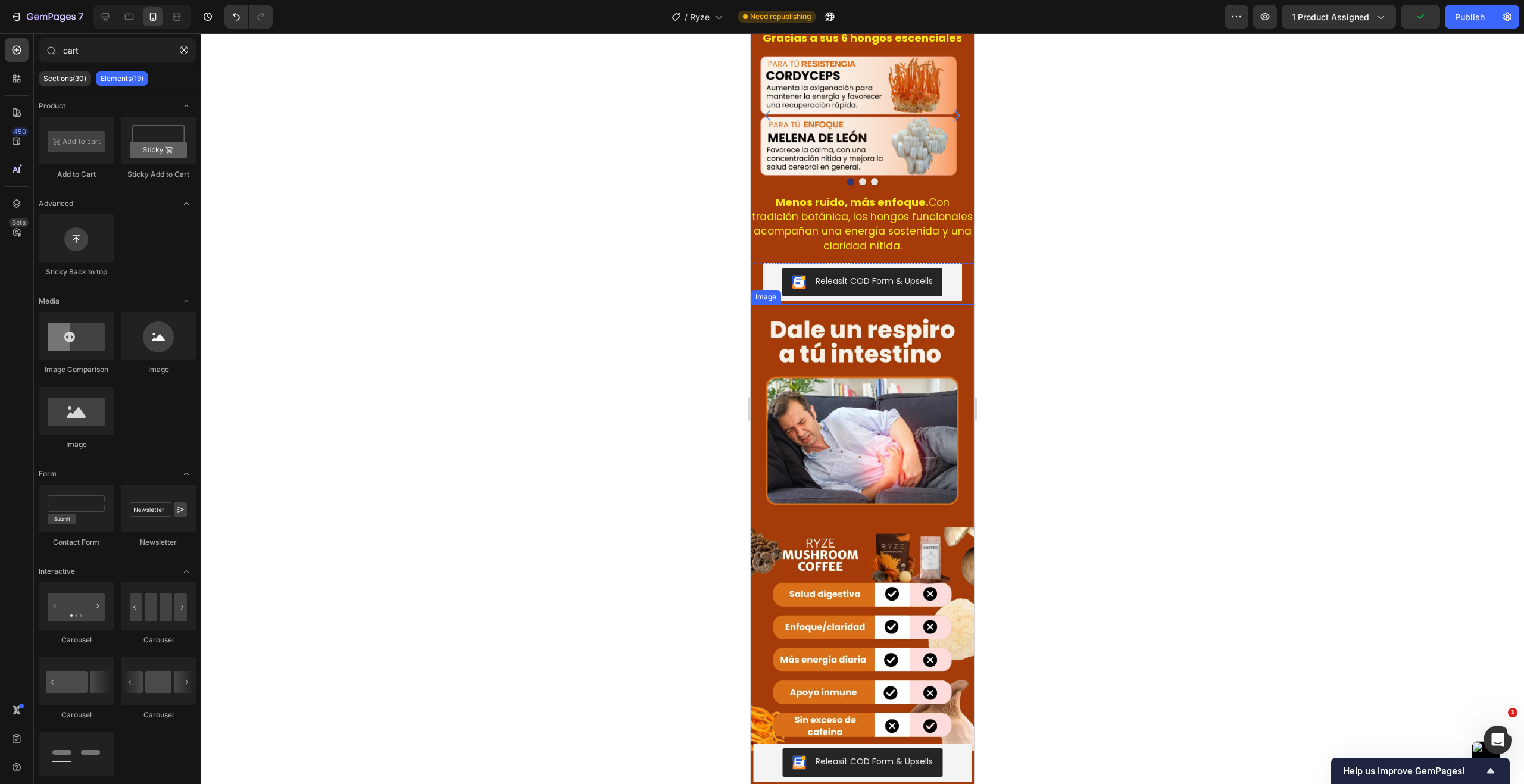
click at [804, 492] on img at bounding box center [862, 415] width 223 height 223
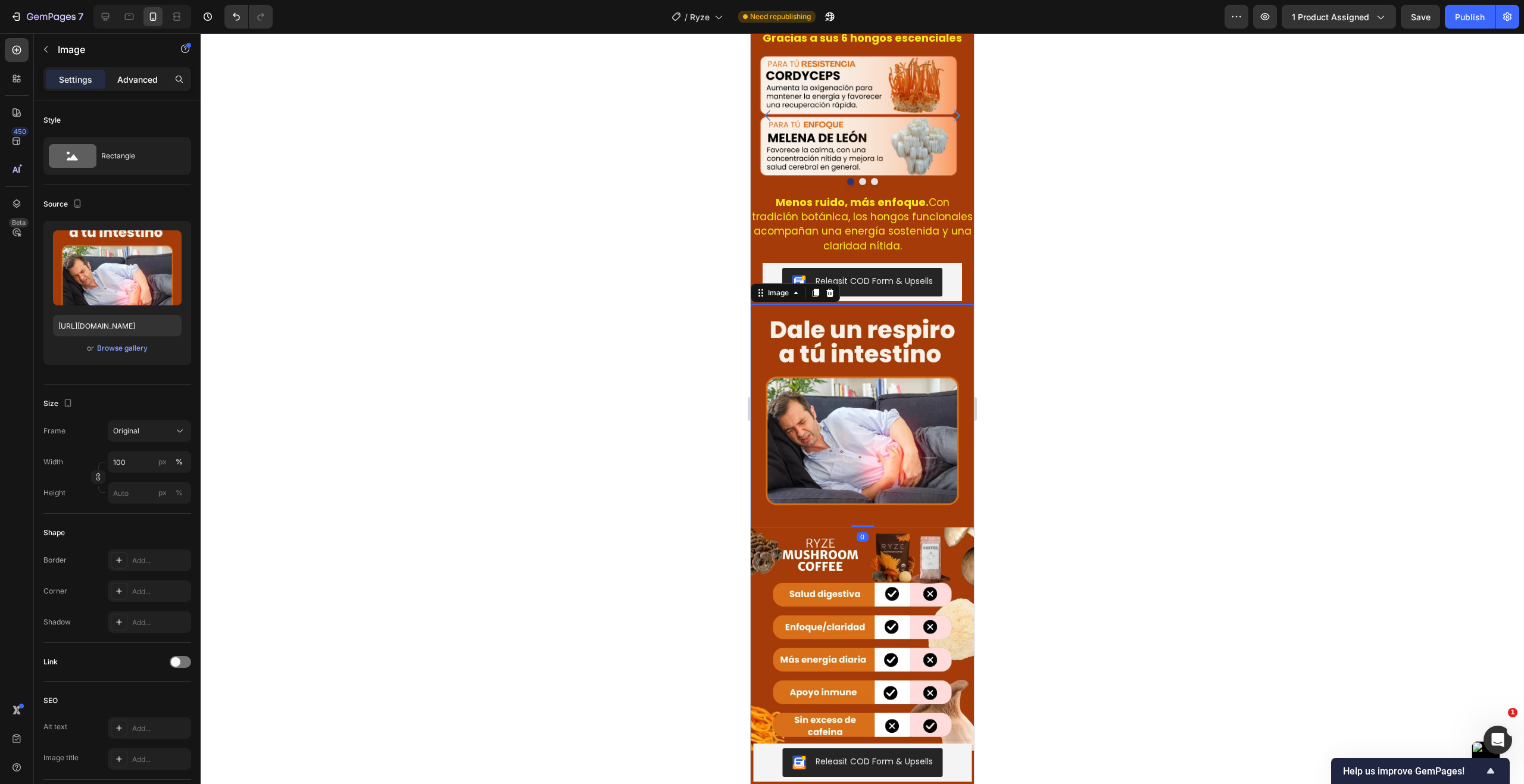
click at [141, 75] on p "Advanced" at bounding box center [137, 79] width 41 height 13
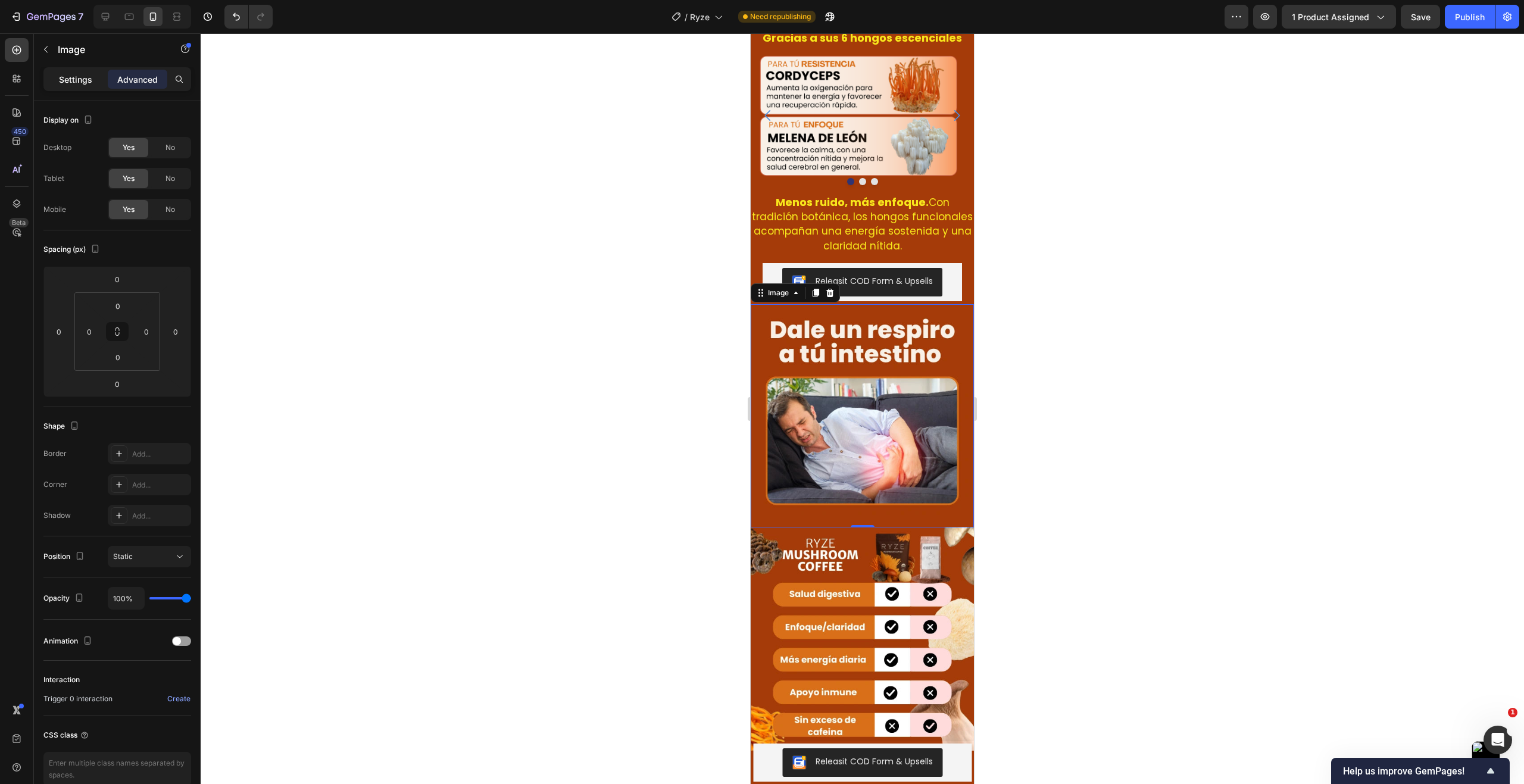
click at [86, 83] on p "Settings" at bounding box center [75, 79] width 33 height 13
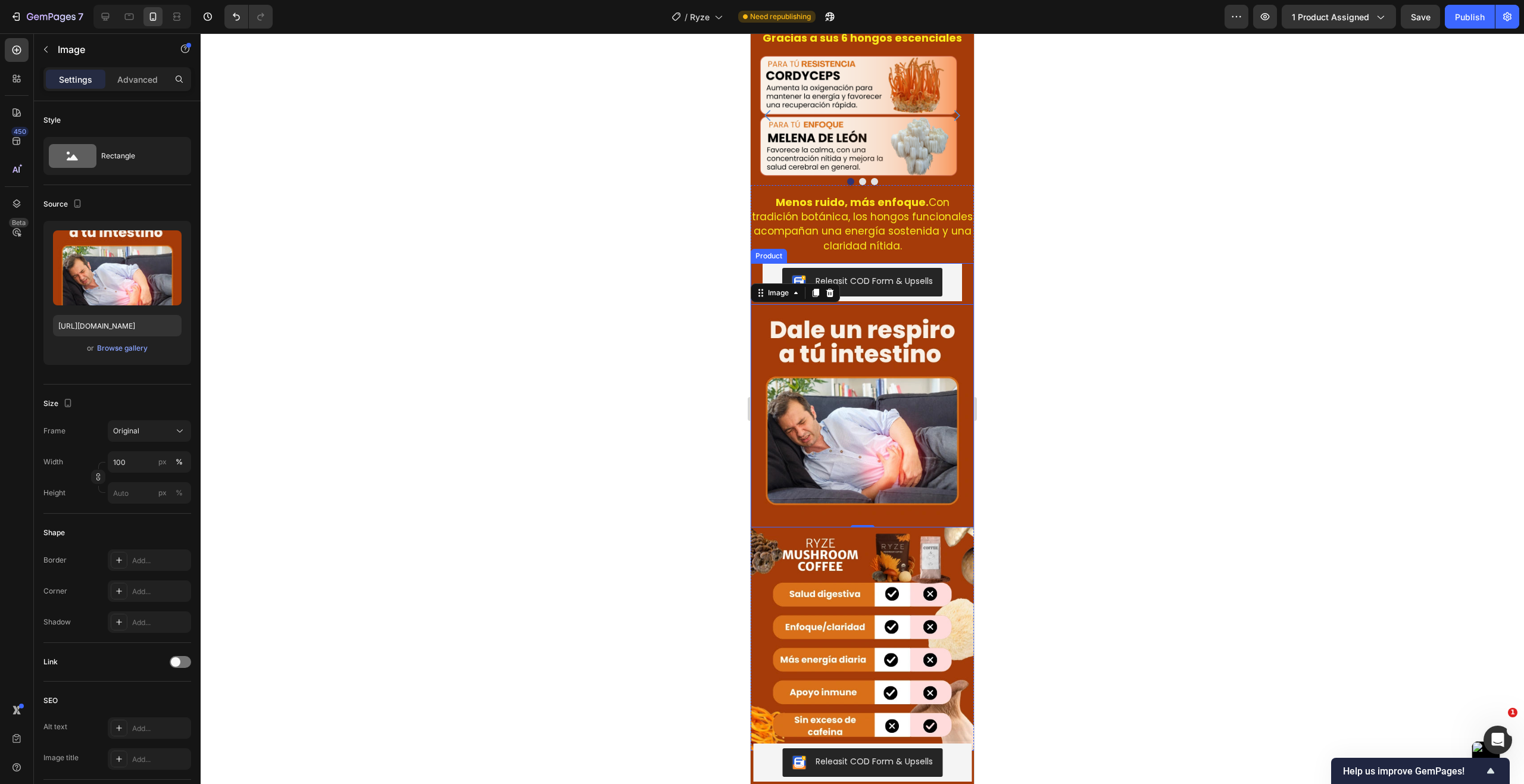
click at [751, 239] on div "Menos ruido, más enfoque. Con tradición botánica, los hongos funcionales acompa…" at bounding box center [862, 468] width 223 height 566
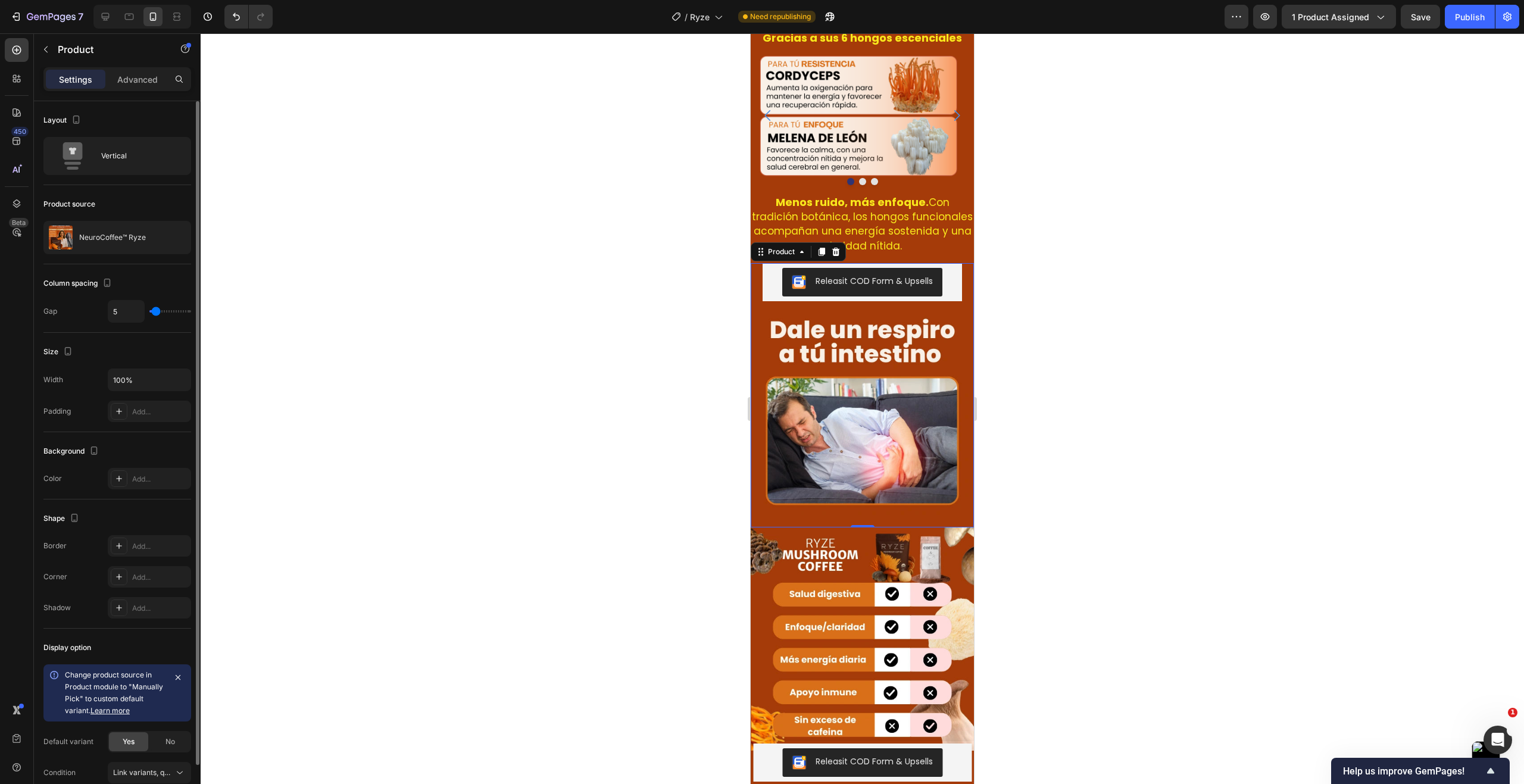
type input "9"
type input "0"
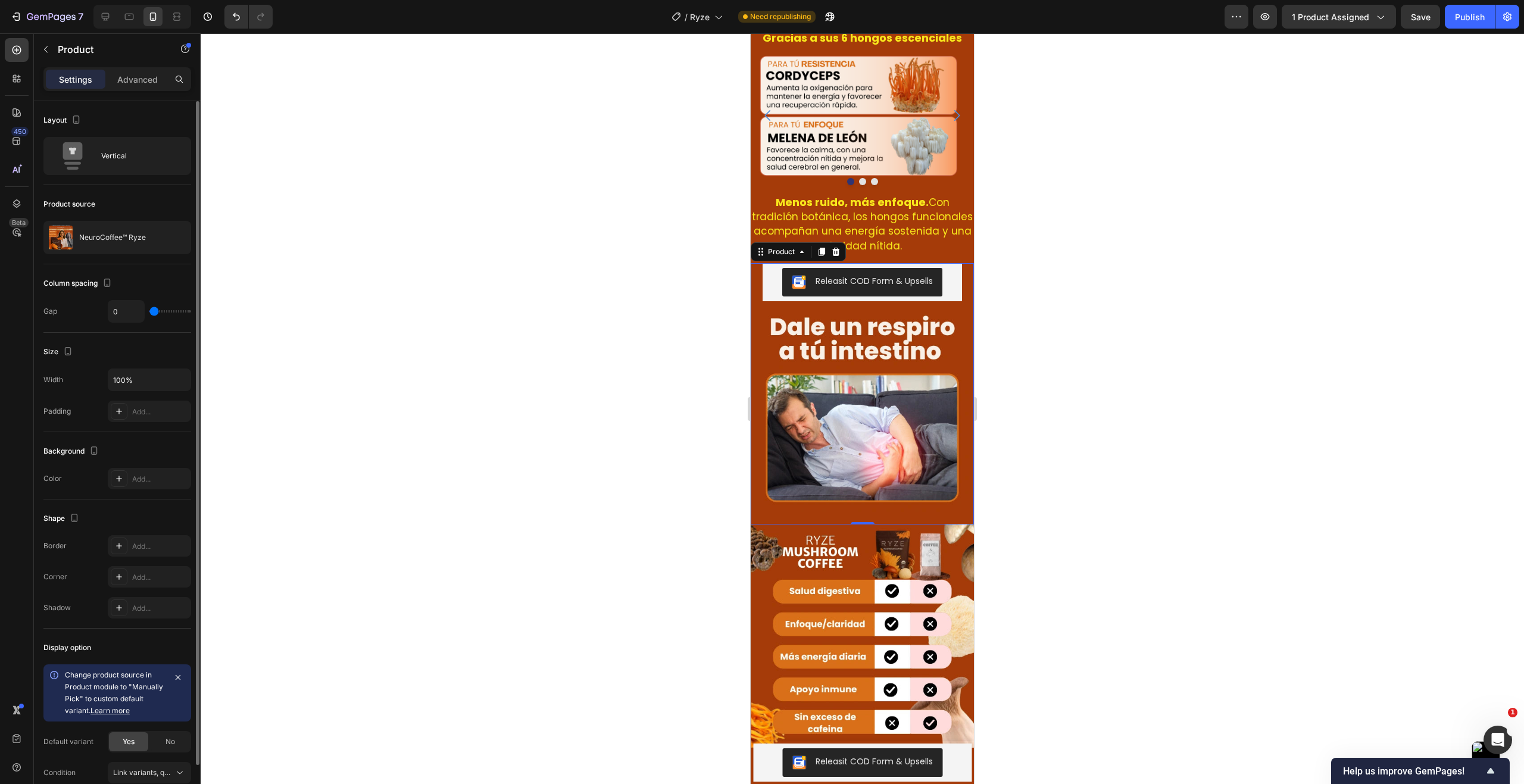
type input "1"
type input "3"
type input "4"
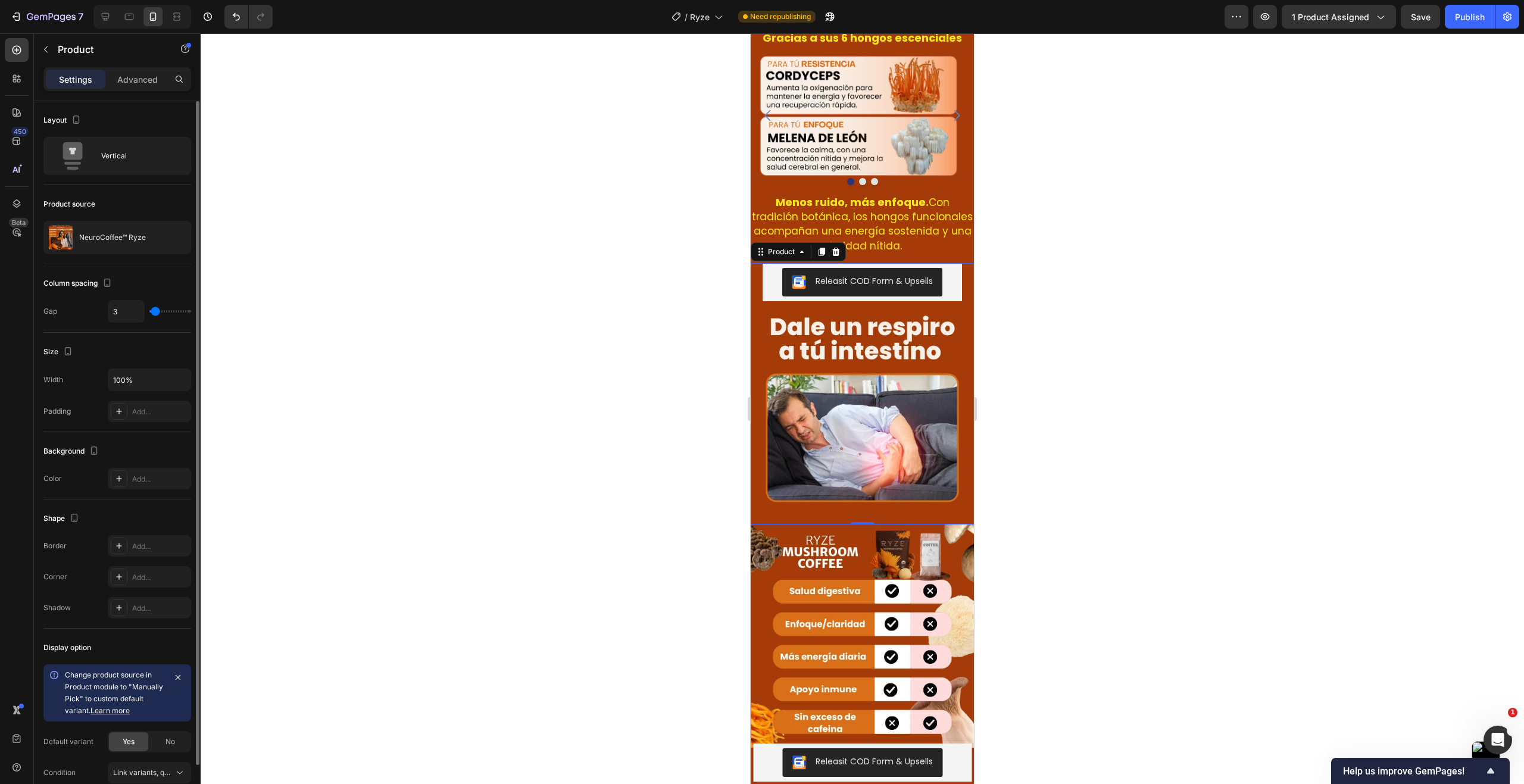
type input "4"
type input "6"
type input "7"
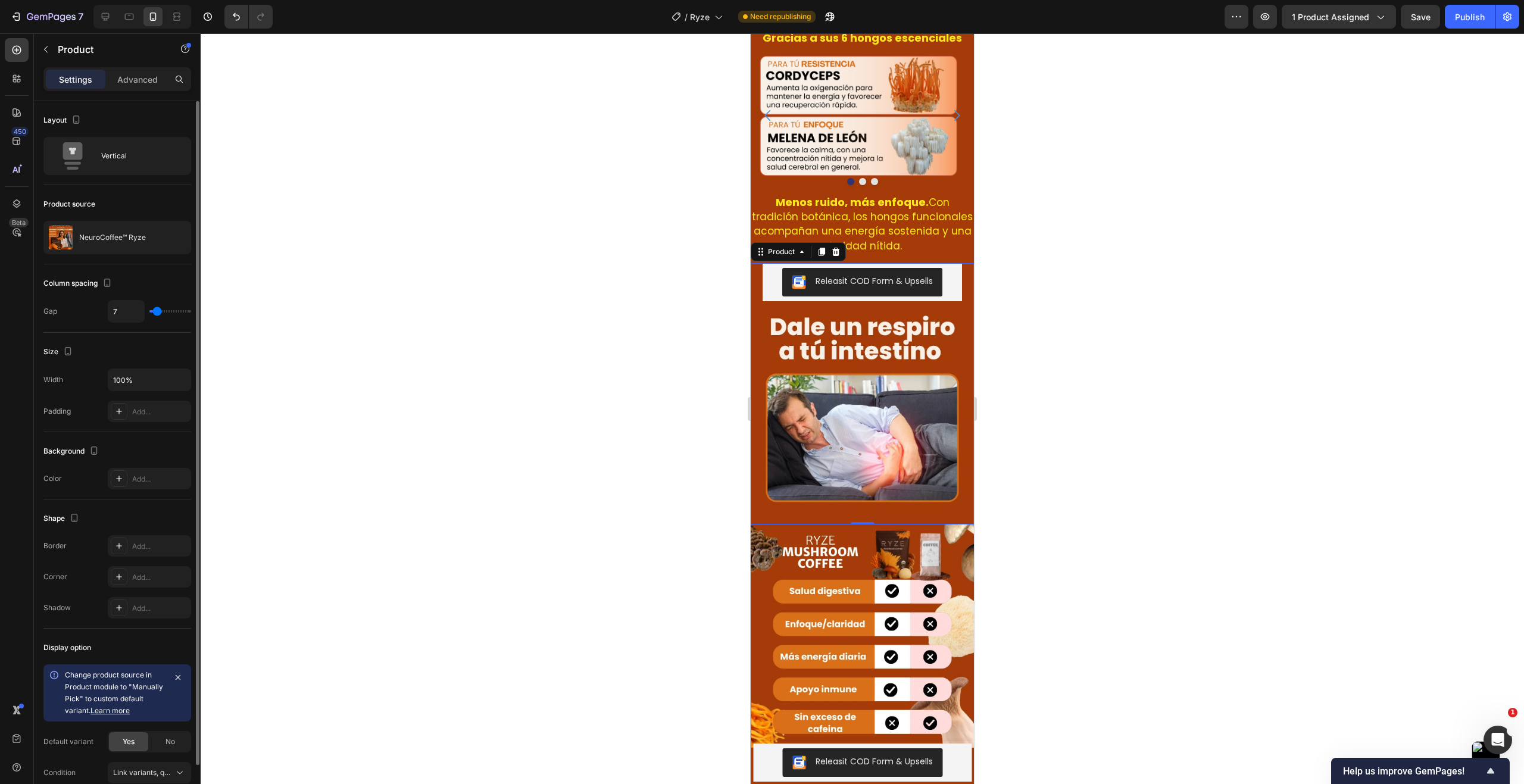
type input "9"
type input "10"
type input "12"
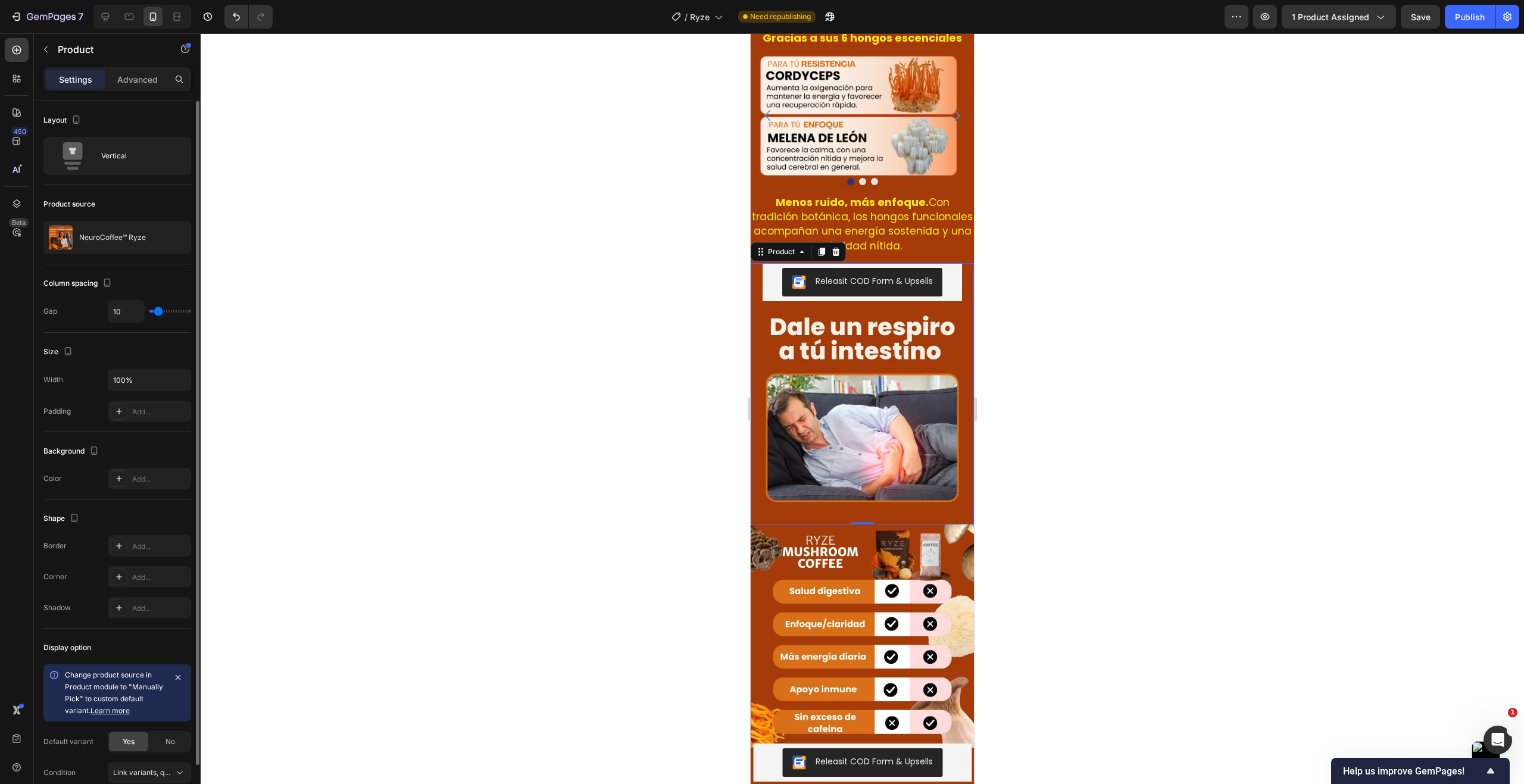
type input "12"
type input "13"
type input "15"
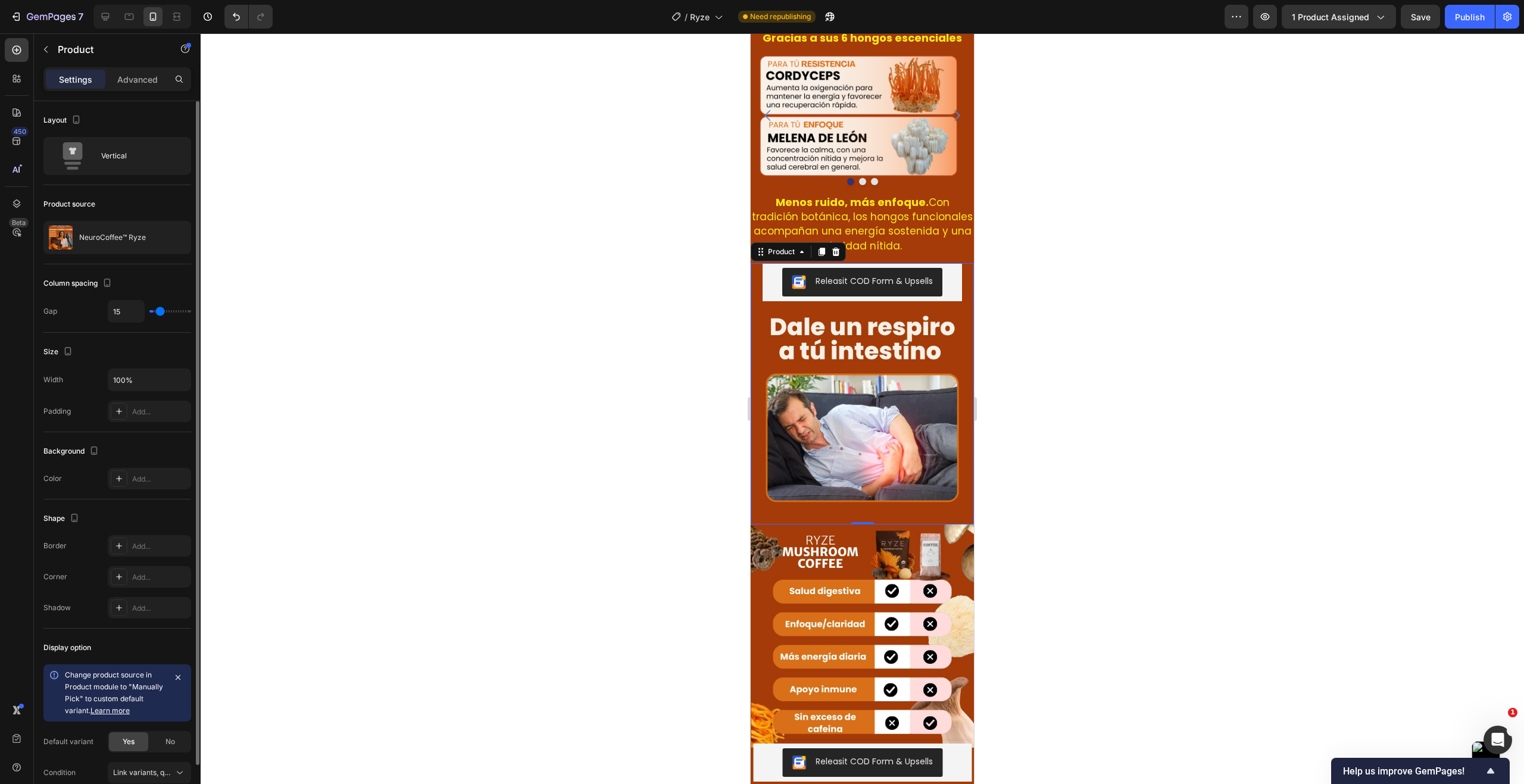
type input "16"
type input "18"
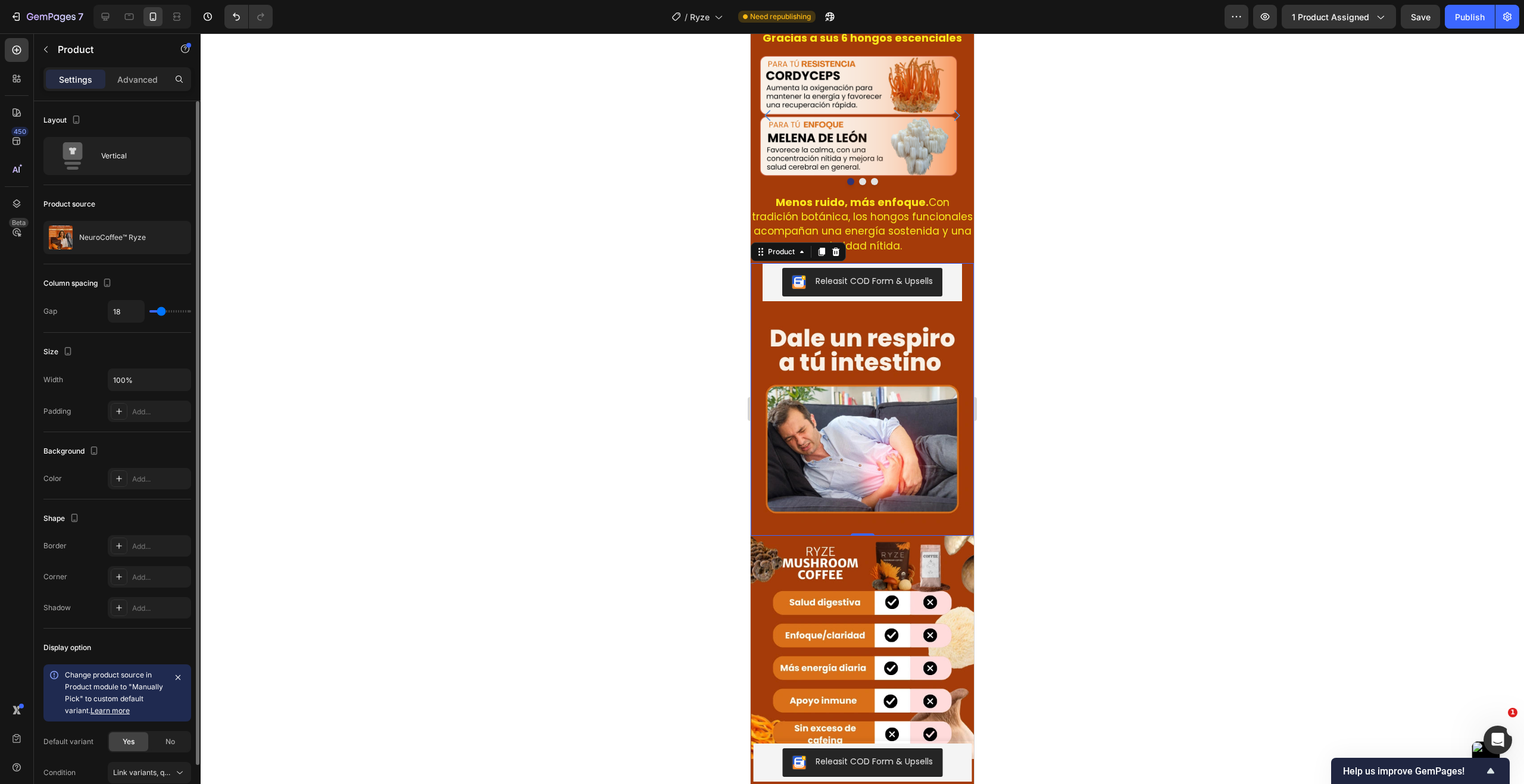
type input "19"
type input "21"
type input "22"
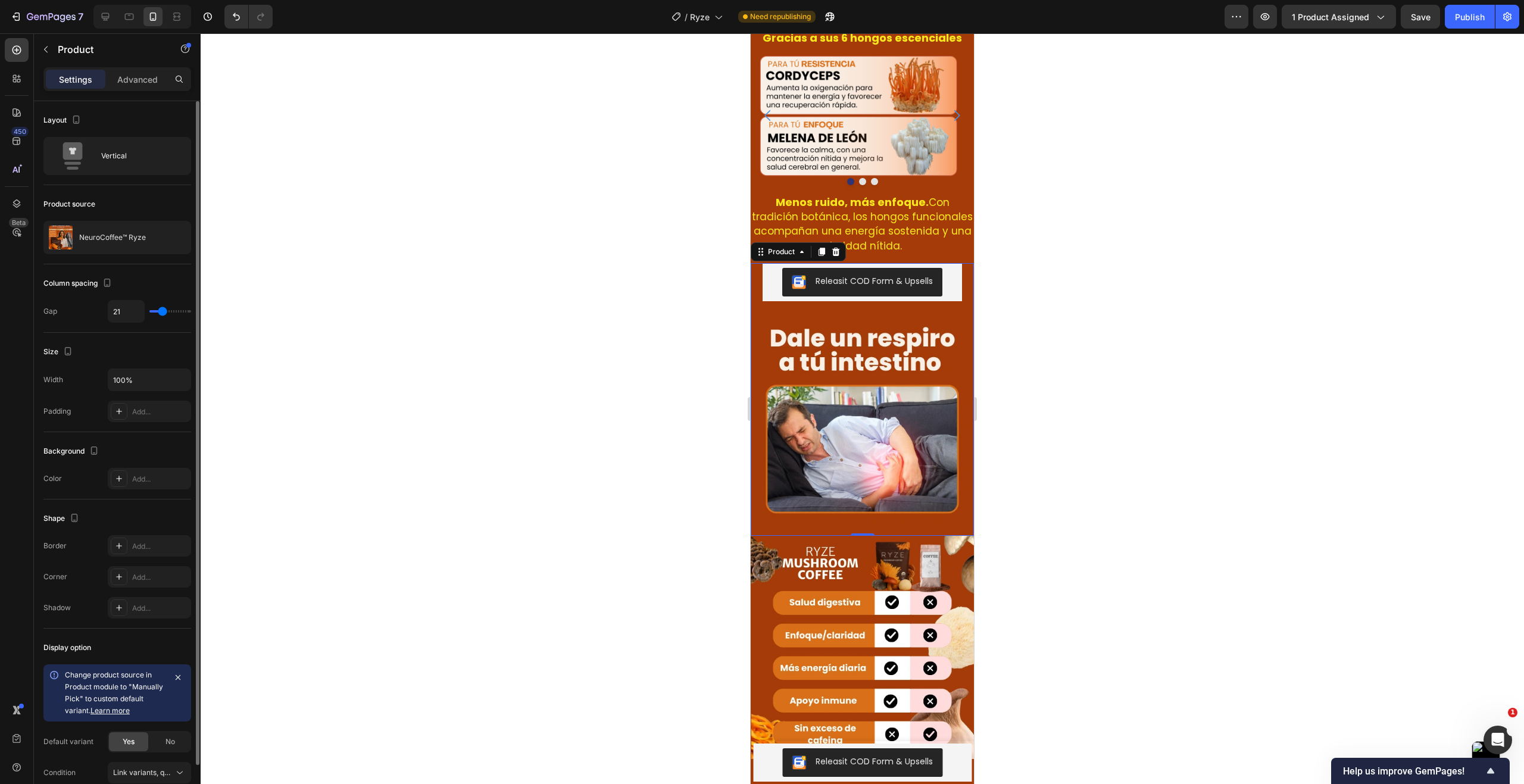
type input "22"
type input "21"
type input "15"
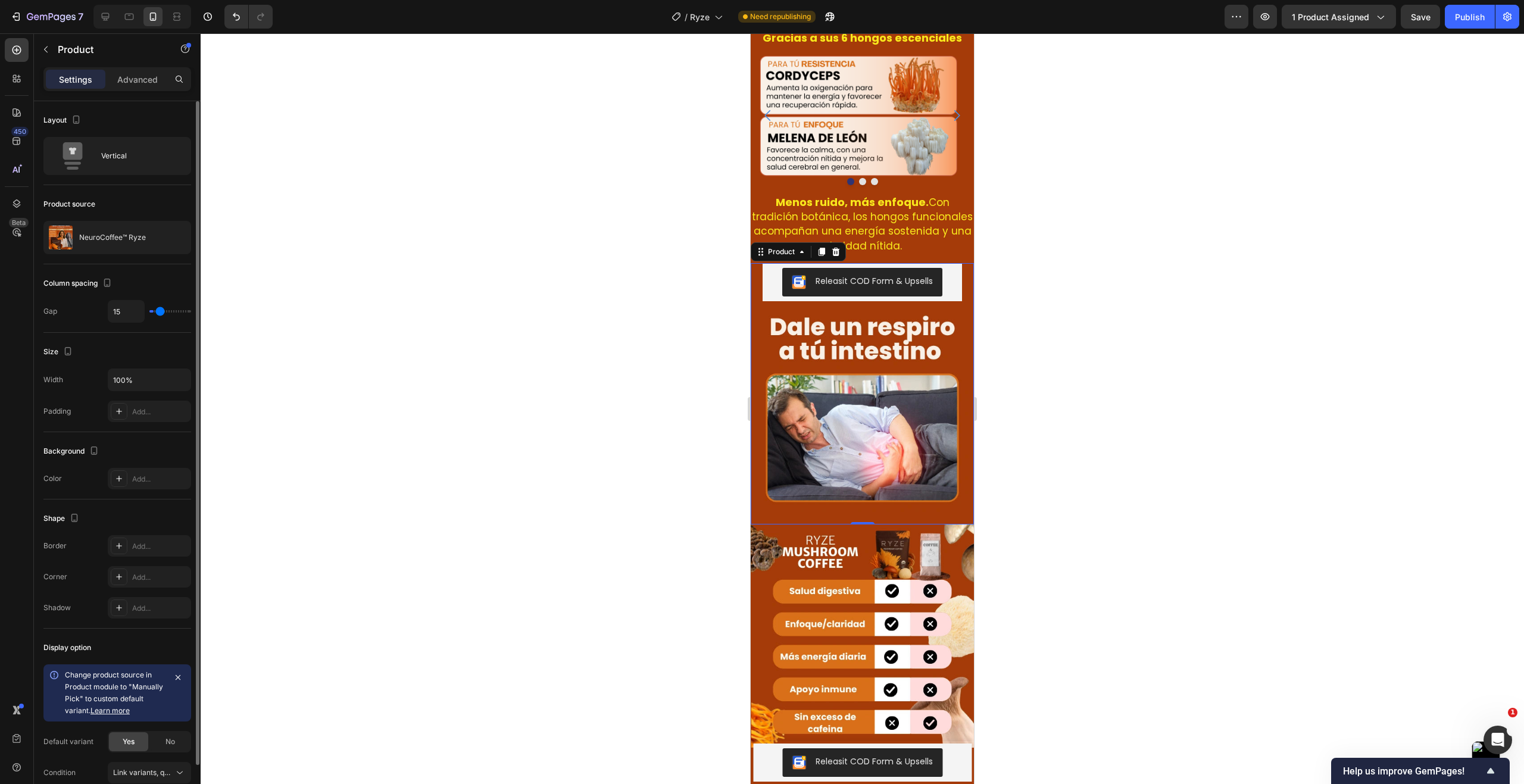
type input "0"
type input "1"
type input "3"
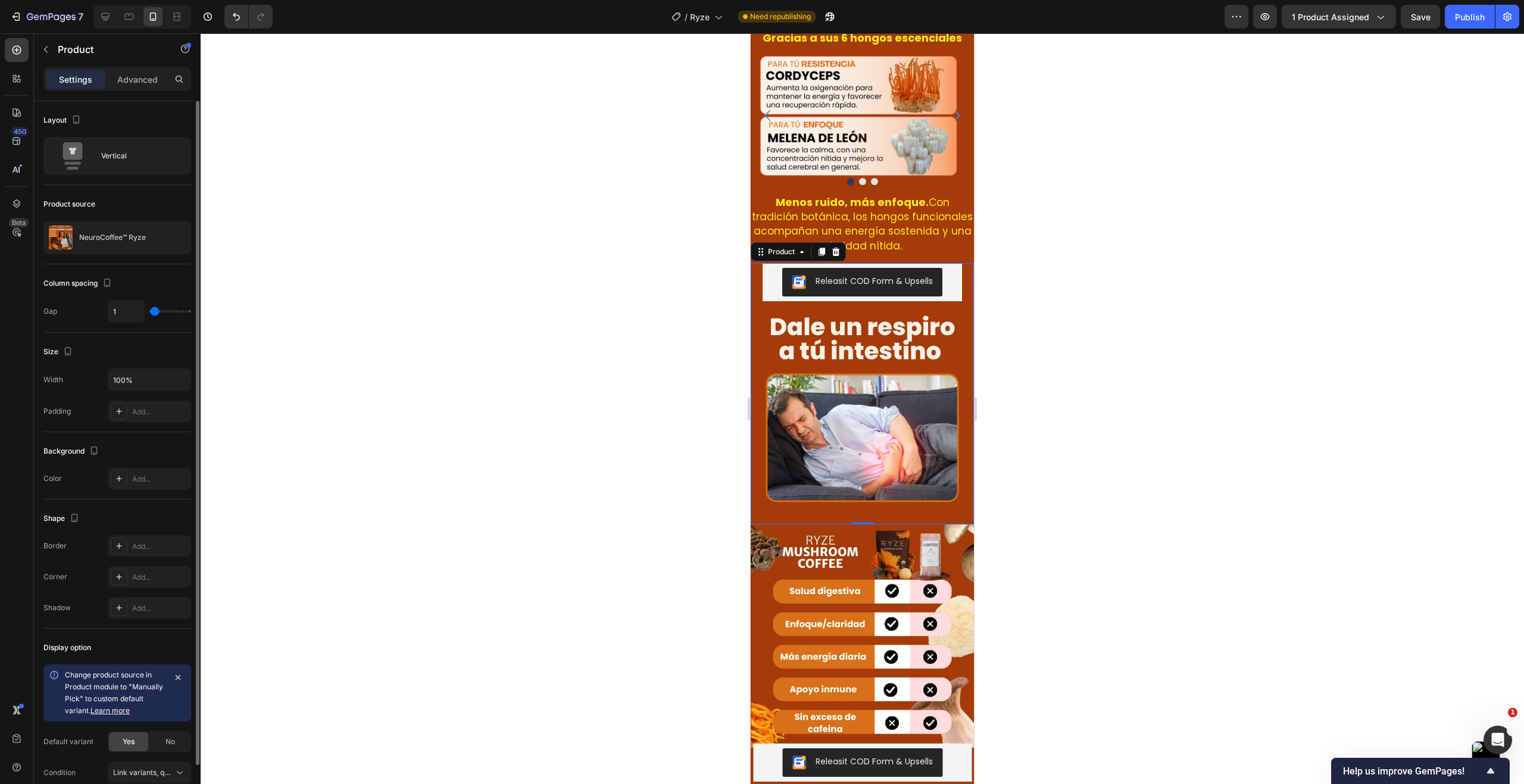
type input "3"
type input "4"
type input "6"
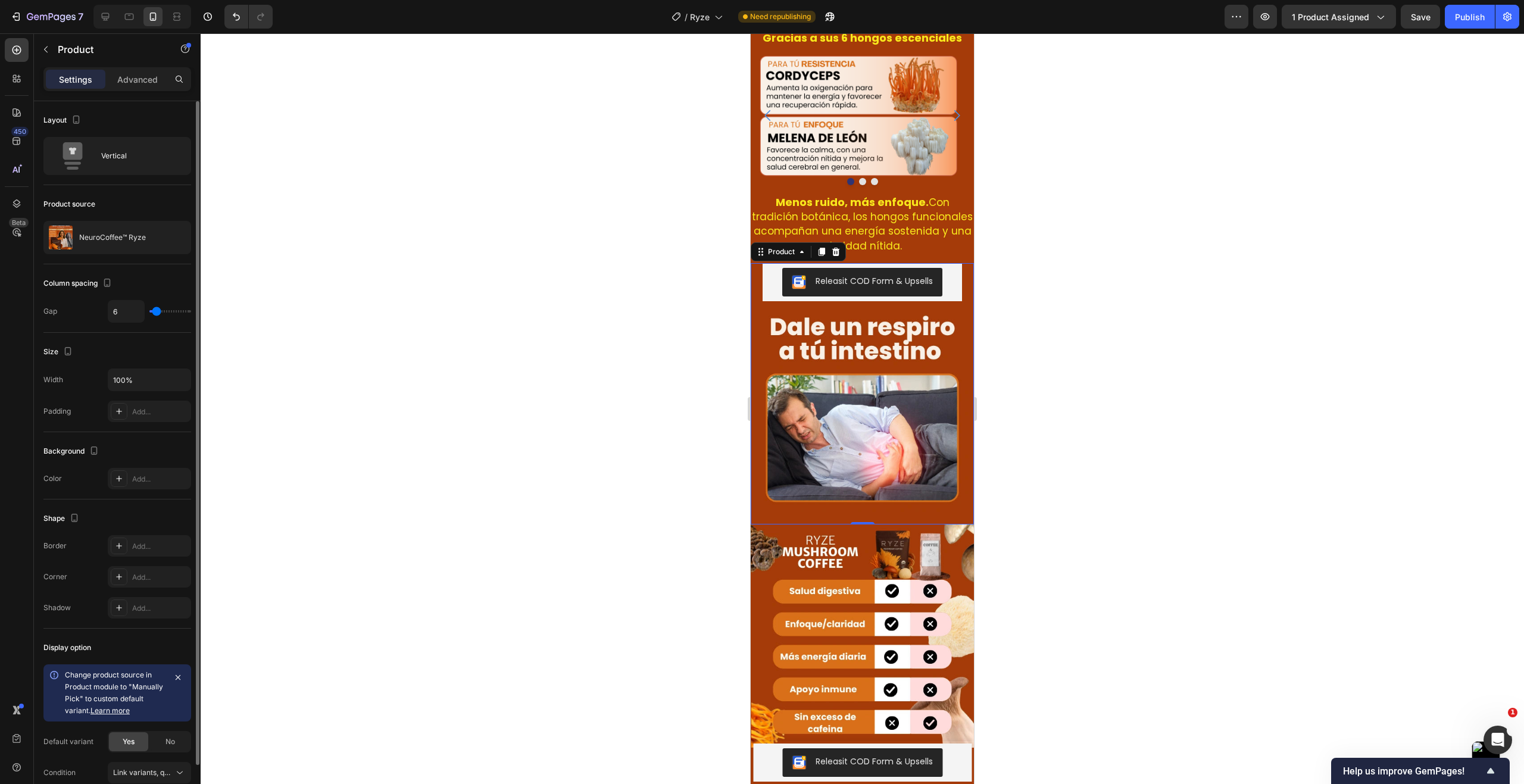
type input "7"
type input "9"
type input "10"
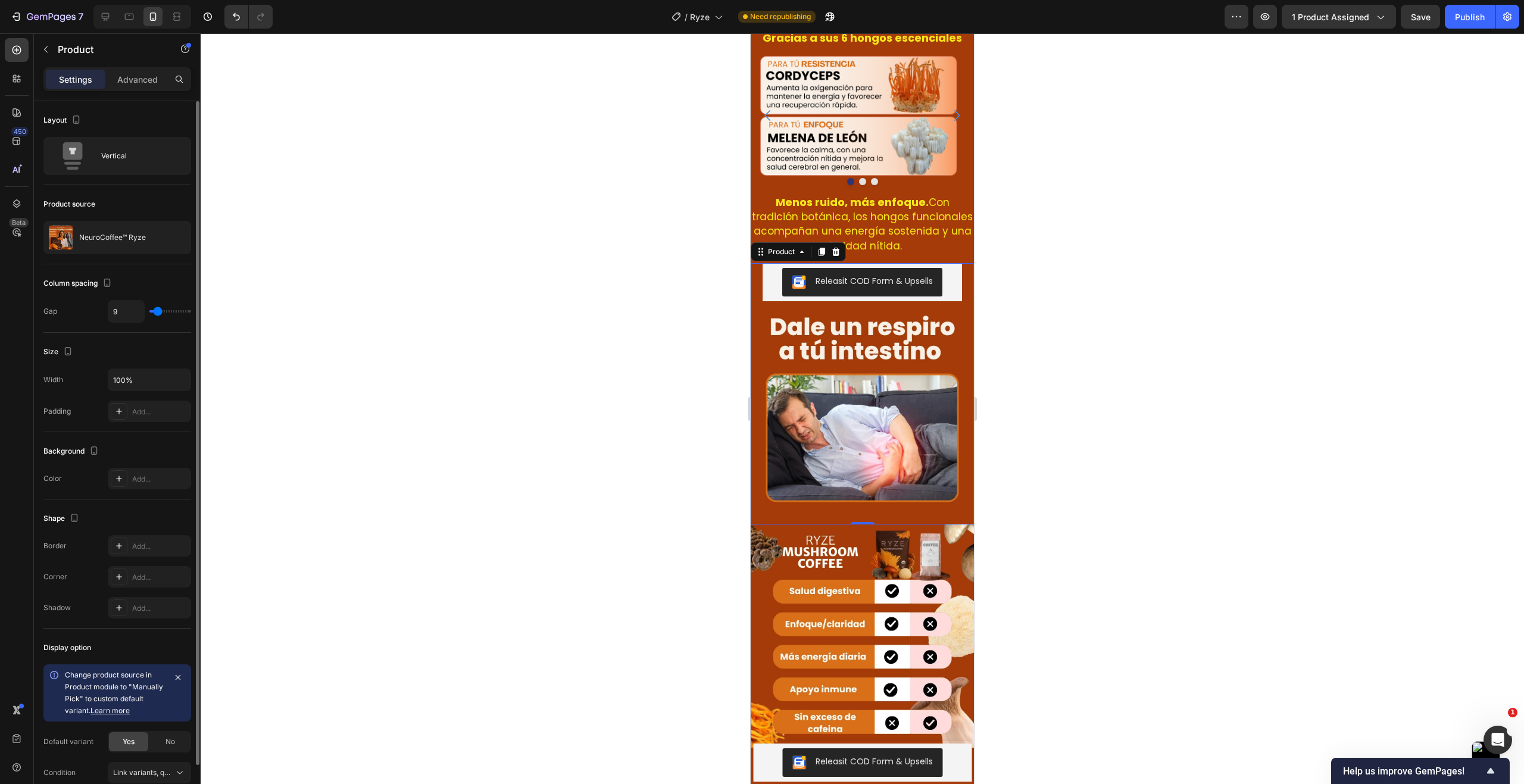
type input "10"
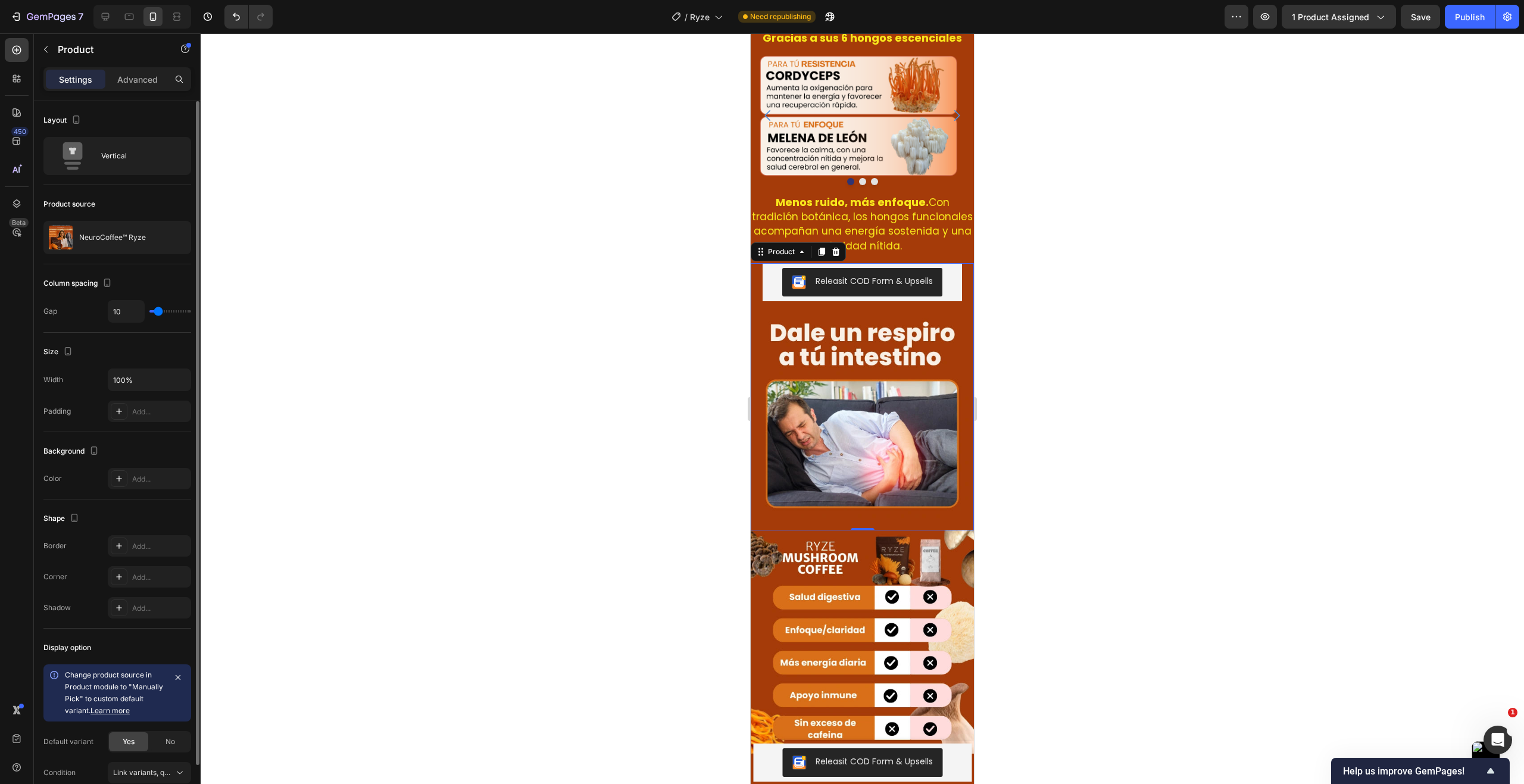
type input "9"
type input "7"
type input "6"
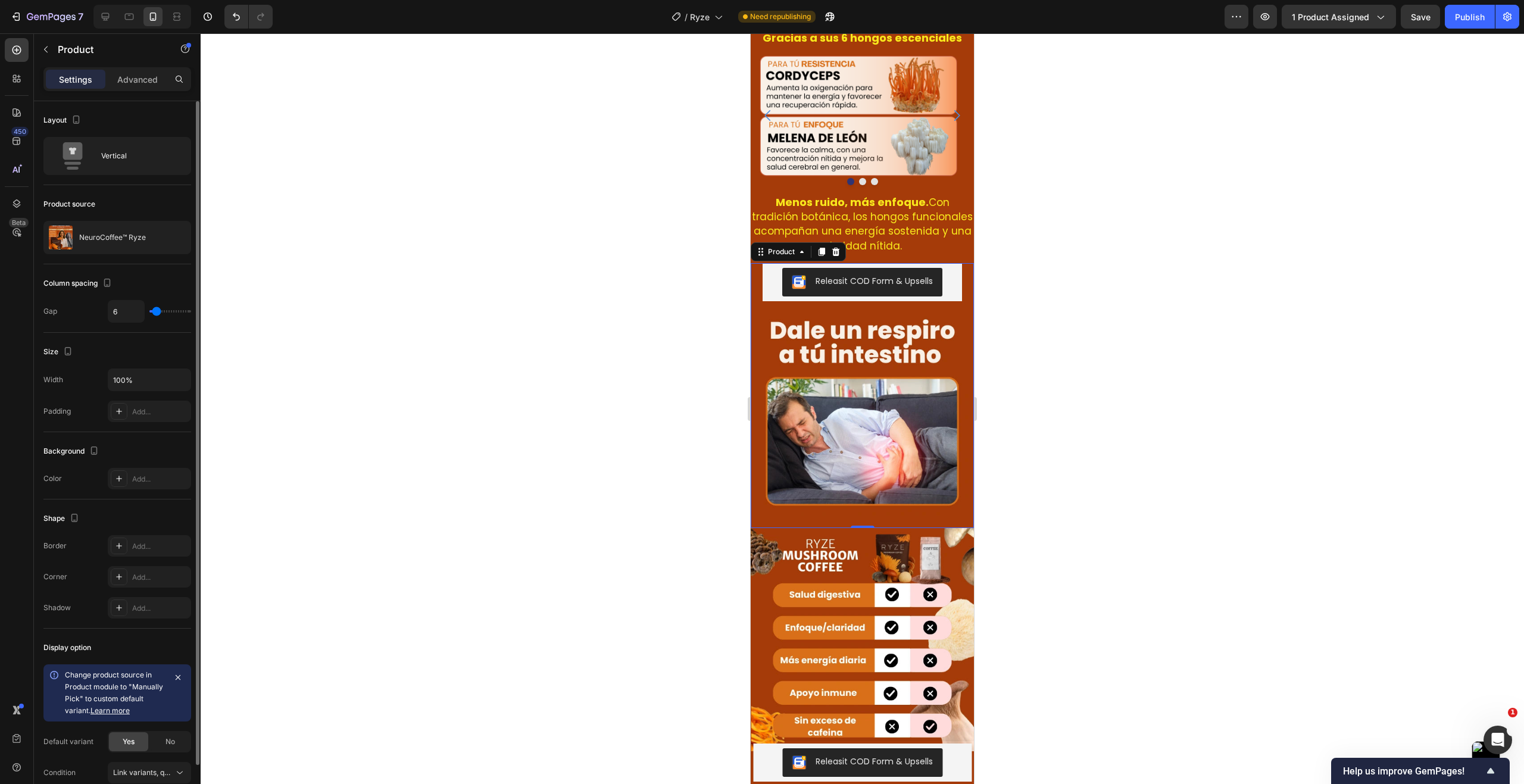
type input "6"
click at [156, 312] on input "range" at bounding box center [170, 311] width 41 height 2
click at [126, 313] on input "6" at bounding box center [126, 311] width 36 height 22
type input "5"
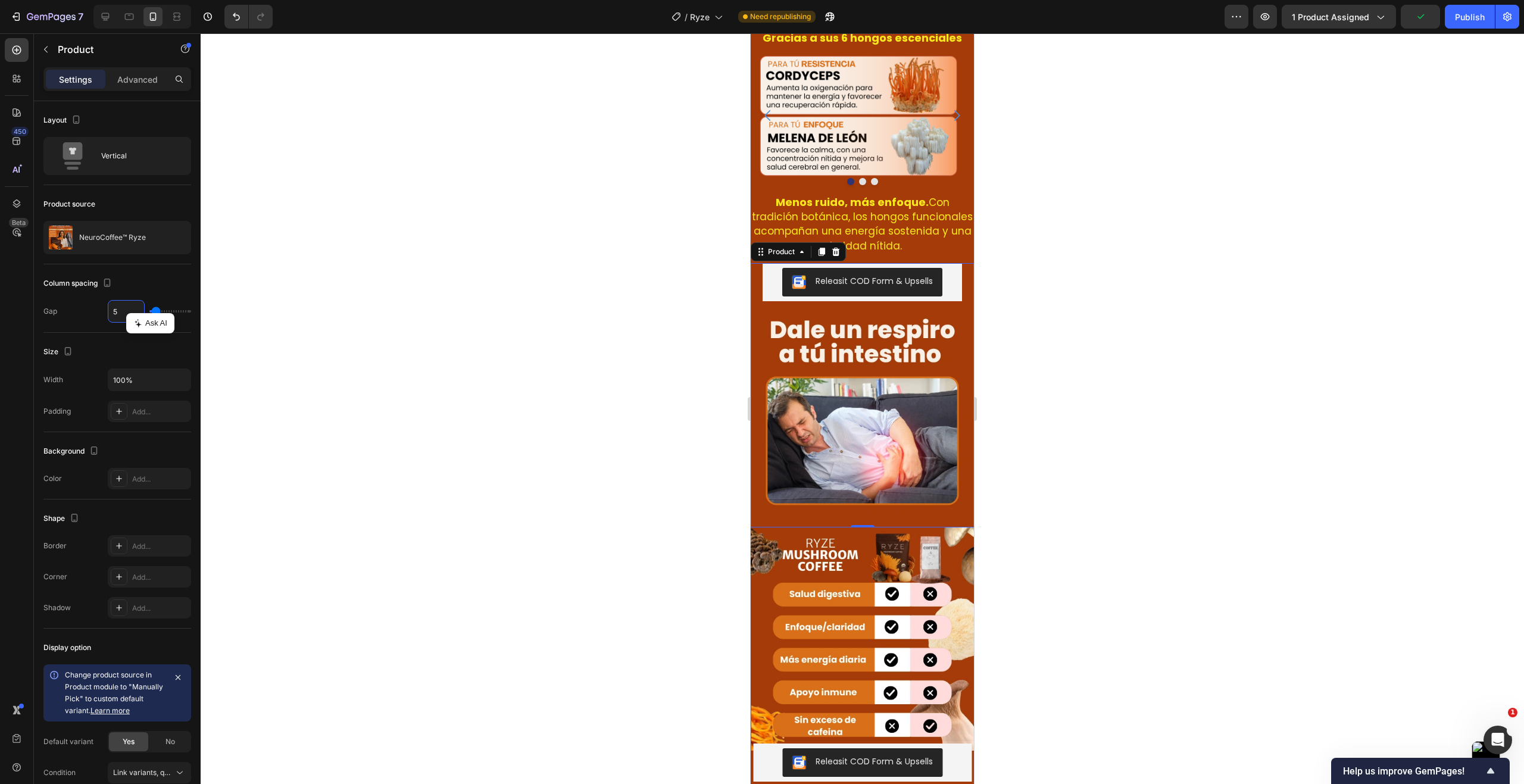
type input "5"
click at [403, 354] on div at bounding box center [862, 408] width 1323 height 750
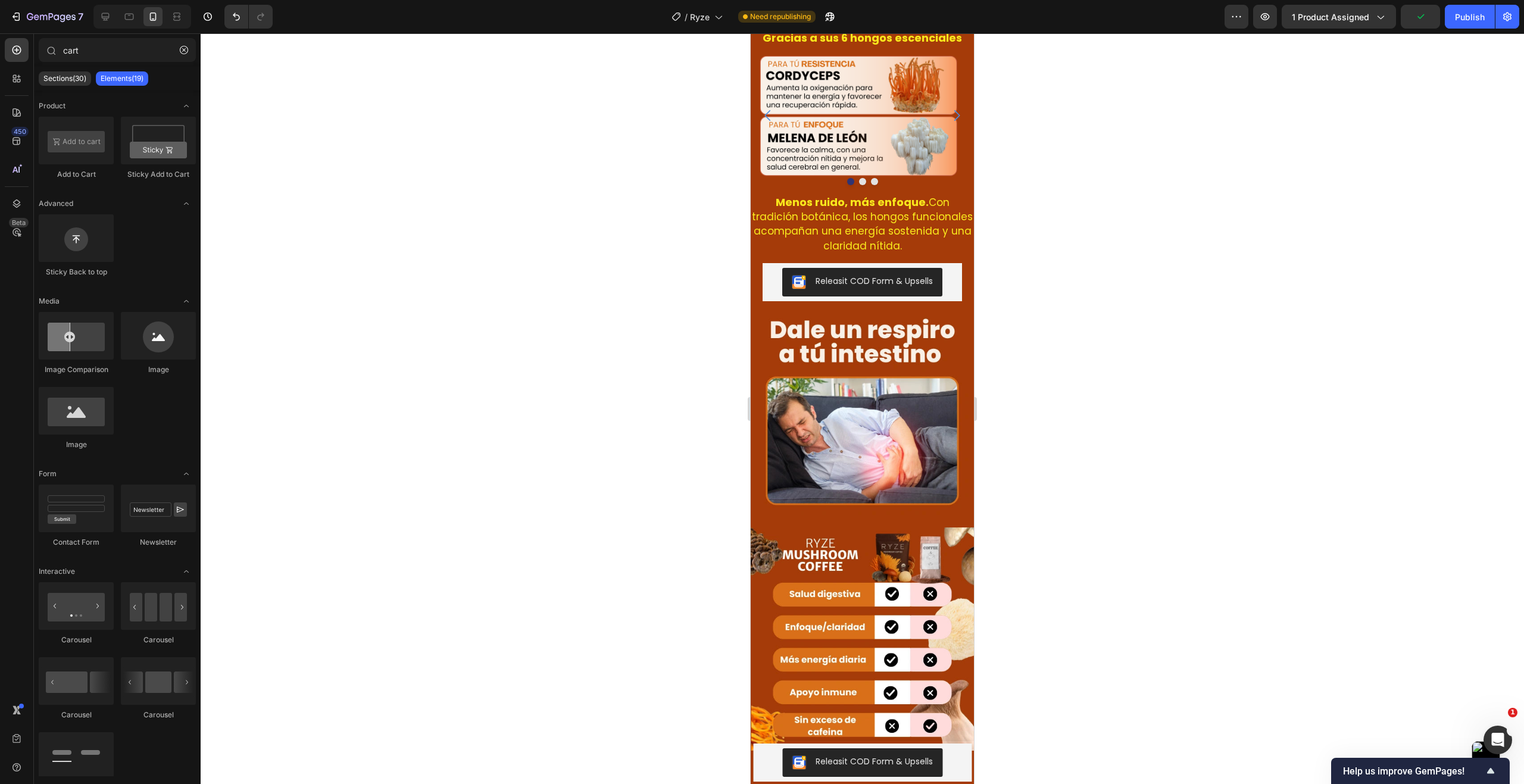
click at [403, 354] on div at bounding box center [862, 408] width 1323 height 750
click at [1429, 24] on button "Save" at bounding box center [1420, 17] width 39 height 24
click at [1469, 21] on div "Publish" at bounding box center [1470, 17] width 30 height 13
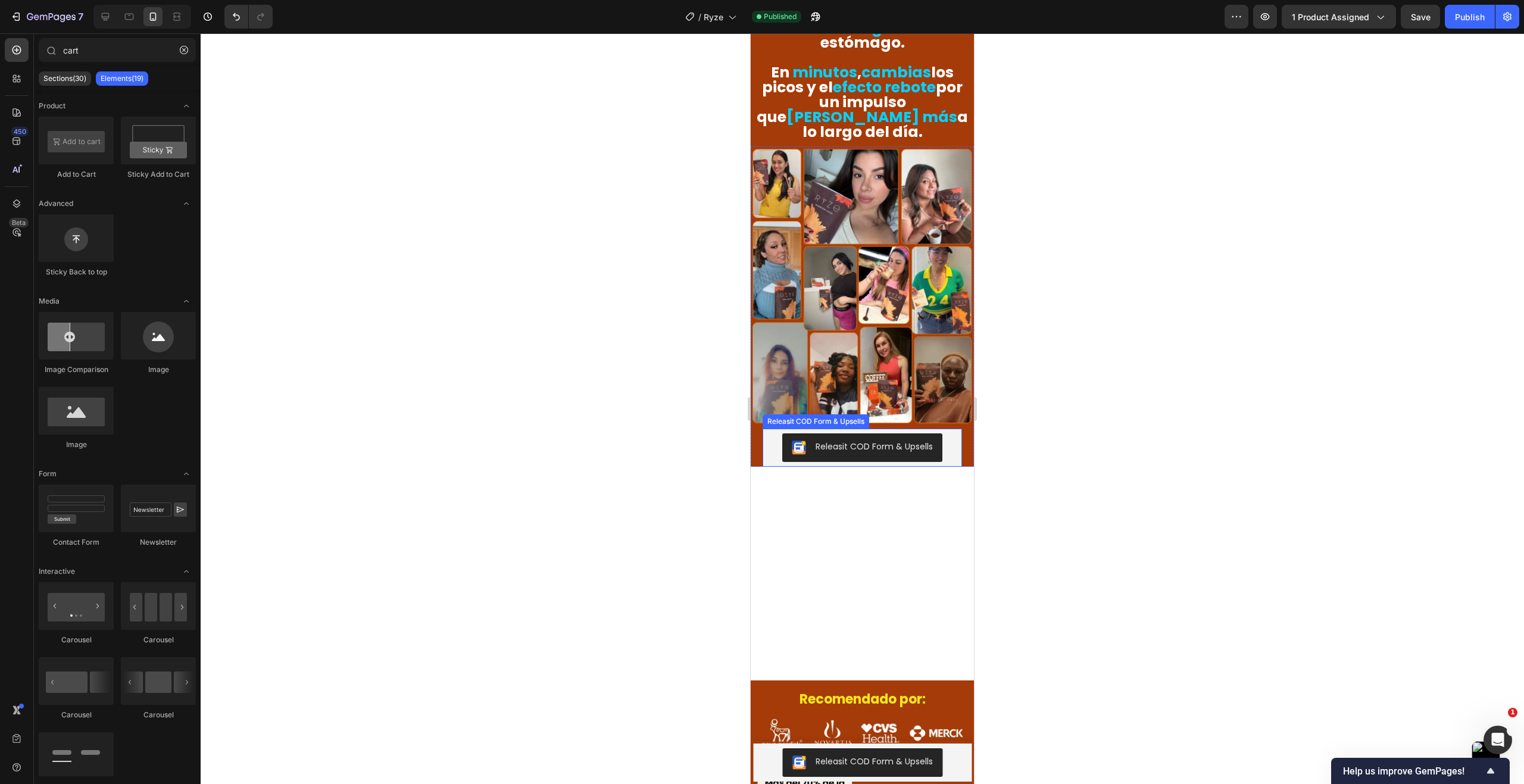
scroll to position [1612, 0]
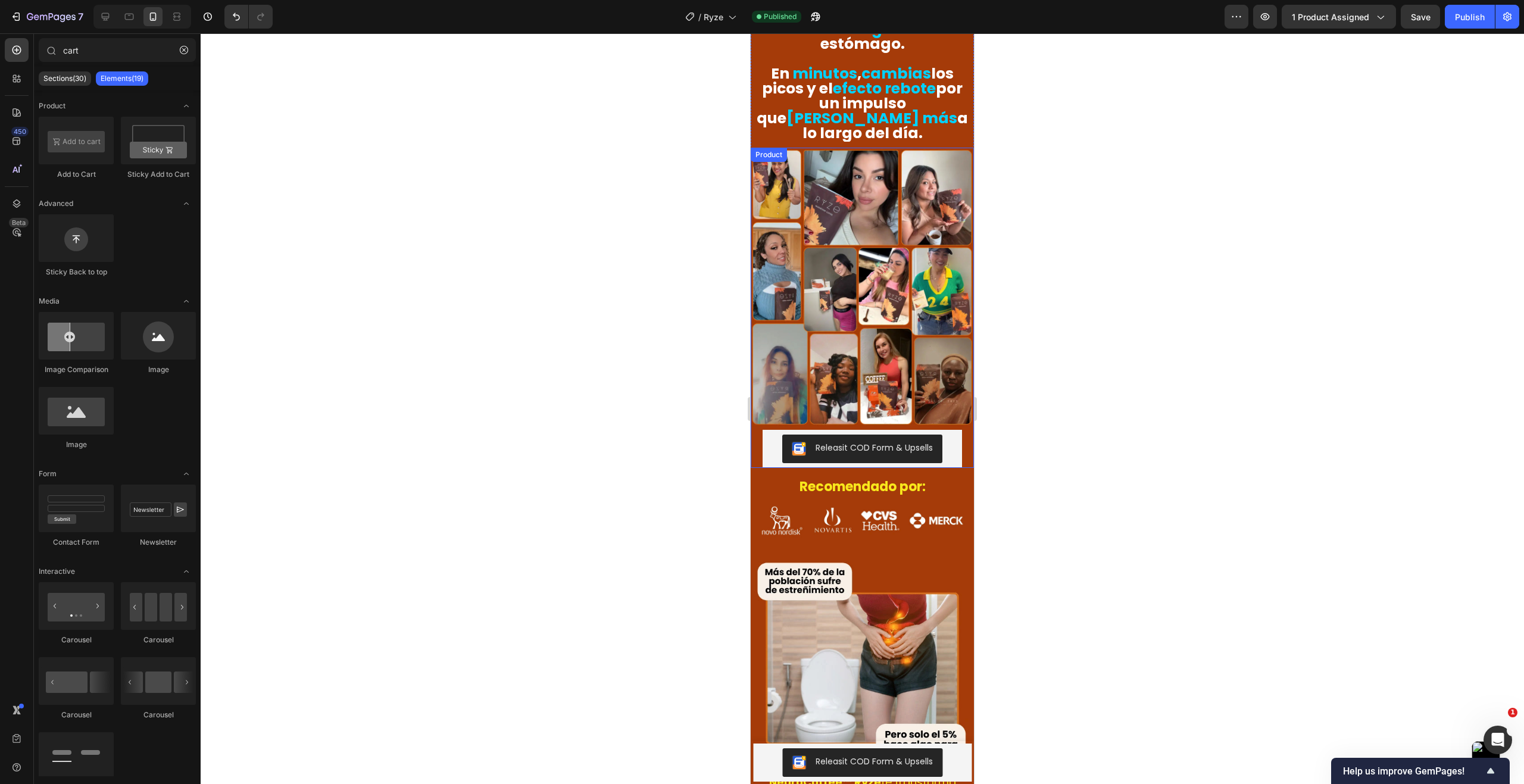
click at [756, 430] on div "Releasit COD Form & Upsells Releasit COD Form & Upsells" at bounding box center [862, 448] width 223 height 38
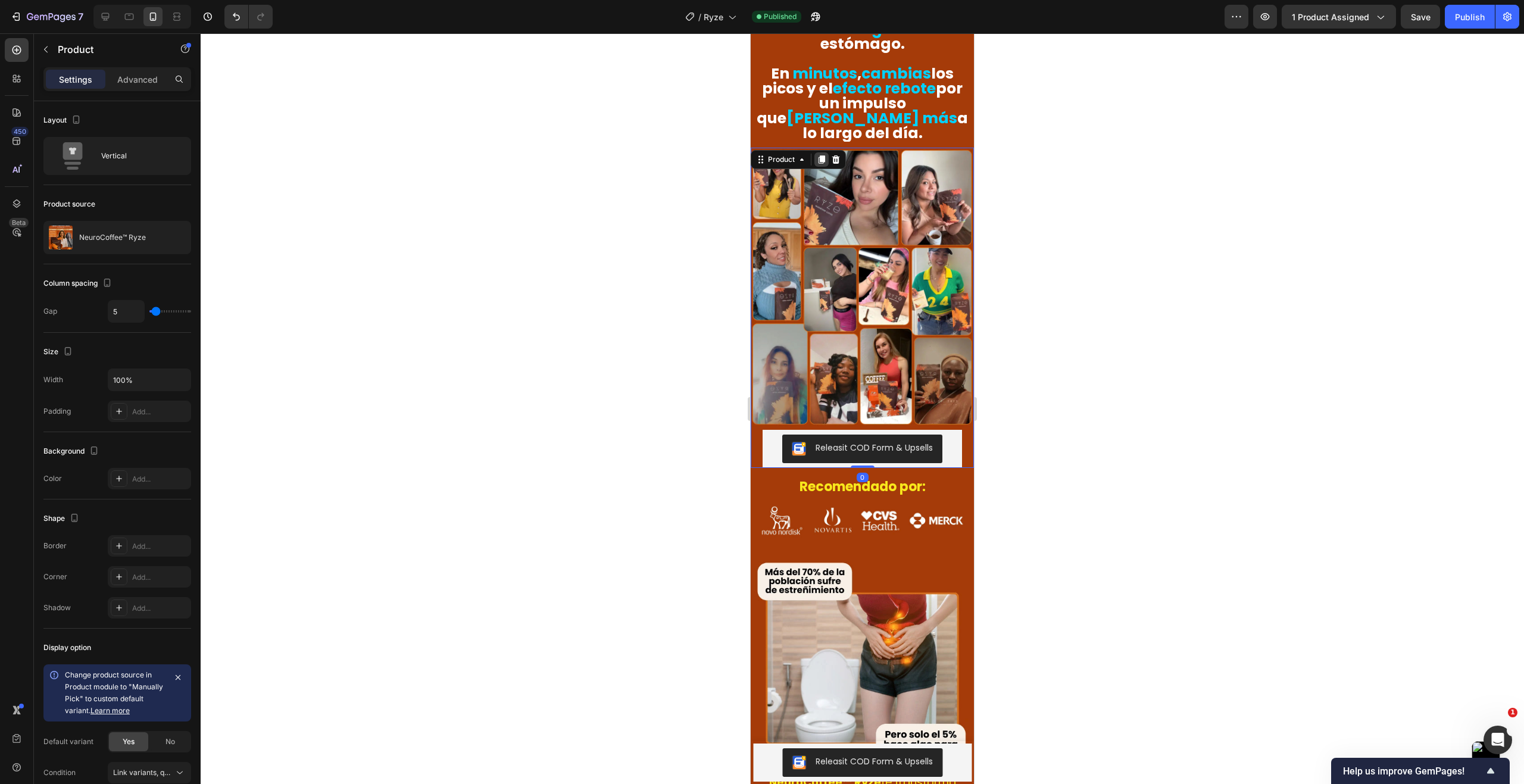
click at [826, 155] on icon at bounding box center [821, 159] width 10 height 10
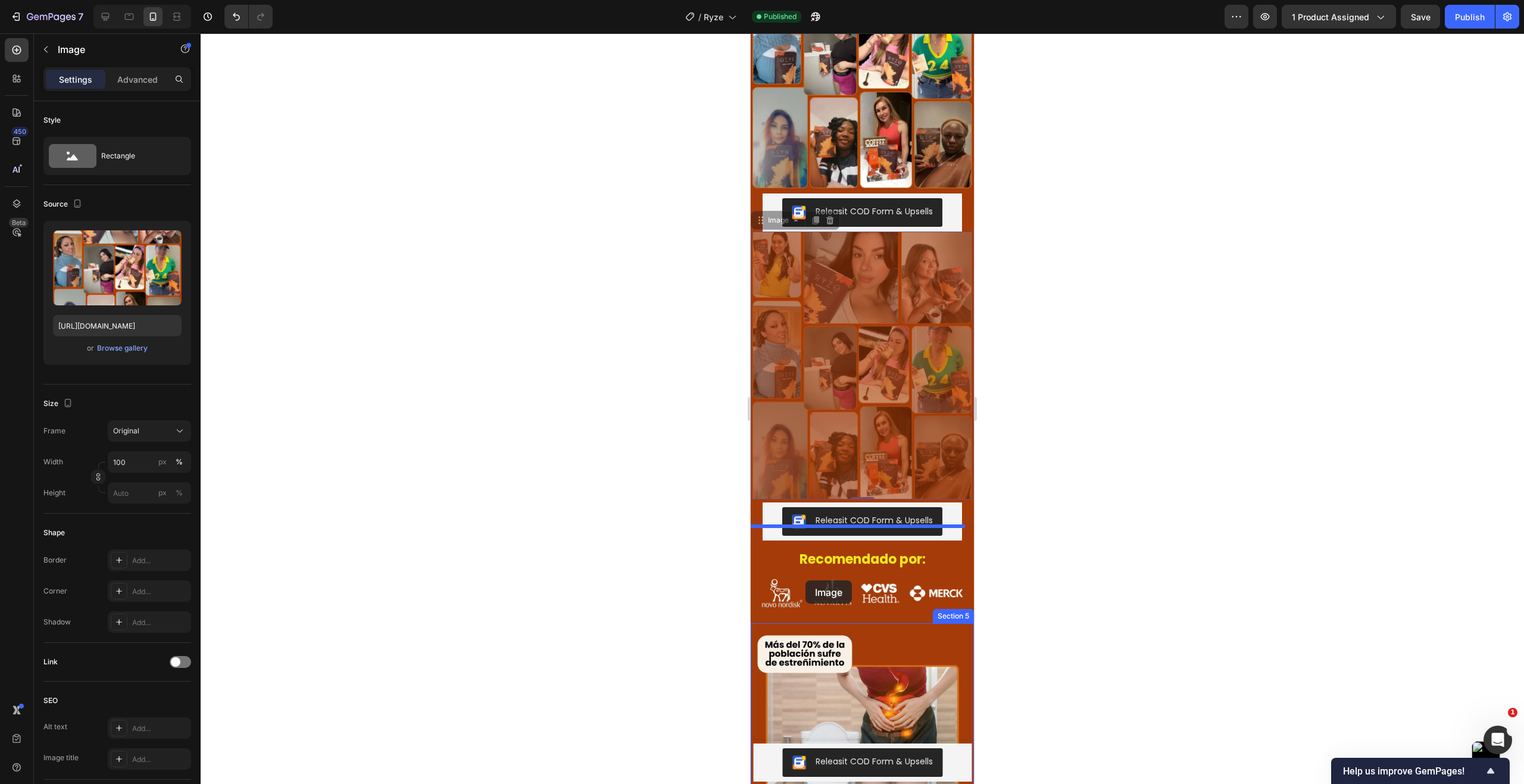
scroll to position [1850, 0]
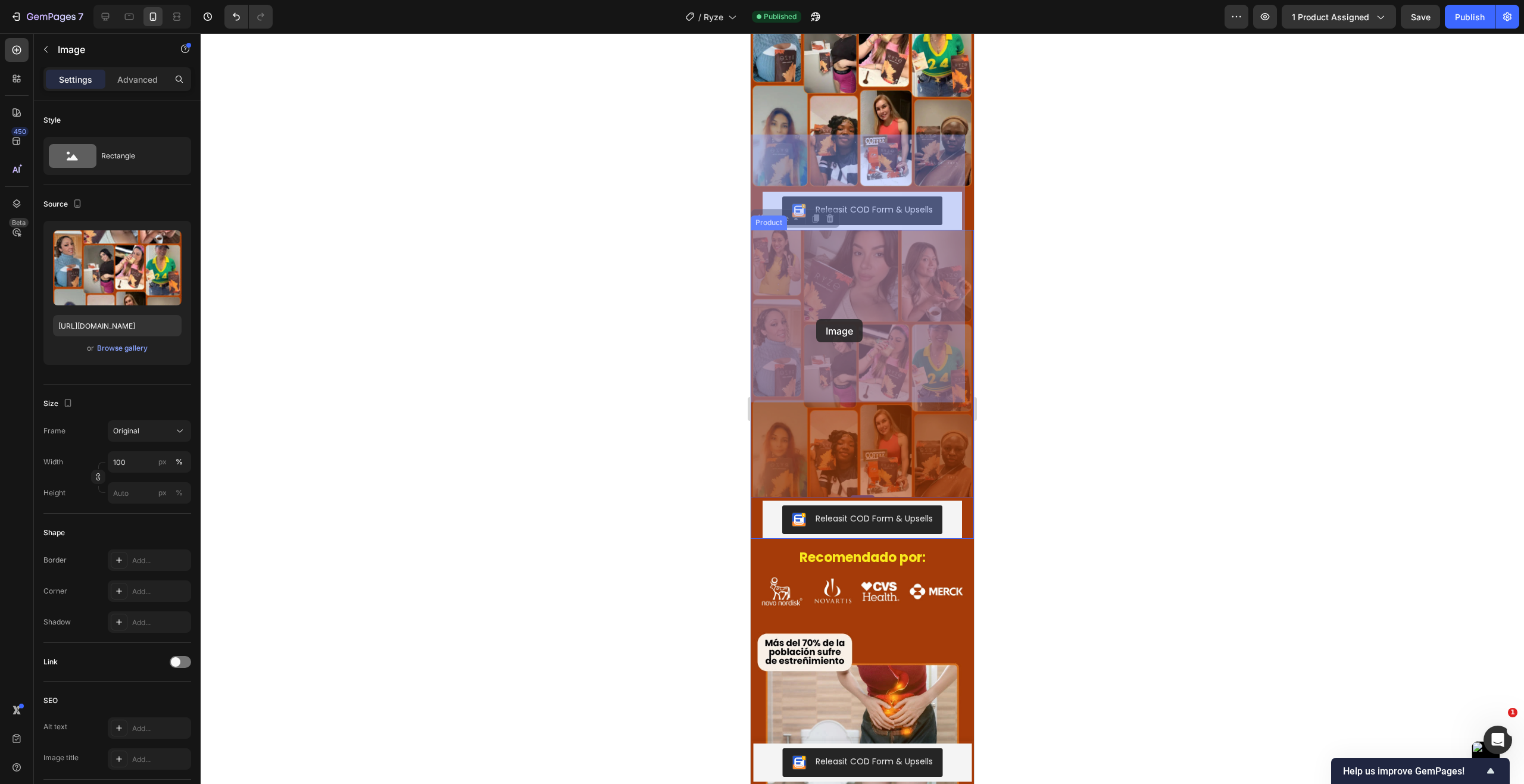
drag, startPoint x: 797, startPoint y: 512, endPoint x: 816, endPoint y: 325, distance: 188.0
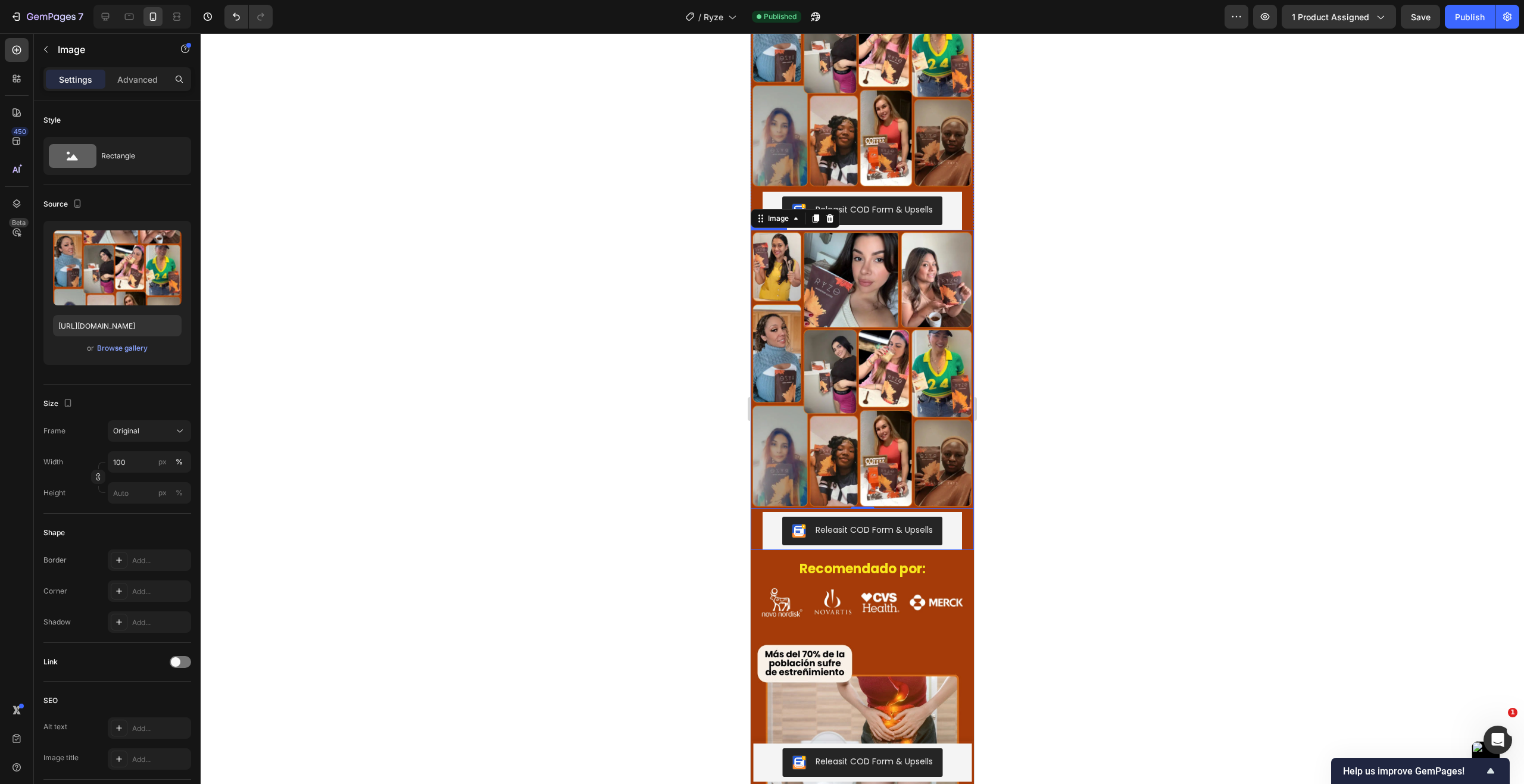
click at [755, 511] on div "Releasit COD Form & Upsells Releasit COD Form & Upsells" at bounding box center [862, 530] width 223 height 38
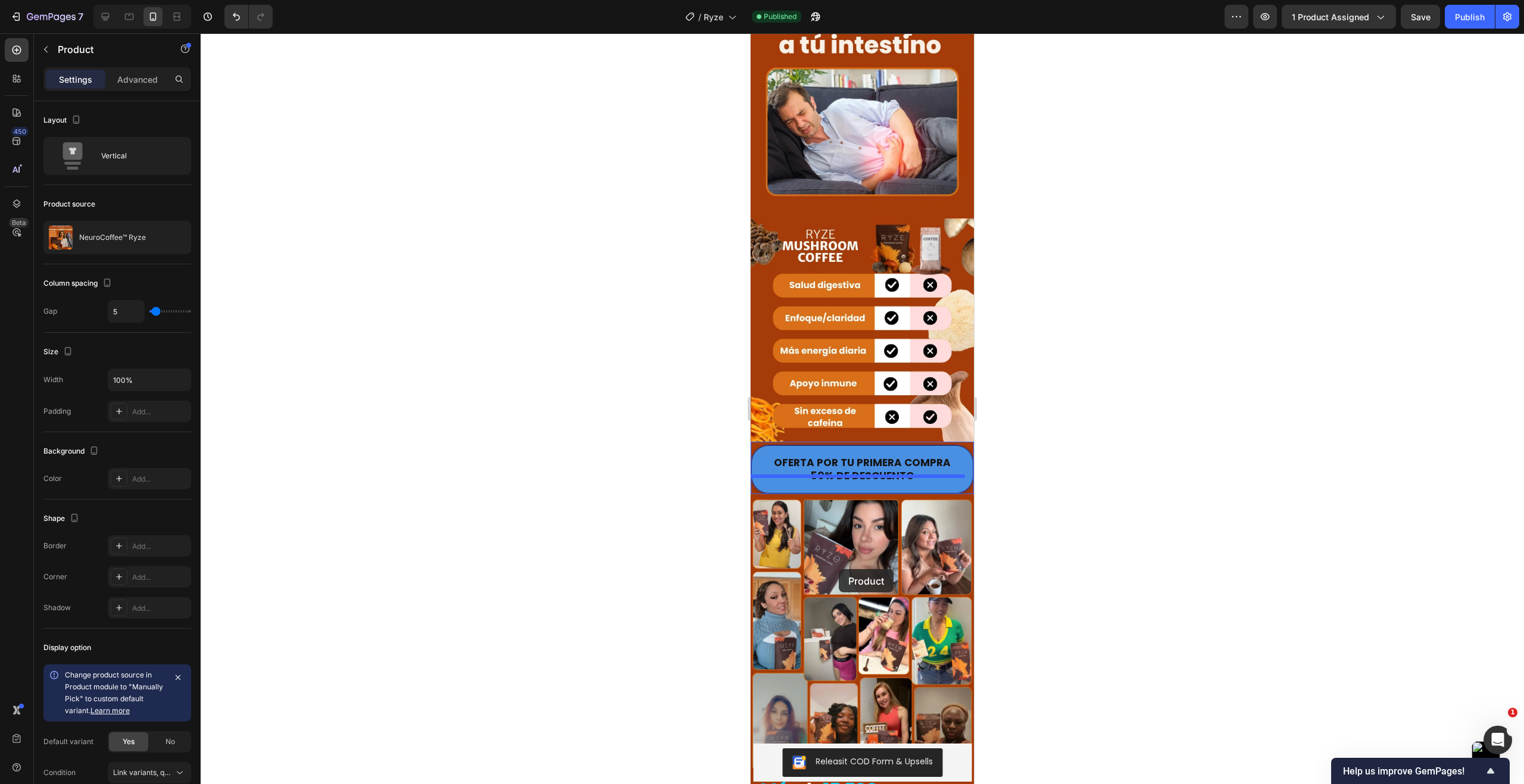
scroll to position [2922, 0]
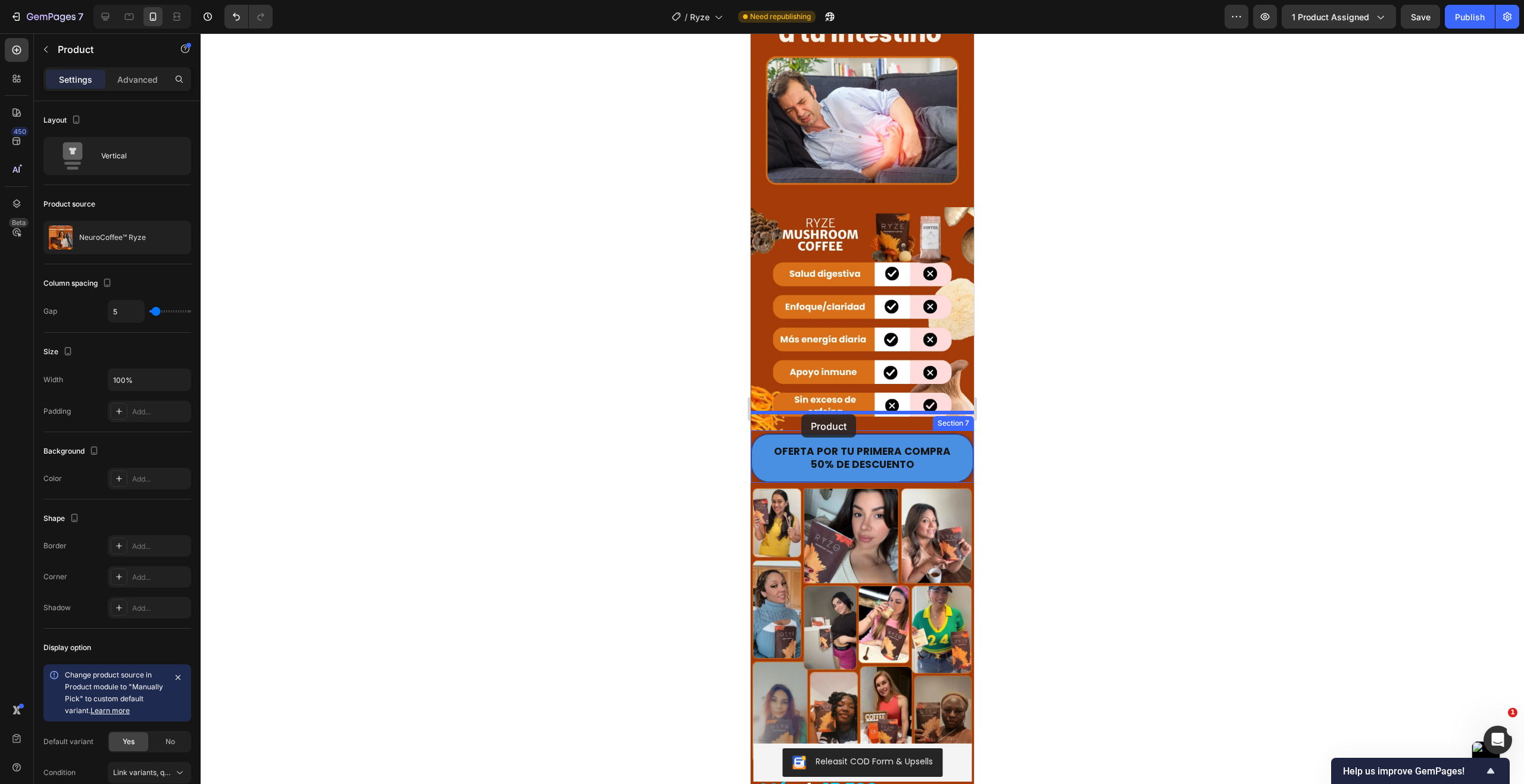
drag, startPoint x: 756, startPoint y: 415, endPoint x: 801, endPoint y: 415, distance: 45.0
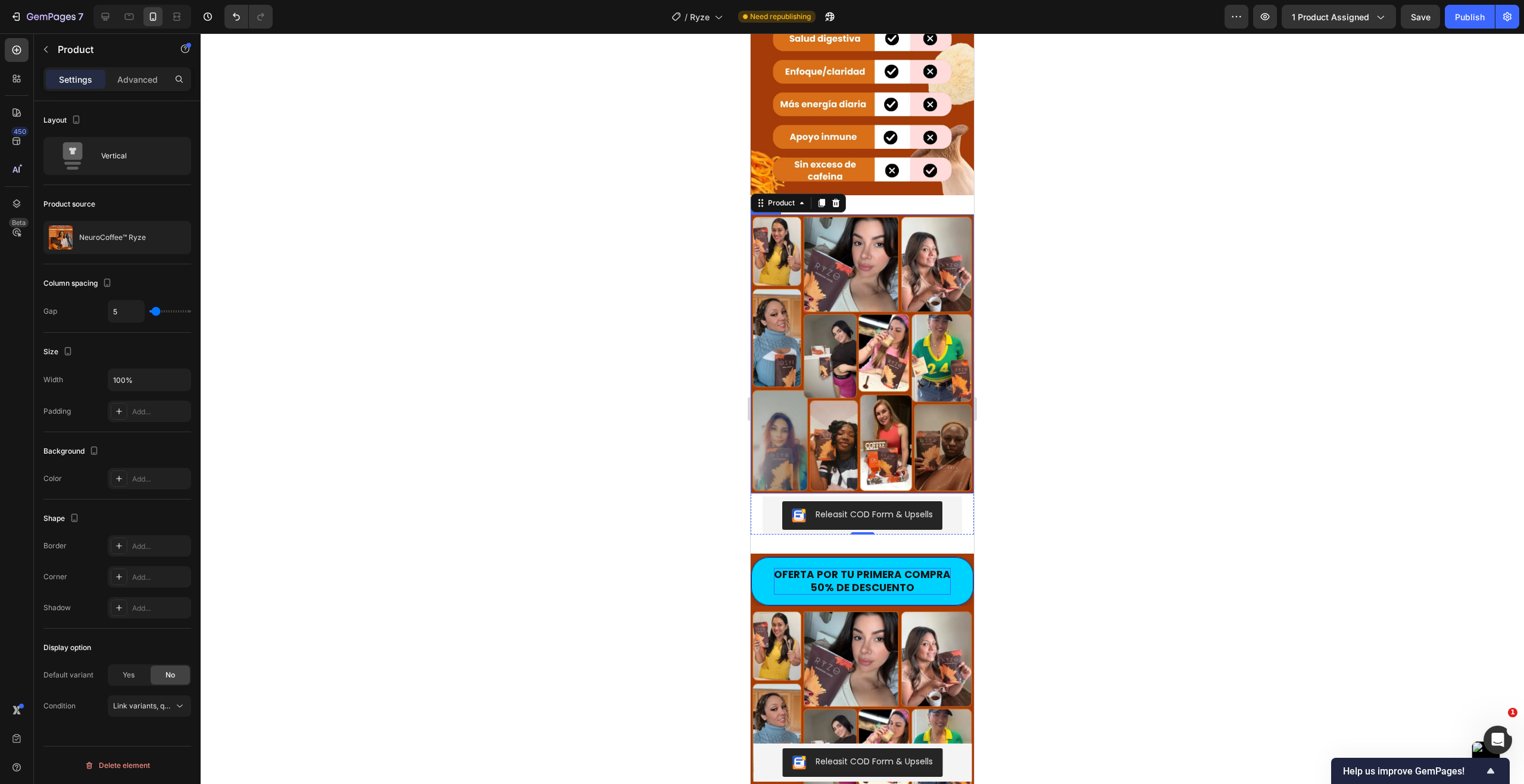
scroll to position [3160, 0]
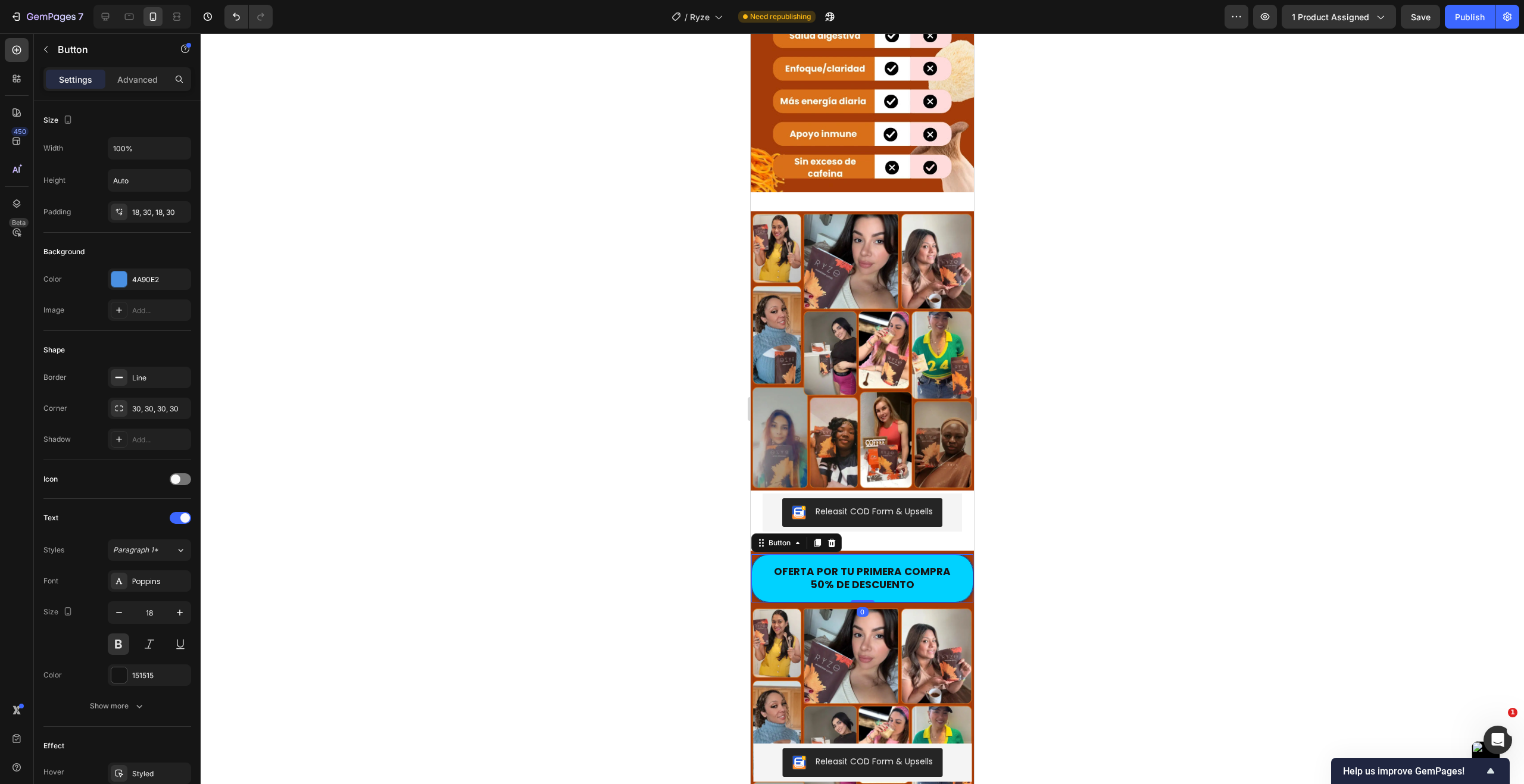
click at [956, 554] on button "OFERTA POR TU PRIMERA COMPRA 50% DE DESCUENTO" at bounding box center [862, 578] width 222 height 48
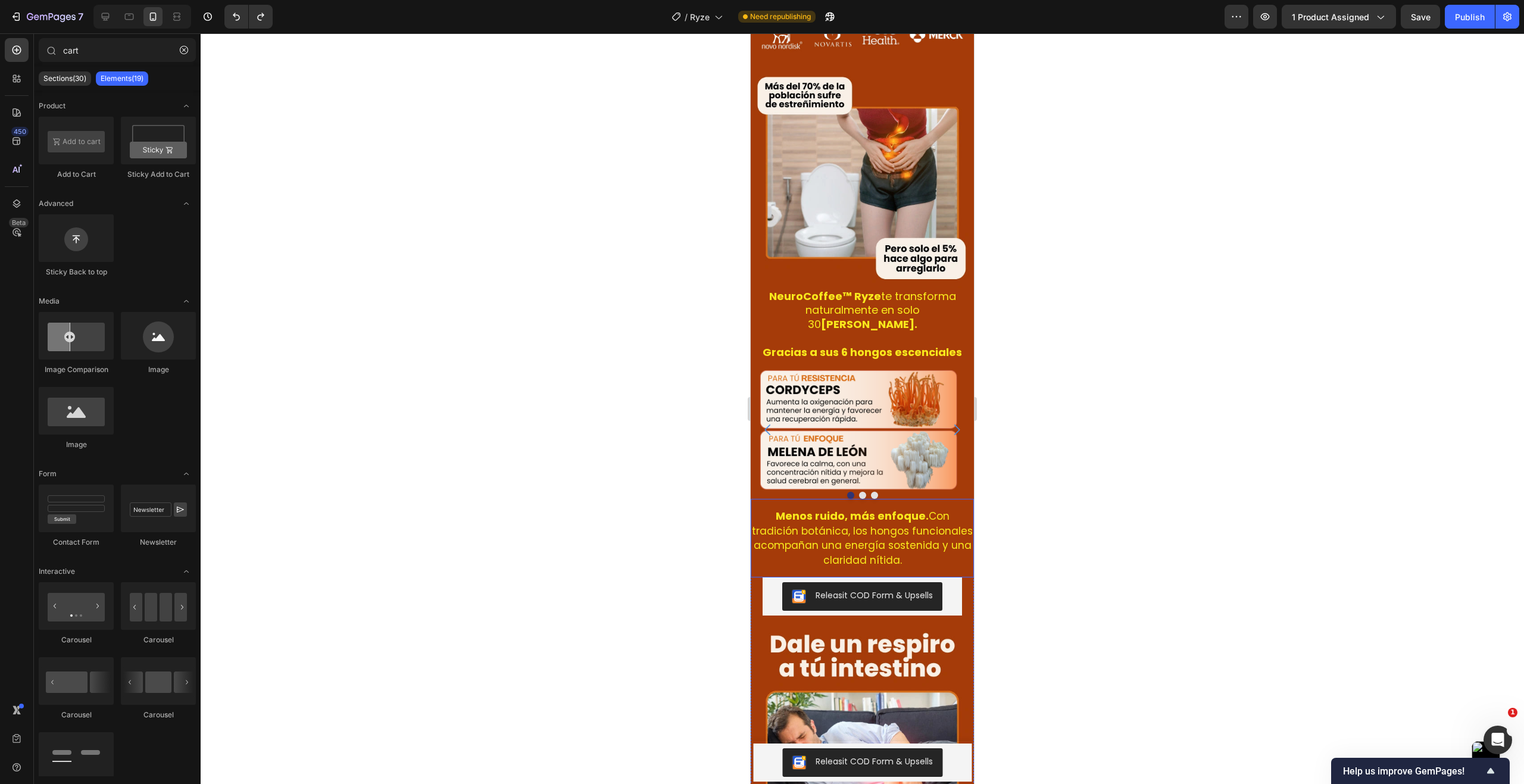
scroll to position [2099, 0]
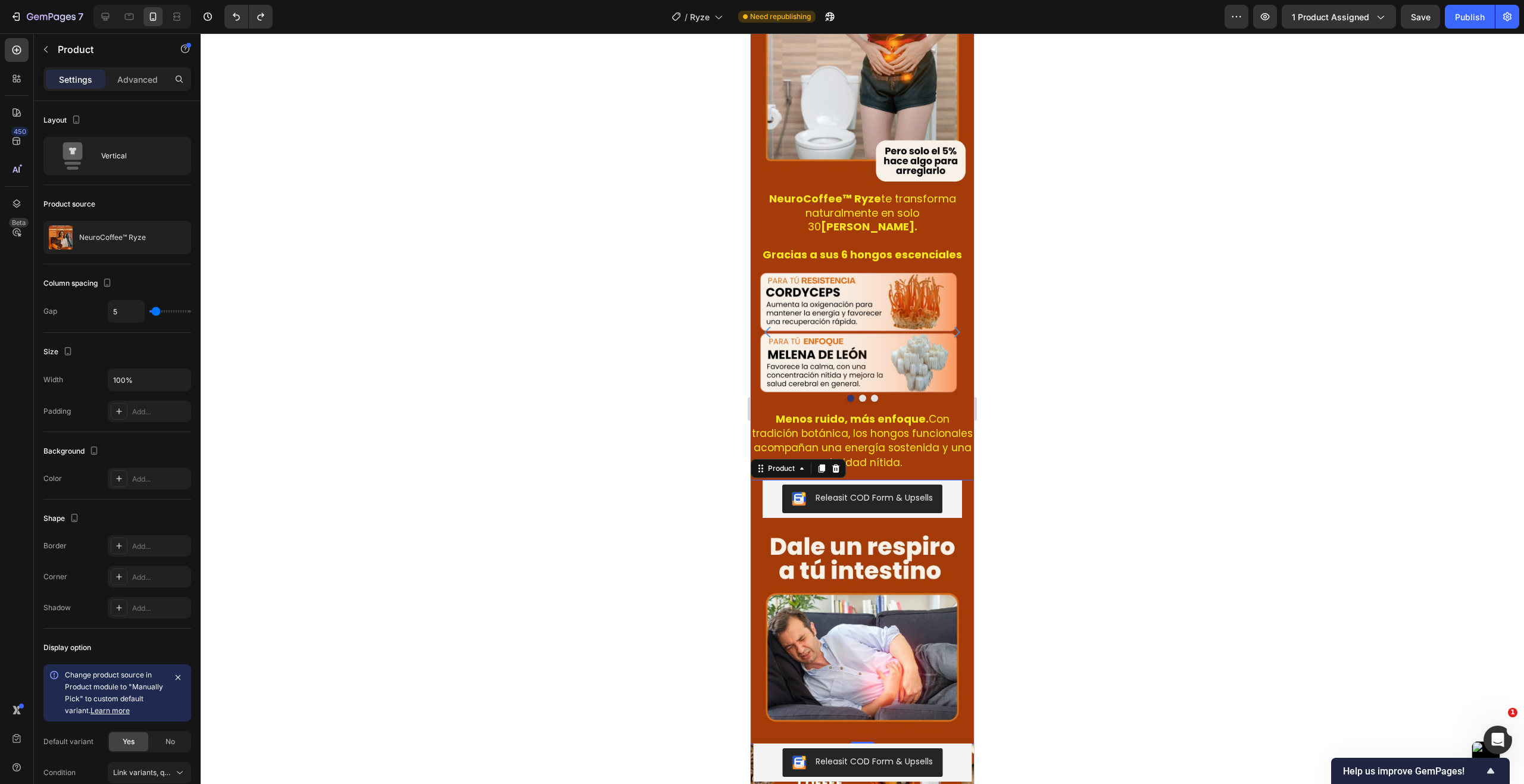
click at [754, 480] on div "Releasit COD Form & Upsells Releasit COD Form & Upsells" at bounding box center [862, 499] width 223 height 38
click at [820, 464] on icon at bounding box center [822, 468] width 7 height 8
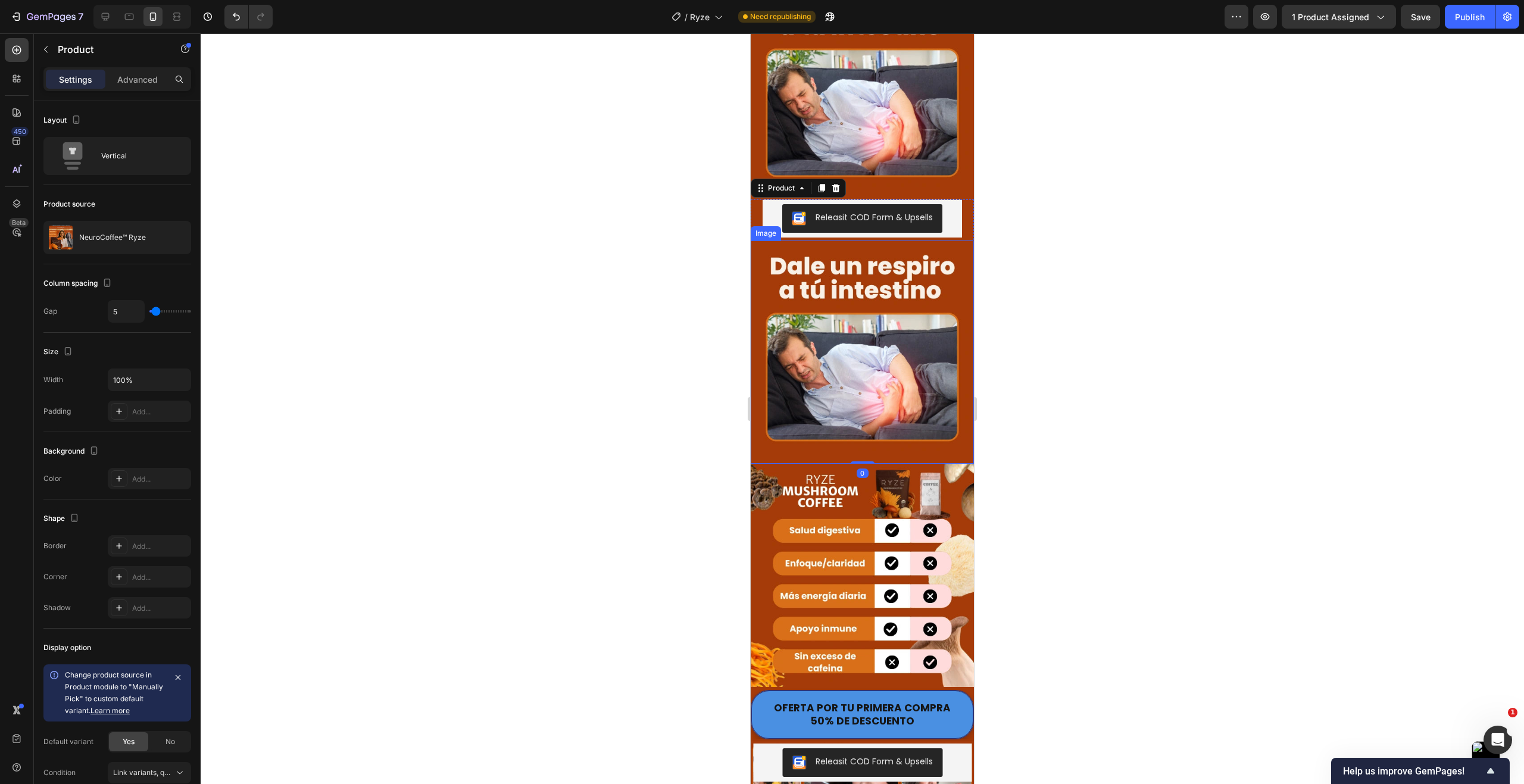
scroll to position [2617, 0]
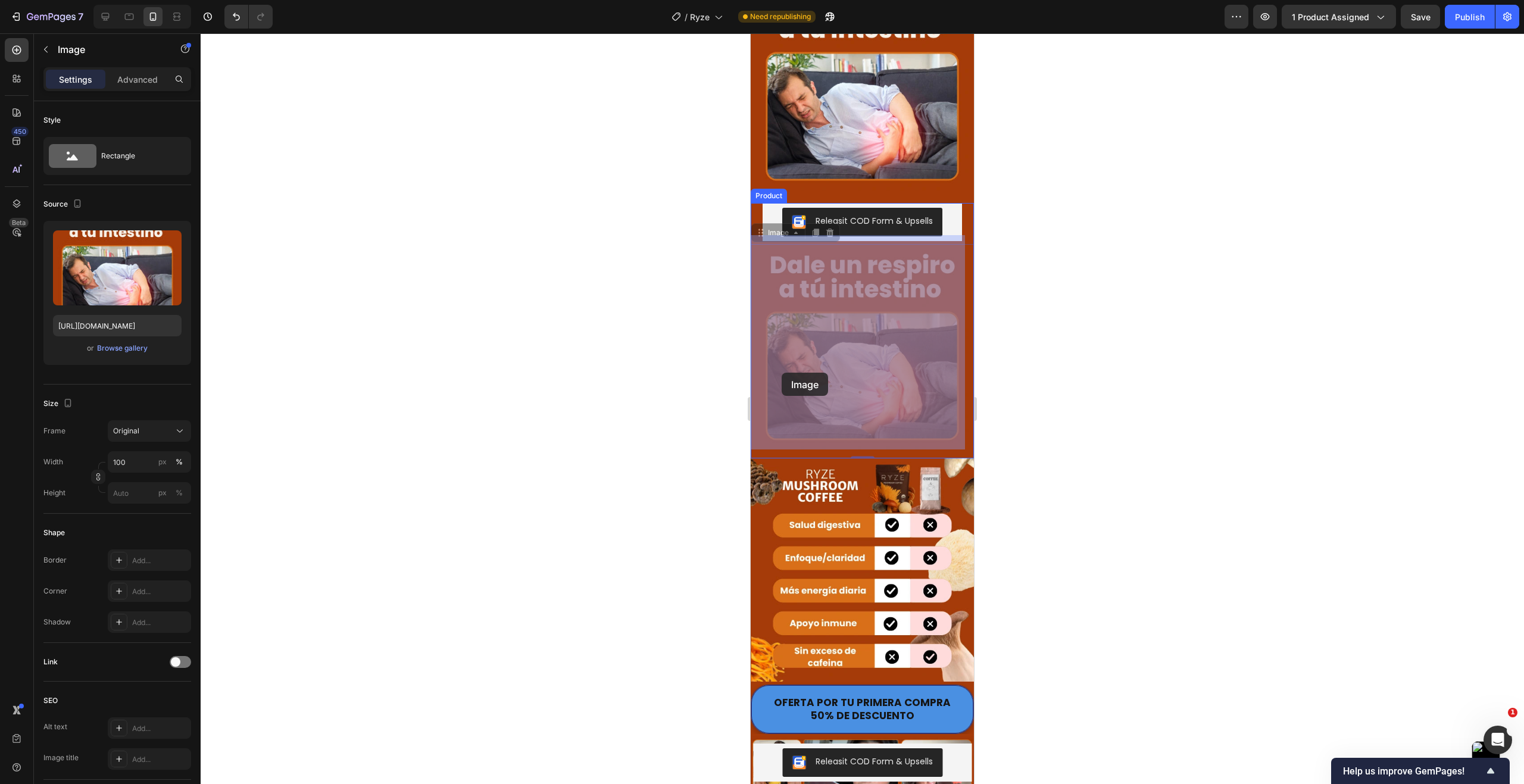
drag, startPoint x: 766, startPoint y: 339, endPoint x: 779, endPoint y: 362, distance: 26.4
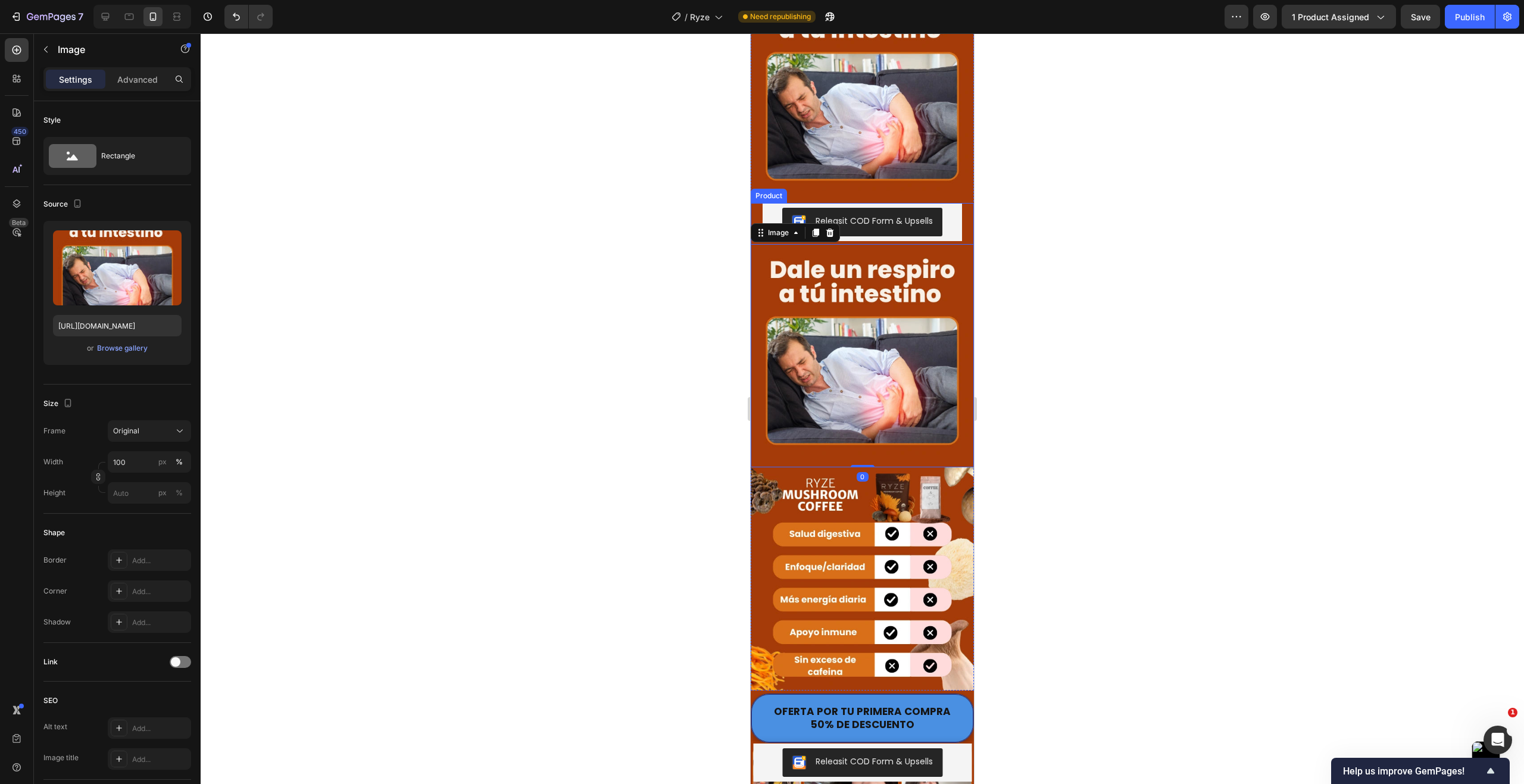
click at [757, 203] on div "Releasit COD Form & Upsells Releasit COD Form & Upsells" at bounding box center [862, 222] width 223 height 38
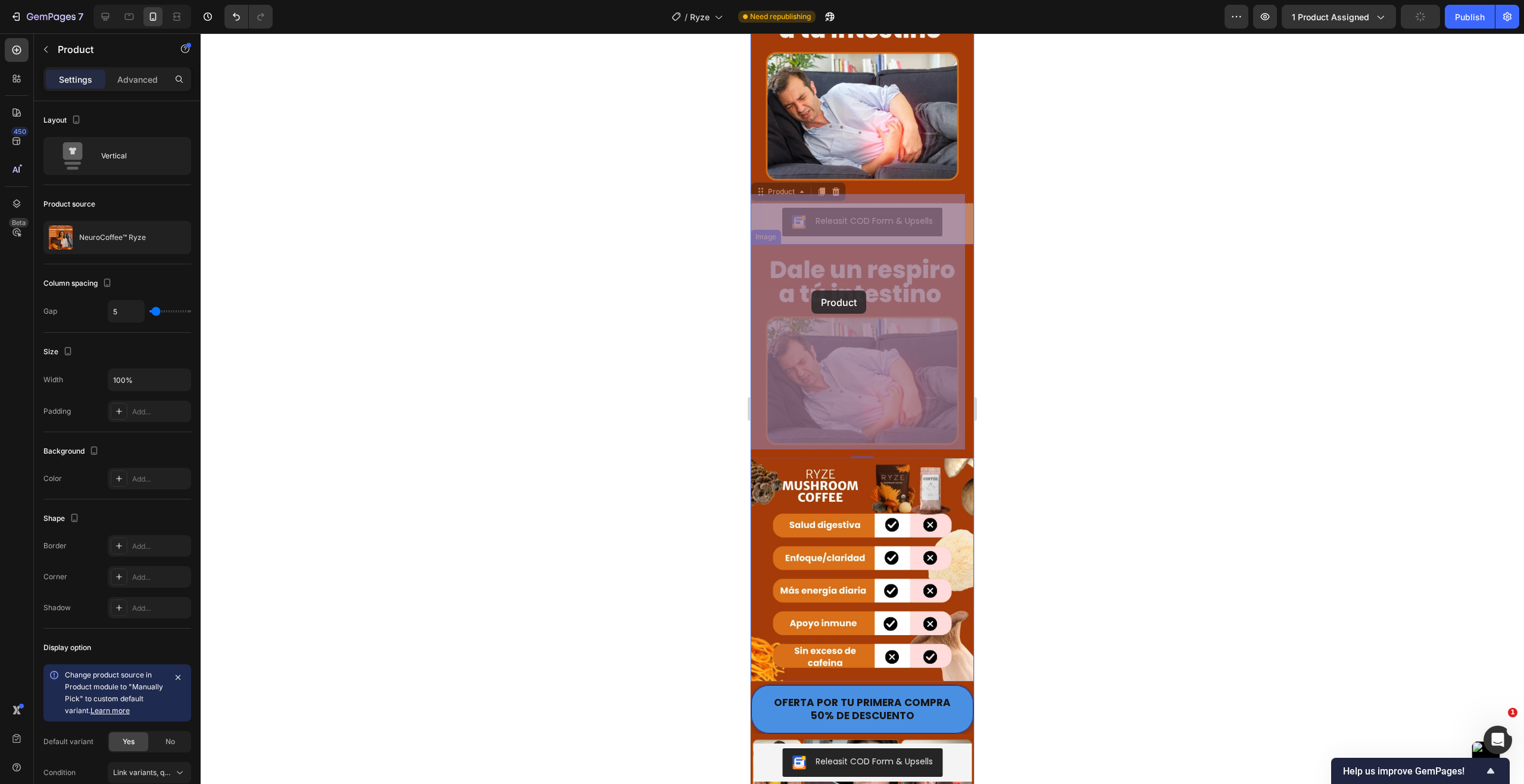
drag, startPoint x: 756, startPoint y: 207, endPoint x: 811, endPoint y: 288, distance: 97.9
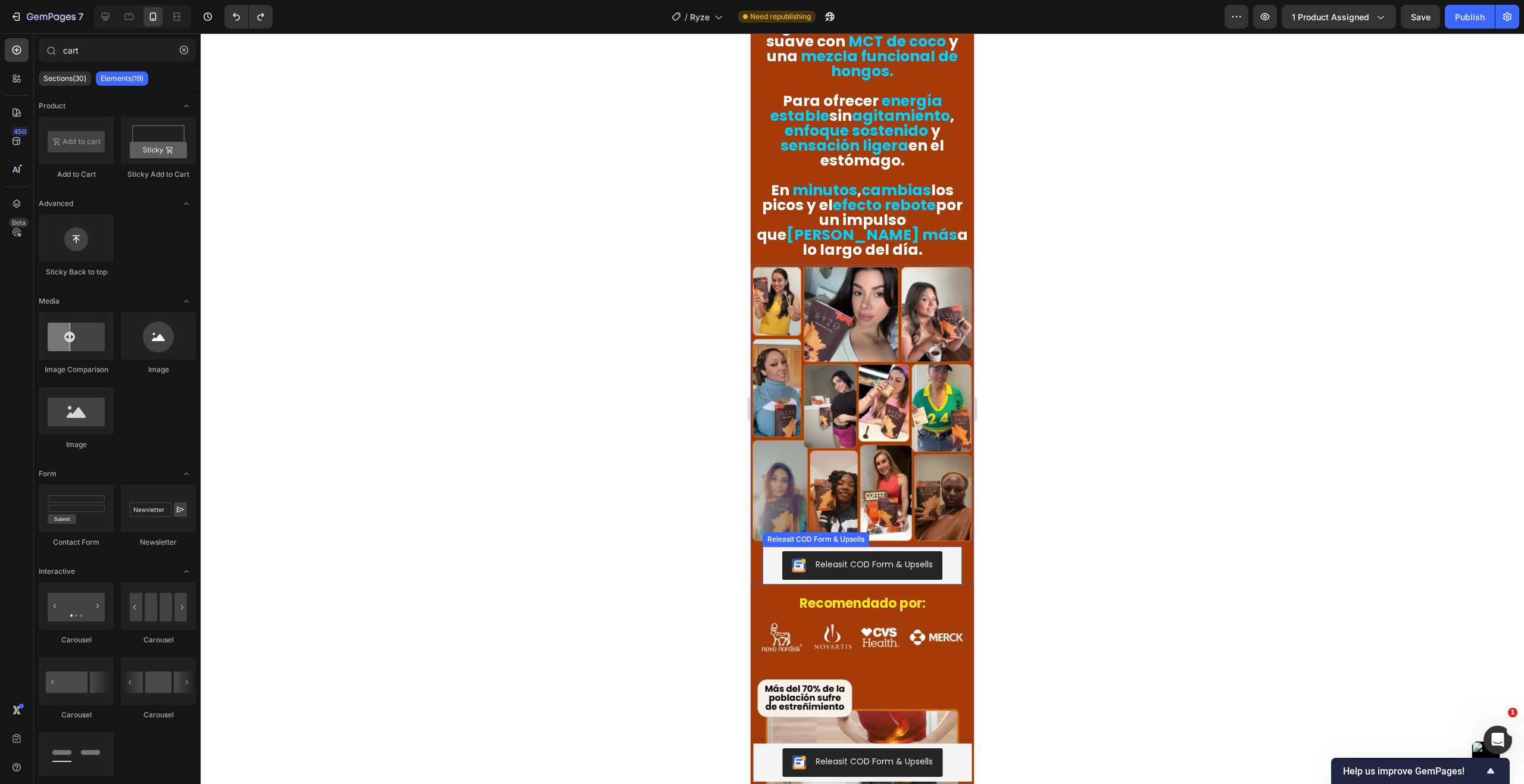
scroll to position [1486, 0]
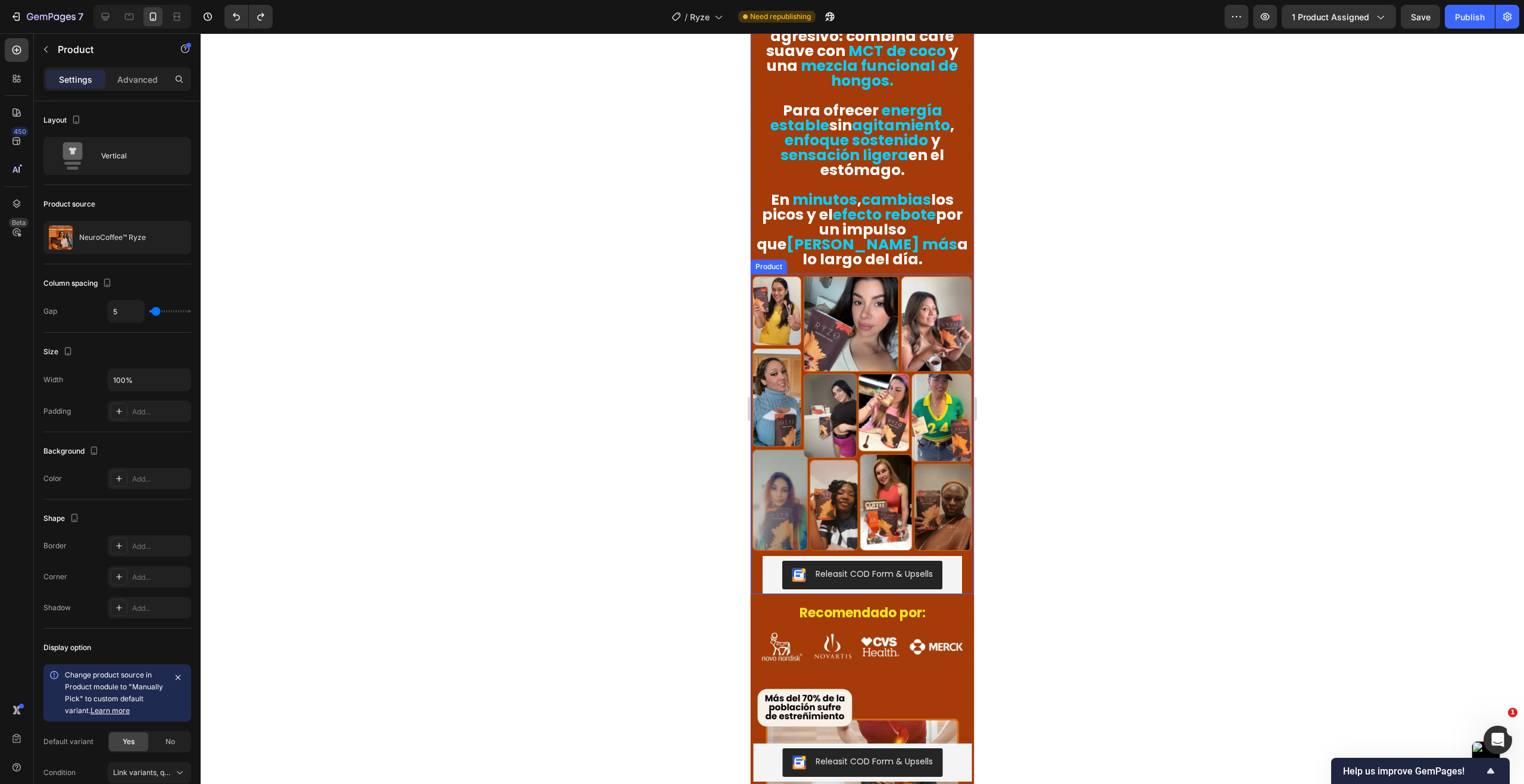
click at [758, 556] on div "Releasit COD Form & Upsells Releasit COD Form & Upsells" at bounding box center [862, 574] width 223 height 38
click at [822, 258] on icon at bounding box center [821, 262] width 10 height 10
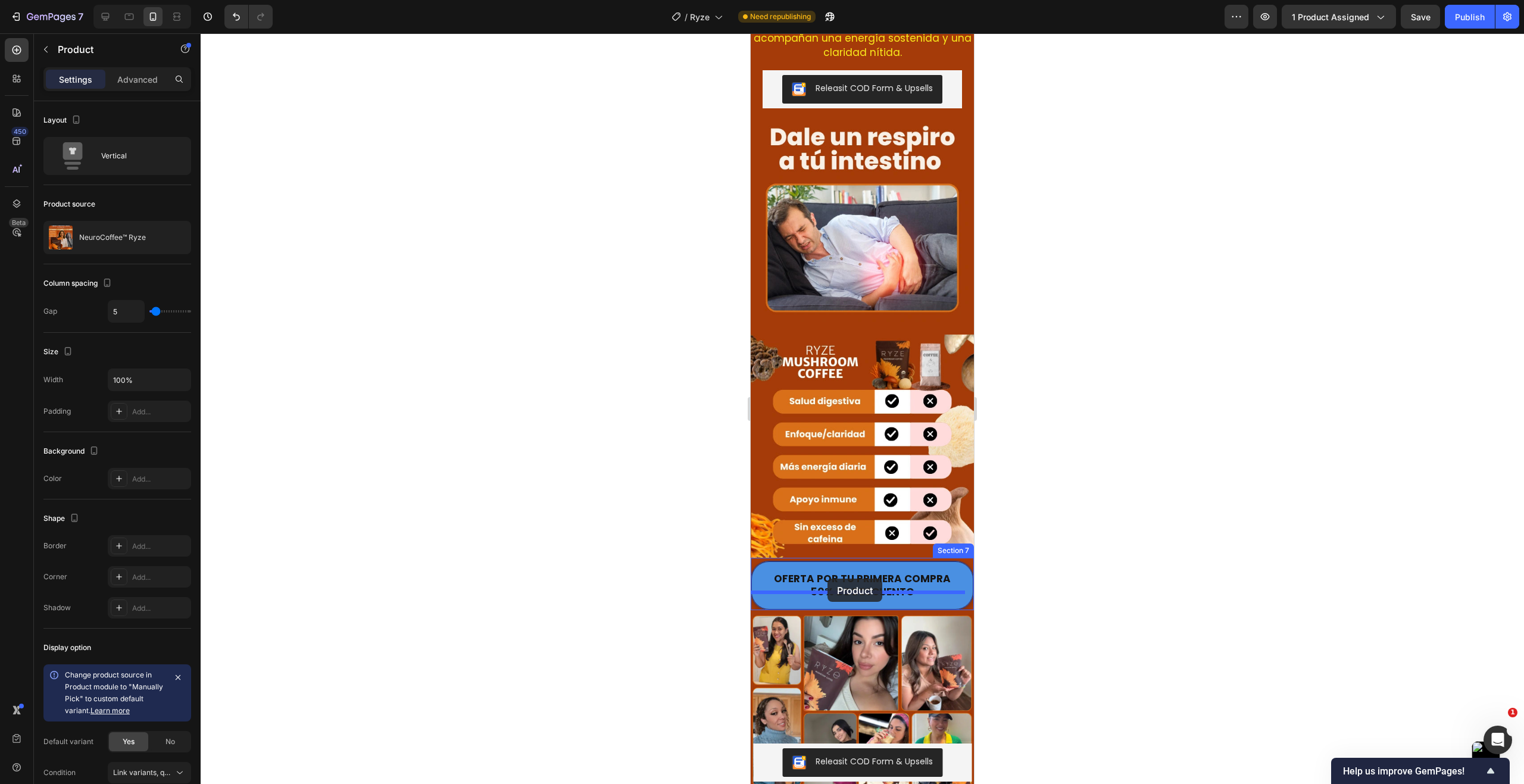
scroll to position [2796, 0]
drag, startPoint x: 759, startPoint y: 487, endPoint x: 807, endPoint y: 592, distance: 115.5
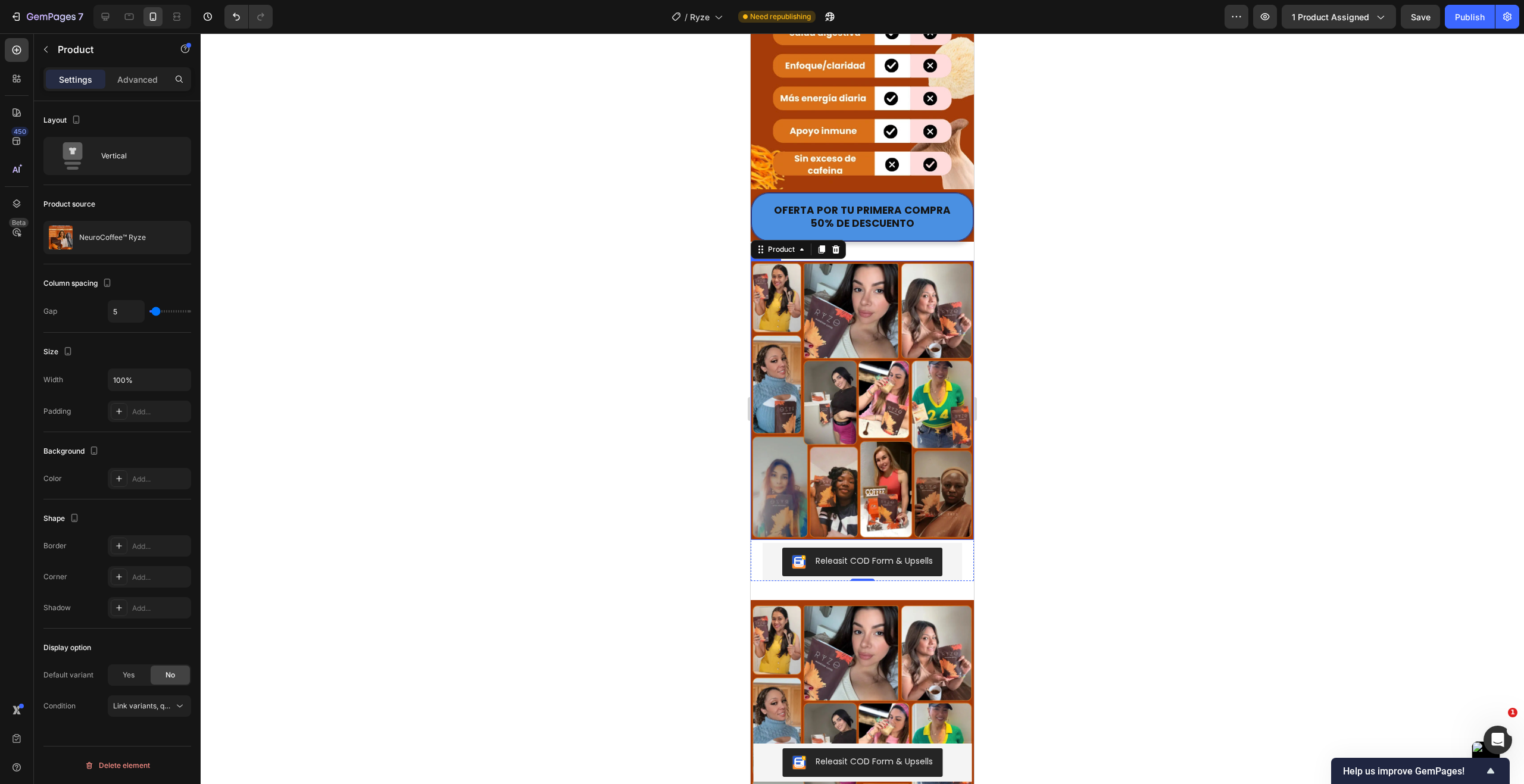
scroll to position [3153, 0]
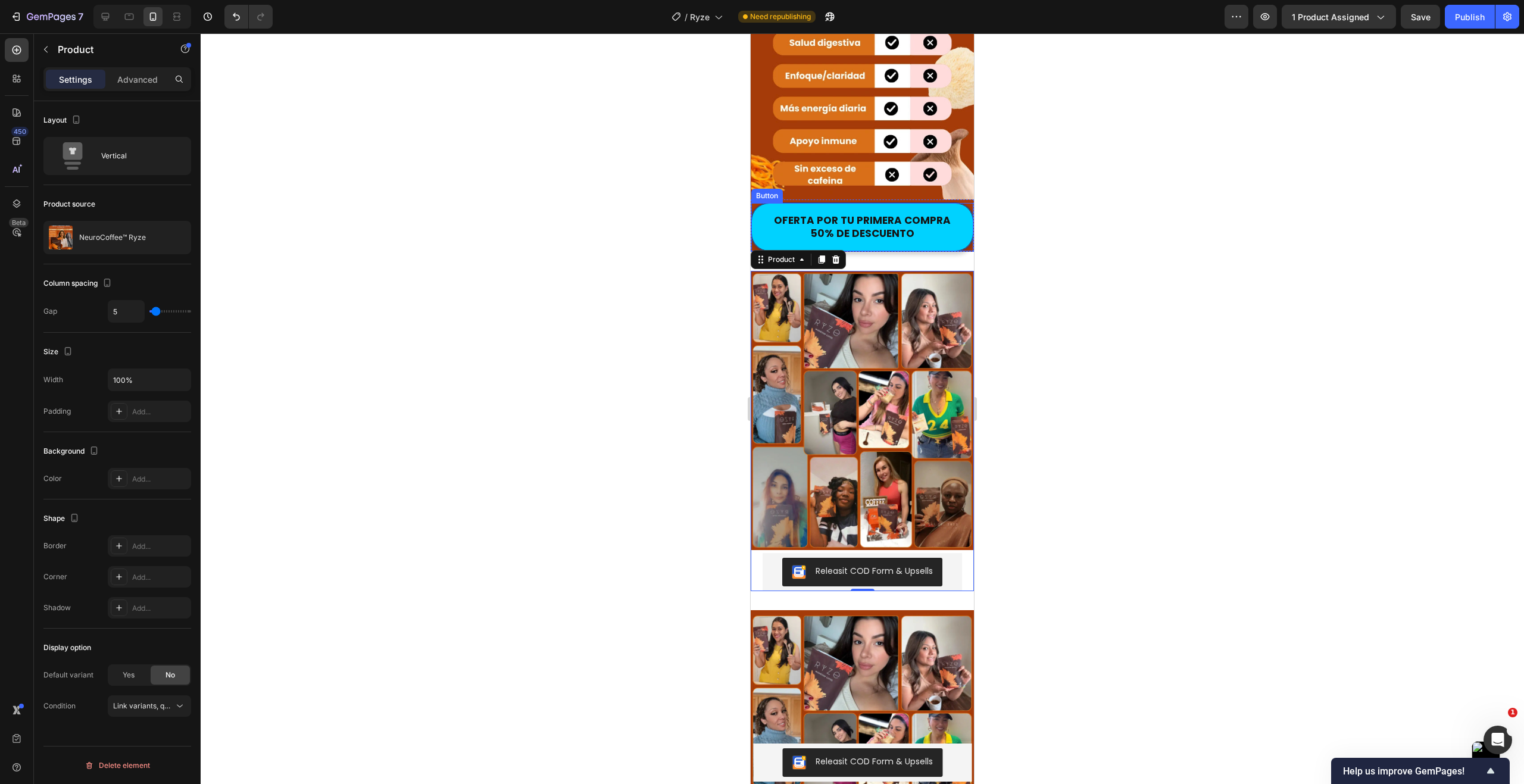
click at [962, 213] on button "OFERTA POR TU PRIMERA COMPRA 50% DE DESCUENTO" at bounding box center [862, 227] width 222 height 48
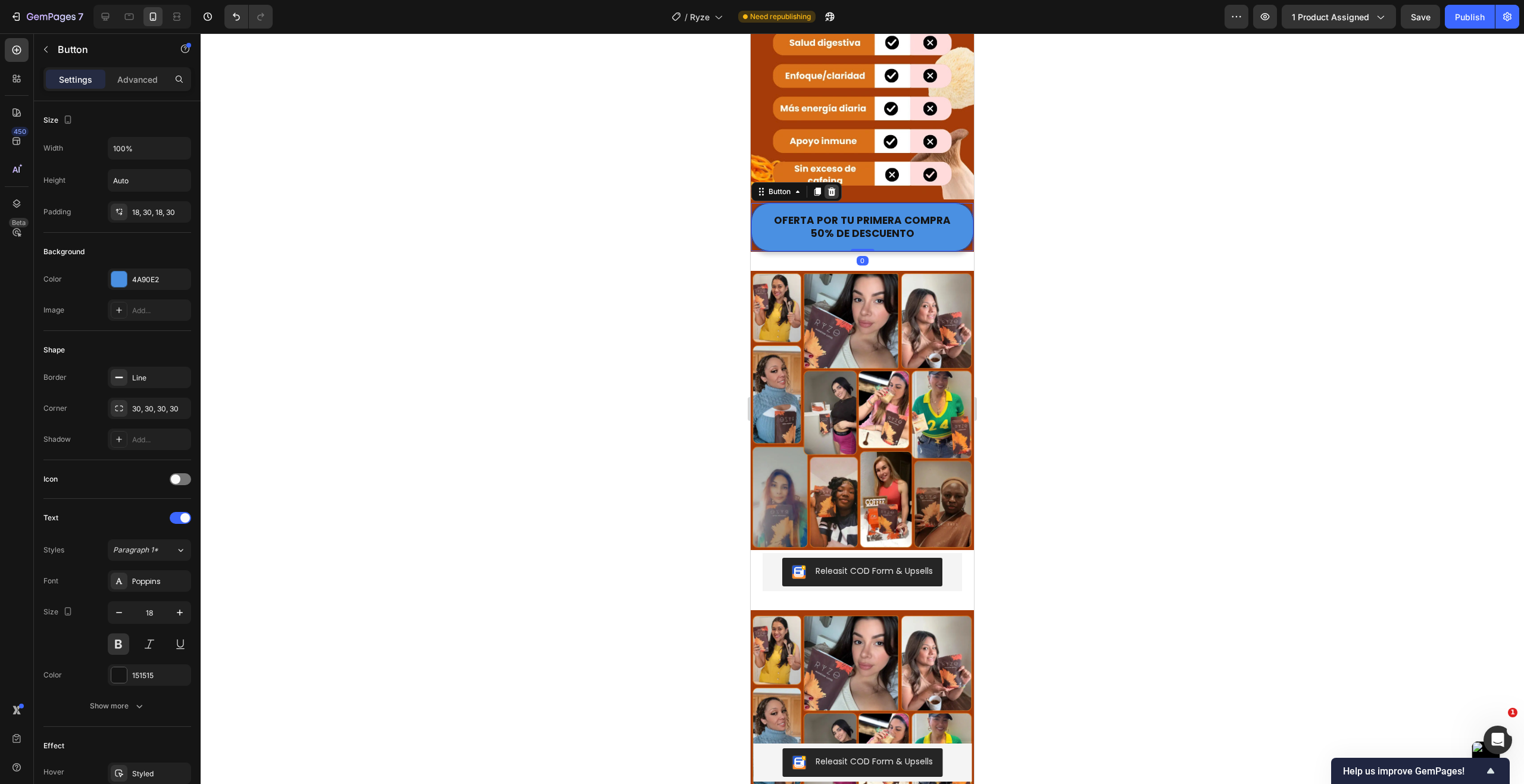
click at [834, 188] on icon at bounding box center [831, 191] width 8 height 8
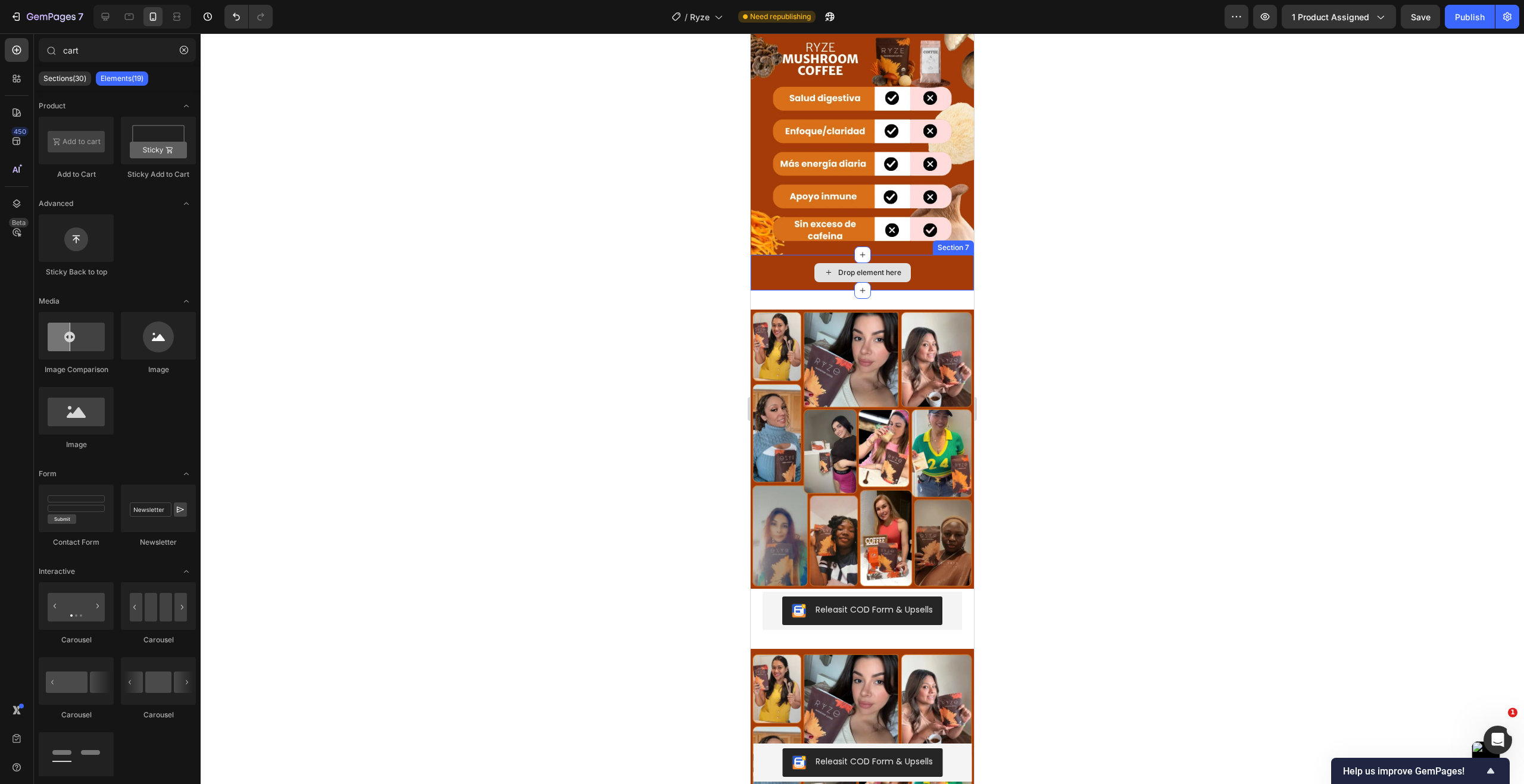
scroll to position [3034, 0]
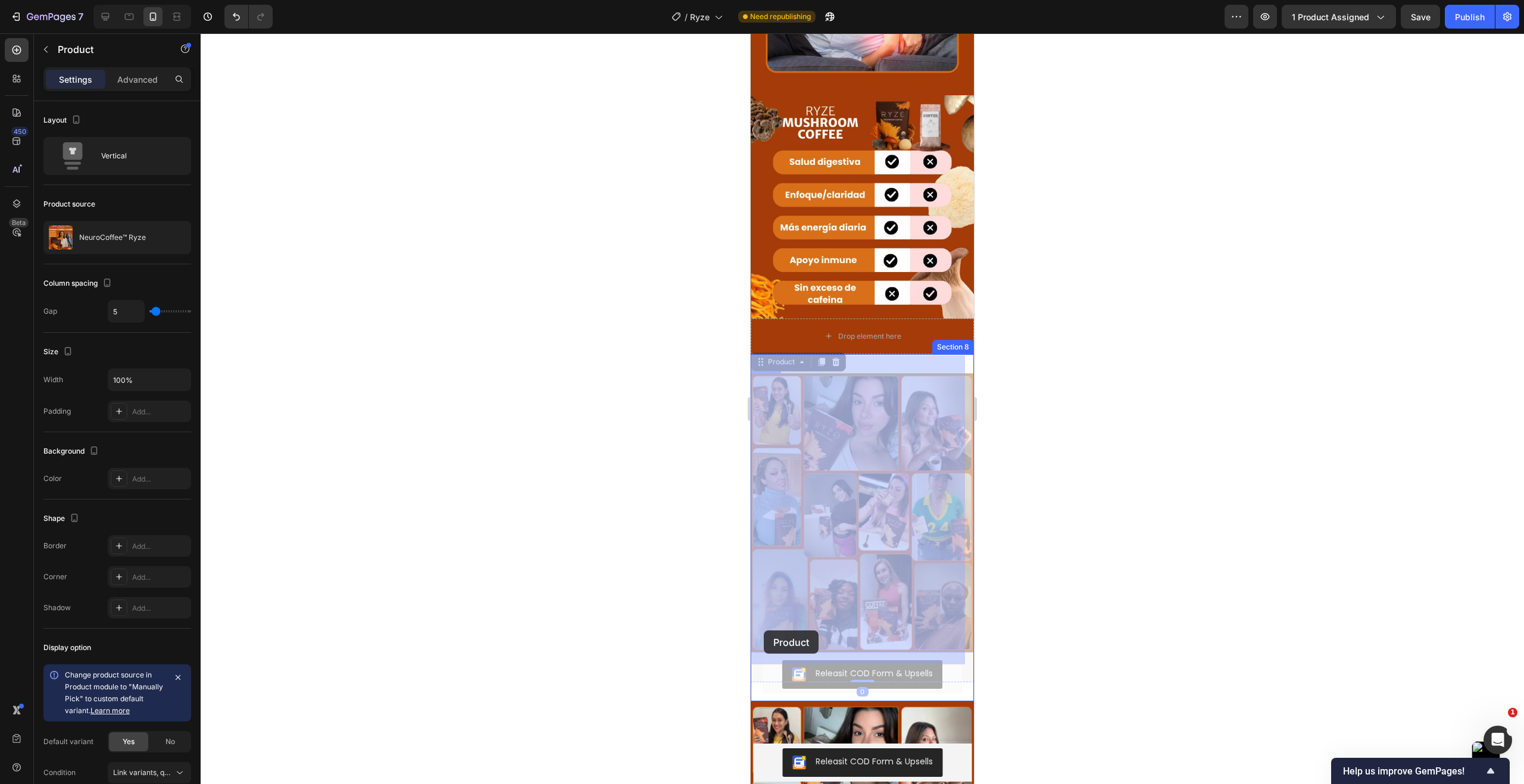
drag, startPoint x: 760, startPoint y: 642, endPoint x: 764, endPoint y: 630, distance: 12.6
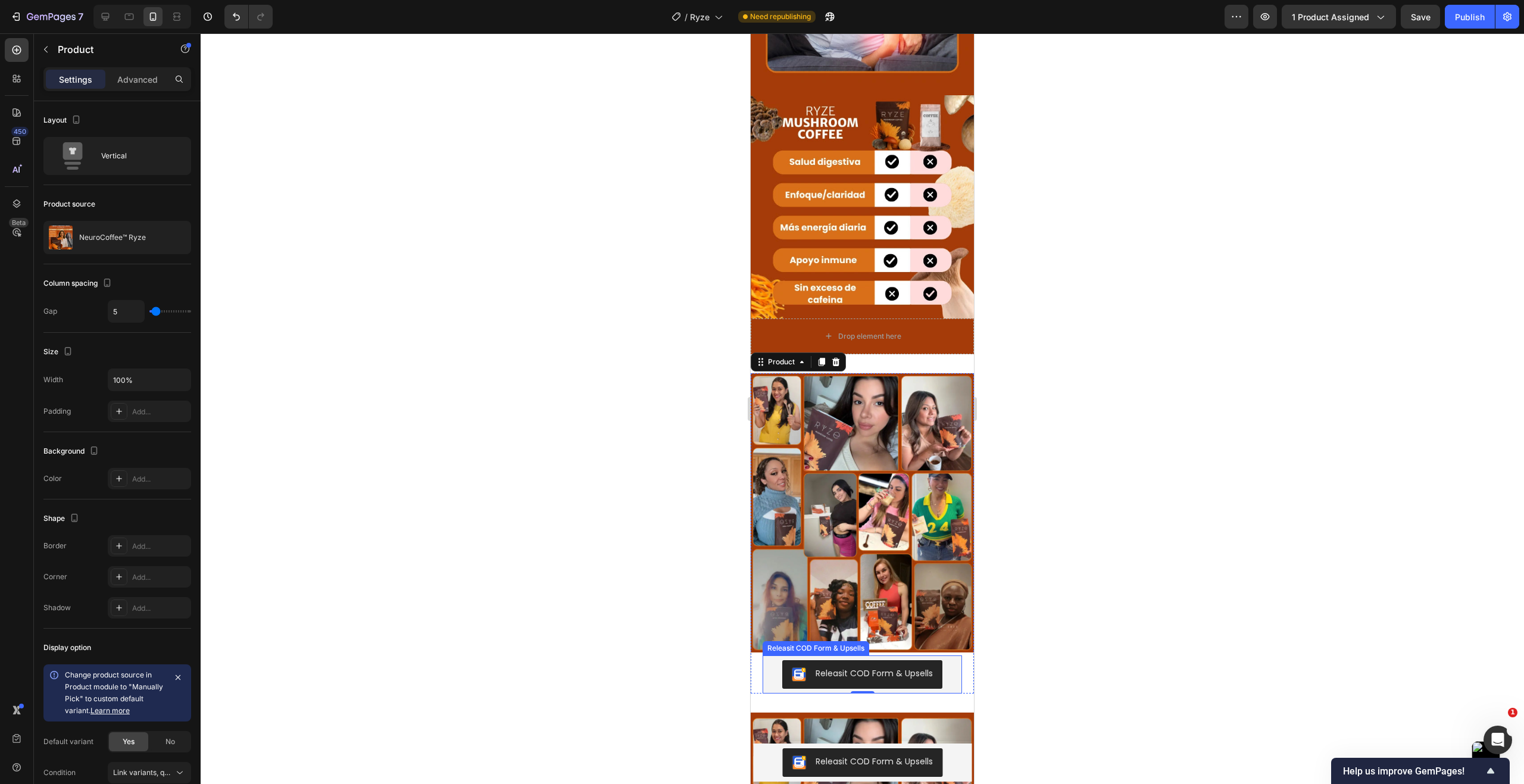
click at [792, 667] on img "Releasit COD Form & Upsells" at bounding box center [798, 674] width 14 height 14
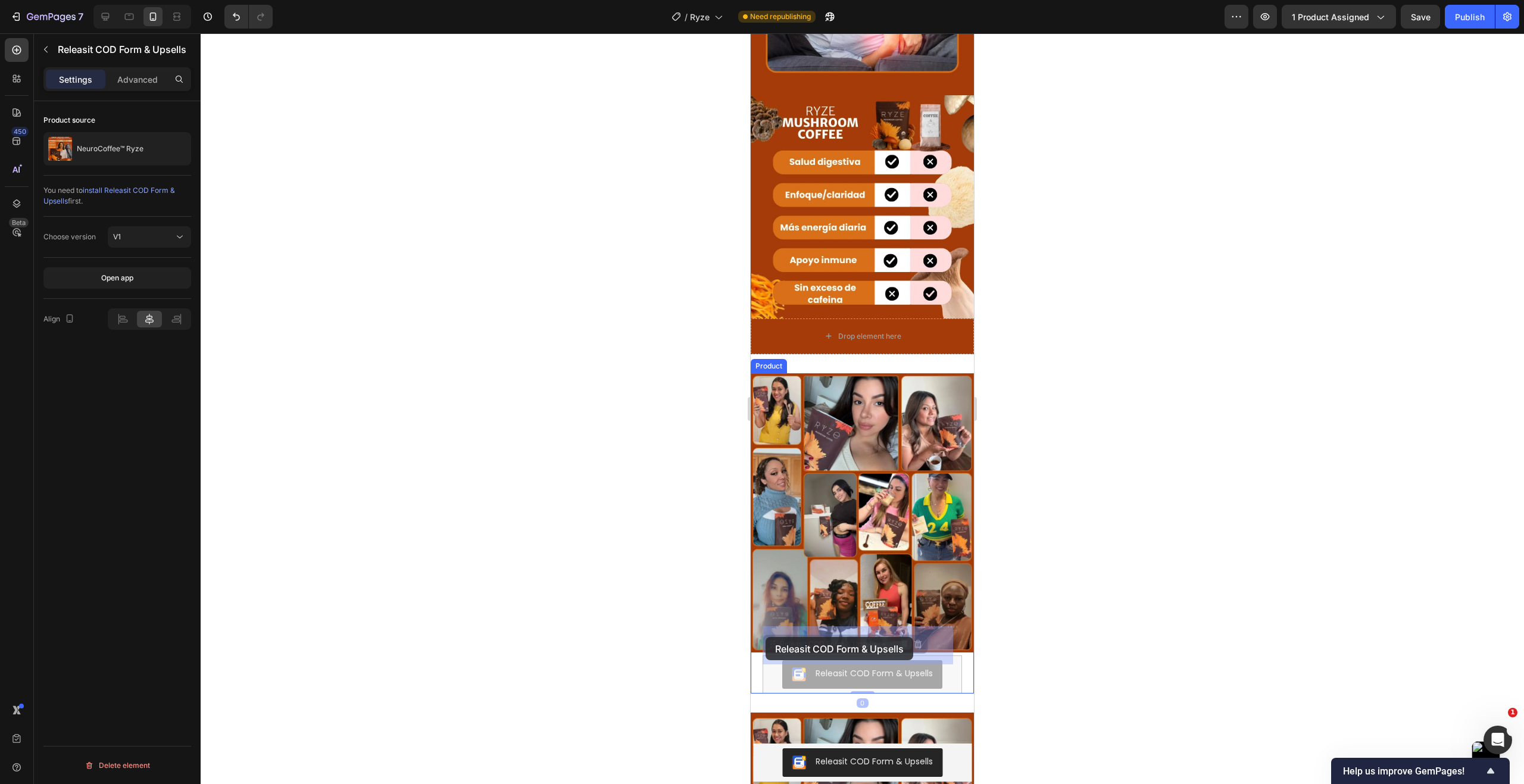
drag, startPoint x: 771, startPoint y: 631, endPoint x: 768, endPoint y: 641, distance: 10.4
click at [833, 500] on img at bounding box center [862, 513] width 223 height 279
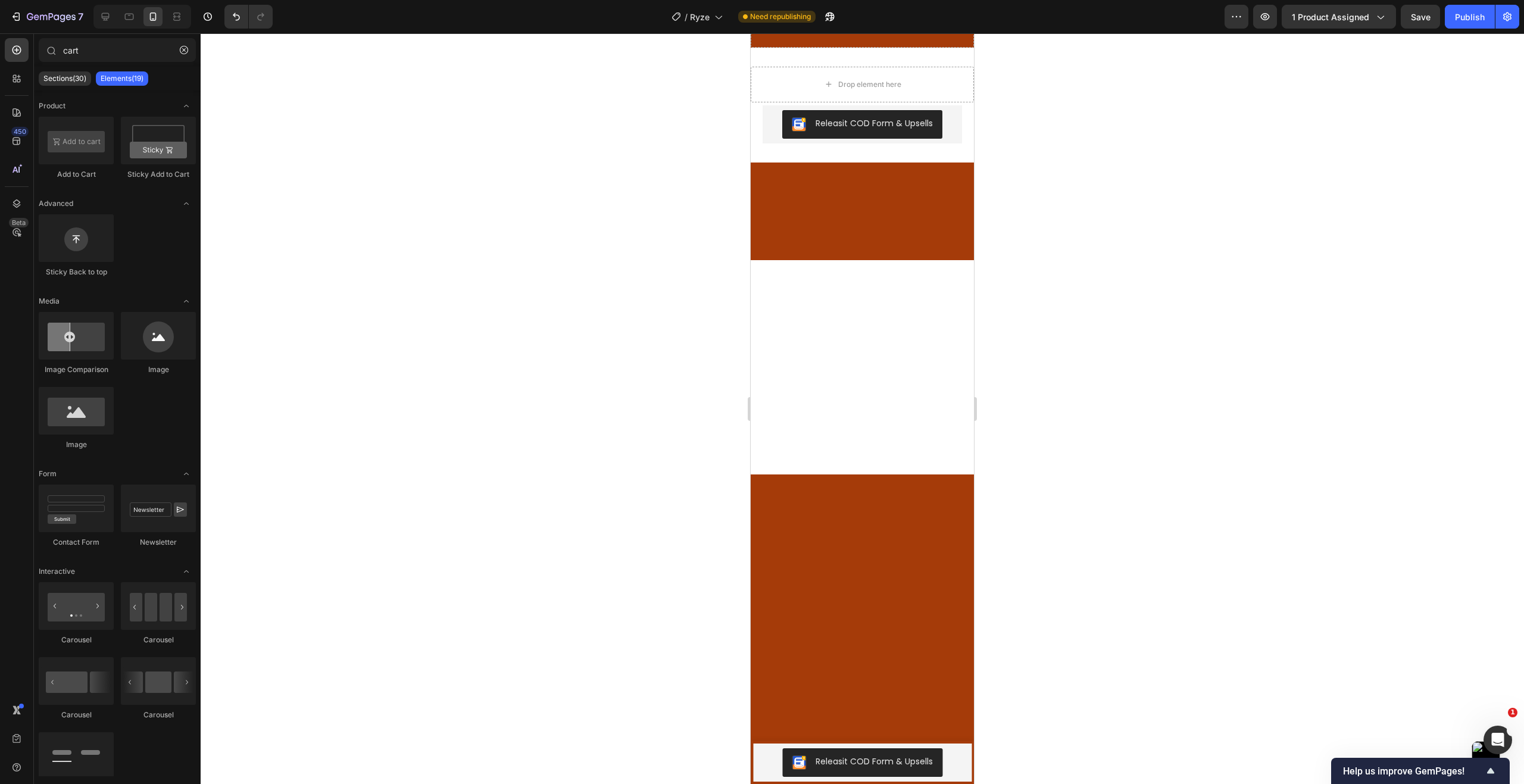
scroll to position [2914, 0]
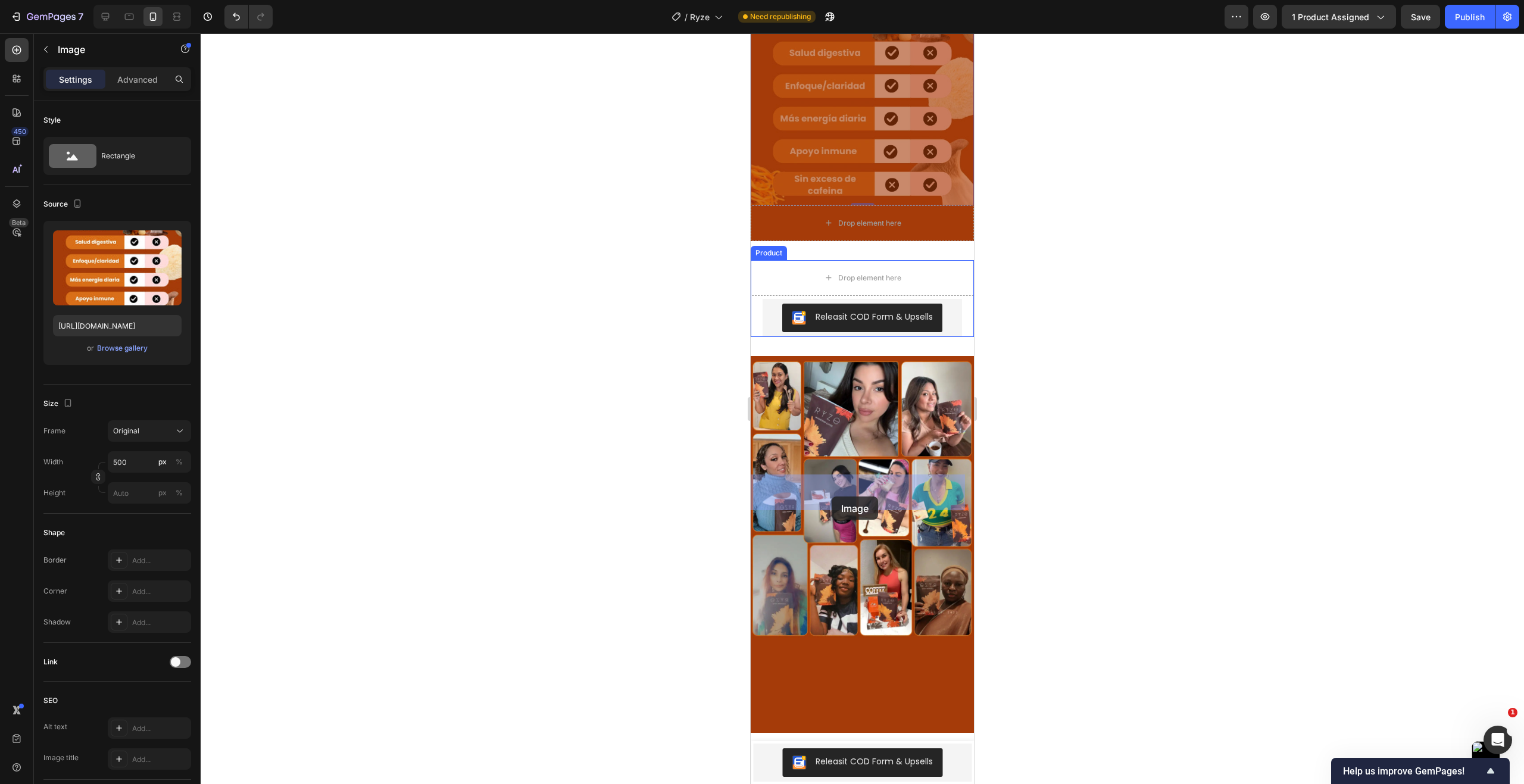
drag, startPoint x: 796, startPoint y: 363, endPoint x: 831, endPoint y: 496, distance: 137.5
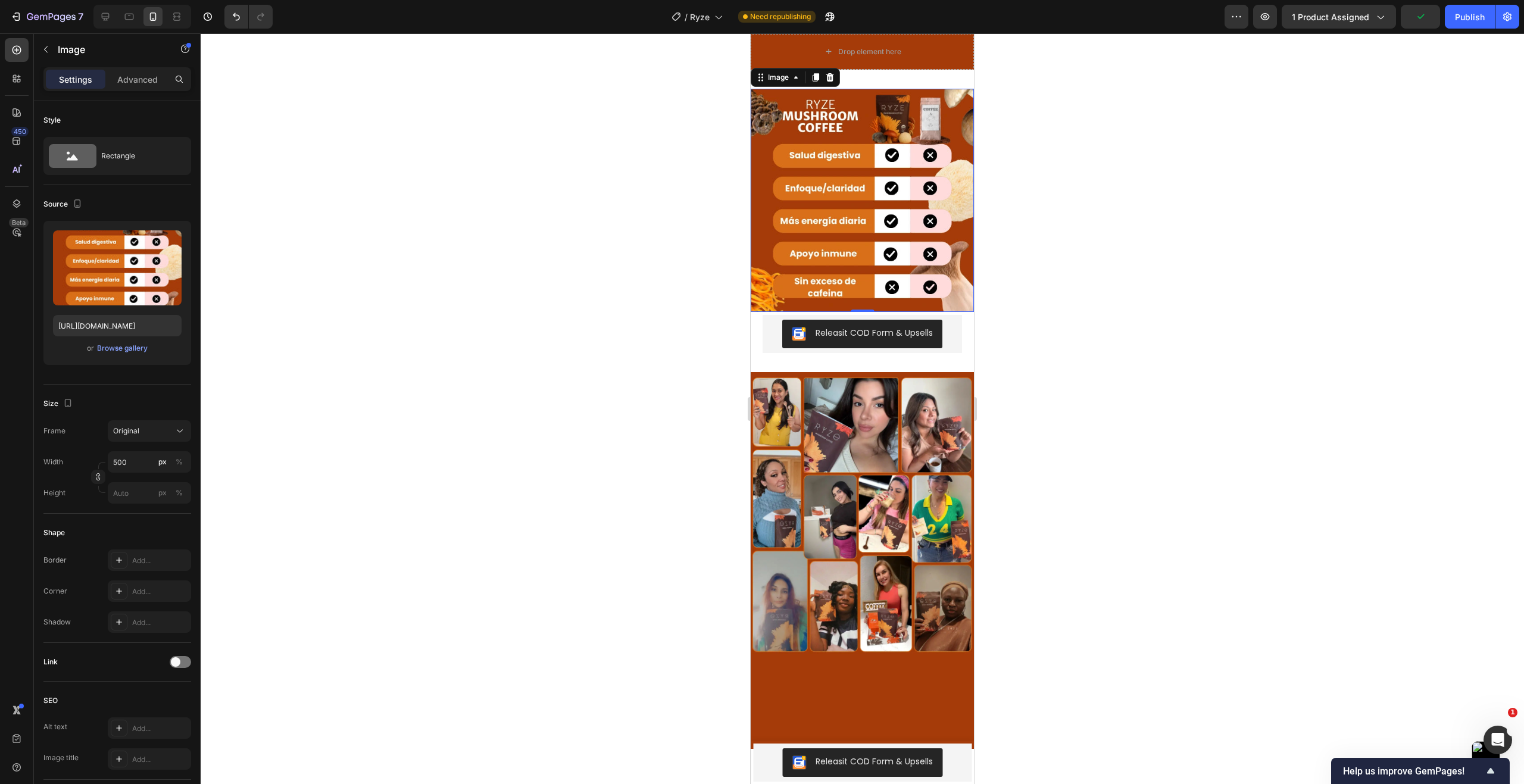
scroll to position [2796, 0]
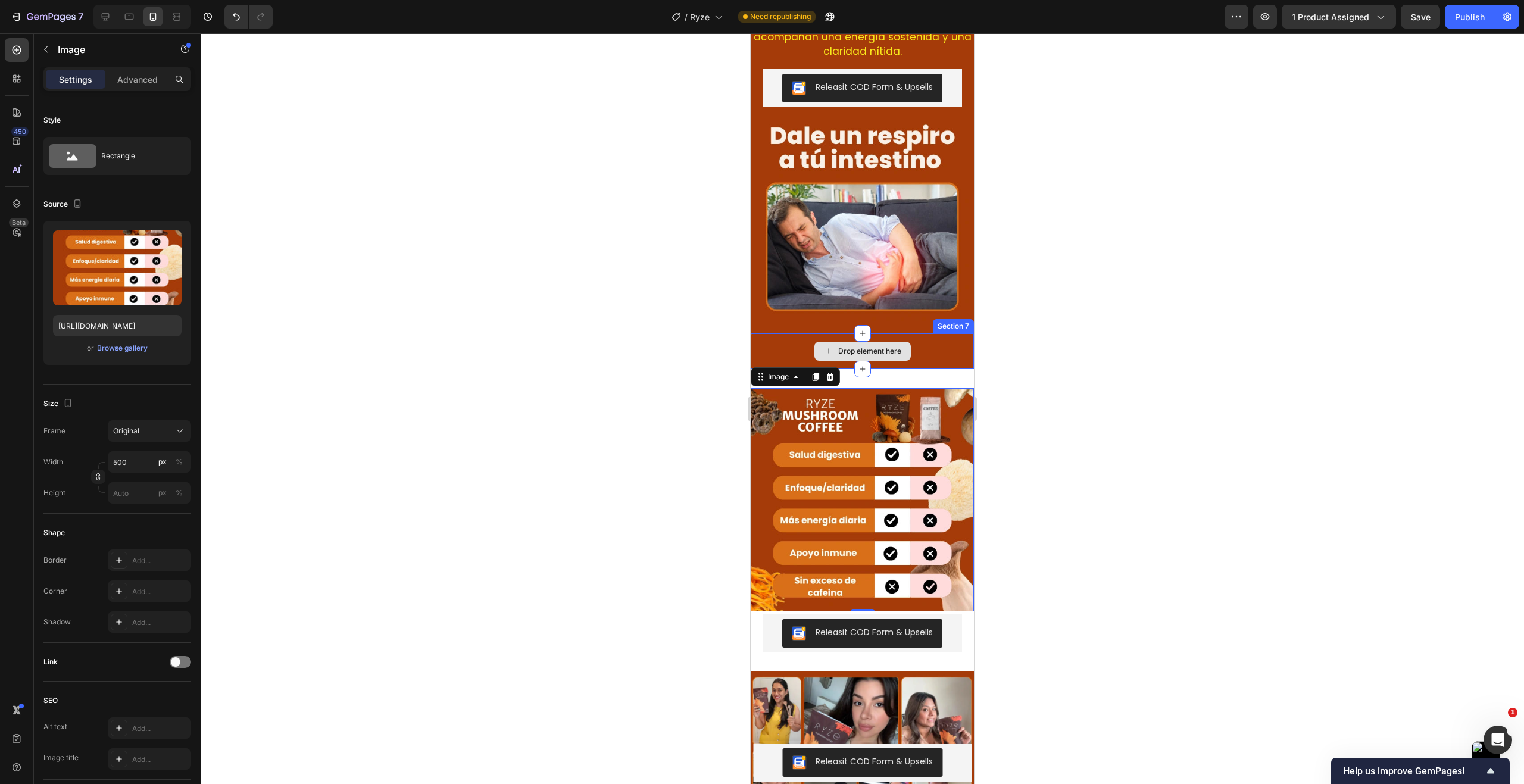
click at [931, 348] on div "Drop element here" at bounding box center [862, 351] width 223 height 36
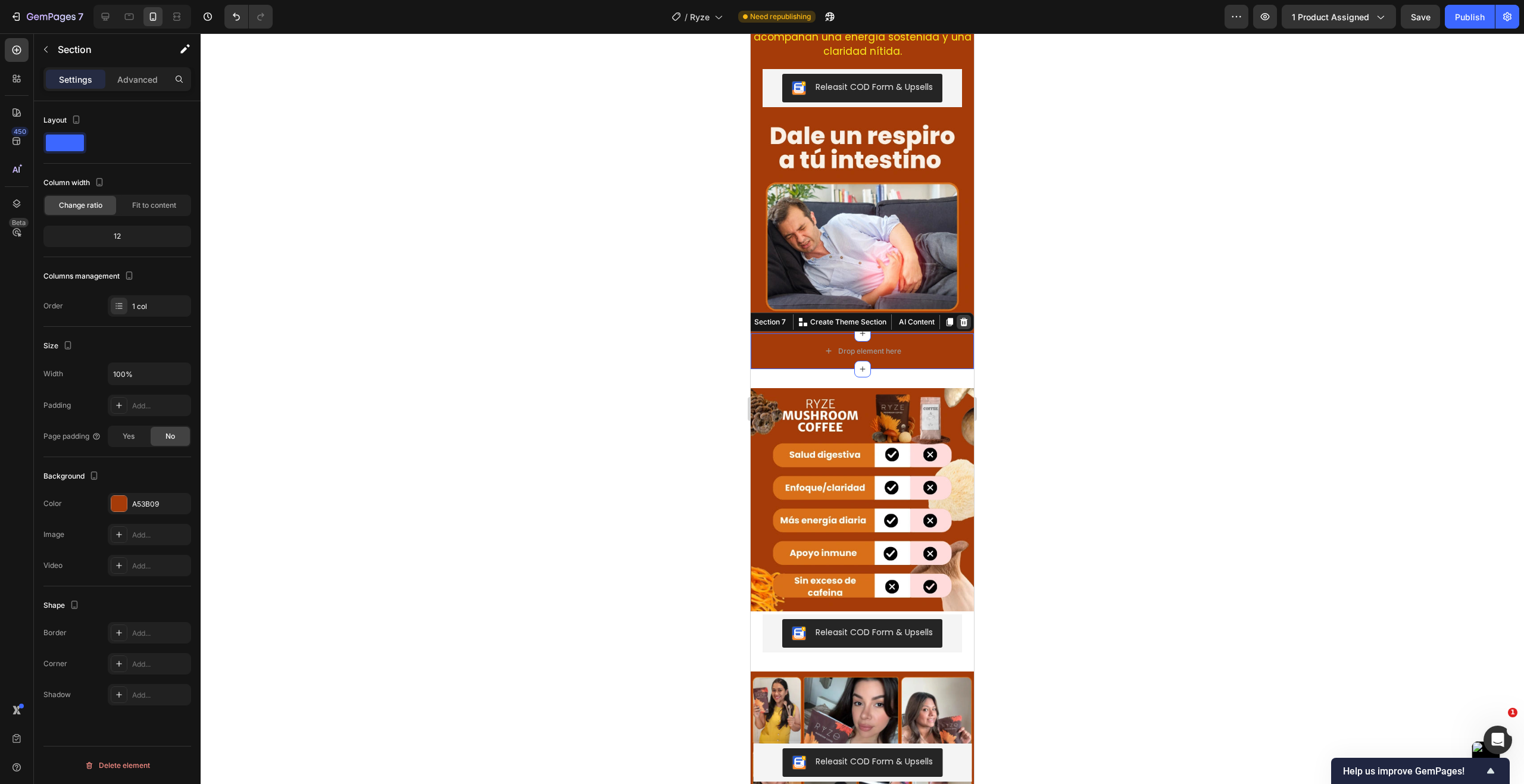
click at [960, 318] on icon at bounding box center [964, 321] width 8 height 8
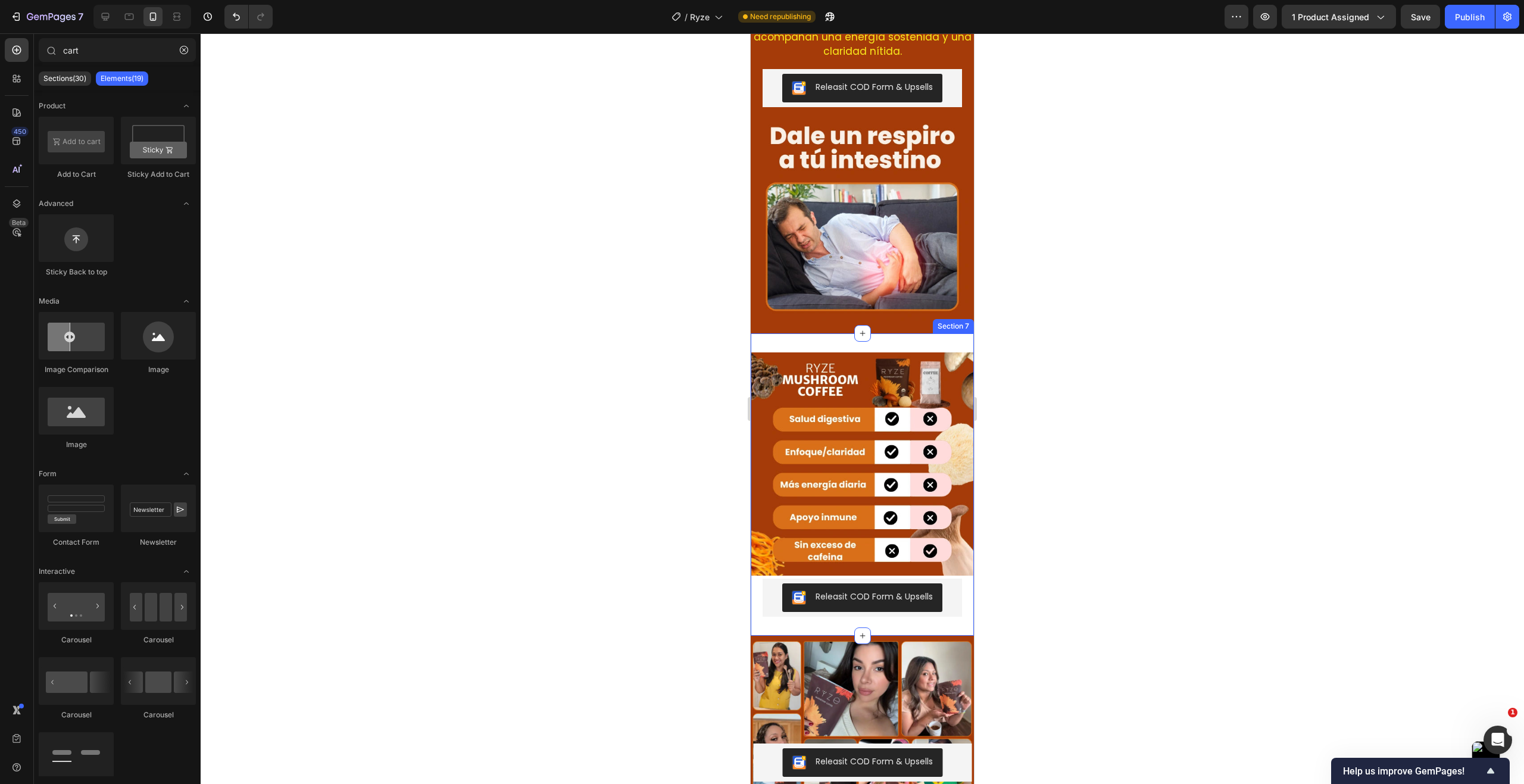
click at [887, 338] on div "Image Releasit COD Form & Upsells Releasit COD Form & Upsells Product Section 7" at bounding box center [862, 484] width 223 height 303
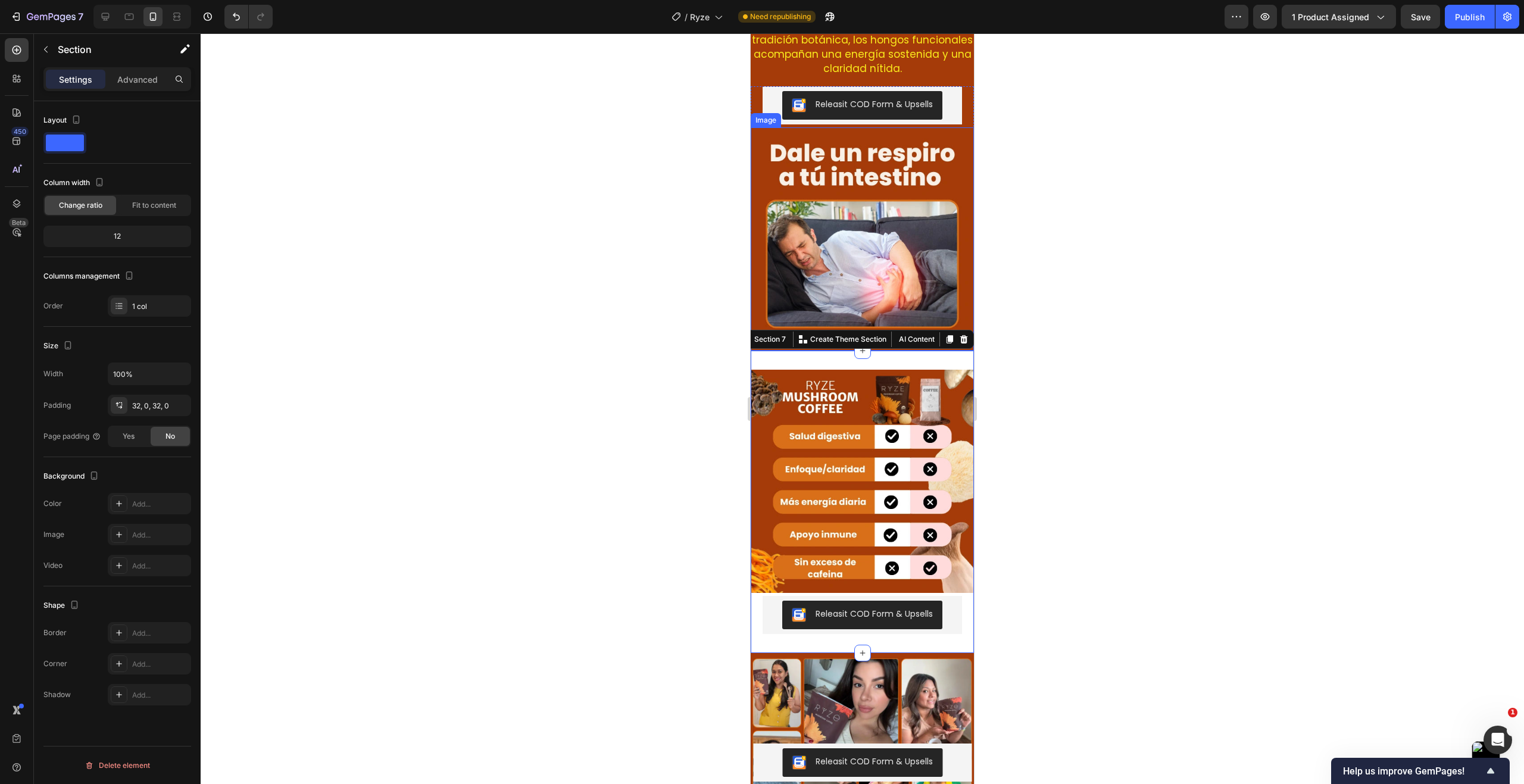
scroll to position [2736, 0]
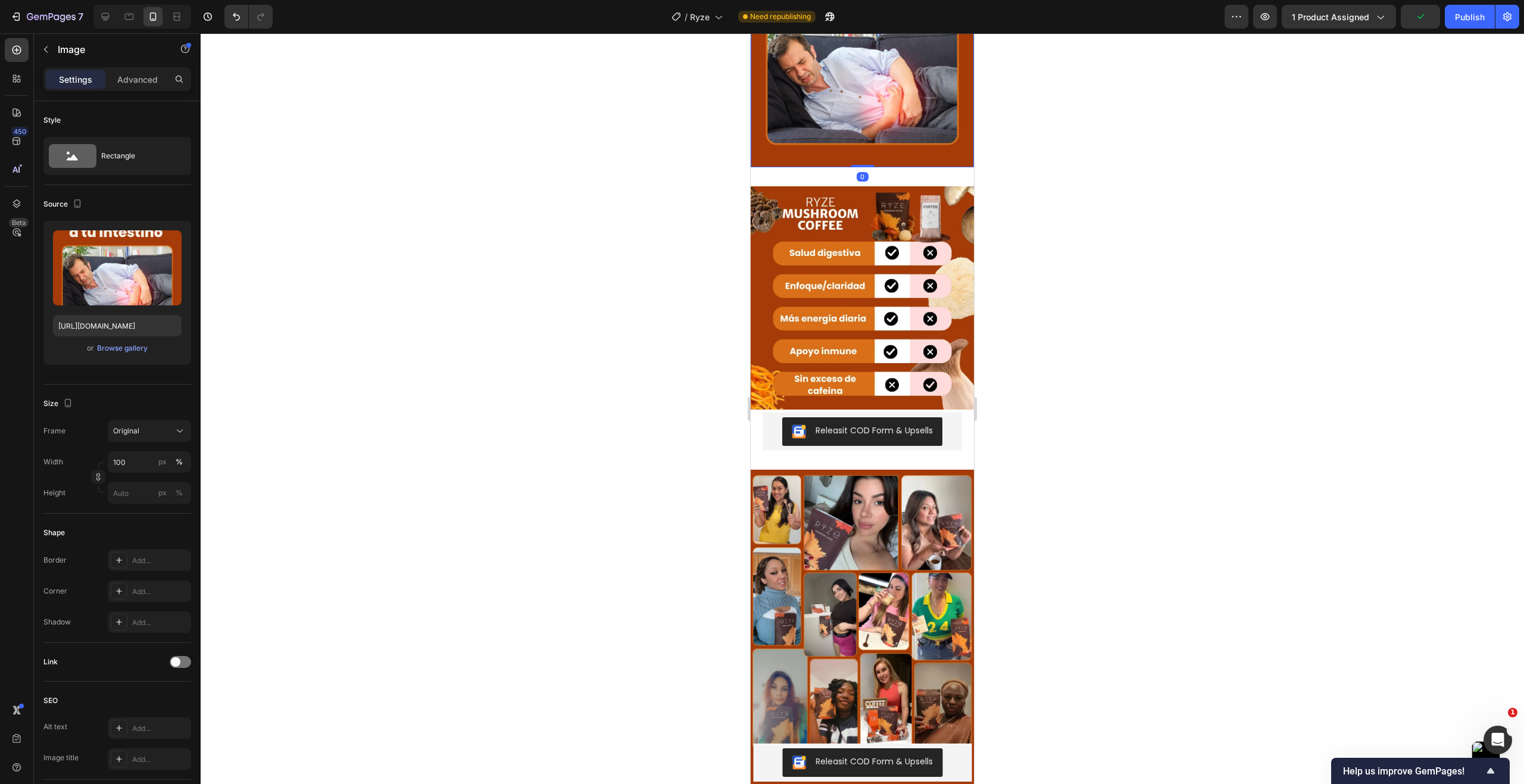
scroll to position [2617, 0]
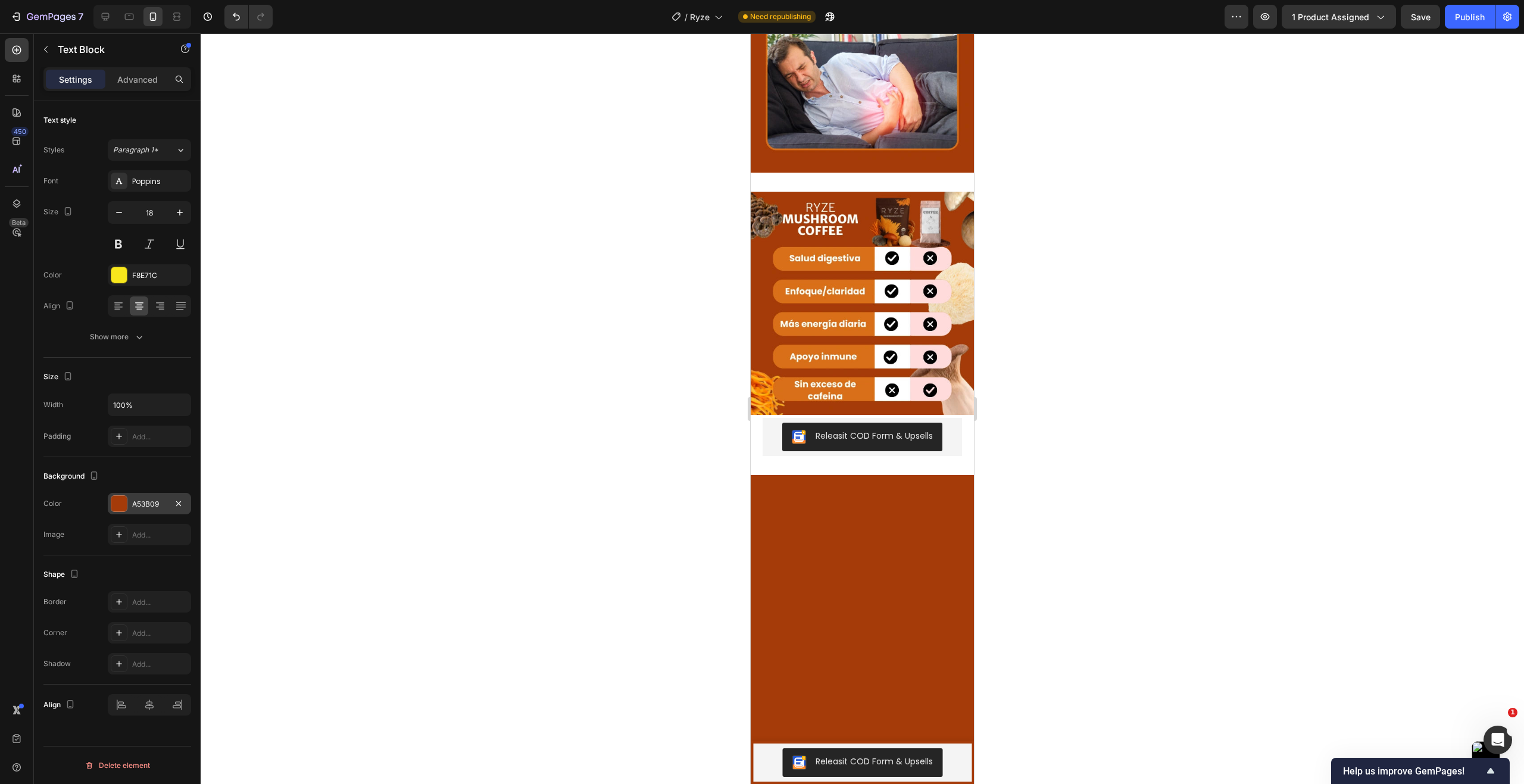
click at [149, 506] on div "A53B09" at bounding box center [149, 504] width 35 height 11
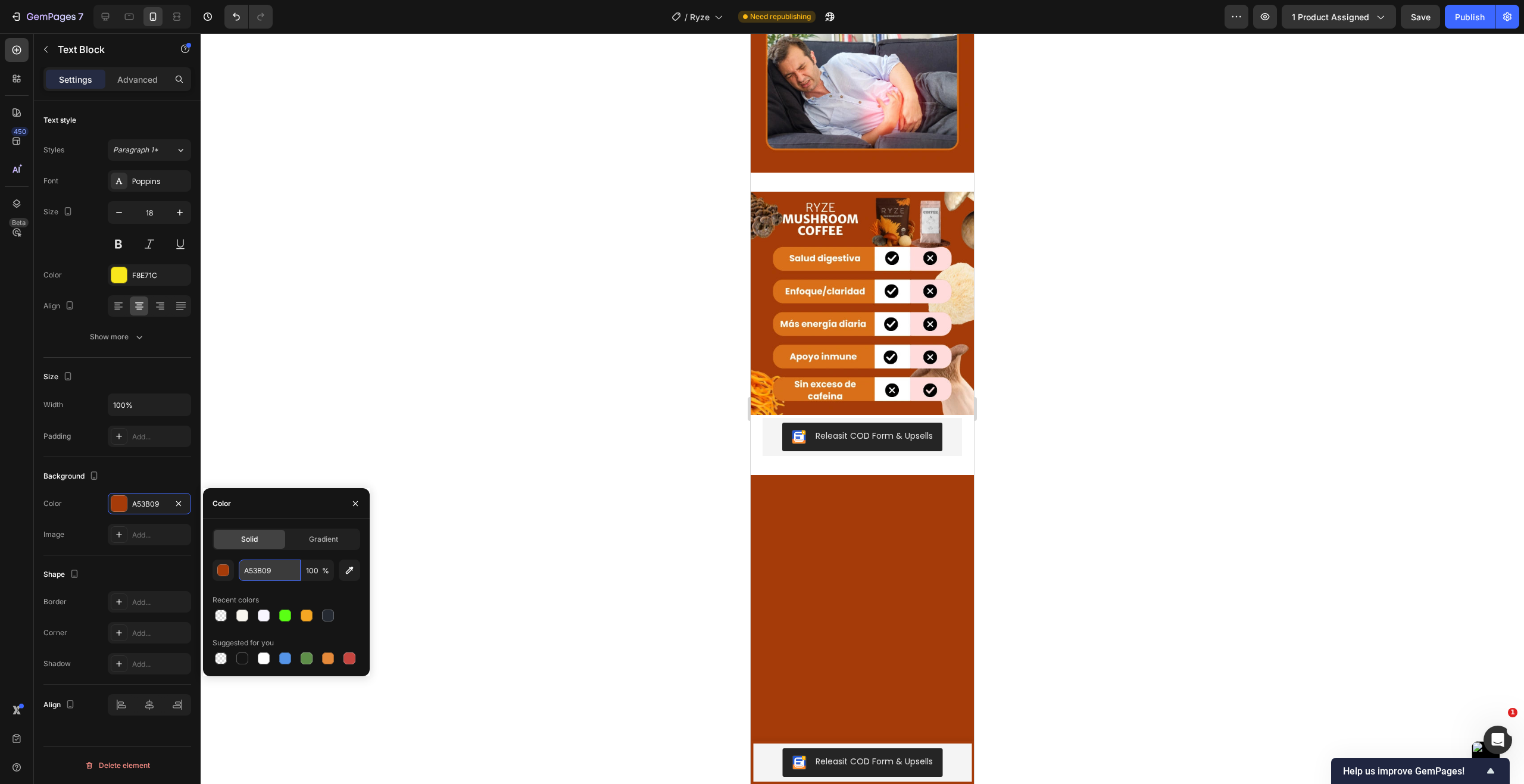
click at [271, 566] on input "A53B09" at bounding box center [270, 570] width 62 height 22
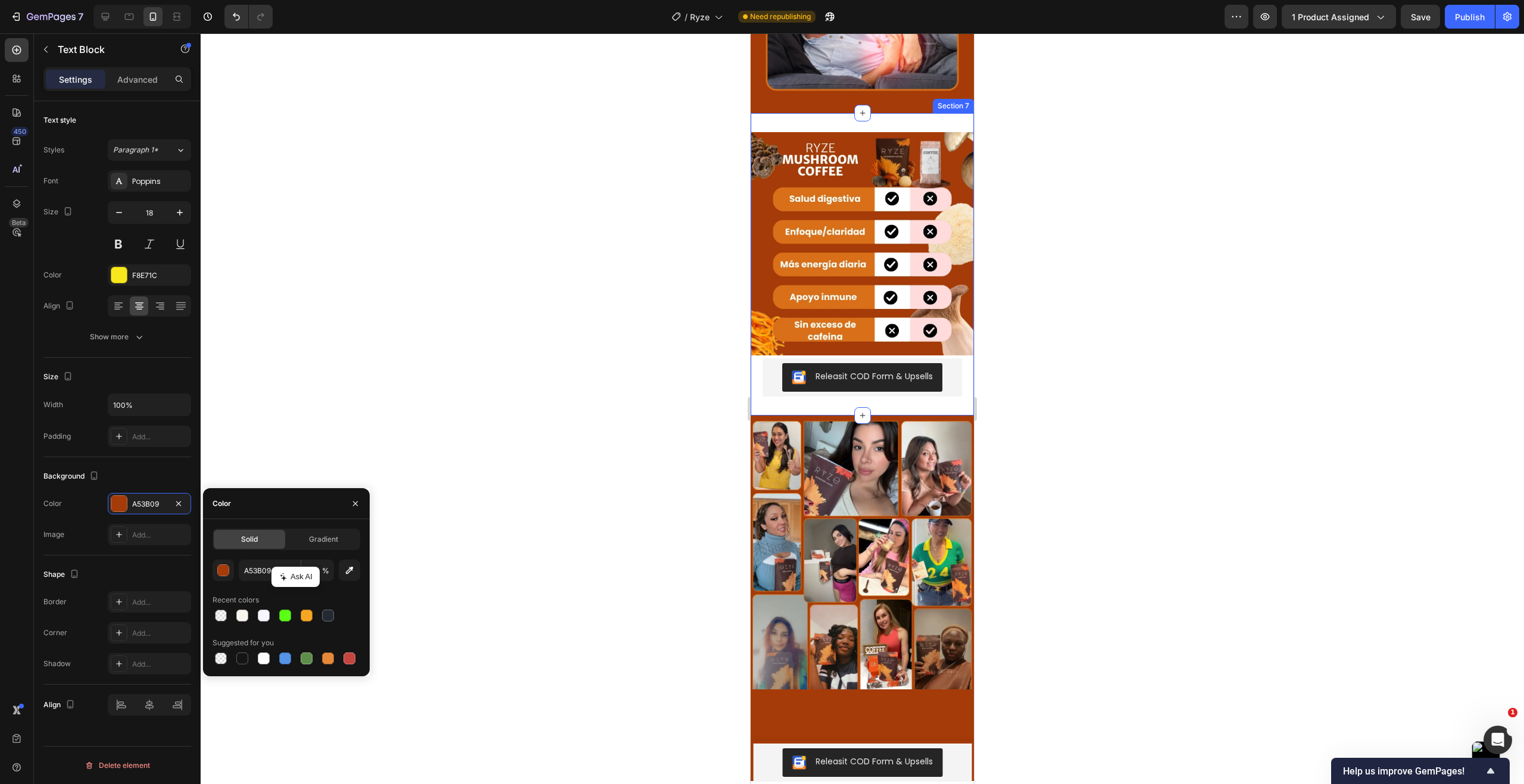
click at [781, 415] on div "Image Releasit COD Form & Upsells Releasit COD Form & Upsells Product Section 7" at bounding box center [862, 264] width 223 height 303
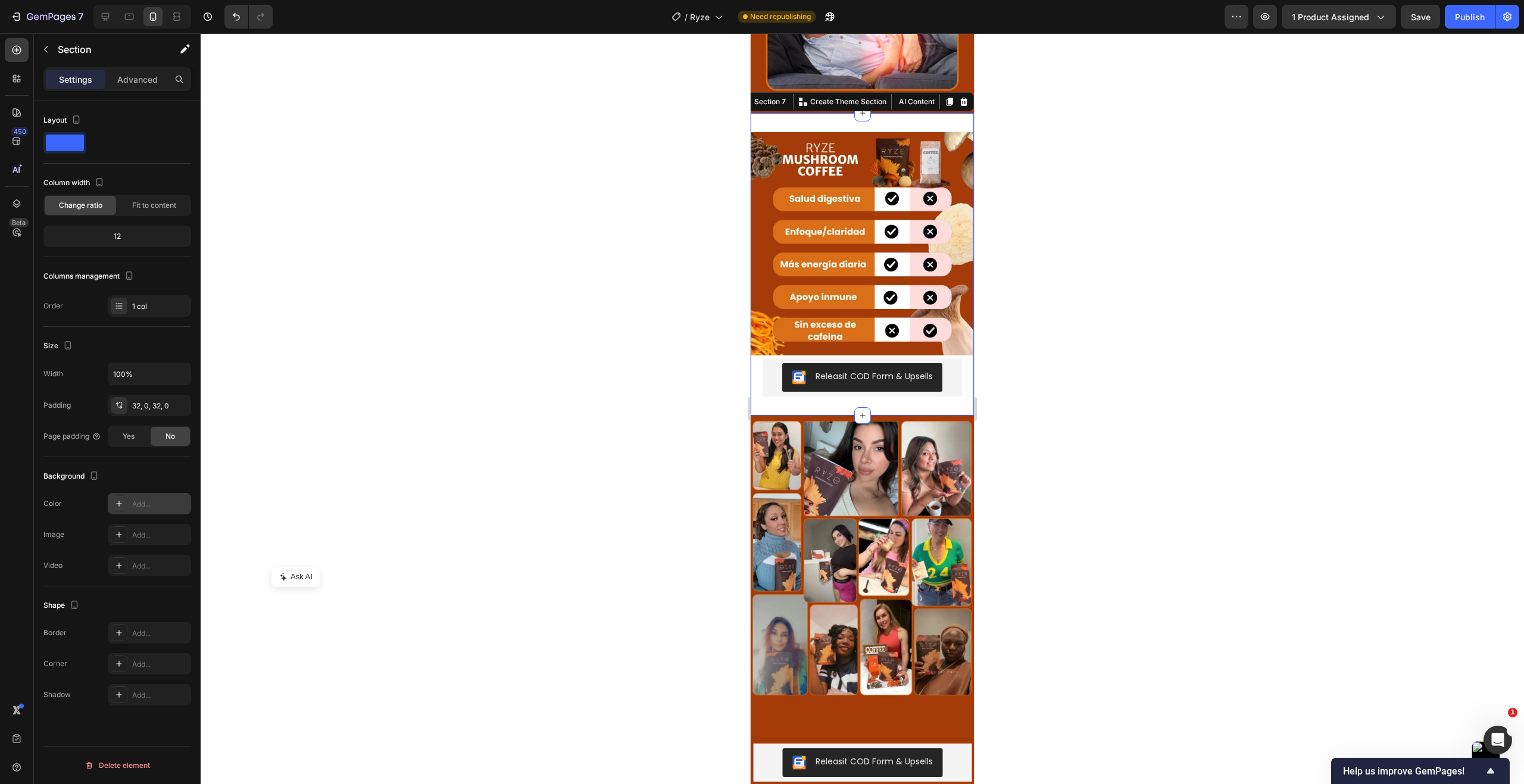
click at [156, 505] on div "Add..." at bounding box center [160, 504] width 56 height 11
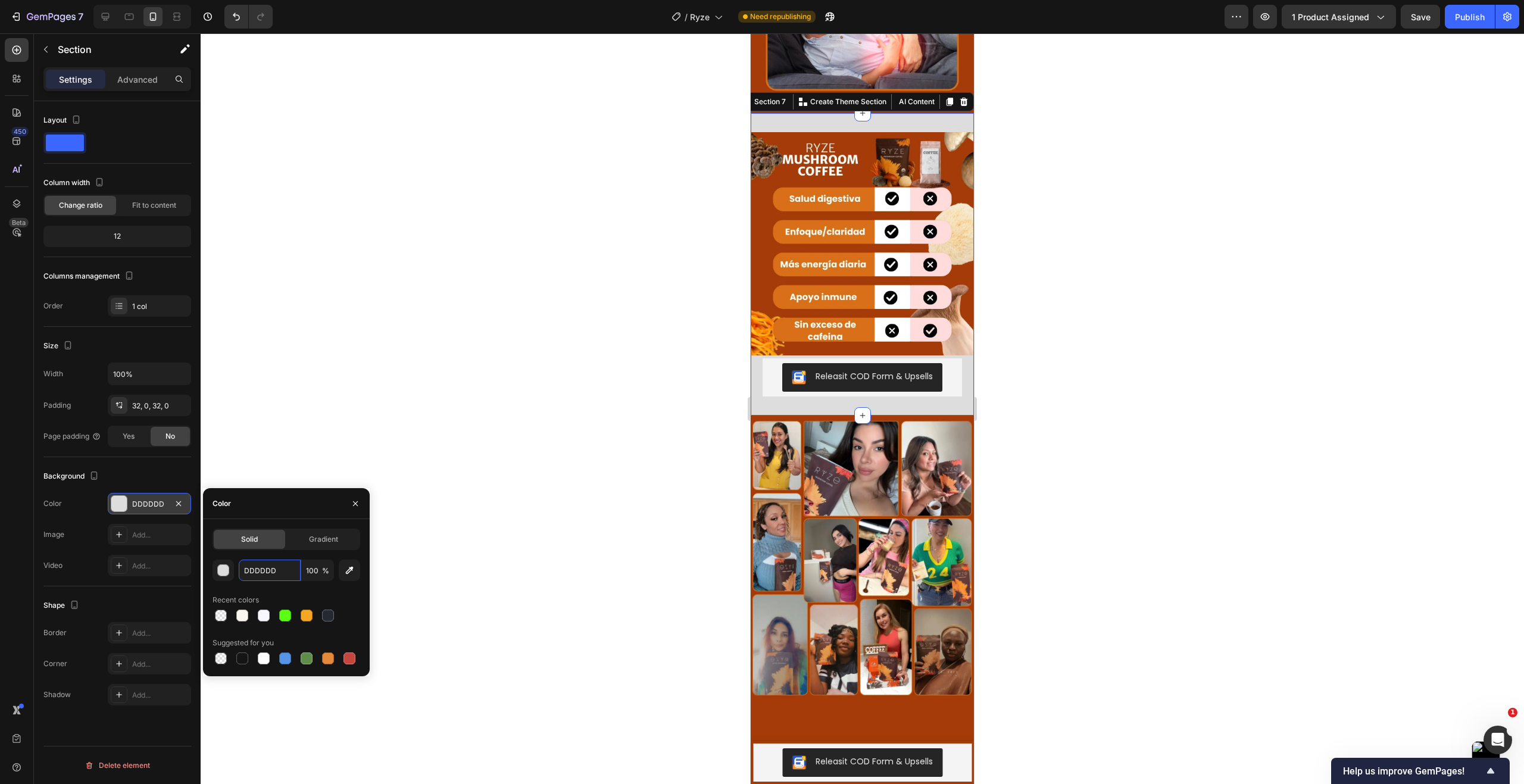
click at [287, 580] on input "DDDDDD" at bounding box center [270, 570] width 62 height 22
click at [346, 656] on div at bounding box center [349, 658] width 12 height 12
type input "C5453F"
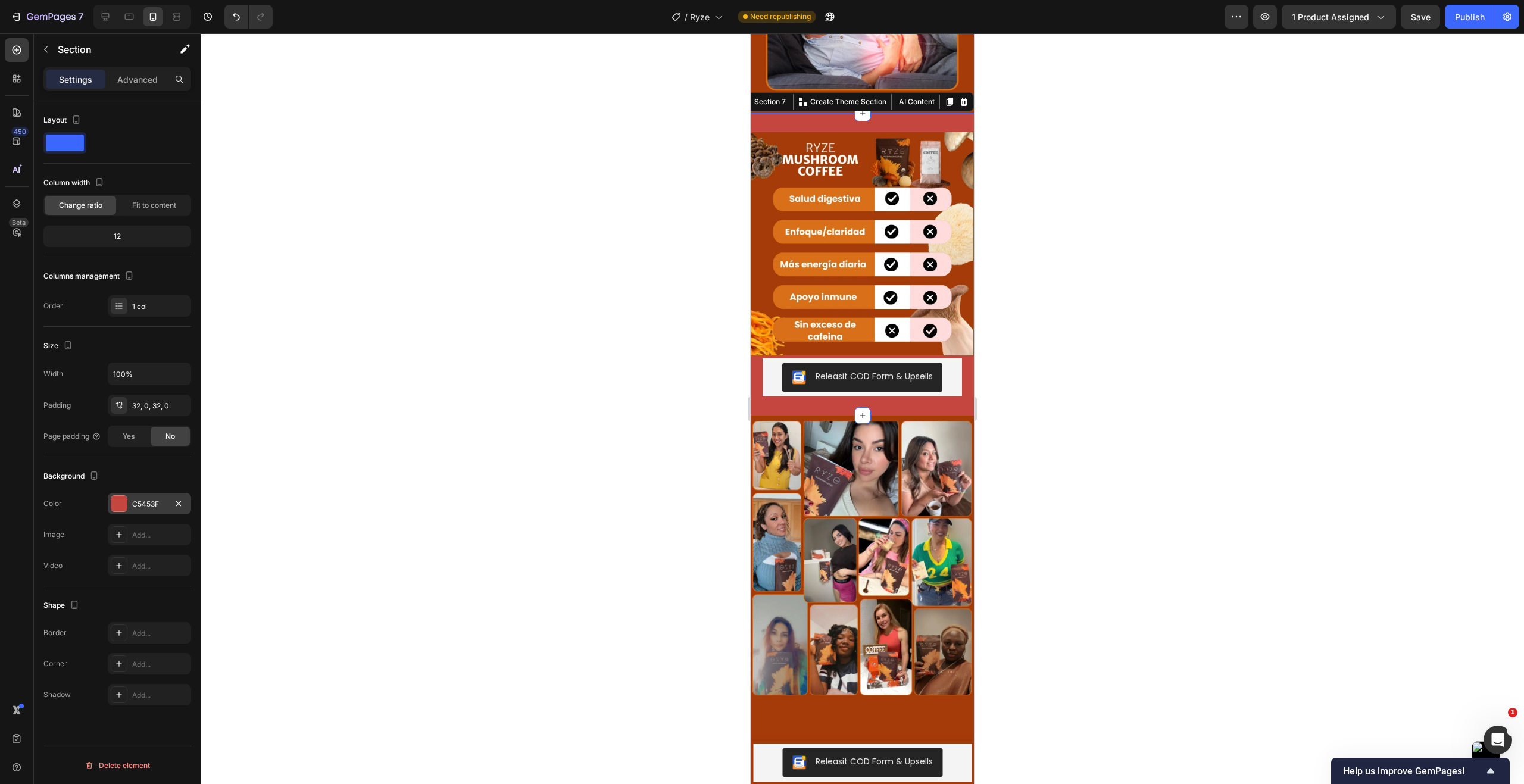
click at [504, 586] on div at bounding box center [862, 408] width 1323 height 750
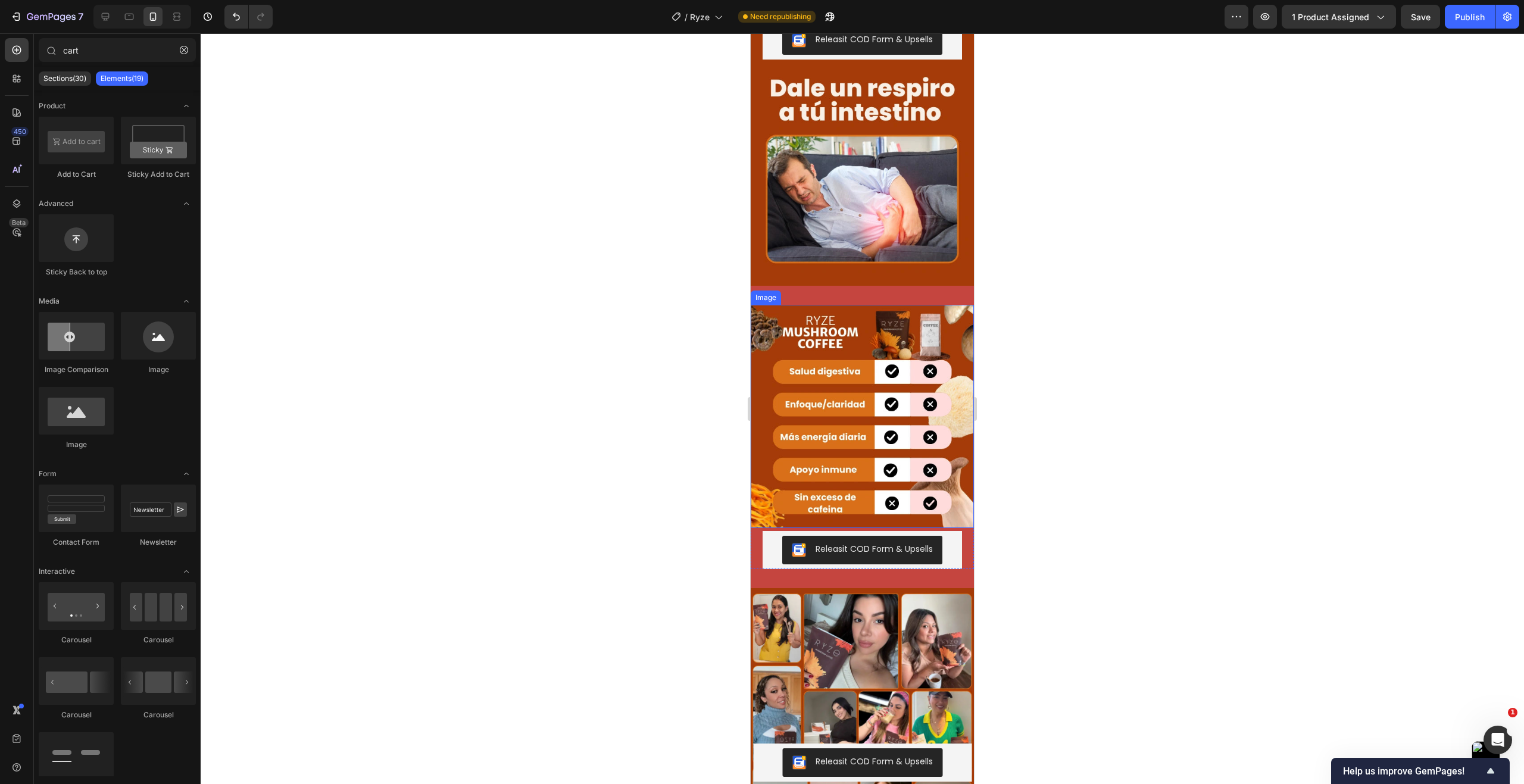
scroll to position [2855, 0]
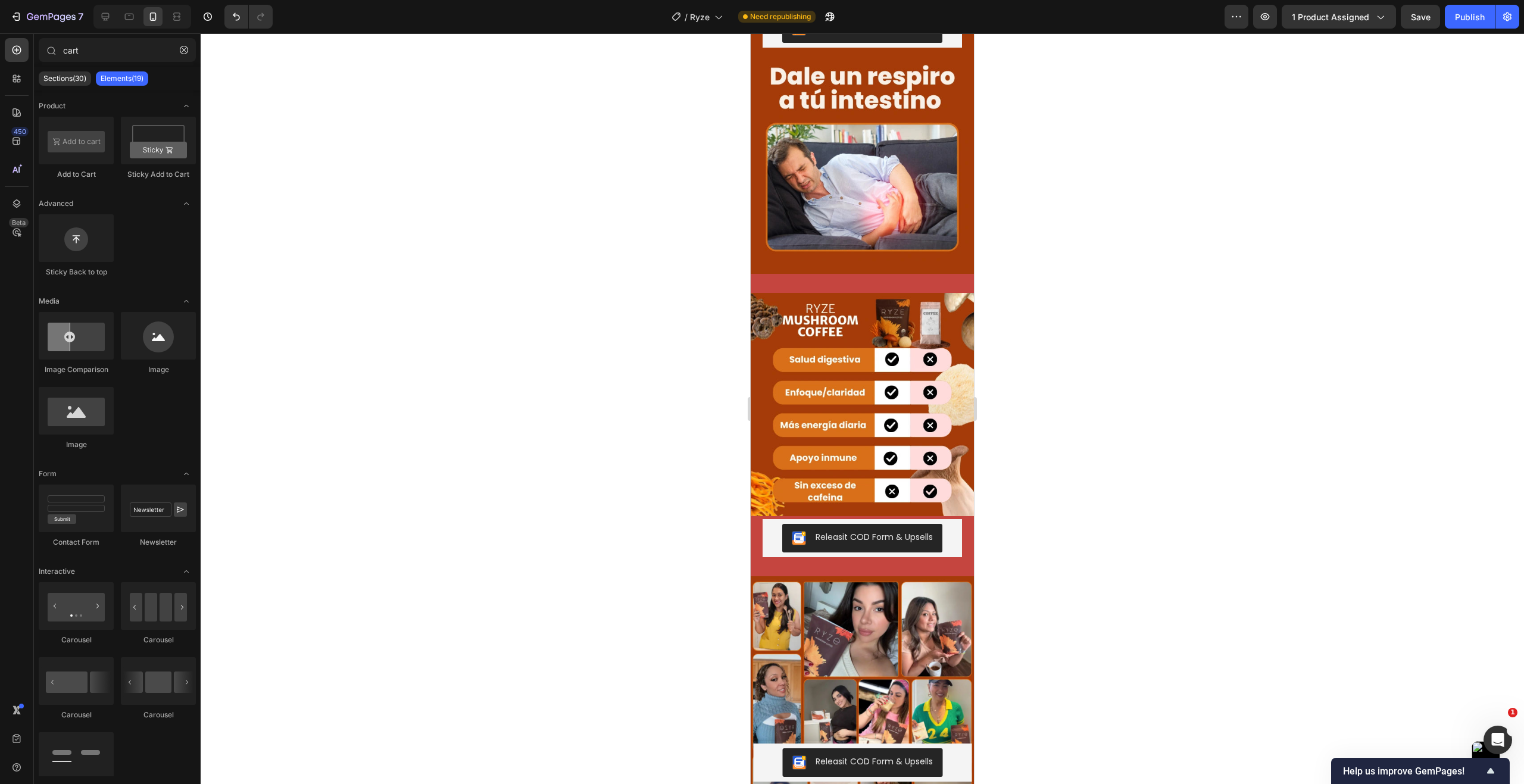
click at [1032, 489] on div at bounding box center [862, 408] width 1323 height 750
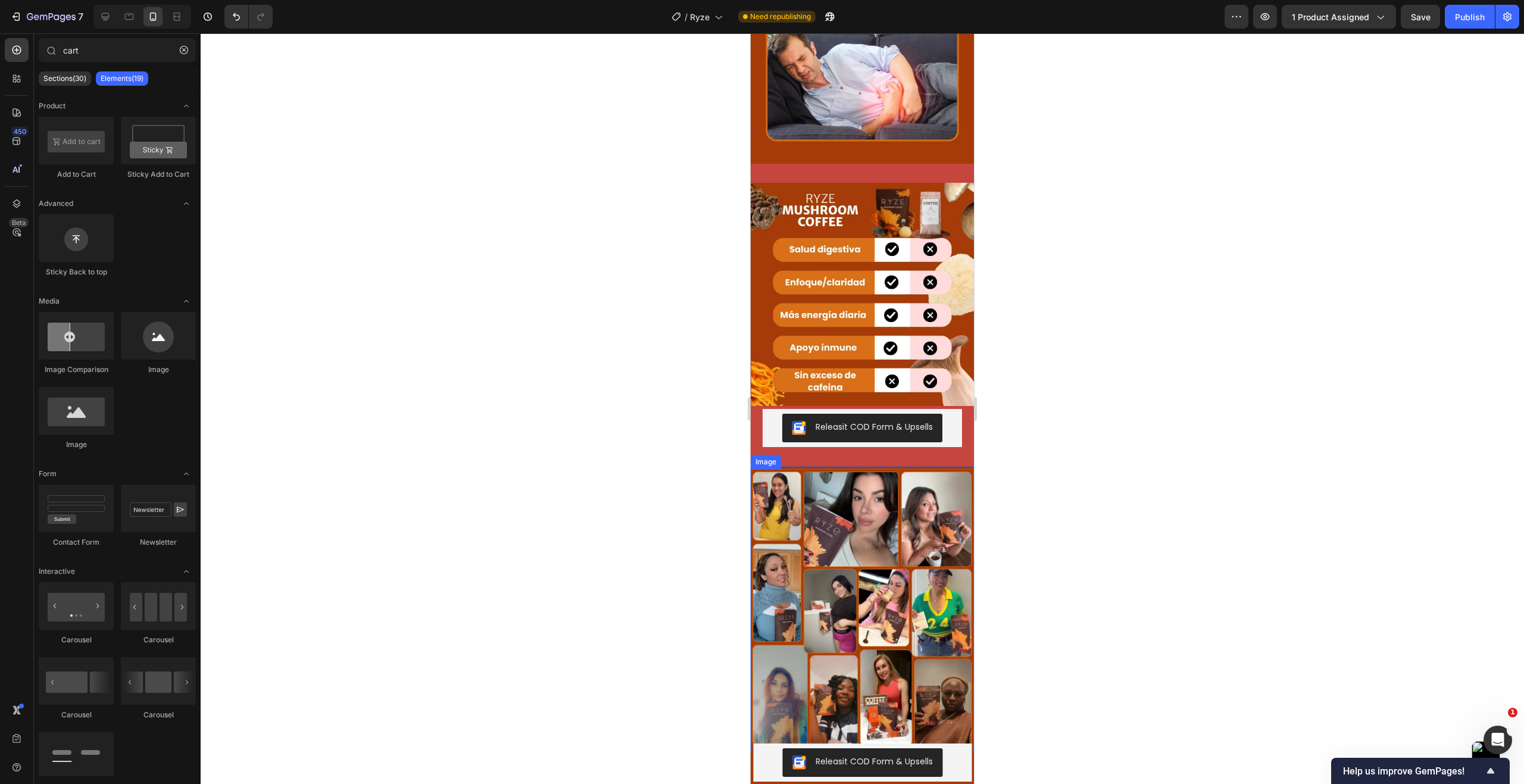
scroll to position [2974, 0]
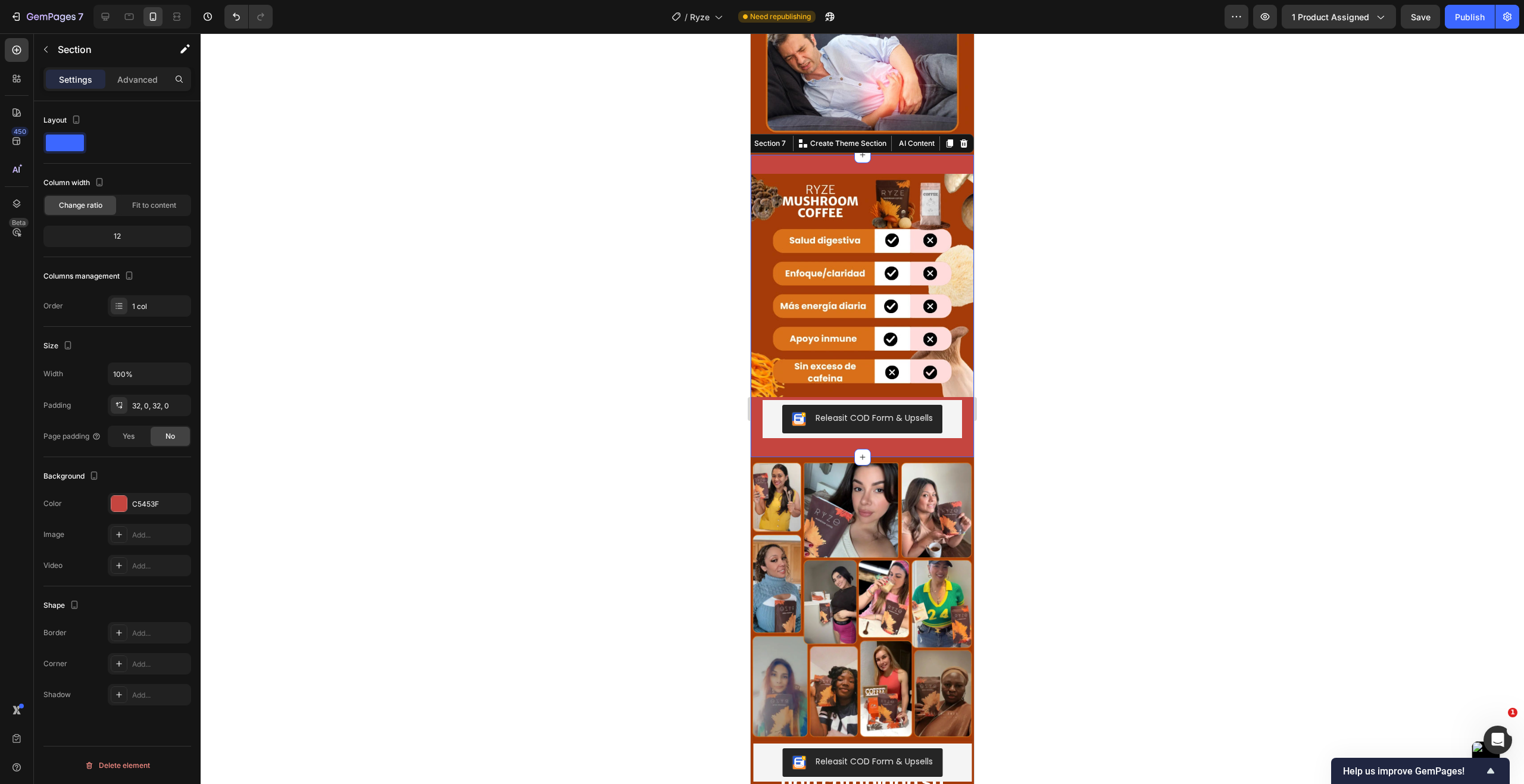
click at [809, 427] on div "Image Releasit COD Form & Upsells Releasit COD Form & Upsells Product Section 7…" at bounding box center [862, 306] width 223 height 303
click at [150, 83] on p "Advanced" at bounding box center [137, 79] width 41 height 13
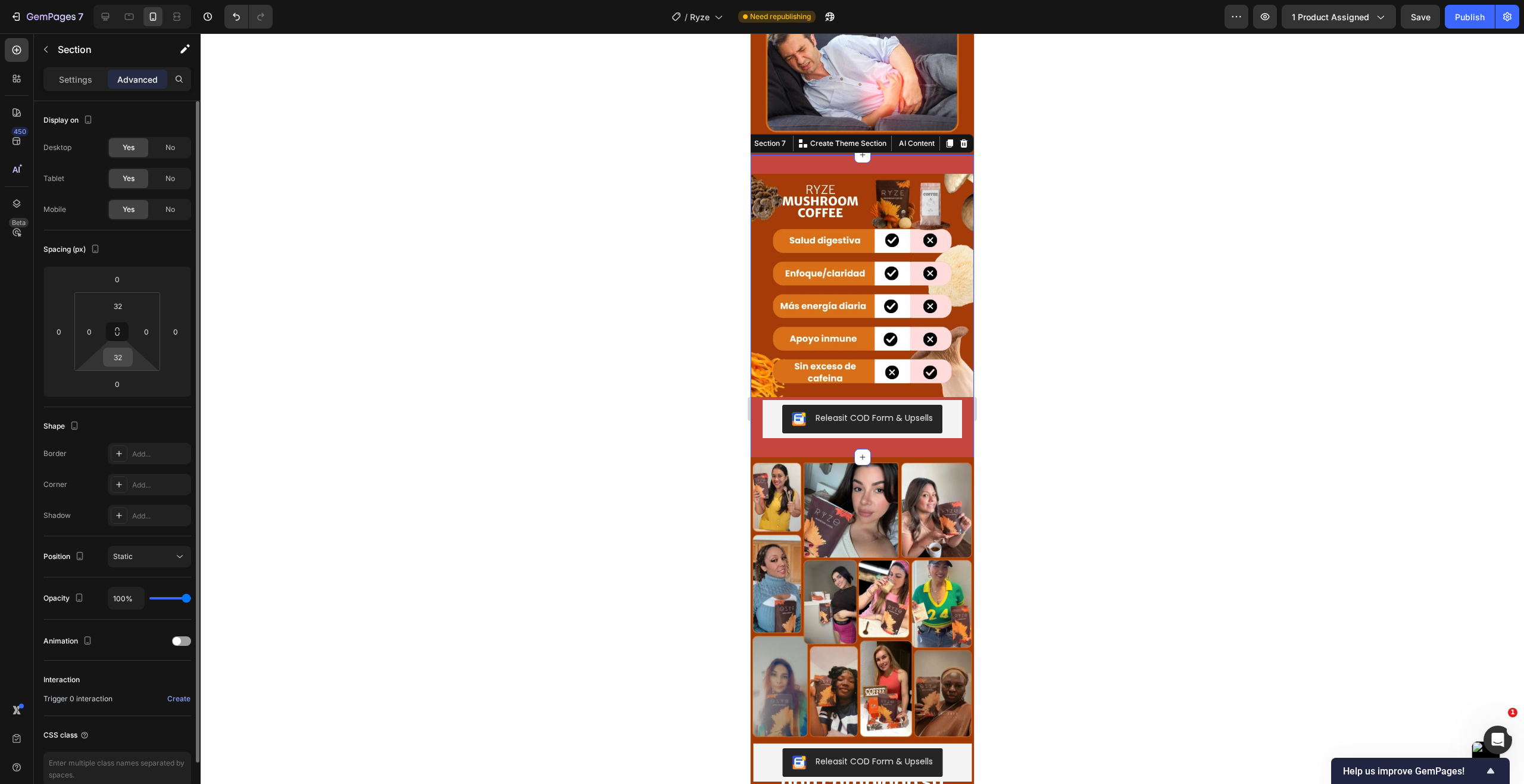
click at [128, 359] on input "32" at bounding box center [118, 357] width 24 height 18
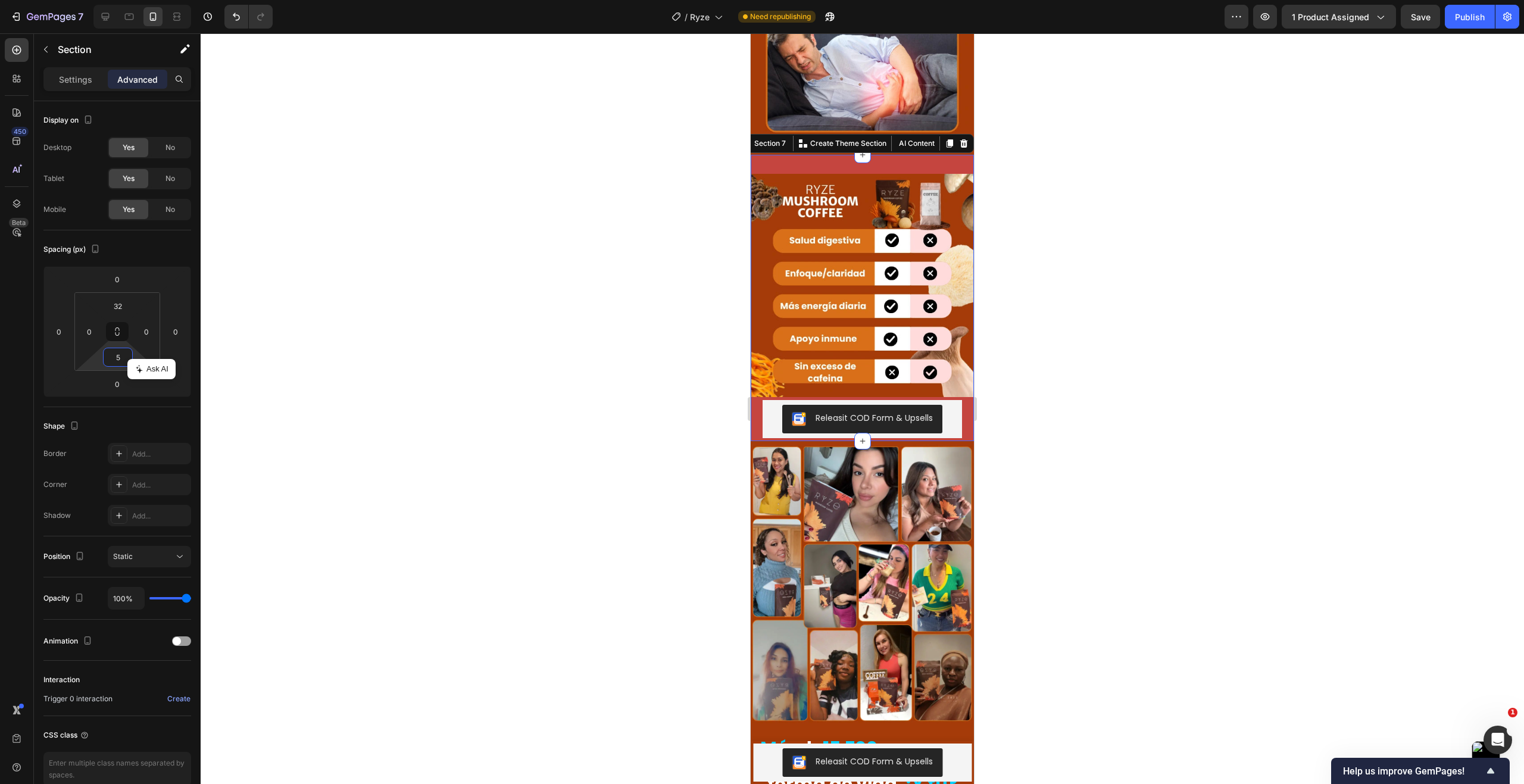
type input "5"
click at [416, 389] on div at bounding box center [862, 408] width 1323 height 750
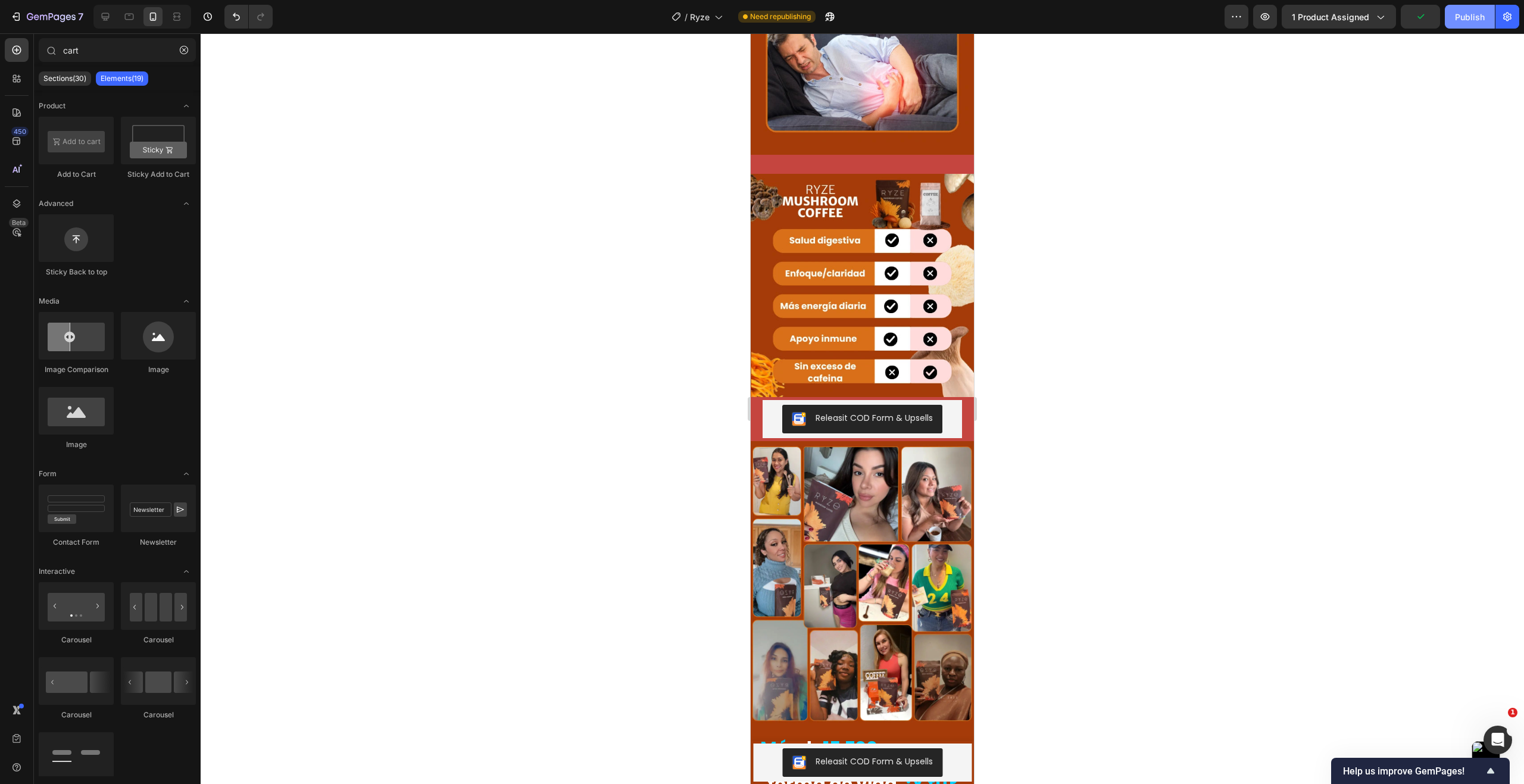
click at [1478, 18] on div "Publish" at bounding box center [1470, 17] width 30 height 13
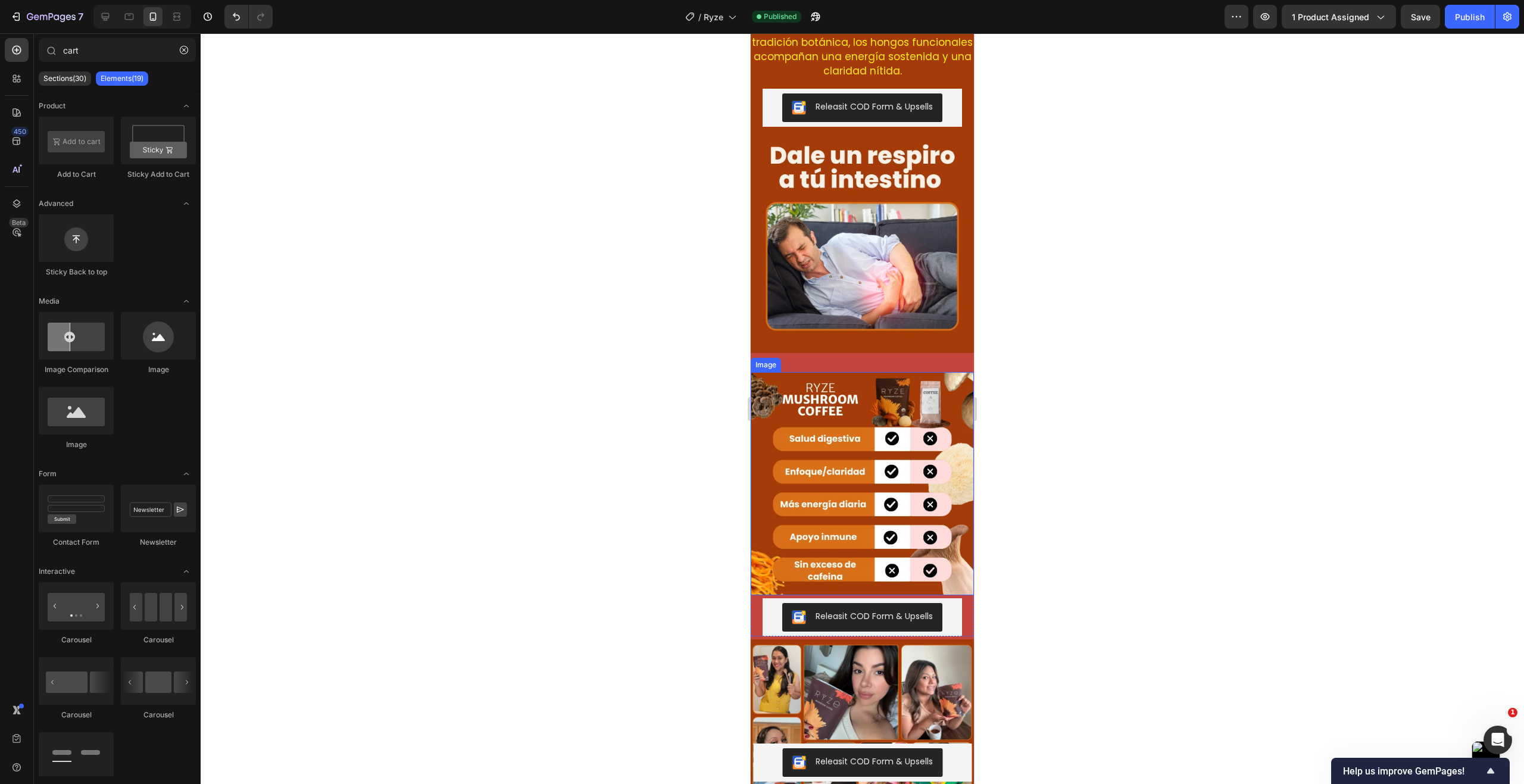
scroll to position [2815, 0]
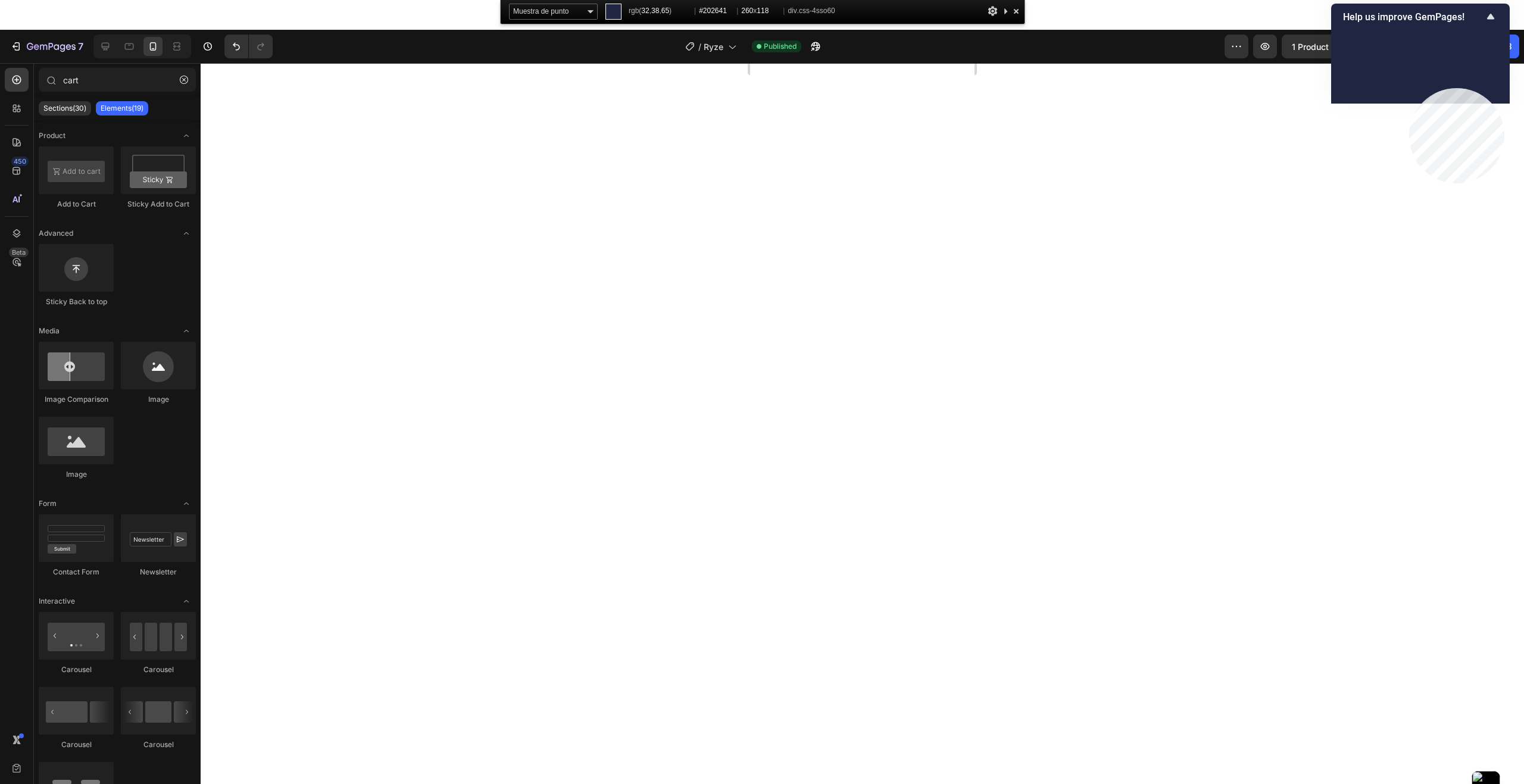
click at [1239, 0] on html "7 Version history / Ryze Published Preview 1 product assigned Save Publish 450 …" at bounding box center [762, 0] width 1524 height 0
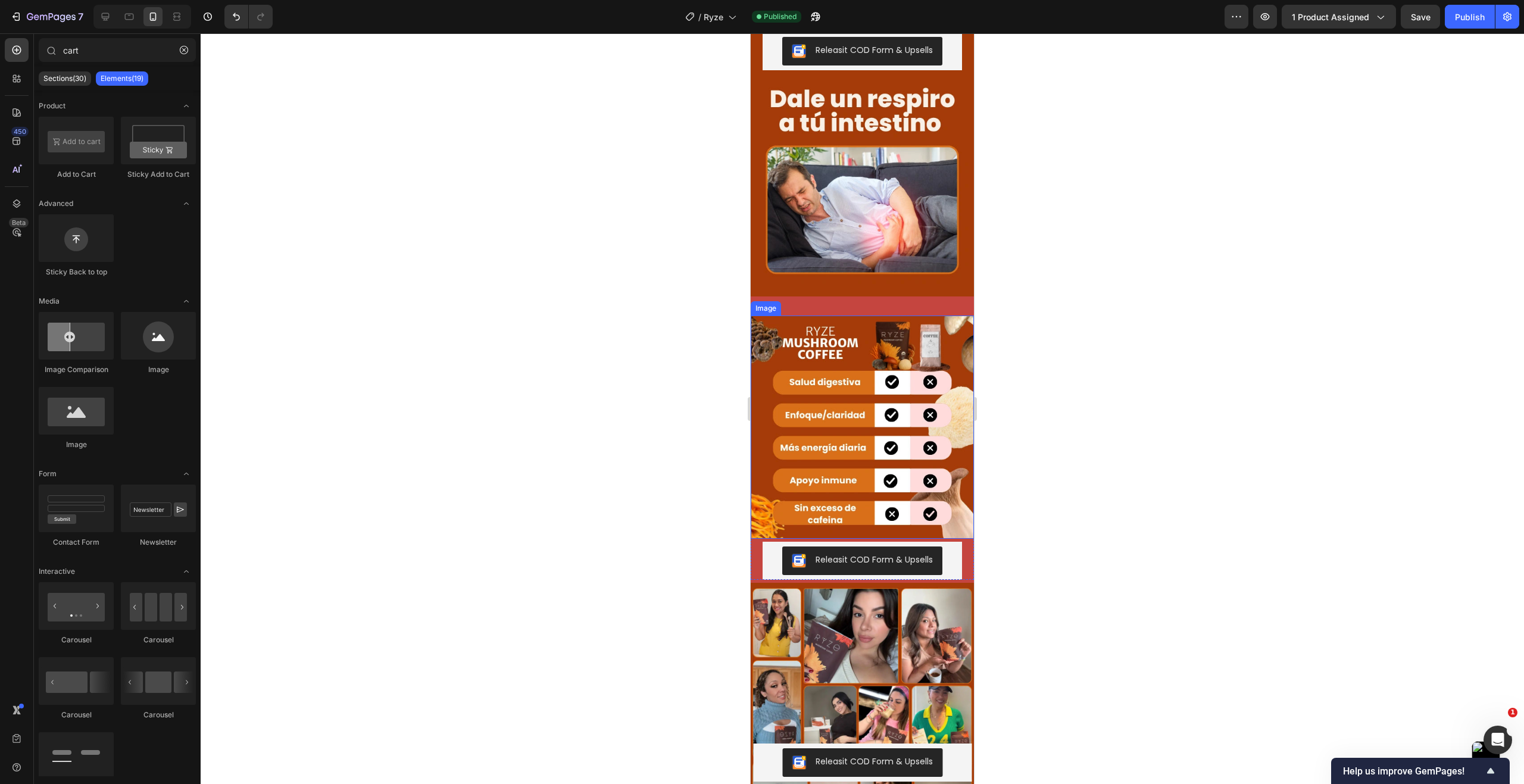
scroll to position [2874, 0]
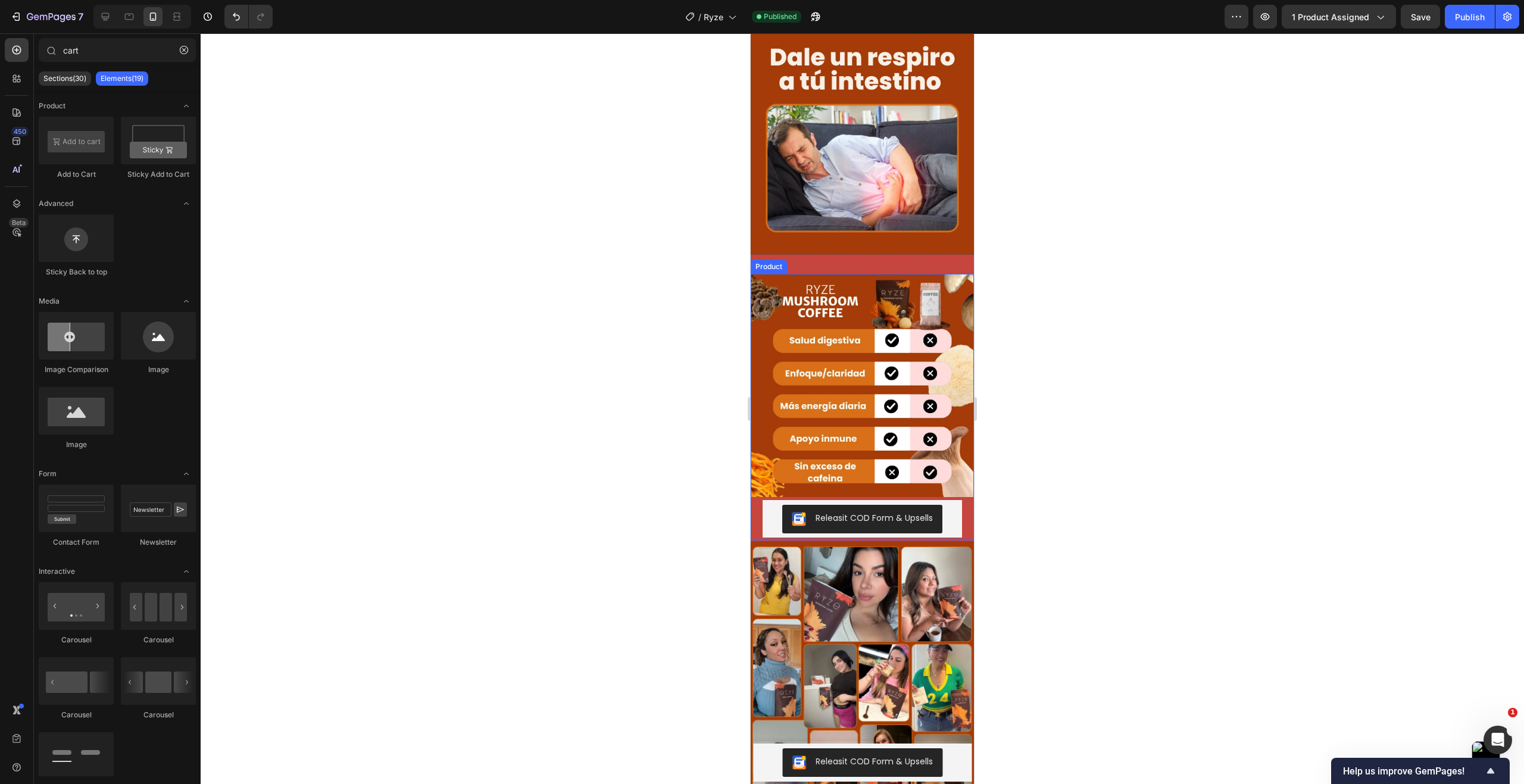
click at [758, 500] on div "Releasit COD Form & Upsells Releasit COD Form & Upsells" at bounding box center [862, 519] width 223 height 38
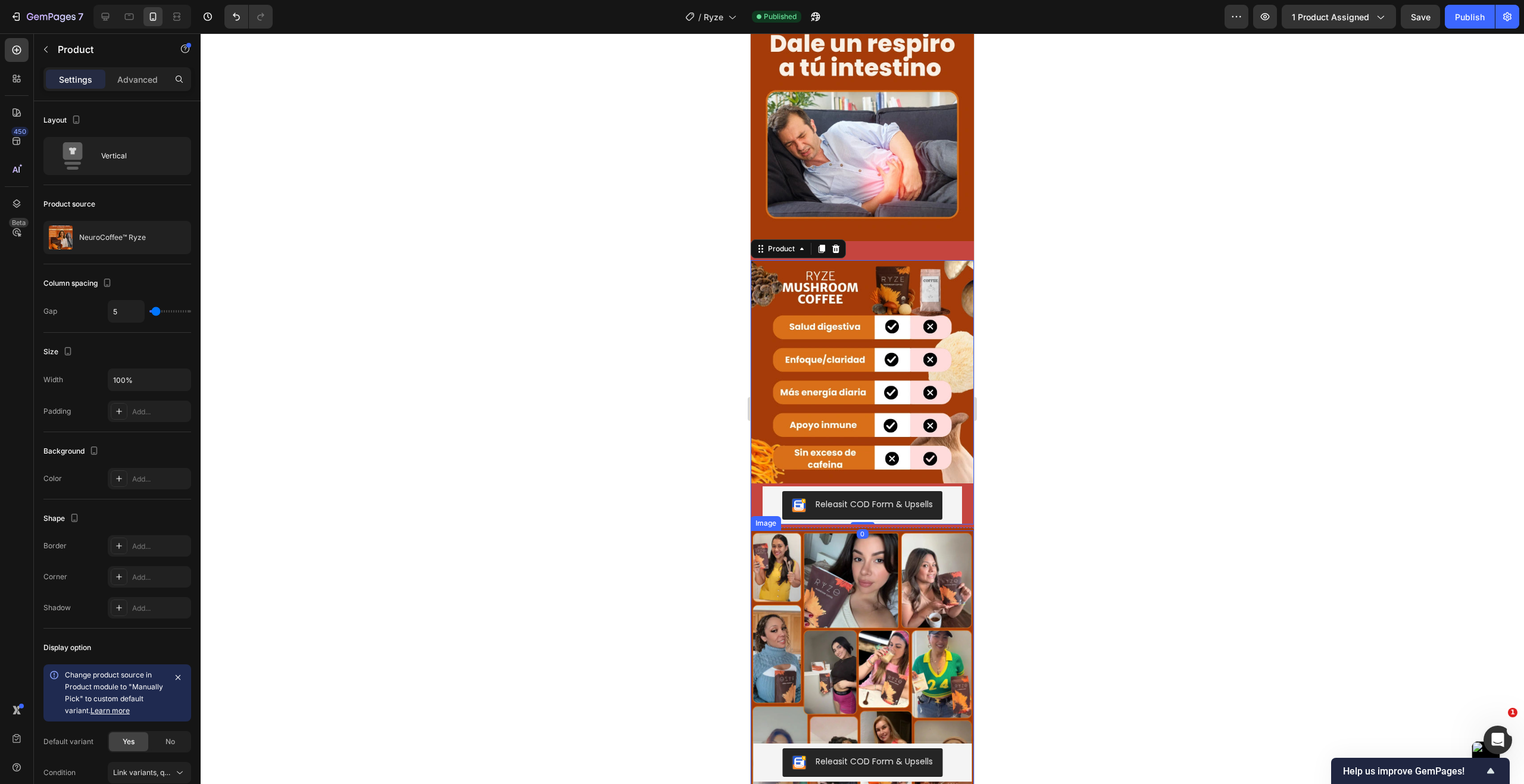
scroll to position [2934, 0]
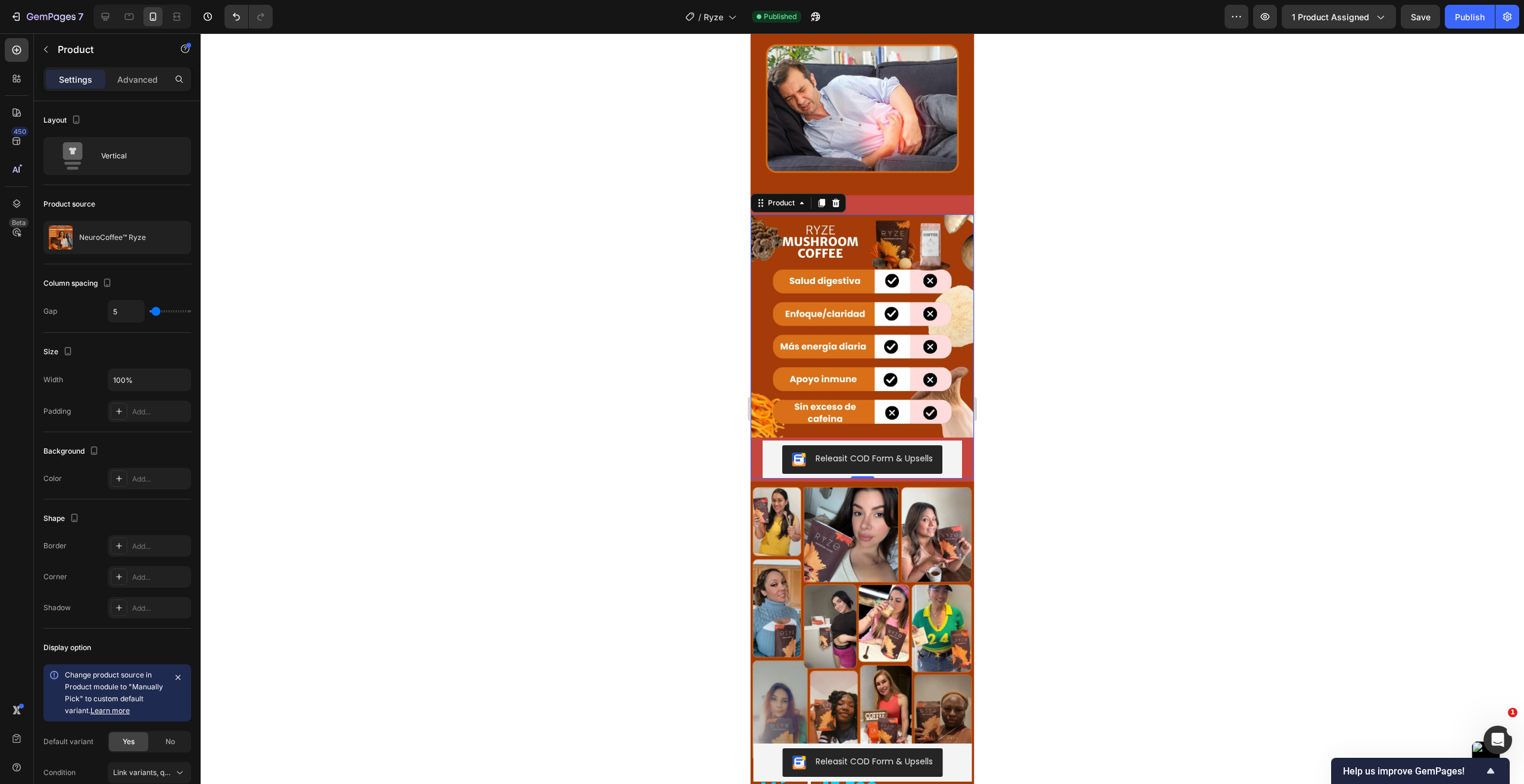
click at [757, 440] on div "Releasit COD Form & Upsells Releasit COD Form & Upsells" at bounding box center [862, 459] width 223 height 38
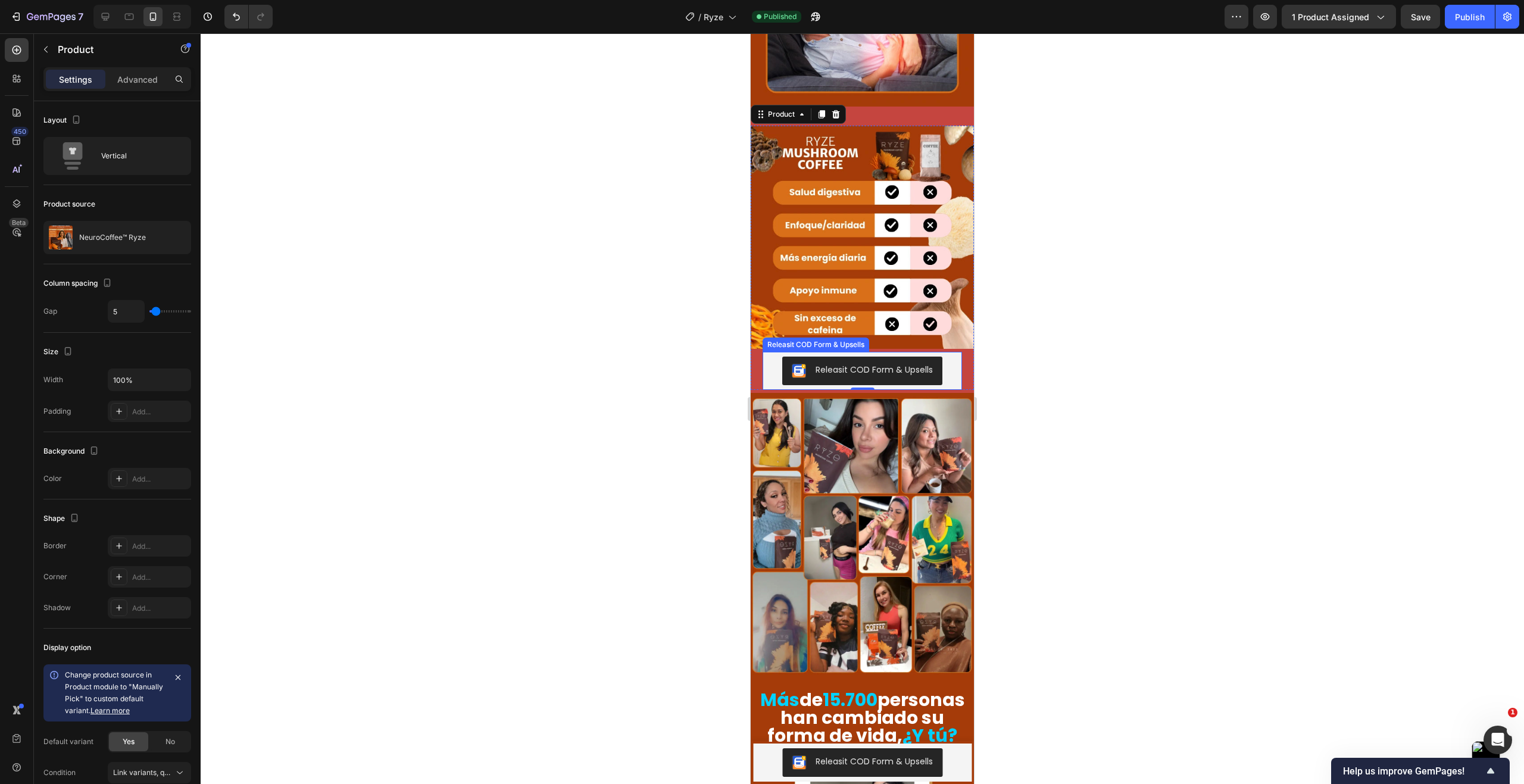
scroll to position [2815, 0]
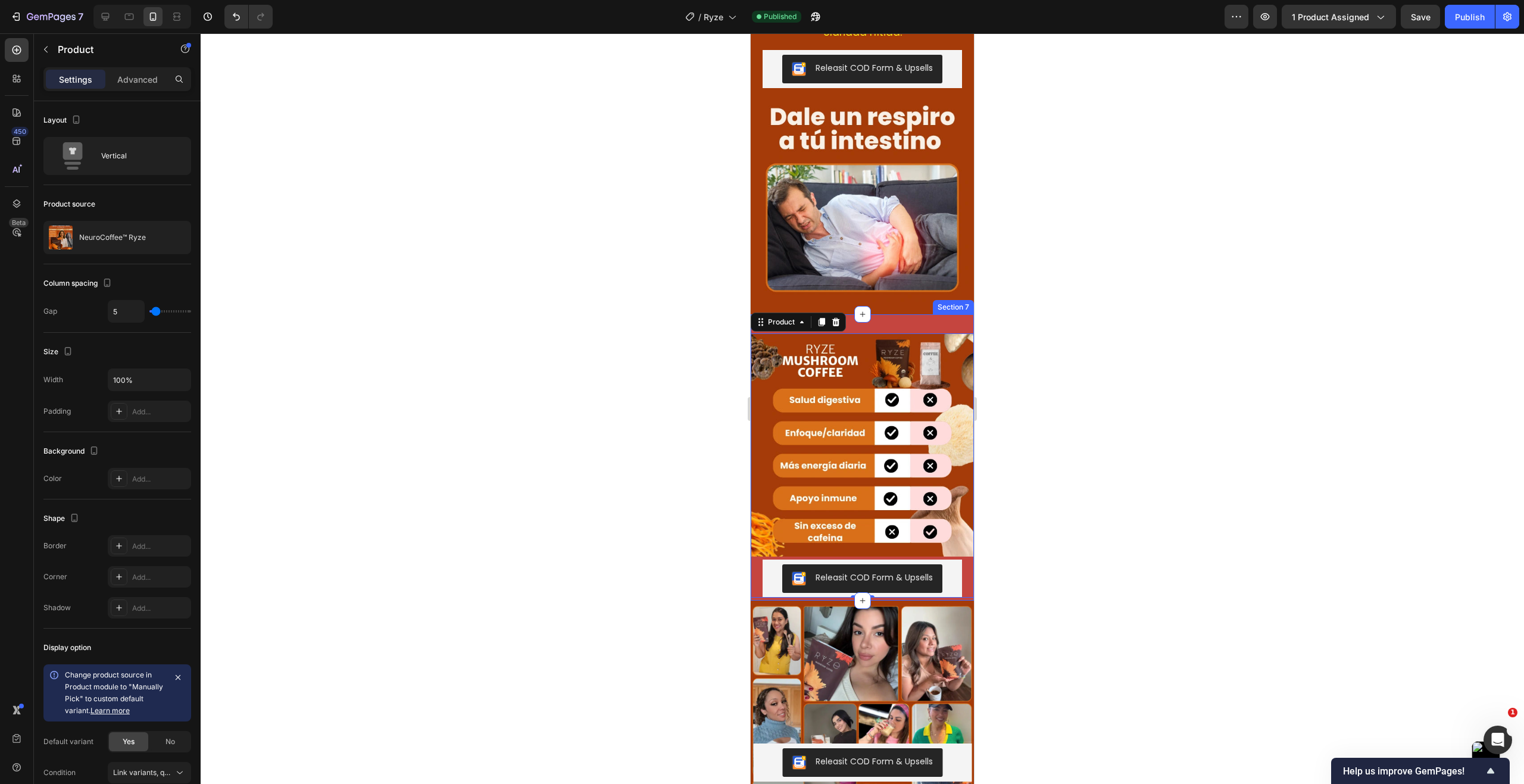
click at [931, 314] on div "Image Releasit COD Form & Upsells Releasit COD Form & Upsells Product 0 Section…" at bounding box center [862, 457] width 223 height 286
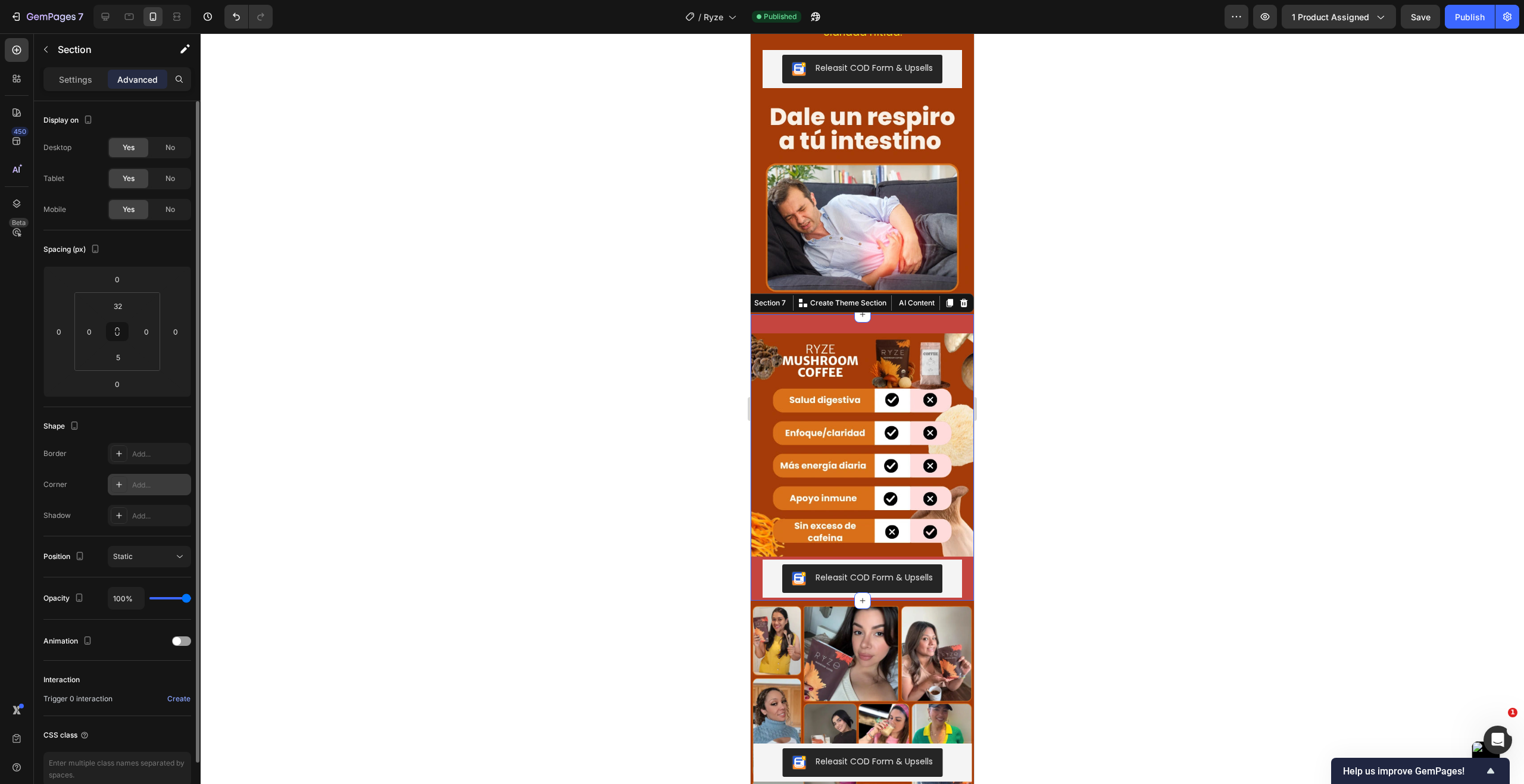
scroll to position [59, 0]
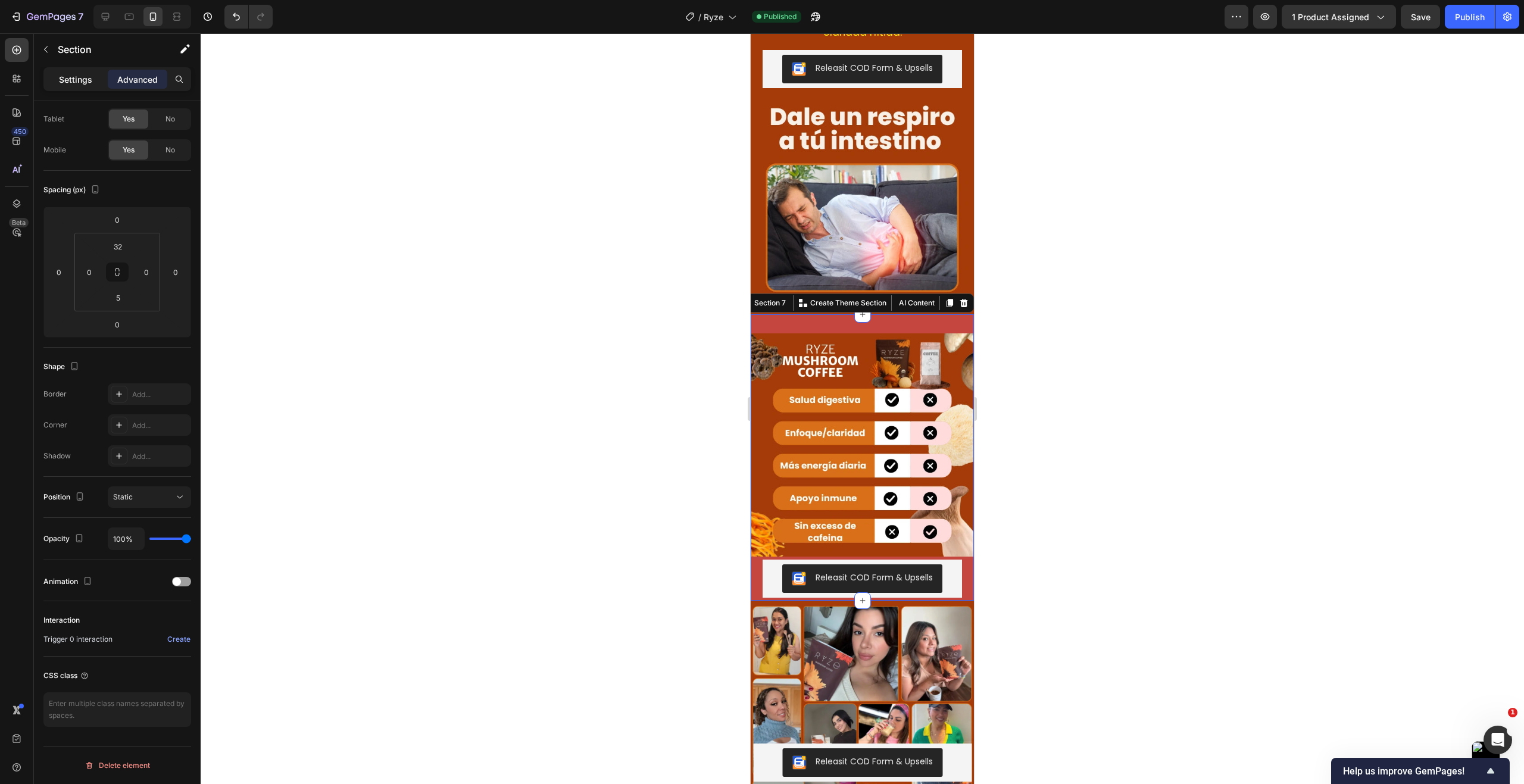
click at [86, 74] on p "Settings" at bounding box center [75, 79] width 33 height 13
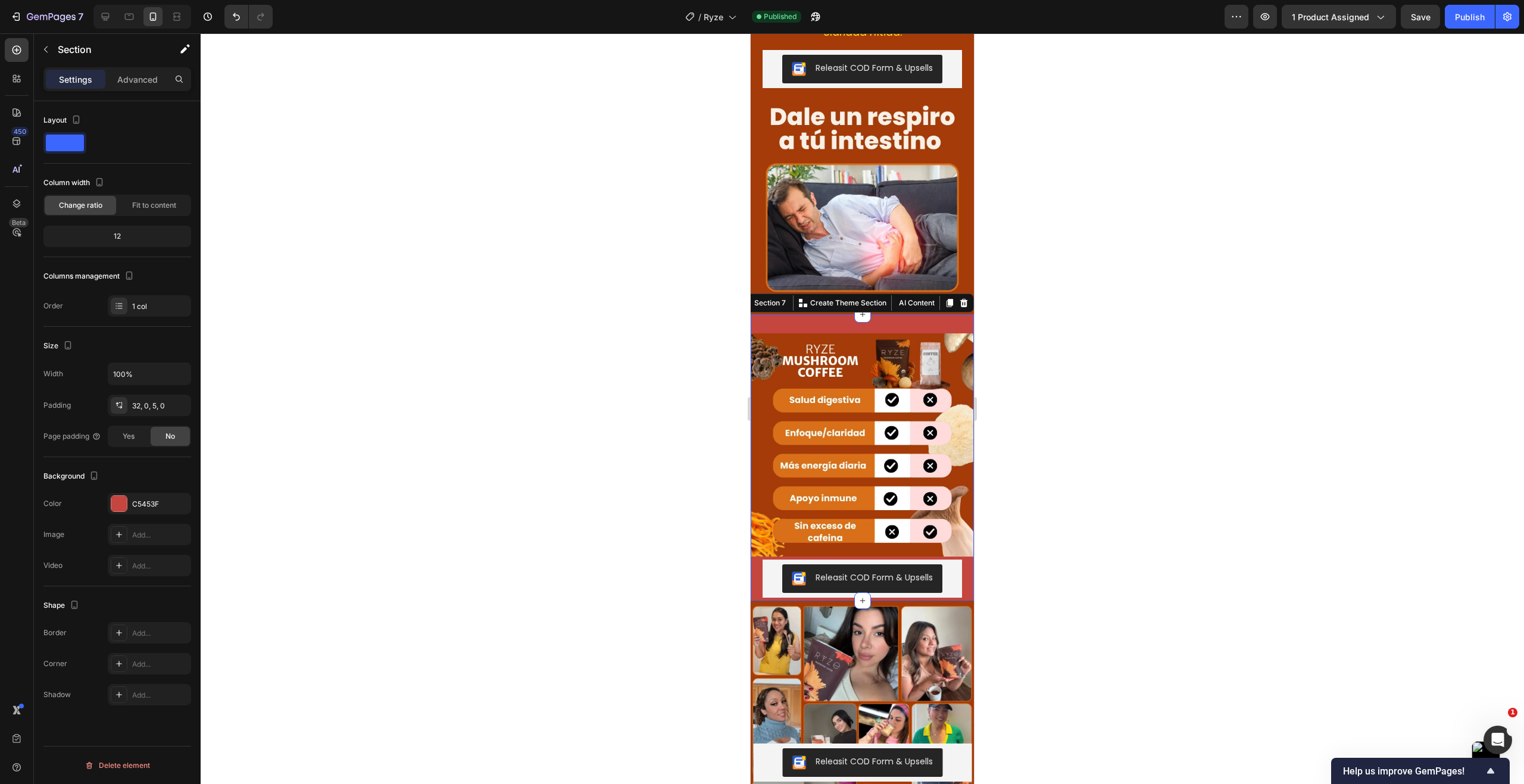
scroll to position [0, 0]
click at [159, 500] on div "C5453F" at bounding box center [149, 504] width 35 height 11
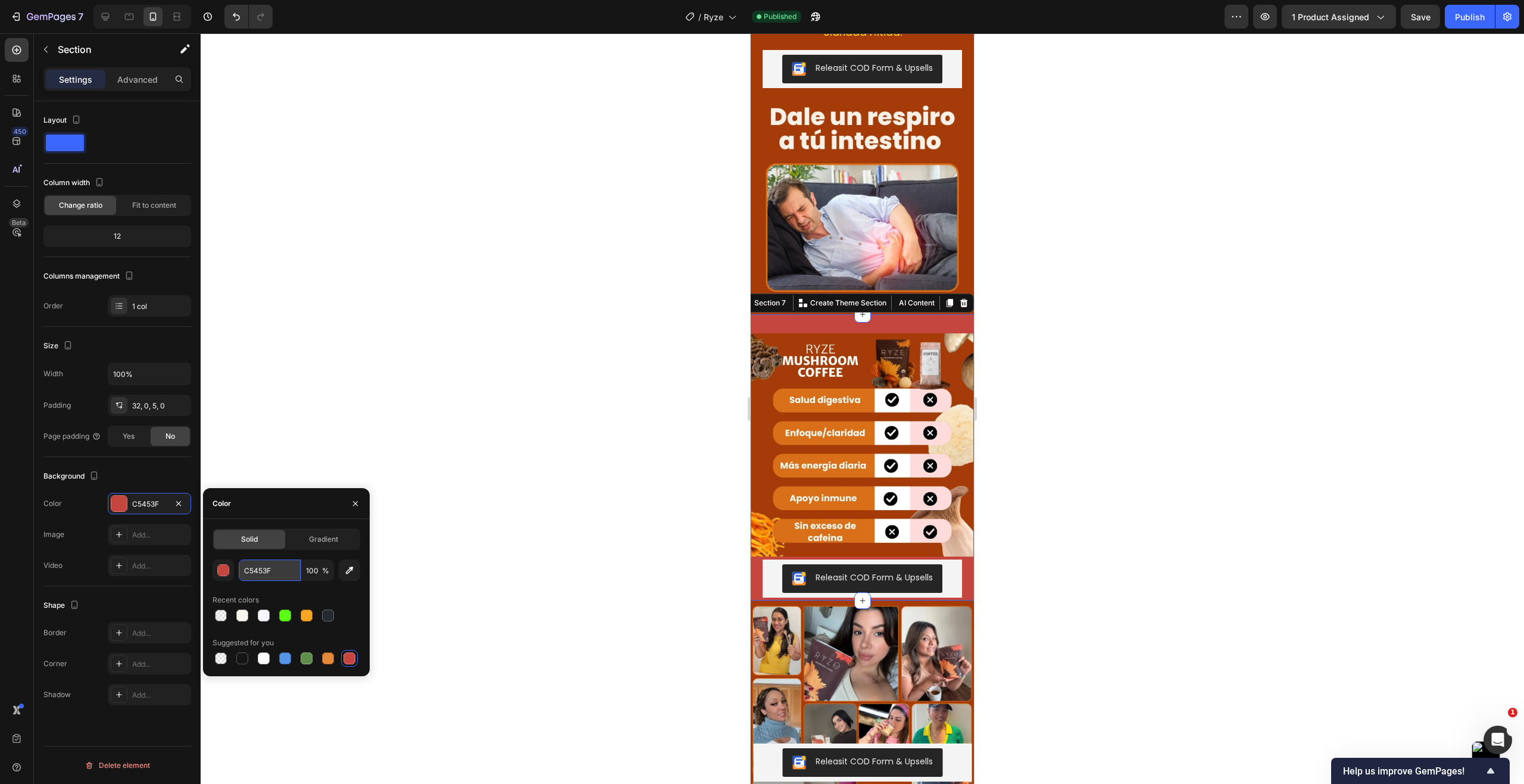
click at [289, 574] on input "C5453F" at bounding box center [270, 570] width 62 height 22
paste input "#A53B09"
type input "#A53B09"
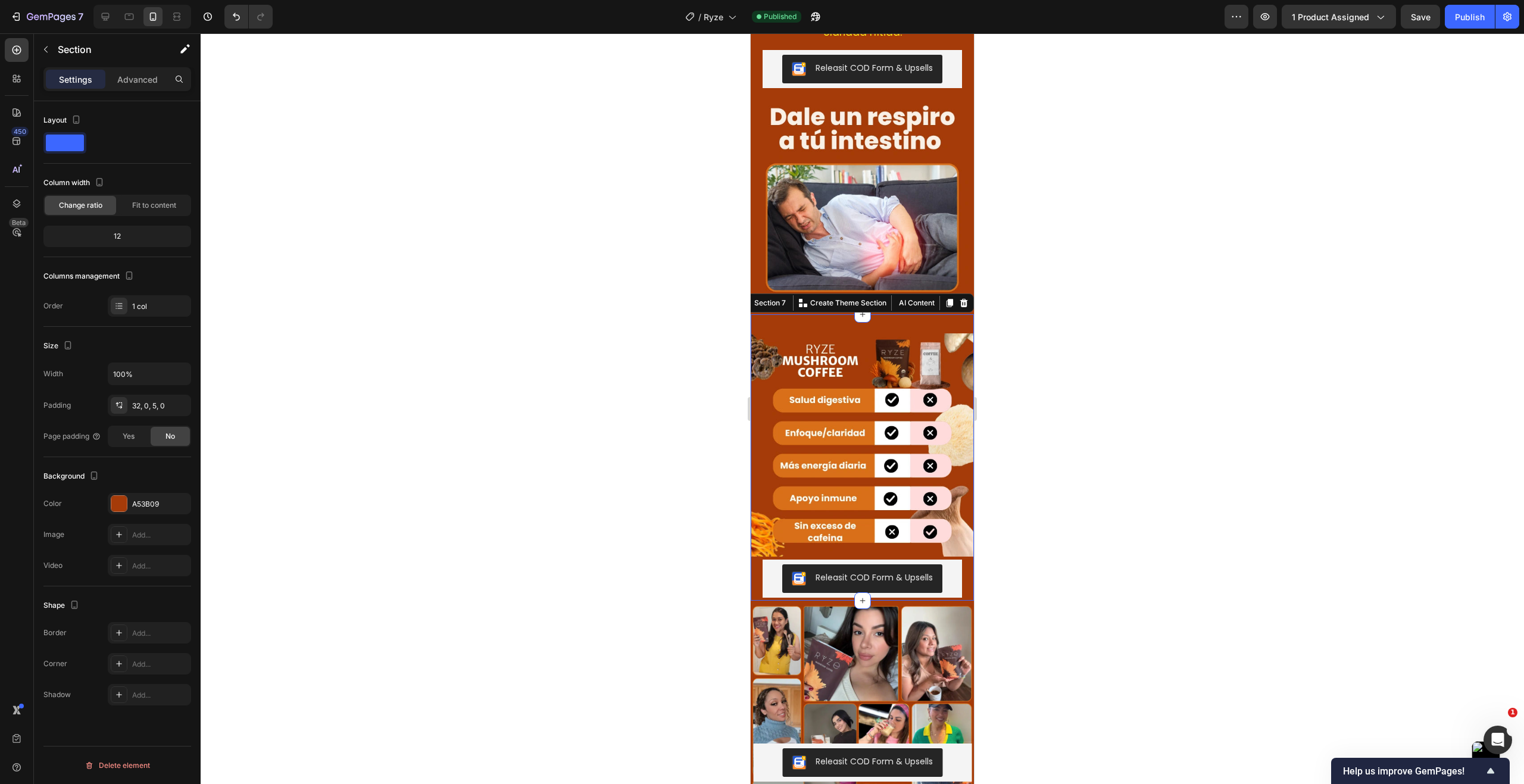
click at [517, 511] on div at bounding box center [862, 408] width 1323 height 750
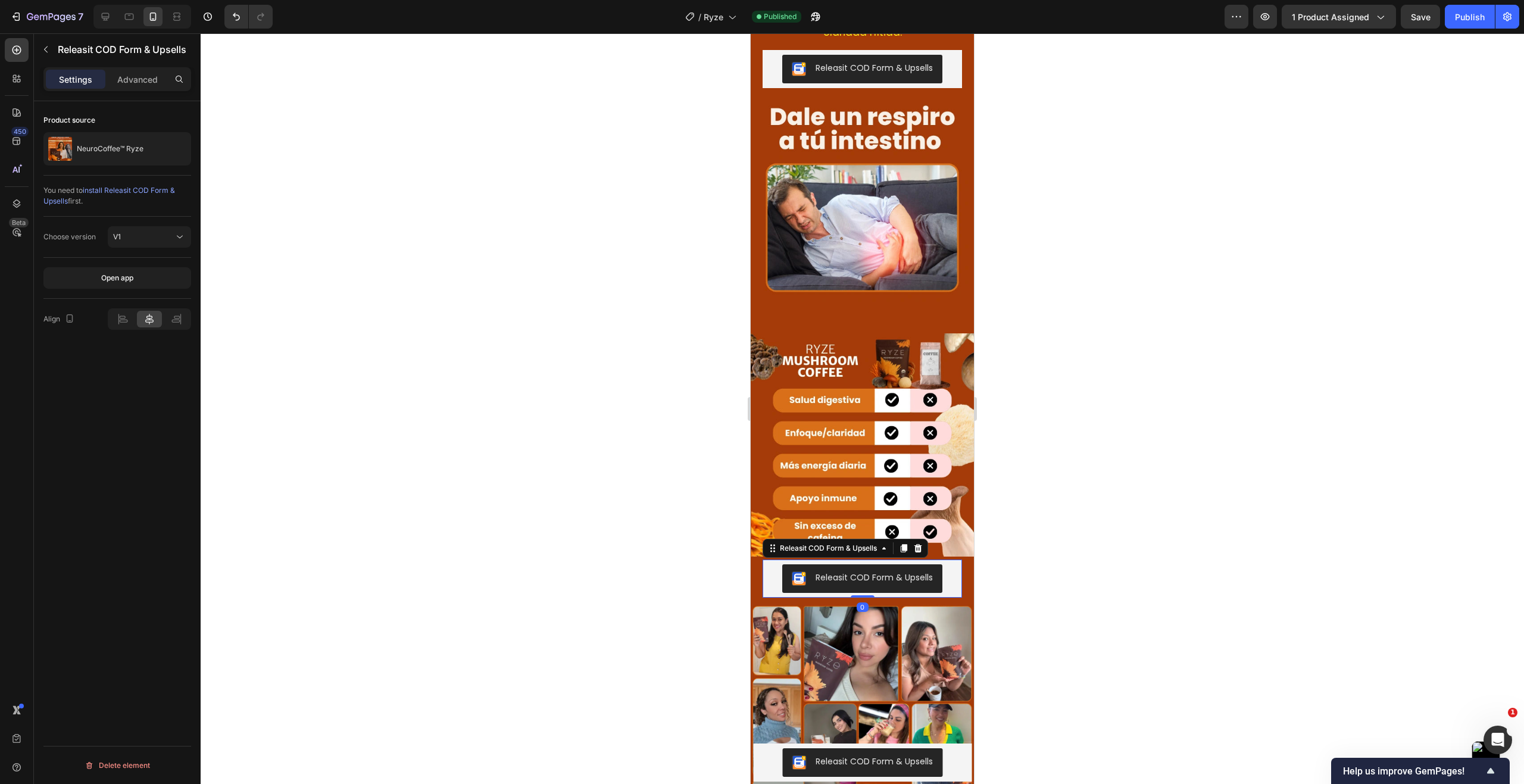
click at [767, 566] on div "Releasit COD Form & Upsells" at bounding box center [862, 578] width 190 height 29
click at [136, 82] on p "Advanced" at bounding box center [137, 79] width 41 height 13
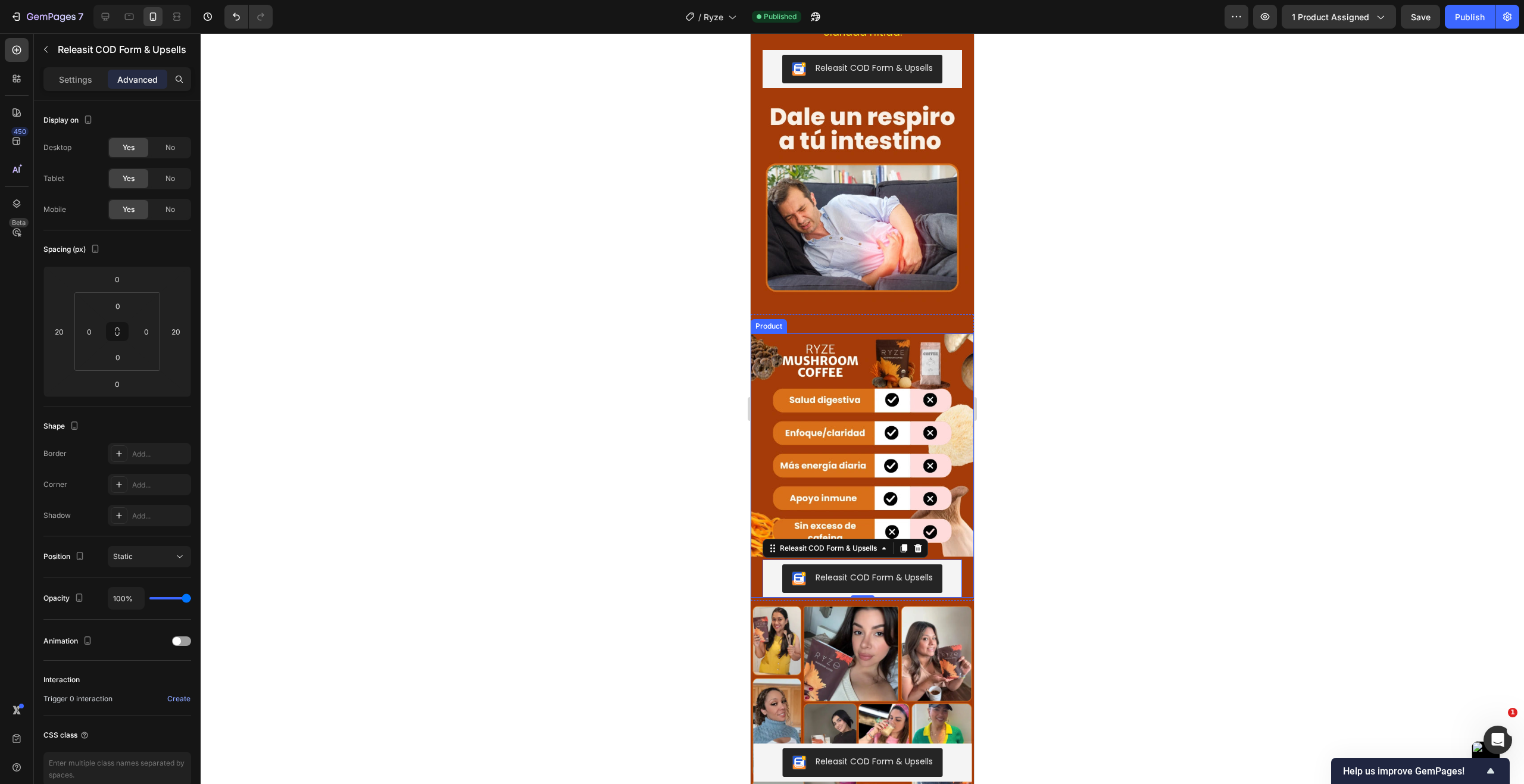
click at [756, 559] on div "Releasit COD Form & Upsells Releasit COD Form & Upsells 0" at bounding box center [862, 578] width 223 height 38
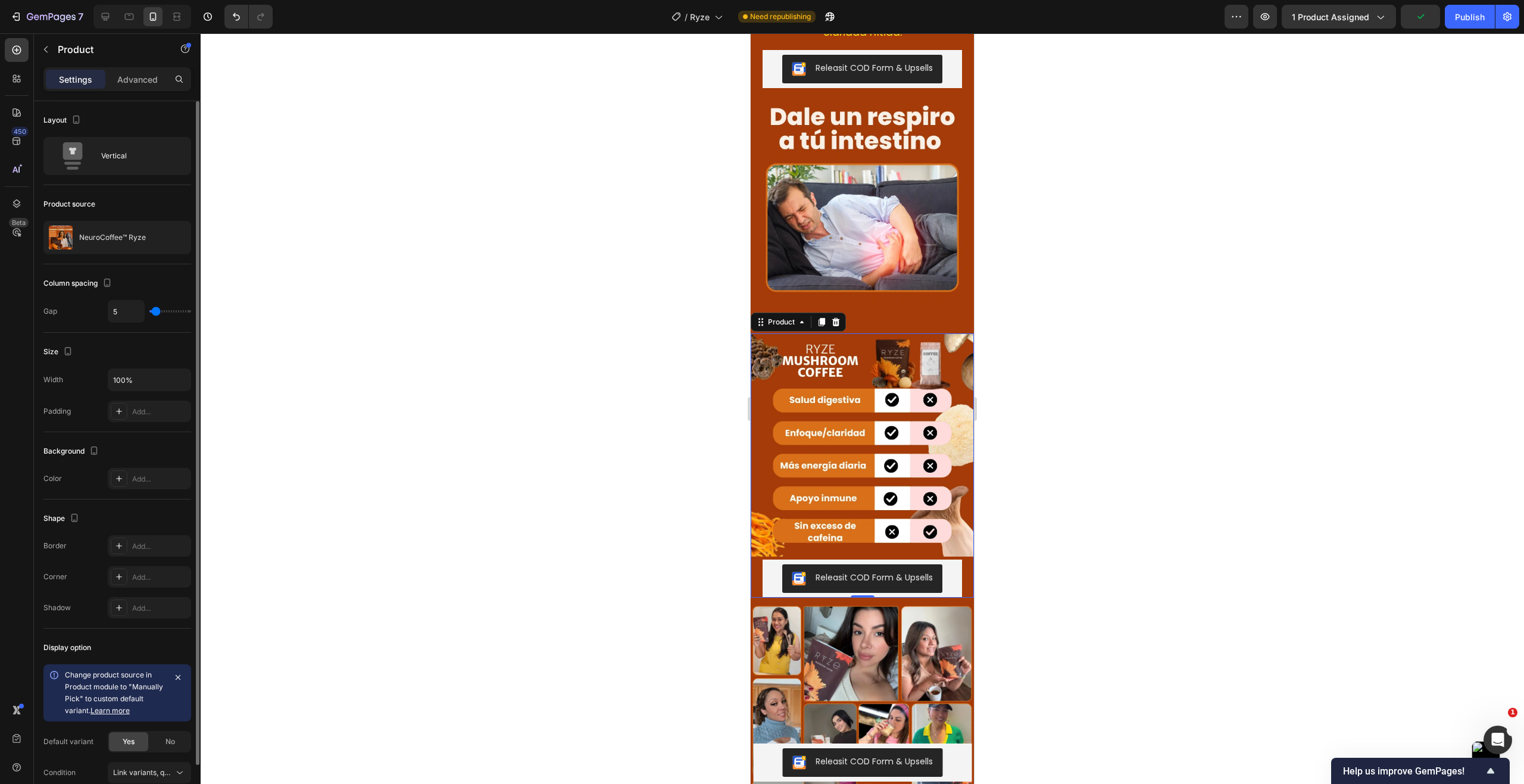
type input "7"
type input "9"
type input "10"
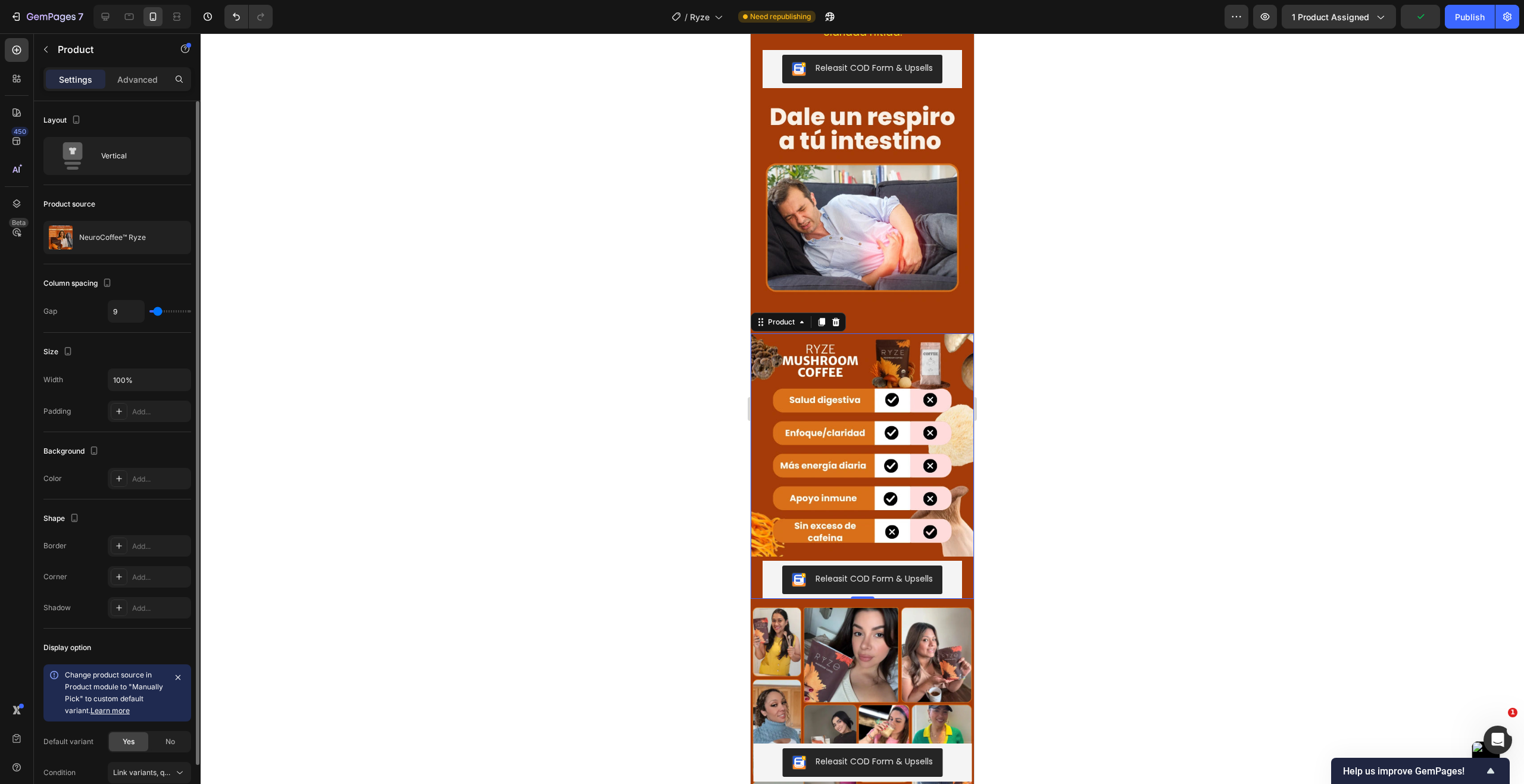
type input "10"
type input "12"
type input "13"
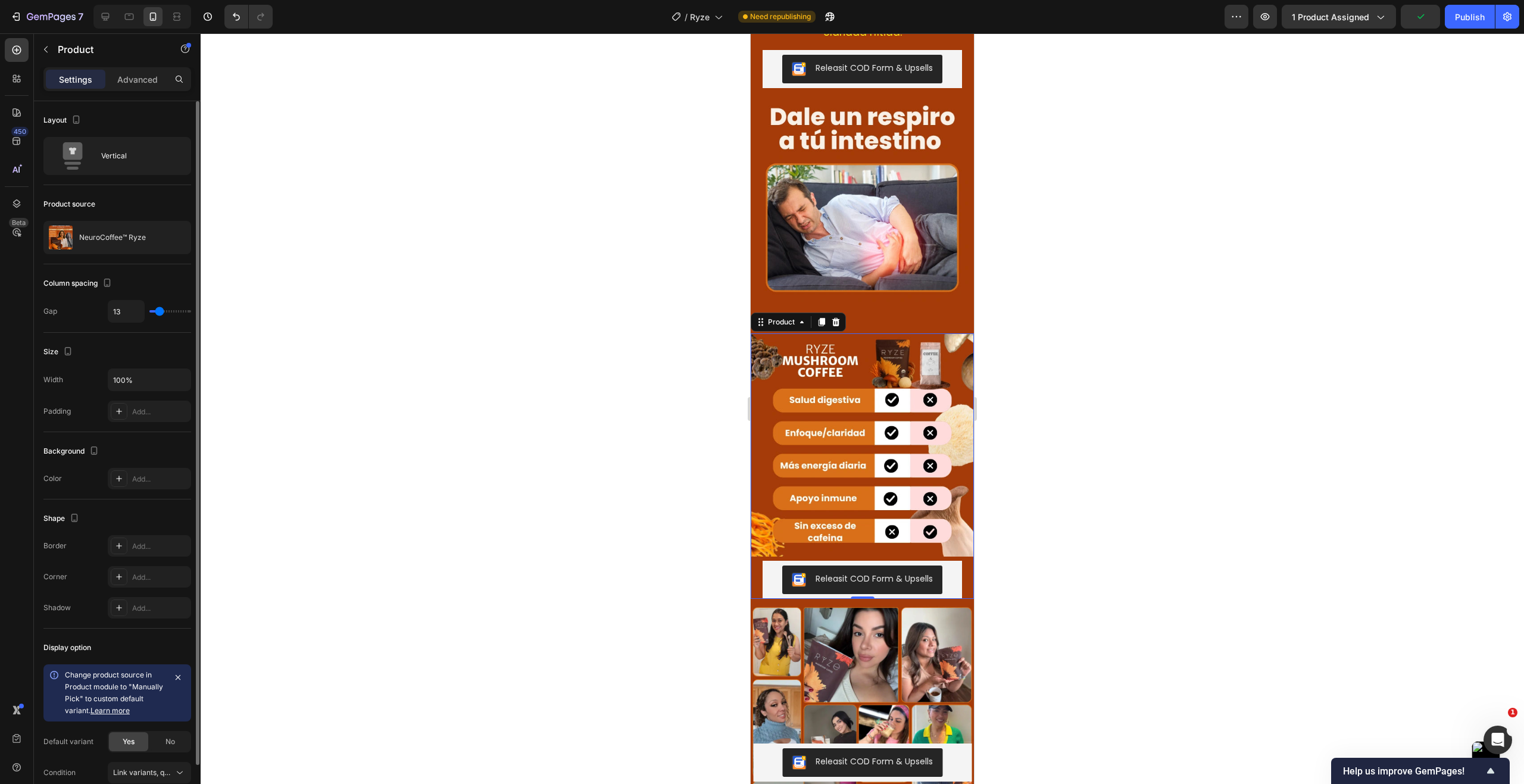
type input "15"
type input "16"
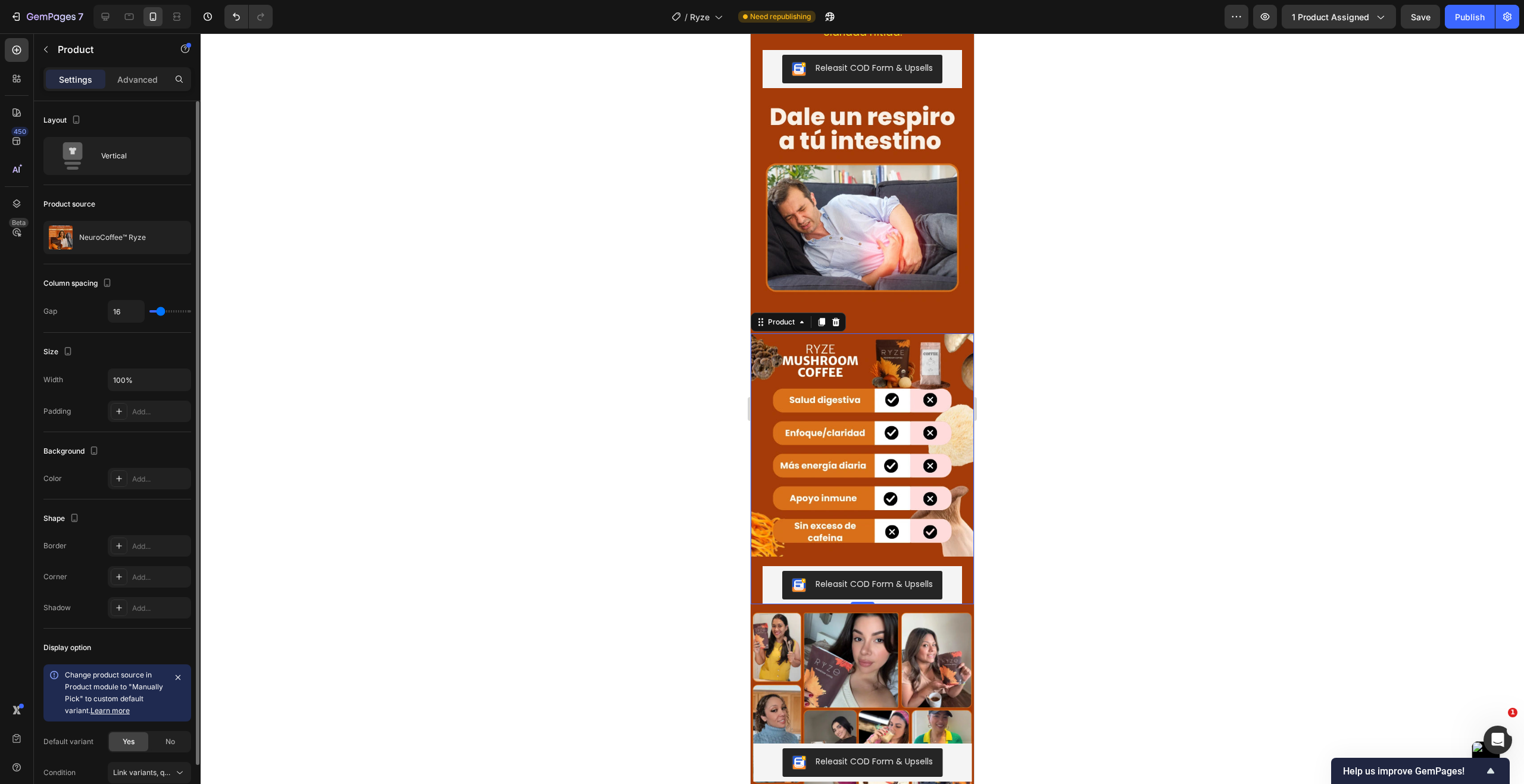
type input "15"
click at [160, 312] on input "range" at bounding box center [170, 311] width 41 height 2
click at [128, 312] on input "15" at bounding box center [126, 311] width 36 height 22
type input "5"
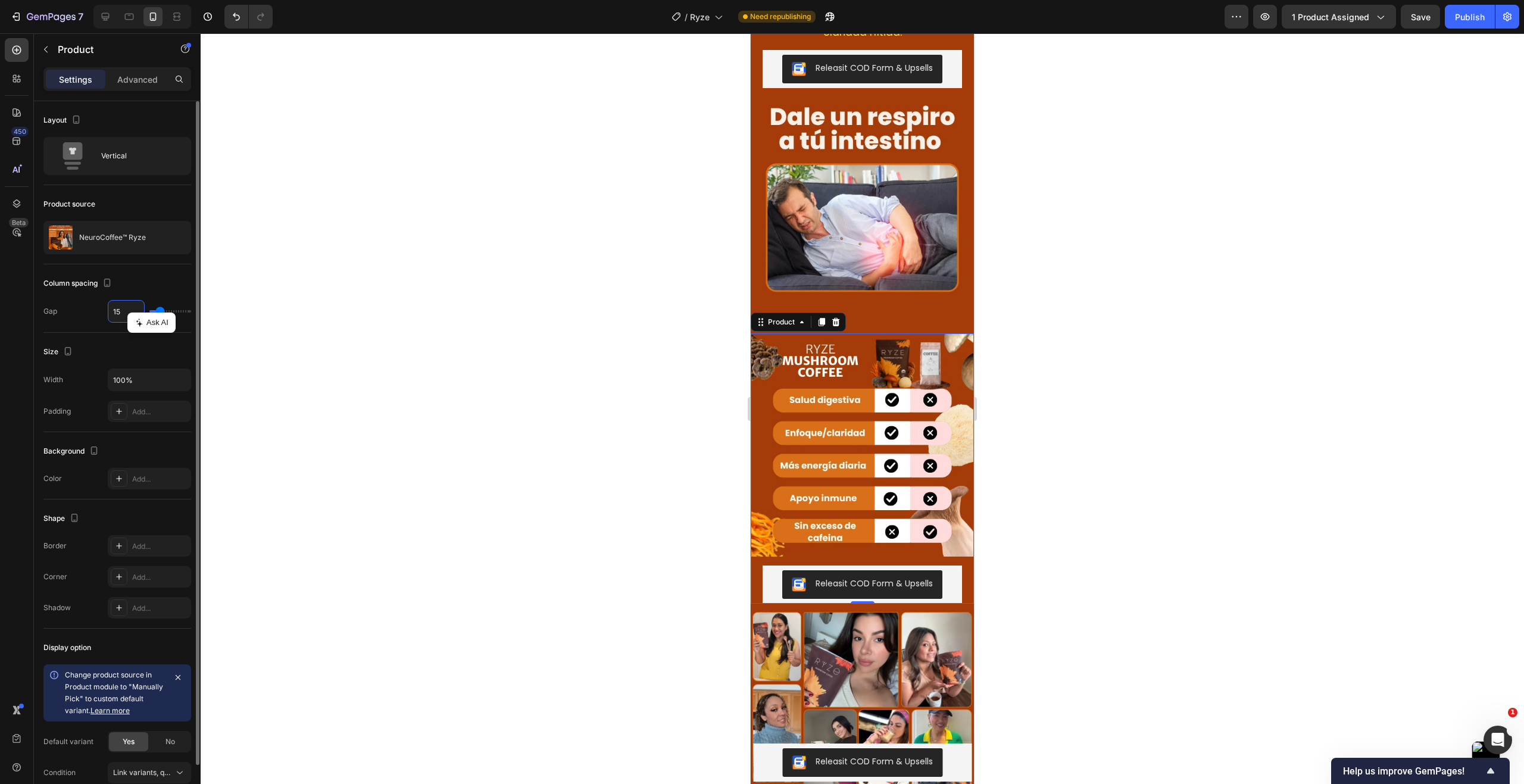
type input "5"
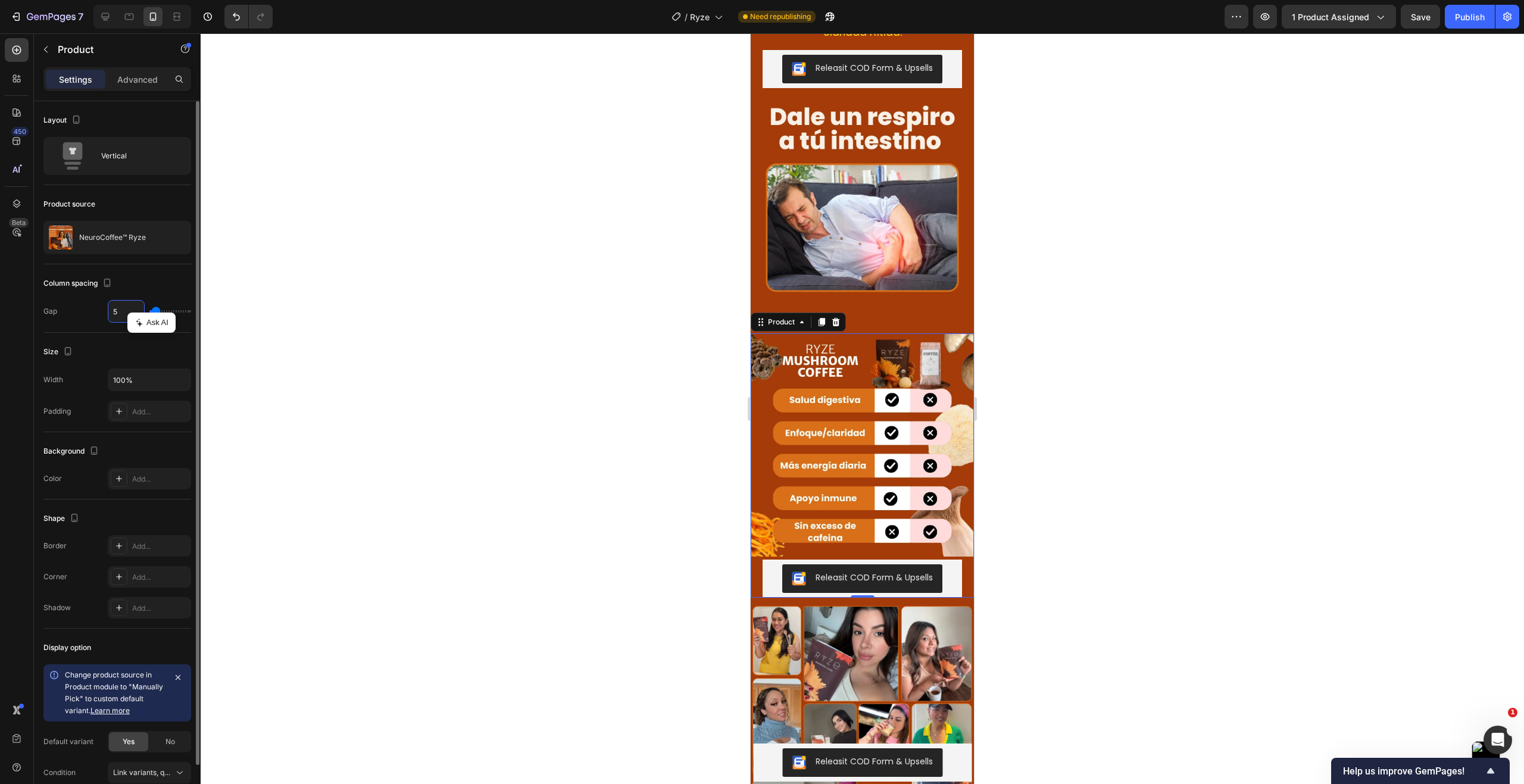
type input "5"
click at [172, 285] on div "Column spacing" at bounding box center [117, 283] width 148 height 19
click at [139, 73] on p "Advanced" at bounding box center [137, 79] width 41 height 13
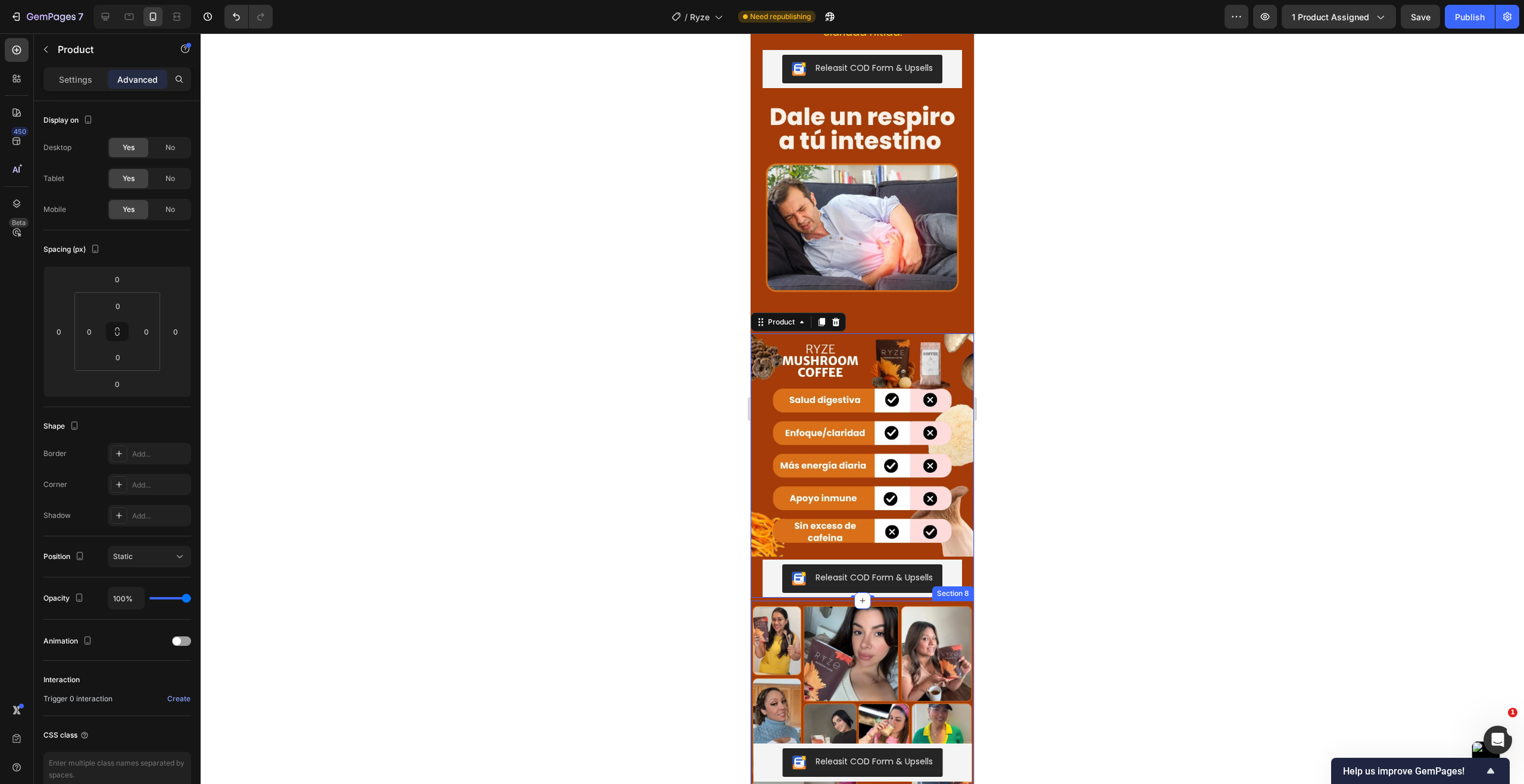
click at [821, 601] on div "Image Section 8" at bounding box center [862, 743] width 223 height 285
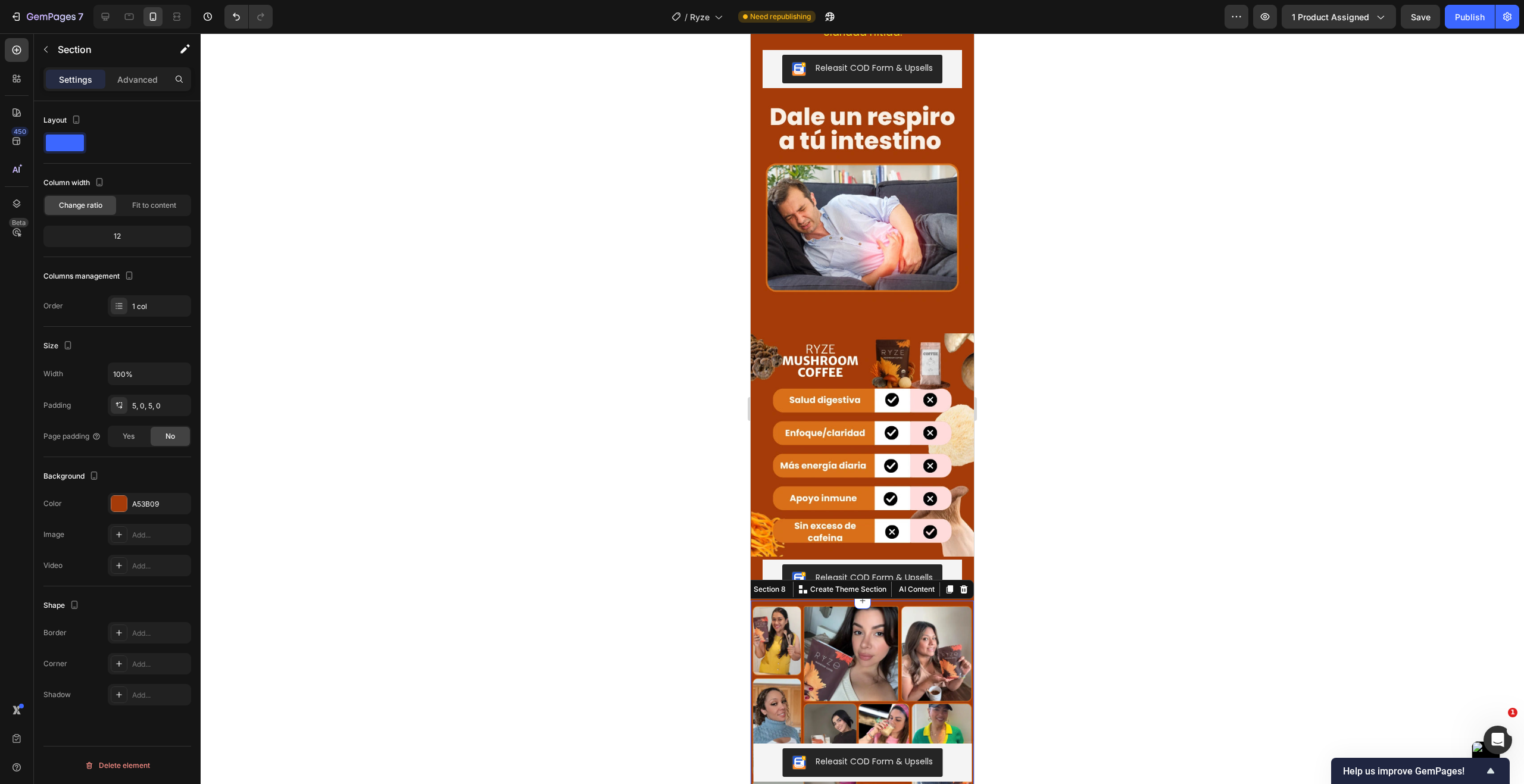
click at [617, 556] on div at bounding box center [862, 408] width 1323 height 750
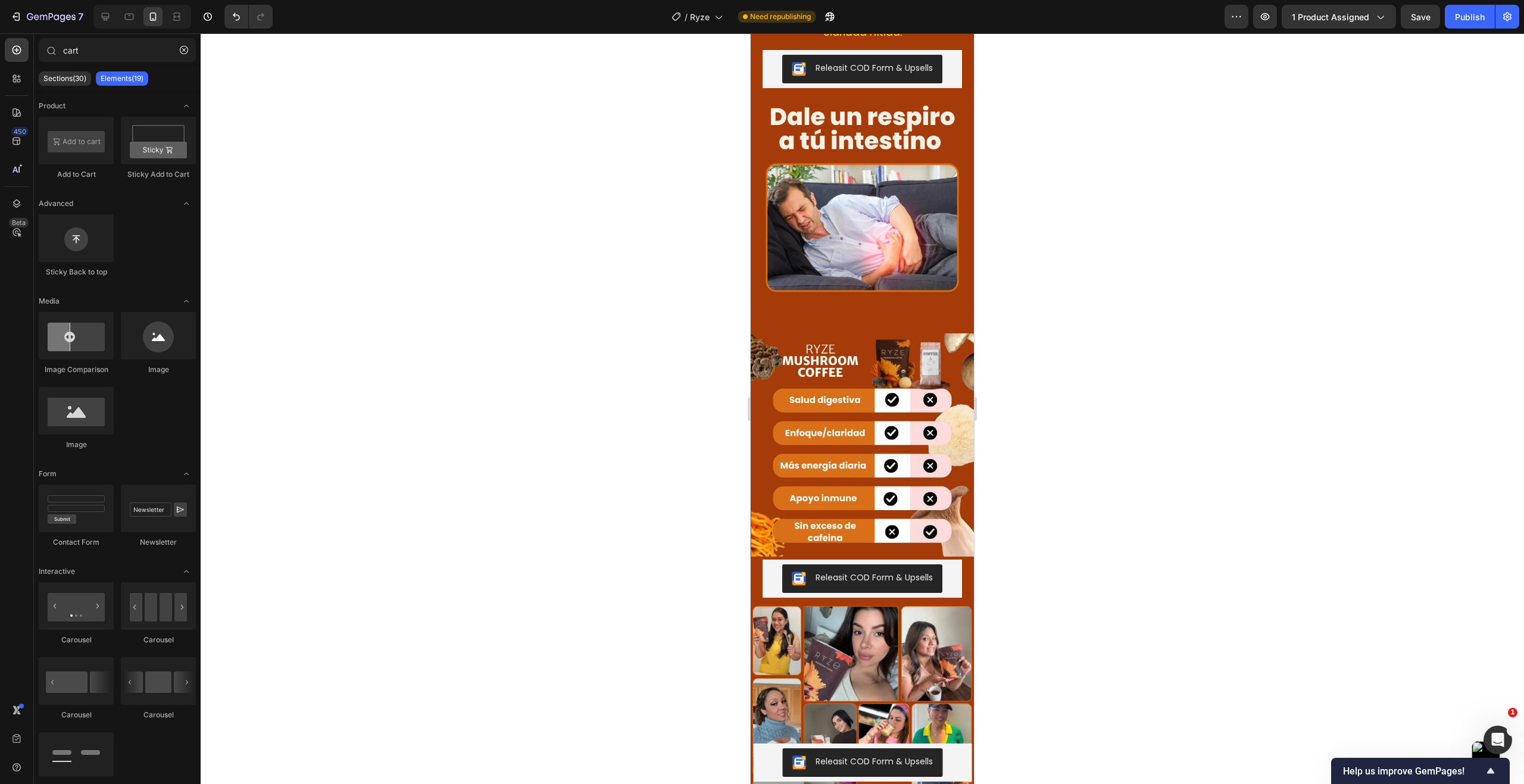
click at [617, 556] on div at bounding box center [862, 408] width 1323 height 750
click at [796, 580] on div "Image Releasit COD Form & Upsells Releasit COD Form & Upsells Product Section 7" at bounding box center [862, 457] width 223 height 286
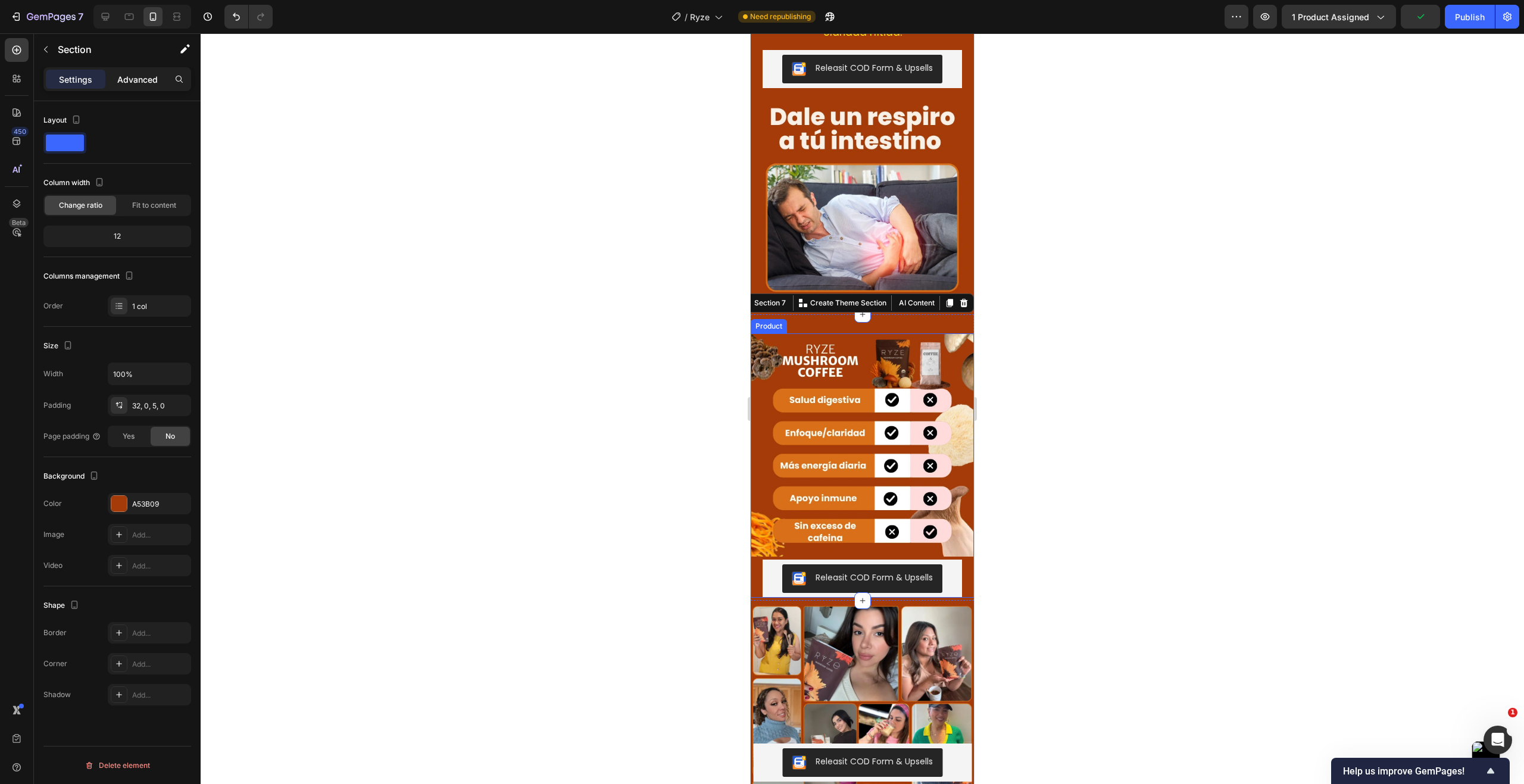
click at [148, 82] on p "Advanced" at bounding box center [137, 79] width 41 height 13
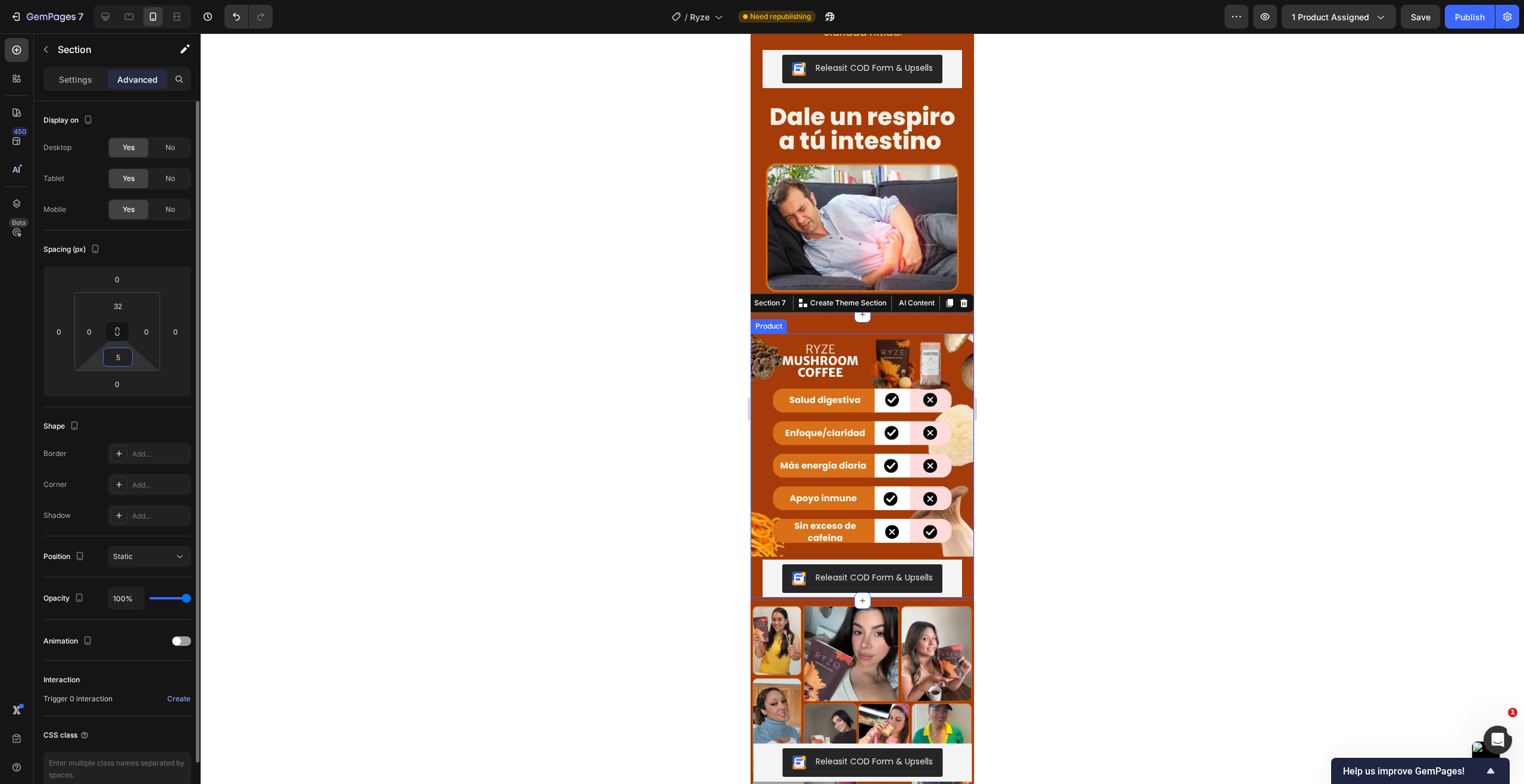
click at [134, 0] on html "7 Version history / Ryze Need republishing Preview 1 product assigned Save Publ…" at bounding box center [762, 0] width 1524 height 0
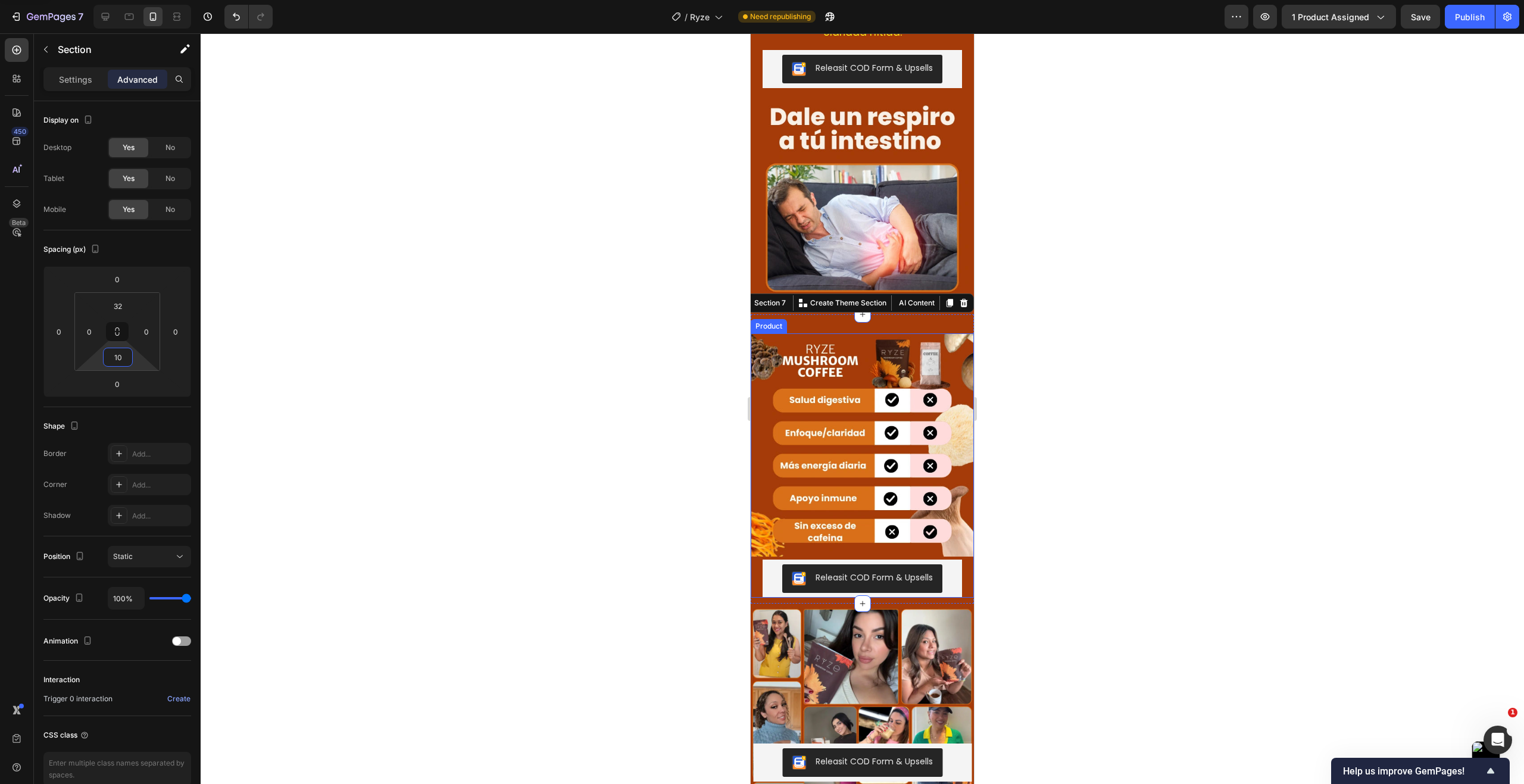
type input "10"
click at [462, 483] on div at bounding box center [862, 408] width 1323 height 750
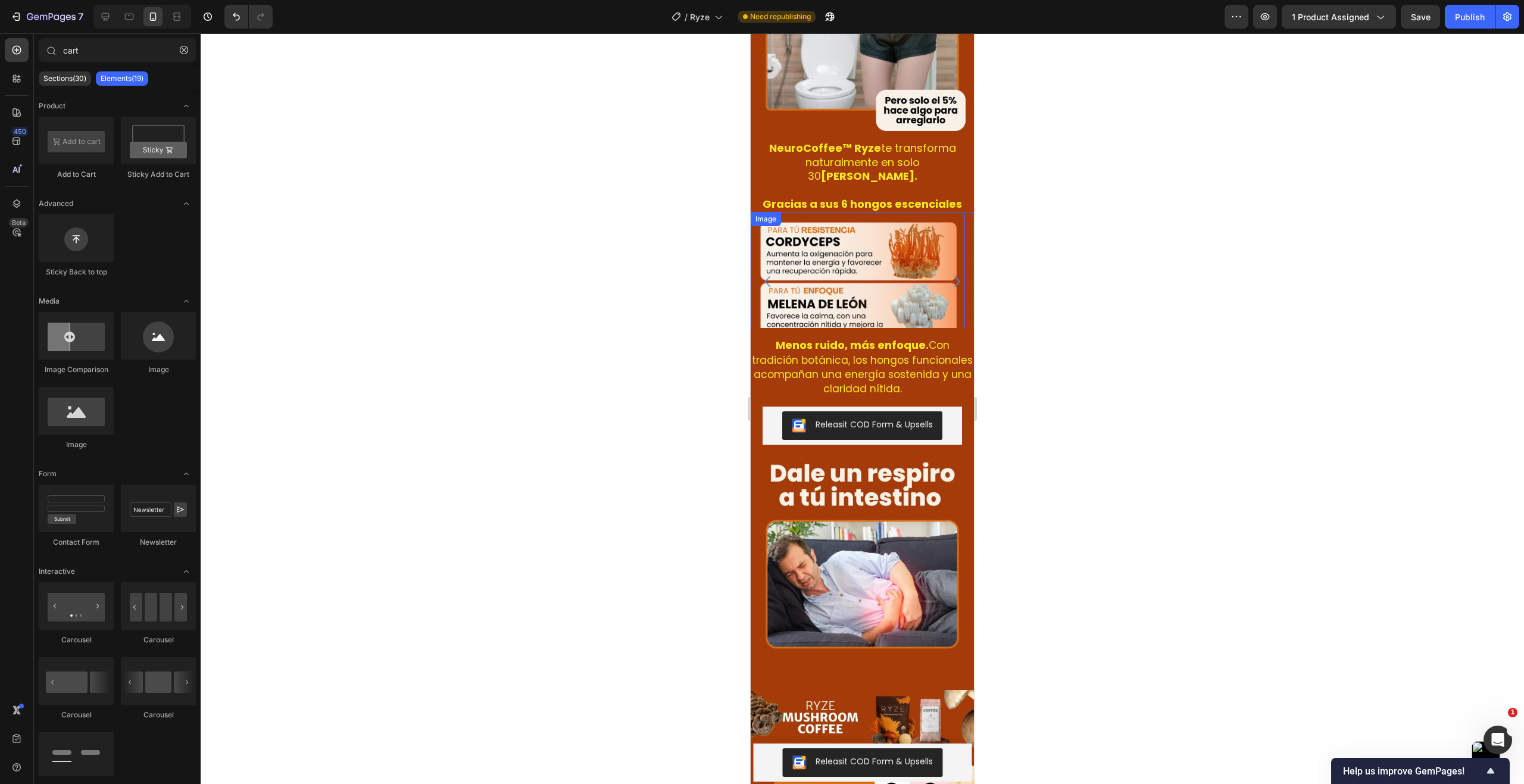
scroll to position [2458, 0]
click at [859, 444] on div "Releasit COD Form & Upsells Releasit COD Form & Upsells" at bounding box center [862, 426] width 199 height 38
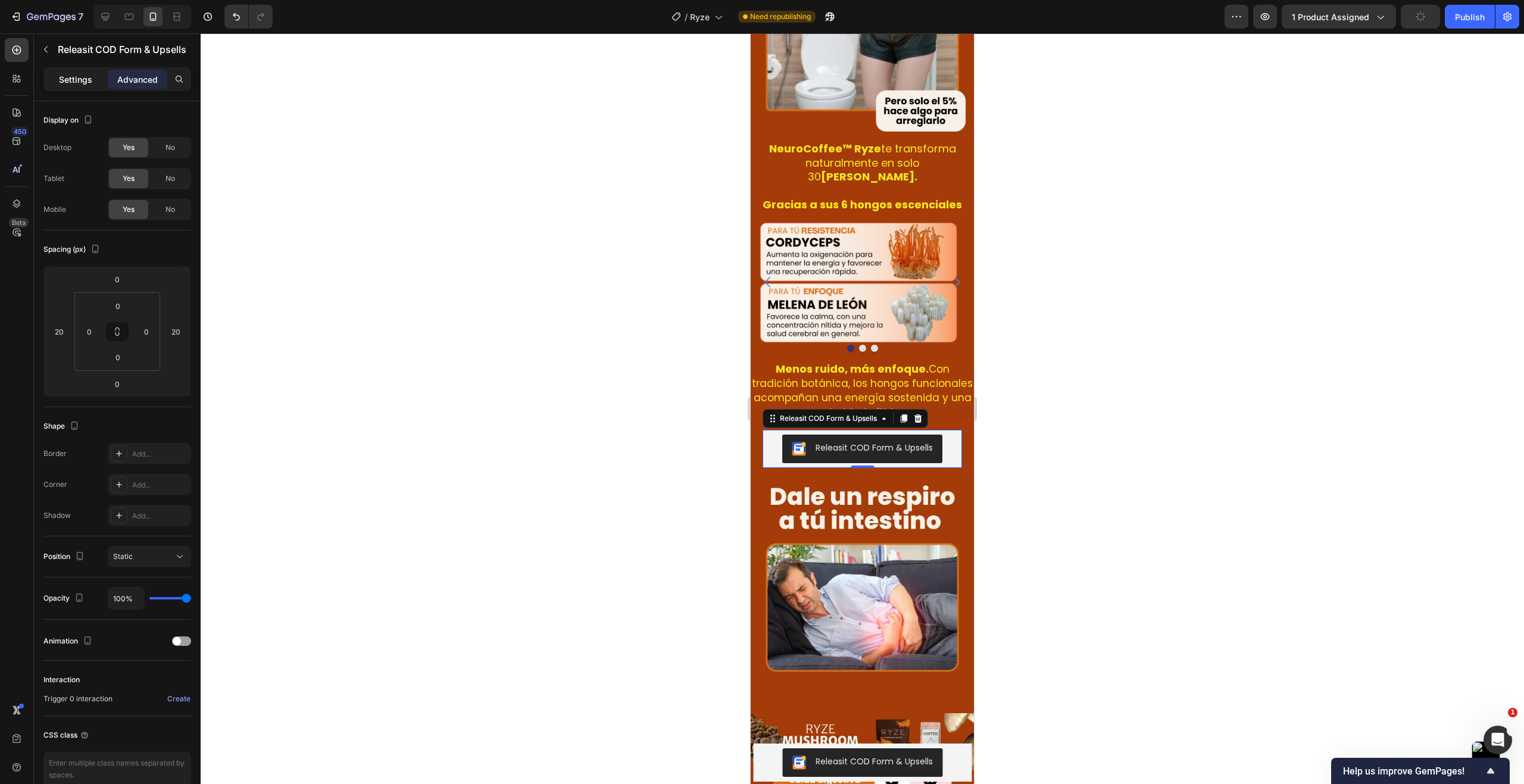
click at [70, 83] on p "Settings" at bounding box center [75, 79] width 33 height 13
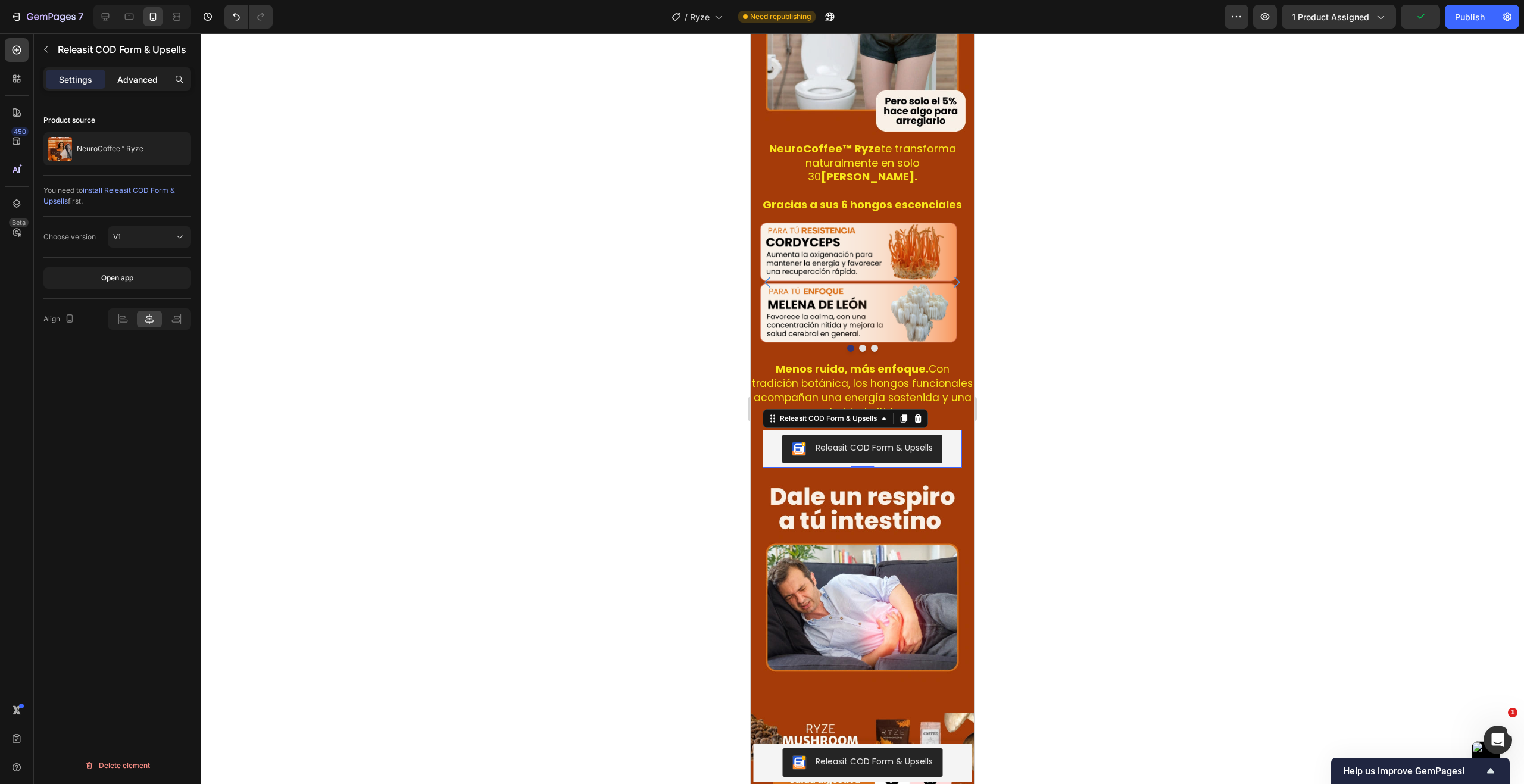
click at [126, 80] on p "Advanced" at bounding box center [137, 79] width 41 height 13
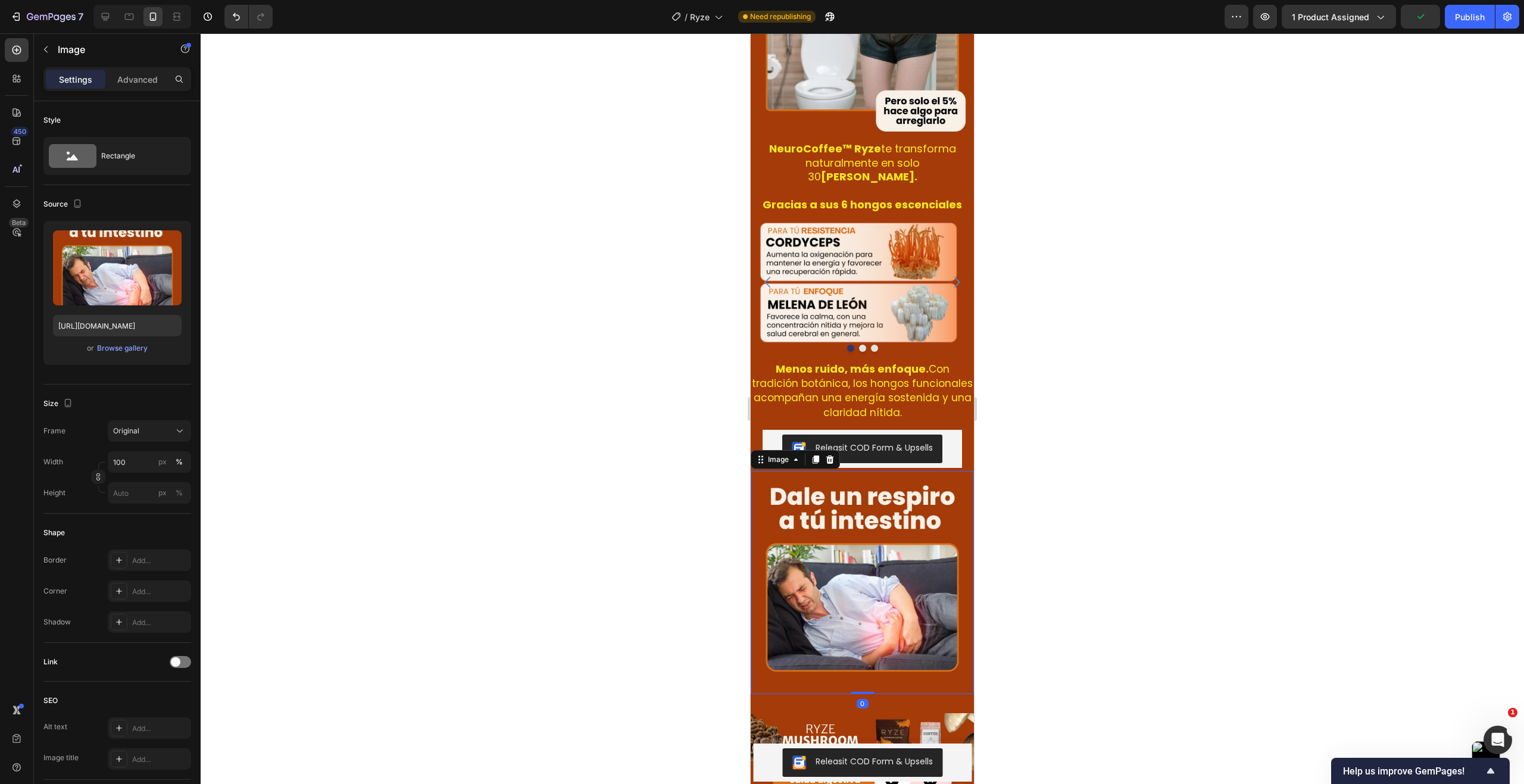
click at [789, 471] on img at bounding box center [862, 582] width 223 height 223
click at [632, 383] on div at bounding box center [862, 408] width 1323 height 750
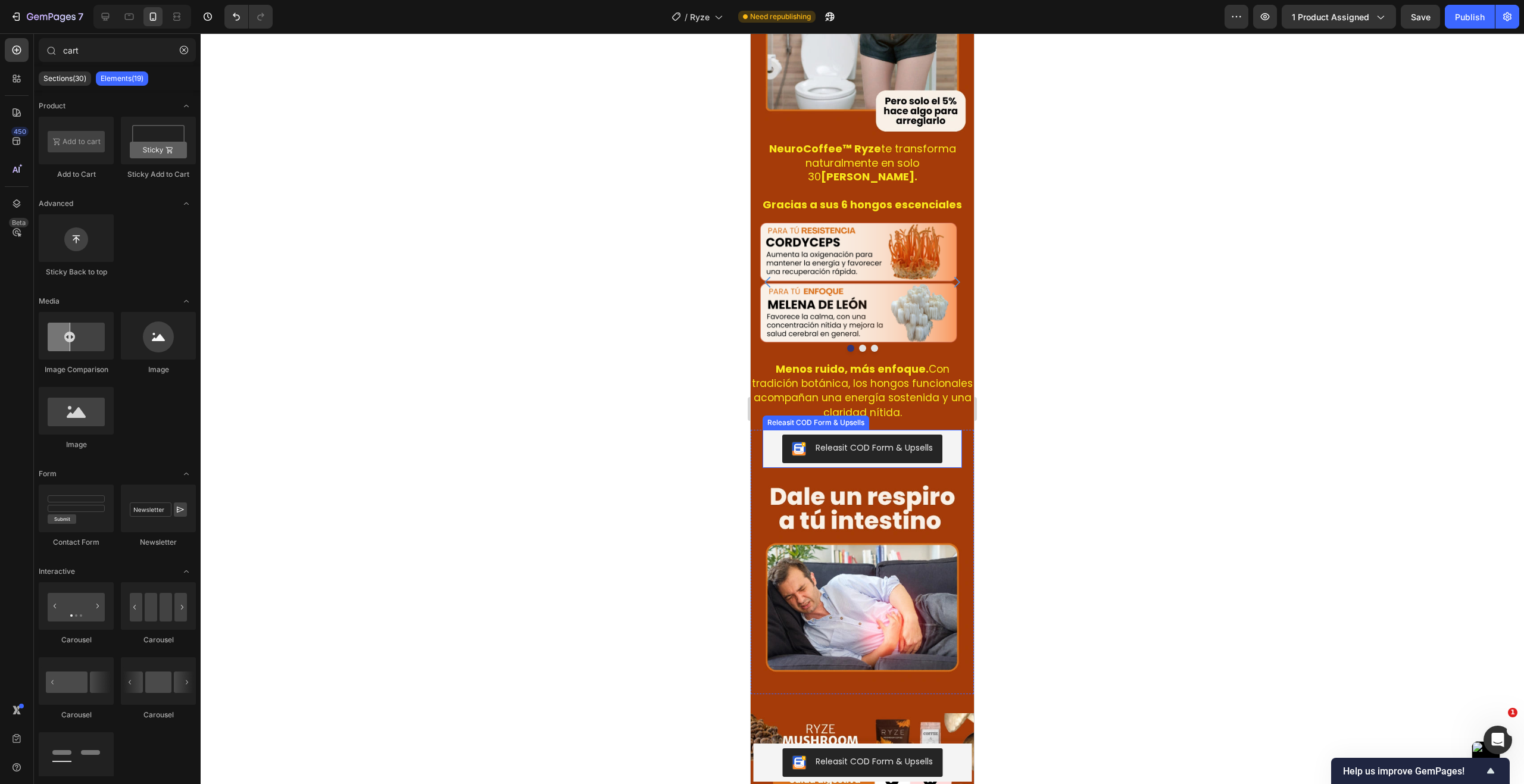
click at [784, 440] on div "Releasit COD Form & Upsells" at bounding box center [862, 448] width 199 height 38
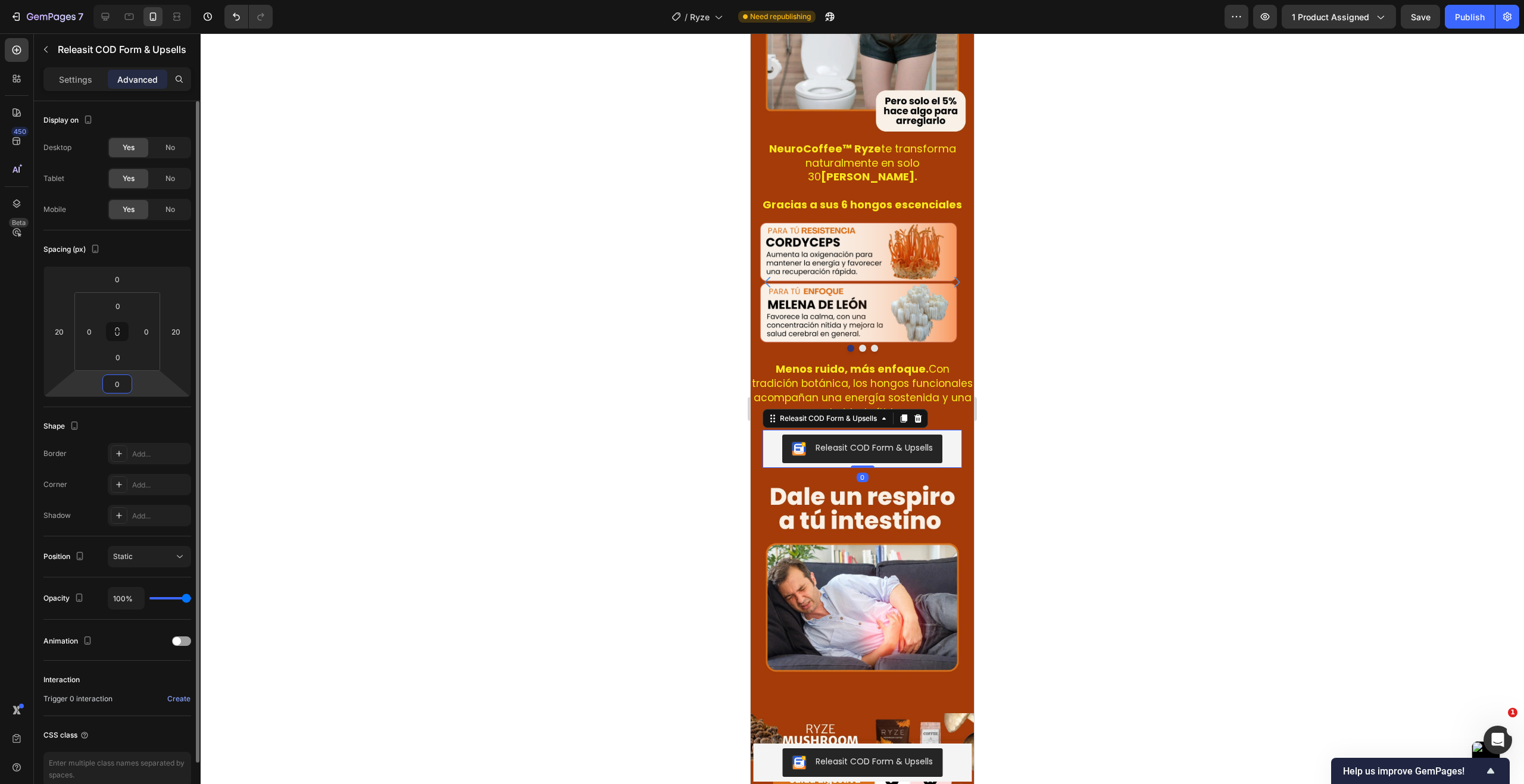
click at [133, 0] on html "7 Version history / Ryze Need republishing Preview 1 product assigned Save Publ…" at bounding box center [762, 0] width 1524 height 0
type input "5"
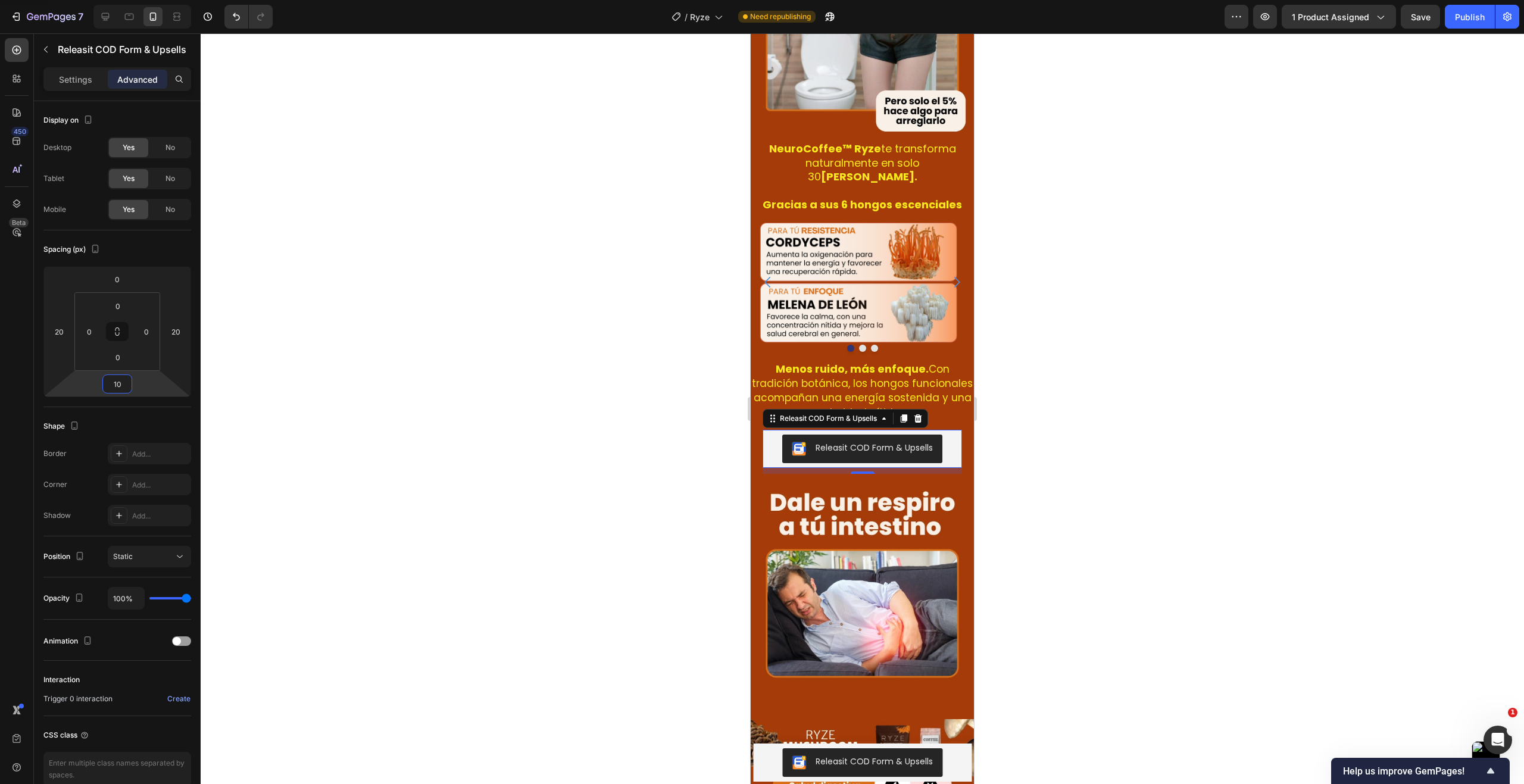
type input "10"
click at [506, 422] on div at bounding box center [862, 408] width 1323 height 750
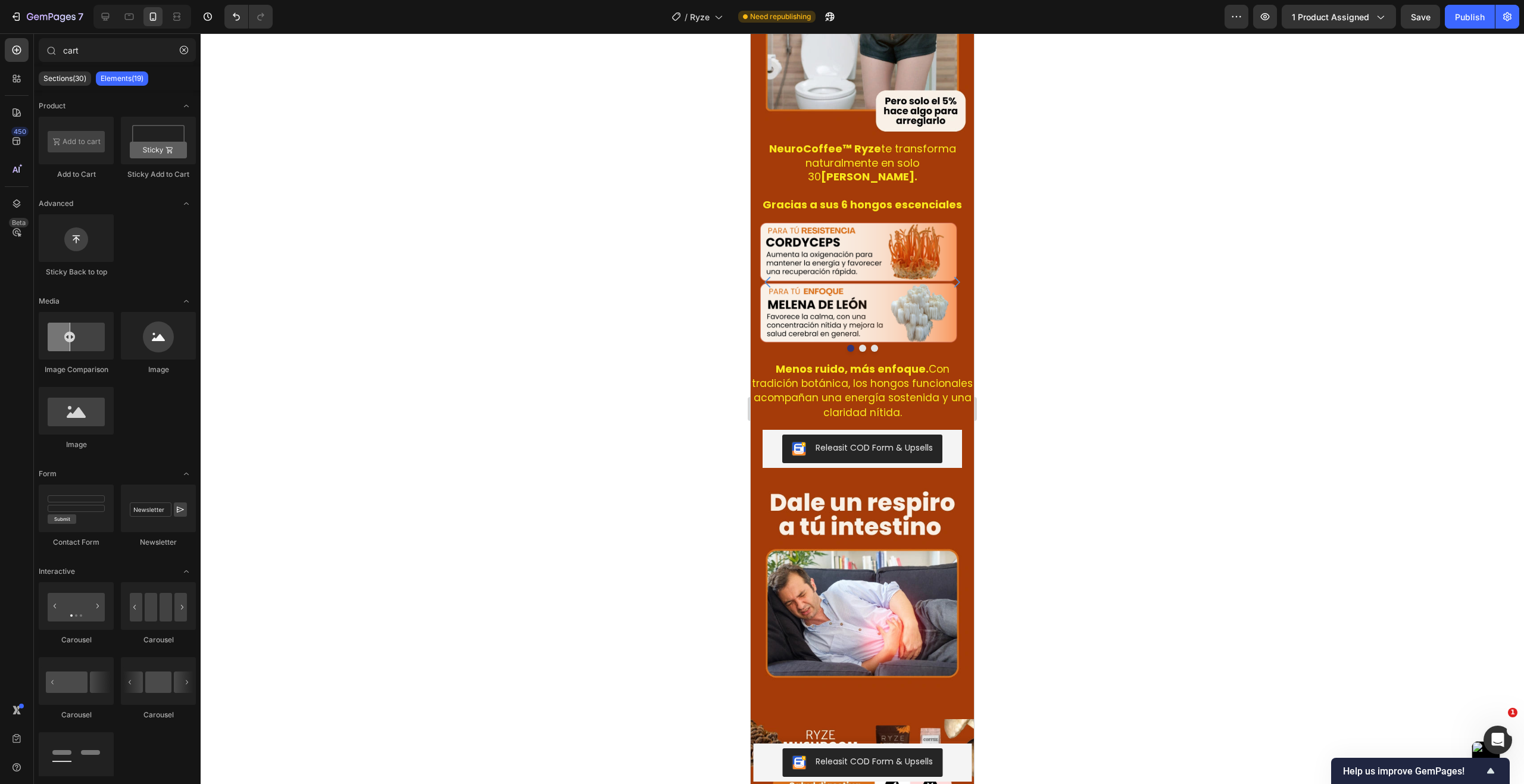
click at [506, 422] on div at bounding box center [862, 408] width 1323 height 750
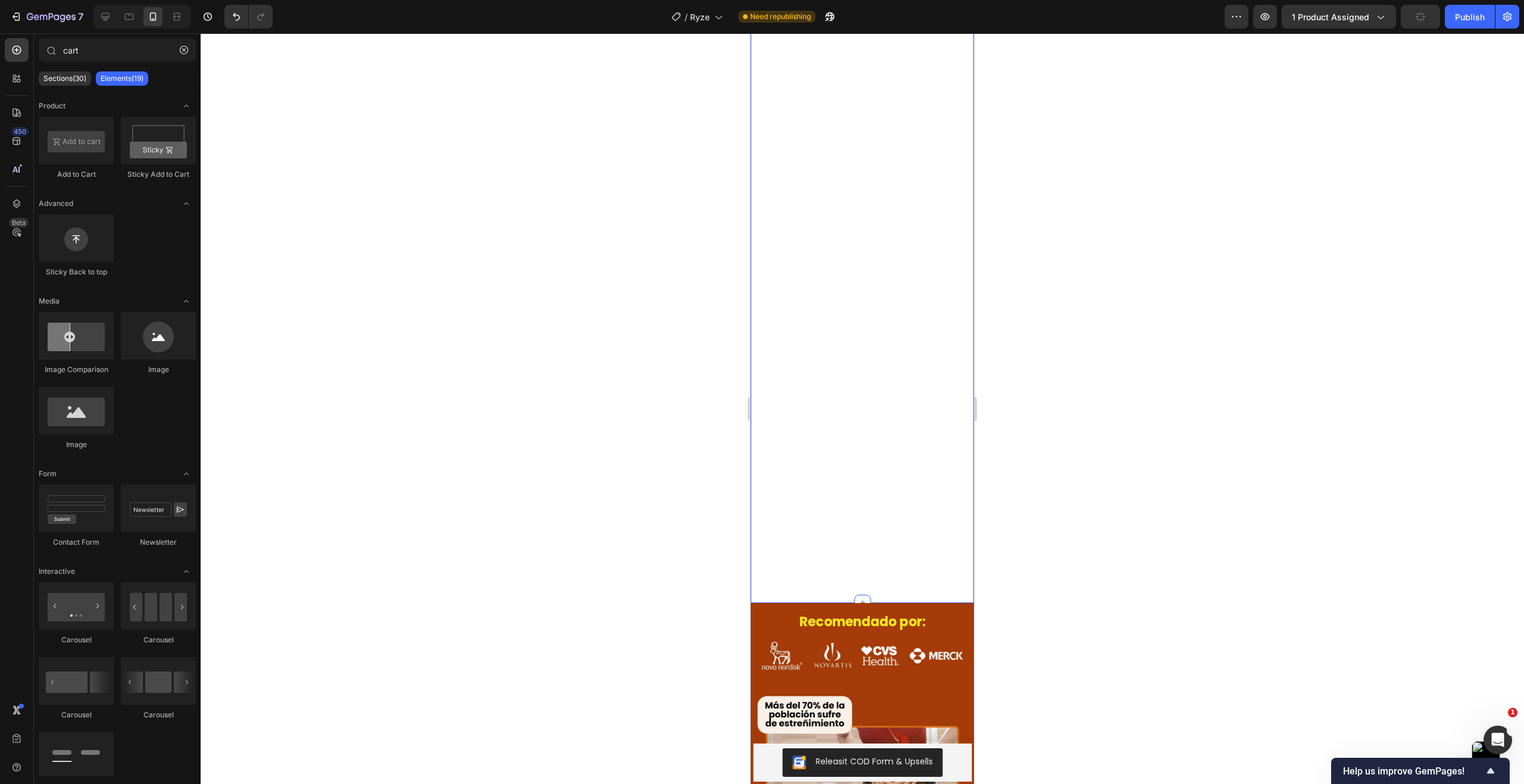
scroll to position [1684, 0]
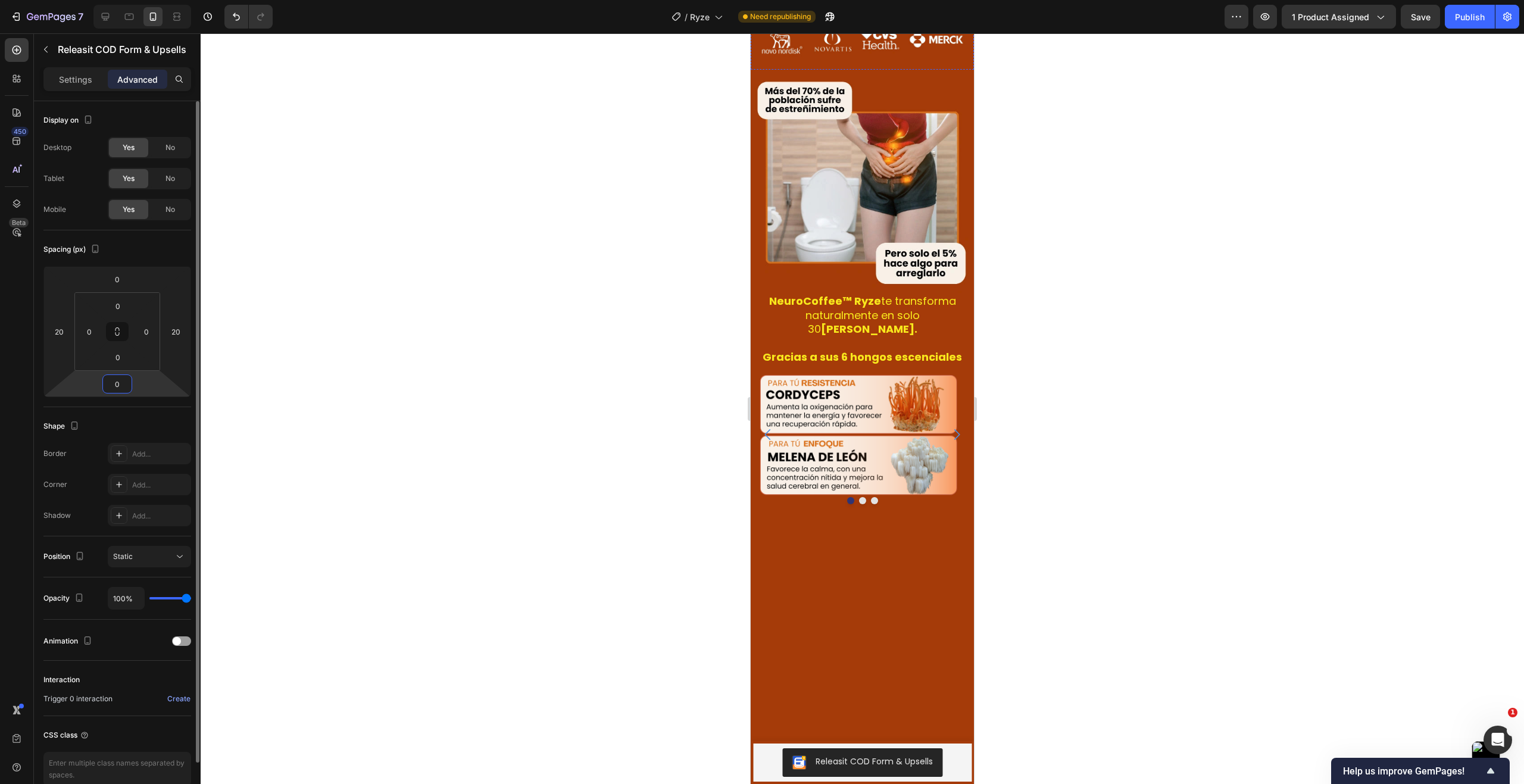
click at [126, 383] on input "0" at bounding box center [117, 384] width 24 height 18
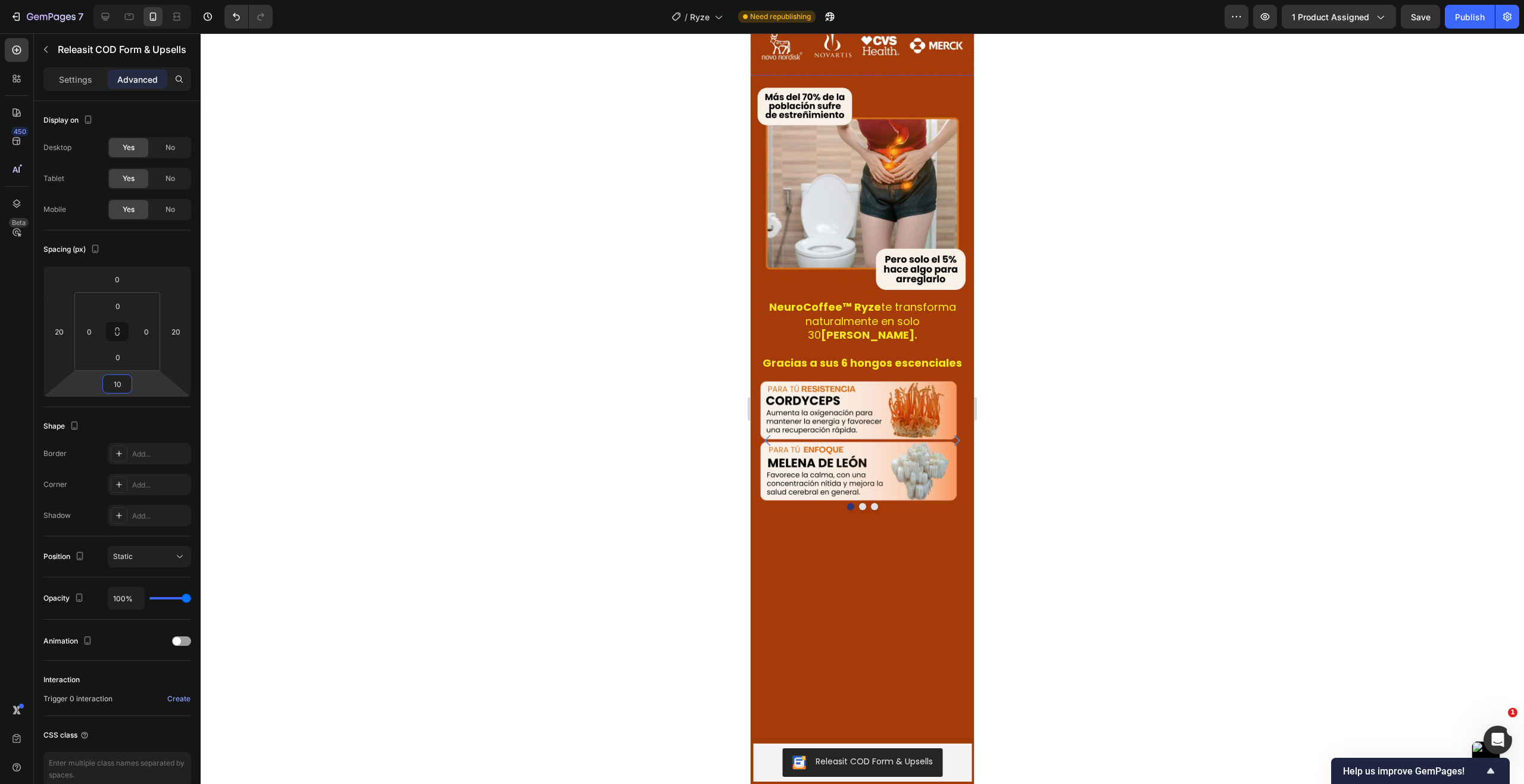
type input "10"
click at [391, 403] on div at bounding box center [862, 408] width 1323 height 750
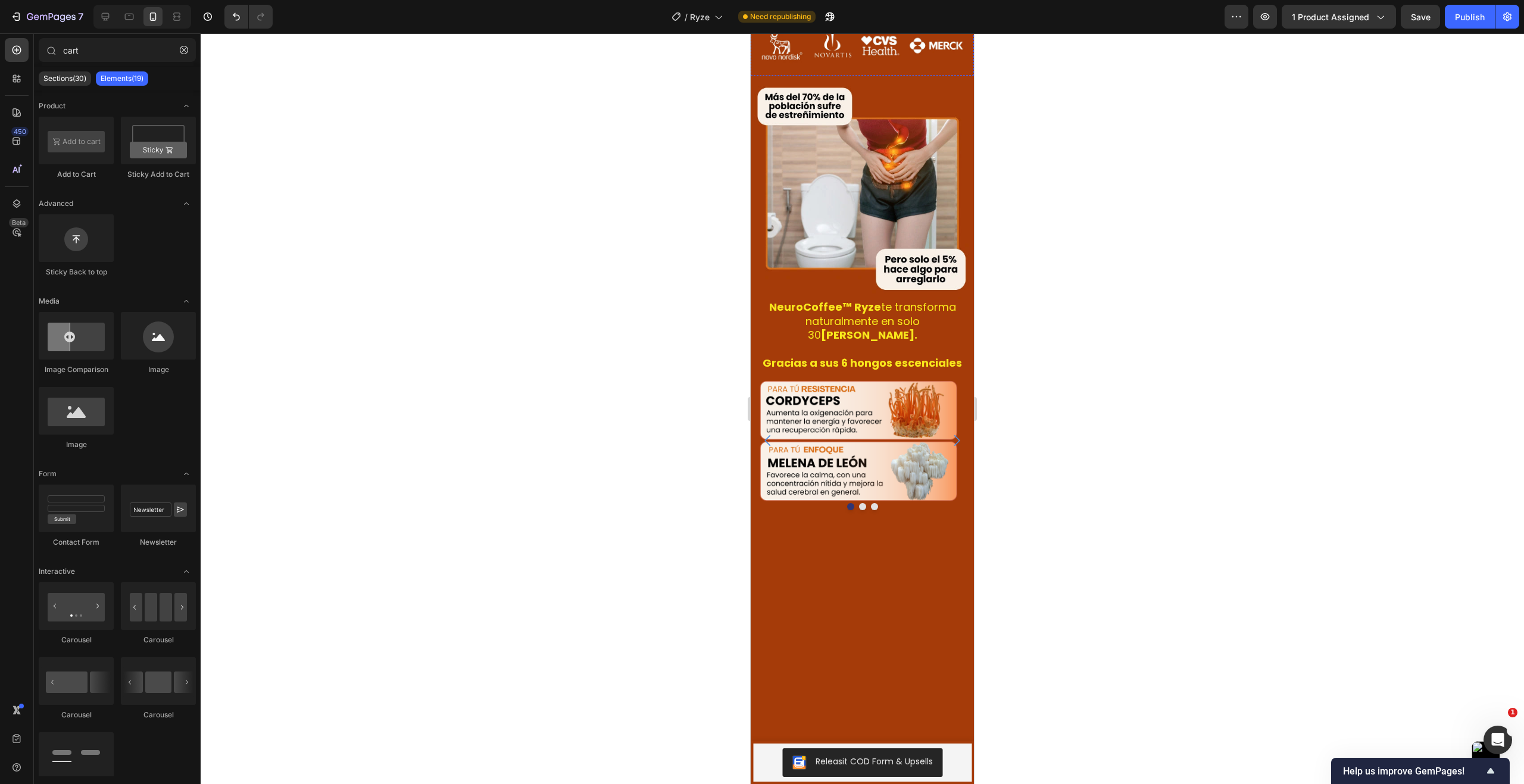
click at [391, 403] on div at bounding box center [862, 408] width 1323 height 750
click at [1429, 18] on span "Save" at bounding box center [1420, 17] width 20 height 10
click at [1464, 23] on div "Publish" at bounding box center [1470, 17] width 30 height 13
